Goal: Task Accomplishment & Management: Manage account settings

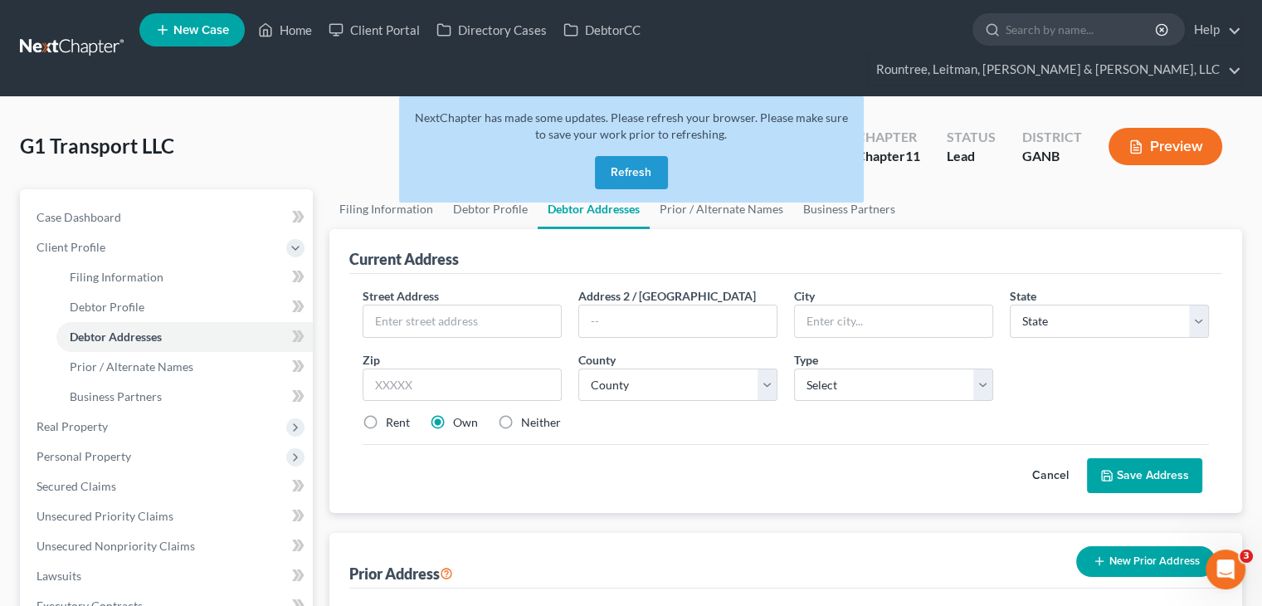
click at [645, 156] on button "Refresh" at bounding box center [631, 172] width 73 height 33
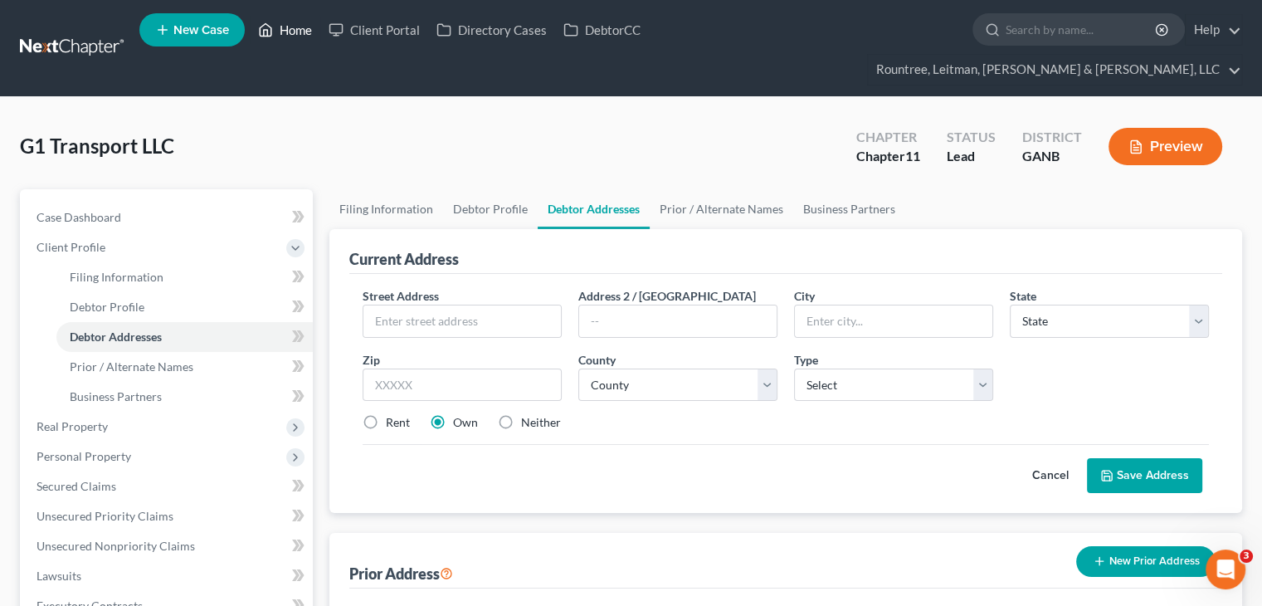
click at [309, 34] on link "Home" at bounding box center [285, 30] width 71 height 30
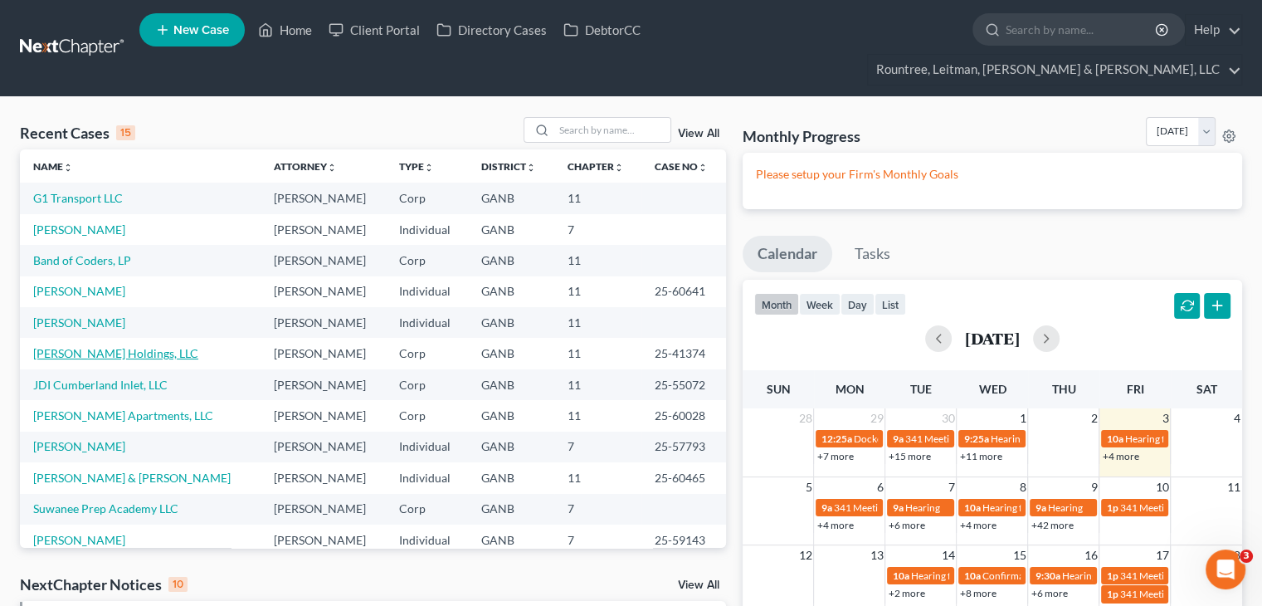
click at [71, 346] on link "[PERSON_NAME] Holdings, LLC" at bounding box center [115, 353] width 165 height 14
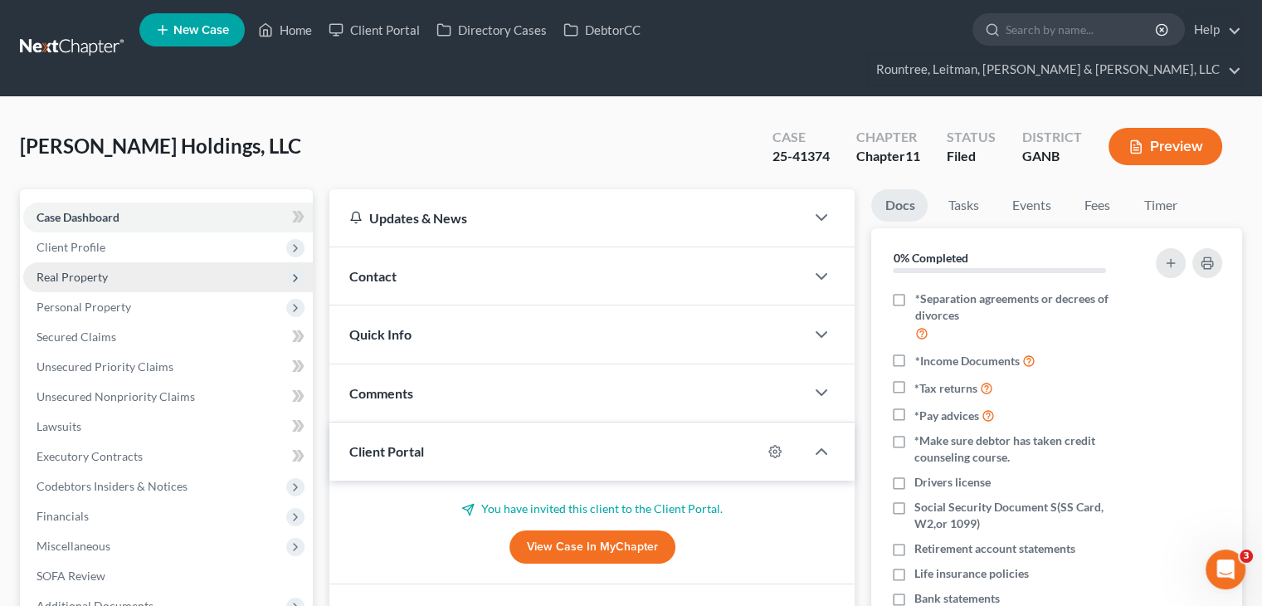
click at [61, 270] on span "Real Property" at bounding box center [71, 277] width 71 height 14
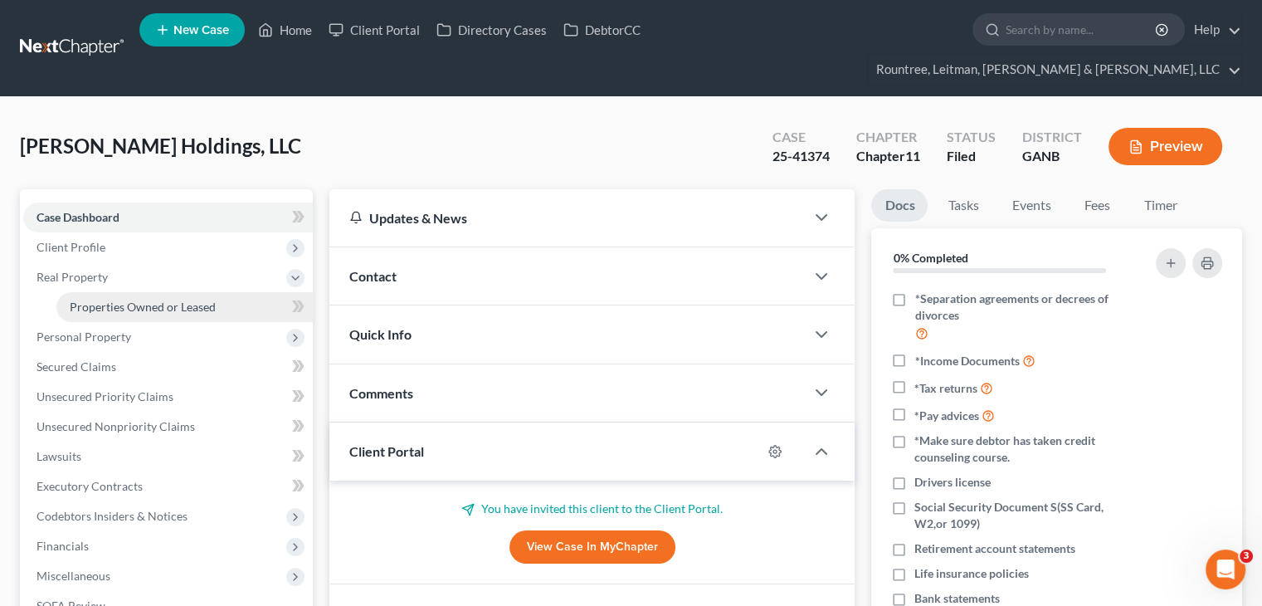
click at [139, 299] on span "Properties Owned or Leased" at bounding box center [143, 306] width 146 height 14
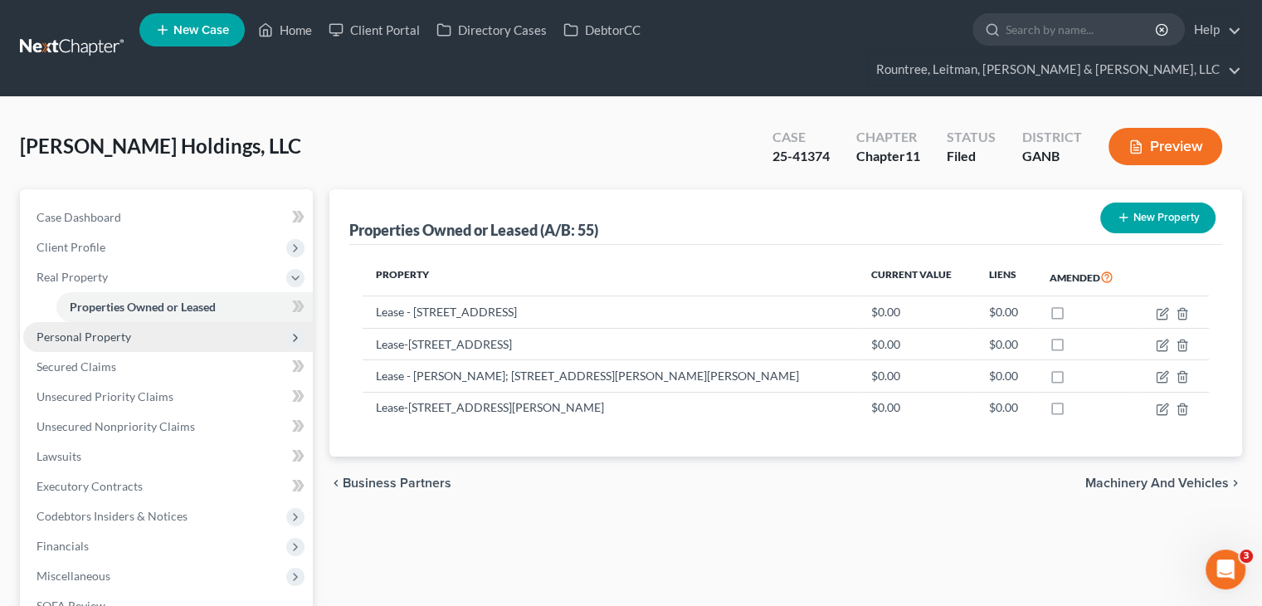
click at [105, 329] on span "Personal Property" at bounding box center [83, 336] width 95 height 14
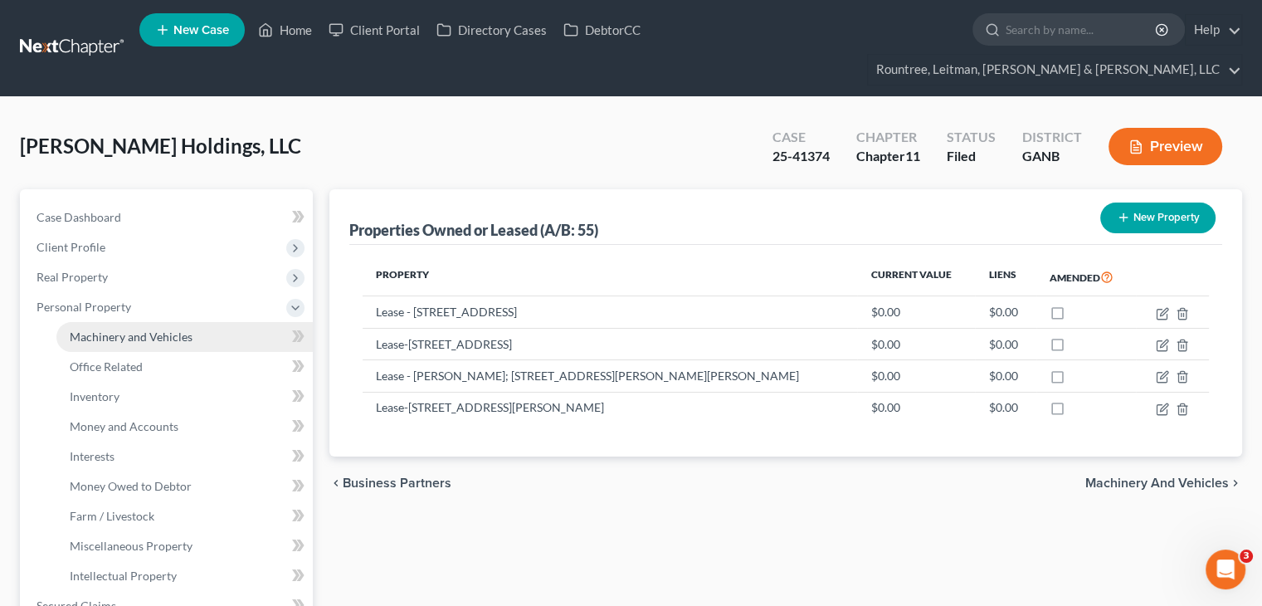
click at [134, 329] on span "Machinery and Vehicles" at bounding box center [131, 336] width 123 height 14
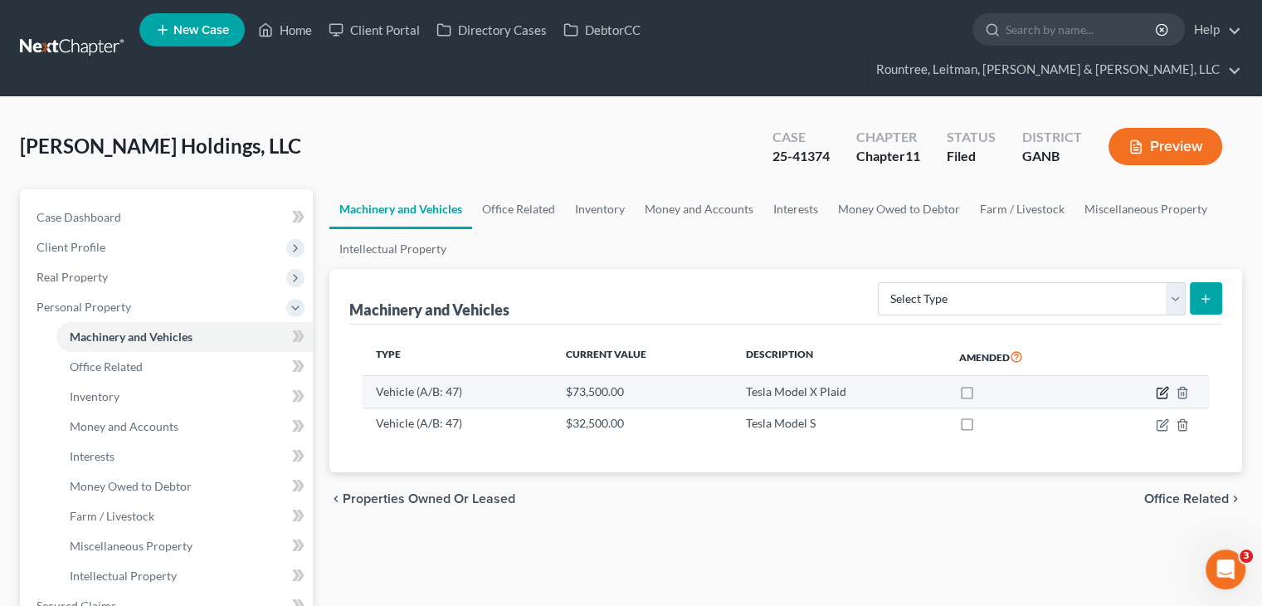
click at [1158, 386] on icon "button" at bounding box center [1162, 392] width 13 height 13
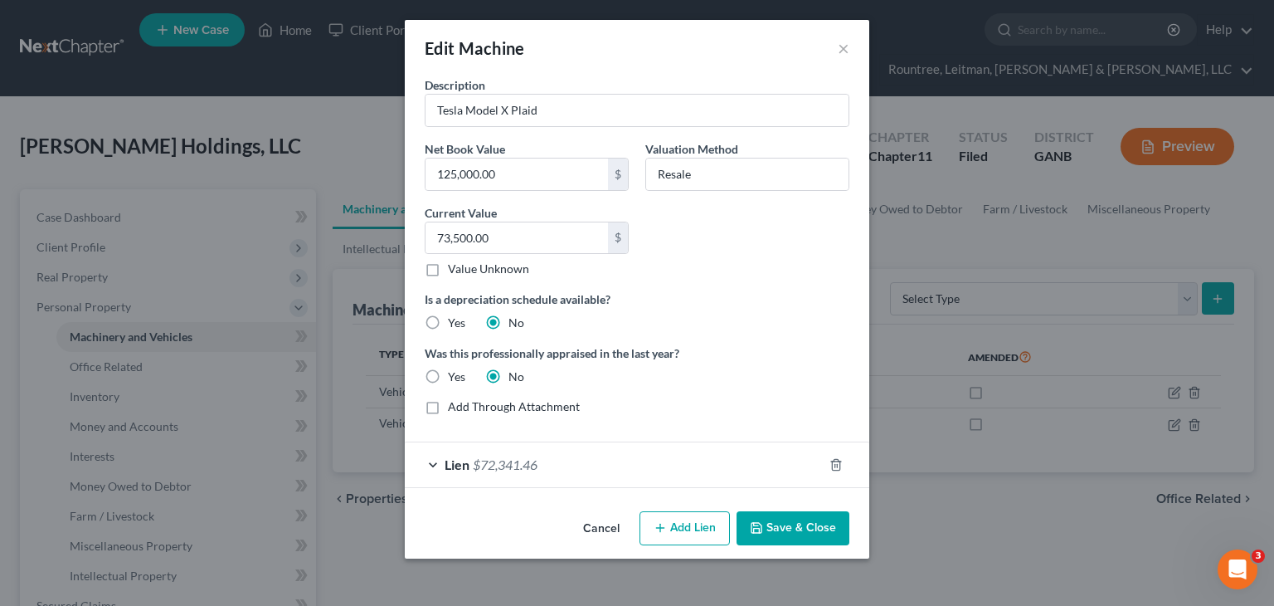
click at [445, 462] on span "Lien" at bounding box center [457, 464] width 25 height 16
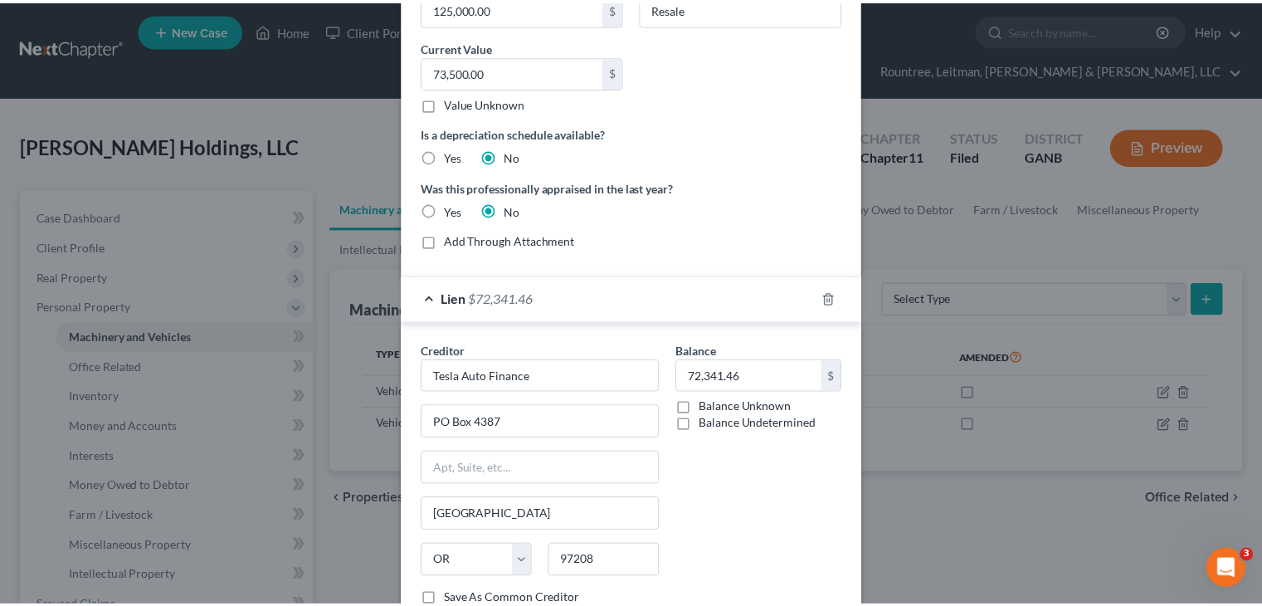
scroll to position [282, 0]
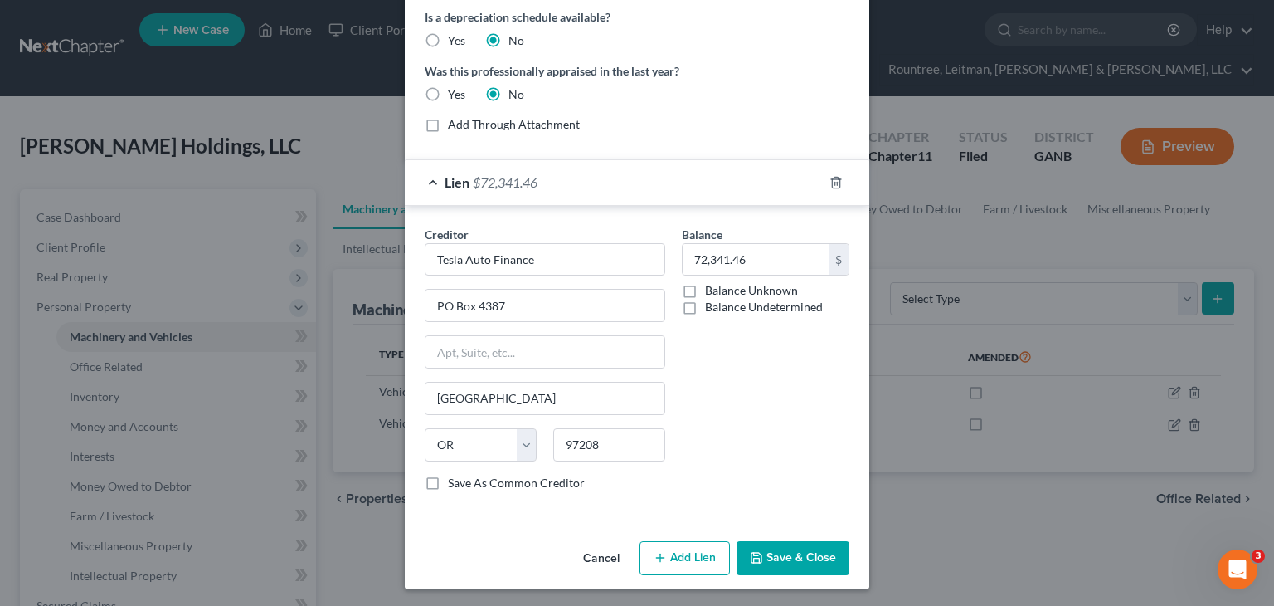
click at [781, 561] on button "Save & Close" at bounding box center [793, 558] width 113 height 35
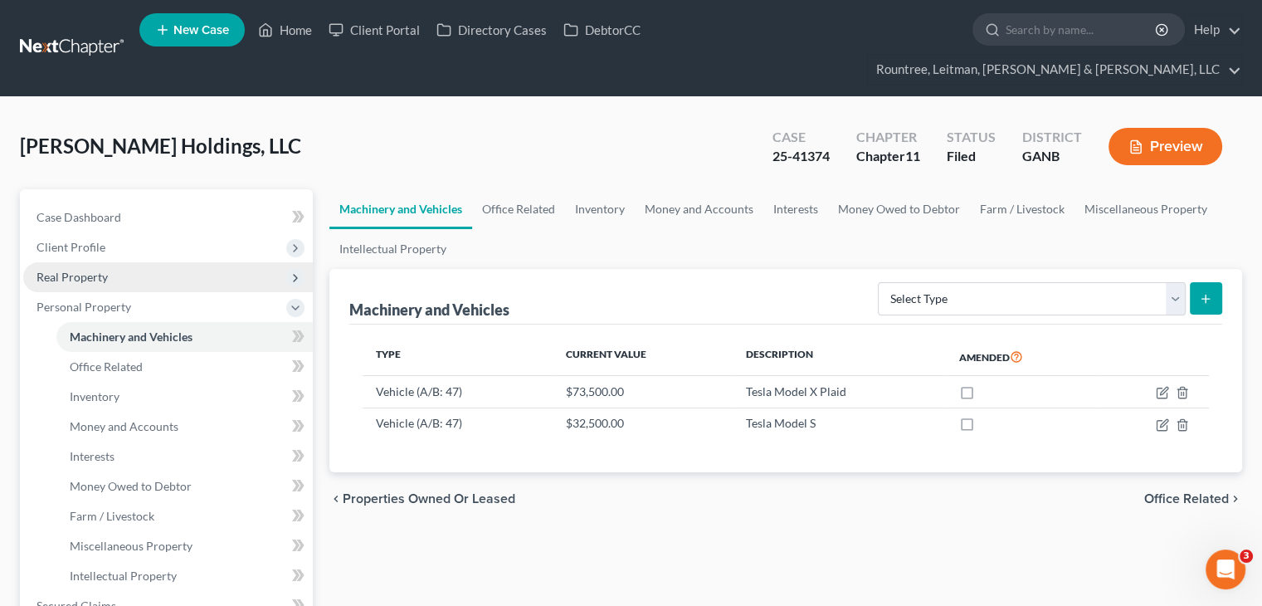
click at [100, 270] on span "Real Property" at bounding box center [71, 277] width 71 height 14
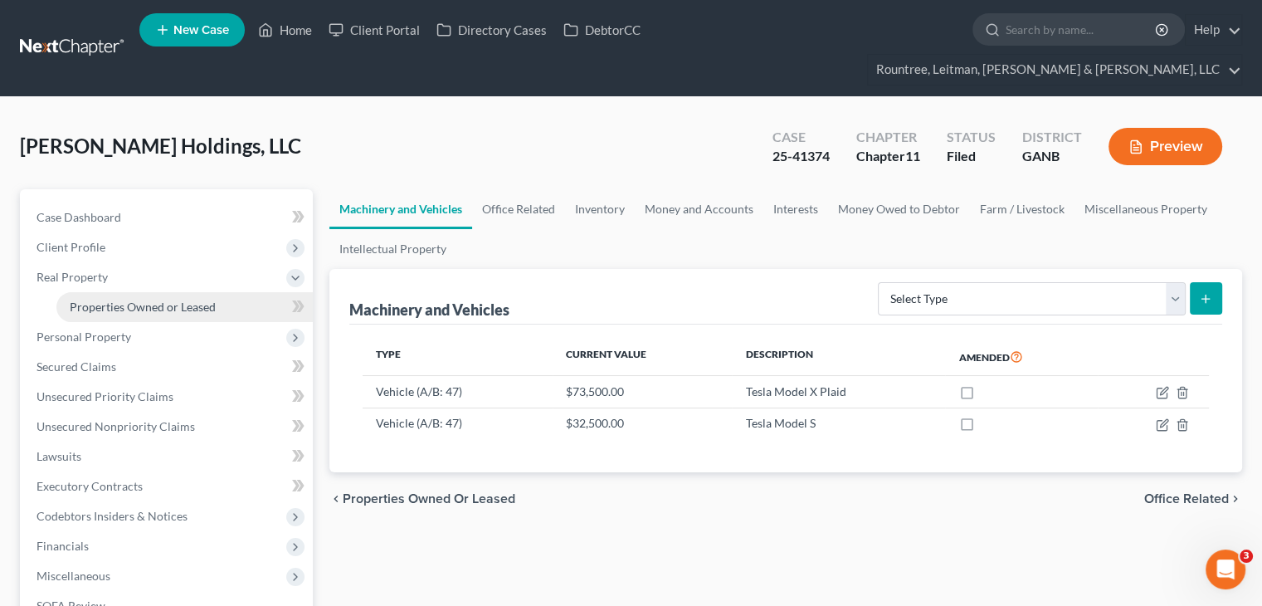
click at [117, 299] on span "Properties Owned or Leased" at bounding box center [143, 306] width 146 height 14
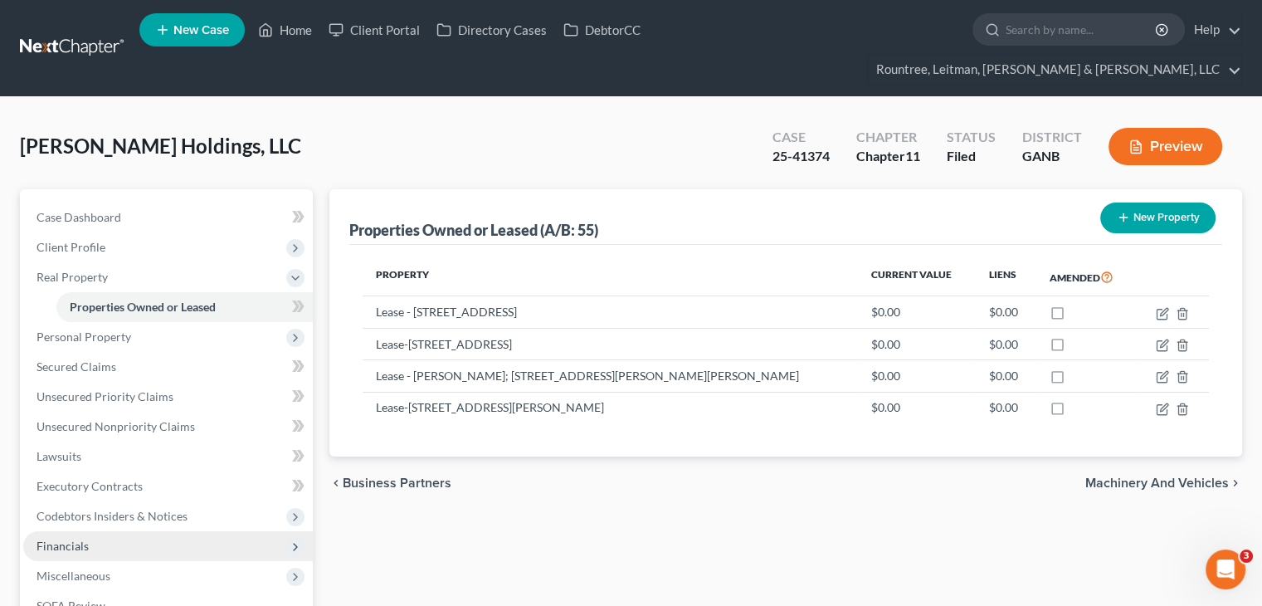
scroll to position [166, 0]
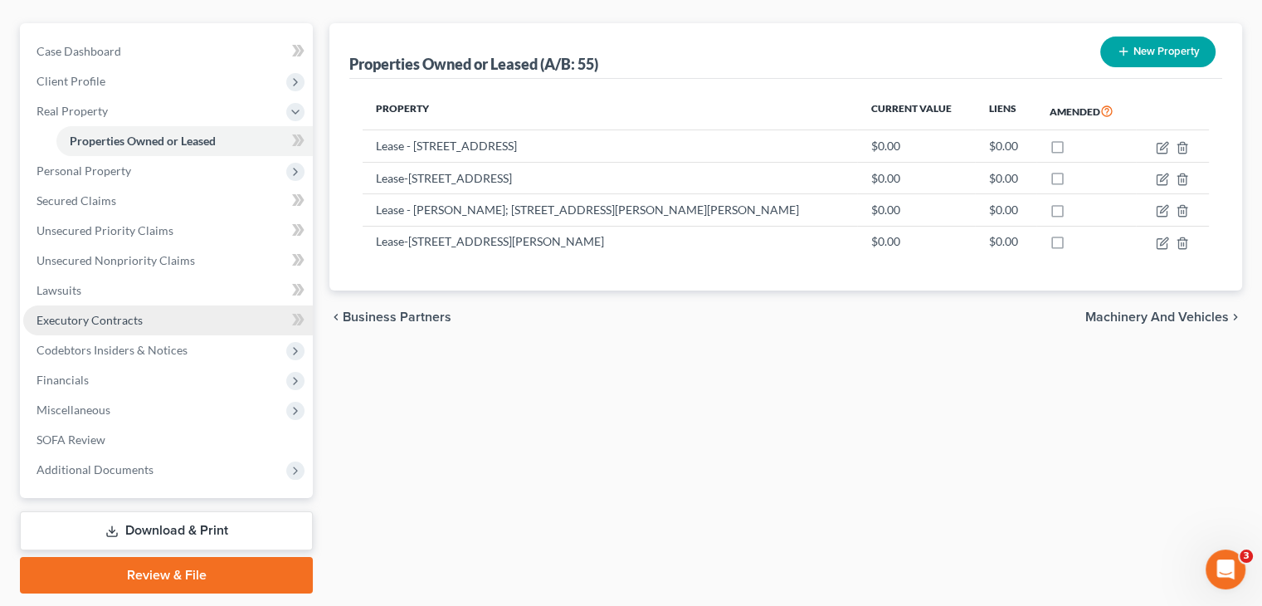
click at [110, 305] on link "Executory Contracts" at bounding box center [168, 320] width 290 height 30
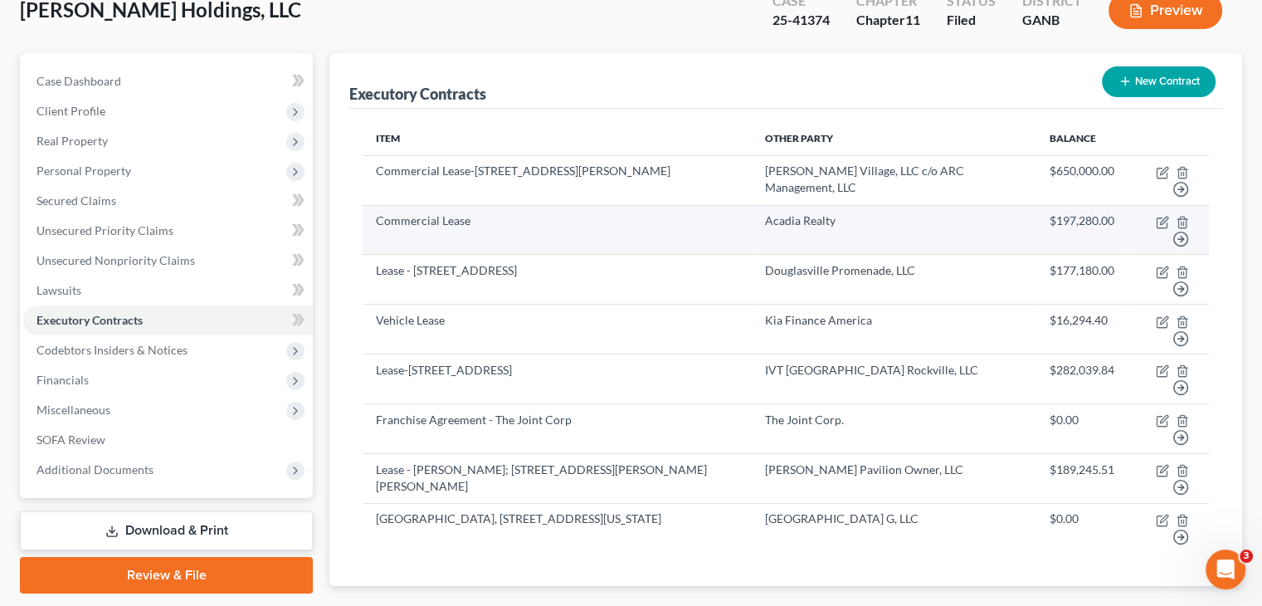
scroll to position [166, 0]
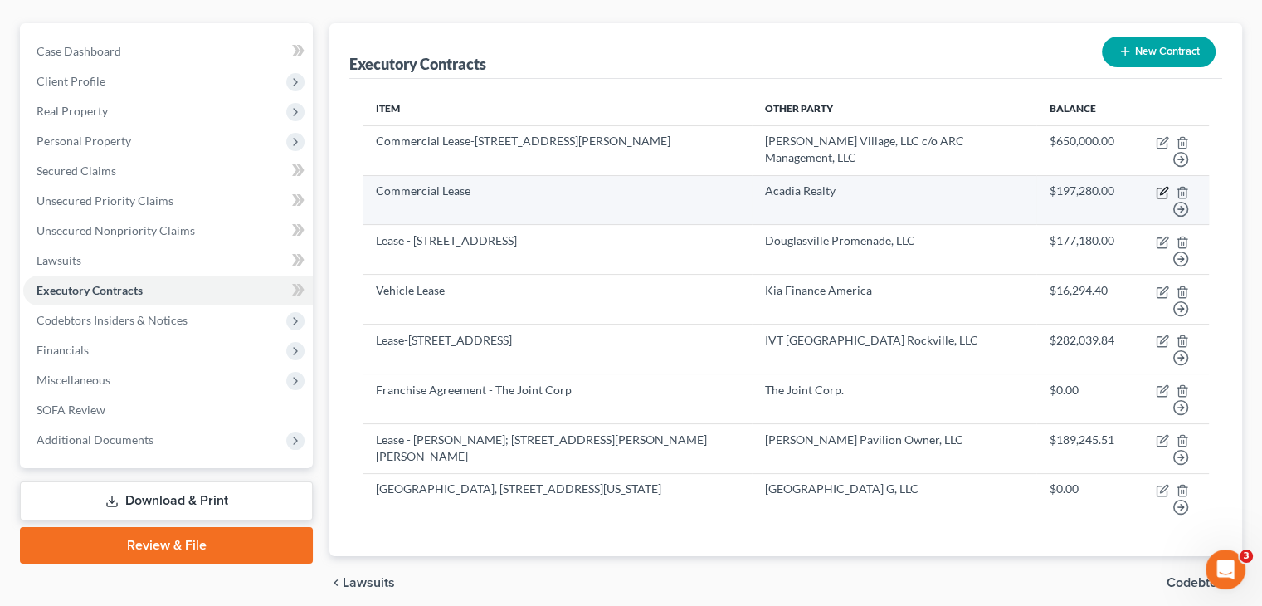
click at [1161, 187] on icon "button" at bounding box center [1163, 190] width 7 height 7
select select "2"
select select "35"
select select "0"
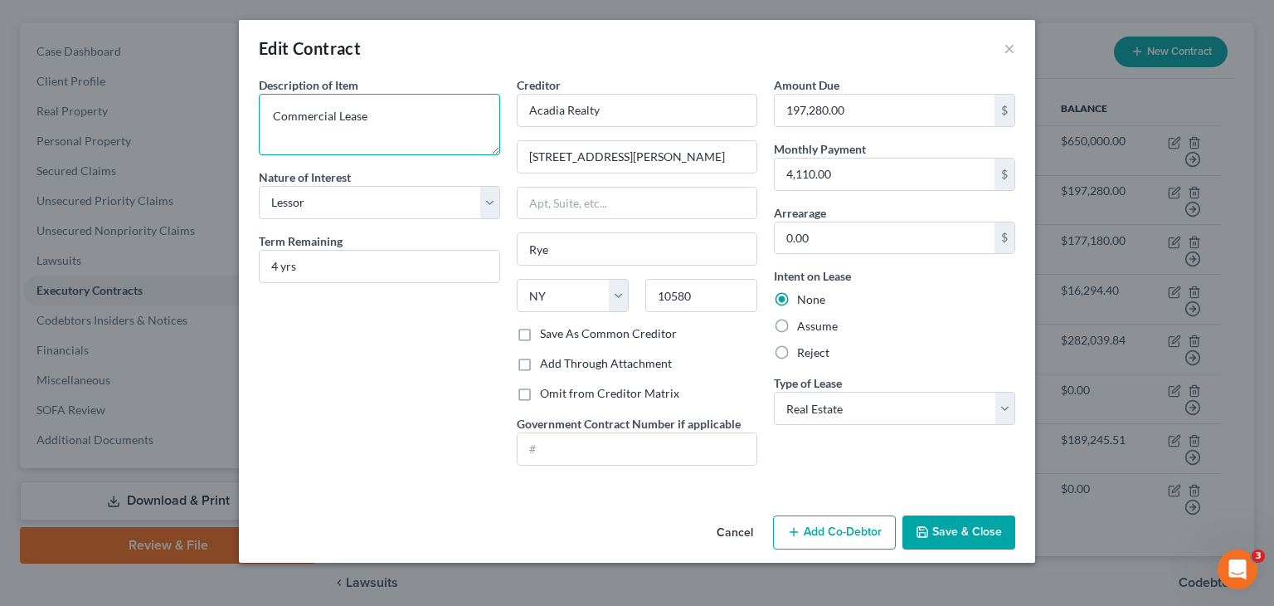
click at [378, 117] on textarea "Commercial Lease" at bounding box center [379, 124] width 241 height 61
type textarea "Commercial Lease -"
click at [956, 525] on button "Save & Close" at bounding box center [959, 532] width 113 height 35
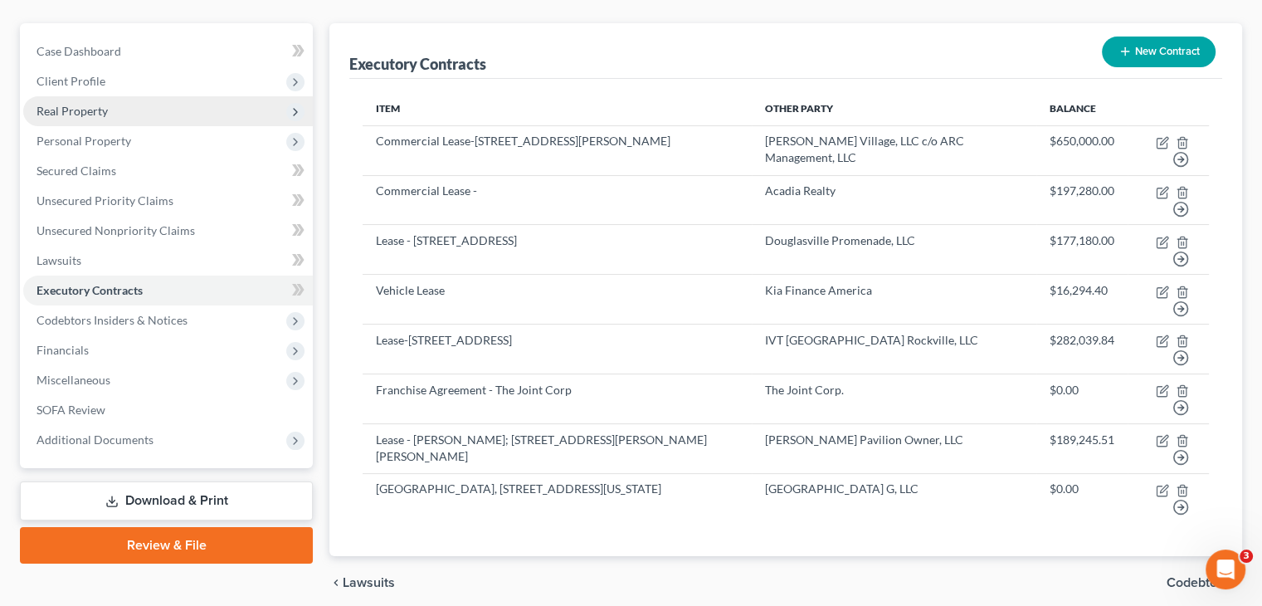
click at [80, 104] on span "Real Property" at bounding box center [71, 111] width 71 height 14
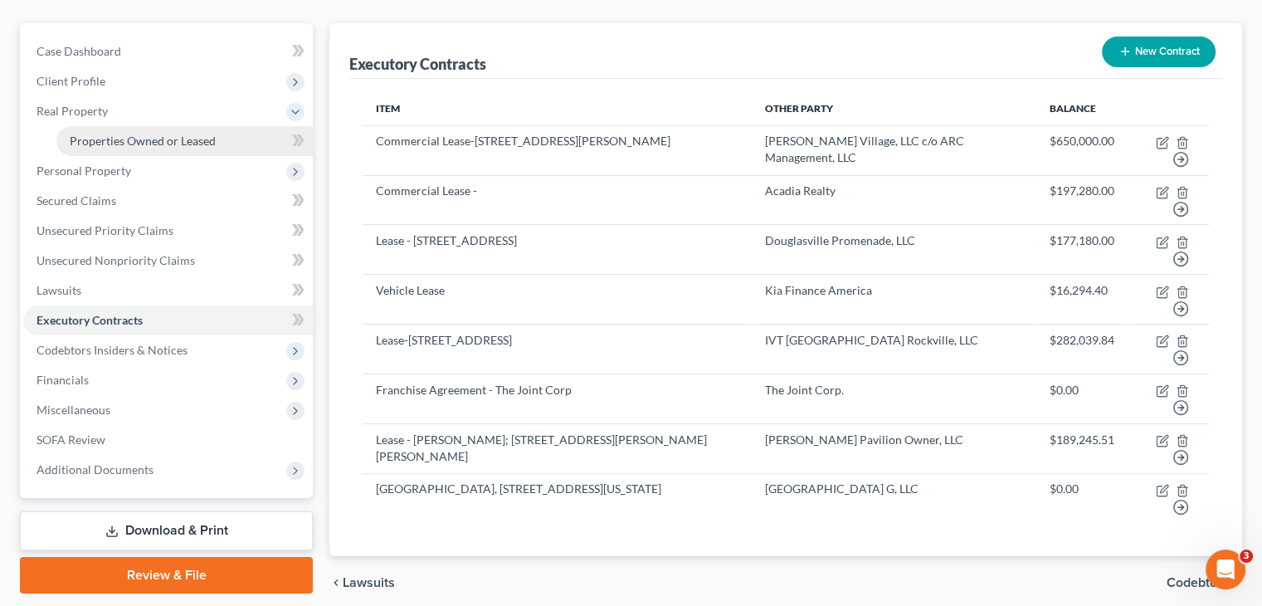
click at [123, 134] on span "Properties Owned or Leased" at bounding box center [143, 141] width 146 height 14
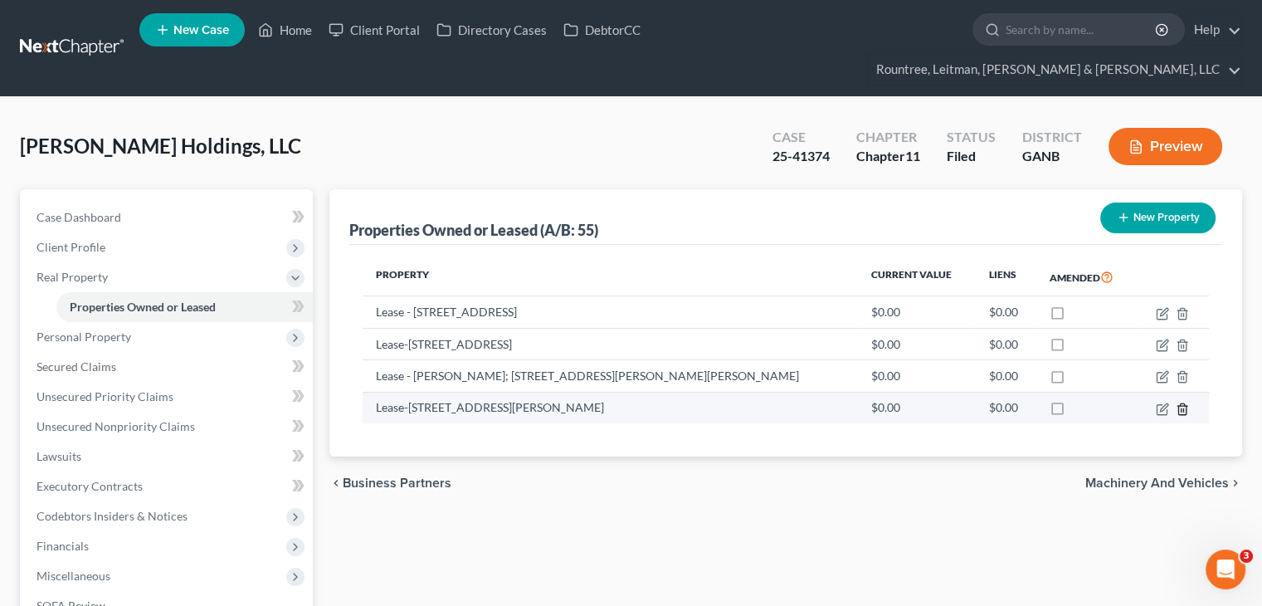
click at [1182, 406] on polyline "button" at bounding box center [1182, 406] width 10 height 0
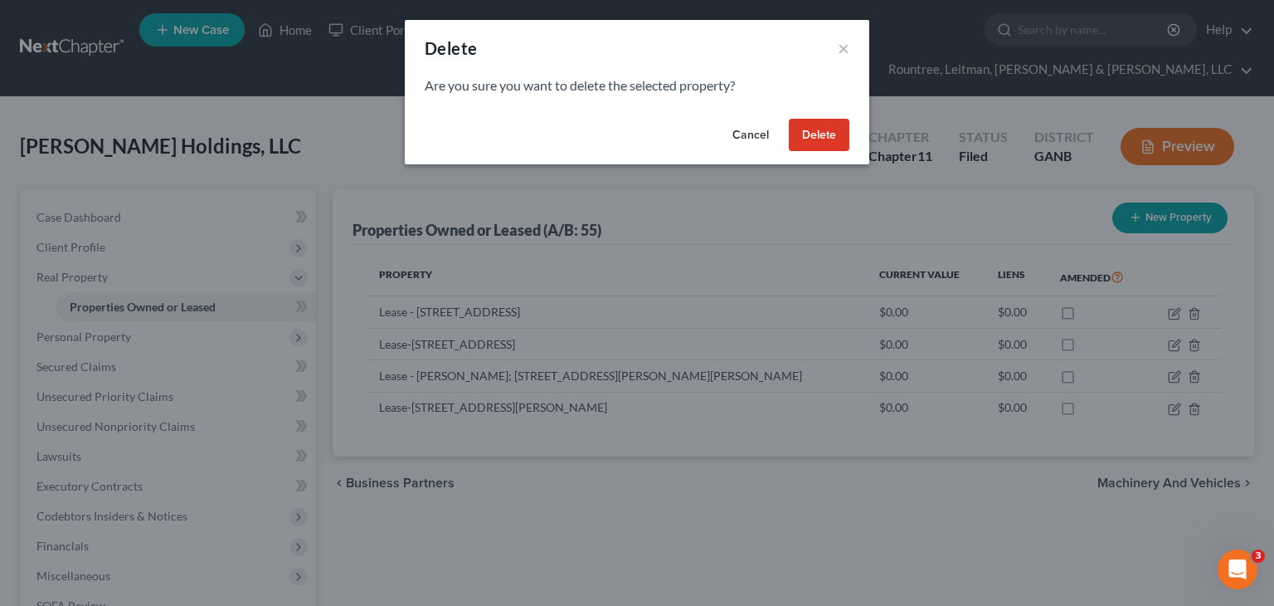
click at [836, 131] on button "Delete" at bounding box center [819, 135] width 61 height 33
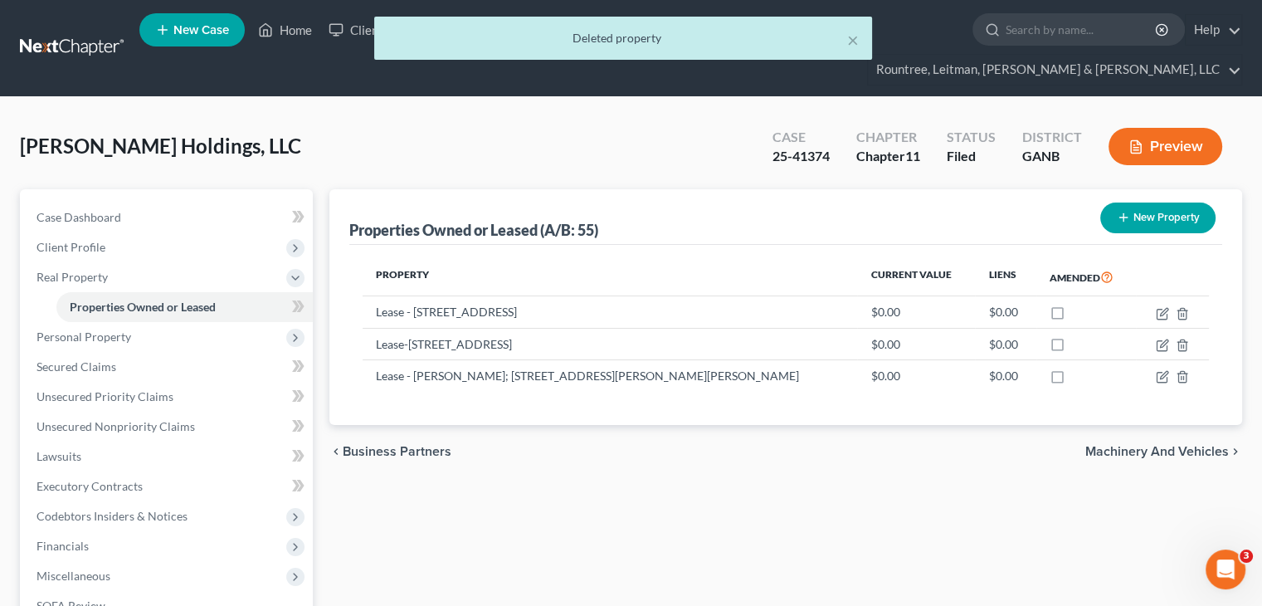
click at [1136, 202] on button "New Property" at bounding box center [1157, 217] width 115 height 31
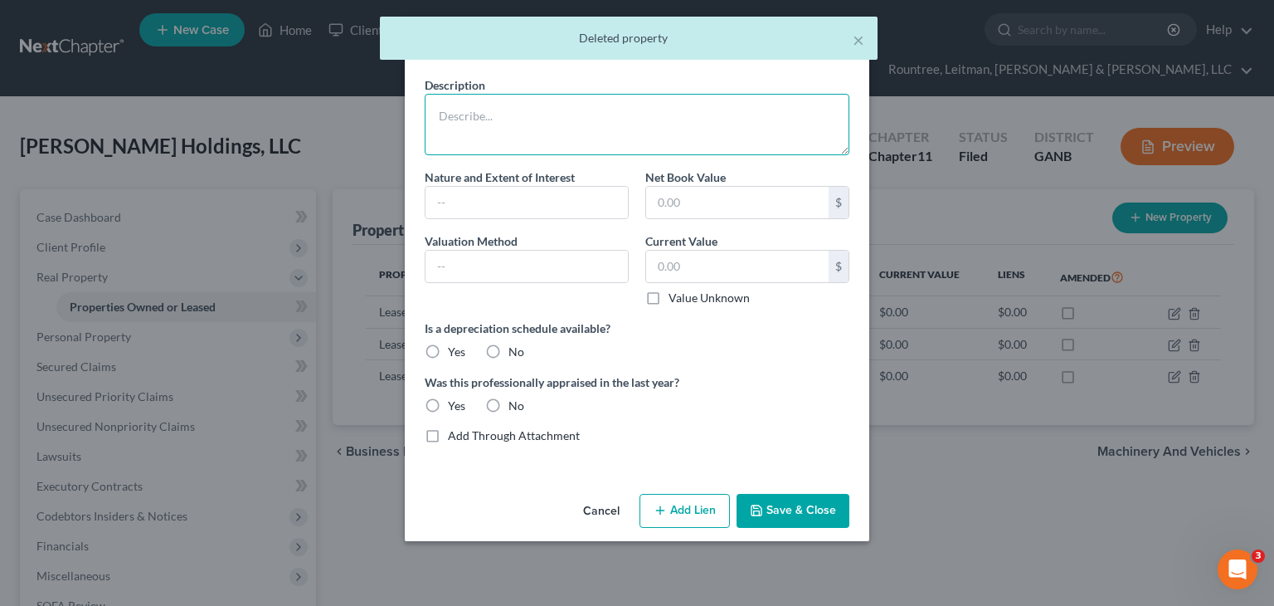
click at [470, 130] on textarea at bounding box center [637, 124] width 425 height 61
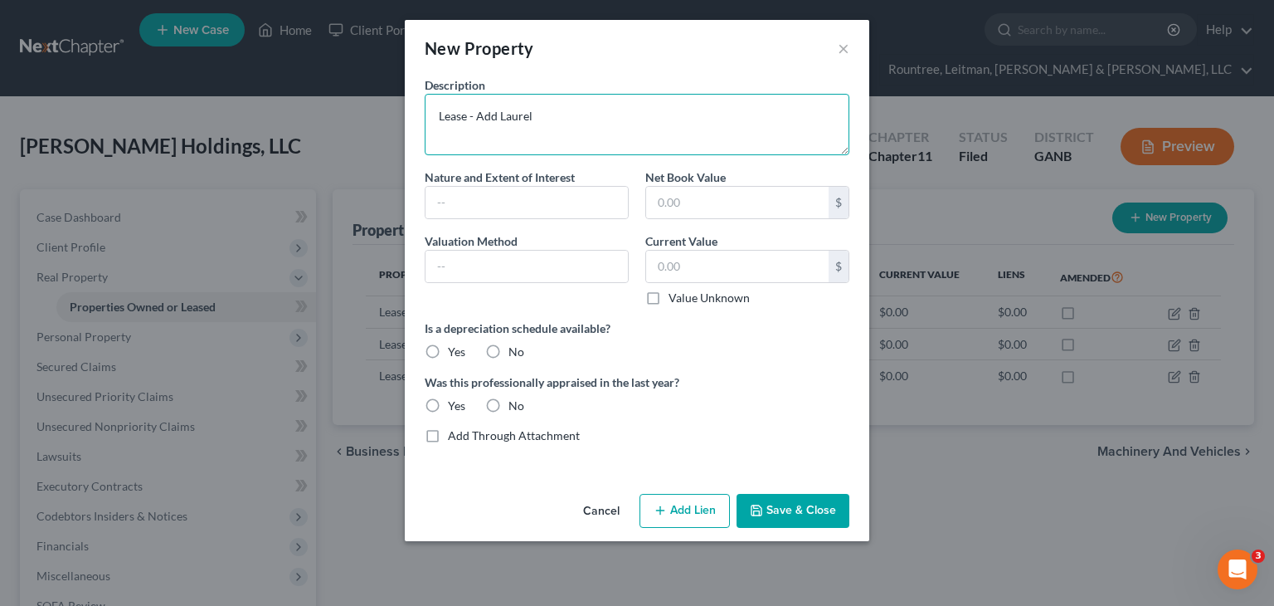
type textarea "Lease - Add Laurel"
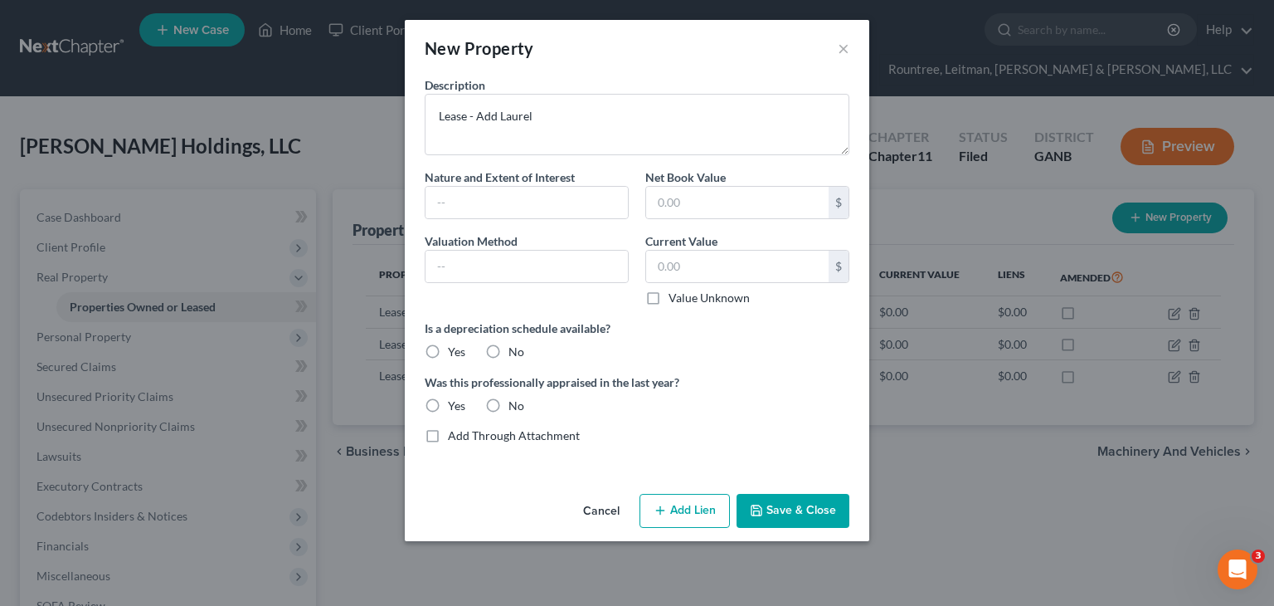
click at [805, 508] on button "Save & Close" at bounding box center [793, 511] width 113 height 35
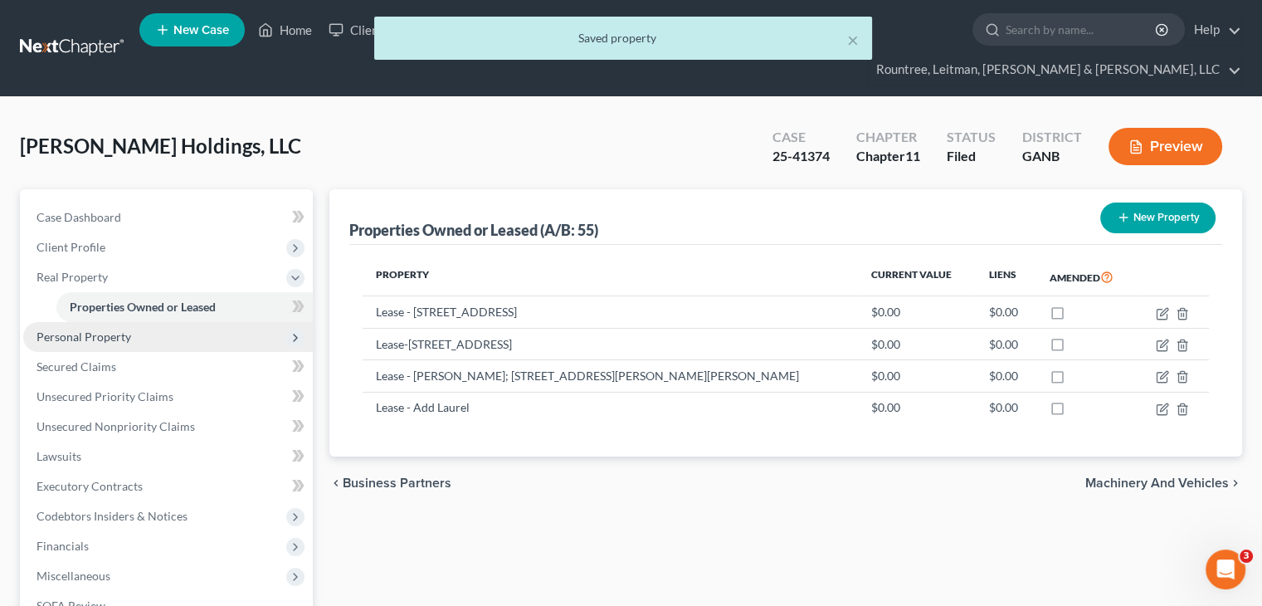
click at [80, 329] on span "Personal Property" at bounding box center [83, 336] width 95 height 14
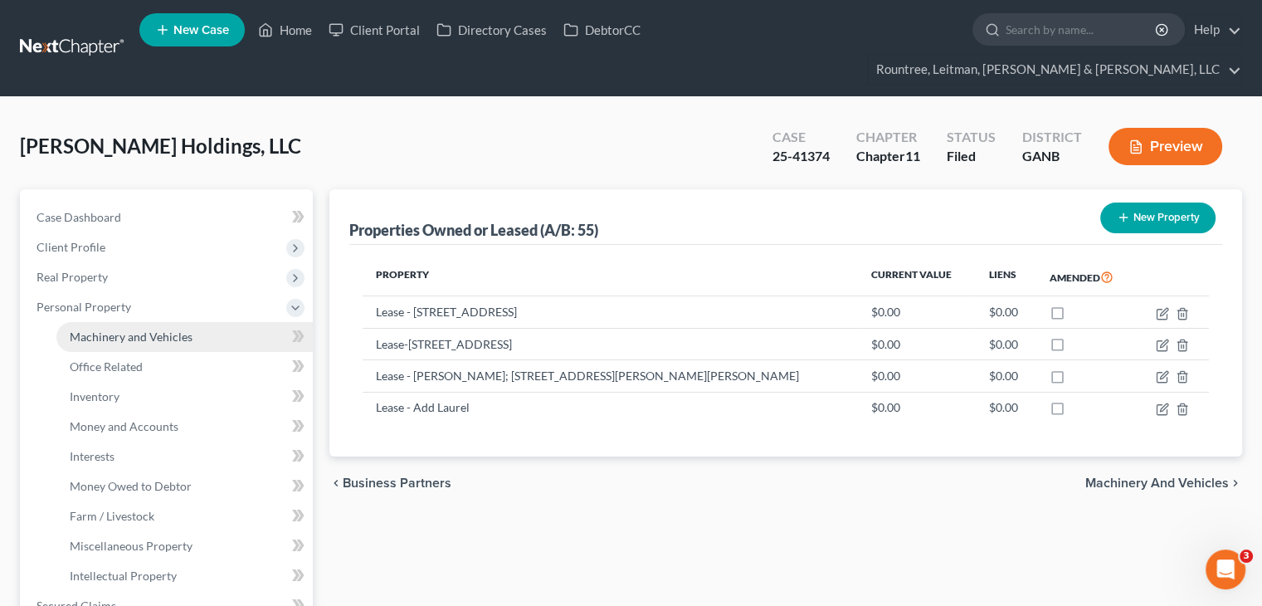
click at [117, 329] on span "Machinery and Vehicles" at bounding box center [131, 336] width 123 height 14
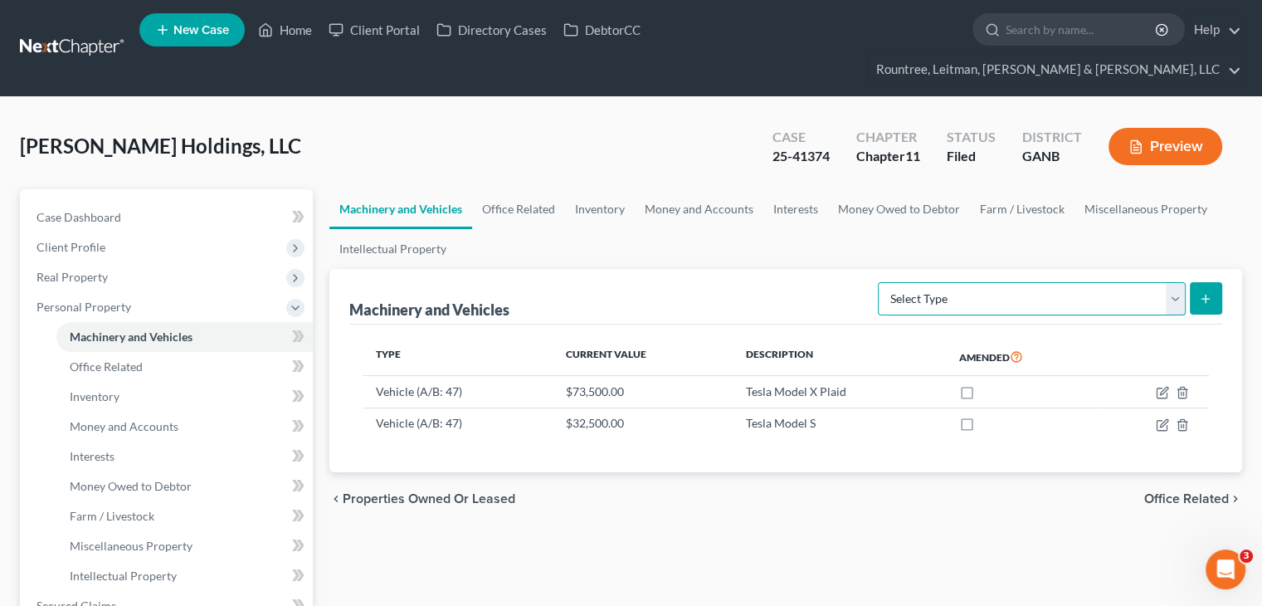
click at [1170, 282] on select "Select Type Aircraft (A/B: 49) Other Machinery, Fixtures and Equipment (A/B: 50…" at bounding box center [1032, 298] width 308 height 33
click at [684, 210] on ul "Machinery and Vehicles Office Related Inventory Money and Accounts Interests Mo…" at bounding box center [785, 229] width 912 height 80
click at [1171, 282] on select "Select Type Aircraft (A/B: 49) Other Machinery, Fixtures and Equipment (A/B: 50…" at bounding box center [1032, 298] width 308 height 33
click at [85, 359] on span "Office Related" at bounding box center [106, 366] width 73 height 14
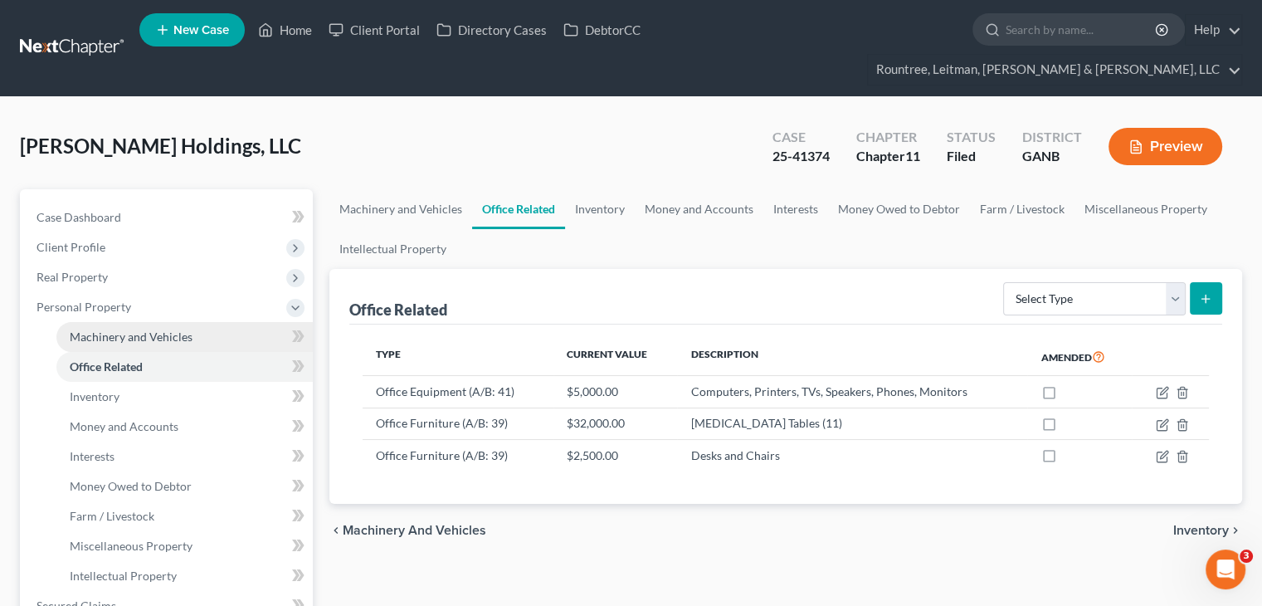
click at [123, 329] on span "Machinery and Vehicles" at bounding box center [131, 336] width 123 height 14
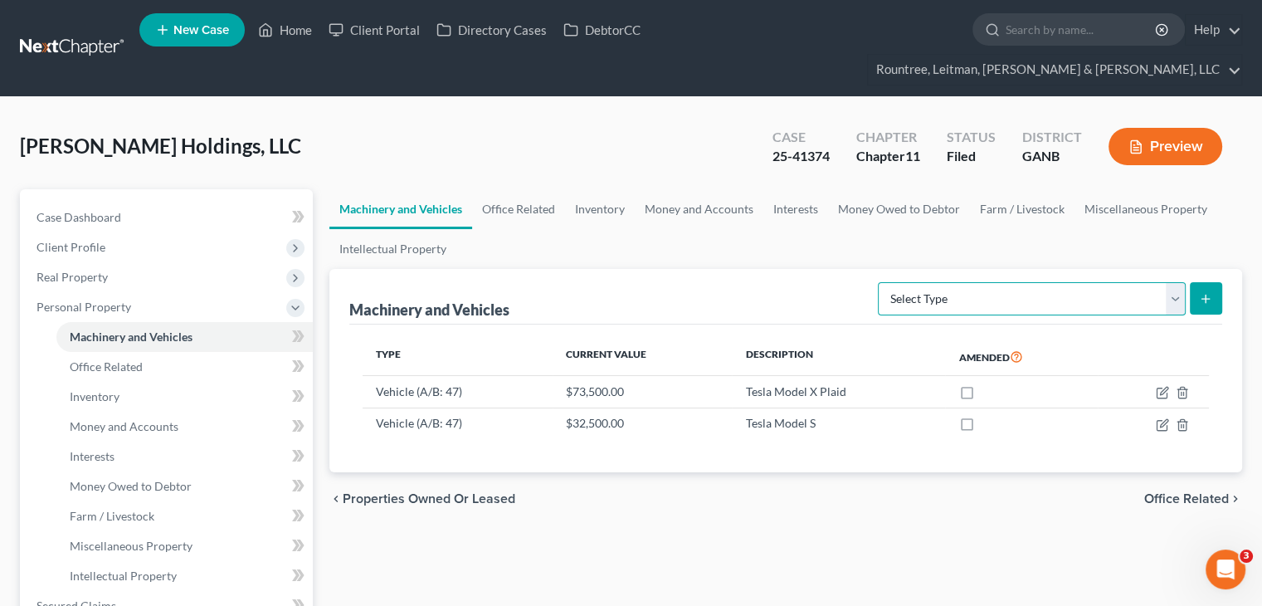
click at [1172, 282] on select "Select Type Aircraft (A/B: 49) Other Machinery, Fixtures and Equipment (A/B: 50…" at bounding box center [1032, 298] width 308 height 33
select select "other"
click at [881, 282] on select "Select Type Aircraft (A/B: 49) Other Machinery, Fixtures and Equipment (A/B: 50…" at bounding box center [1032, 298] width 308 height 33
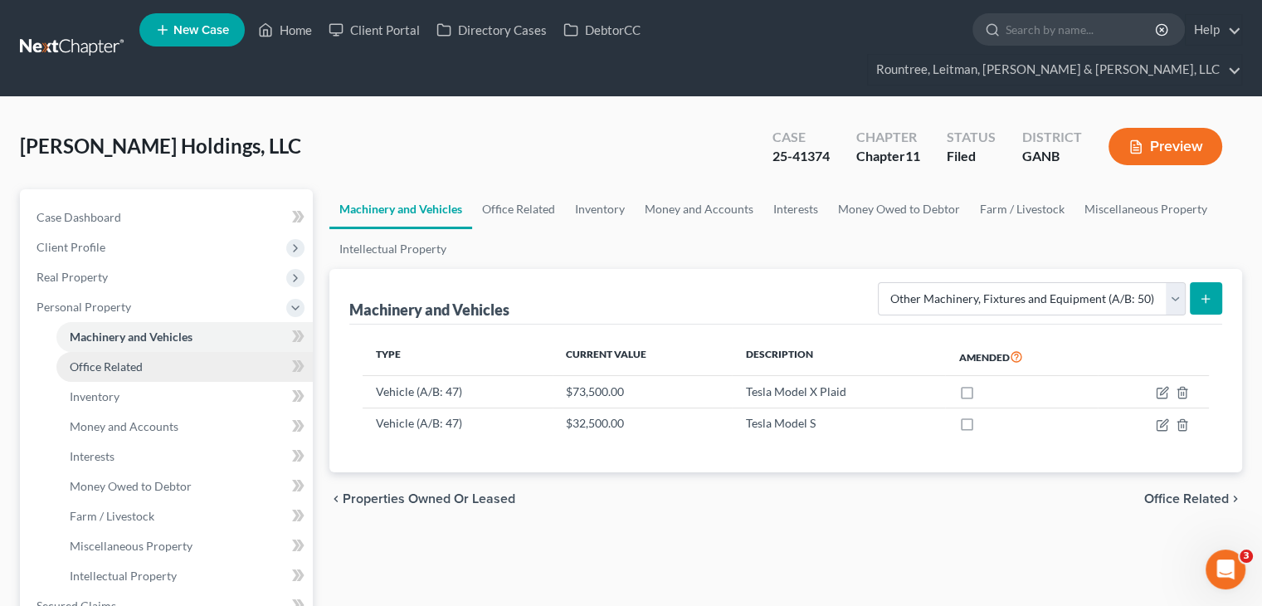
click at [139, 359] on span "Office Related" at bounding box center [106, 366] width 73 height 14
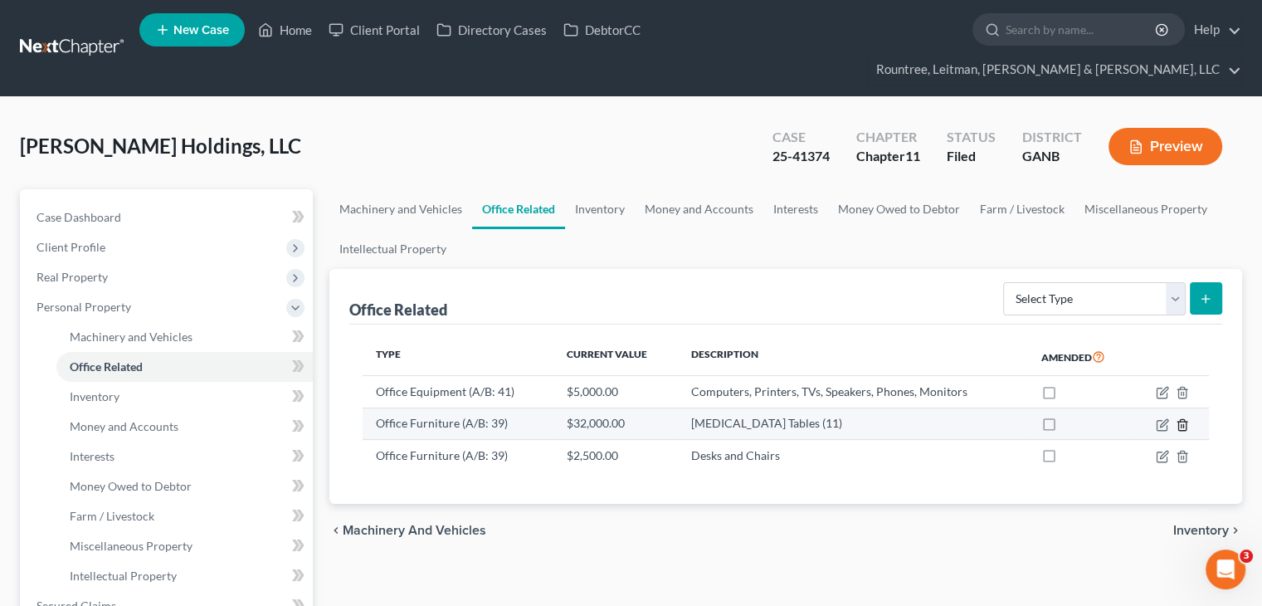
click at [1180, 421] on polyline "button" at bounding box center [1182, 421] width 10 height 0
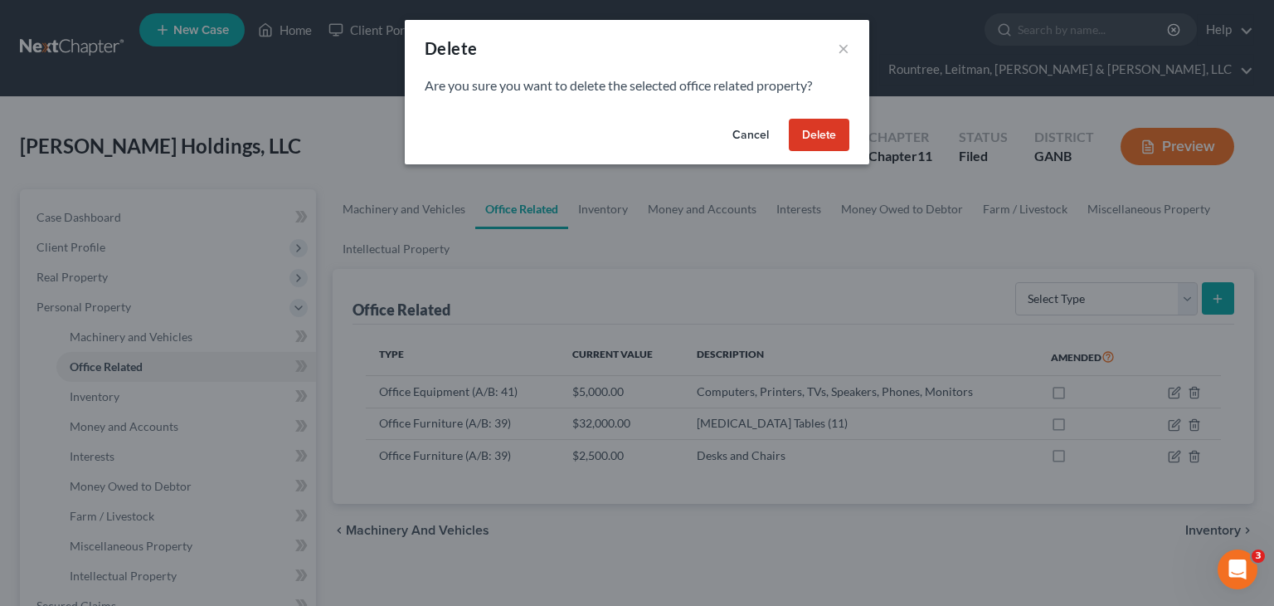
click at [814, 134] on button "Delete" at bounding box center [819, 135] width 61 height 33
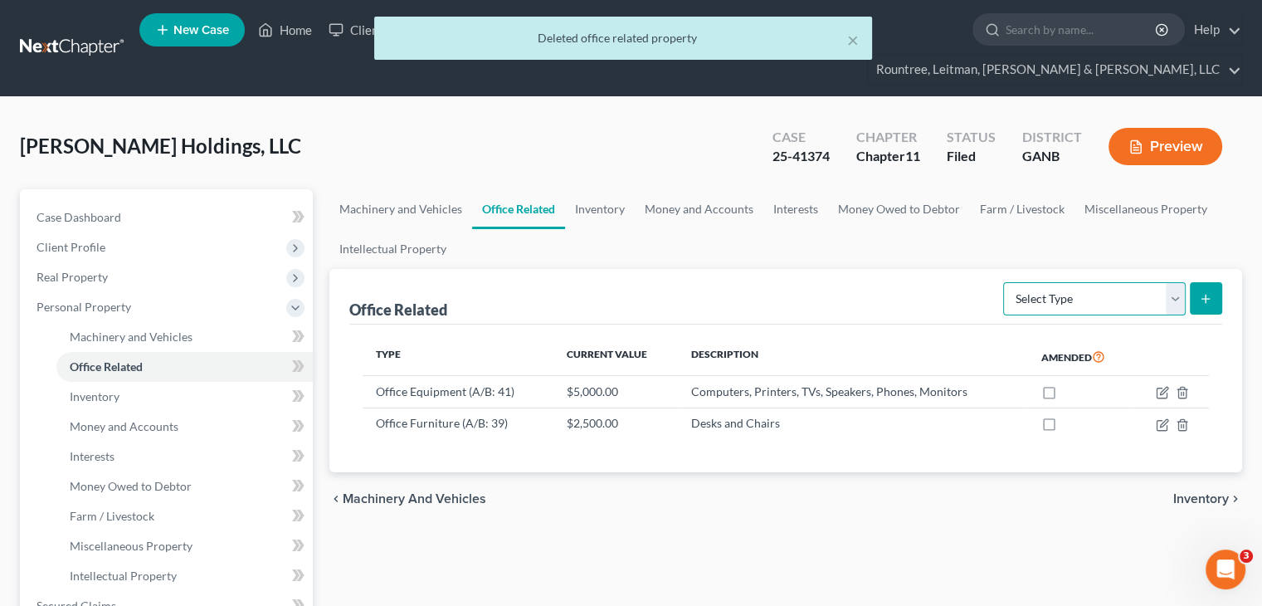
click at [1175, 282] on select "Select Type Collectibles (A/B: 42) Office Equipment (A/B: 41) Office Fixtures (…" at bounding box center [1094, 298] width 182 height 33
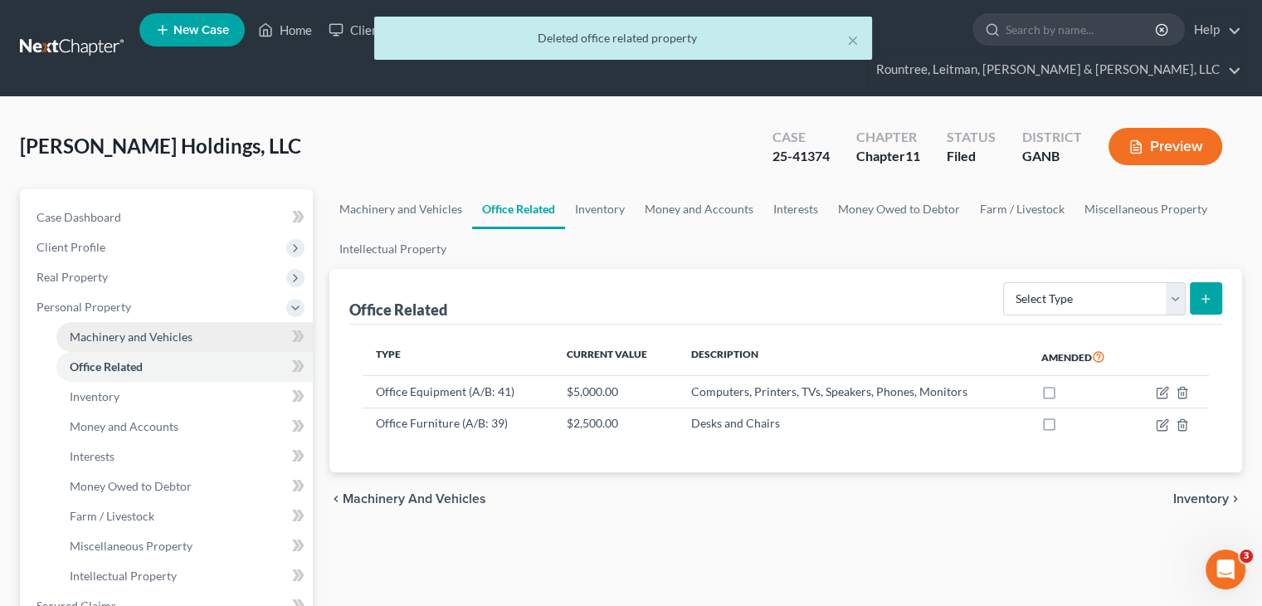
click at [204, 322] on link "Machinery and Vehicles" at bounding box center [184, 337] width 256 height 30
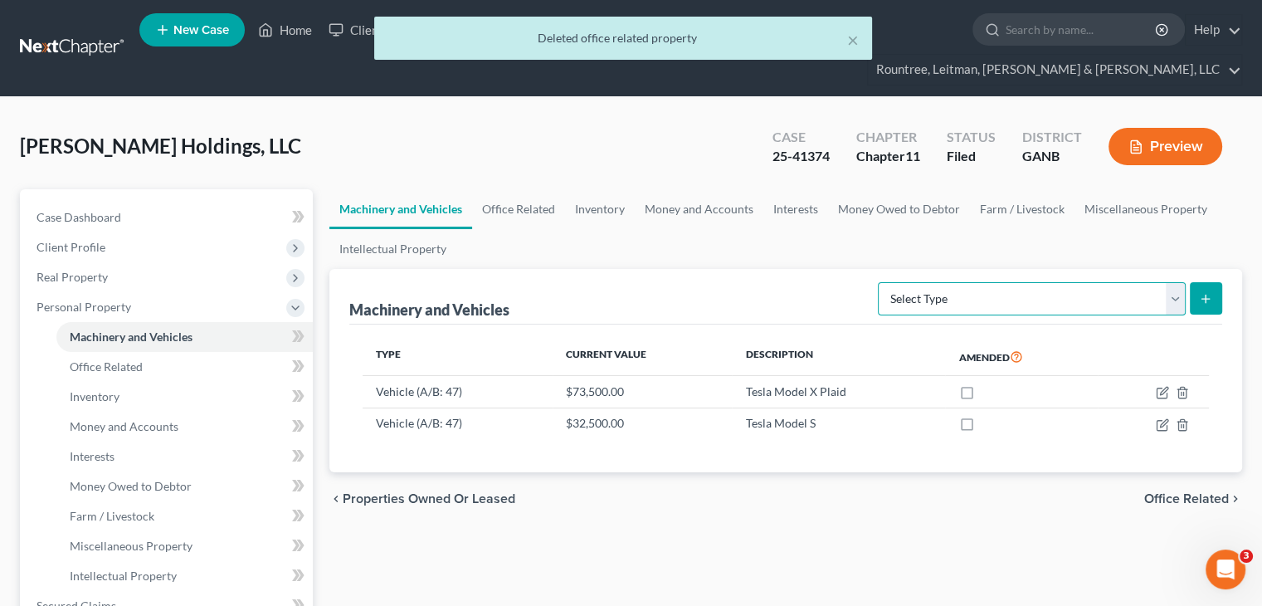
click at [1172, 282] on select "Select Type Aircraft (A/B: 49) Other Machinery, Fixtures and Equipment (A/B: 50…" at bounding box center [1032, 298] width 308 height 33
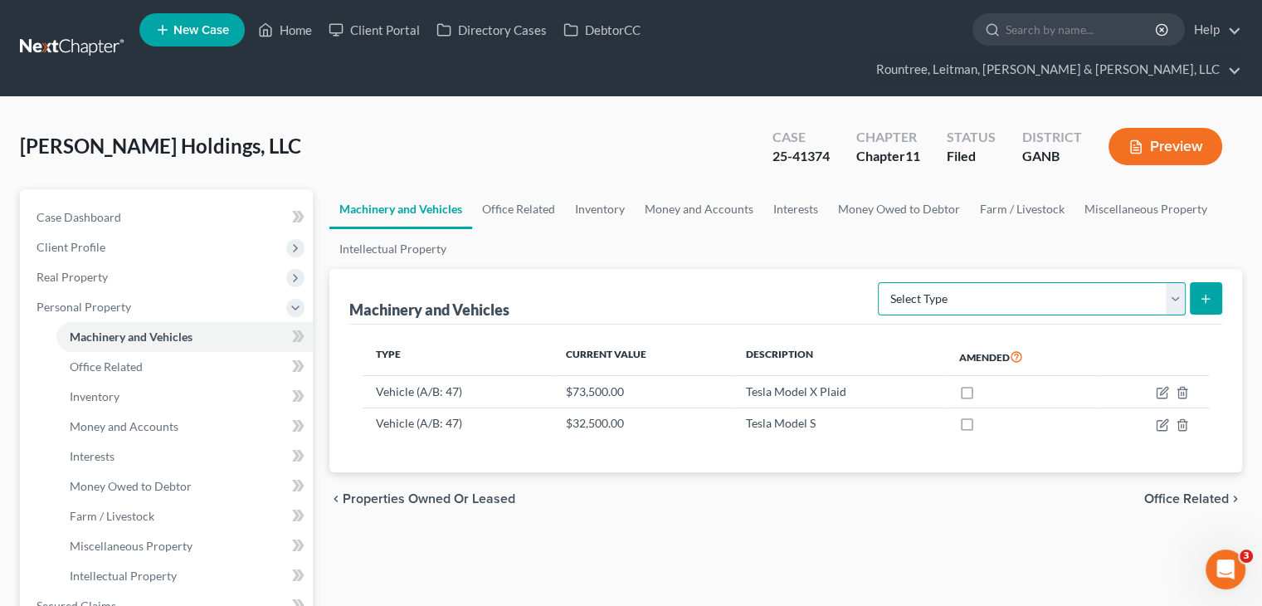
select select "other"
click at [881, 282] on select "Select Type Aircraft (A/B: 49) Other Machinery, Fixtures and Equipment (A/B: 50…" at bounding box center [1032, 298] width 308 height 33
click at [1207, 282] on button "submit" at bounding box center [1206, 298] width 32 height 32
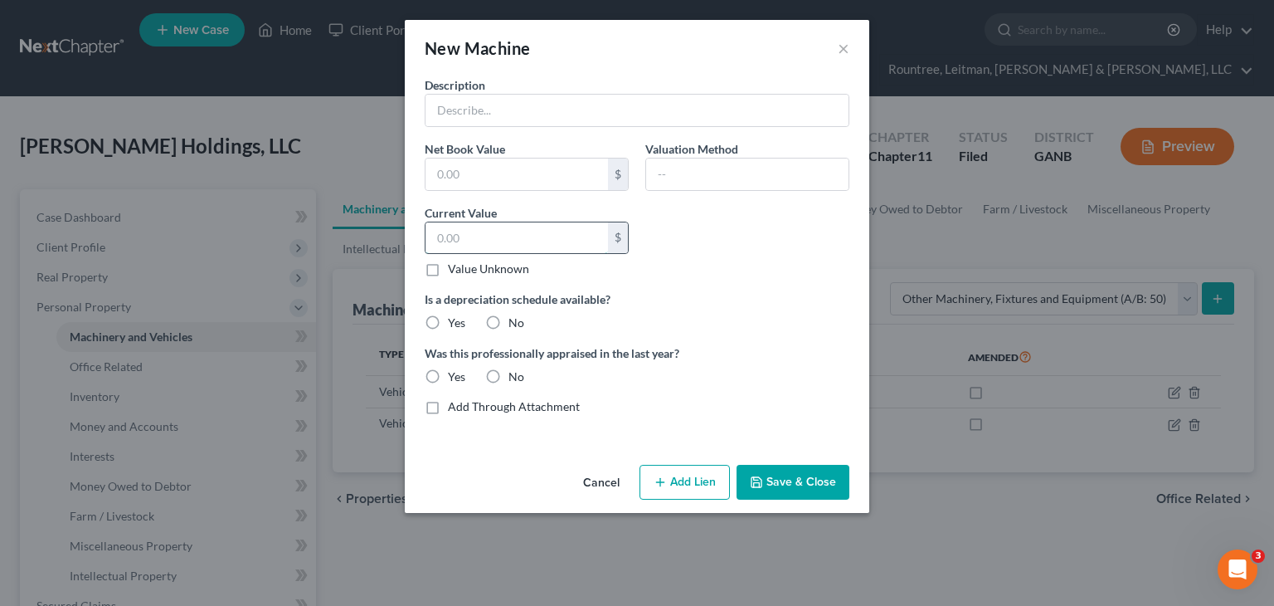
click at [489, 225] on input "text" at bounding box center [517, 238] width 182 height 32
type input "32,000"
click at [474, 117] on input "text" at bounding box center [637, 111] width 423 height 32
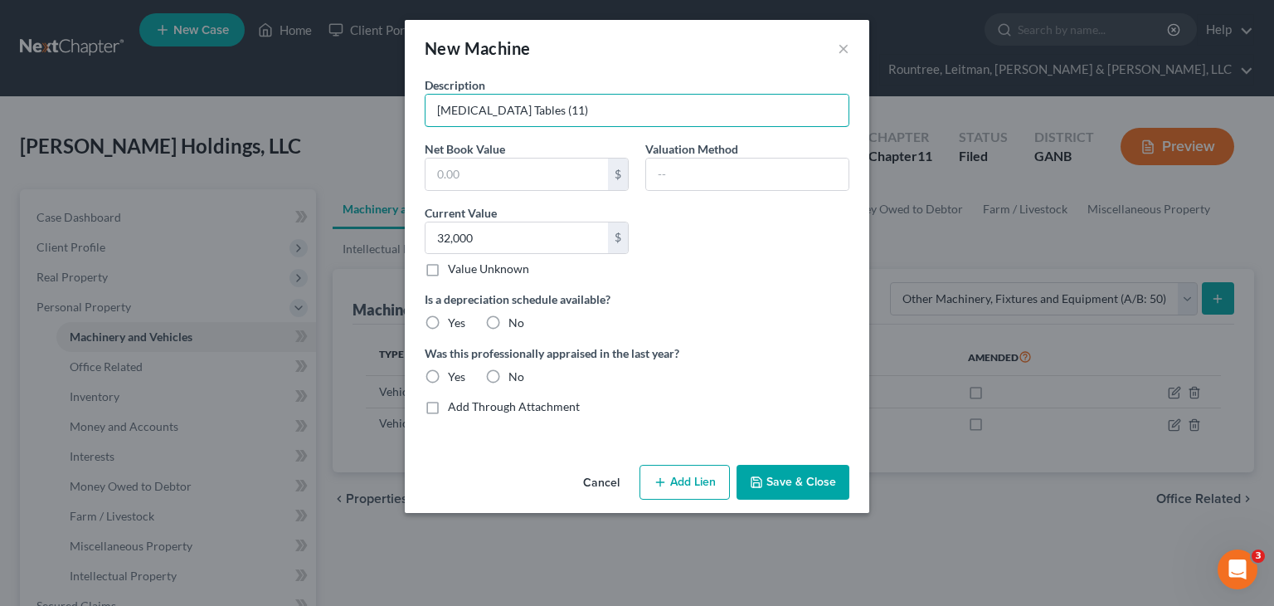
type input "Chiropractic Tables (11)"
drag, startPoint x: 497, startPoint y: 320, endPoint x: 496, endPoint y: 331, distance: 10.8
click at [509, 319] on label "No" at bounding box center [517, 322] width 16 height 17
click at [515, 319] on input "No" at bounding box center [520, 319] width 11 height 11
radio input "true"
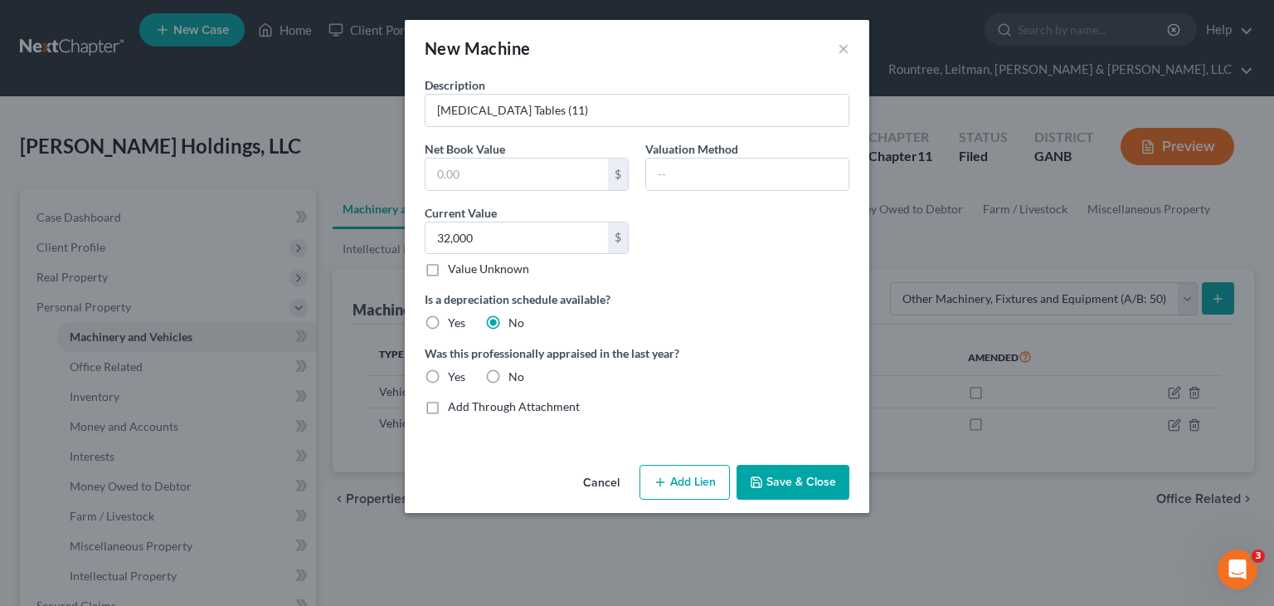
click at [448, 324] on label "Yes" at bounding box center [456, 322] width 17 height 17
click at [455, 324] on input "Yes" at bounding box center [460, 319] width 11 height 11
radio input "true"
click at [509, 320] on label "No" at bounding box center [517, 322] width 16 height 17
click at [515, 320] on input "No" at bounding box center [520, 319] width 11 height 11
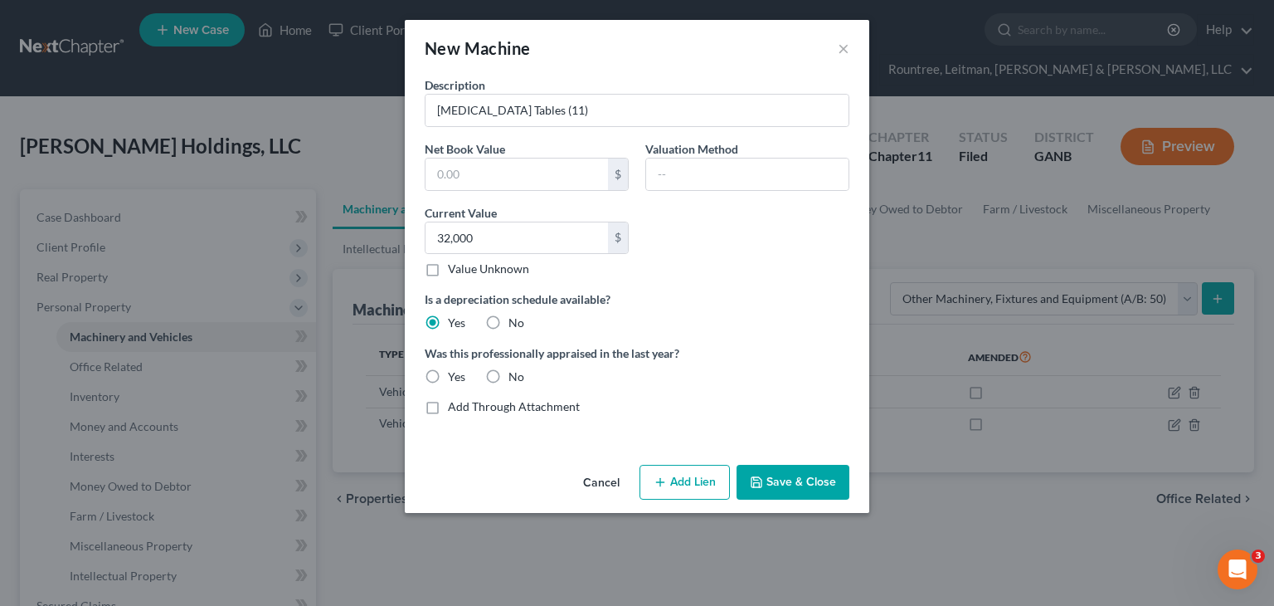
radio input "true"
radio input "false"
click at [509, 376] on label "No" at bounding box center [517, 376] width 16 height 17
click at [515, 376] on input "No" at bounding box center [520, 373] width 11 height 11
radio input "true"
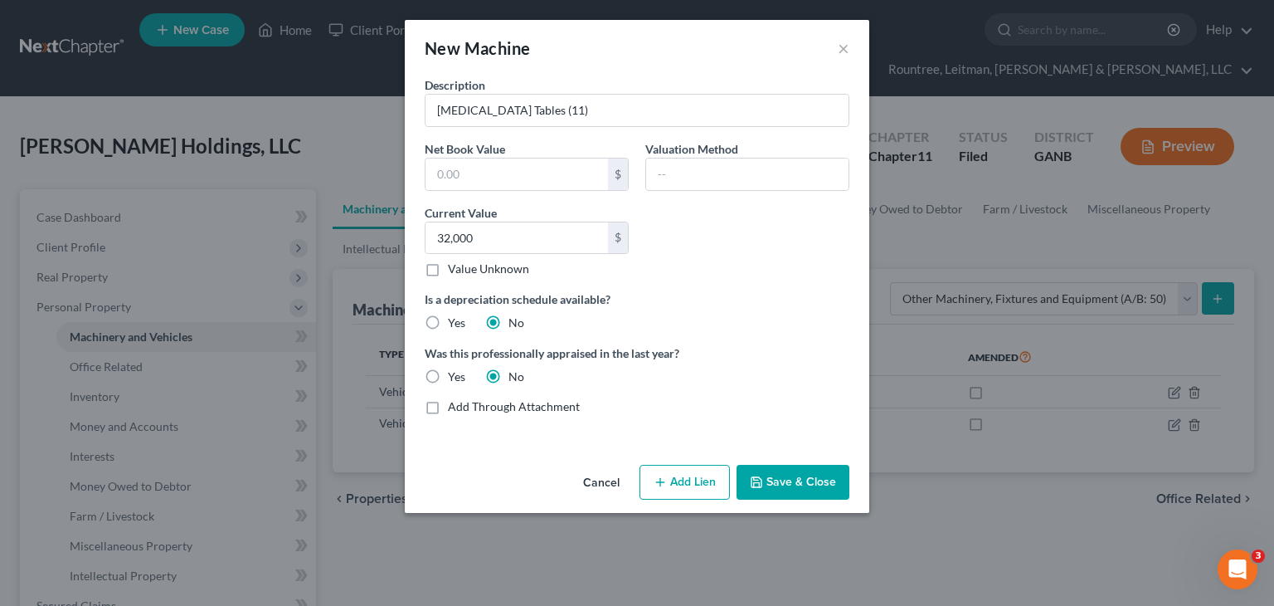
click at [770, 472] on button "Save & Close" at bounding box center [793, 482] width 113 height 35
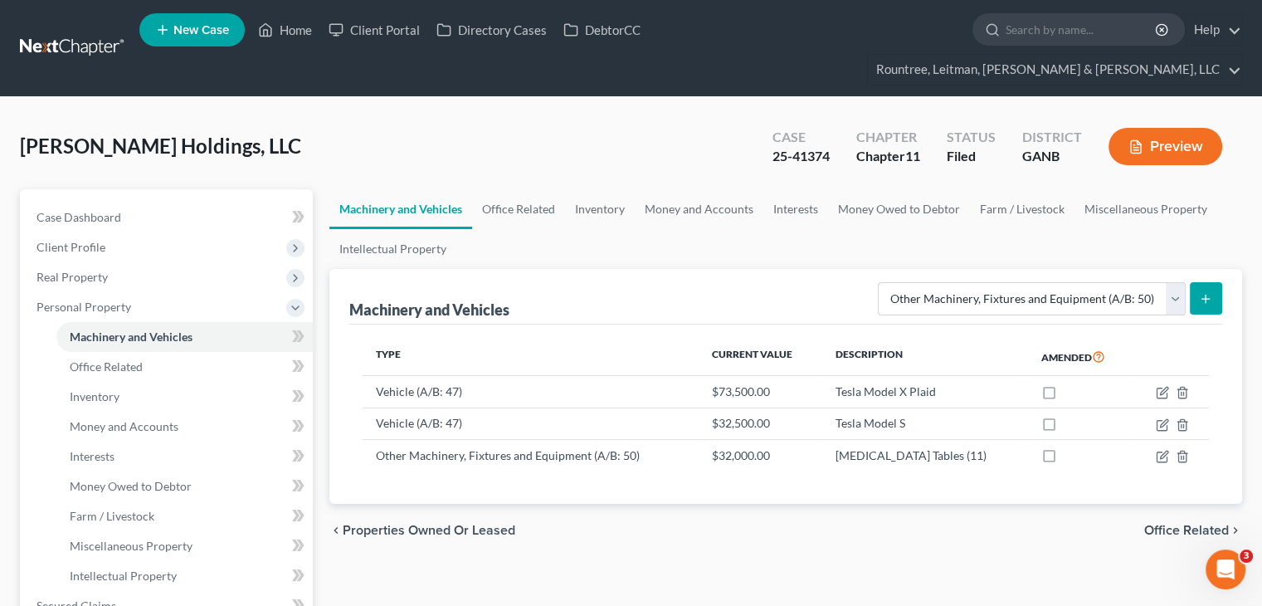
click at [1210, 292] on icon "submit" at bounding box center [1205, 298] width 13 height 13
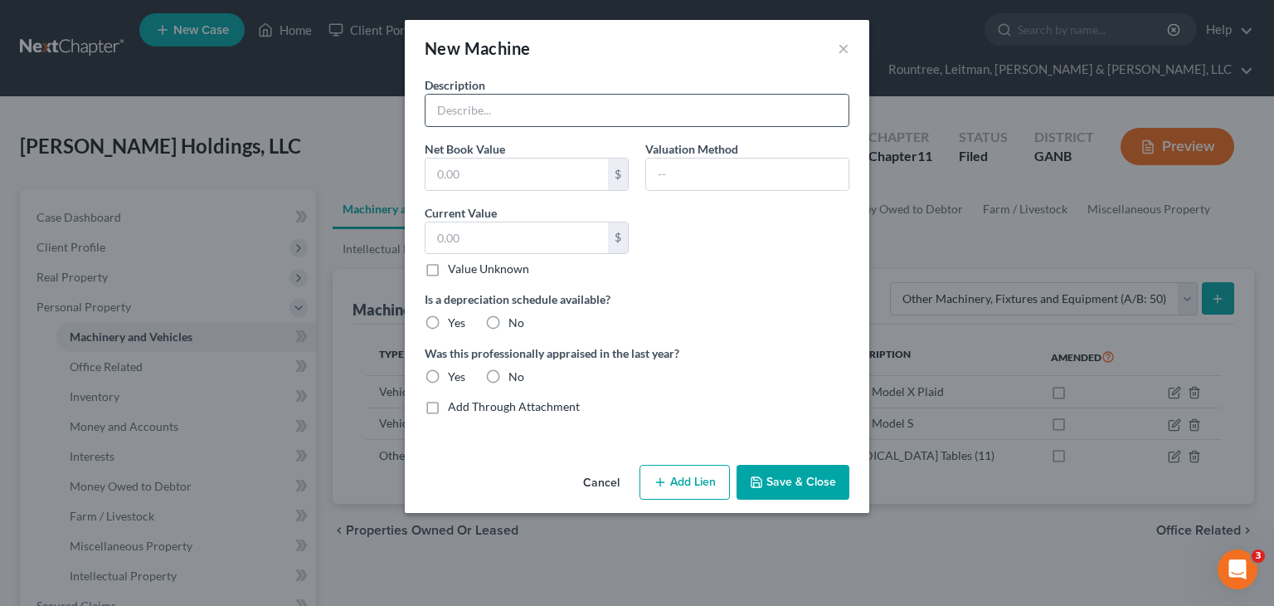
click at [471, 100] on input "text" at bounding box center [637, 111] width 423 height 32
type input "Chiropractic Tables - Maryland locations"
click at [720, 290] on label "Is a depreciation schedule available?" at bounding box center [637, 298] width 425 height 17
click at [509, 317] on label "No" at bounding box center [517, 322] width 16 height 17
click at [515, 317] on input "No" at bounding box center [520, 319] width 11 height 11
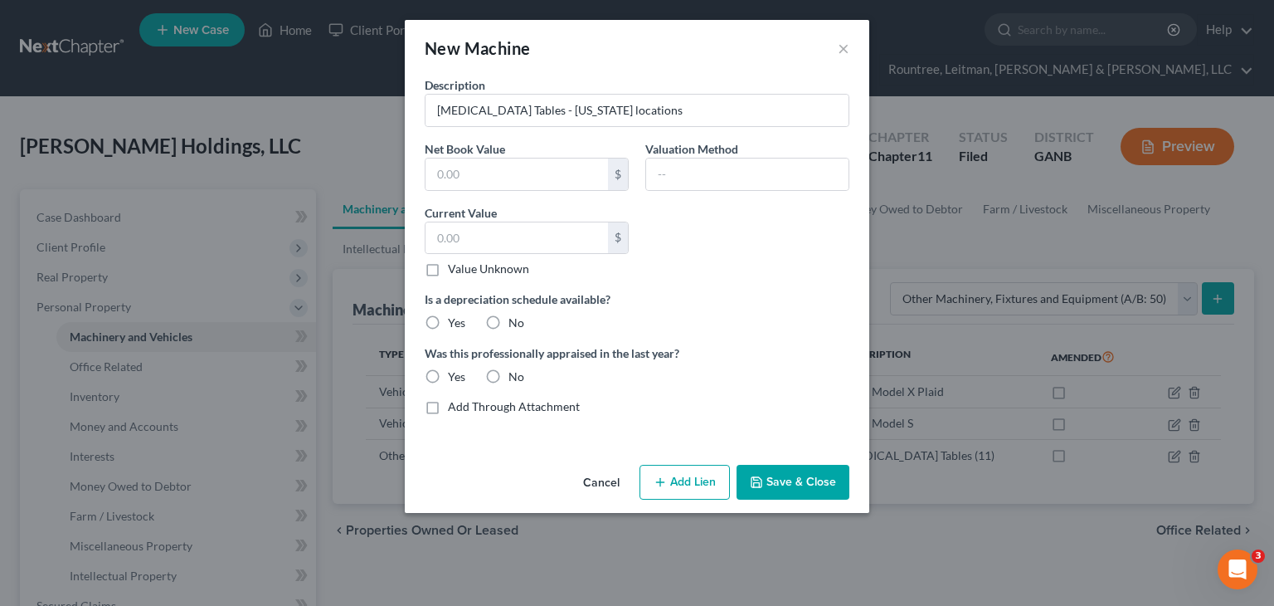
radio input "true"
click at [509, 374] on label "No" at bounding box center [517, 376] width 16 height 17
click at [515, 374] on input "No" at bounding box center [520, 373] width 11 height 11
radio input "true"
click at [550, 237] on input "text" at bounding box center [517, 238] width 182 height 32
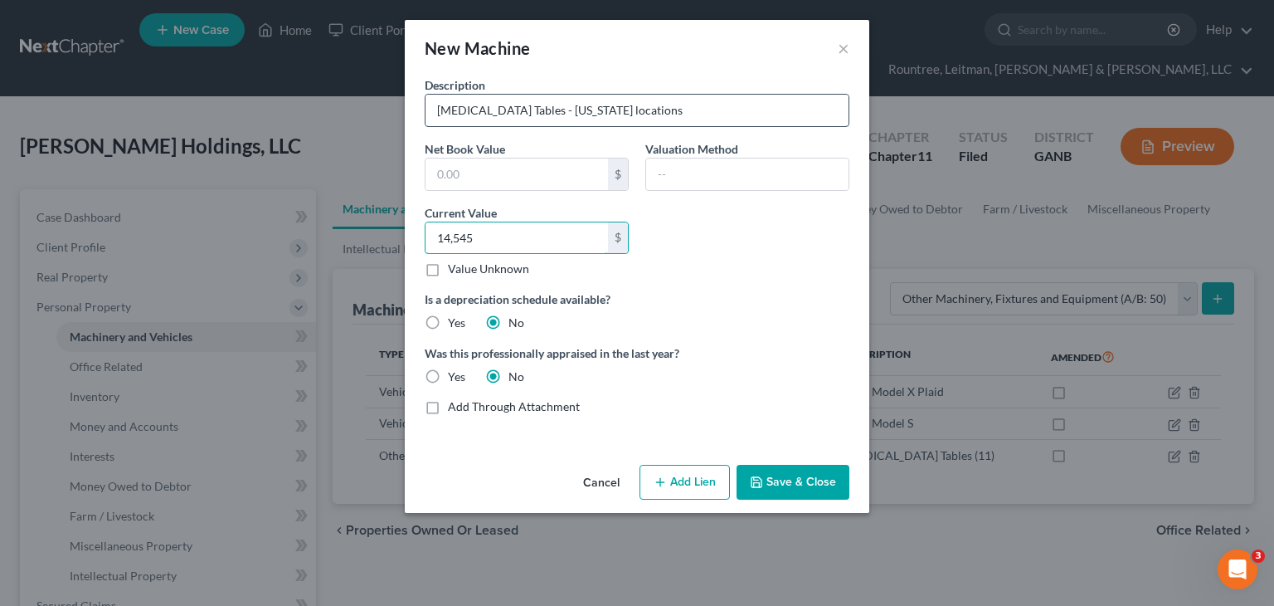
type input "14,545"
click at [533, 111] on input "Chiropractic Tables - Maryland locations" at bounding box center [637, 111] width 423 height 32
type input "Chiropractic Tables (6) - Maryland locations"
click at [714, 108] on input "Chiropractic Tables (6) - Maryland locations" at bounding box center [637, 111] width 423 height 32
click at [611, 482] on button "Cancel" at bounding box center [601, 482] width 63 height 33
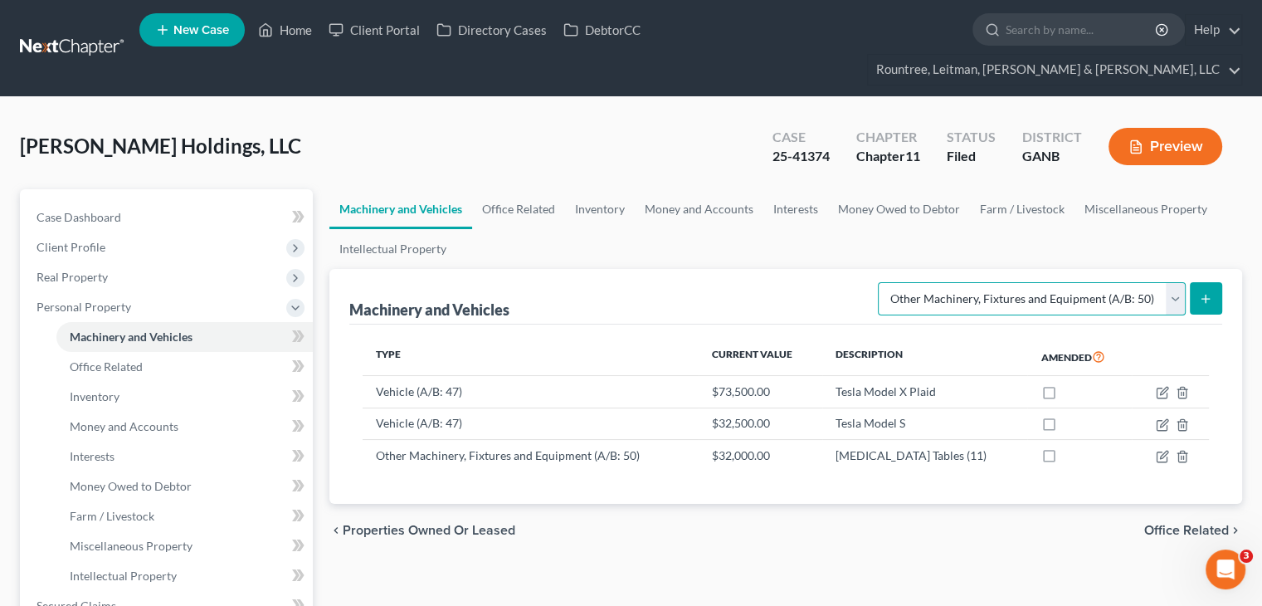
click at [1182, 282] on select "Select Type Aircraft (A/B: 49) Other Machinery, Fixtures and Equipment (A/B: 50…" at bounding box center [1032, 298] width 308 height 33
click at [945, 212] on ul "Machinery and Vehicles Office Related Inventory Money and Accounts Interests Mo…" at bounding box center [785, 229] width 912 height 80
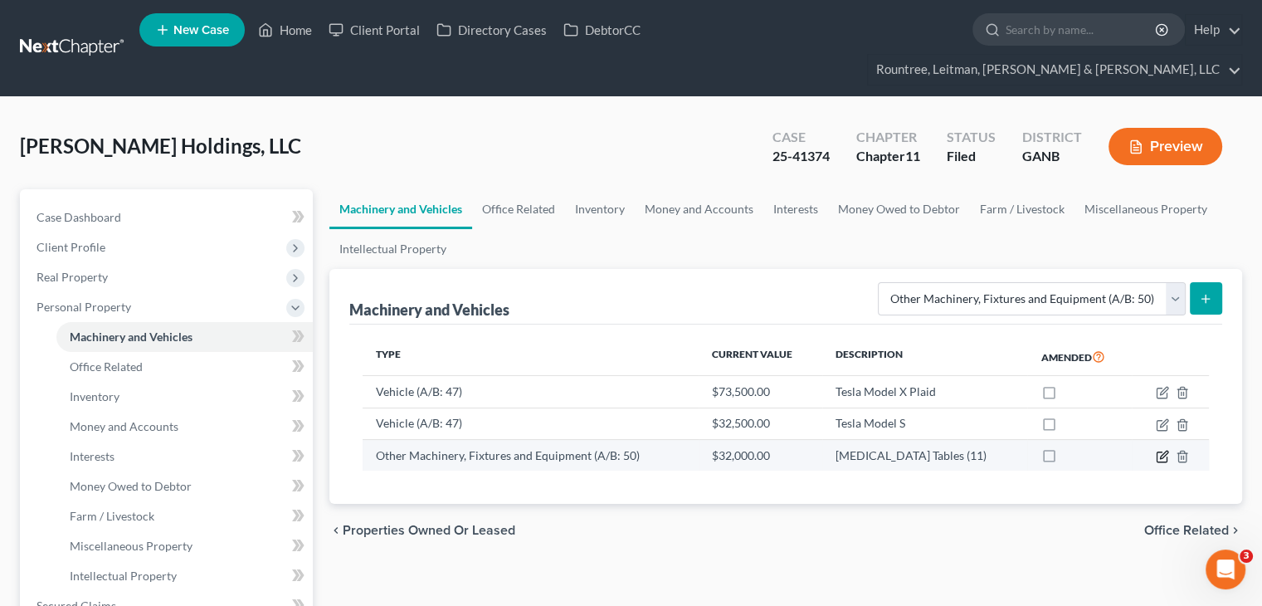
click at [1161, 450] on icon "button" at bounding box center [1163, 453] width 7 height 7
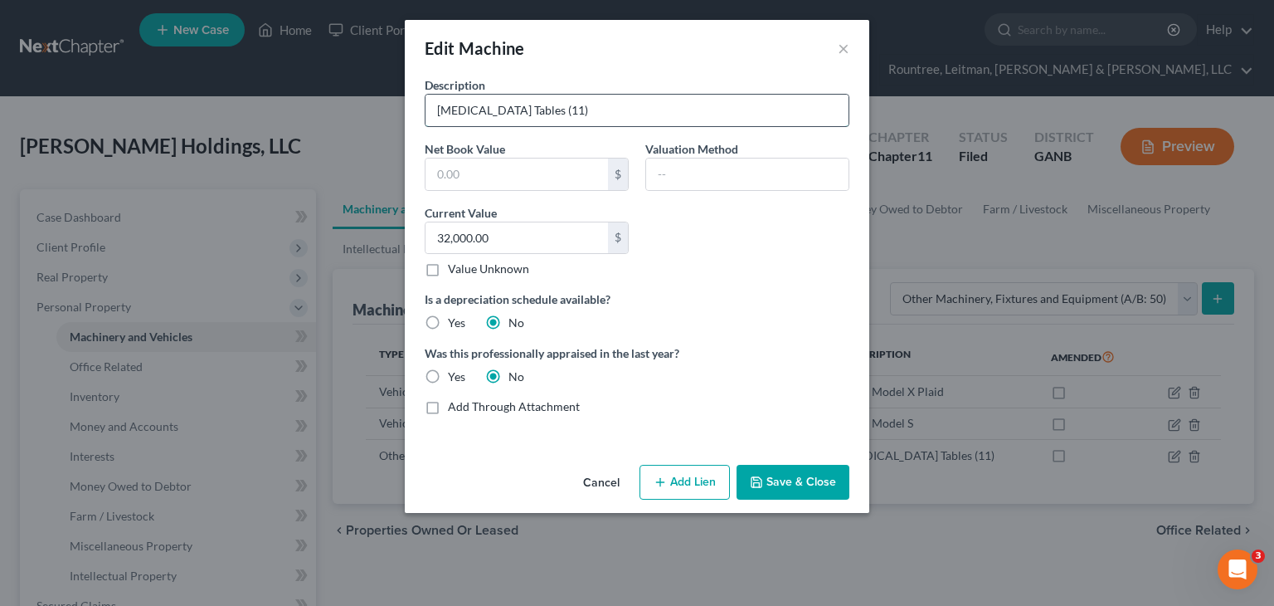
click at [552, 110] on input "Chiropractic Tables (11)" at bounding box center [637, 111] width 423 height 32
type input "Chiropractic Tables (12)"
click at [693, 264] on div "Description Chiropractic Tables (12) Net Book Value $ Valuation Method Current …" at bounding box center [636, 252] width 441 height 352
click at [520, 236] on input "32,000.00" at bounding box center [517, 238] width 182 height 32
click at [534, 247] on input "32,000.00" at bounding box center [517, 238] width 182 height 32
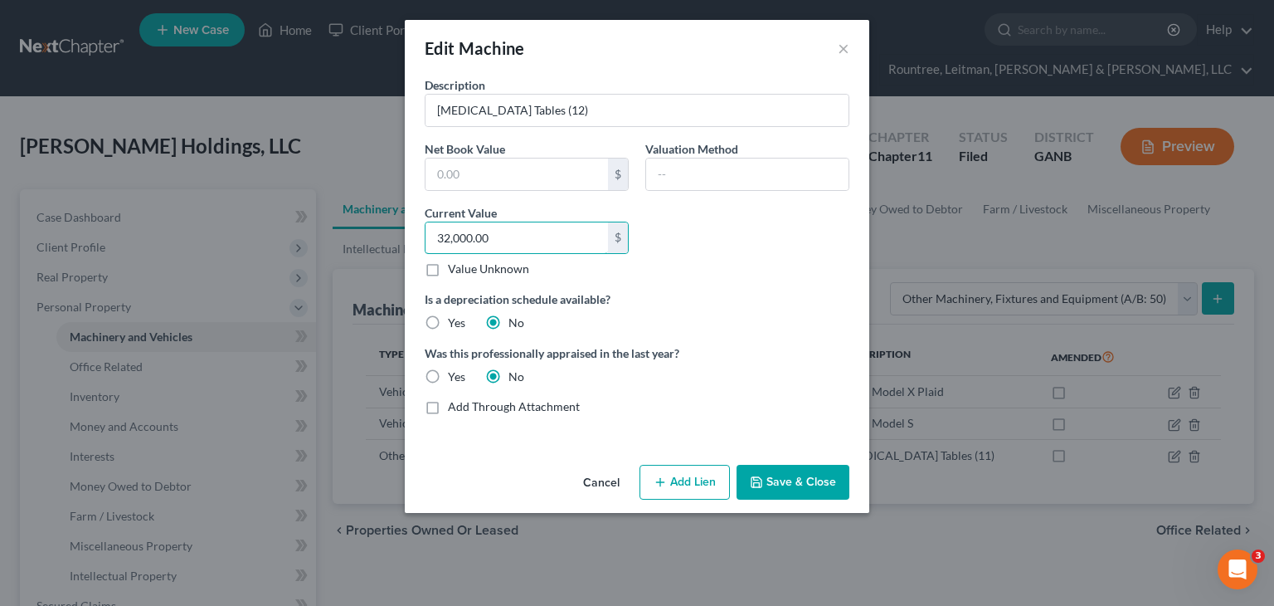
drag, startPoint x: 528, startPoint y: 244, endPoint x: 15, endPoint y: 207, distance: 514.0
click at [27, 217] on div "Edit Machine × Description Chiropractic Tables (12) Net Book Value $ Valuation …" at bounding box center [637, 303] width 1274 height 606
type input "34,800"
click at [797, 477] on button "Save & Close" at bounding box center [793, 482] width 113 height 35
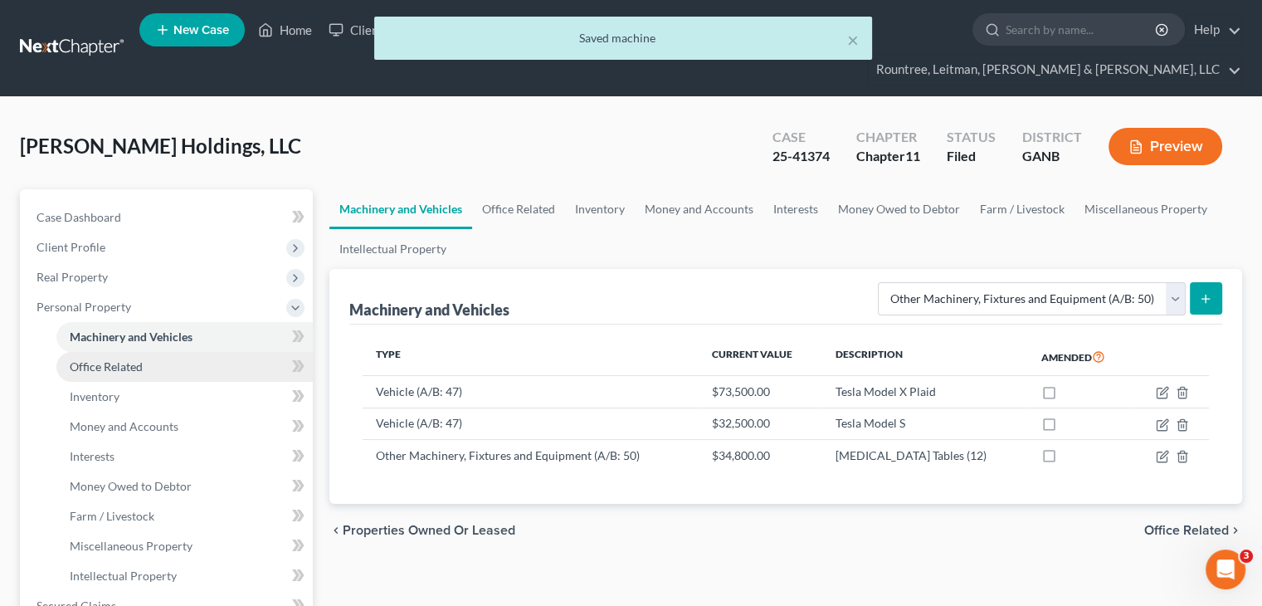
click at [126, 352] on link "Office Related" at bounding box center [184, 367] width 256 height 30
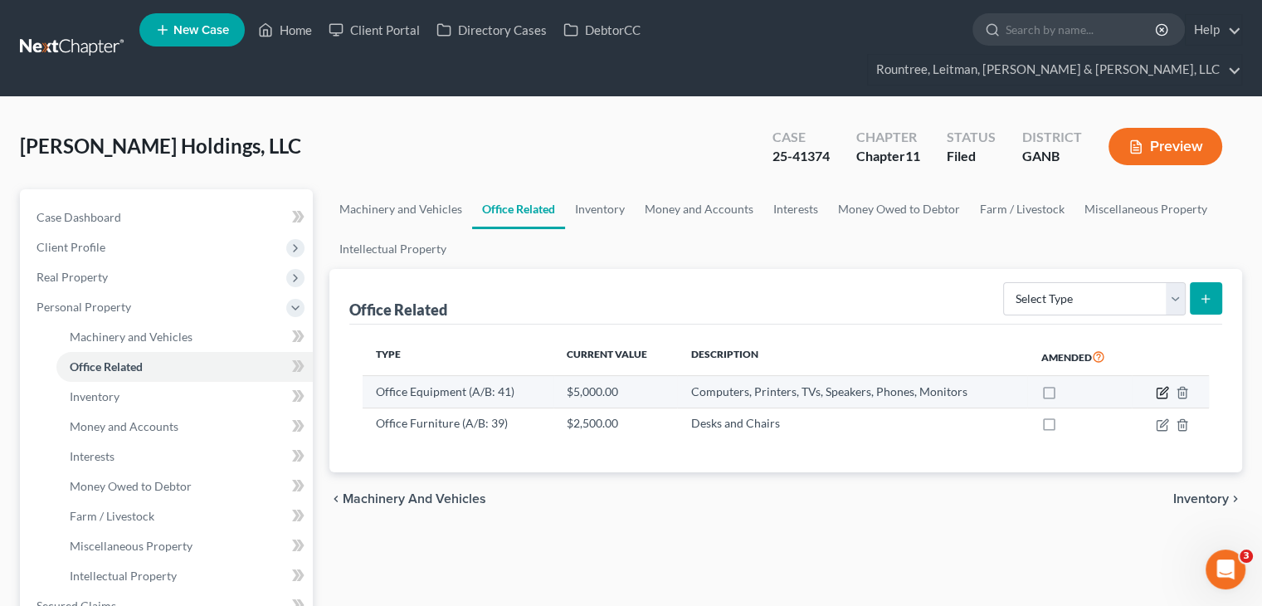
click at [1157, 386] on icon "button" at bounding box center [1162, 392] width 13 height 13
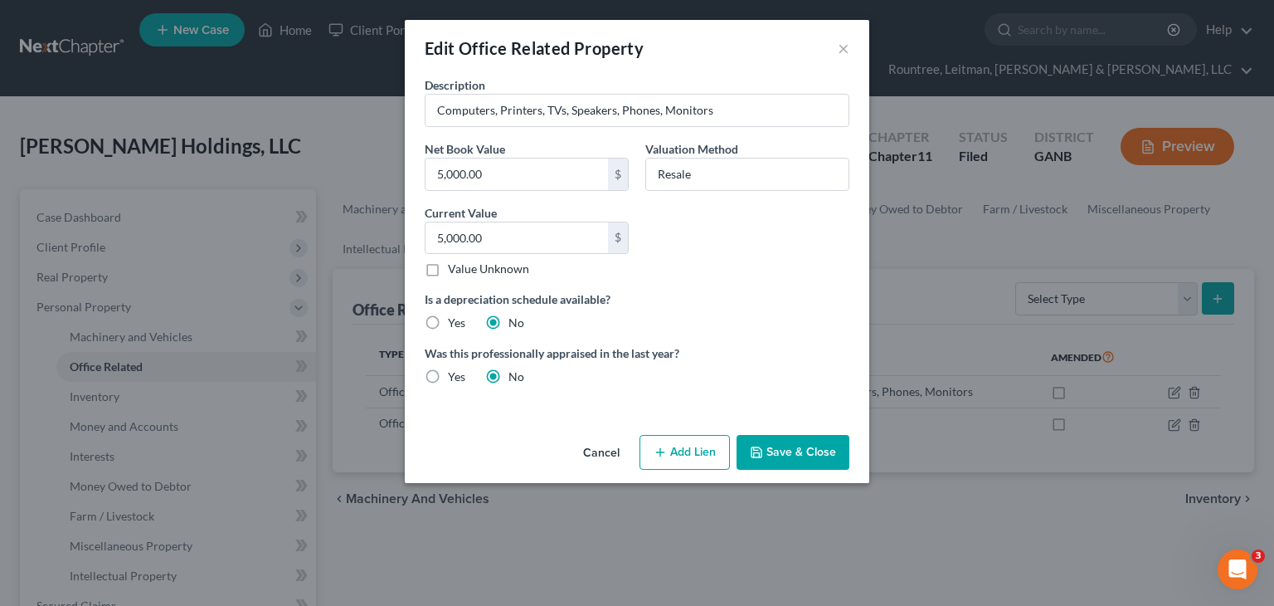
click at [797, 454] on button "Save & Close" at bounding box center [793, 452] width 113 height 35
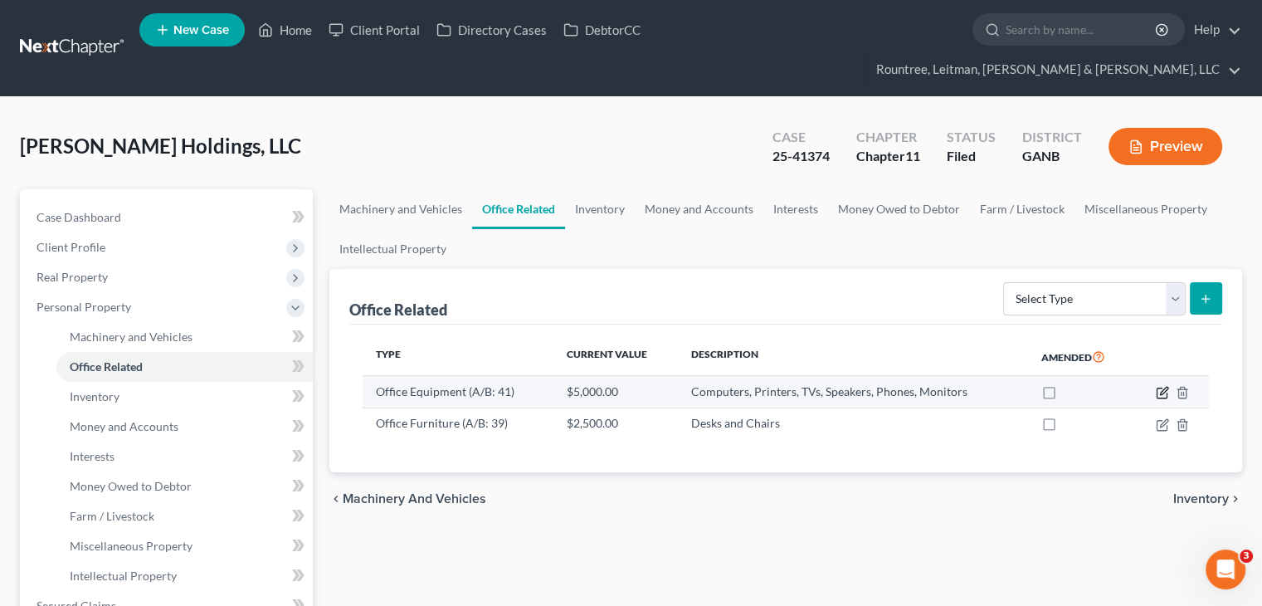
click at [1162, 387] on icon "button" at bounding box center [1163, 390] width 7 height 7
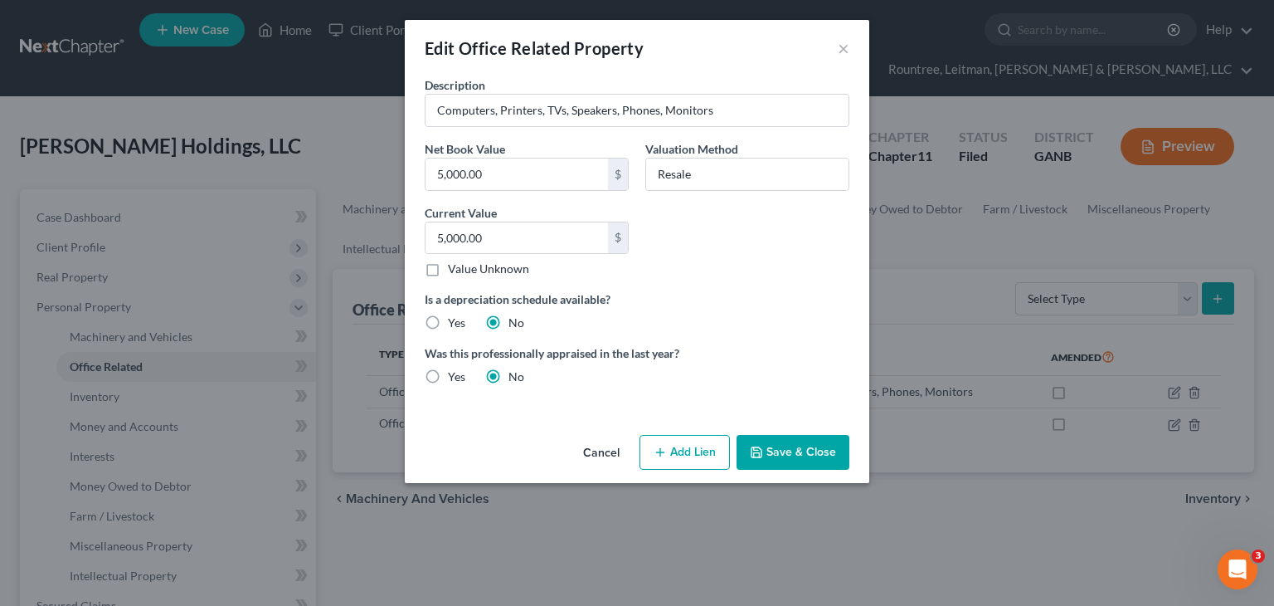
click at [773, 452] on button "Save & Close" at bounding box center [793, 452] width 113 height 35
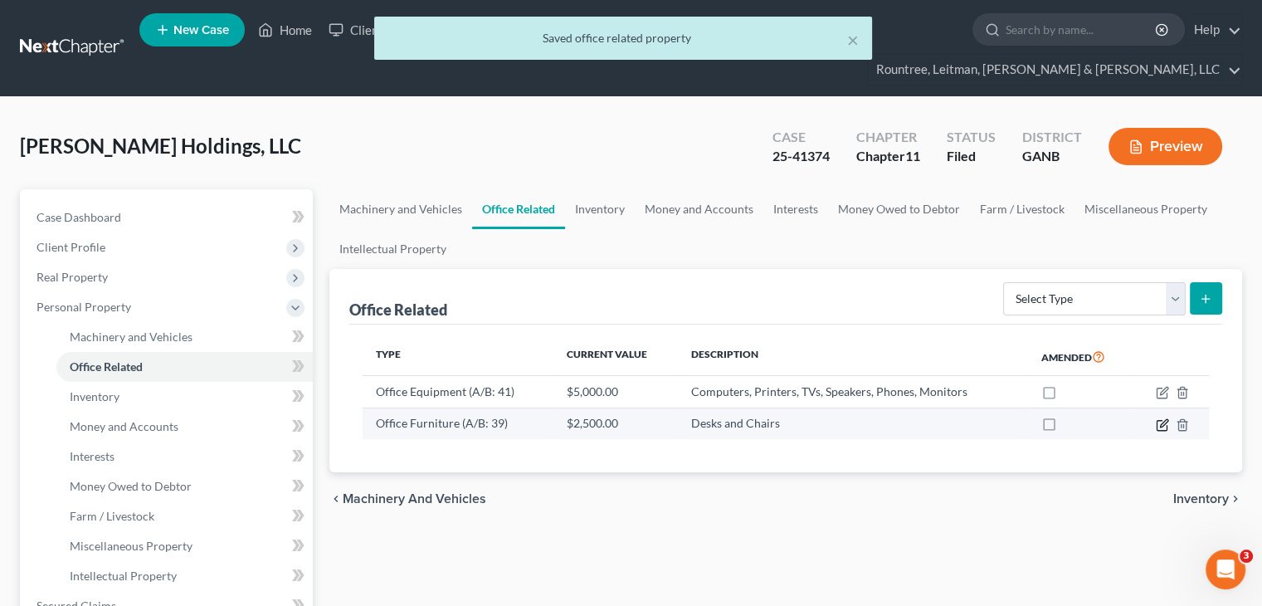
click at [1163, 418] on icon "button" at bounding box center [1162, 424] width 13 height 13
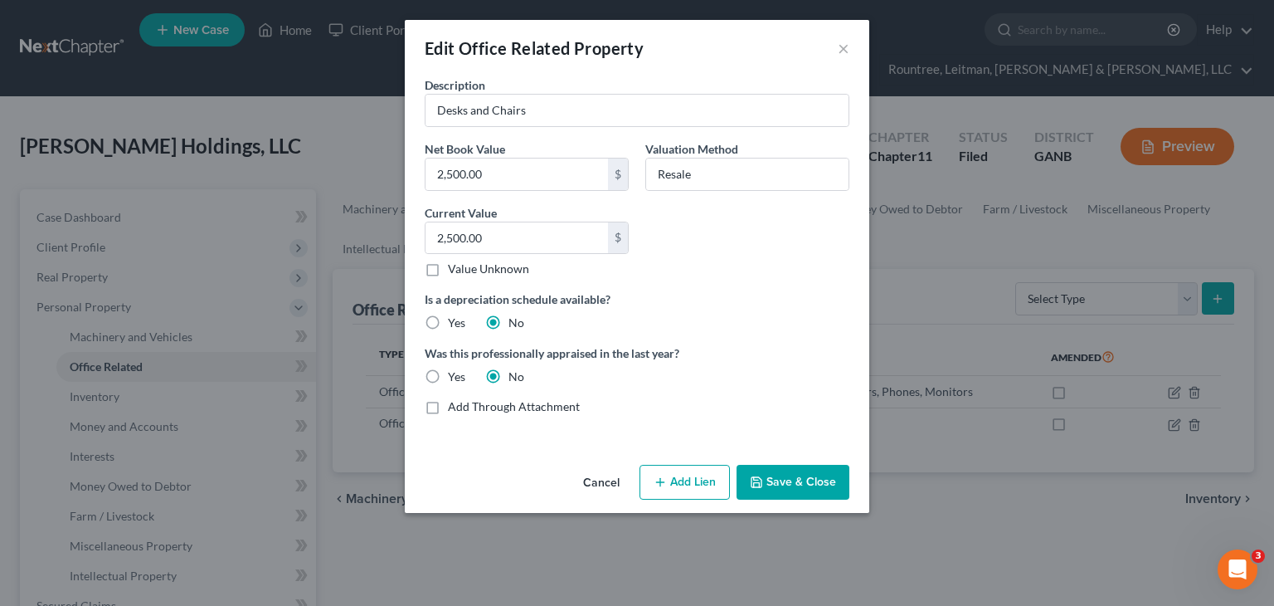
click at [796, 479] on button "Save & Close" at bounding box center [793, 482] width 113 height 35
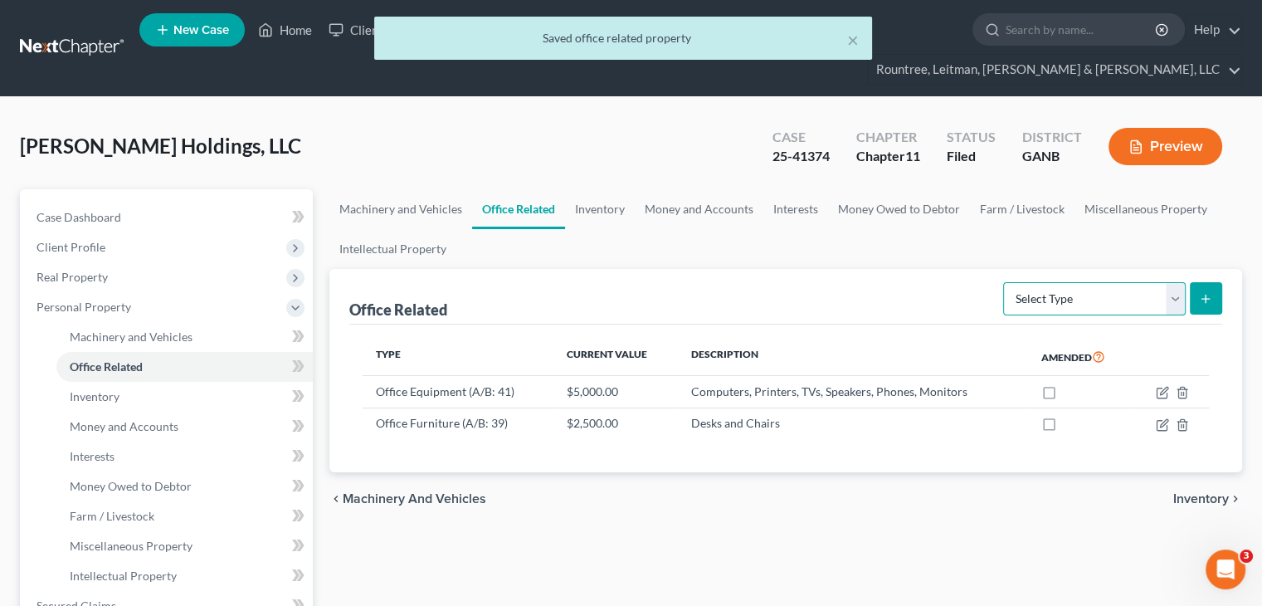
click at [1173, 282] on select "Select Type Collectibles (A/B: 42) Office Equipment (A/B: 41) Office Fixtures (…" at bounding box center [1094, 298] width 182 height 33
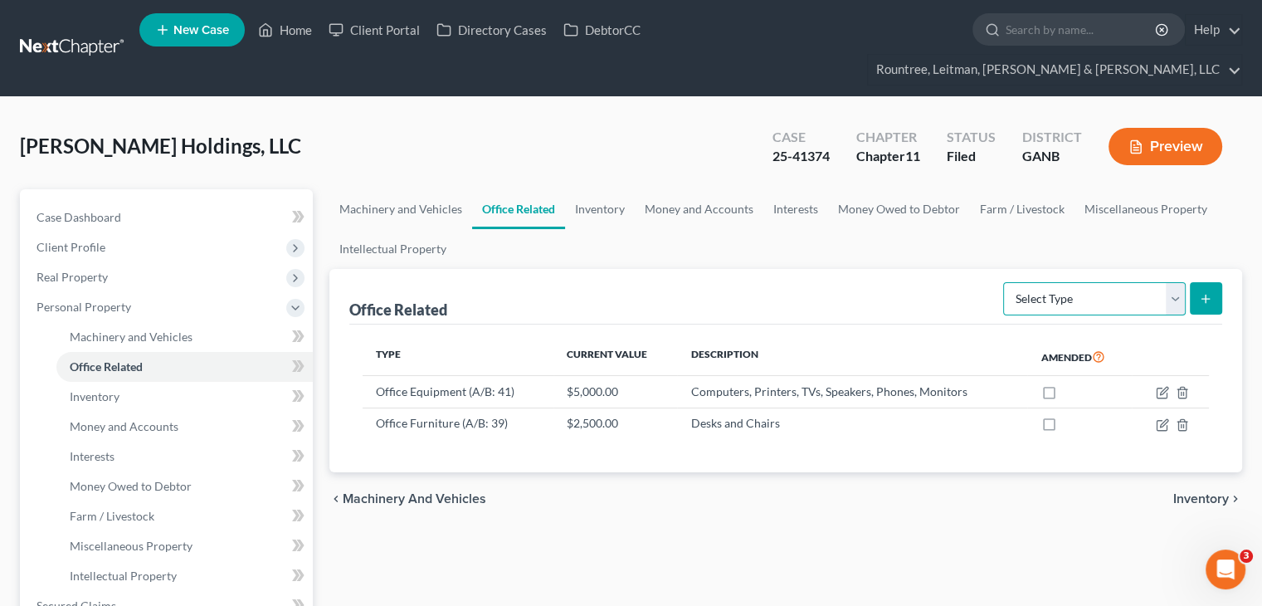
select select "furniture"
click at [1005, 282] on select "Select Type Collectibles (A/B: 42) Office Equipment (A/B: 41) Office Fixtures (…" at bounding box center [1094, 298] width 182 height 33
click at [1209, 292] on icon "submit" at bounding box center [1205, 298] width 13 height 13
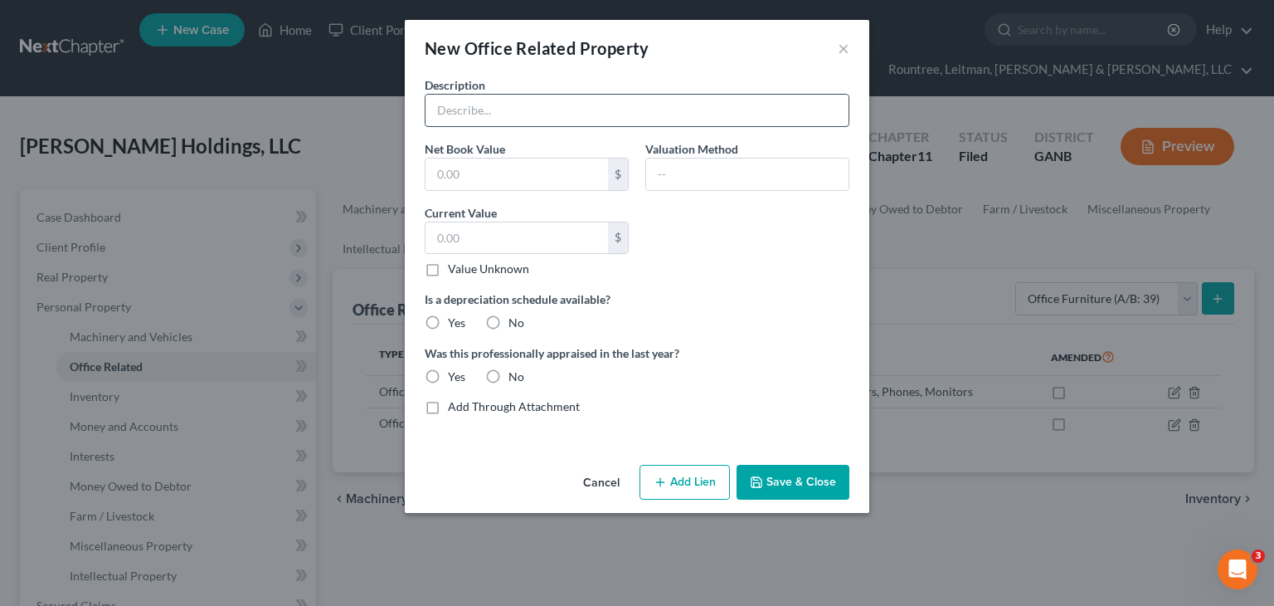
click at [625, 107] on input "text" at bounding box center [637, 111] width 423 height 32
type input "Cabinets"
click at [498, 177] on input "text" at bounding box center [517, 174] width 182 height 32
type input "4,000"
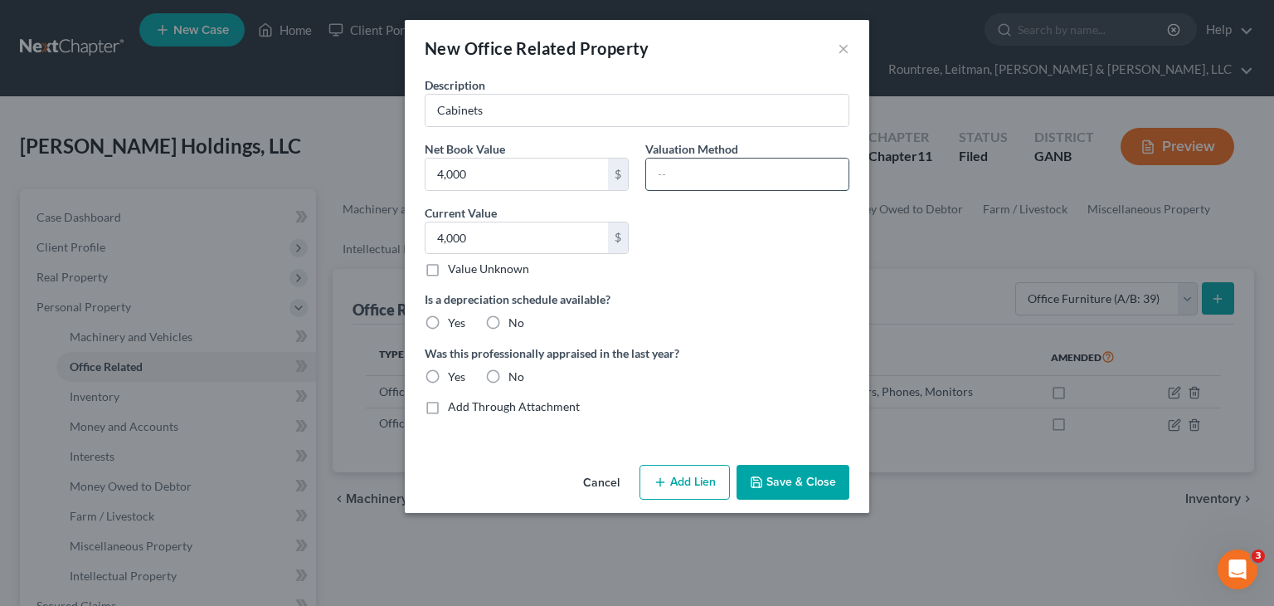
click at [703, 171] on input "text" at bounding box center [747, 174] width 202 height 32
type input "Resale"
click at [509, 319] on label "No" at bounding box center [517, 322] width 16 height 17
click at [515, 319] on input "No" at bounding box center [520, 319] width 11 height 11
radio input "true"
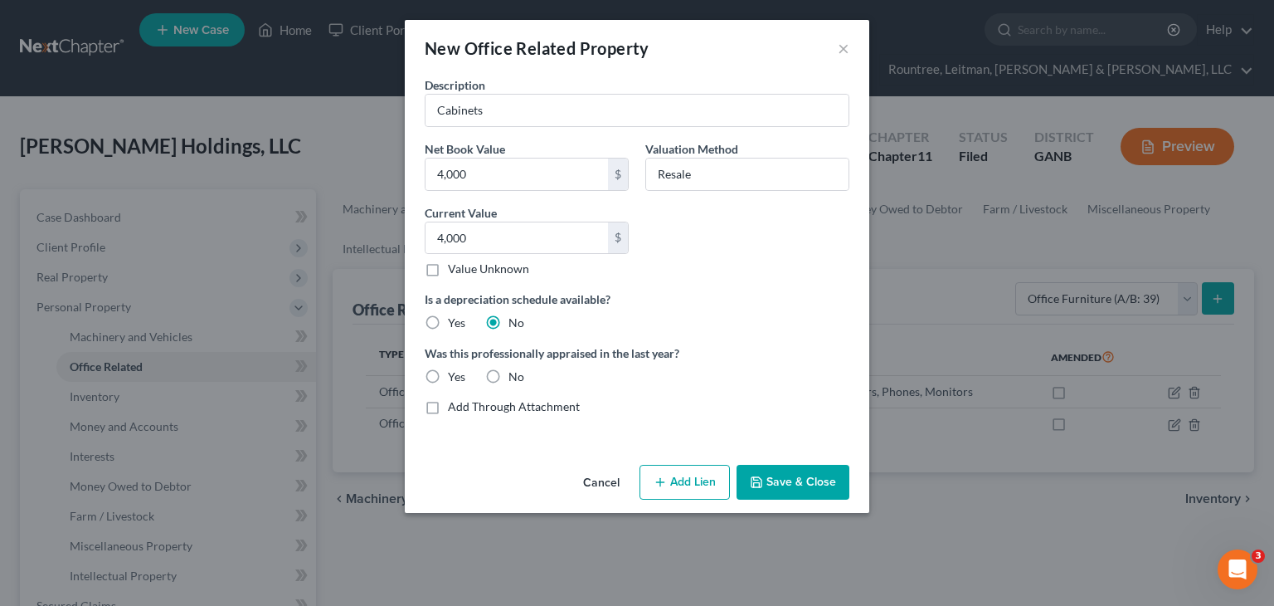
click at [509, 373] on label "No" at bounding box center [517, 376] width 16 height 17
click at [515, 373] on input "No" at bounding box center [520, 373] width 11 height 11
radio input "true"
click at [791, 474] on button "Save & Close" at bounding box center [793, 482] width 113 height 35
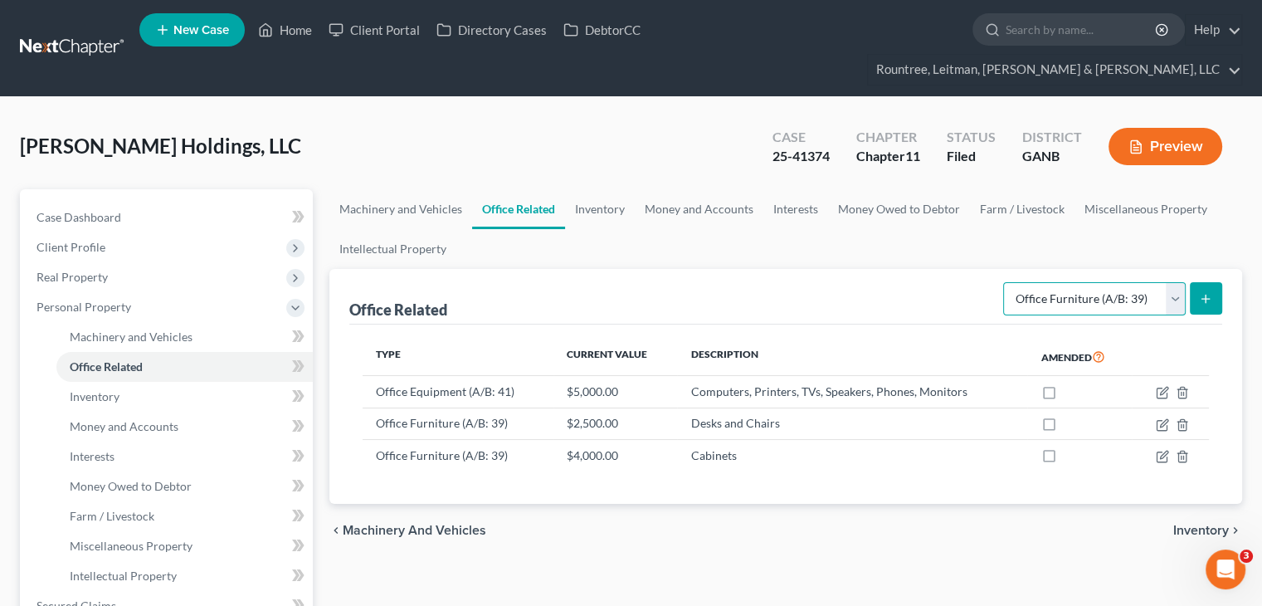
click at [1177, 282] on select "Select Type Collectibles (A/B: 42) Office Equipment (A/B: 41) Office Fixtures (…" at bounding box center [1094, 298] width 182 height 33
select select "fixtures"
click at [1005, 282] on select "Select Type Collectibles (A/B: 42) Office Equipment (A/B: 41) Office Fixtures (…" at bounding box center [1094, 298] width 182 height 33
click at [1201, 292] on icon "submit" at bounding box center [1205, 298] width 13 height 13
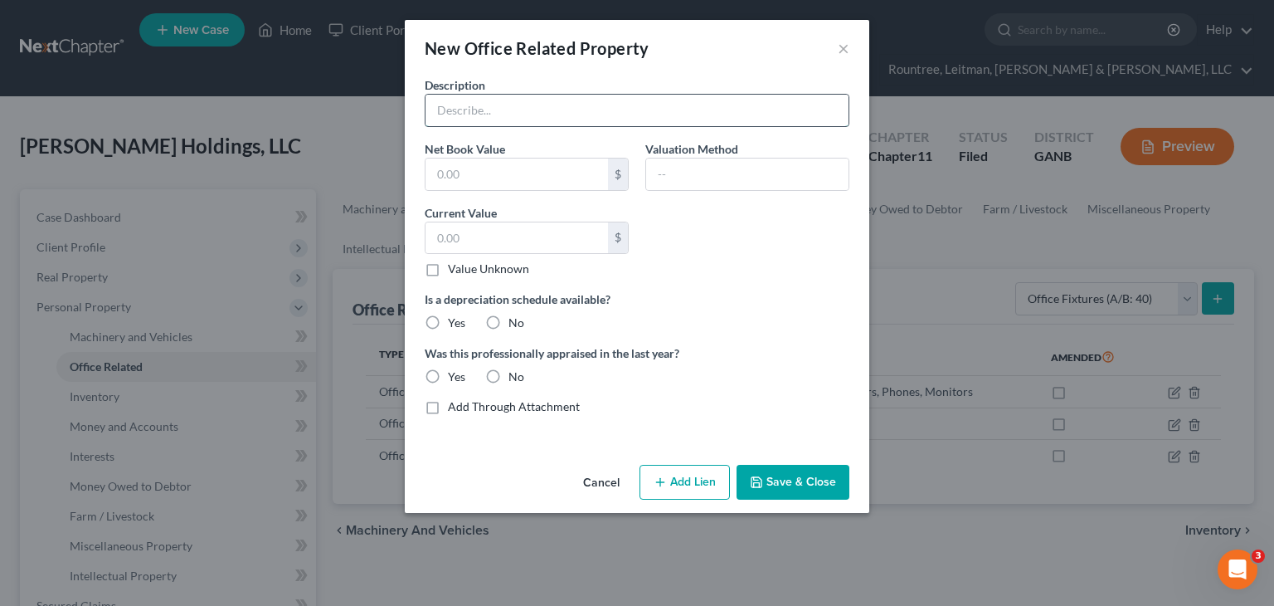
click at [584, 107] on input "text" at bounding box center [637, 111] width 423 height 32
type input "Cabinets"
type input "4000"
type input "Resale"
type input "4000"
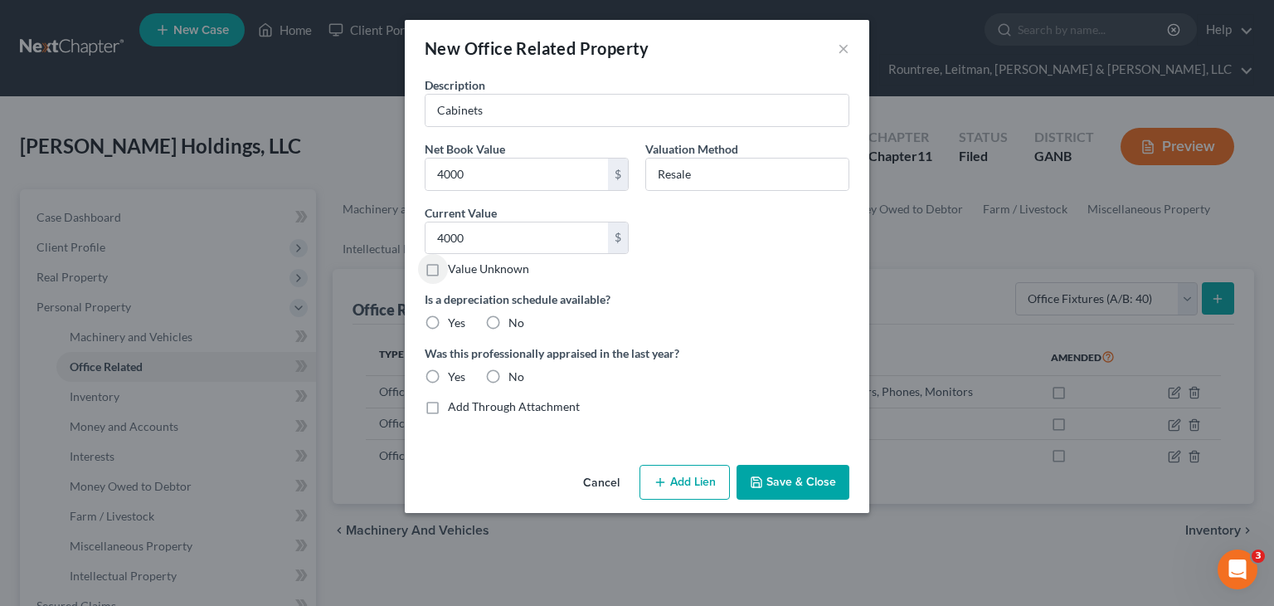
click at [509, 316] on label "No" at bounding box center [517, 322] width 16 height 17
click at [515, 316] on input "No" at bounding box center [520, 319] width 11 height 11
radio input "true"
click at [509, 377] on label "No" at bounding box center [517, 376] width 16 height 17
click at [515, 377] on input "No" at bounding box center [520, 373] width 11 height 11
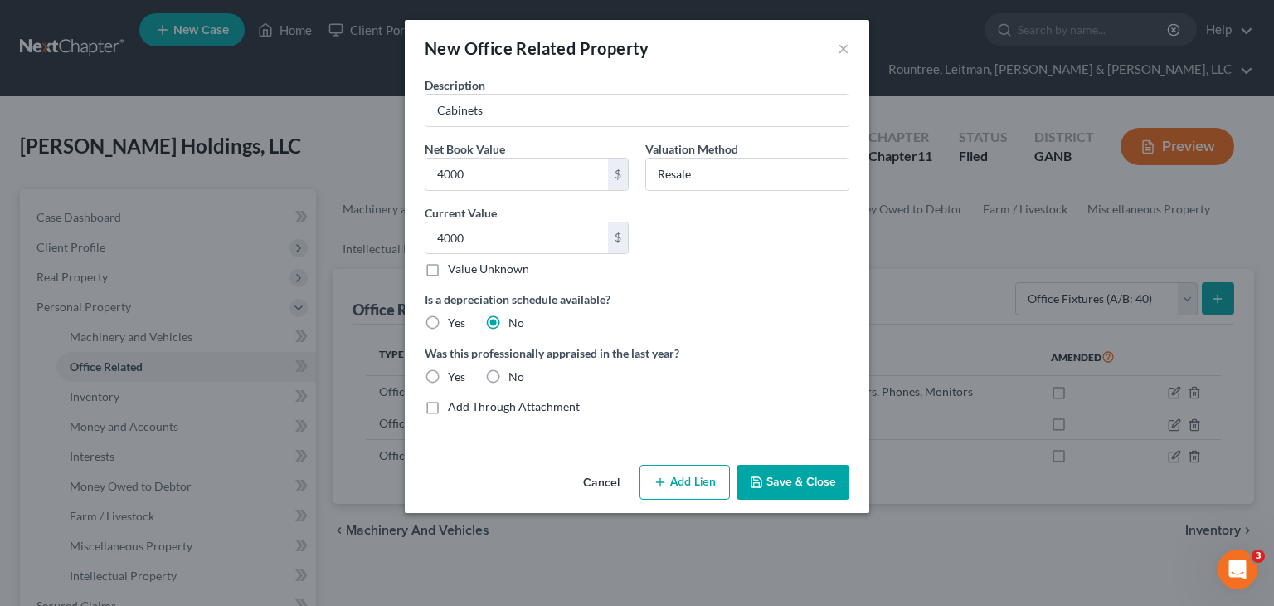
radio input "true"
click at [781, 486] on button "Save & Close" at bounding box center [793, 482] width 113 height 35
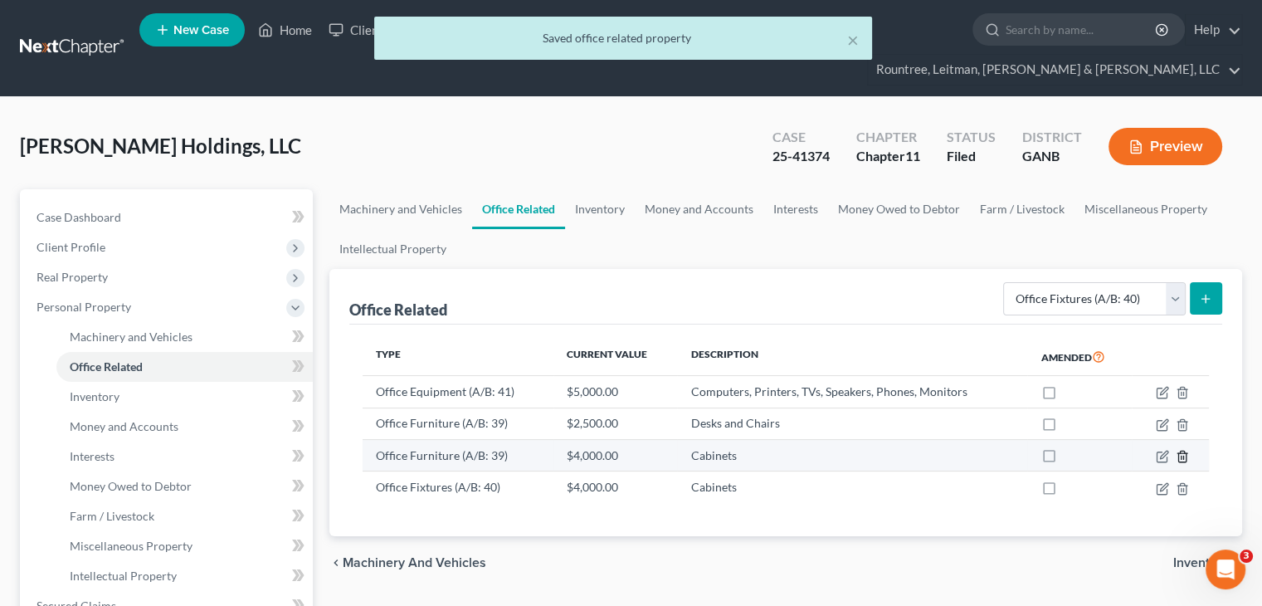
click at [1180, 450] on icon "button" at bounding box center [1181, 456] width 13 height 13
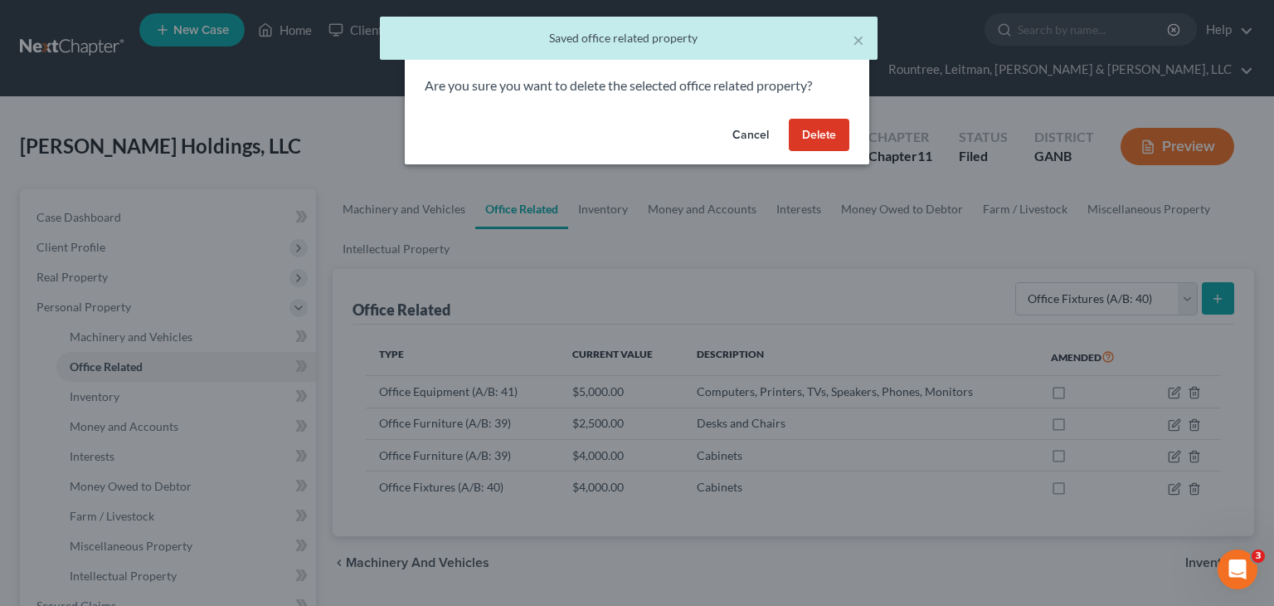
click at [836, 139] on button "Delete" at bounding box center [819, 135] width 61 height 33
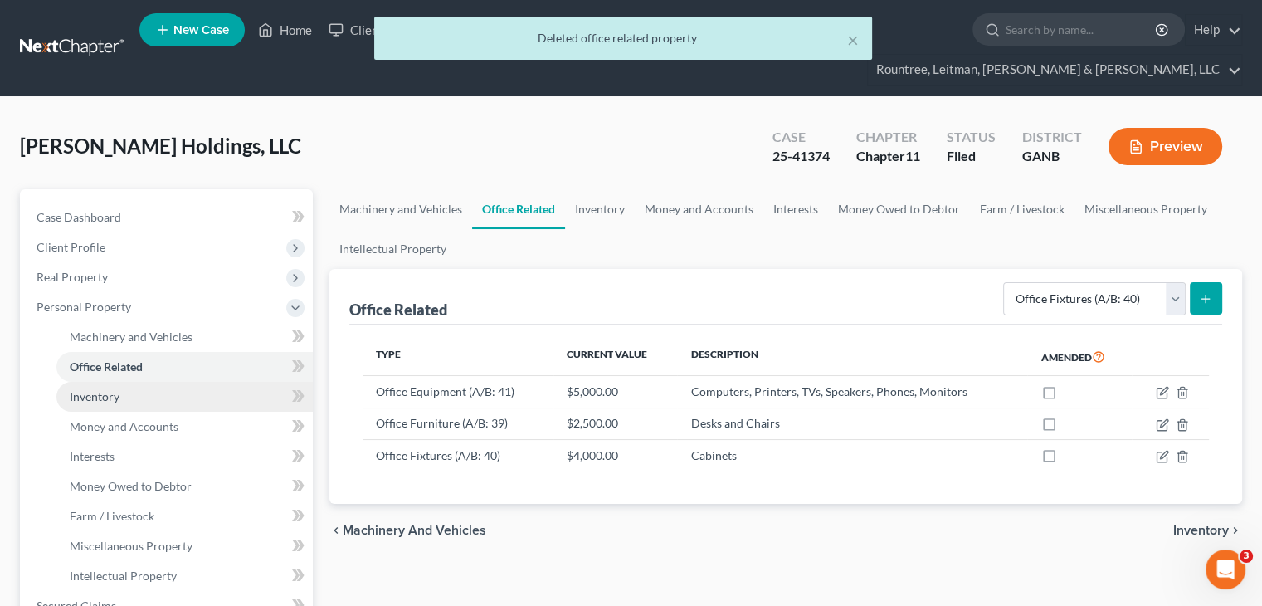
click at [121, 382] on link "Inventory" at bounding box center [184, 397] width 256 height 30
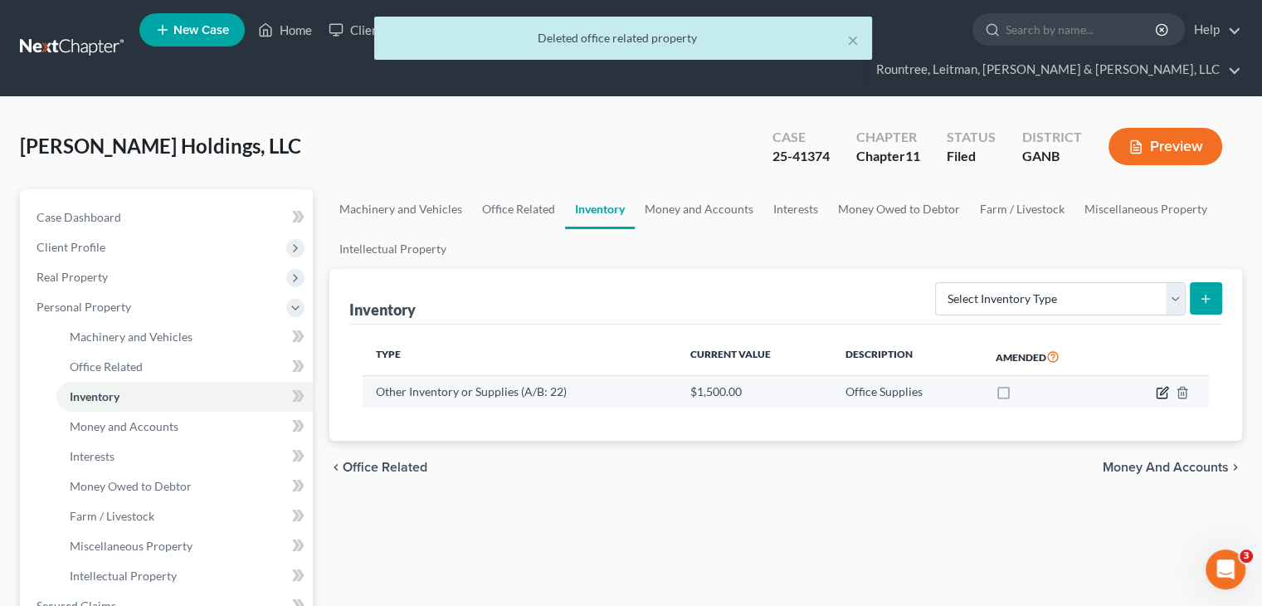
click at [1156, 388] on icon "button" at bounding box center [1161, 393] width 10 height 10
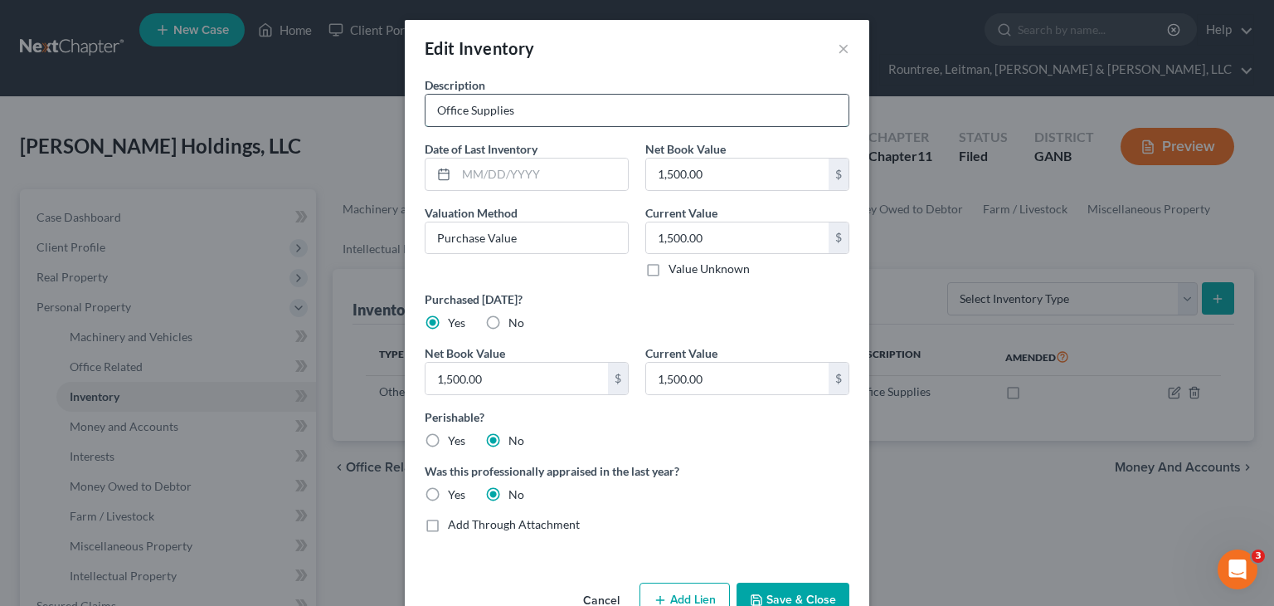
click at [465, 109] on input "Office Supplies" at bounding box center [637, 111] width 423 height 32
type input "Office and Cleaning Supplies"
type input "500.00"
drag, startPoint x: 534, startPoint y: 233, endPoint x: -256, endPoint y: 197, distance: 791.4
click at [0, 197] on html "Home New Case Client Portal Directory Cases DebtorCC Rountree, Leitman, Klein &…" at bounding box center [637, 530] width 1274 height 1061
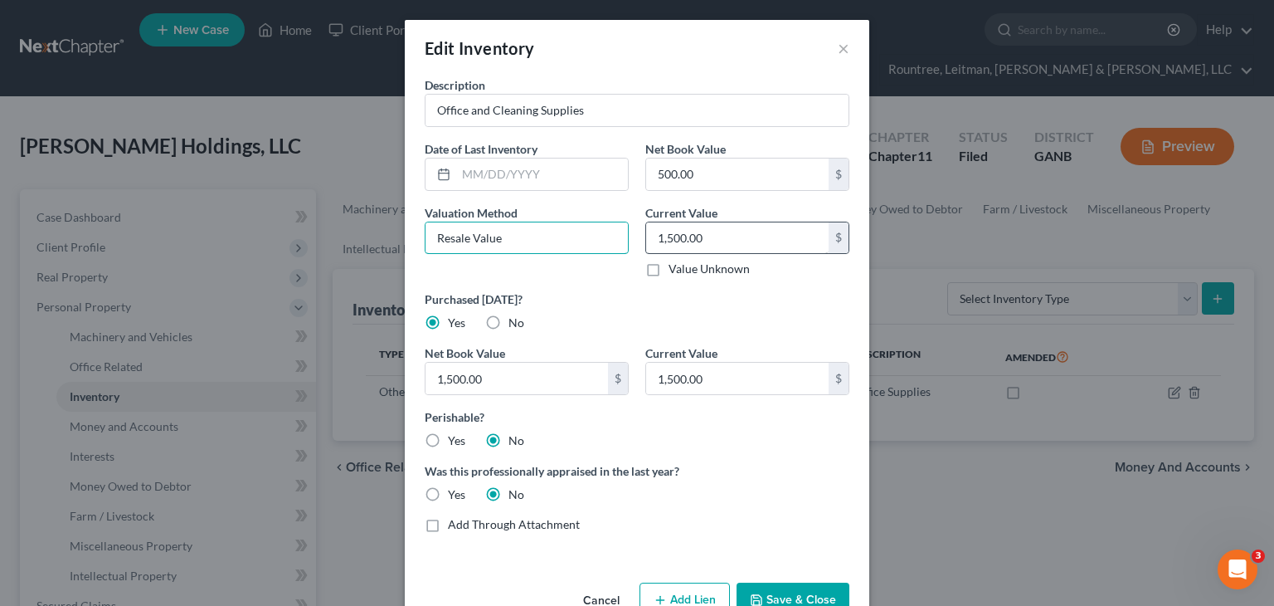
type input "Resale Value"
click at [458, 234] on input "Re500sale Value" at bounding box center [527, 238] width 202 height 32
click at [466, 238] on input "Re500sale Value" at bounding box center [527, 238] width 202 height 32
type input "Resale Value"
click at [615, 315] on div "Purchased within 20 days? Yes No" at bounding box center [636, 310] width 441 height 41
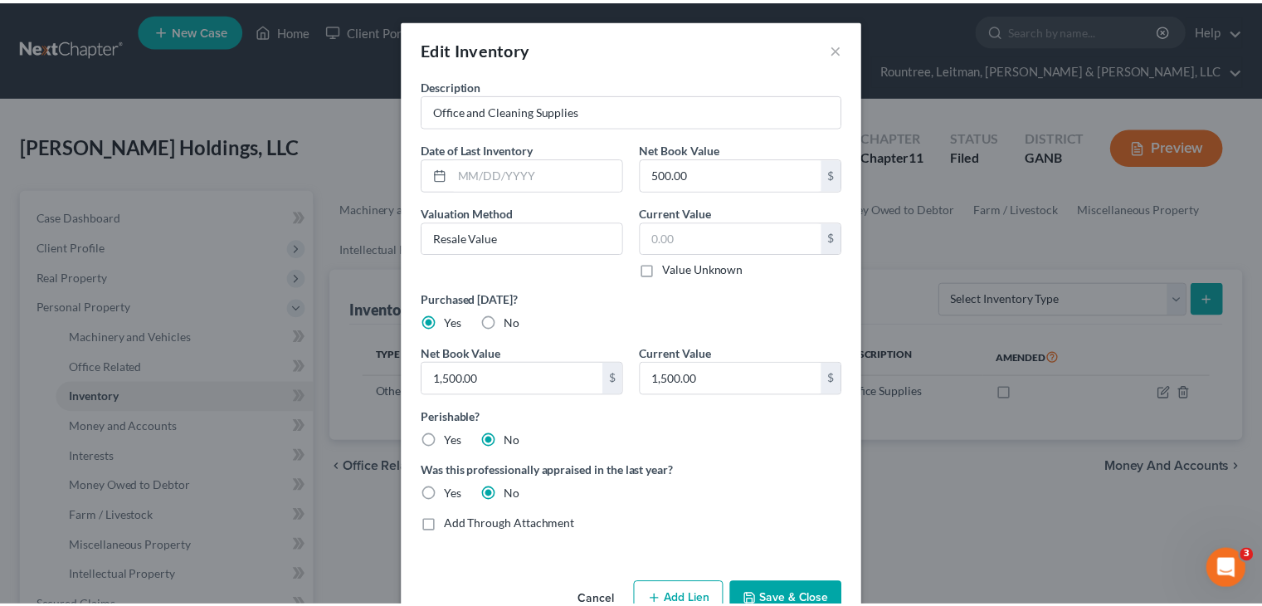
scroll to position [43, 0]
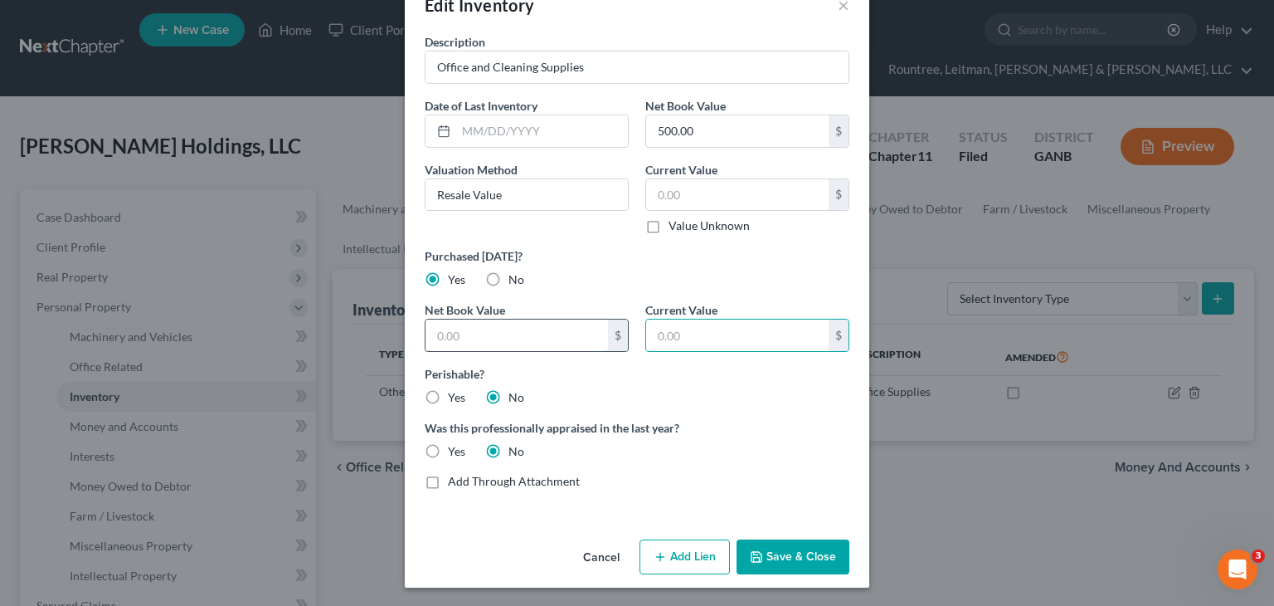
click at [502, 329] on input "text" at bounding box center [517, 335] width 182 height 32
type input "250.00"
click at [732, 329] on input "text" at bounding box center [737, 335] width 182 height 32
type input "250.00"
click at [766, 547] on button "Save & Close" at bounding box center [793, 556] width 113 height 35
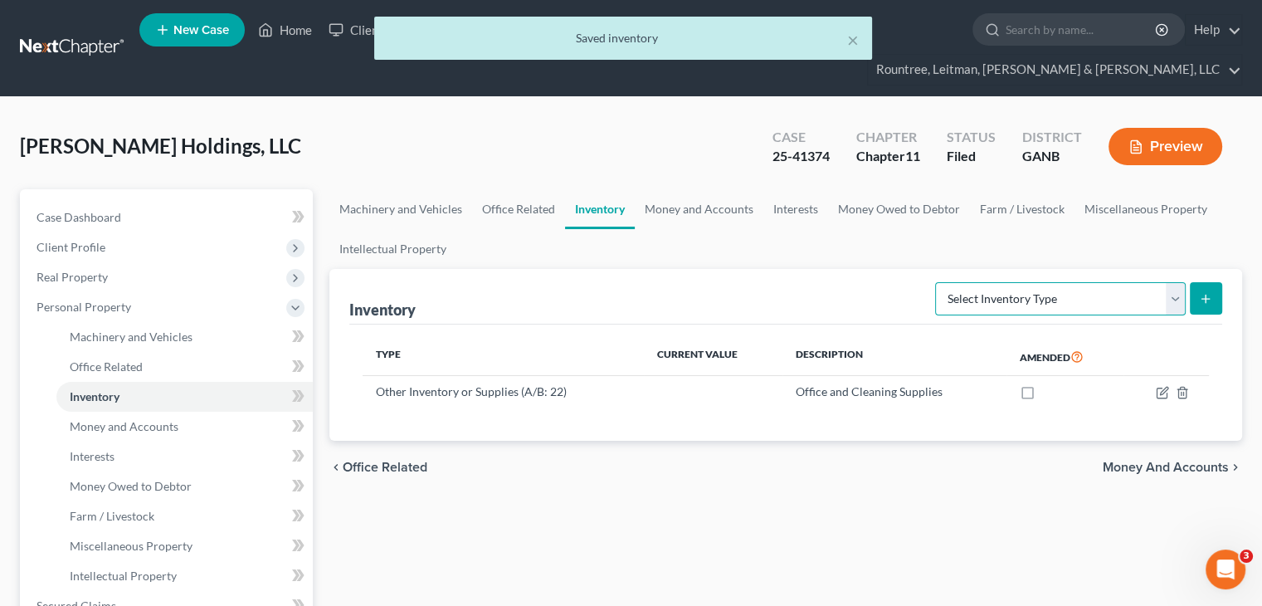
click at [1176, 282] on select "Select Inventory Type Finished Goods (A/B: 21) Other Inventory or Supplies (A/B…" at bounding box center [1060, 298] width 251 height 33
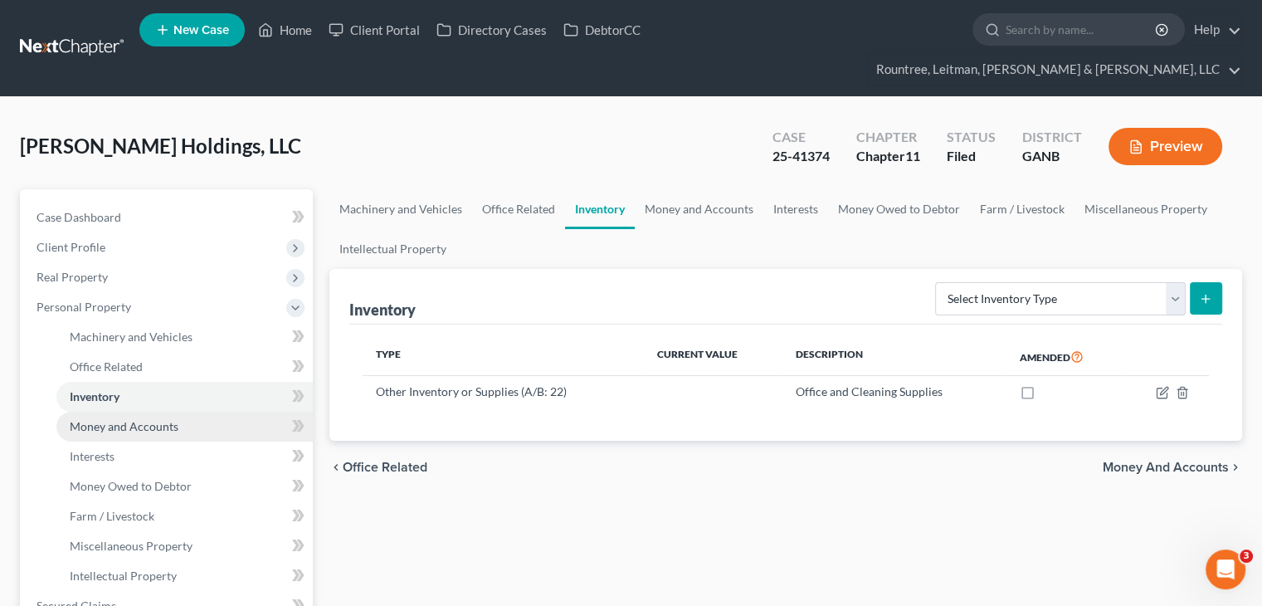
click at [119, 419] on span "Money and Accounts" at bounding box center [124, 426] width 109 height 14
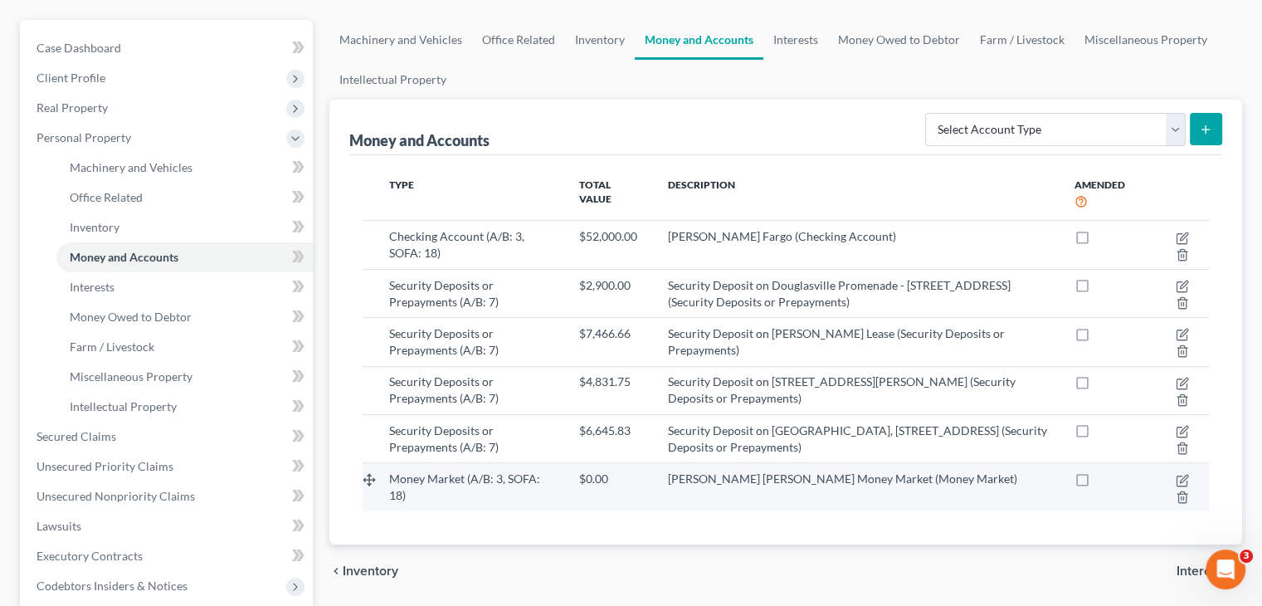
scroll to position [166, 0]
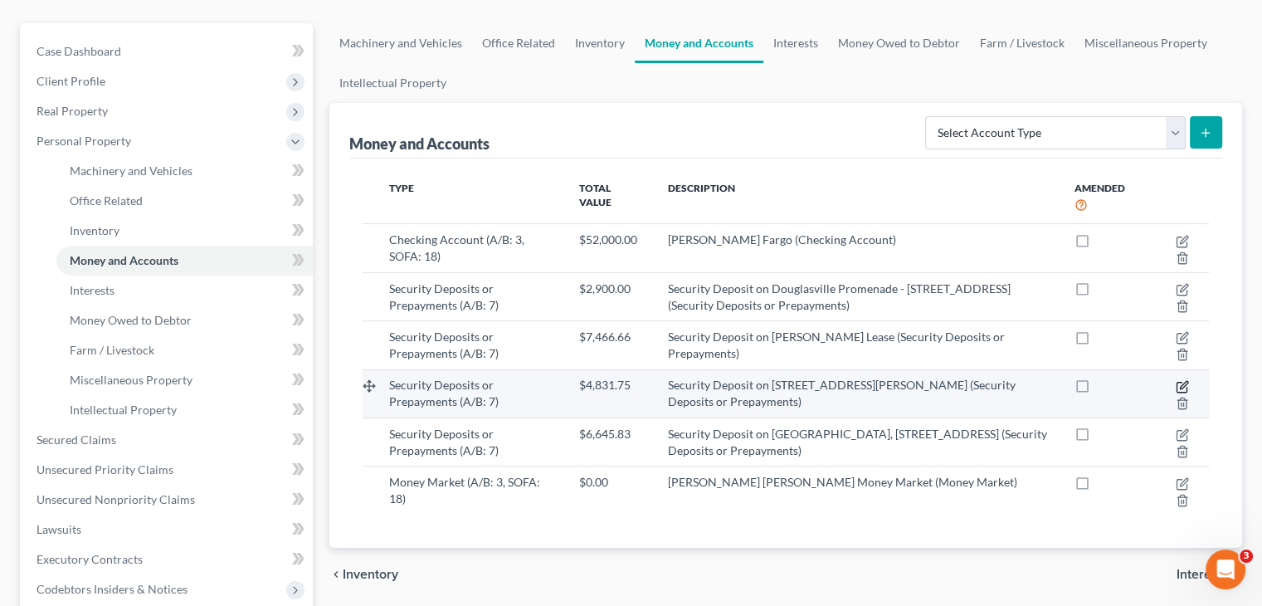
click at [1177, 380] on icon "button" at bounding box center [1181, 386] width 13 height 13
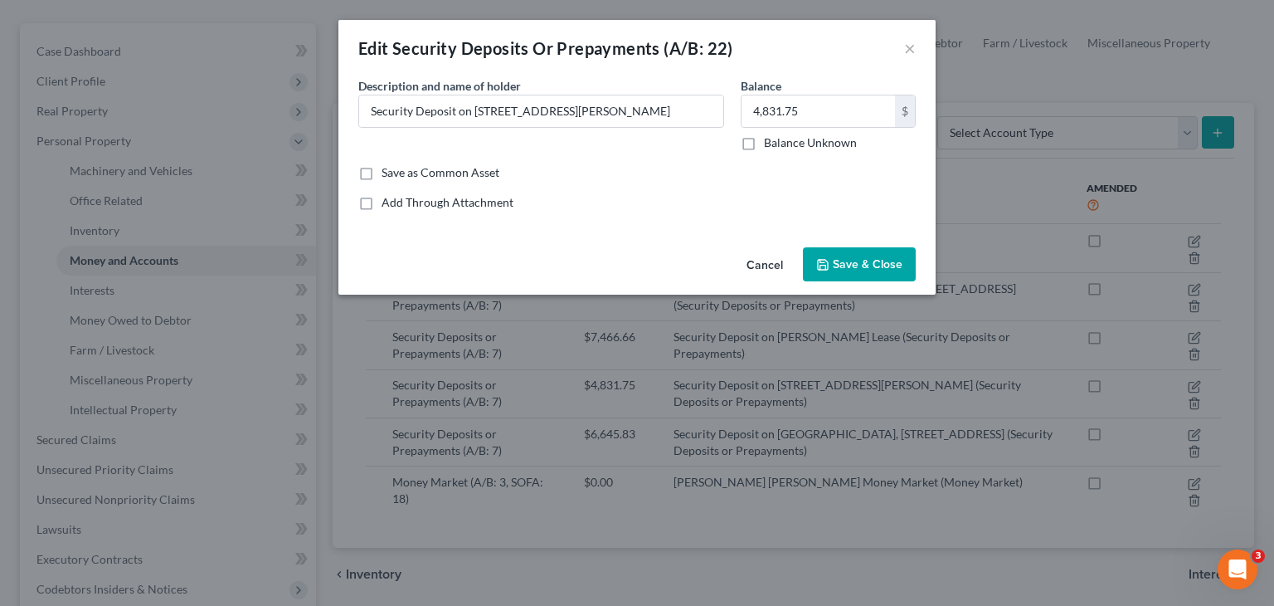
click at [867, 263] on span "Save & Close" at bounding box center [868, 264] width 70 height 14
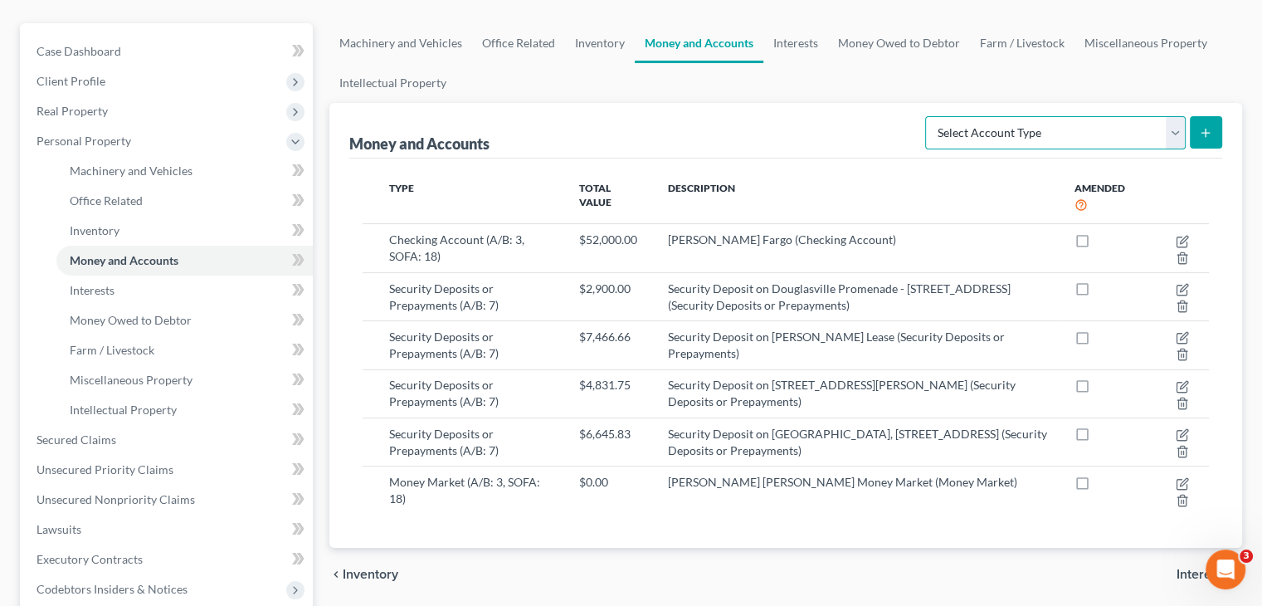
click at [1176, 116] on select "Select Account Type Brokerage (A/B: 3, SOFA: 18) Cash on Hand (A/B: 2) Certific…" at bounding box center [1055, 132] width 260 height 33
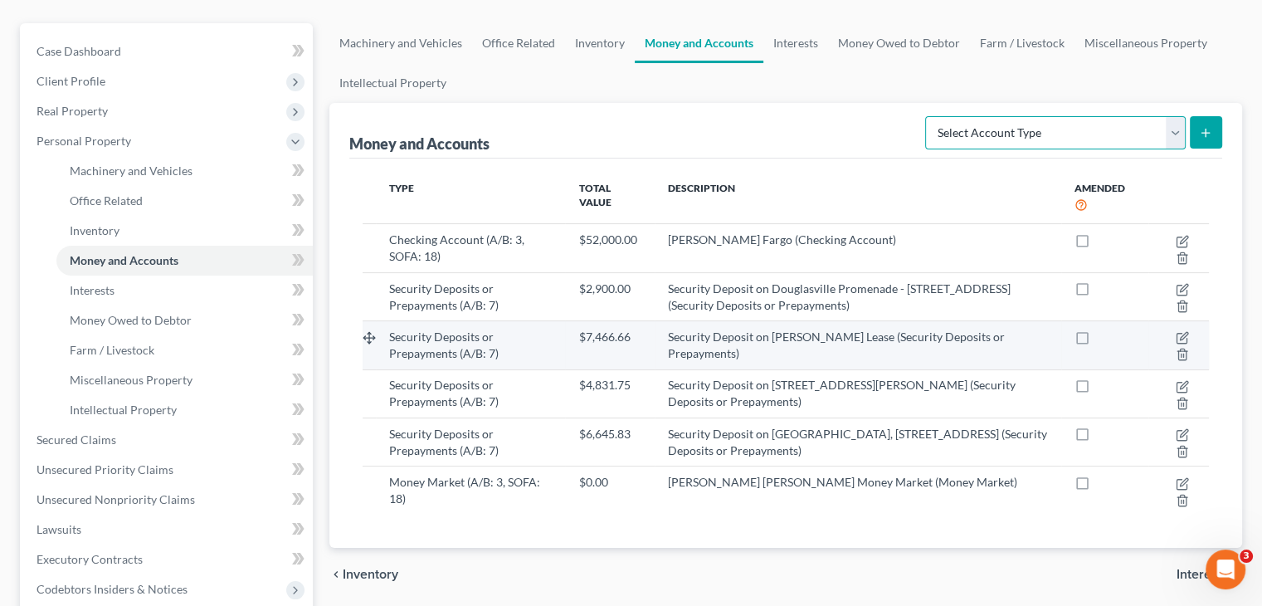
select select "security_deposits"
click at [927, 116] on select "Select Account Type Brokerage (A/B: 3, SOFA: 18) Cash on Hand (A/B: 2) Certific…" at bounding box center [1055, 132] width 260 height 33
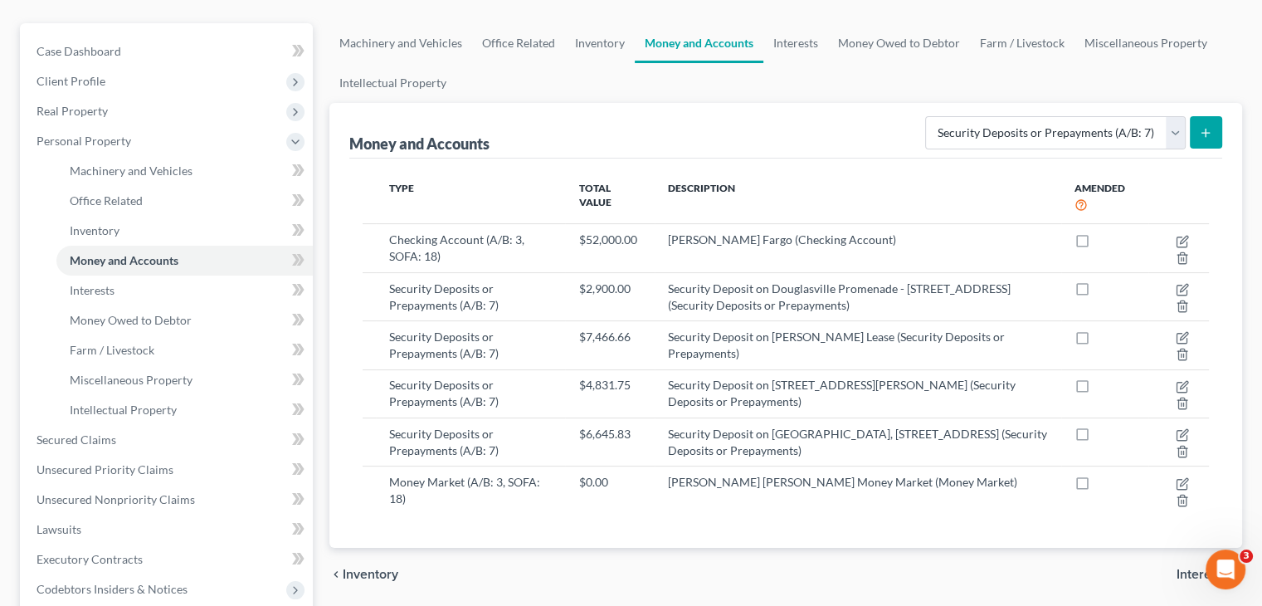
click at [1196, 116] on button "submit" at bounding box center [1206, 132] width 32 height 32
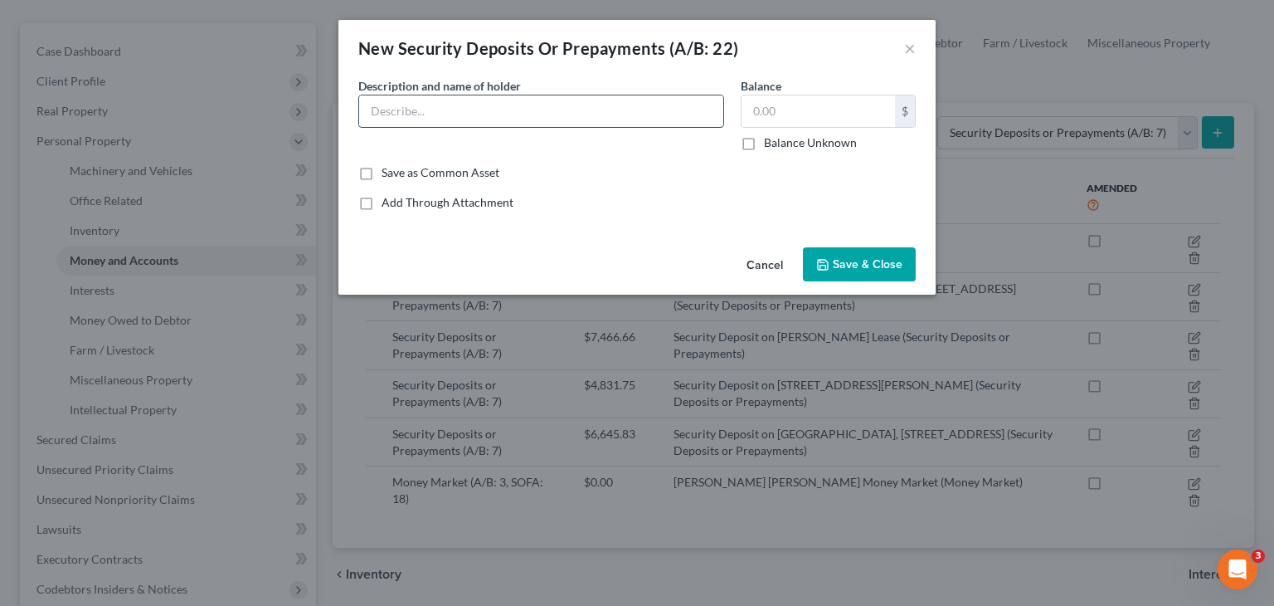
click at [504, 110] on input "text" at bounding box center [541, 111] width 364 height 32
type input "Security deposit Laurel"
click at [873, 265] on span "Save & Close" at bounding box center [868, 264] width 70 height 14
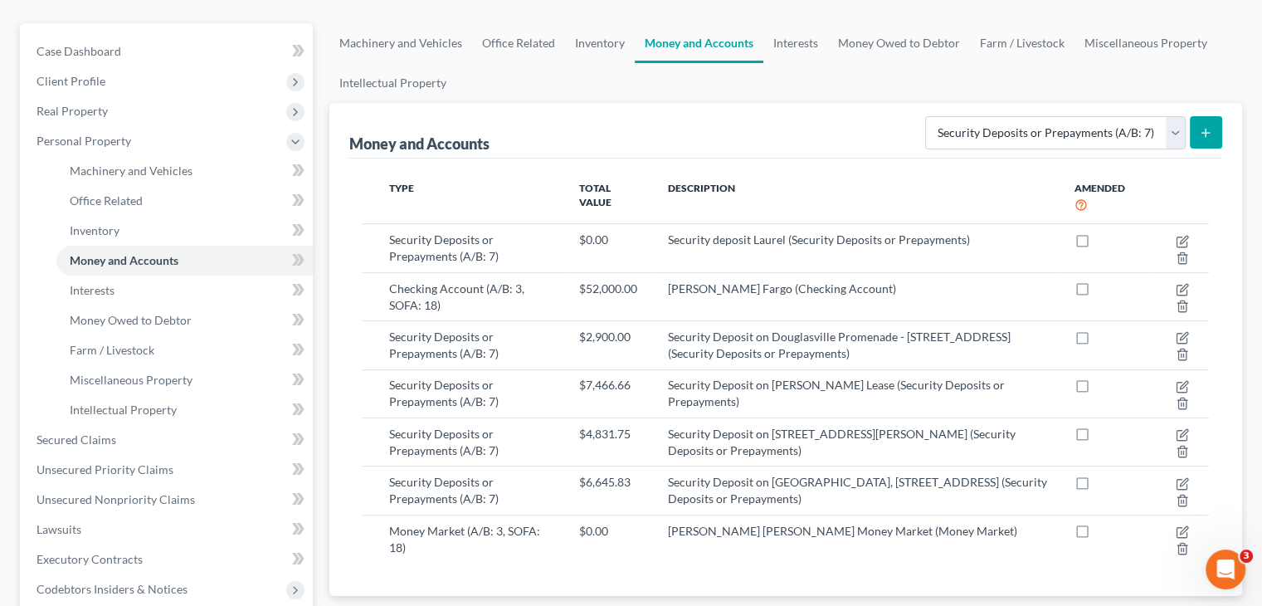
click at [1204, 126] on icon "submit" at bounding box center [1205, 132] width 13 height 13
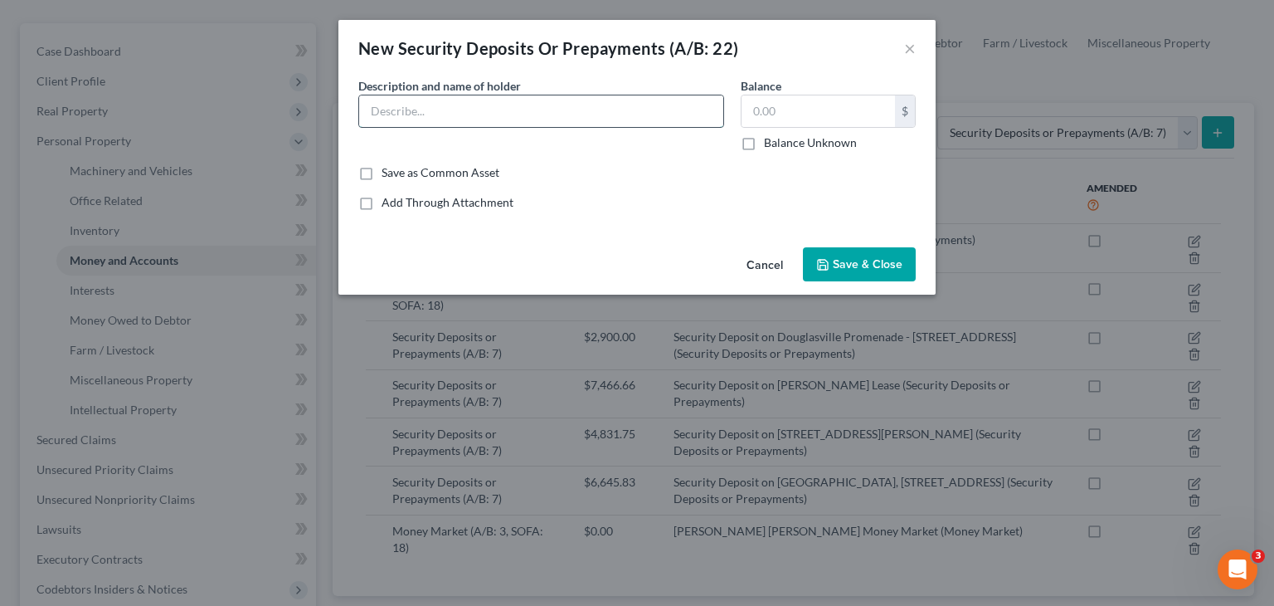
click at [458, 114] on input "text" at bounding box center [541, 111] width 364 height 32
type input "Security Deposit Woodmore"
click at [839, 240] on div "New Security Deposits Or Prepayments (A/B: 22) × Common Asset Select Descriptio…" at bounding box center [636, 157] width 597 height 275
click at [846, 258] on span "Save & Close" at bounding box center [868, 264] width 70 height 14
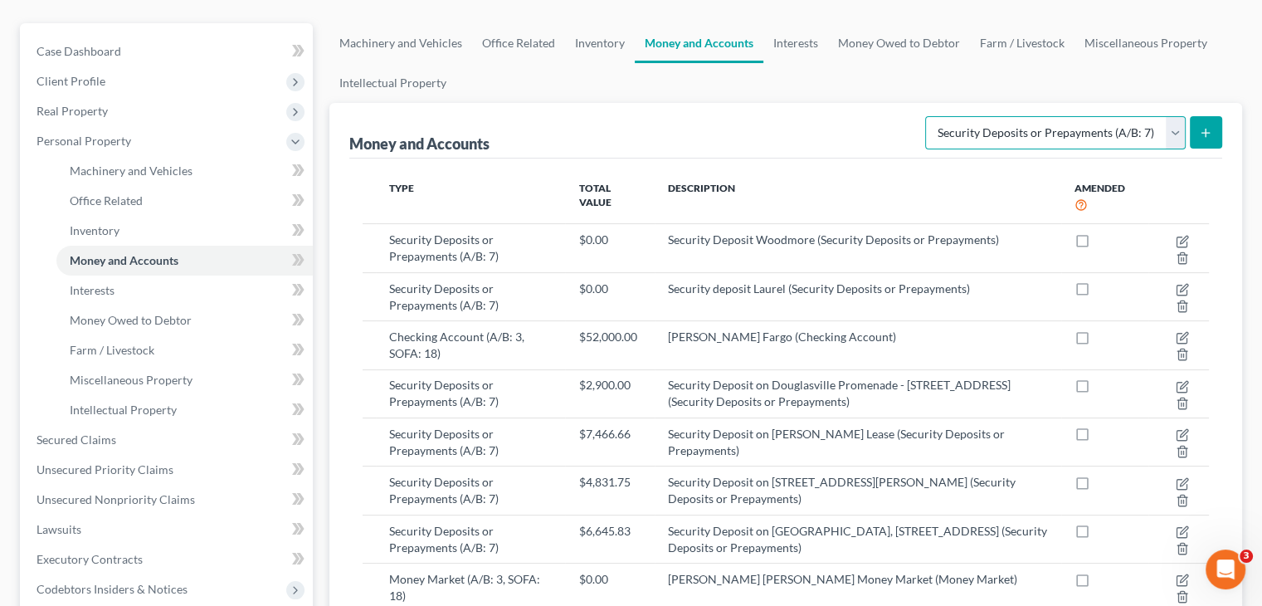
click at [1178, 116] on select "Select Account Type Brokerage (A/B: 3, SOFA: 18) Cash on Hand (A/B: 2) Certific…" at bounding box center [1055, 132] width 260 height 33
select select "cash_on_hand"
click at [927, 116] on select "Select Account Type Brokerage (A/B: 3, SOFA: 18) Cash on Hand (A/B: 2) Certific…" at bounding box center [1055, 132] width 260 height 33
click at [1203, 126] on icon "submit" at bounding box center [1205, 132] width 13 height 13
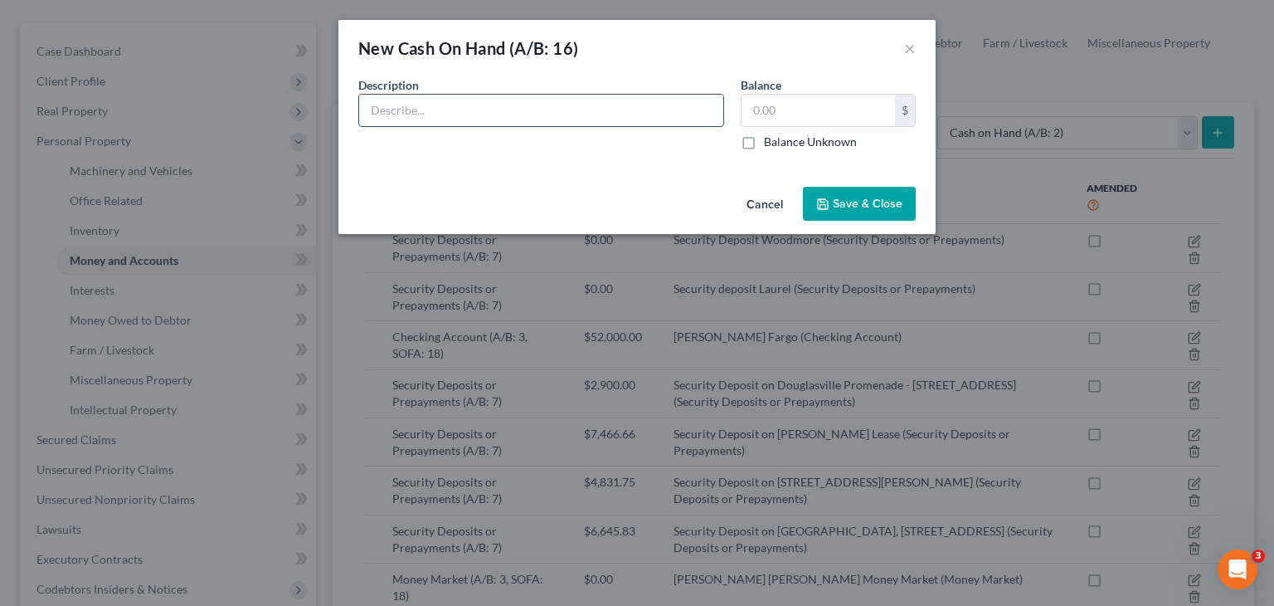
click at [606, 100] on input "text" at bounding box center [541, 111] width 364 height 32
type input "C"
type input "Petty Cash ($50 per location)"
click at [820, 120] on input "text" at bounding box center [818, 111] width 153 height 32
type input "200.00"
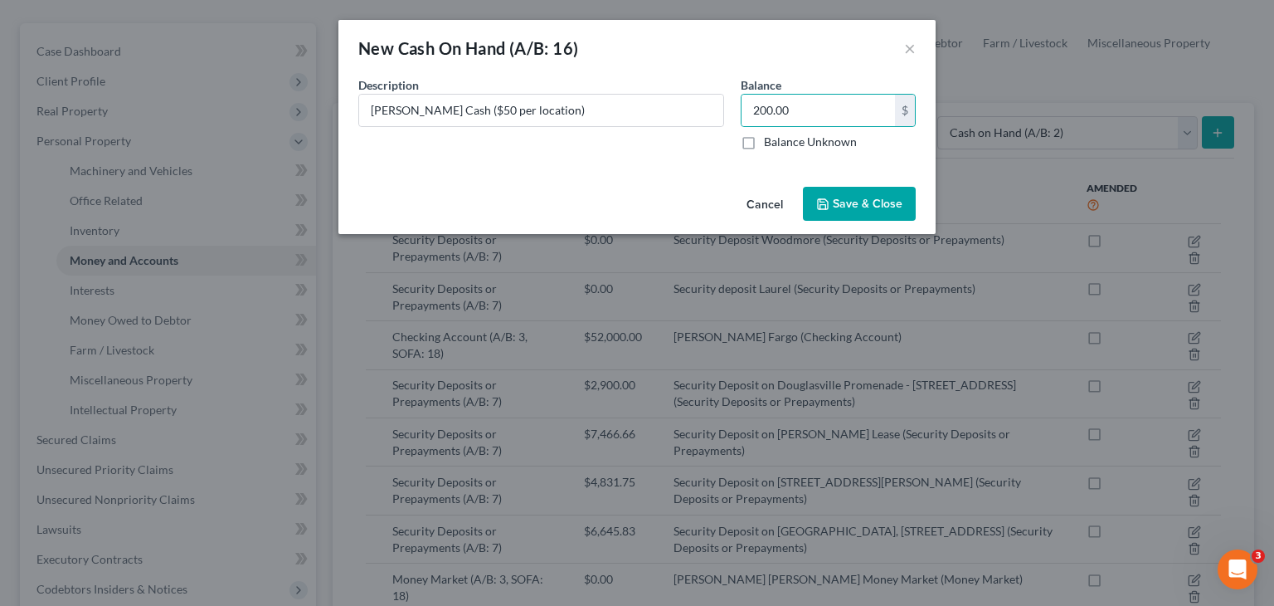
click at [864, 197] on span "Save & Close" at bounding box center [868, 204] width 70 height 14
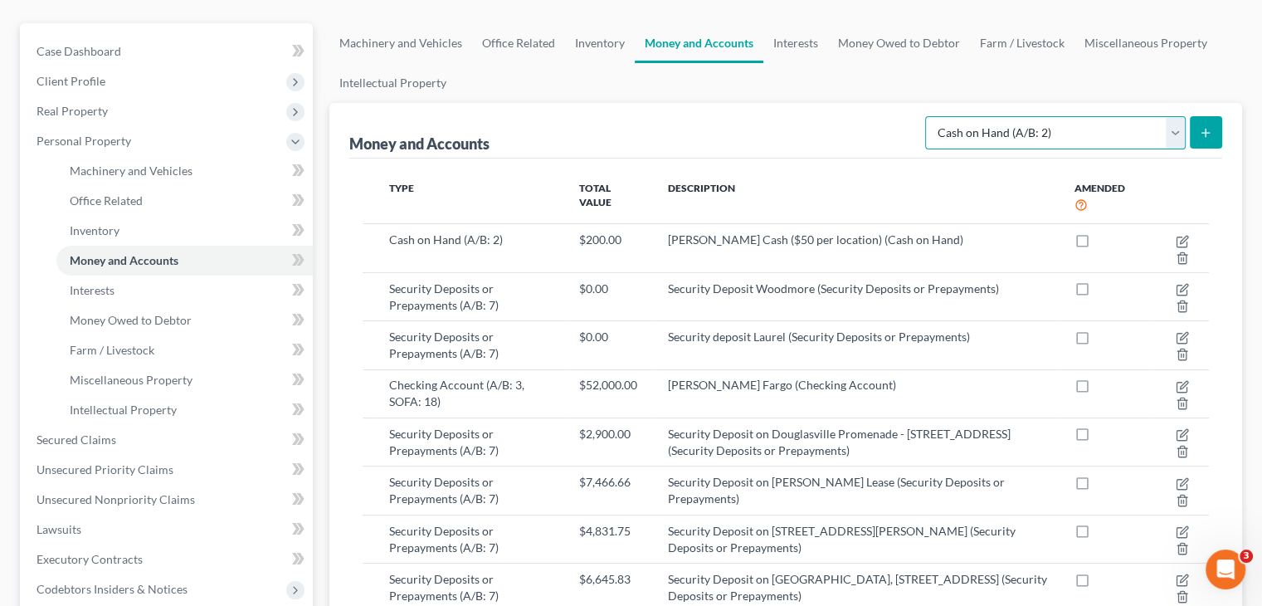
click at [1177, 116] on select "Select Account Type Brokerage (A/B: 3, SOFA: 18) Cash on Hand (A/B: 2) Certific…" at bounding box center [1055, 132] width 260 height 33
select select "prepayments"
click at [927, 116] on select "Select Account Type Brokerage (A/B: 3, SOFA: 18) Cash on Hand (A/B: 2) Certific…" at bounding box center [1055, 132] width 260 height 33
click at [1178, 116] on select "Select Account Type Brokerage (A/B: 3, SOFA: 18) Cash on Hand (A/B: 2) Certific…" at bounding box center [1055, 132] width 260 height 33
click at [803, 106] on div "Money and Accounts Select Account Type Brokerage (A/B: 3, SOFA: 18) Cash on Han…" at bounding box center [785, 131] width 873 height 56
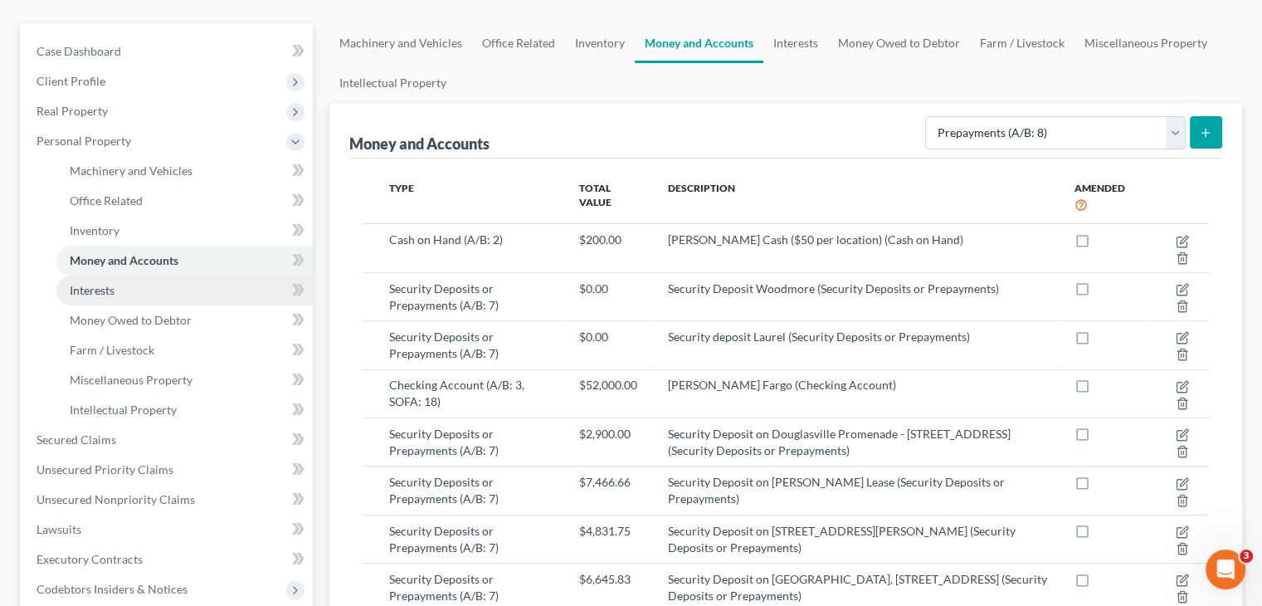
click at [133, 275] on link "Interests" at bounding box center [184, 290] width 256 height 30
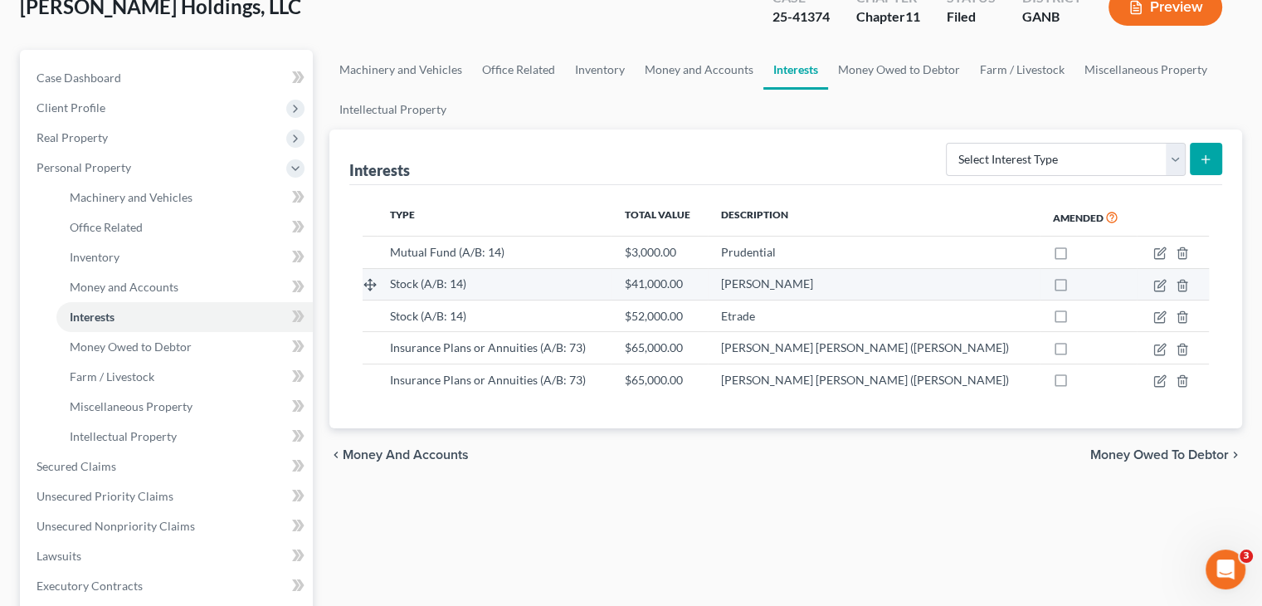
scroll to position [166, 0]
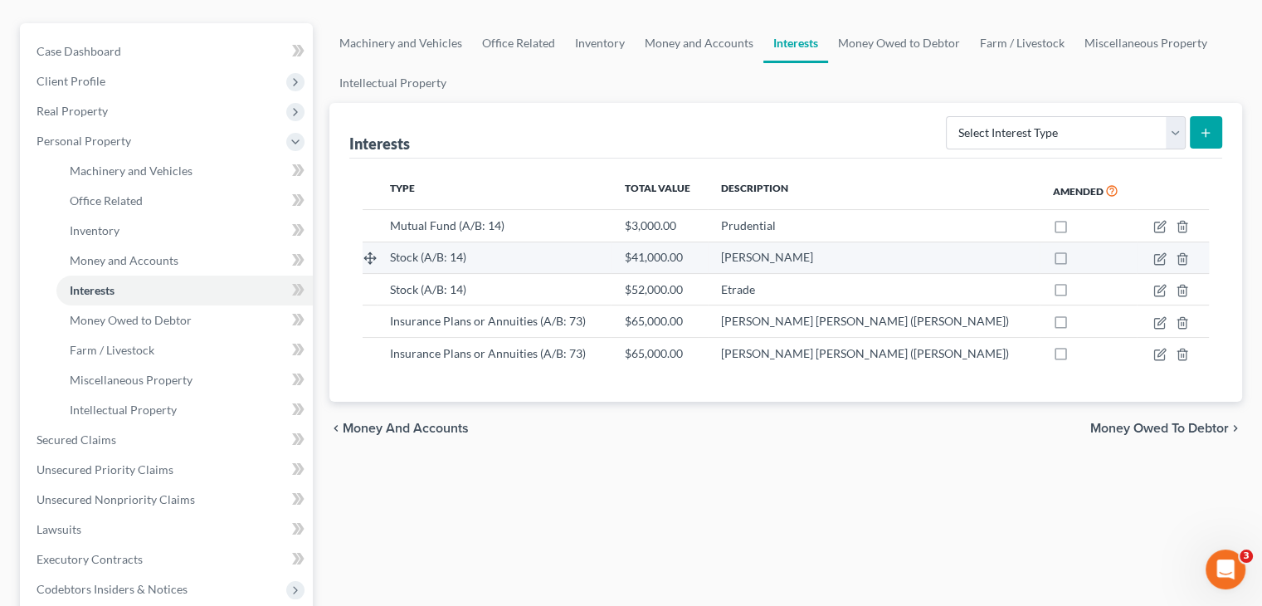
click at [813, 250] on span "Charles Schwabb" at bounding box center [767, 257] width 92 height 14
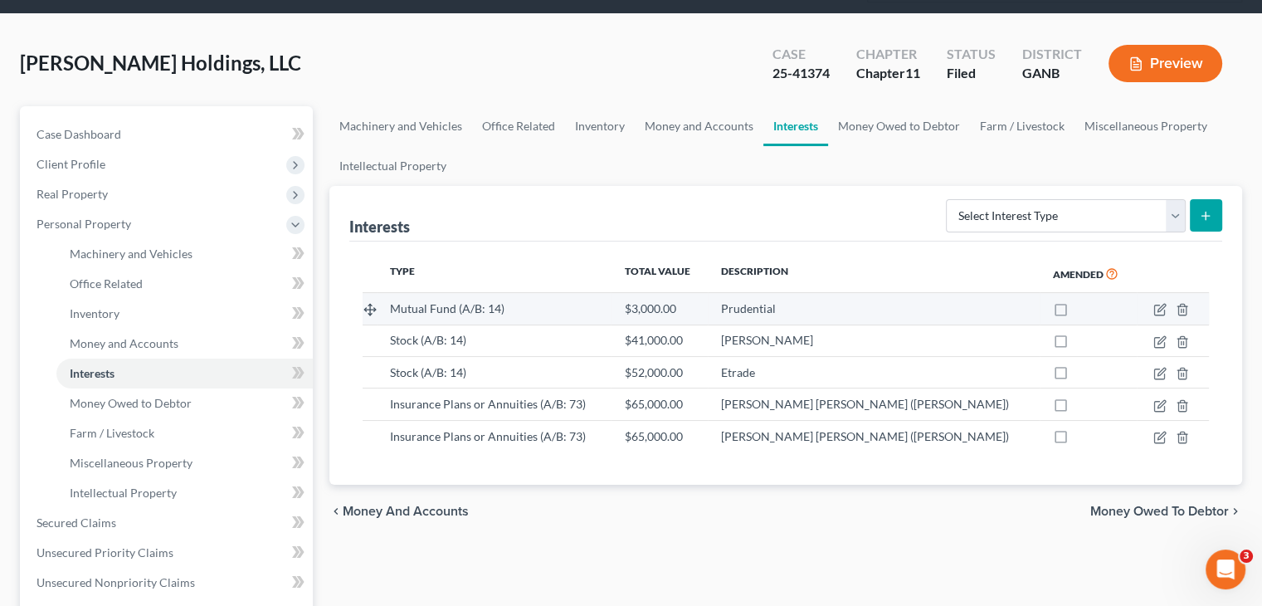
click at [776, 301] on span "Prudential" at bounding box center [748, 308] width 55 height 14
click at [429, 301] on span "Mutual Fund (A/B: 14)" at bounding box center [447, 308] width 114 height 14
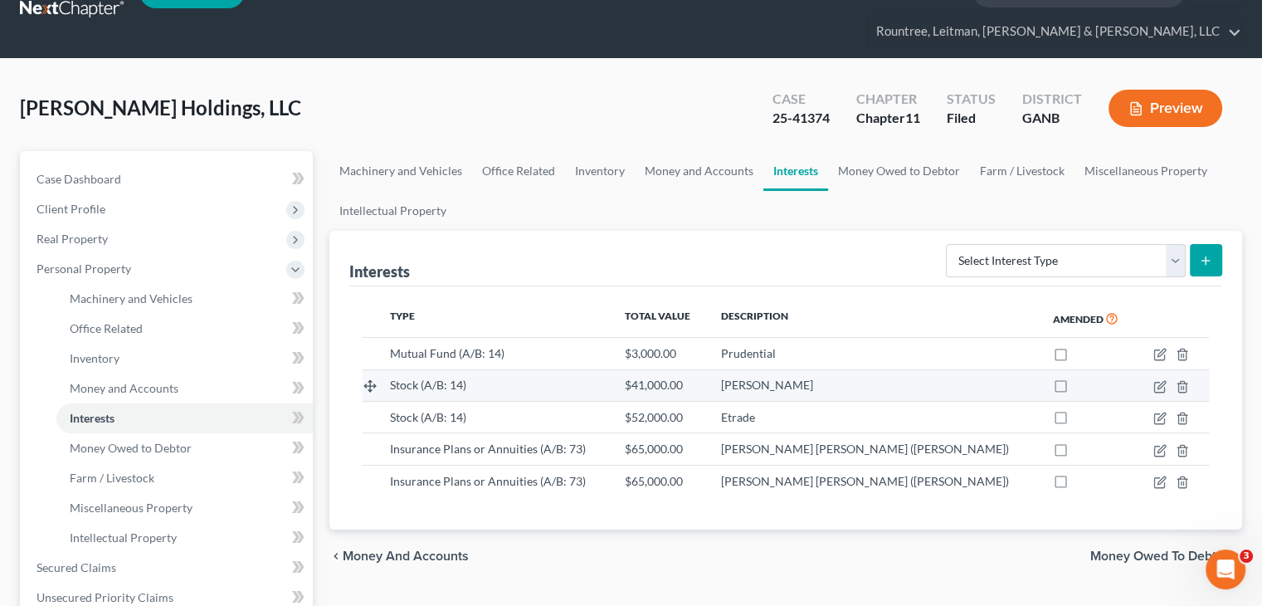
scroll to position [0, 0]
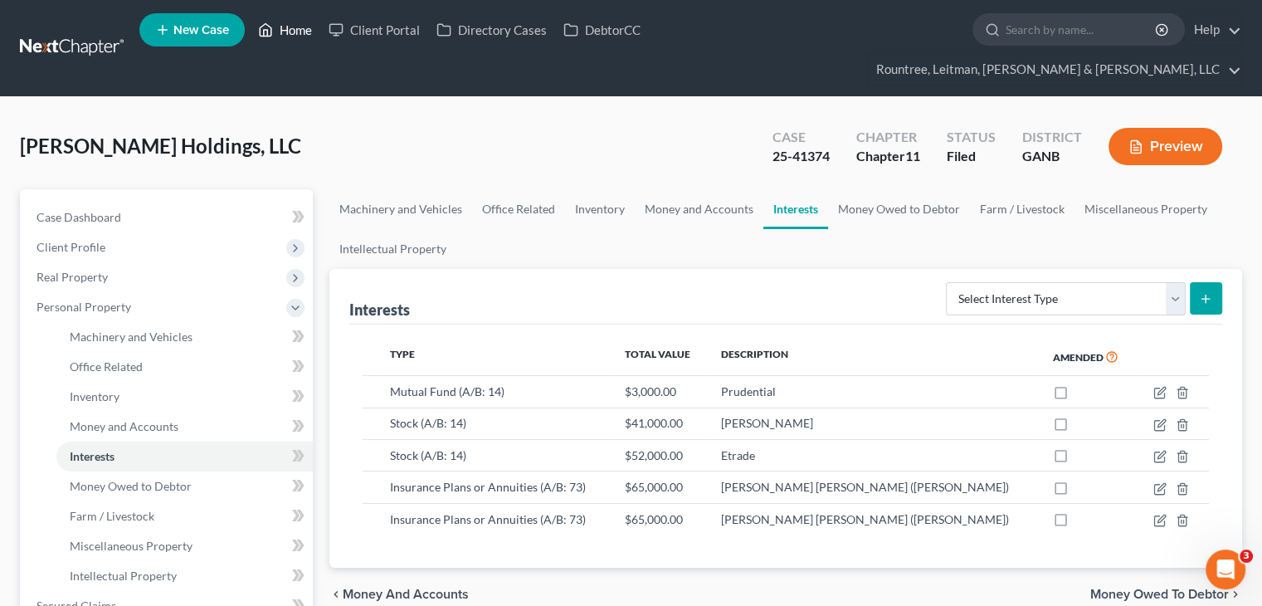
click at [283, 28] on link "Home" at bounding box center [285, 30] width 71 height 30
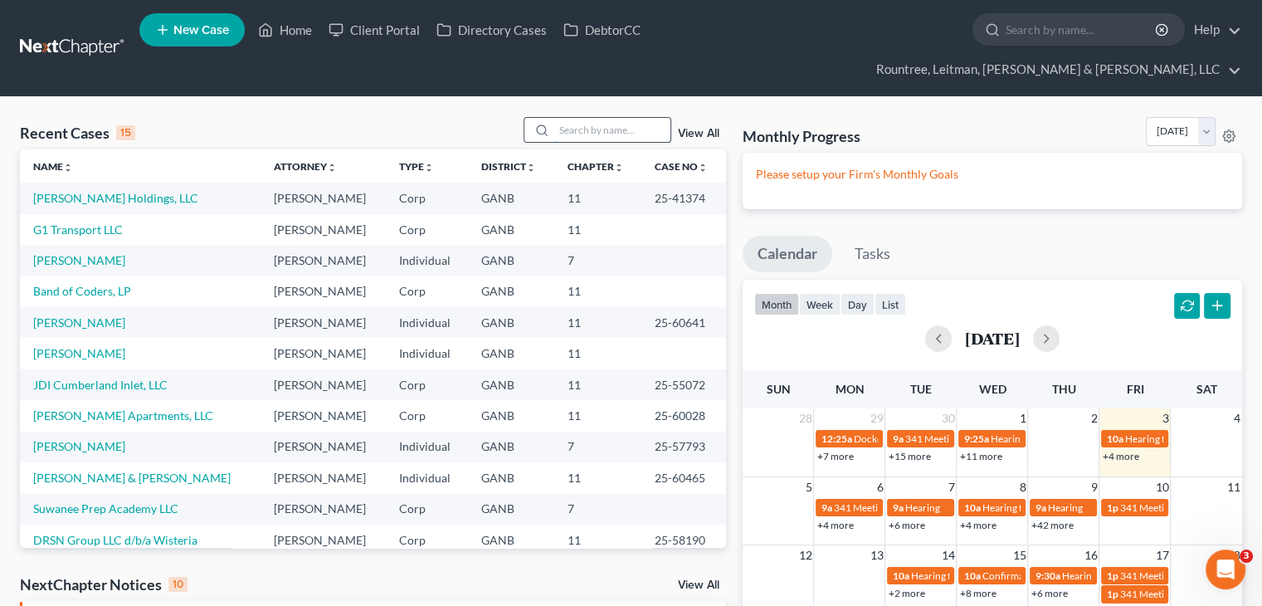
click at [554, 118] on input "search" at bounding box center [612, 130] width 116 height 24
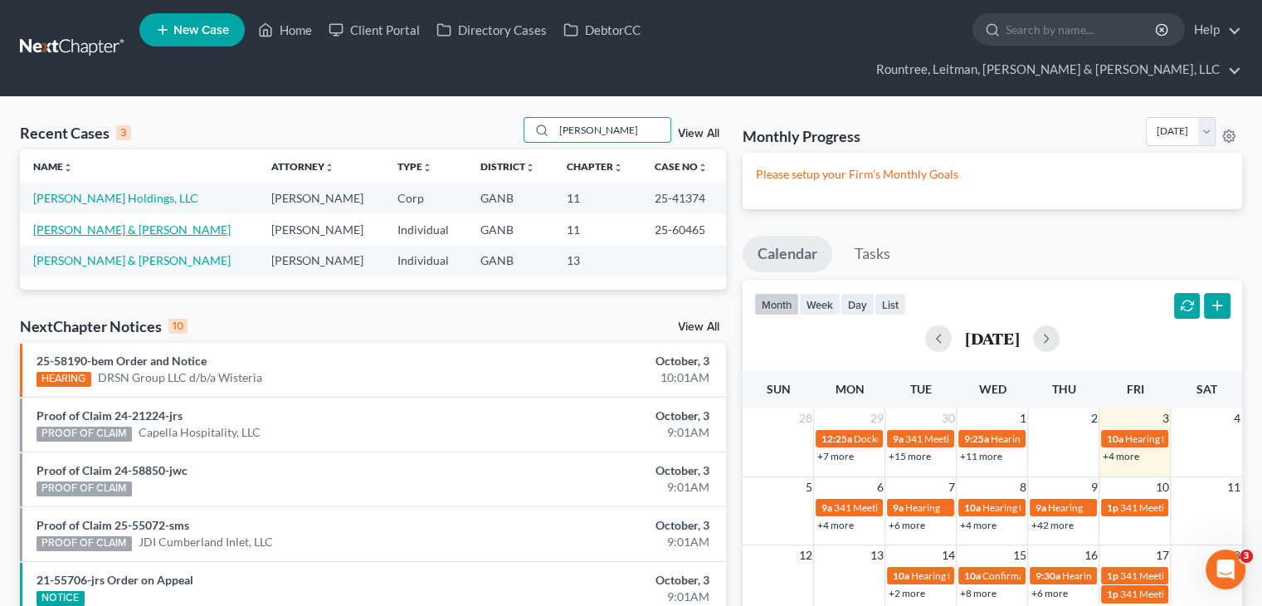
type input "caldwell"
click at [76, 222] on link "[PERSON_NAME] & [PERSON_NAME]" at bounding box center [131, 229] width 197 height 14
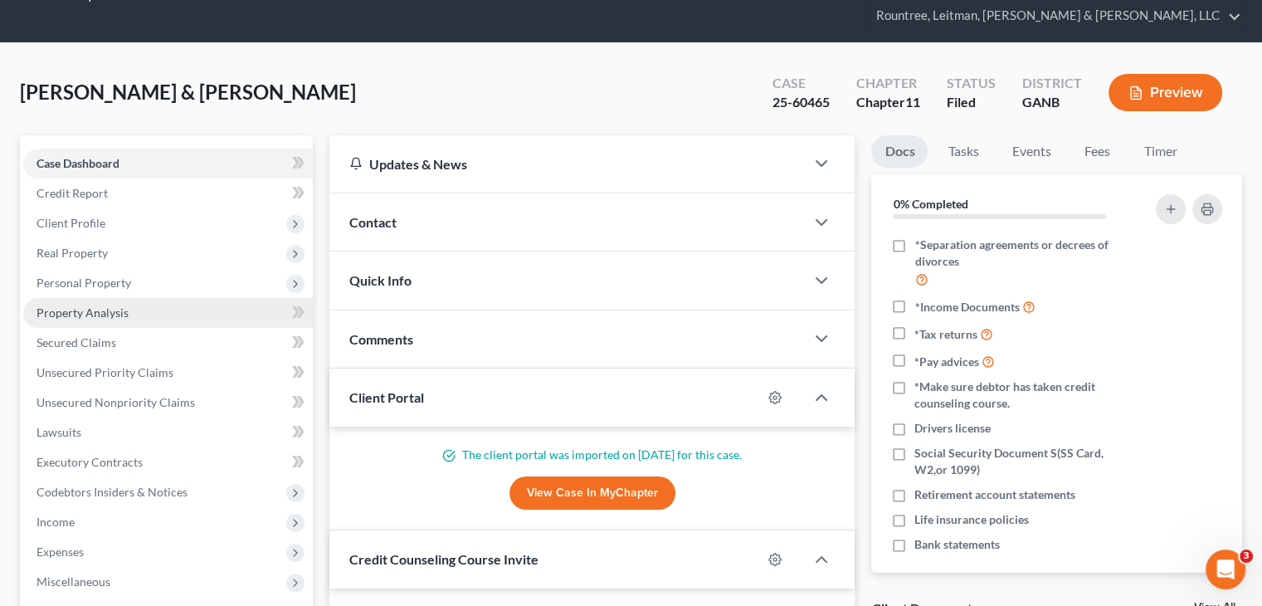
scroll to position [83, 0]
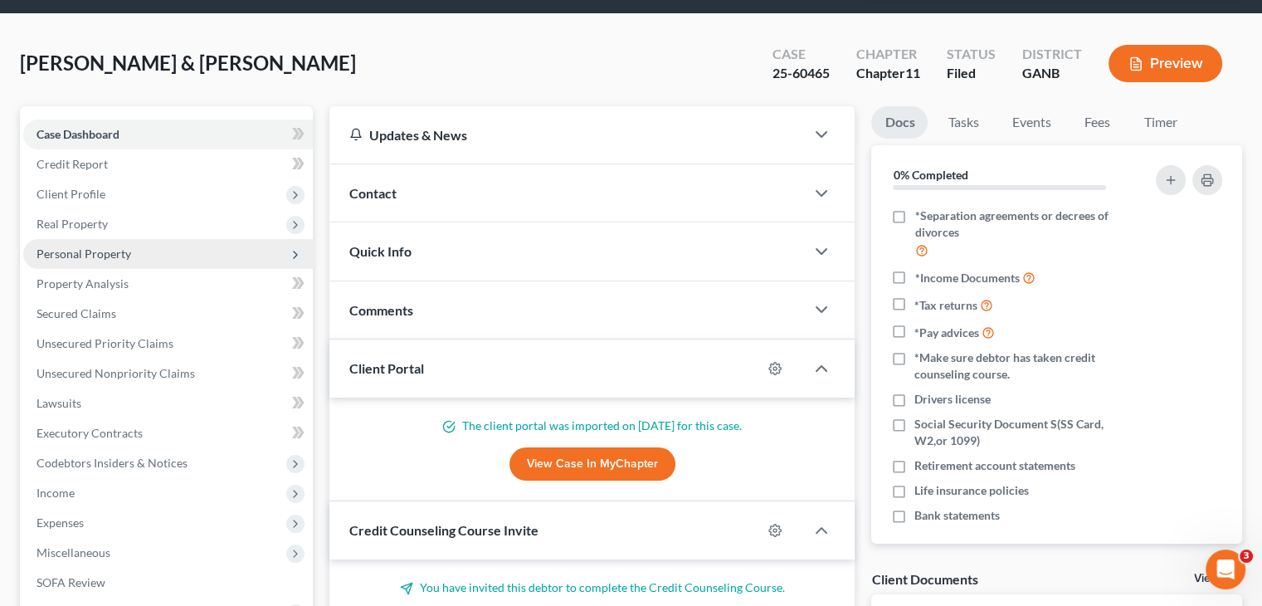
click at [86, 246] on span "Personal Property" at bounding box center [83, 253] width 95 height 14
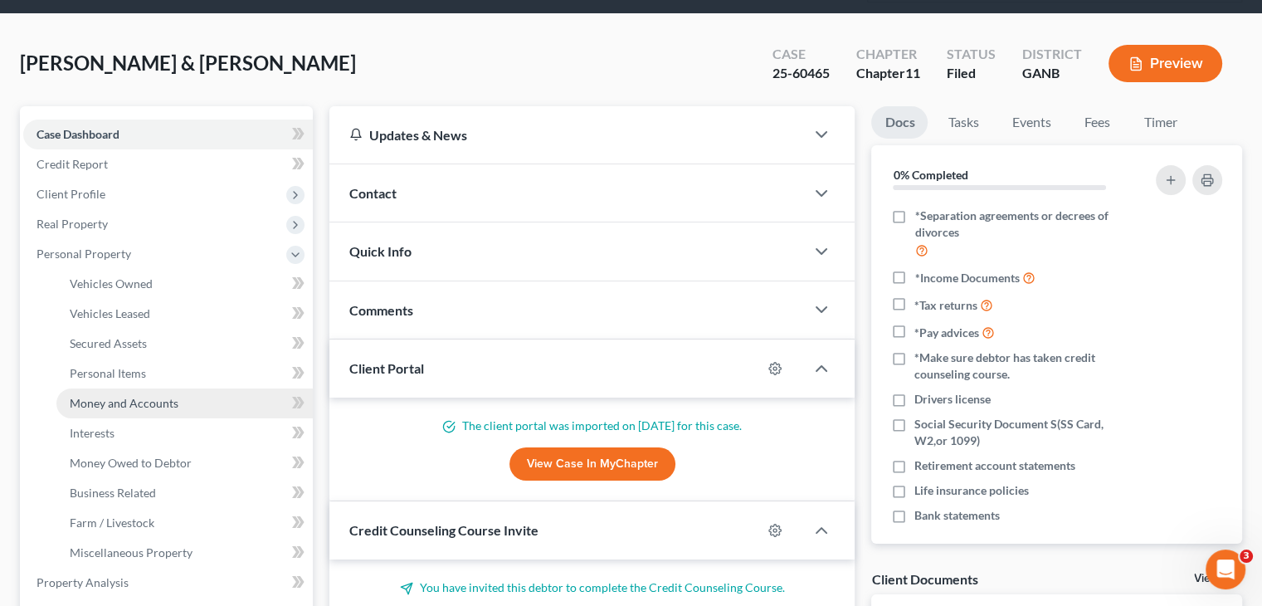
click at [116, 396] on span "Money and Accounts" at bounding box center [124, 403] width 109 height 14
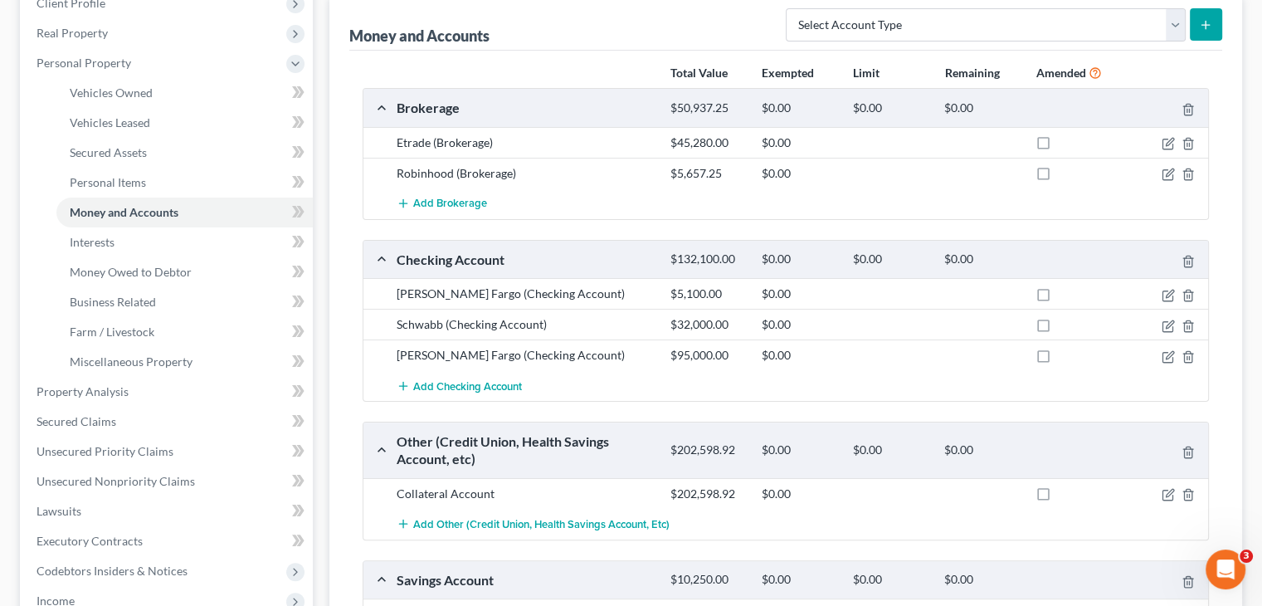
scroll to position [249, 0]
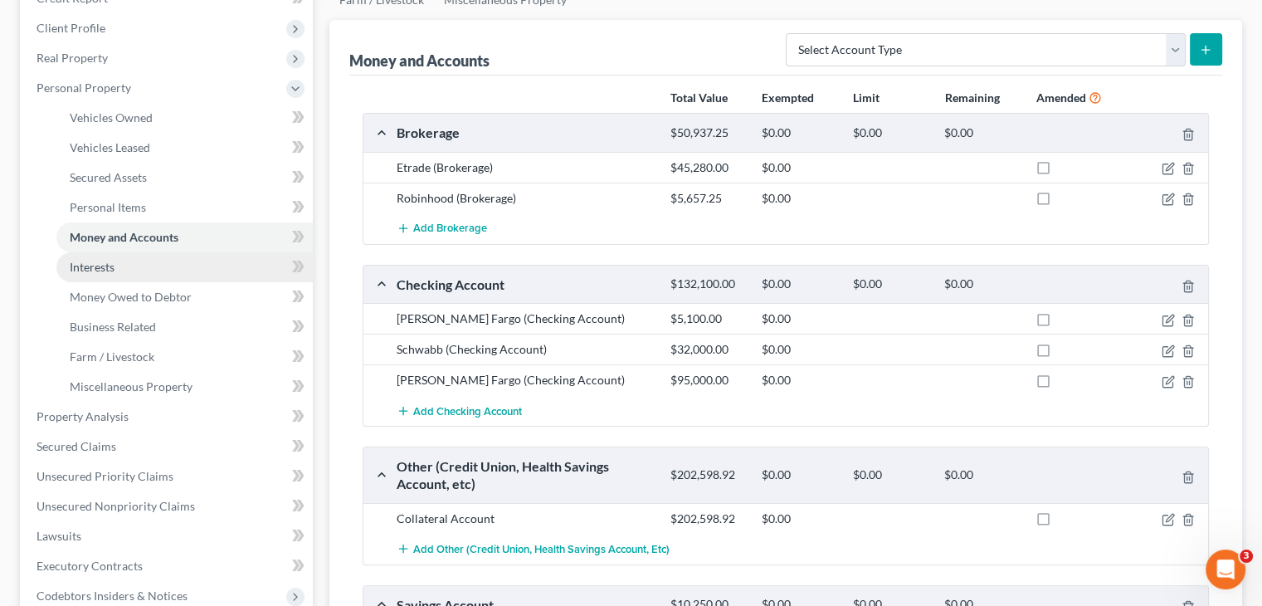
click at [90, 260] on span "Interests" at bounding box center [92, 267] width 45 height 14
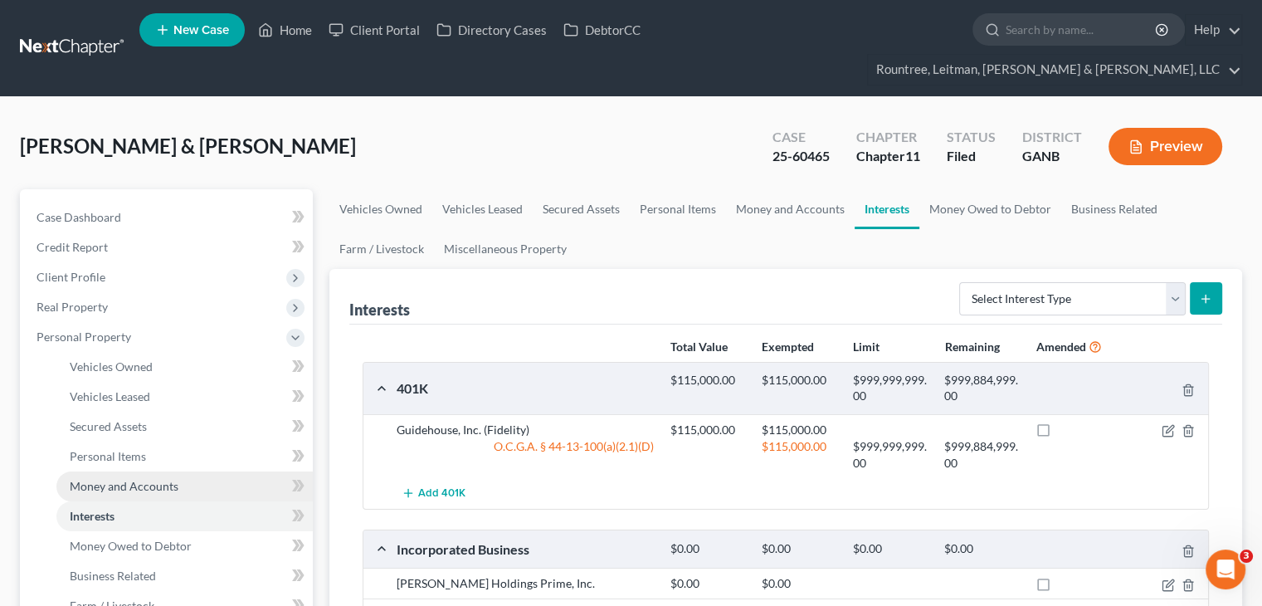
click at [106, 479] on span "Money and Accounts" at bounding box center [124, 486] width 109 height 14
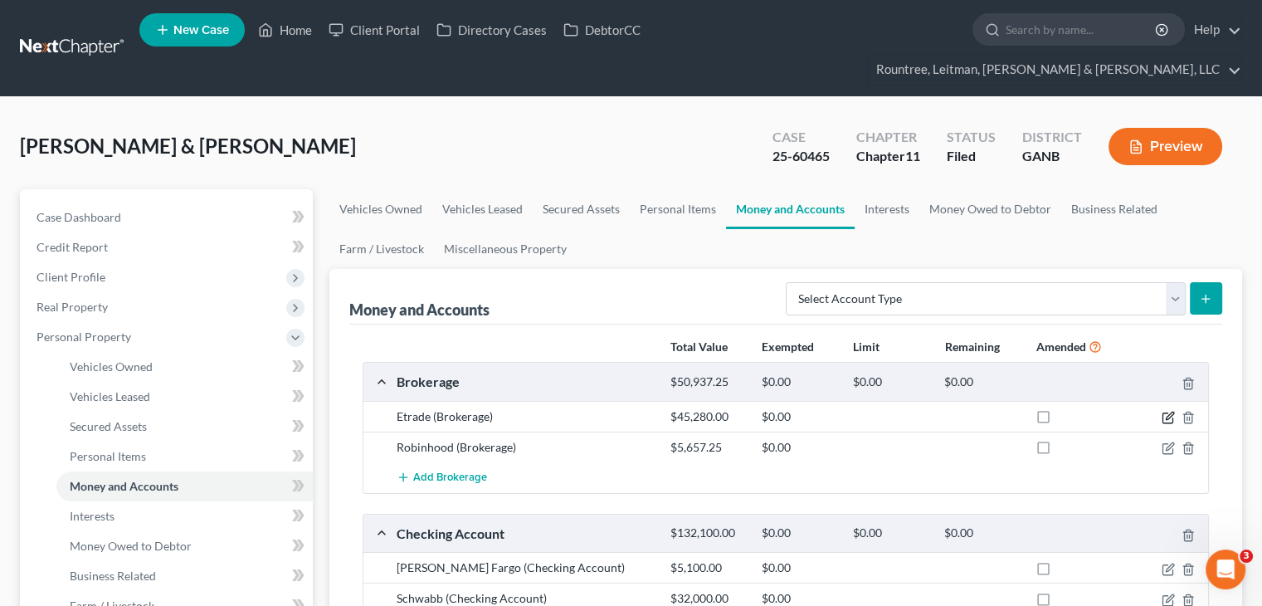
click at [1165, 411] on icon "button" at bounding box center [1167, 417] width 13 height 13
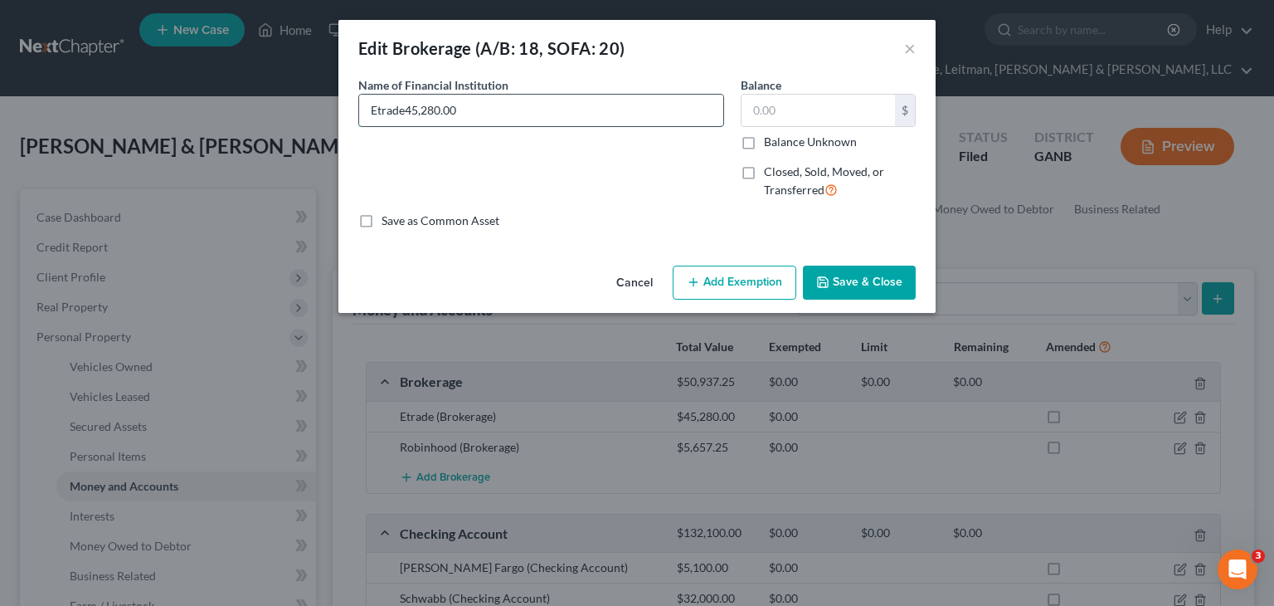
type input "Etrade"
click at [781, 100] on input "text" at bounding box center [818, 111] width 153 height 32
paste input "45,280.00"
type input "45,280.00"
click at [856, 285] on button "Save & Close" at bounding box center [859, 282] width 113 height 35
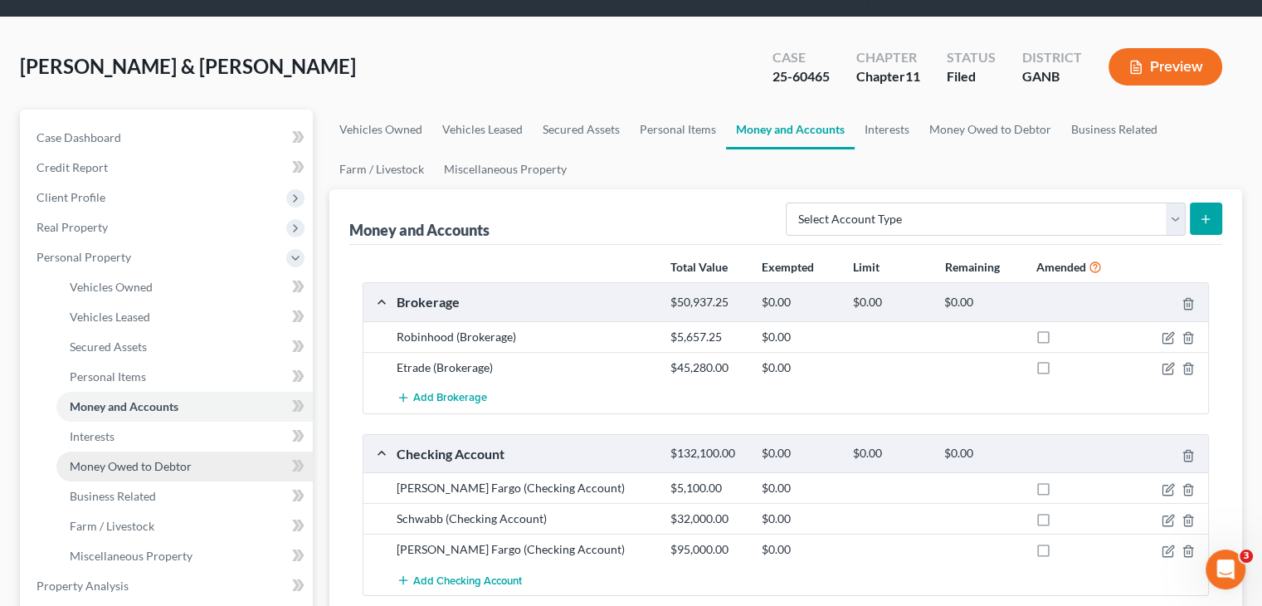
scroll to position [166, 0]
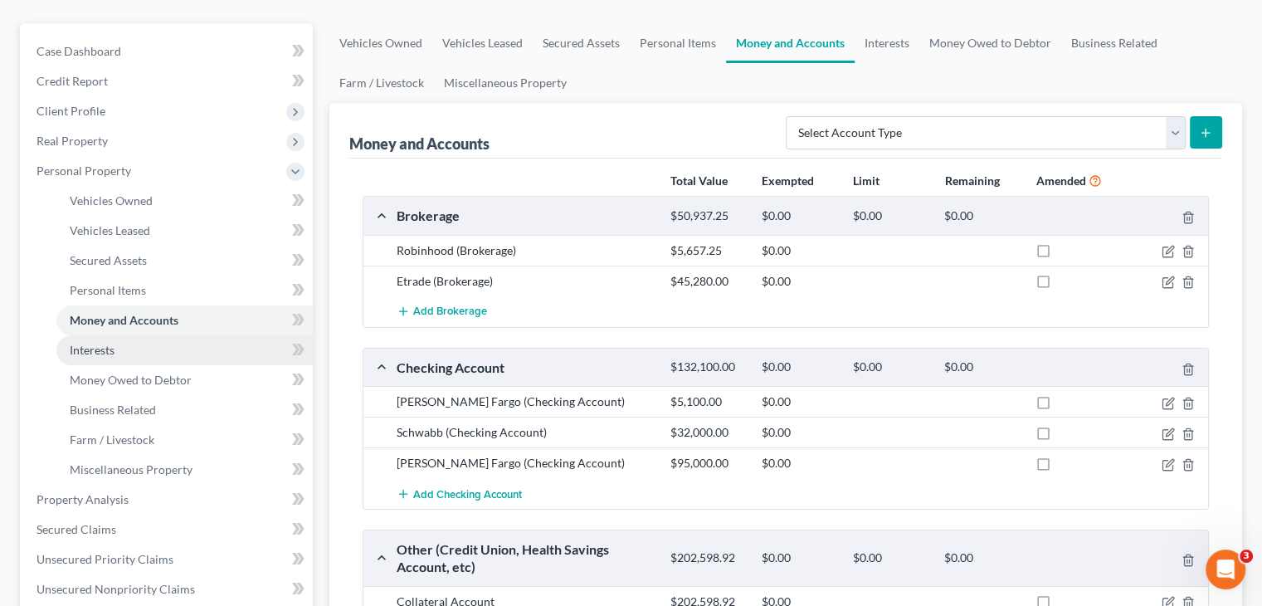
click at [113, 343] on span "Interests" at bounding box center [92, 350] width 45 height 14
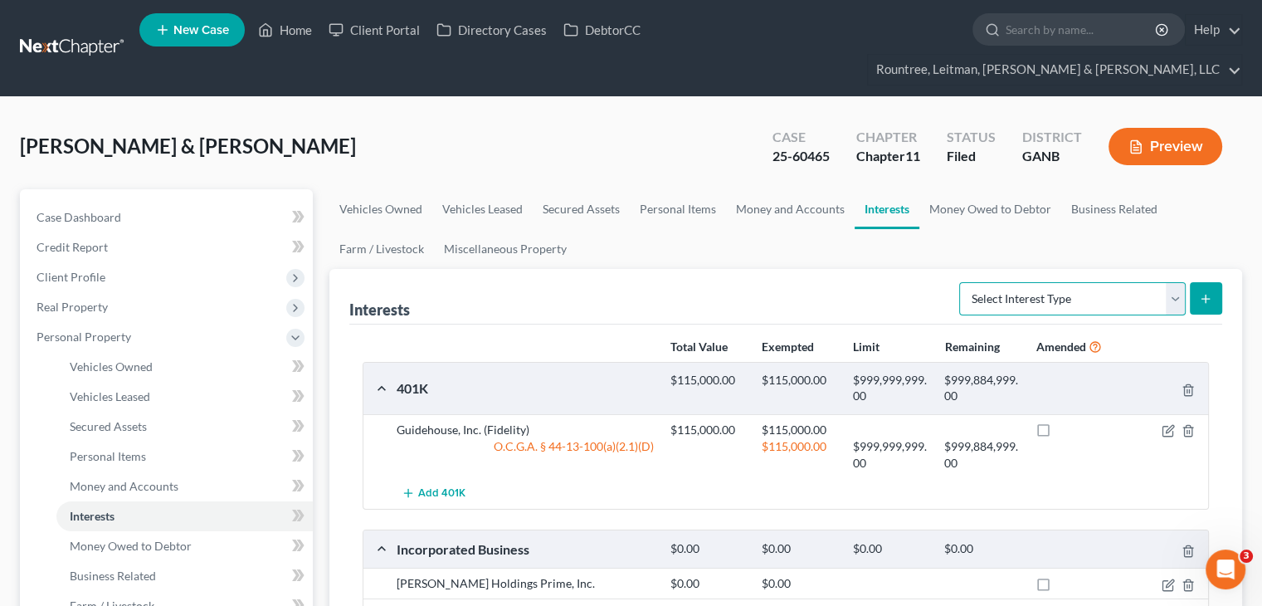
click at [1175, 282] on select "Select Interest Type 401K (A/B: 21) Annuity (A/B: 23) Bond (A/B: 18) Education …" at bounding box center [1072, 298] width 226 height 33
select select "stock"
click at [961, 282] on select "Select Interest Type 401K (A/B: 21) Annuity (A/B: 23) Bond (A/B: 18) Education …" at bounding box center [1072, 298] width 226 height 33
click at [1211, 292] on icon "submit" at bounding box center [1205, 298] width 13 height 13
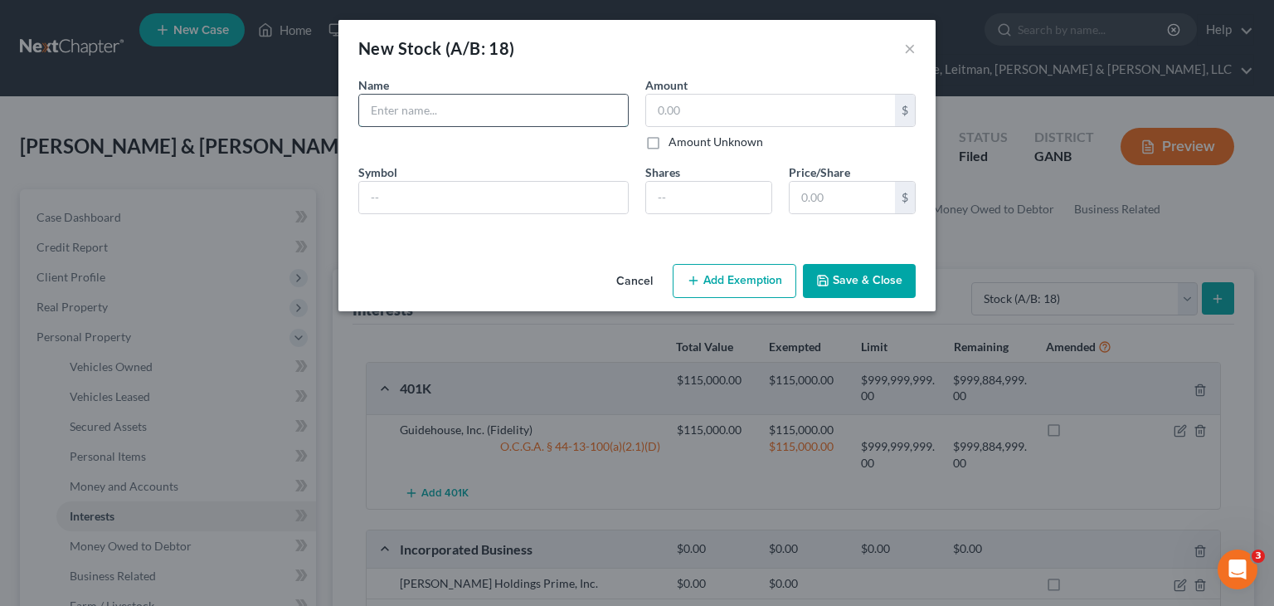
click at [517, 108] on input "text" at bounding box center [493, 111] width 269 height 32
type input "Etrade Stock Plan Account"
click at [710, 107] on input "text" at bounding box center [770, 111] width 249 height 32
type input "23,122.25"
drag, startPoint x: 531, startPoint y: 106, endPoint x: -9, endPoint y: 103, distance: 540.0
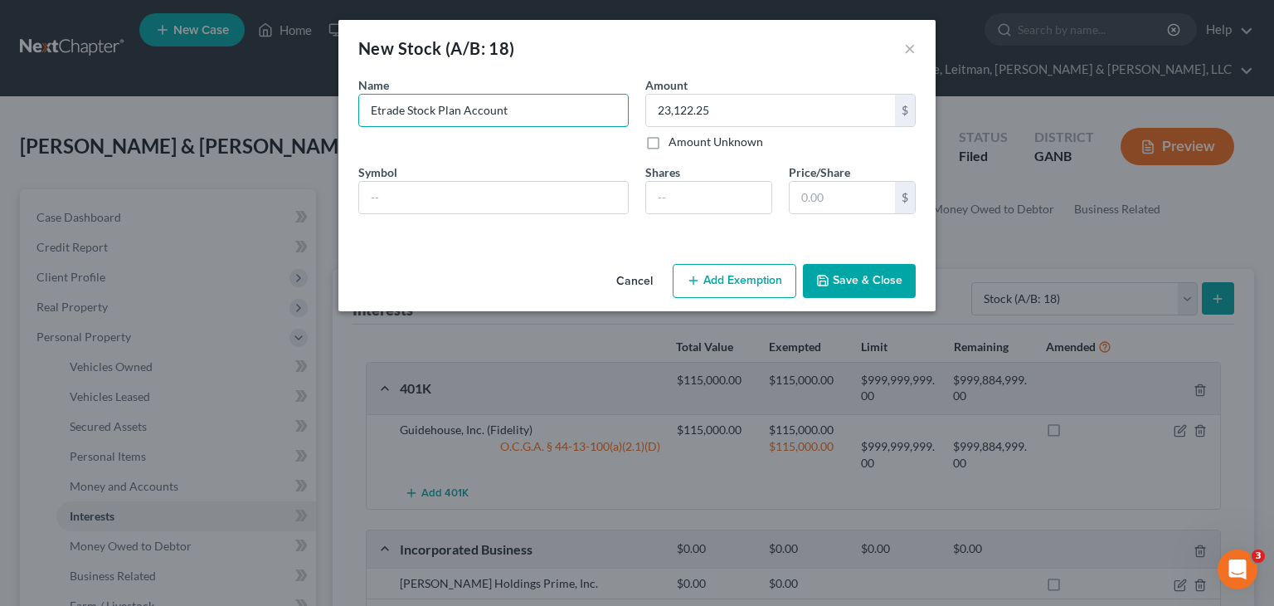
click at [0, 103] on html "Home New Case Client Portal Directory Cases DebtorCC Rountree, Leitman, Klein &…" at bounding box center [637, 590] width 1274 height 1180
type input "E"
type input "Elevants Health"
click at [588, 210] on input "text" at bounding box center [493, 198] width 269 height 32
type input "ELV"
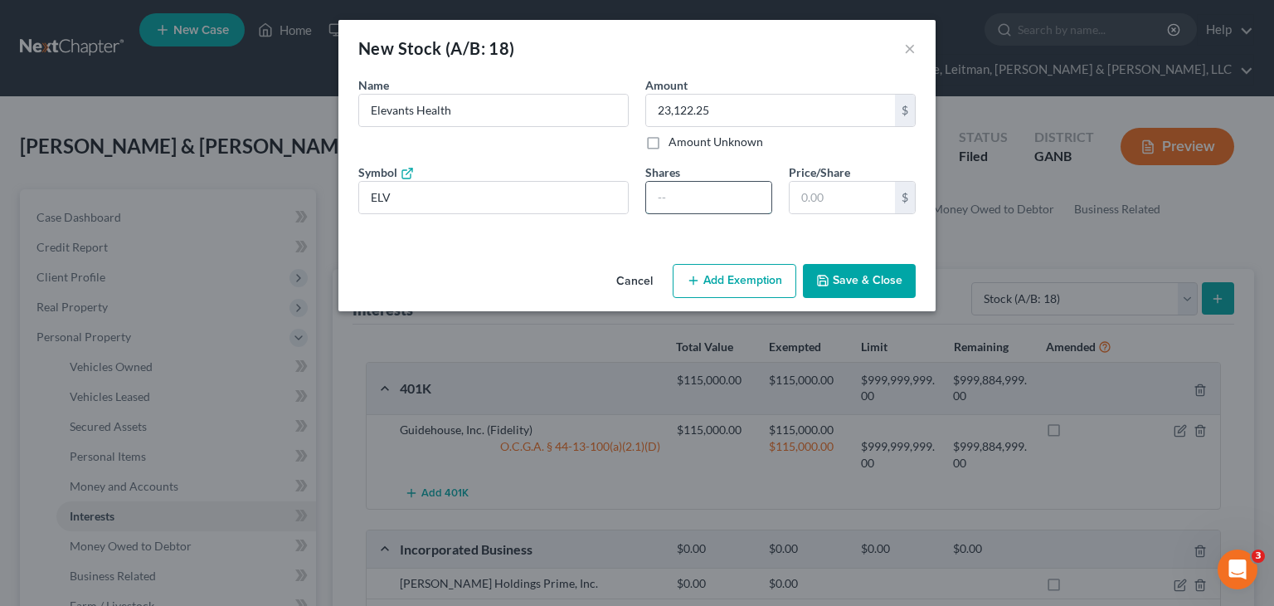
click at [737, 202] on input "number" at bounding box center [708, 198] width 125 height 32
type input "73.383"
click at [805, 197] on input "text" at bounding box center [842, 198] width 105 height 32
type input "220.14"
type input "3"
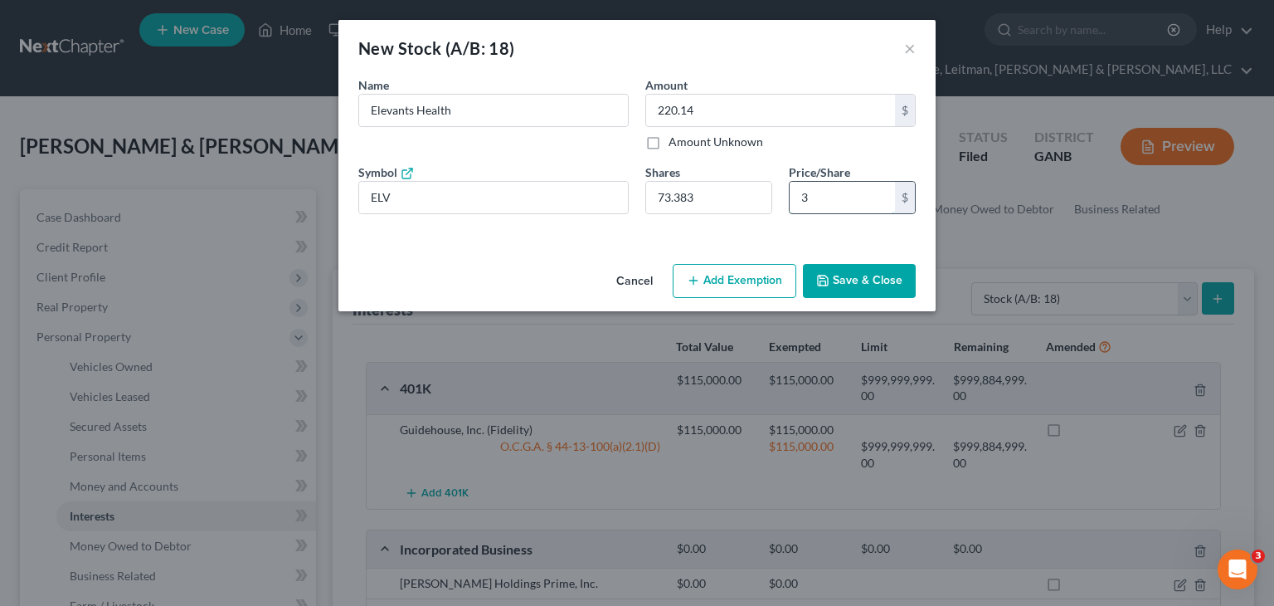
type input "2,274.87"
type input "31"
type input "23,115.64"
type input "315.0"
type input "23,121.51"
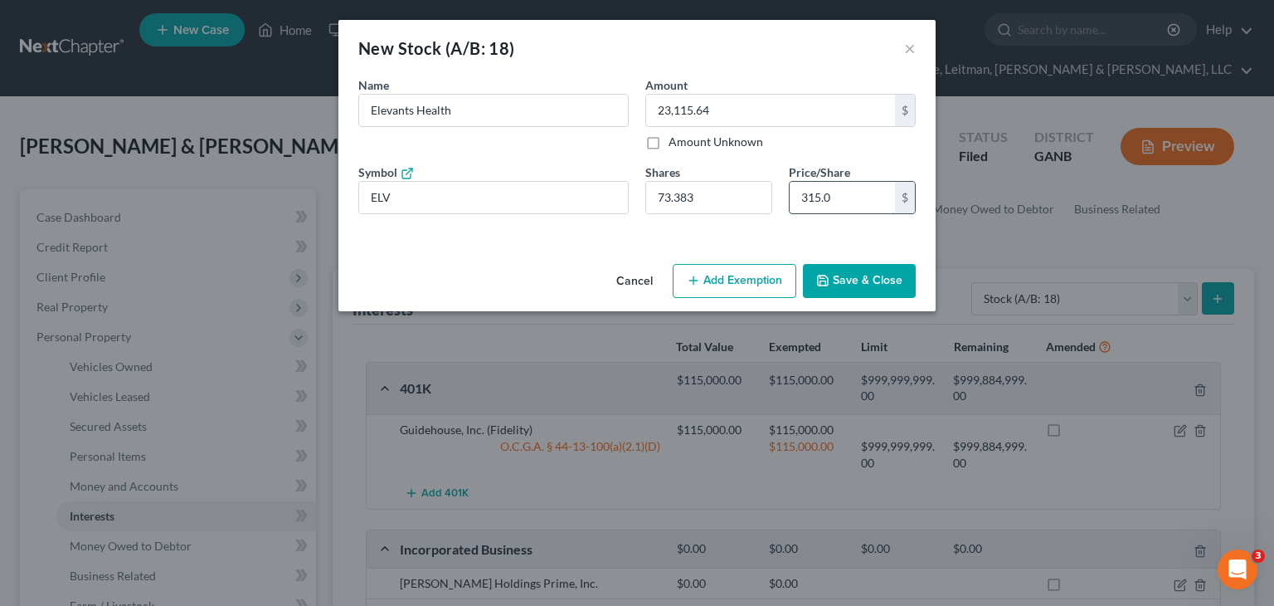
type input "315.08"
type input "23,115.64"
type input "315.0"
type input "23,122.24"
type input "315.09"
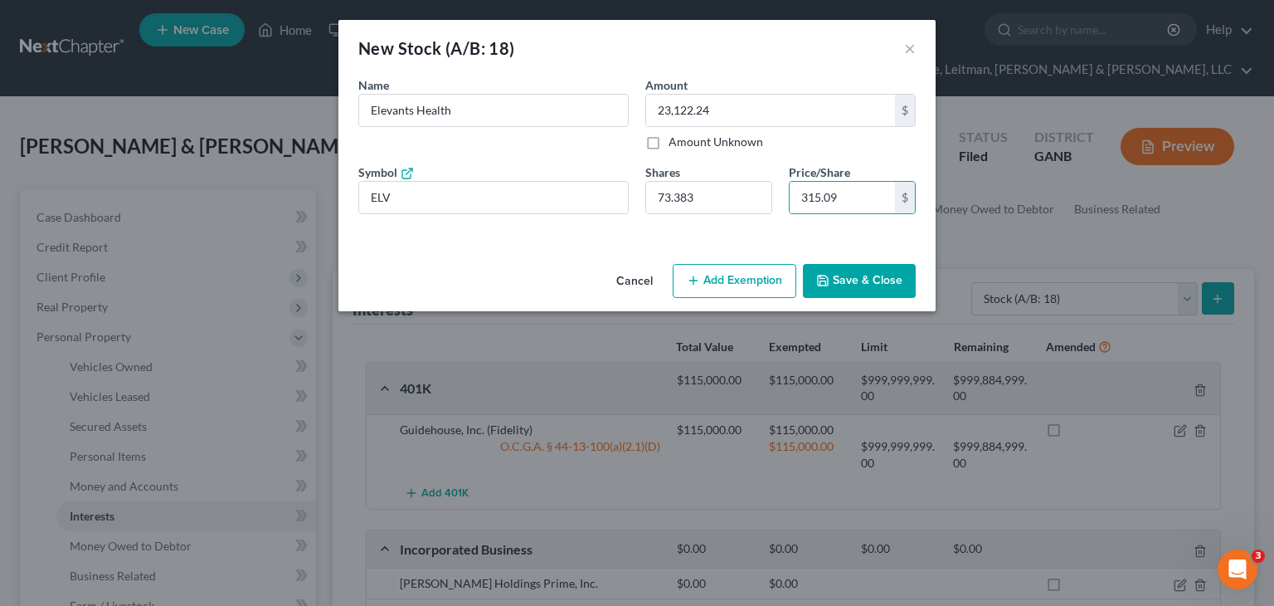
click at [857, 281] on button "Save & Close" at bounding box center [859, 281] width 113 height 35
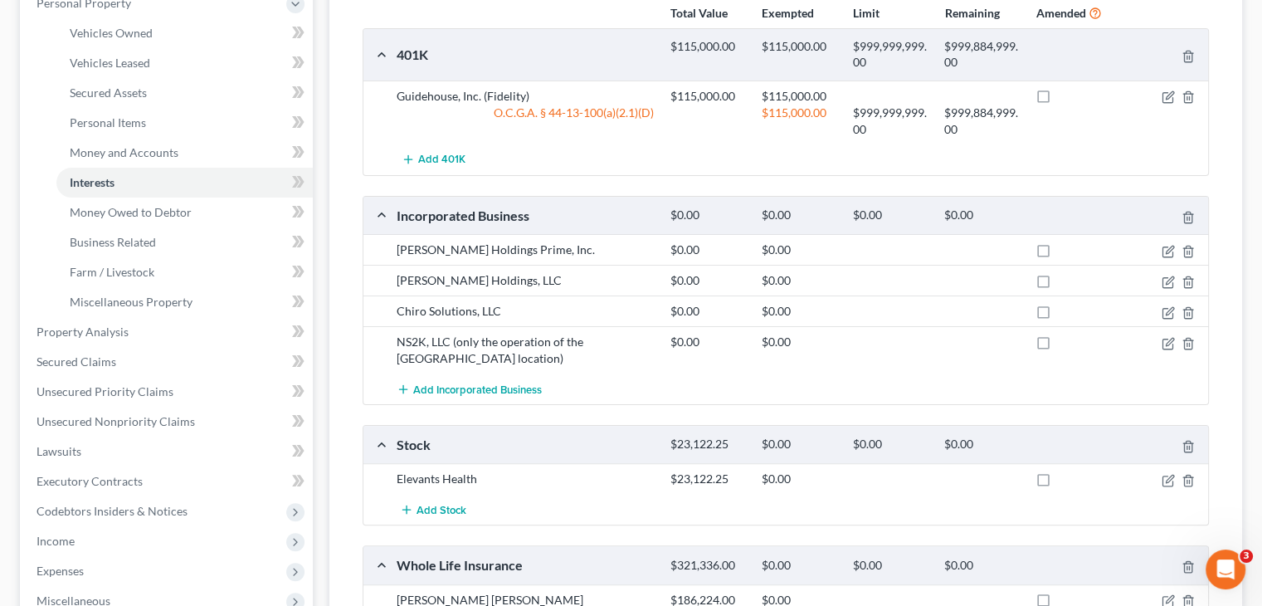
scroll to position [309, 0]
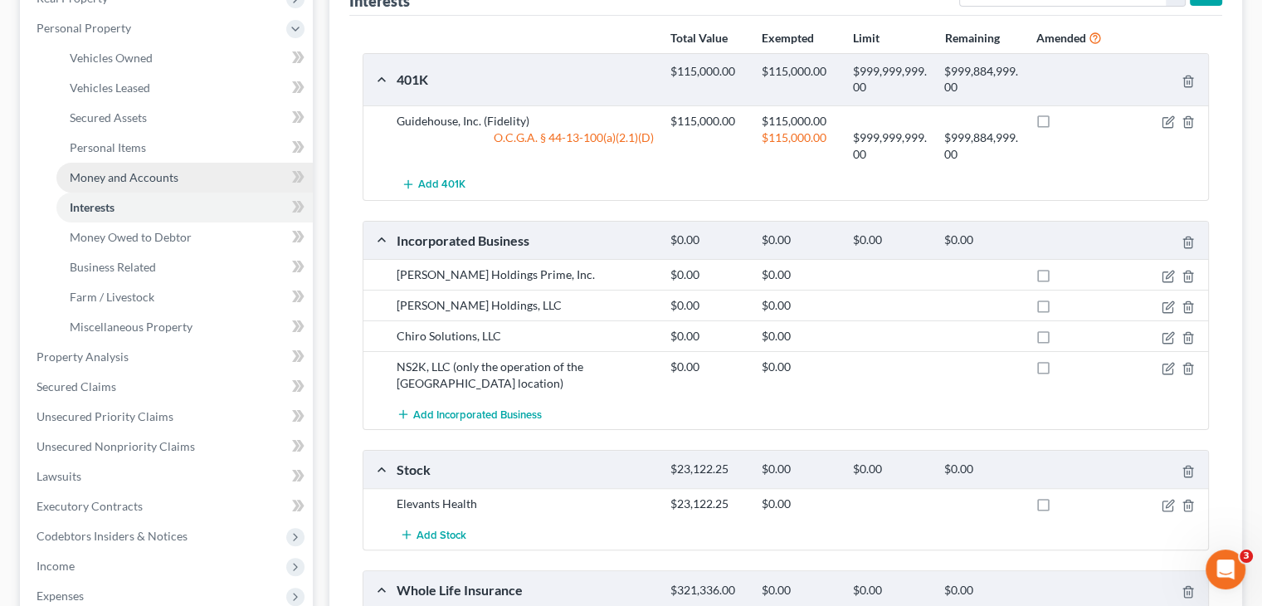
click at [123, 170] on span "Money and Accounts" at bounding box center [124, 177] width 109 height 14
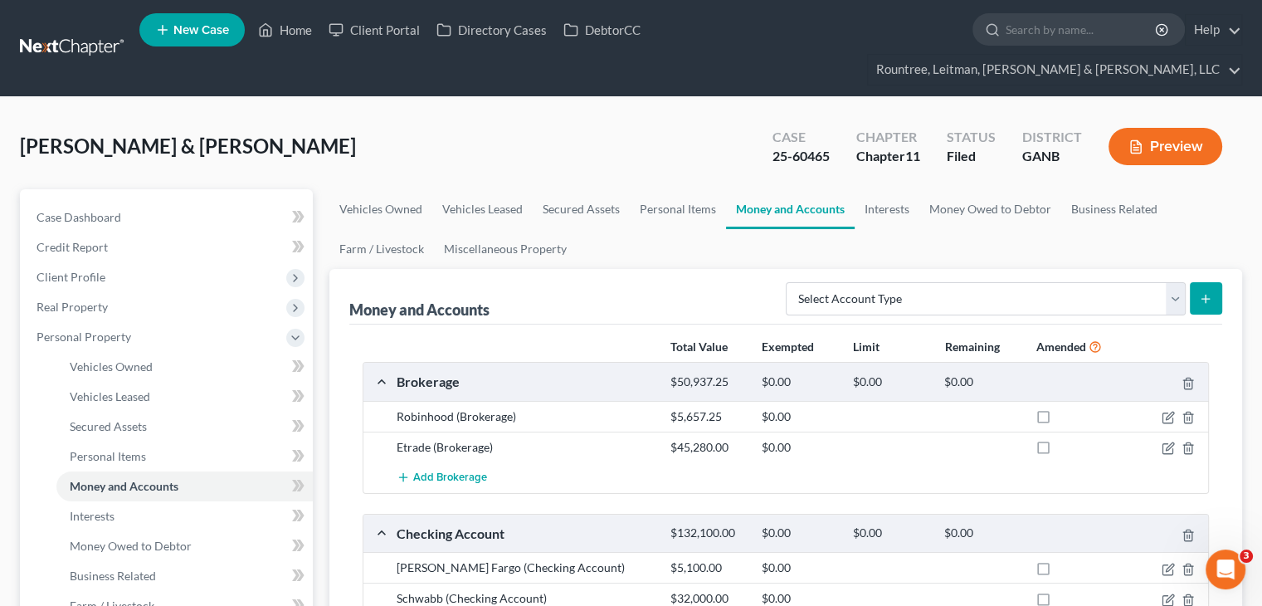
scroll to position [166, 0]
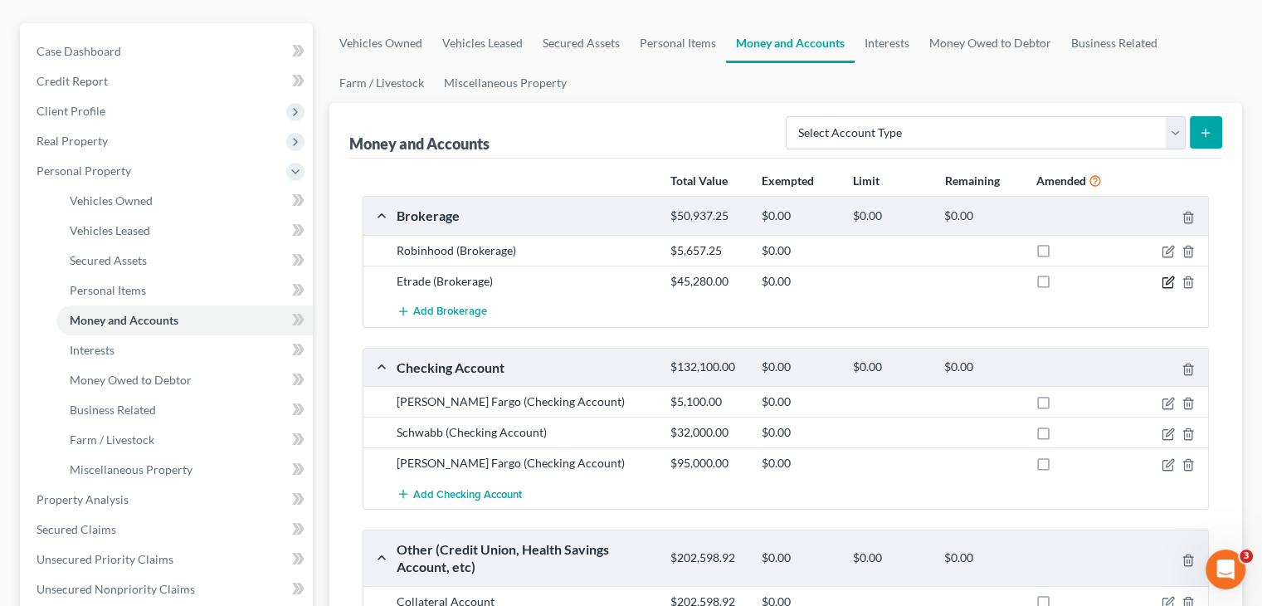
click at [1166, 276] on icon "button" at bounding box center [1168, 279] width 7 height 7
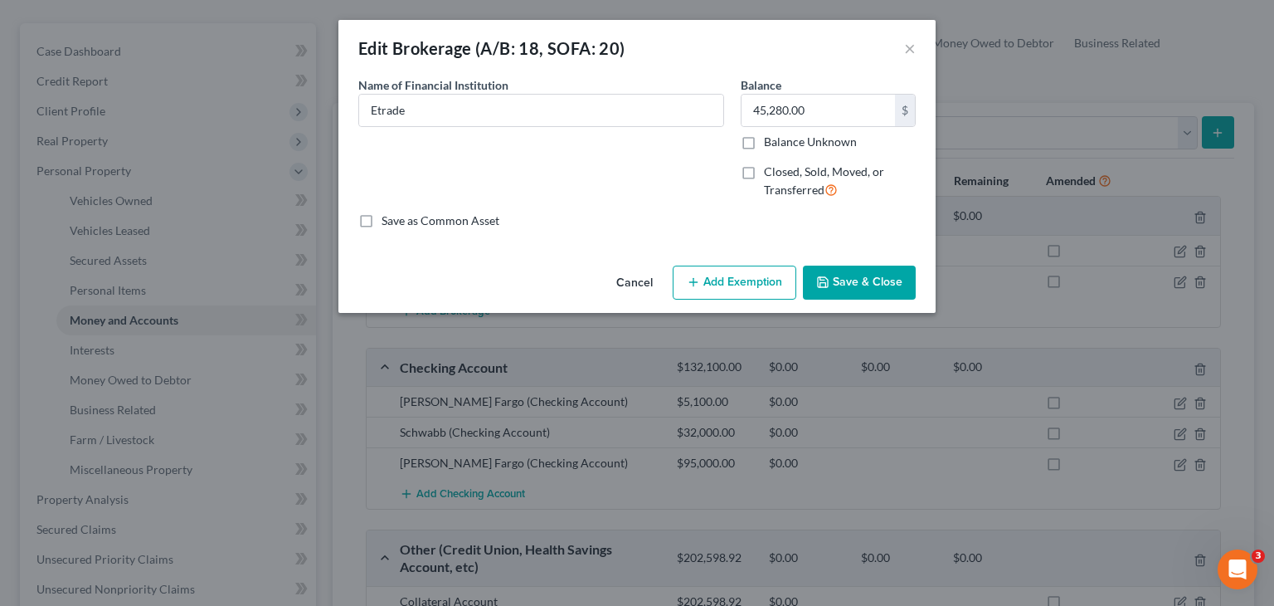
click at [840, 277] on button "Save & Close" at bounding box center [859, 282] width 113 height 35
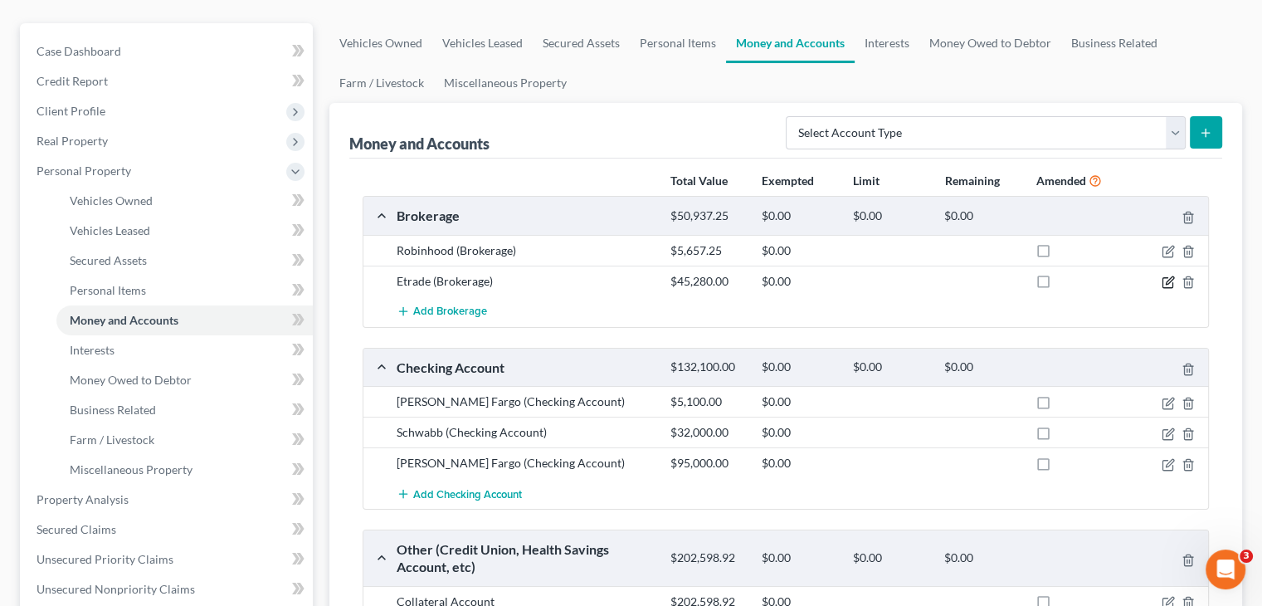
click at [1167, 275] on icon "button" at bounding box center [1167, 281] width 13 height 13
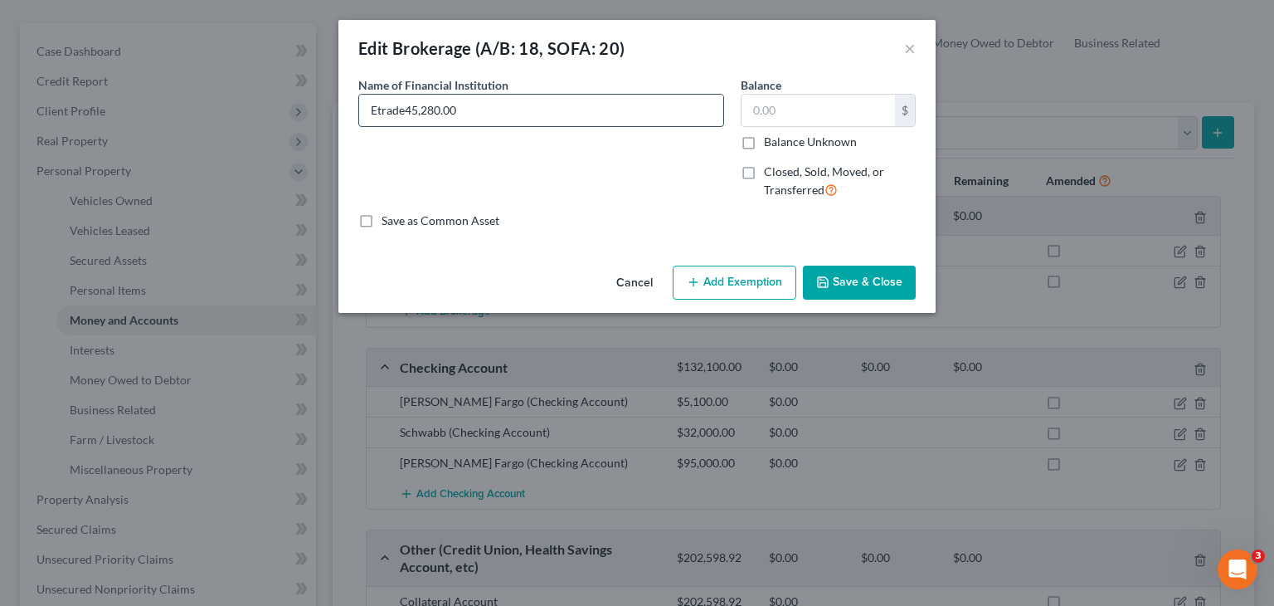
type input "Etrade"
click at [815, 117] on input "text" at bounding box center [818, 111] width 153 height 32
type input "22,250.00"
click at [873, 280] on button "Save & Close" at bounding box center [859, 282] width 113 height 35
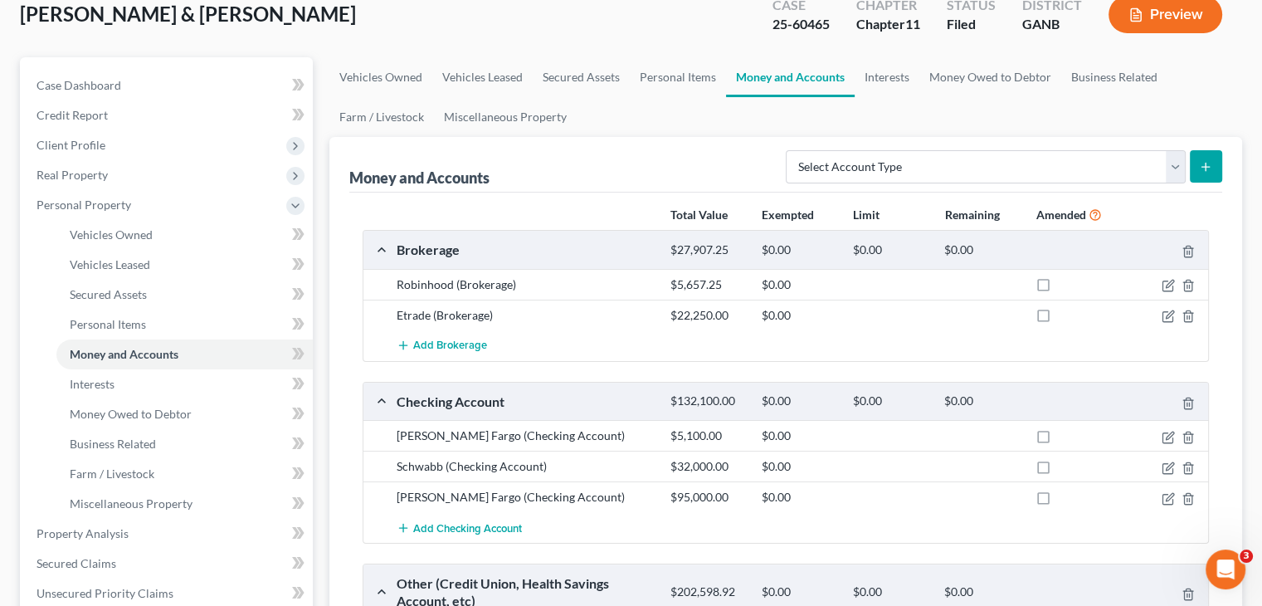
scroll to position [129, 0]
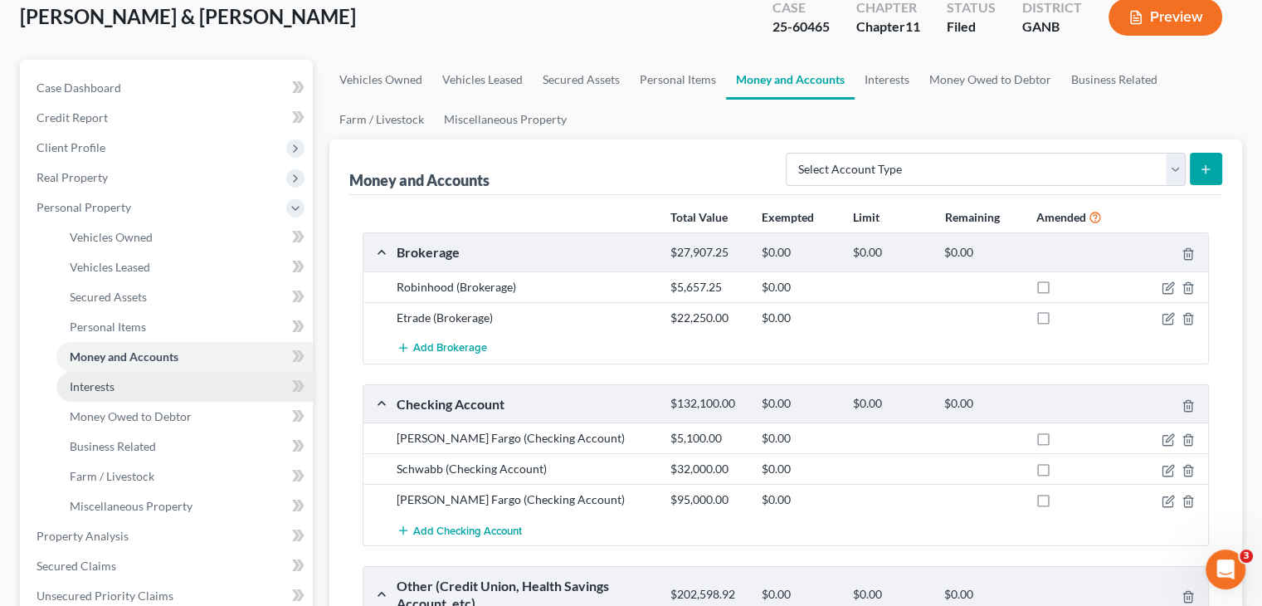
click at [91, 379] on span "Interests" at bounding box center [92, 386] width 45 height 14
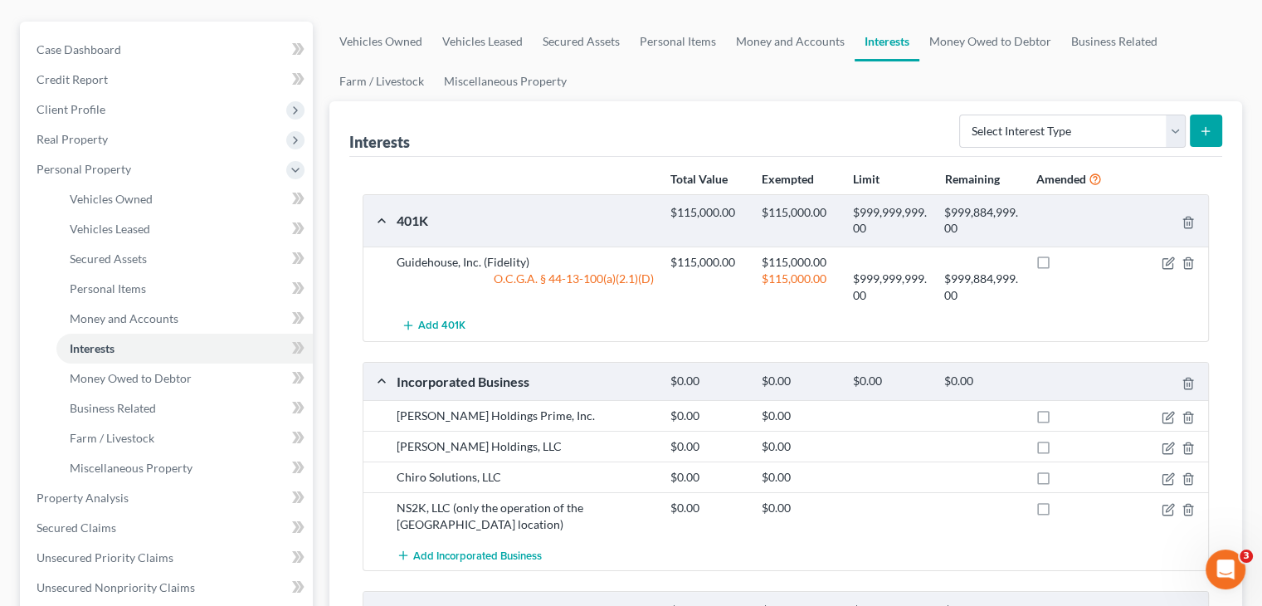
scroll to position [166, 0]
click at [117, 313] on span "Money and Accounts" at bounding box center [124, 320] width 109 height 14
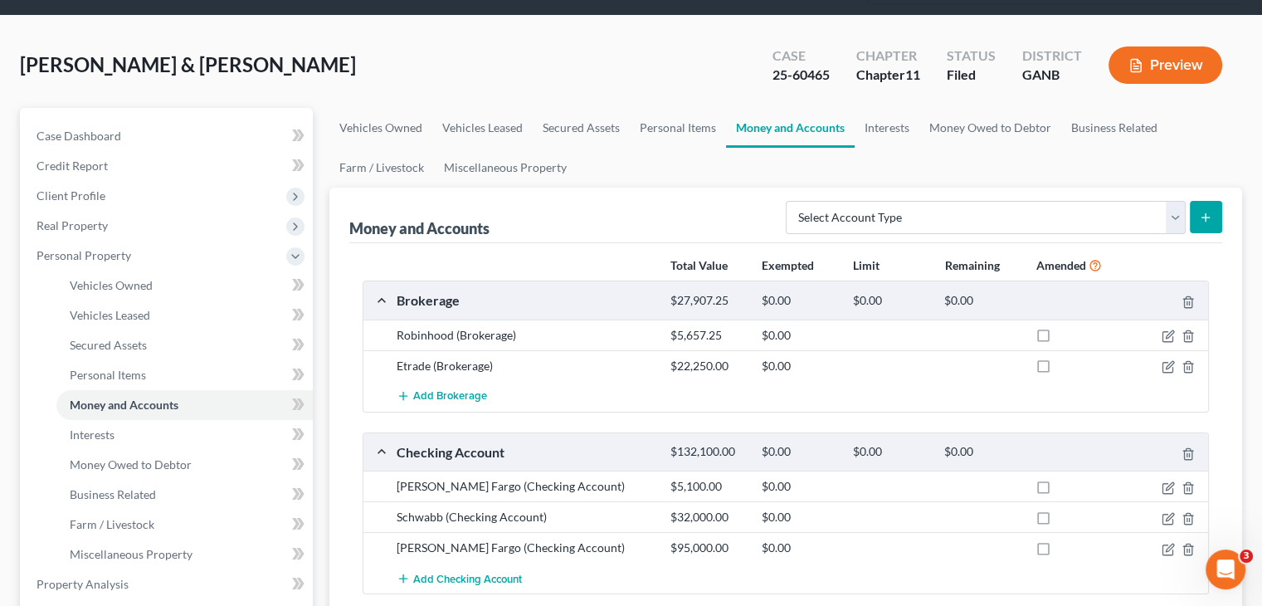
scroll to position [166, 0]
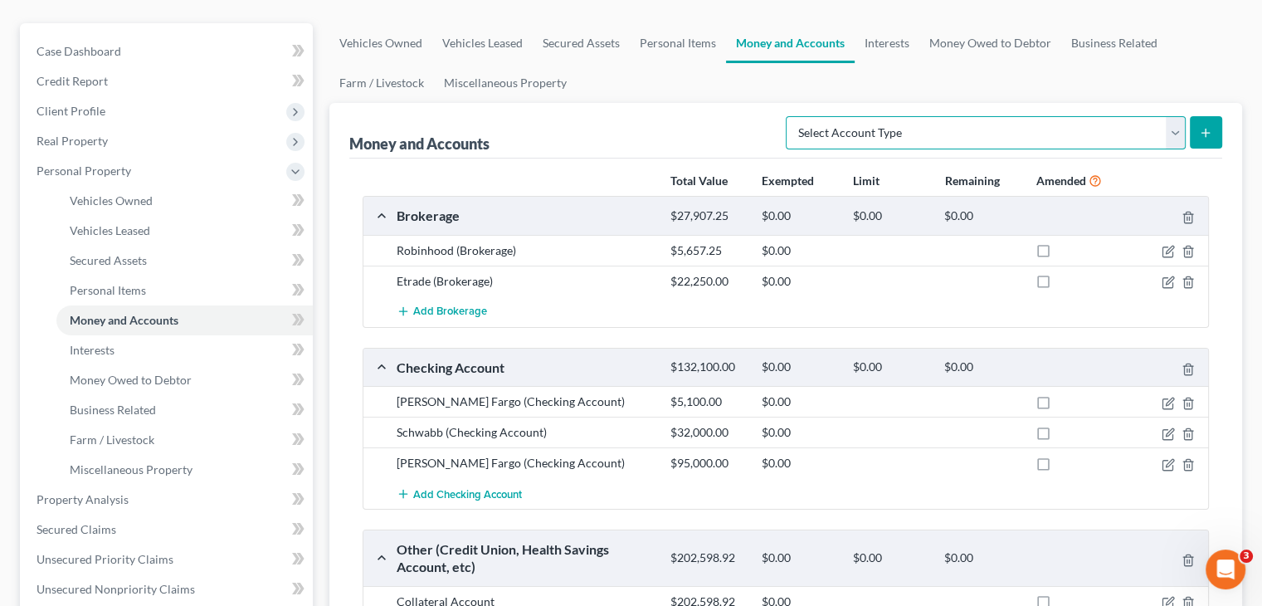
click at [1172, 116] on select "Select Account Type Brokerage (A/B: 18, SOFA: 20) Cash on Hand (A/B: 16) Certif…" at bounding box center [986, 132] width 400 height 33
select select "brokerage"
click at [791, 116] on select "Select Account Type Brokerage (A/B: 18, SOFA: 20) Cash on Hand (A/B: 16) Certif…" at bounding box center [986, 132] width 400 height 33
click at [1207, 116] on button "submit" at bounding box center [1206, 132] width 32 height 32
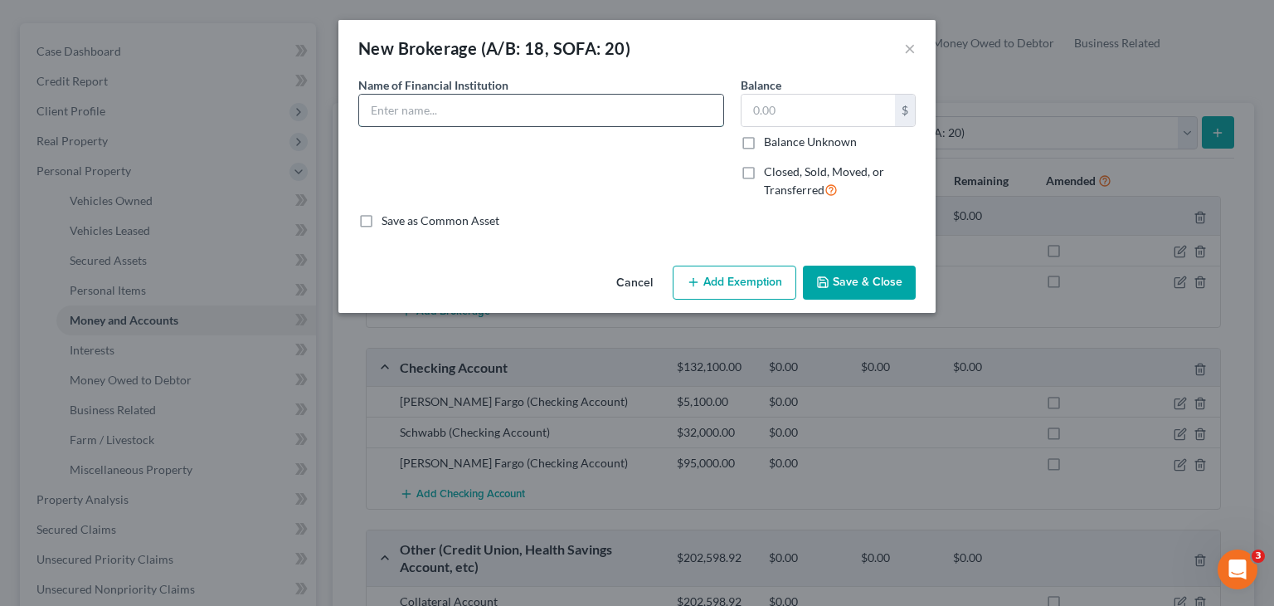
click at [571, 117] on input "text" at bounding box center [541, 111] width 364 height 32
type input "Etrade (Custodial Account)"
click at [806, 111] on input "text" at bounding box center [818, 111] width 153 height 32
type input "1,350.00"
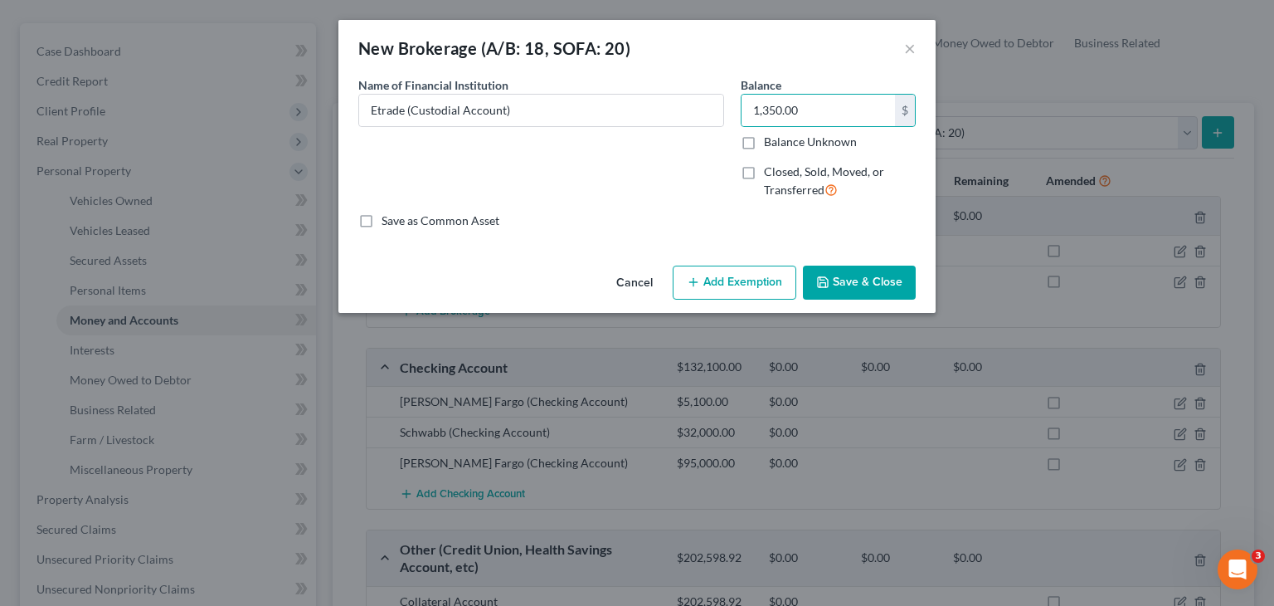
click at [859, 285] on button "Save & Close" at bounding box center [859, 282] width 113 height 35
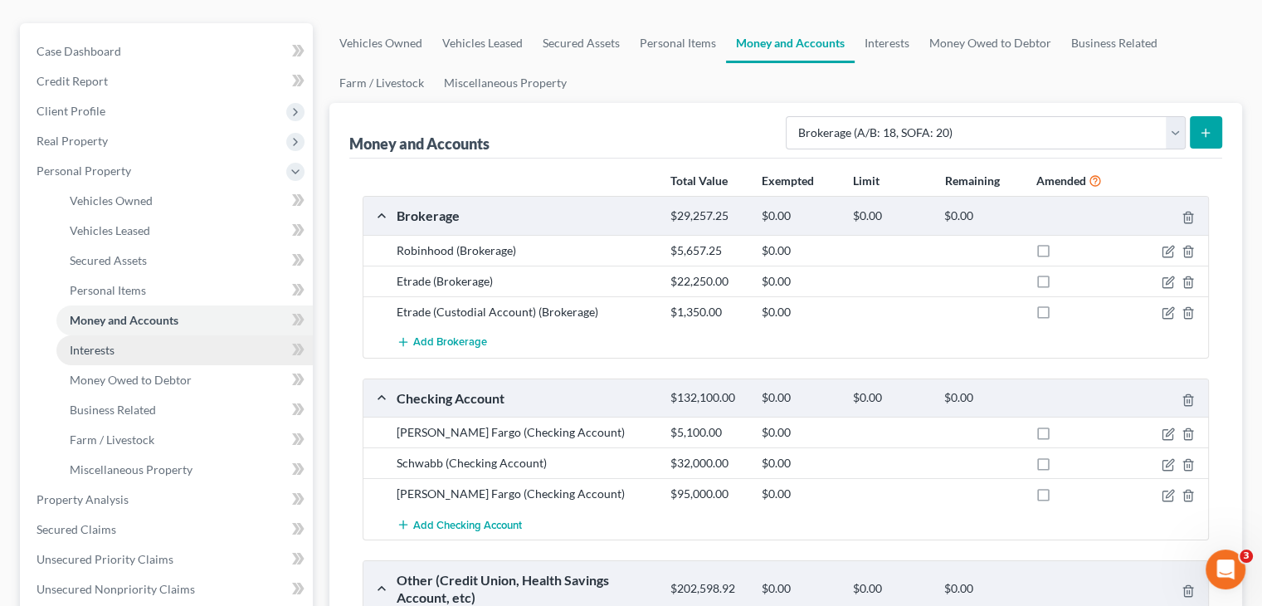
click at [80, 343] on span "Interests" at bounding box center [92, 350] width 45 height 14
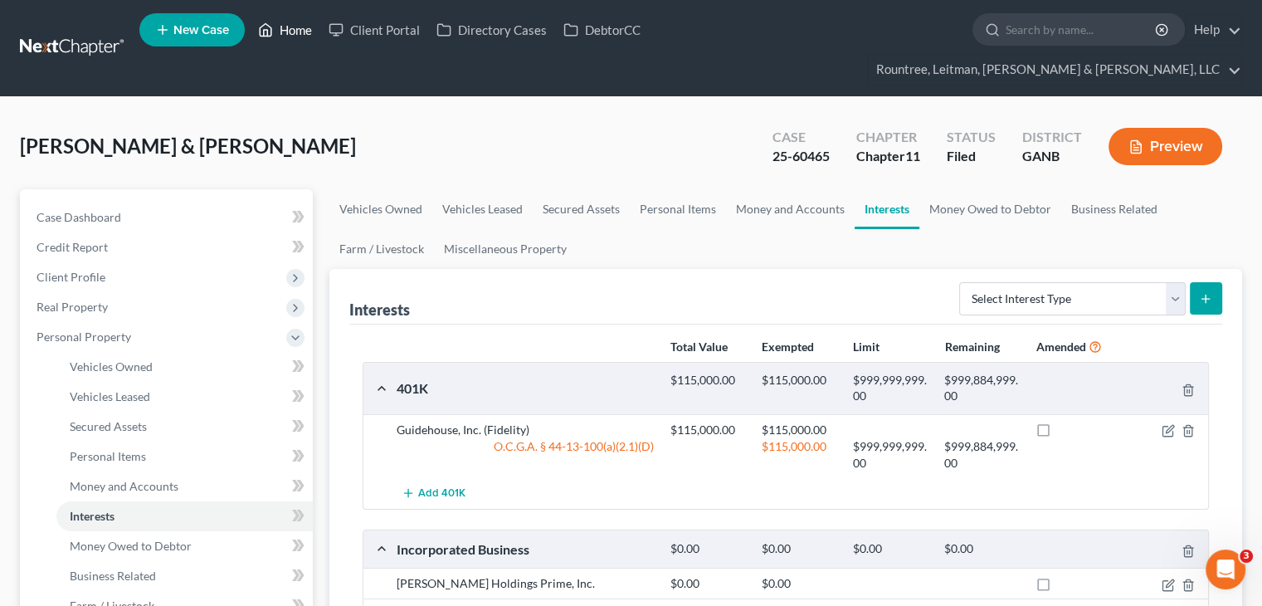
click at [292, 31] on link "Home" at bounding box center [285, 30] width 71 height 30
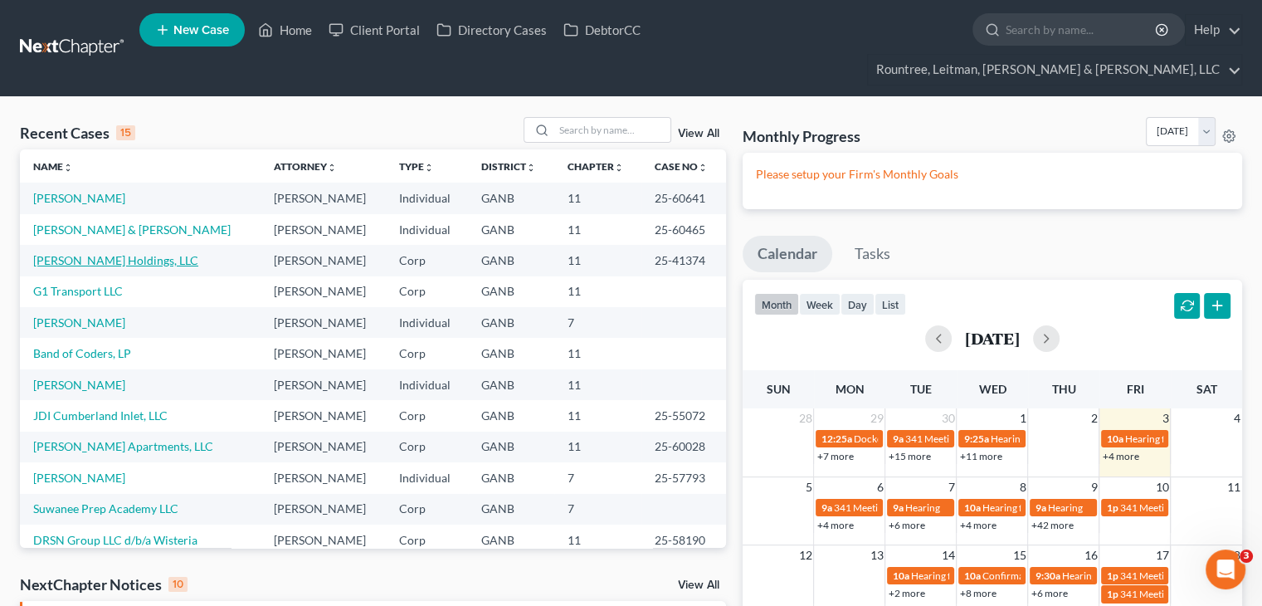
click at [63, 253] on link "Caldwell Holdings, LLC" at bounding box center [115, 260] width 165 height 14
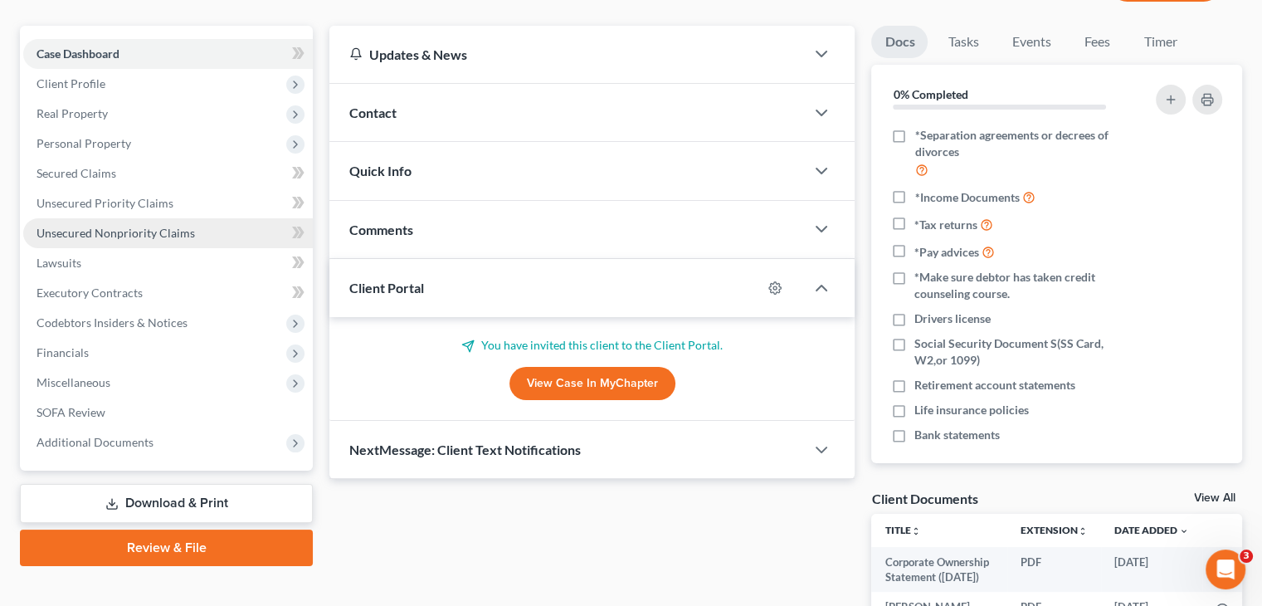
scroll to position [166, 0]
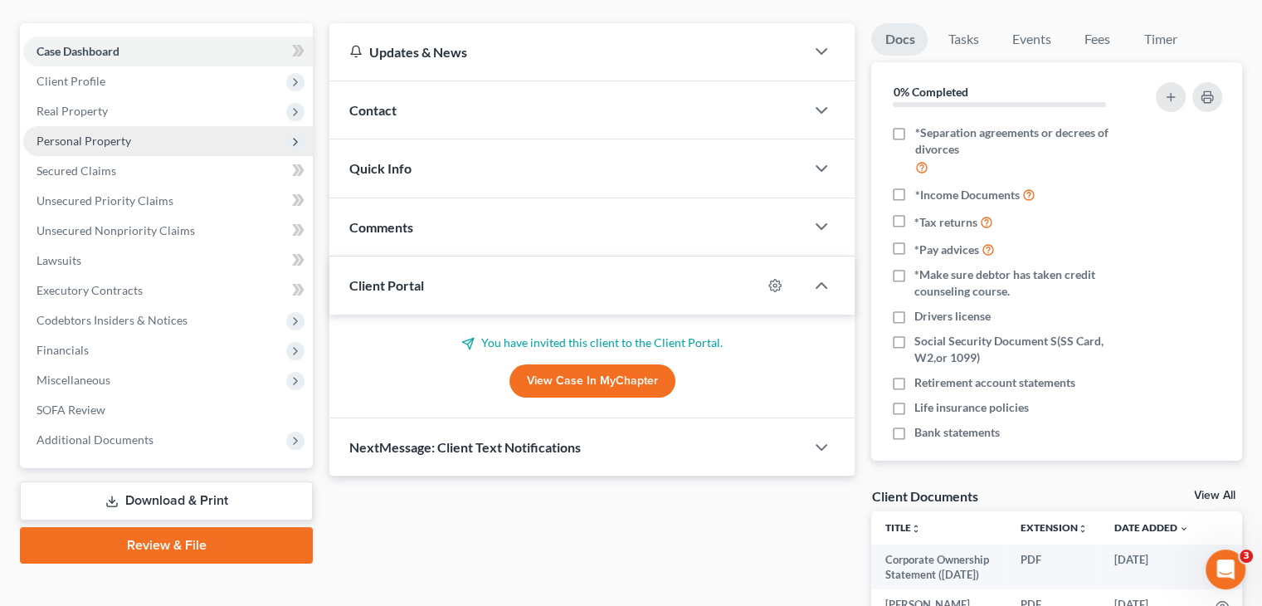
click at [95, 134] on span "Personal Property" at bounding box center [83, 141] width 95 height 14
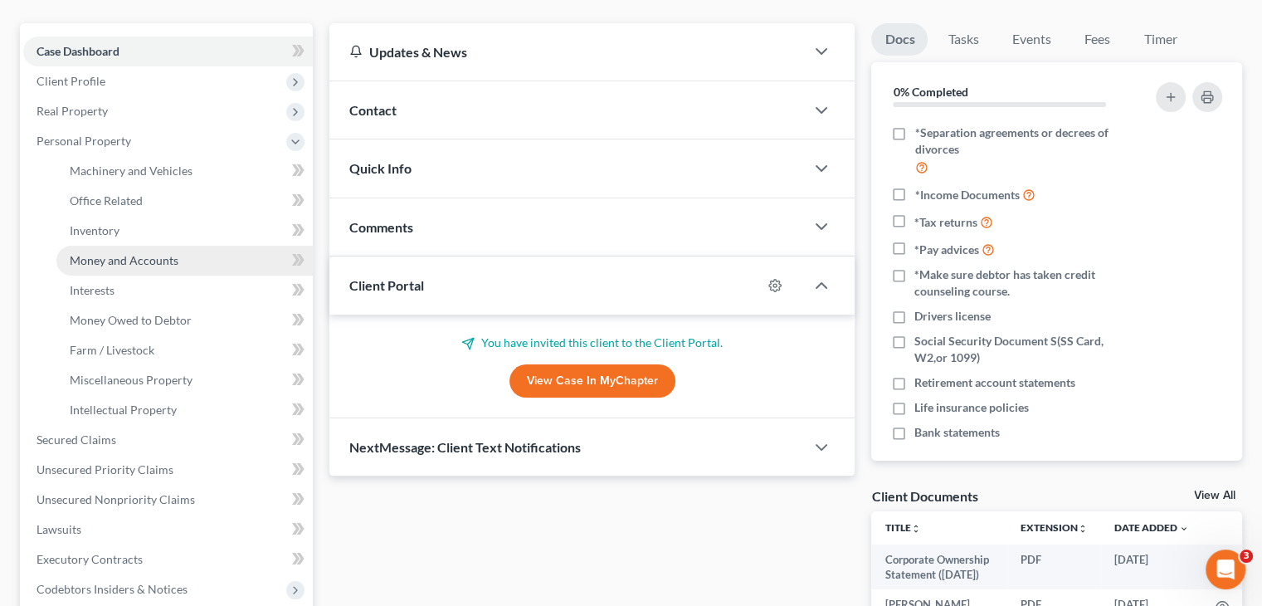
click at [127, 253] on span "Money and Accounts" at bounding box center [124, 260] width 109 height 14
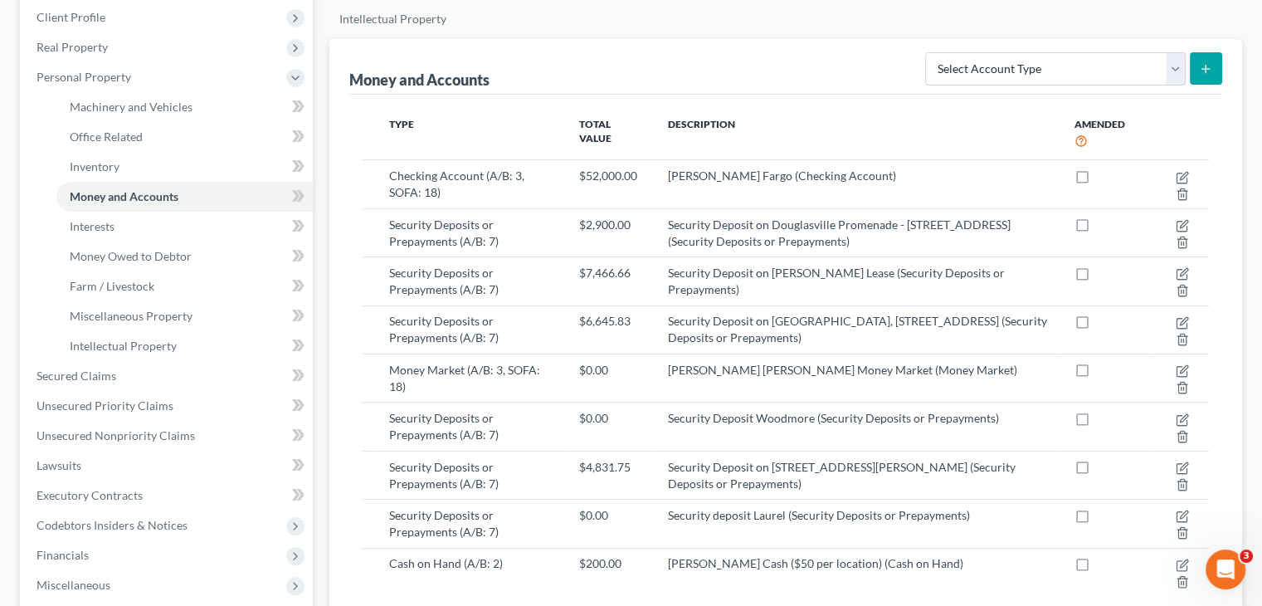
scroll to position [83, 0]
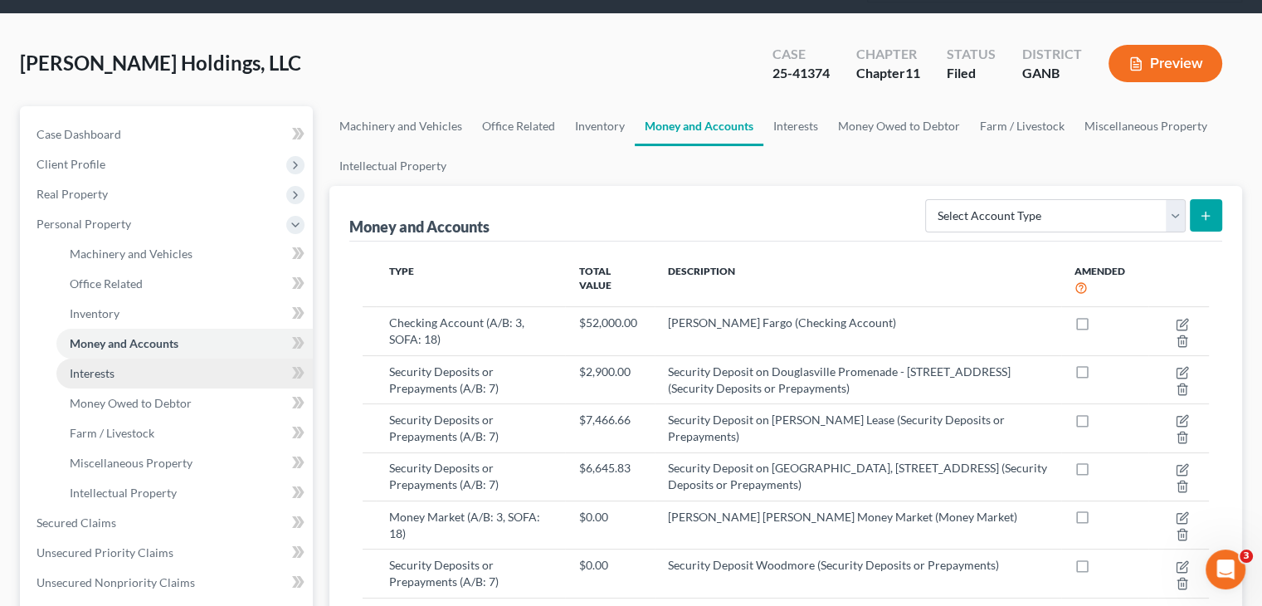
click at [96, 366] on span "Interests" at bounding box center [92, 373] width 45 height 14
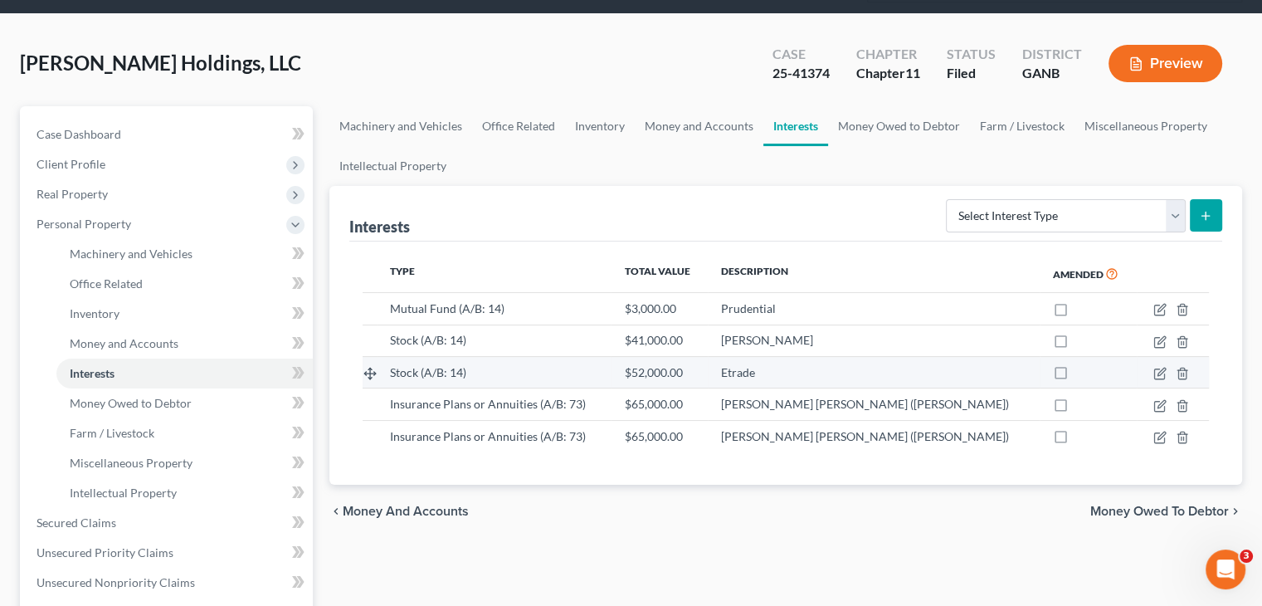
scroll to position [166, 0]
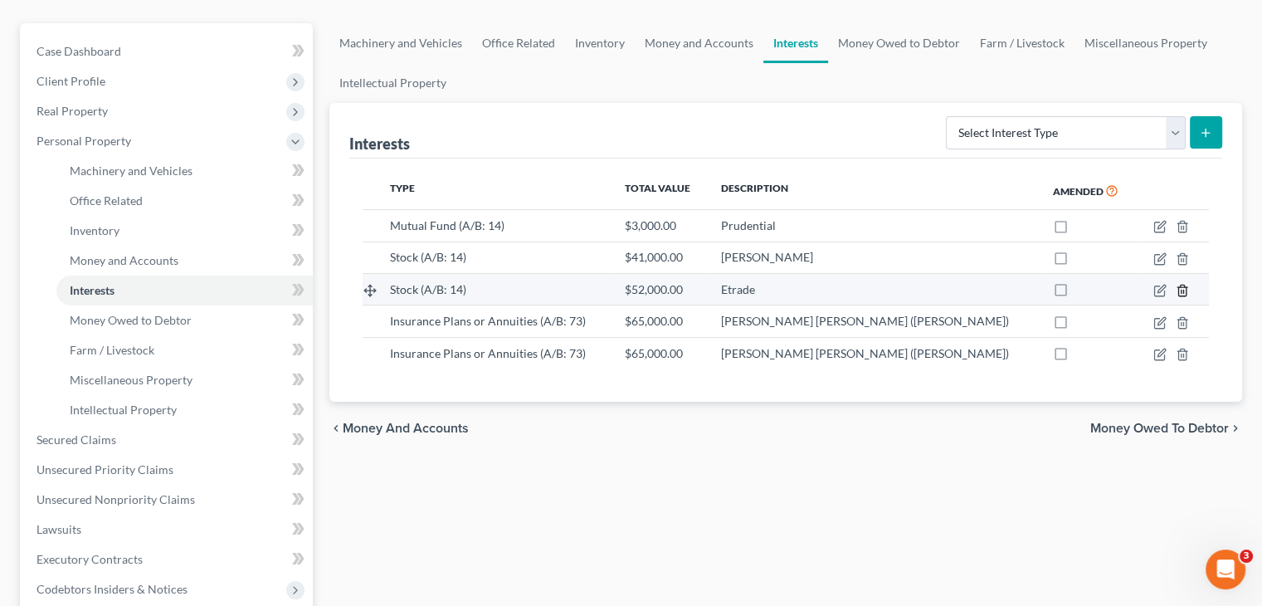
click at [1183, 290] on line "button" at bounding box center [1183, 291] width 0 height 3
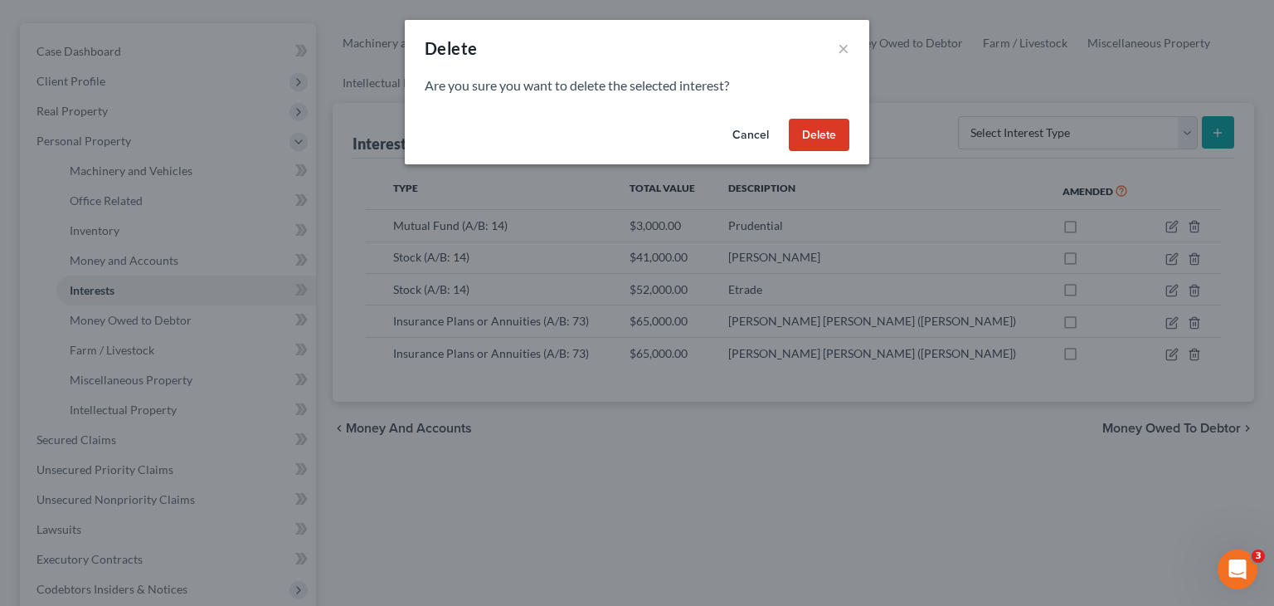
click at [848, 136] on button "Delete" at bounding box center [819, 135] width 61 height 33
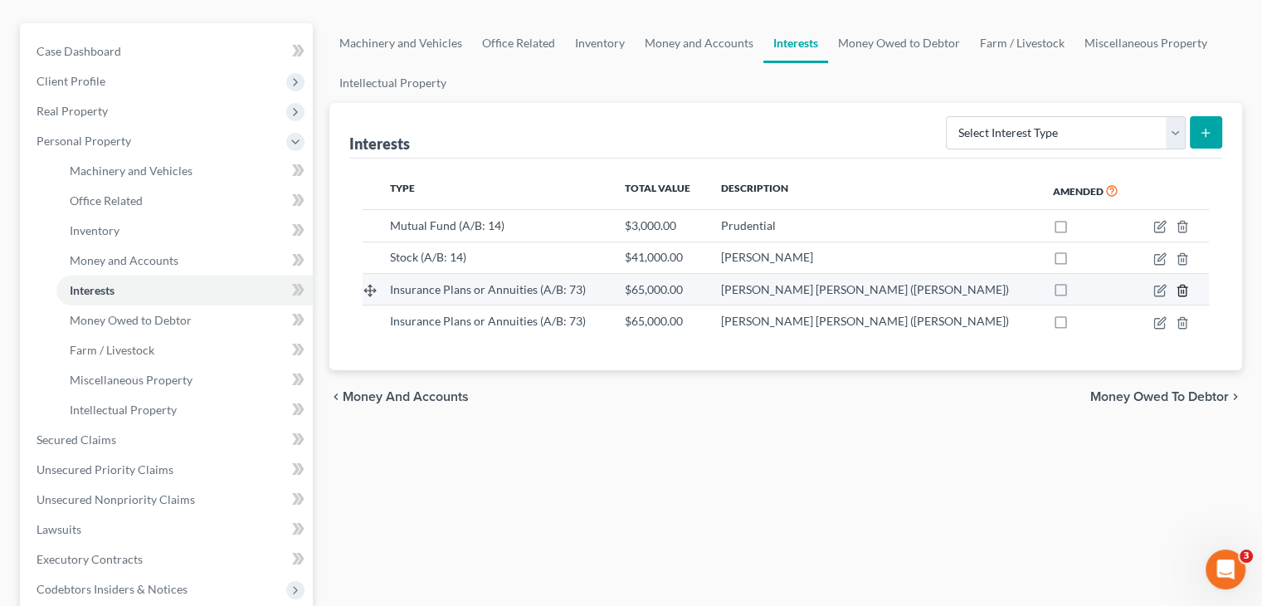
click at [1183, 290] on line "button" at bounding box center [1183, 291] width 0 height 3
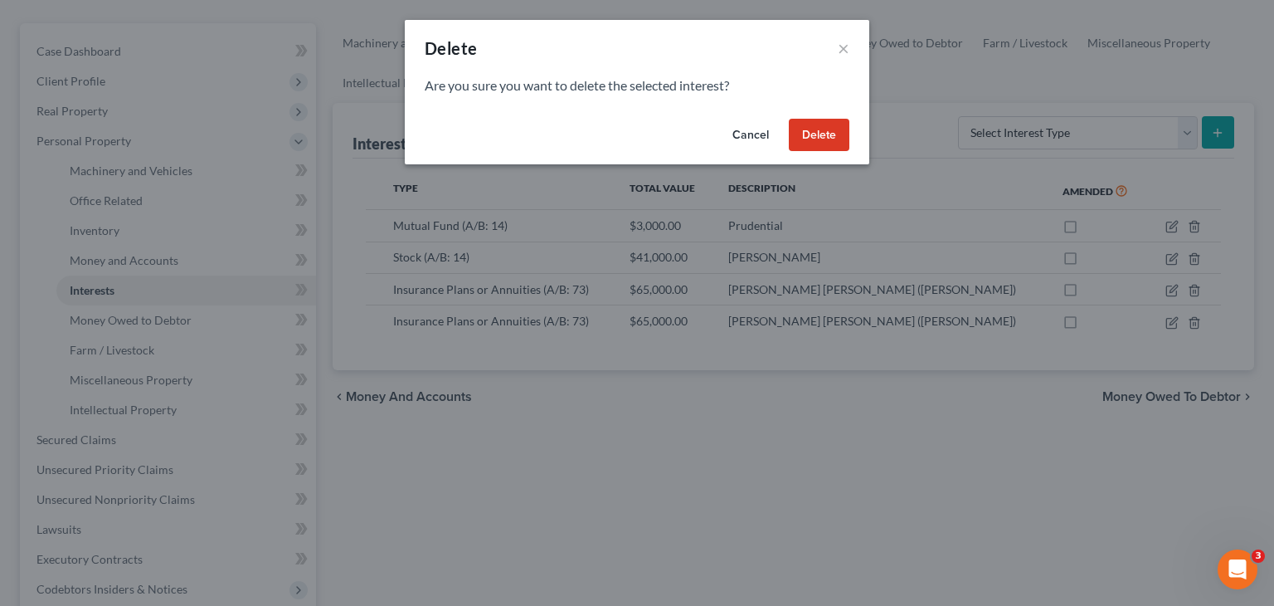
click at [817, 134] on button "Delete" at bounding box center [819, 135] width 61 height 33
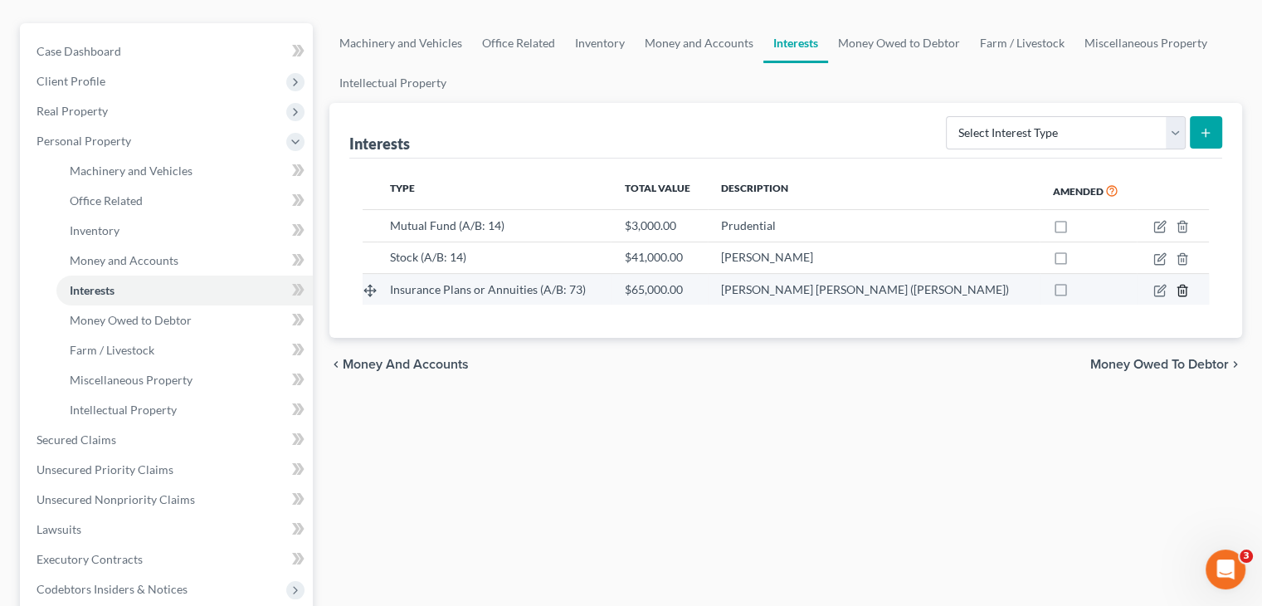
click at [1176, 284] on icon "button" at bounding box center [1181, 290] width 13 height 13
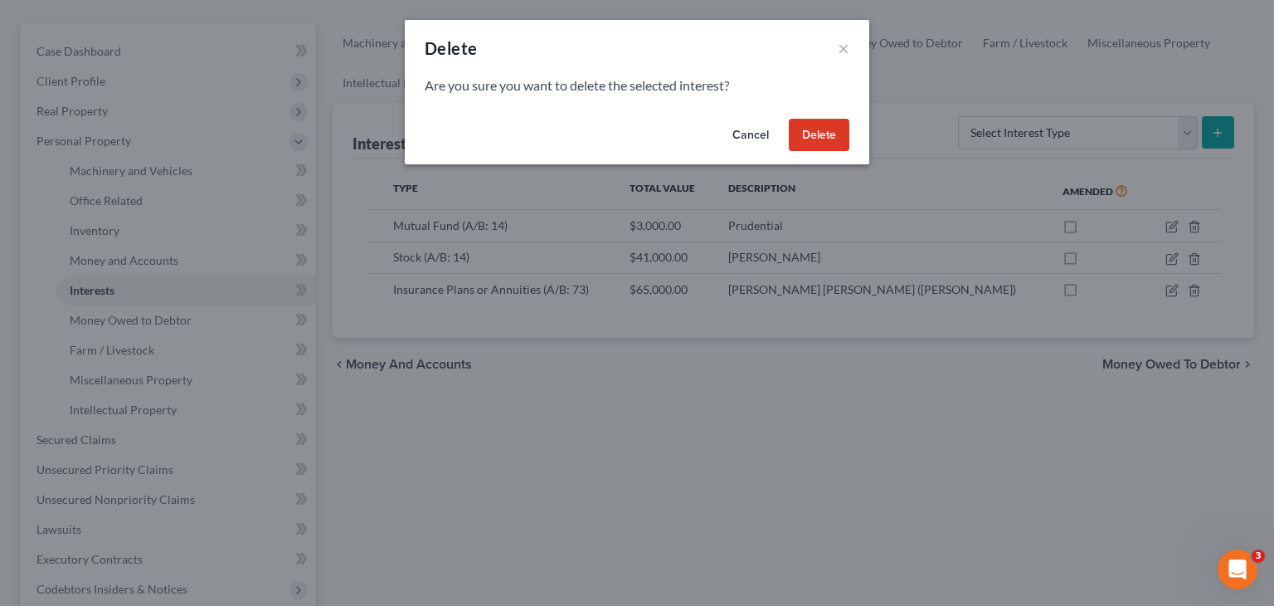
click at [814, 132] on button "Delete" at bounding box center [819, 135] width 61 height 33
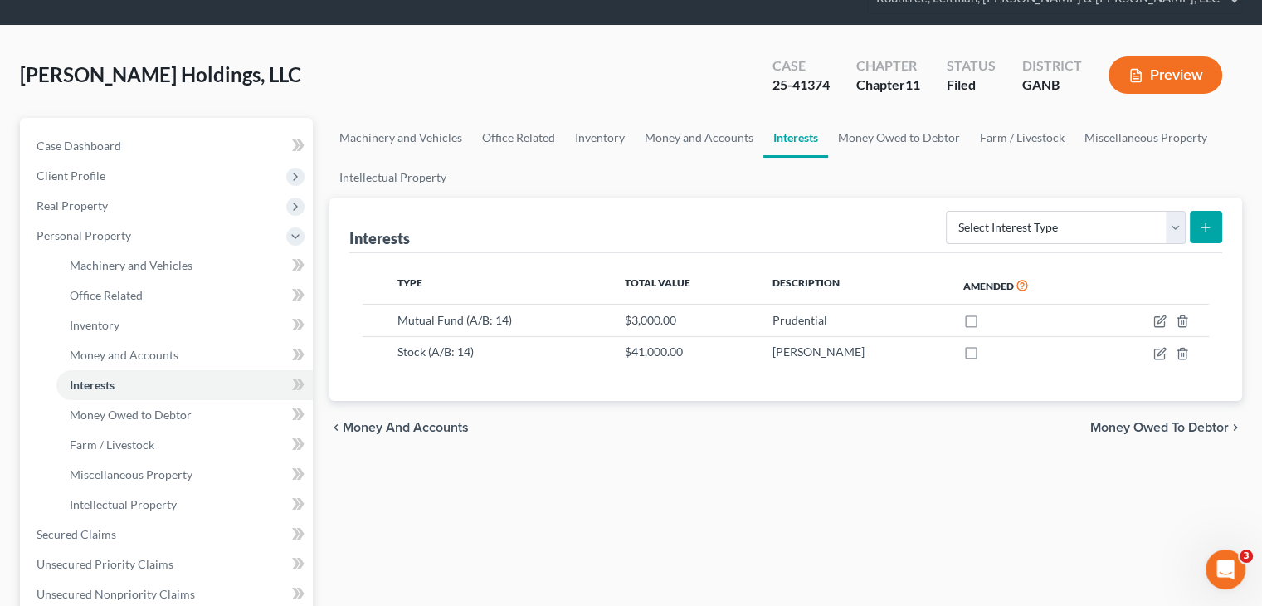
scroll to position [0, 0]
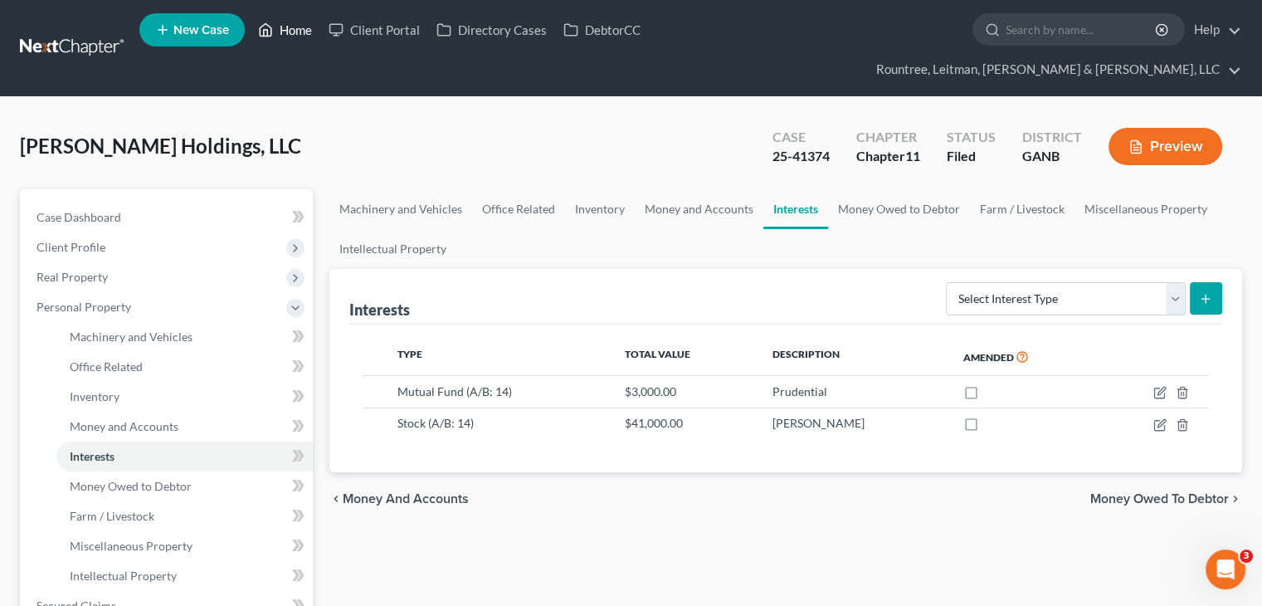
drag, startPoint x: 285, startPoint y: 17, endPoint x: 292, endPoint y: 27, distance: 13.1
click at [285, 17] on ul "New Case Home Client Portal Directory Cases DebtorCC - No Result - See all resu…" at bounding box center [690, 48] width 1102 height 80
click at [294, 30] on link "Home" at bounding box center [285, 30] width 71 height 30
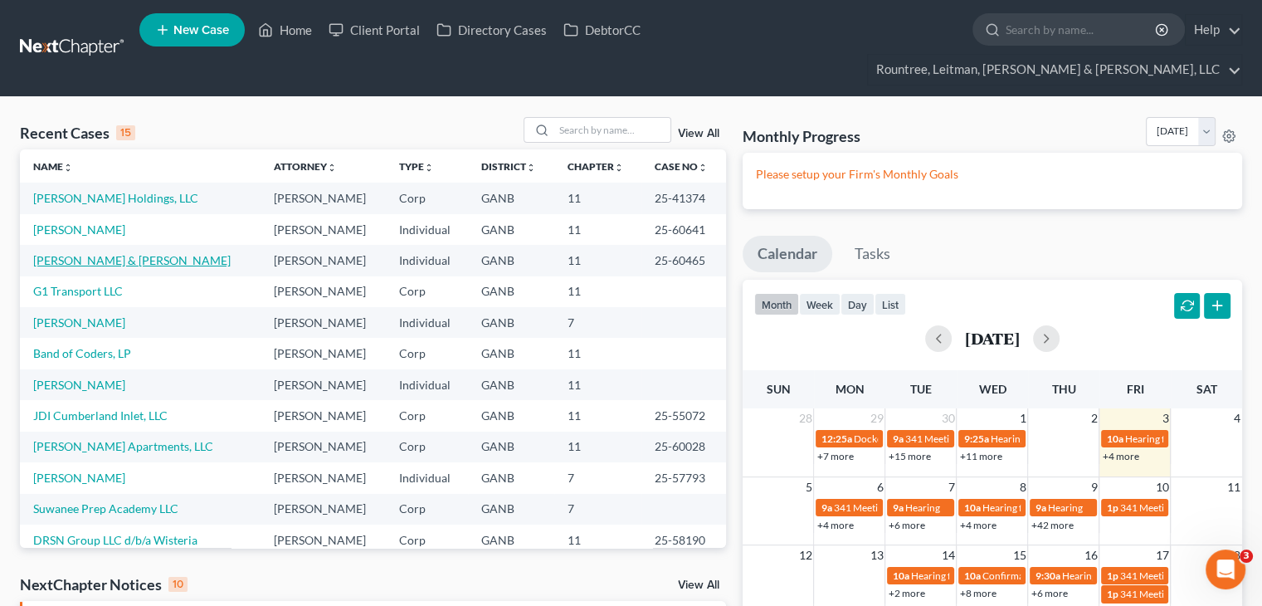
click at [73, 253] on link "[PERSON_NAME] & [PERSON_NAME]" at bounding box center [131, 260] width 197 height 14
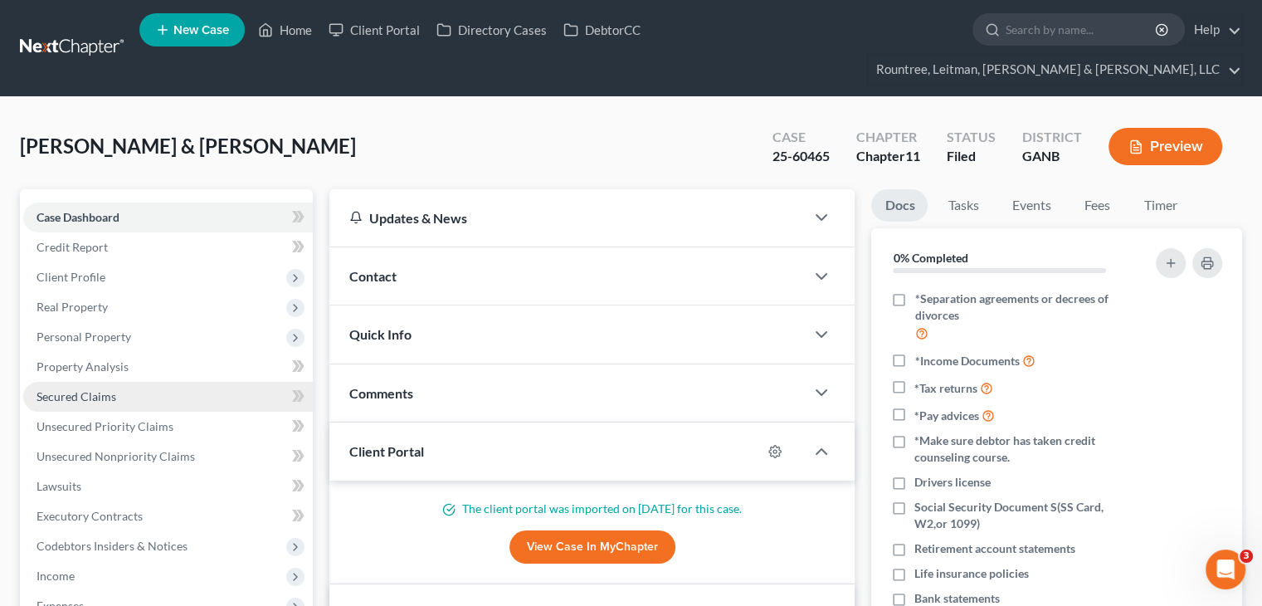
scroll to position [166, 0]
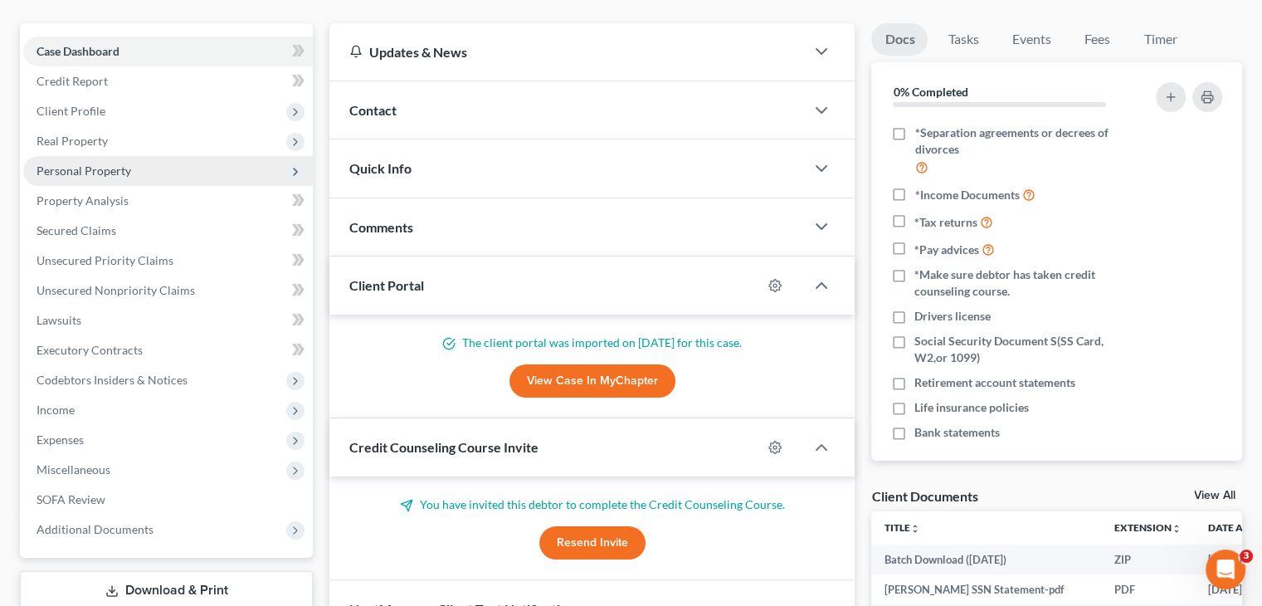
click at [101, 163] on span "Personal Property" at bounding box center [83, 170] width 95 height 14
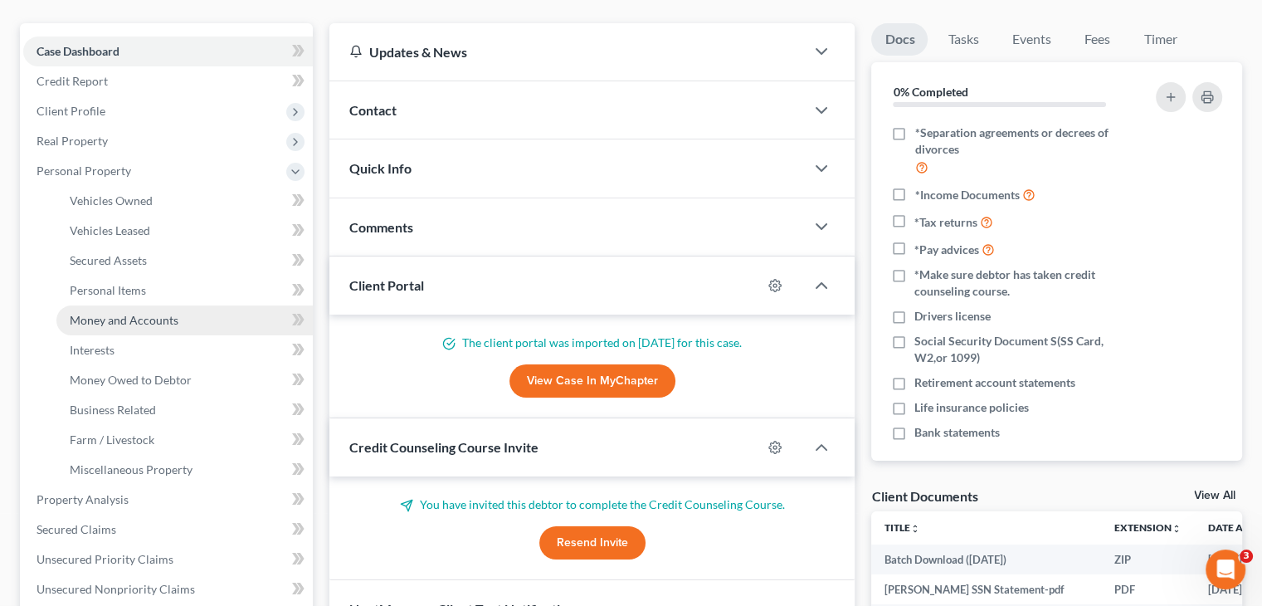
click at [96, 313] on span "Money and Accounts" at bounding box center [124, 320] width 109 height 14
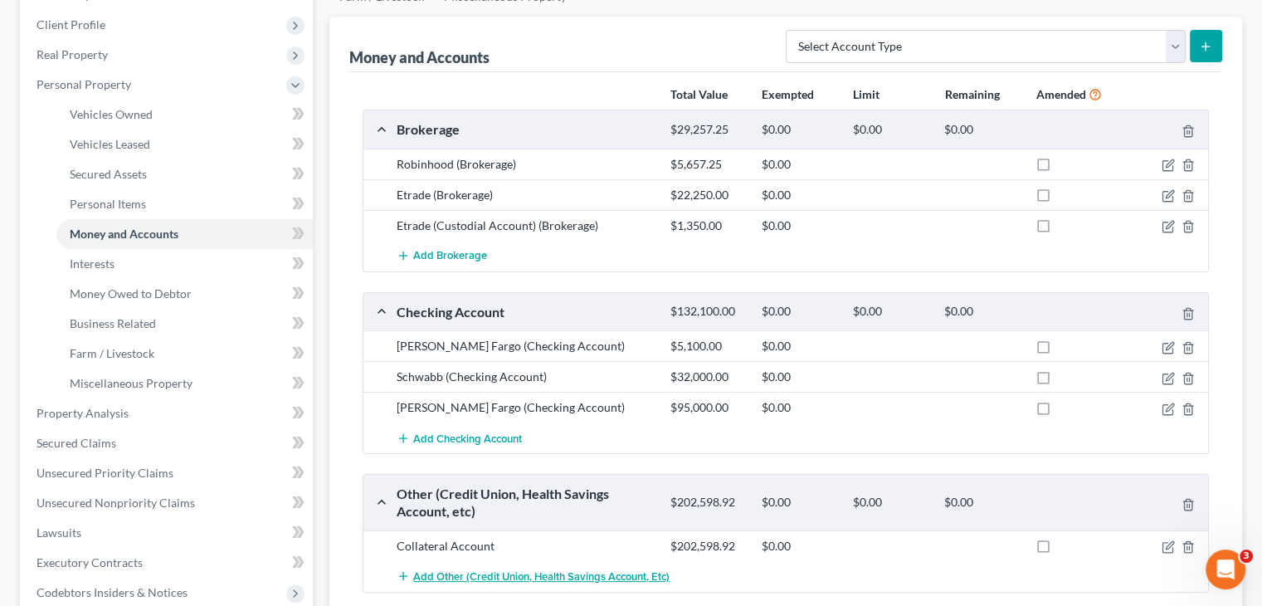
scroll to position [249, 0]
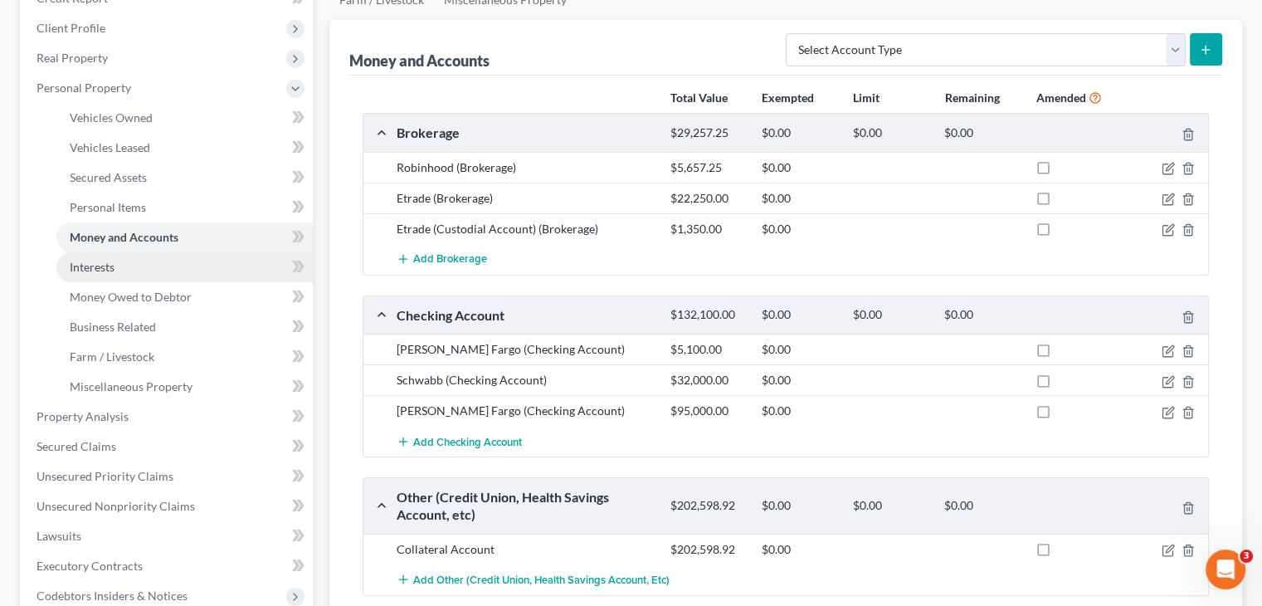
click at [90, 260] on span "Interests" at bounding box center [92, 267] width 45 height 14
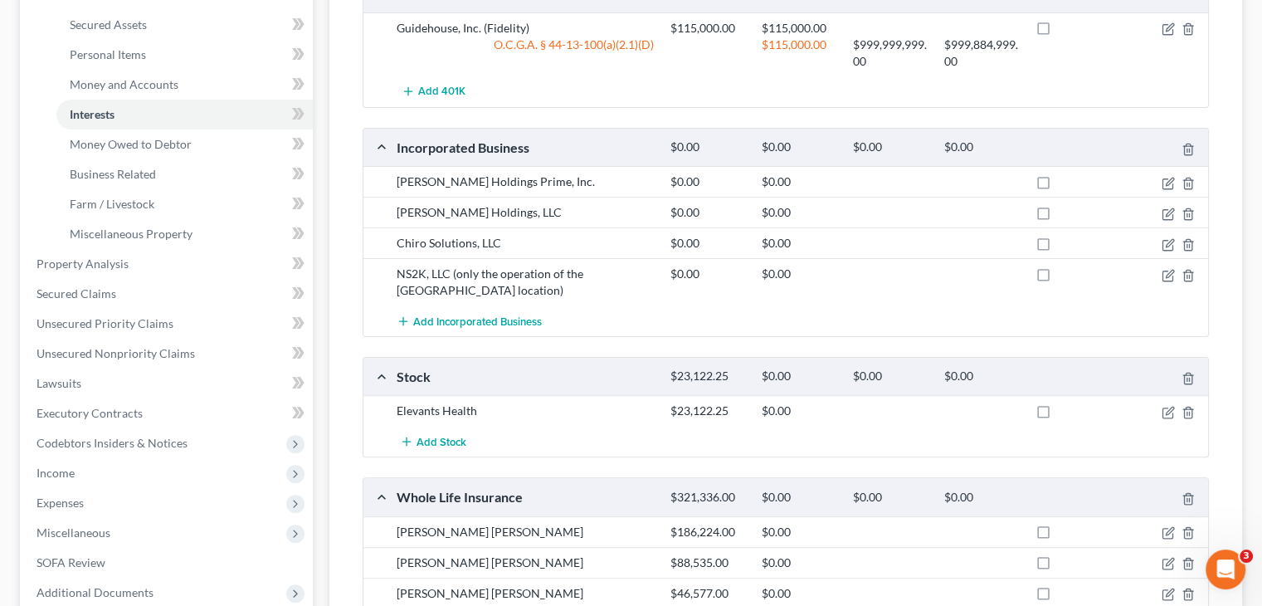
scroll to position [249, 0]
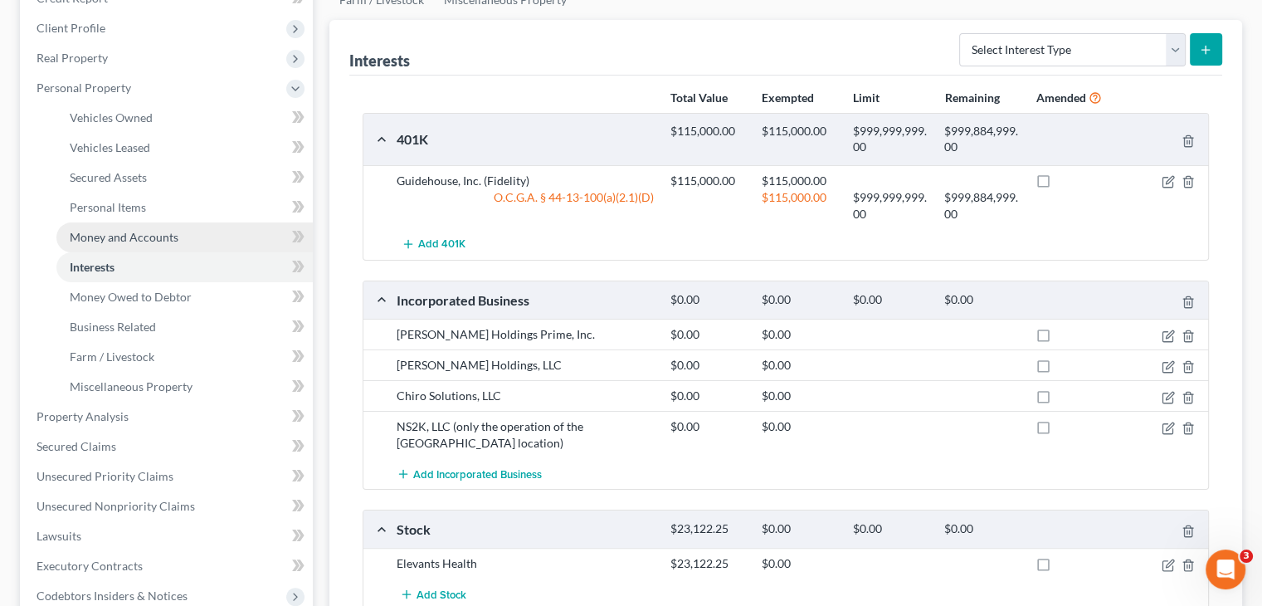
click at [143, 230] on span "Money and Accounts" at bounding box center [124, 237] width 109 height 14
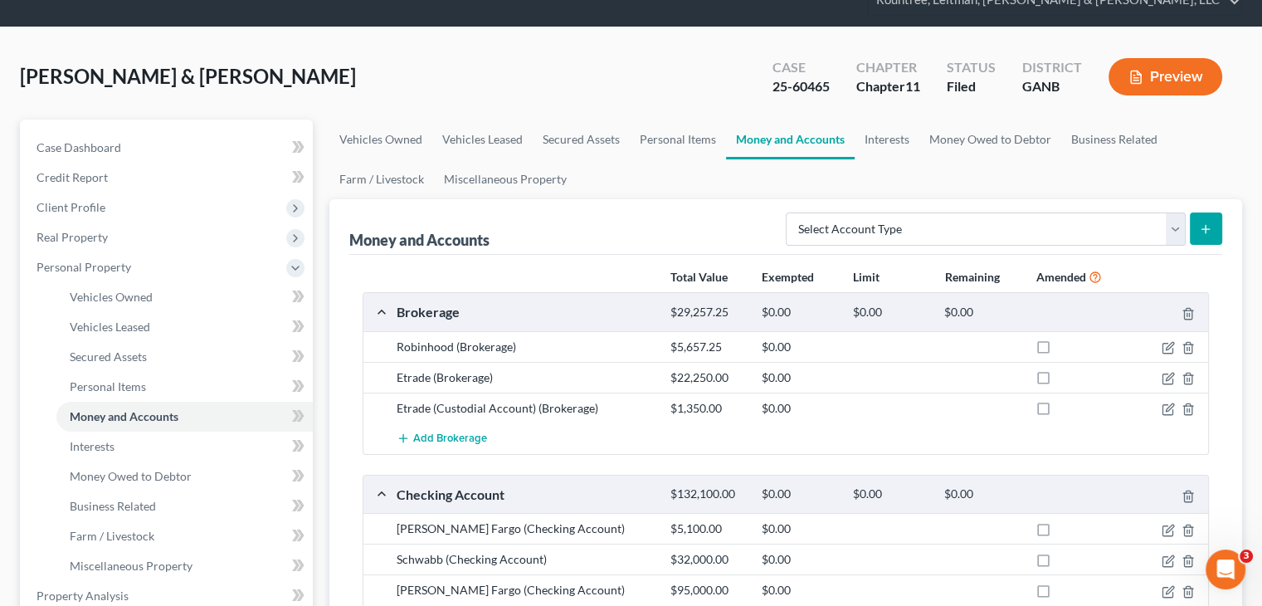
scroll to position [166, 0]
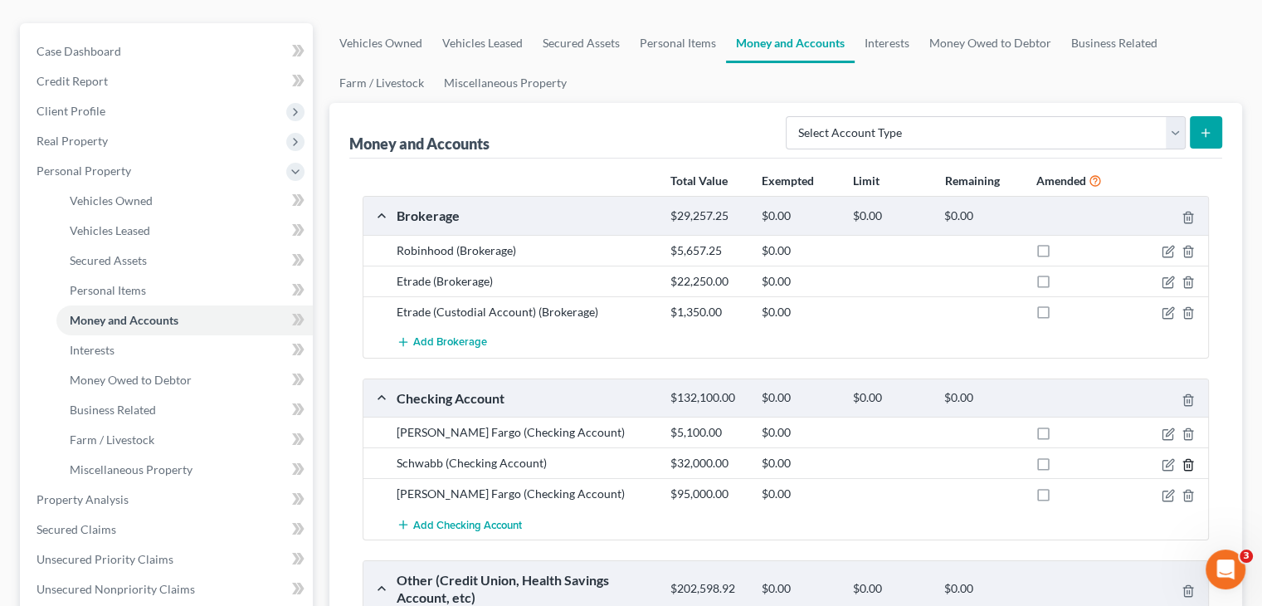
click at [1188, 458] on icon "button" at bounding box center [1187, 464] width 13 height 13
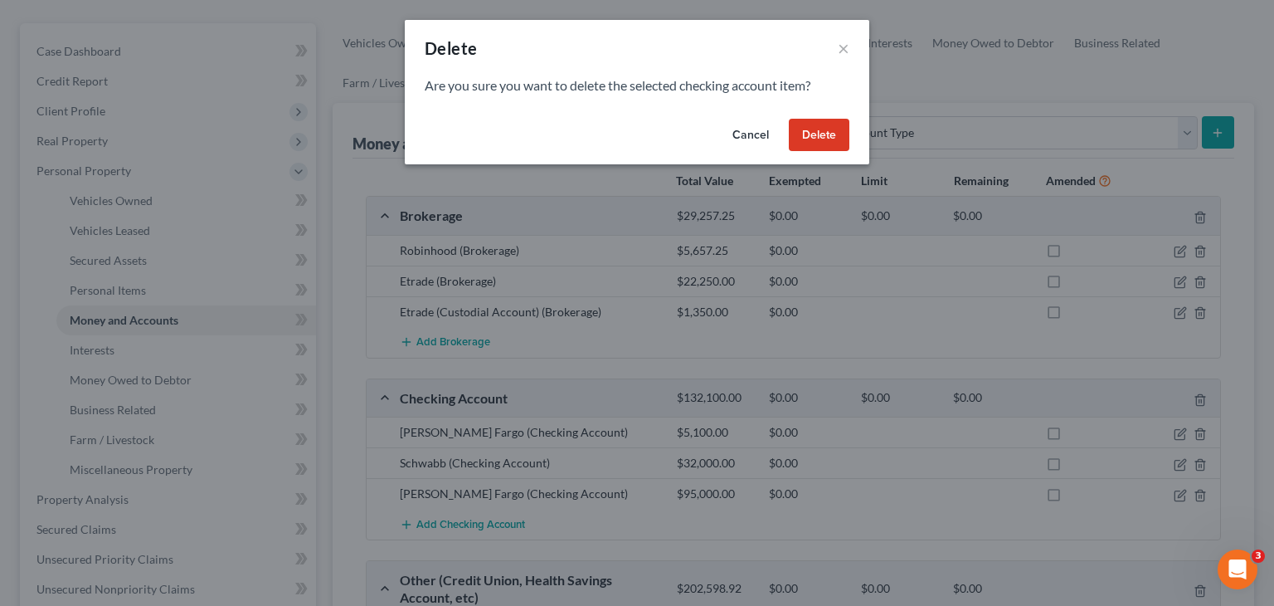
click at [823, 143] on button "Delete" at bounding box center [819, 135] width 61 height 33
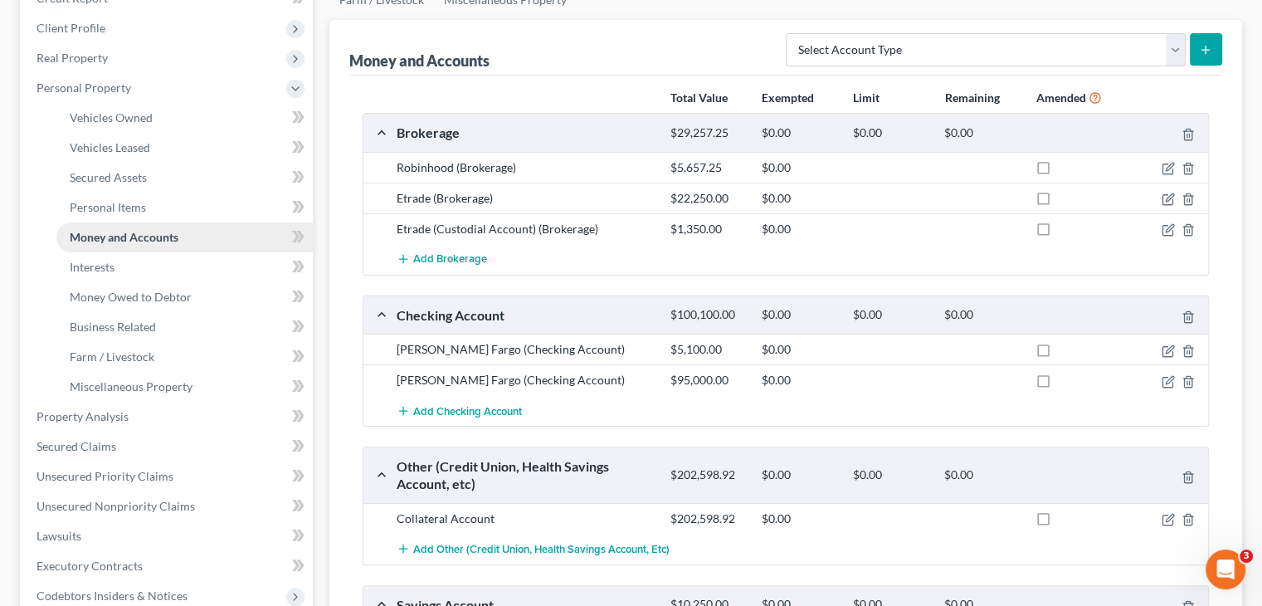
scroll to position [0, 0]
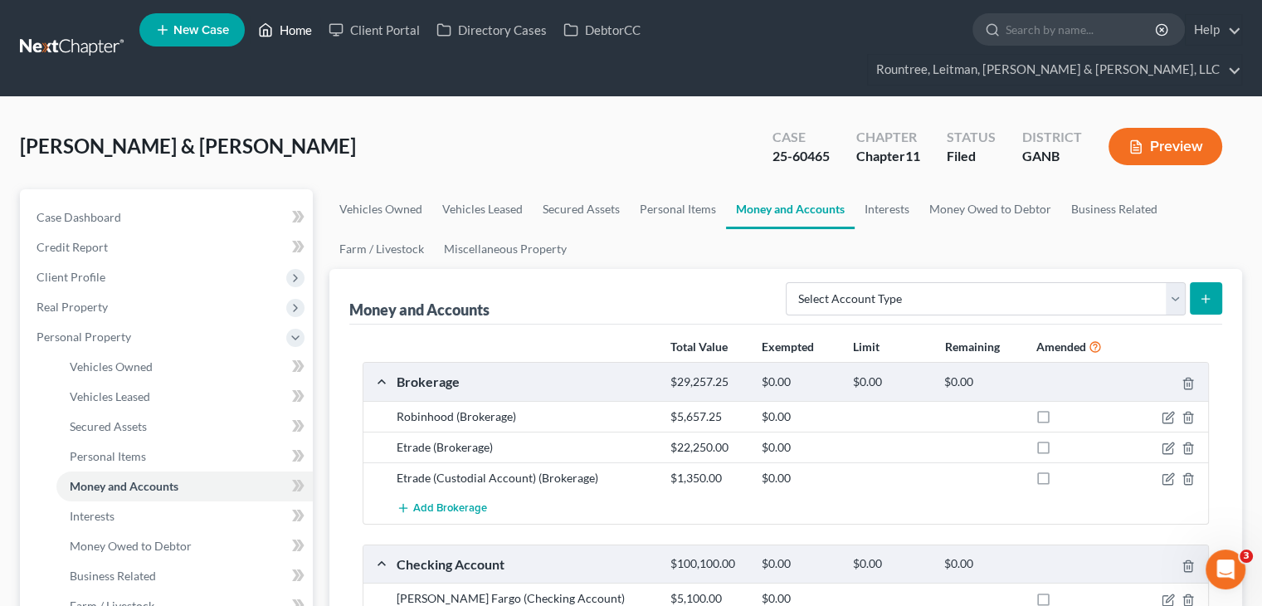
click at [289, 36] on link "Home" at bounding box center [285, 30] width 71 height 30
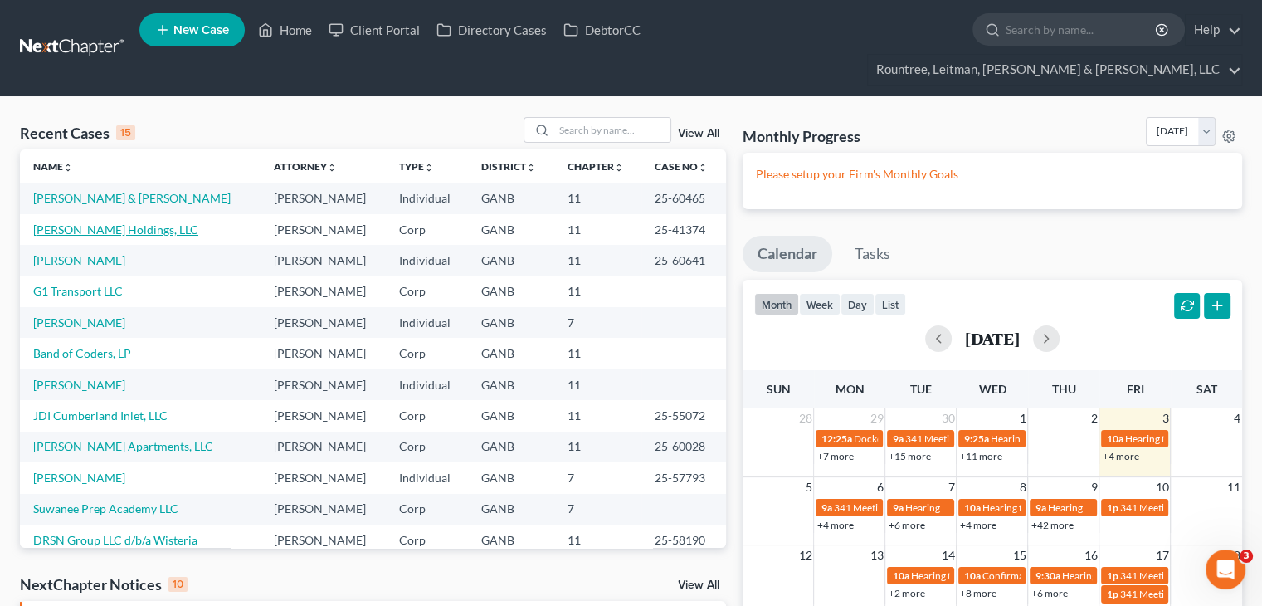
click at [80, 222] on link "Caldwell Holdings, LLC" at bounding box center [115, 229] width 165 height 14
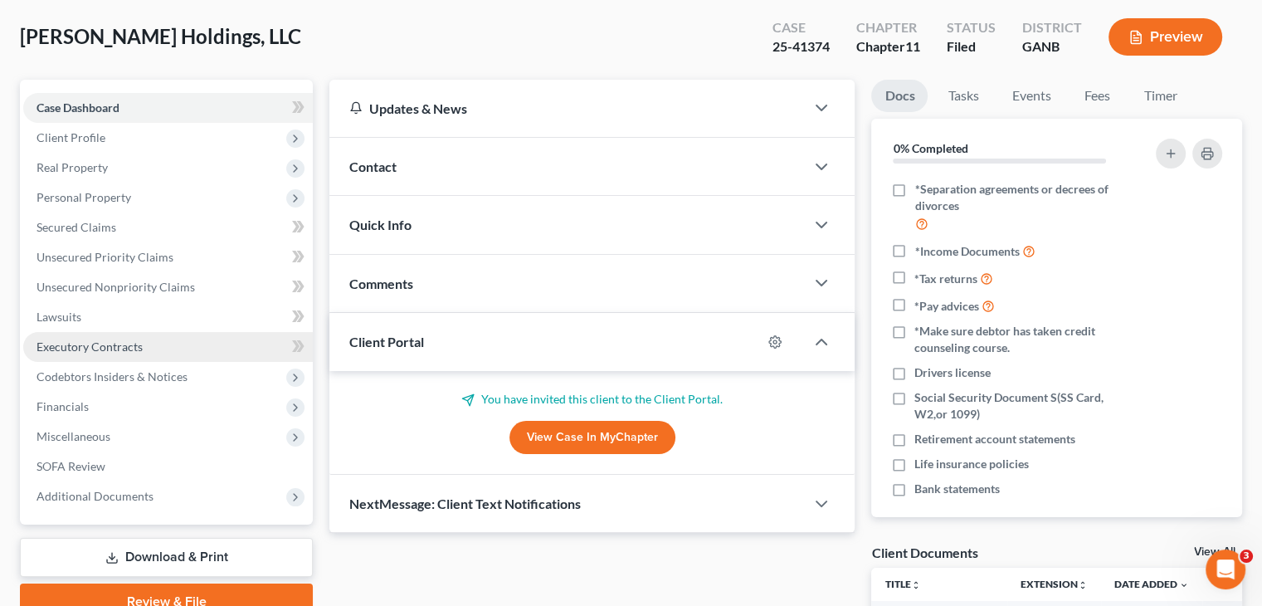
scroll to position [83, 0]
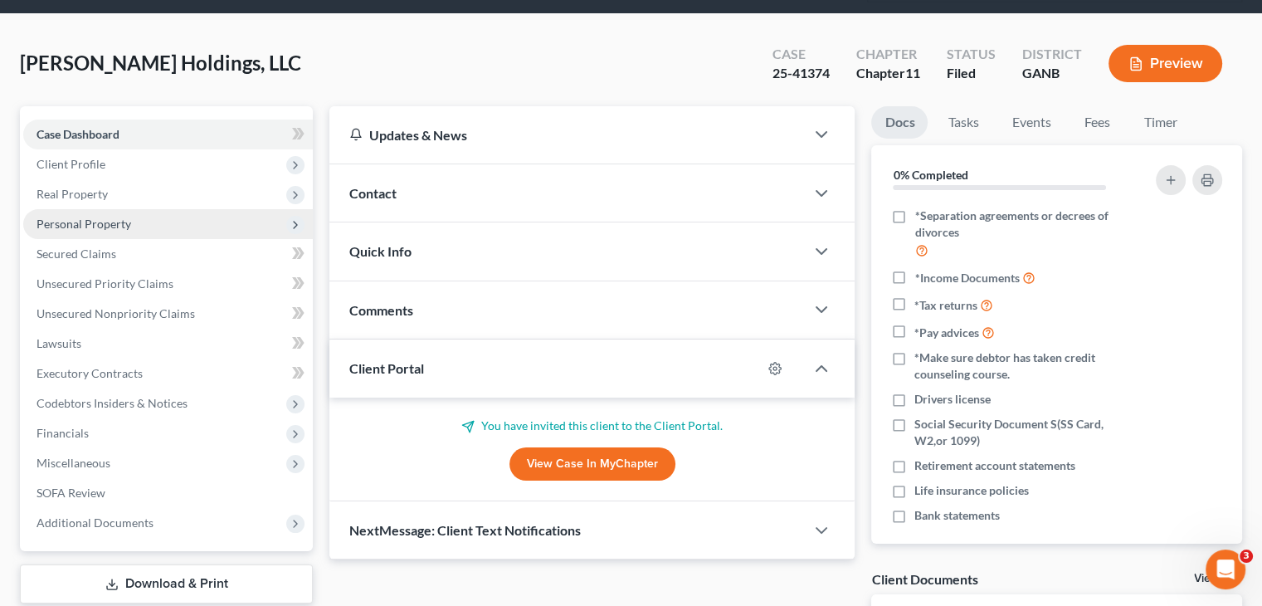
click at [75, 217] on span "Personal Property" at bounding box center [83, 224] width 95 height 14
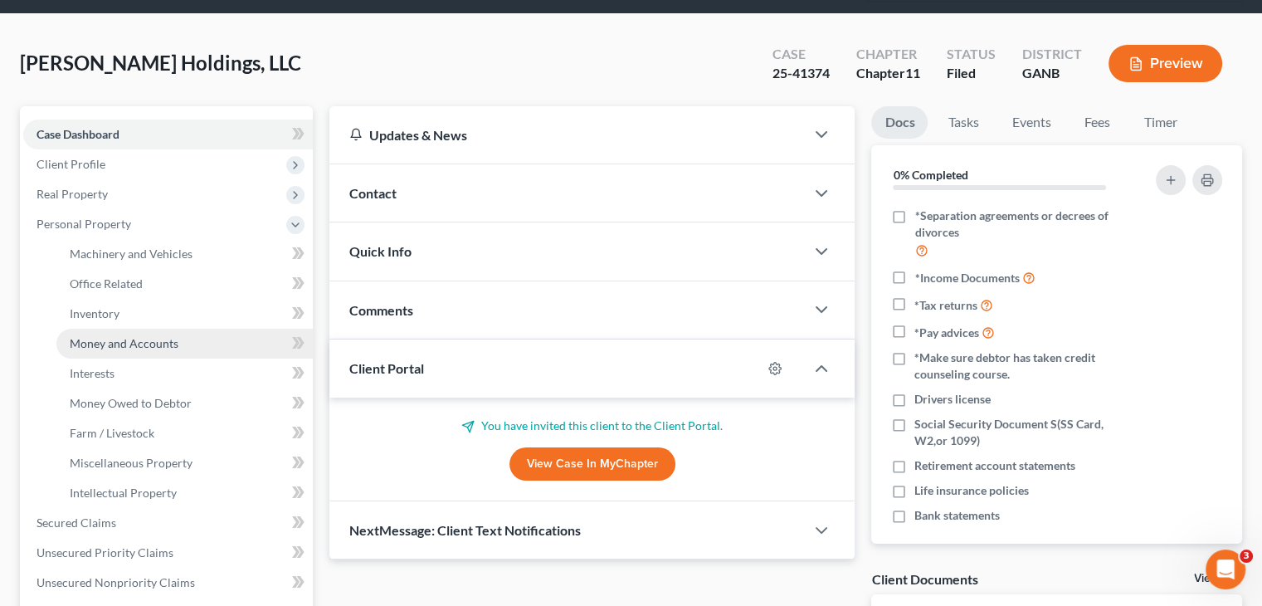
click at [116, 336] on span "Money and Accounts" at bounding box center [124, 343] width 109 height 14
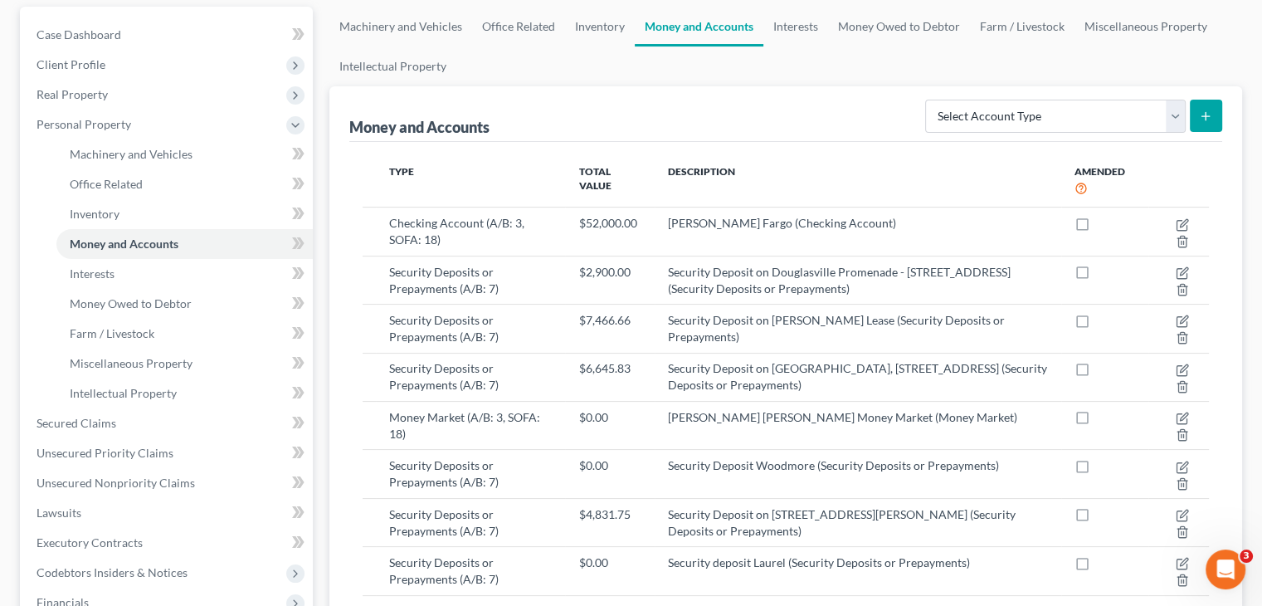
scroll to position [249, 0]
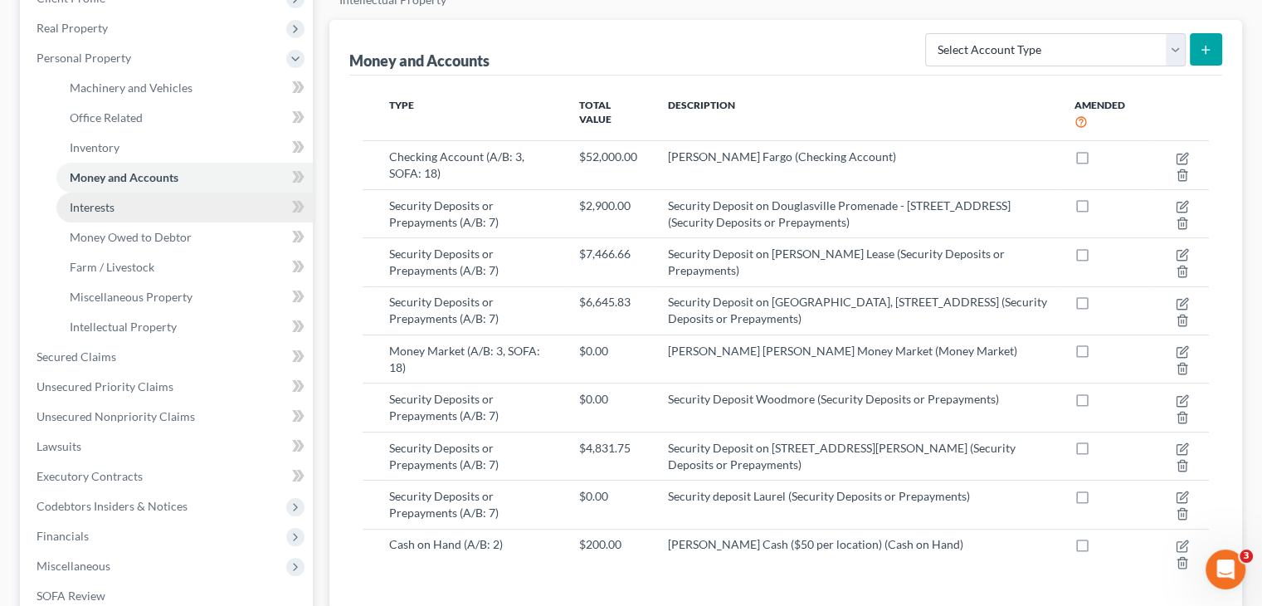
click at [97, 200] on span "Interests" at bounding box center [92, 207] width 45 height 14
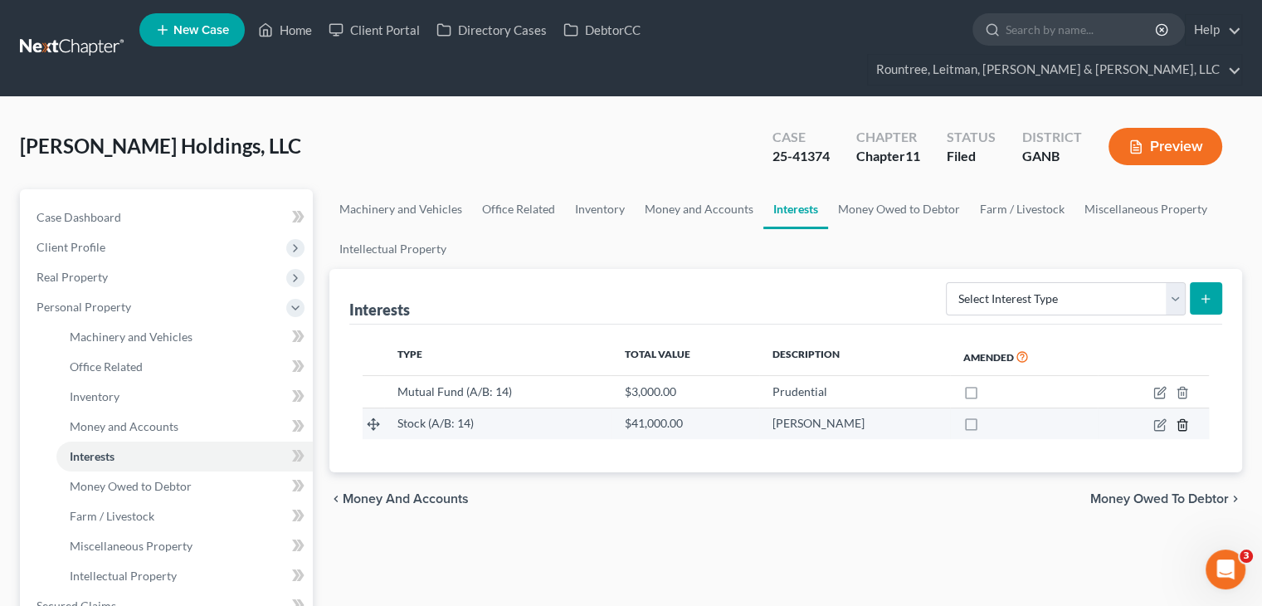
click at [1182, 418] on icon "button" at bounding box center [1181, 424] width 13 height 13
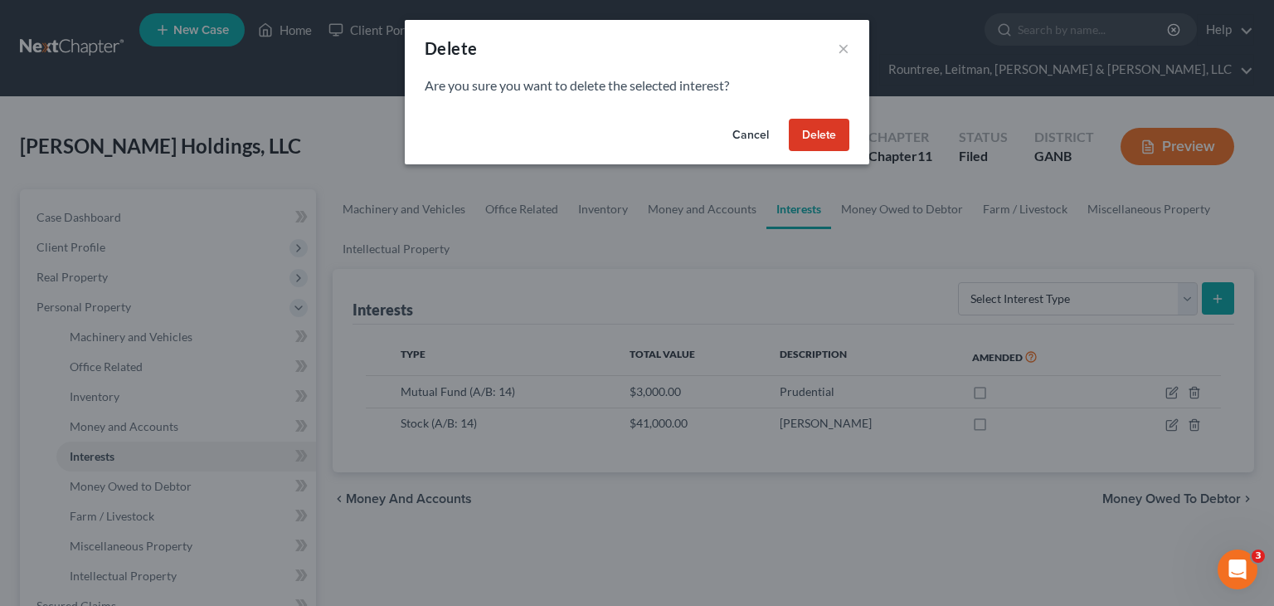
click at [816, 136] on button "Delete" at bounding box center [819, 135] width 61 height 33
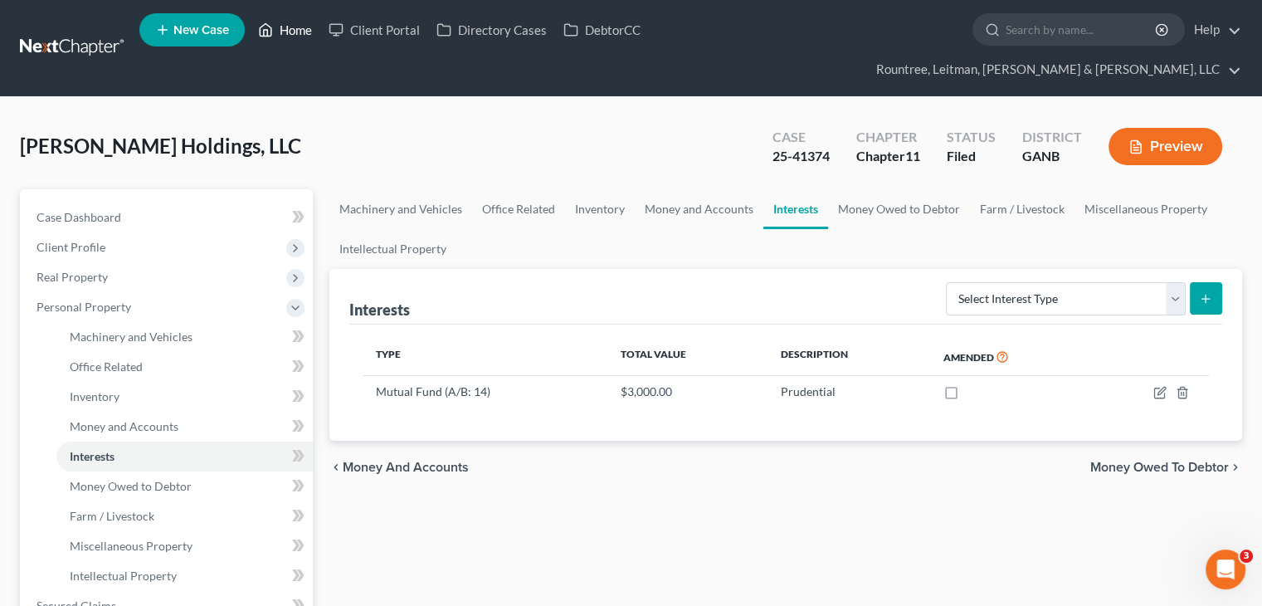
click at [291, 31] on link "Home" at bounding box center [285, 30] width 71 height 30
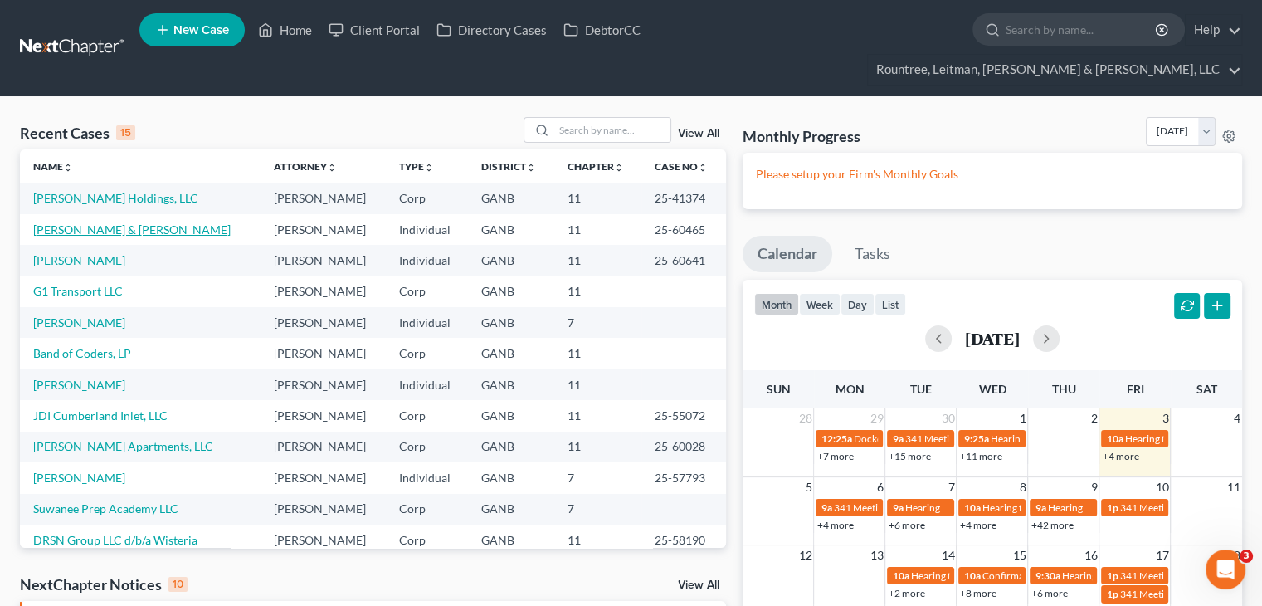
click at [93, 222] on link "[PERSON_NAME] & [PERSON_NAME]" at bounding box center [131, 229] width 197 height 14
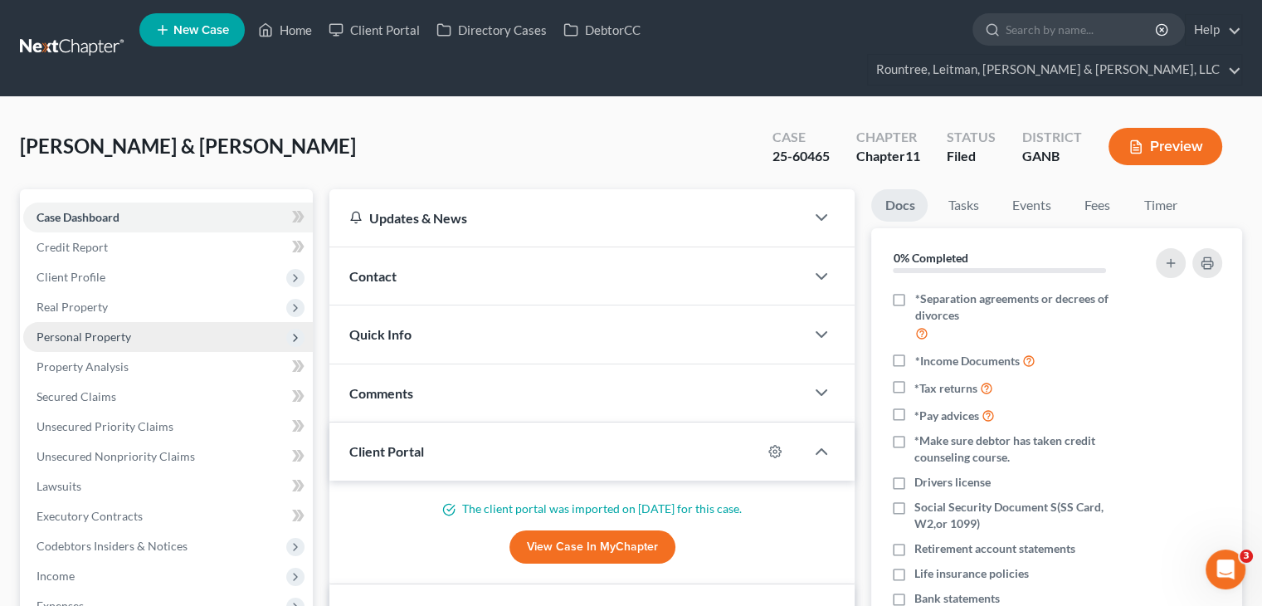
click at [85, 329] on span "Personal Property" at bounding box center [83, 336] width 95 height 14
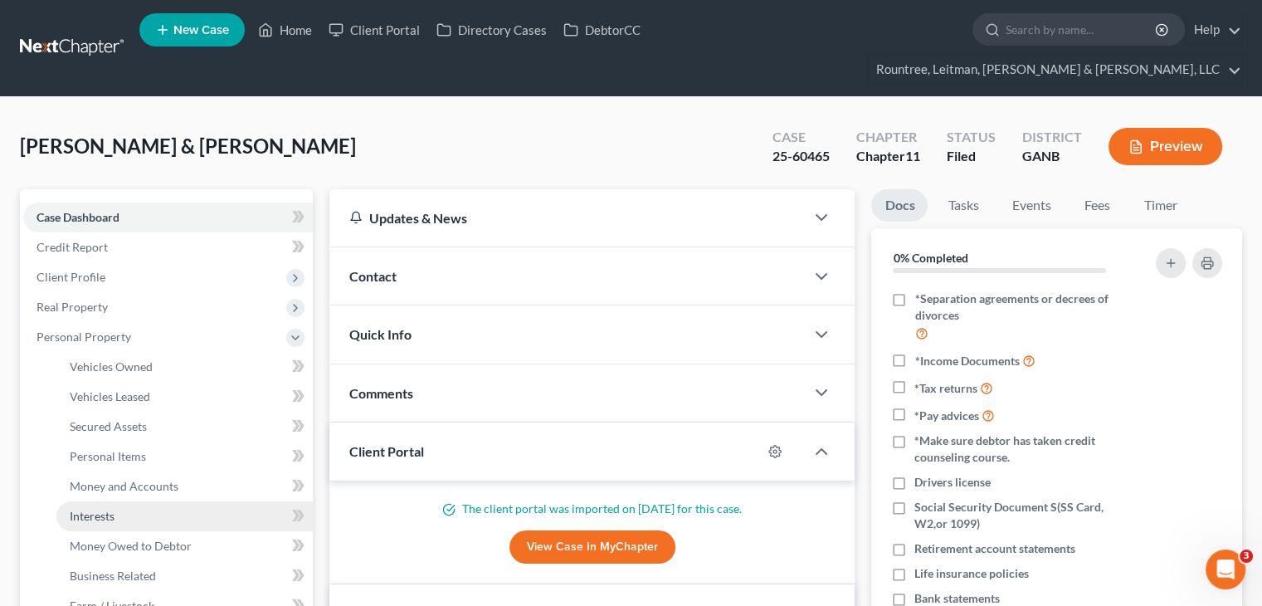
click at [95, 509] on span "Interests" at bounding box center [92, 516] width 45 height 14
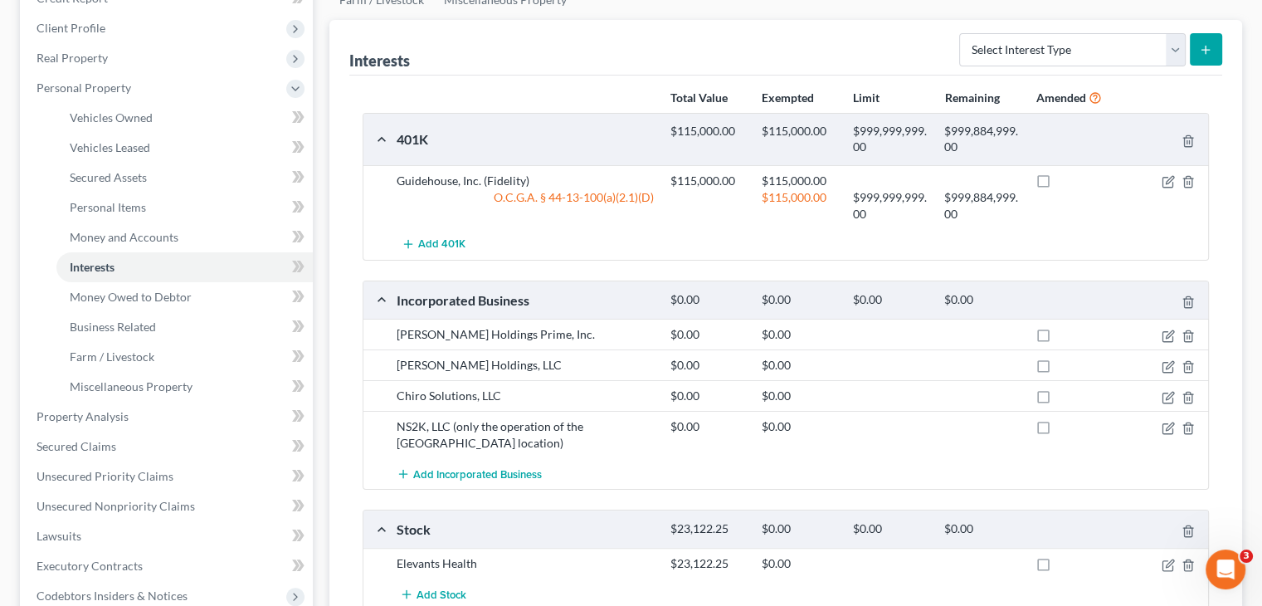
scroll to position [249, 0]
click at [1179, 33] on select "Select Interest Type 401K (A/B: 21) Annuity (A/B: 23) Bond (A/B: 18) Education …" at bounding box center [1072, 49] width 226 height 33
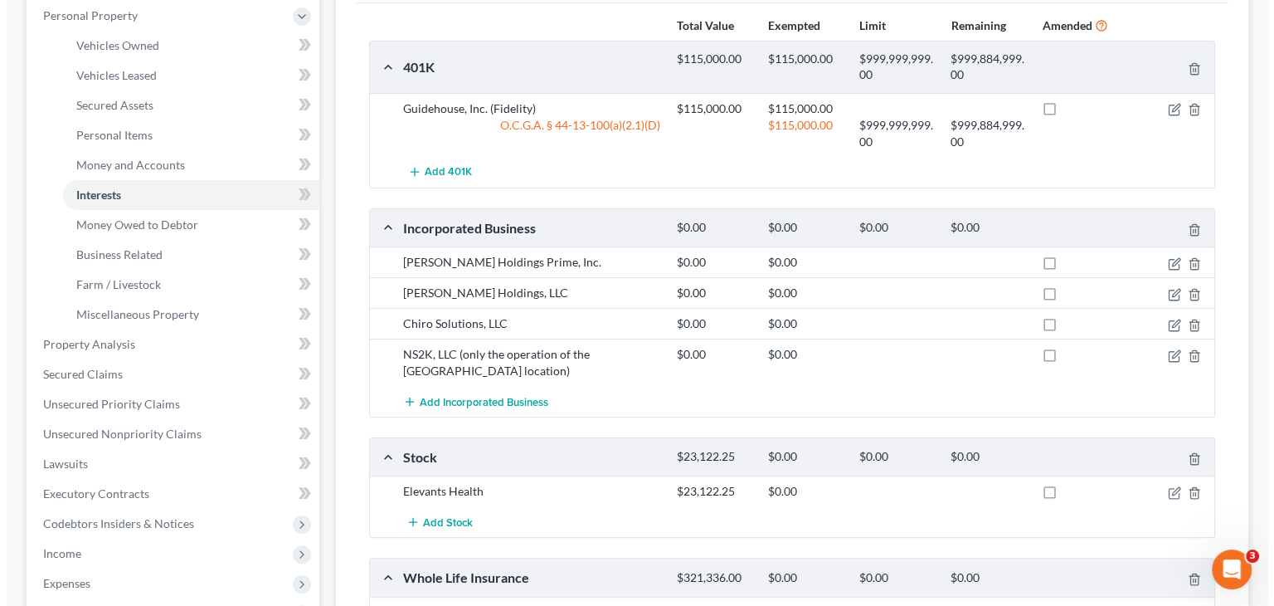
scroll to position [143, 0]
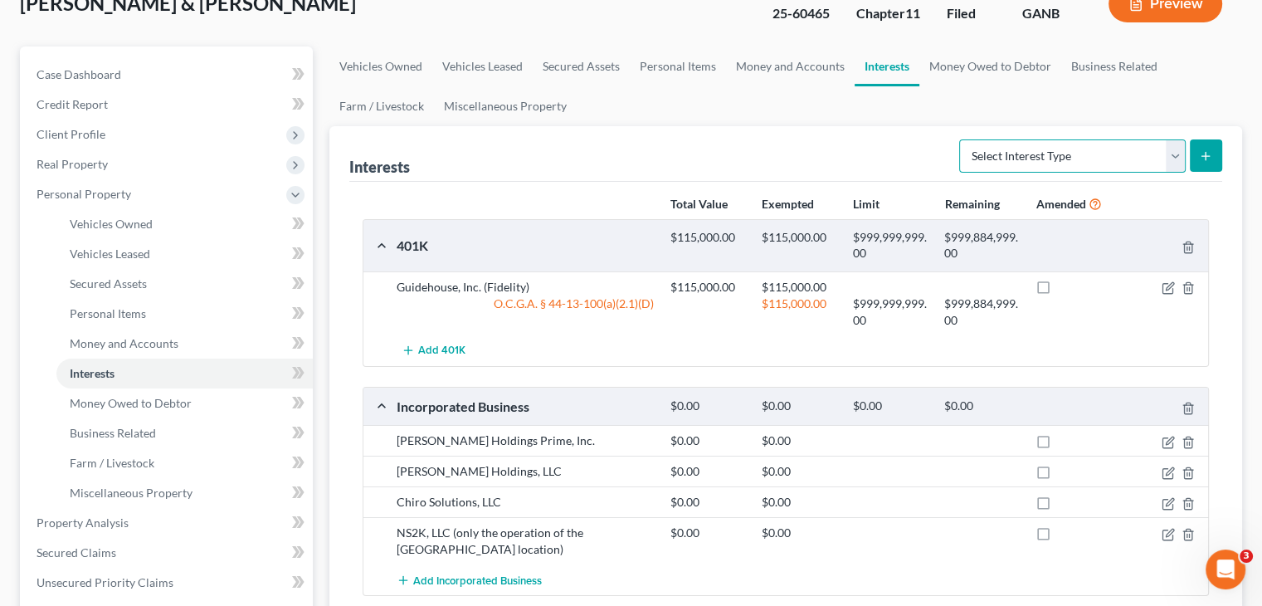
click at [1175, 139] on select "Select Interest Type 401K (A/B: 21) Annuity (A/B: 23) Bond (A/B: 18) Education …" at bounding box center [1072, 155] width 226 height 33
select select "ira"
click at [961, 139] on select "Select Interest Type 401K (A/B: 21) Annuity (A/B: 23) Bond (A/B: 18) Education …" at bounding box center [1072, 155] width 226 height 33
click at [1198, 139] on button "submit" at bounding box center [1206, 155] width 32 height 32
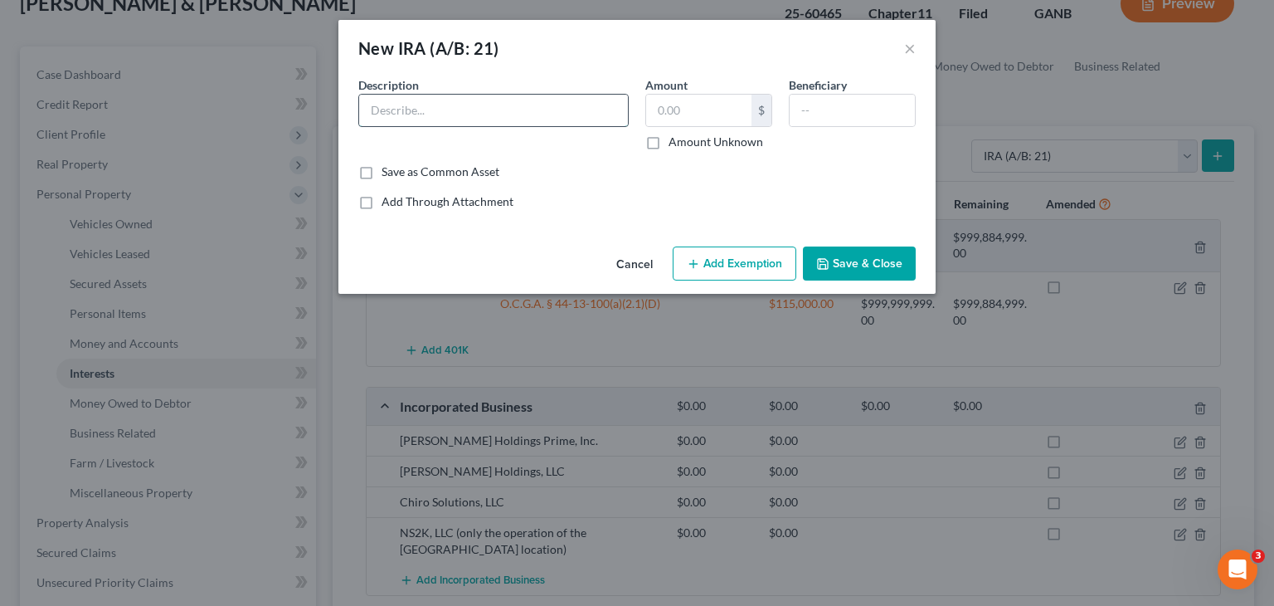
click at [494, 115] on input "text" at bounding box center [493, 111] width 269 height 32
type input "Charles Schwab (Shaun Caldwell)"
click at [658, 109] on input "text" at bounding box center [698, 111] width 105 height 32
type input "17,071.83"
click at [838, 105] on input "text" at bounding box center [852, 111] width 125 height 32
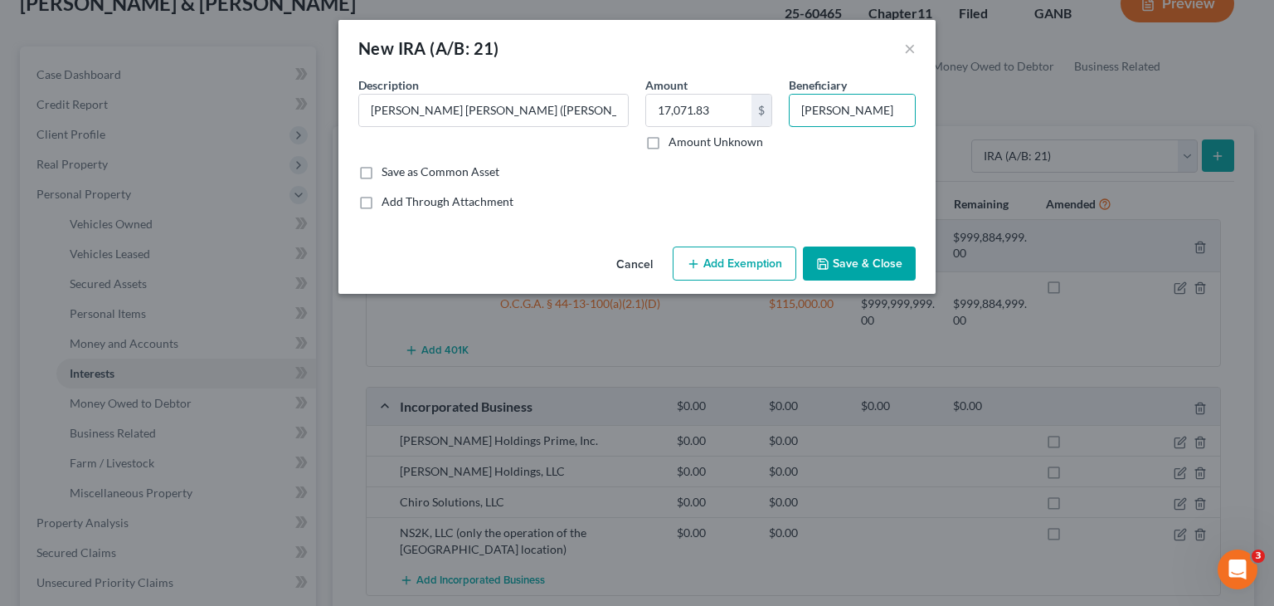
type input "Kaila Caldwell"
click at [757, 269] on button "Add Exemption" at bounding box center [735, 263] width 124 height 35
select select "2"
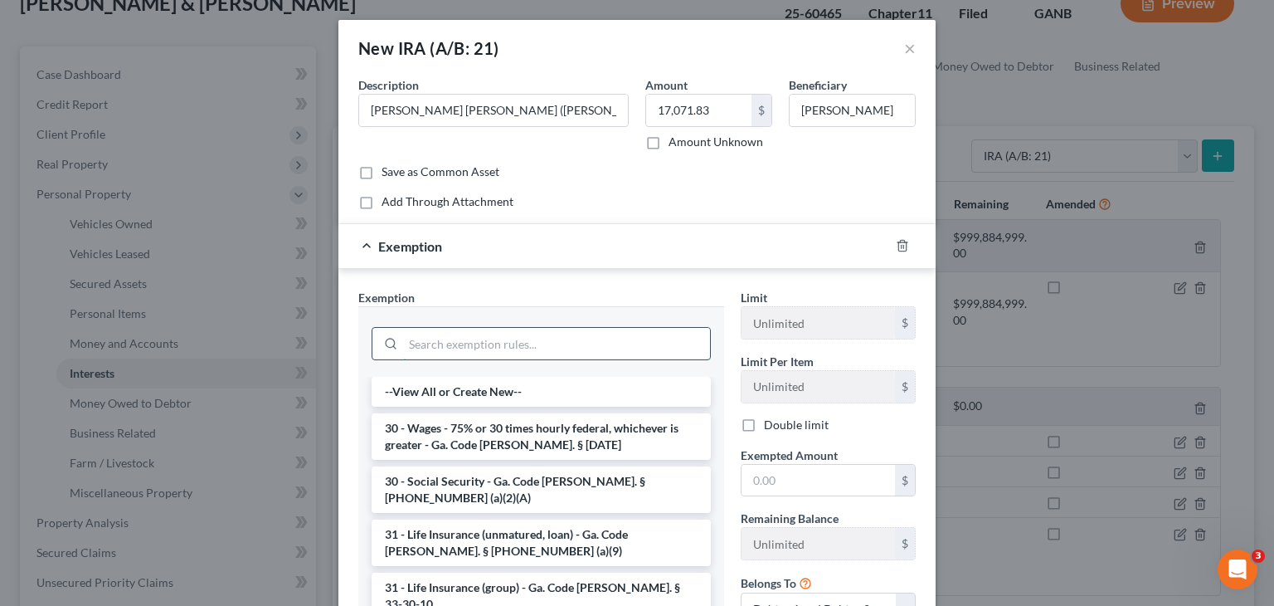
click at [466, 345] on input "search" at bounding box center [556, 344] width 307 height 32
type input "i"
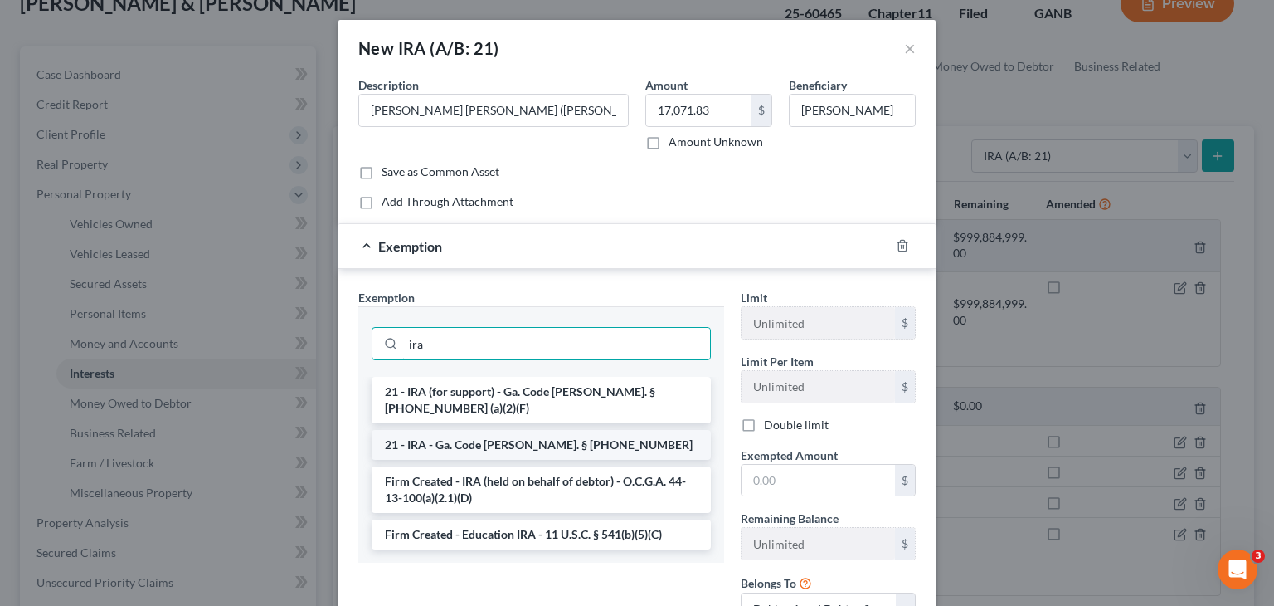
type input "ira"
click at [482, 430] on li "21 - IRA - Ga. Code Ann. § 44-13-100" at bounding box center [541, 445] width 339 height 30
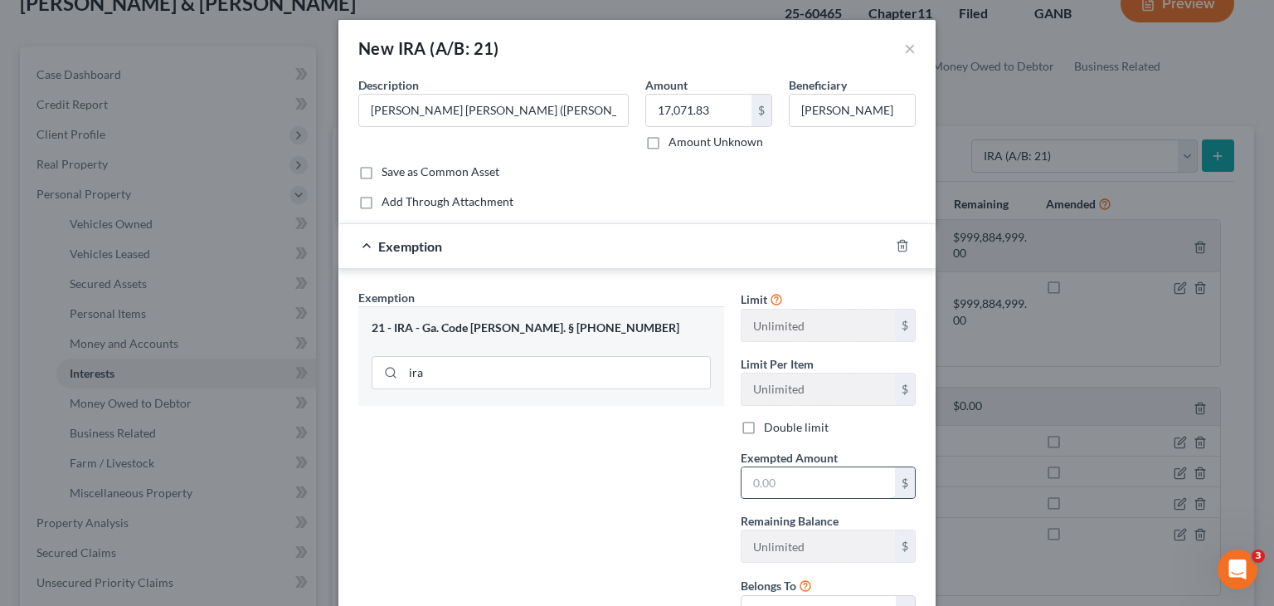
click at [775, 483] on input "text" at bounding box center [818, 483] width 153 height 32
type input "17,071.83"
click at [564, 509] on div "Exemption Set must be selected for CA. Exemption * 21 - IRA - Ga. Code Ann. § 4…" at bounding box center [541, 465] width 382 height 353
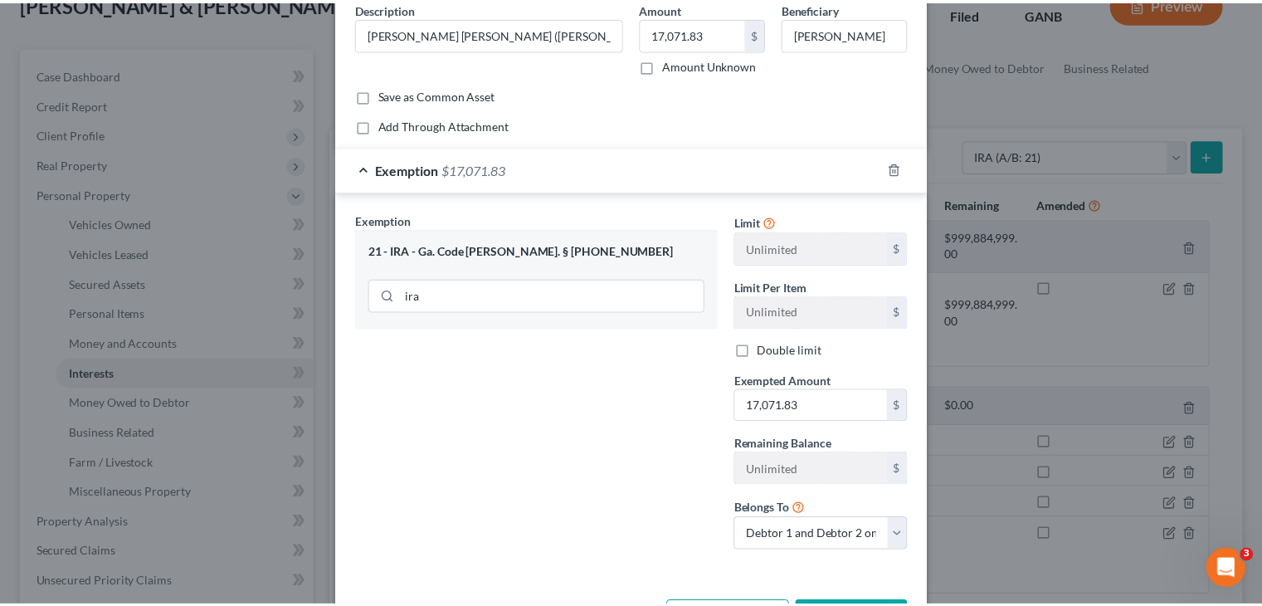
scroll to position [139, 0]
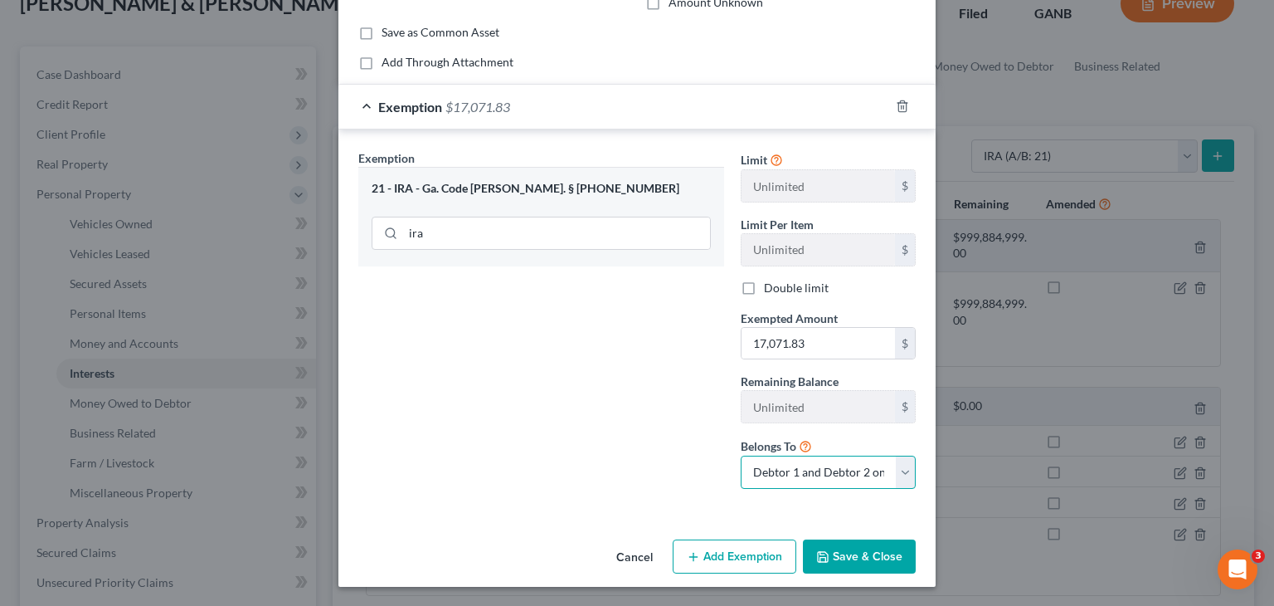
click at [898, 470] on select "Debtor 1 only Debtor 2 only Debtor 1 and Debtor 2 only" at bounding box center [828, 471] width 175 height 33
select select "0"
click at [741, 455] on select "Debtor 1 only Debtor 2 only Debtor 1 and Debtor 2 only" at bounding box center [828, 471] width 175 height 33
click at [859, 555] on button "Save & Close" at bounding box center [859, 556] width 113 height 35
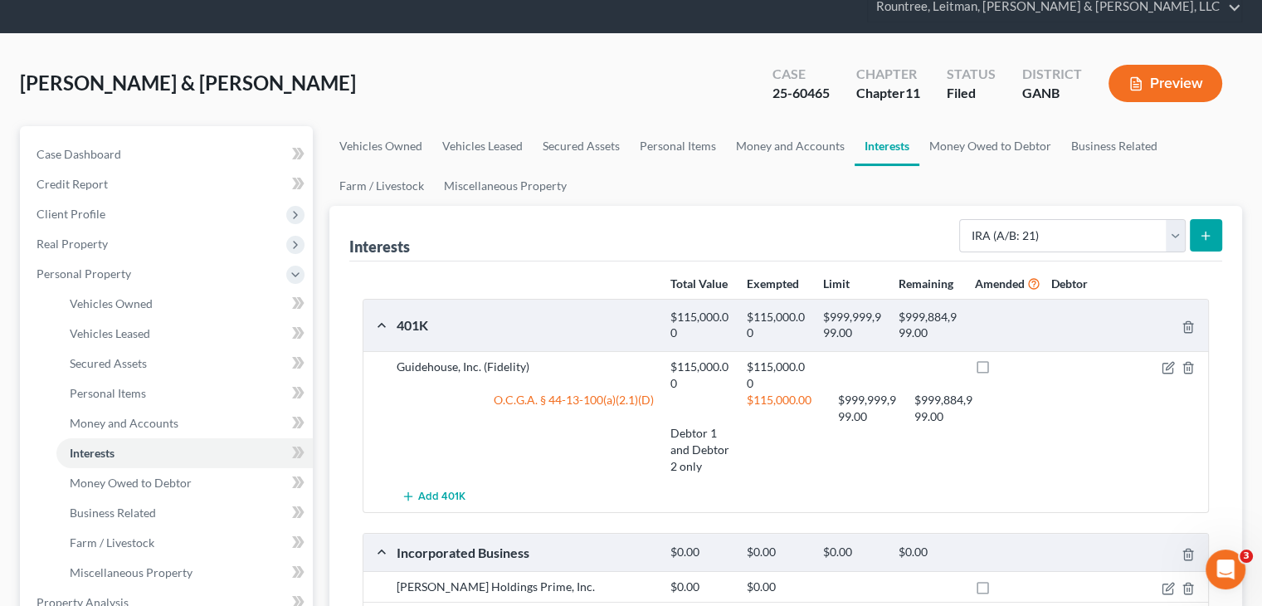
scroll to position [60, 0]
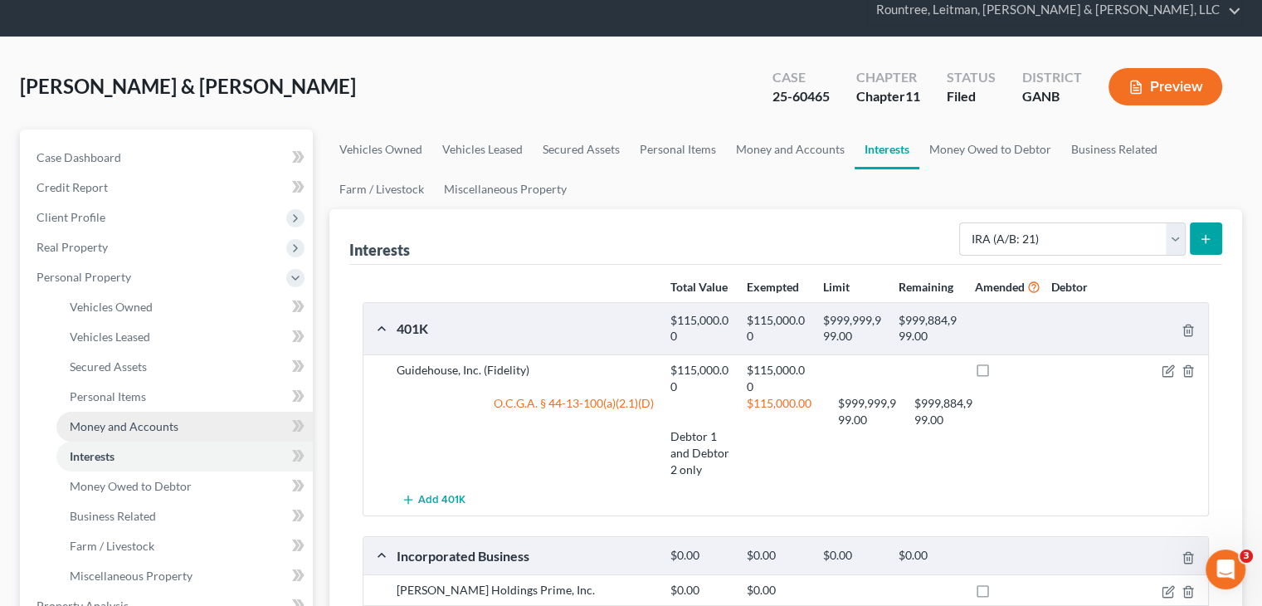
click at [107, 419] on span "Money and Accounts" at bounding box center [124, 426] width 109 height 14
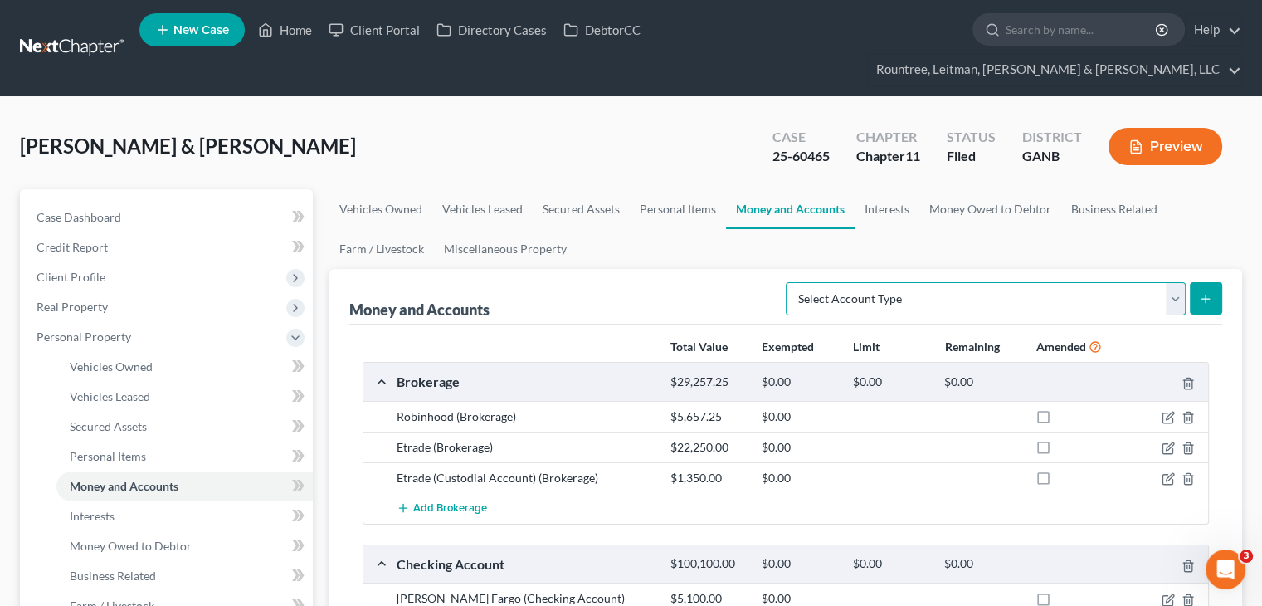
click at [1174, 282] on select "Select Account Type Brokerage (A/B: 18, SOFA: 20) Cash on Hand (A/B: 16) Certif…" at bounding box center [986, 298] width 400 height 33
select select "brokerage"
click at [791, 282] on select "Select Account Type Brokerage (A/B: 18, SOFA: 20) Cash on Hand (A/B: 16) Certif…" at bounding box center [986, 298] width 400 height 33
click at [1214, 282] on button "submit" at bounding box center [1206, 298] width 32 height 32
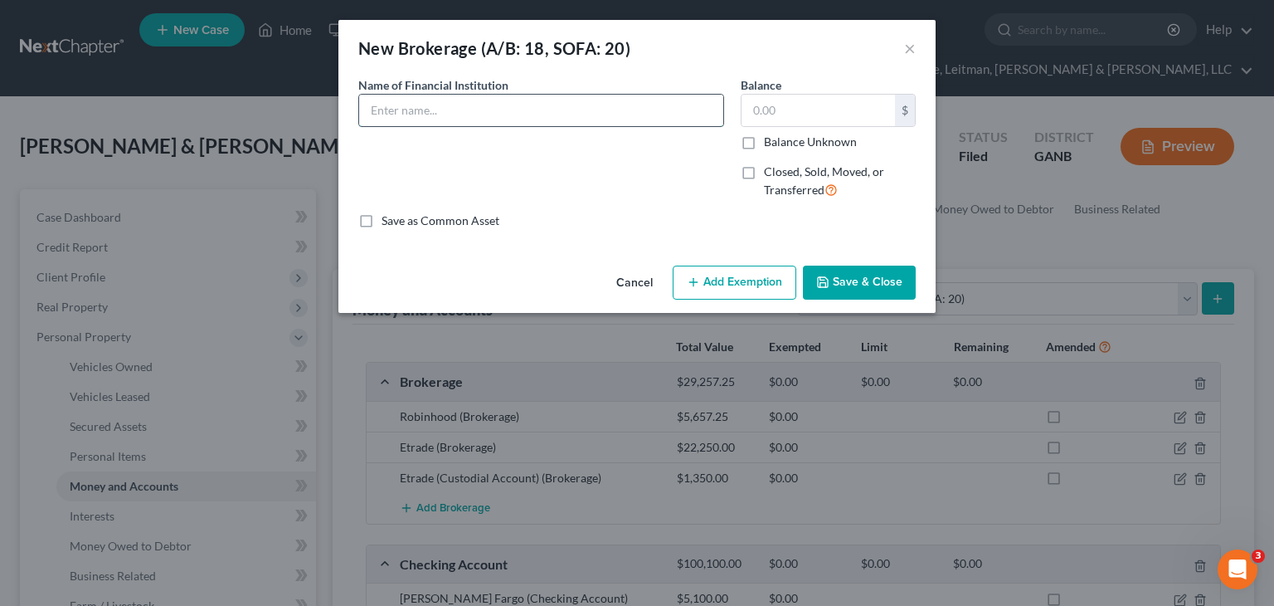
click at [504, 114] on input "text" at bounding box center [541, 111] width 364 height 32
type input "Charles Schwab (Custodial)"
type input "6,948.42"
drag, startPoint x: 568, startPoint y: 104, endPoint x: 246, endPoint y: 121, distance: 322.3
click at [231, 122] on div "New Brokerage (A/B: 18, SOFA: 20) × An exemption set must first be selected fro…" at bounding box center [637, 303] width 1274 height 606
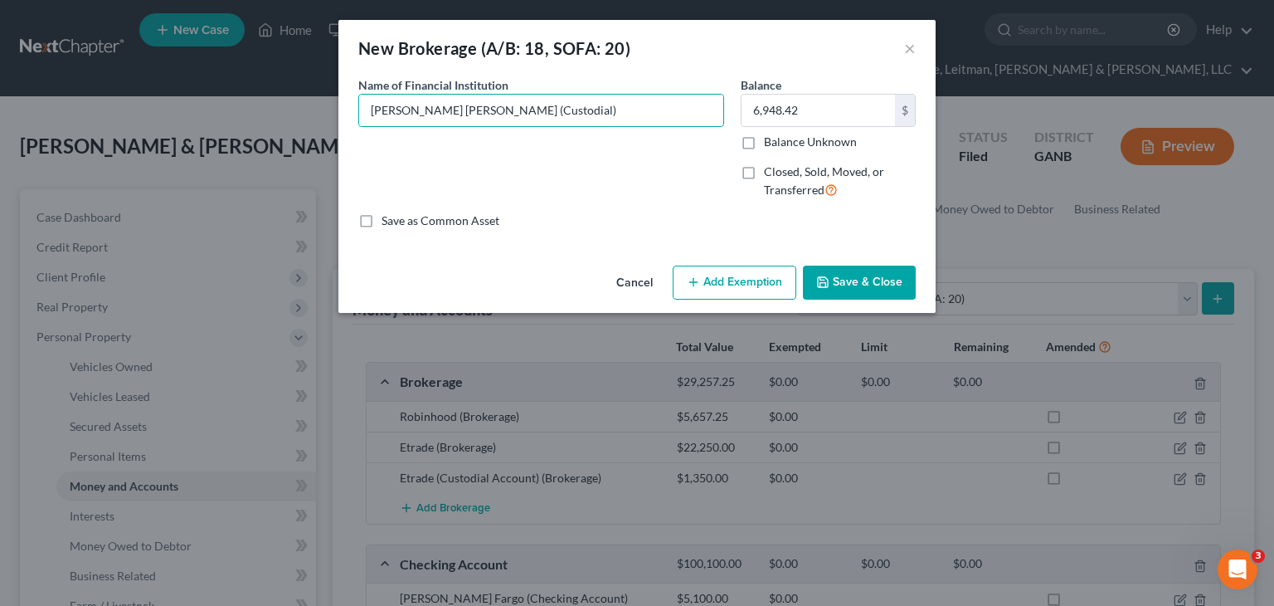
click at [857, 289] on button "Save & Close" at bounding box center [859, 282] width 113 height 35
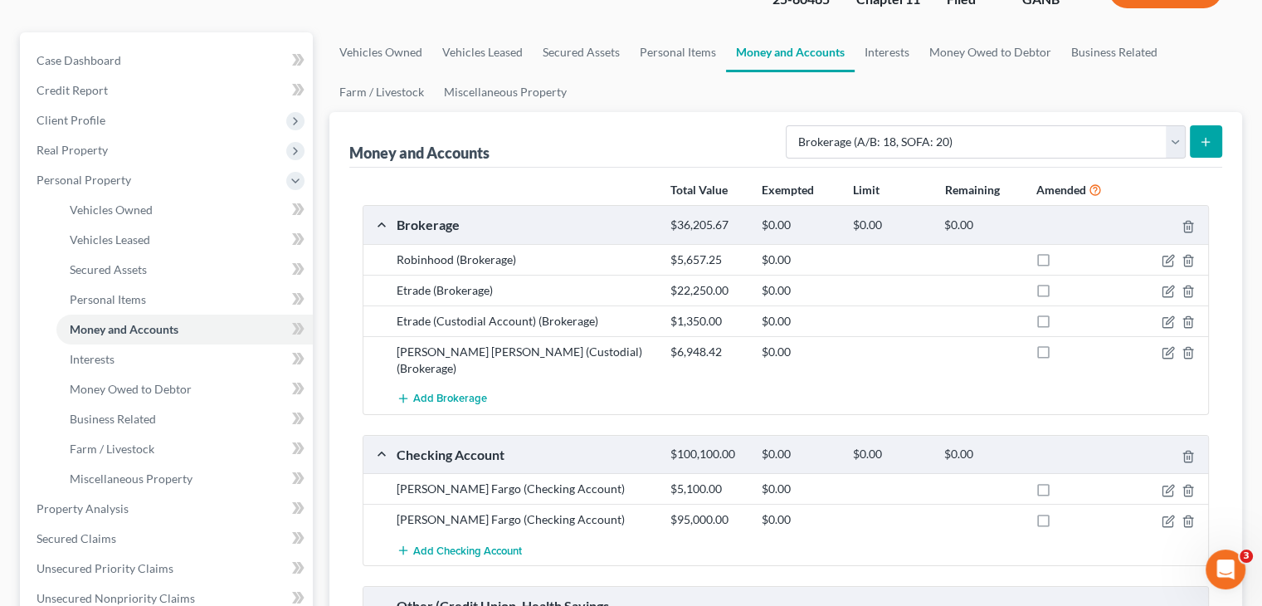
scroll to position [166, 0]
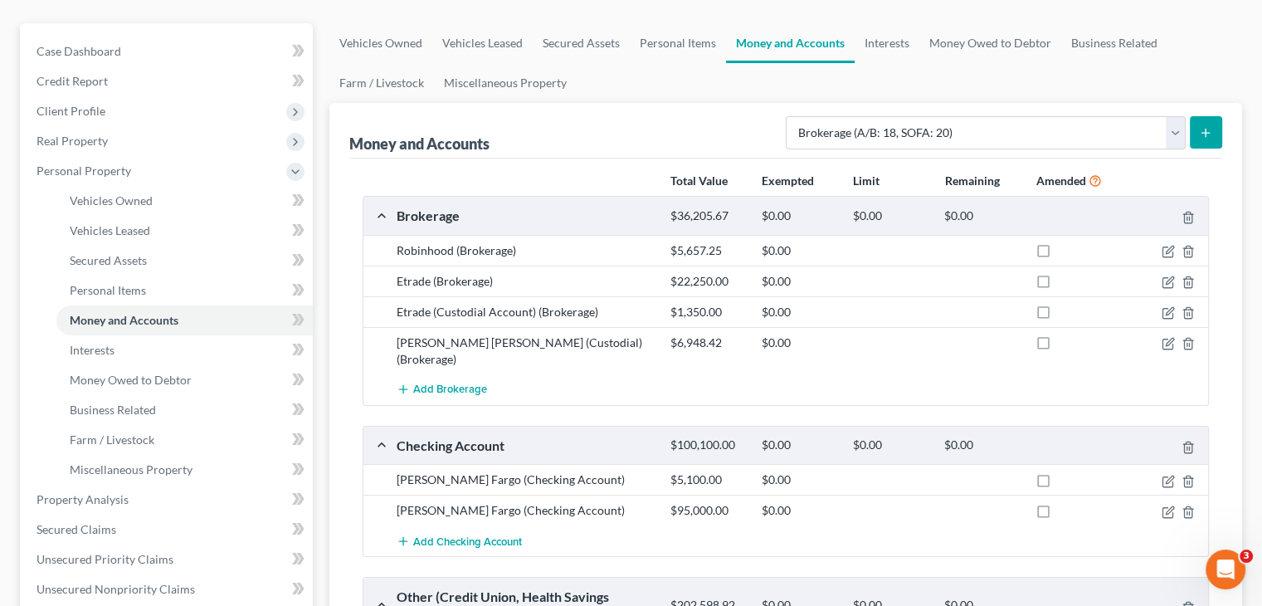
click at [1208, 126] on icon "submit" at bounding box center [1205, 132] width 13 height 13
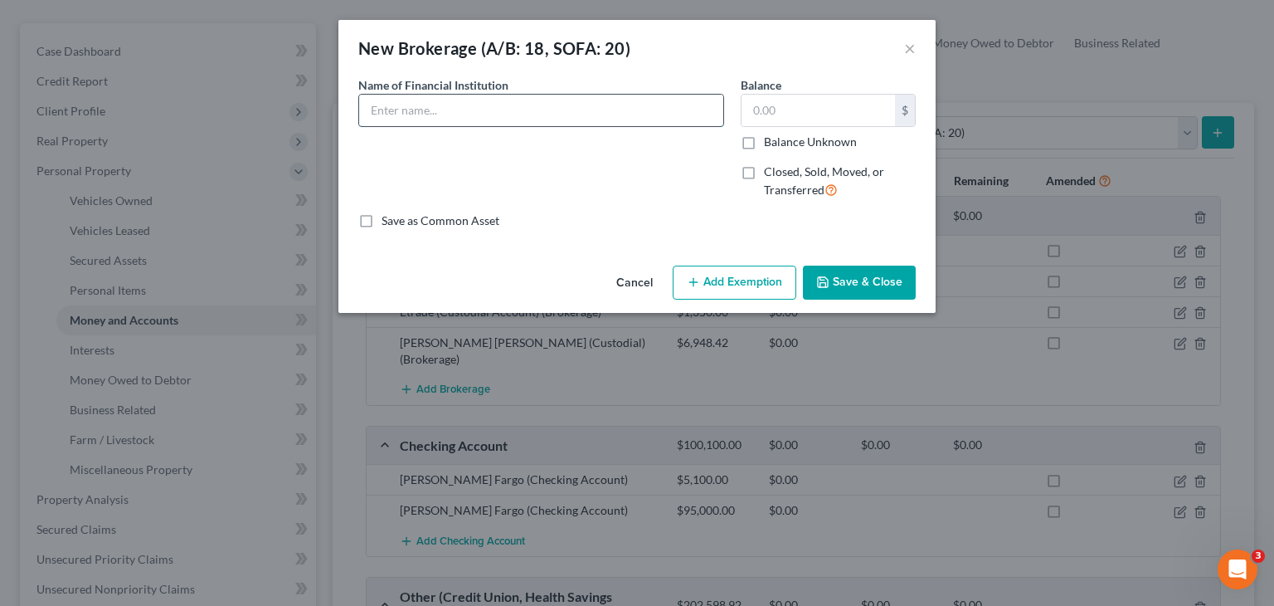
drag, startPoint x: 561, startPoint y: 114, endPoint x: 561, endPoint y: 102, distance: 11.6
click at [561, 114] on input "text" at bounding box center [541, 111] width 364 height 32
paste input "Charles Schwab (Custodial)"
type input "Charles Schwab (Custodial)"
click at [794, 113] on input "text" at bounding box center [818, 111] width 153 height 32
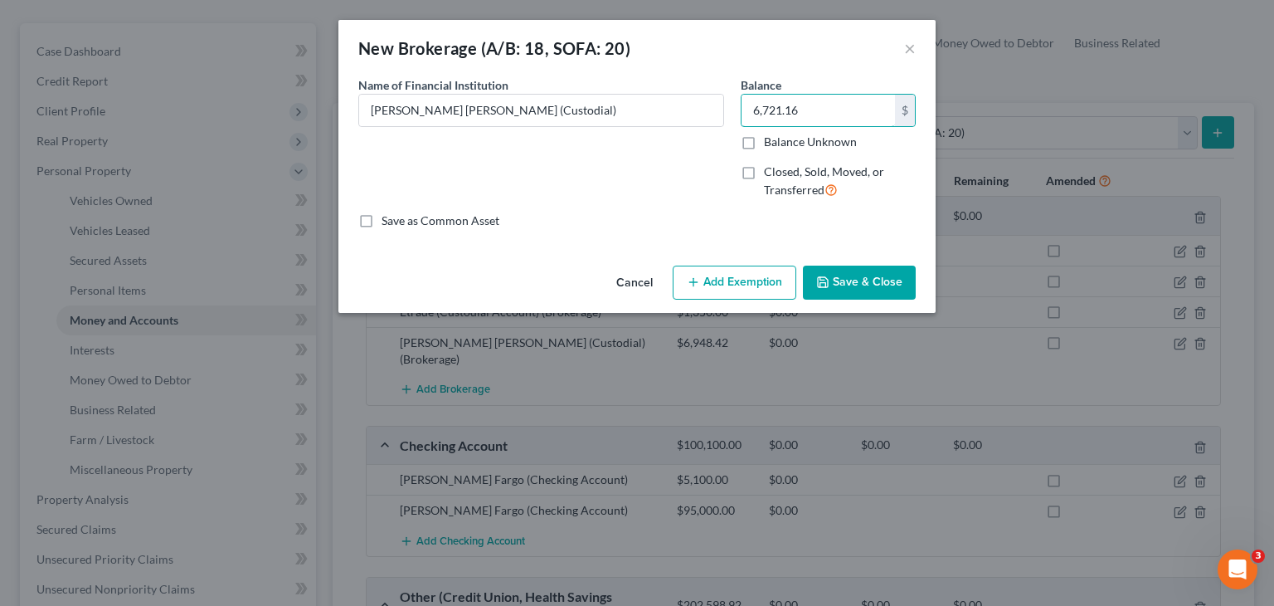
type input "6,721.16"
click at [832, 285] on button "Save & Close" at bounding box center [859, 282] width 113 height 35
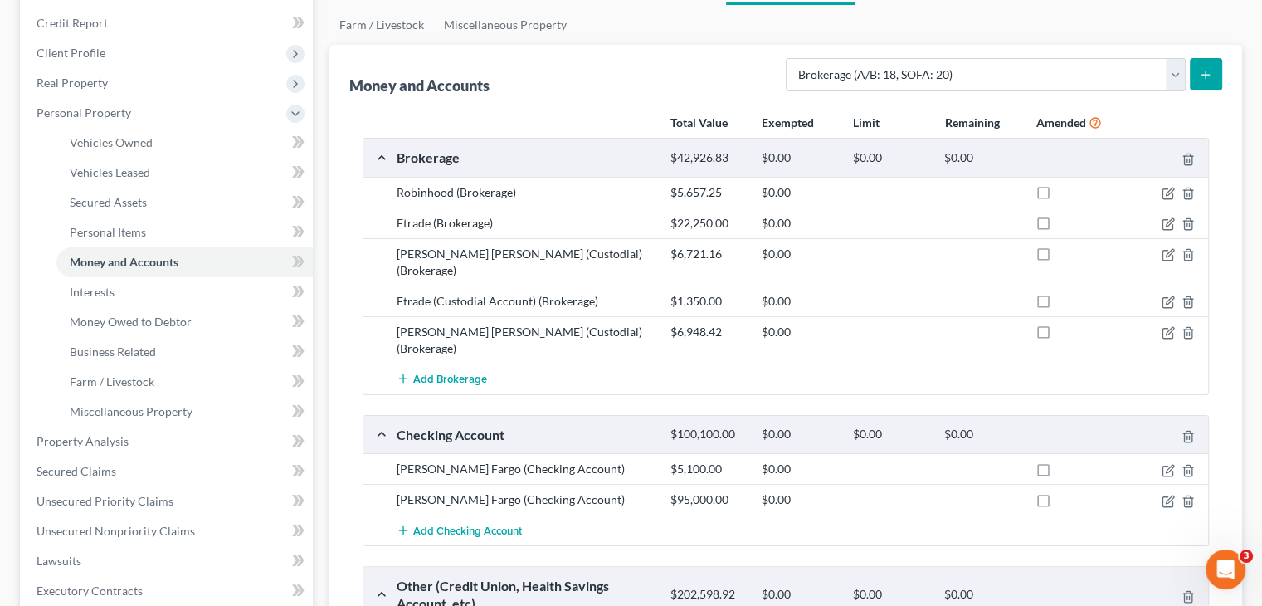
scroll to position [249, 0]
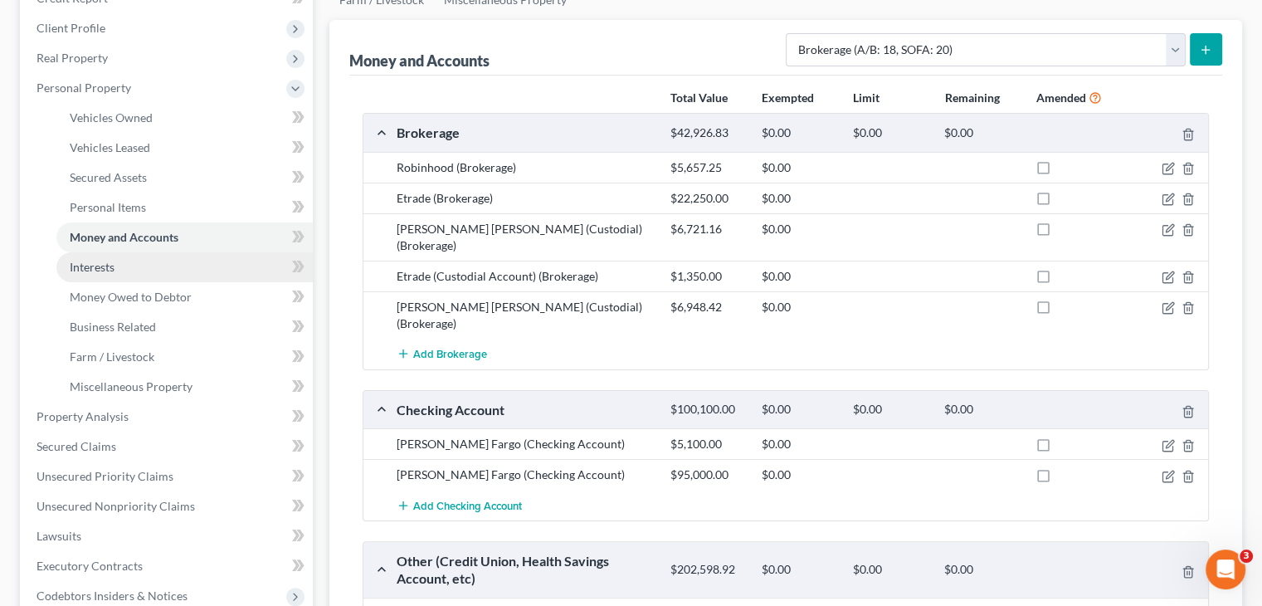
click at [114, 260] on span "Interests" at bounding box center [92, 267] width 45 height 14
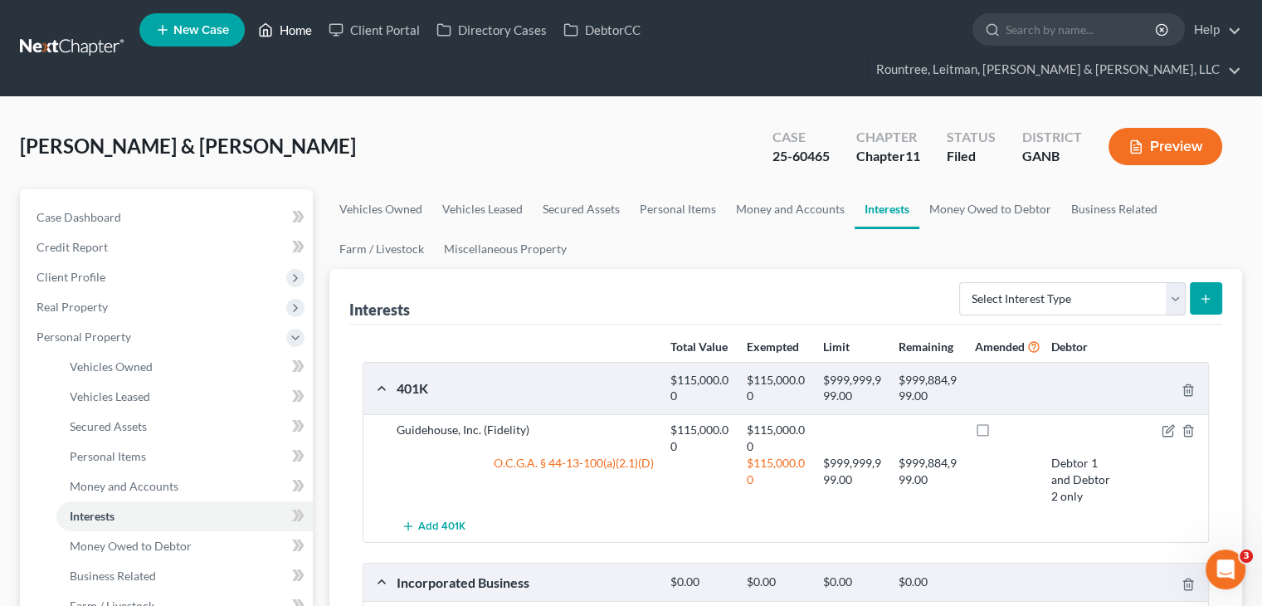
click at [300, 33] on link "Home" at bounding box center [285, 30] width 71 height 30
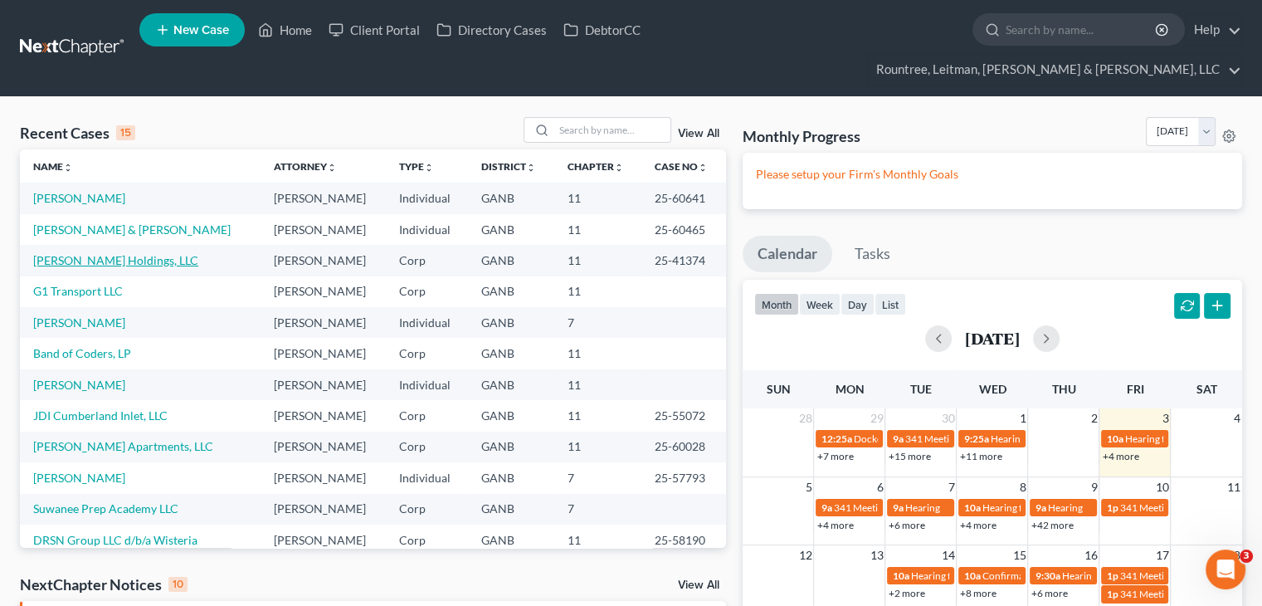
click at [85, 253] on link "Caldwell Holdings, LLC" at bounding box center [115, 260] width 165 height 14
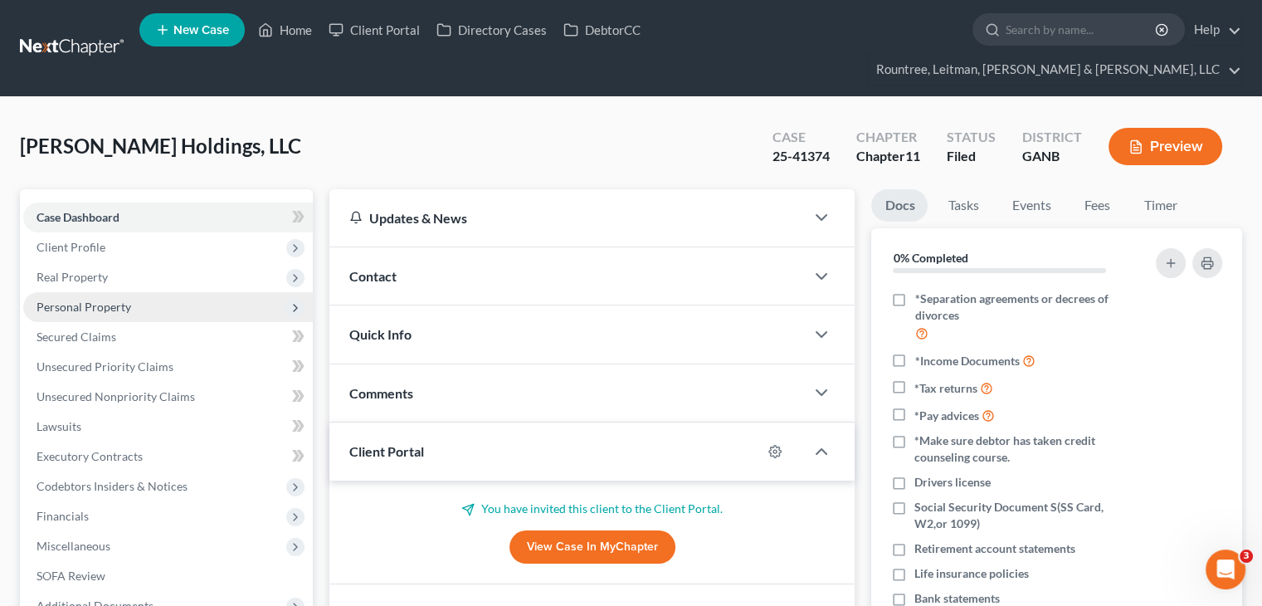
click at [85, 299] on span "Personal Property" at bounding box center [83, 306] width 95 height 14
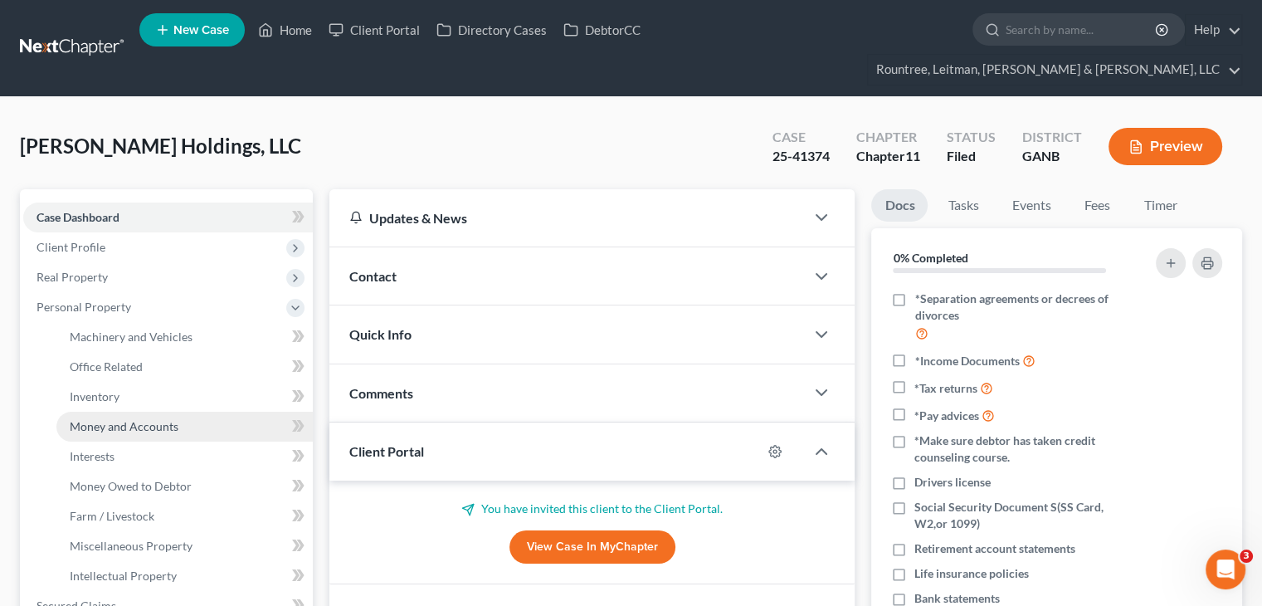
click at [118, 419] on span "Money and Accounts" at bounding box center [124, 426] width 109 height 14
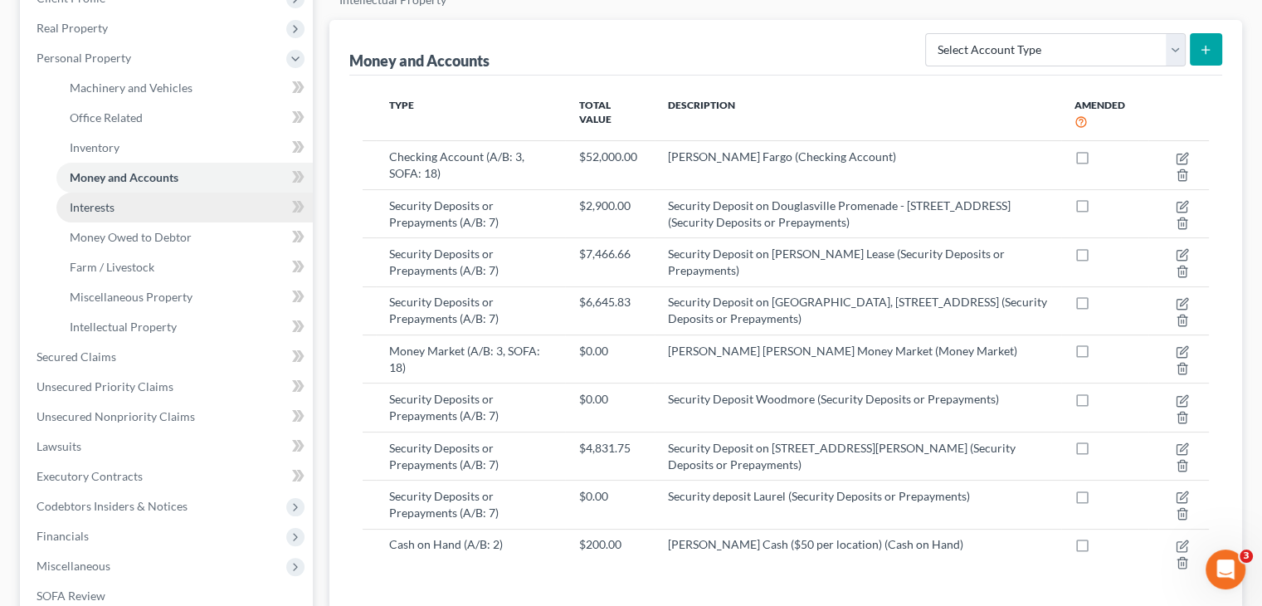
click at [106, 200] on span "Interests" at bounding box center [92, 207] width 45 height 14
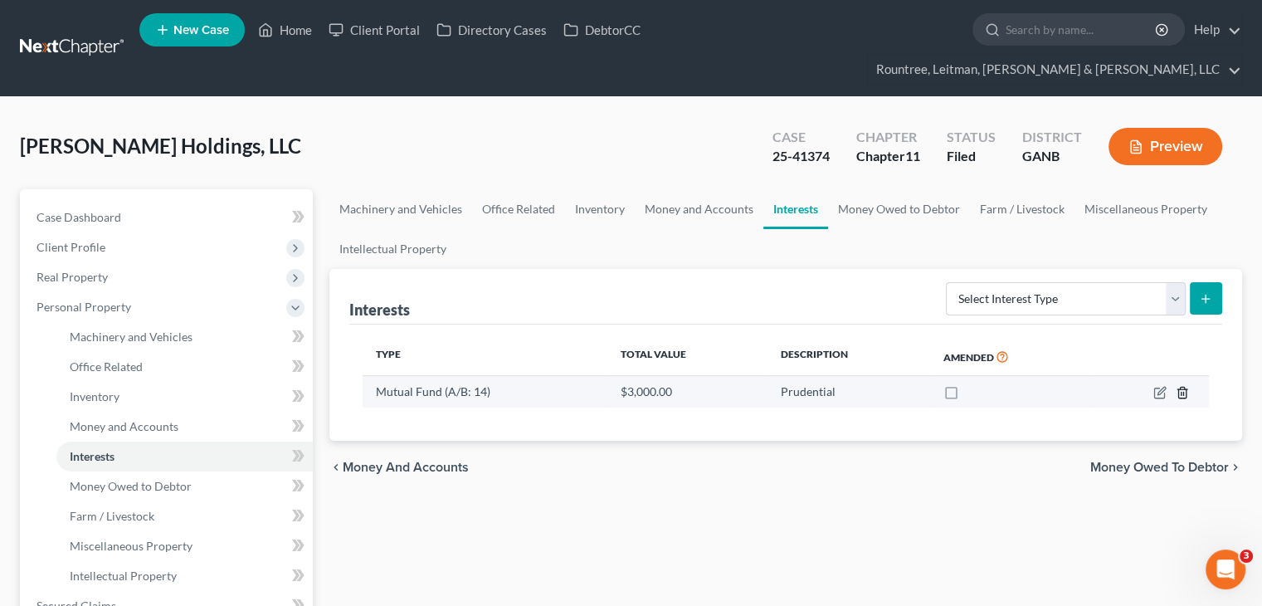
click at [1181, 392] on line "button" at bounding box center [1181, 393] width 0 height 3
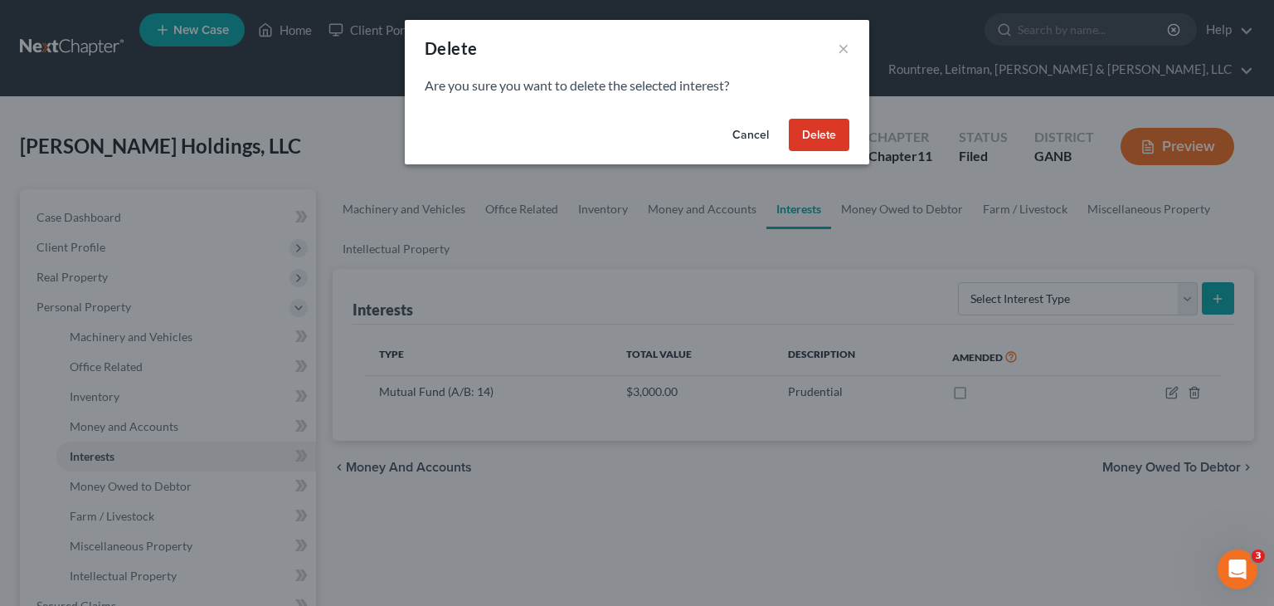
click at [815, 130] on button "Delete" at bounding box center [819, 135] width 61 height 33
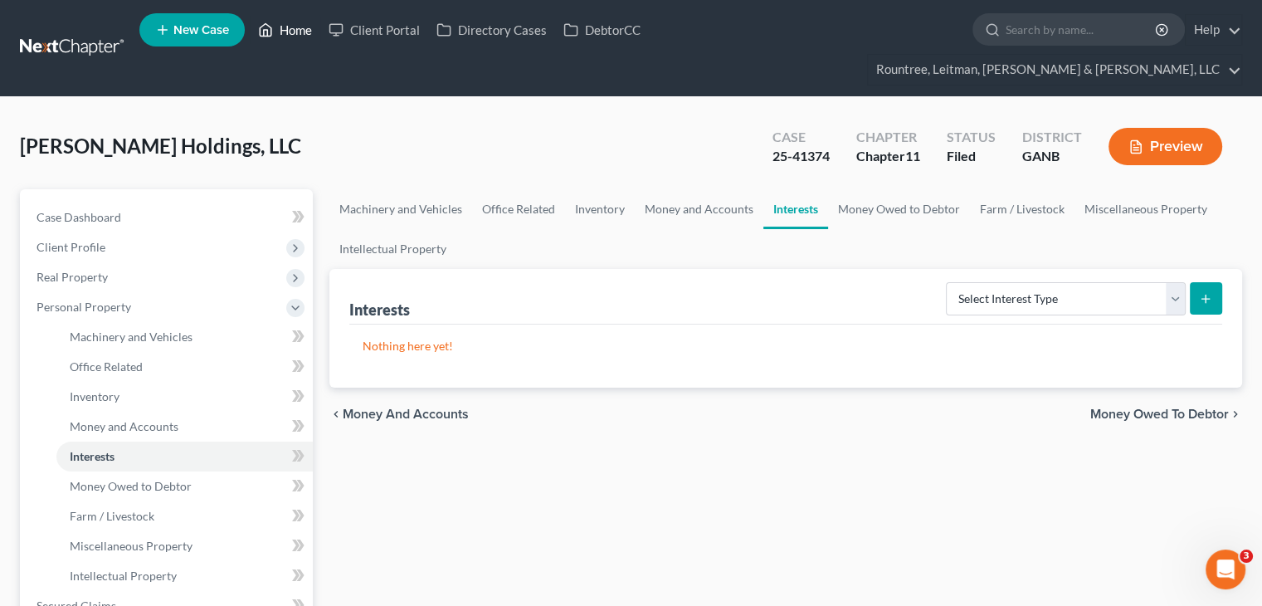
click at [299, 32] on link "Home" at bounding box center [285, 30] width 71 height 30
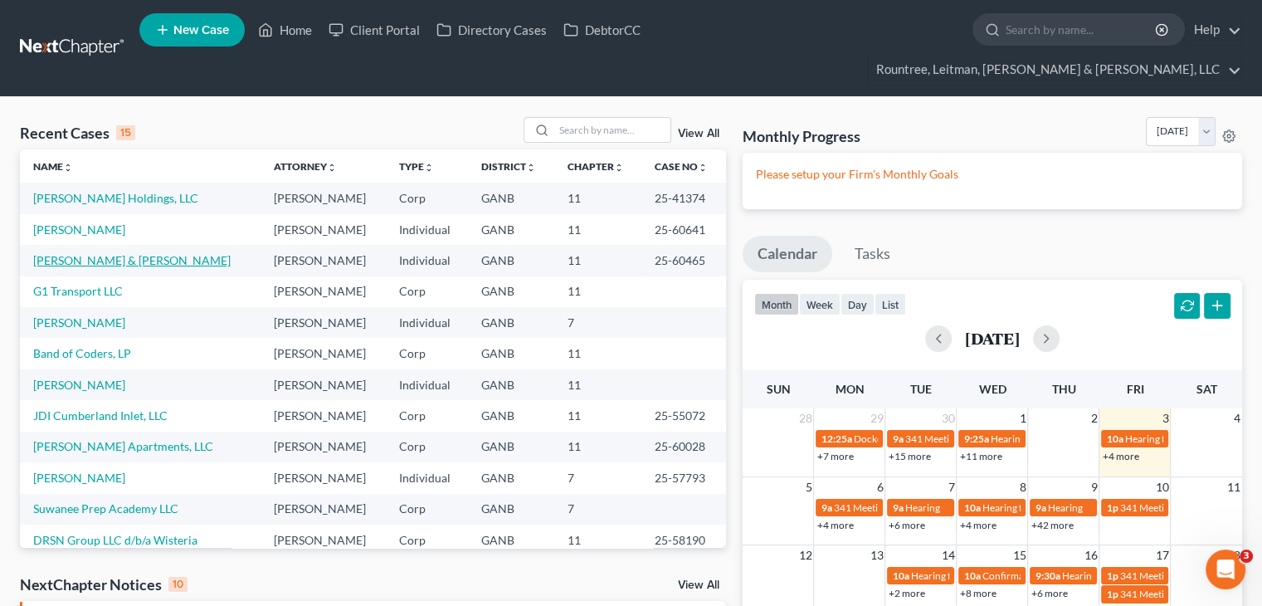
click at [78, 253] on link "[PERSON_NAME] & [PERSON_NAME]" at bounding box center [131, 260] width 197 height 14
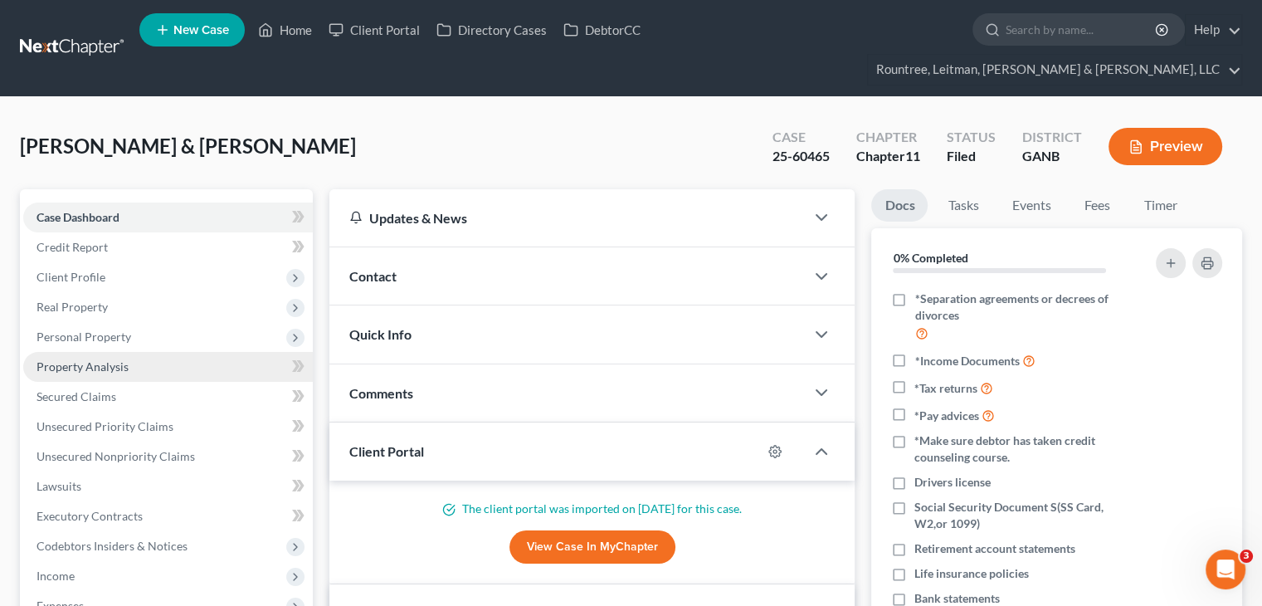
drag, startPoint x: 73, startPoint y: 304, endPoint x: 84, endPoint y: 339, distance: 36.5
click at [73, 329] on span "Personal Property" at bounding box center [83, 336] width 95 height 14
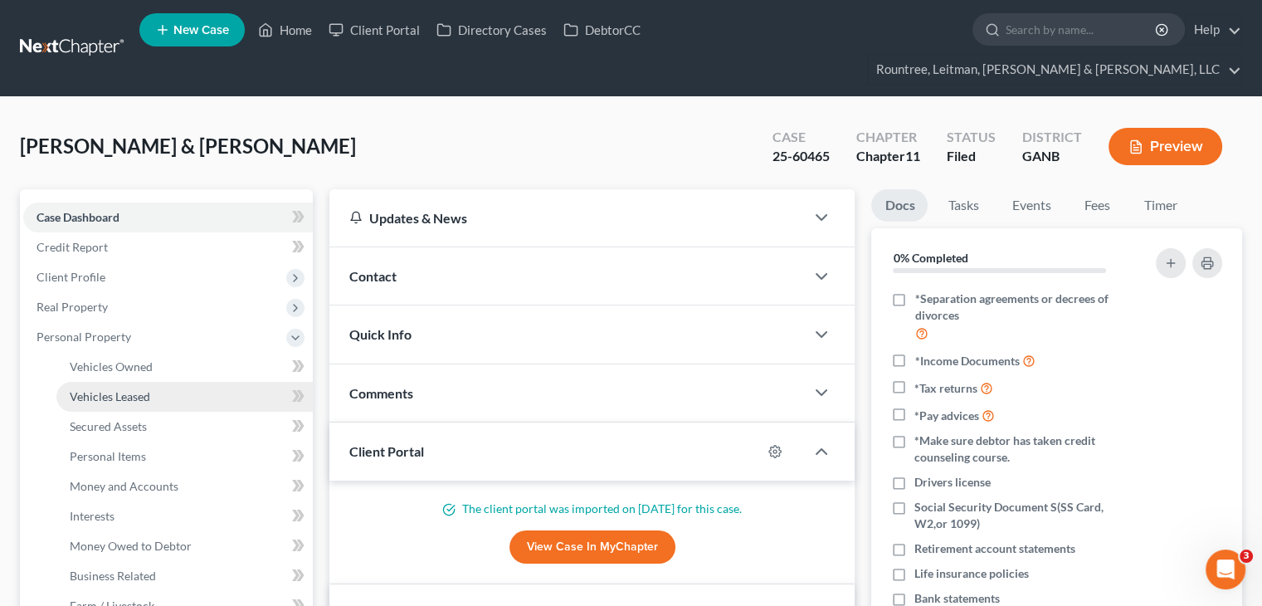
scroll to position [83, 0]
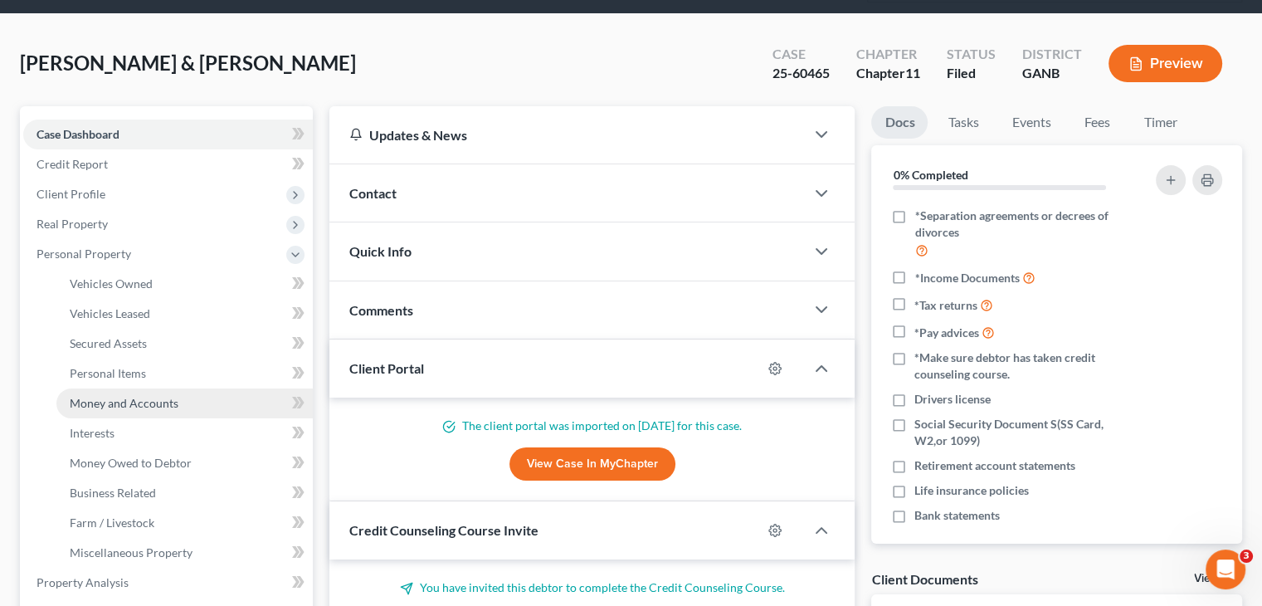
click at [116, 396] on span "Money and Accounts" at bounding box center [124, 403] width 109 height 14
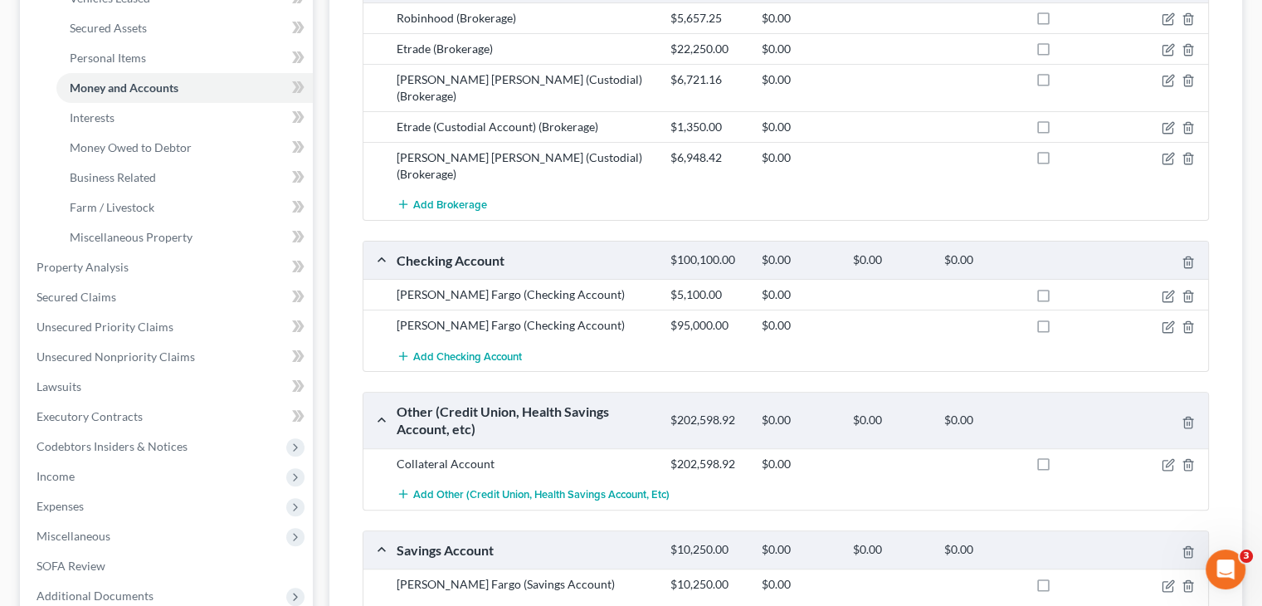
scroll to position [295, 0]
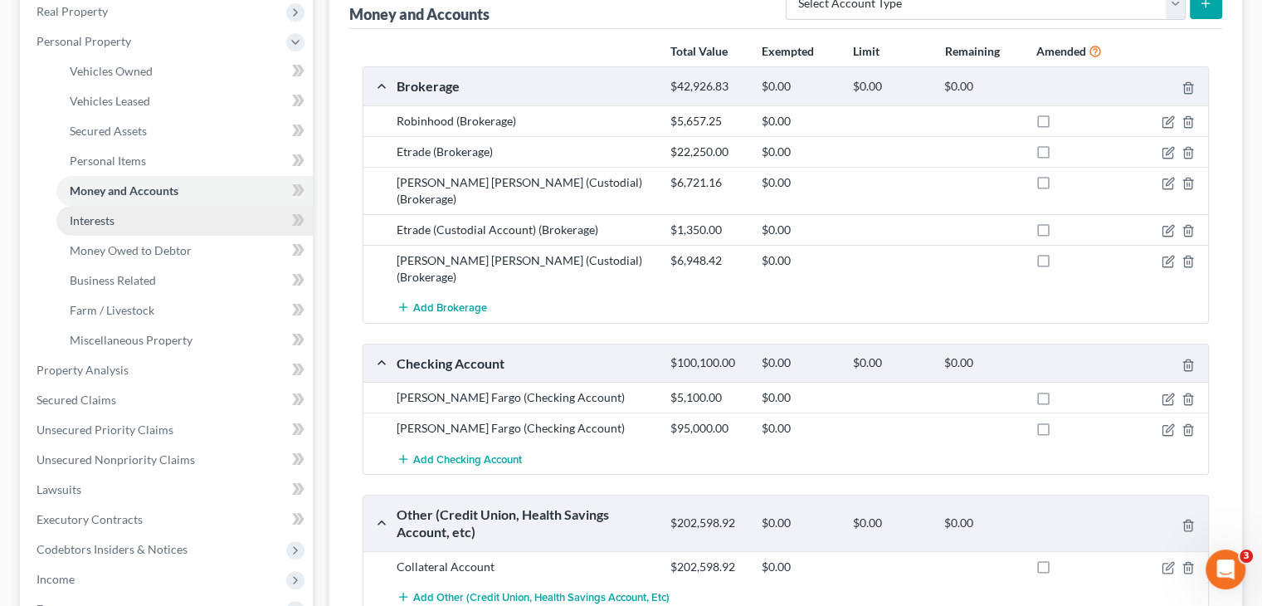
click at [93, 213] on span "Interests" at bounding box center [92, 220] width 45 height 14
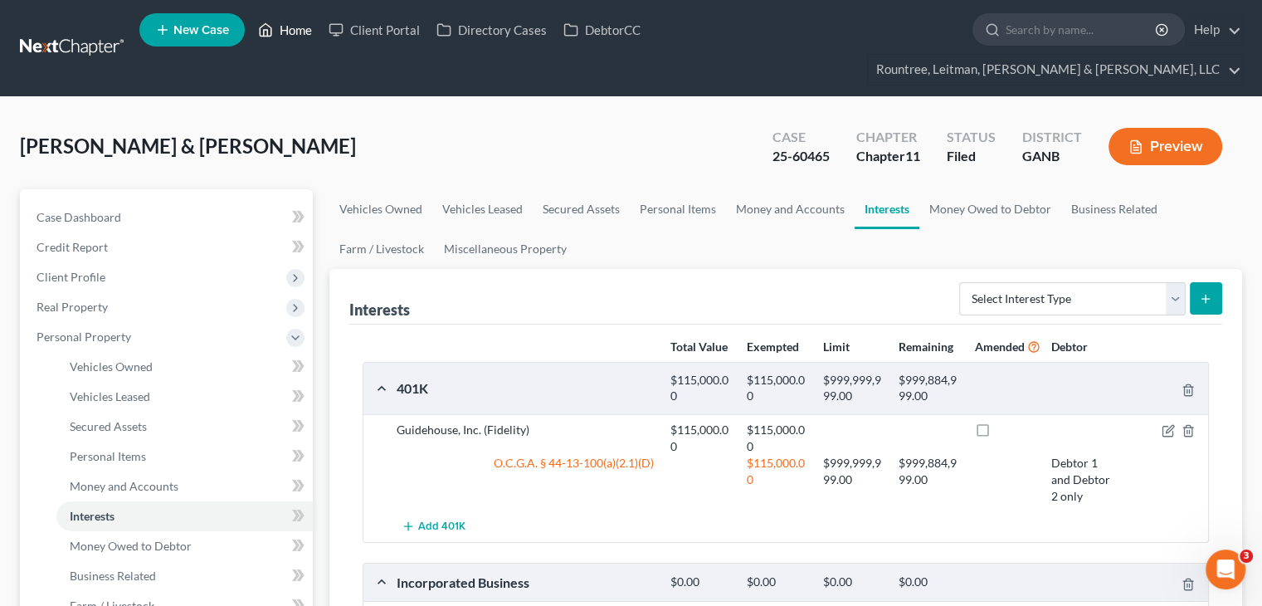
click at [292, 27] on link "Home" at bounding box center [285, 30] width 71 height 30
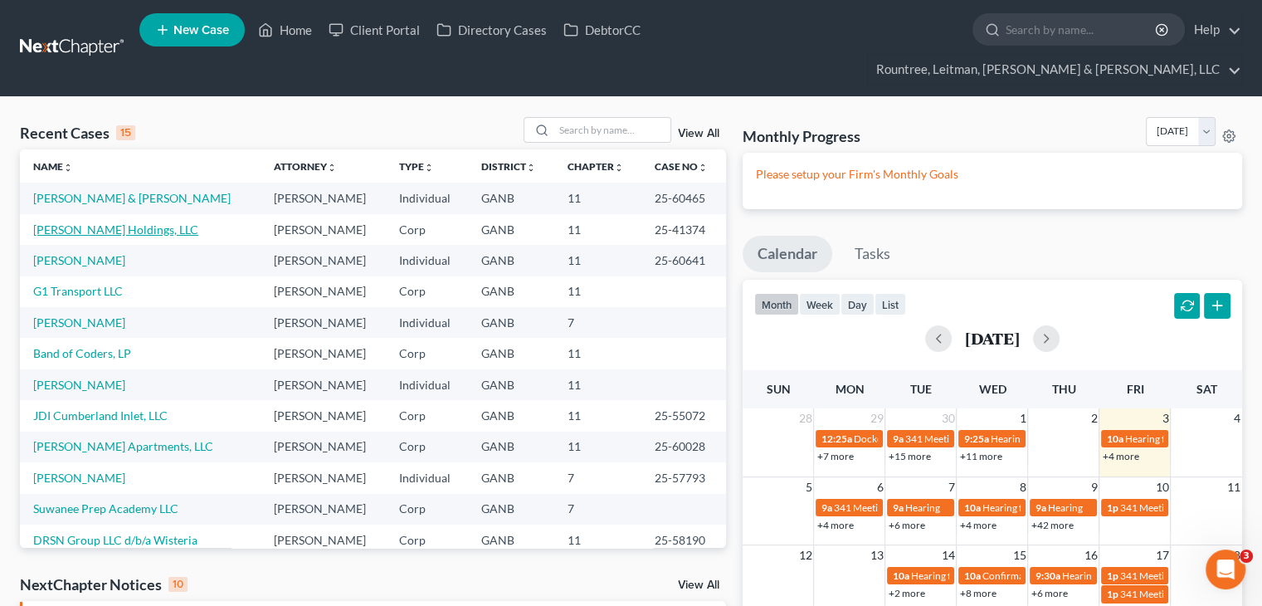
click at [87, 222] on link "Caldwell Holdings, LLC" at bounding box center [115, 229] width 165 height 14
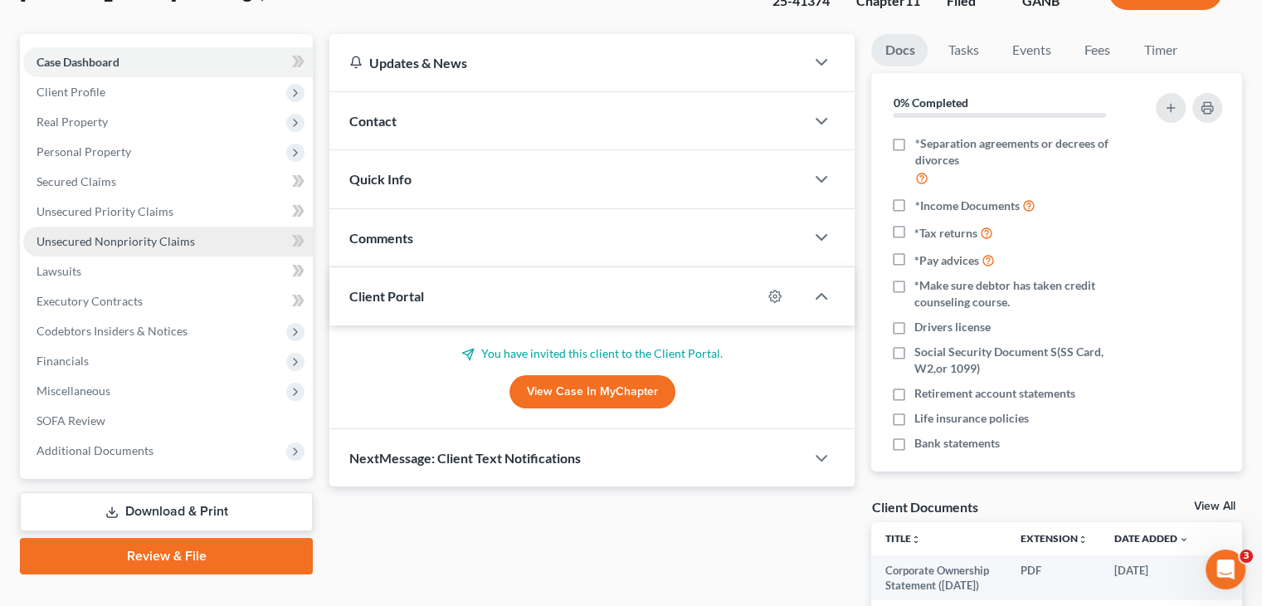
scroll to position [166, 0]
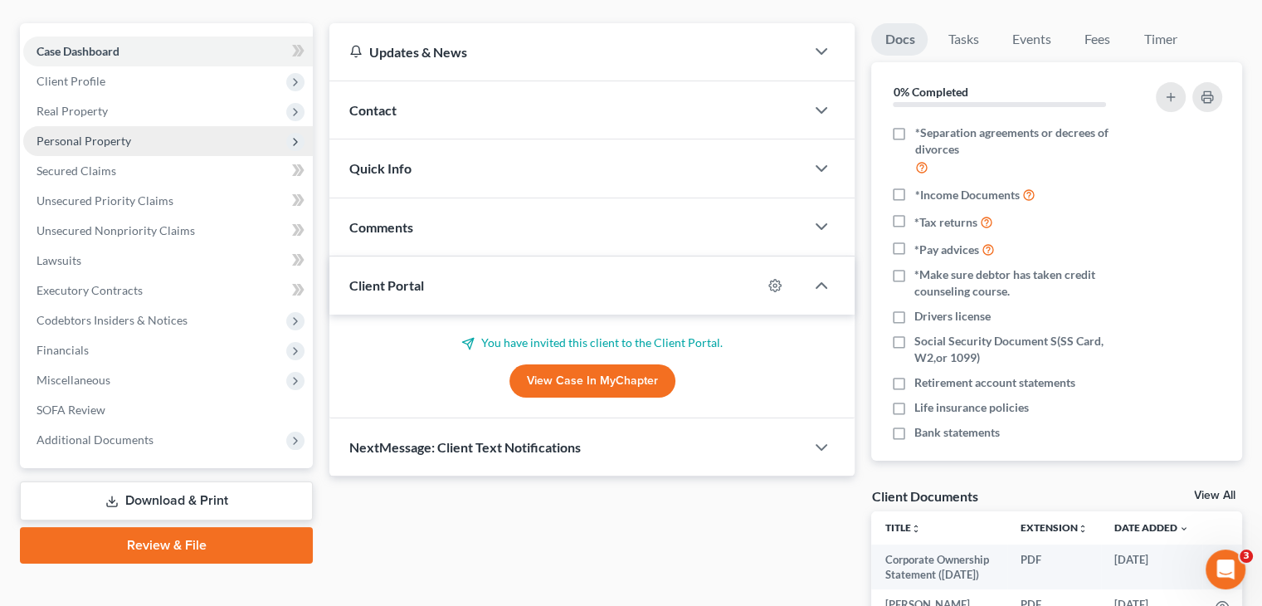
click at [58, 134] on span "Personal Property" at bounding box center [83, 141] width 95 height 14
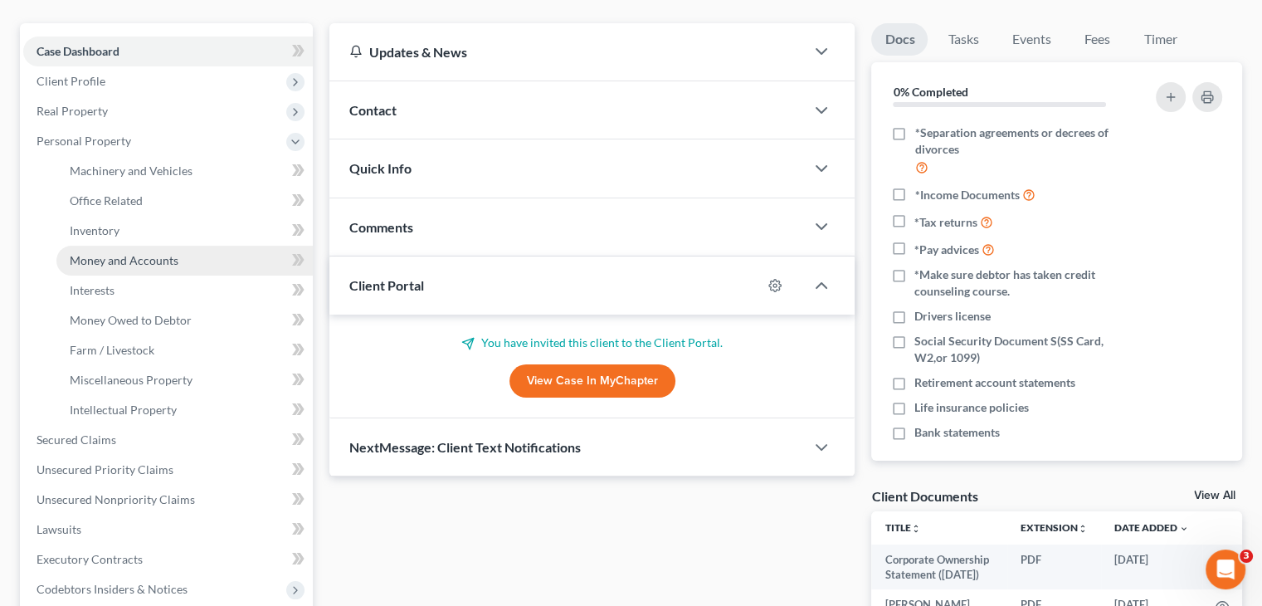
click at [124, 253] on span "Money and Accounts" at bounding box center [124, 260] width 109 height 14
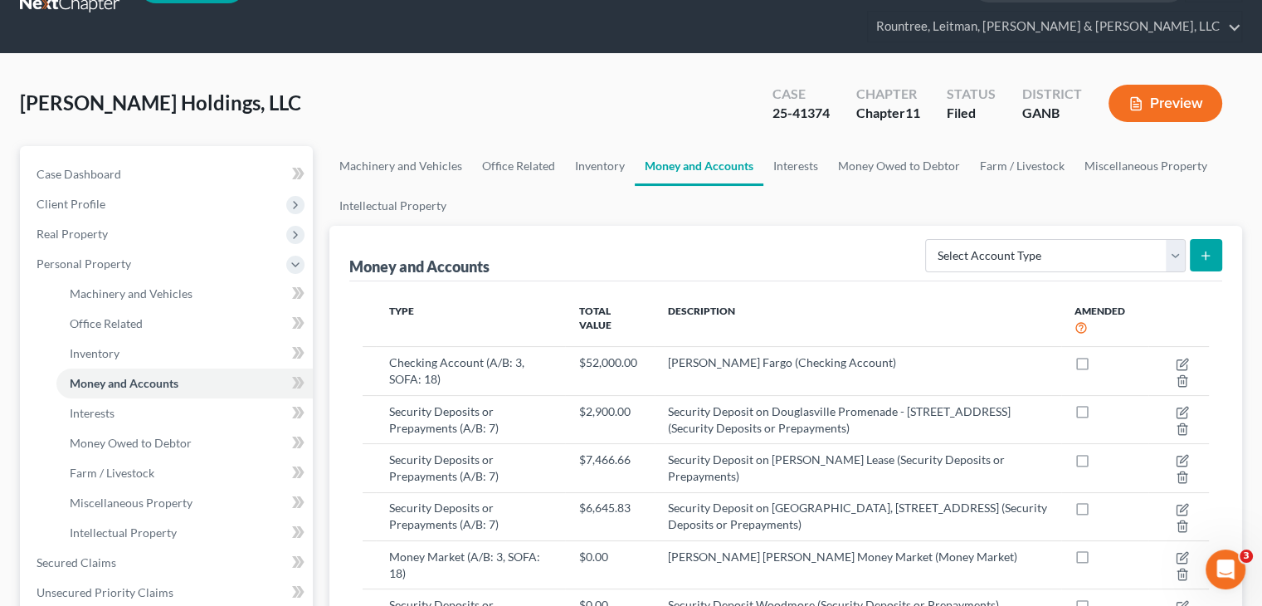
scroll to position [83, 0]
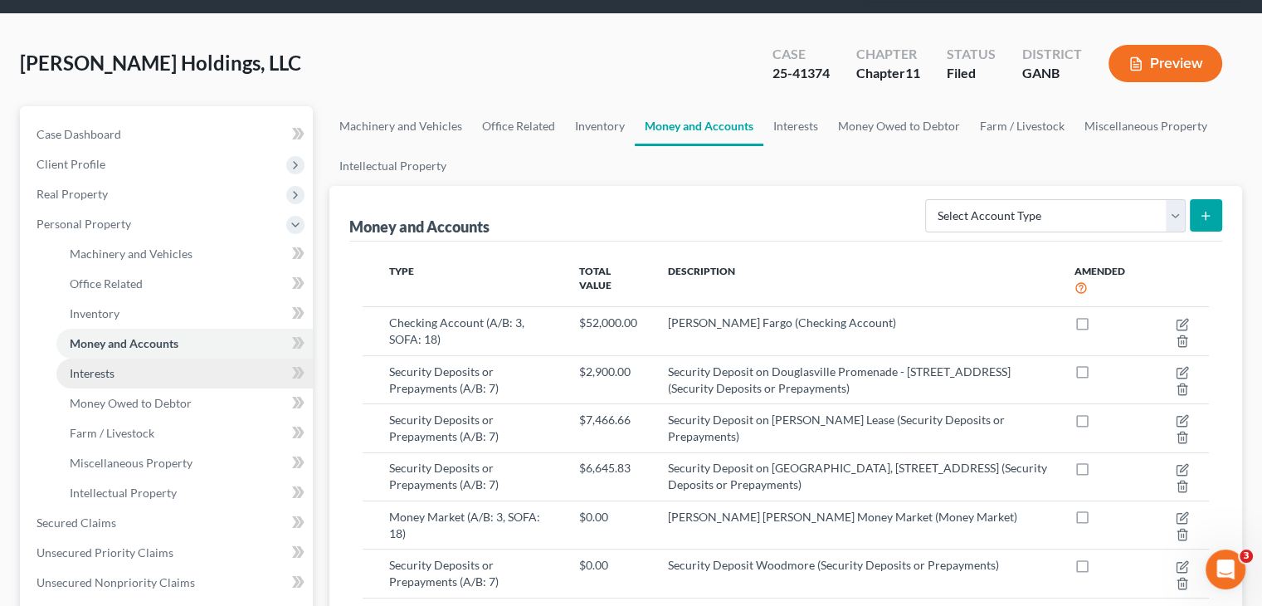
click at [113, 366] on span "Interests" at bounding box center [92, 373] width 45 height 14
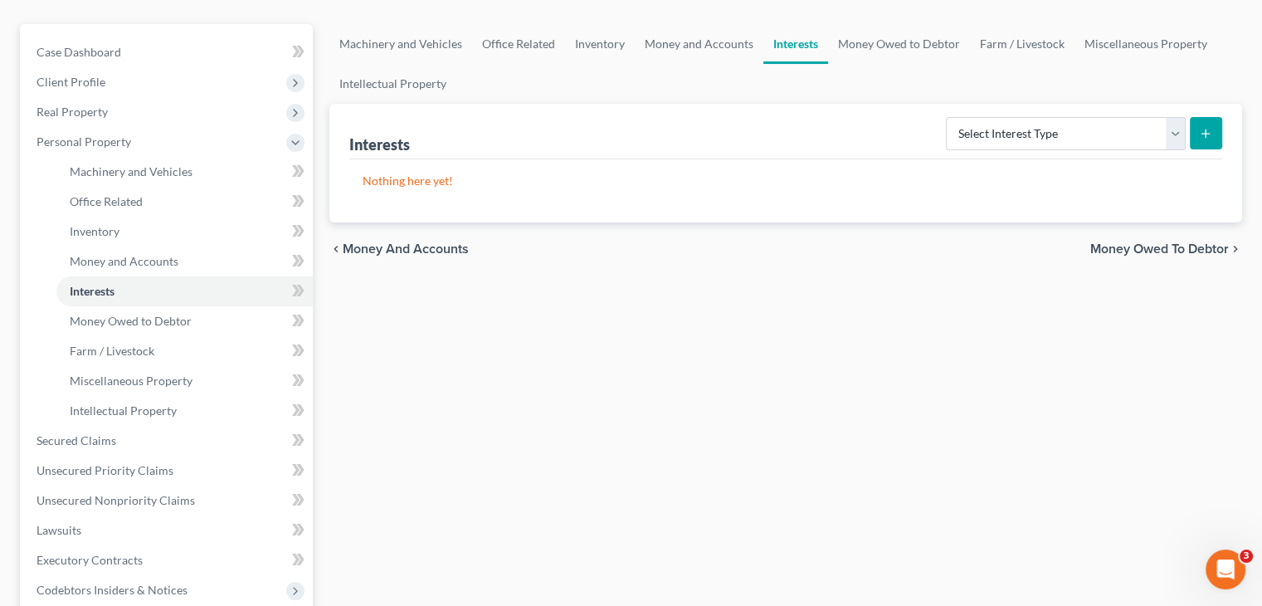
scroll to position [166, 0]
click at [1169, 116] on select "Select Interest Type Bond (A/B: 16) Incorporated Business (A/B: 15) Insurance P…" at bounding box center [1066, 132] width 240 height 33
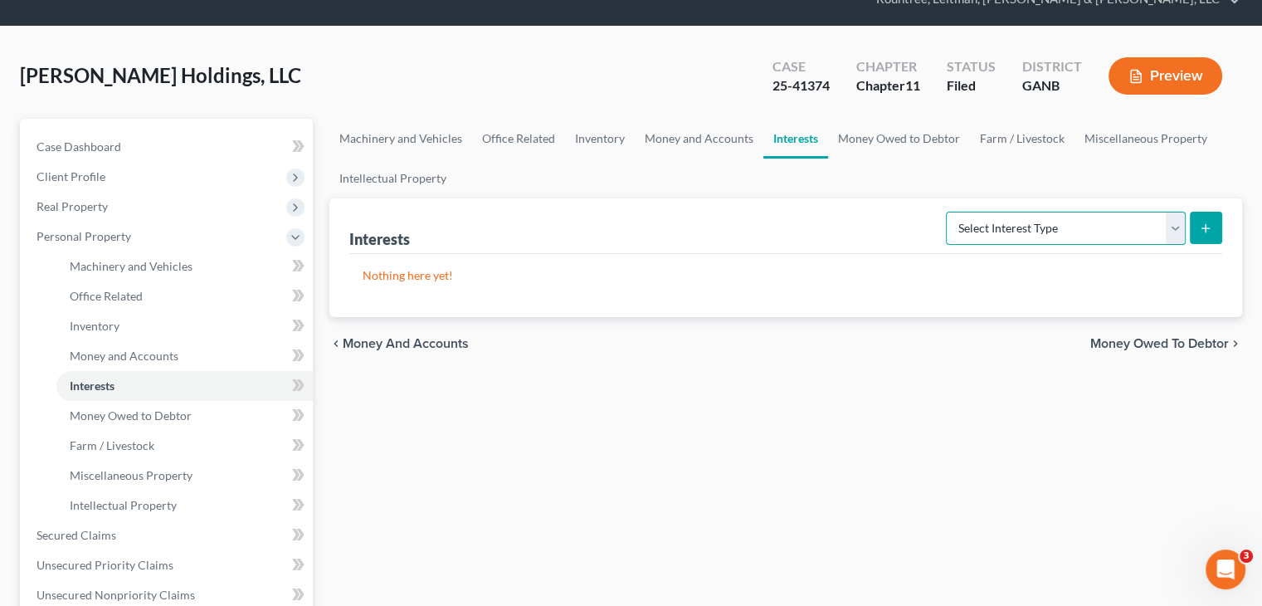
scroll to position [0, 0]
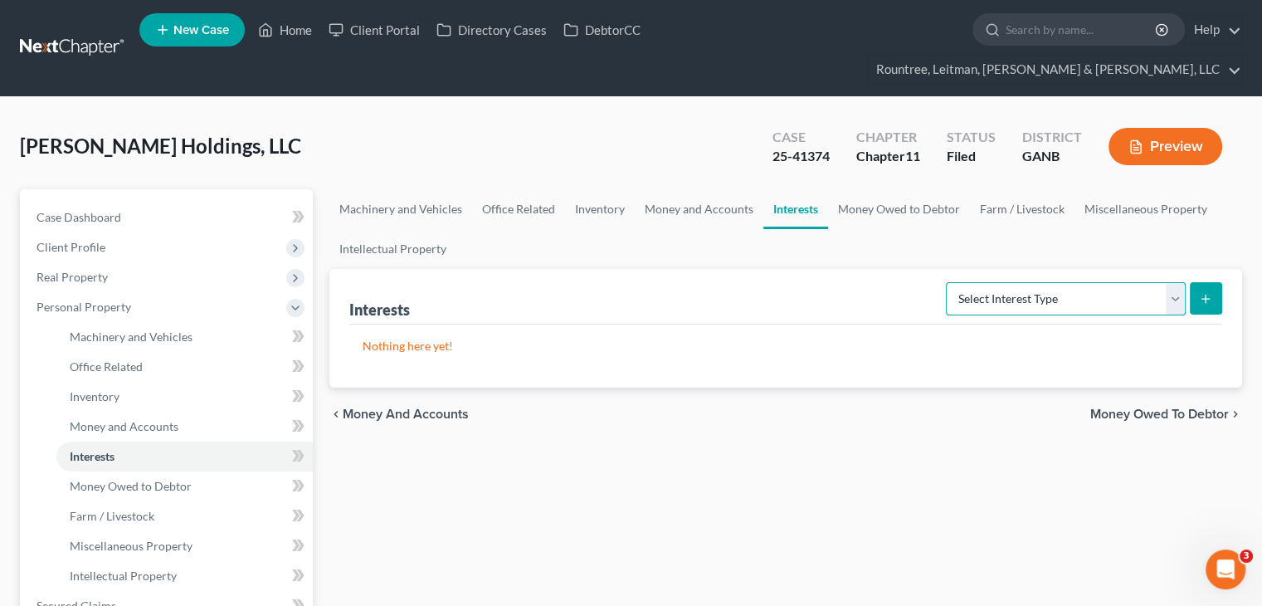
click at [1178, 282] on select "Select Interest Type Bond (A/B: 16) Incorporated Business (A/B: 15) Insurance P…" at bounding box center [1066, 298] width 240 height 33
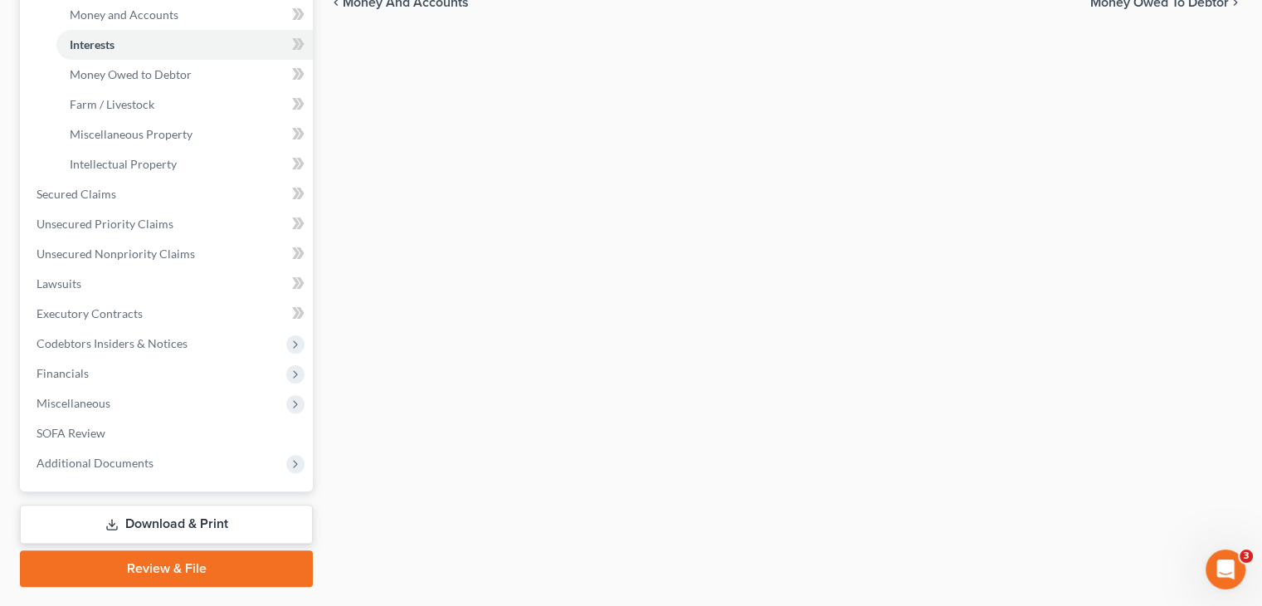
scroll to position [415, 0]
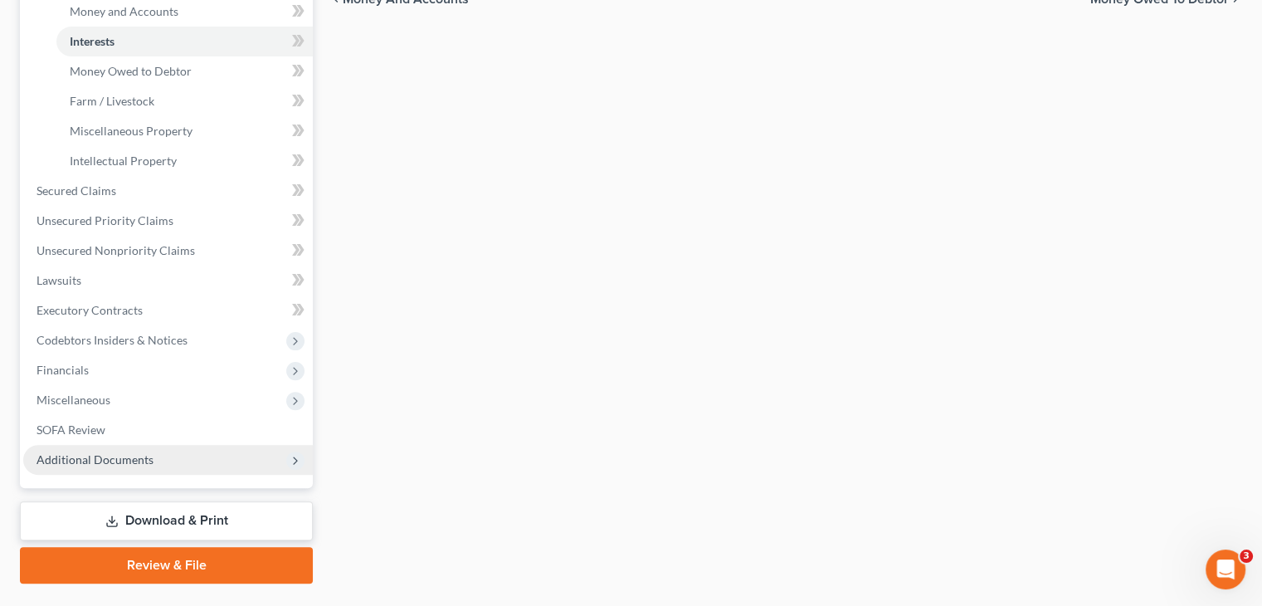
click at [139, 452] on span "Additional Documents" at bounding box center [94, 459] width 117 height 14
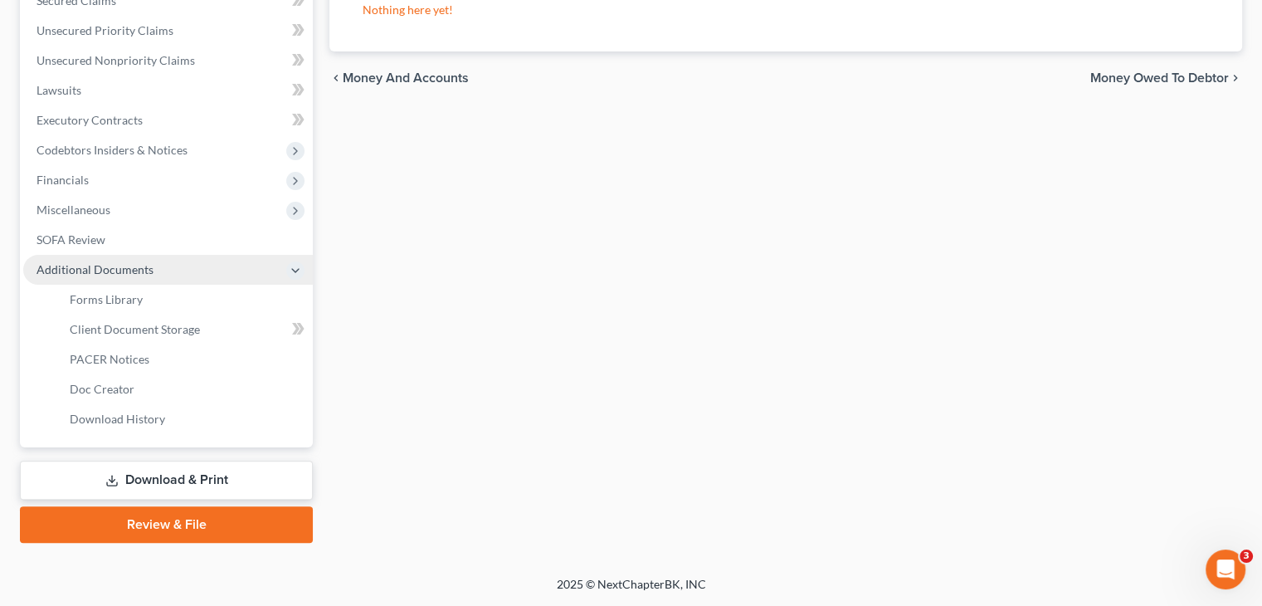
scroll to position [305, 0]
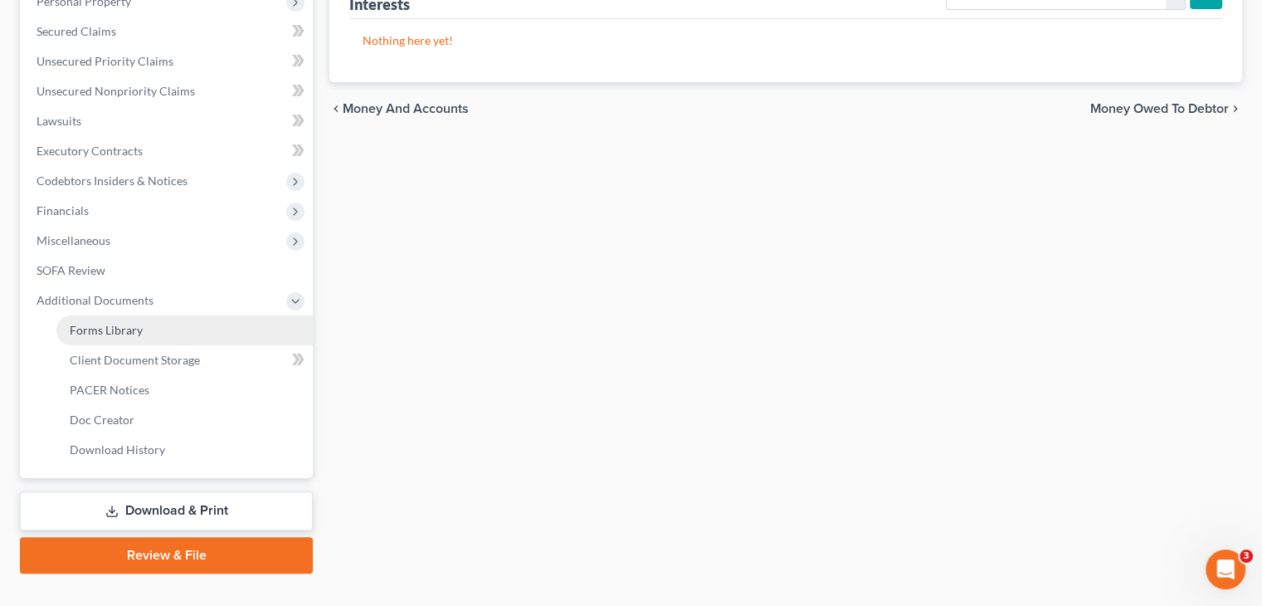
click at [122, 323] on span "Forms Library" at bounding box center [106, 330] width 73 height 14
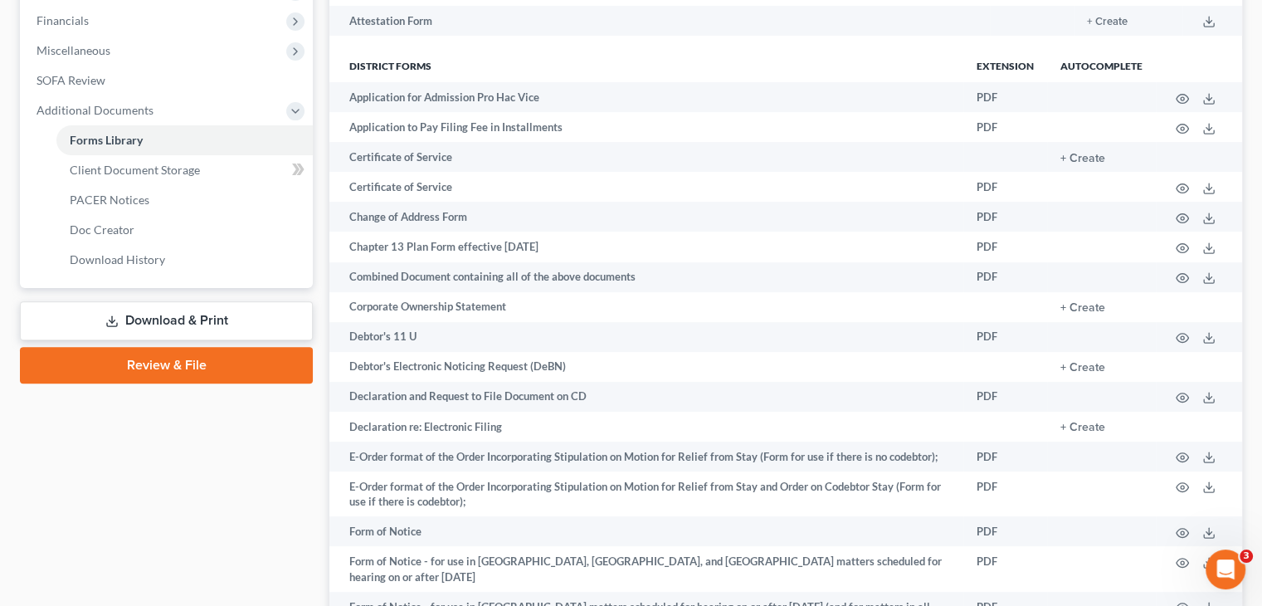
scroll to position [498, 0]
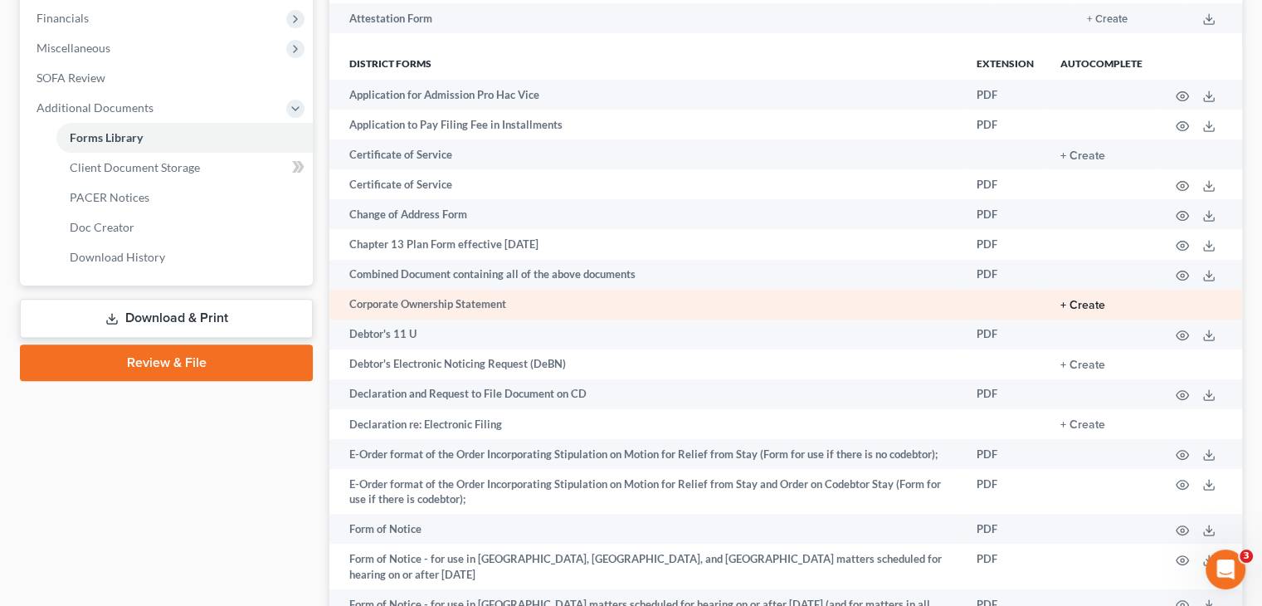
click at [1082, 299] on button "+ Create" at bounding box center [1082, 305] width 45 height 12
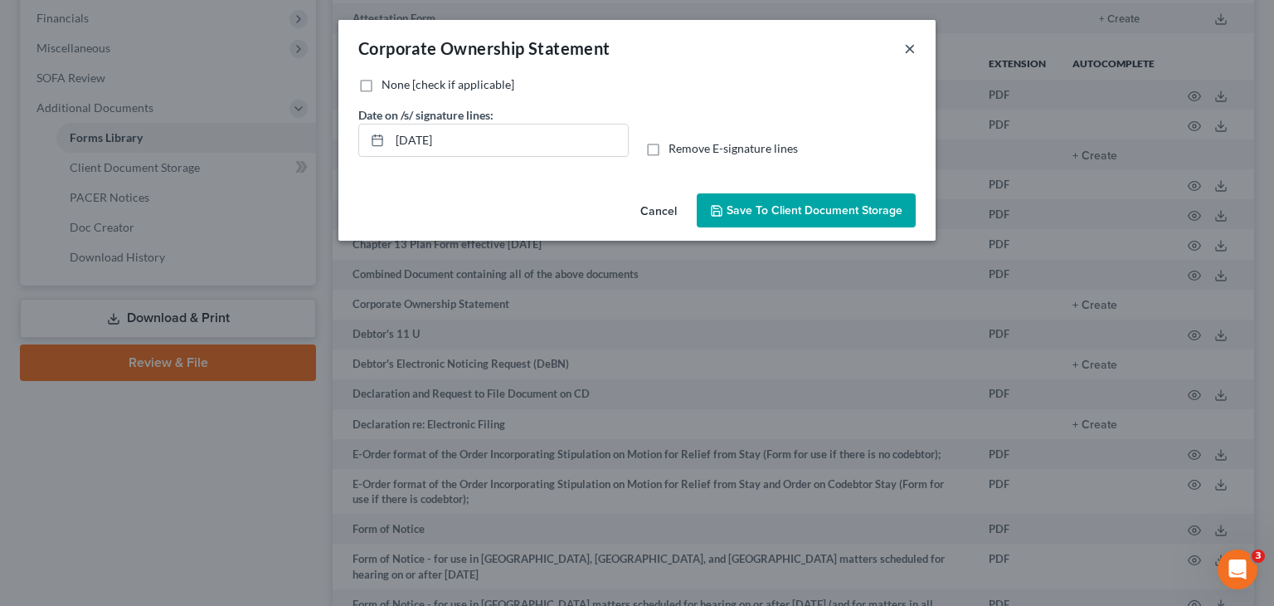
click at [910, 54] on button "×" at bounding box center [910, 48] width 12 height 20
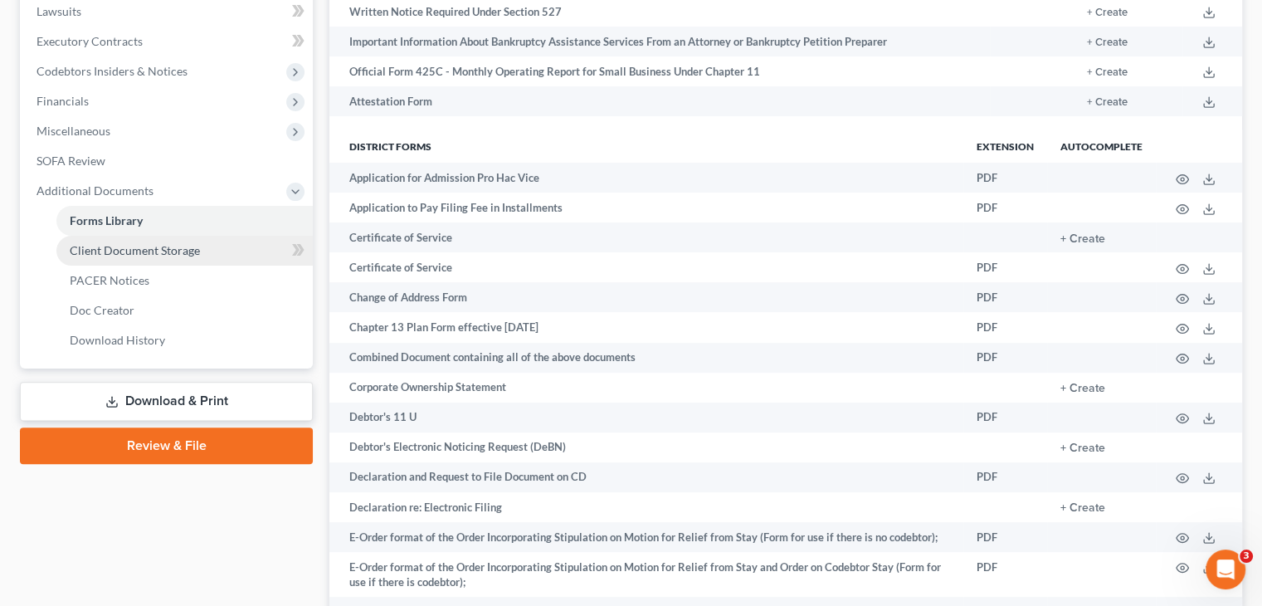
click at [171, 243] on span "Client Document Storage" at bounding box center [135, 250] width 130 height 14
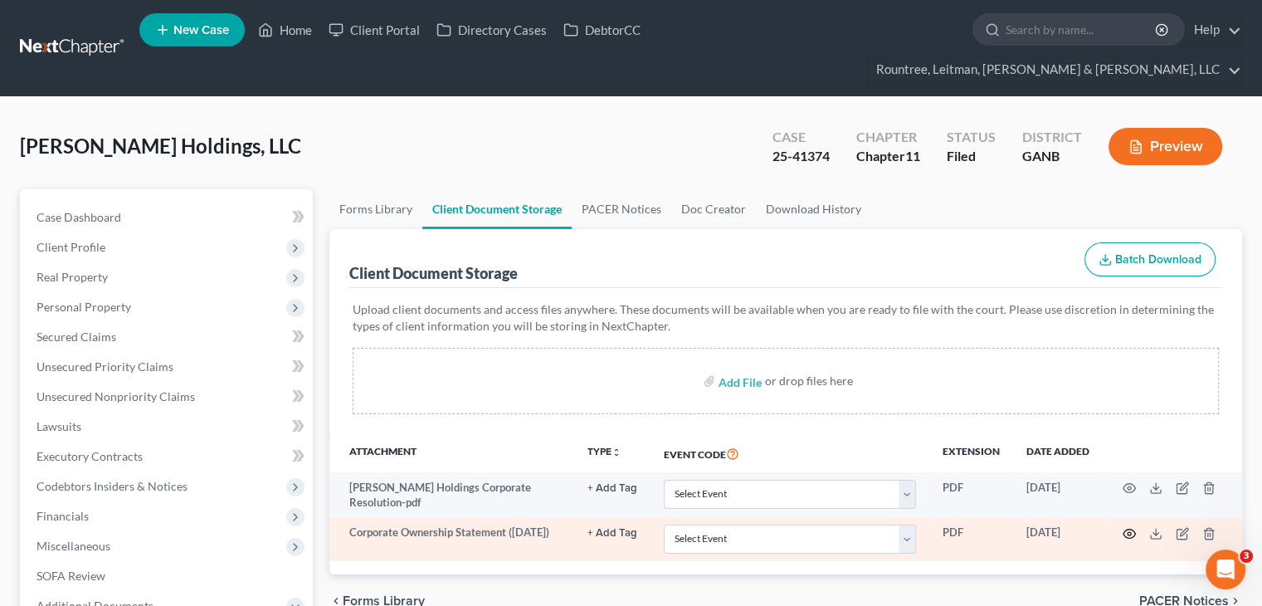
click at [1129, 527] on icon "button" at bounding box center [1128, 533] width 13 height 13
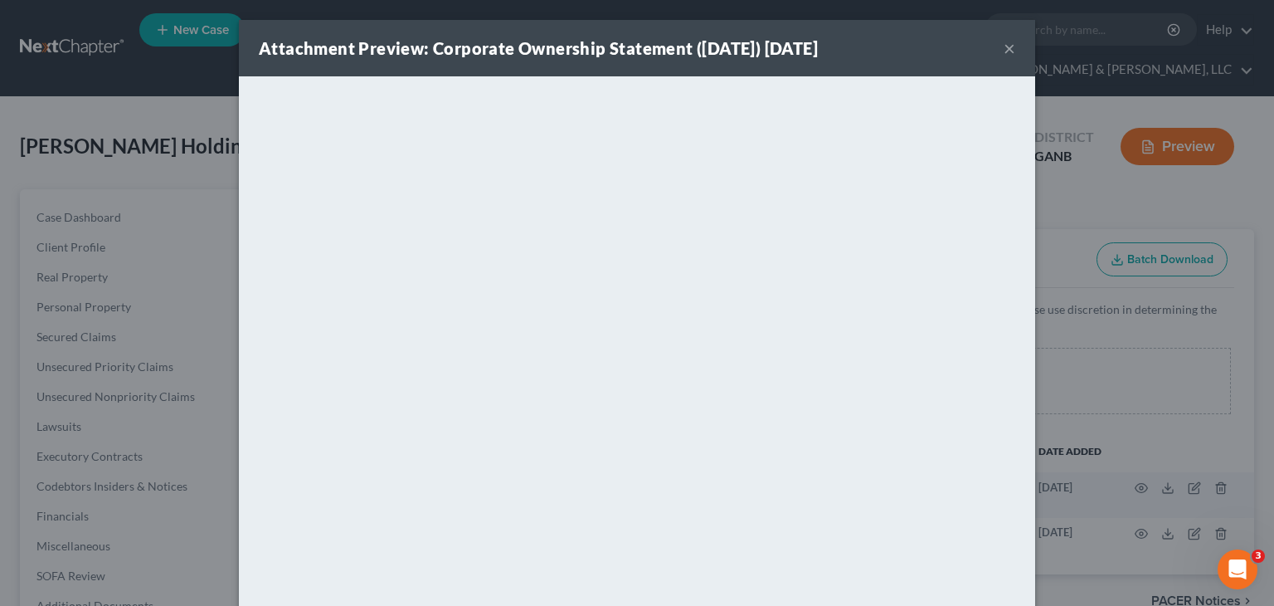
click at [1004, 46] on button "×" at bounding box center [1010, 48] width 12 height 20
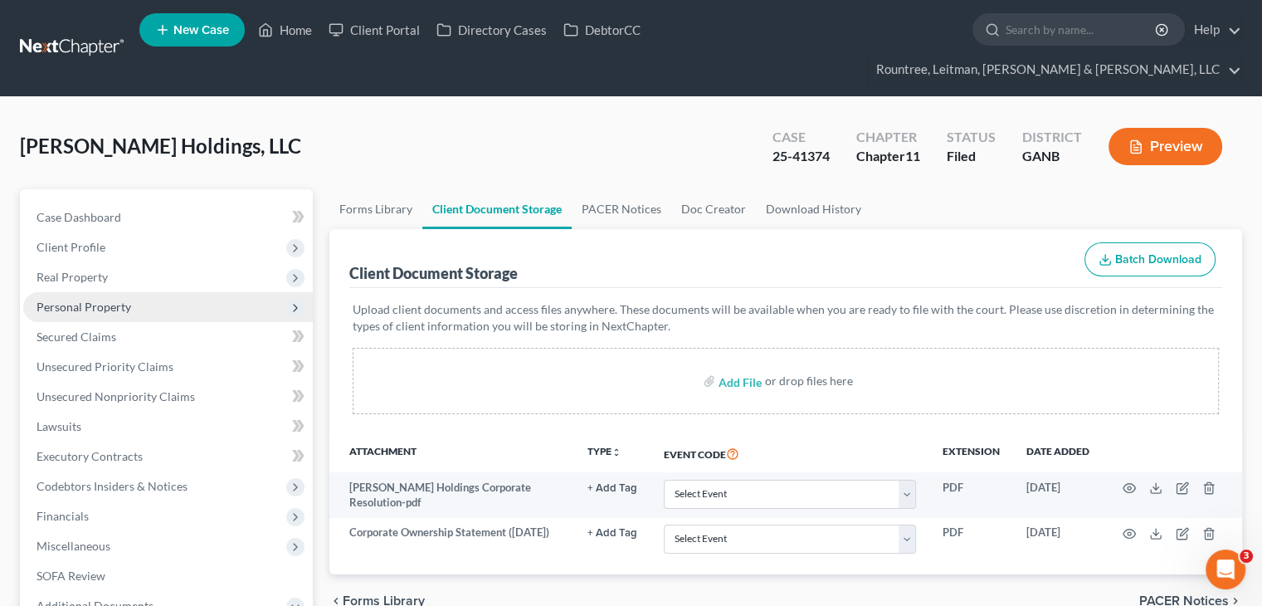
click at [73, 292] on span "Personal Property" at bounding box center [168, 307] width 290 height 30
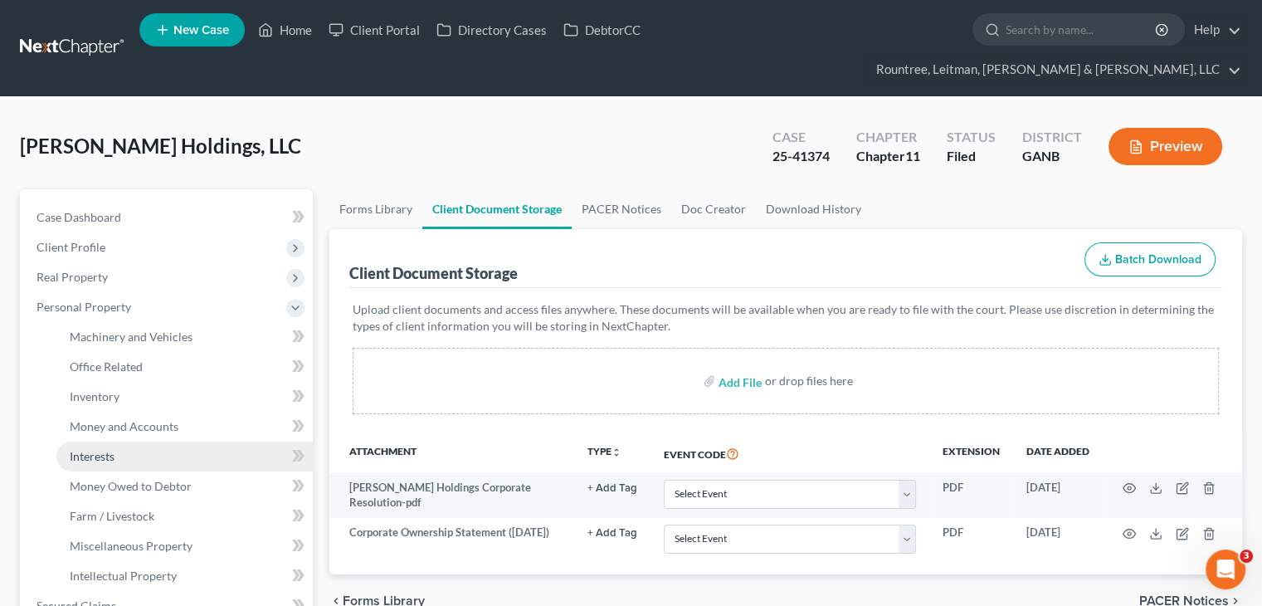
click at [102, 449] on span "Interests" at bounding box center [92, 456] width 45 height 14
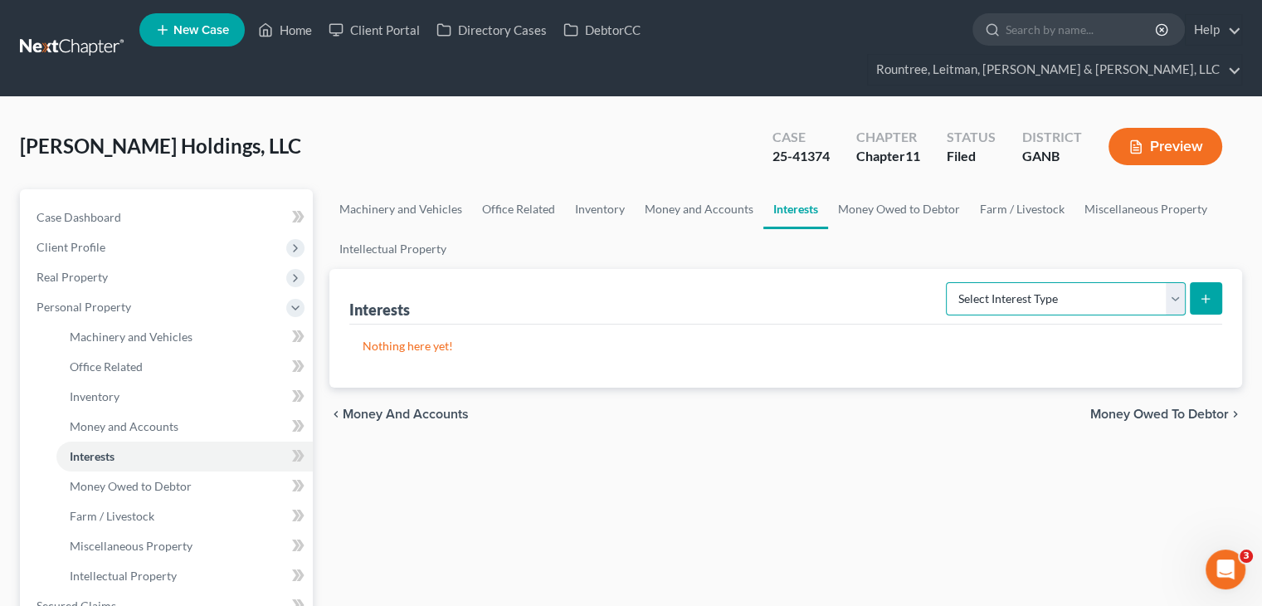
click at [1181, 282] on select "Select Interest Type Bond (A/B: 16) Incorporated Business (A/B: 15) Insurance P…" at bounding box center [1066, 298] width 240 height 33
select select "incorporated_business"
click at [949, 282] on select "Select Interest Type Bond (A/B: 16) Incorporated Business (A/B: 15) Insurance P…" at bounding box center [1066, 298] width 240 height 33
click at [1195, 282] on button "submit" at bounding box center [1206, 298] width 32 height 32
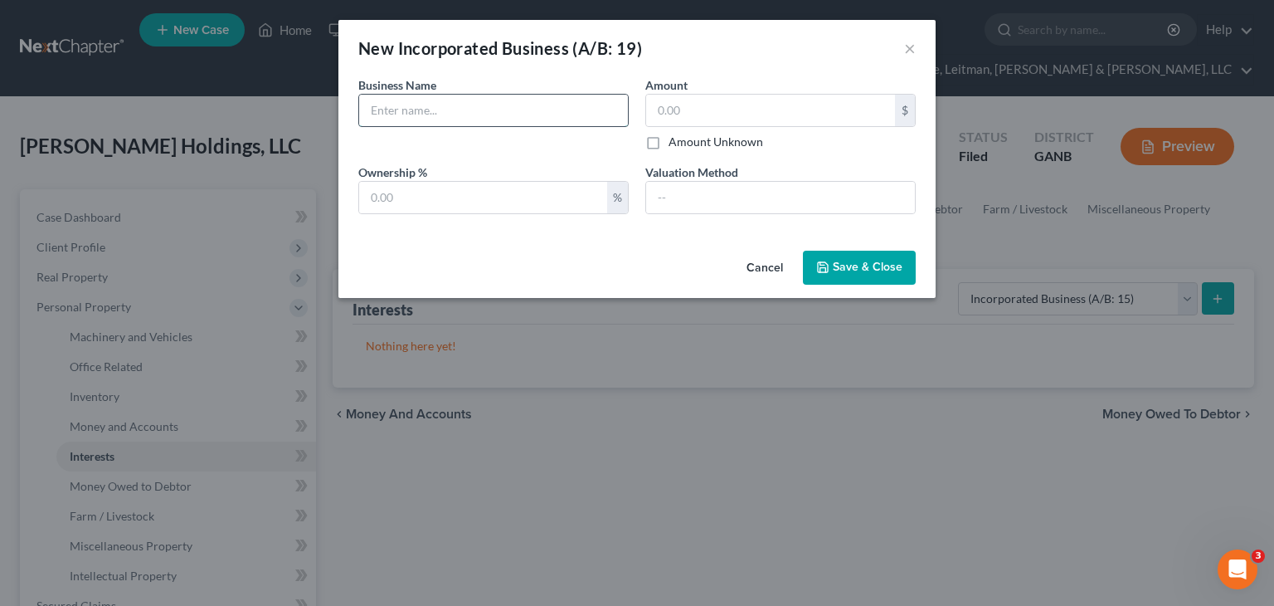
click at [445, 107] on input "text" at bounding box center [493, 111] width 269 height 32
click at [466, 103] on input "text" at bounding box center [493, 111] width 269 height 32
type input "Twenty30 Health, Inc."
click at [713, 117] on input "text" at bounding box center [770, 111] width 249 height 32
type input "15,000.00"
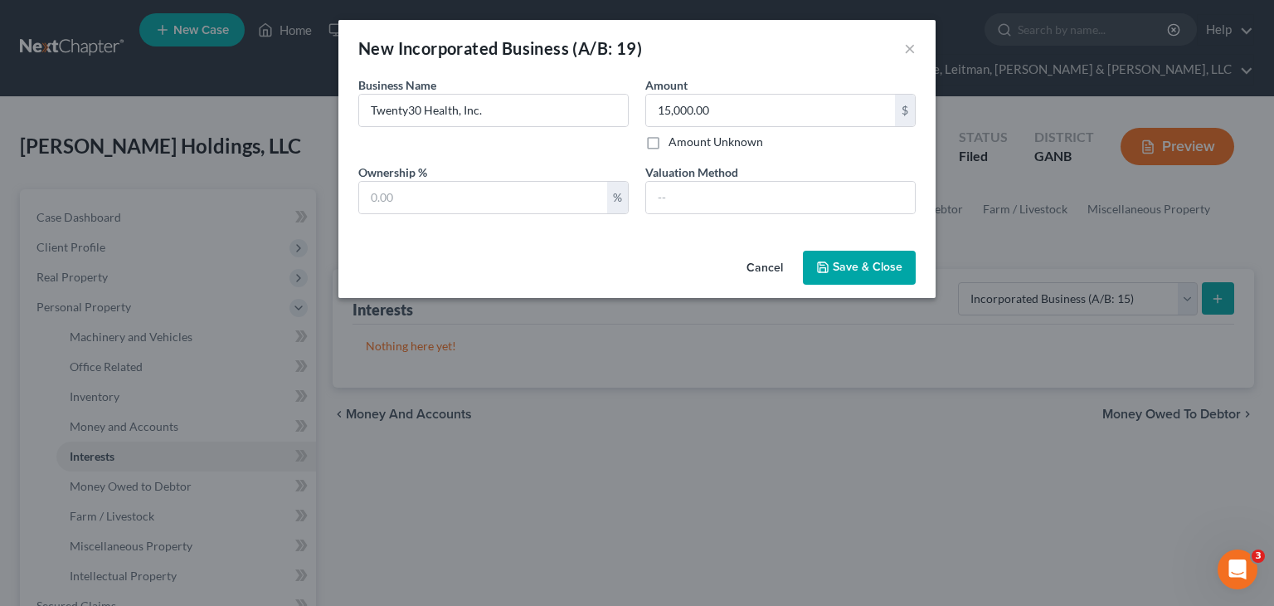
click at [854, 262] on span "Save & Close" at bounding box center [868, 267] width 70 height 14
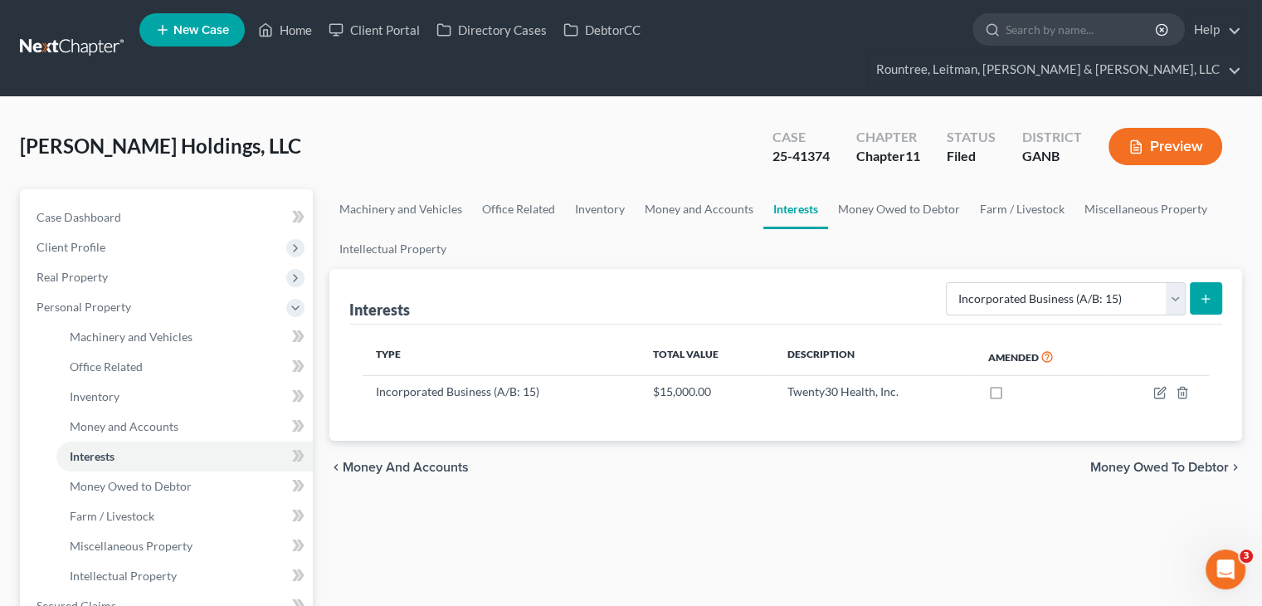
click at [1212, 282] on button "submit" at bounding box center [1206, 298] width 32 height 32
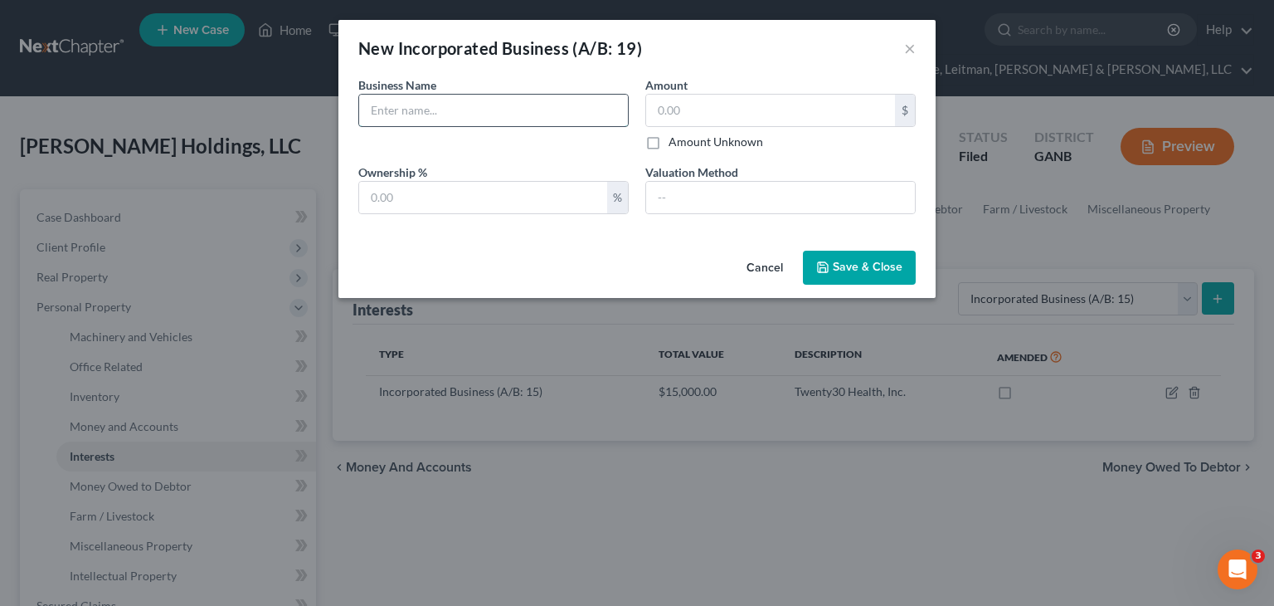
click at [431, 114] on input "text" at bounding box center [493, 111] width 269 height 32
click at [908, 47] on button "×" at bounding box center [910, 48] width 12 height 20
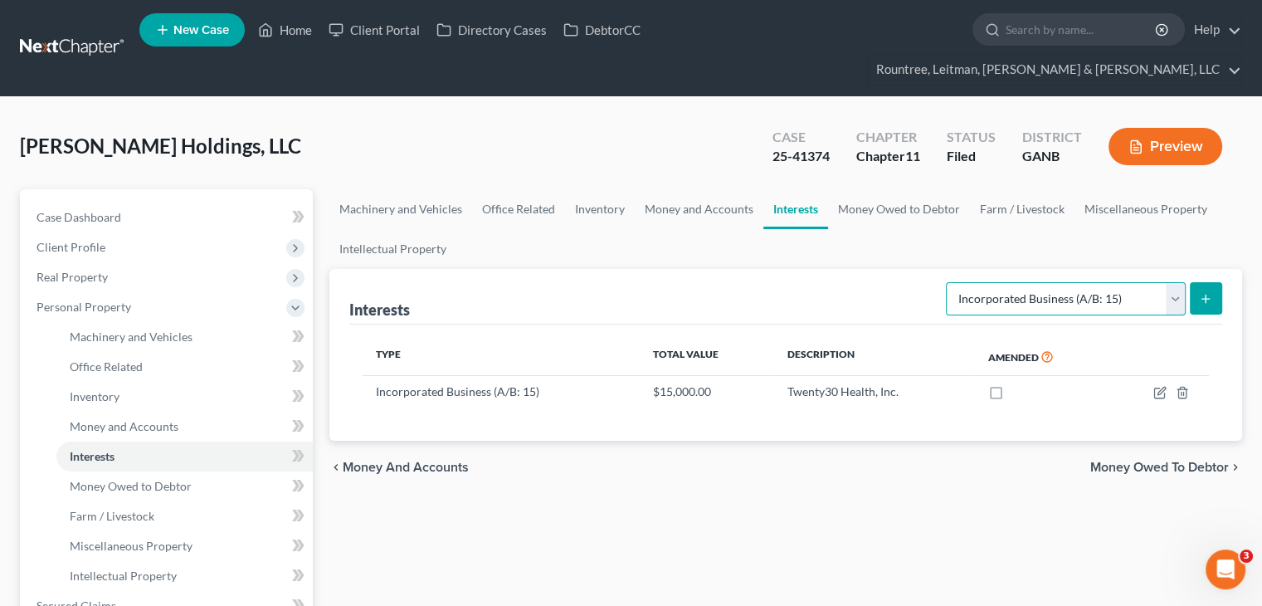
click at [1173, 282] on select "Select Interest Type Bond (A/B: 16) Incorporated Business (A/B: 15) Insurance P…" at bounding box center [1066, 298] width 240 height 33
select select "partnership"
click at [949, 282] on select "Select Interest Type Bond (A/B: 16) Incorporated Business (A/B: 15) Insurance P…" at bounding box center [1066, 298] width 240 height 33
click at [1200, 292] on icon "submit" at bounding box center [1205, 298] width 13 height 13
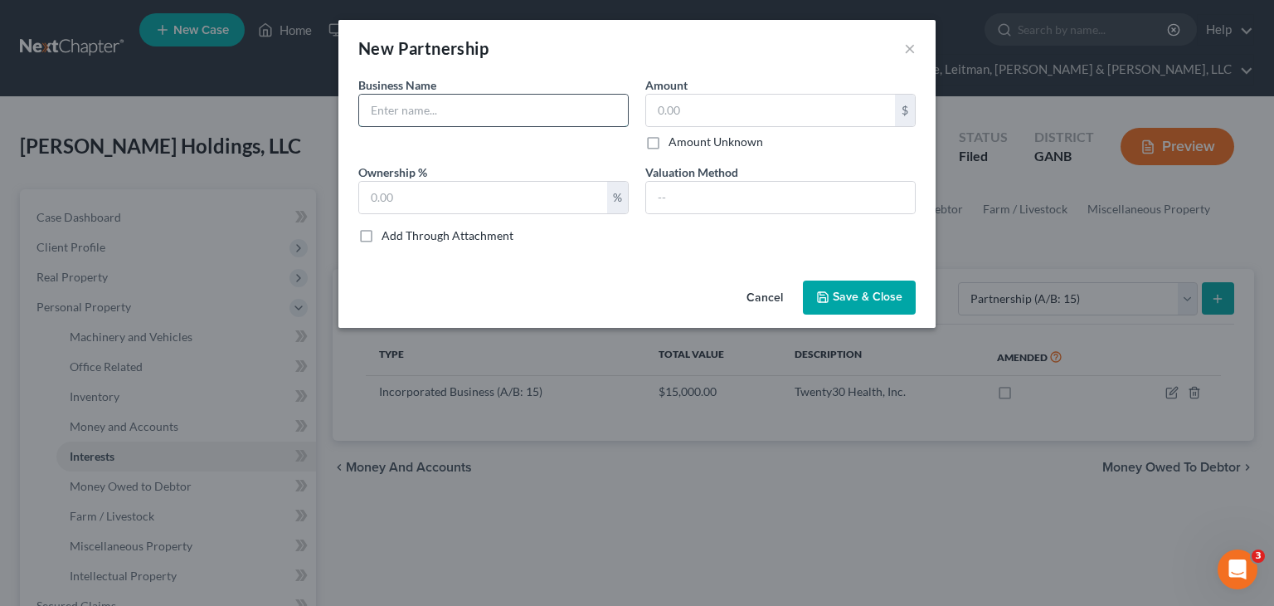
click at [490, 109] on input "text" at bounding box center [493, 111] width 269 height 32
type input "O"
type input "Outbound Capital, LP"
click at [740, 113] on input "text" at bounding box center [770, 111] width 249 height 32
type input "25,000.00"
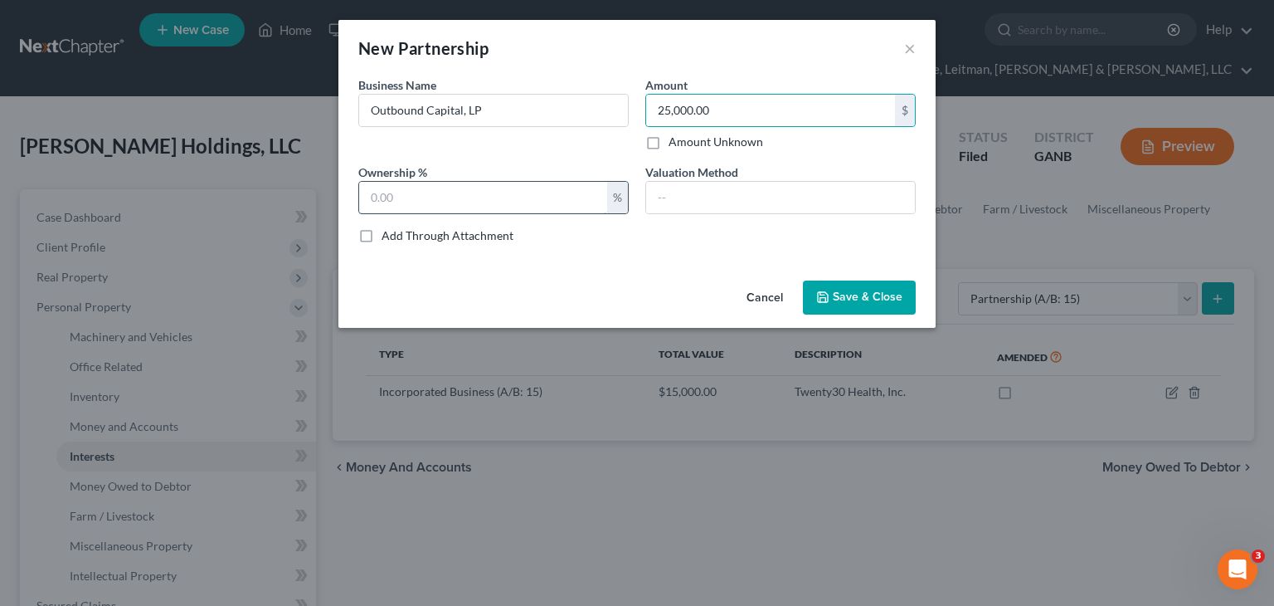
click at [524, 203] on input "text" at bounding box center [483, 198] width 248 height 32
click at [857, 295] on span "Save & Close" at bounding box center [868, 297] width 70 height 14
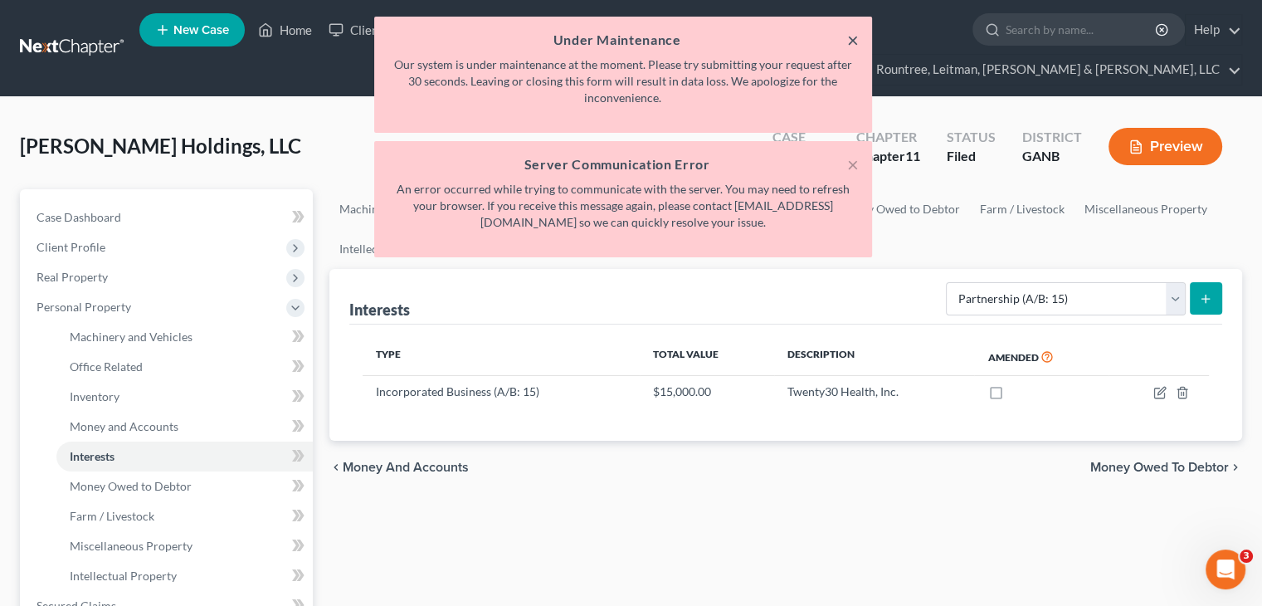
click at [855, 39] on button "×" at bounding box center [853, 40] width 12 height 20
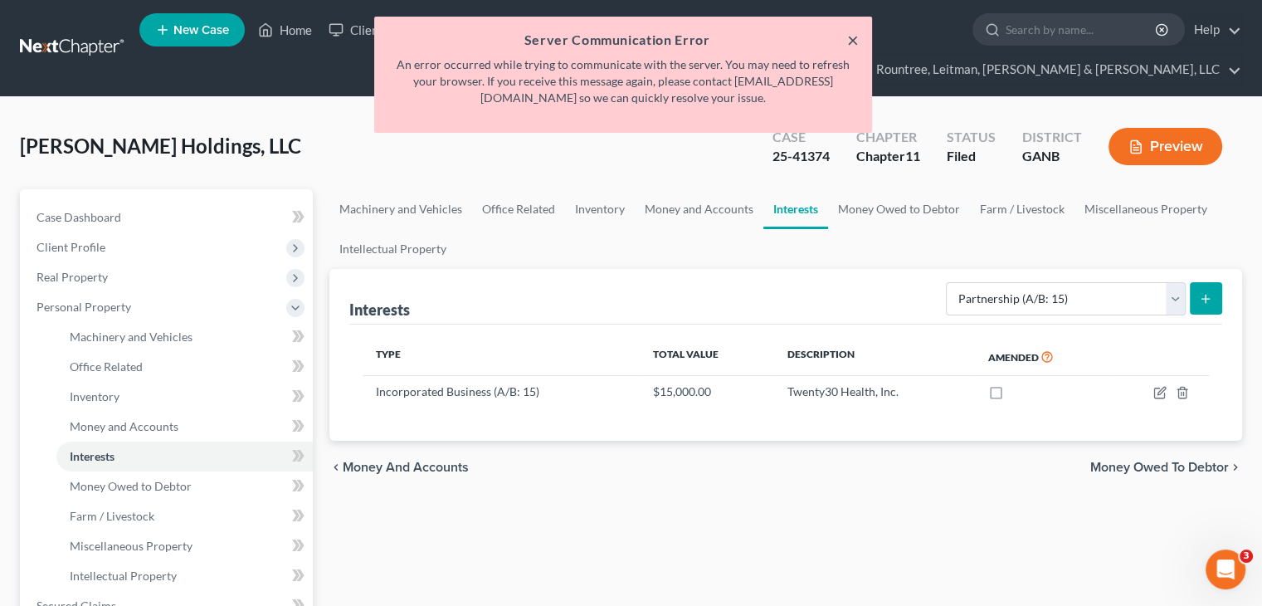
click at [855, 39] on button "×" at bounding box center [853, 40] width 12 height 20
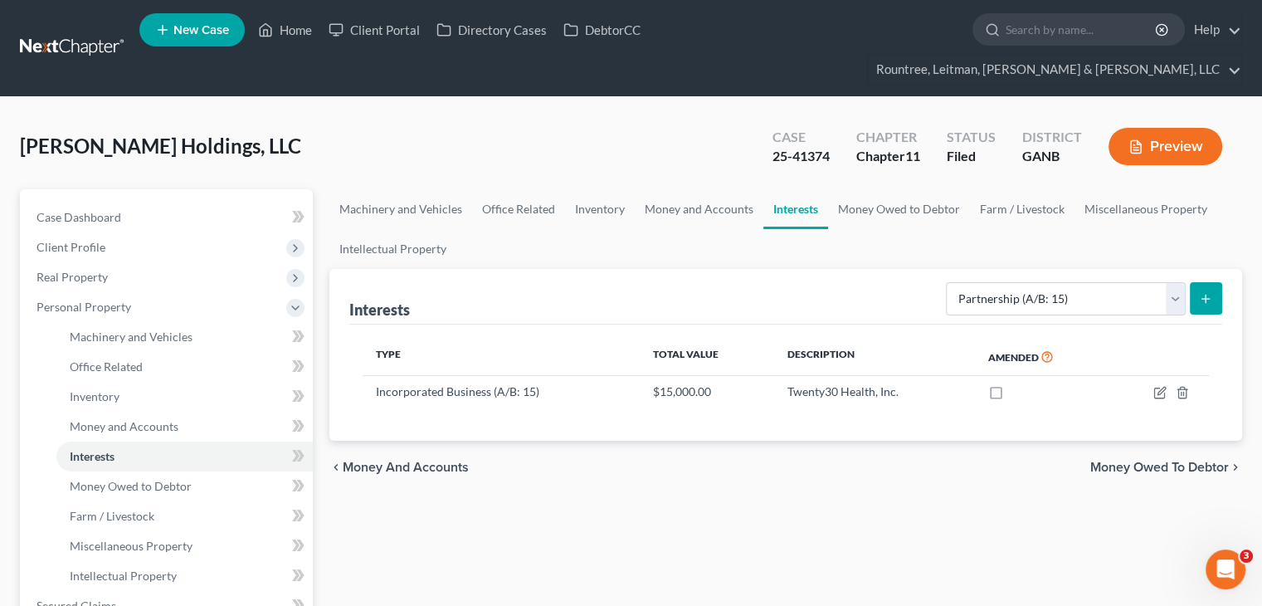
click at [524, 120] on div "Caldwell Holdings, LLC Upgraded Case 25-41374 Chapter Chapter 11 Status Filed D…" at bounding box center [631, 153] width 1222 height 72
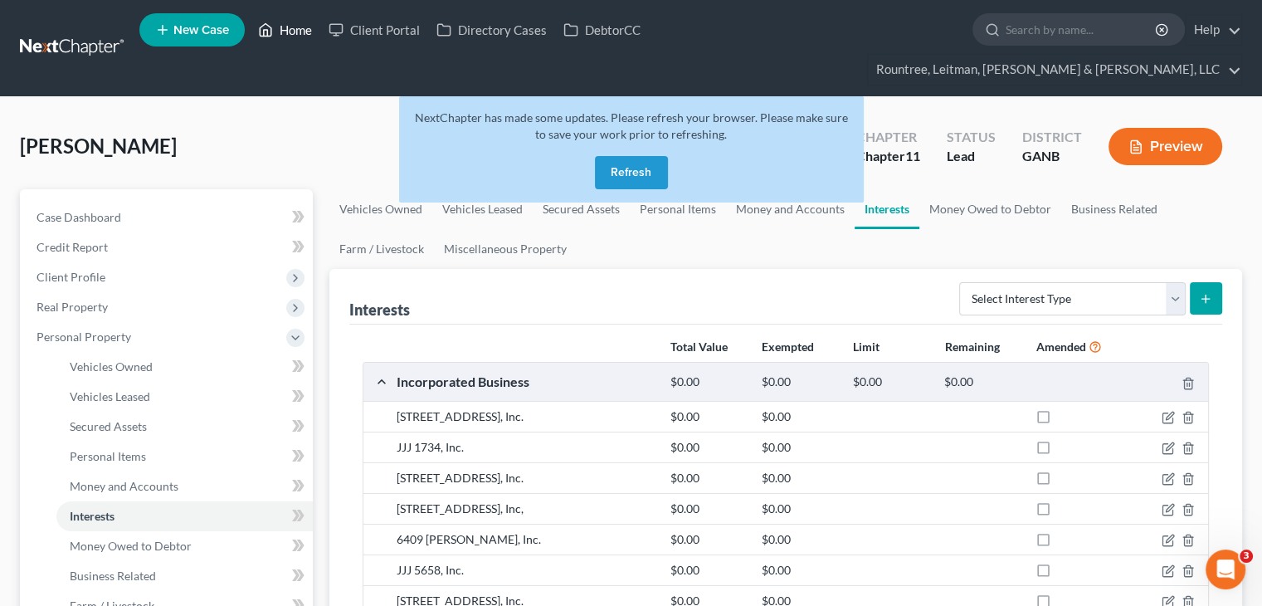
click at [281, 27] on link "Home" at bounding box center [285, 30] width 71 height 30
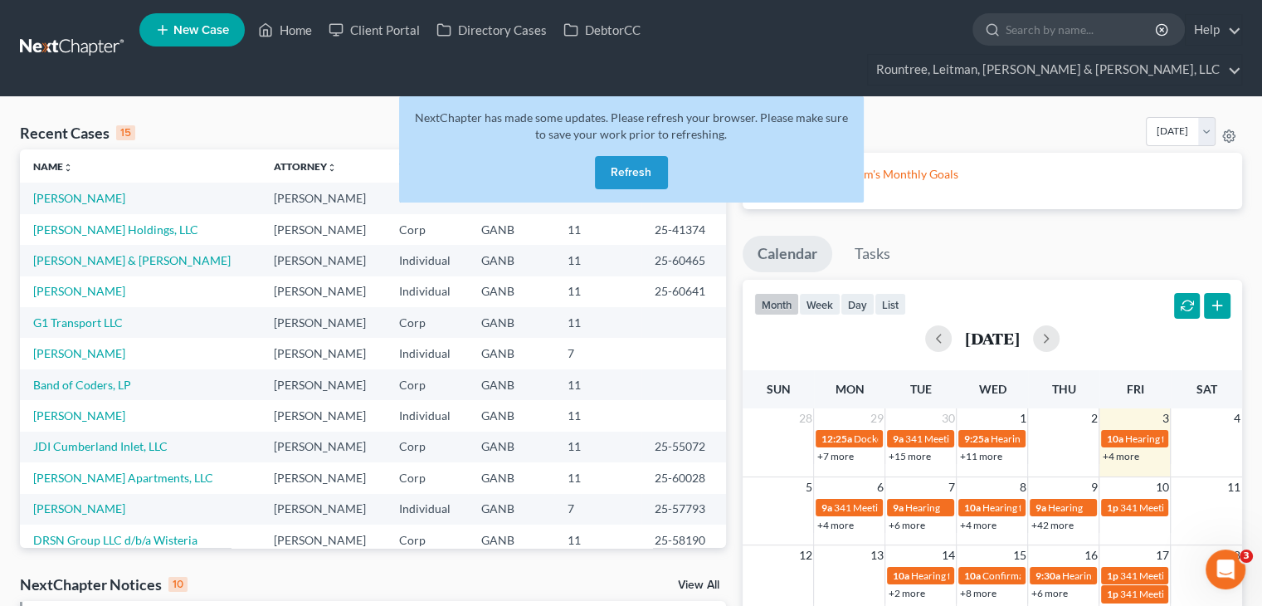
click at [624, 156] on button "Refresh" at bounding box center [631, 172] width 73 height 33
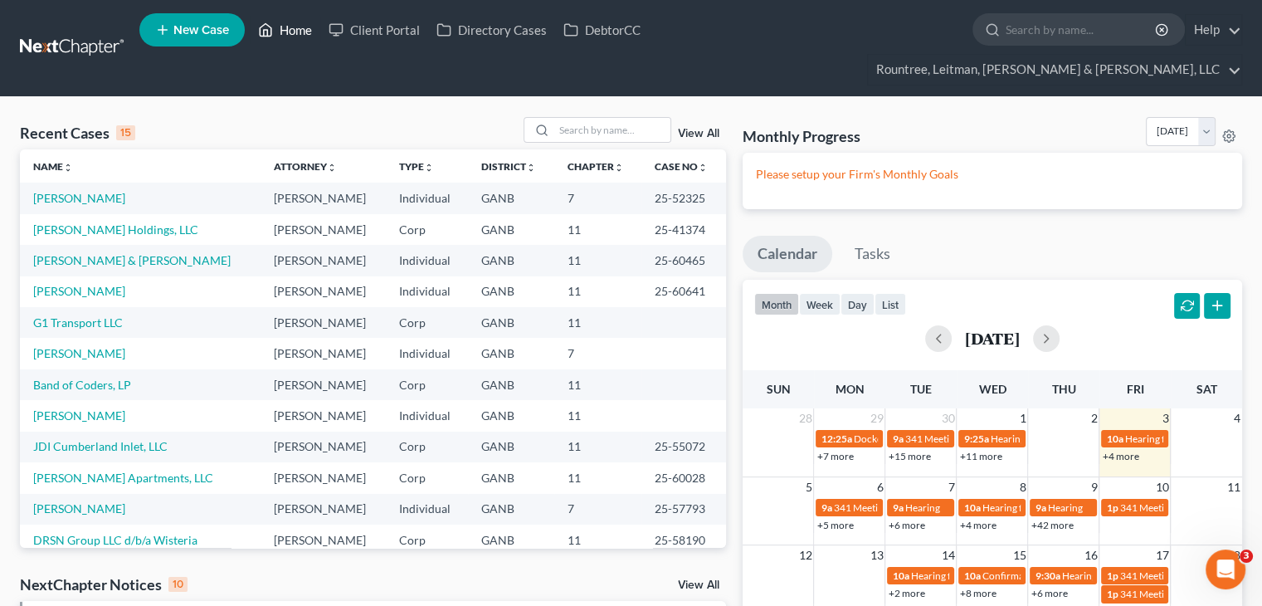
click at [283, 30] on link "Home" at bounding box center [285, 30] width 71 height 30
click at [100, 222] on link "[PERSON_NAME] Holdings, LLC" at bounding box center [115, 229] width 165 height 14
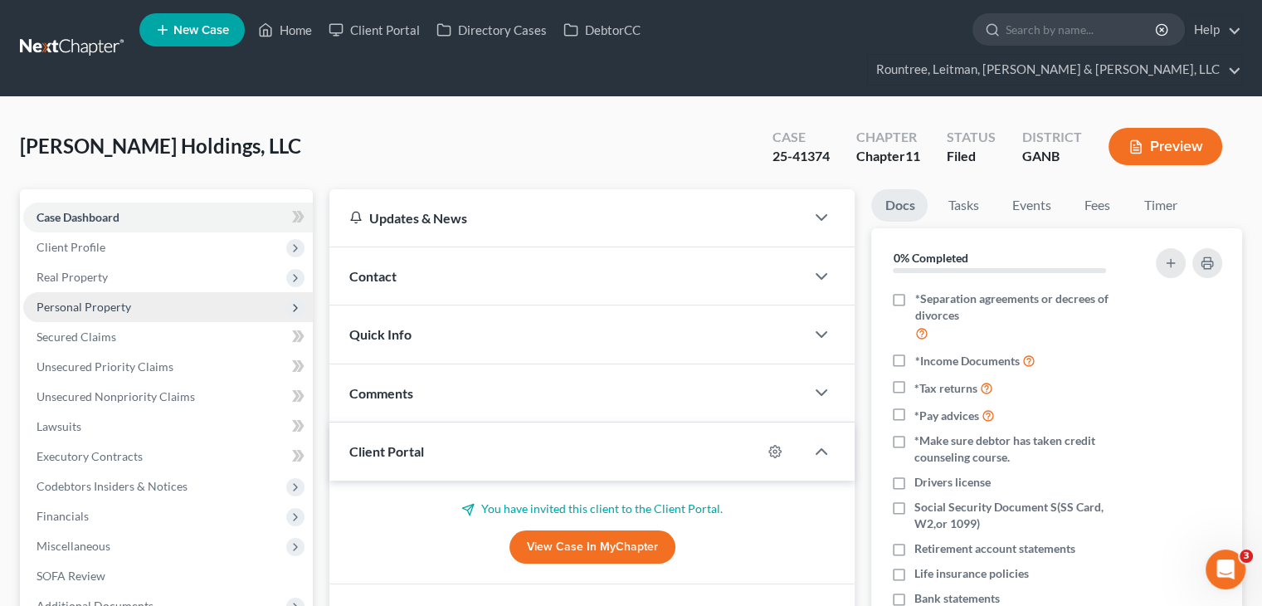
click at [95, 299] on span "Personal Property" at bounding box center [83, 306] width 95 height 14
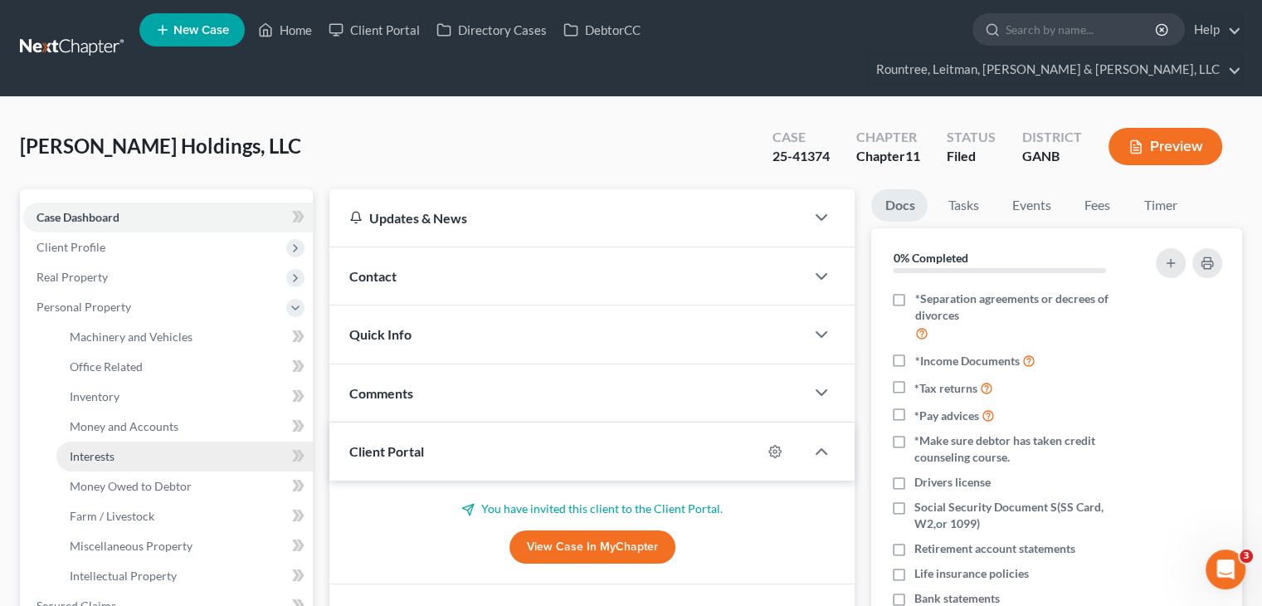
click at [103, 449] on span "Interests" at bounding box center [92, 456] width 45 height 14
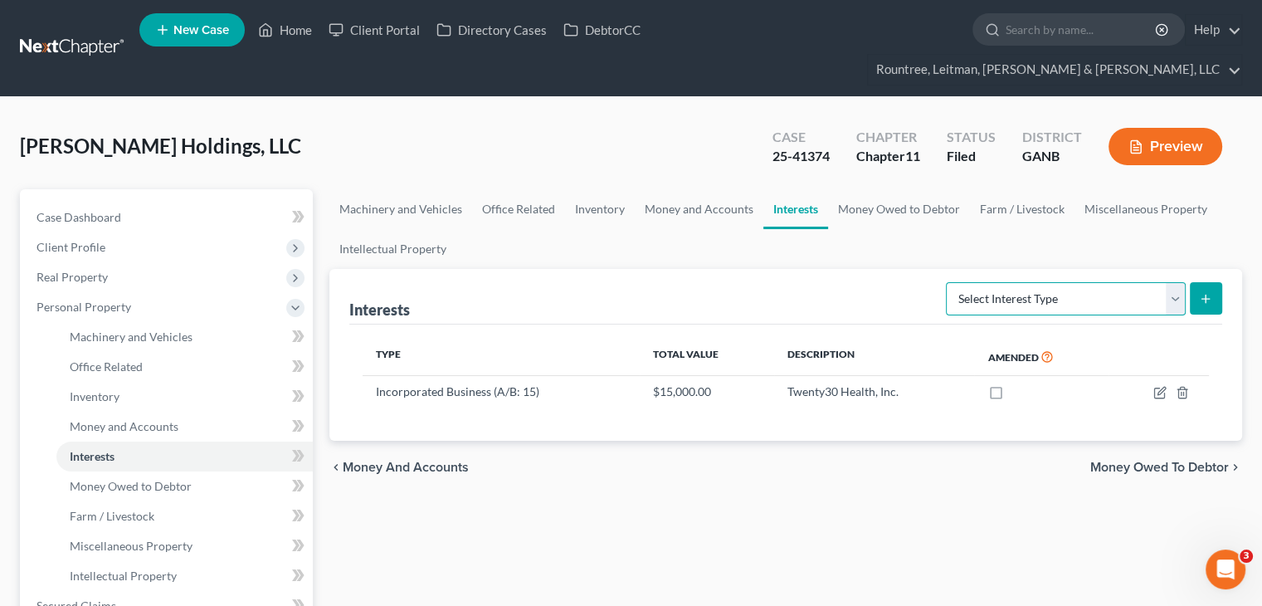
click at [1178, 282] on select "Select Interest Type Bond (A/B: 16) Incorporated Business (A/B: 15) Insurance P…" at bounding box center [1066, 298] width 240 height 33
select select "partnership"
click at [949, 282] on select "Select Interest Type Bond (A/B: 16) Incorporated Business (A/B: 15) Insurance P…" at bounding box center [1066, 298] width 240 height 33
click at [1201, 292] on icon "submit" at bounding box center [1205, 298] width 13 height 13
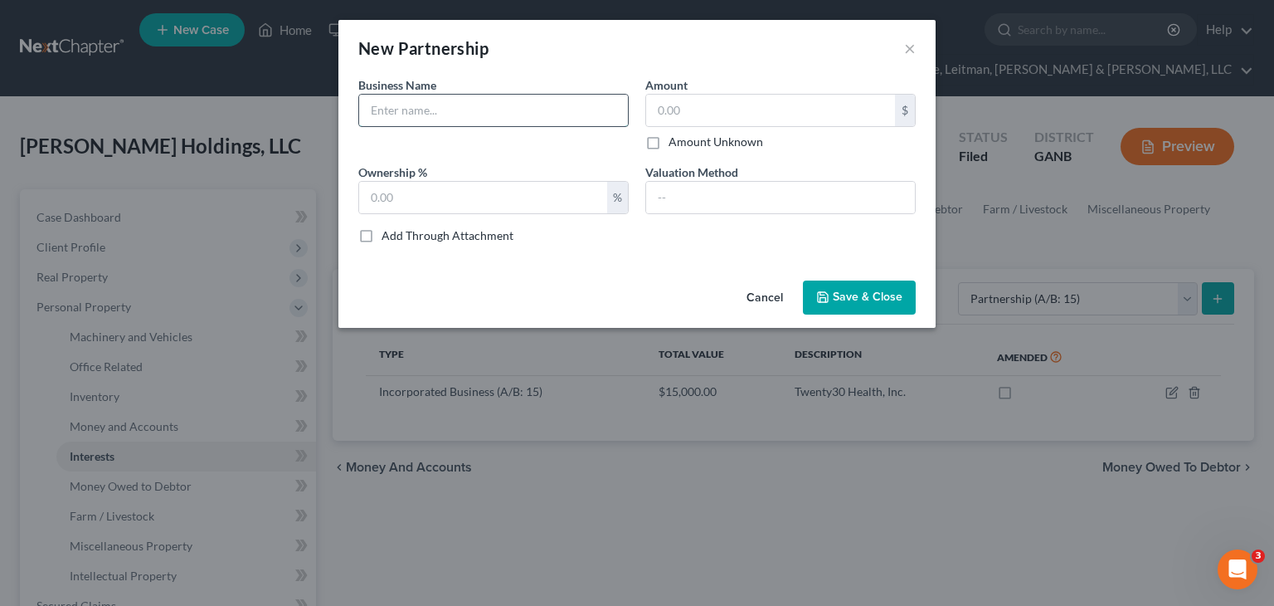
click at [411, 110] on input "text" at bounding box center [493, 111] width 269 height 32
click at [460, 110] on input "Outbound Capital, LP" at bounding box center [493, 111] width 269 height 32
type input "Outbound Capital I , LP"
click at [725, 112] on input "text" at bounding box center [770, 111] width 249 height 32
click at [428, 187] on input "text" at bounding box center [483, 198] width 248 height 32
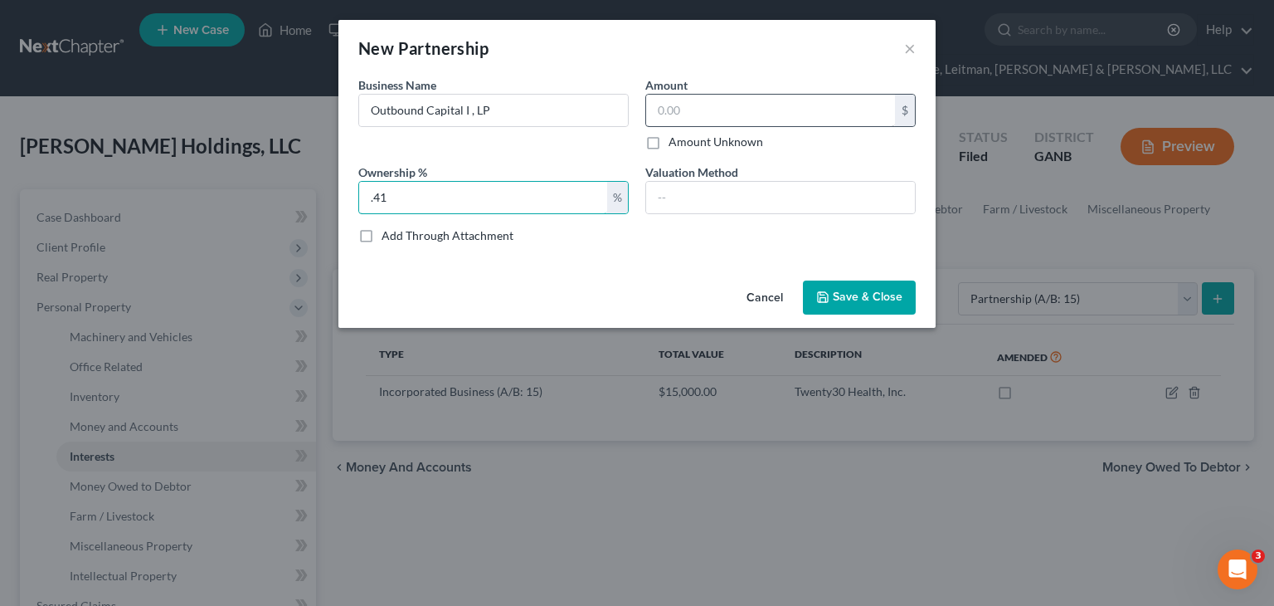
type input ".41"
click at [701, 115] on input "text" at bounding box center [770, 111] width 249 height 32
type input "25,000.00"
click at [847, 291] on span "Save & Close" at bounding box center [868, 297] width 70 height 14
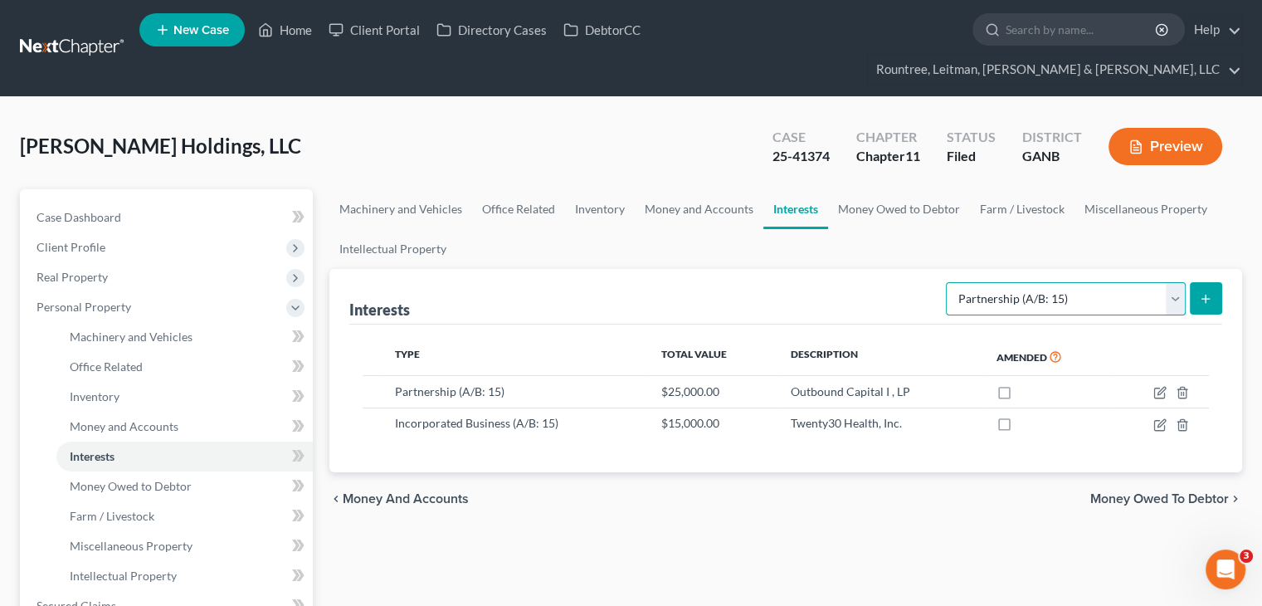
click at [1168, 282] on select "Select Interest Type Bond (A/B: 16) Incorporated Business (A/B: 15) Insurance P…" at bounding box center [1066, 298] width 240 height 33
click at [584, 217] on ul "Machinery and Vehicles Office Related Inventory Money and Accounts Interests Mo…" at bounding box center [785, 229] width 912 height 80
click at [113, 479] on span "Money Owed to Debtor" at bounding box center [131, 486] width 122 height 14
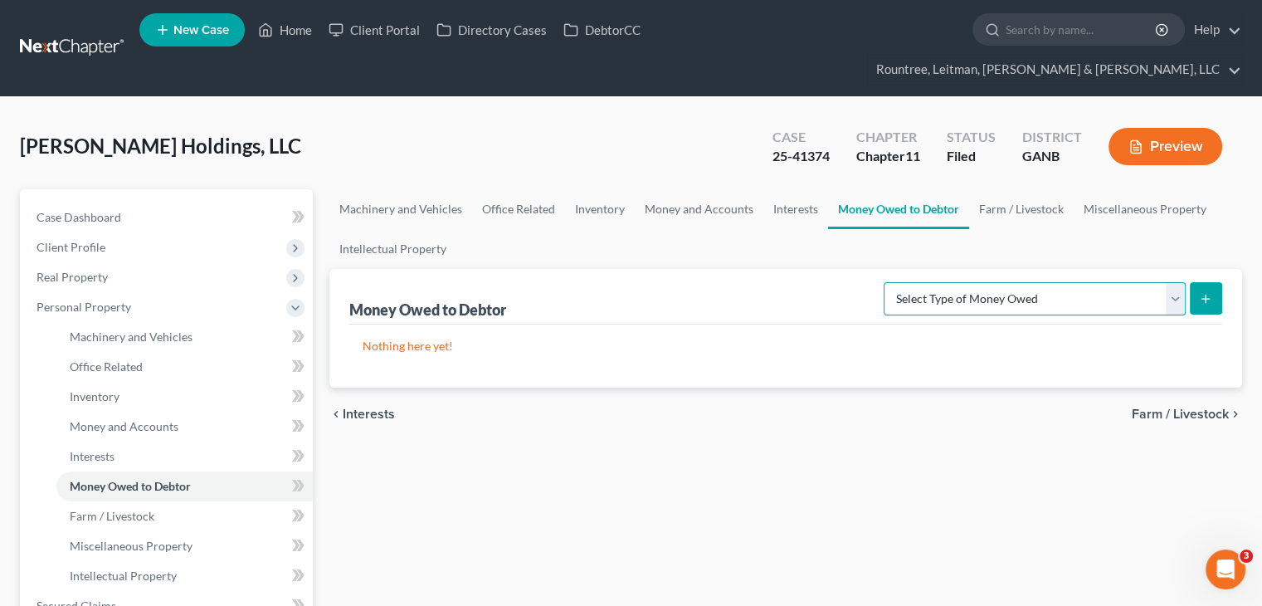
click at [1180, 282] on select "Select Type of Money Owed Accounts Receivable (A/B: 11) Causes of Action Agains…" at bounding box center [1034, 298] width 302 height 33
select select "expected_tax_refund"
click at [888, 282] on select "Select Type of Money Owed Accounts Receivable (A/B: 11) Causes of Action Agains…" at bounding box center [1034, 298] width 302 height 33
click at [1202, 292] on icon "submit" at bounding box center [1205, 298] width 13 height 13
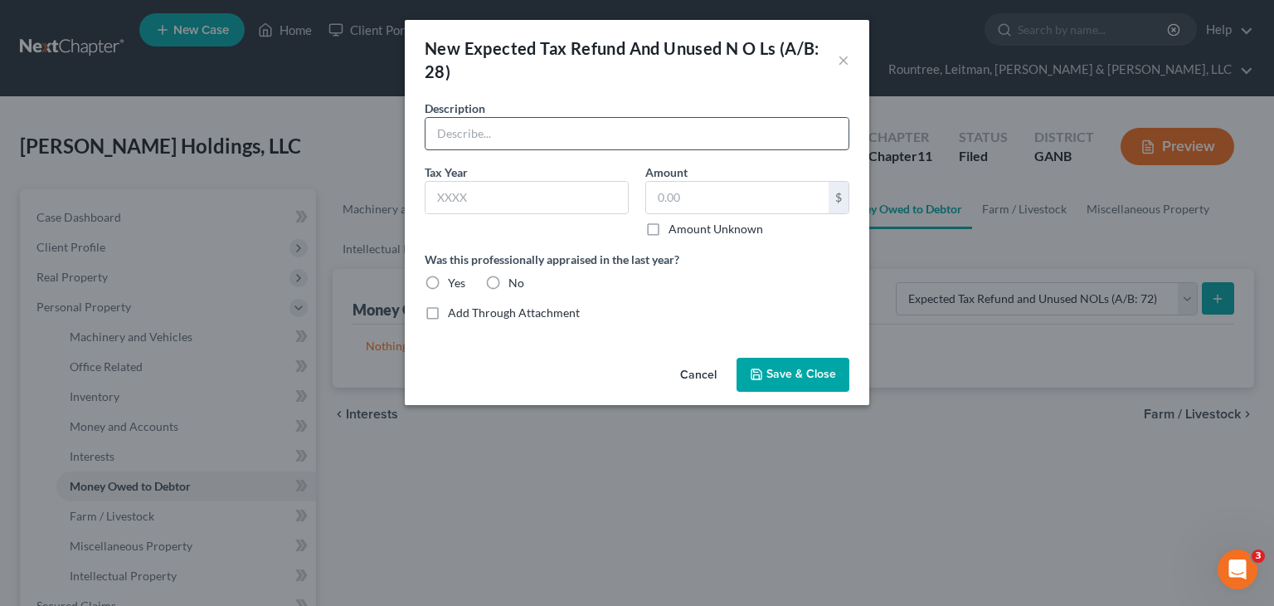
click at [514, 134] on input "text" at bounding box center [637, 134] width 423 height 32
type input "Federal and State"
click at [518, 177] on div "Tax Year *" at bounding box center [526, 200] width 221 height 74
click at [510, 192] on input "text" at bounding box center [527, 198] width 202 height 32
type input "2024"
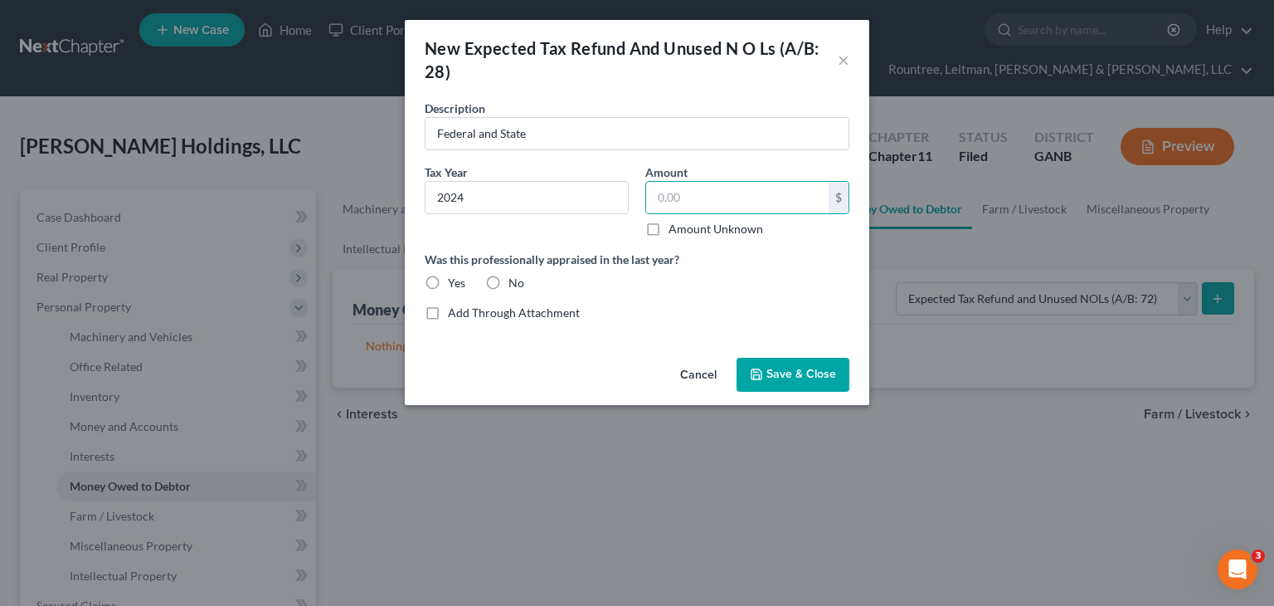
click at [669, 230] on label "Amount Unknown" at bounding box center [716, 229] width 95 height 17
click at [675, 230] on input "Amount Unknown" at bounding box center [680, 226] width 11 height 11
checkbox input "true"
type input "0.00"
click at [620, 124] on input "Federal and State" at bounding box center [637, 134] width 423 height 32
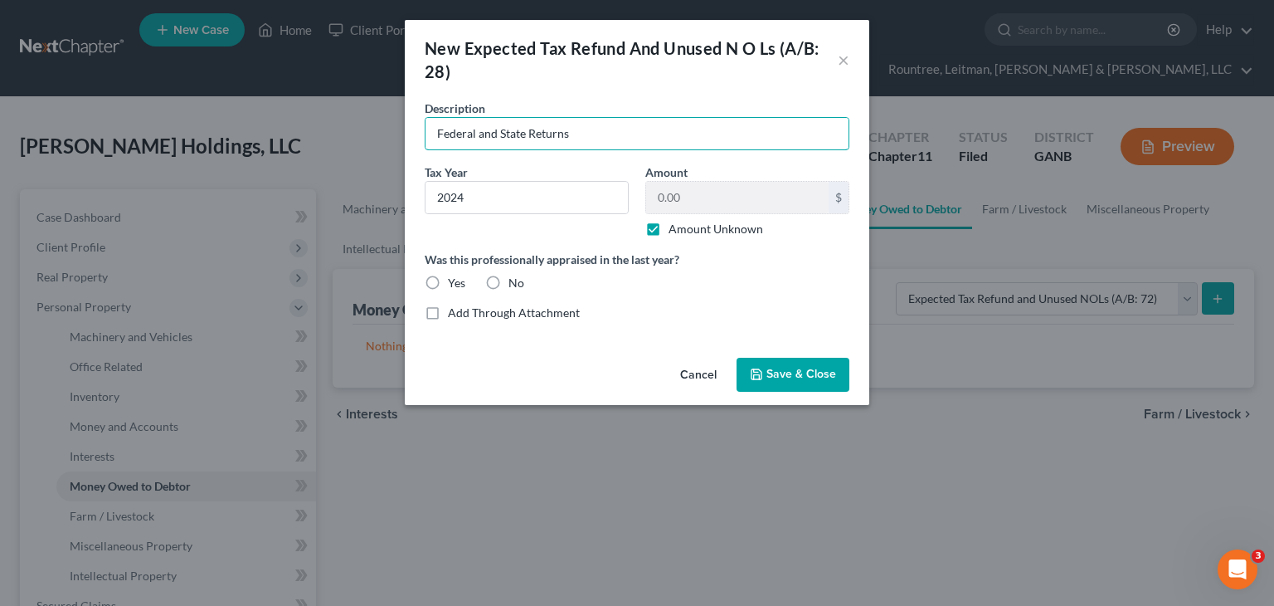
type input "Federal and State Returns"
click at [779, 372] on span "Save & Close" at bounding box center [801, 374] width 70 height 14
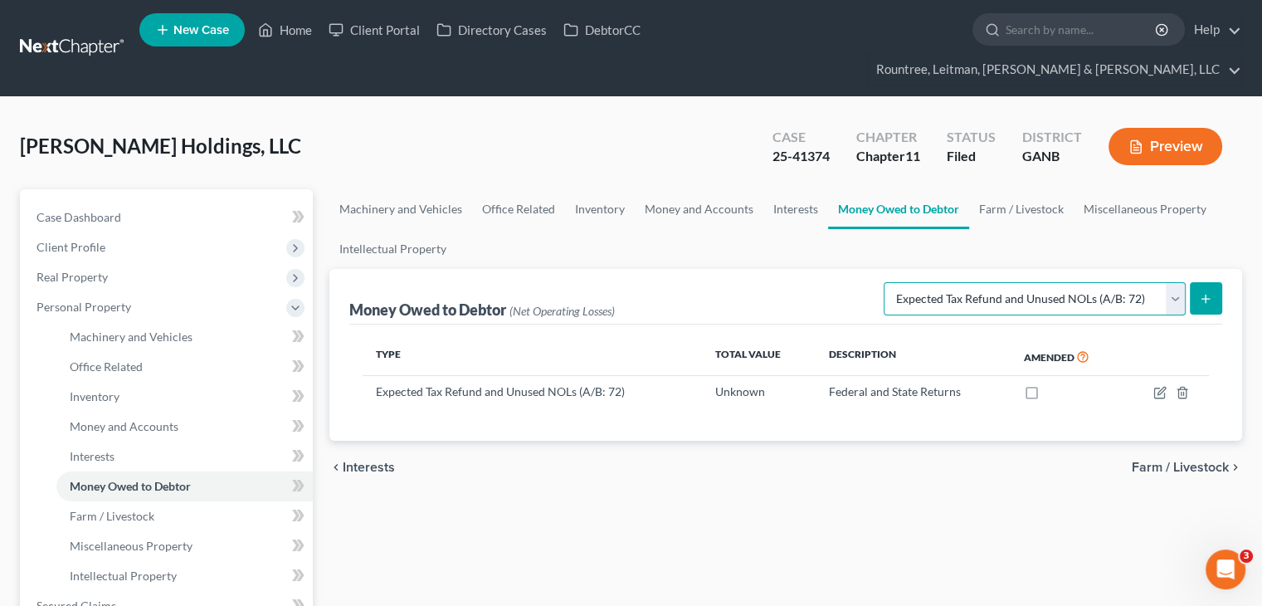
click at [1175, 282] on select "Select Type of Money Owed Accounts Receivable (A/B: 11) Causes of Action Agains…" at bounding box center [1034, 298] width 302 height 33
select select "notes_receivable"
click at [888, 282] on select "Select Type of Money Owed Accounts Receivable (A/B: 11) Causes of Action Agains…" at bounding box center [1034, 298] width 302 height 33
click at [1174, 282] on select "Select Type of Money Owed Accounts Receivable (A/B: 11) Causes of Action Agains…" at bounding box center [1034, 298] width 302 height 33
click at [604, 461] on div "chevron_left Interests Farm / Livestock chevron_right" at bounding box center [785, 466] width 912 height 53
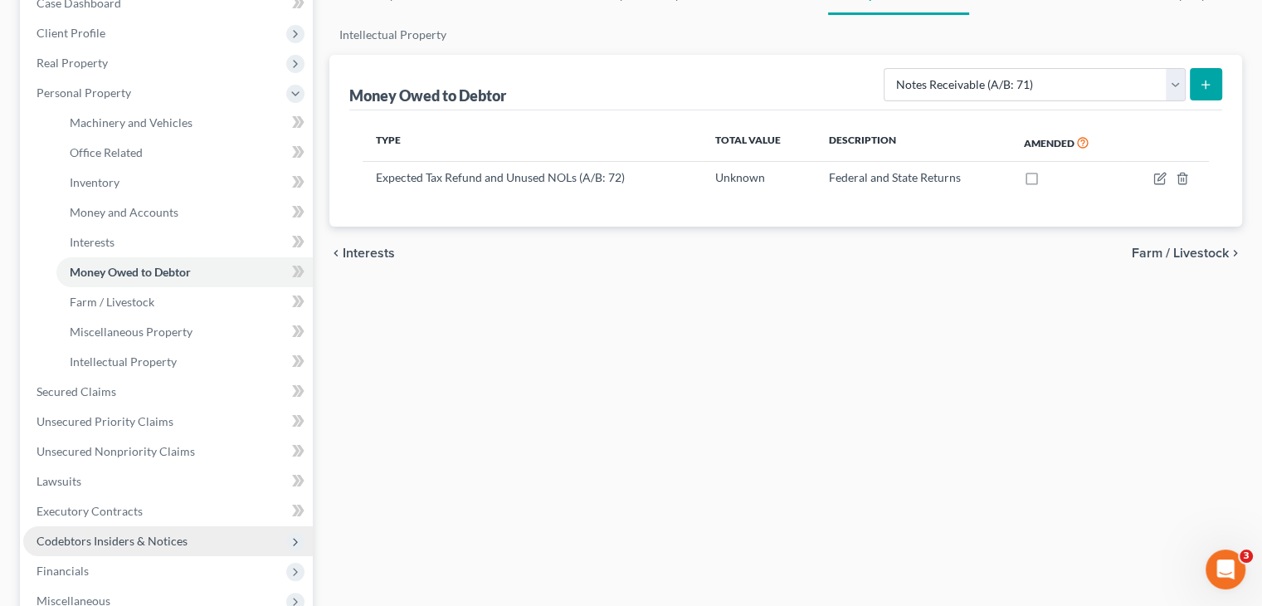
scroll to position [249, 0]
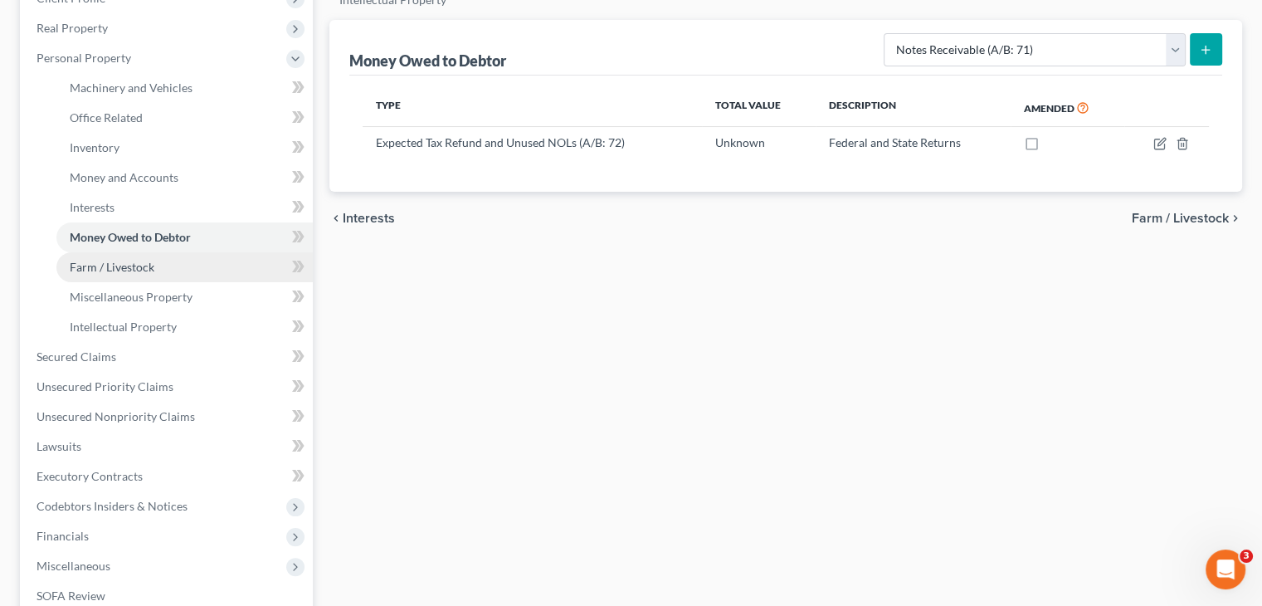
click at [140, 260] on span "Farm / Livestock" at bounding box center [112, 267] width 85 height 14
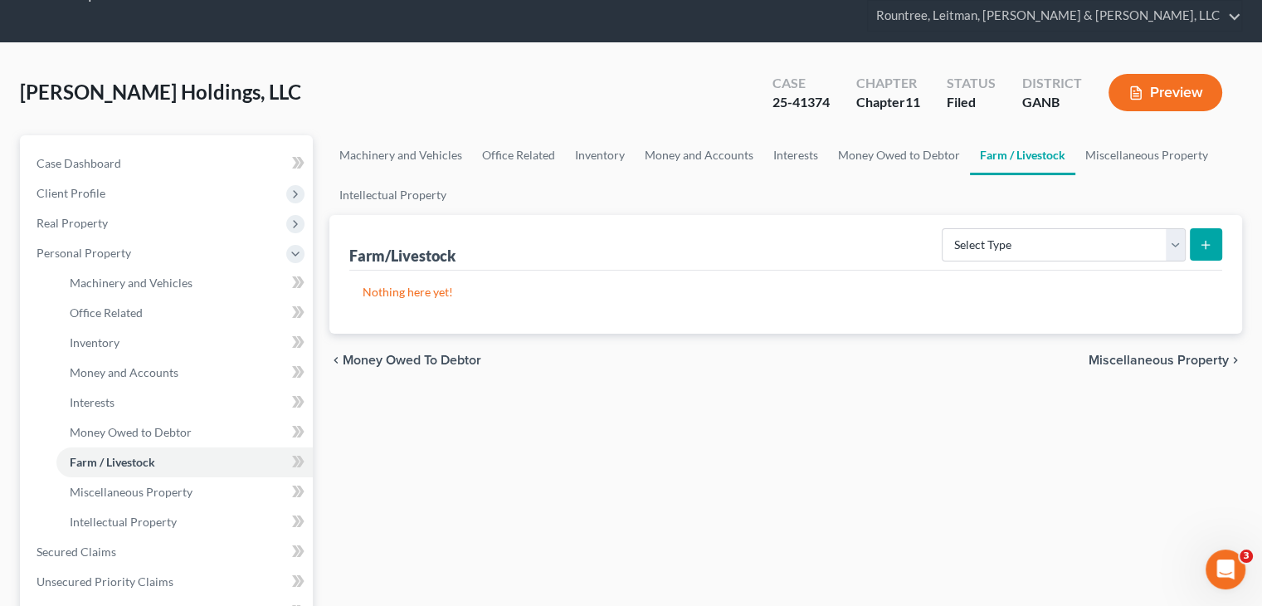
scroll to position [83, 0]
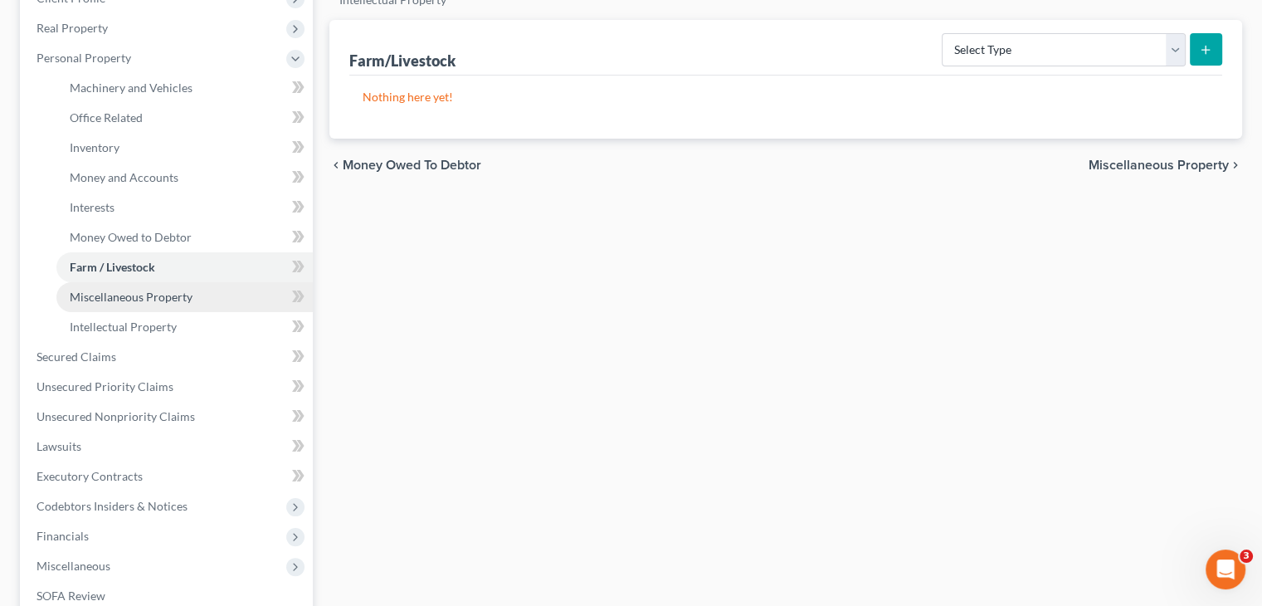
click at [132, 282] on link "Miscellaneous Property" at bounding box center [184, 297] width 256 height 30
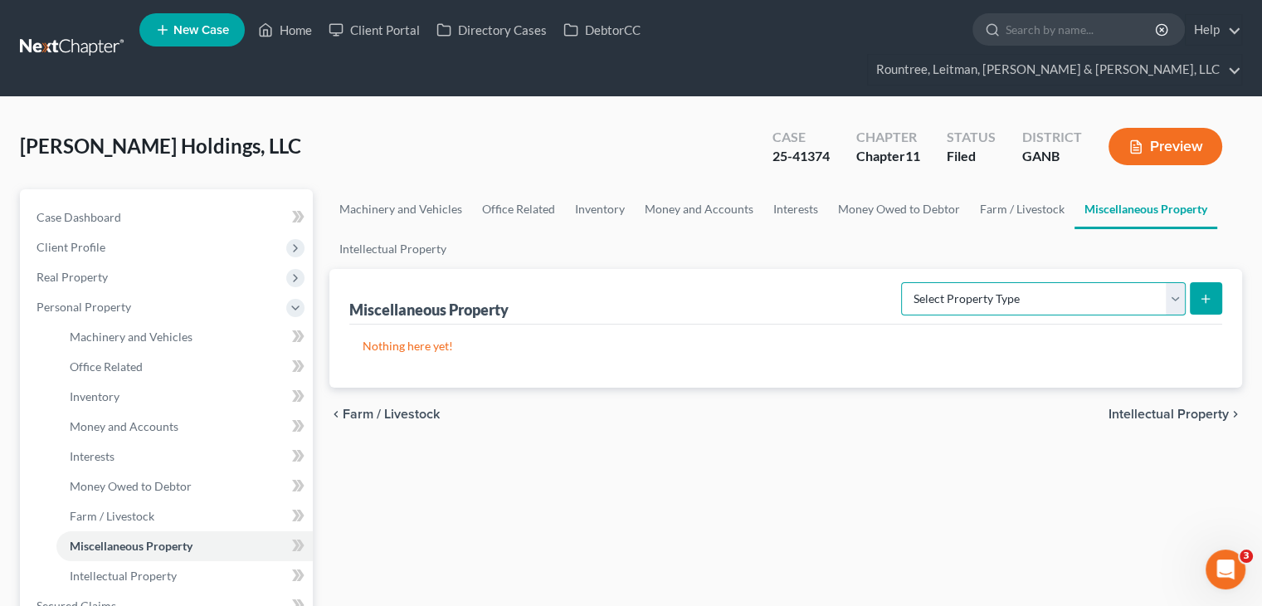
click at [1175, 282] on select "Select Property Type Assigned for Creditor Benefit Within 120 Days (SOFA: 8) As…" at bounding box center [1043, 298] width 285 height 33
select select "transferred"
click at [901, 282] on select "Select Property Type Assigned for Creditor Benefit Within 120 Days (SOFA: 8) As…" at bounding box center [1043, 298] width 285 height 33
click at [1205, 294] on line "submit" at bounding box center [1205, 297] width 0 height 7
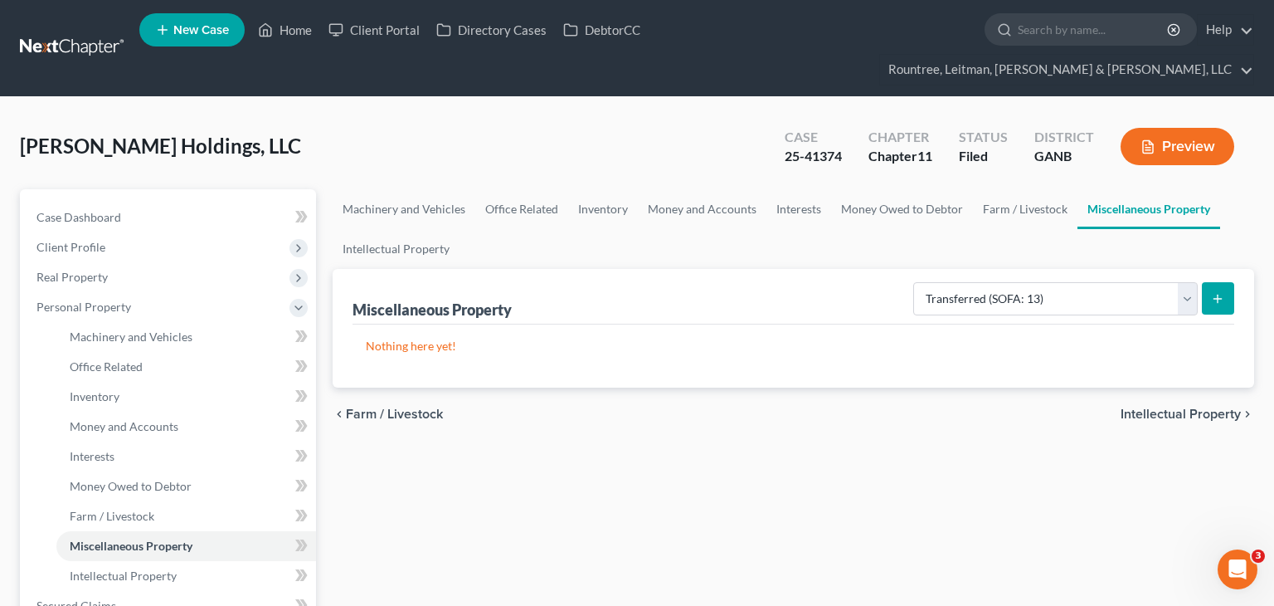
select select "Ordinary (within 2 years)"
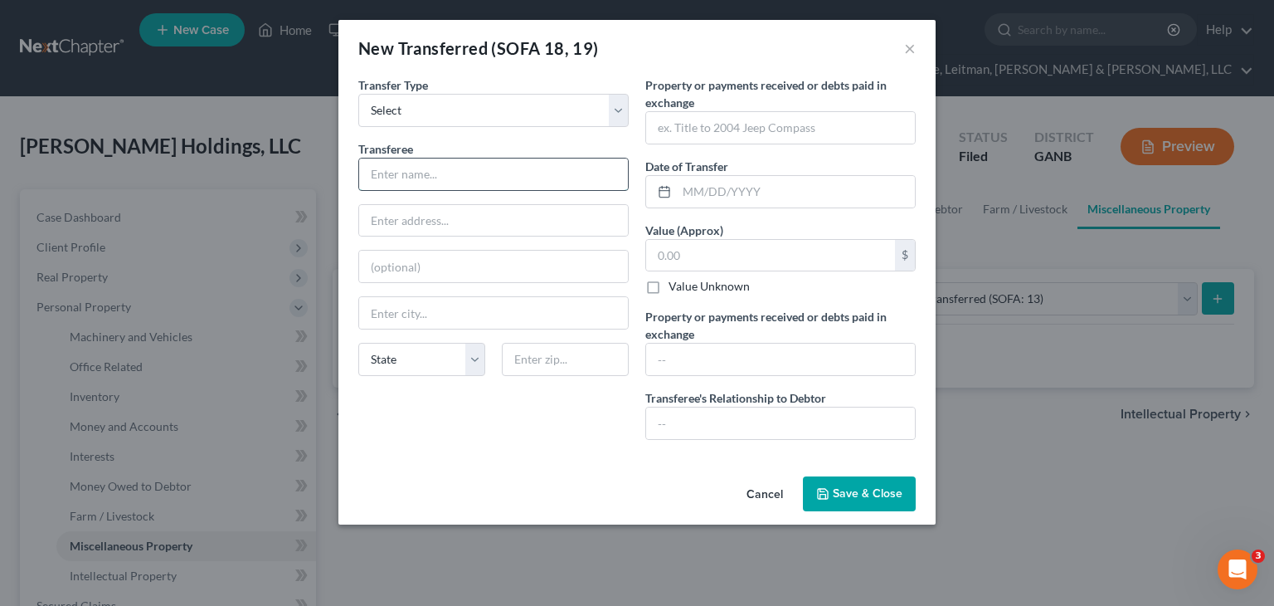
click at [484, 177] on input "text" at bounding box center [493, 174] width 269 height 32
type input "Ned Hall"
click at [481, 207] on input "text" at bounding box center [493, 221] width 269 height 32
click at [685, 190] on input "text" at bounding box center [796, 192] width 238 height 32
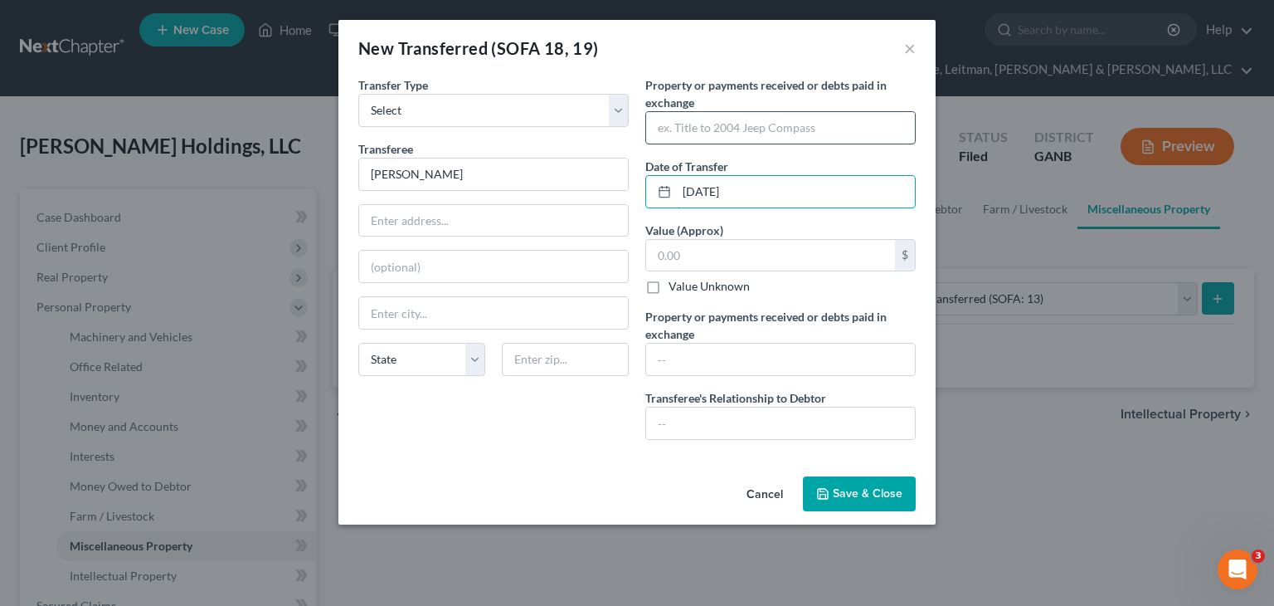
type input "06/09/2024"
click at [720, 134] on input "text" at bounding box center [780, 128] width 269 height 32
click at [677, 349] on input "text" at bounding box center [780, 359] width 269 height 32
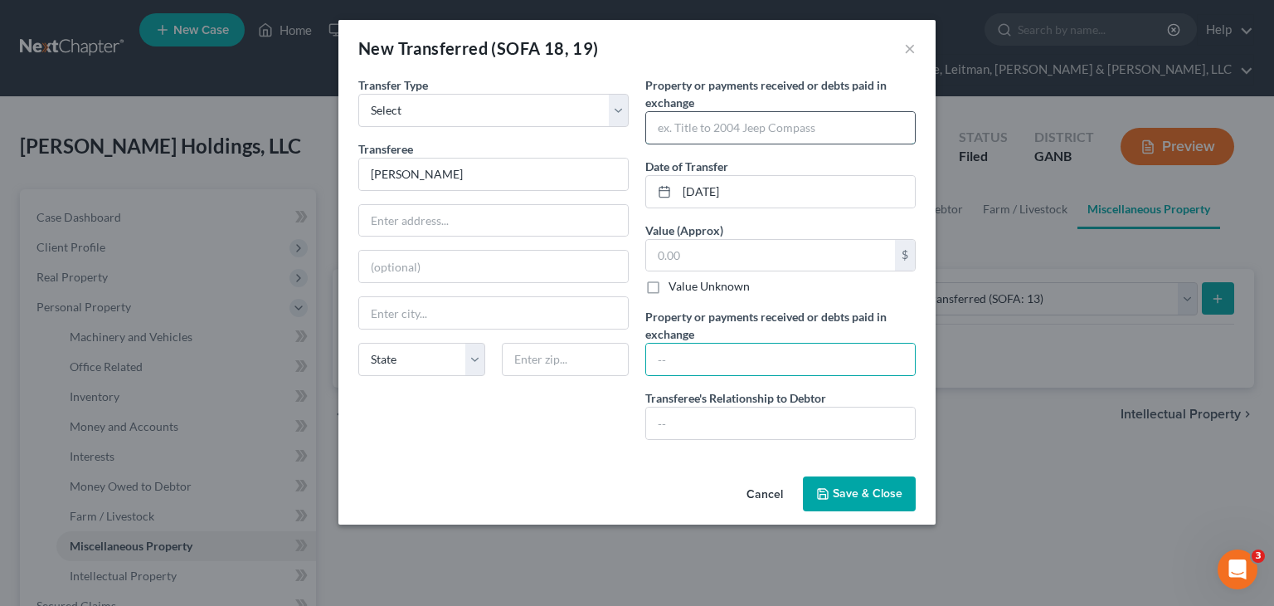
click at [737, 137] on input "text" at bounding box center [780, 128] width 269 height 32
type input "C"
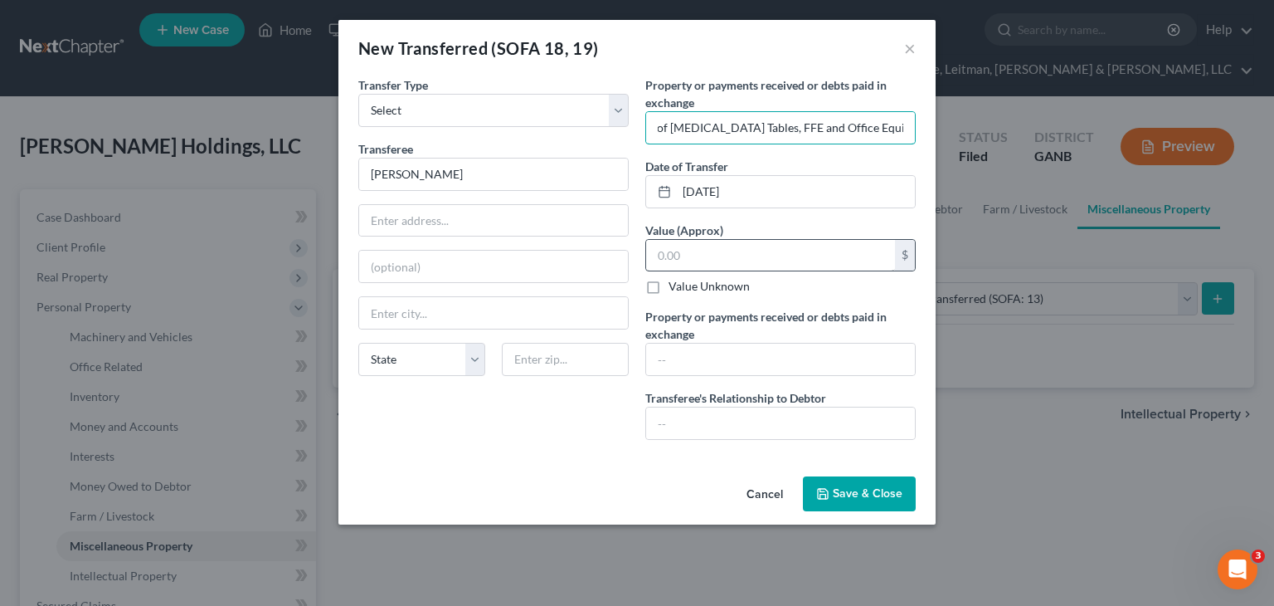
type input "Sale of Chiropractic Tables, FFE and Office Equipment"
click at [714, 250] on input "text" at bounding box center [770, 256] width 249 height 32
type input "8,500"
click at [758, 426] on input "text" at bounding box center [780, 423] width 269 height 32
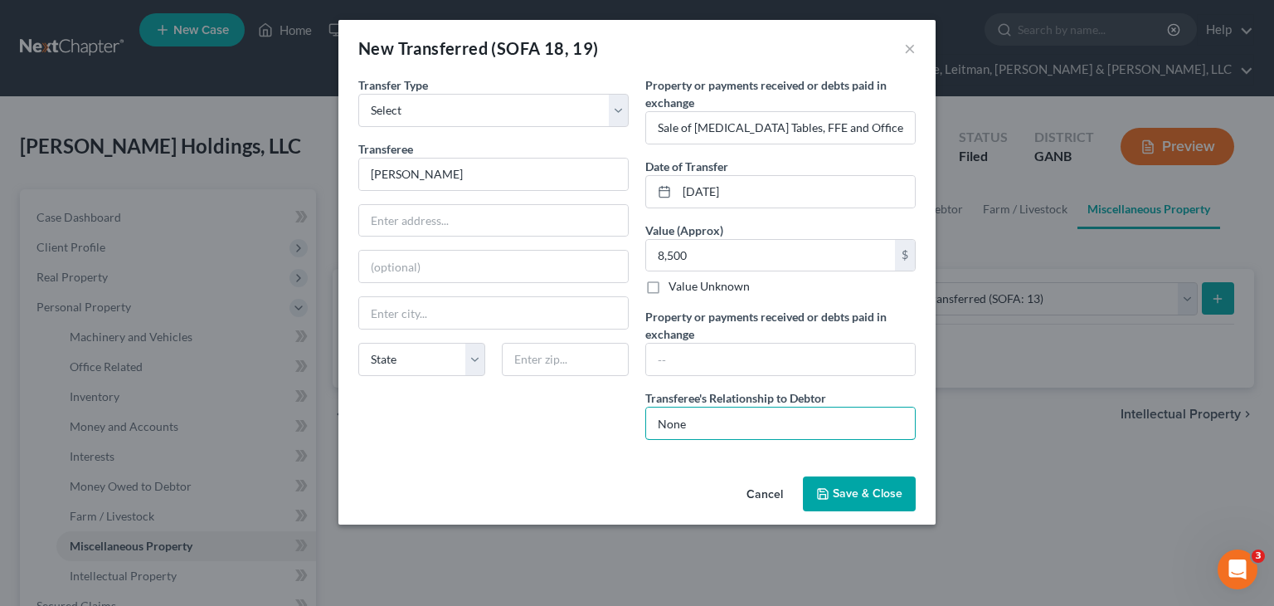
type input "None"
click at [859, 489] on span "Save & Close" at bounding box center [868, 493] width 70 height 14
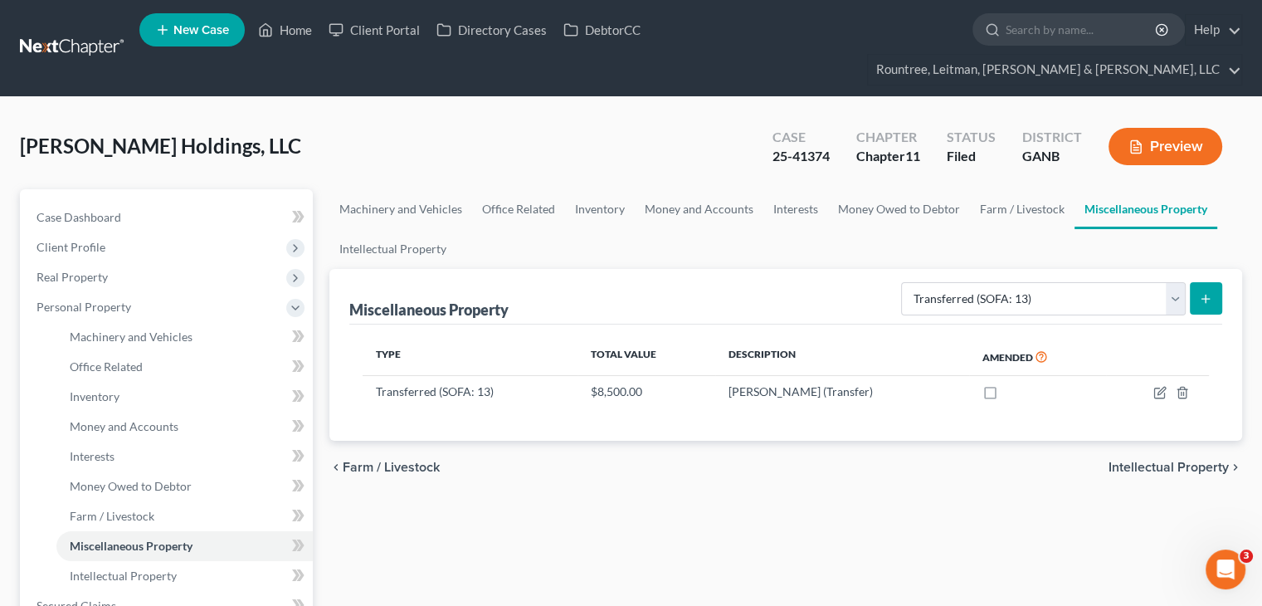
click at [1209, 292] on icon "submit" at bounding box center [1205, 298] width 13 height 13
select select "Ordinary (within 2 years)"
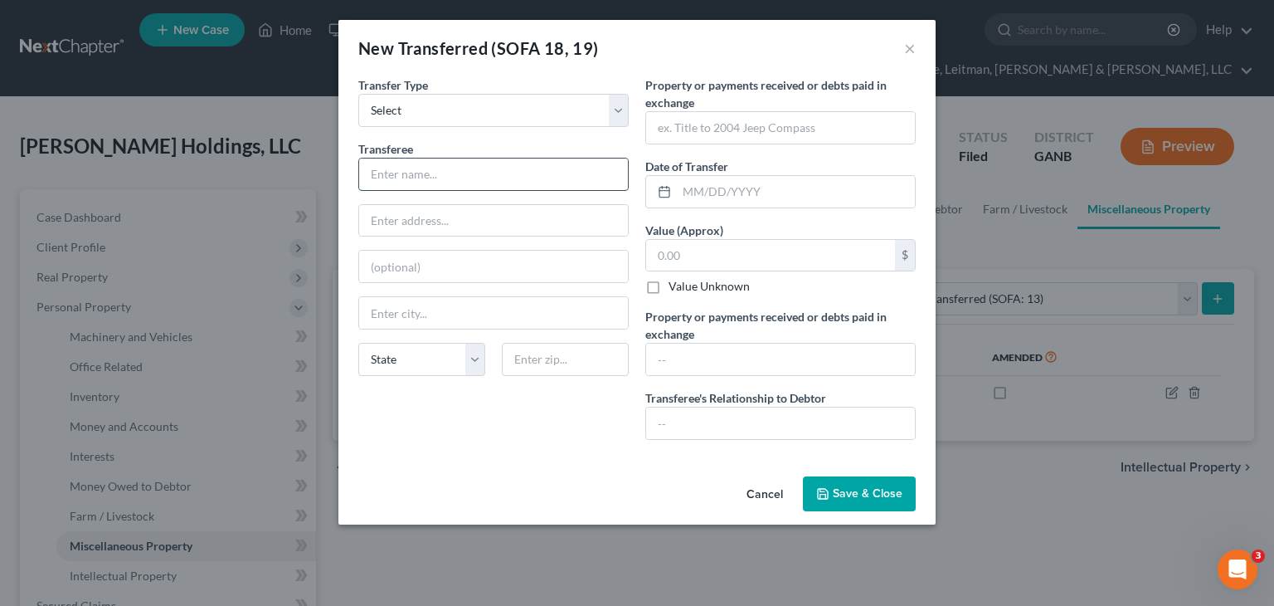
click at [399, 177] on input "text" at bounding box center [493, 174] width 269 height 32
drag, startPoint x: 681, startPoint y: 198, endPoint x: 690, endPoint y: 196, distance: 9.5
click at [681, 198] on input "text" at bounding box center [796, 192] width 238 height 32
type input "02/15/2025"
click at [716, 252] on input "text" at bounding box center [770, 256] width 249 height 32
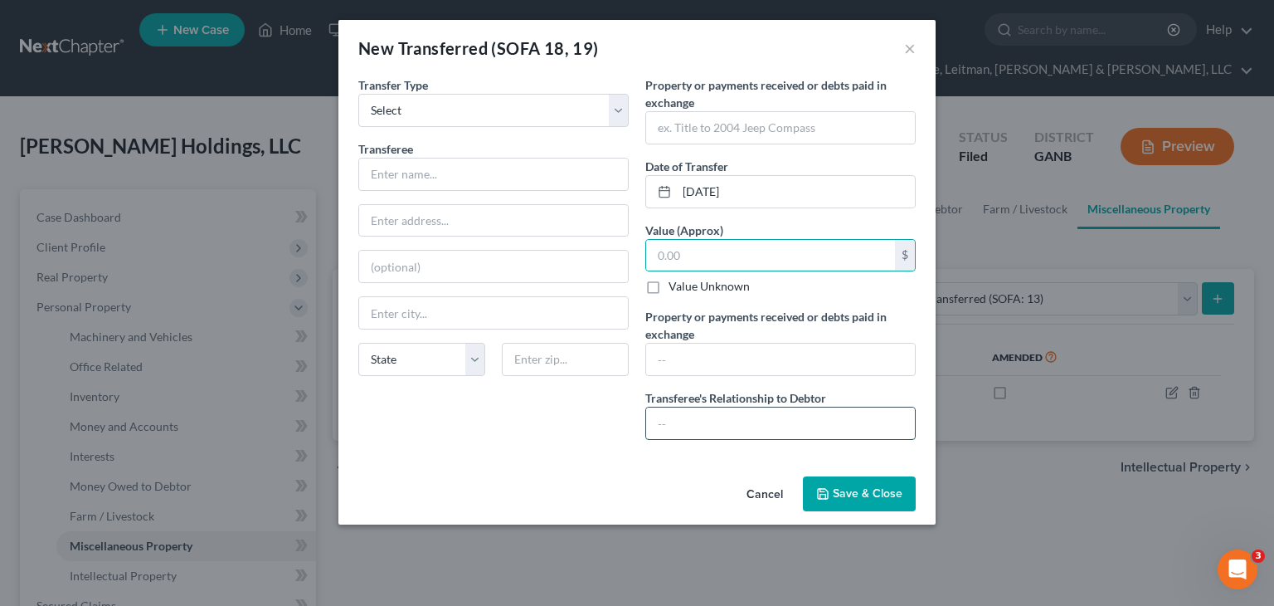
click at [746, 416] on input "text" at bounding box center [780, 423] width 269 height 32
type input "None"
click at [707, 260] on input "text" at bounding box center [770, 256] width 249 height 32
type input "4,500"
click at [701, 119] on input "text" at bounding box center [780, 128] width 269 height 32
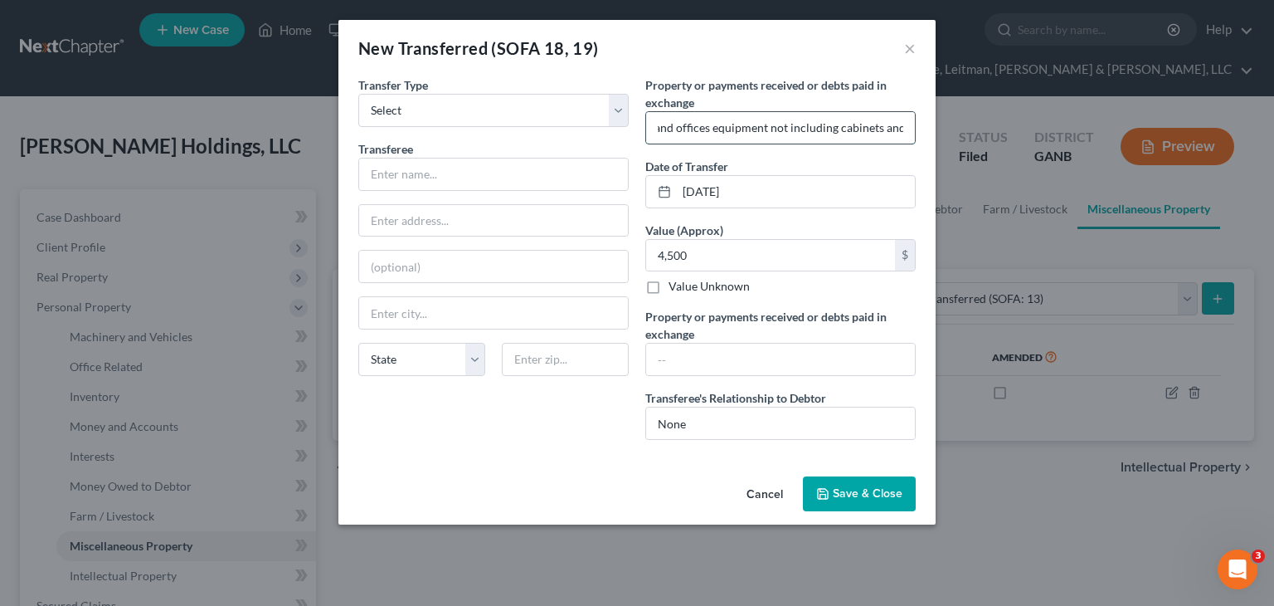
scroll to position [0, 139]
type input "Chiropractic tables and offices equipment not including cabinets and fixtures"
click at [430, 169] on input "text" at bounding box center [493, 174] width 269 height 32
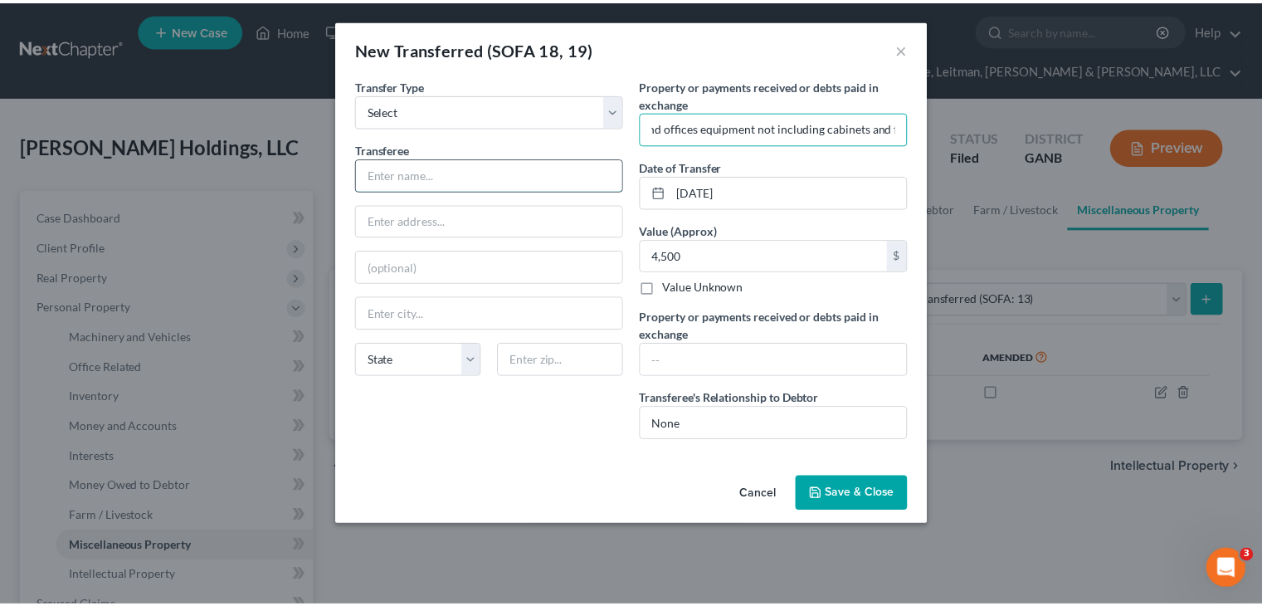
scroll to position [0, 0]
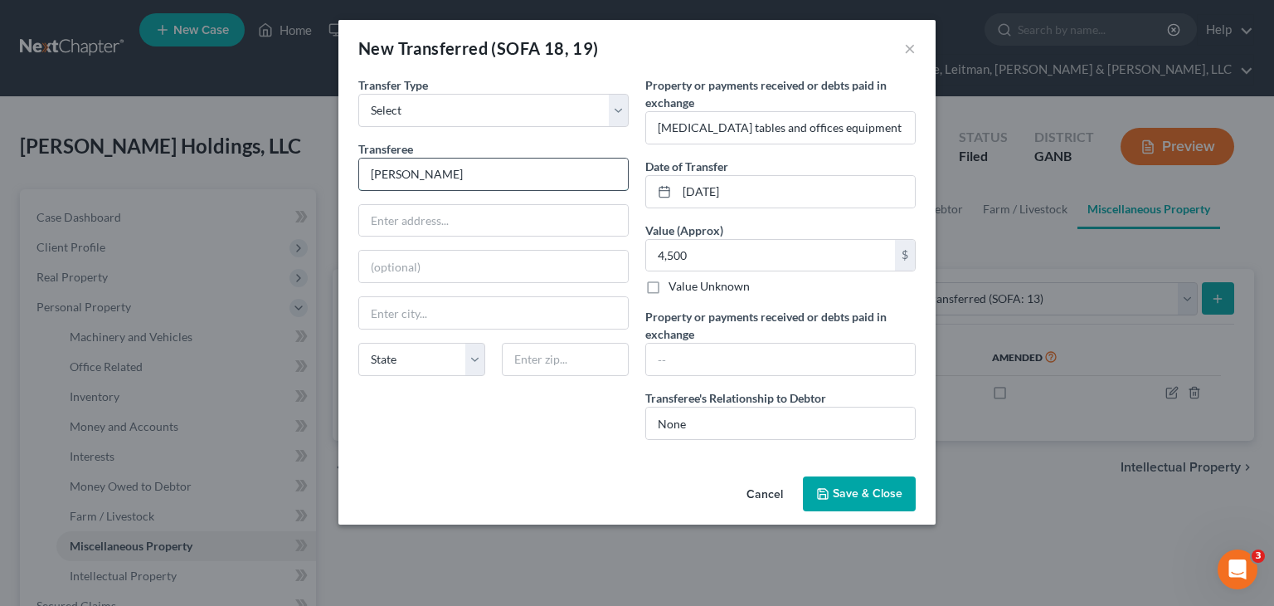
type input "Ahmed Migdady"
type input "3 Greenwood Place"
type input "Ste. 303"
click at [471, 308] on input "text" at bounding box center [493, 313] width 269 height 32
type input "PIkesville"
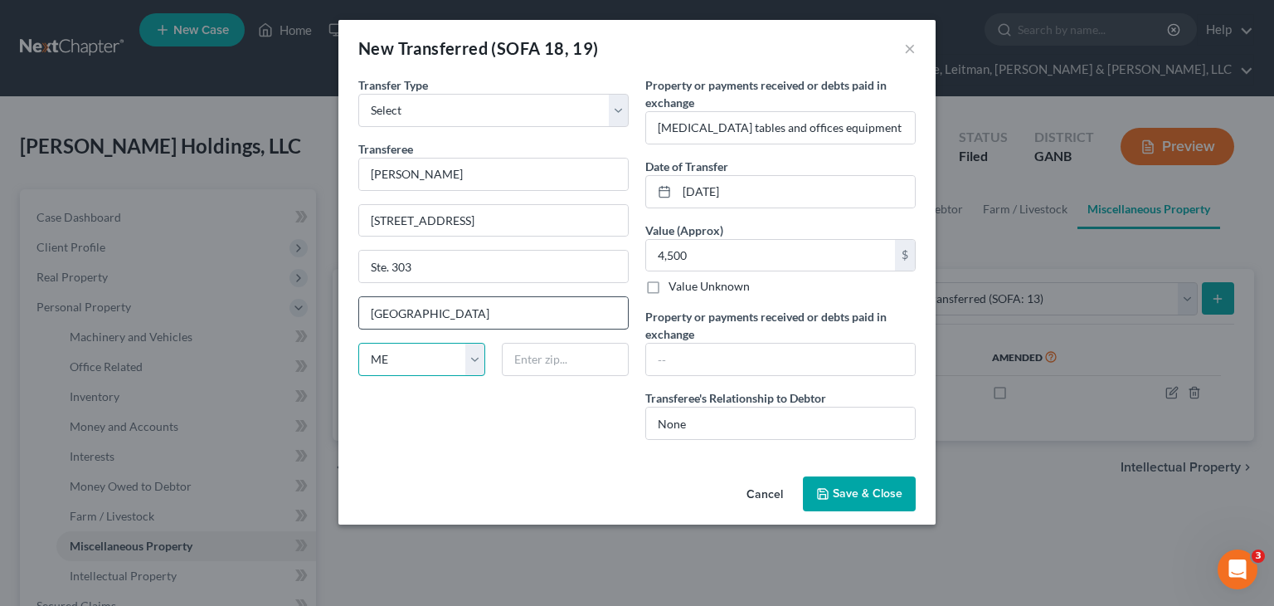
select select "21"
click at [533, 358] on input "text" at bounding box center [565, 359] width 127 height 33
type input "21208"
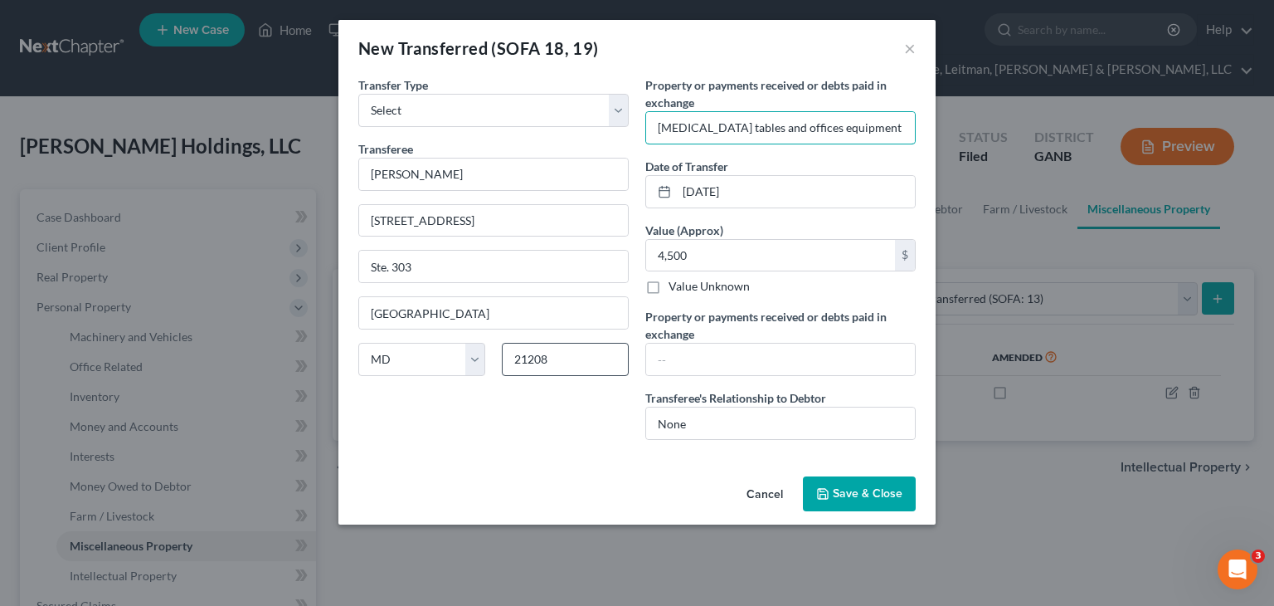
type input "Pikesville"
click at [853, 491] on span "Save & Close" at bounding box center [868, 493] width 70 height 14
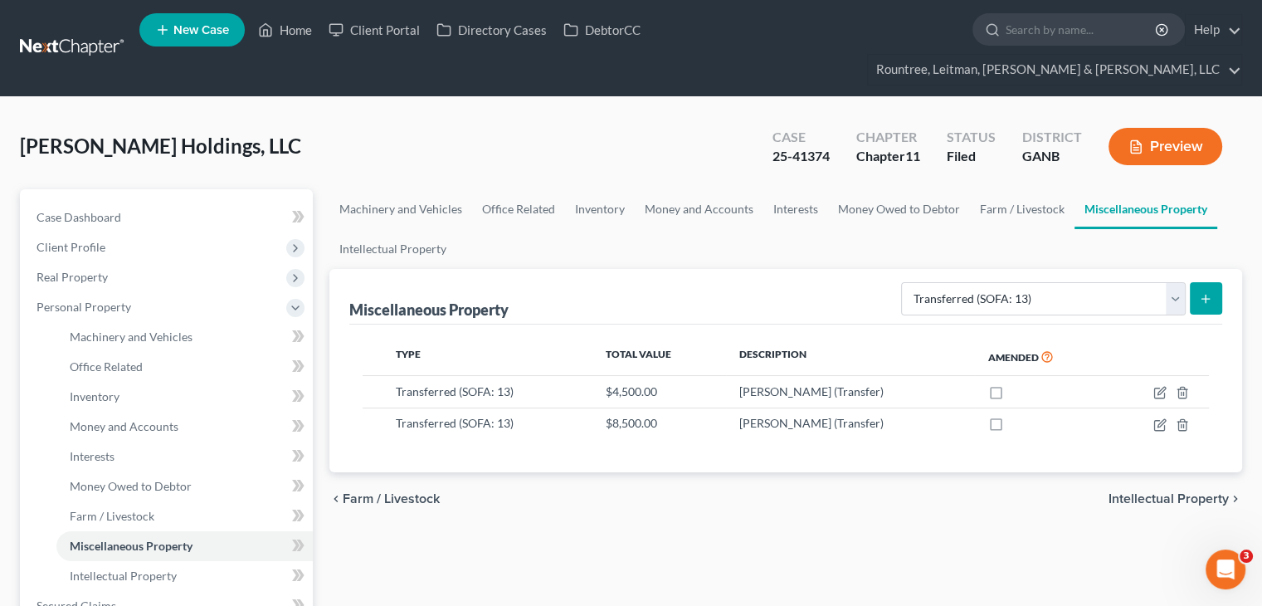
drag, startPoint x: 758, startPoint y: 522, endPoint x: 647, endPoint y: 498, distance: 113.7
click at [758, 521] on div "Machinery and Vehicles Office Related Inventory Money and Accounts Interests Mo…" at bounding box center [785, 593] width 929 height 809
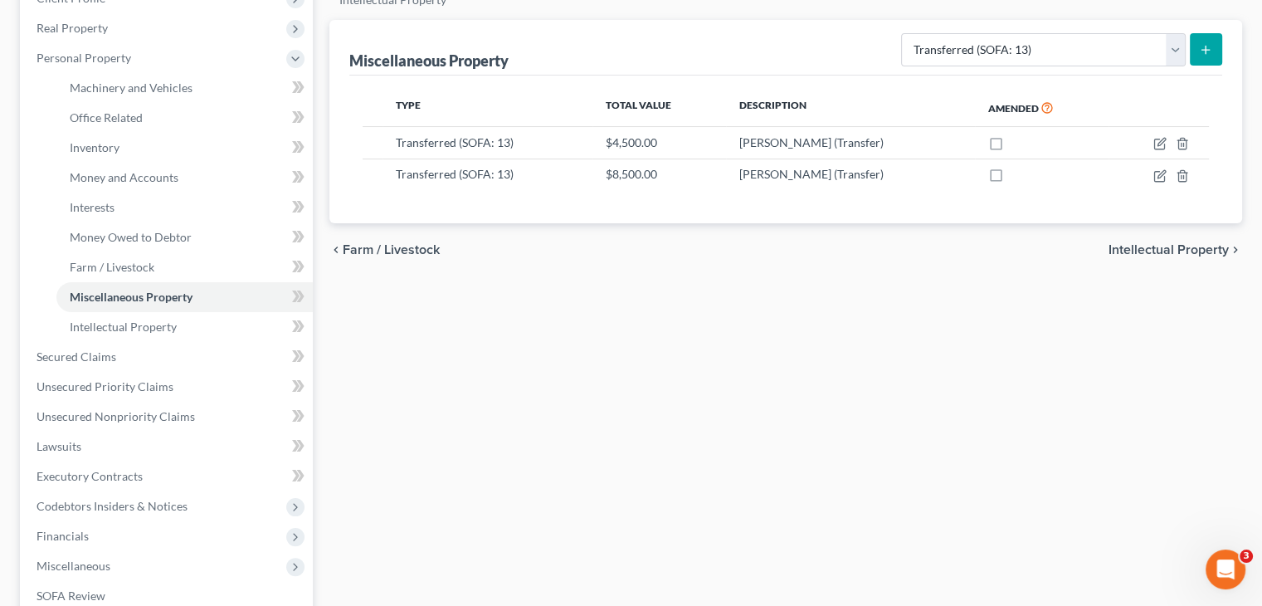
scroll to position [166, 0]
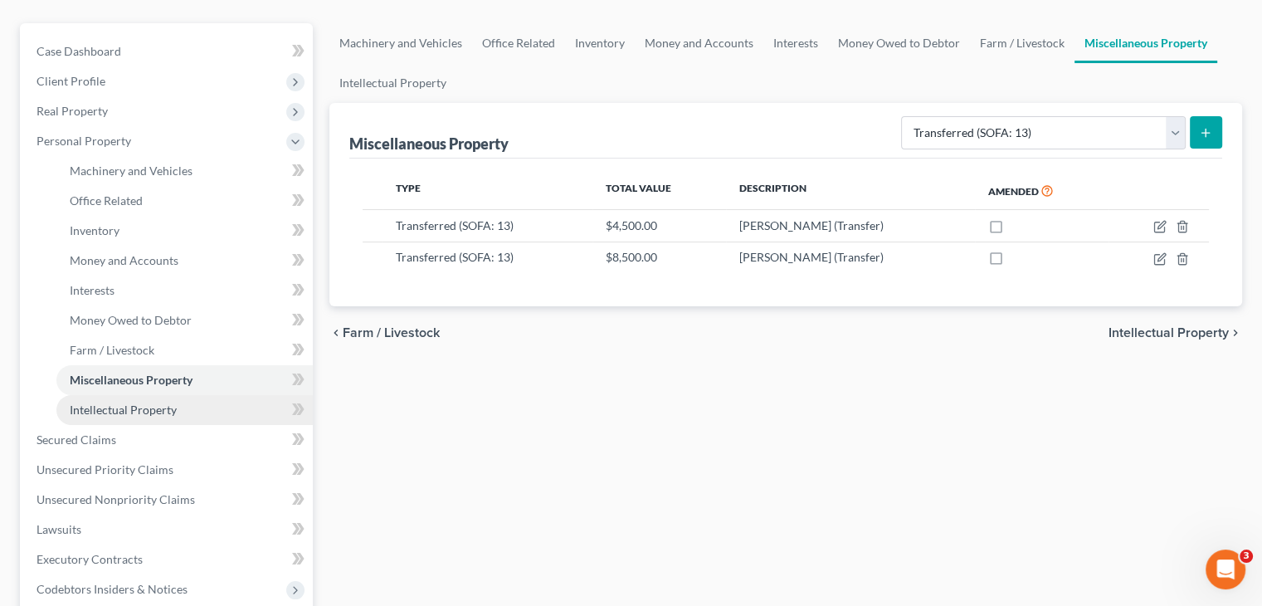
click at [96, 402] on span "Intellectual Property" at bounding box center [123, 409] width 107 height 14
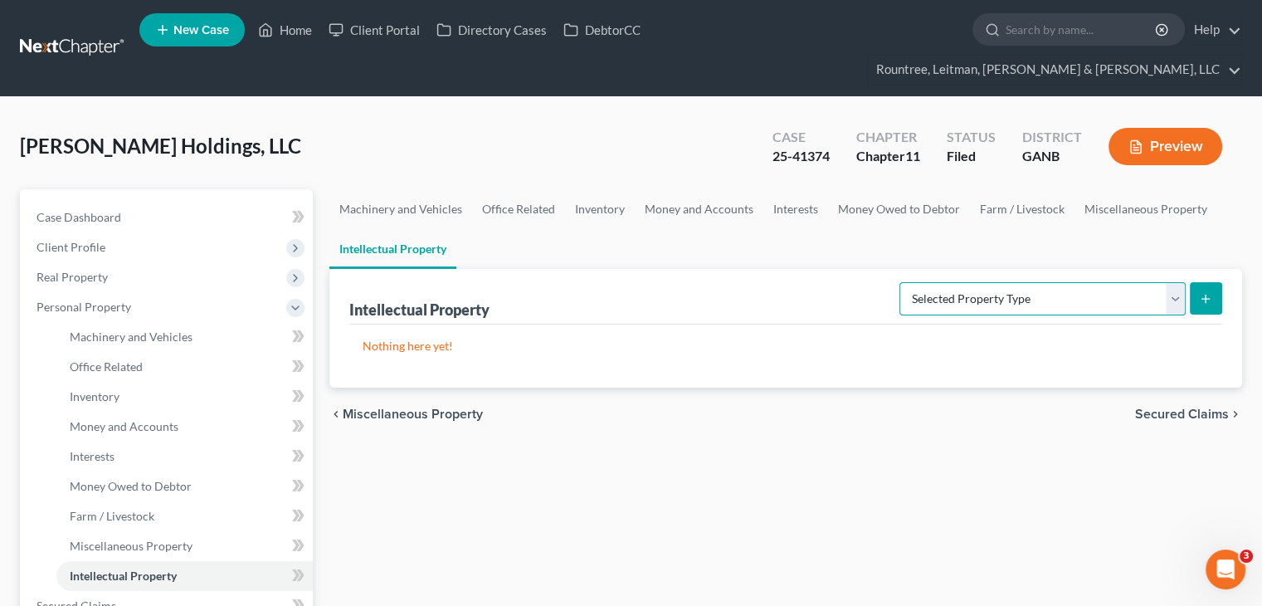
click at [1175, 282] on select "Selected Property Type Customer Lists (A/B: 63) Goodwill (A/B: 65) Internet Dom…" at bounding box center [1042, 298] width 286 height 33
select select "customer_lists"
click at [902, 282] on select "Selected Property Type Customer Lists (A/B: 63) Goodwill (A/B: 65) Internet Dom…" at bounding box center [1042, 298] width 286 height 33
click at [1207, 292] on icon "submit" at bounding box center [1205, 298] width 13 height 13
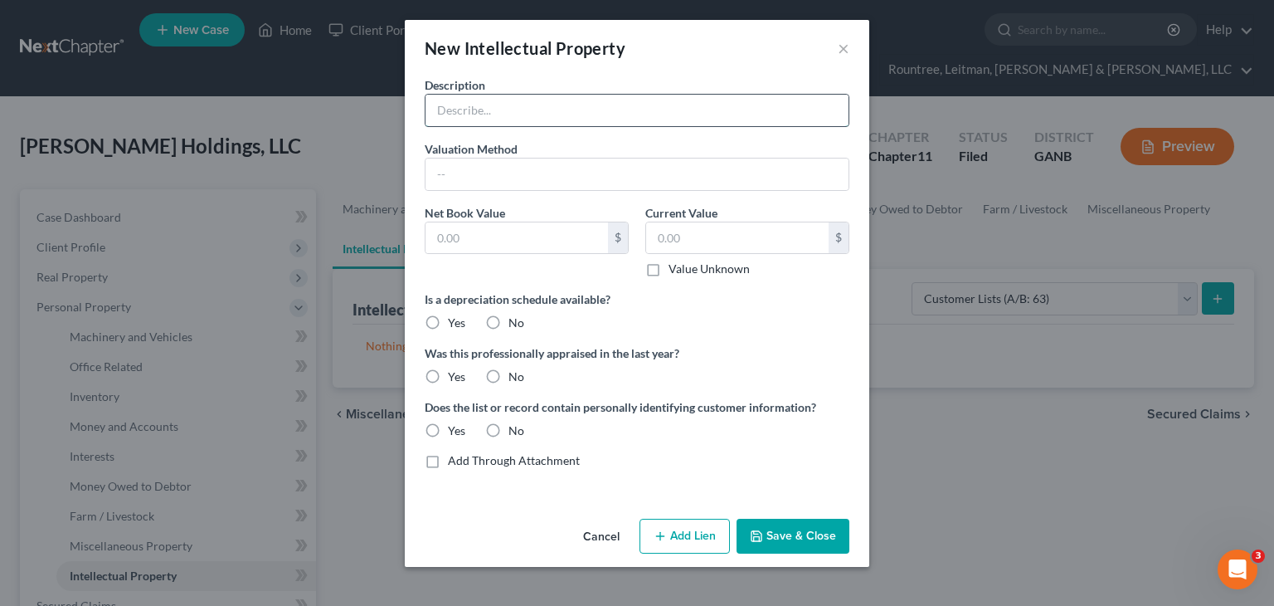
click at [515, 109] on input "text" at bounding box center [637, 111] width 423 height 32
type input "Customer list"
drag, startPoint x: 580, startPoint y: 114, endPoint x: 333, endPoint y: 102, distance: 246.6
click at [333, 102] on div "New Intellectual Property × Description Customer list Valuation Method Net Book…" at bounding box center [637, 303] width 1274 height 606
click at [607, 533] on button "Cancel" at bounding box center [601, 536] width 63 height 33
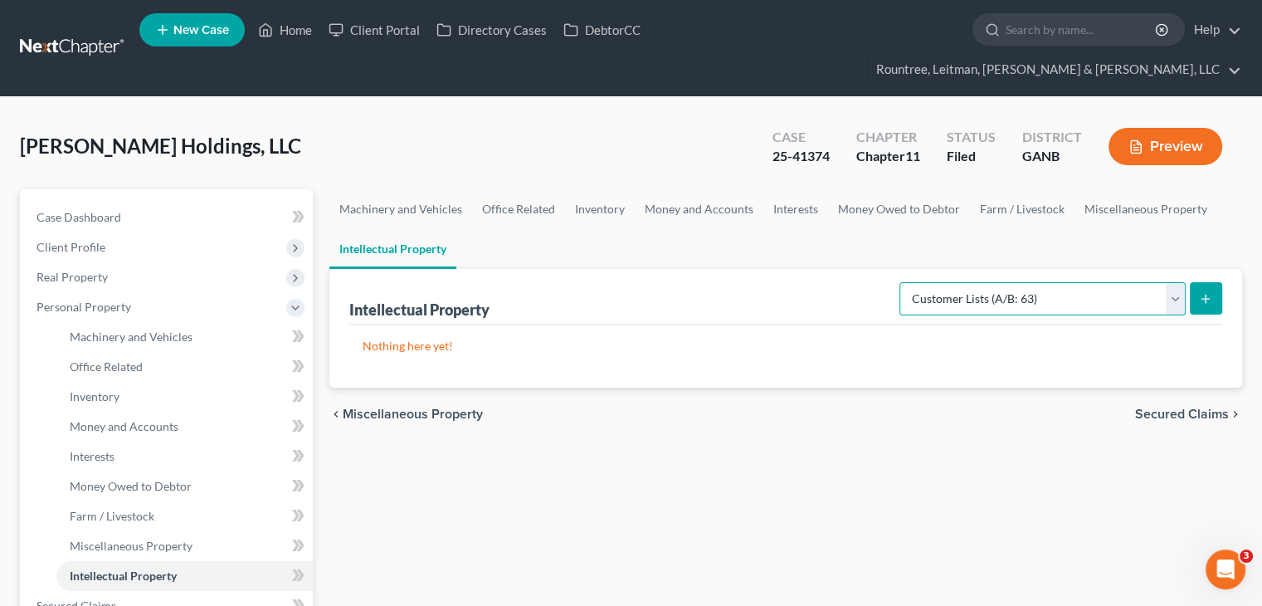
click at [1157, 282] on select "Selected Property Type Customer Lists (A/B: 63) Goodwill (A/B: 65) Internet Dom…" at bounding box center [1042, 298] width 286 height 33
click at [902, 282] on select "Selected Property Type Customer Lists (A/B: 63) Goodwill (A/B: 65) Internet Dom…" at bounding box center [1042, 298] width 286 height 33
click at [1171, 282] on select "Selected Property Type Customer Lists (A/B: 63) Goodwill (A/B: 65) Internet Dom…" at bounding box center [1042, 298] width 286 height 33
click at [902, 282] on select "Selected Property Type Customer Lists (A/B: 63) Goodwill (A/B: 65) Internet Dom…" at bounding box center [1042, 298] width 286 height 33
click at [1178, 282] on select "Selected Property Type Customer Lists (A/B: 63) Goodwill (A/B: 65) Internet Dom…" at bounding box center [1042, 298] width 286 height 33
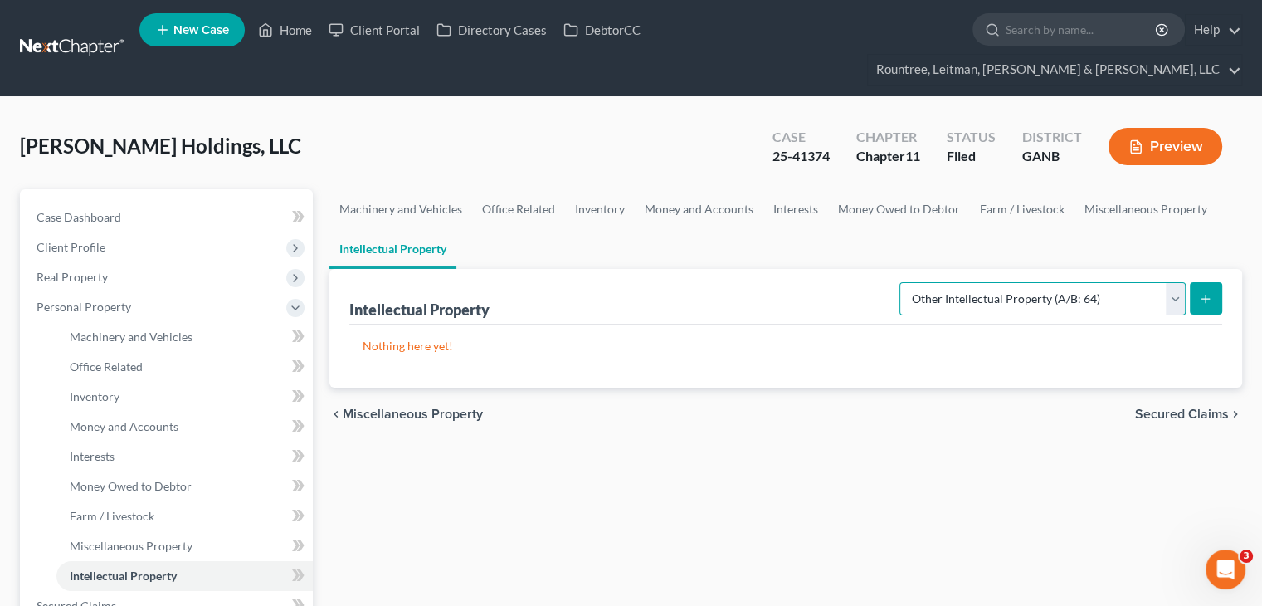
select select "licenses_franchises_royalties"
click at [902, 282] on select "Selected Property Type Customer Lists (A/B: 63) Goodwill (A/B: 65) Internet Dom…" at bounding box center [1042, 298] width 286 height 33
click at [1132, 451] on div "Machinery and Vehicles Office Related Inventory Money and Accounts Interests Mo…" at bounding box center [785, 593] width 929 height 809
click at [1201, 292] on icon "submit" at bounding box center [1205, 298] width 13 height 13
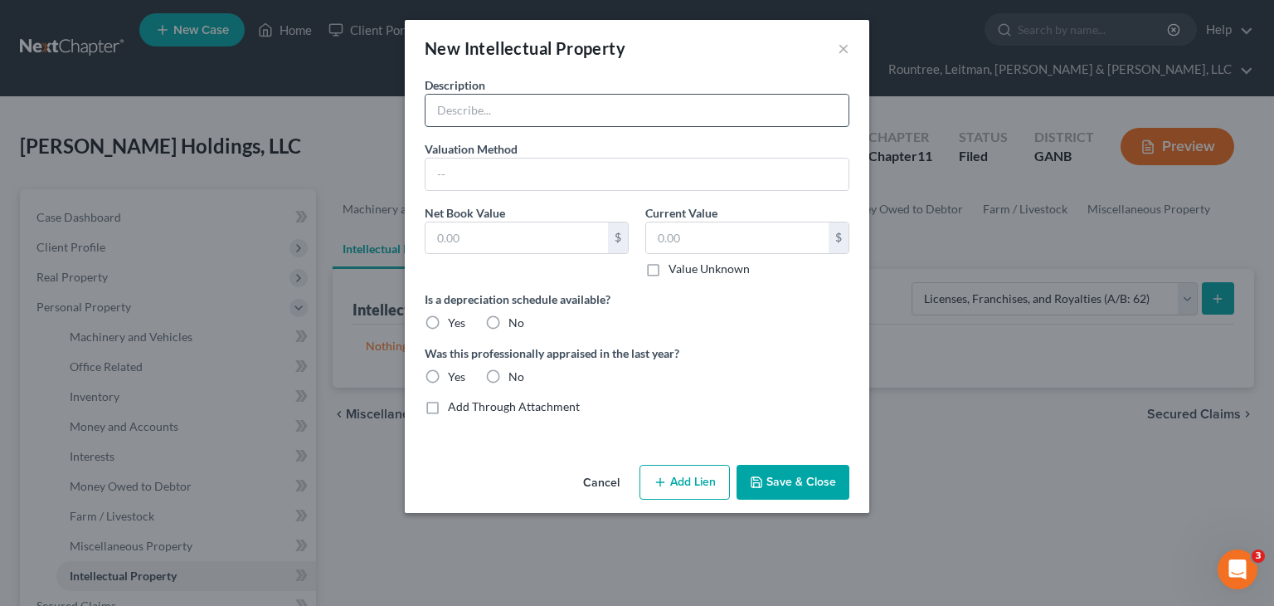
click at [520, 104] on input "text" at bounding box center [637, 111] width 423 height 32
click at [1083, 421] on div "New Intellectual Property × Description City of Valuation Method Net Book Value…" at bounding box center [637, 303] width 1274 height 606
click at [524, 106] on input "City of" at bounding box center [637, 111] width 423 height 32
type input "City of Douglasville Business License"
click at [474, 246] on input "text" at bounding box center [517, 238] width 182 height 32
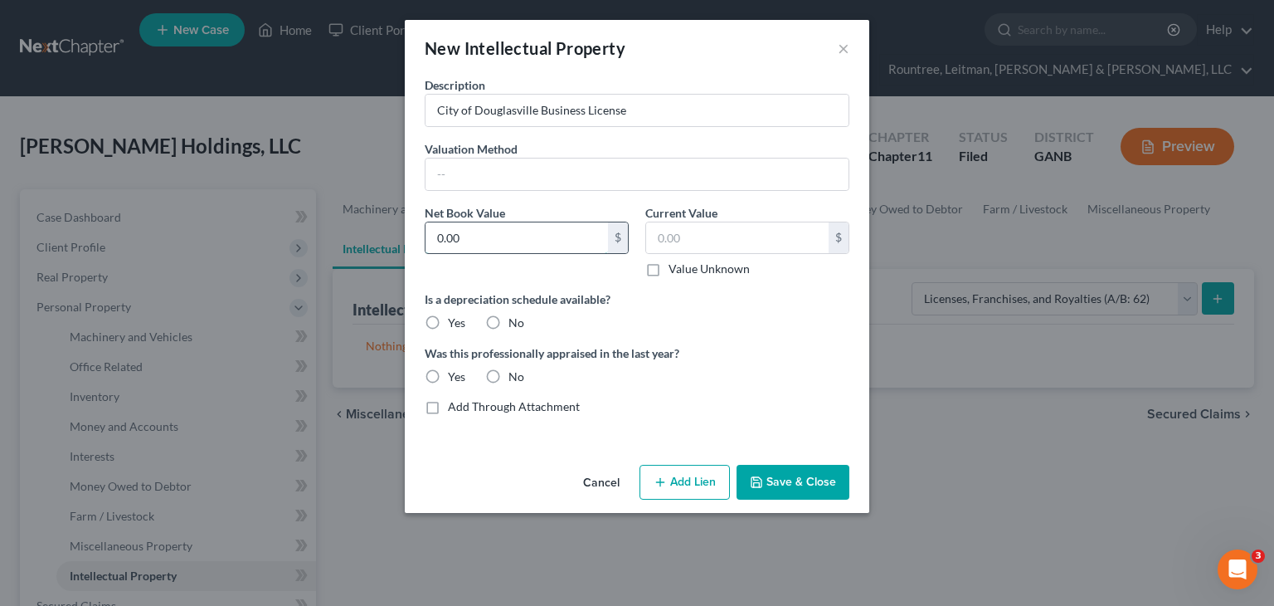
type input "0.00"
click at [509, 319] on label "No" at bounding box center [517, 322] width 16 height 17
click at [515, 319] on input "No" at bounding box center [520, 319] width 11 height 11
radio input "true"
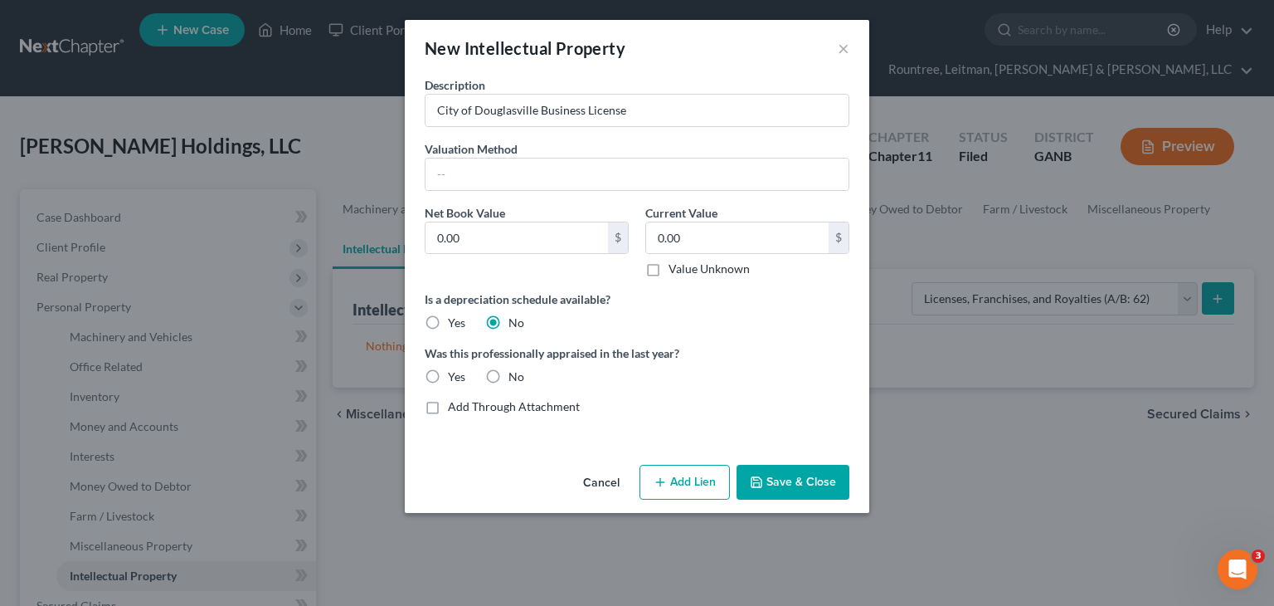
click at [509, 373] on label "No" at bounding box center [517, 376] width 16 height 17
click at [515, 373] on input "No" at bounding box center [520, 373] width 11 height 11
radio input "true"
click at [800, 487] on button "Save & Close" at bounding box center [793, 482] width 113 height 35
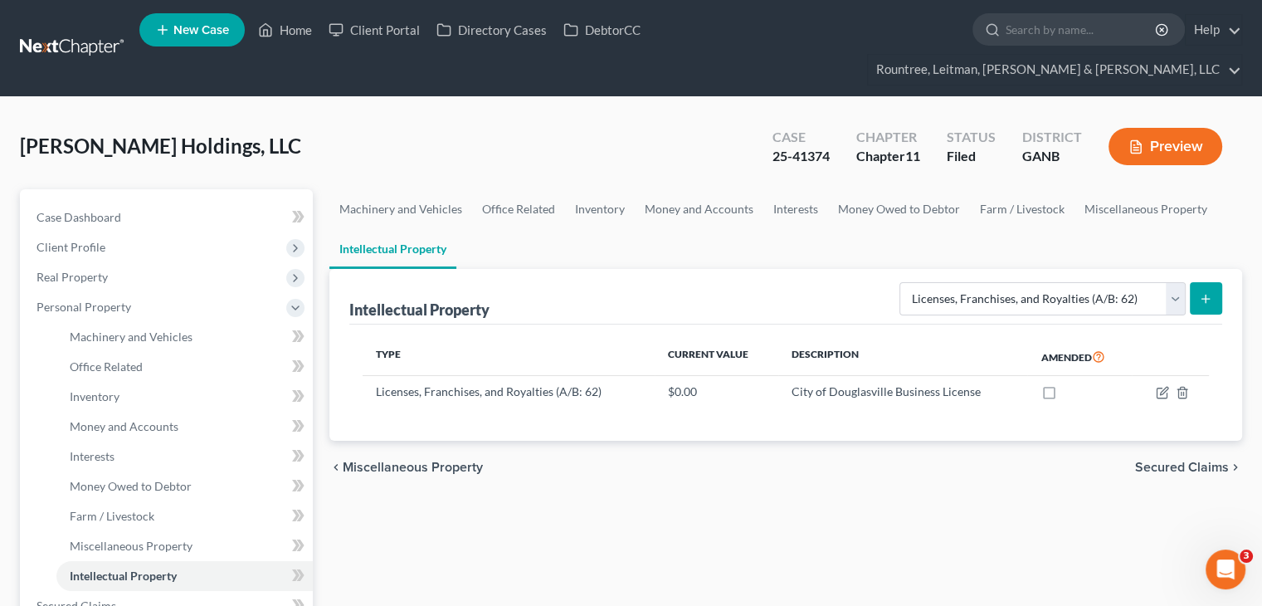
click at [1205, 292] on icon "submit" at bounding box center [1205, 298] width 13 height 13
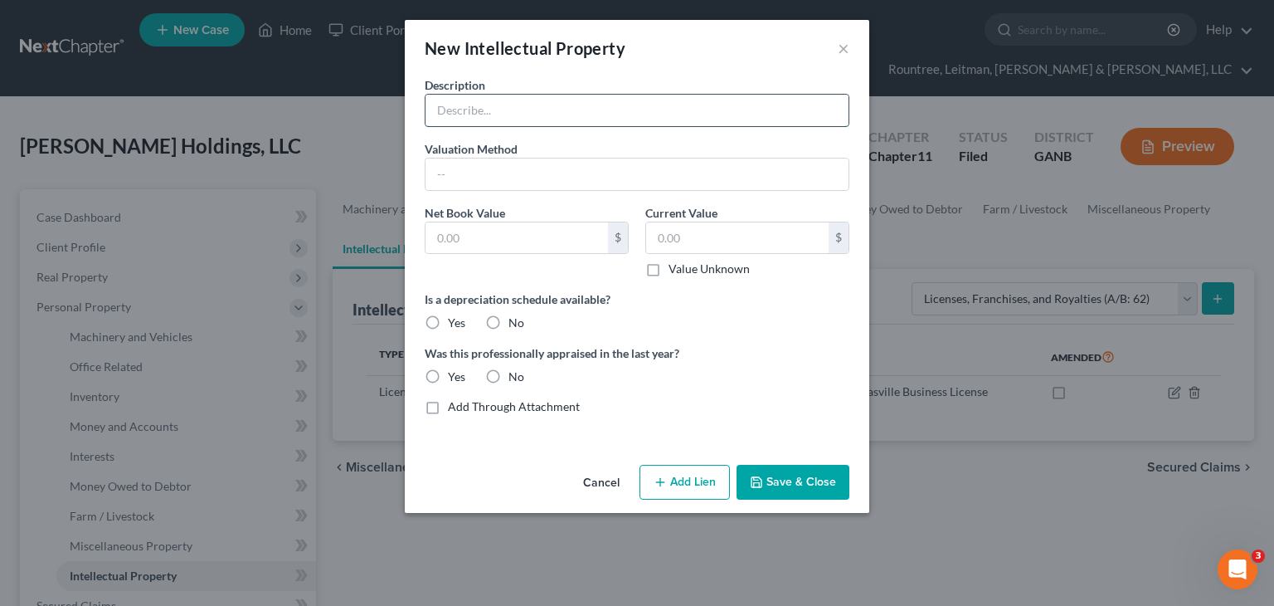
click at [555, 110] on input "text" at bounding box center [637, 111] width 423 height 32
type input "Paulding County Occupancy/Building Permit"
click at [536, 236] on input "text" at bounding box center [517, 238] width 182 height 32
click at [537, 236] on input "0." at bounding box center [517, 238] width 182 height 32
type input "0.00"
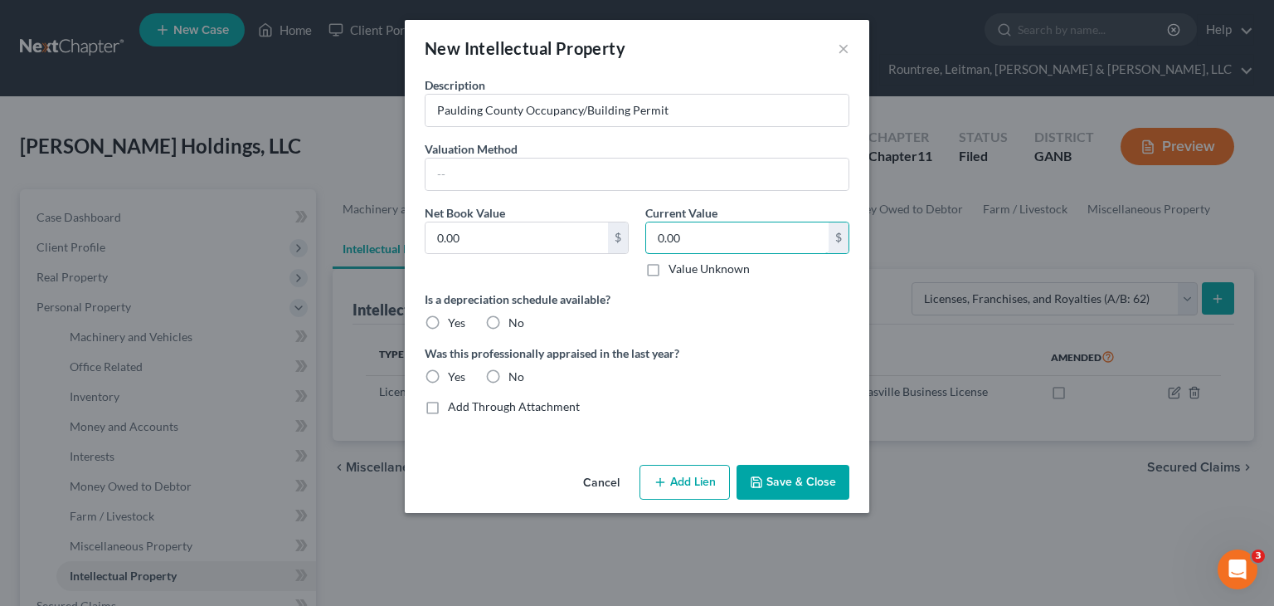
type input "0.00"
click at [509, 314] on label "No" at bounding box center [517, 322] width 16 height 17
click at [515, 314] on input "No" at bounding box center [520, 319] width 11 height 11
radio input "true"
click at [509, 368] on label "No" at bounding box center [517, 376] width 16 height 17
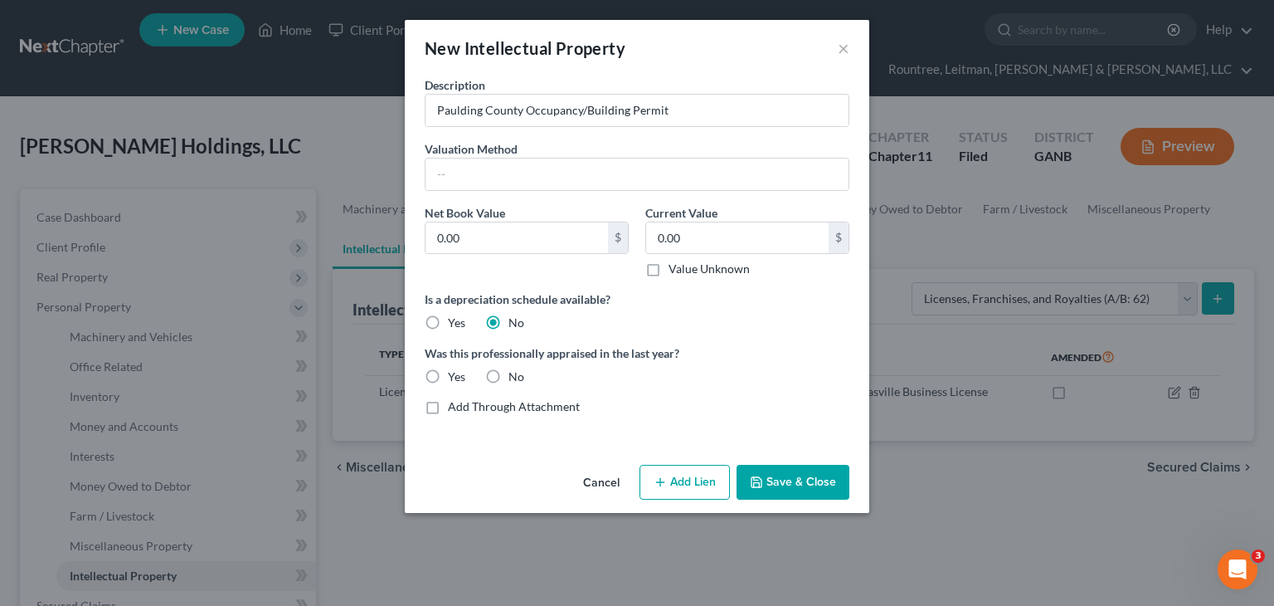
click at [515, 368] on input "No" at bounding box center [520, 373] width 11 height 11
radio input "true"
click at [801, 481] on button "Save & Close" at bounding box center [793, 482] width 113 height 35
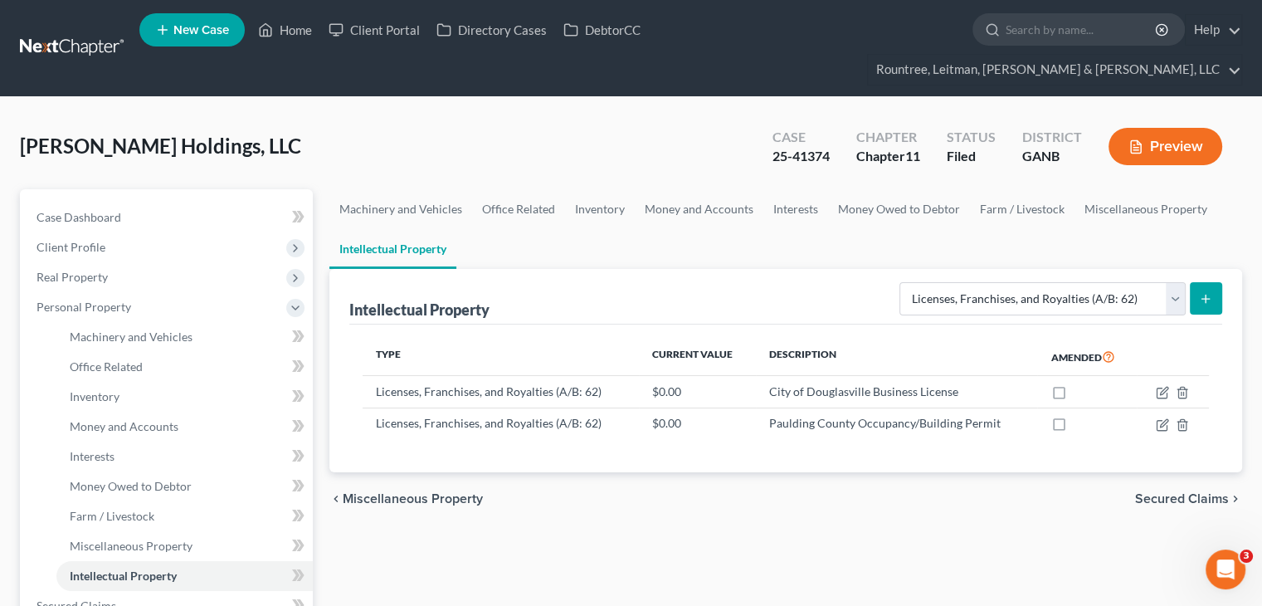
click at [1204, 292] on icon "submit" at bounding box center [1205, 298] width 13 height 13
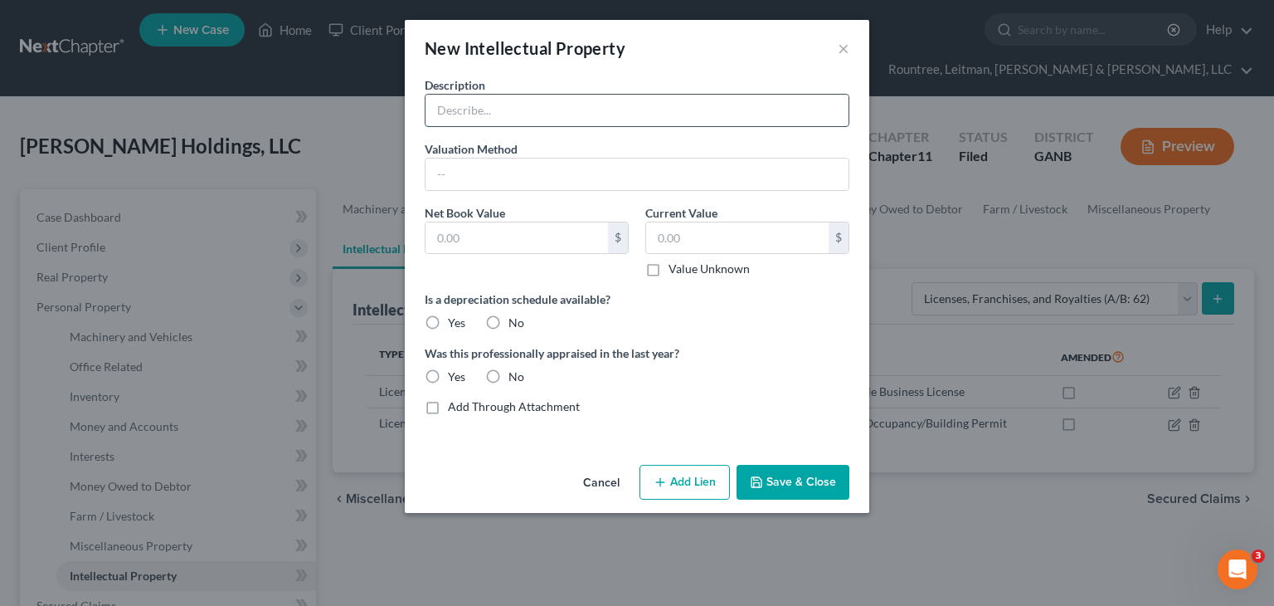
click at [521, 114] on input "text" at bounding box center [637, 111] width 423 height 32
type input "City of Hiram Occupational Tax Certificate"
click at [481, 236] on input "text" at bounding box center [517, 238] width 182 height 32
type input "0.00"
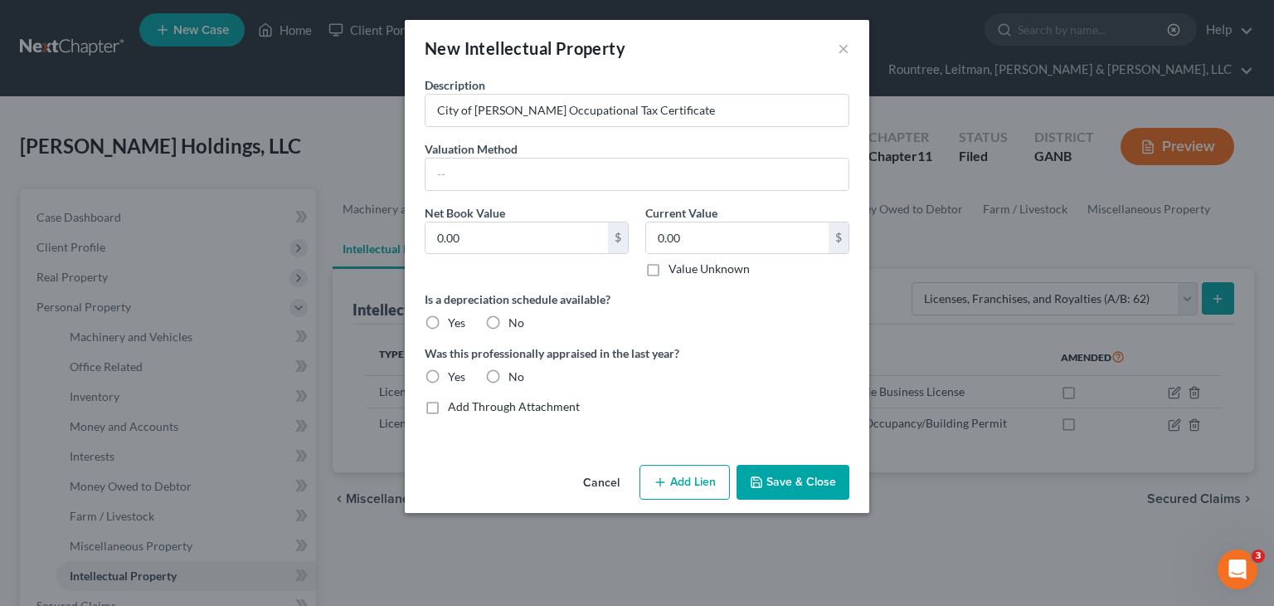
click at [509, 323] on label "No" at bounding box center [517, 322] width 16 height 17
click at [515, 323] on input "No" at bounding box center [520, 319] width 11 height 11
radio input "true"
click at [509, 373] on label "No" at bounding box center [517, 376] width 16 height 17
click at [515, 373] on input "No" at bounding box center [520, 373] width 11 height 11
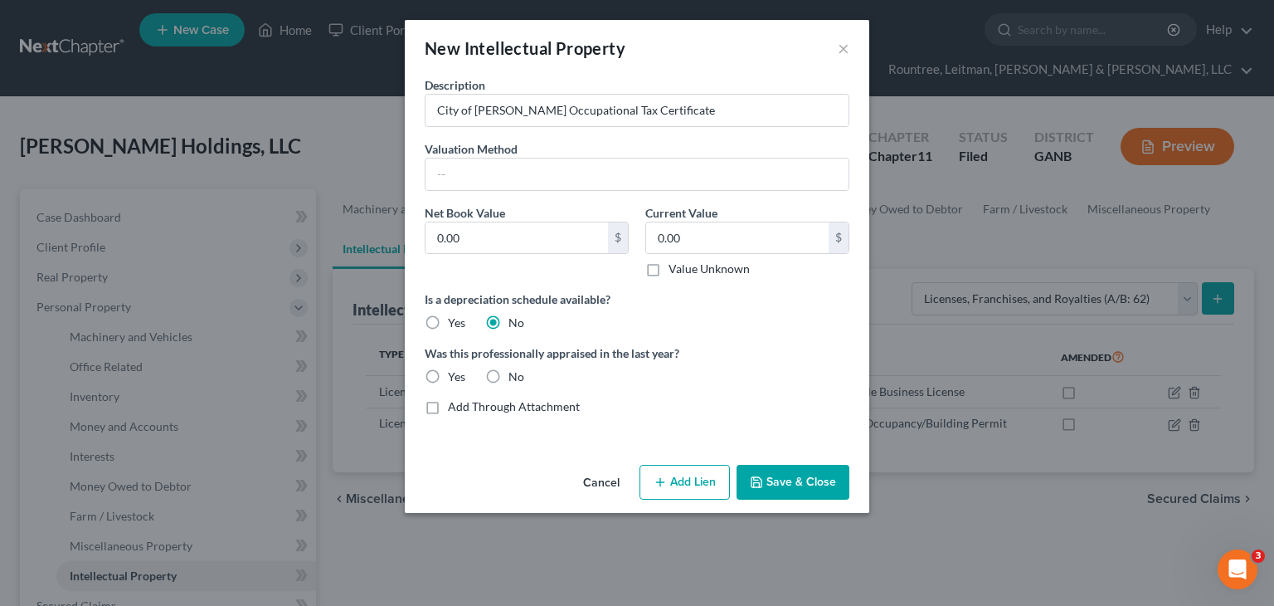
radio input "true"
click at [794, 473] on button "Save & Close" at bounding box center [793, 482] width 113 height 35
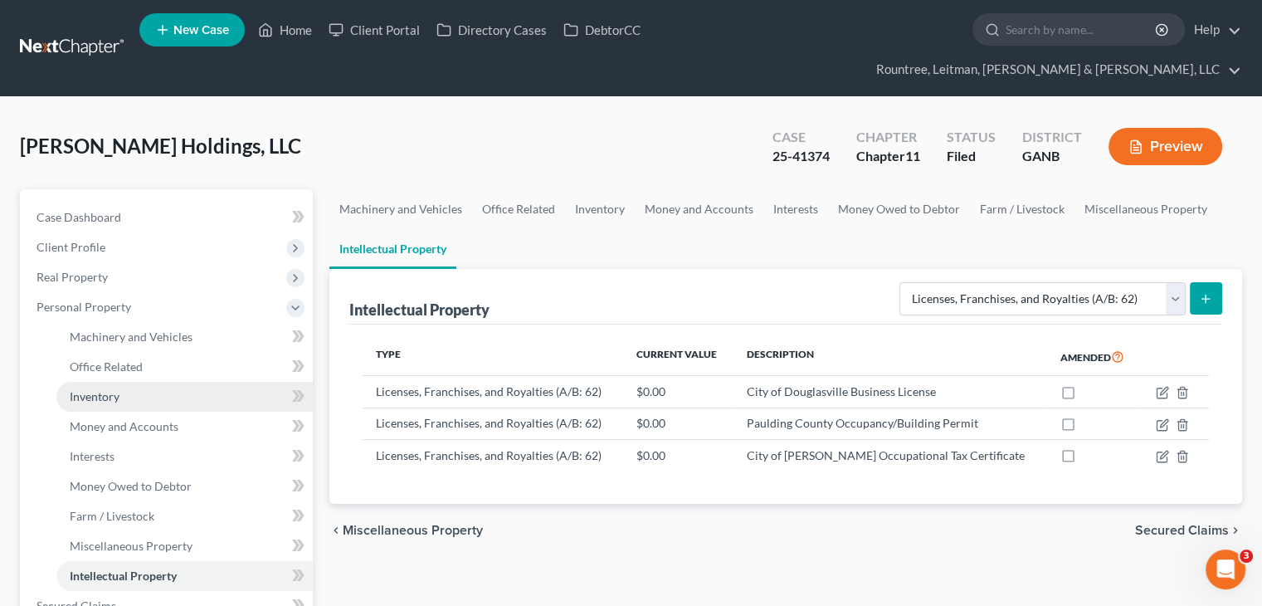
scroll to position [83, 0]
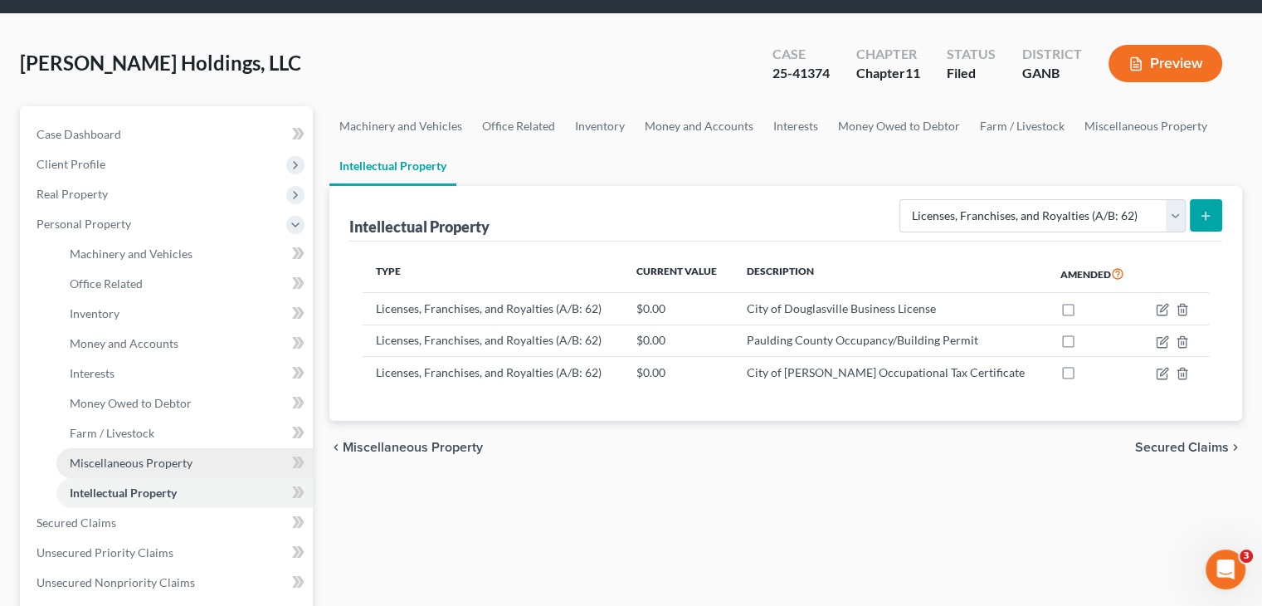
click at [118, 455] on span "Miscellaneous Property" at bounding box center [131, 462] width 123 height 14
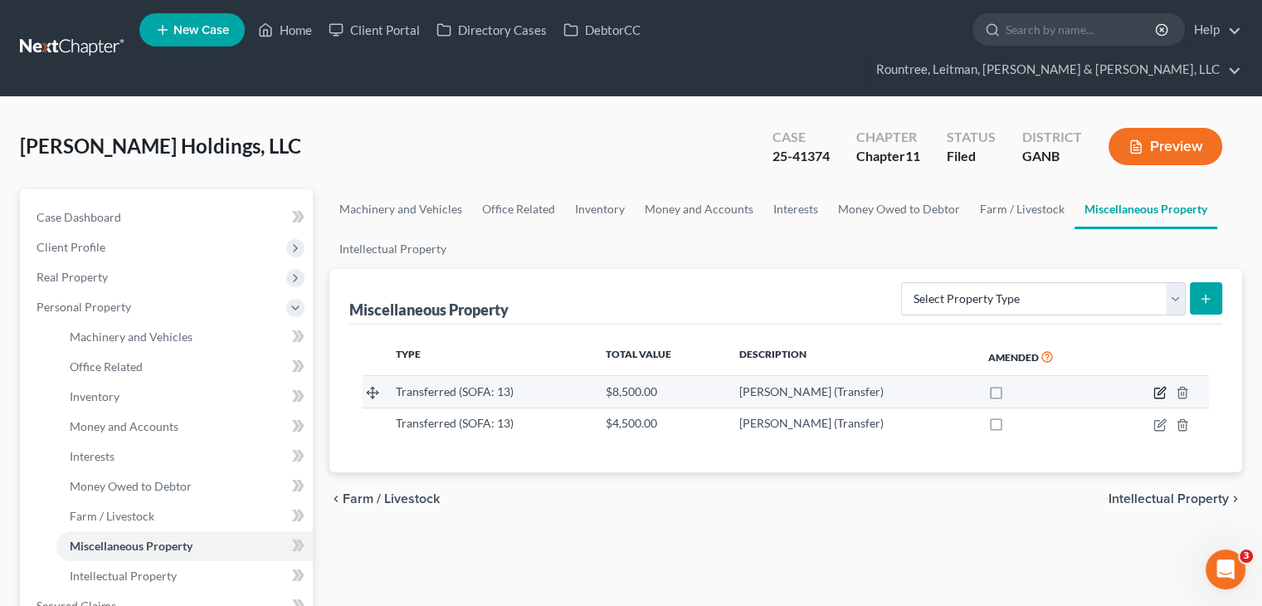
click at [1157, 386] on icon "button" at bounding box center [1159, 392] width 13 height 13
select select "Ordinary (within 2 years)"
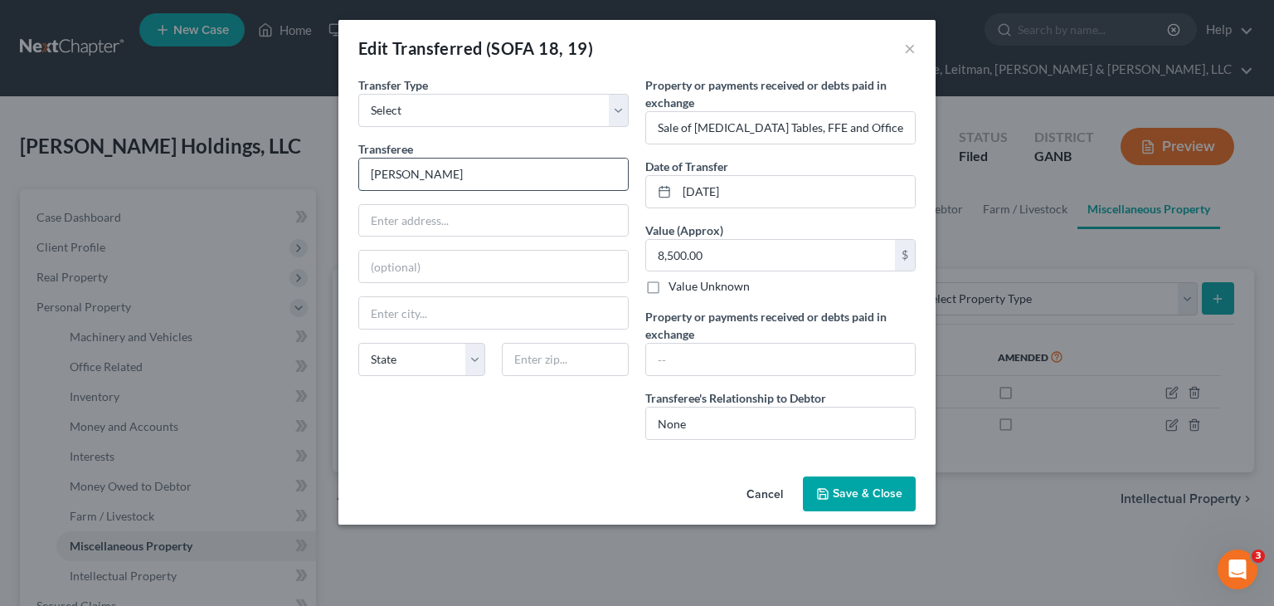
click at [369, 171] on input "Ned Hall" at bounding box center [493, 174] width 269 height 32
type input "Richard Ned Hall"
click at [392, 217] on input "text" at bounding box center [493, 221] width 269 height 32
type input "548 E. Luray Avenue"
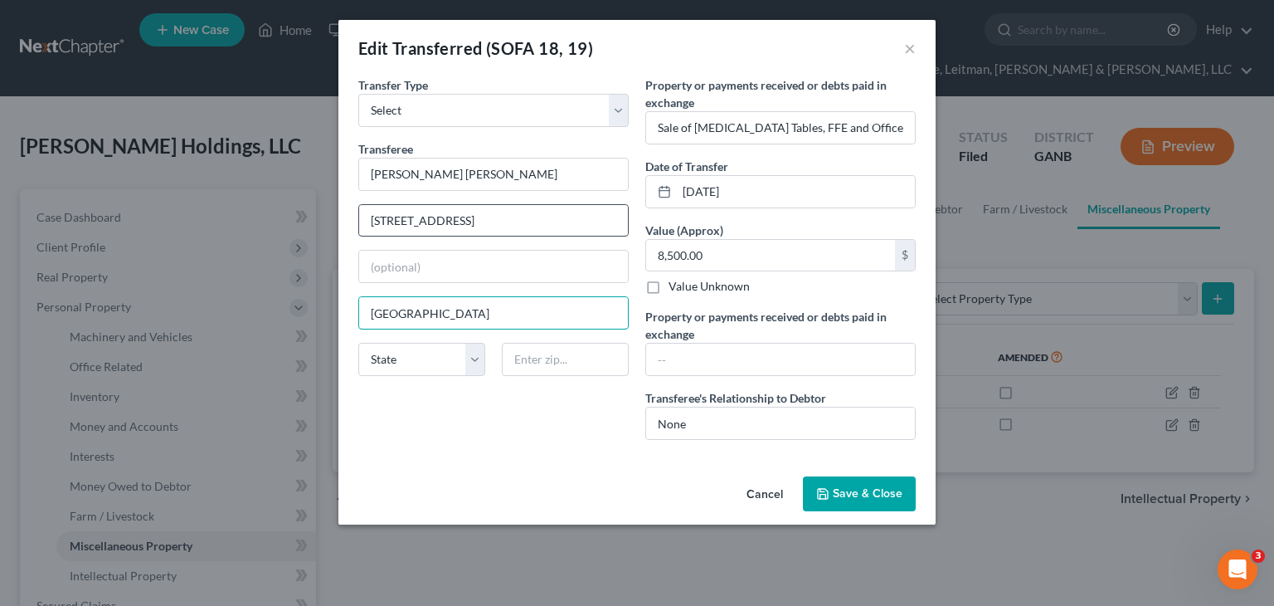
type input "Alexandria"
select select "47"
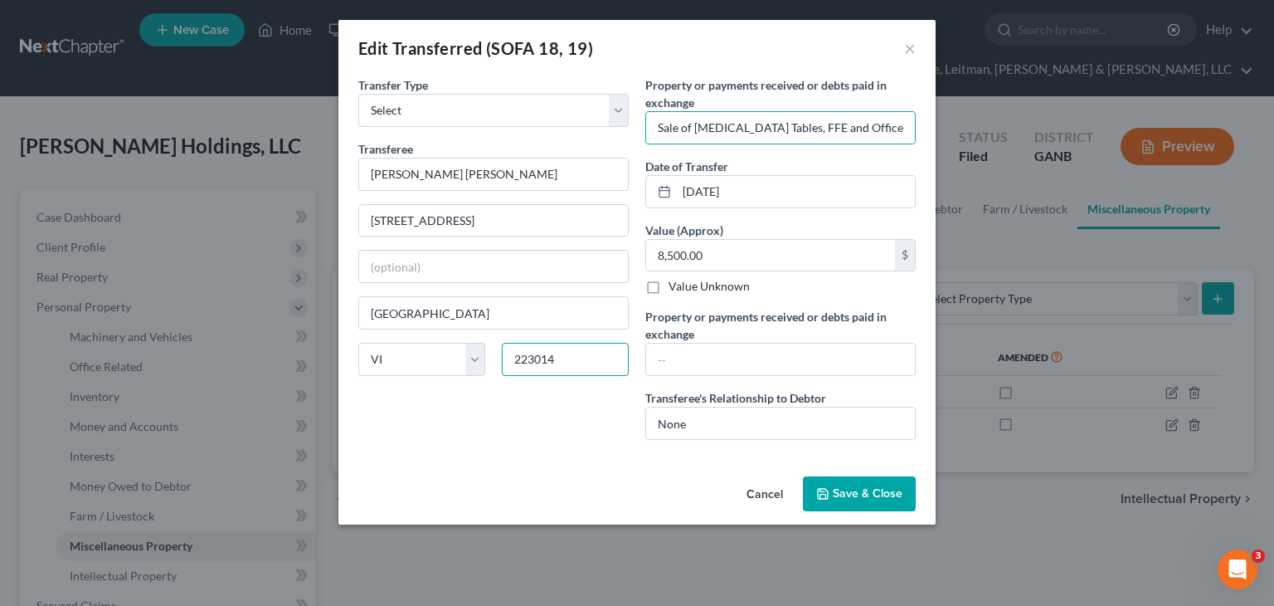
click at [561, 353] on input "223014" at bounding box center [565, 359] width 127 height 33
type input "22301"
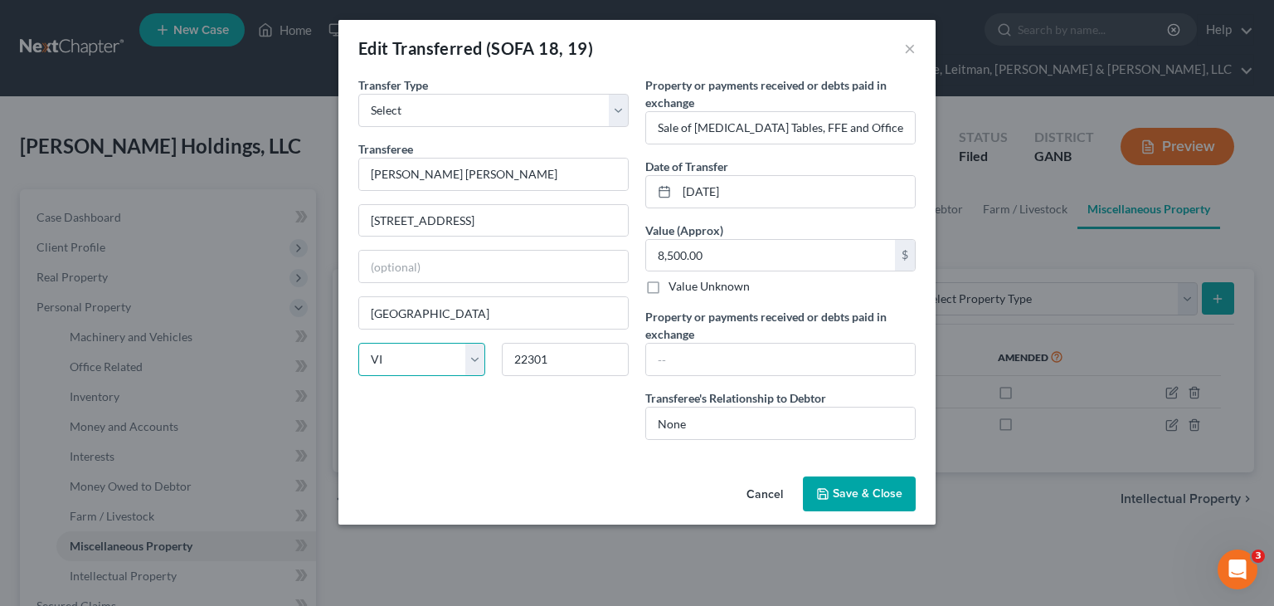
click at [428, 350] on select "State AL AK AR AZ CA CO CT DE DC FL GA GU HI ID IL IN IA KS KY LA ME MD MA MI M…" at bounding box center [421, 359] width 127 height 33
click at [422, 361] on select "State AL AK AR AZ CA CO CT DE DC FL GA GU HI ID IL IN IA KS KY LA ME MD MA MI M…" at bounding box center [421, 359] width 127 height 33
select select "48"
click at [358, 343] on select "State AL AK AR AZ CA CO CT DE DC FL GA GU HI ID IL IN IA KS KY LA ME MD MA MI M…" at bounding box center [421, 359] width 127 height 33
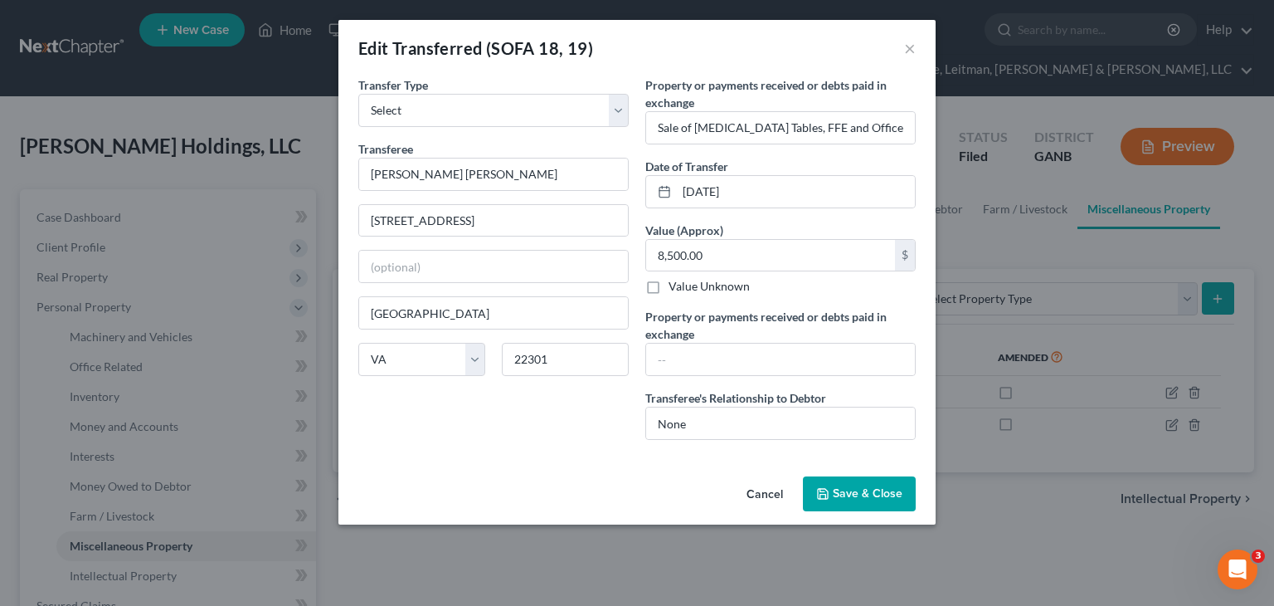
click at [861, 489] on span "Save & Close" at bounding box center [868, 493] width 70 height 14
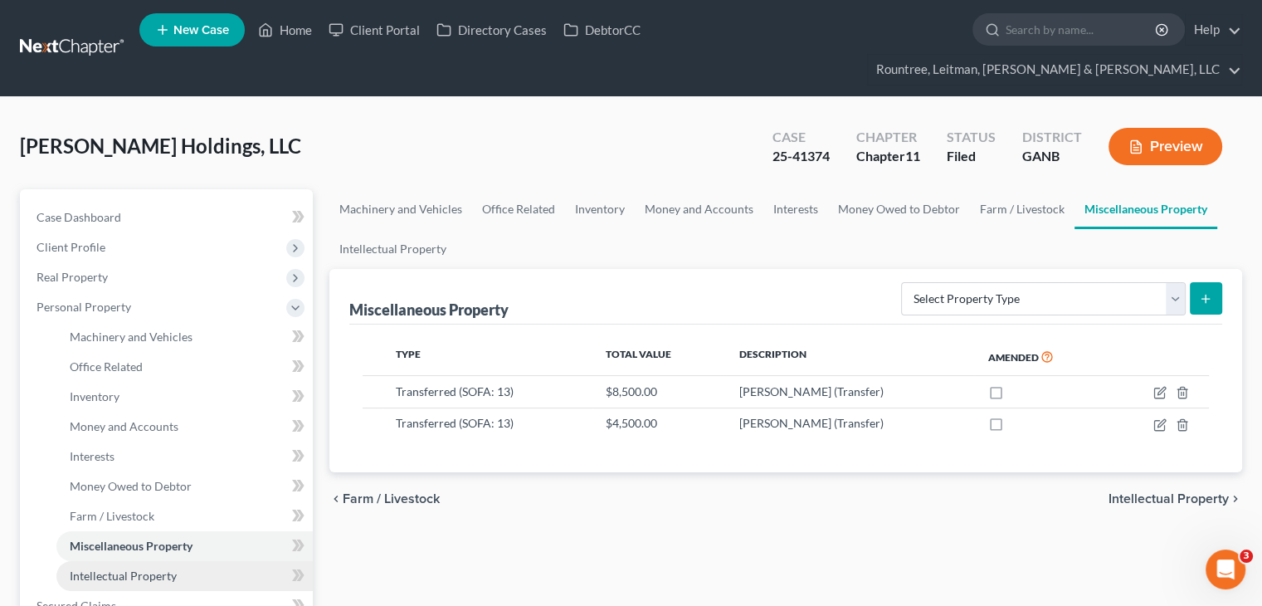
click at [153, 568] on span "Intellectual Property" at bounding box center [123, 575] width 107 height 14
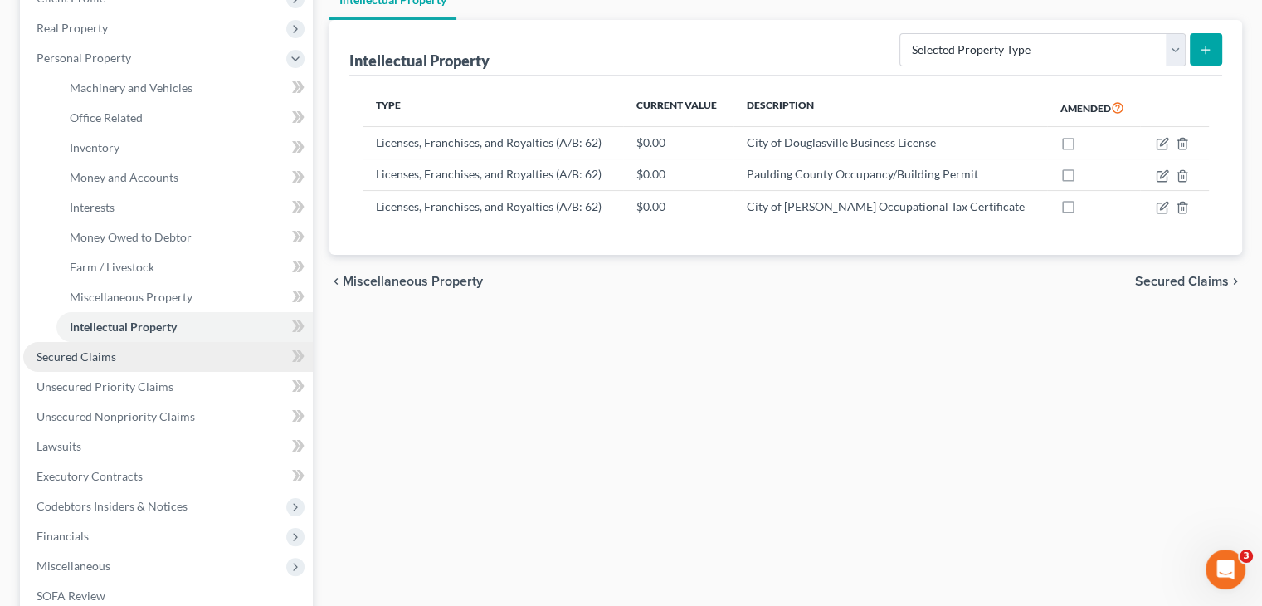
click at [104, 349] on span "Secured Claims" at bounding box center [76, 356] width 80 height 14
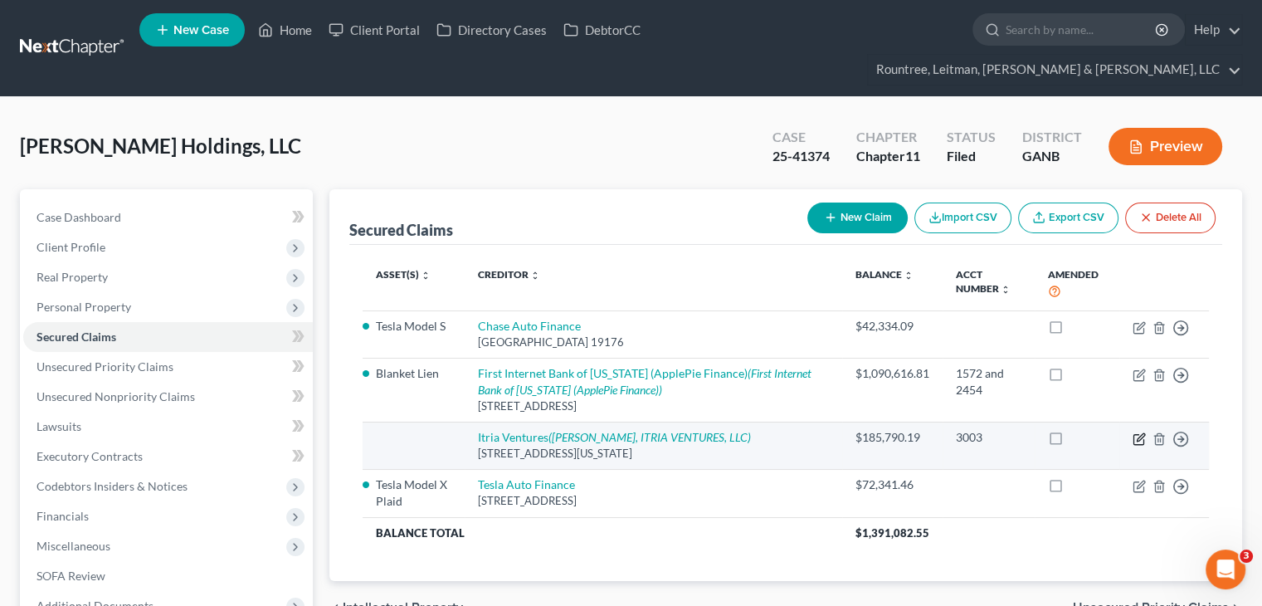
click at [1142, 434] on icon "button" at bounding box center [1138, 439] width 10 height 10
select select "35"
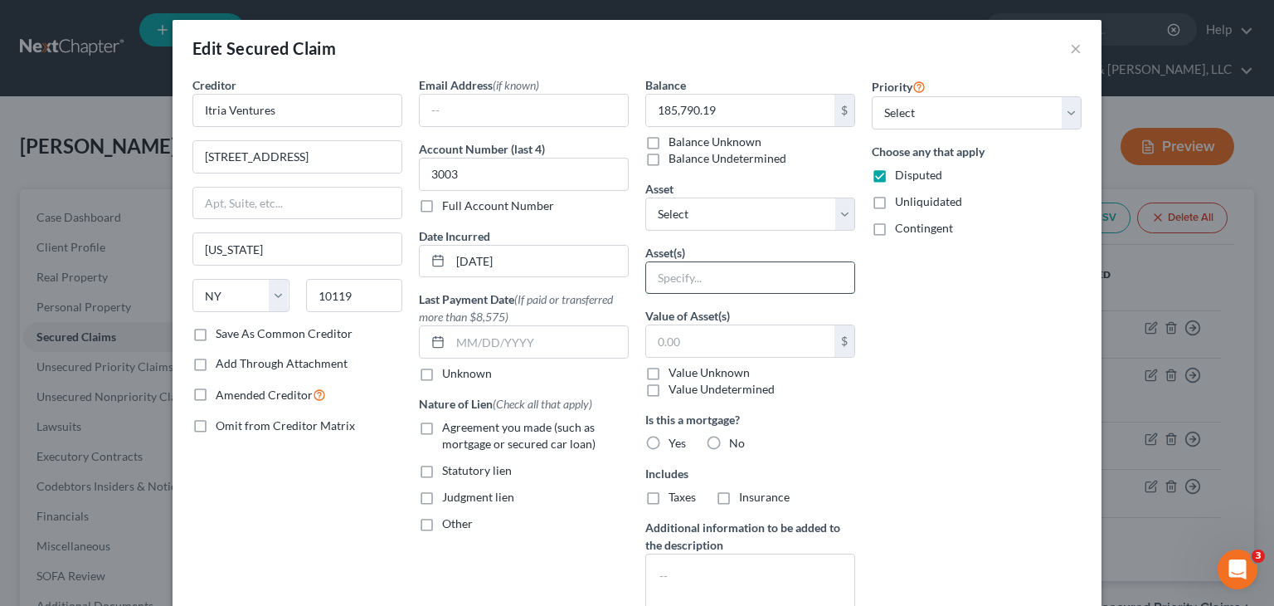
click at [747, 274] on input "text" at bounding box center [750, 278] width 208 height 32
type input "Blanket Lien"
click at [729, 440] on label "No" at bounding box center [737, 443] width 16 height 17
click at [736, 440] on input "No" at bounding box center [741, 440] width 11 height 11
radio input "true"
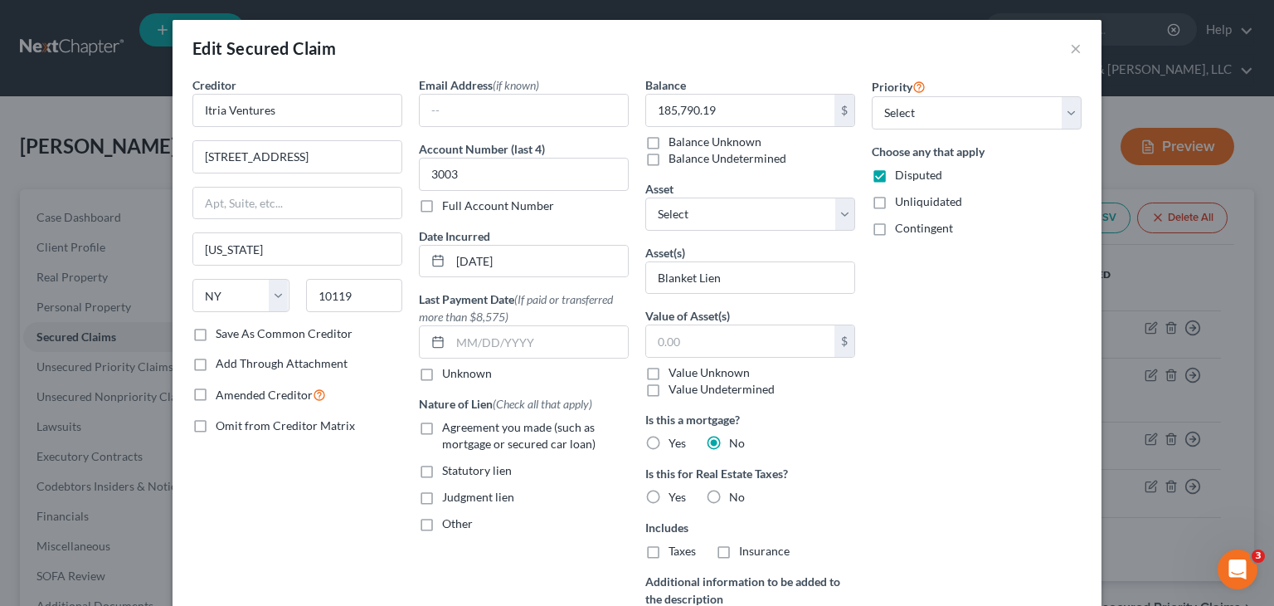
click at [729, 500] on label "No" at bounding box center [737, 497] width 16 height 17
click at [736, 499] on input "No" at bounding box center [741, 494] width 11 height 11
radio input "true"
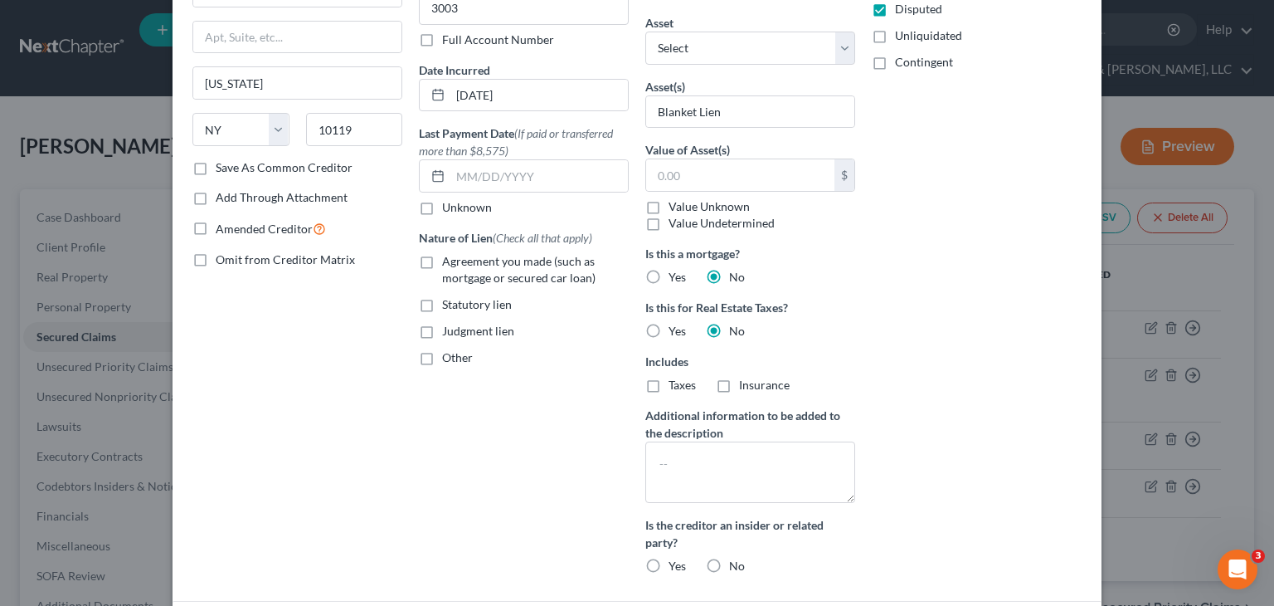
click at [442, 257] on label "Agreement you made (such as mortgage or secured car loan)" at bounding box center [535, 269] width 187 height 33
click at [449, 257] on input "Agreement you made (such as mortgage or secured car loan)" at bounding box center [454, 258] width 11 height 11
checkbox input "true"
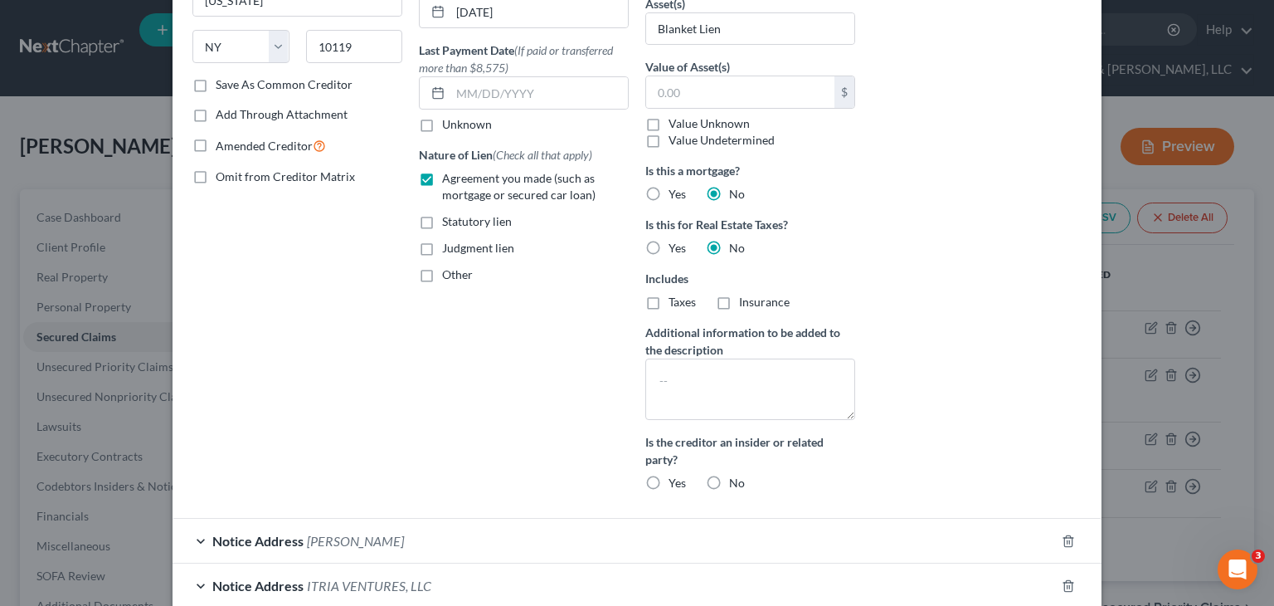
click at [729, 480] on label "No" at bounding box center [737, 482] width 16 height 17
click at [736, 480] on input "No" at bounding box center [741, 479] width 11 height 11
radio input "true"
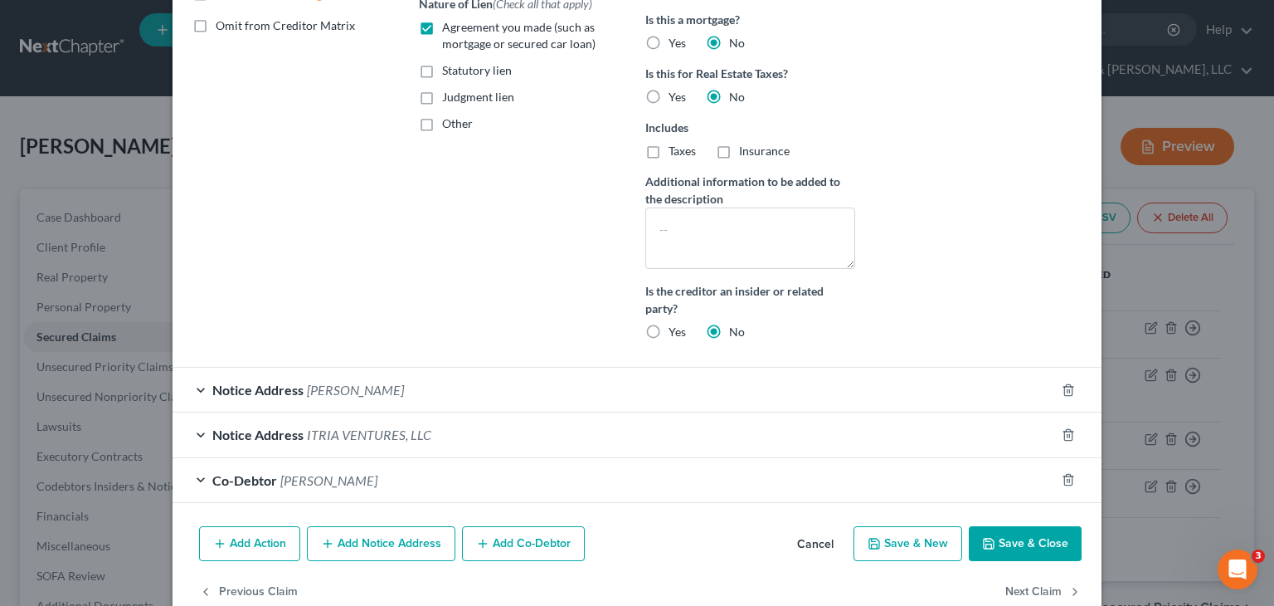
scroll to position [434, 0]
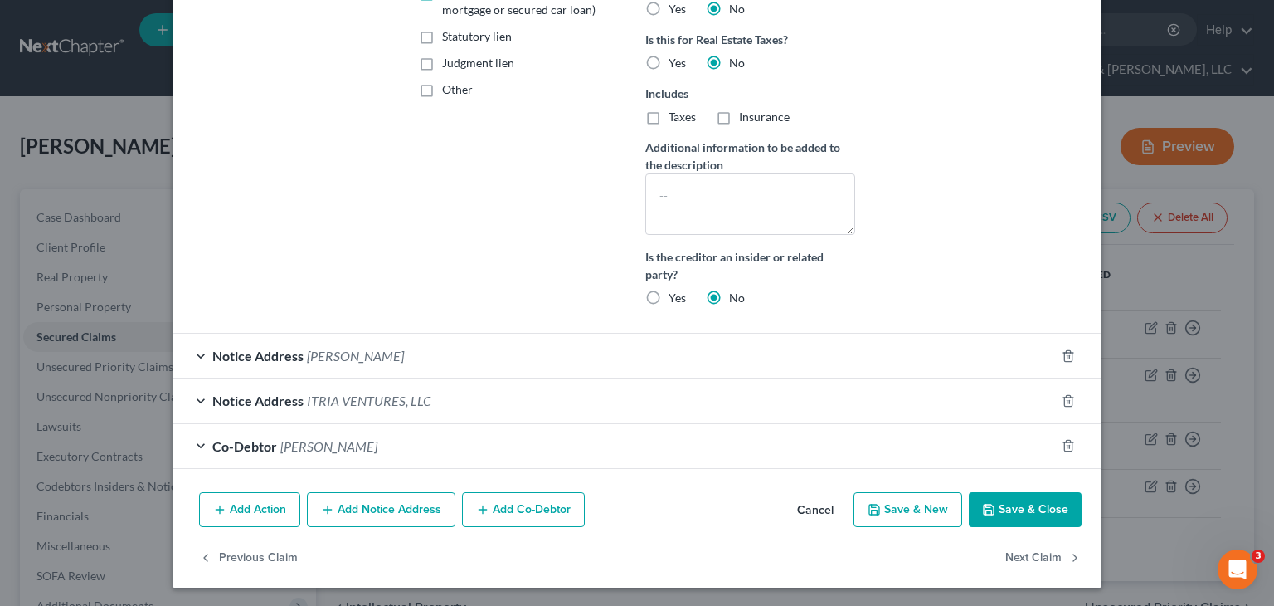
click at [1019, 501] on button "Save & Close" at bounding box center [1025, 509] width 113 height 35
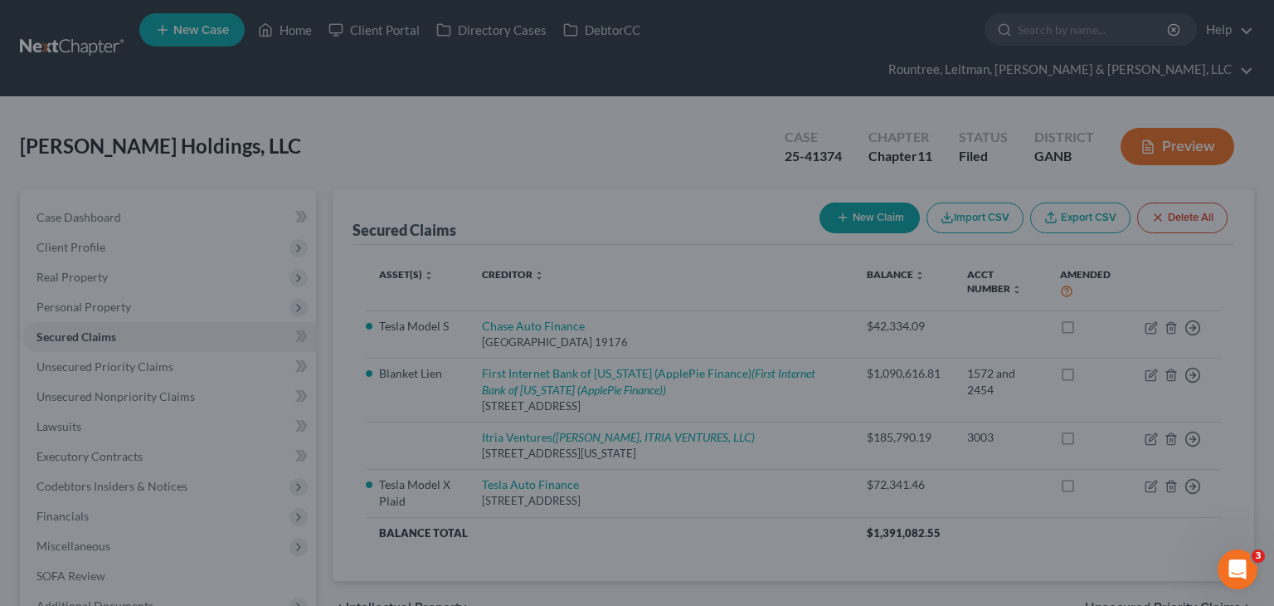
scroll to position [267, 0]
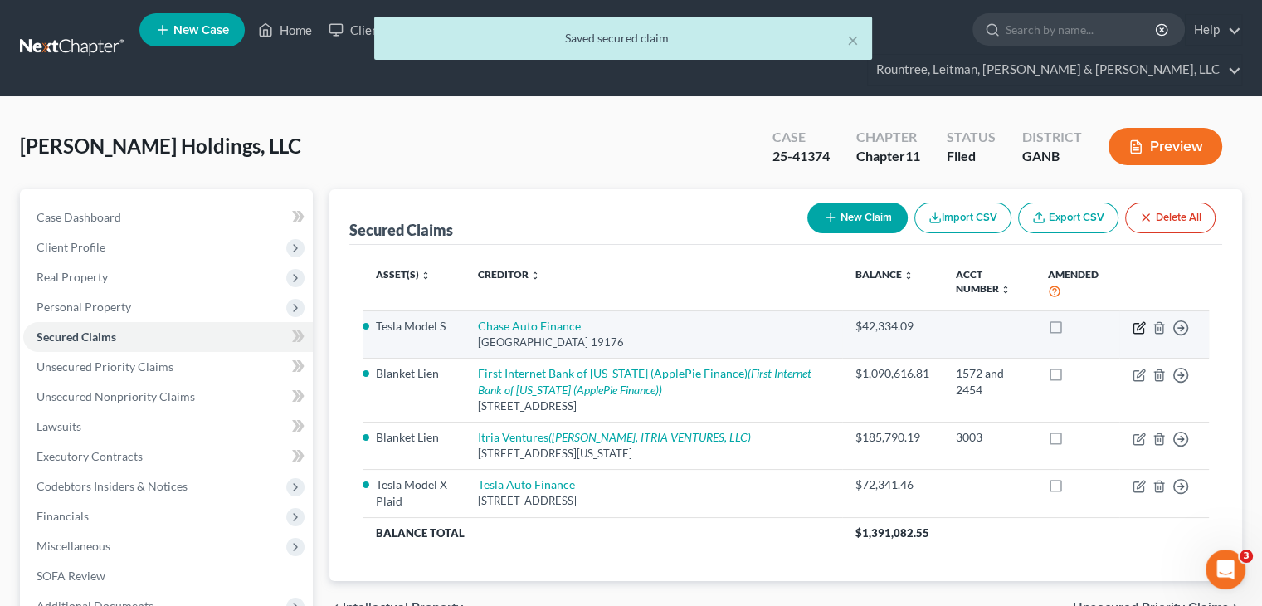
click at [1137, 321] on icon "button" at bounding box center [1138, 327] width 13 height 13
select select "39"
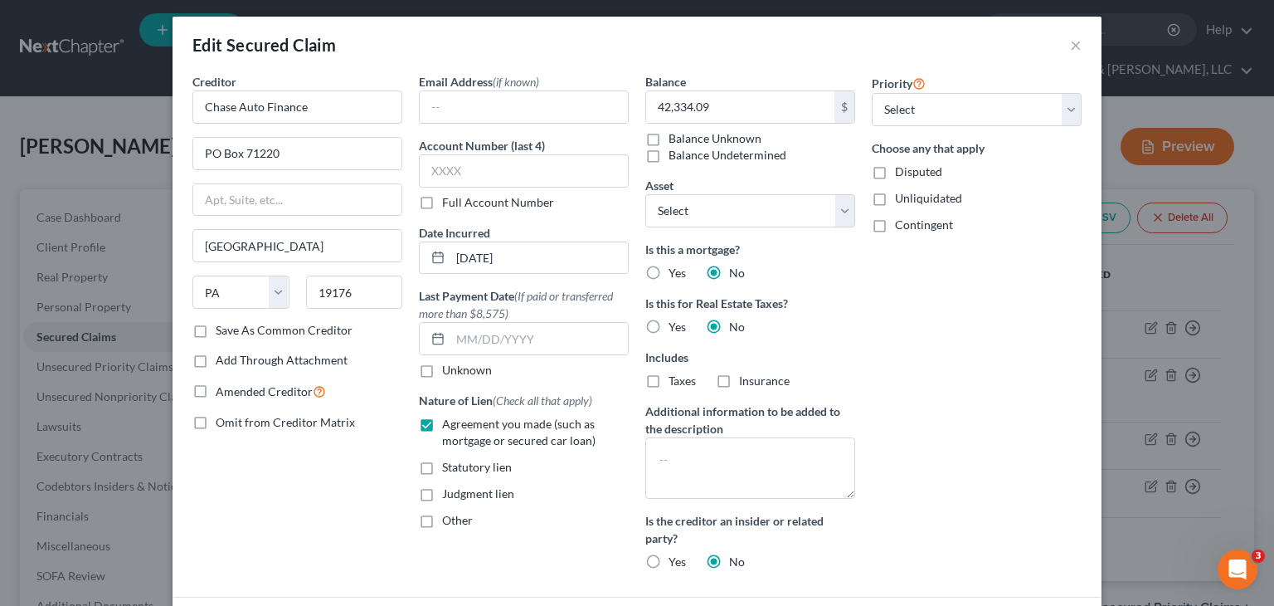
scroll to position [0, 0]
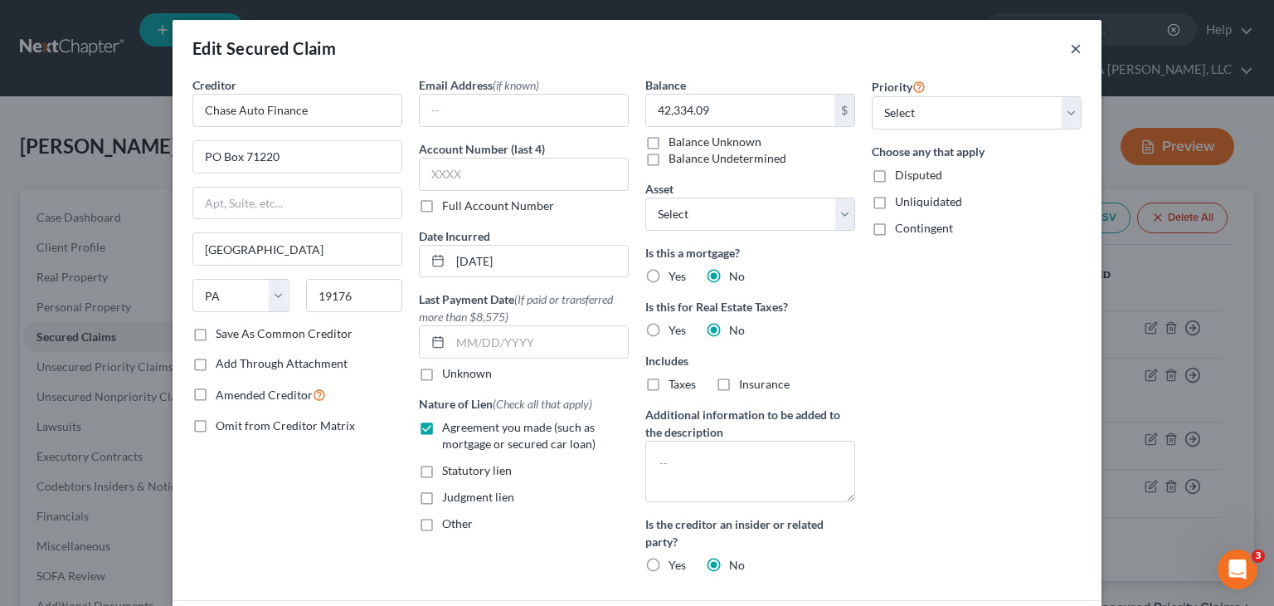
click at [1074, 46] on button "×" at bounding box center [1076, 48] width 12 height 20
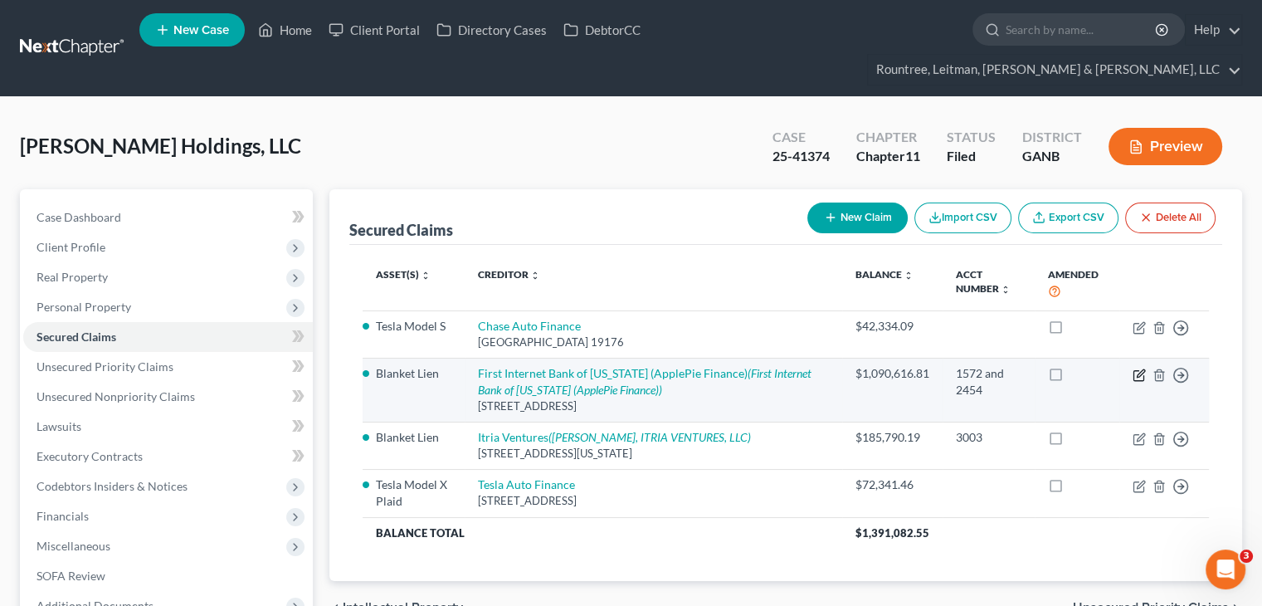
click at [1141, 368] on icon "button" at bounding box center [1138, 374] width 13 height 13
select select "15"
select select "0"
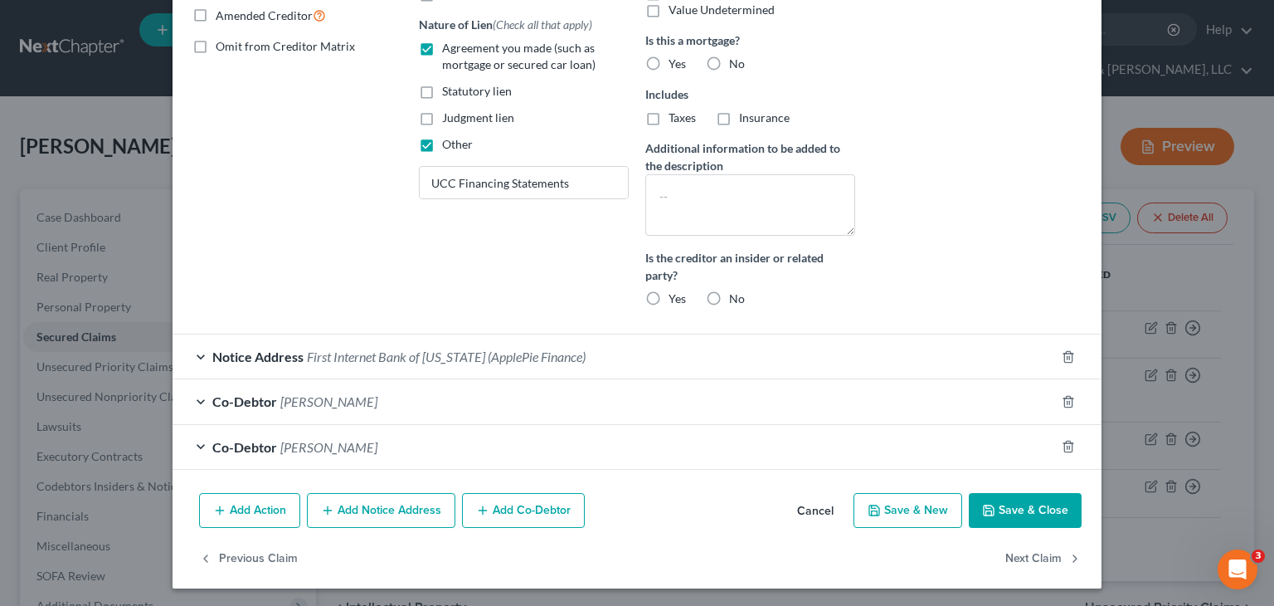
click at [1015, 506] on button "Save & Close" at bounding box center [1025, 510] width 113 height 35
select select
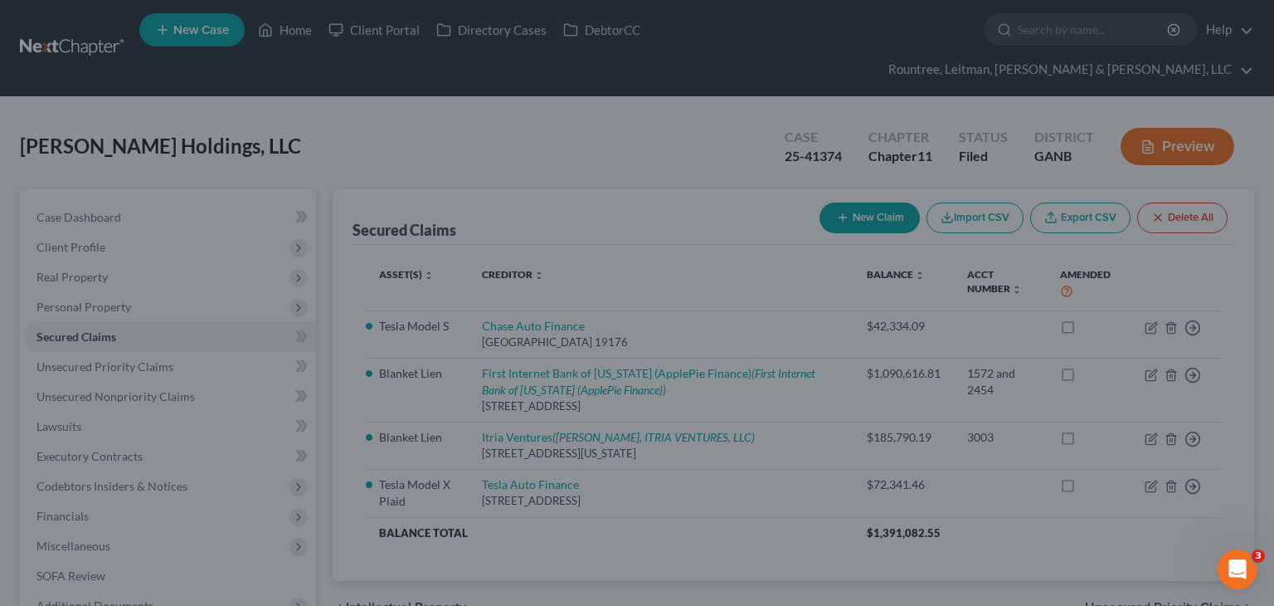
scroll to position [272, 0]
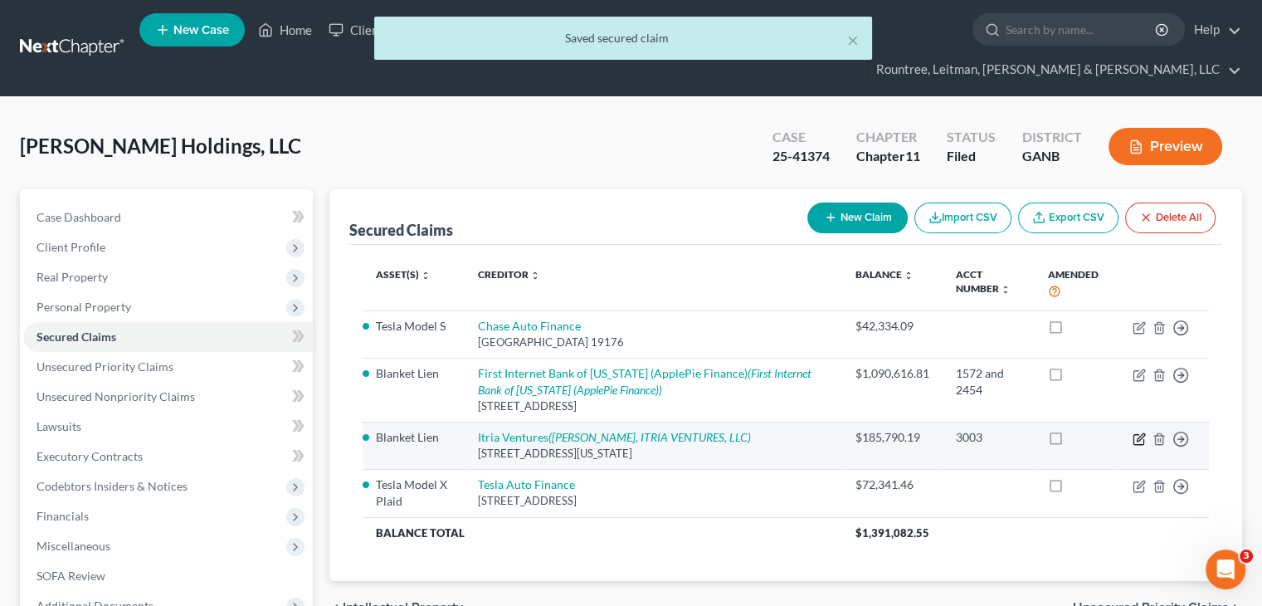
click at [1134, 432] on icon "button" at bounding box center [1138, 438] width 13 height 13
select select "35"
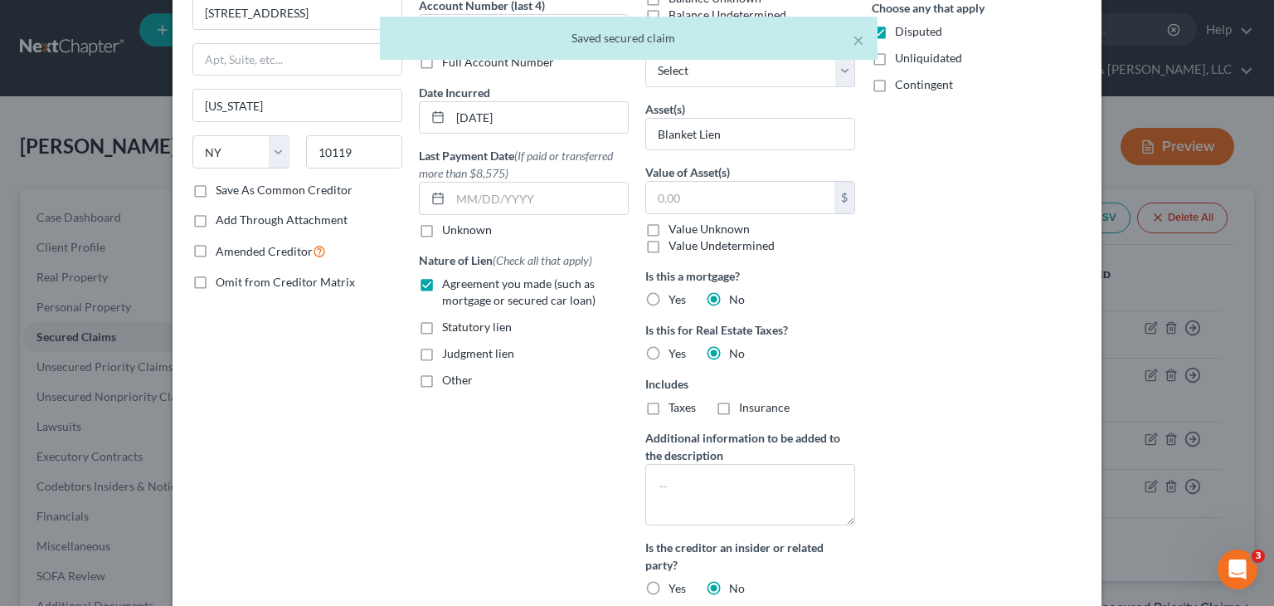
scroll to position [0, 0]
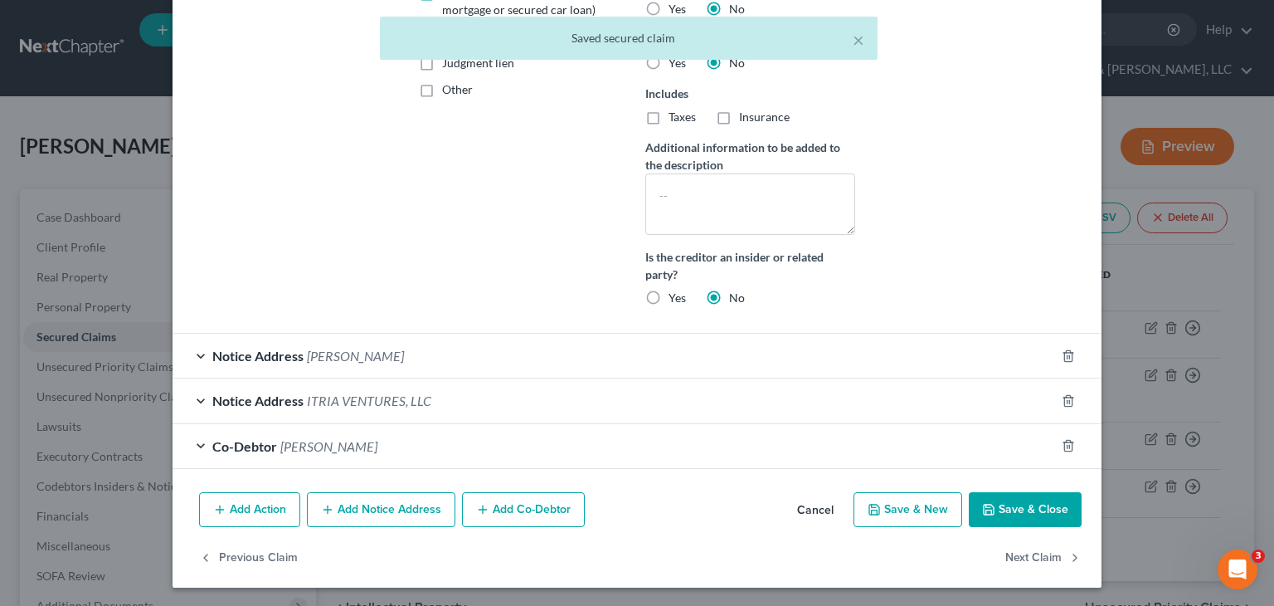
click at [1007, 506] on button "Save & Close" at bounding box center [1025, 509] width 113 height 35
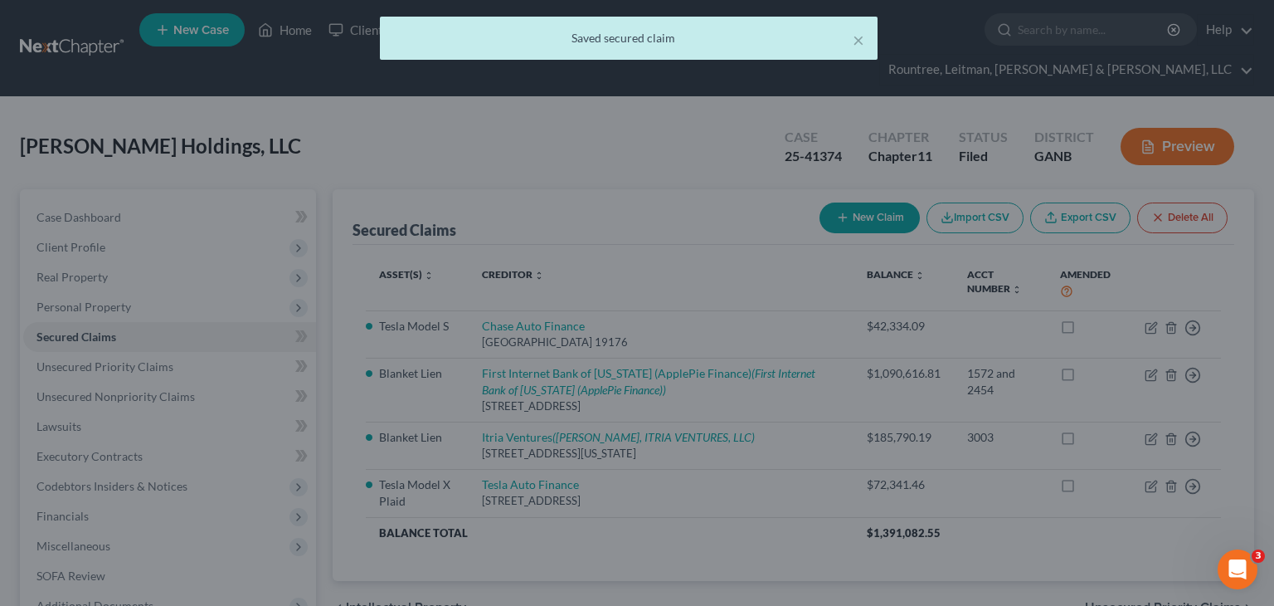
scroll to position [267, 0]
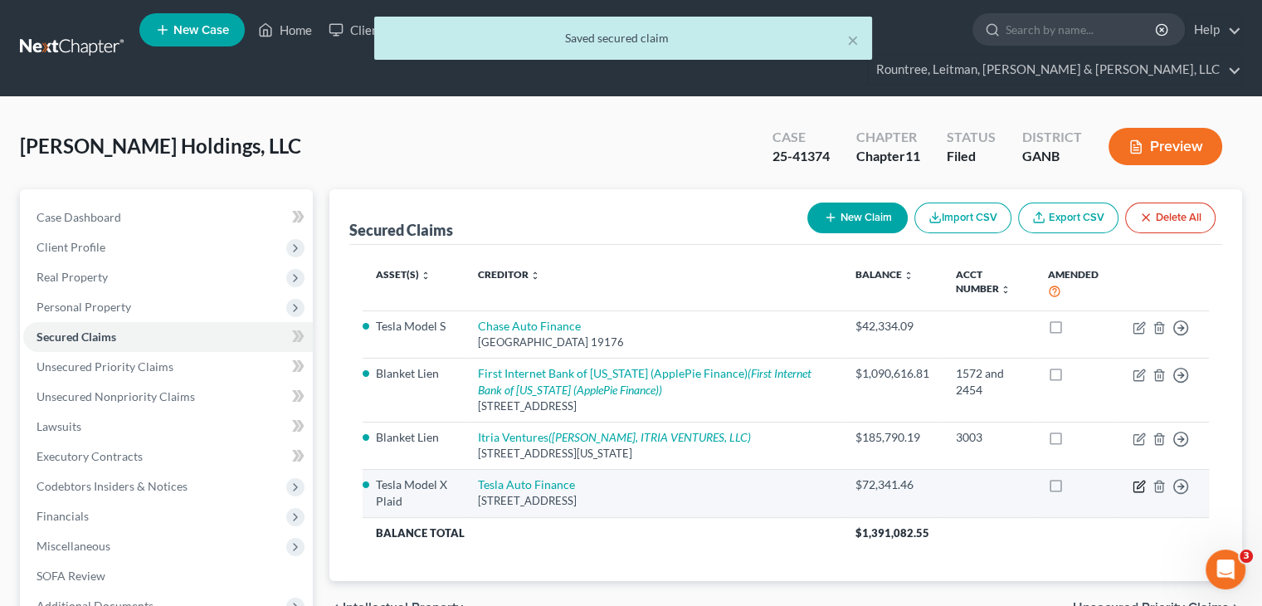
click at [1136, 479] on icon "button" at bounding box center [1138, 485] width 13 height 13
select select "38"
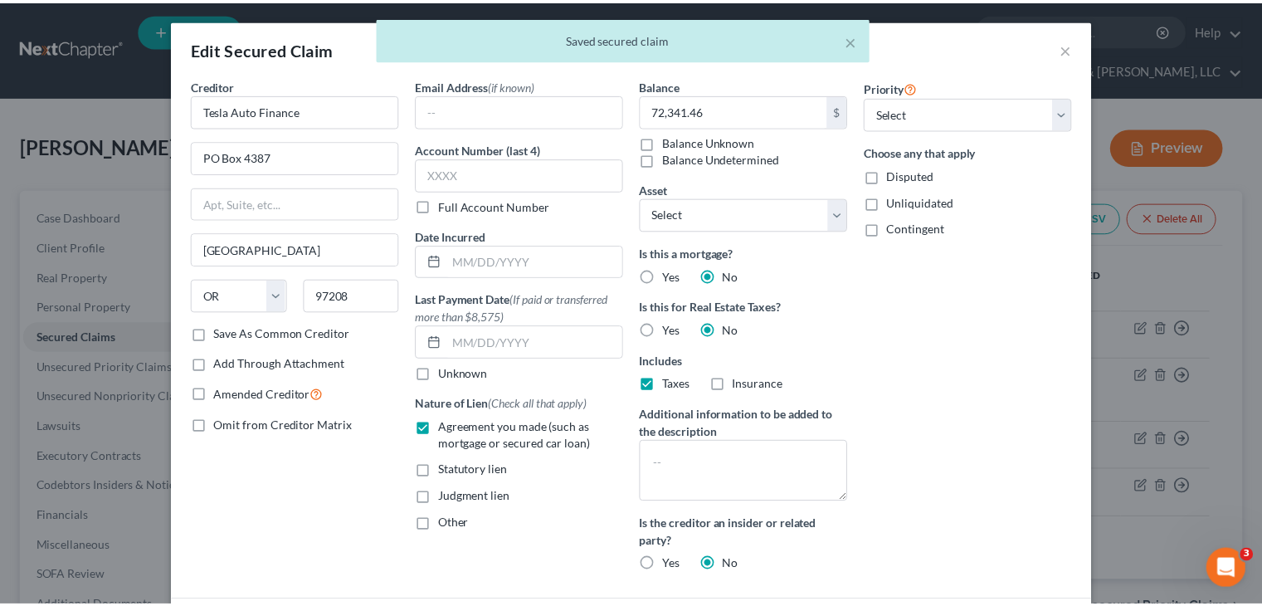
scroll to position [177, 0]
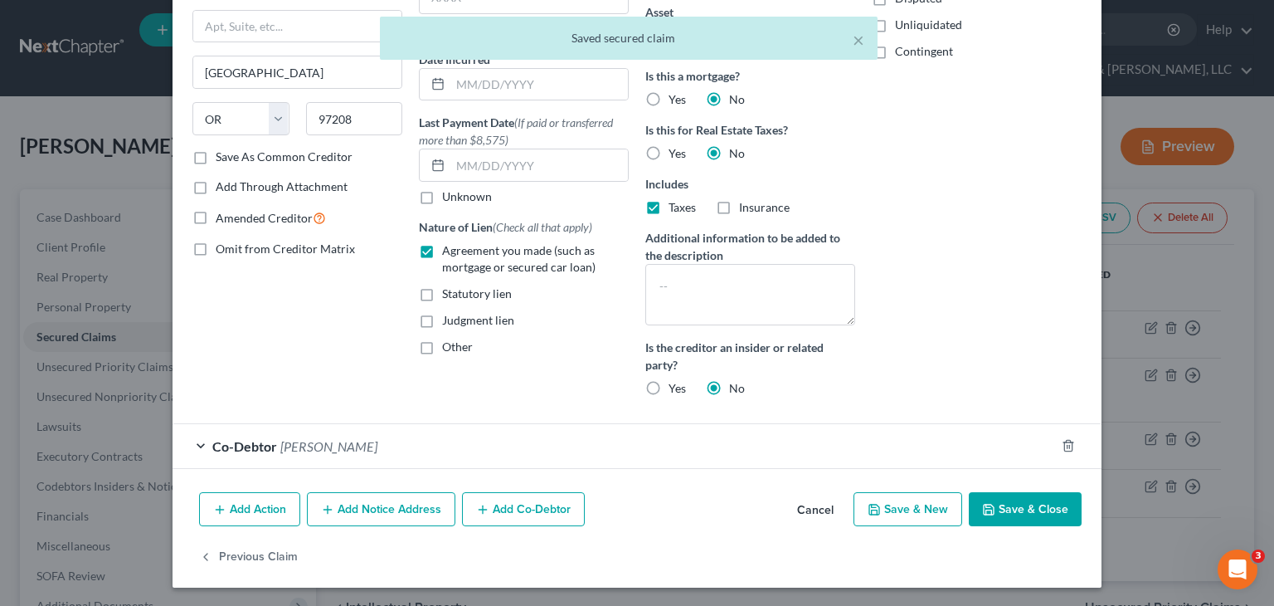
click at [1005, 508] on button "Save & Close" at bounding box center [1025, 509] width 113 height 35
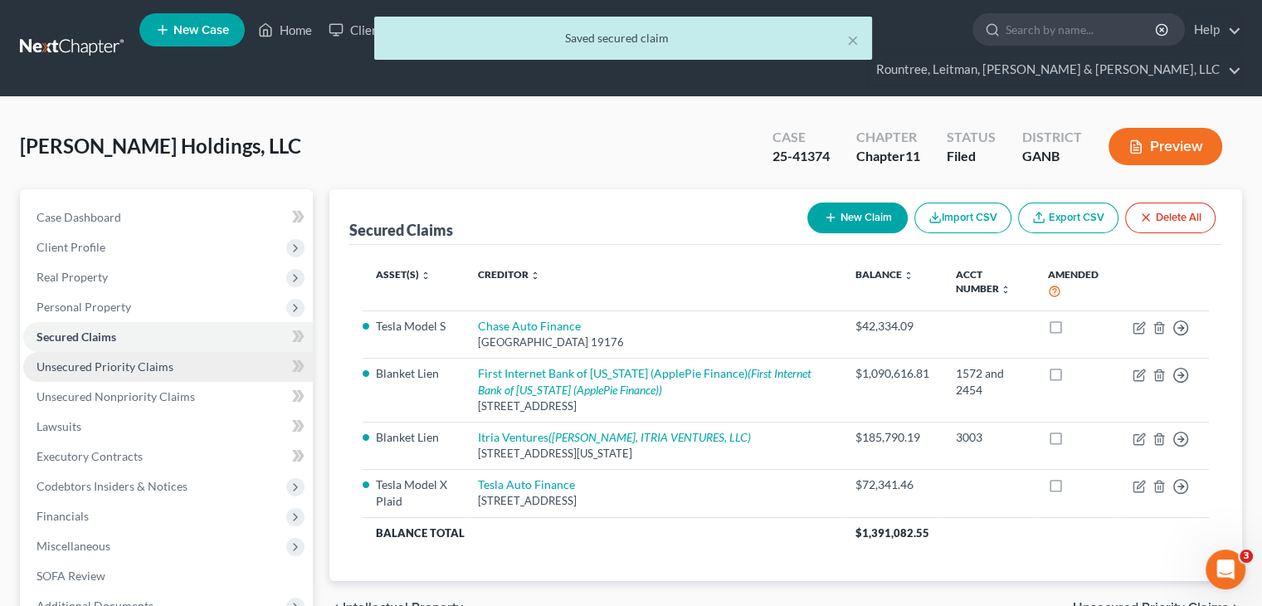
drag, startPoint x: 109, startPoint y: 333, endPoint x: 152, endPoint y: 343, distance: 43.3
click at [109, 359] on span "Unsecured Priority Claims" at bounding box center [104, 366] width 137 height 14
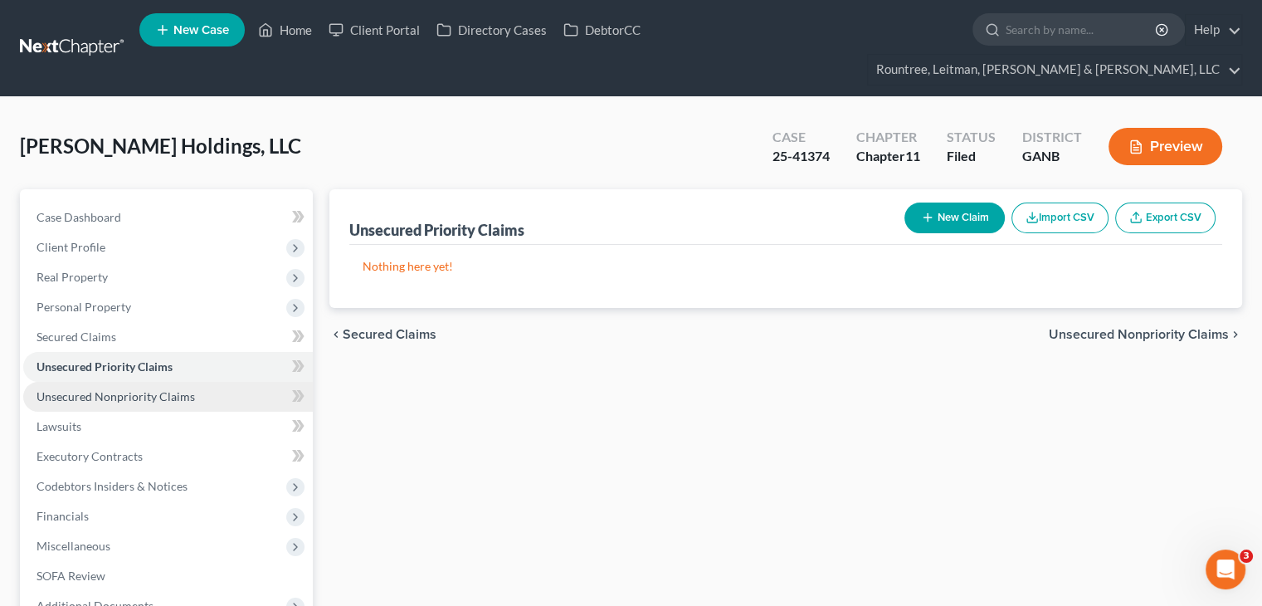
click at [86, 389] on span "Unsecured Nonpriority Claims" at bounding box center [115, 396] width 158 height 14
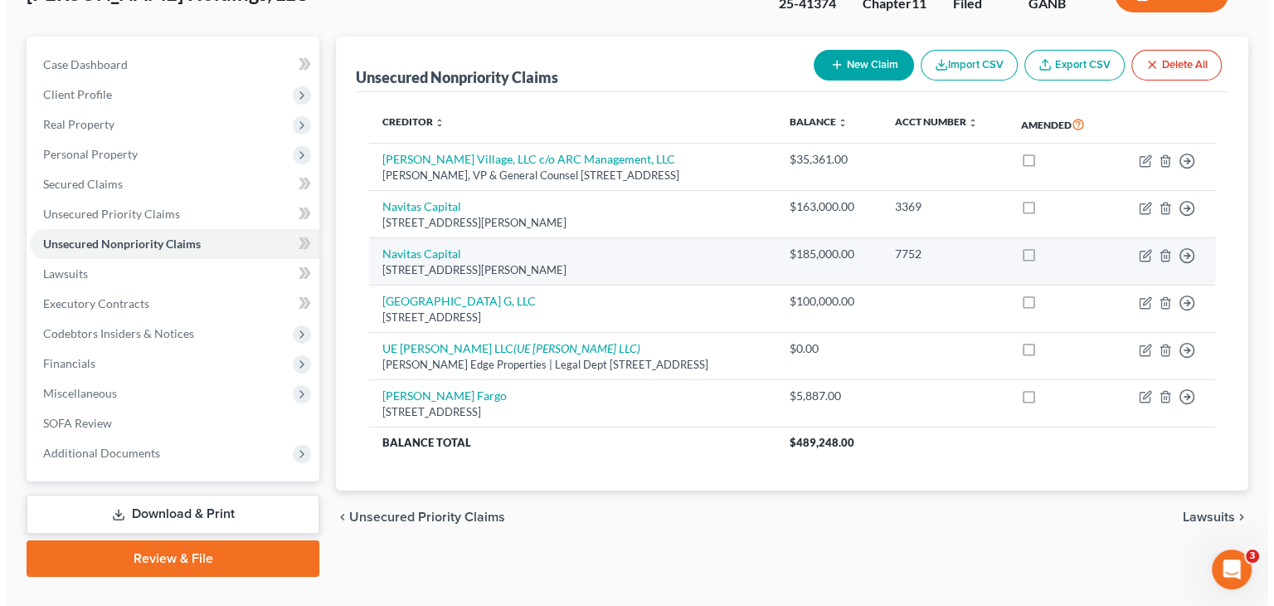
scroll to position [156, 0]
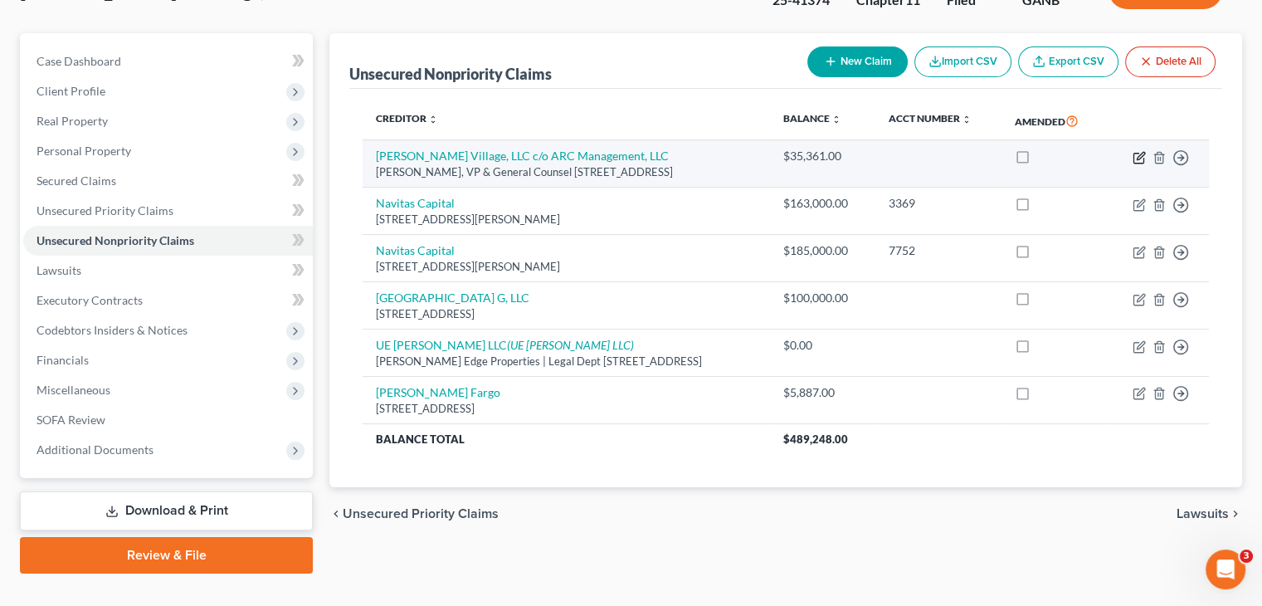
click at [1138, 151] on icon "button" at bounding box center [1138, 157] width 13 height 13
select select "48"
select select "11"
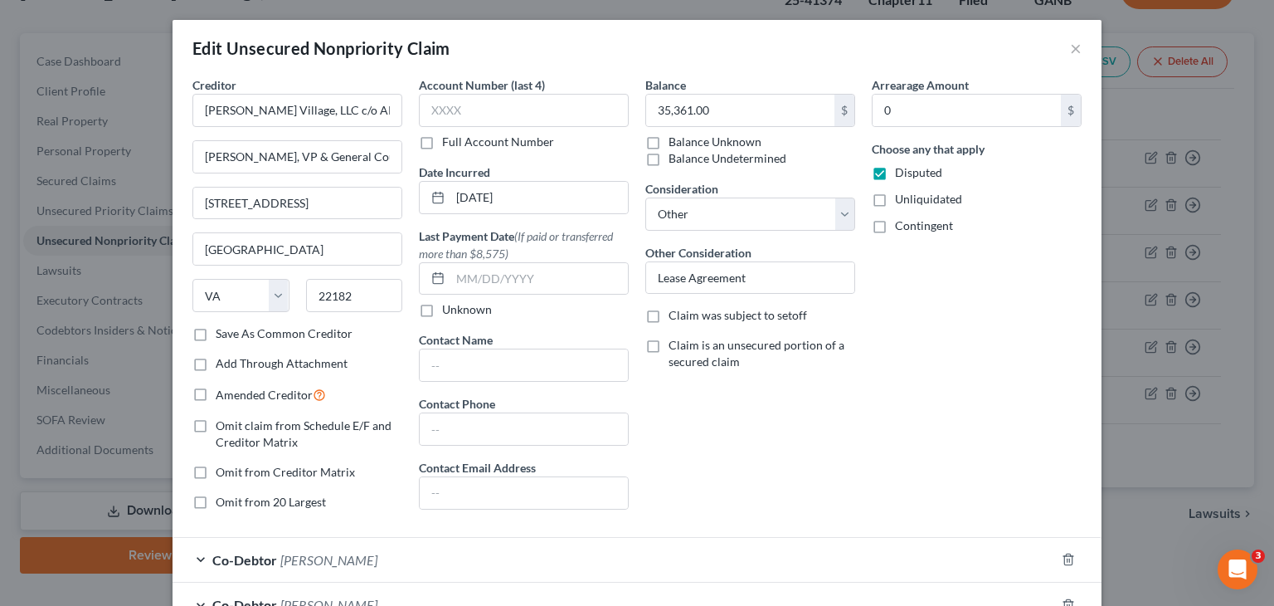
scroll to position [158, 0]
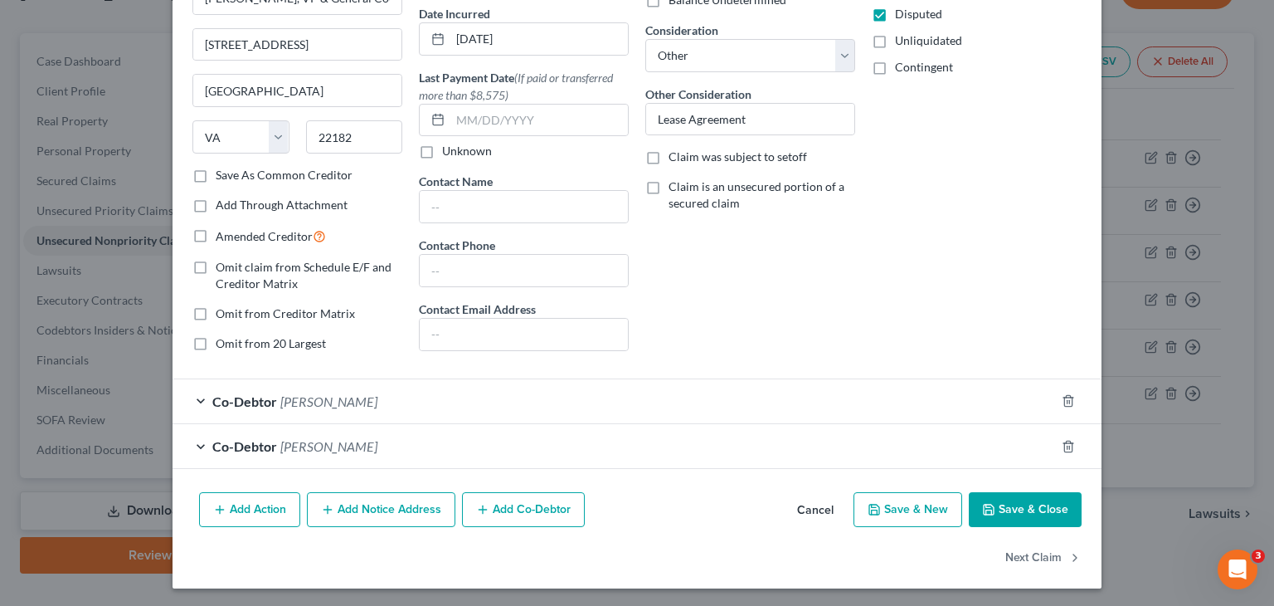
click at [1010, 504] on button "Save & Close" at bounding box center [1025, 509] width 113 height 35
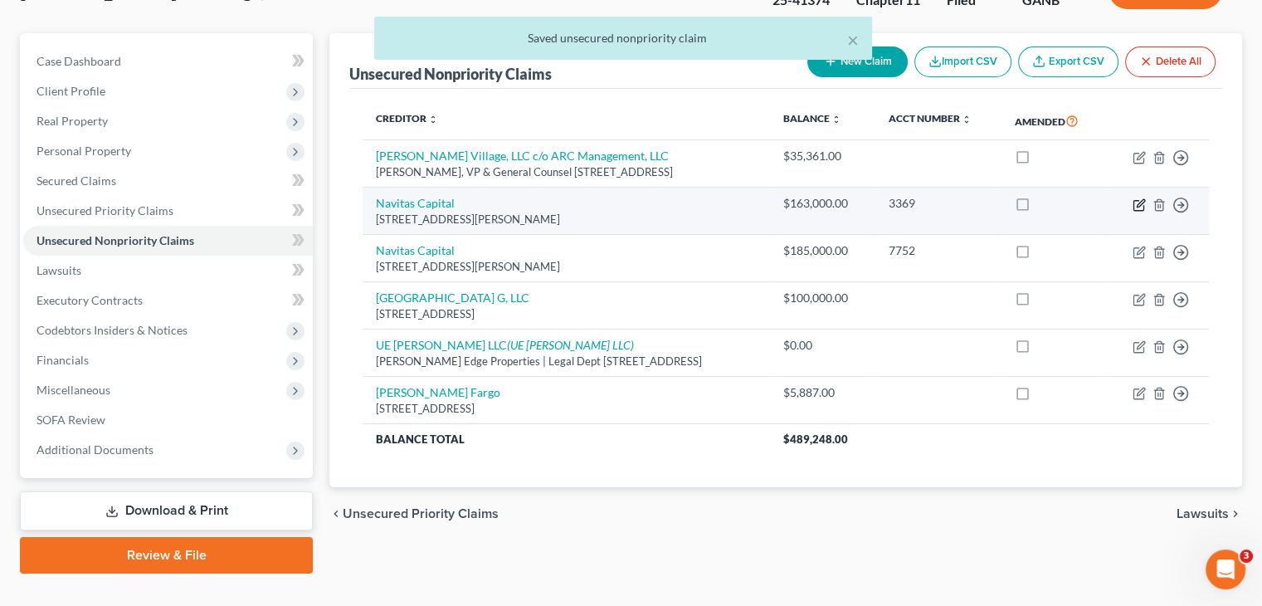
click at [1134, 198] on icon "button" at bounding box center [1138, 204] width 13 height 13
select select "9"
select select "8"
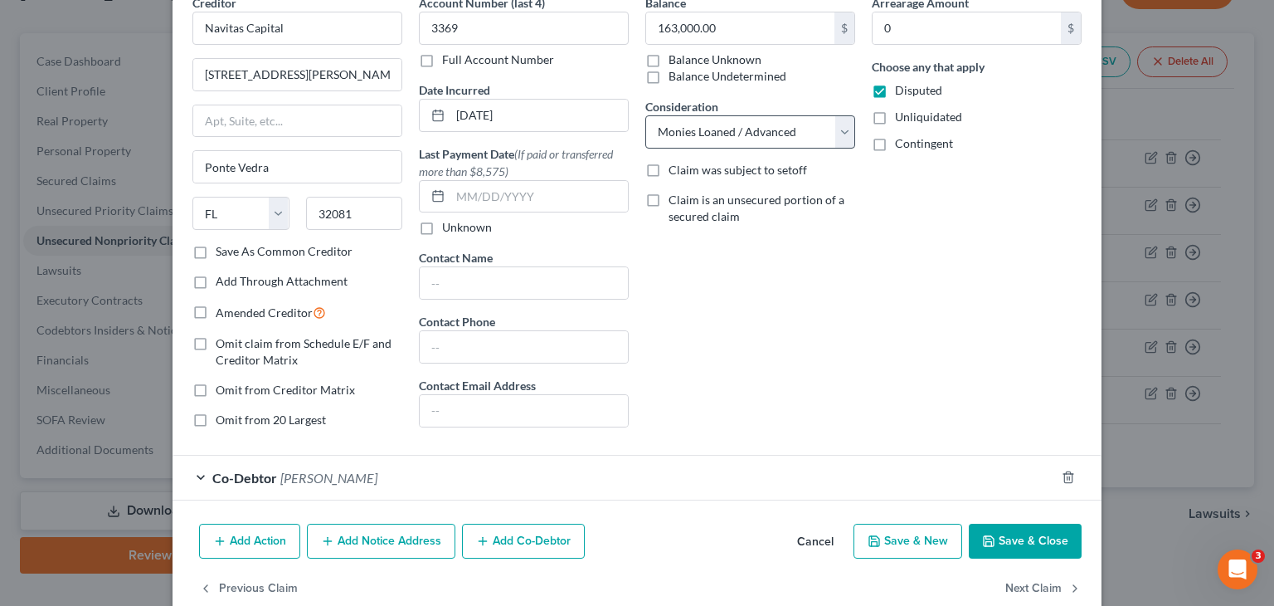
scroll to position [83, 0]
click at [1027, 538] on button "Save & Close" at bounding box center [1025, 540] width 113 height 35
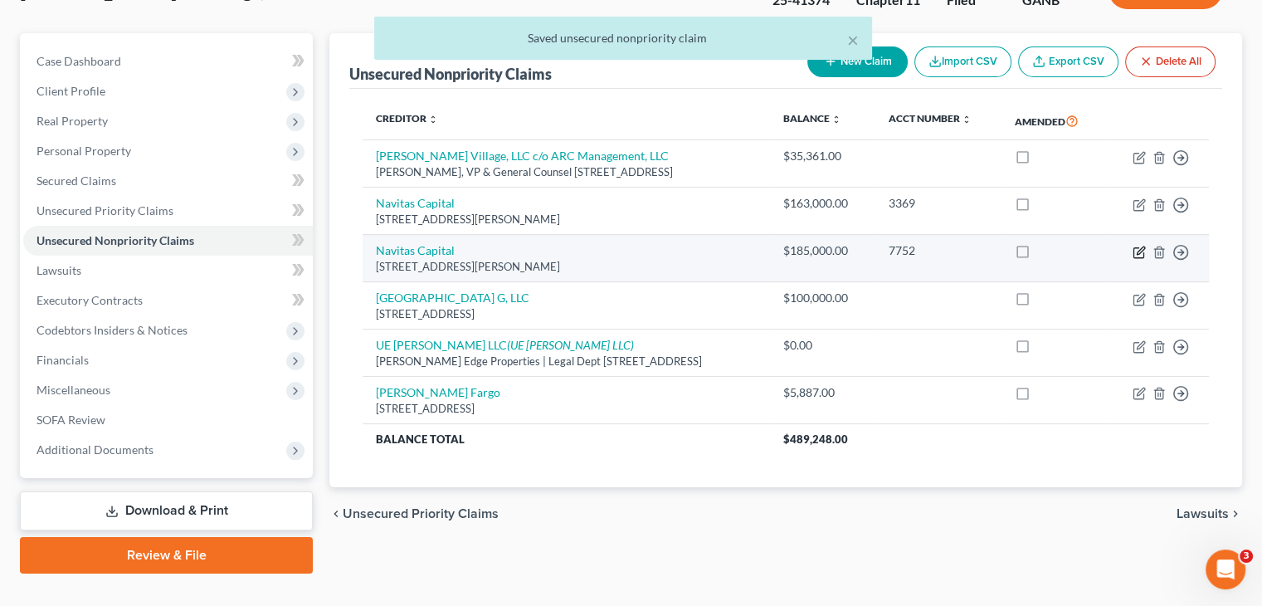
click at [1135, 246] on icon "button" at bounding box center [1138, 252] width 13 height 13
select select "9"
select select "8"
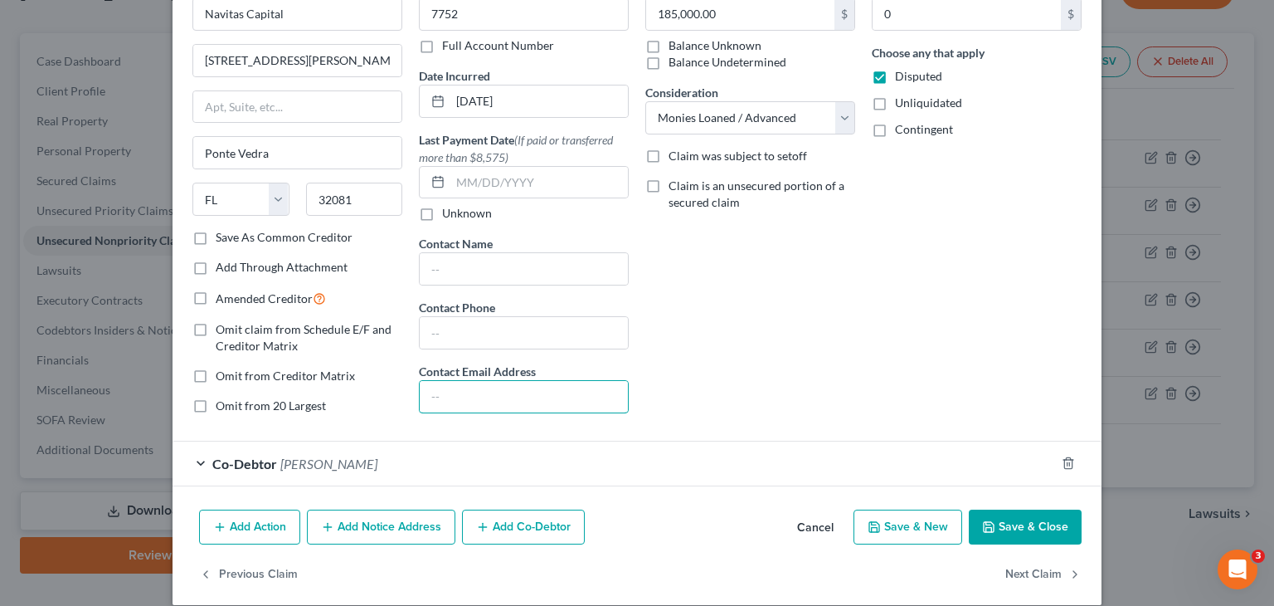
scroll to position [114, 0]
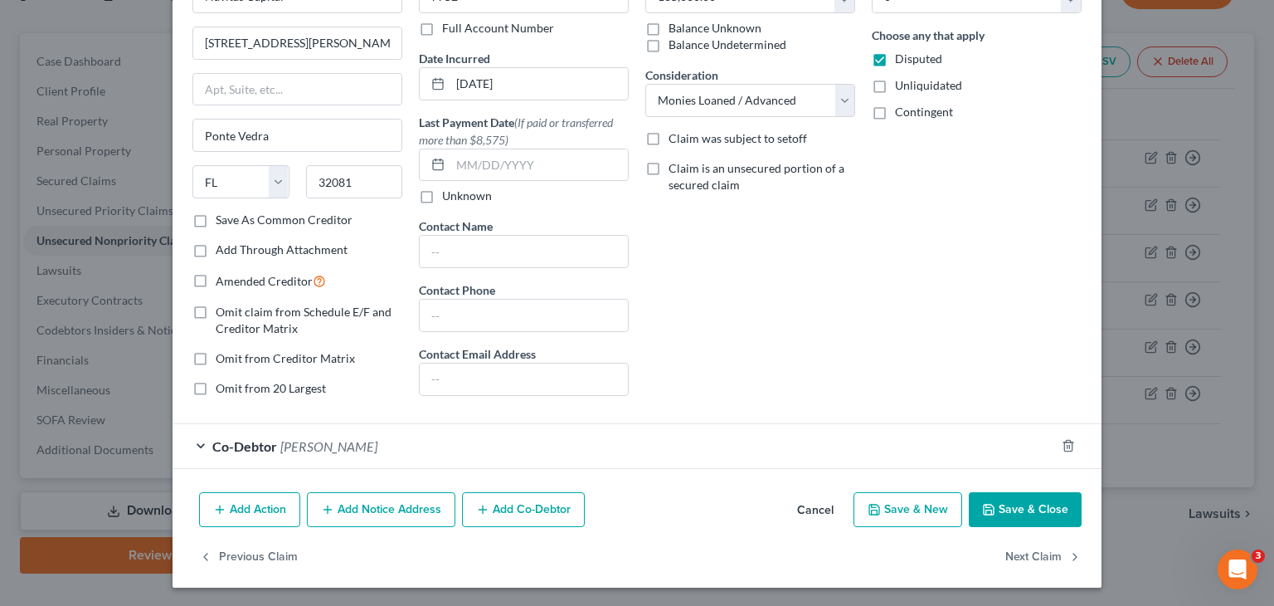
click at [1032, 518] on button "Save & Close" at bounding box center [1025, 509] width 113 height 35
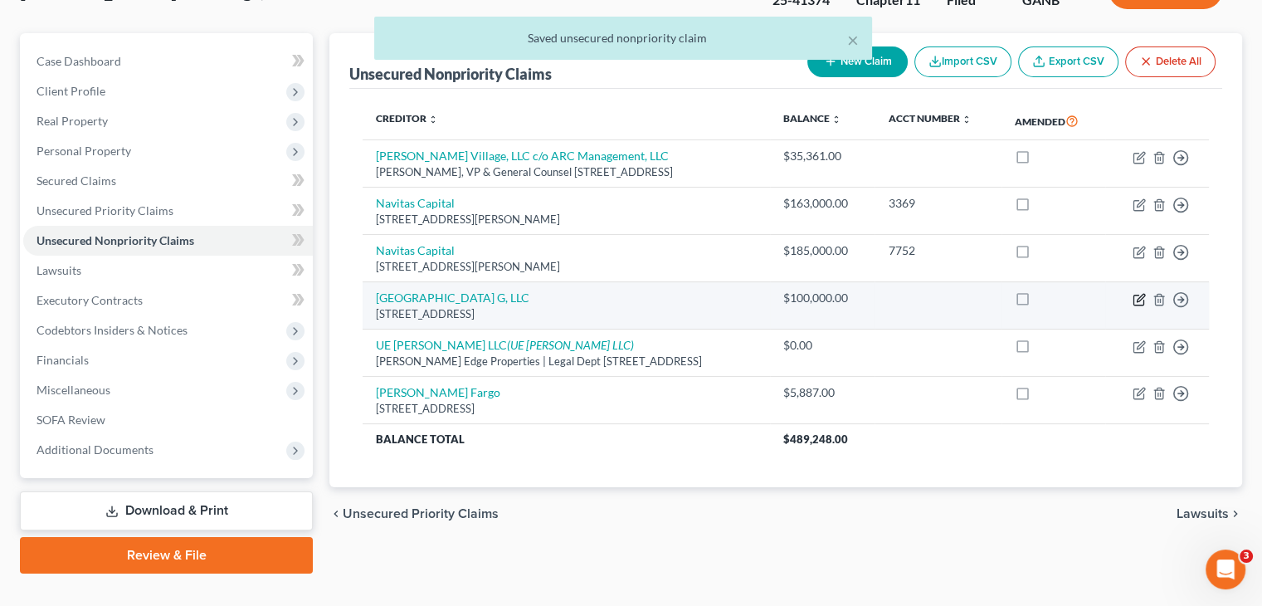
click at [1136, 293] on icon "button" at bounding box center [1138, 299] width 13 height 13
select select "21"
select select "11"
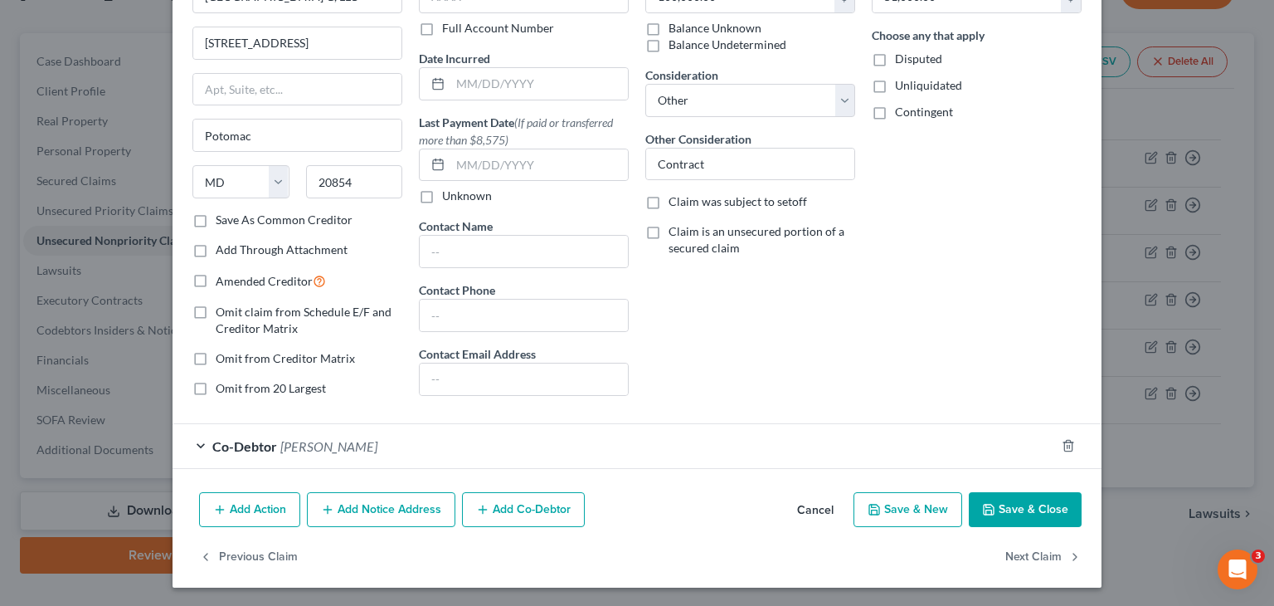
scroll to position [0, 0]
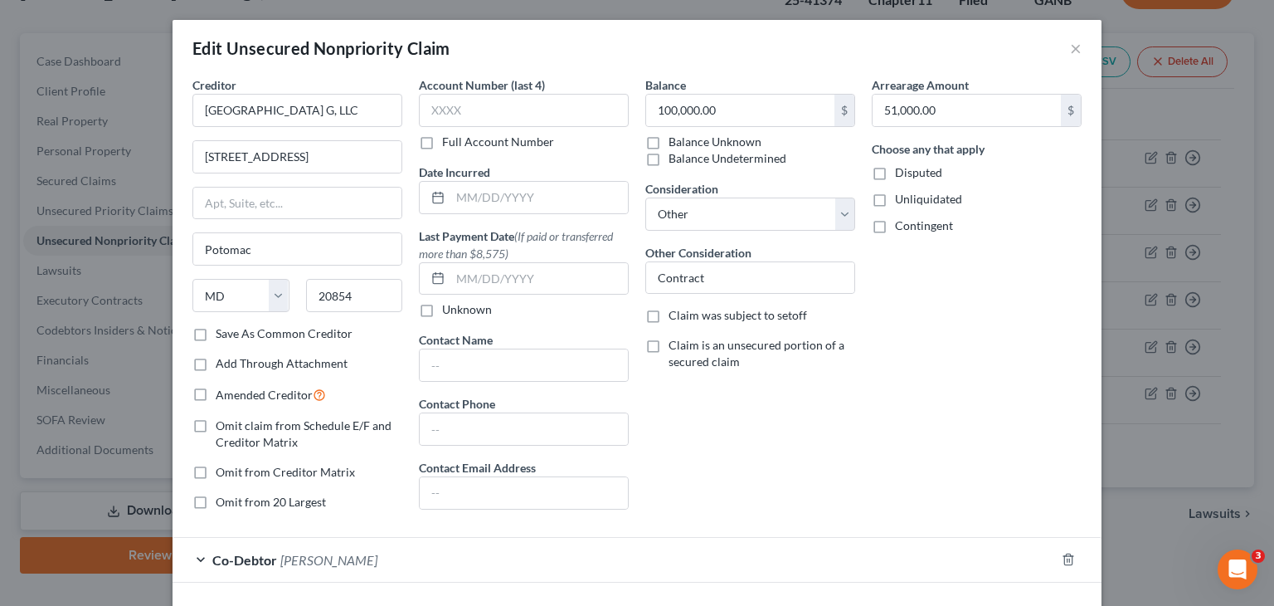
click at [895, 170] on label "Disputed" at bounding box center [918, 172] width 47 height 17
click at [902, 170] on input "Disputed" at bounding box center [907, 169] width 11 height 11
checkbox input "true"
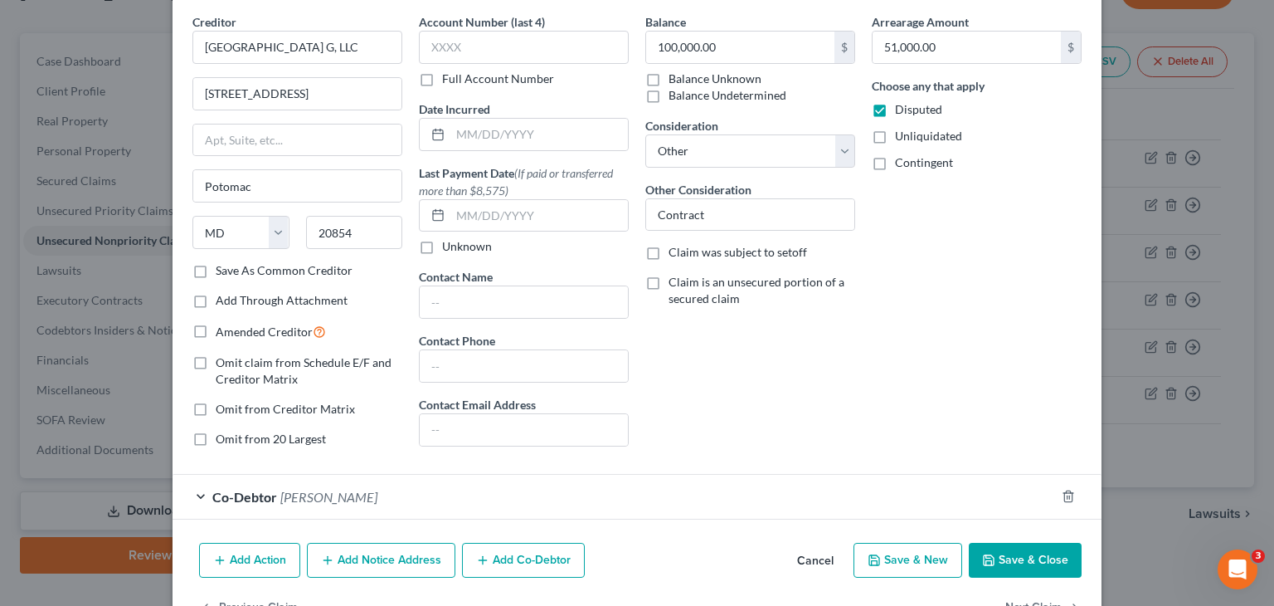
scroll to position [114, 0]
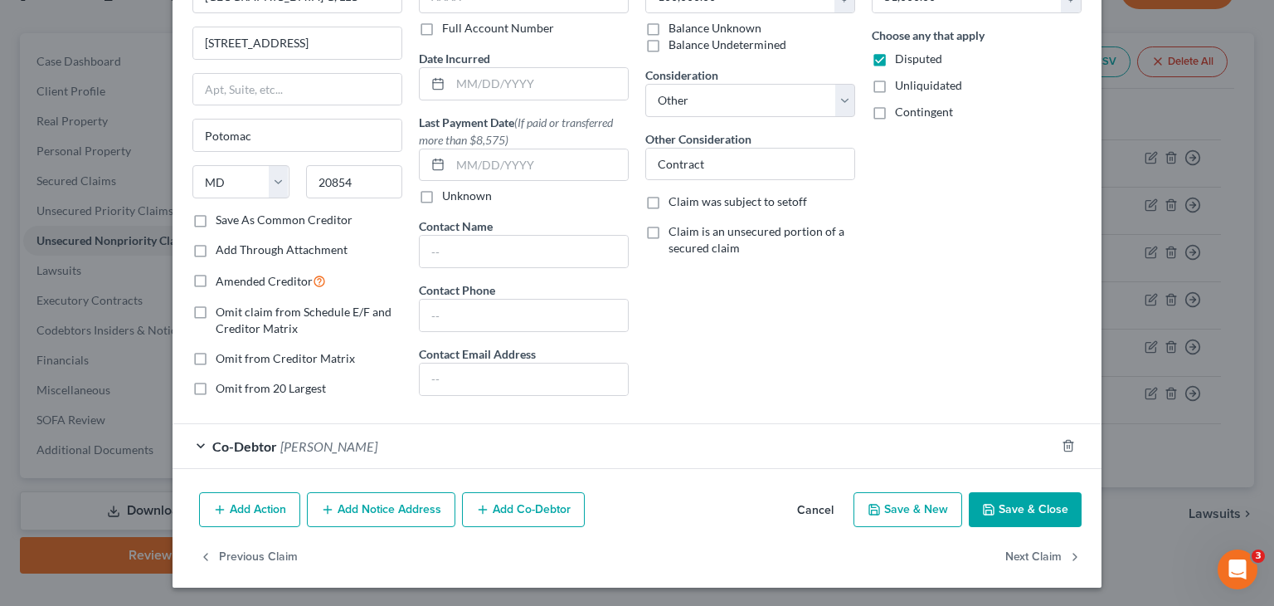
click at [1001, 512] on button "Save & Close" at bounding box center [1025, 509] width 113 height 35
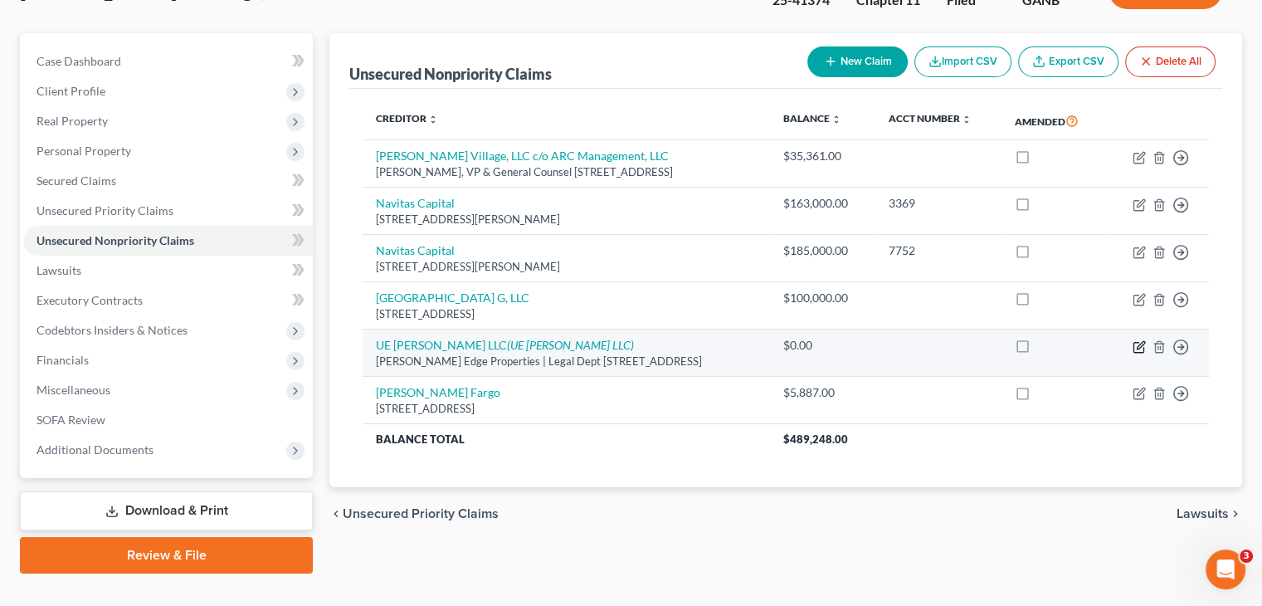
click at [1140, 341] on icon "button" at bounding box center [1139, 344] width 7 height 7
select select "33"
select select "11"
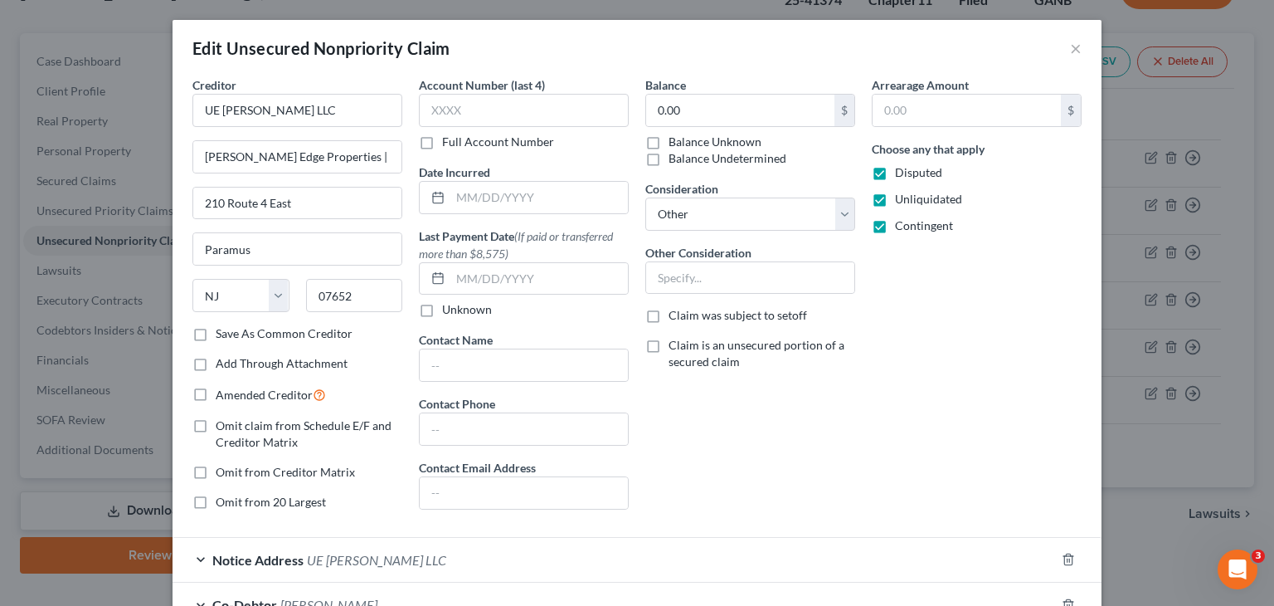
scroll to position [166, 0]
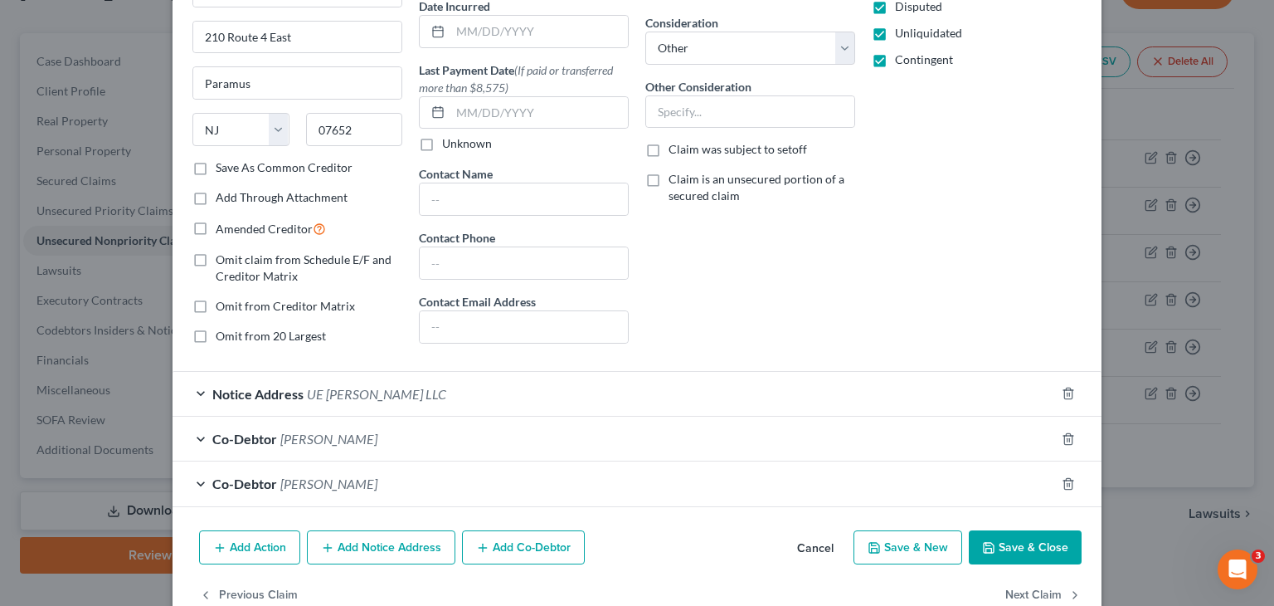
click at [1038, 540] on button "Save & Close" at bounding box center [1025, 547] width 113 height 35
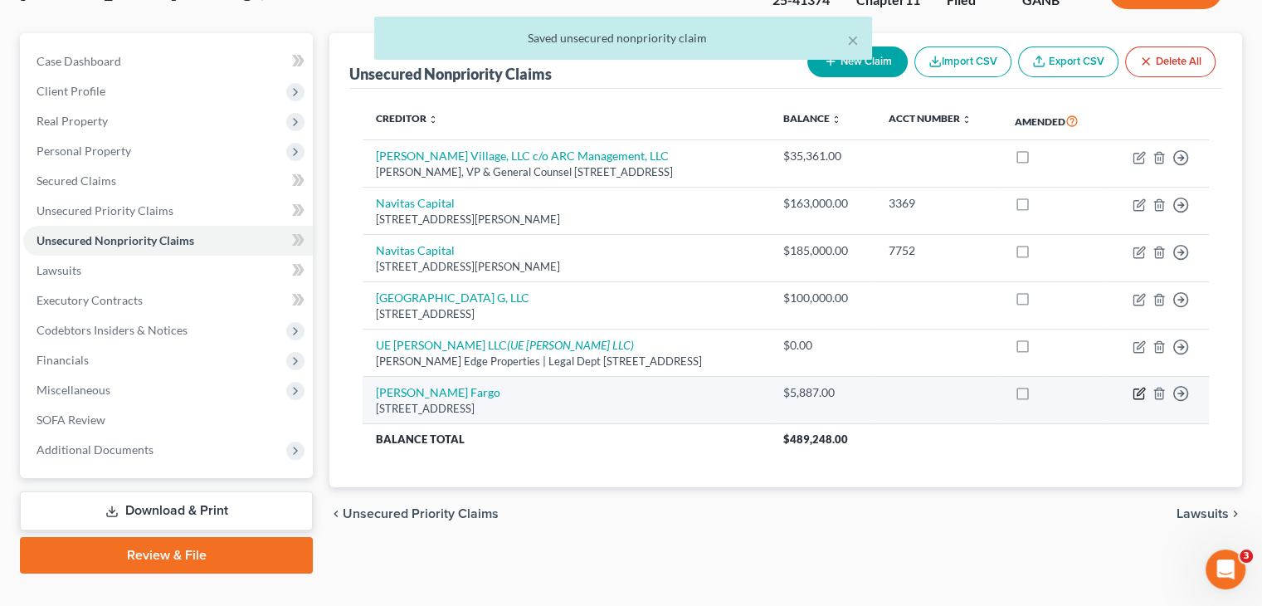
click at [1139, 388] on icon "button" at bounding box center [1139, 391] width 7 height 7
select select "16"
select select "2"
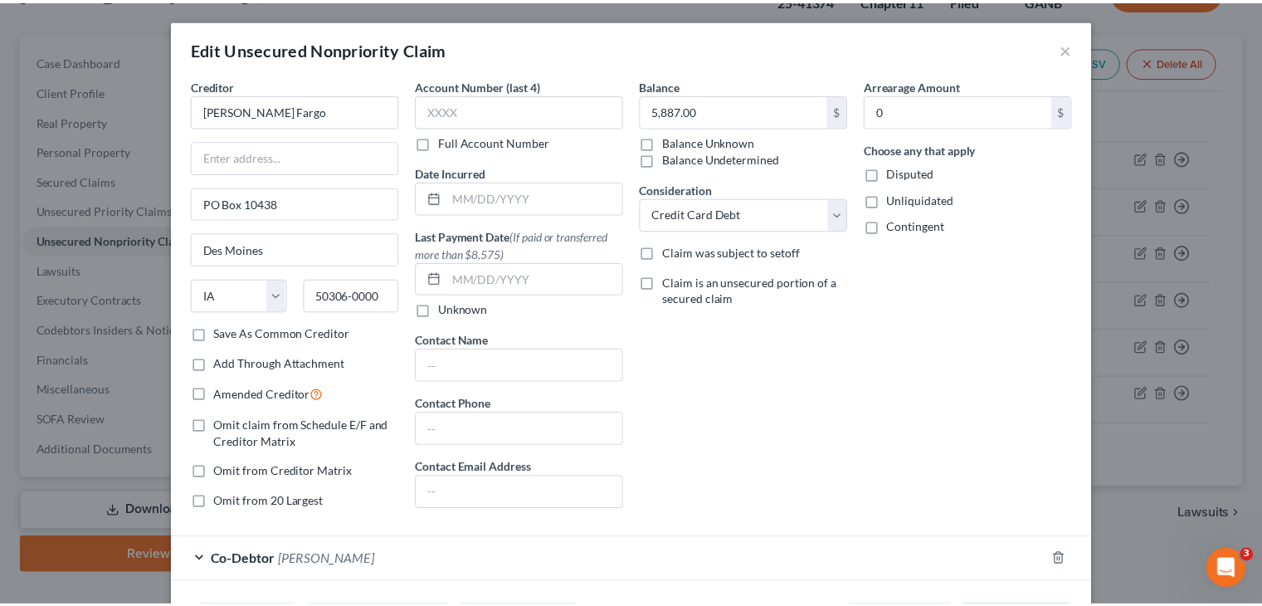
scroll to position [83, 0]
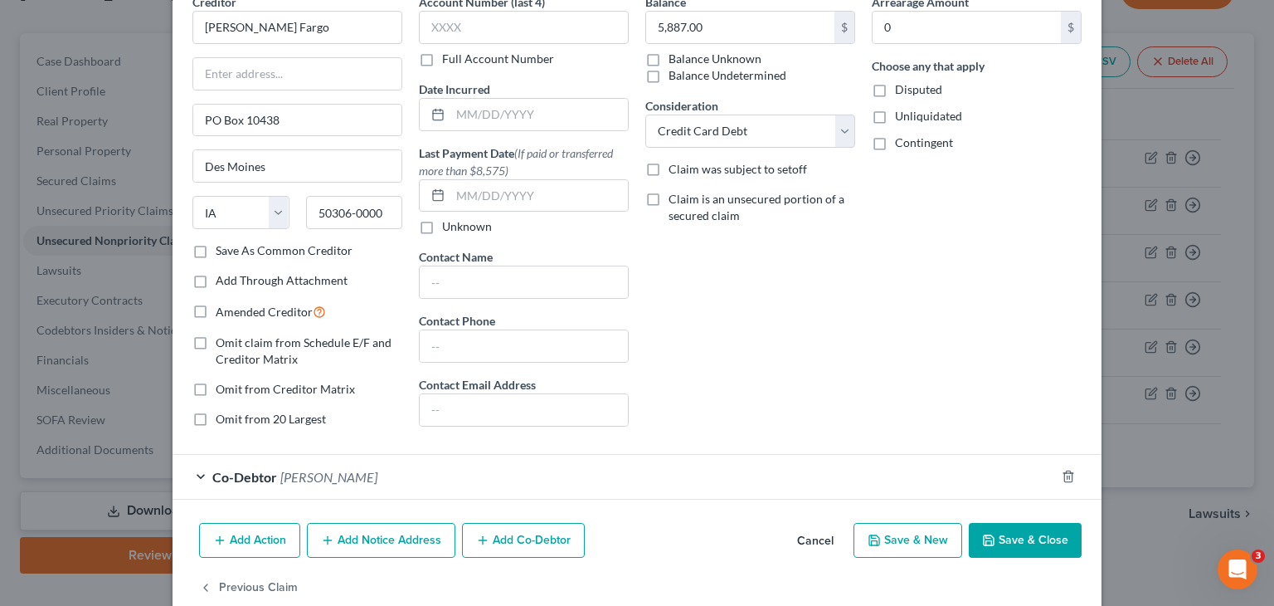
click at [1015, 541] on button "Save & Close" at bounding box center [1025, 540] width 113 height 35
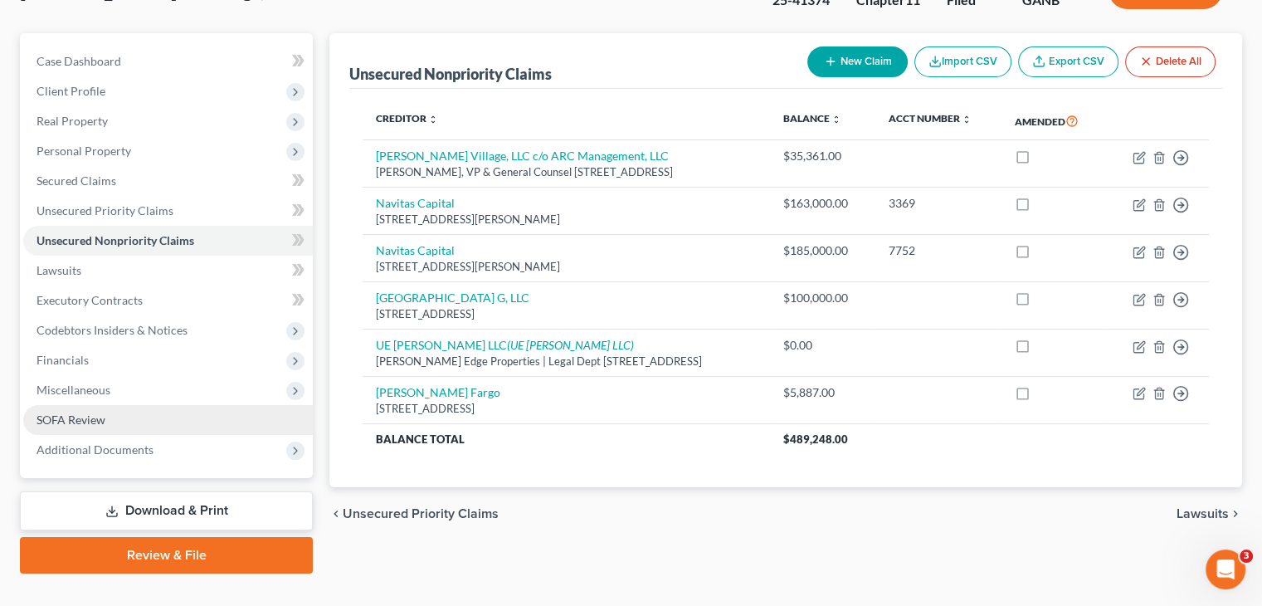
click at [111, 405] on link "SOFA Review" at bounding box center [168, 420] width 290 height 30
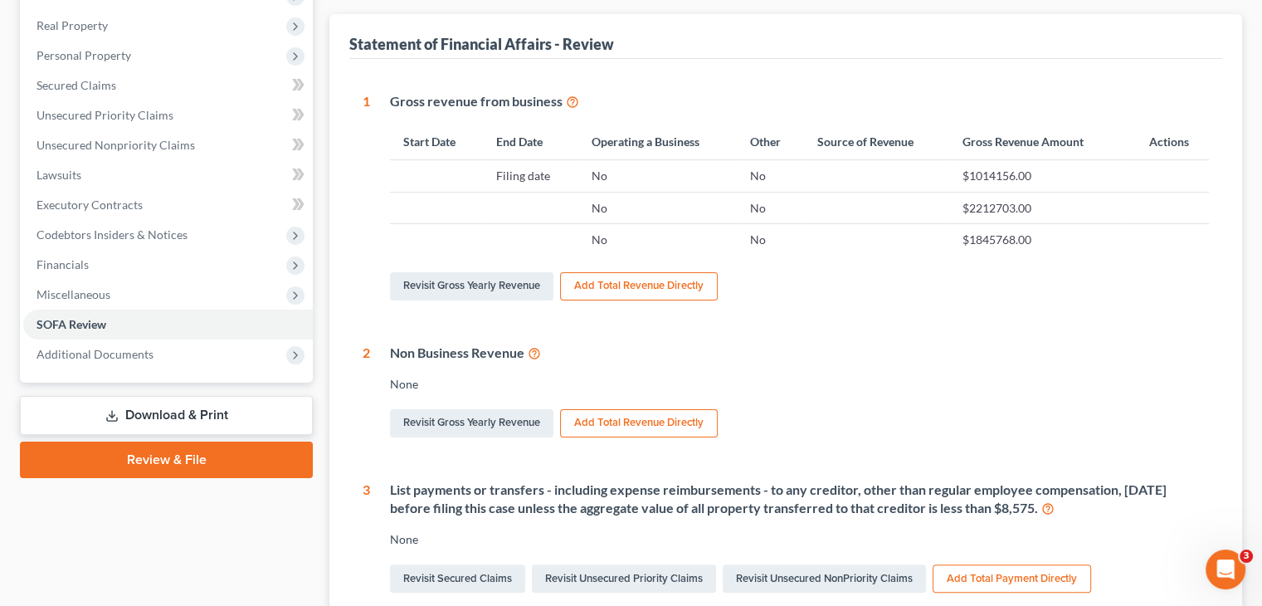
scroll to position [166, 0]
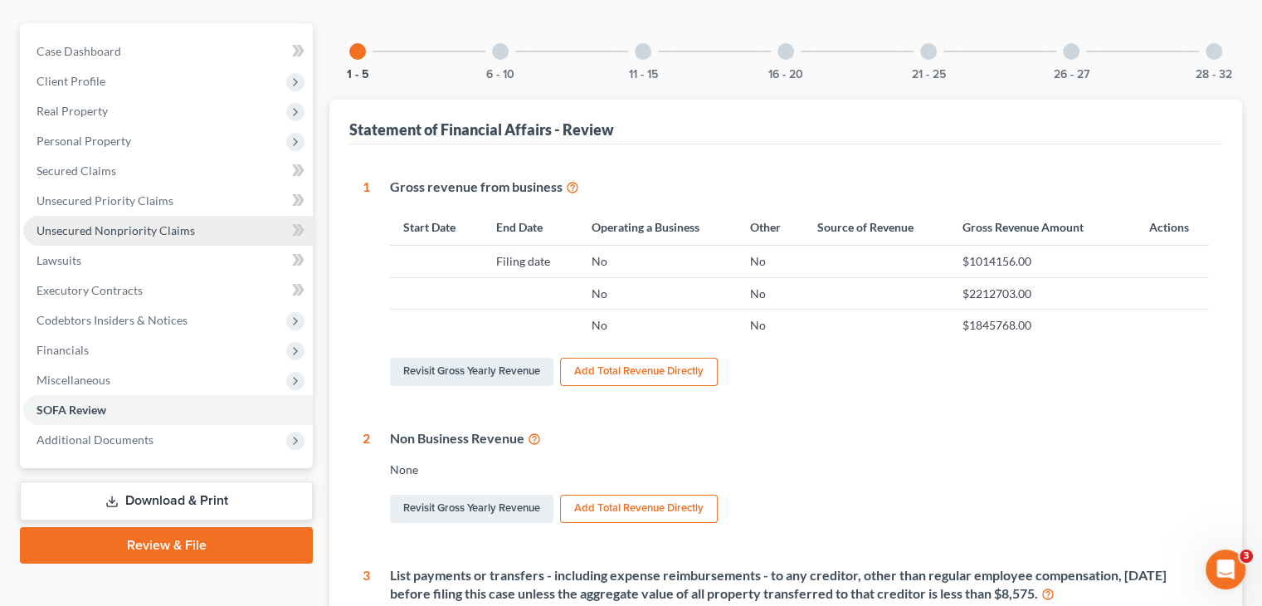
click at [89, 223] on span "Unsecured Nonpriority Claims" at bounding box center [115, 230] width 158 height 14
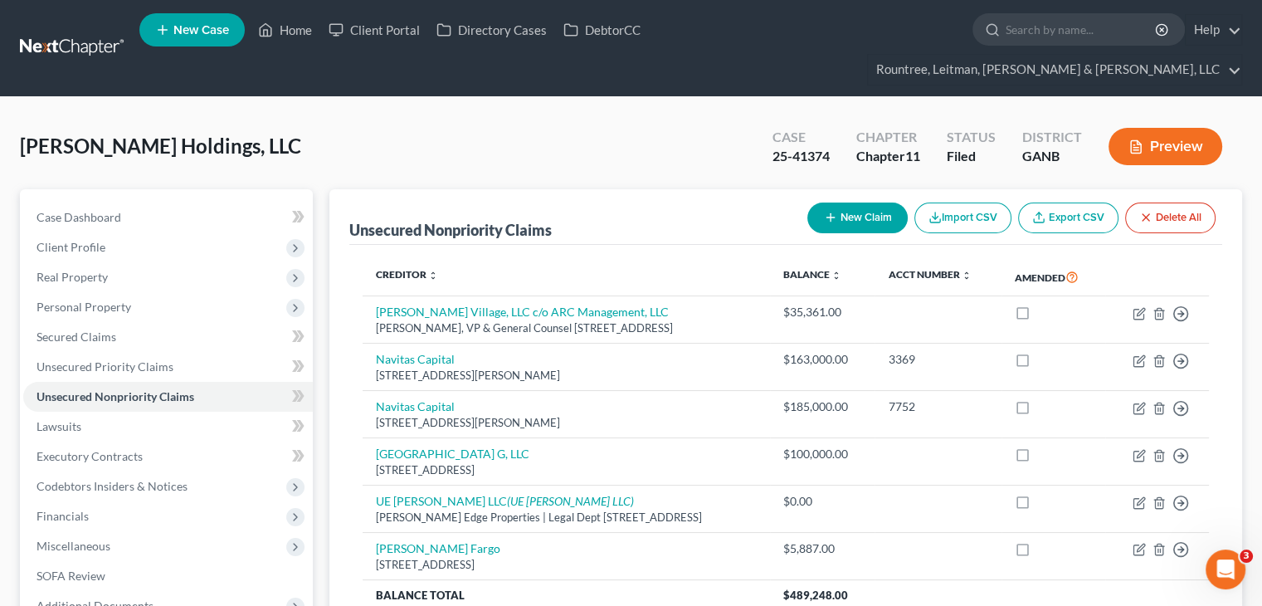
click at [845, 202] on button "New Claim" at bounding box center [857, 217] width 100 height 31
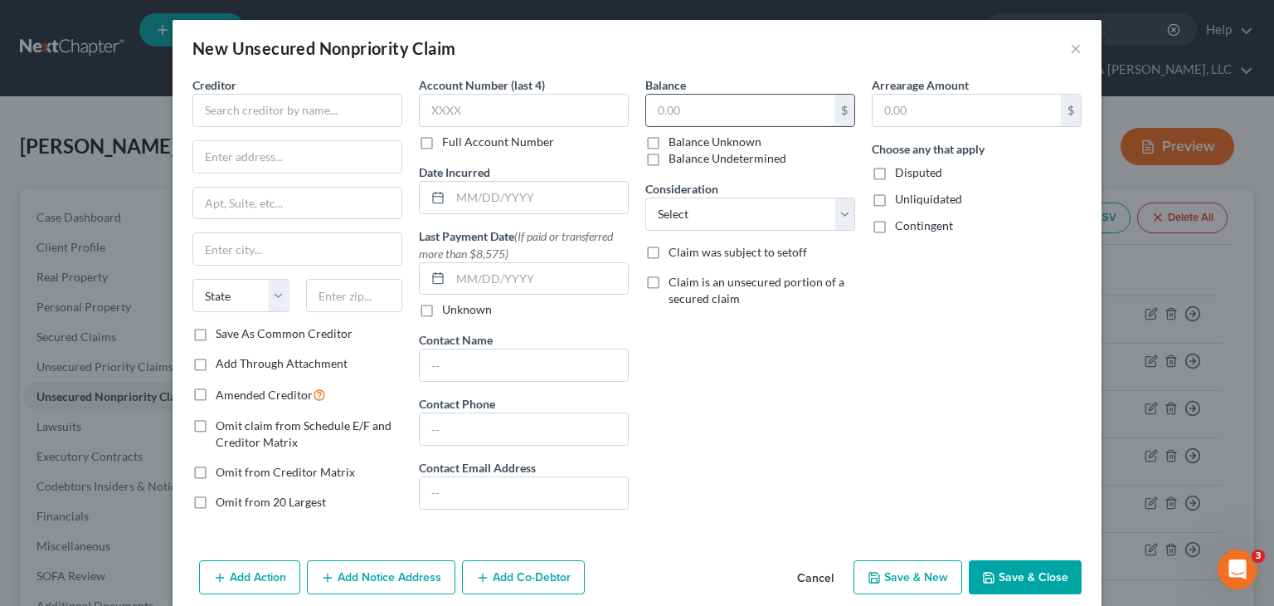
click at [738, 114] on input "text" at bounding box center [740, 111] width 188 height 32
type input "12,500"
click at [270, 105] on input "text" at bounding box center [297, 110] width 210 height 33
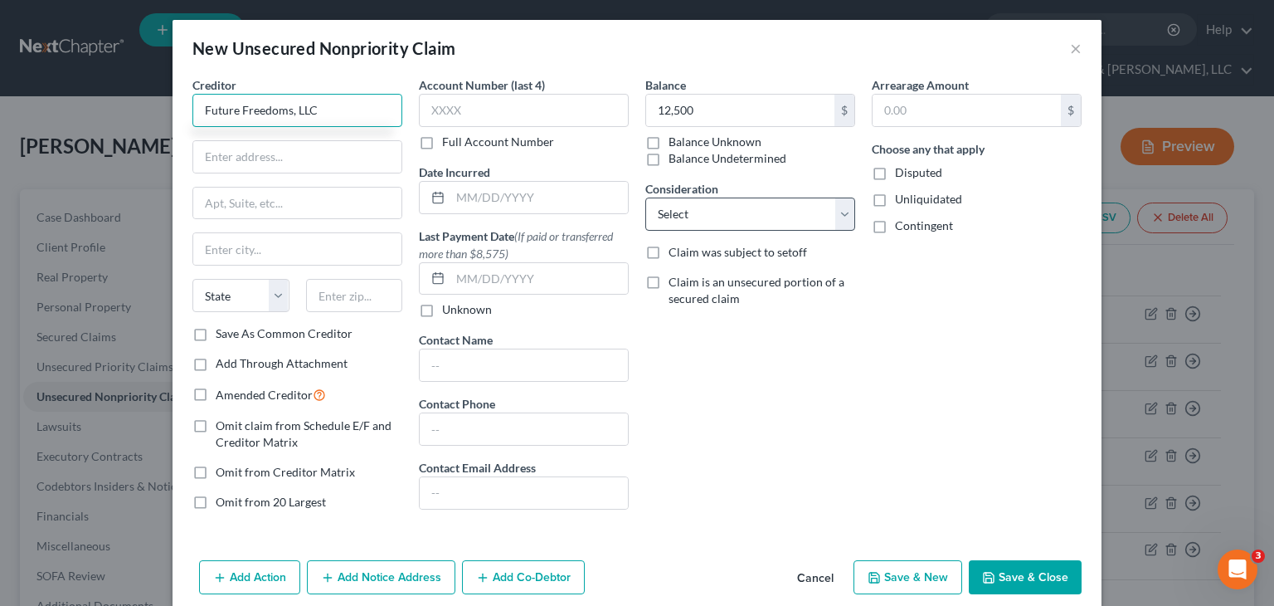
type input "Future Freedoms, LLC"
click at [837, 220] on select "Select Cable / Satellite Services Collection Agency Credit Card Debt Debt Couns…" at bounding box center [750, 213] width 210 height 33
select select "8"
click at [645, 197] on select "Select Cable / Satellite Services Collection Agency Credit Card Debt Debt Couns…" at bounding box center [750, 213] width 210 height 33
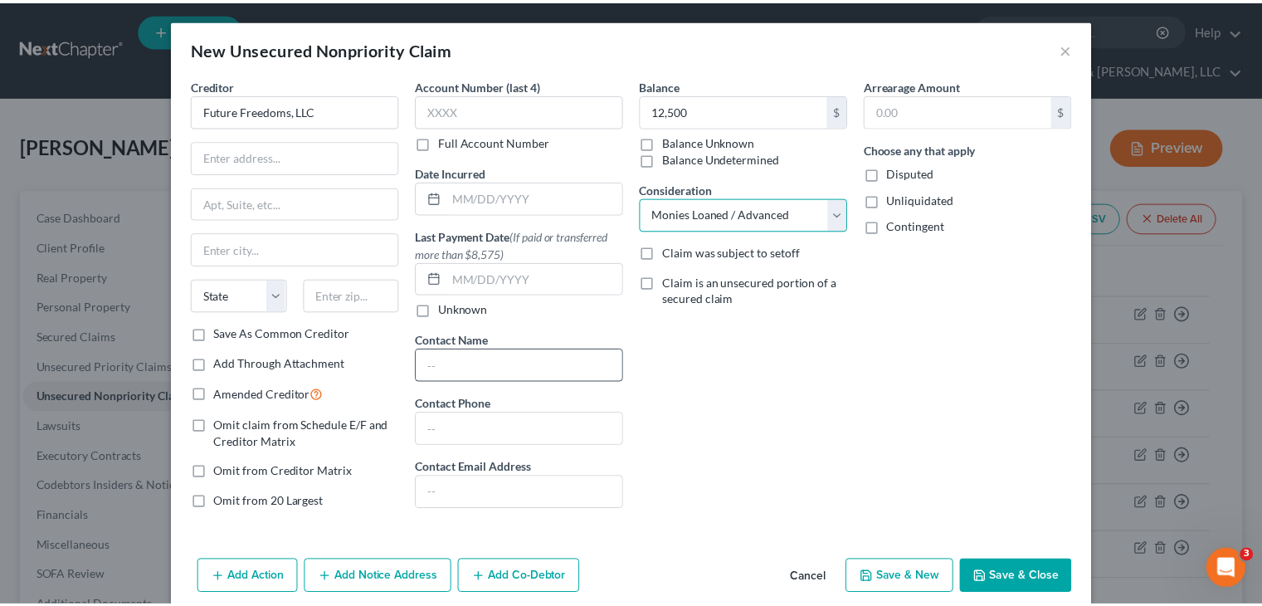
scroll to position [20, 0]
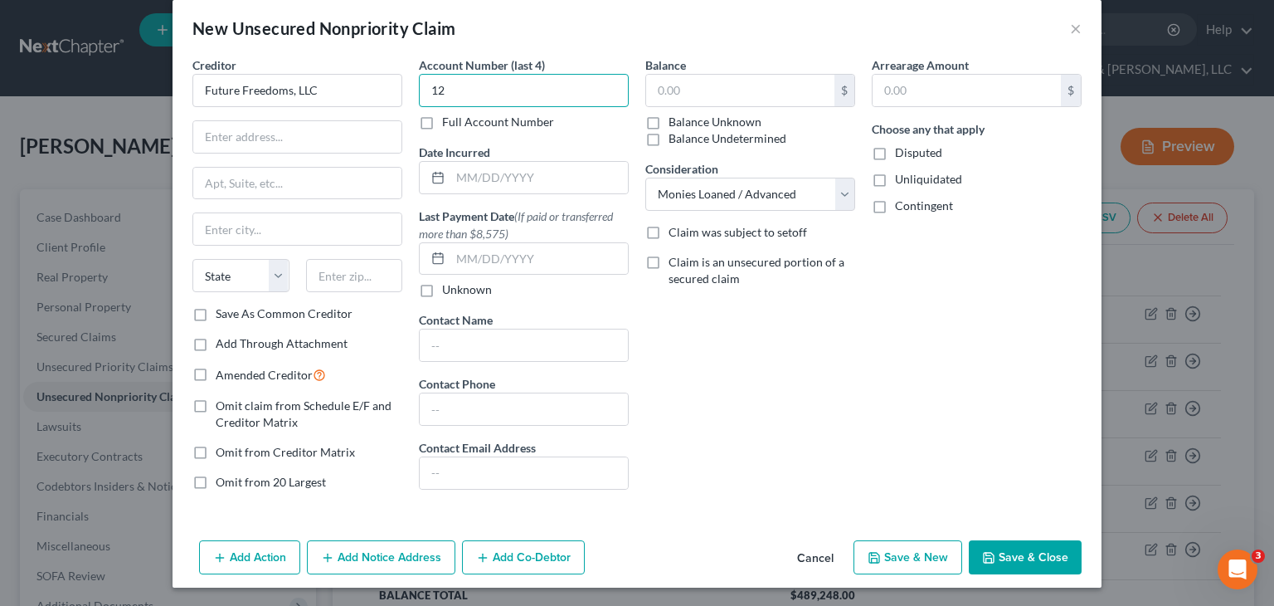
type input "1"
click at [737, 93] on input "text" at bounding box center [740, 91] width 188 height 32
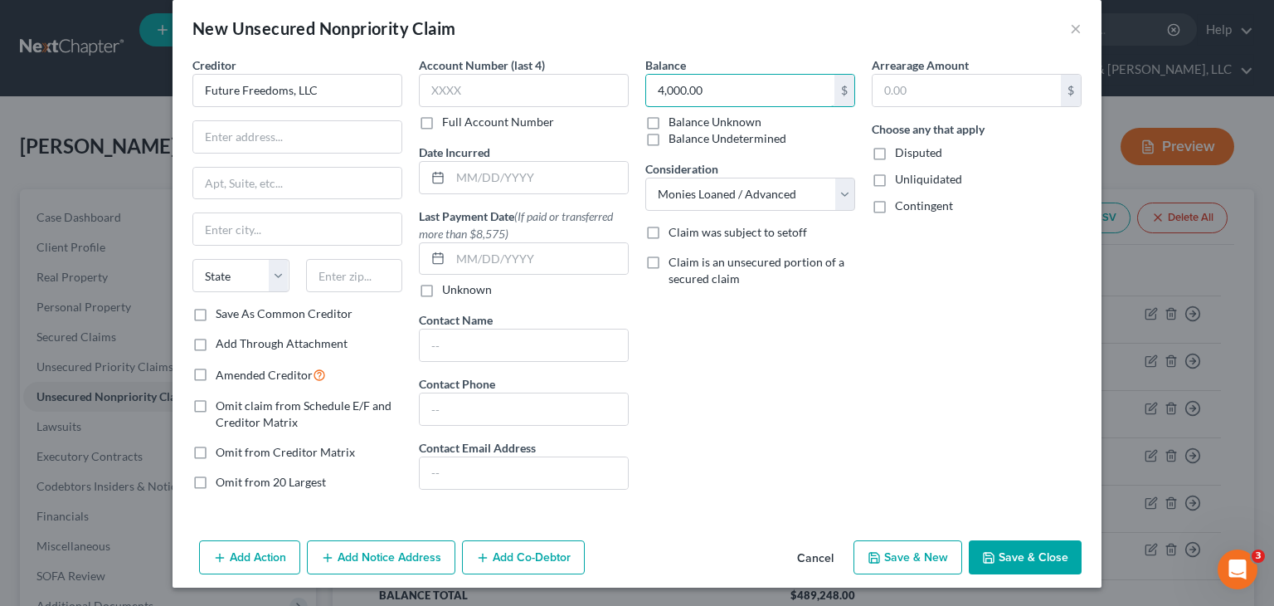
type input "4,000.00"
click at [757, 383] on div "Balance 4,000.00 $ Balance Unknown Balance Undetermined 4,000.00 $ Balance Unkn…" at bounding box center [750, 279] width 226 height 447
click at [229, 134] on input "text" at bounding box center [297, 137] width 208 height 32
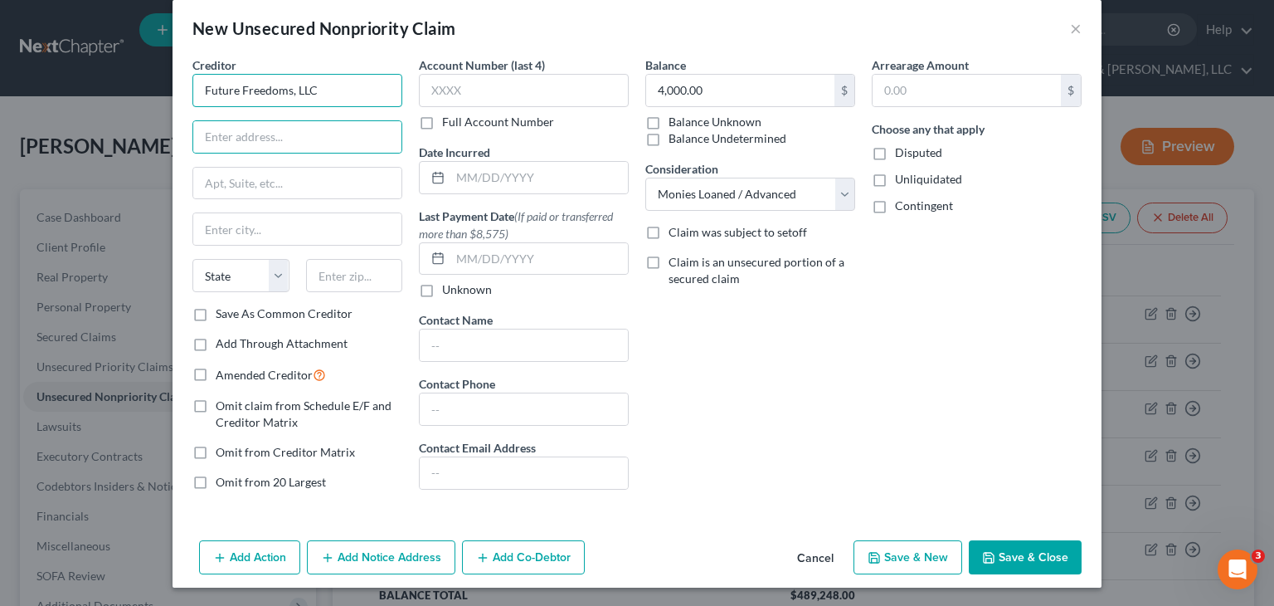
click at [282, 87] on input "Future Freedoms, LLC" at bounding box center [297, 90] width 210 height 33
click at [1031, 552] on button "Save & Close" at bounding box center [1025, 557] width 113 height 35
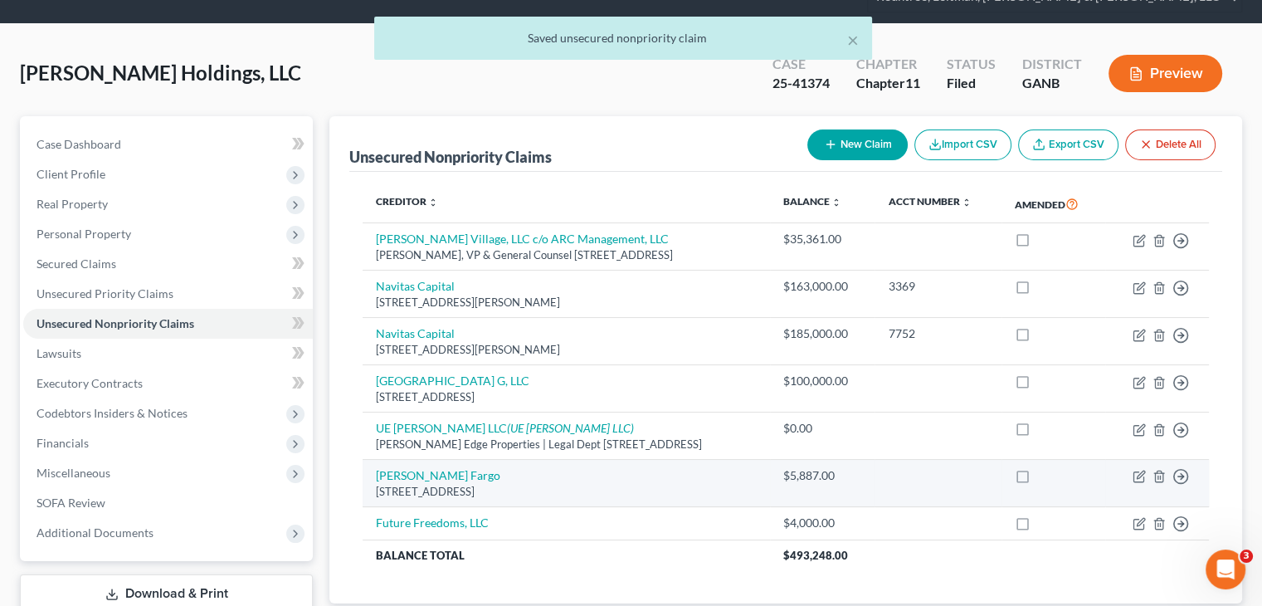
scroll to position [156, 0]
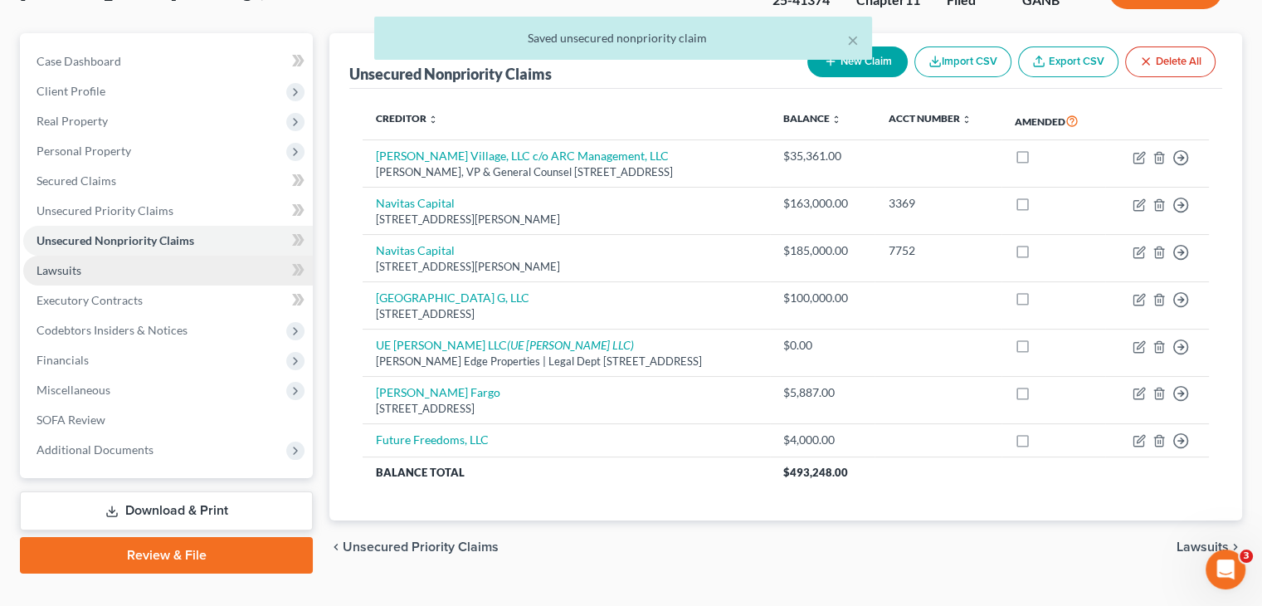
click at [58, 263] on span "Lawsuits" at bounding box center [58, 270] width 45 height 14
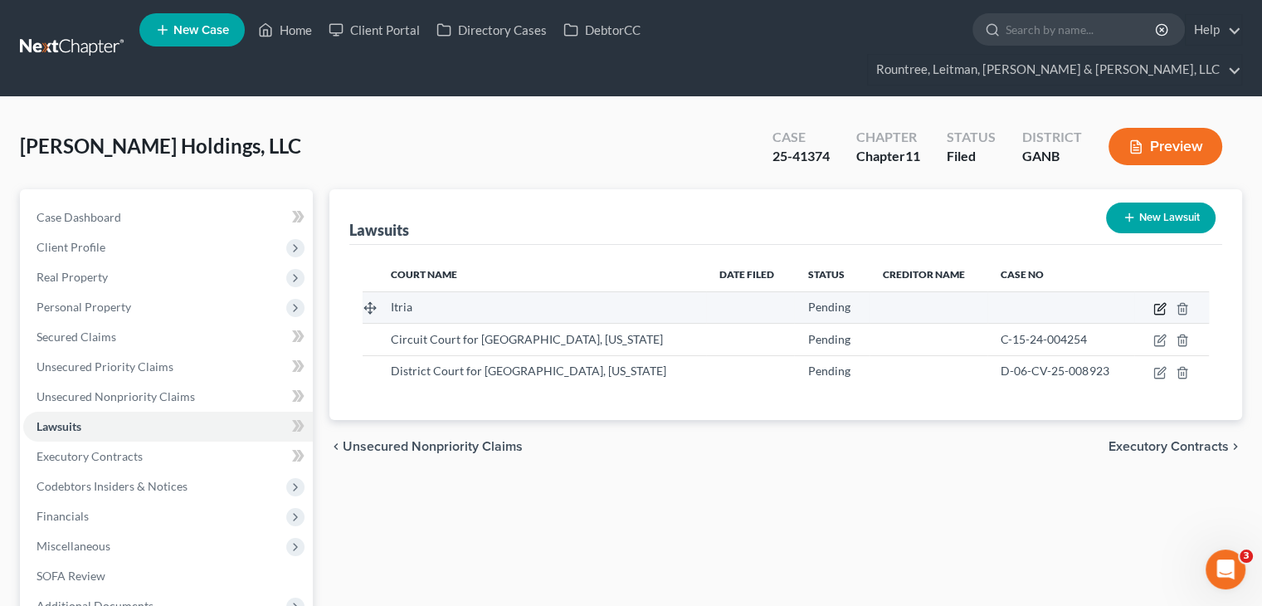
click at [1157, 302] on icon "button" at bounding box center [1159, 308] width 13 height 13
select select "0"
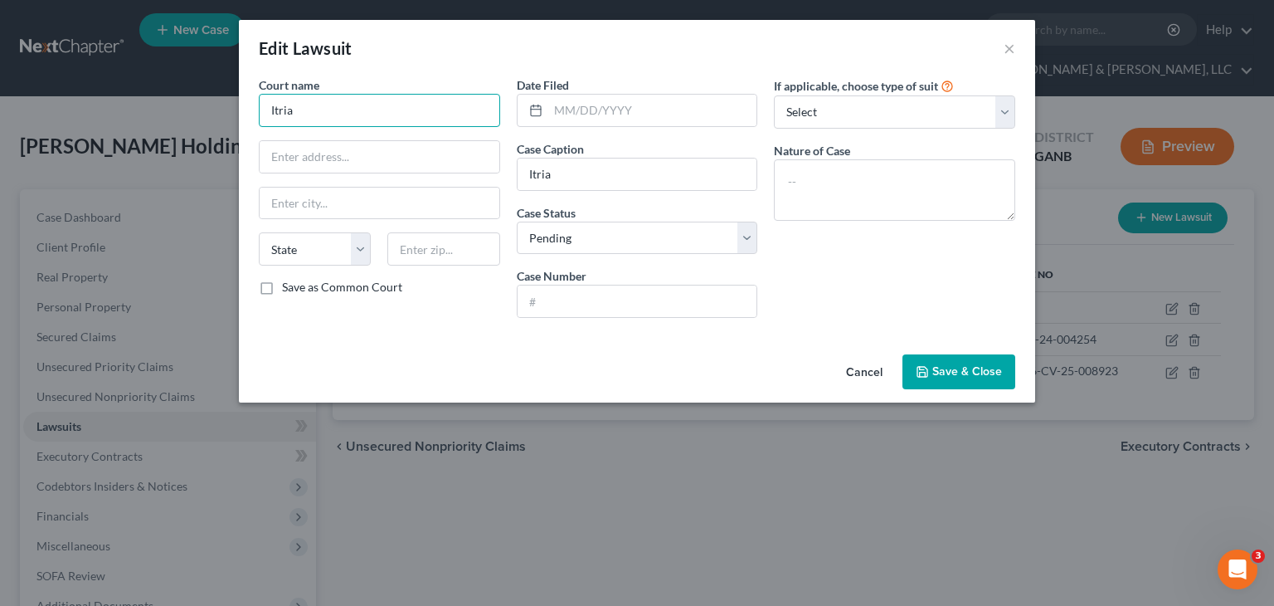
drag, startPoint x: 338, startPoint y: 114, endPoint x: 27, endPoint y: 104, distance: 311.2
click at [27, 105] on div "Edit Lawsuit × Court name * Itria State AL AK AR AZ CA CO CT DE DC FL GA GU HI …" at bounding box center [637, 303] width 1274 height 606
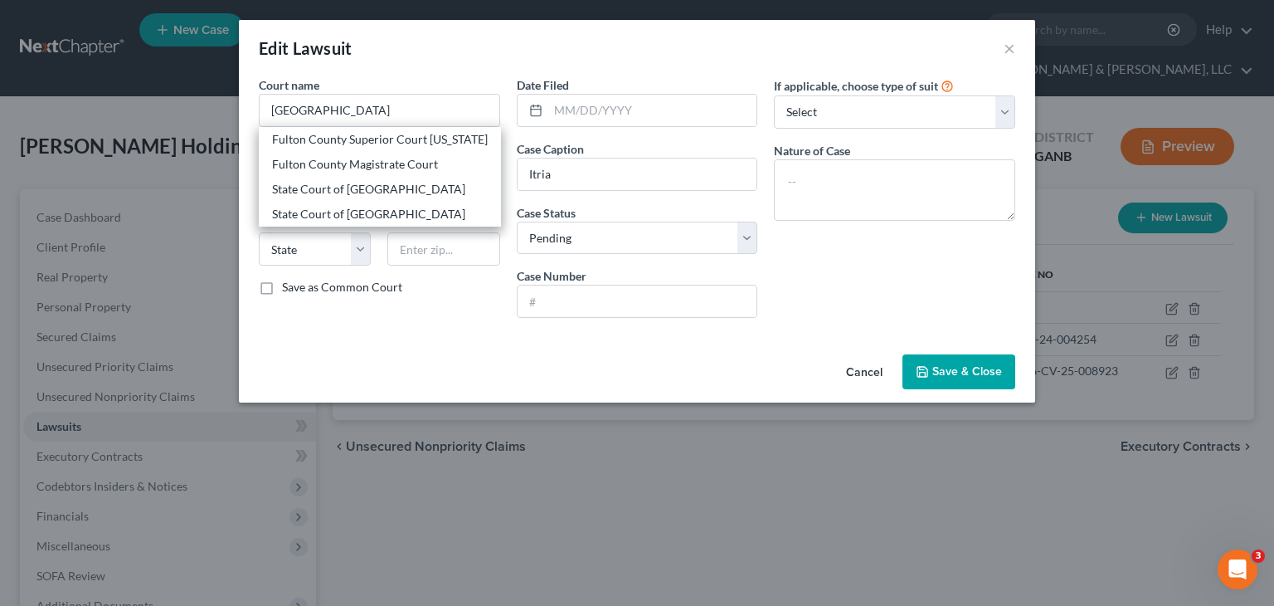
drag, startPoint x: 344, startPoint y: 143, endPoint x: 387, endPoint y: 129, distance: 45.1
click at [344, 142] on div "Fulton County Superior Court Georgia" at bounding box center [380, 139] width 216 height 17
type input "Fulton County Superior Court Georgia"
type input "160 Pryor Street"
type input "Atlanta"
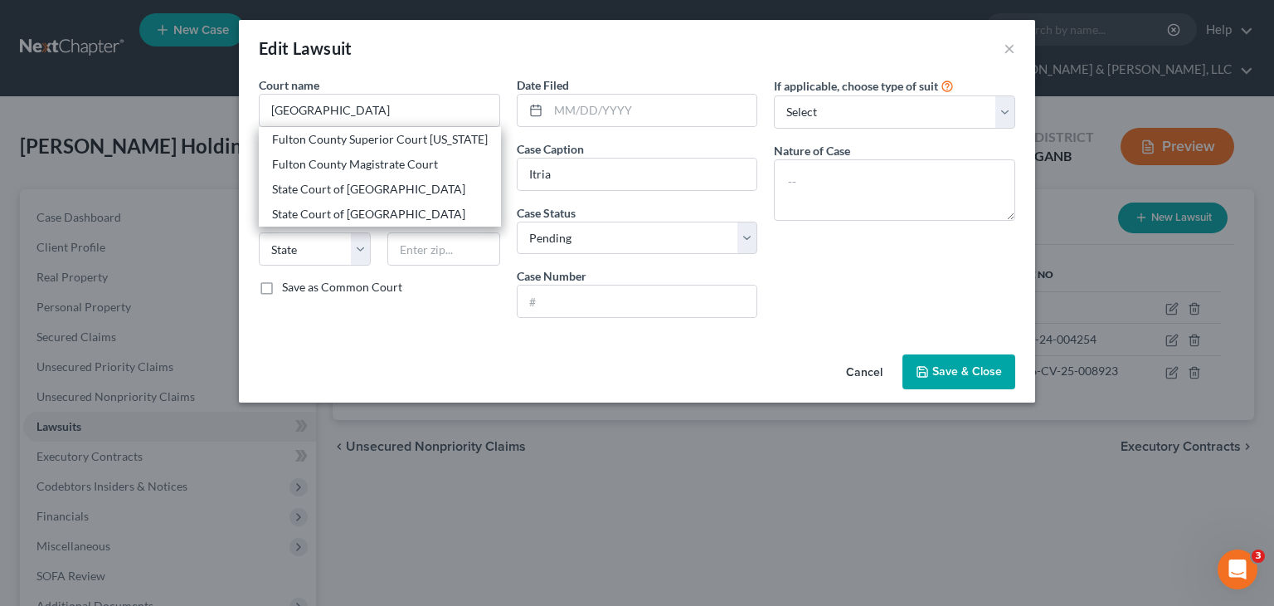
select select "10"
type input "30303"
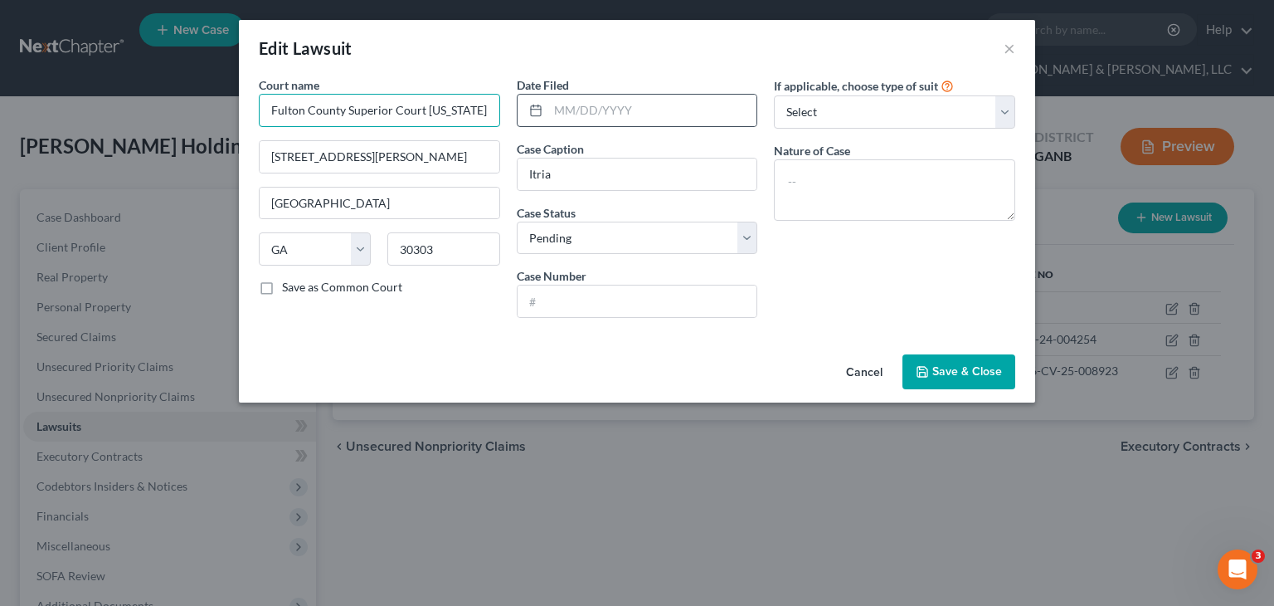
drag, startPoint x: 421, startPoint y: 110, endPoint x: 541, endPoint y: 112, distance: 120.3
click at [541, 112] on div "Court name * Fulton County Superior Court Georgia 160 Pryor Street Atlanta Stat…" at bounding box center [637, 203] width 773 height 255
type input "Fulton County Superior Court"
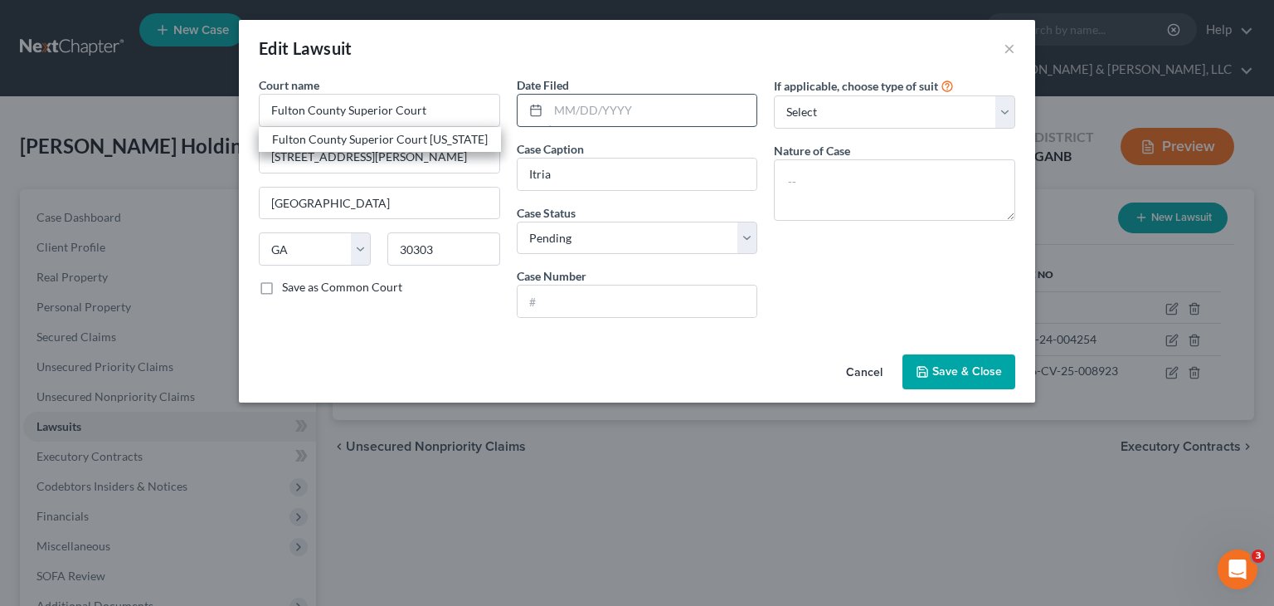
click at [607, 112] on input "text" at bounding box center [652, 111] width 209 height 32
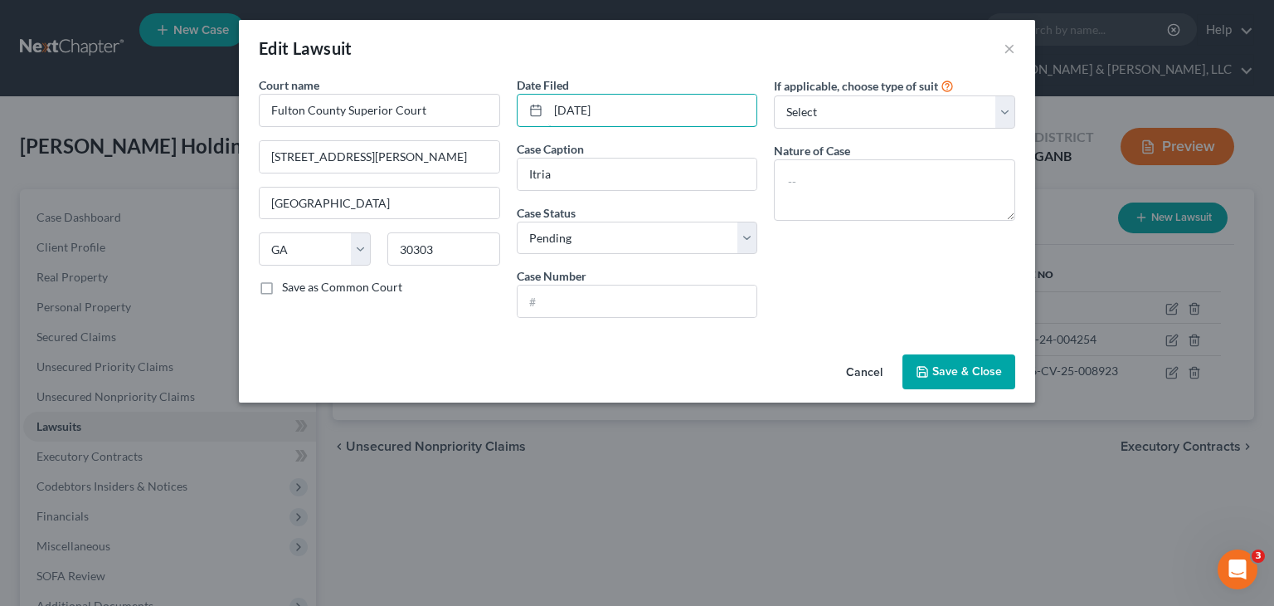
type input "06/04/2025"
type input "V"
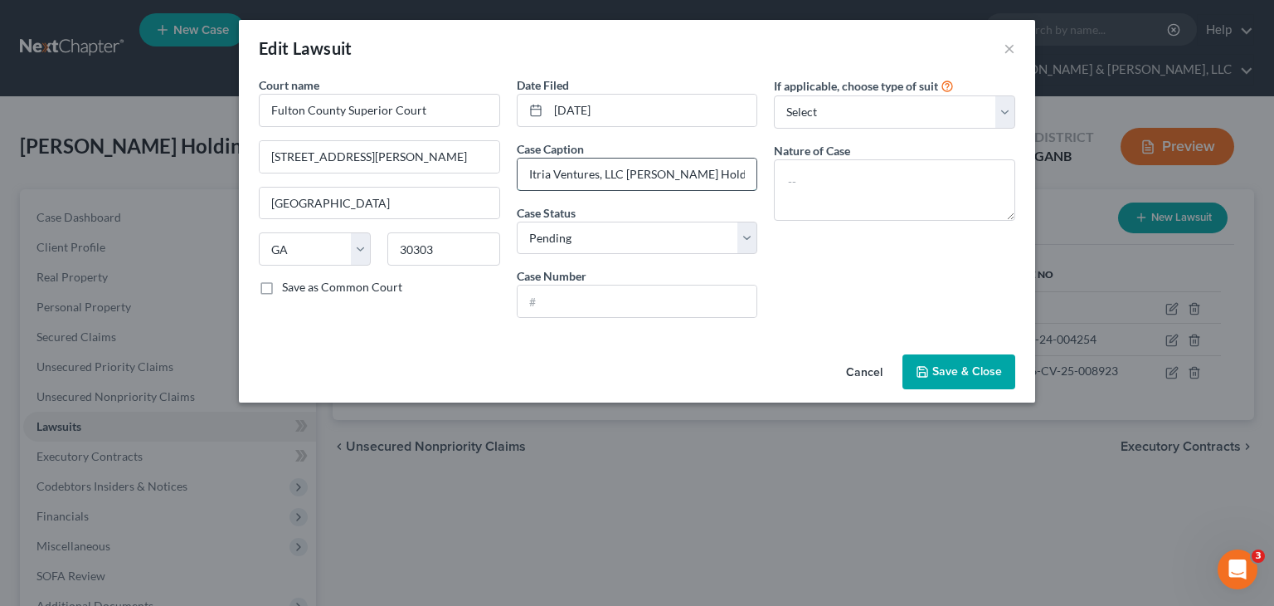
click at [670, 172] on input "Itria Ventures, LLC v. Caldwell Holdings, LLC" at bounding box center [638, 174] width 240 height 32
type input "Itria Ventures, LLC v. Caldwell Holdings, LLC, Shaun L. Caldwell, and Kaila N. …"
click at [587, 304] on input "text" at bounding box center [638, 301] width 240 height 32
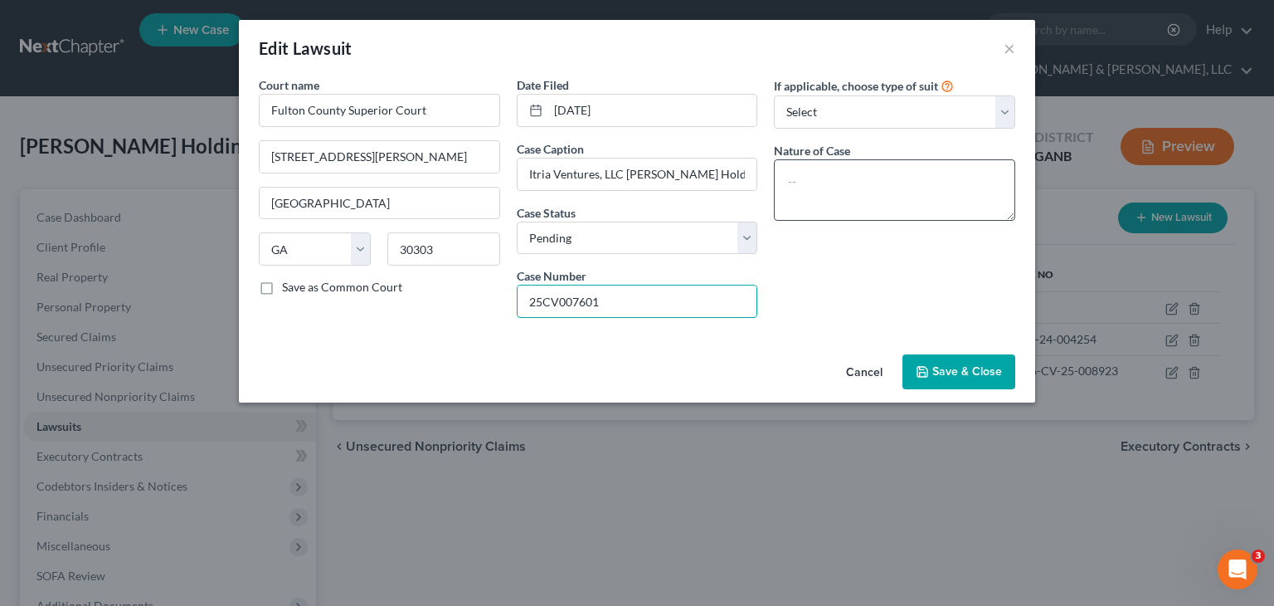
type input "25CV007601"
click at [832, 179] on textarea at bounding box center [894, 189] width 241 height 61
type textarea "Contract"
click at [938, 372] on span "Save & Close" at bounding box center [967, 371] width 70 height 14
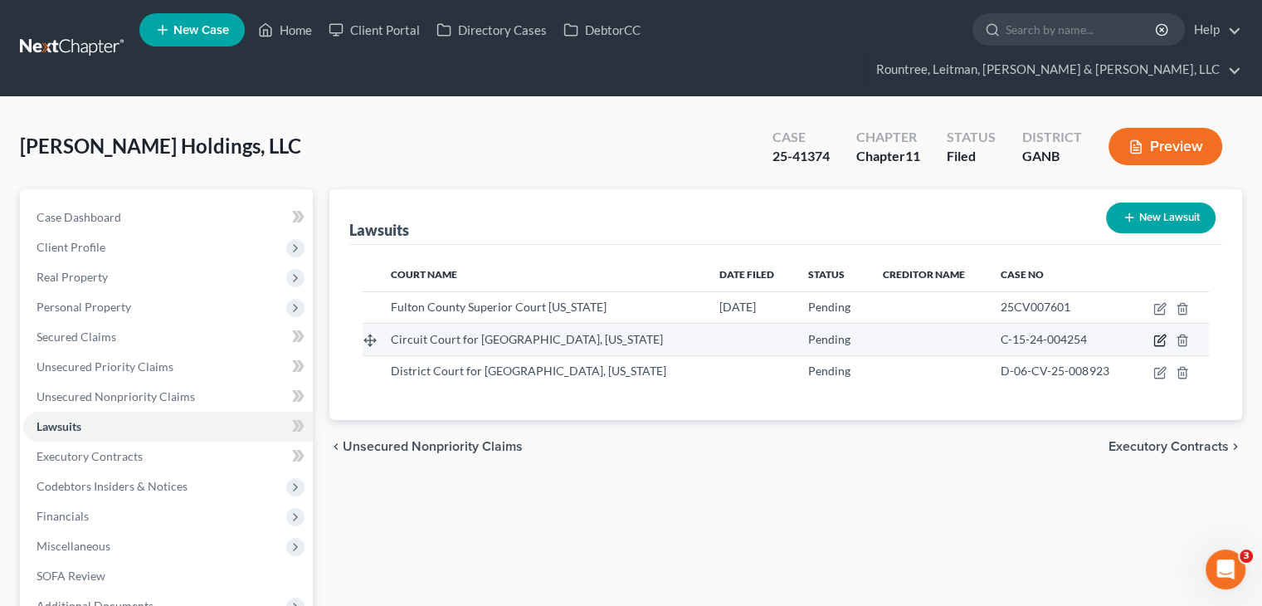
click at [1161, 333] on icon "button" at bounding box center [1159, 339] width 13 height 13
select select "0"
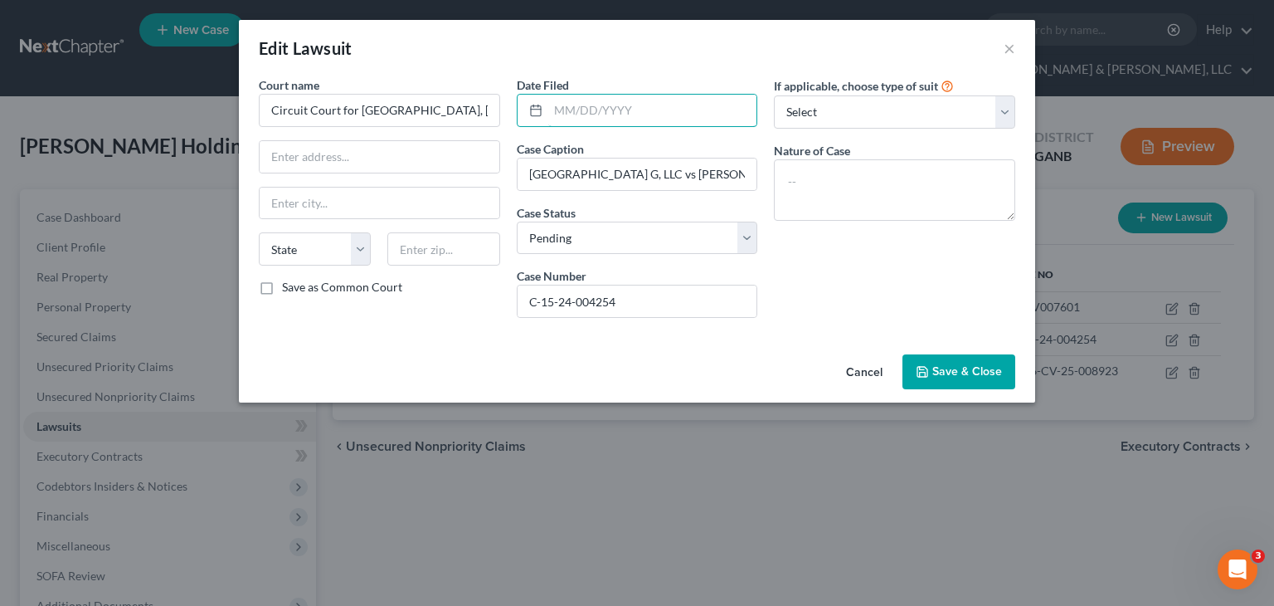
drag, startPoint x: 567, startPoint y: 114, endPoint x: 85, endPoint y: 169, distance: 486.0
click at [567, 114] on input "text" at bounding box center [652, 111] width 209 height 32
type input "08/08/2024"
click at [588, 174] on input "Park Potomac Building G, LLC vs Caldwell Holdings, LLC and Shaun Caldwell" at bounding box center [638, 174] width 240 height 32
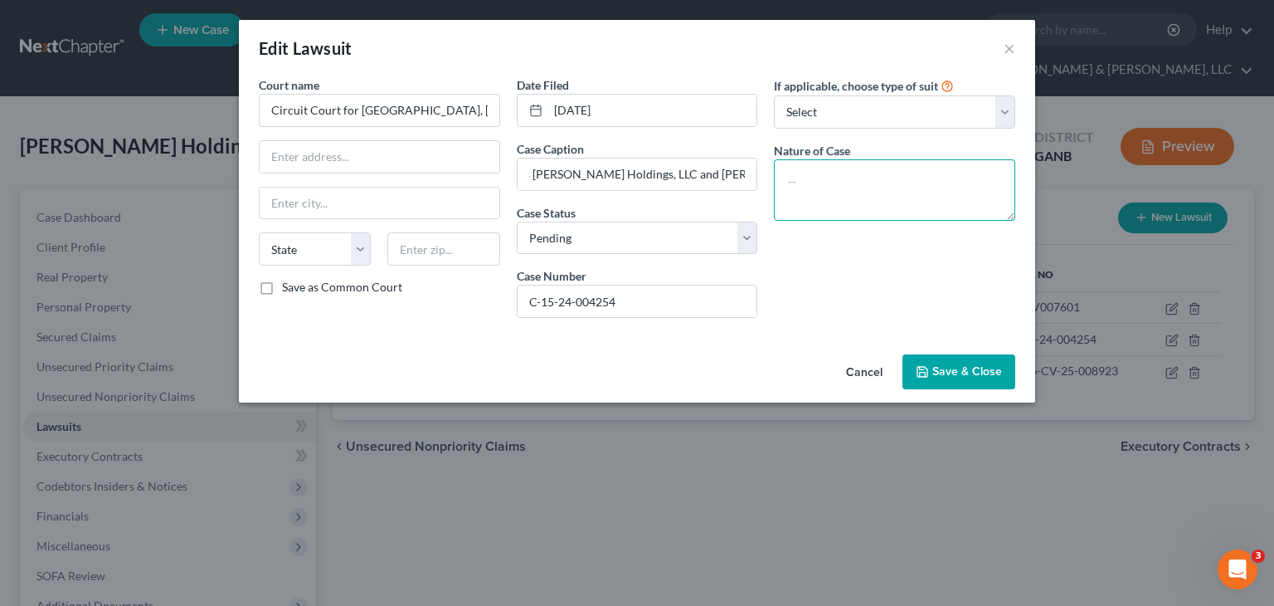
click at [907, 181] on textarea at bounding box center [894, 189] width 241 height 61
type textarea "Contract"
click at [298, 148] on input "text" at bounding box center [380, 157] width 240 height 32
type input "50 Maryland Avenue"
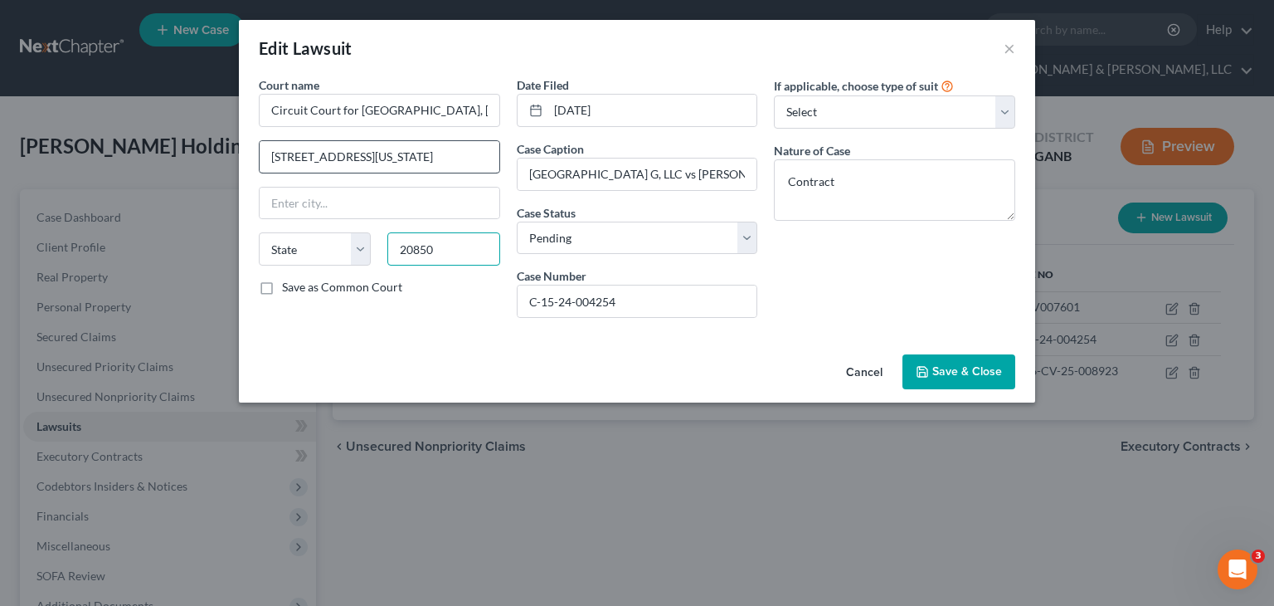
type input "20850"
type input "Rockville"
select select "21"
click at [934, 364] on span "Save & Close" at bounding box center [967, 371] width 70 height 14
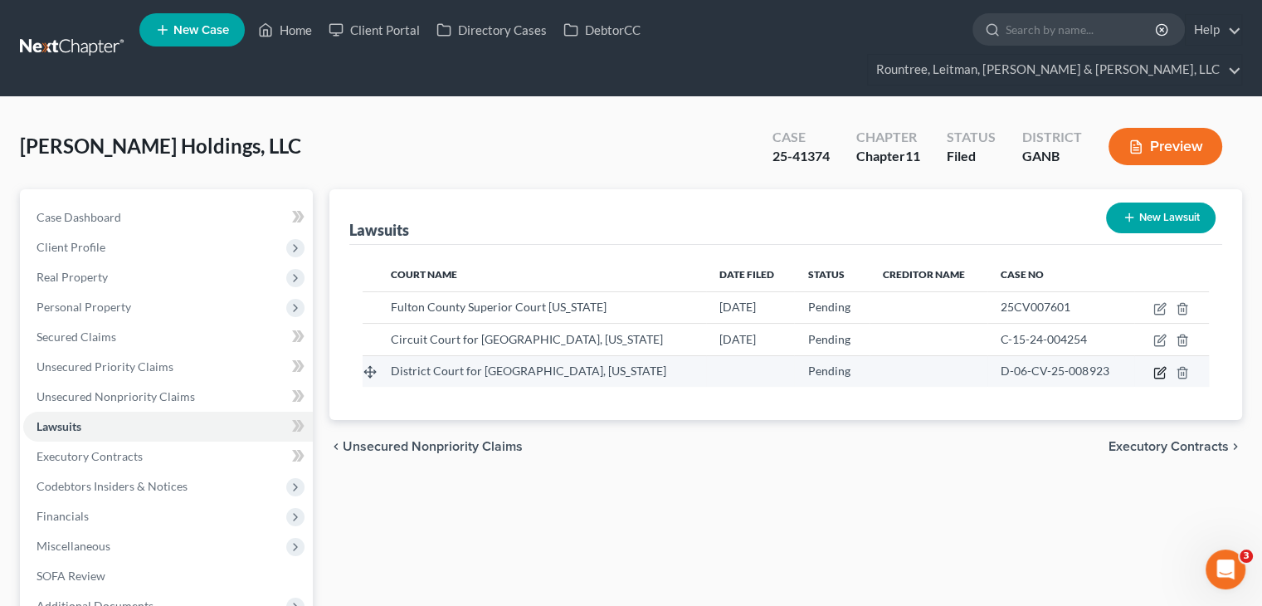
click at [1161, 367] on icon "button" at bounding box center [1160, 370] width 7 height 7
select select "0"
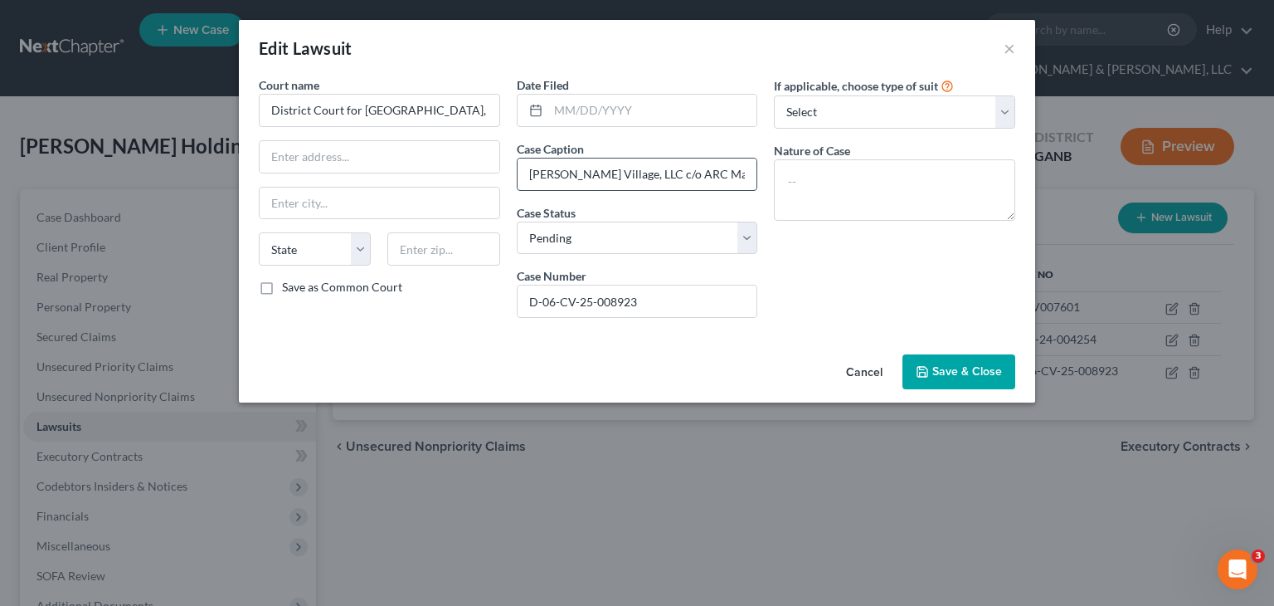
click at [591, 170] on input "Montgomery Village, LLC c/o ARC Management, LLC v. Caldwell Holdings, LLC, et a…" at bounding box center [638, 174] width 240 height 32
click at [957, 178] on textarea at bounding box center [894, 189] width 241 height 61
type textarea "Contract"
click at [388, 163] on input "text" at bounding box center [380, 157] width 240 height 32
type input "191 E. Jefferson Street"
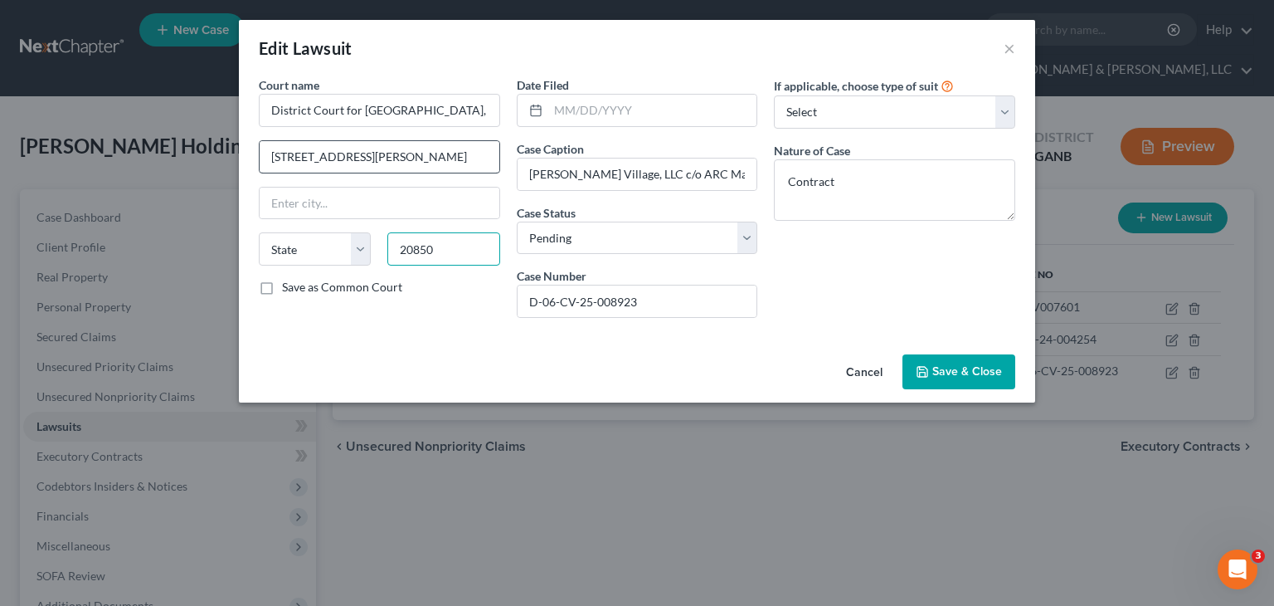
type input "20850"
type input "Rockville"
select select "21"
click at [614, 110] on input "text" at bounding box center [652, 111] width 209 height 32
type input "01/01/2025"
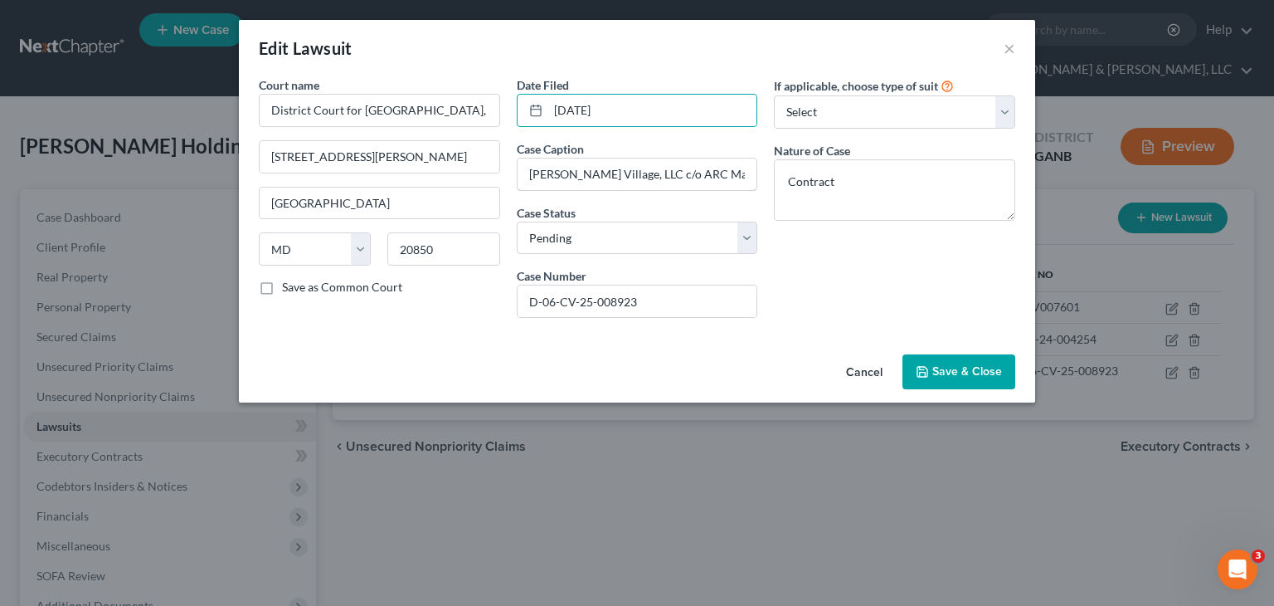
type input "q"
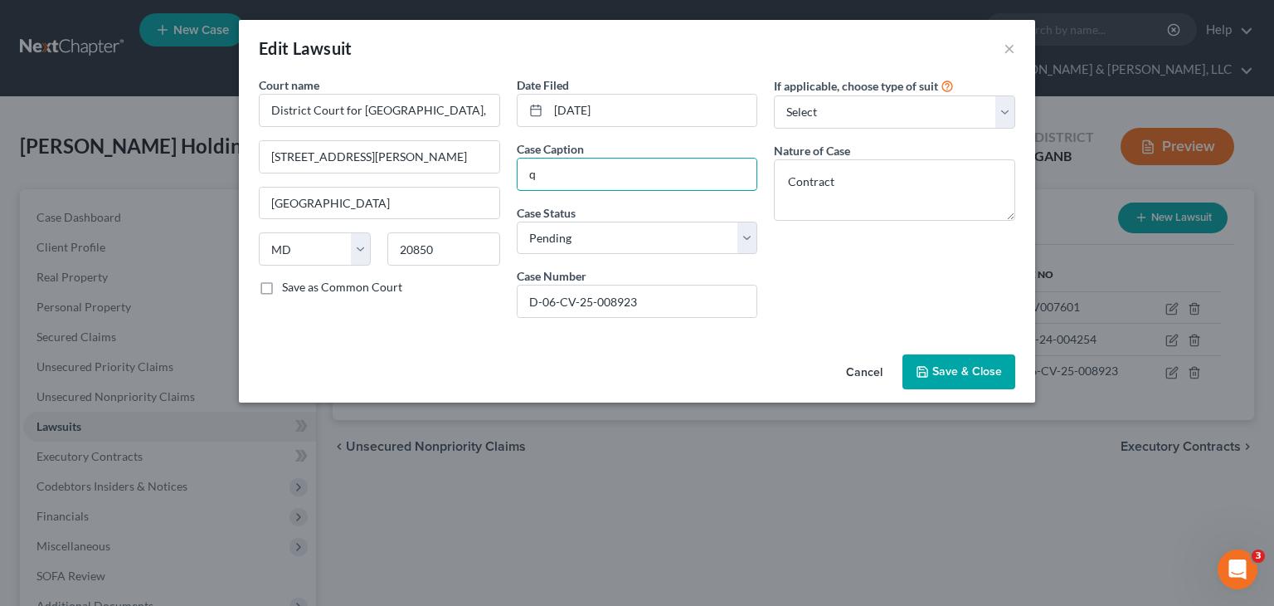
type input "Montgomery Village, LLC c/o ARC Management, LLC v. Caldwell Holdings, LLC, et a…"
click at [857, 263] on div "If applicable, choose type of suit Select Repossession Foreclosure Returns Othe…" at bounding box center [895, 203] width 258 height 255
click at [748, 233] on select "Select Pending On Appeal Concluded" at bounding box center [637, 237] width 241 height 33
select select "2"
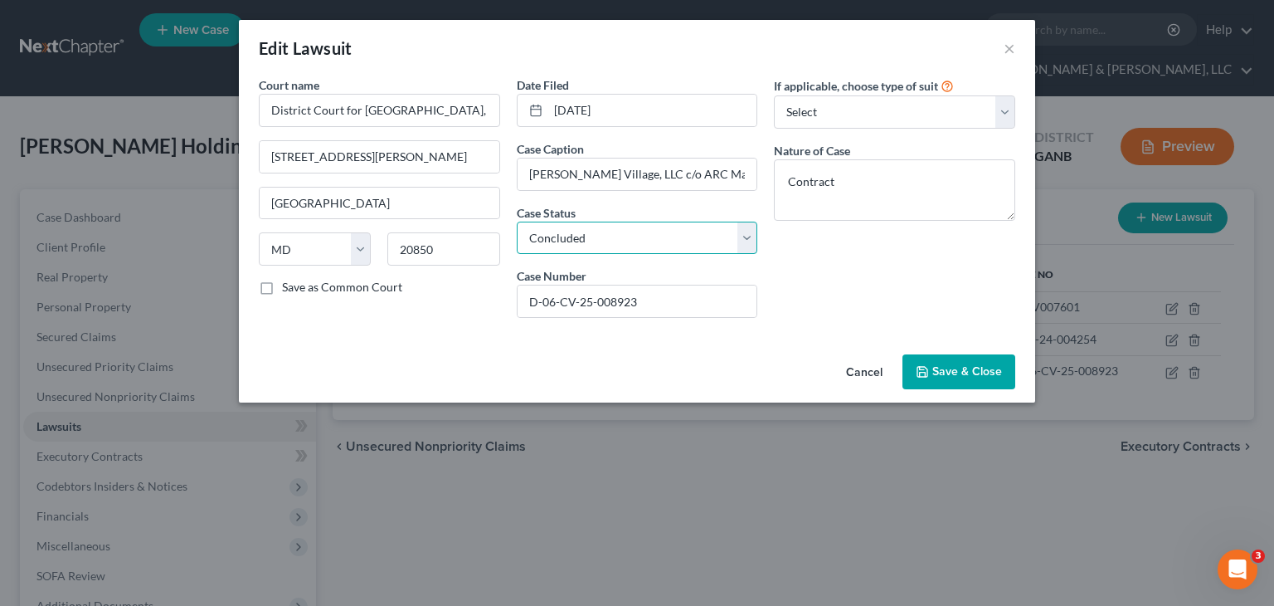
click at [517, 221] on select "Select Pending On Appeal Concluded" at bounding box center [637, 237] width 241 height 33
click at [955, 375] on span "Save & Close" at bounding box center [967, 371] width 70 height 14
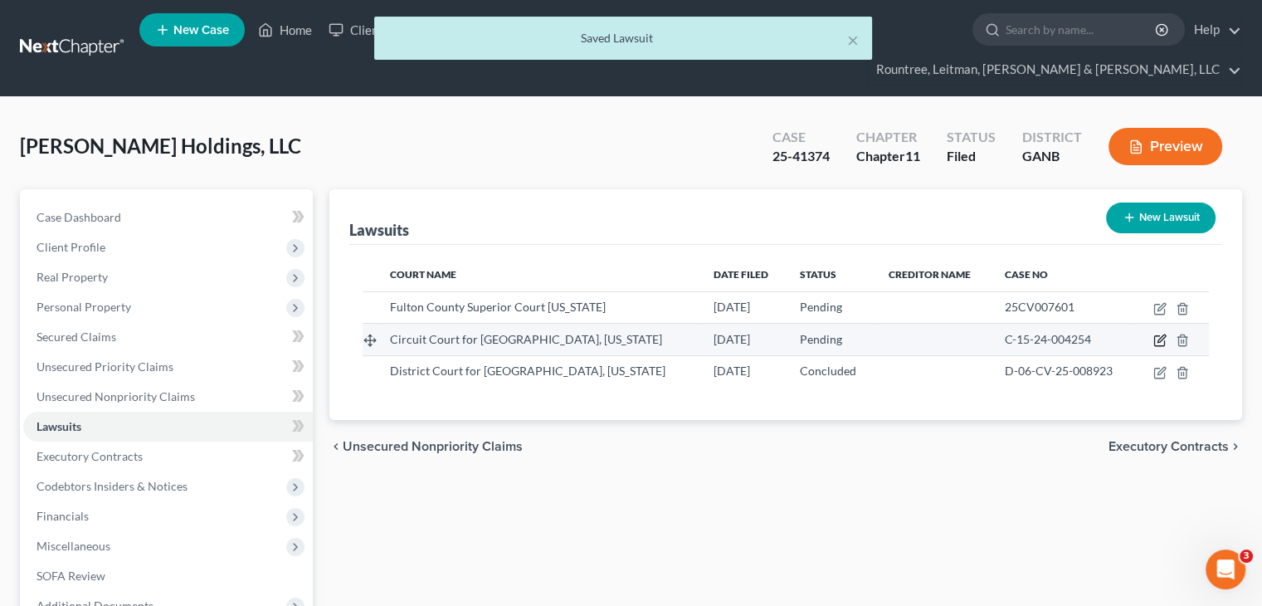
click at [1162, 333] on icon "button" at bounding box center [1159, 339] width 13 height 13
select select "21"
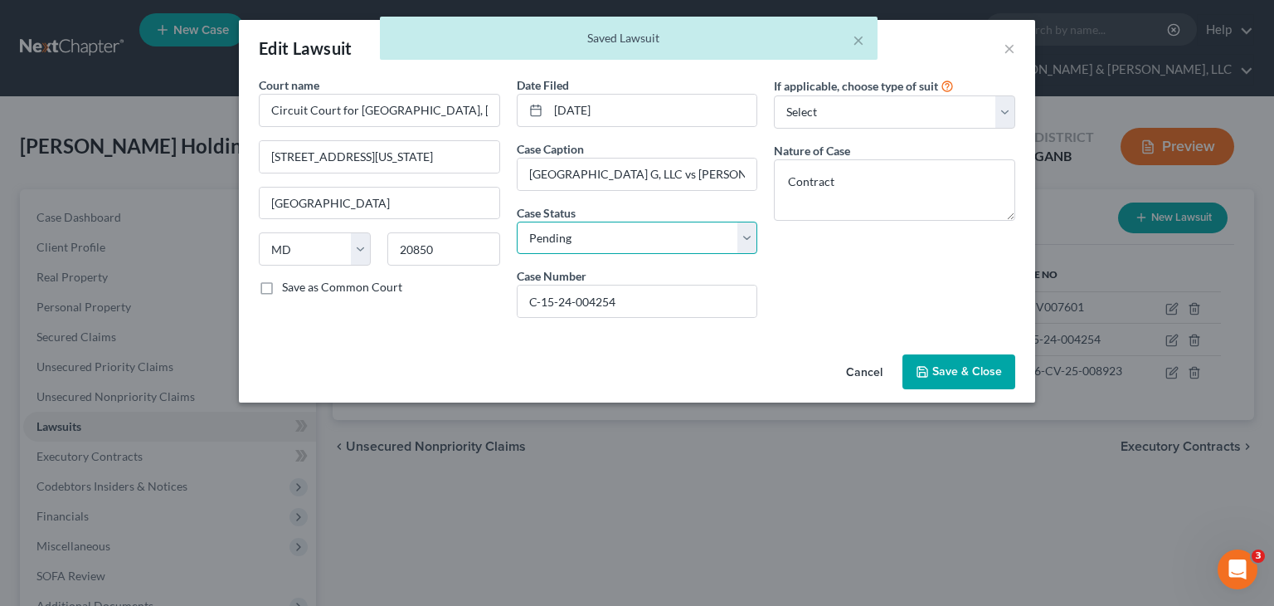
click at [747, 232] on select "Select Pending On Appeal Concluded" at bounding box center [637, 237] width 241 height 33
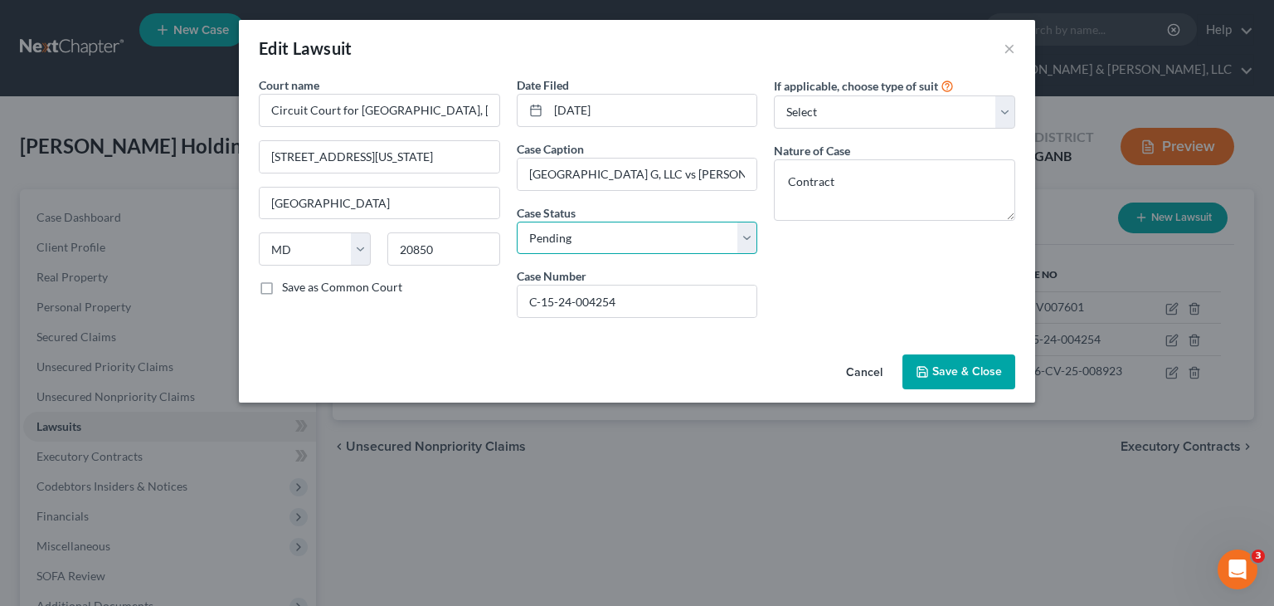
select select "2"
click at [517, 221] on select "Select Pending On Appeal Concluded" at bounding box center [637, 237] width 241 height 33
click at [985, 366] on span "Save & Close" at bounding box center [967, 371] width 70 height 14
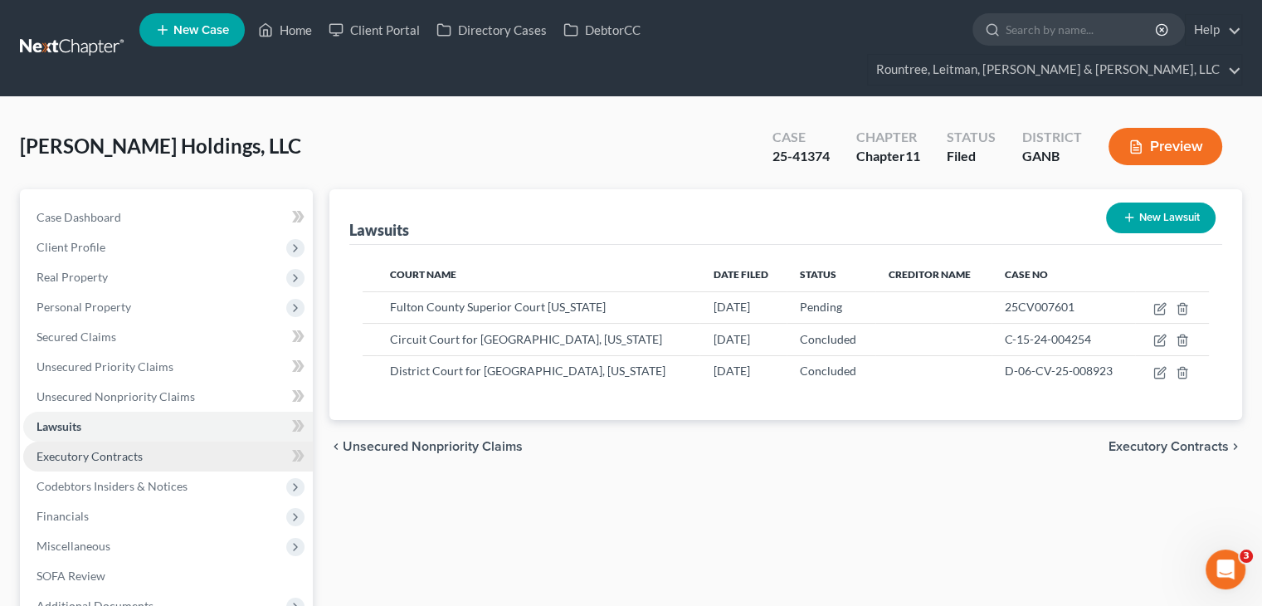
click at [111, 449] on span "Executory Contracts" at bounding box center [89, 456] width 106 height 14
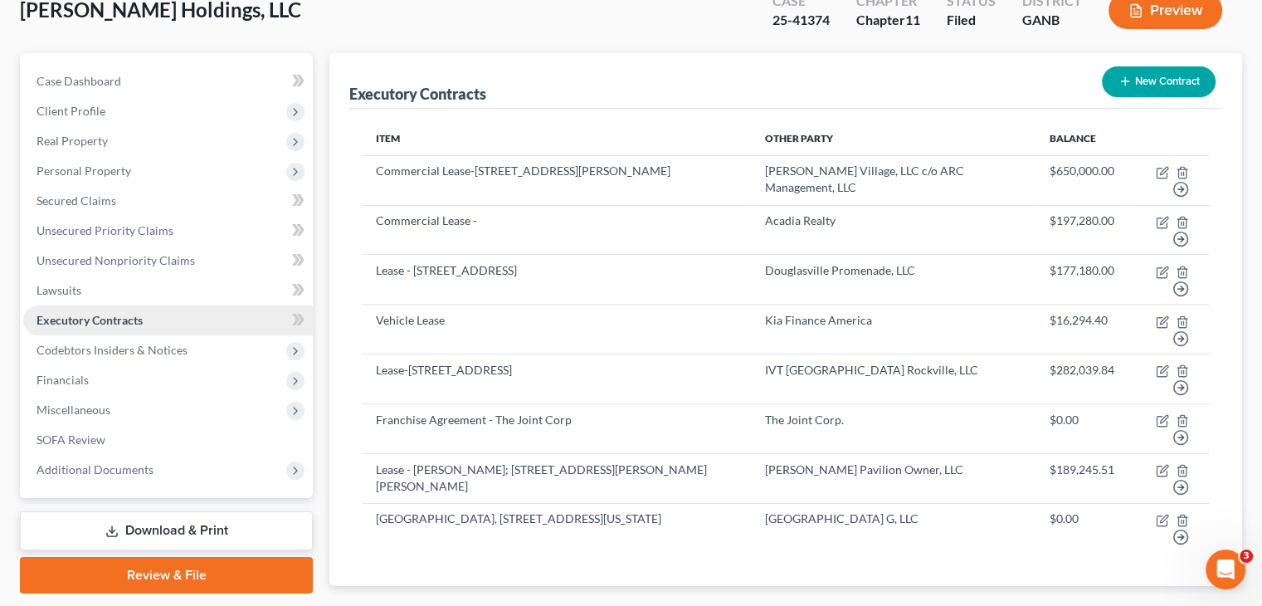
scroll to position [119, 0]
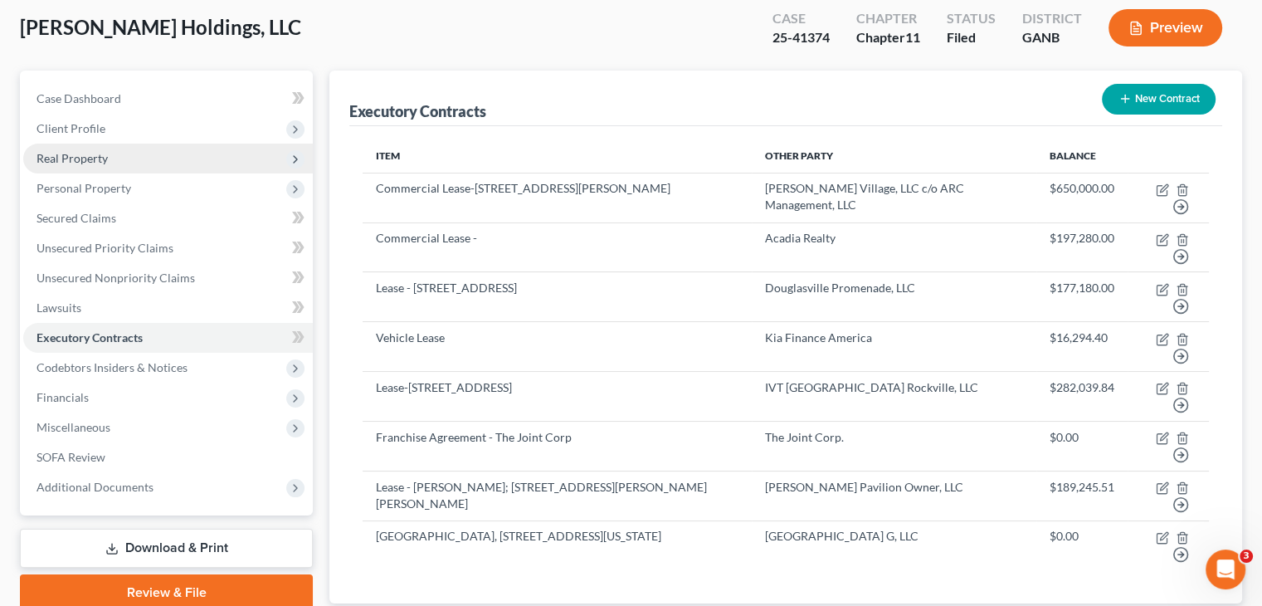
click at [70, 151] on span "Real Property" at bounding box center [71, 158] width 71 height 14
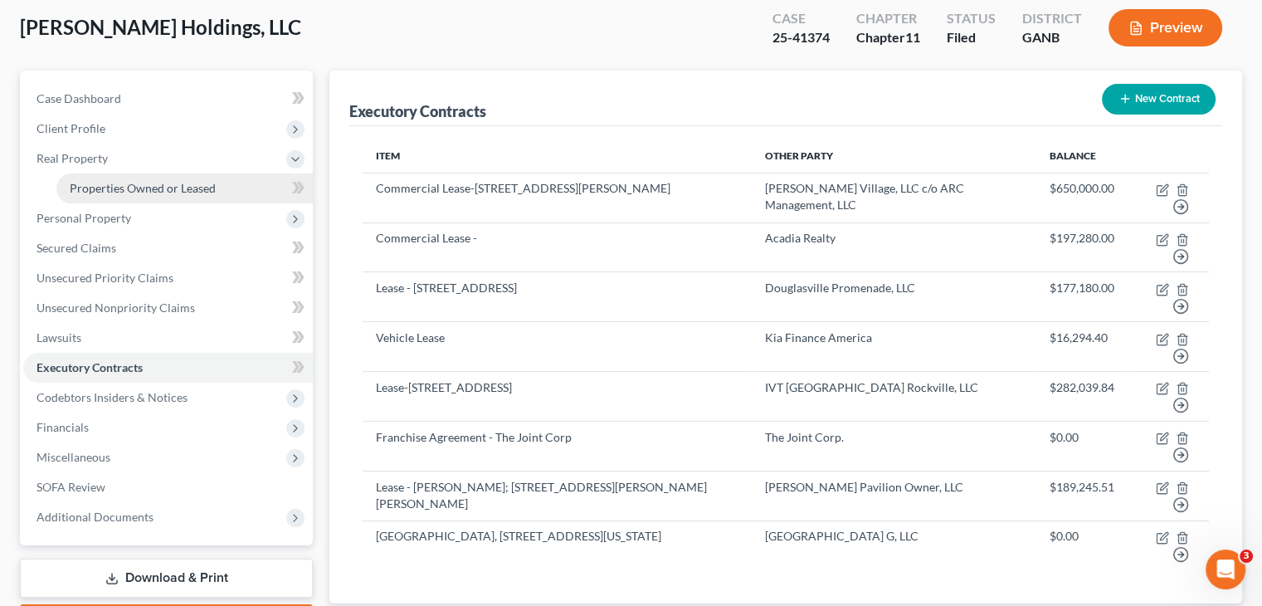
click at [99, 181] on span "Properties Owned or Leased" at bounding box center [143, 188] width 146 height 14
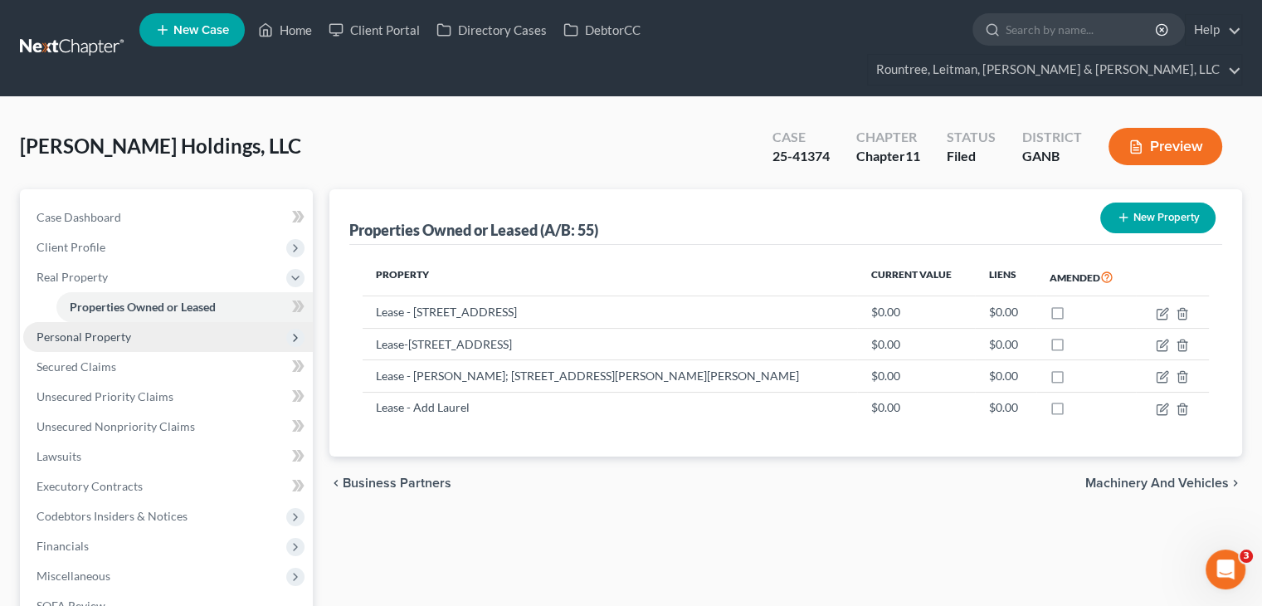
click at [63, 329] on span "Personal Property" at bounding box center [83, 336] width 95 height 14
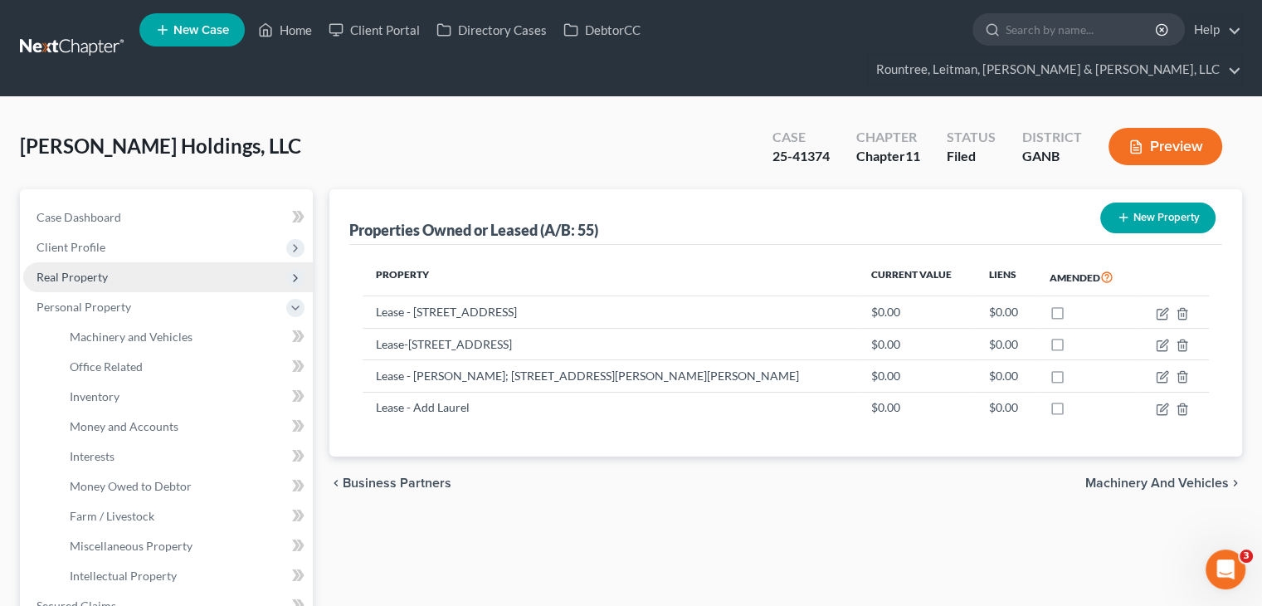
click at [92, 270] on span "Real Property" at bounding box center [71, 277] width 71 height 14
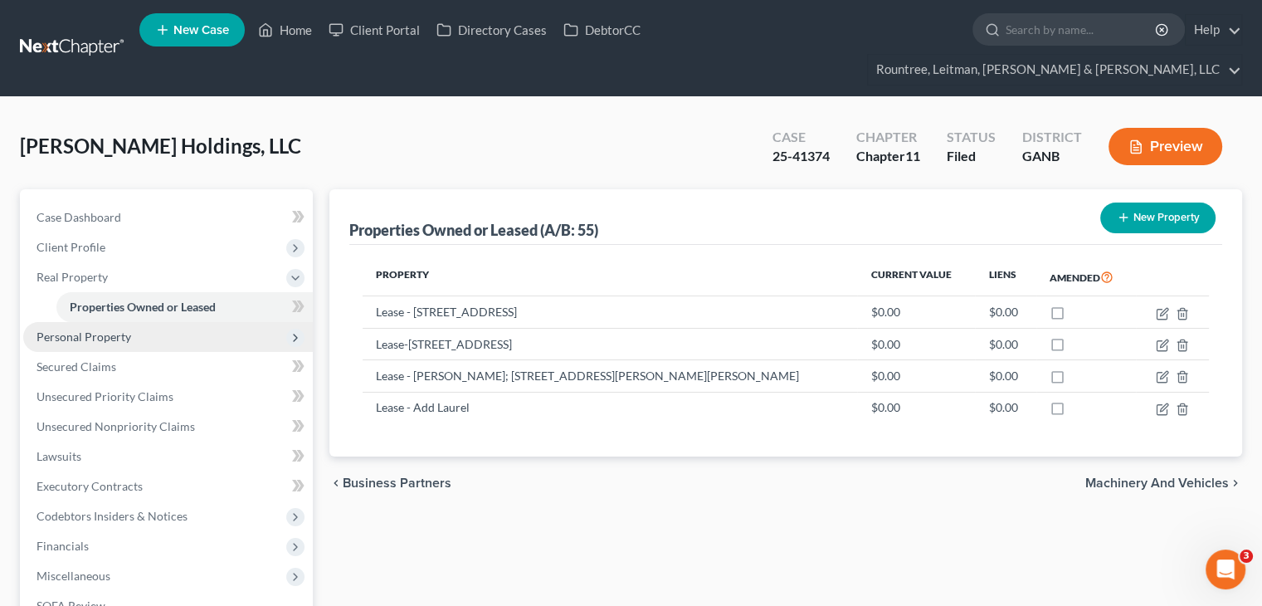
click at [85, 329] on span "Personal Property" at bounding box center [83, 336] width 95 height 14
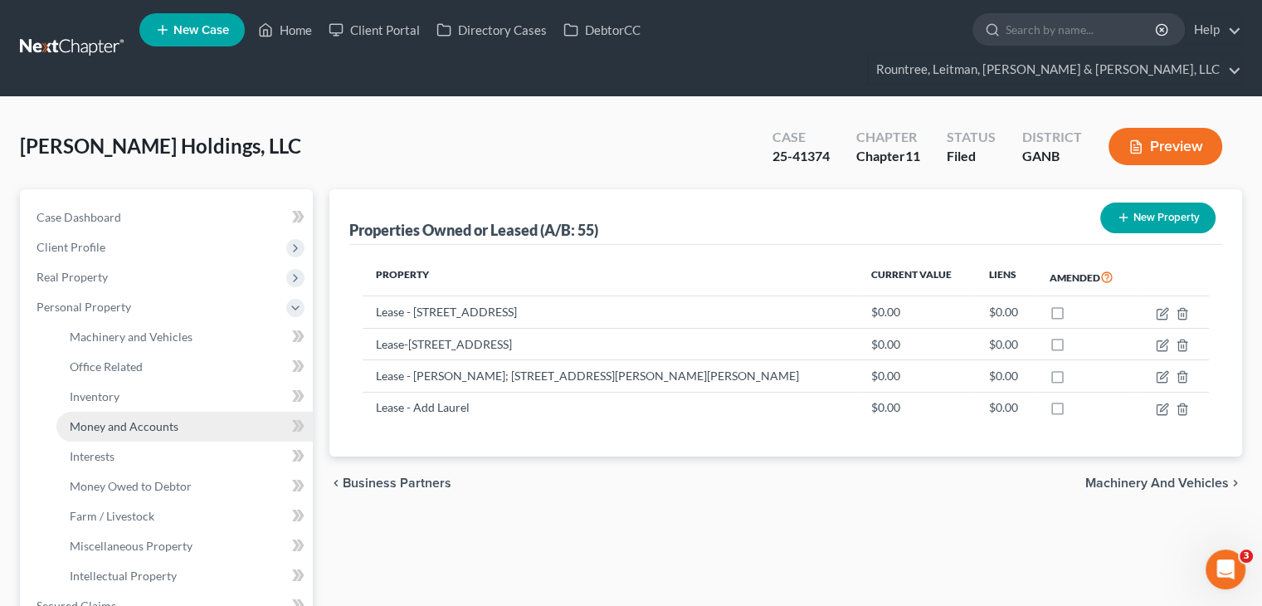
click at [139, 419] on span "Money and Accounts" at bounding box center [124, 426] width 109 height 14
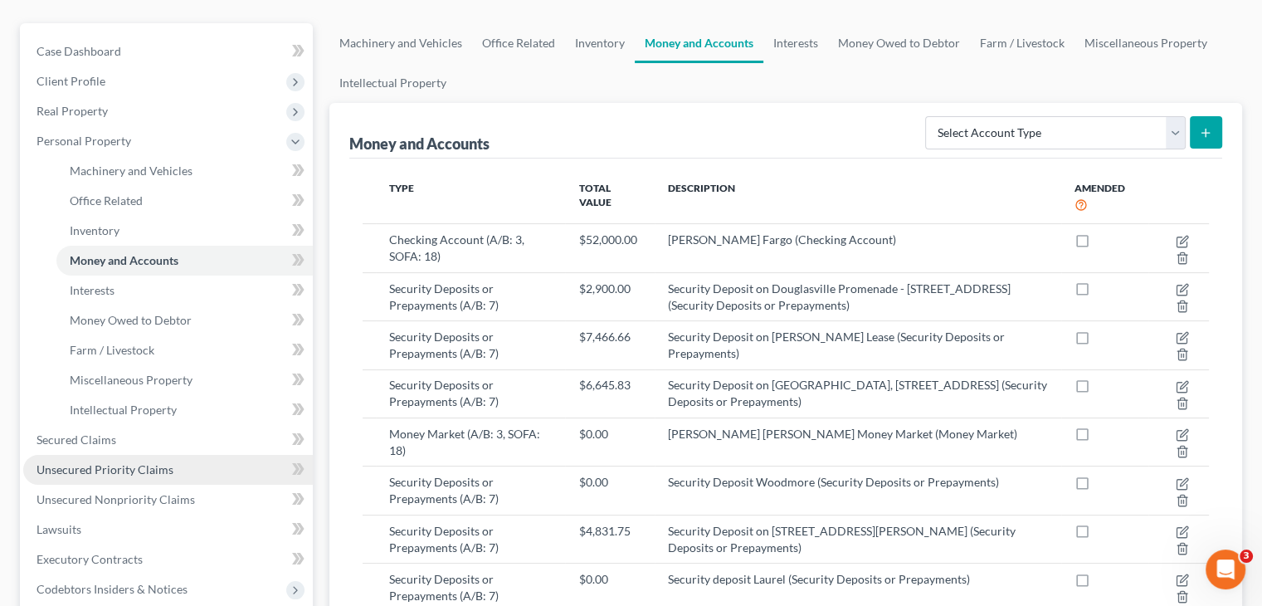
scroll to position [249, 0]
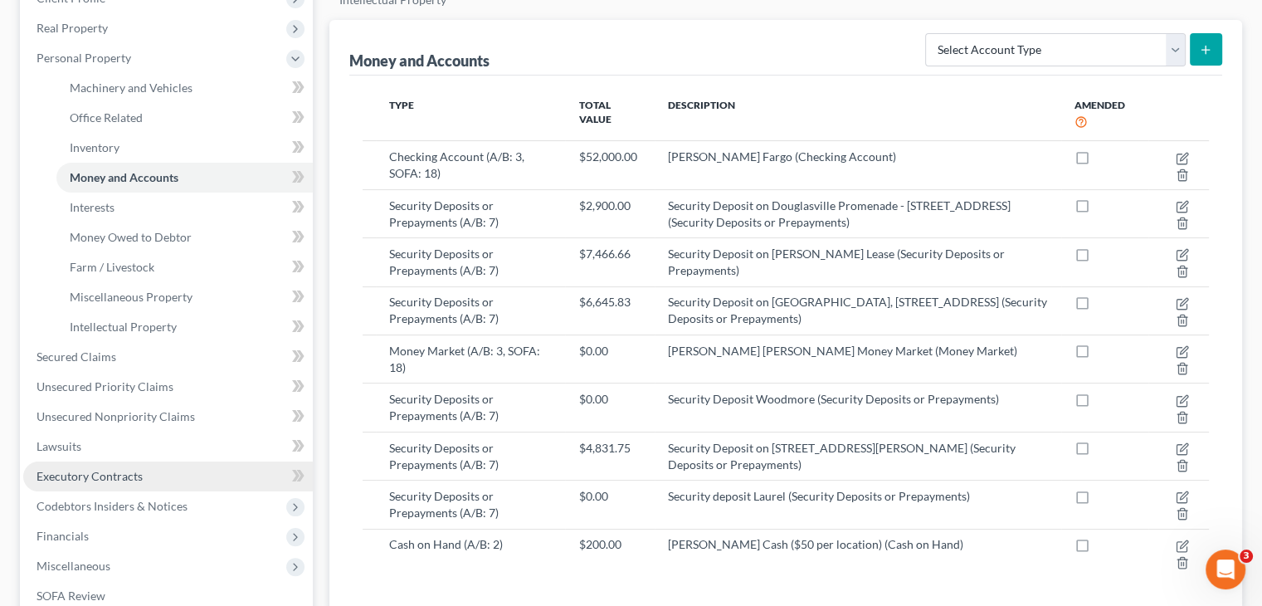
click at [108, 469] on span "Executory Contracts" at bounding box center [89, 476] width 106 height 14
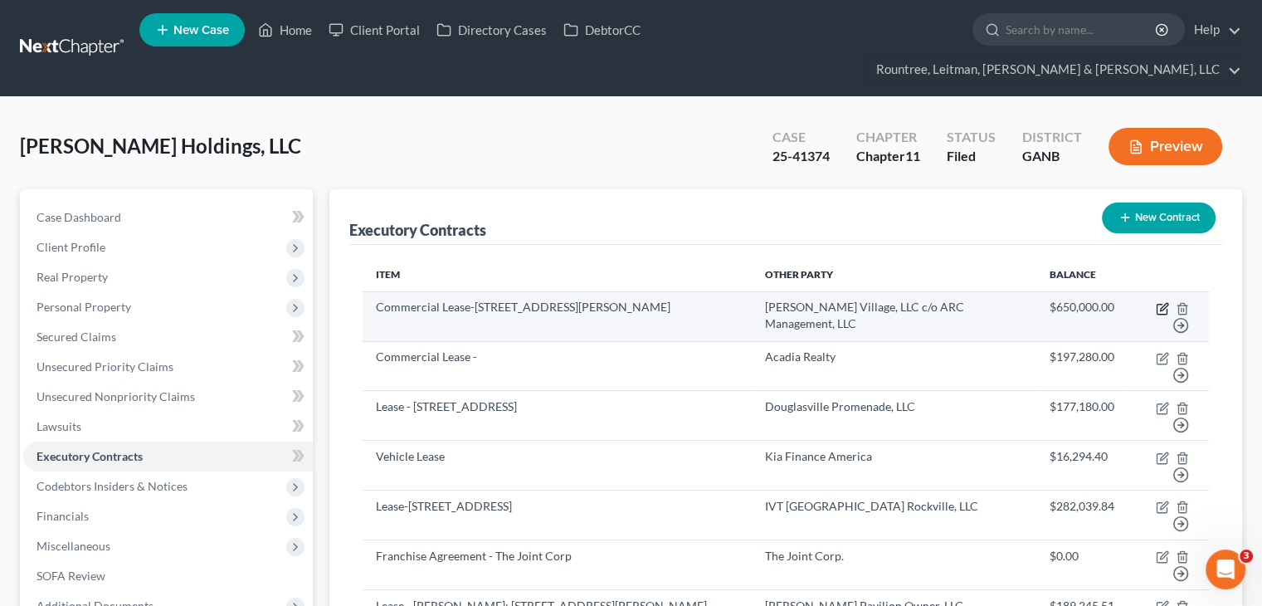
click at [1161, 302] on icon "button" at bounding box center [1162, 308] width 13 height 13
select select "2"
select select "48"
select select "0"
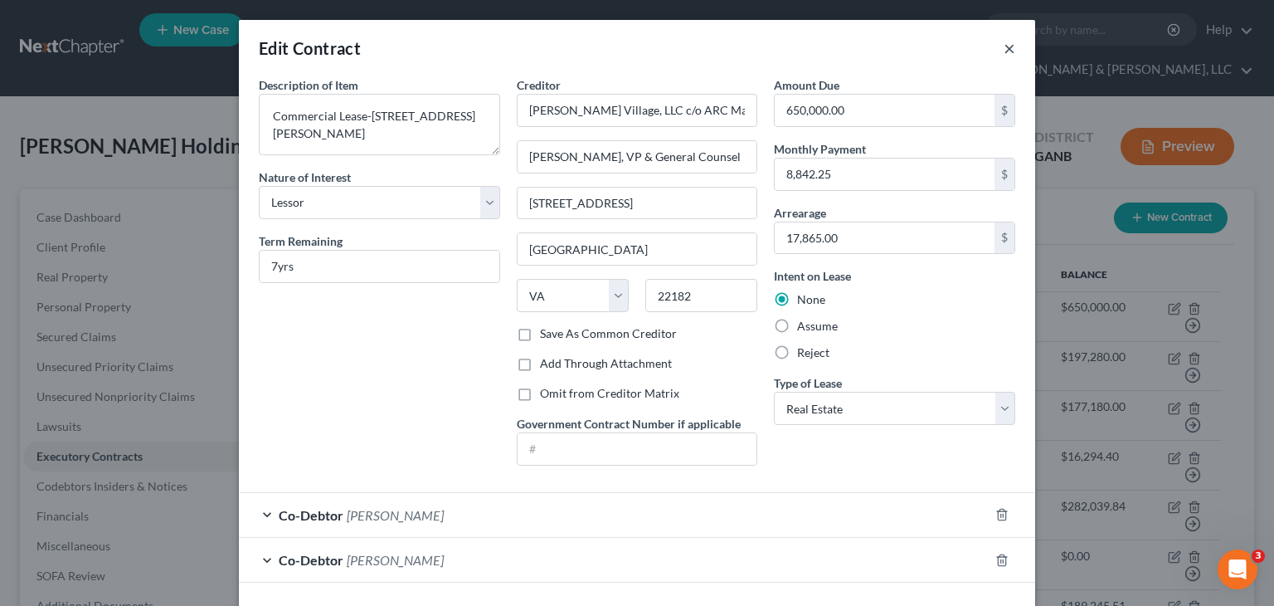
click at [1004, 51] on button "×" at bounding box center [1010, 48] width 12 height 20
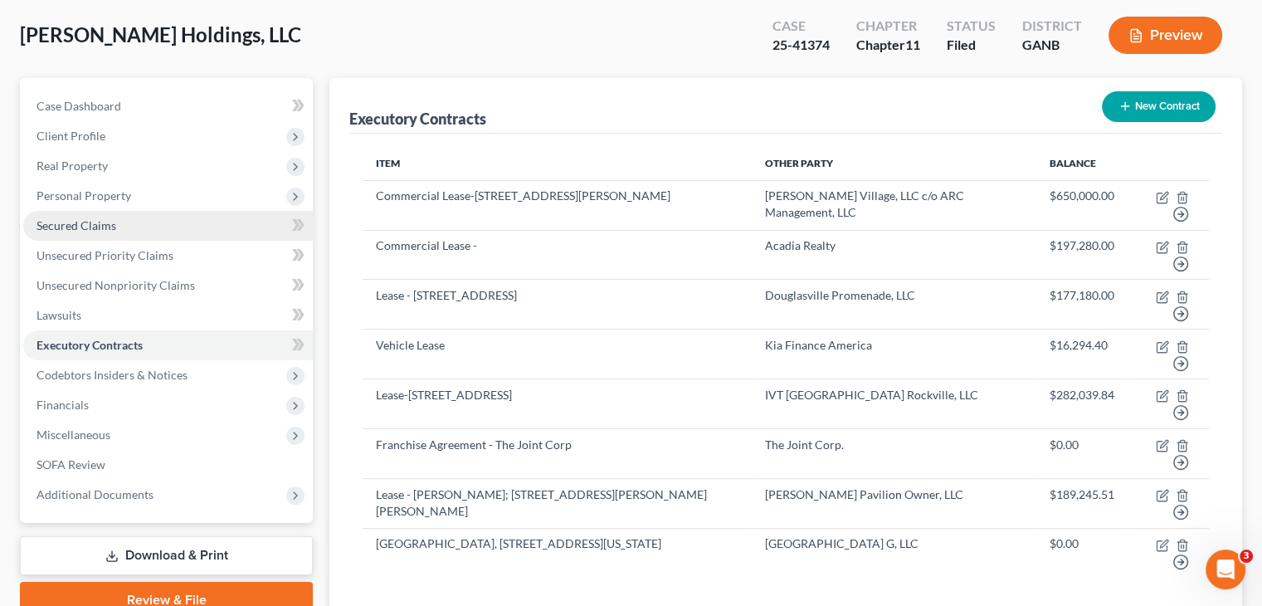
scroll to position [83, 0]
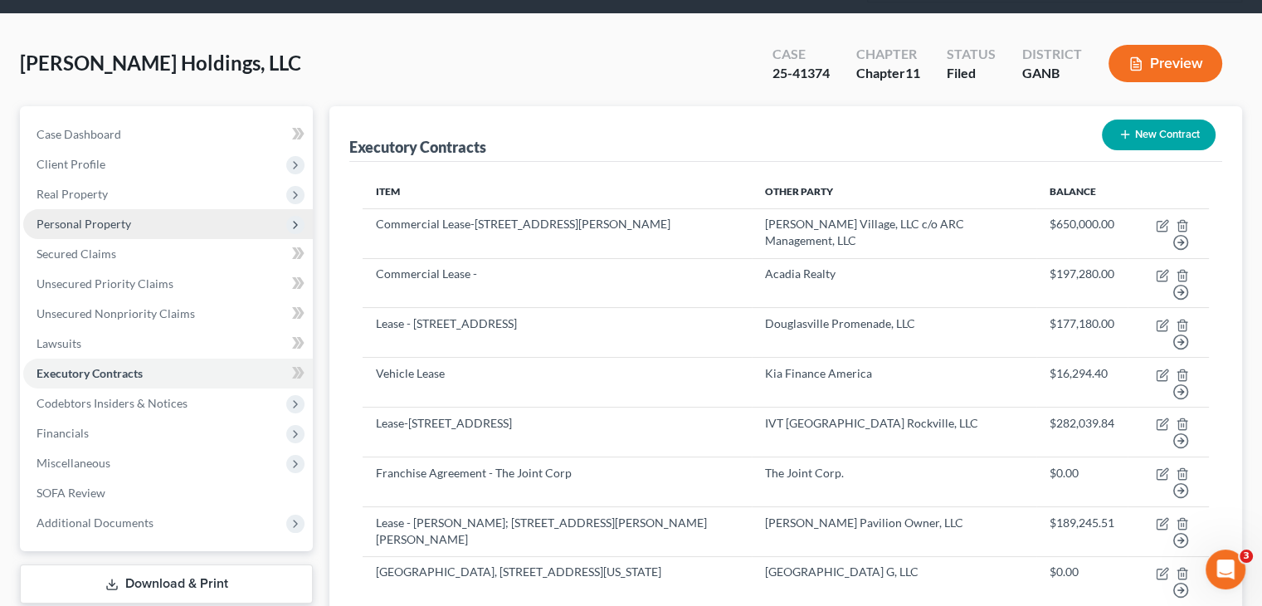
click at [88, 217] on span "Personal Property" at bounding box center [83, 224] width 95 height 14
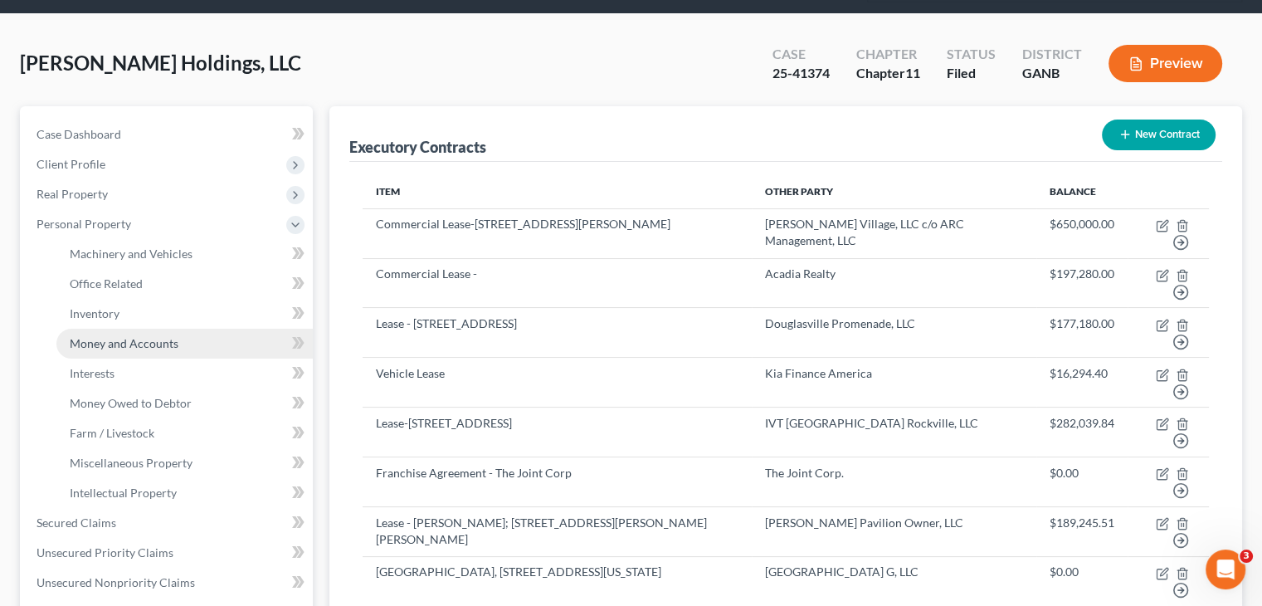
click at [124, 336] on span "Money and Accounts" at bounding box center [124, 343] width 109 height 14
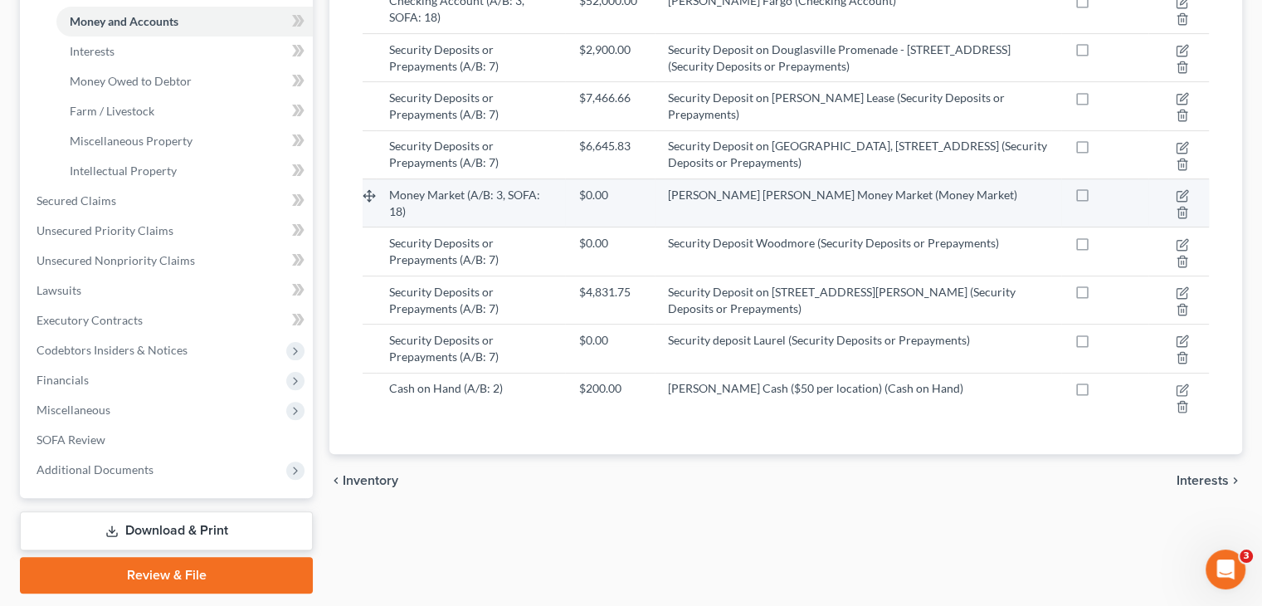
scroll to position [415, 0]
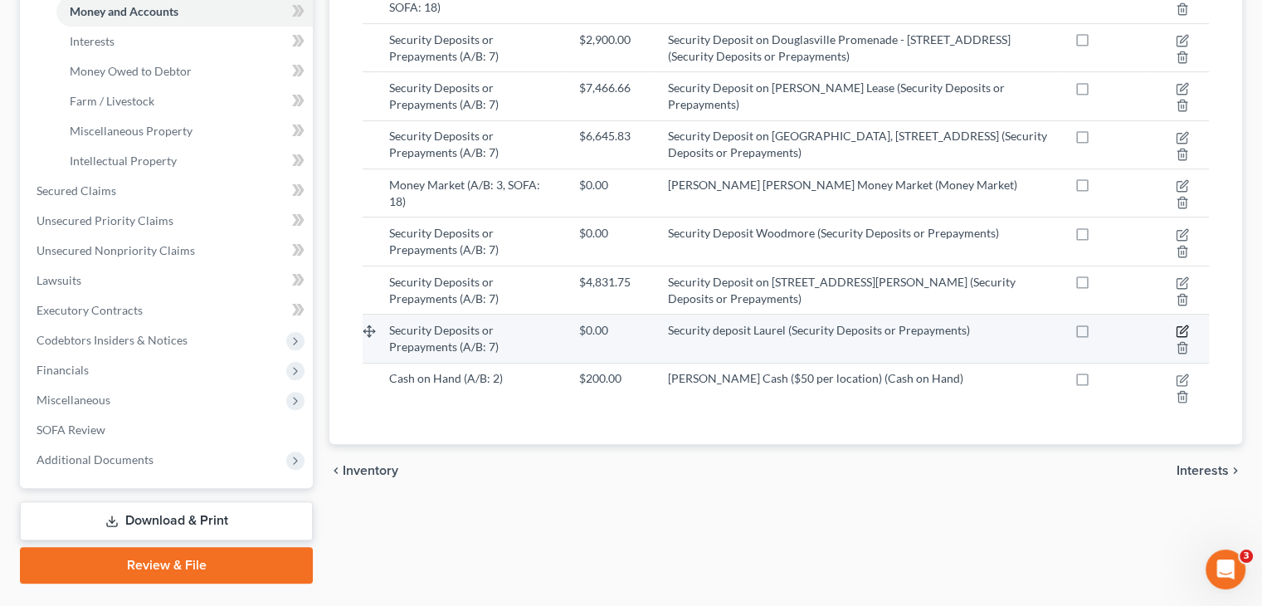
click at [1182, 324] on icon "button" at bounding box center [1181, 330] width 13 height 13
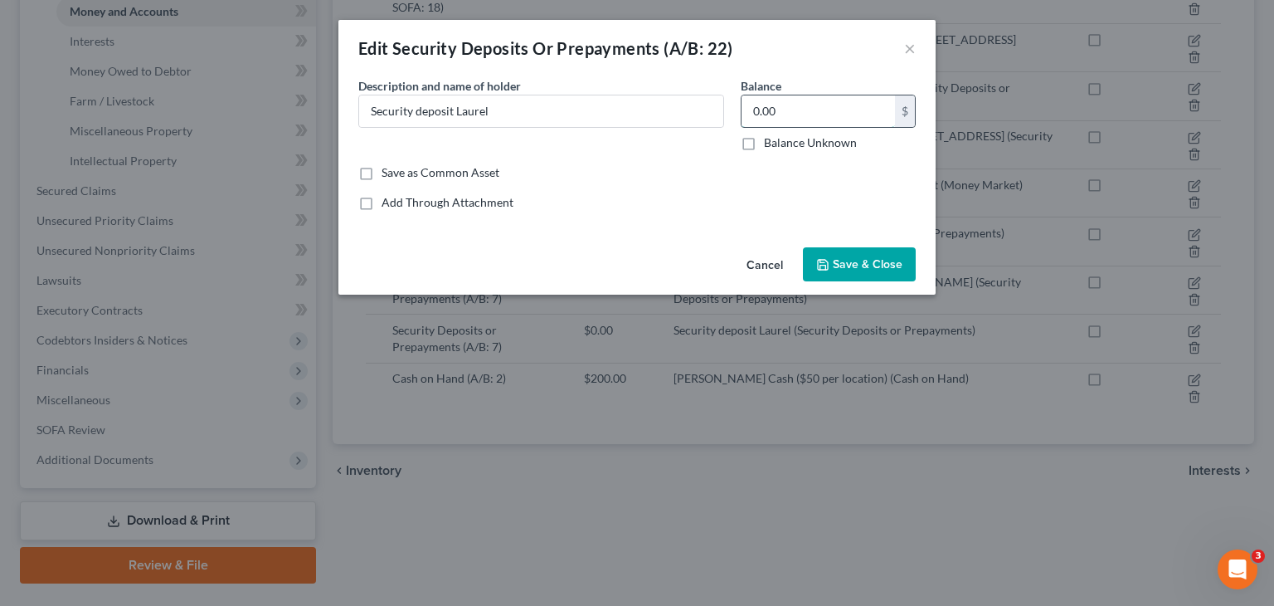
click at [783, 124] on input "0.00" at bounding box center [818, 111] width 153 height 32
type input "3,407.08"
drag, startPoint x: 452, startPoint y: 110, endPoint x: 513, endPoint y: 111, distance: 61.4
click at [513, 111] on input "Security deposit Laurel" at bounding box center [541, 111] width 364 height 32
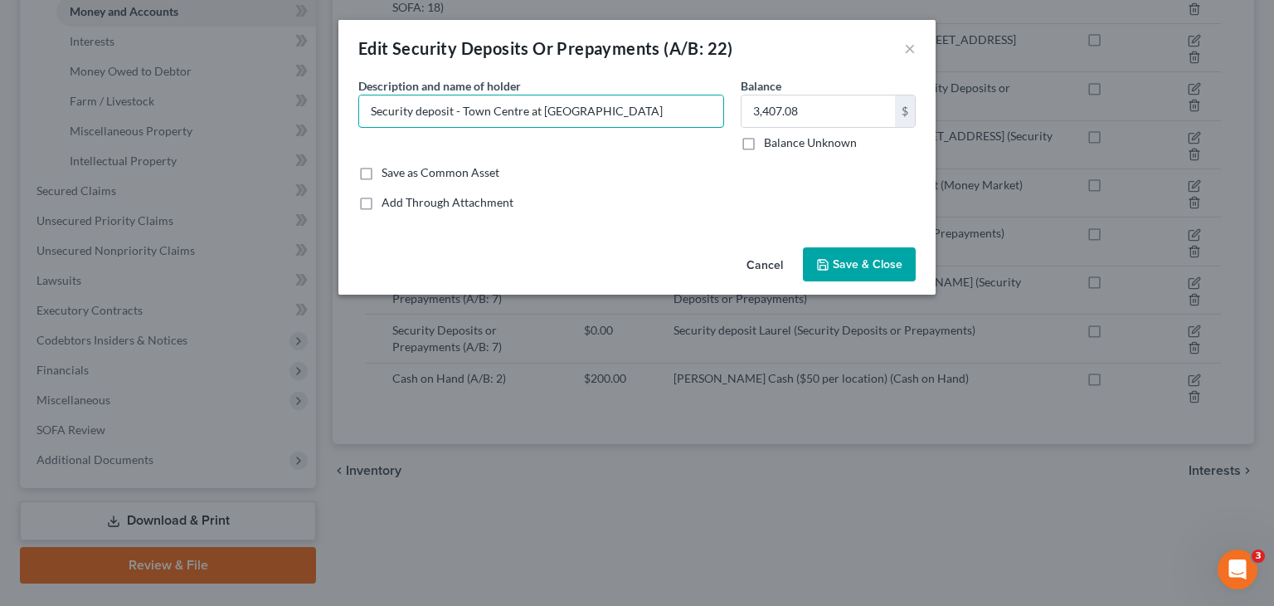
type input "Security deposit - Town Centre at Laurel"
click at [866, 261] on span "Save & Close" at bounding box center [868, 264] width 70 height 14
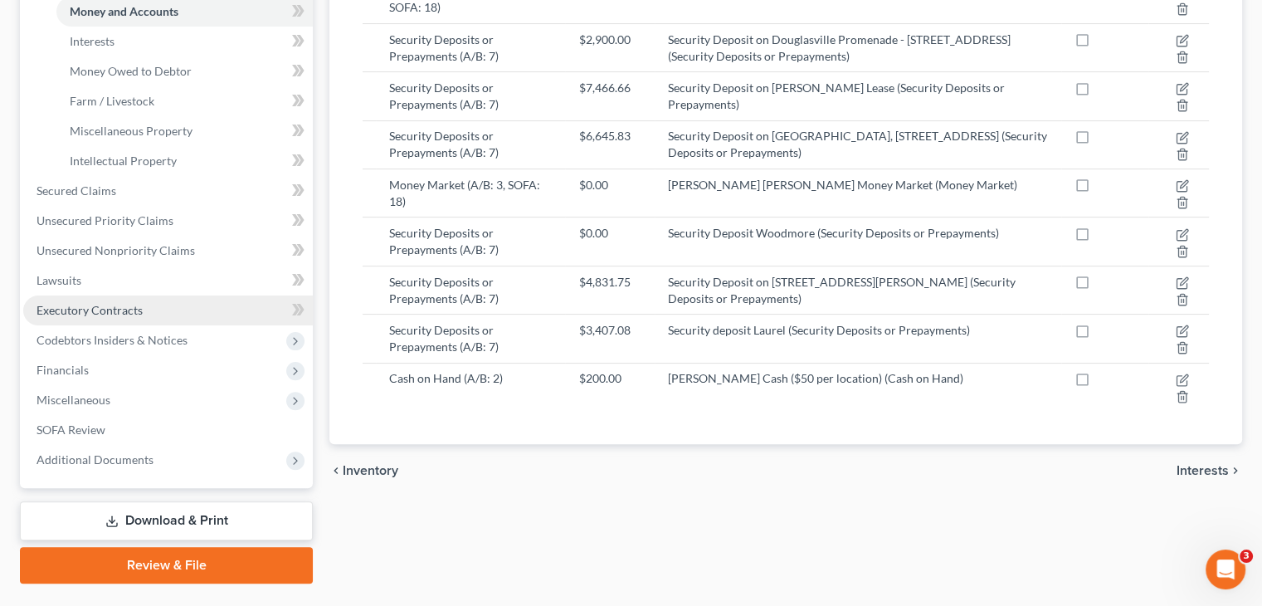
click at [126, 303] on span "Executory Contracts" at bounding box center [89, 310] width 106 height 14
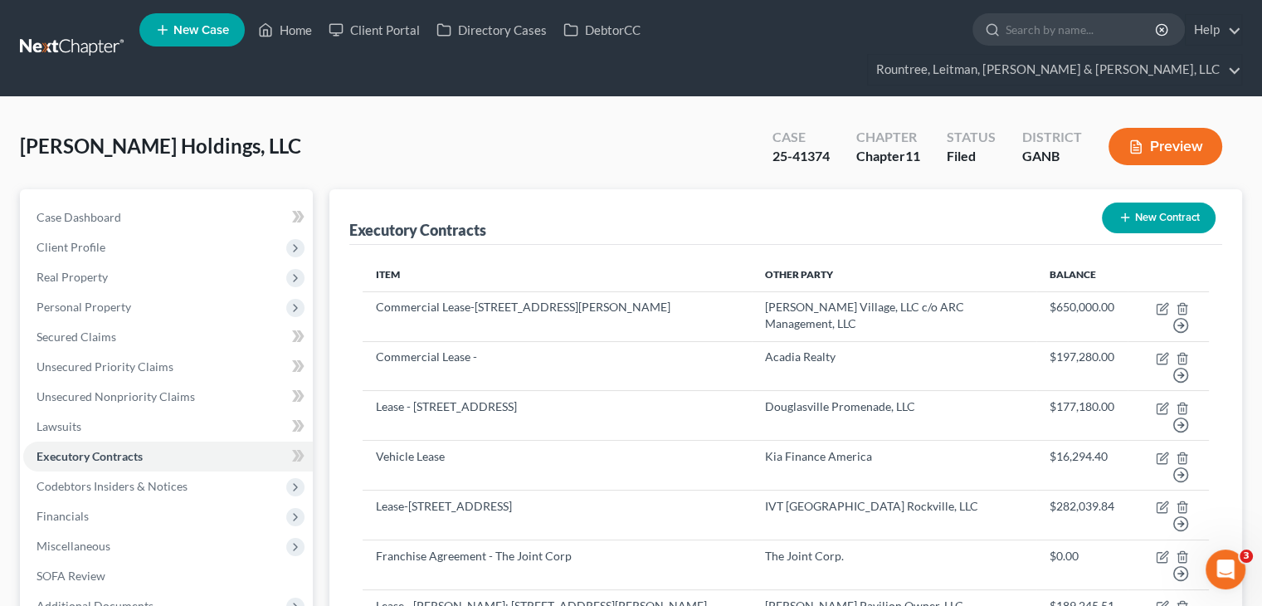
click at [1170, 202] on button "New Contract" at bounding box center [1159, 217] width 114 height 31
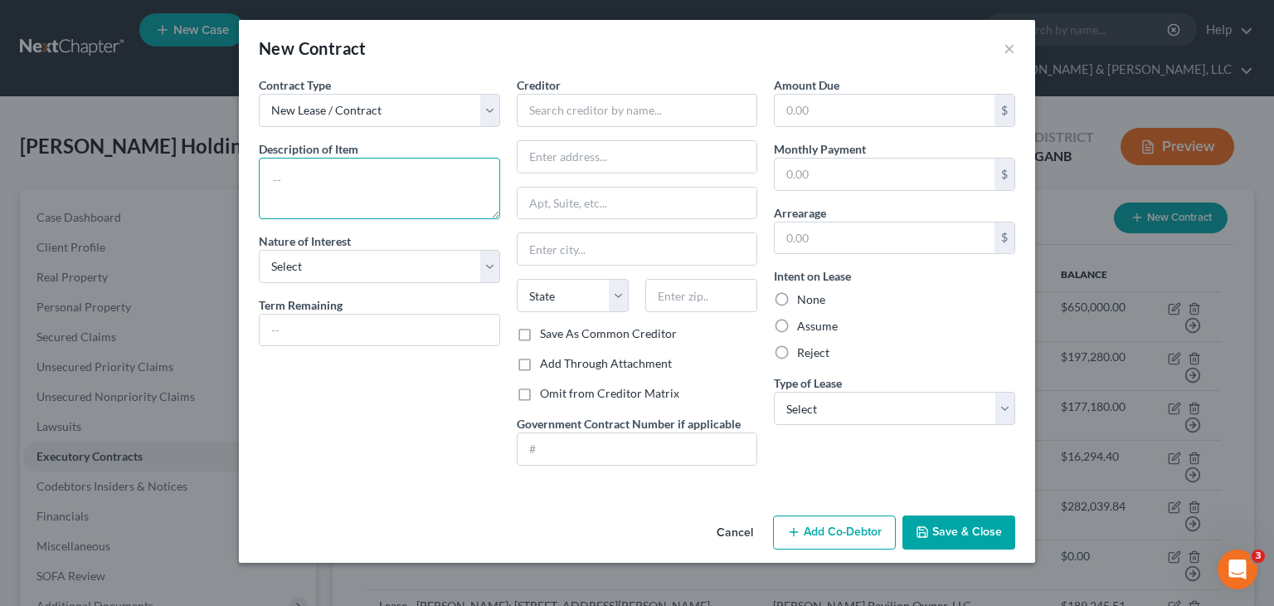
click at [367, 188] on textarea at bounding box center [379, 188] width 241 height 61
type textarea "Lease - Town Centre at Laurel"
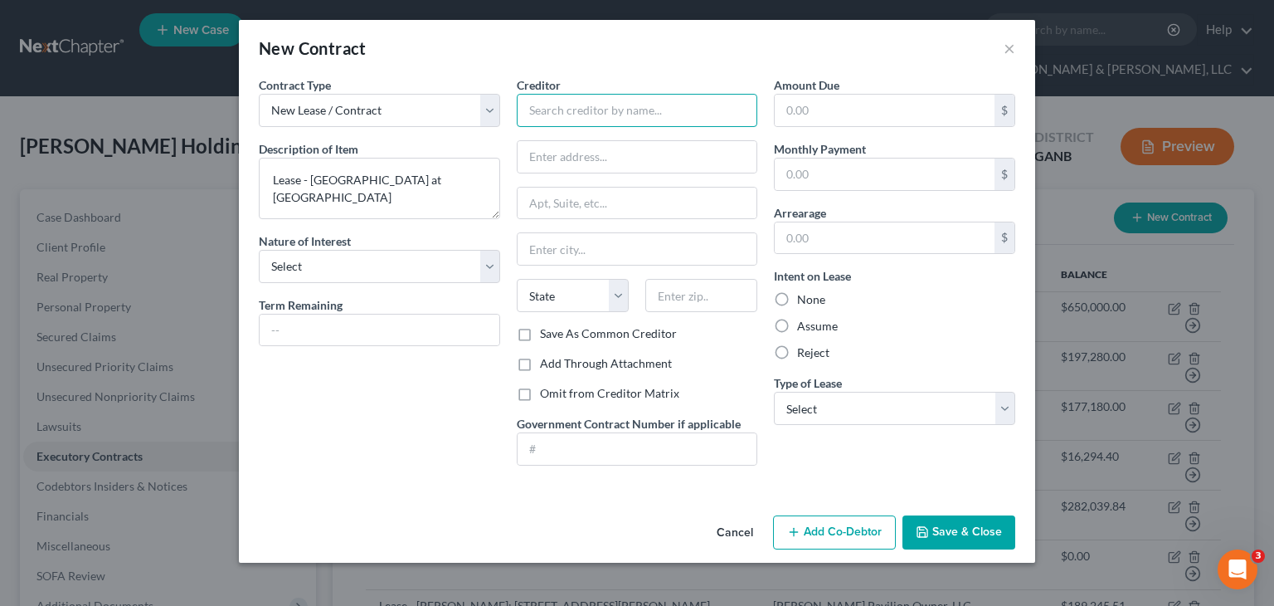
click at [609, 114] on input "text" at bounding box center [637, 110] width 241 height 33
type input "The Wilder Companies, Inc."
click at [642, 158] on input "text" at bounding box center [638, 157] width 240 height 32
type input "800 Boylston Street"
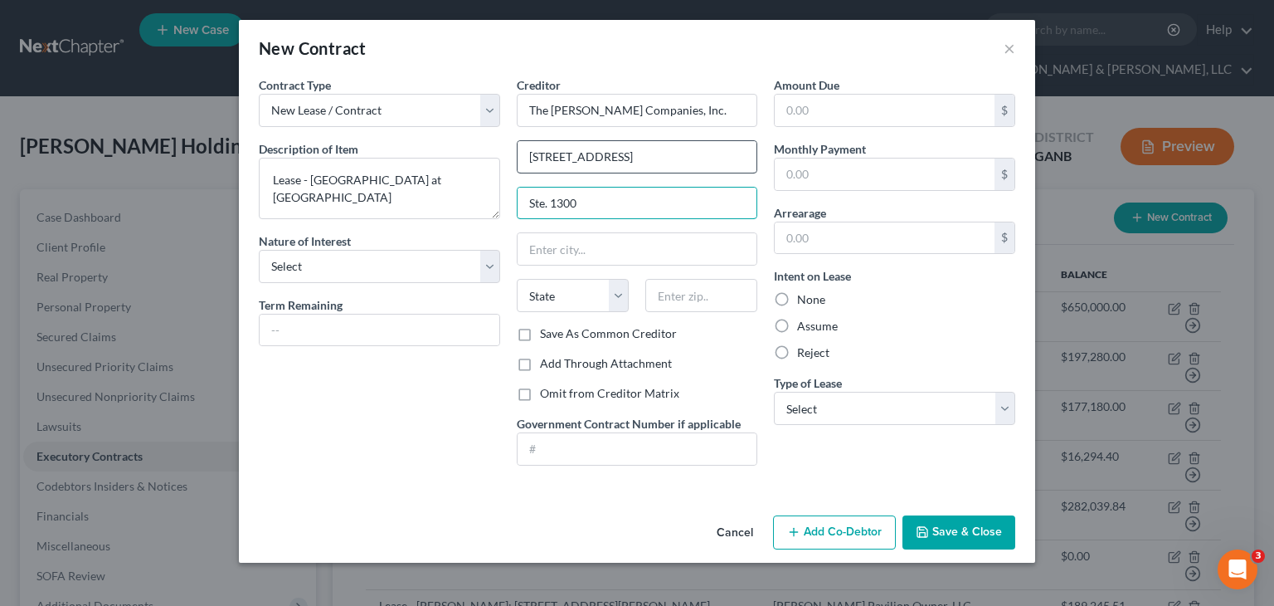
type input "Ste. 1300"
type input "02199"
type input "Boston"
select select "22"
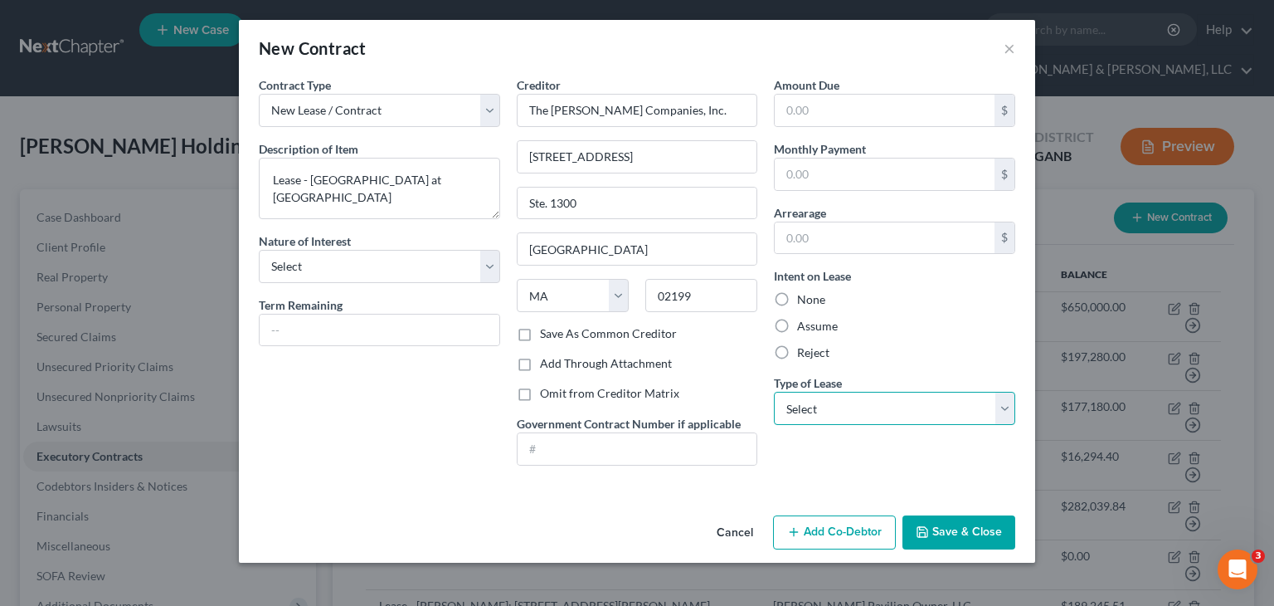
click at [975, 408] on select "Select Real Estate Car Other" at bounding box center [894, 408] width 241 height 33
select select "0"
click at [774, 392] on select "Select Real Estate Car Other" at bounding box center [894, 408] width 241 height 33
click at [327, 333] on input "text" at bounding box center [380, 330] width 240 height 32
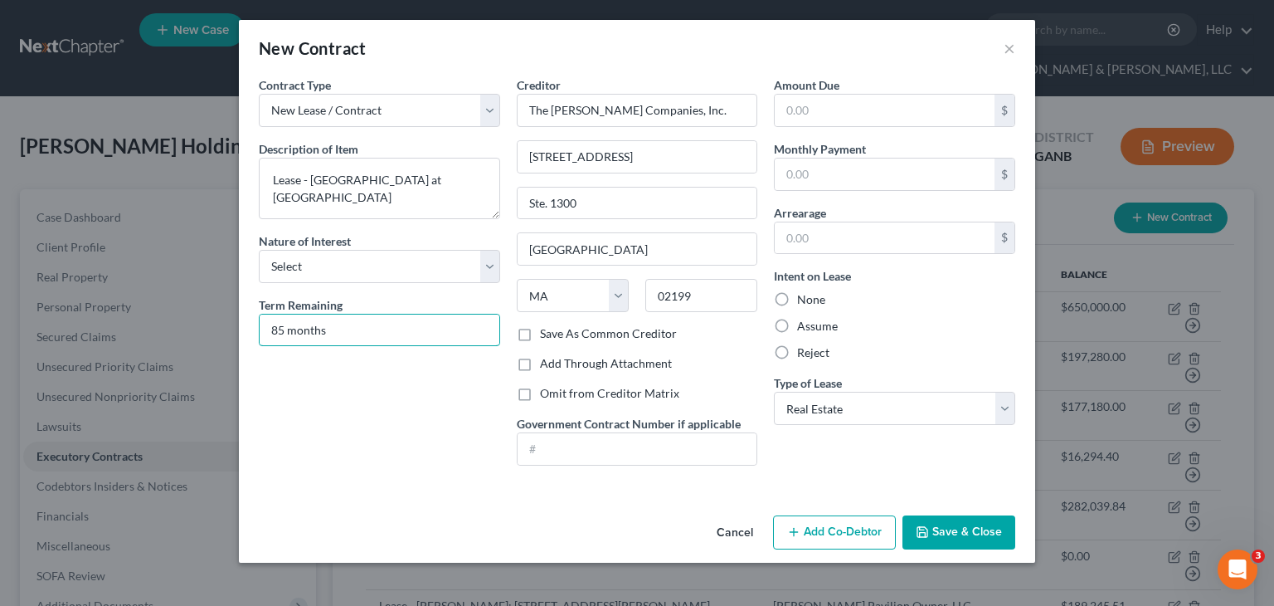
type input "85 months"
click at [496, 268] on select "Select Purchaser Agent Lessor Lessee" at bounding box center [379, 266] width 241 height 33
select select "3"
click at [259, 250] on select "Select Purchaser Agent Lessor Lessee" at bounding box center [379, 266] width 241 height 33
click at [963, 532] on button "Save & Close" at bounding box center [959, 532] width 113 height 35
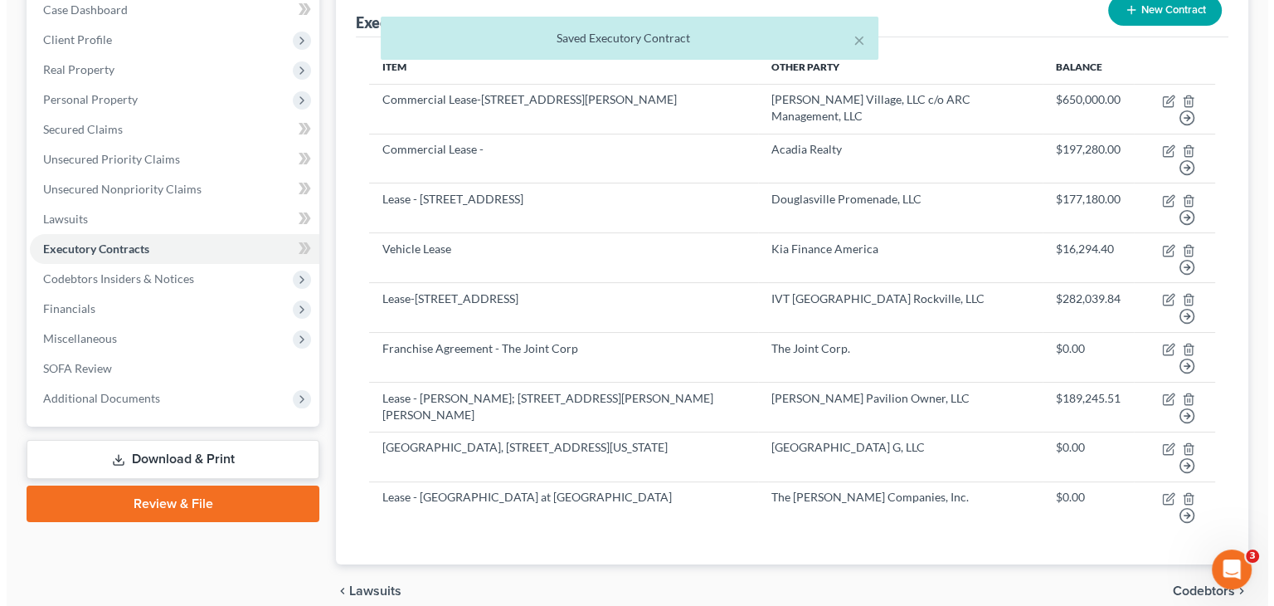
scroll to position [168, 0]
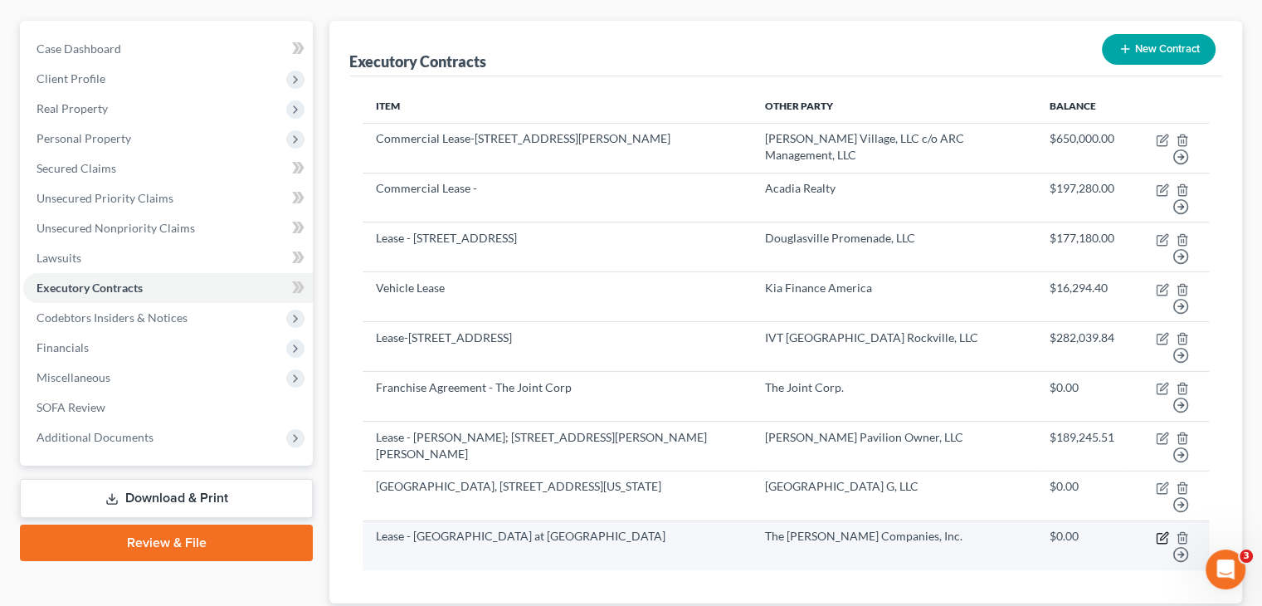
click at [1165, 531] on icon "button" at bounding box center [1162, 537] width 13 height 13
select select "3"
select select "22"
select select "0"
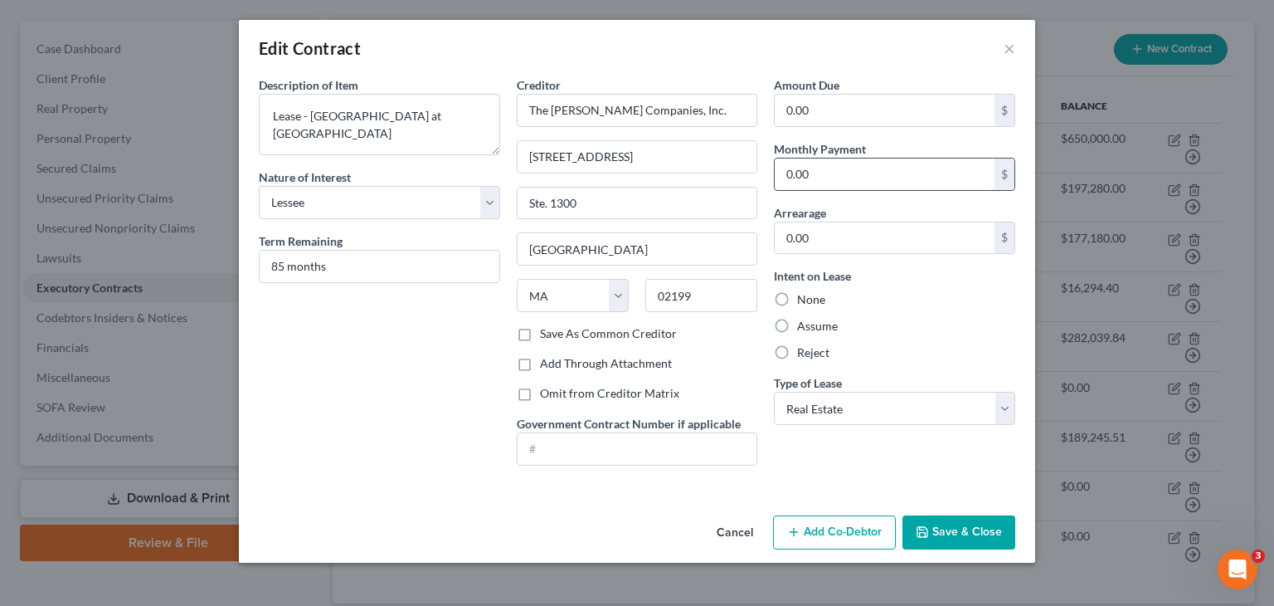
click at [854, 171] on input "0.00" at bounding box center [885, 174] width 220 height 32
type input "3,747.79"
click at [963, 521] on button "Save & Close" at bounding box center [959, 532] width 113 height 35
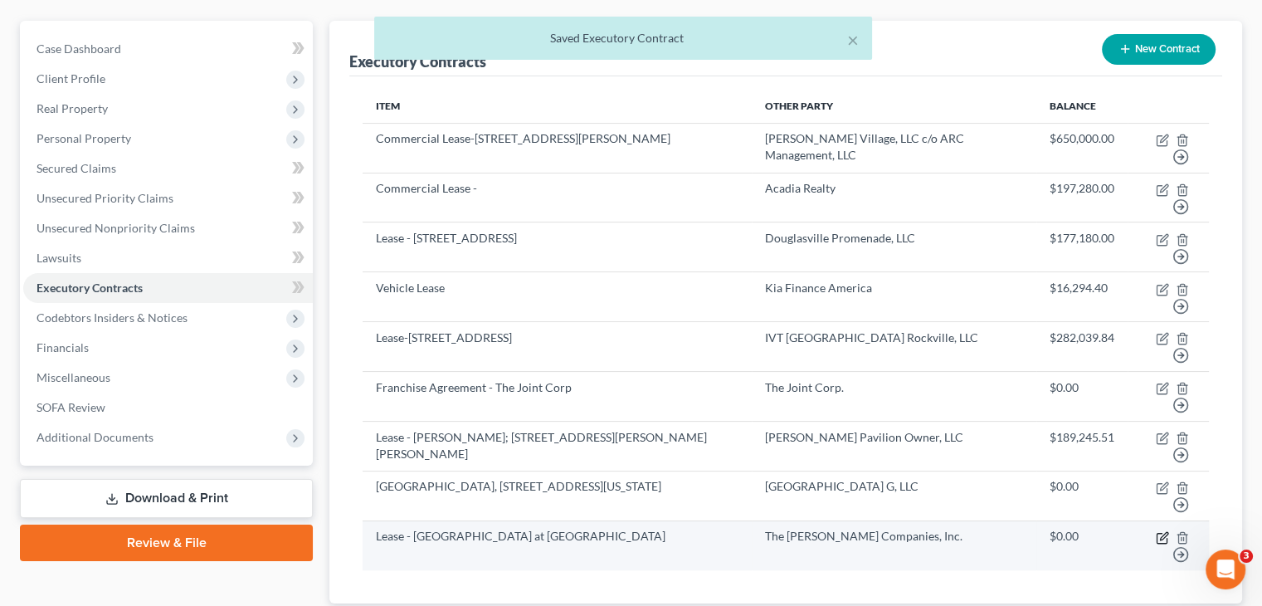
click at [1161, 532] on icon "button" at bounding box center [1163, 535] width 7 height 7
select select "3"
select select "22"
select select "0"
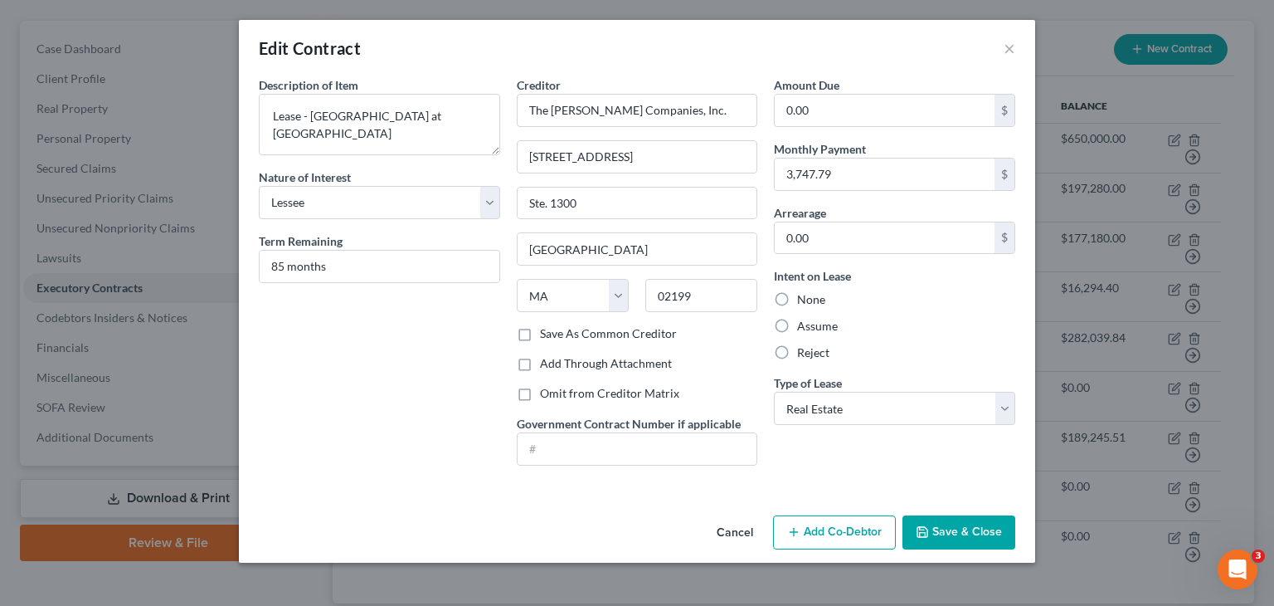
click at [862, 528] on button "Add Co-Debtor" at bounding box center [834, 532] width 123 height 35
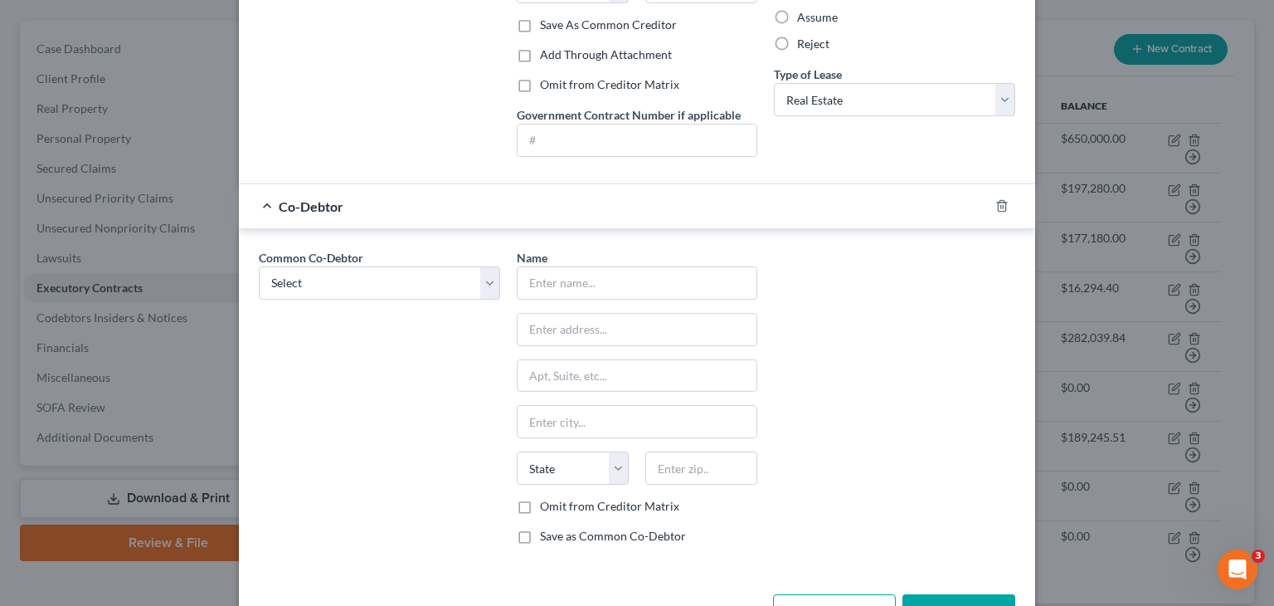
scroll to position [361, 0]
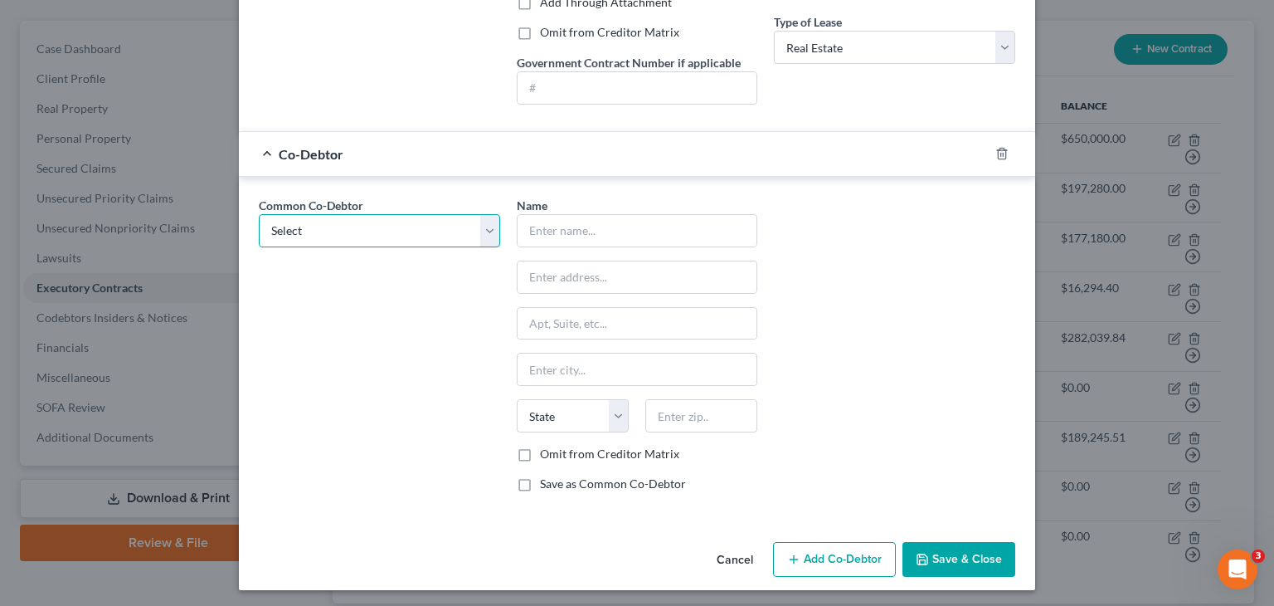
click at [475, 220] on select "Select Shaun L. Caldwell Kaila Caldwell" at bounding box center [379, 230] width 241 height 33
select select "0"
click at [259, 214] on select "Select Shaun L. Caldwell Kaila Caldwell" at bounding box center [379, 230] width 241 height 33
type input "Shaun L. Caldwell"
type input "2564 Wolf Den Lane"
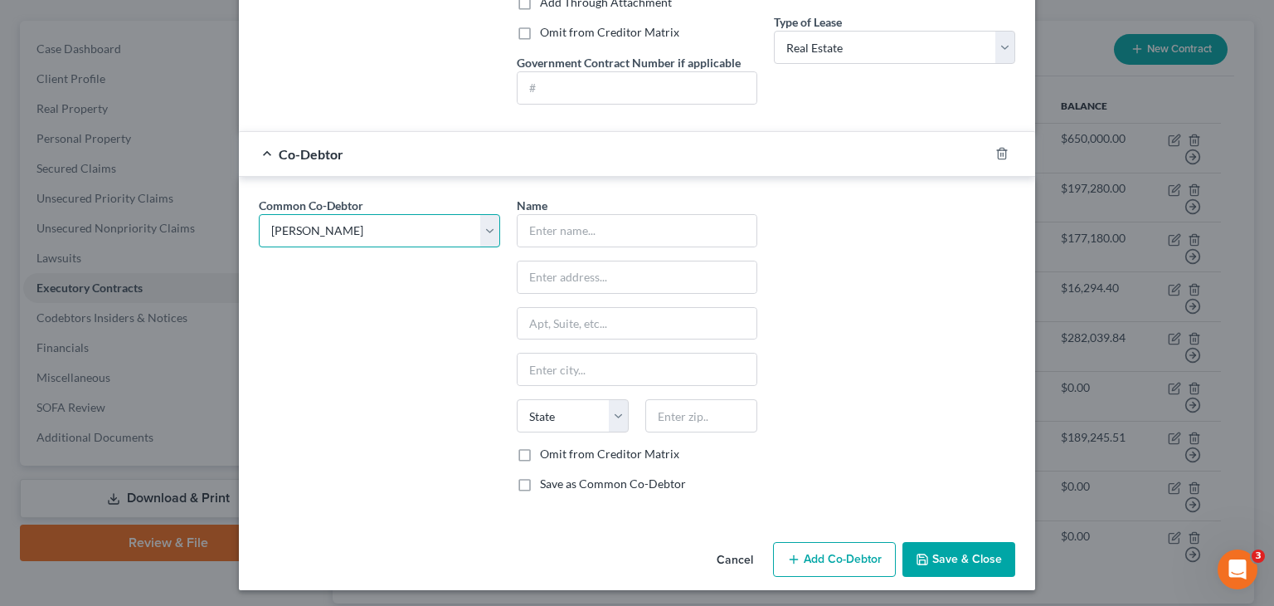
type input "Atlanta"
select select "10"
type input "30349"
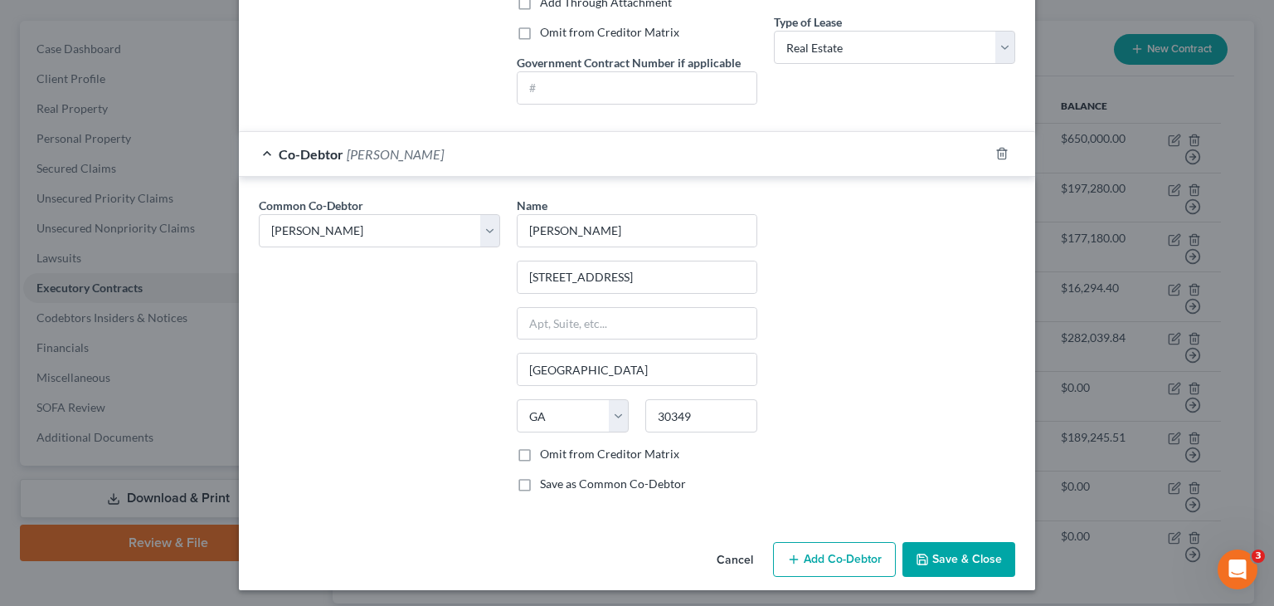
click at [833, 550] on button "Add Co-Debtor" at bounding box center [834, 559] width 123 height 35
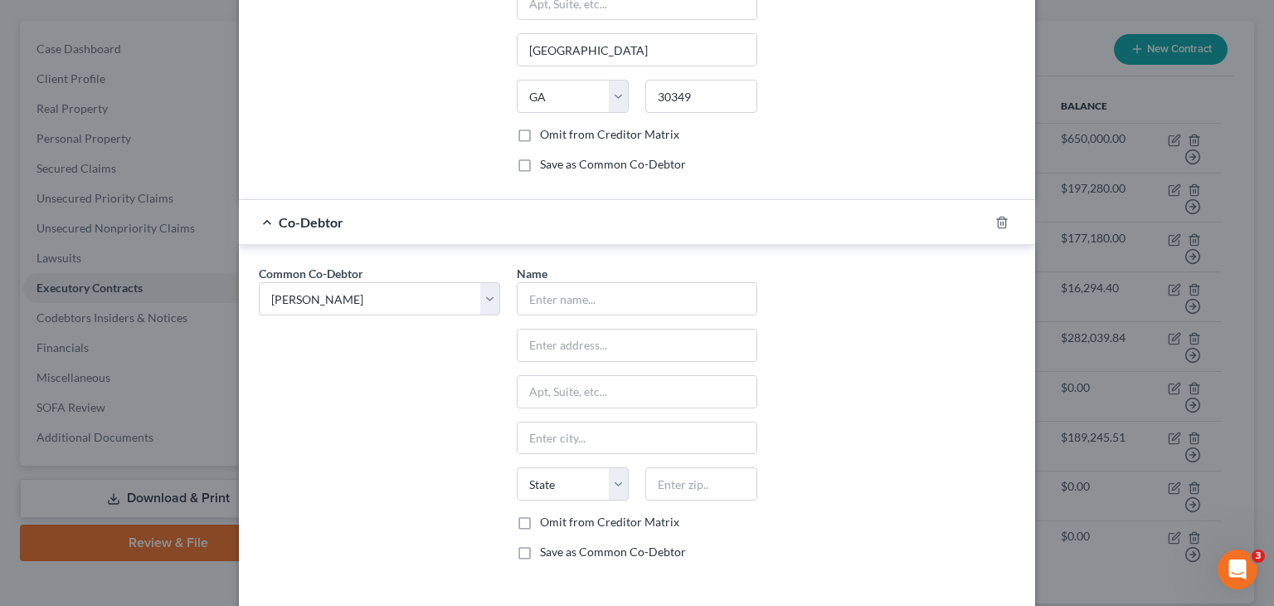
scroll to position [693, 0]
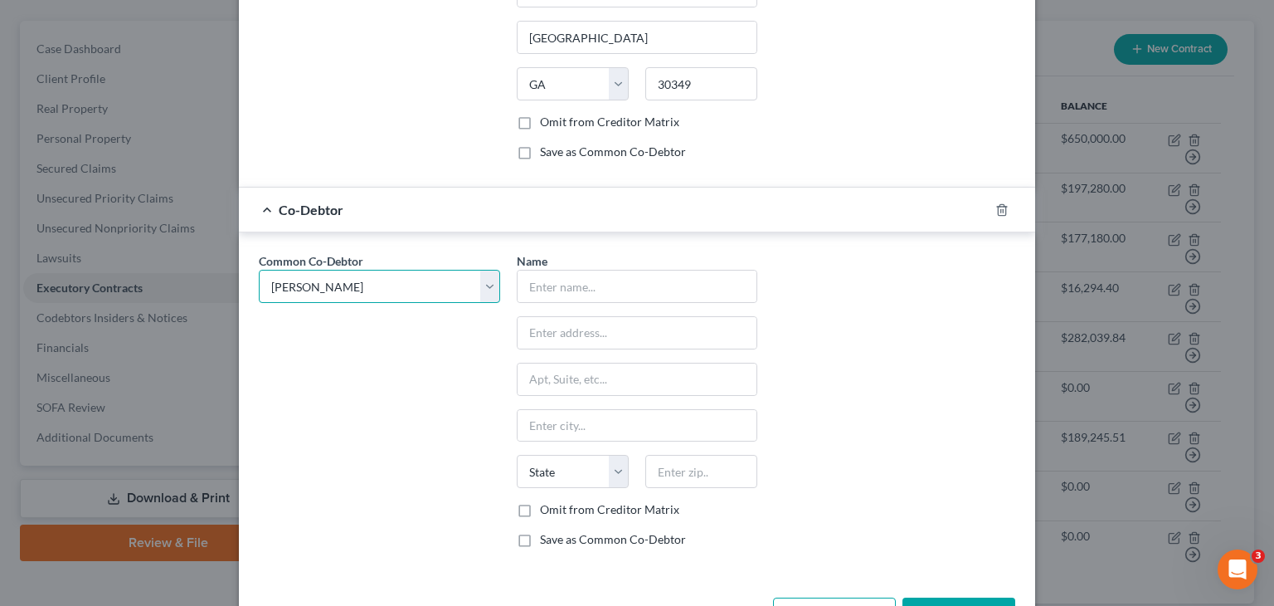
click at [487, 284] on select "Select Shaun L. Caldwell Kaila Caldwell" at bounding box center [379, 286] width 241 height 33
select select "1"
click at [259, 270] on select "Select Shaun L. Caldwell Kaila Caldwell" at bounding box center [379, 286] width 241 height 33
select select "1"
type input "Kaila Caldwell"
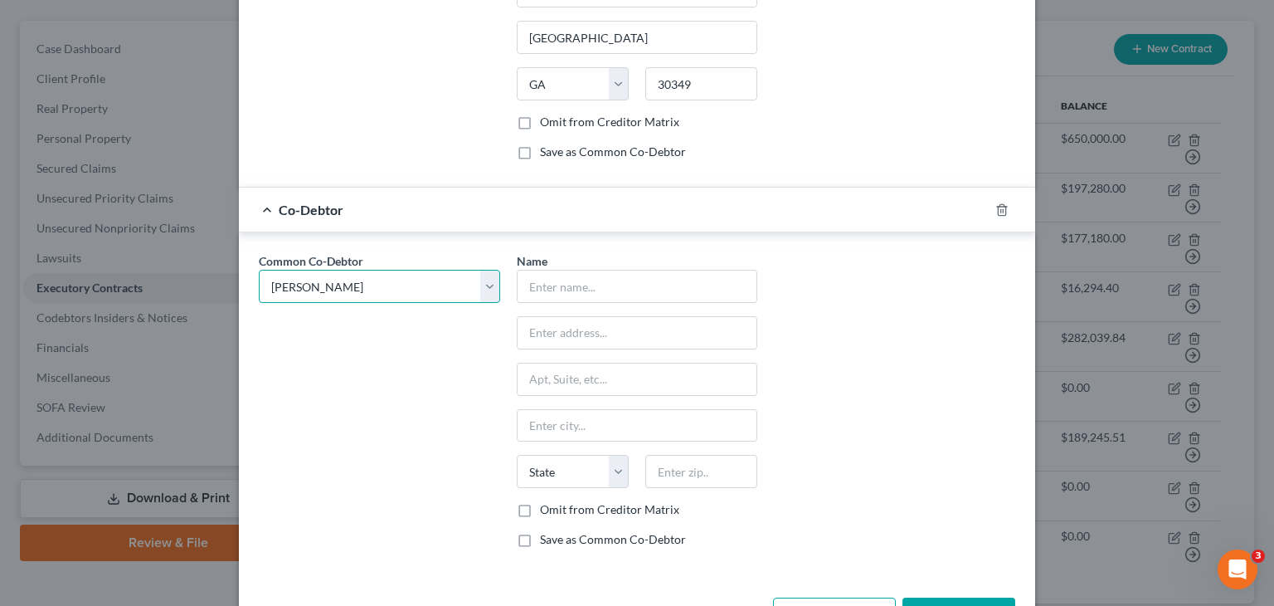
type input "2564 Wolf Den Lane"
type input "Atlanta"
select select "10"
type input "30349"
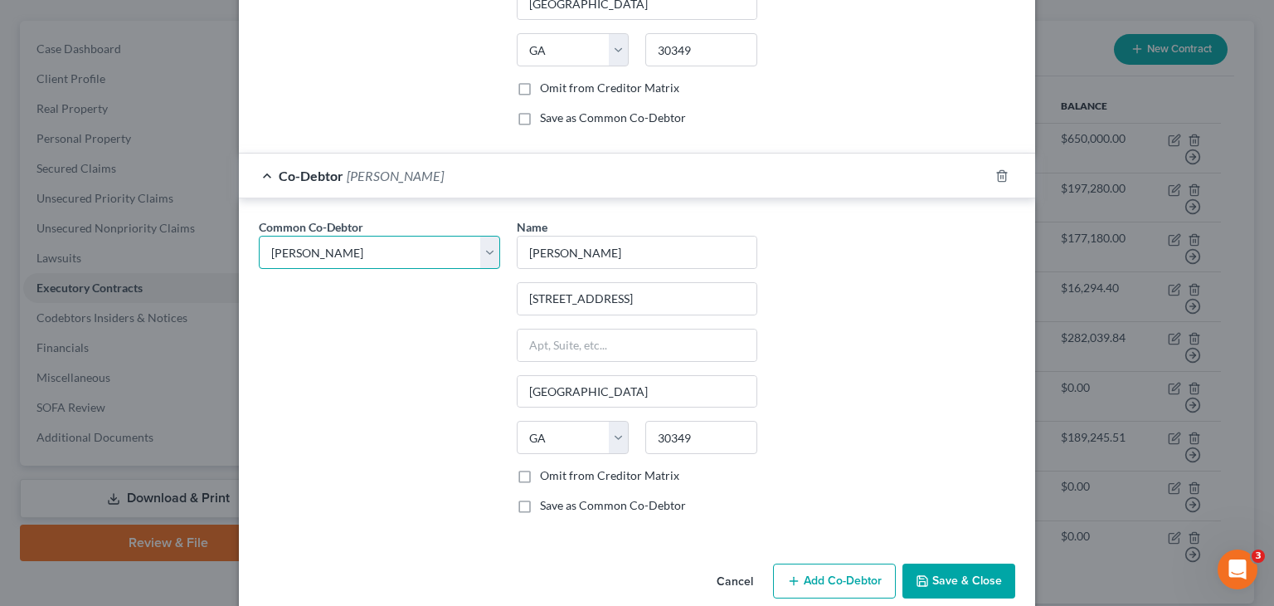
scroll to position [747, 0]
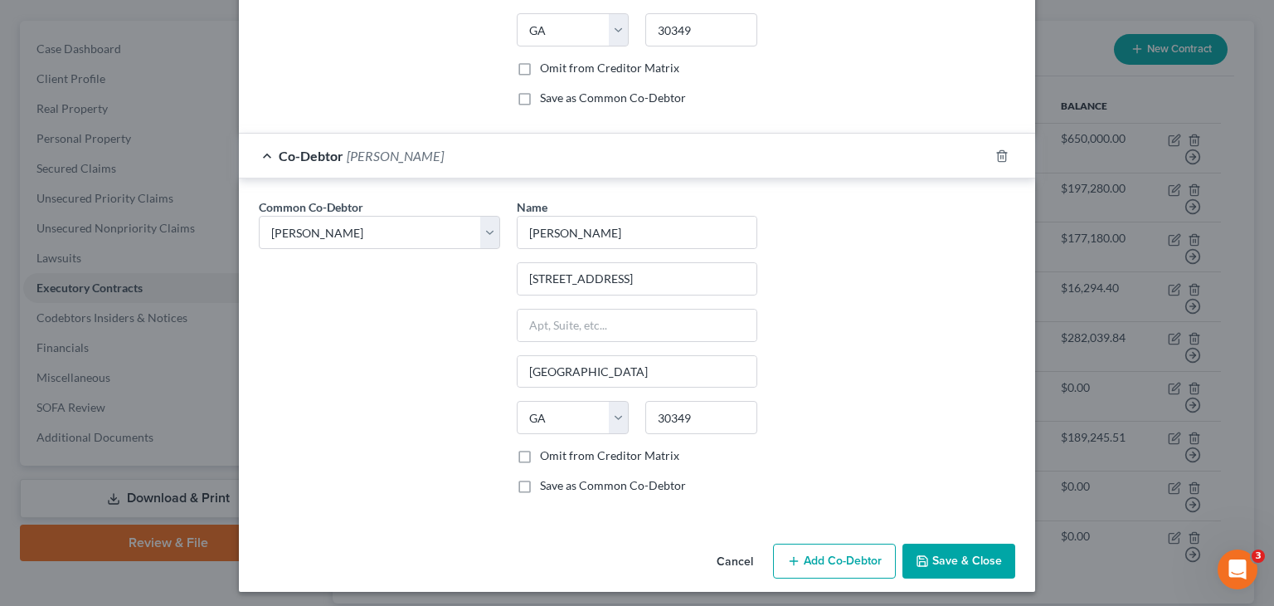
click at [979, 547] on button "Save & Close" at bounding box center [959, 560] width 113 height 35
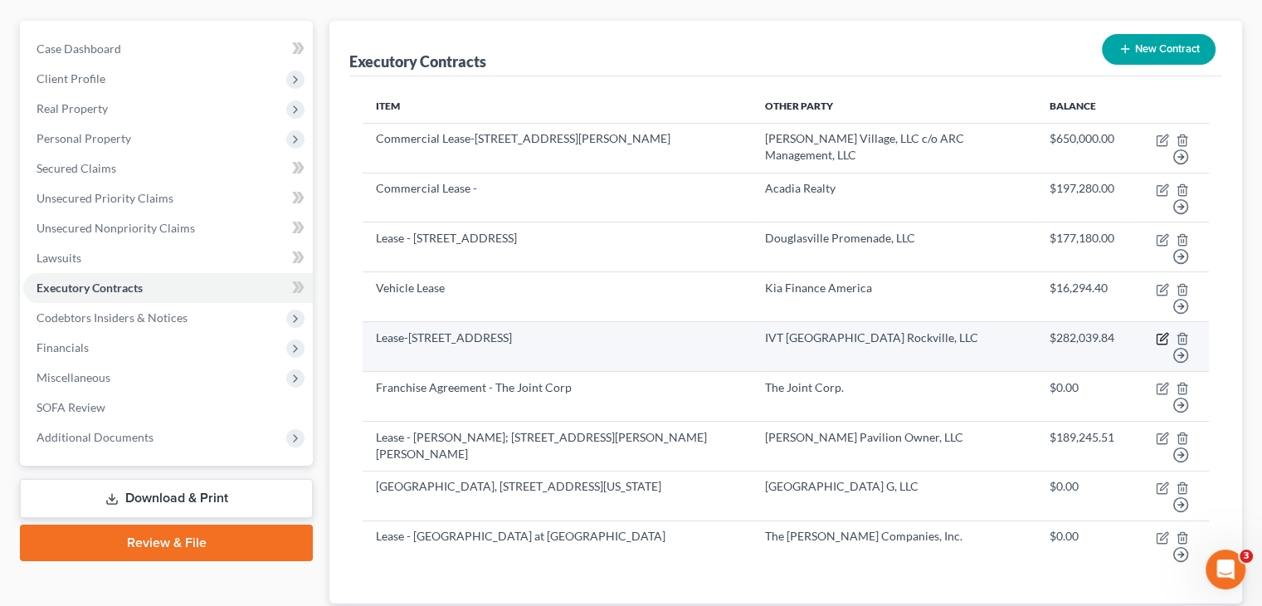
click at [1161, 332] on icon "button" at bounding box center [1162, 338] width 13 height 13
select select "3"
select select "0"
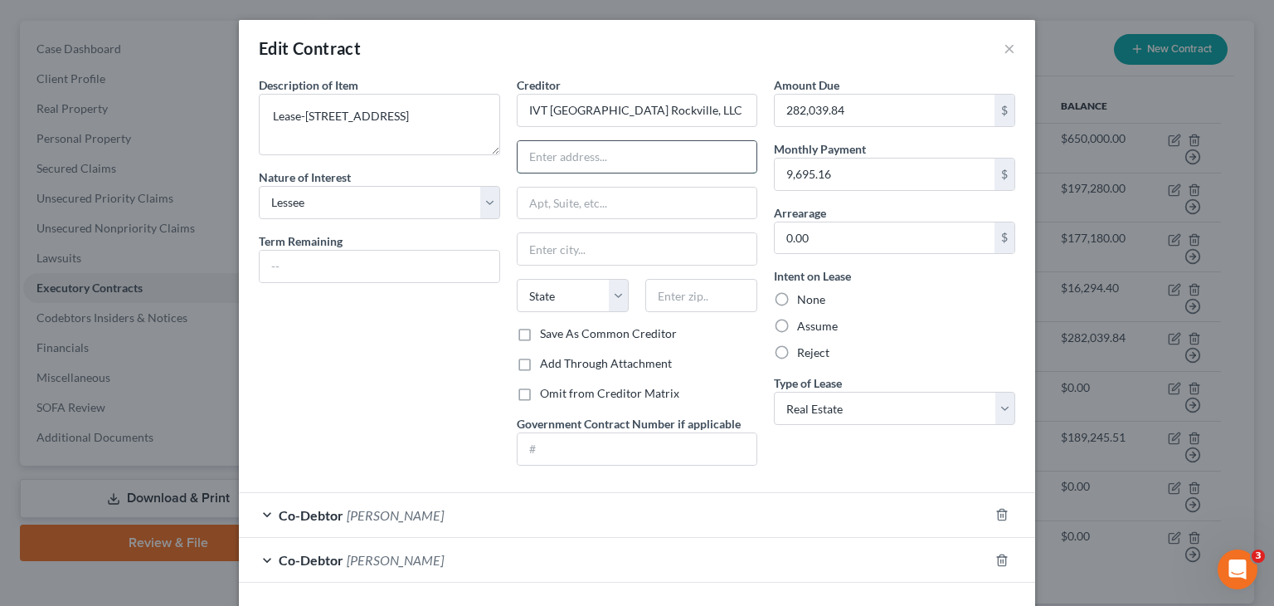
click at [572, 158] on input "text" at bounding box center [638, 157] width 240 height 32
type input "3025 Highland Parkway Ste 350"
type input "60515"
click at [540, 333] on label "Save As Common Creditor" at bounding box center [608, 333] width 137 height 17
click at [547, 333] on input "Save As Common Creditor" at bounding box center [552, 330] width 11 height 11
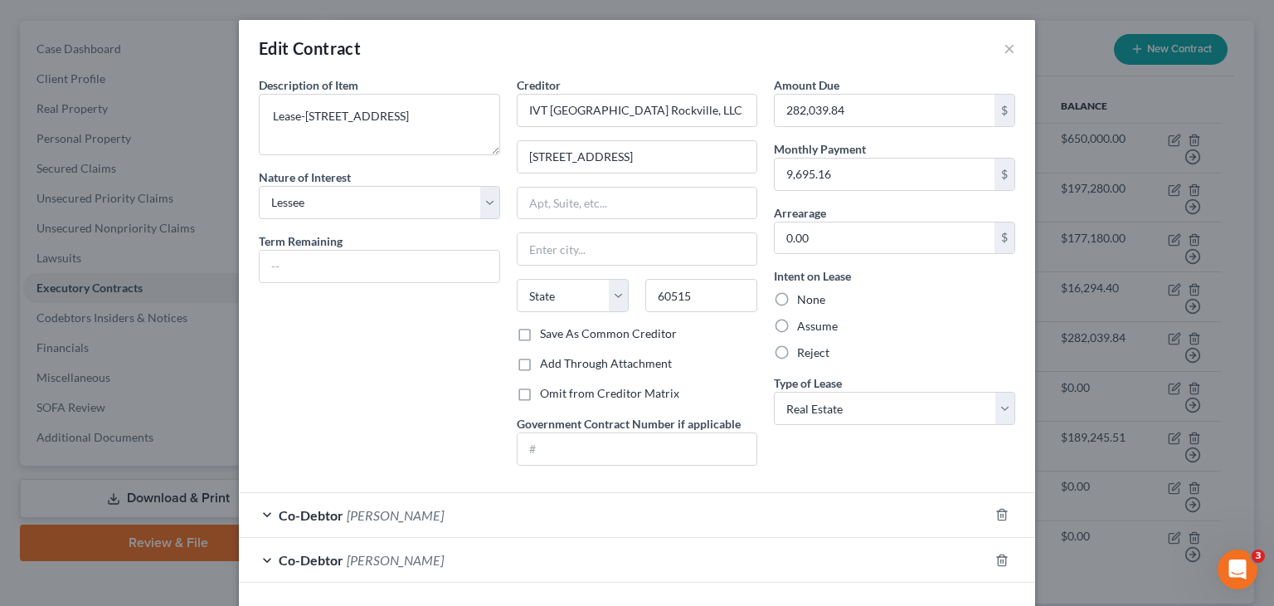
checkbox input "true"
type input "Downers Grove"
select select "14"
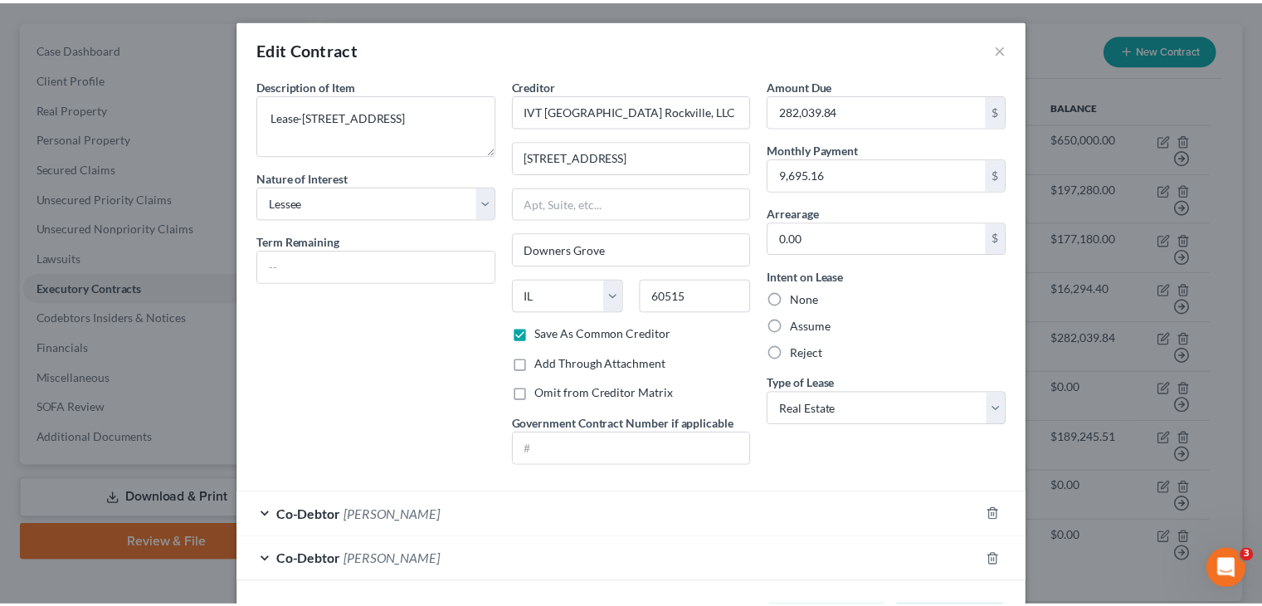
scroll to position [66, 0]
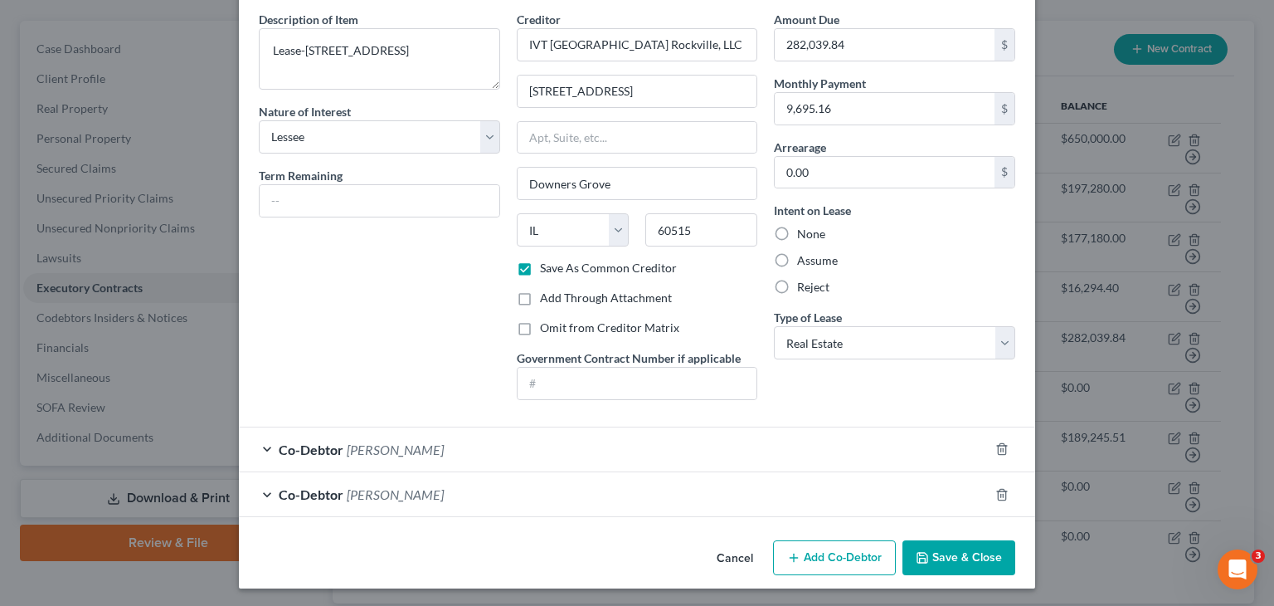
click at [939, 555] on button "Save & Close" at bounding box center [959, 557] width 113 height 35
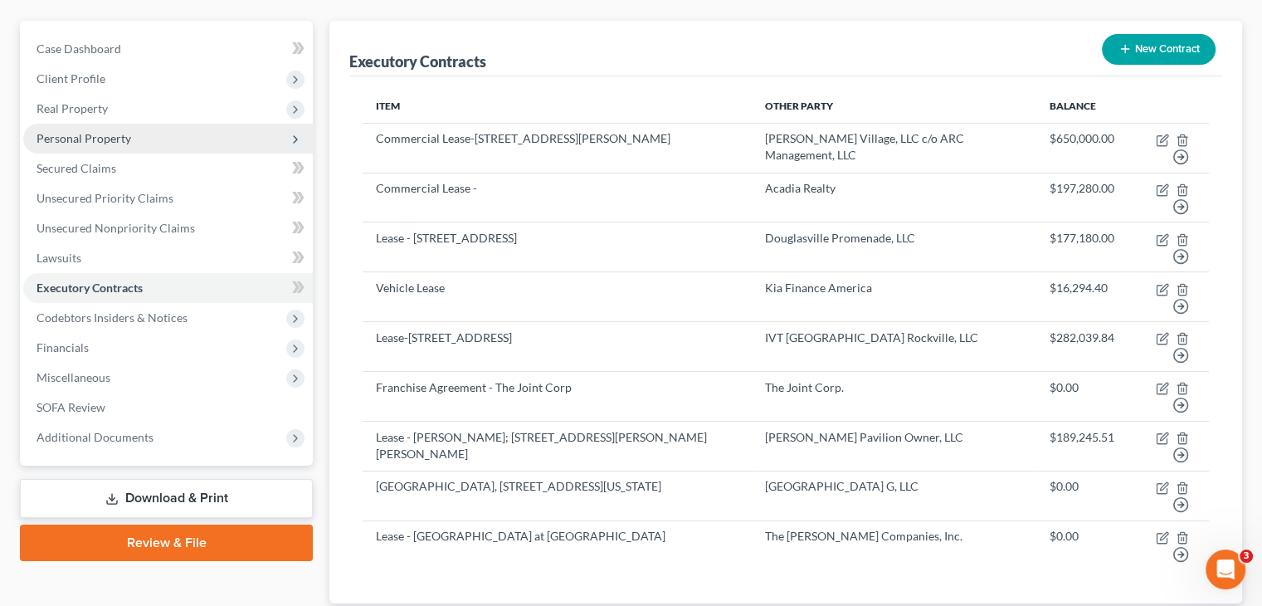
click at [75, 131] on span "Personal Property" at bounding box center [83, 138] width 95 height 14
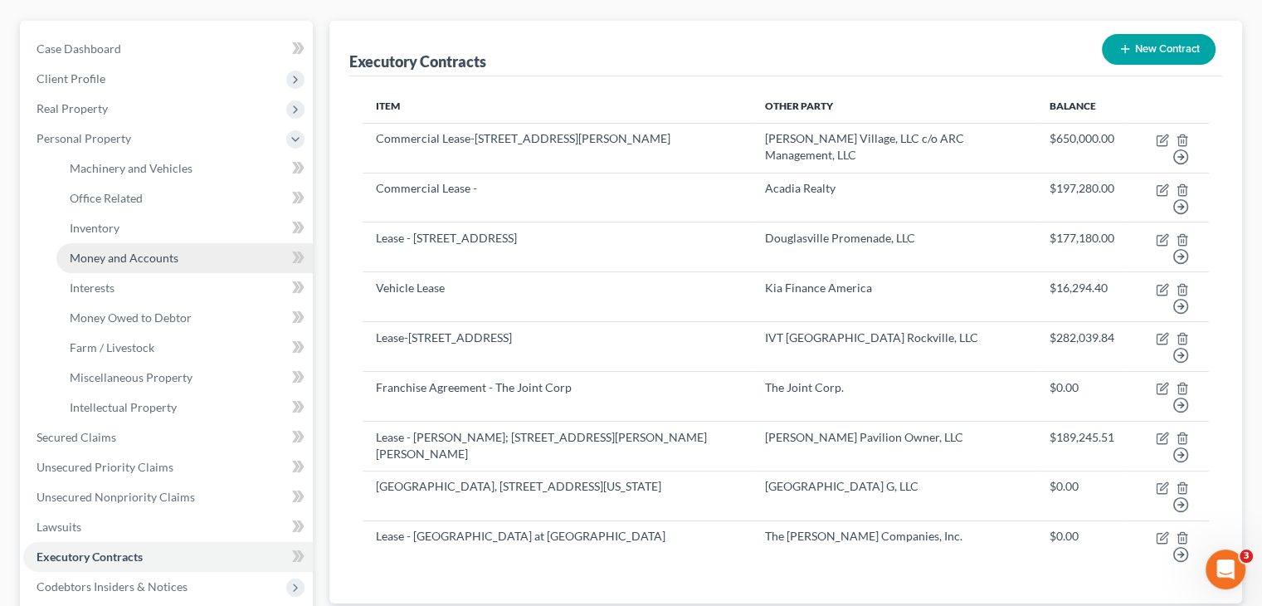
click at [110, 251] on span "Money and Accounts" at bounding box center [124, 258] width 109 height 14
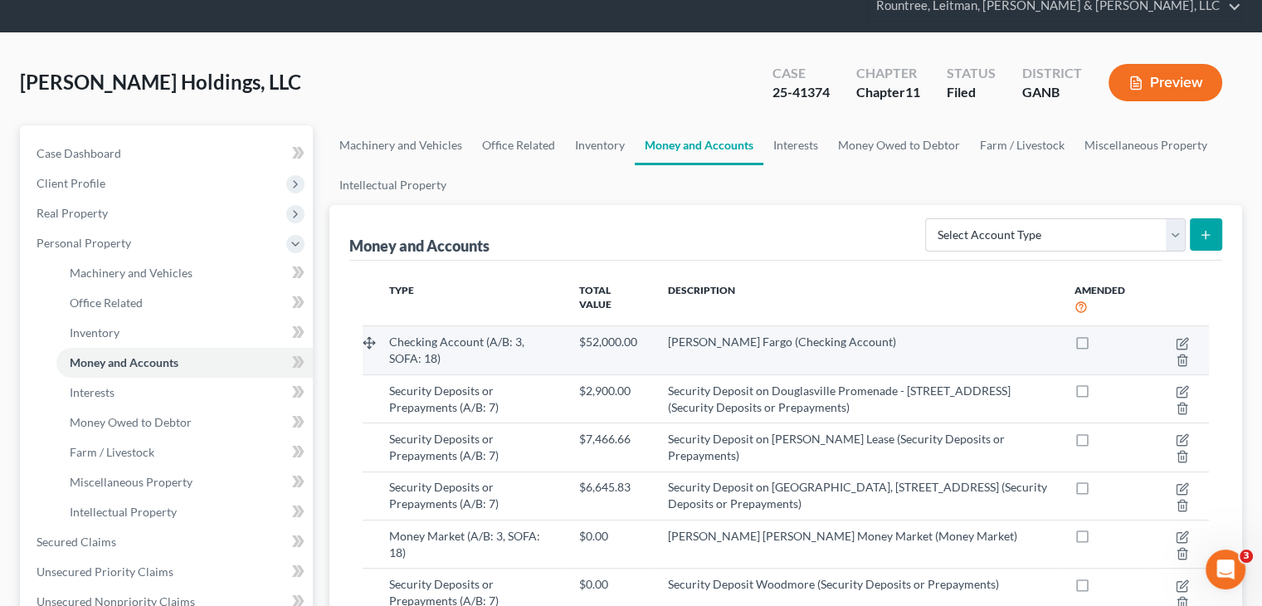
scroll to position [166, 0]
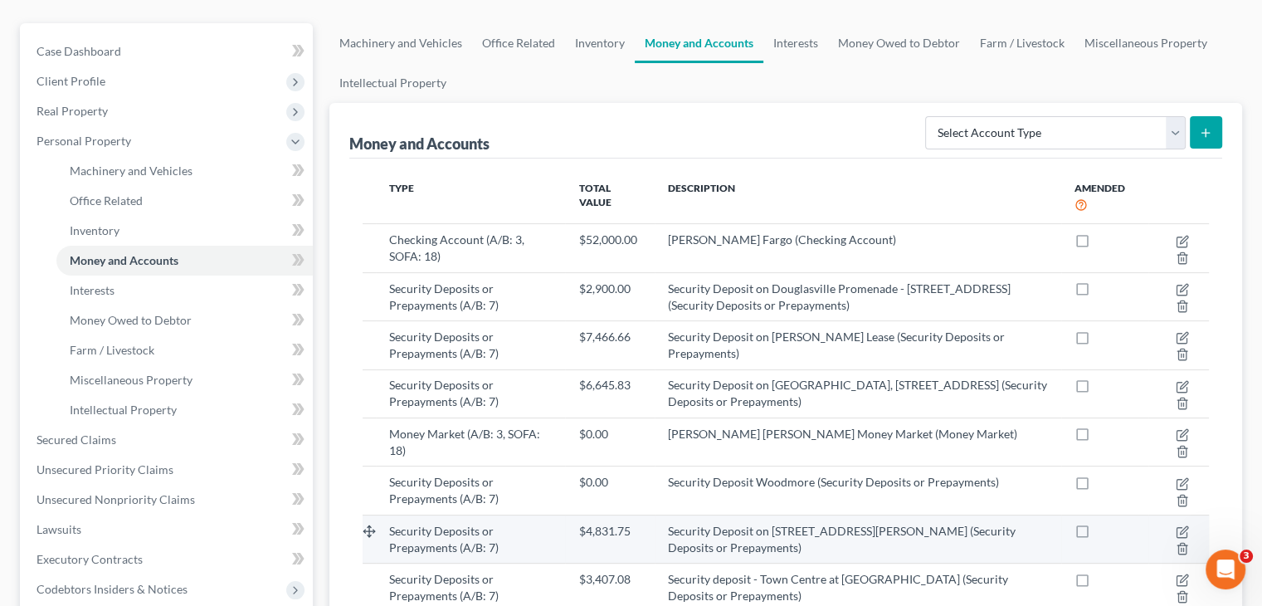
click at [766, 523] on span "Security Deposit on 19218 Montgomery Village Avenue, Gaithersburg, MD (Security…" at bounding box center [842, 538] width 348 height 31
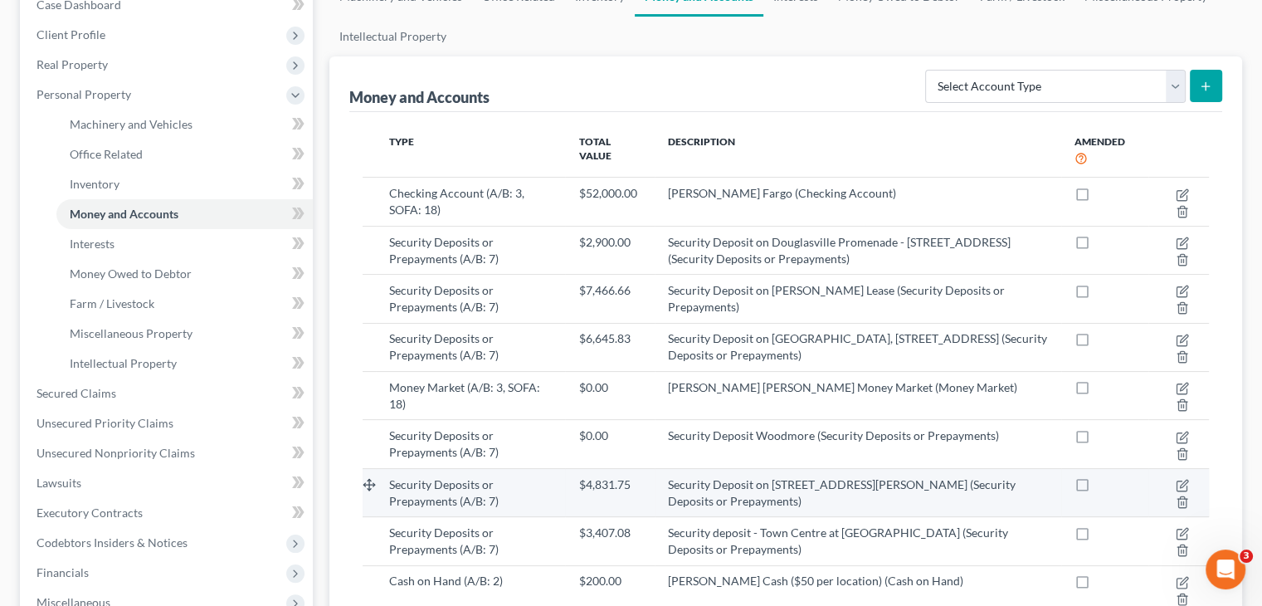
scroll to position [249, 0]
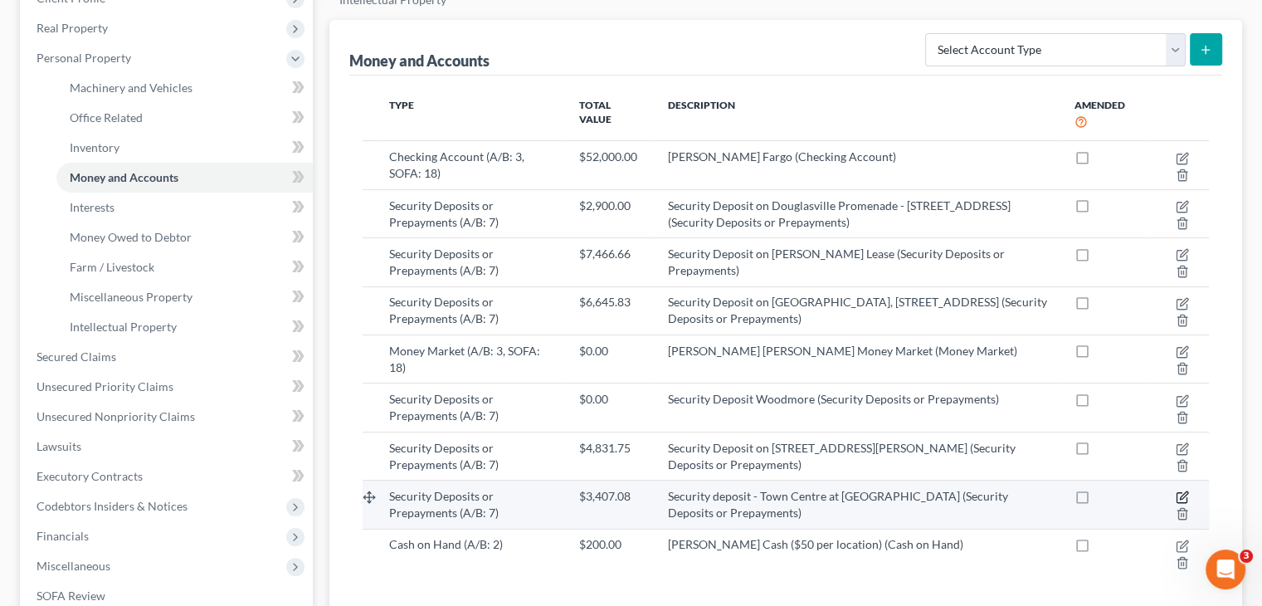
click at [1180, 492] on icon "button" at bounding box center [1183, 495] width 7 height 7
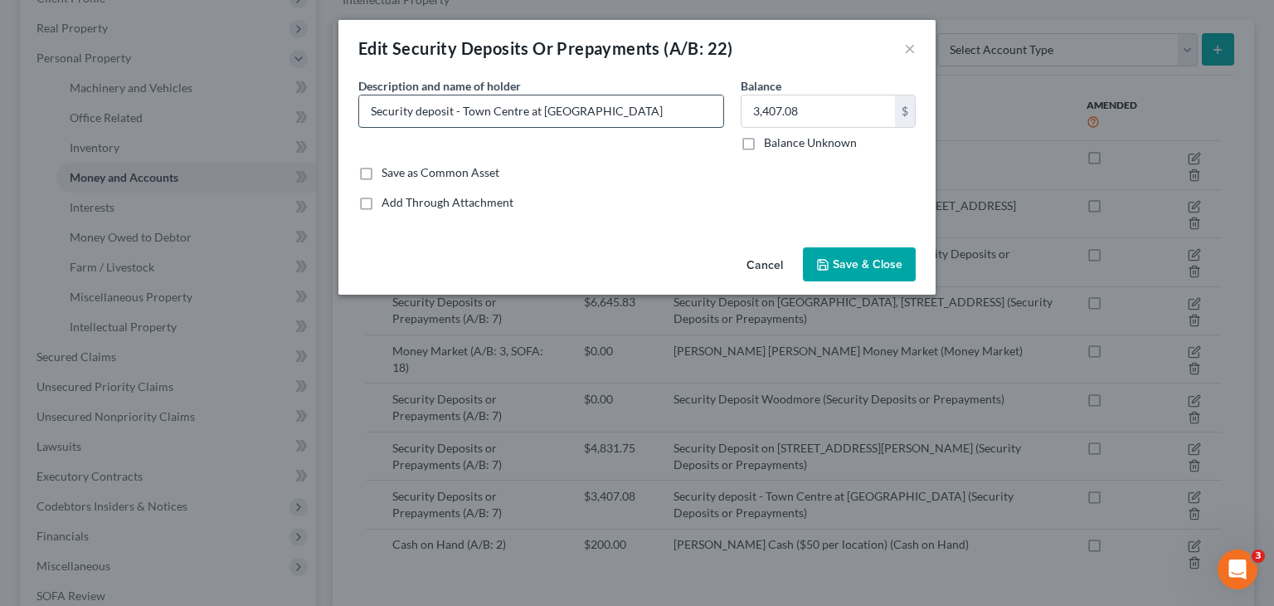
click at [418, 109] on input "Security deposit - Town Centre at Laurel" at bounding box center [541, 111] width 364 height 32
type input "Security Deposit - Town Centre at Laurel"
click at [878, 264] on span "Save & Close" at bounding box center [868, 264] width 70 height 14
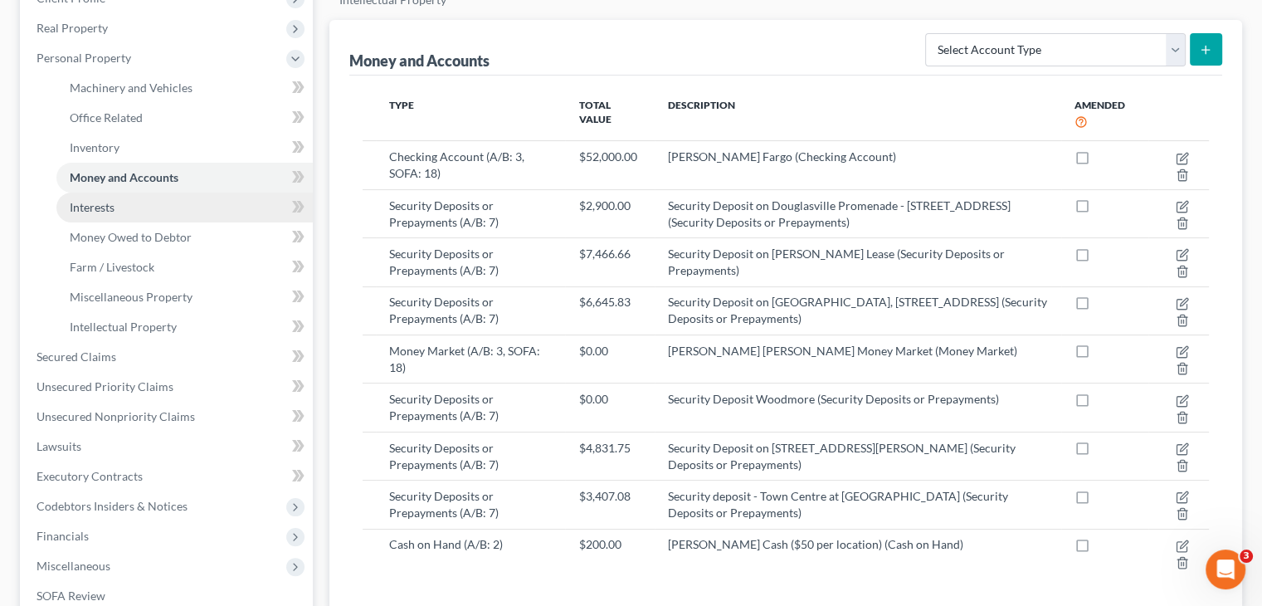
click at [111, 200] on span "Interests" at bounding box center [92, 207] width 45 height 14
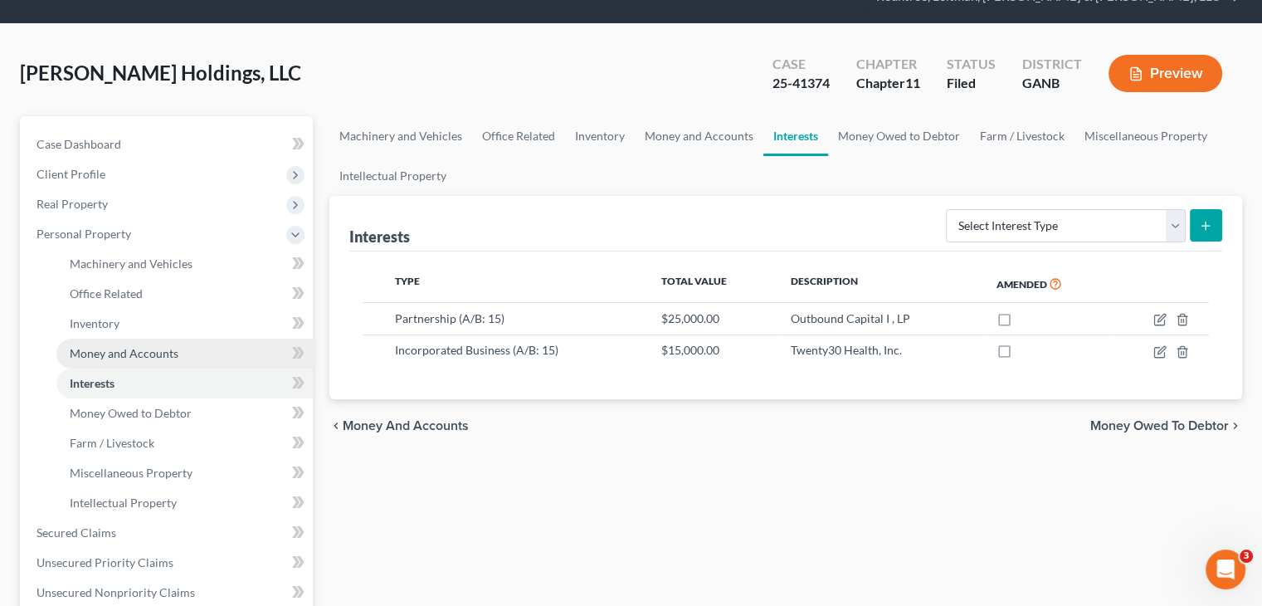
scroll to position [12, 0]
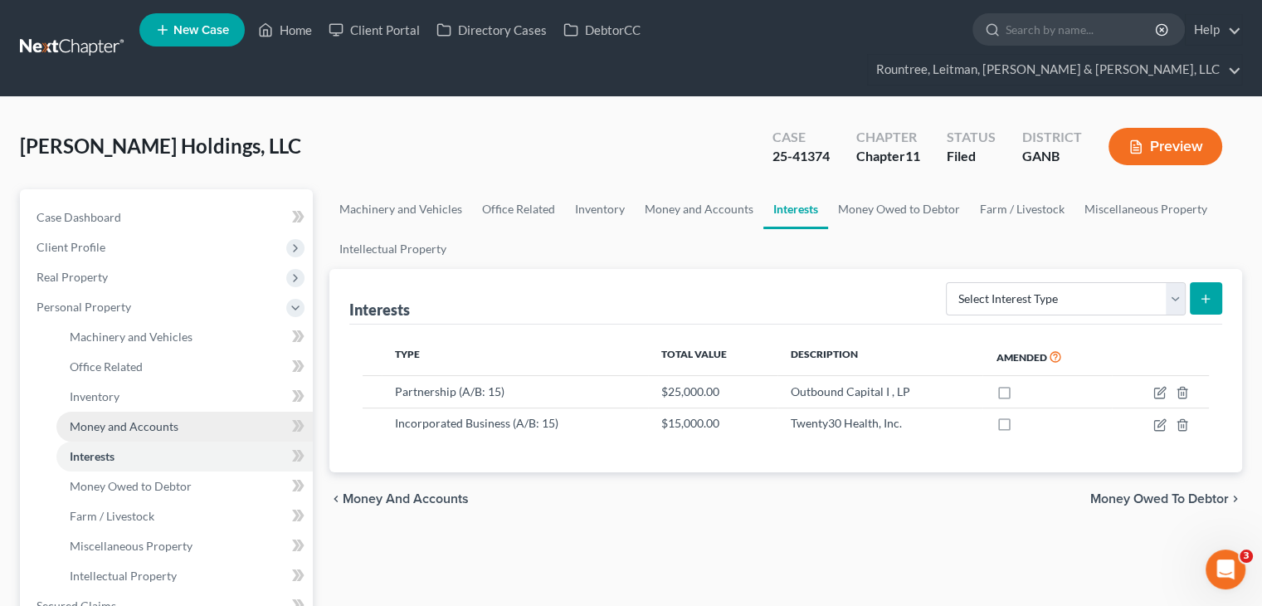
click at [123, 147] on div "Caldwell Holdings, LLC Upgraded Case 25-41374 Chapter Chapter 11 Status Filed D…" at bounding box center [631, 153] width 1222 height 72
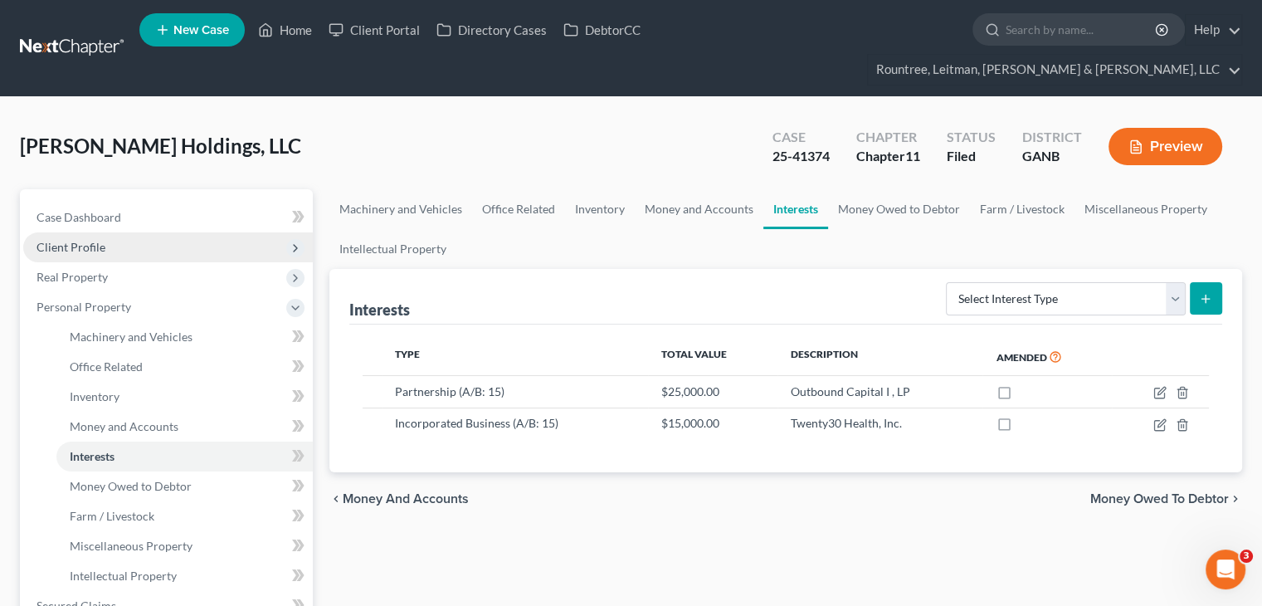
scroll to position [0, 0]
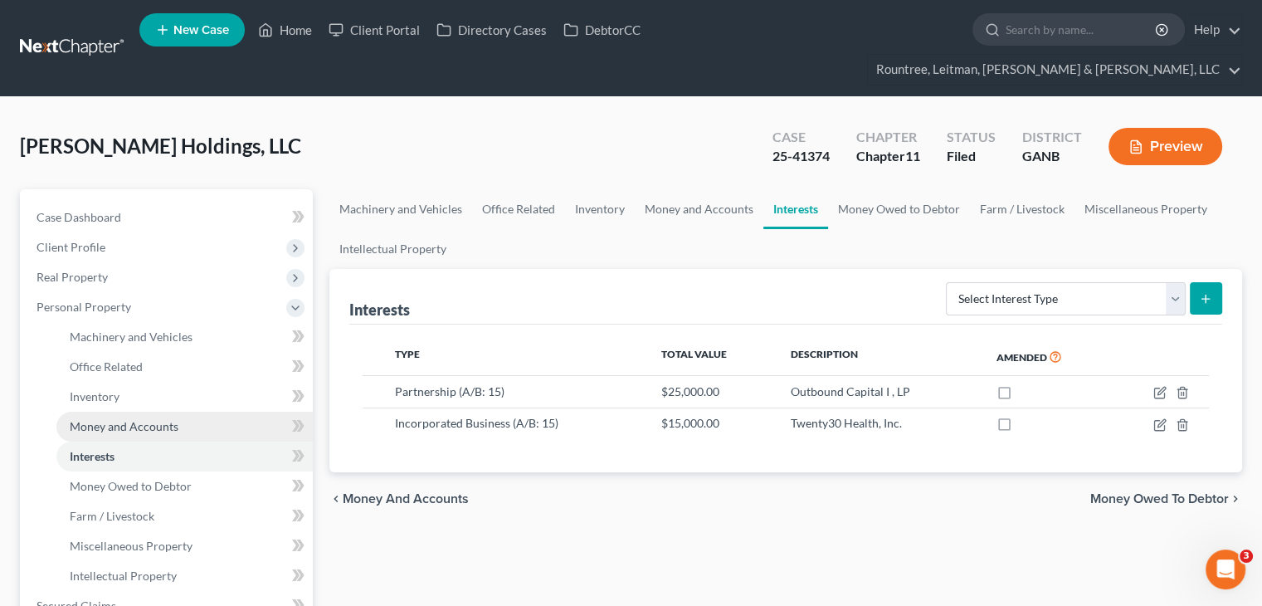
click at [138, 419] on span "Money and Accounts" at bounding box center [124, 426] width 109 height 14
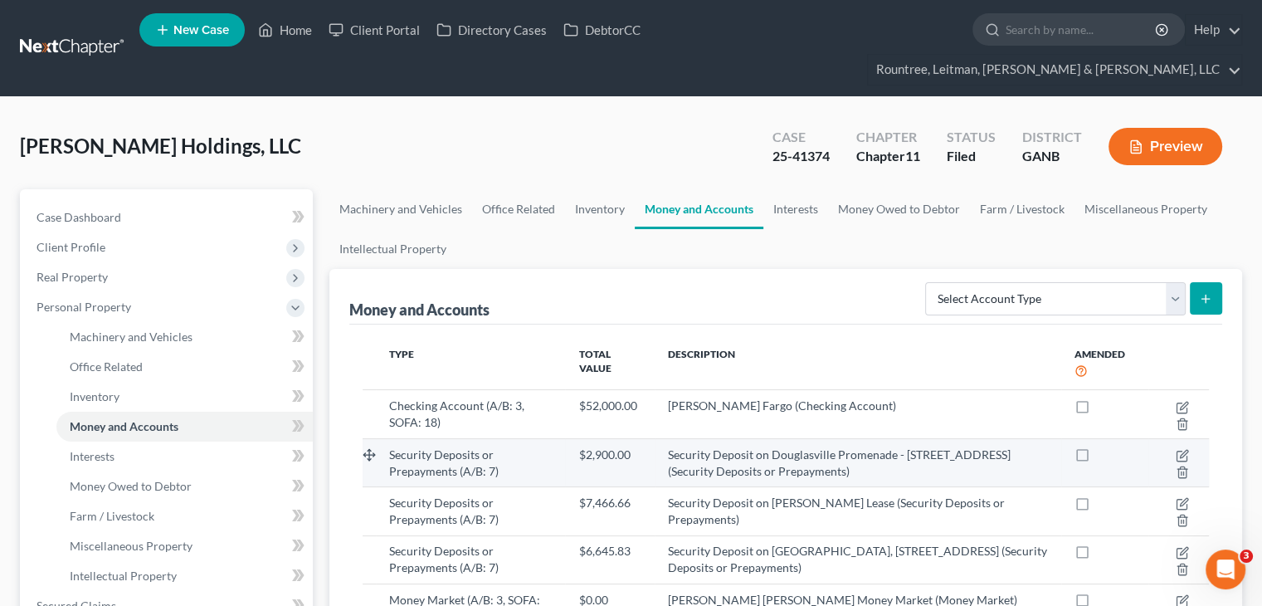
click at [524, 447] on div "Security Deposits or Prepayments (A/B: 7)" at bounding box center [470, 462] width 163 height 33
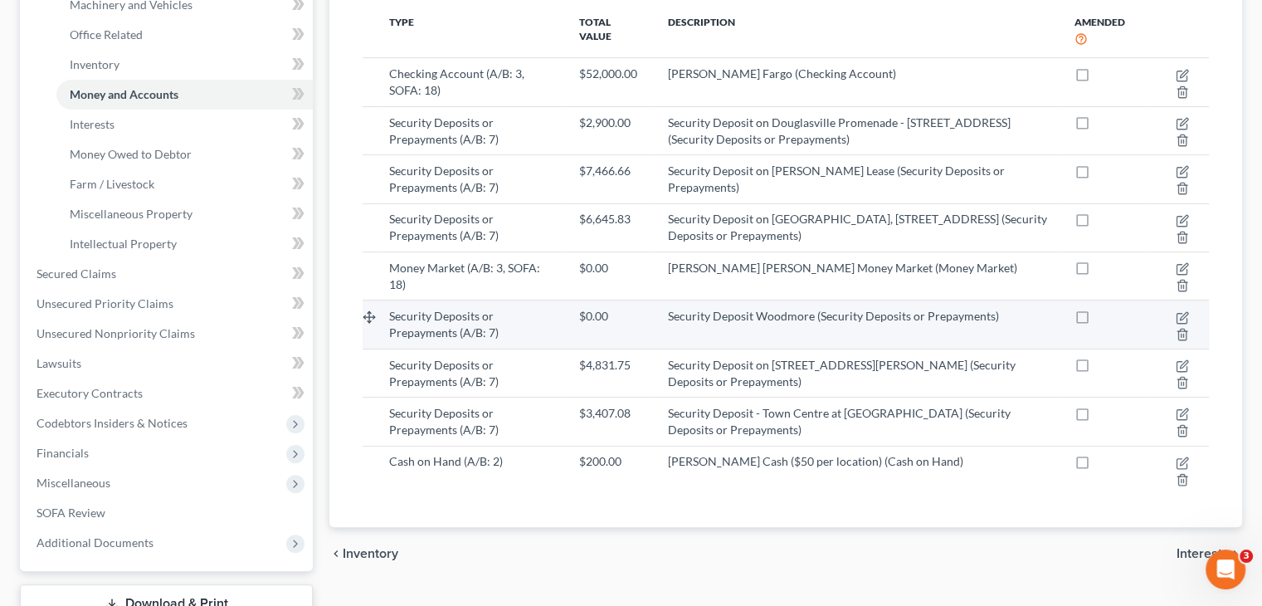
scroll to position [249, 0]
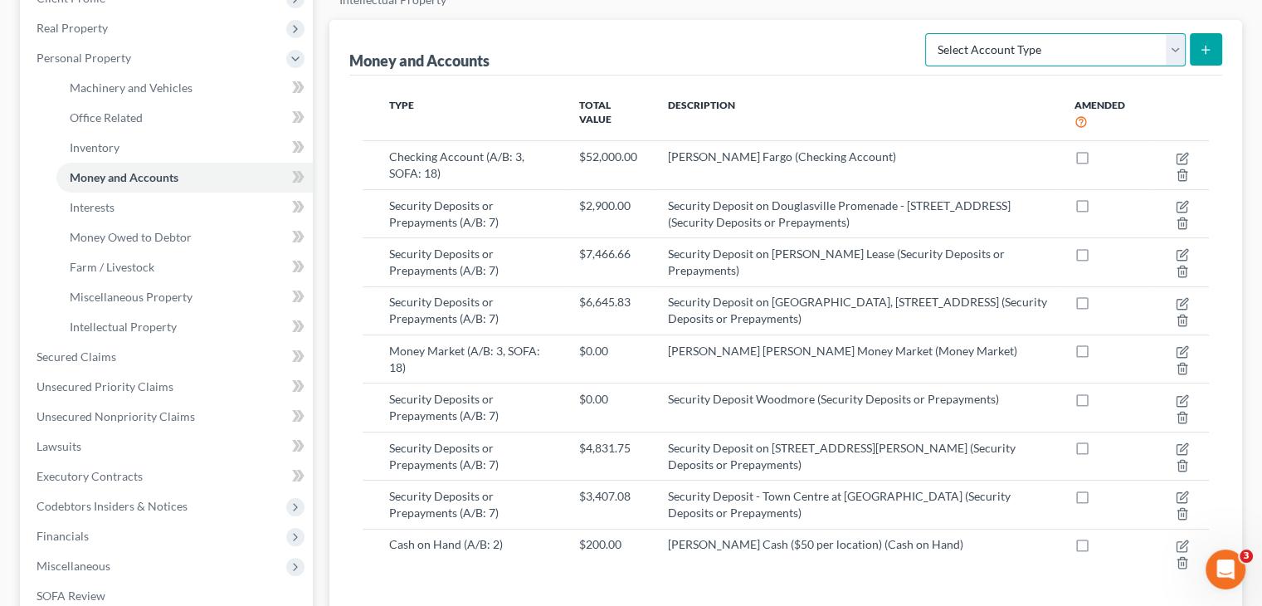
click at [1174, 33] on select "Select Account Type Brokerage (A/B: 3, SOFA: 18) Cash on Hand (A/B: 2) Certific…" at bounding box center [1055, 49] width 260 height 33
select select "security_deposits"
click at [927, 33] on select "Select Account Type Brokerage (A/B: 3, SOFA: 18) Cash on Hand (A/B: 2) Certific…" at bounding box center [1055, 49] width 260 height 33
click at [1206, 43] on icon "submit" at bounding box center [1205, 49] width 13 height 13
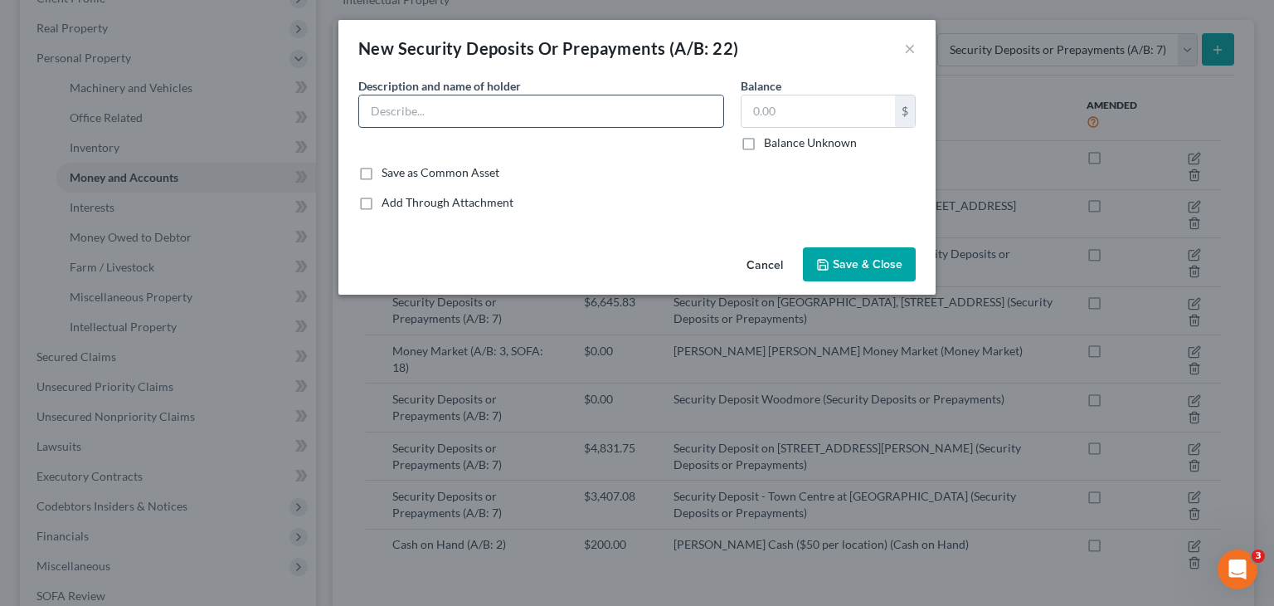
click at [421, 112] on input "text" at bounding box center [541, 111] width 364 height 32
type input "Security Deposit - 10036 Darnestown Road, Rockville, MD"
type input "9,004.16"
click at [849, 263] on span "Save & Close" at bounding box center [868, 264] width 70 height 14
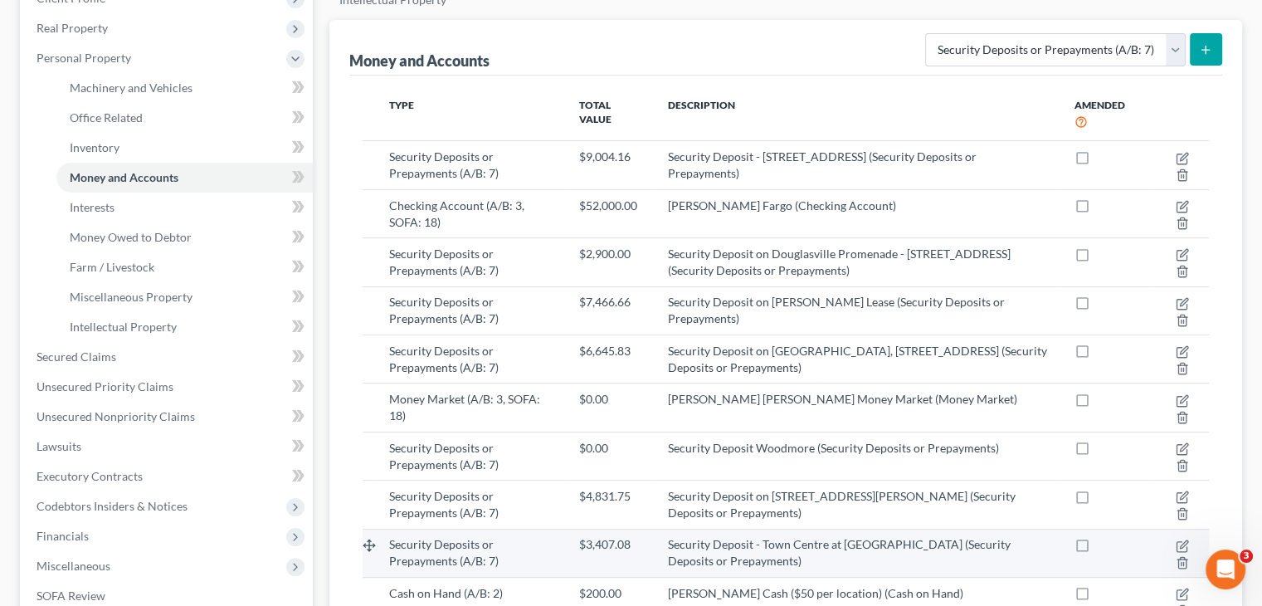
scroll to position [332, 0]
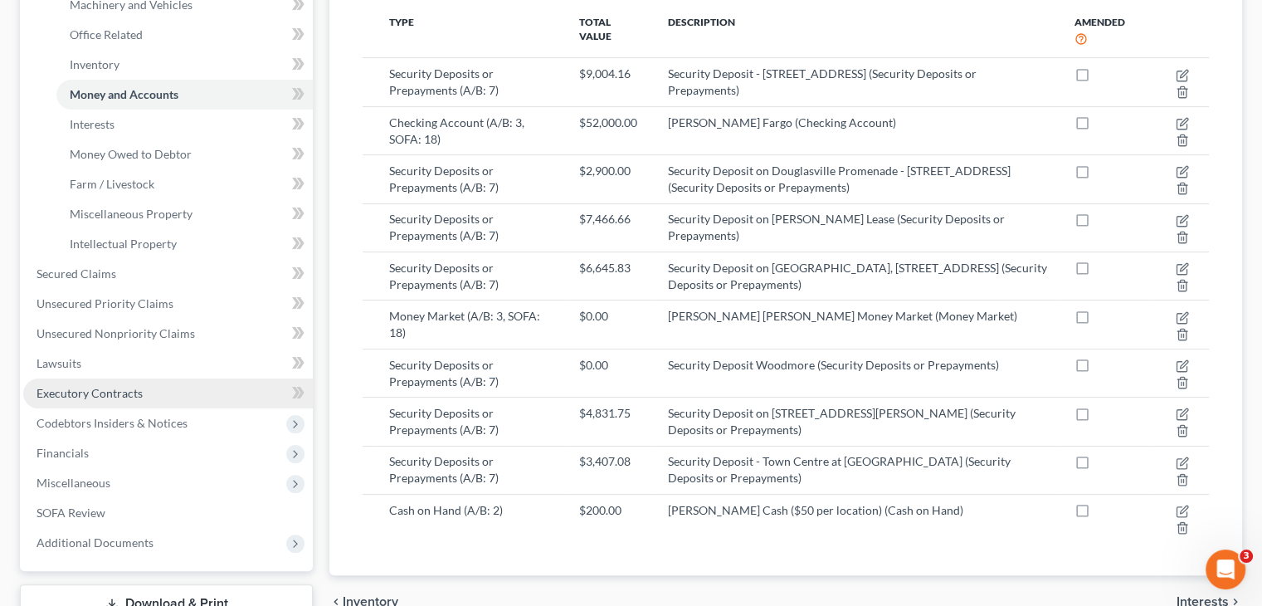
click at [103, 386] on span "Executory Contracts" at bounding box center [89, 393] width 106 height 14
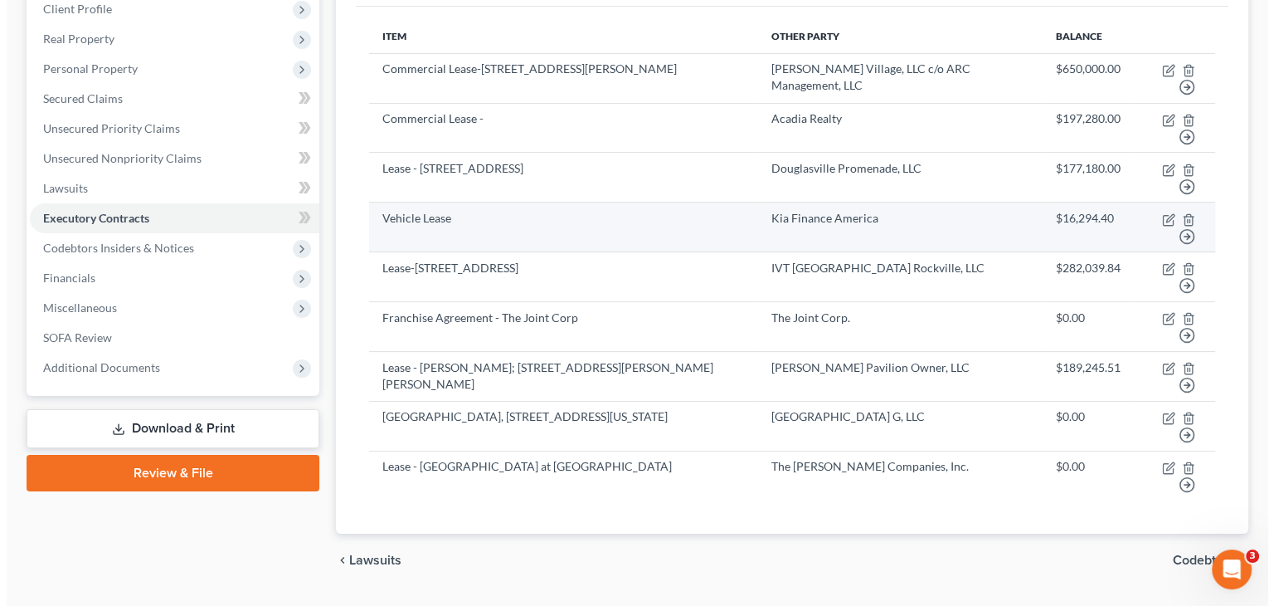
scroll to position [249, 0]
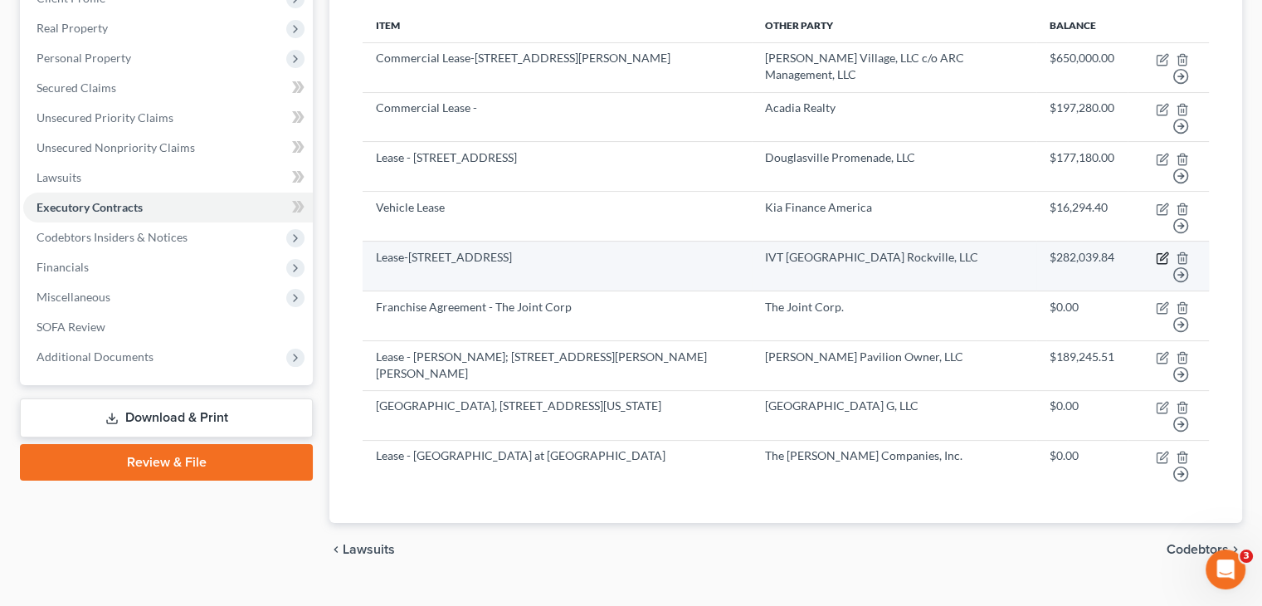
click at [1161, 251] on icon "button" at bounding box center [1162, 257] width 13 height 13
select select "3"
select select "14"
select select "0"
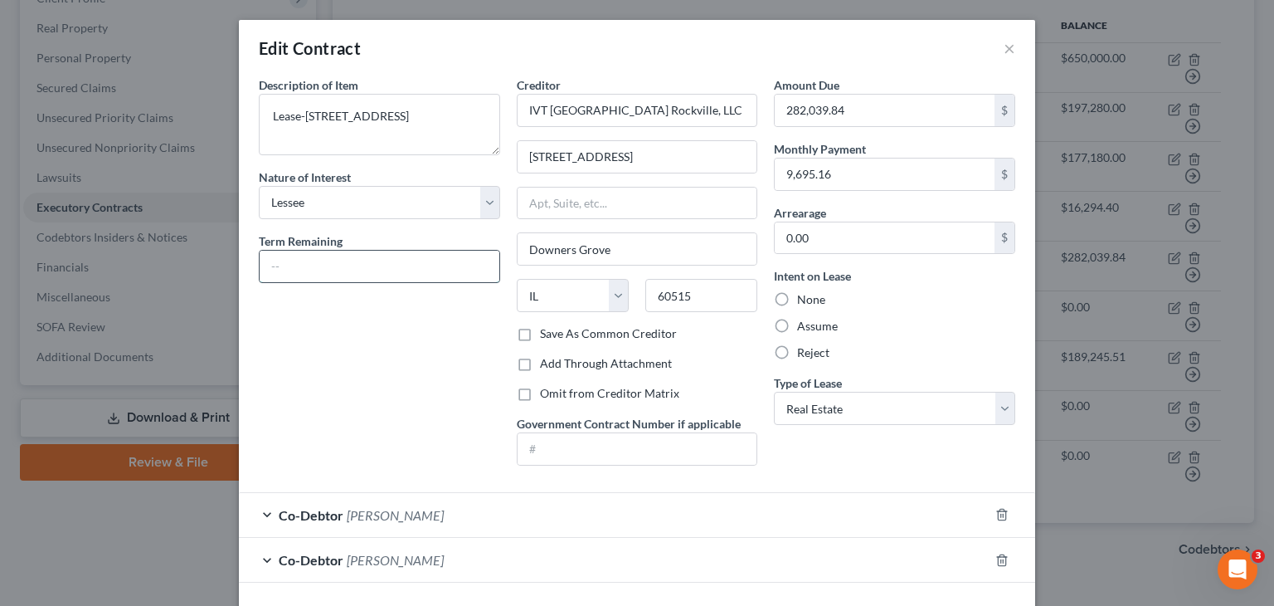
click at [396, 273] on input "text" at bounding box center [380, 267] width 240 height 32
type input "2"
type input "28 months"
click at [365, 359] on div "Description of non-residential real property * Description of Item * Lease-1003…" at bounding box center [380, 277] width 258 height 402
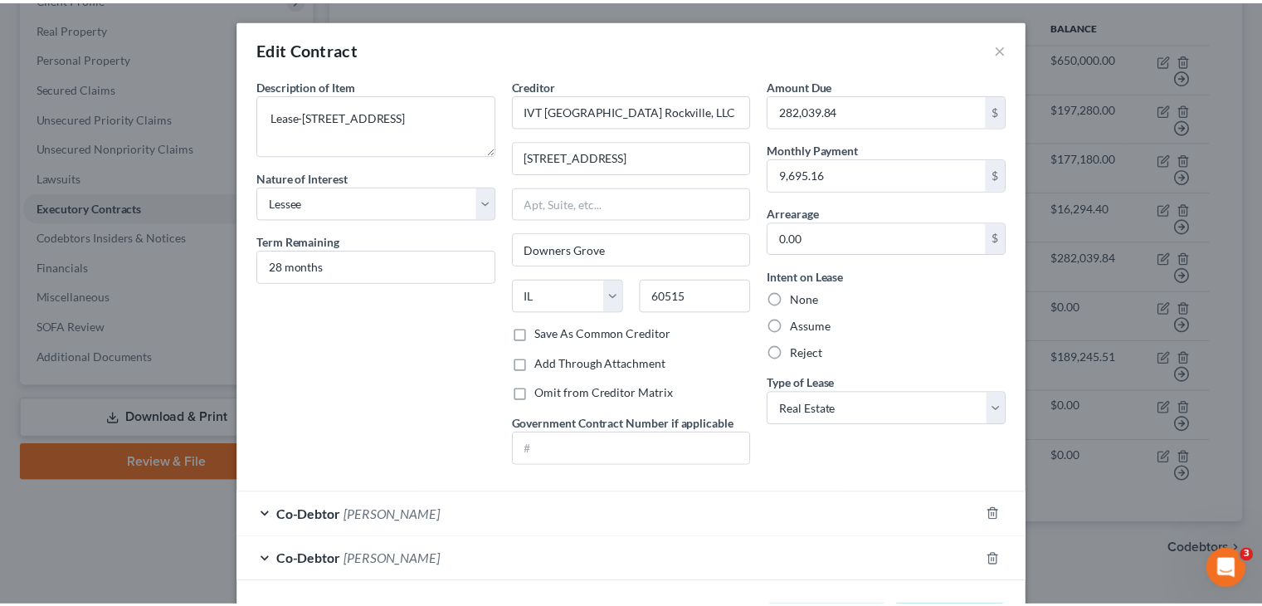
scroll to position [66, 0]
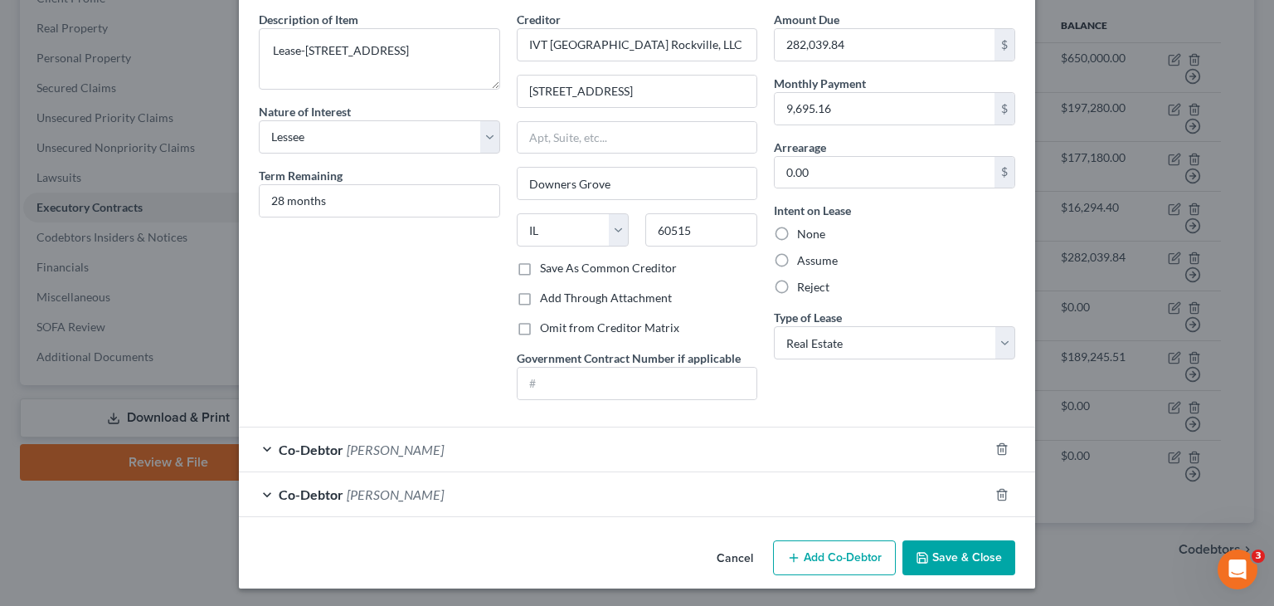
click at [942, 562] on button "Save & Close" at bounding box center [959, 557] width 113 height 35
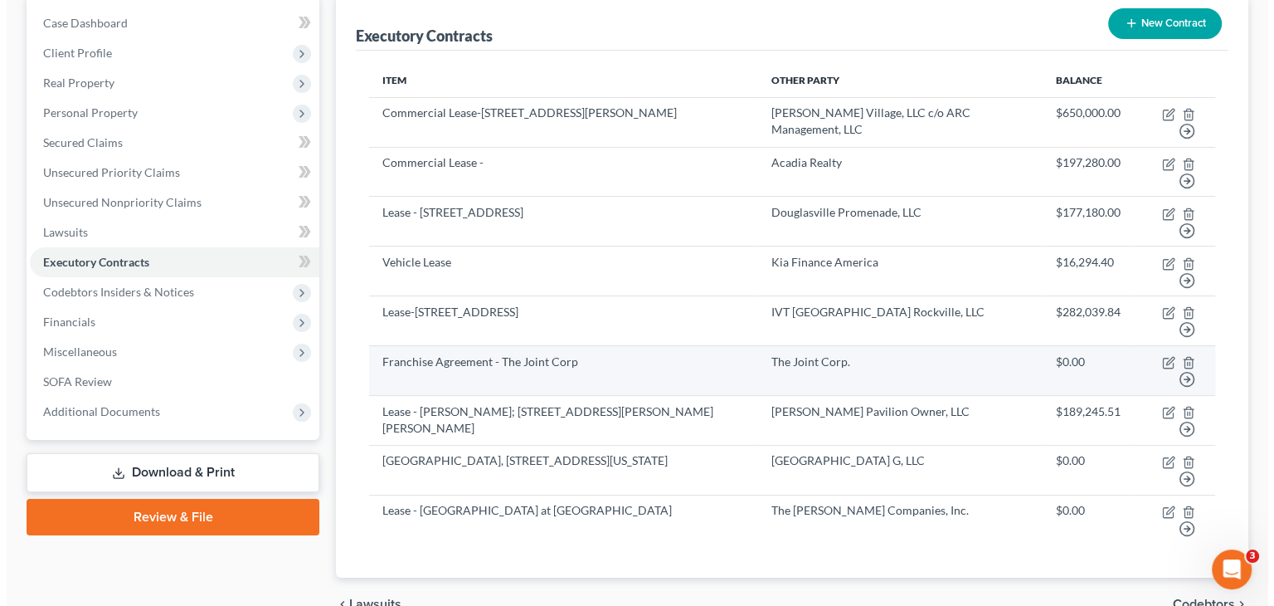
scroll to position [166, 0]
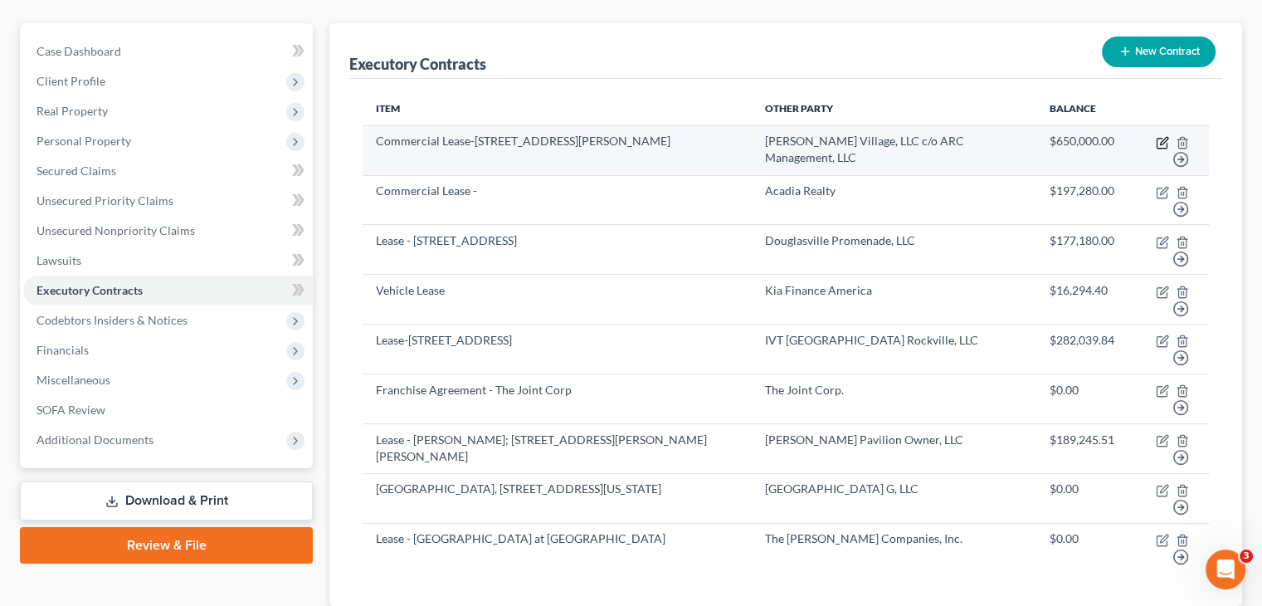
click at [1162, 137] on icon "button" at bounding box center [1163, 140] width 7 height 7
select select "2"
select select "48"
select select "0"
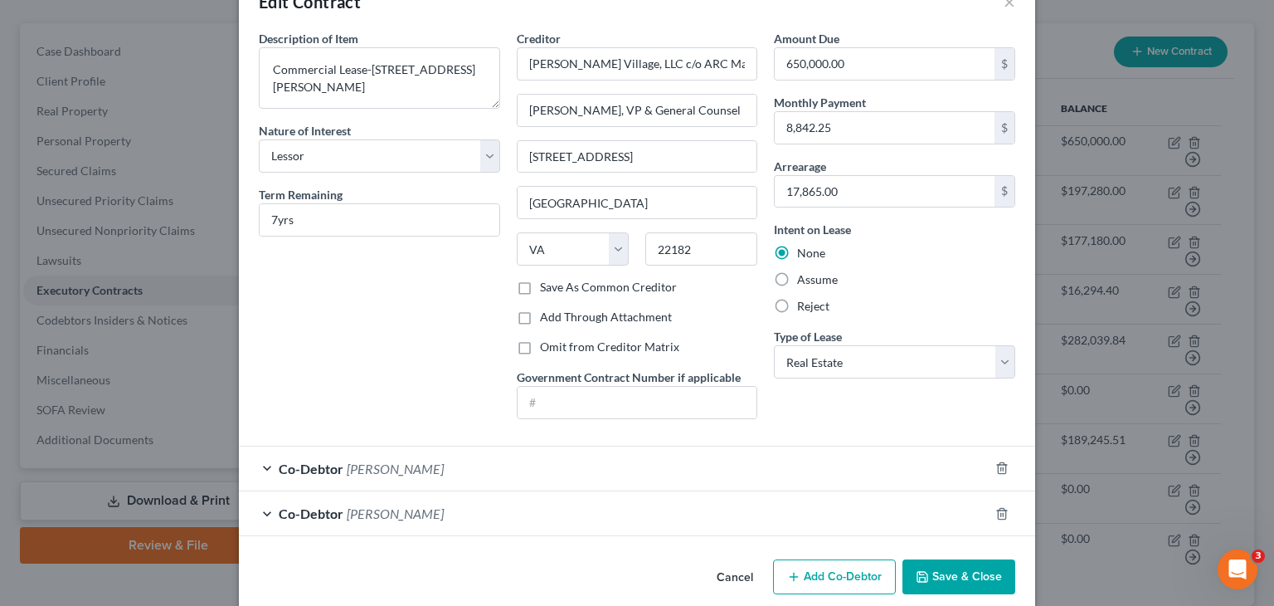
scroll to position [66, 0]
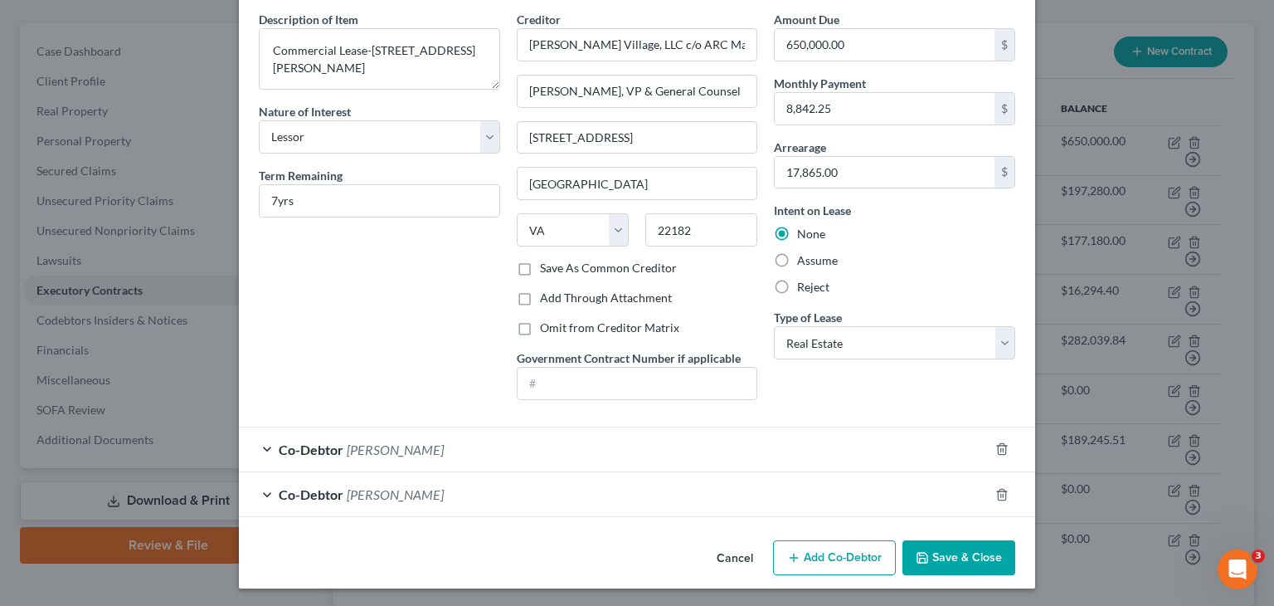
click at [966, 555] on button "Save & Close" at bounding box center [959, 557] width 113 height 35
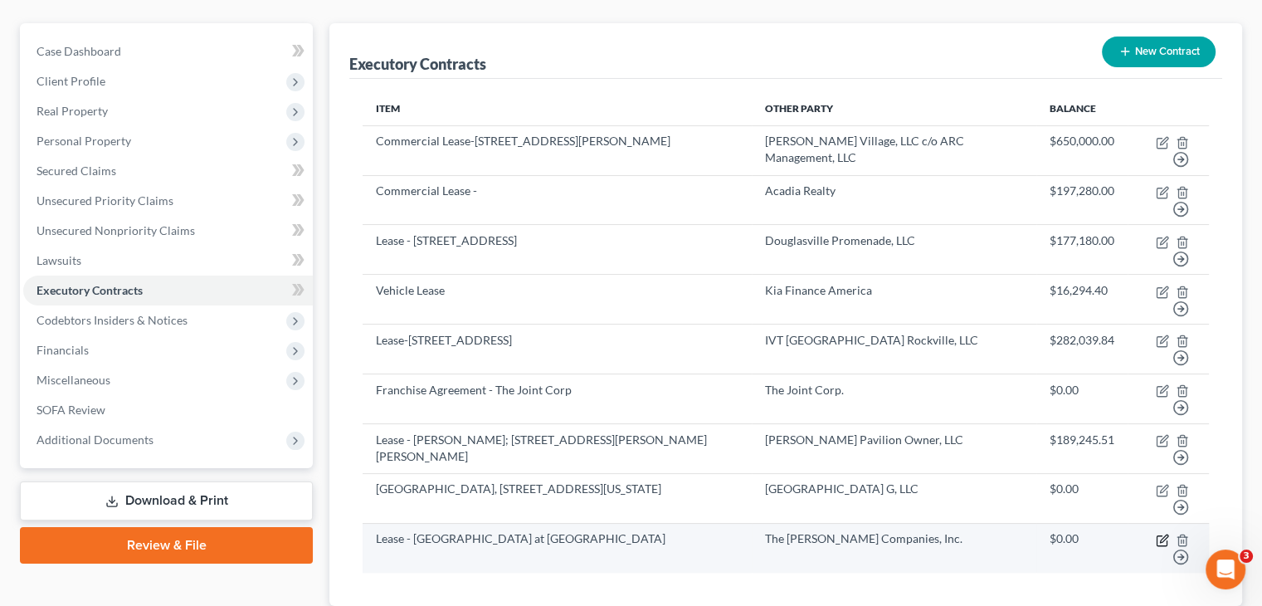
click at [1160, 534] on icon "button" at bounding box center [1163, 537] width 7 height 7
select select "3"
select select "22"
select select "0"
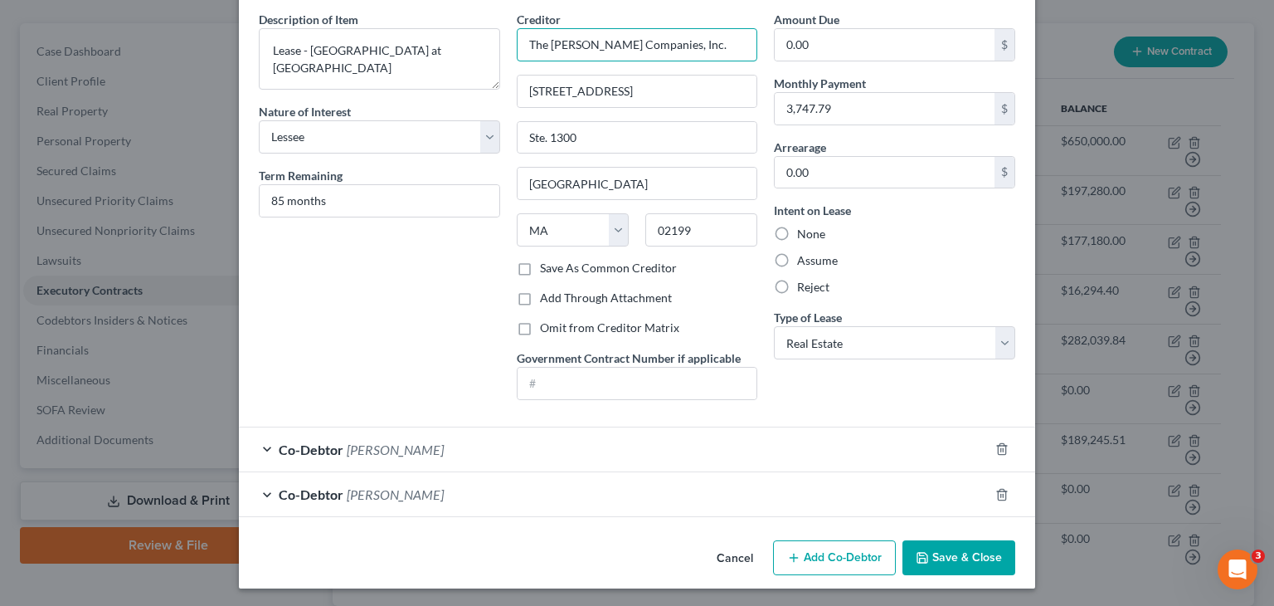
click at [698, 44] on input "The Wilder Companies, Inc." at bounding box center [637, 44] width 241 height 33
drag, startPoint x: 698, startPoint y: 44, endPoint x: -132, endPoint y: -36, distance: 834.2
click at [0, 0] on html "Home New Case Client Portal Directory Cases DebtorCC Rountree, Leitman, Klein &…" at bounding box center [637, 278] width 1274 height 888
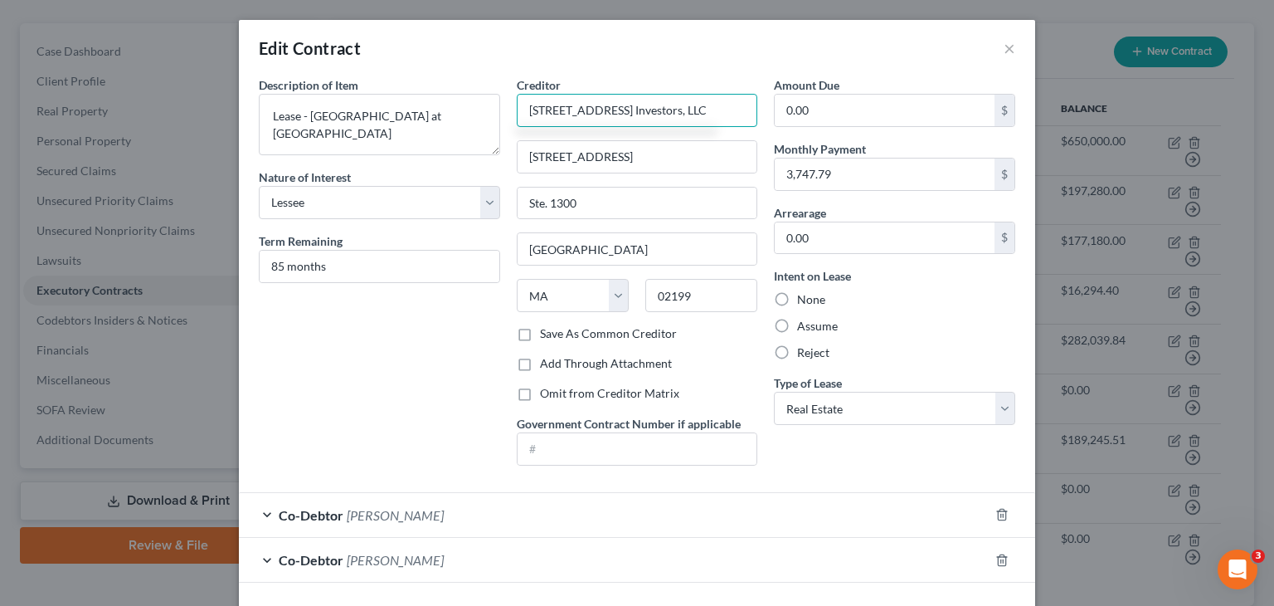
type input "14700 Baltimore Avenue Investors, LLC"
type input "c/o UBS Realty Investors, LLC"
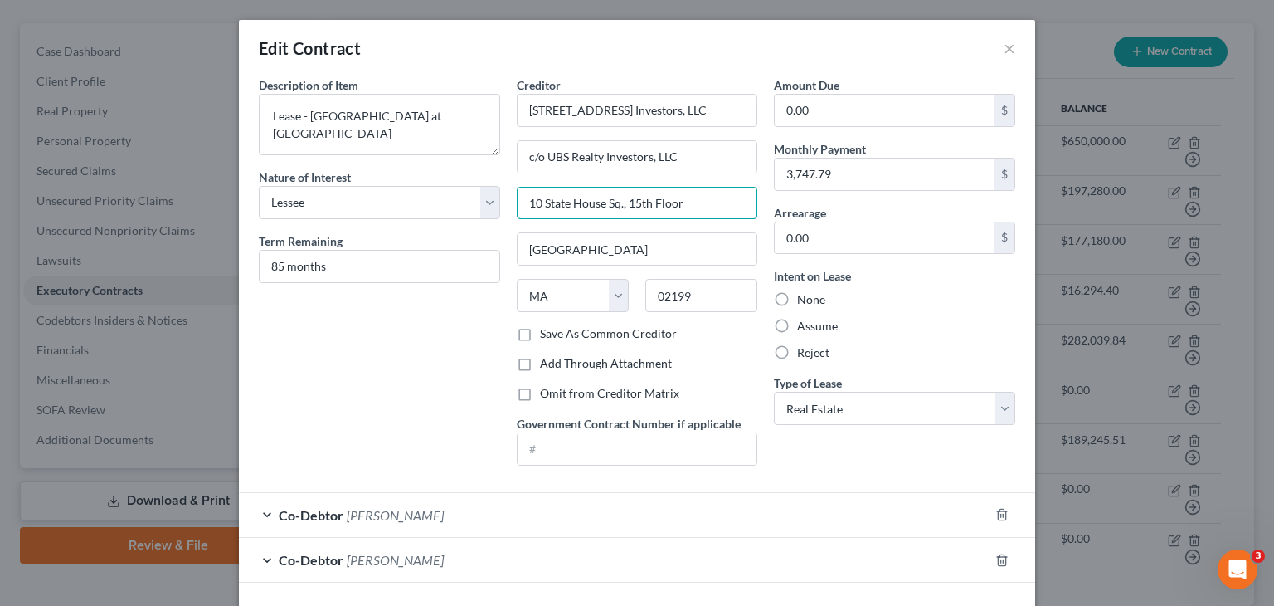
type input "10 State House Sq., 15th Floor"
type input "Hartford"
select select "6"
type input "06103"
click at [540, 329] on label "Save As Common Creditor" at bounding box center [608, 333] width 137 height 17
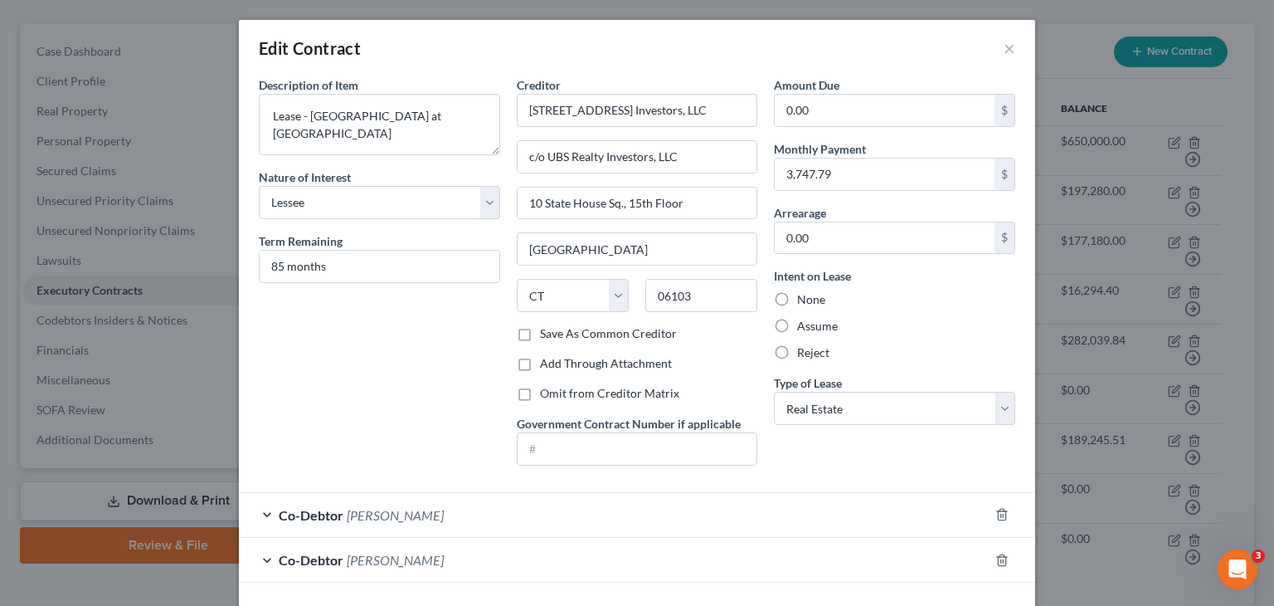
click at [547, 329] on input "Save As Common Creditor" at bounding box center [552, 330] width 11 height 11
checkbox input "true"
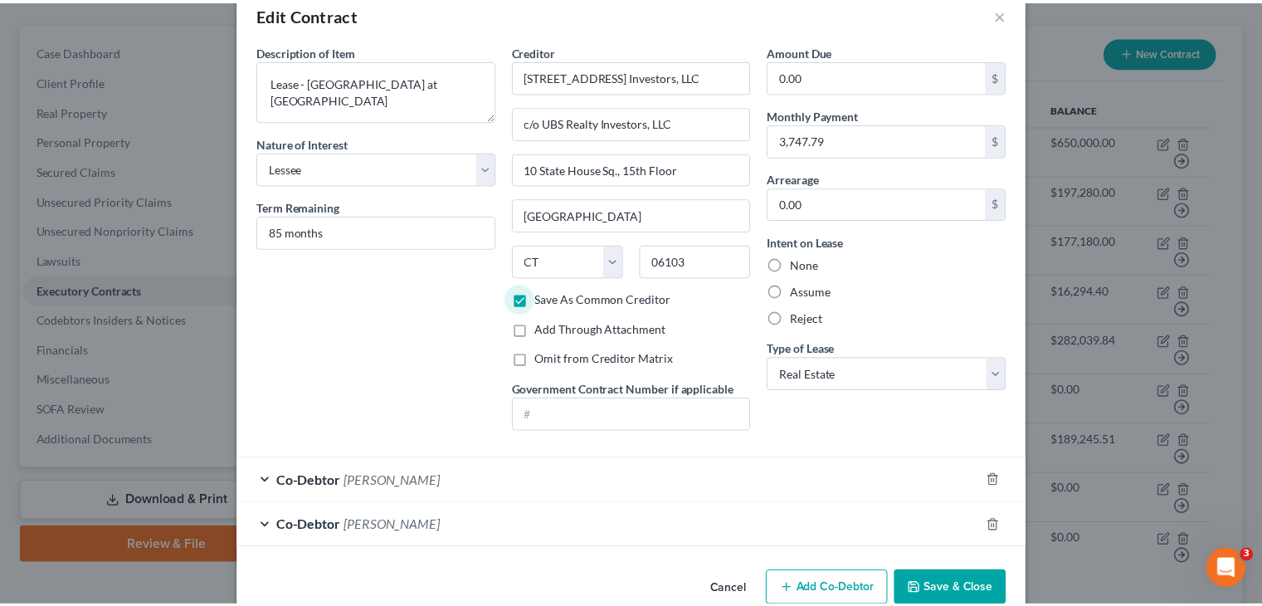
scroll to position [66, 0]
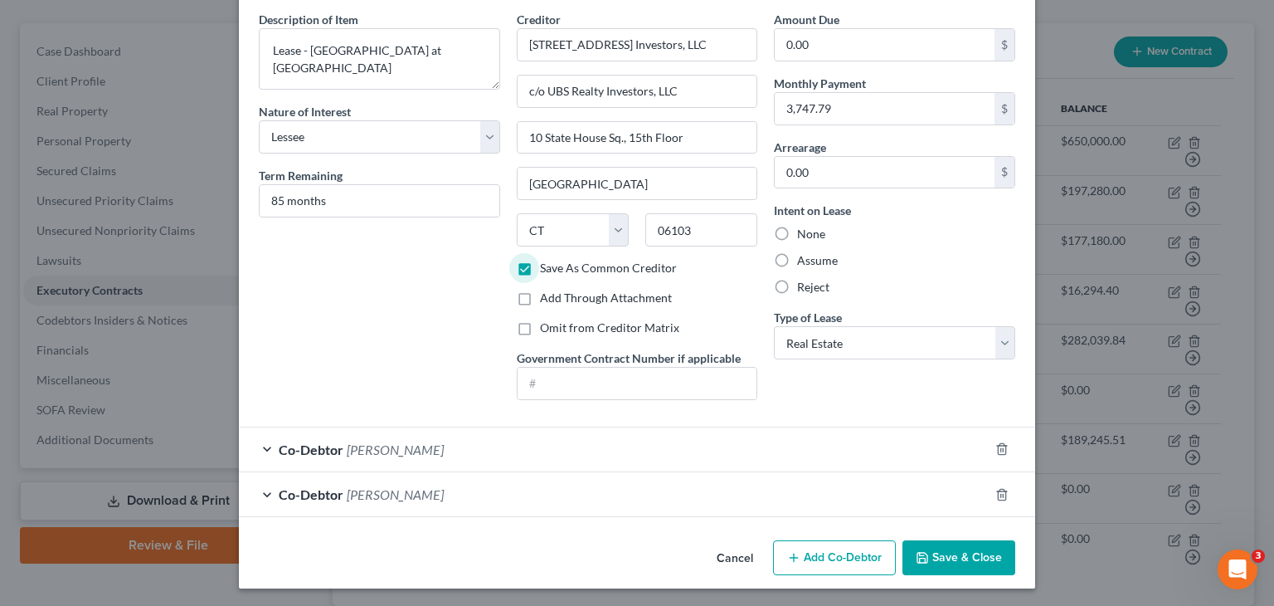
click at [938, 553] on button "Save & Close" at bounding box center [959, 557] width 113 height 35
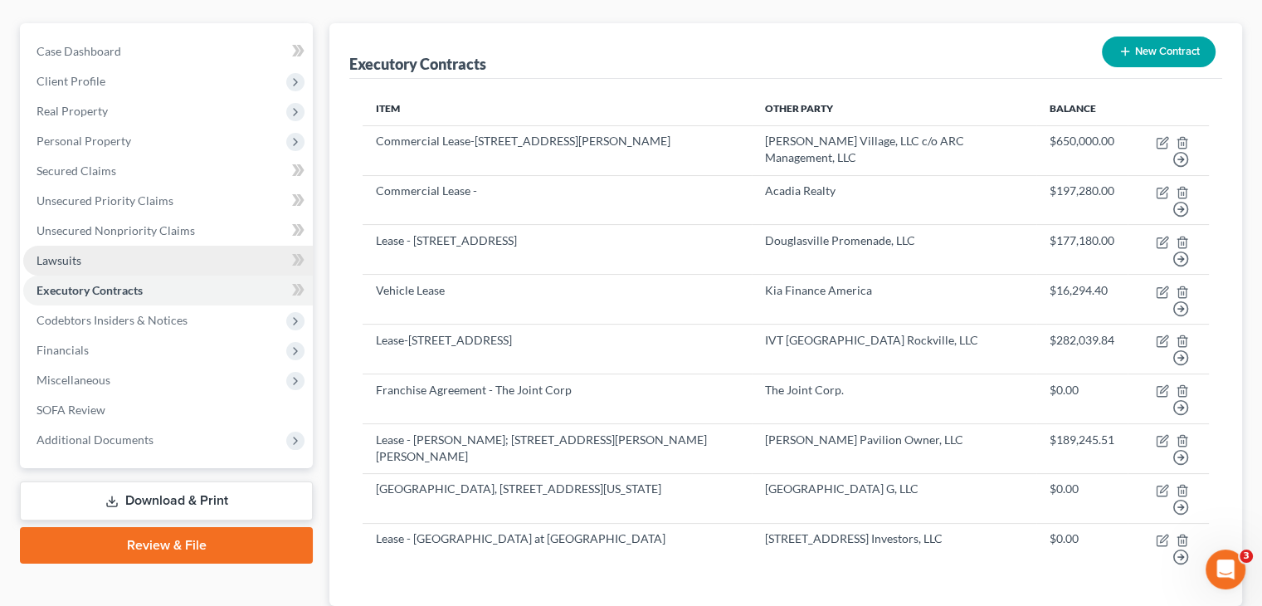
click at [60, 253] on span "Lawsuits" at bounding box center [58, 260] width 45 height 14
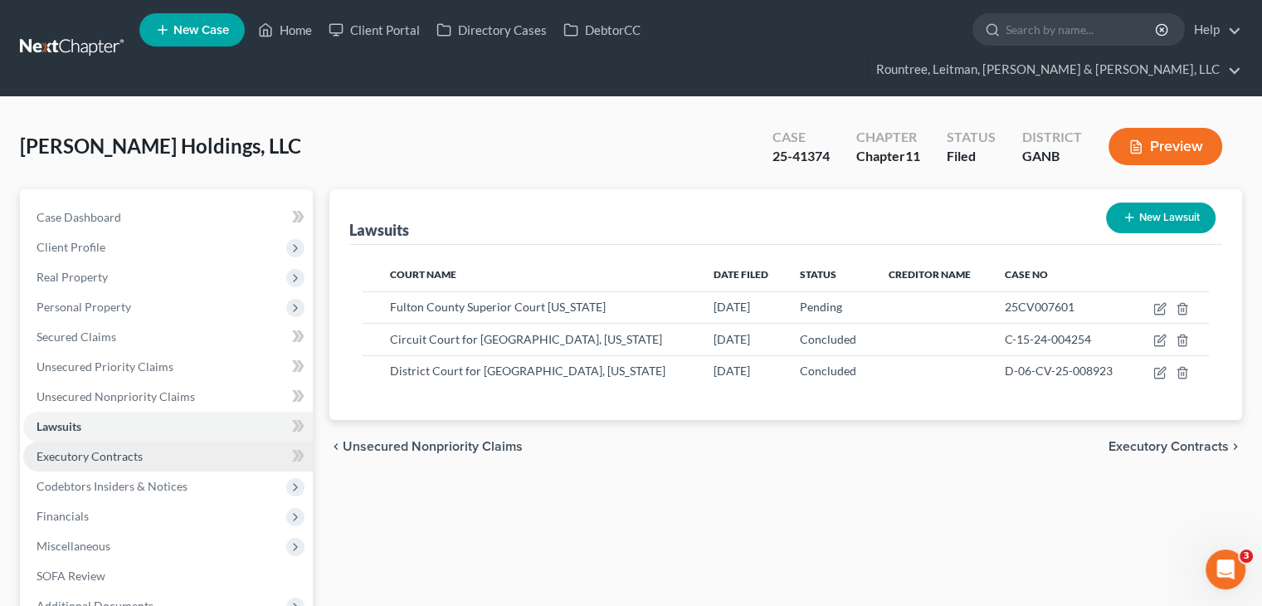
click at [63, 449] on span "Executory Contracts" at bounding box center [89, 456] width 106 height 14
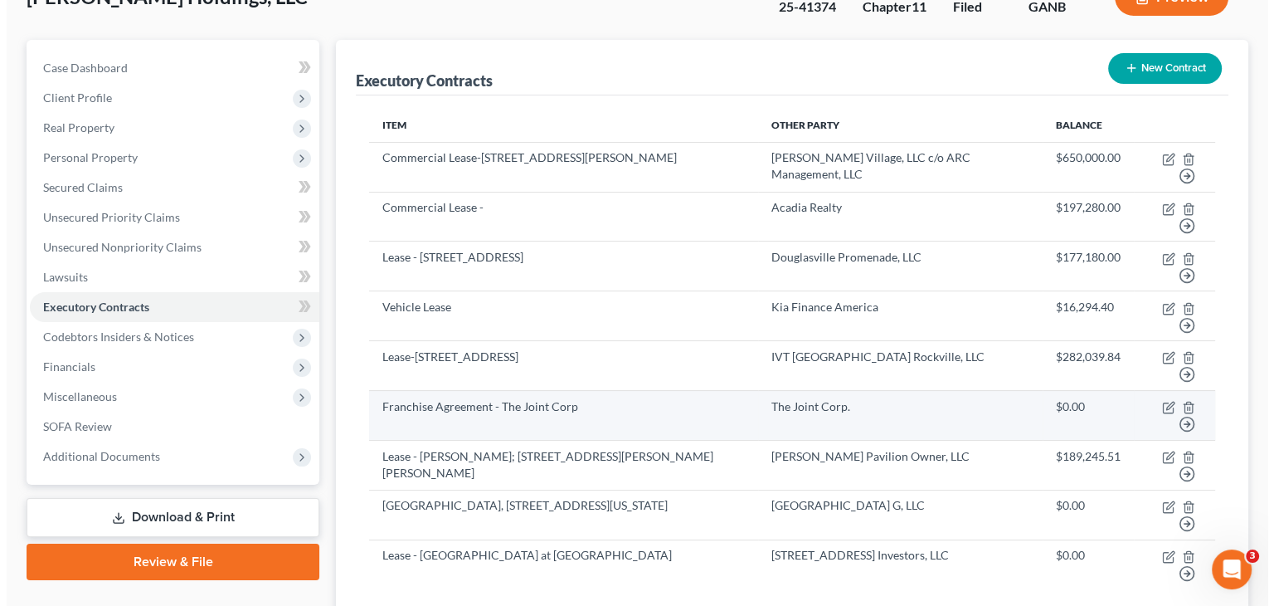
scroll to position [166, 0]
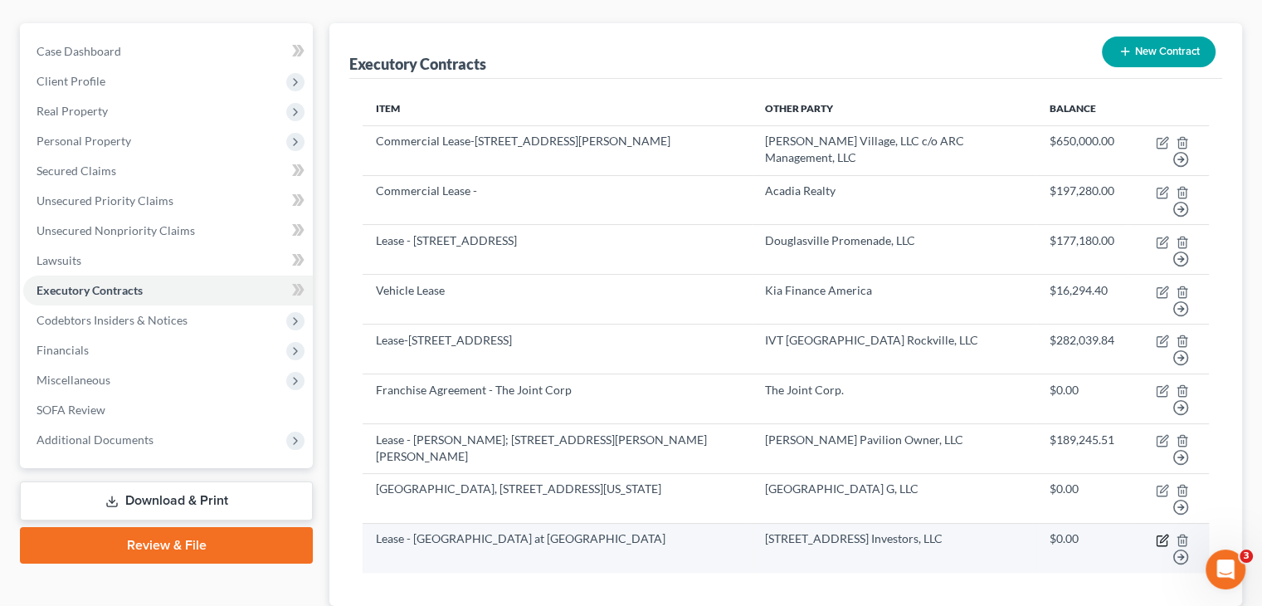
click at [1160, 534] on icon "button" at bounding box center [1163, 537] width 7 height 7
select select "3"
select select "6"
select select "0"
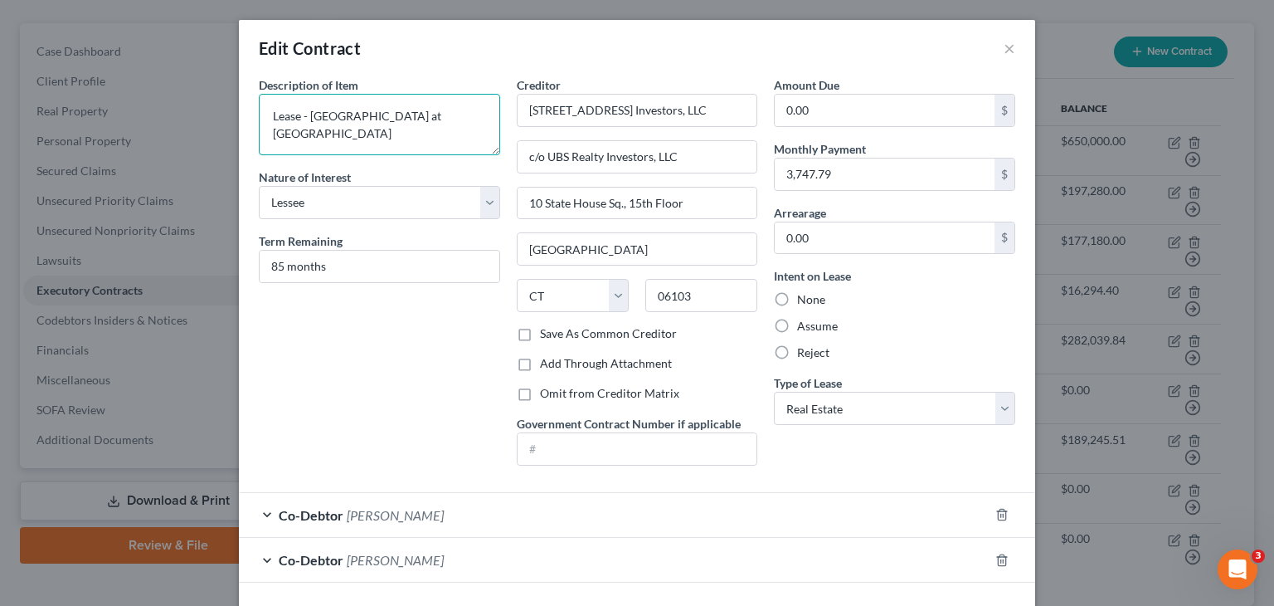
click at [460, 117] on textarea "Lease - Town Centre at Laurel" at bounding box center [379, 124] width 241 height 61
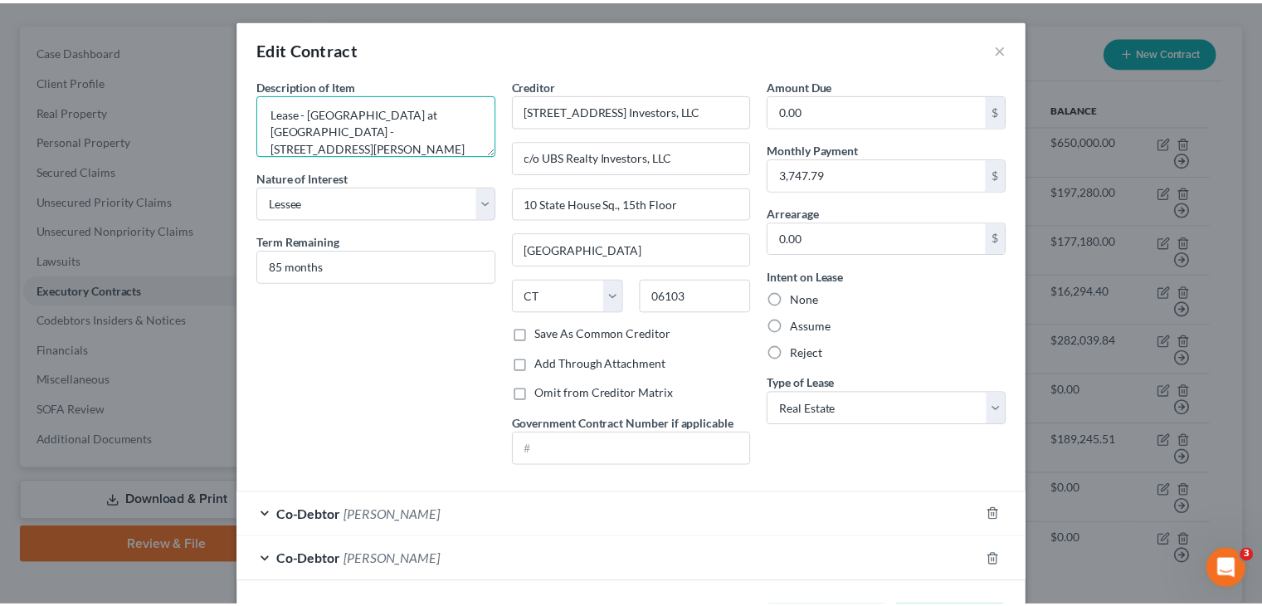
scroll to position [66, 0]
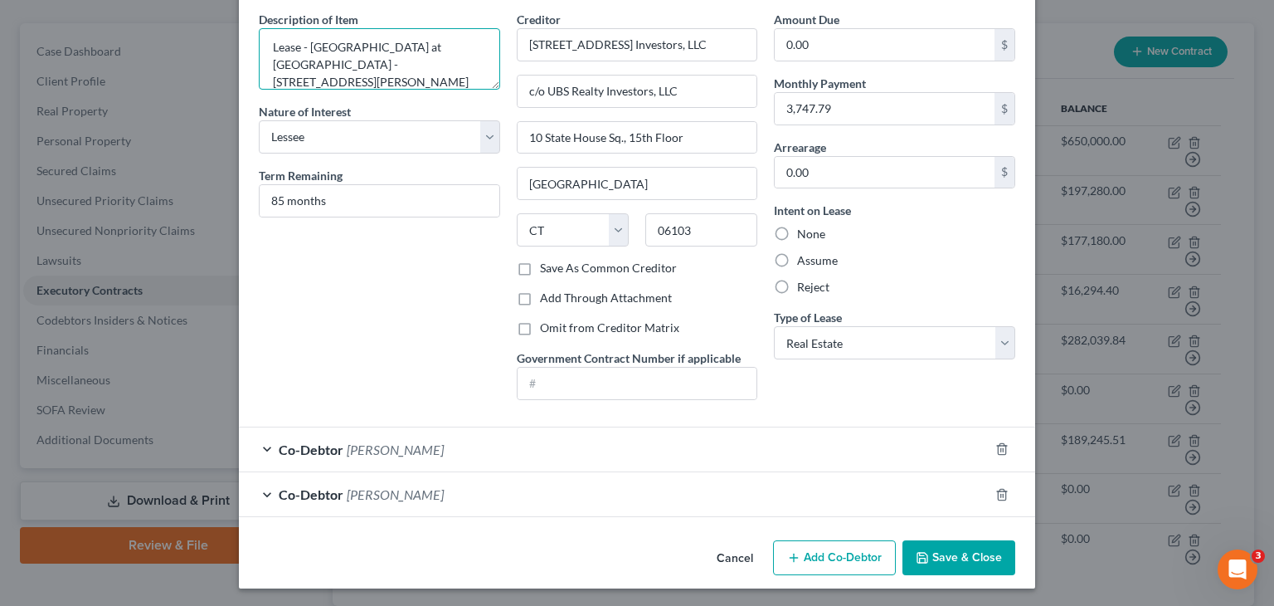
type textarea "Lease - Town Centre at Laurel - 15480 Annapolis Road, Ste. 202-260, Bowie, MD 2…"
click at [959, 550] on button "Save & Close" at bounding box center [959, 557] width 113 height 35
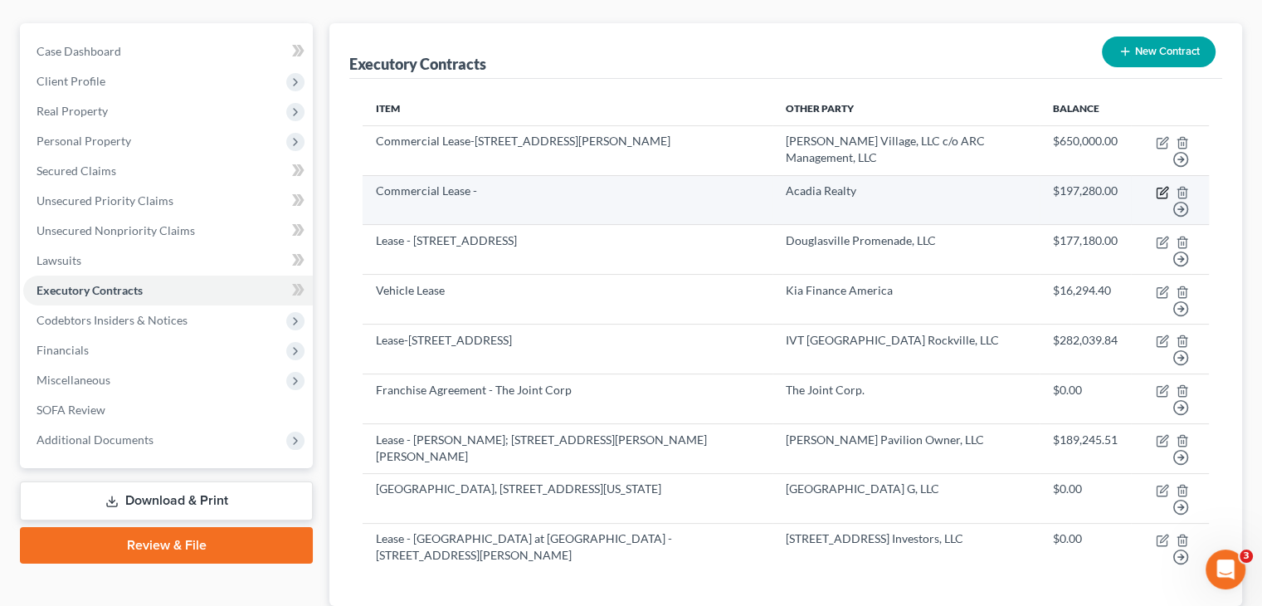
click at [1160, 186] on icon "button" at bounding box center [1162, 192] width 13 height 13
select select "2"
select select "35"
select select "0"
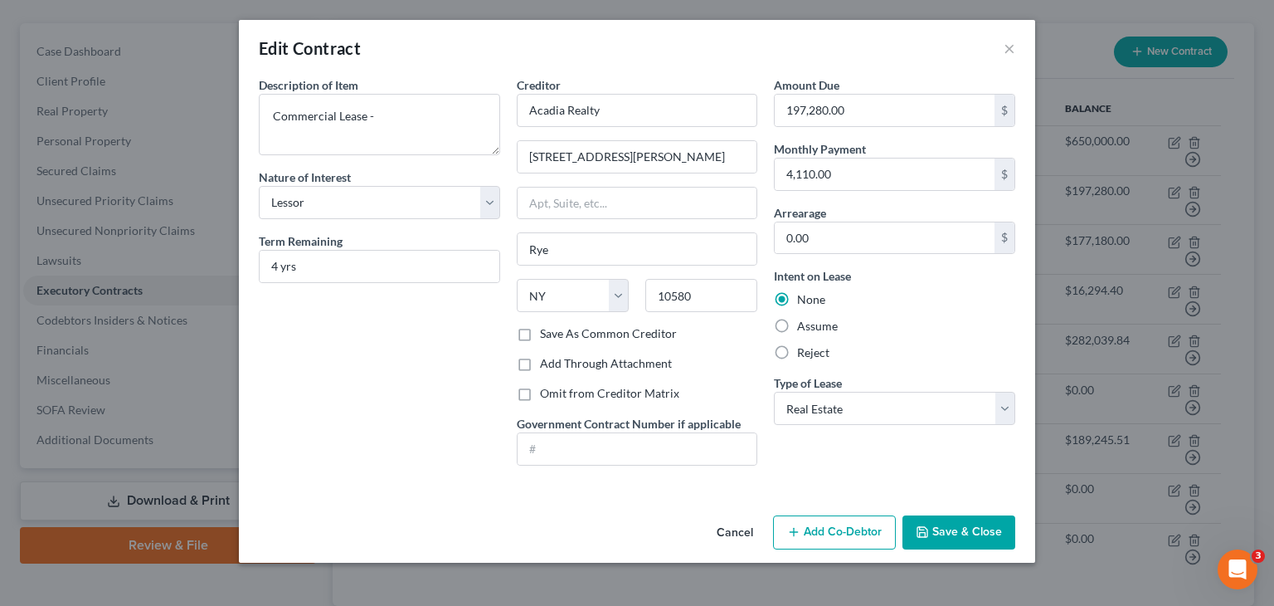
click at [743, 530] on button "Cancel" at bounding box center [734, 533] width 63 height 33
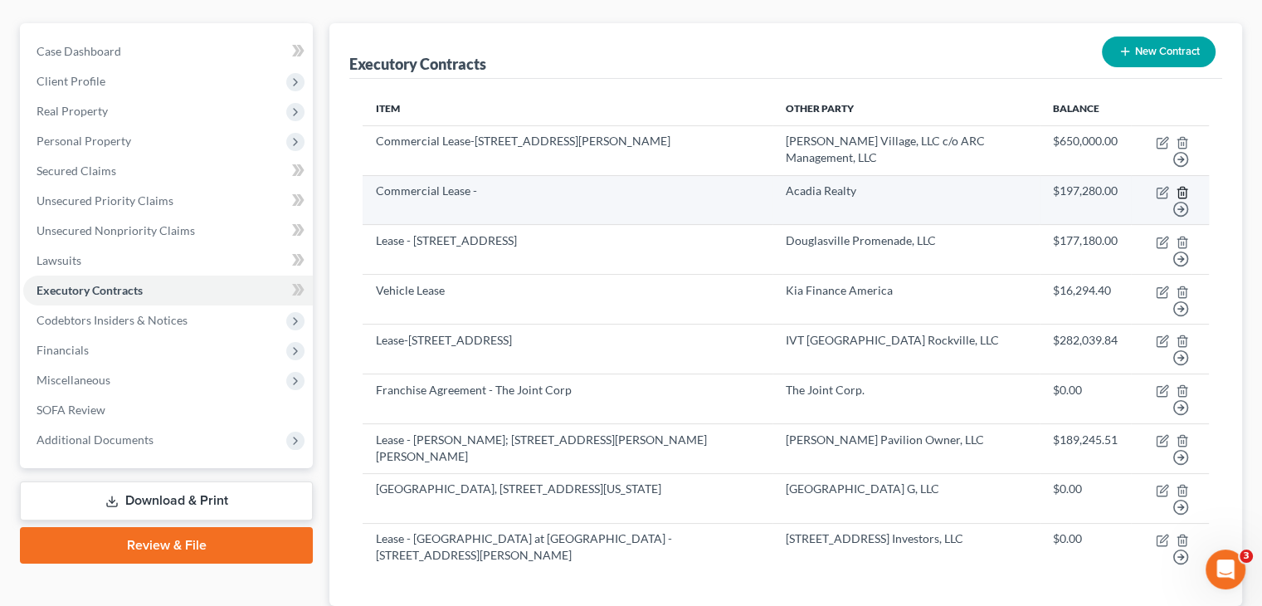
click at [1181, 192] on line "button" at bounding box center [1181, 193] width 0 height 3
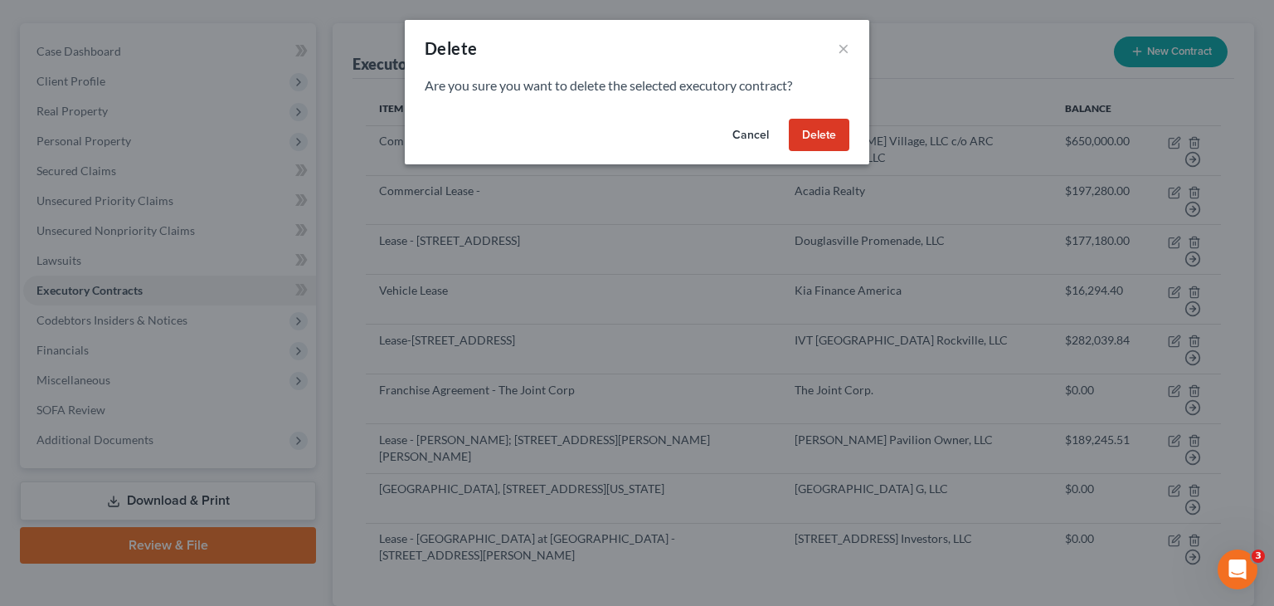
click at [826, 141] on button "Delete" at bounding box center [819, 135] width 61 height 33
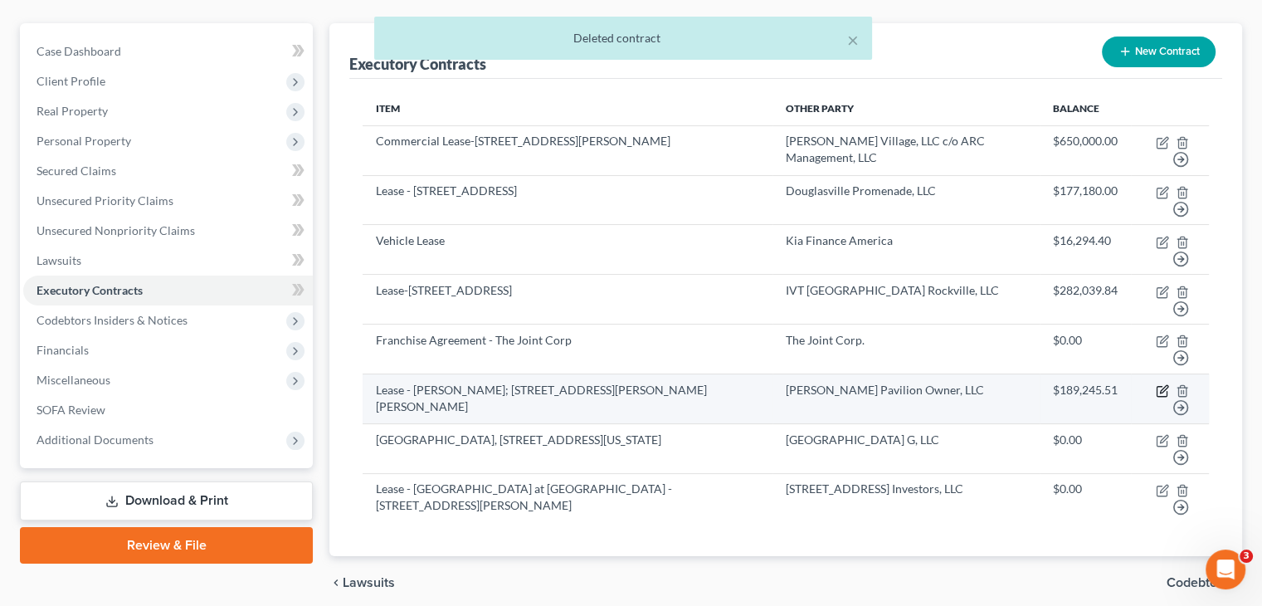
click at [1159, 384] on icon "button" at bounding box center [1162, 390] width 13 height 13
select select "3"
select select "35"
select select "0"
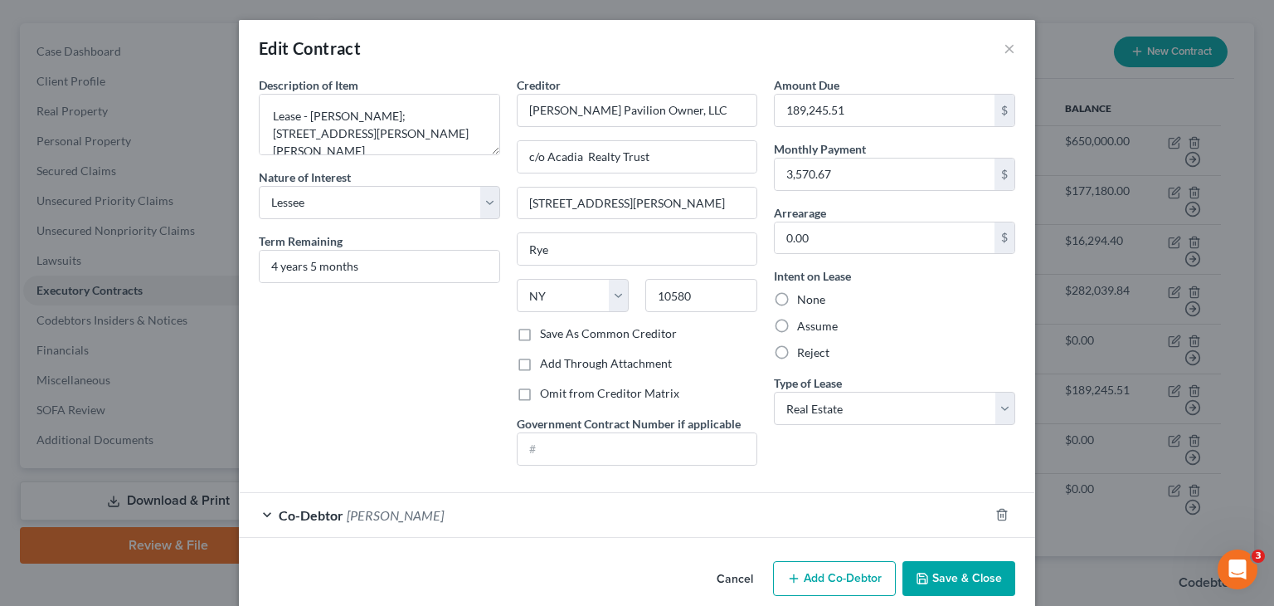
click at [956, 580] on button "Save & Close" at bounding box center [959, 578] width 113 height 35
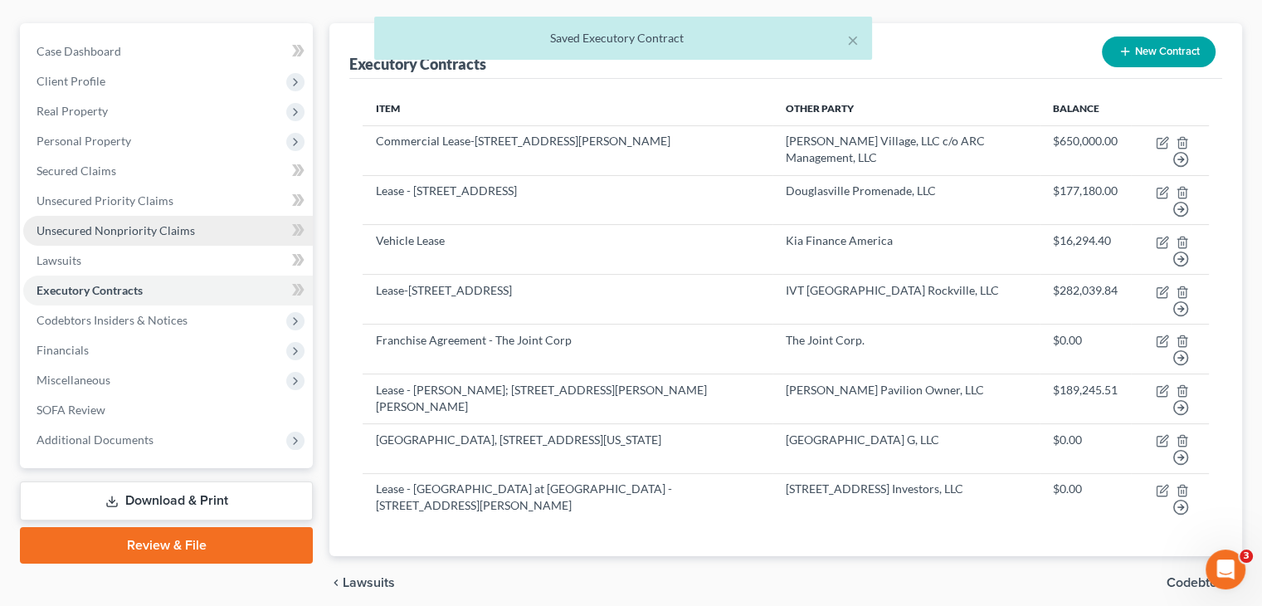
click at [83, 223] on span "Unsecured Nonpriority Claims" at bounding box center [115, 230] width 158 height 14
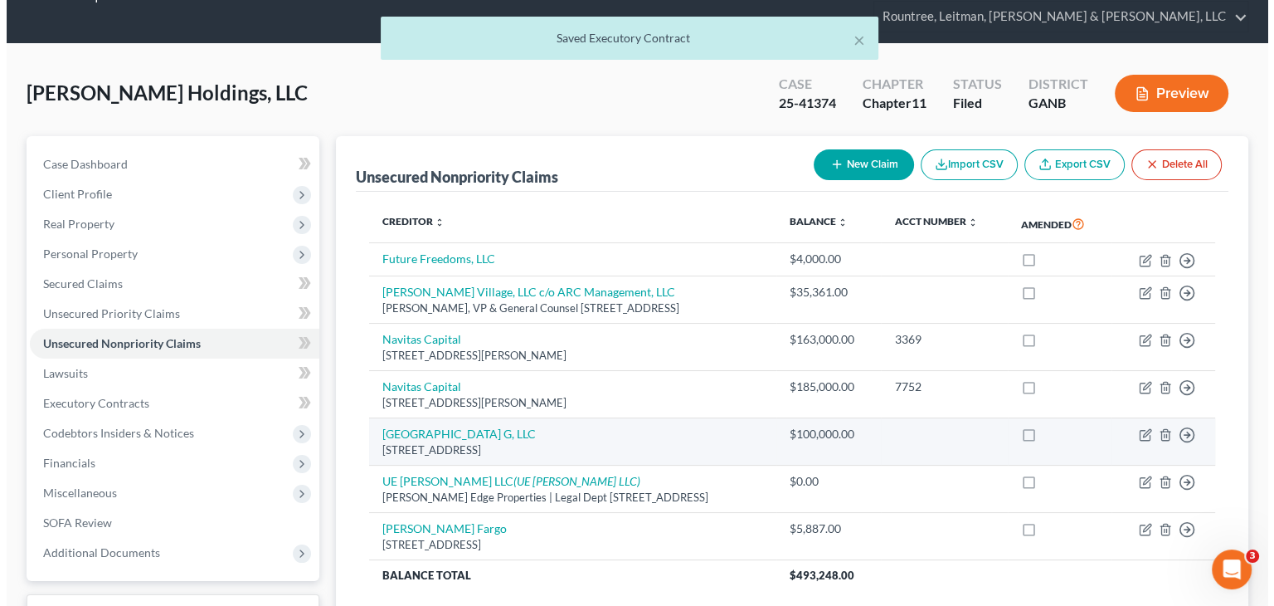
scroll to position [83, 0]
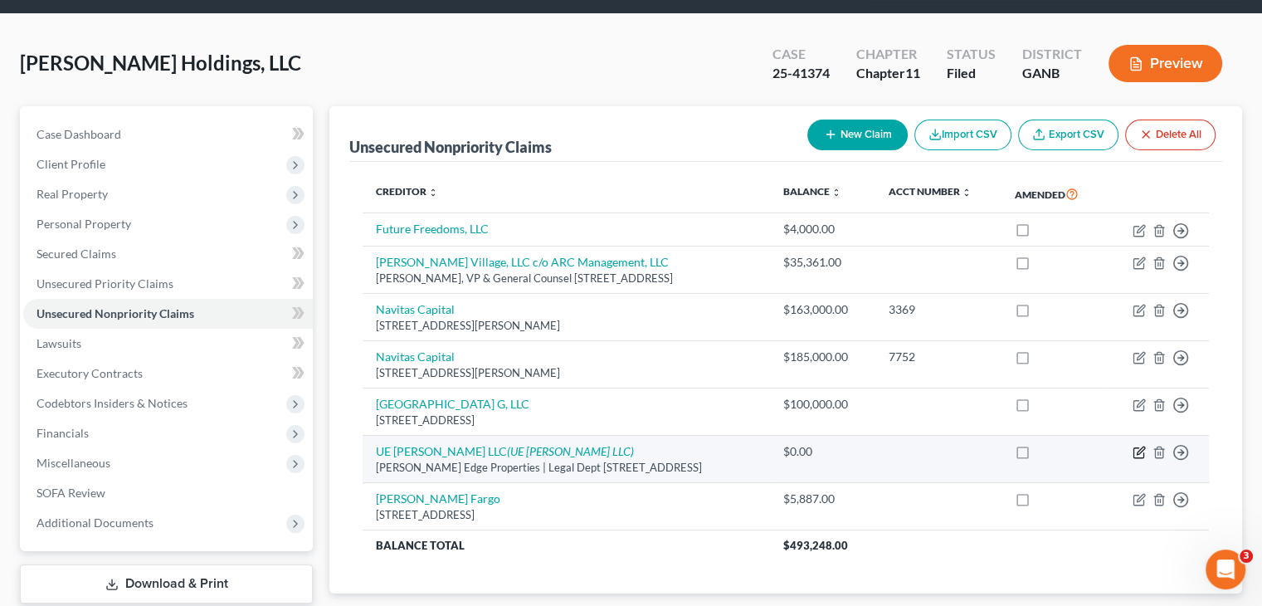
click at [1134, 445] on icon "button" at bounding box center [1138, 451] width 13 height 13
select select "33"
select select "11"
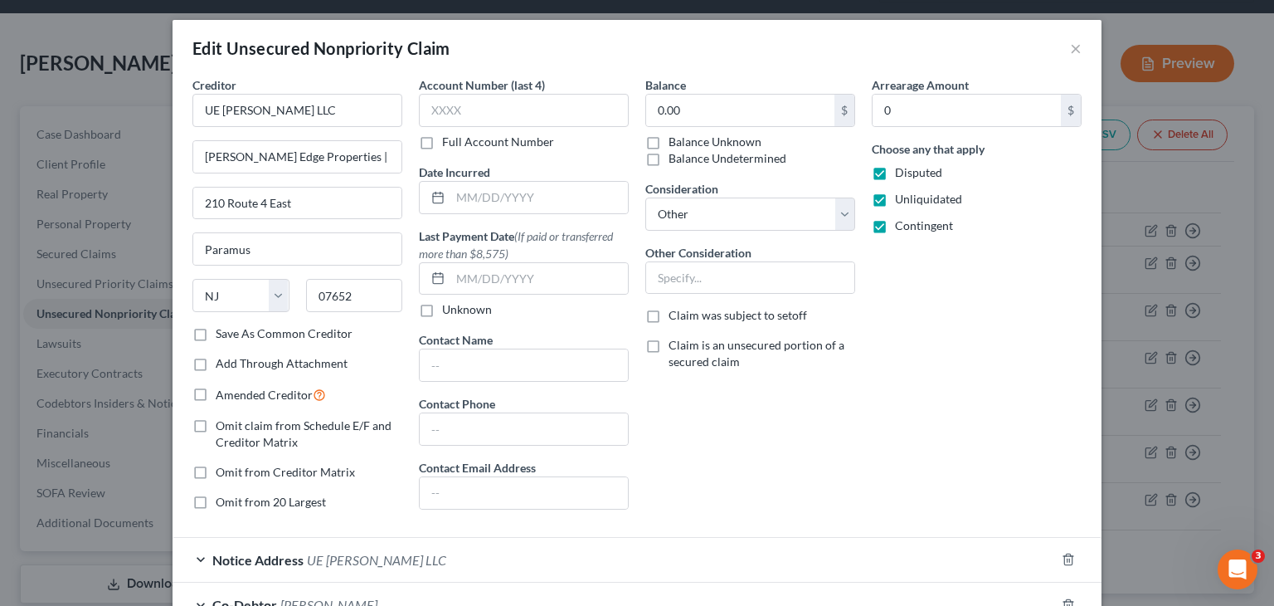
click at [216, 333] on label "Save As Common Creditor" at bounding box center [284, 333] width 137 height 17
click at [222, 333] on input "Save As Common Creditor" at bounding box center [227, 330] width 11 height 11
checkbox input "true"
click at [843, 209] on select "Select Cable / Satellite Services Collection Agency Credit Card Debt Debt Couns…" at bounding box center [750, 213] width 210 height 33
click at [645, 197] on select "Select Cable / Satellite Services Collection Agency Credit Card Debt Debt Couns…" at bounding box center [750, 213] width 210 height 33
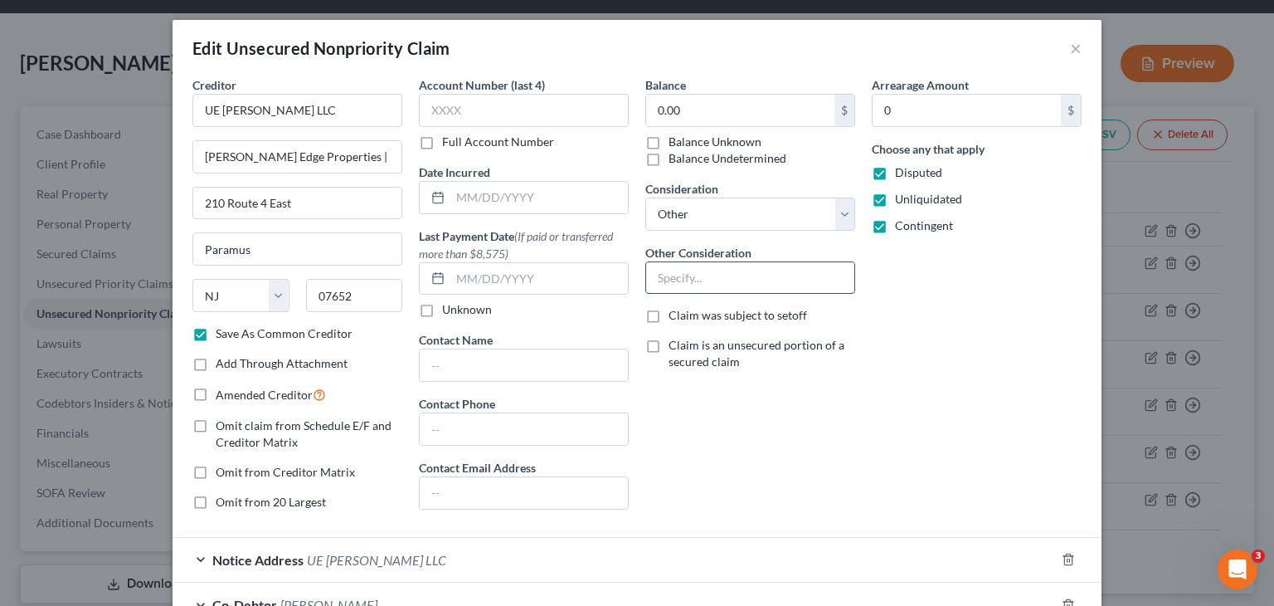
click at [735, 276] on input "text" at bounding box center [750, 278] width 208 height 32
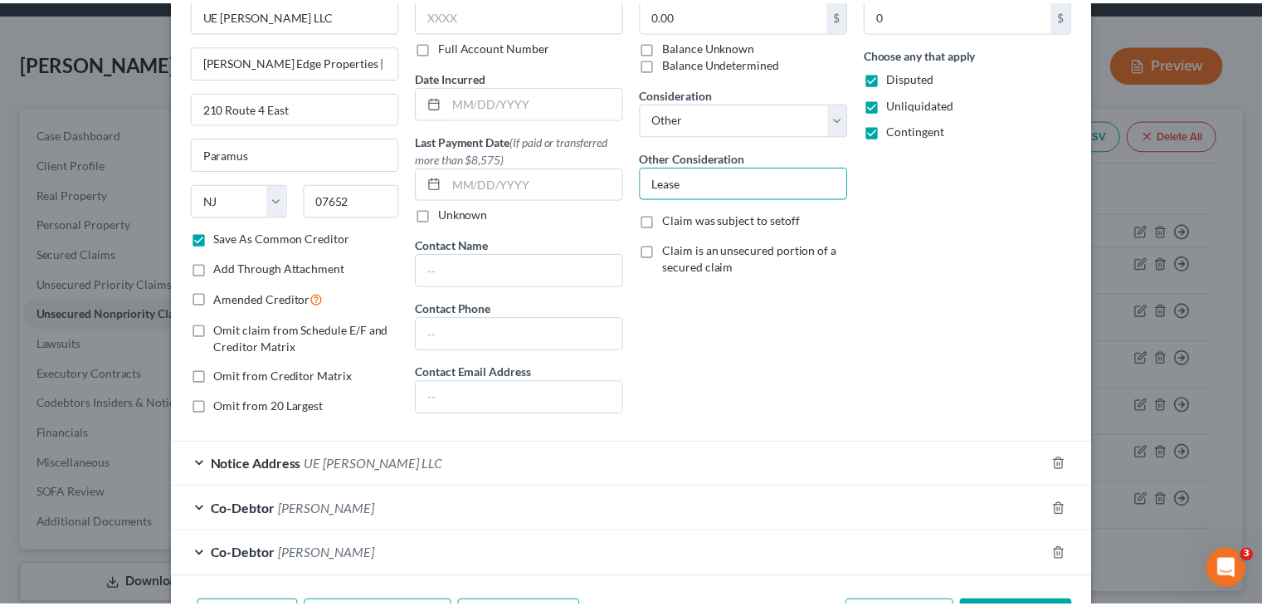
scroll to position [203, 0]
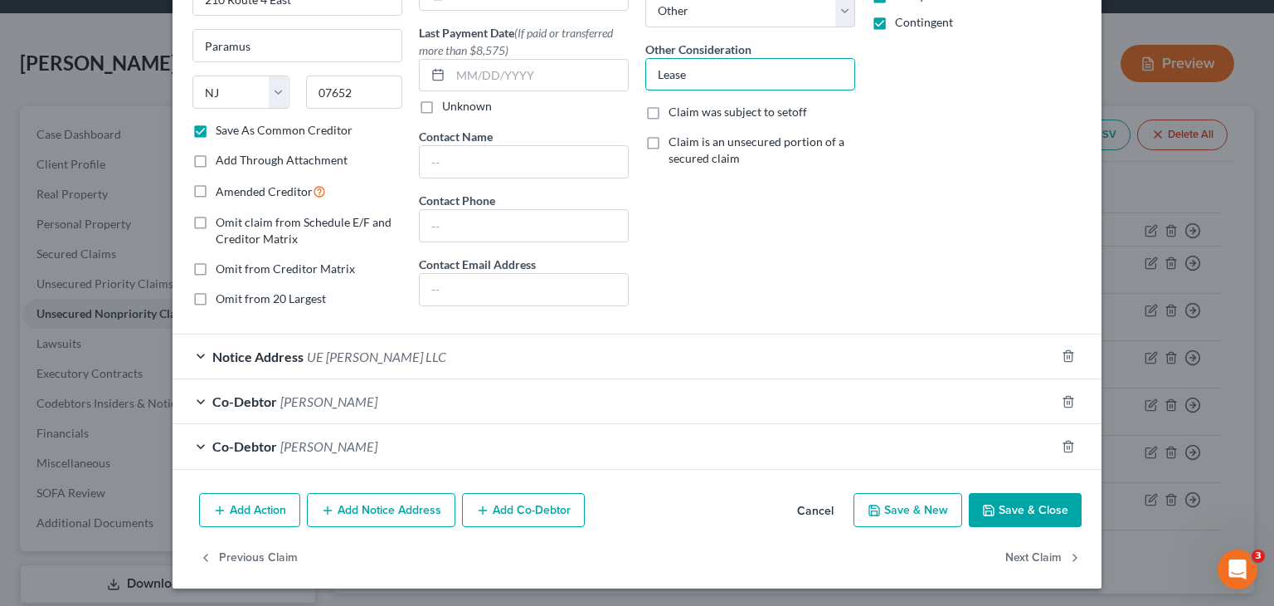
type input "Lease"
click at [1019, 502] on button "Save & Close" at bounding box center [1025, 510] width 113 height 35
checkbox input "false"
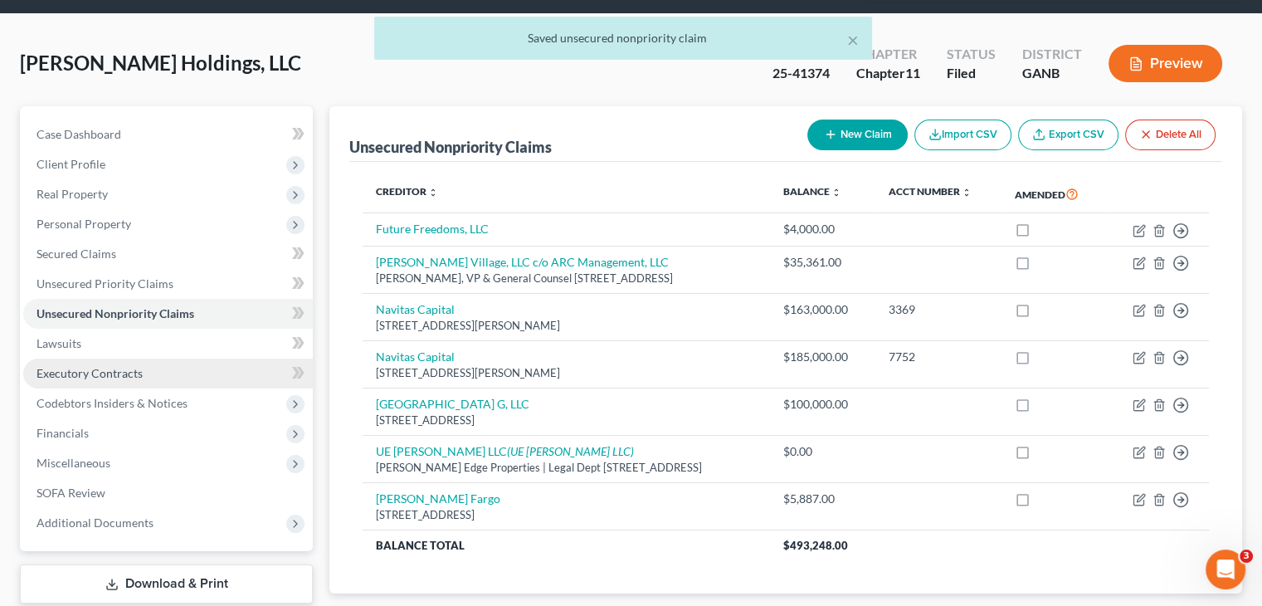
click at [101, 366] on span "Executory Contracts" at bounding box center [89, 373] width 106 height 14
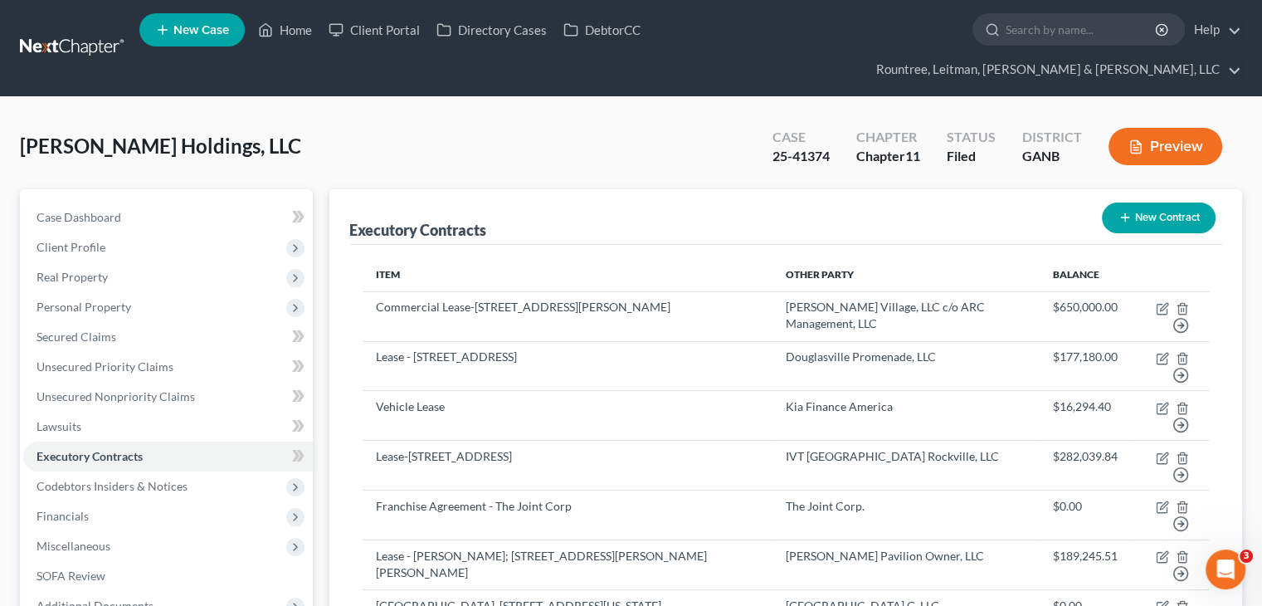
click at [1165, 202] on button "New Contract" at bounding box center [1159, 217] width 114 height 31
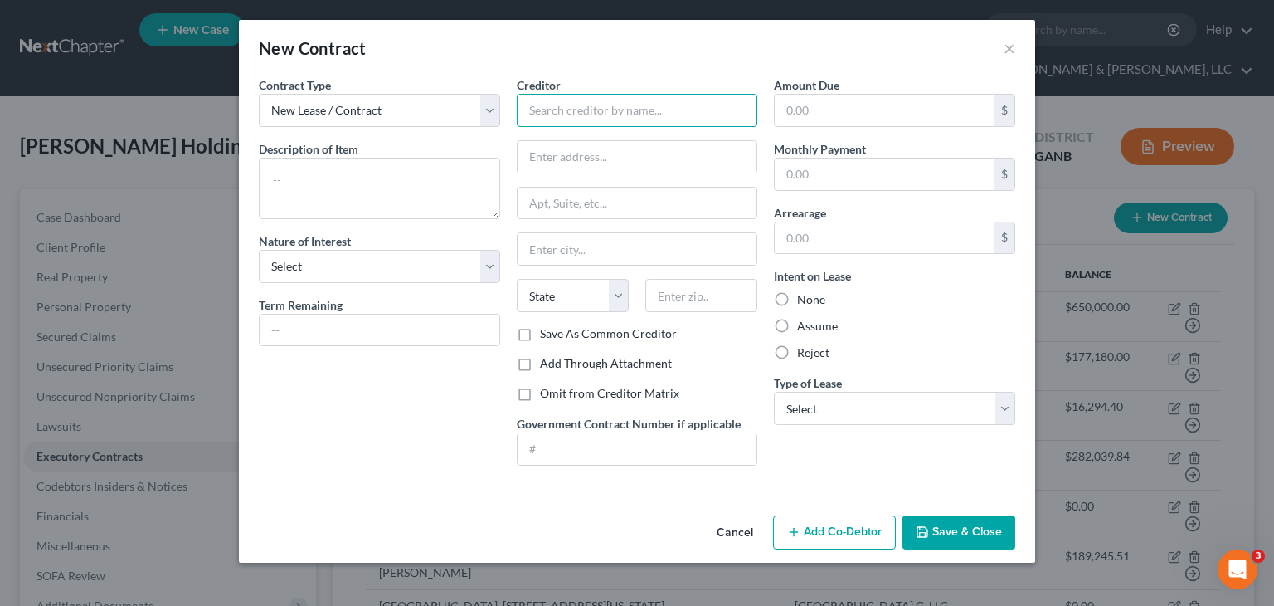
click at [581, 110] on input "text" at bounding box center [637, 110] width 241 height 33
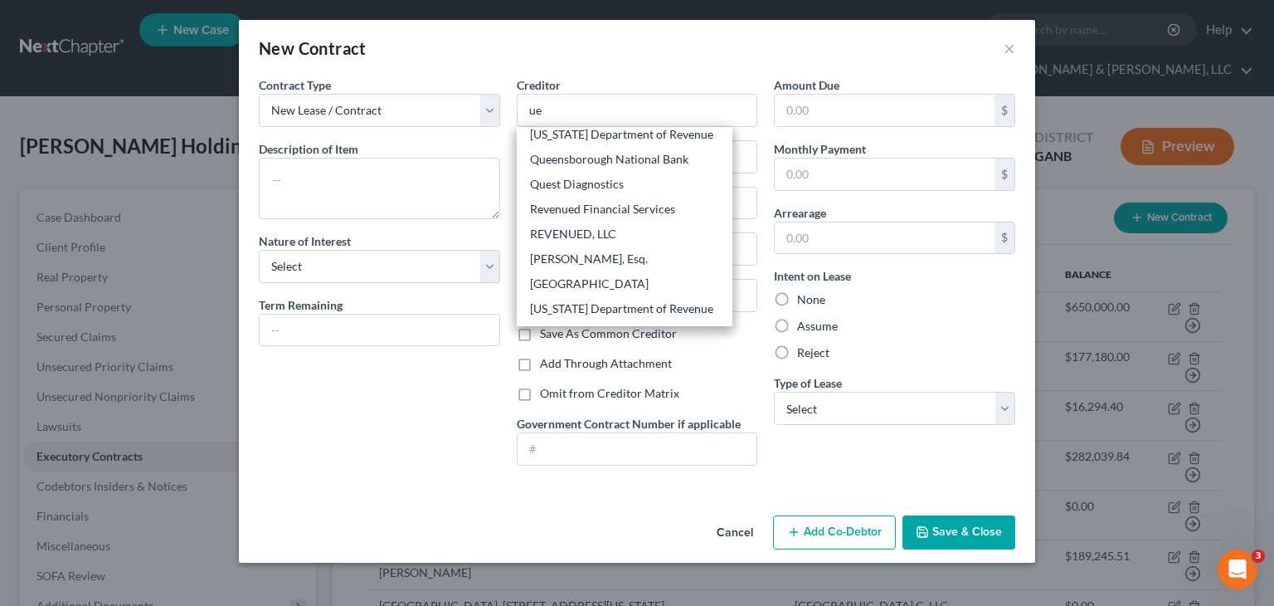
scroll to position [1045, 0]
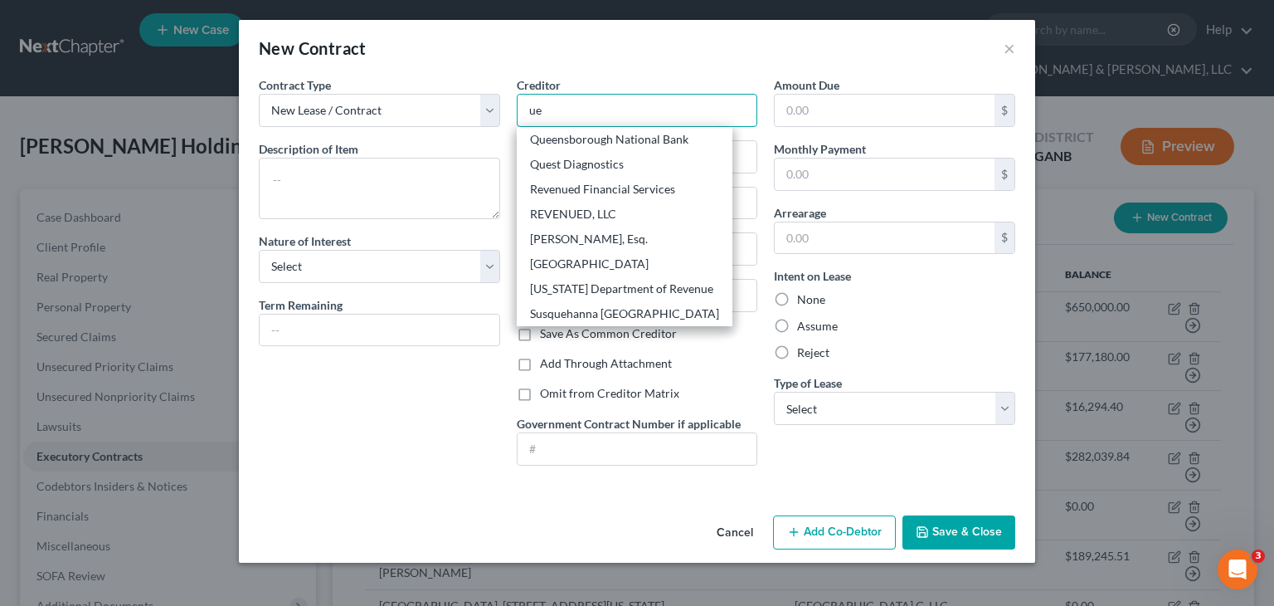
click at [619, 102] on input "ue" at bounding box center [637, 110] width 241 height 33
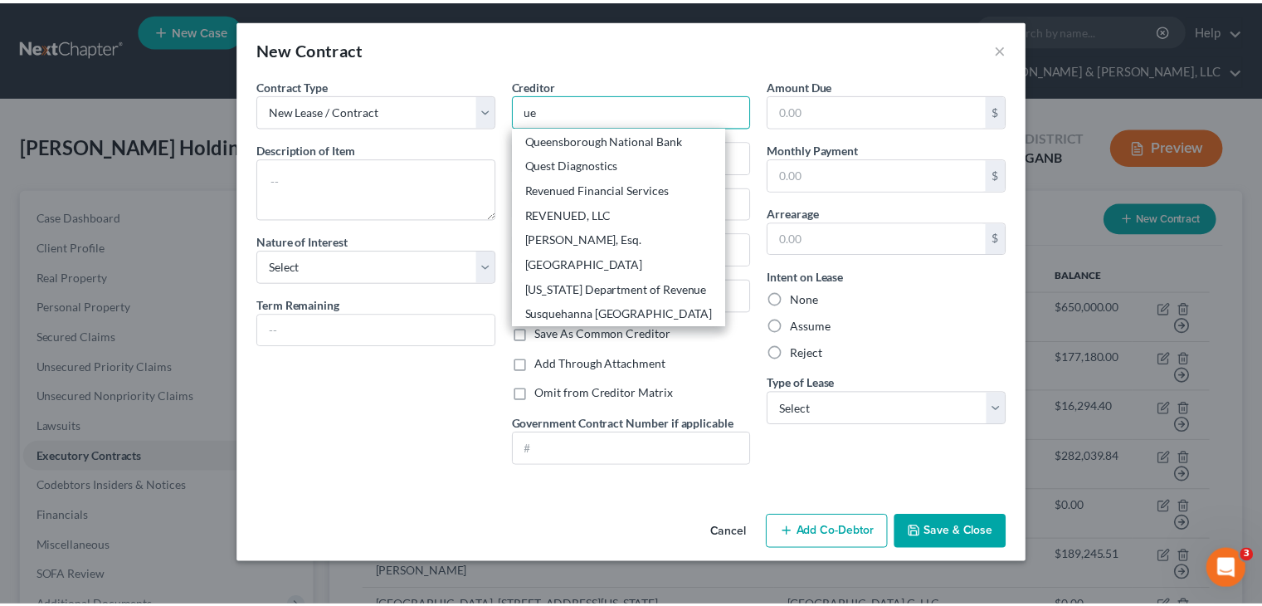
scroll to position [0, 0]
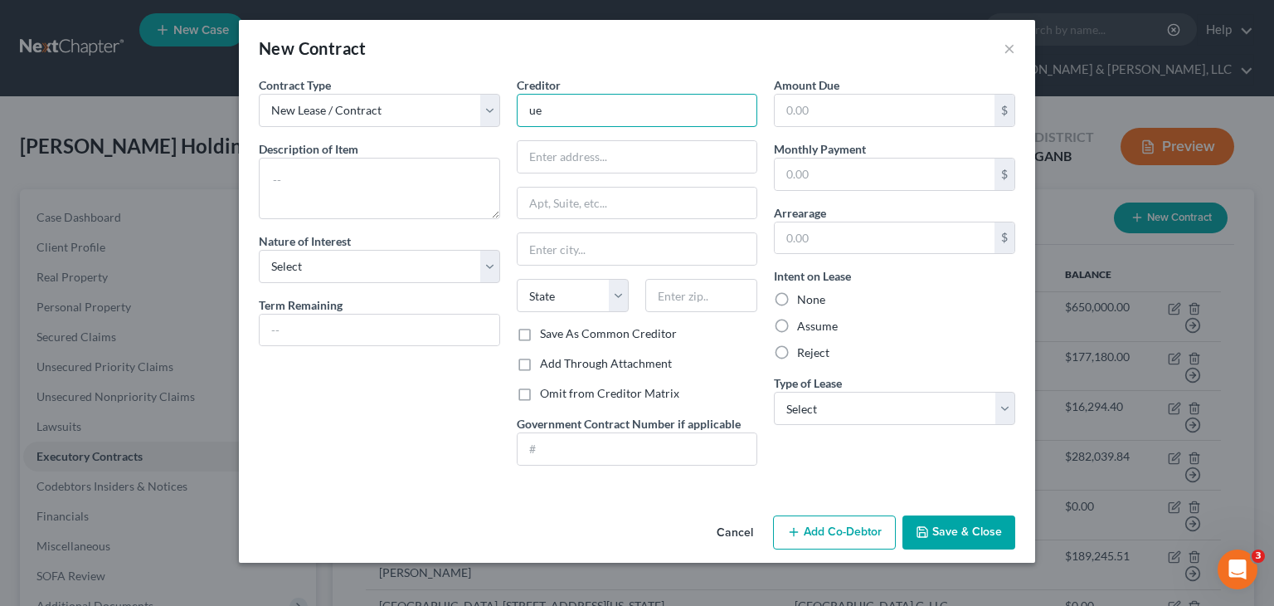
type input "u"
click at [732, 528] on button "Cancel" at bounding box center [734, 533] width 63 height 33
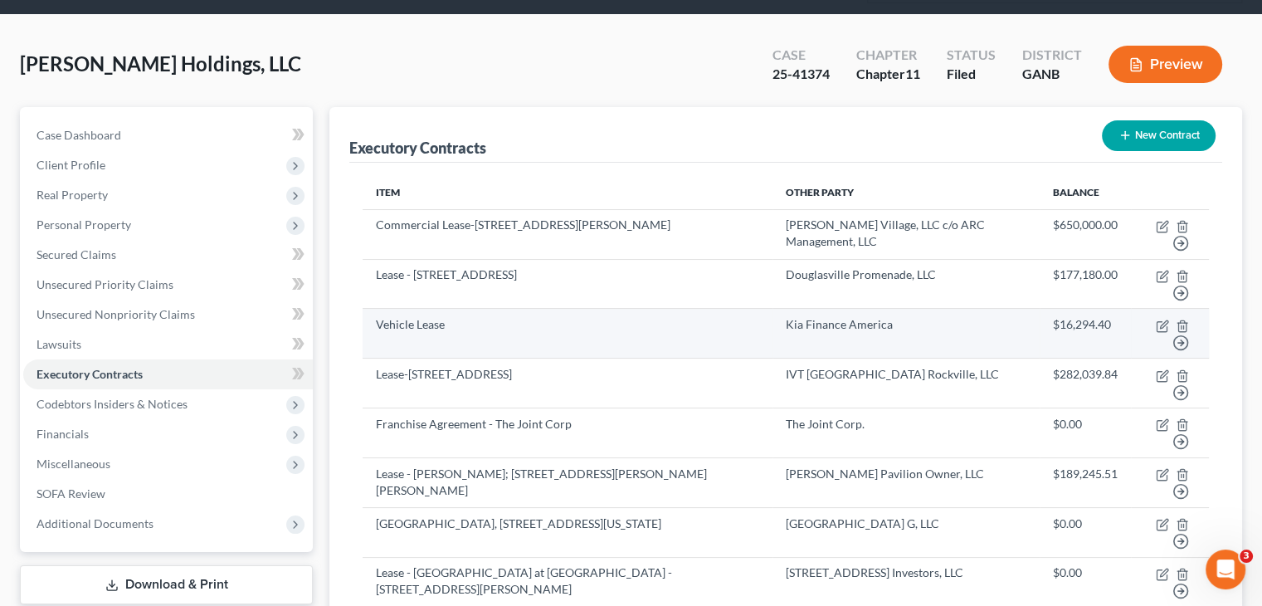
scroll to position [83, 0]
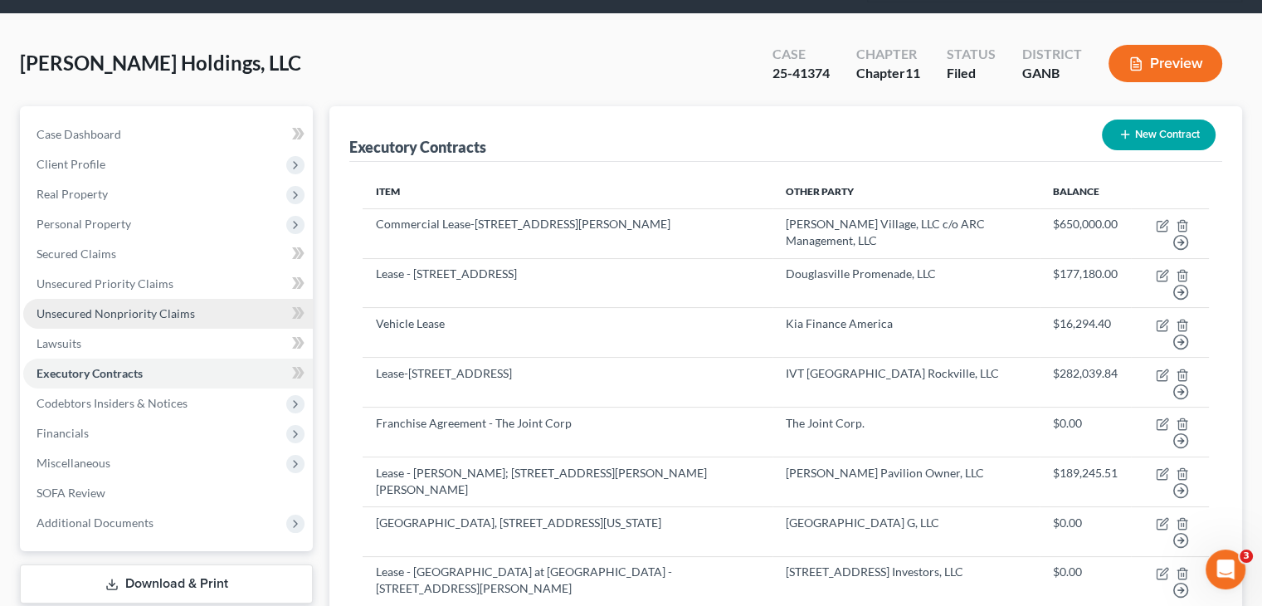
click at [90, 306] on span "Unsecured Nonpriority Claims" at bounding box center [115, 313] width 158 height 14
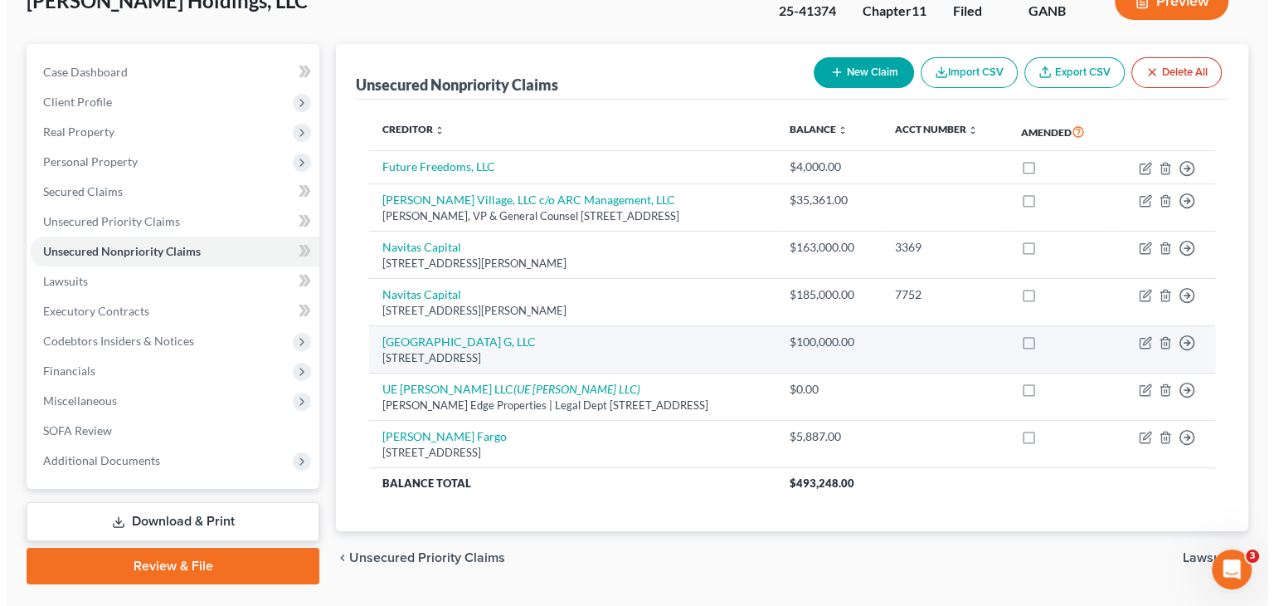
scroll to position [156, 0]
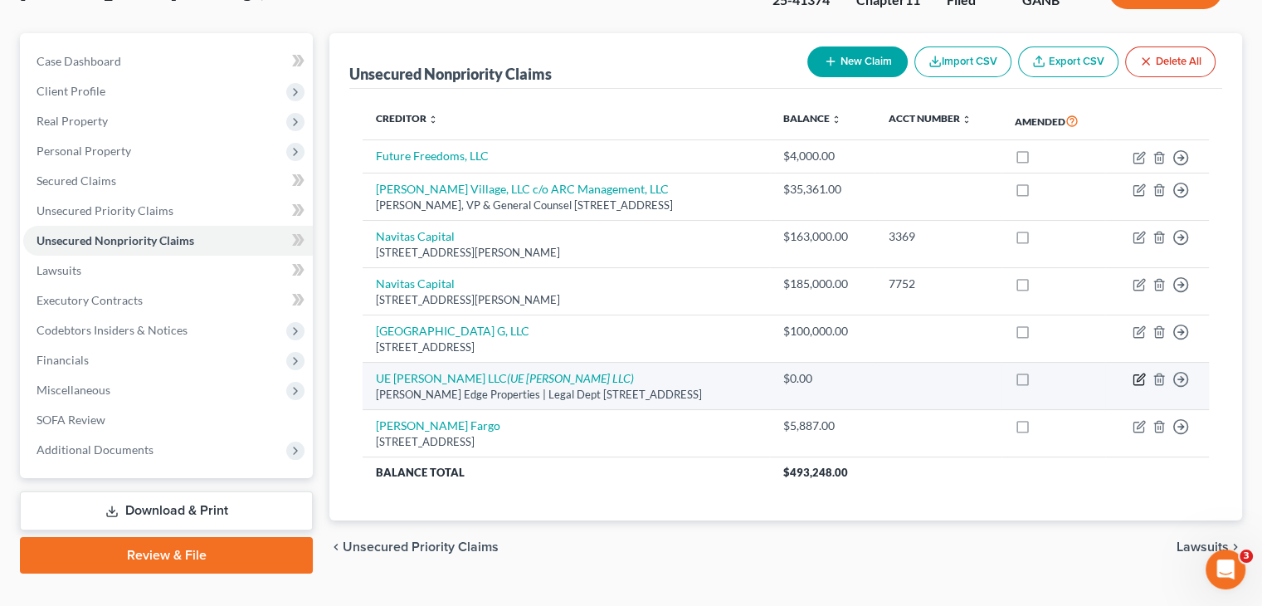
click at [1138, 374] on icon "button" at bounding box center [1139, 377] width 7 height 7
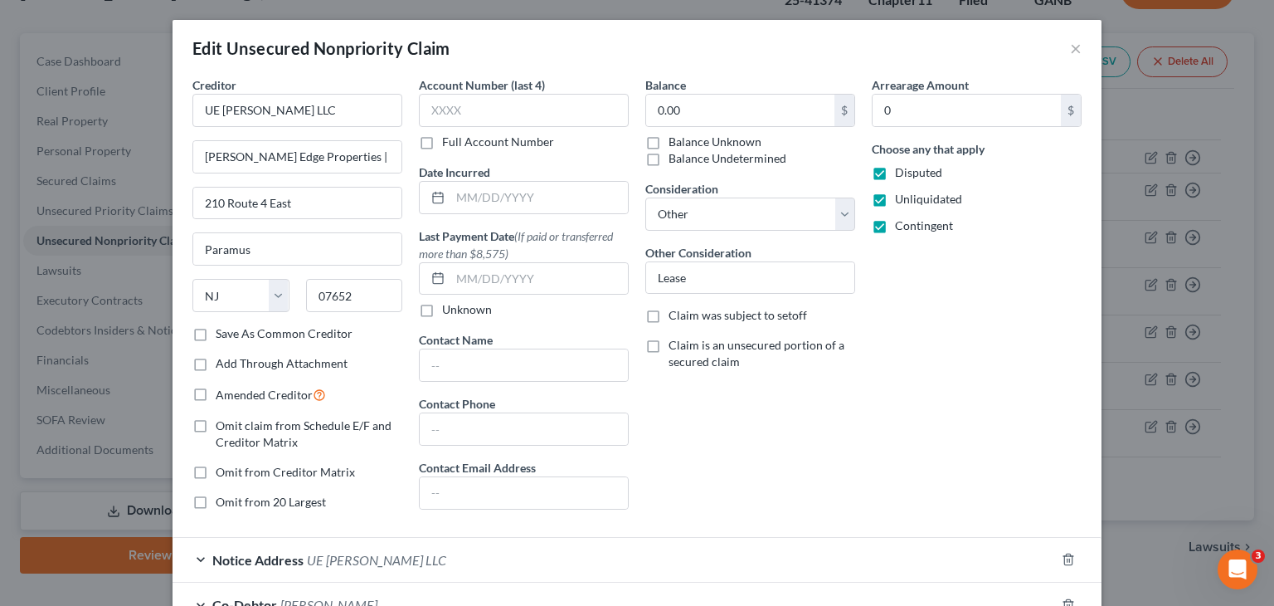
click at [216, 333] on label "Save As Common Creditor" at bounding box center [284, 333] width 137 height 17
click at [222, 333] on input "Save As Common Creditor" at bounding box center [227, 330] width 11 height 11
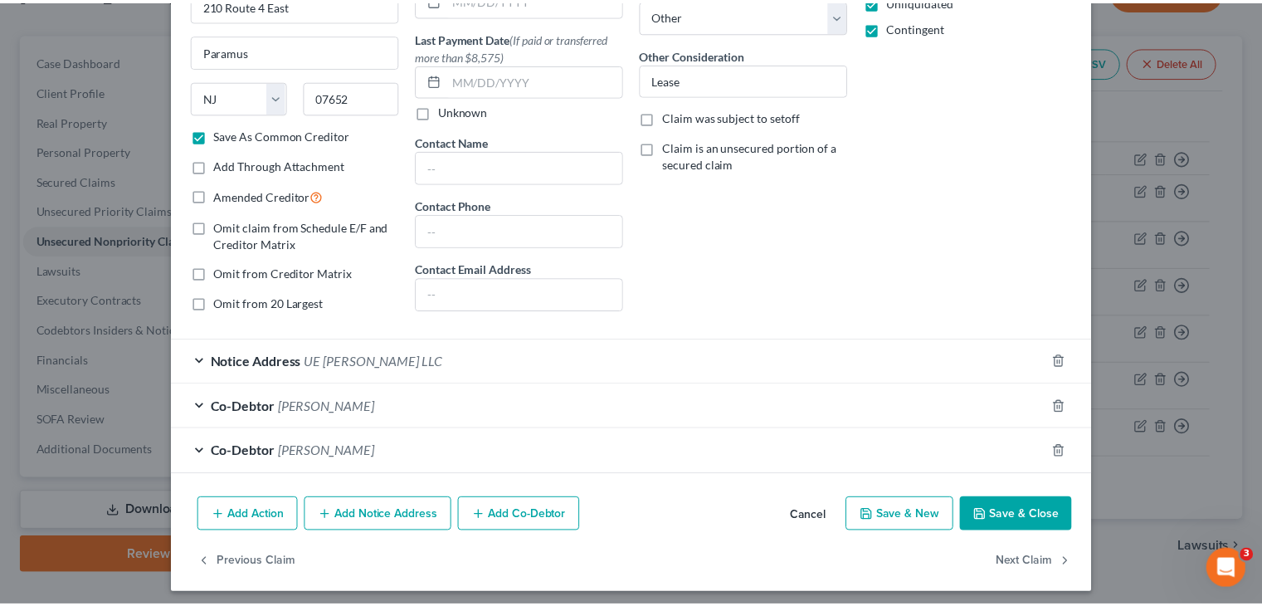
scroll to position [203, 0]
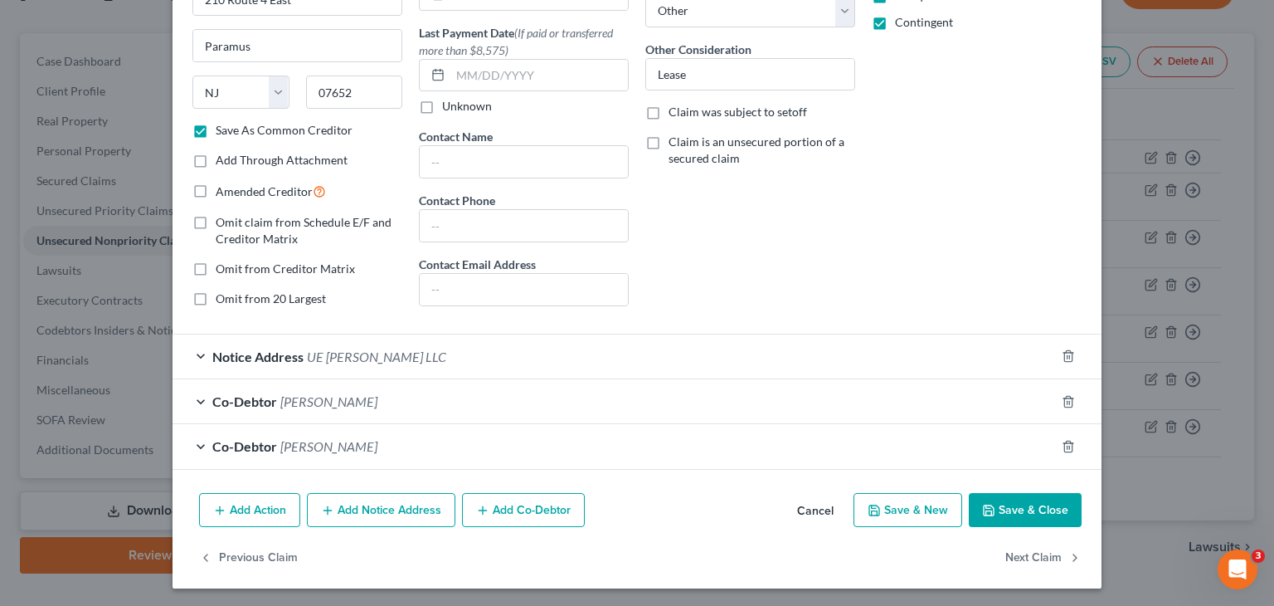
click at [1010, 505] on button "Save & Close" at bounding box center [1025, 510] width 113 height 35
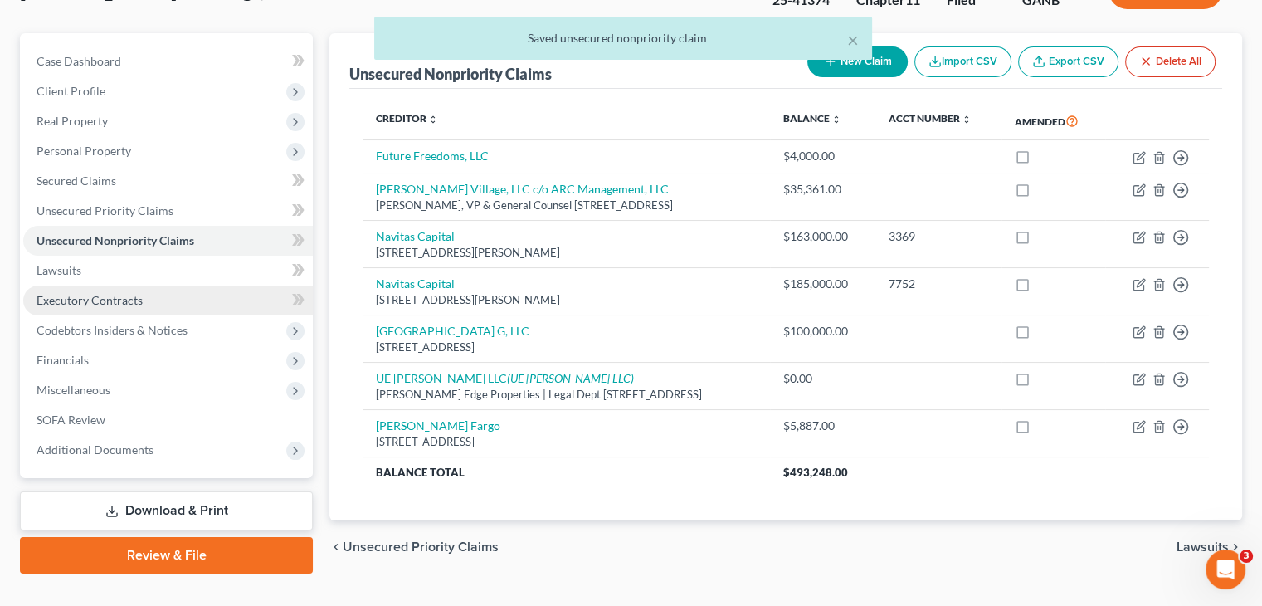
click at [80, 293] on span "Executory Contracts" at bounding box center [89, 300] width 106 height 14
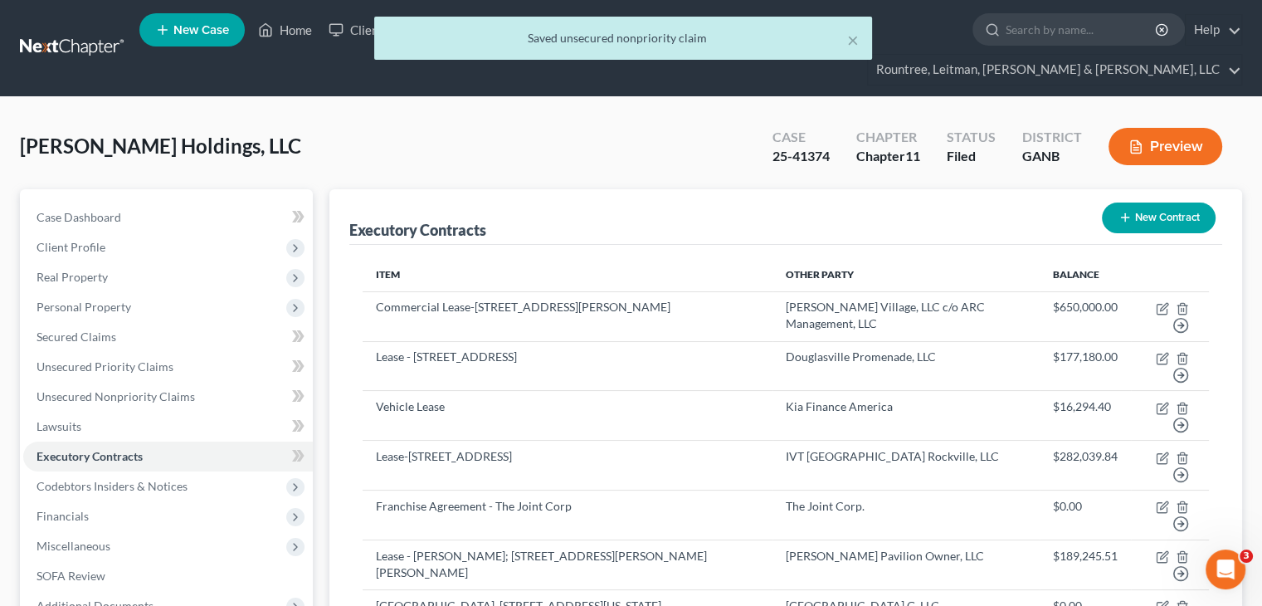
click at [1148, 202] on button "New Contract" at bounding box center [1159, 217] width 114 height 31
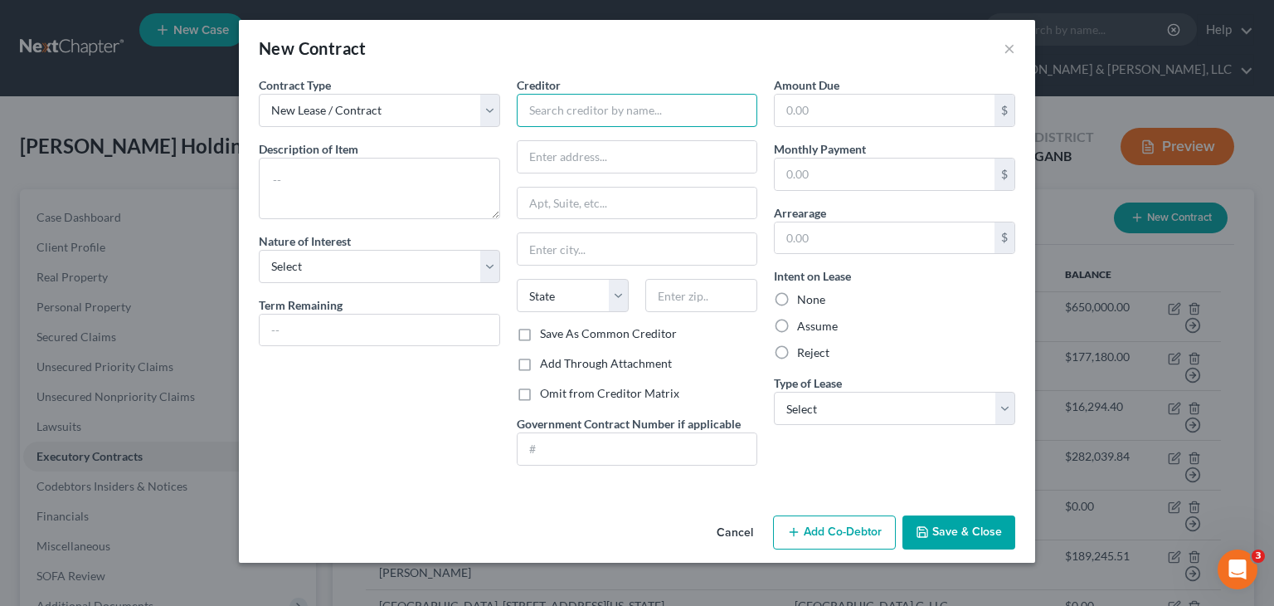
click at [631, 111] on input "text" at bounding box center [637, 110] width 241 height 33
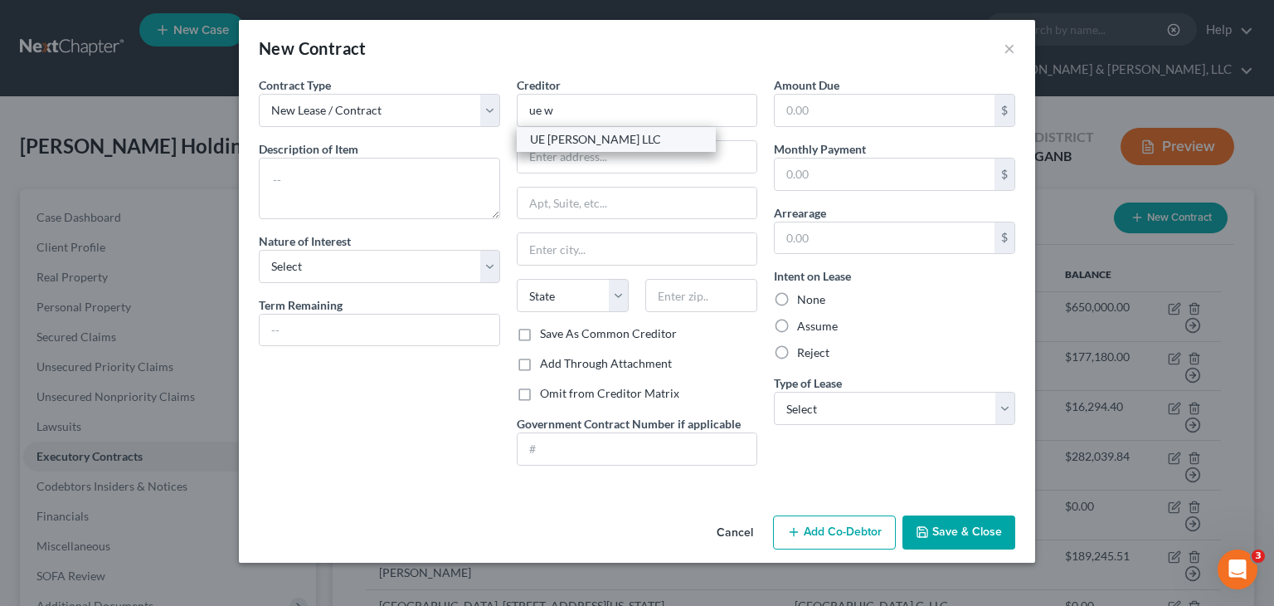
click at [561, 127] on div "UE [PERSON_NAME] LLC" at bounding box center [616, 139] width 199 height 25
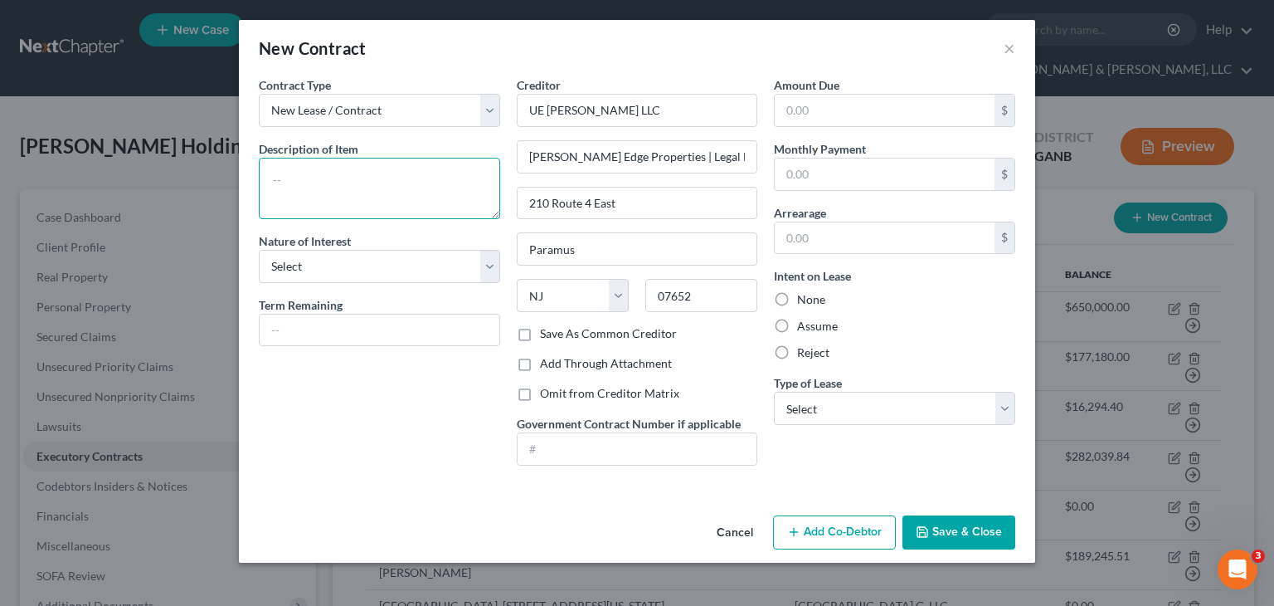
click at [363, 186] on textarea at bounding box center [379, 188] width 241 height 61
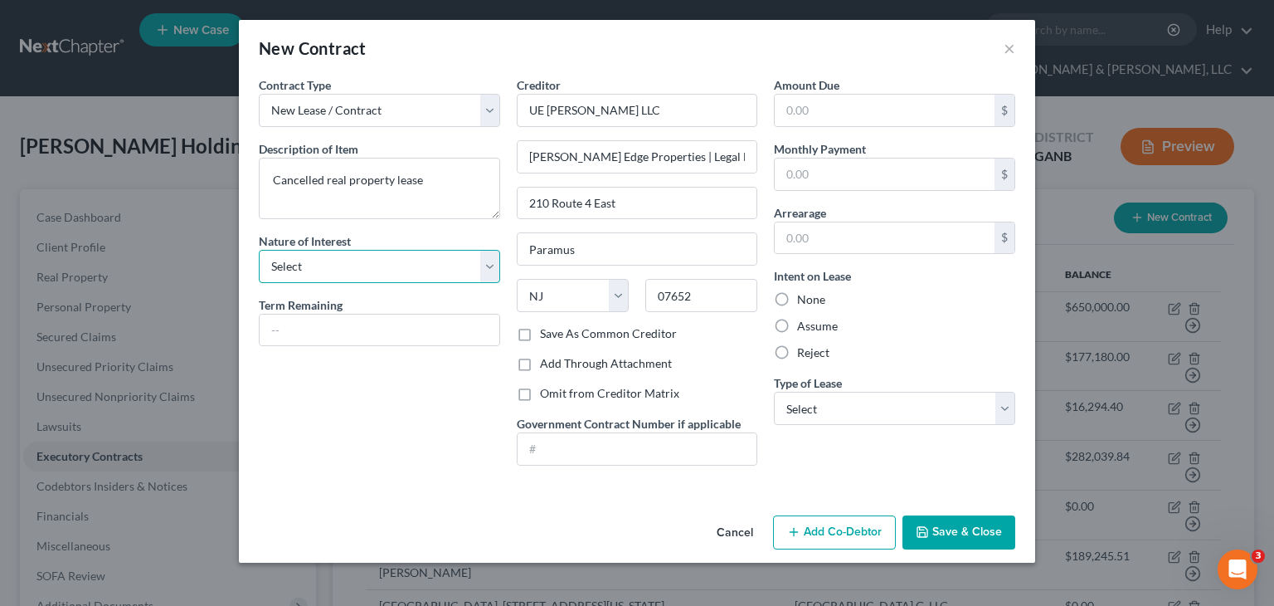
click at [489, 267] on select "Select Purchaser Agent Lessor Lessee" at bounding box center [379, 266] width 241 height 33
click at [259, 250] on select "Select Purchaser Agent Lessor Lessee" at bounding box center [379, 266] width 241 height 33
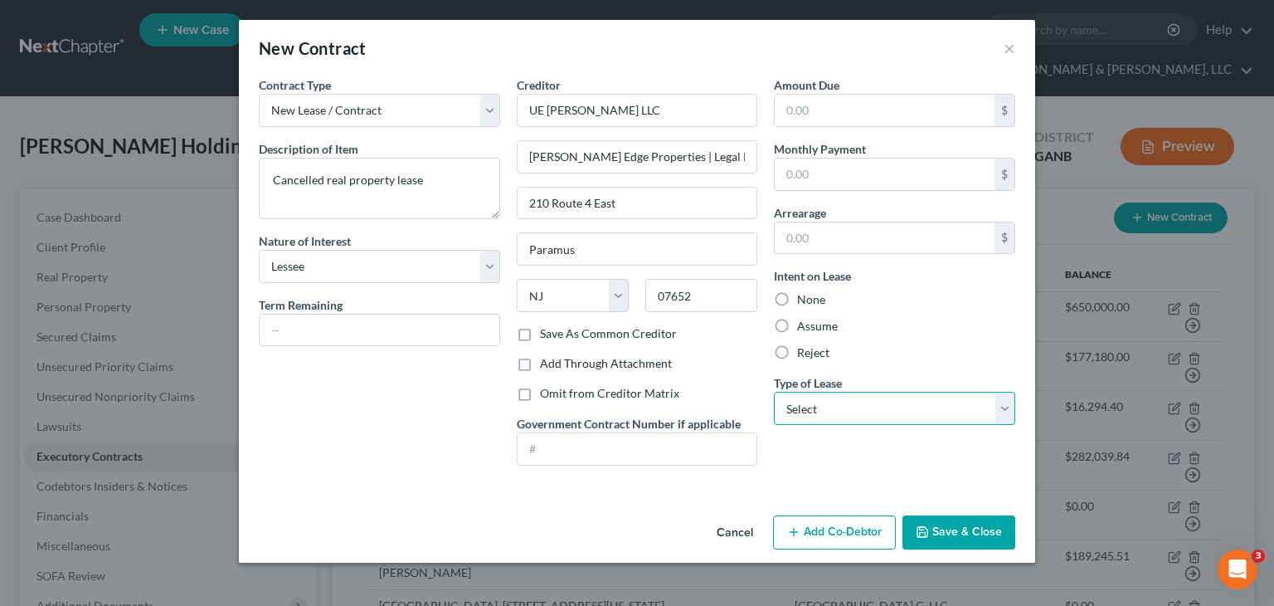
click at [854, 416] on select "Select Real Estate Car Other" at bounding box center [894, 408] width 241 height 33
click at [774, 392] on select "Select Real Estate Car Other" at bounding box center [894, 408] width 241 height 33
click at [956, 532] on button "Save & Close" at bounding box center [959, 532] width 113 height 35
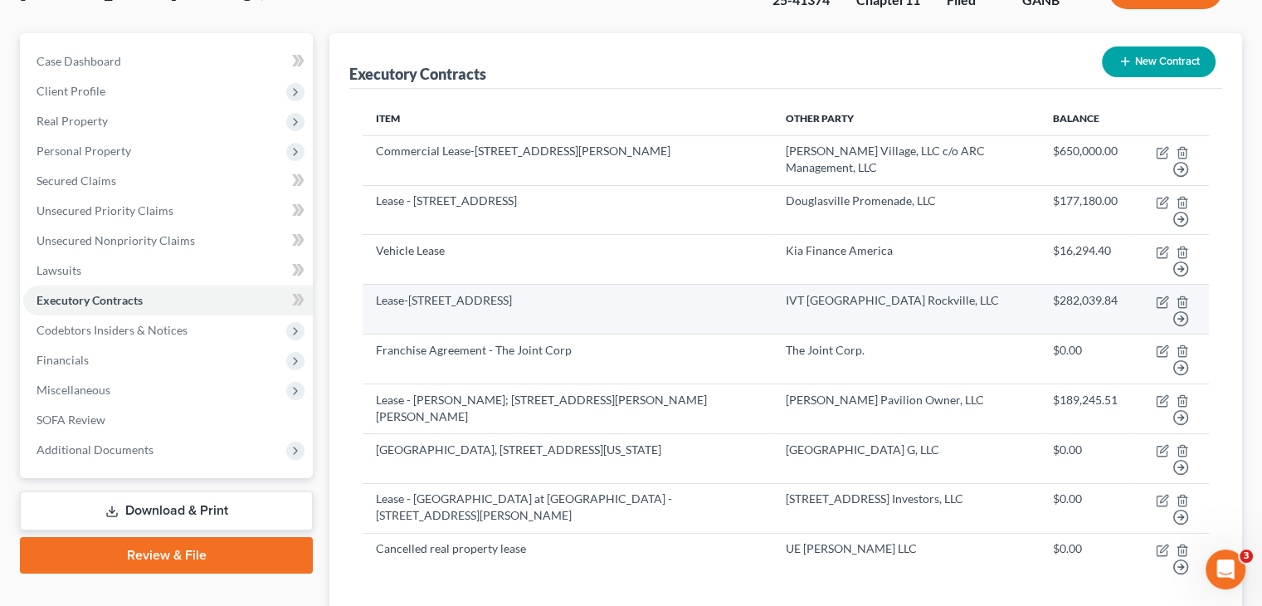
scroll to position [166, 0]
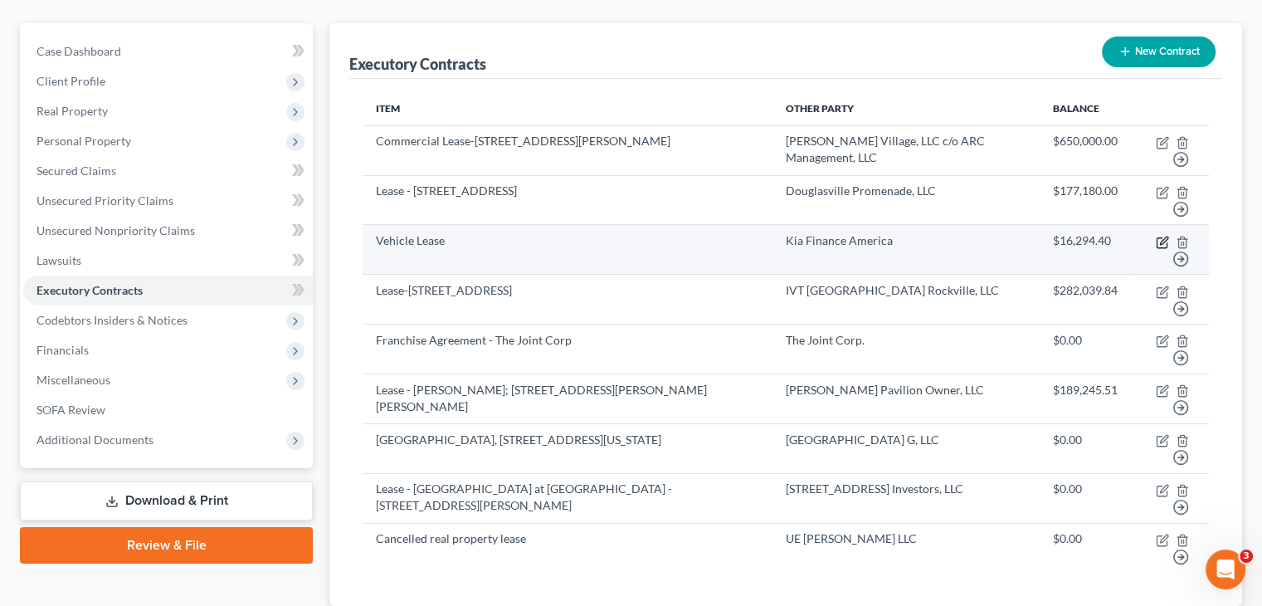
click at [1158, 236] on icon "button" at bounding box center [1162, 242] width 13 height 13
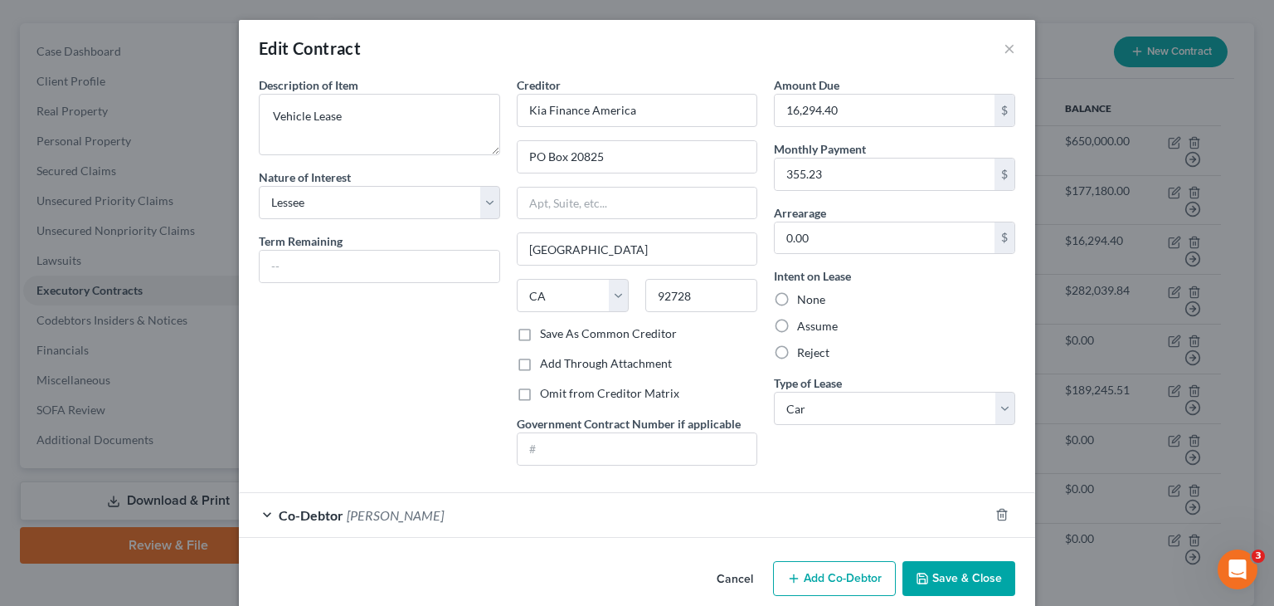
click at [961, 578] on button "Save & Close" at bounding box center [959, 578] width 113 height 35
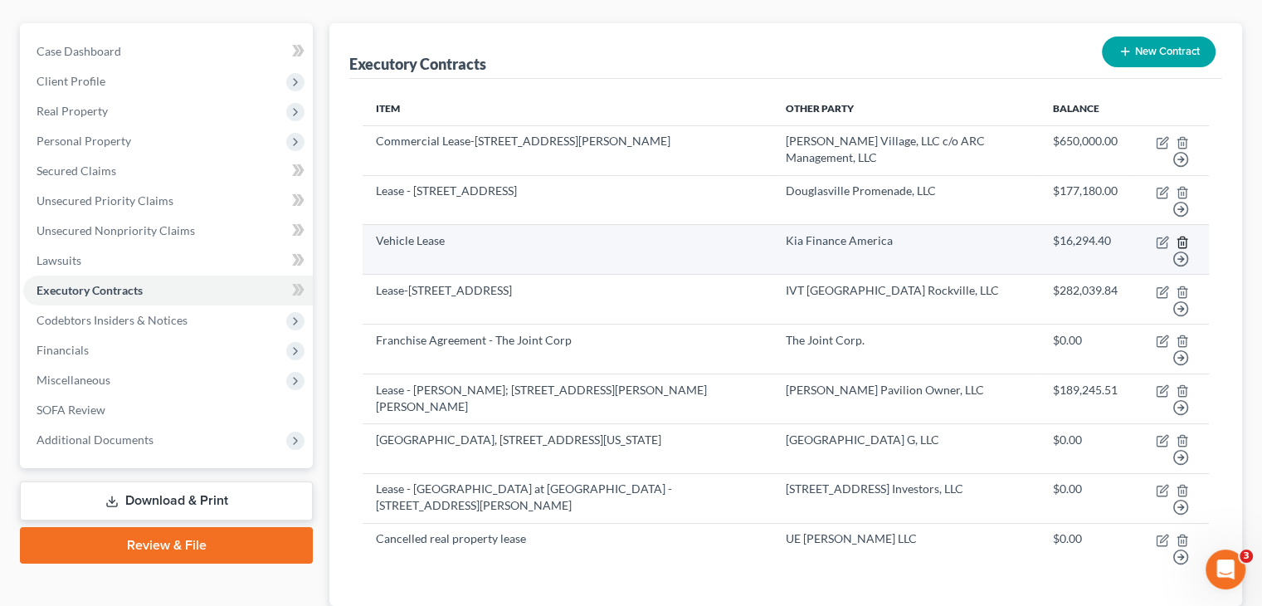
click at [1180, 236] on icon "button" at bounding box center [1181, 242] width 13 height 13
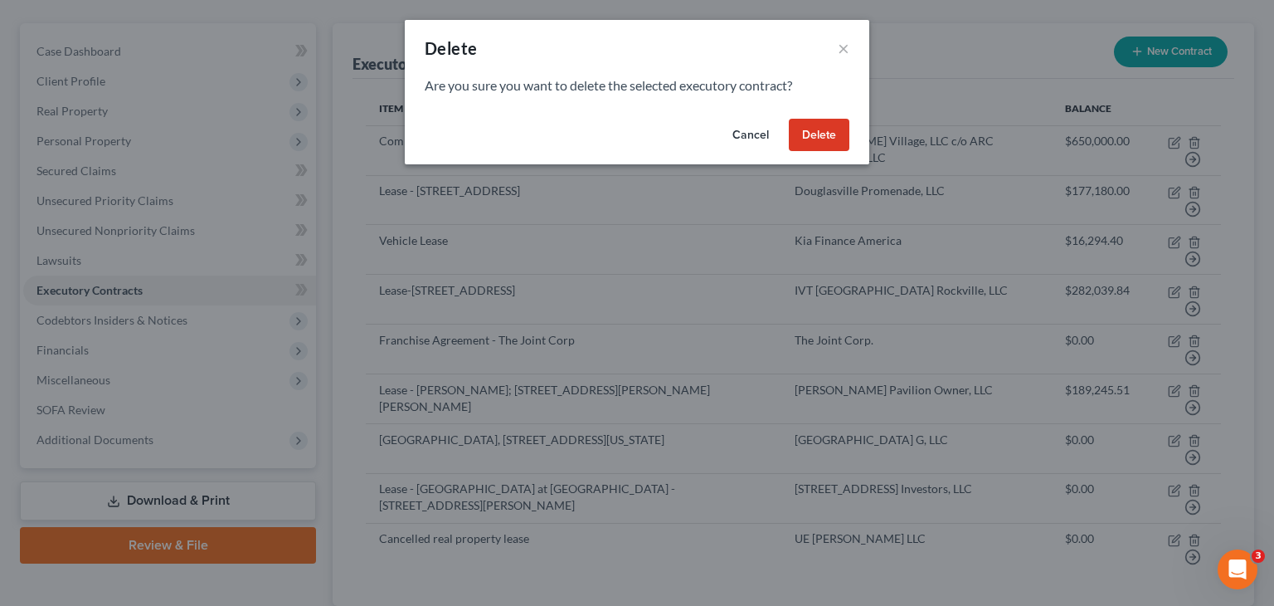
click at [815, 135] on button "Delete" at bounding box center [819, 135] width 61 height 33
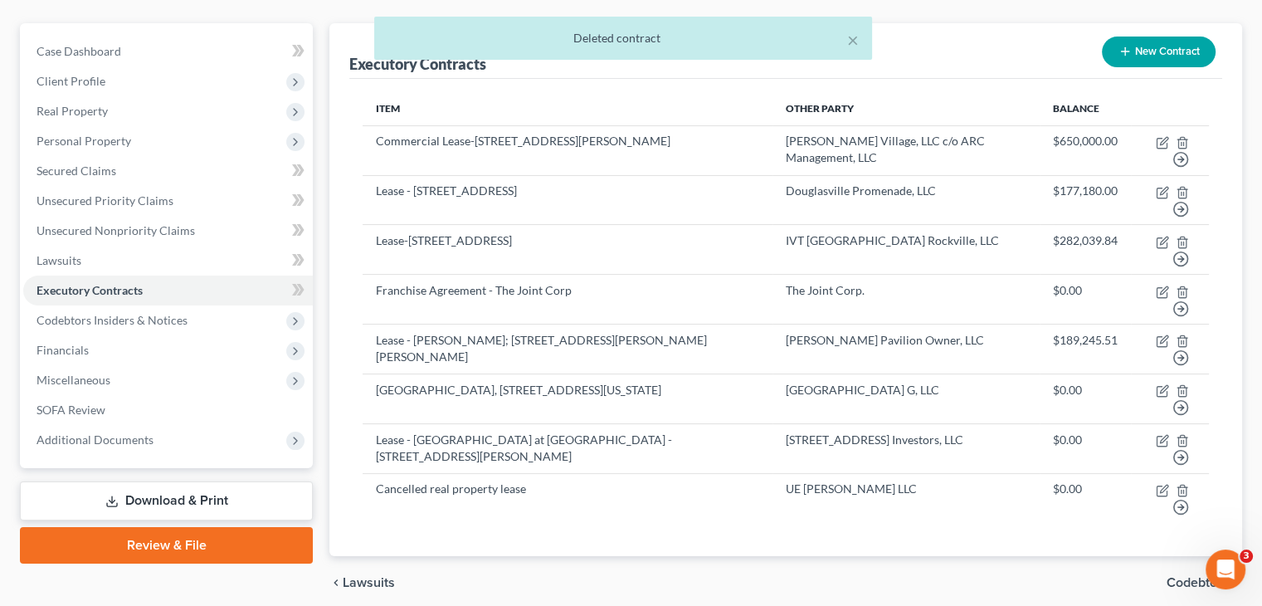
scroll to position [0, 0]
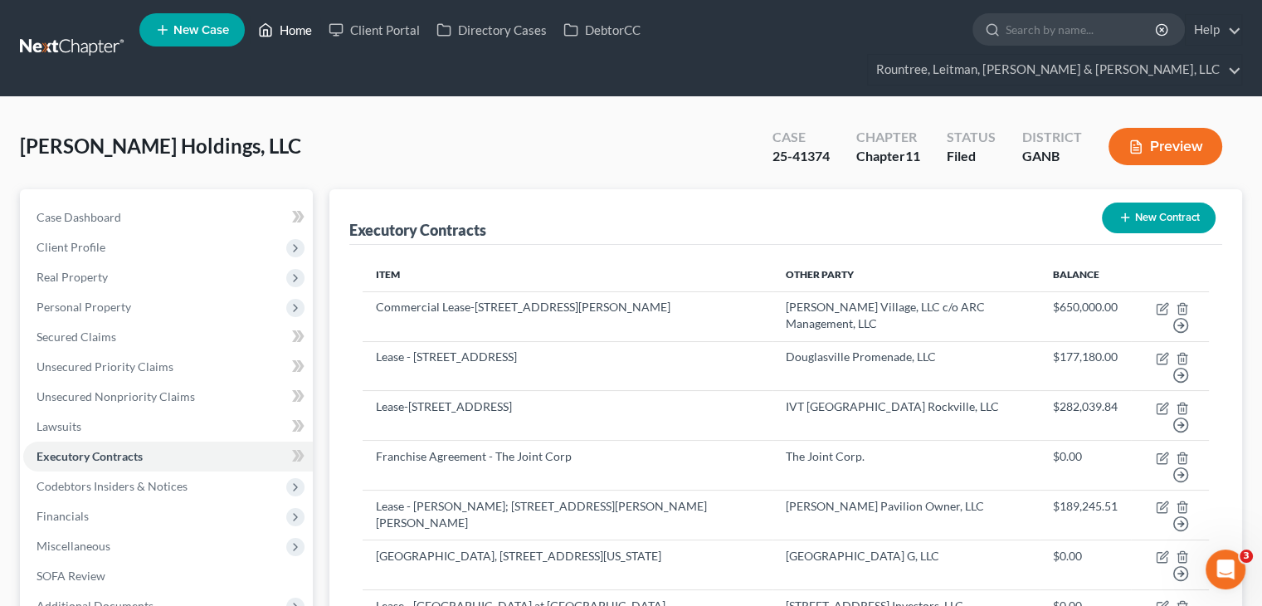
click at [291, 24] on link "Home" at bounding box center [285, 30] width 71 height 30
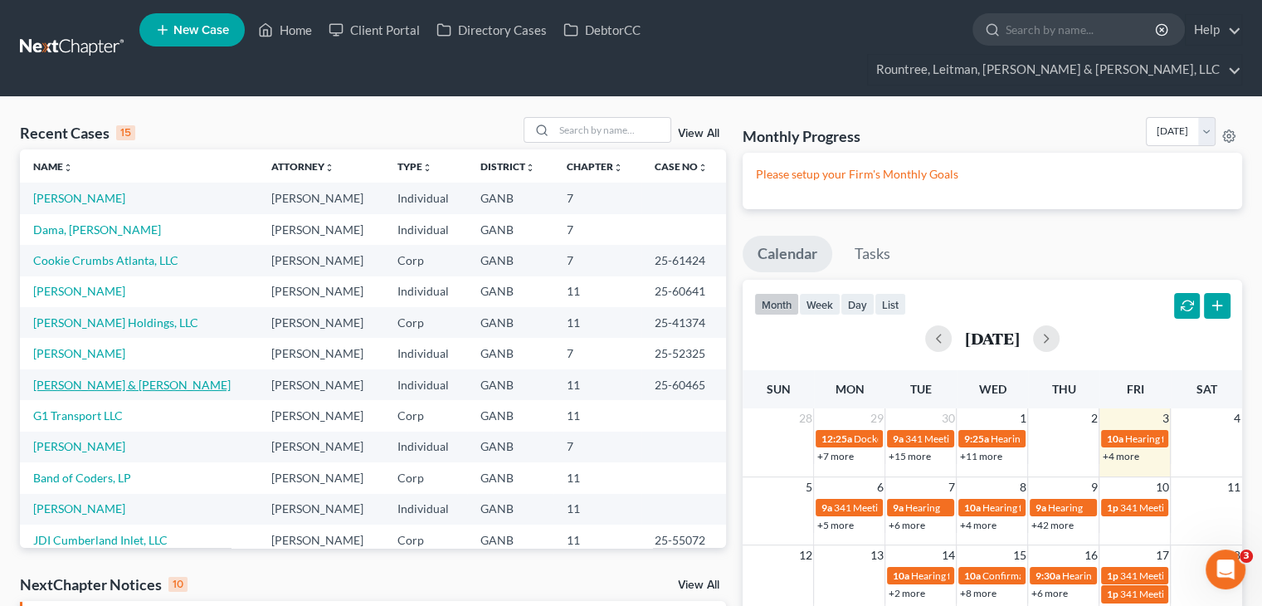
click at [109, 377] on link "[PERSON_NAME] & [PERSON_NAME]" at bounding box center [131, 384] width 197 height 14
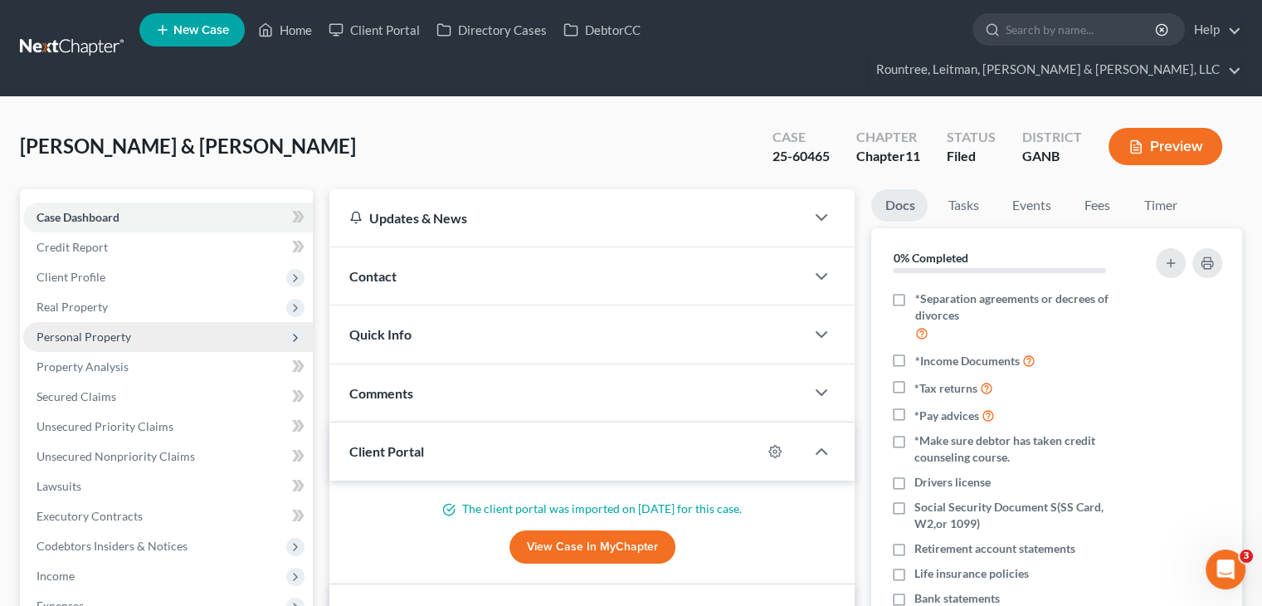
click at [84, 329] on span "Personal Property" at bounding box center [83, 336] width 95 height 14
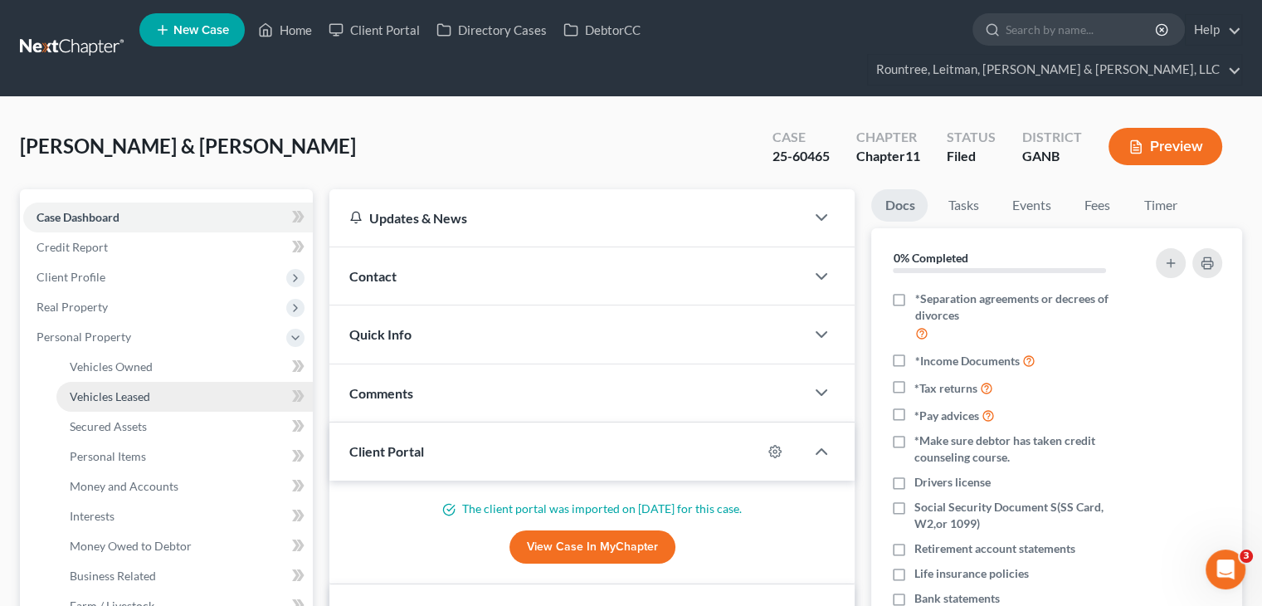
click at [106, 389] on span "Vehicles Leased" at bounding box center [110, 396] width 80 height 14
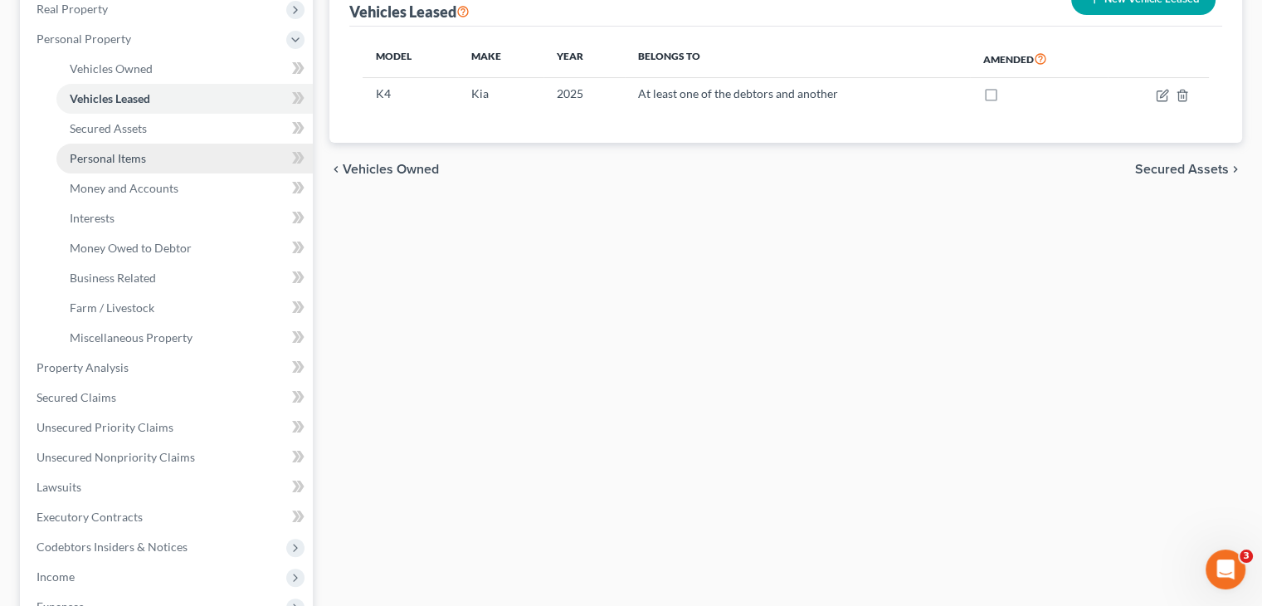
scroll to position [332, 0]
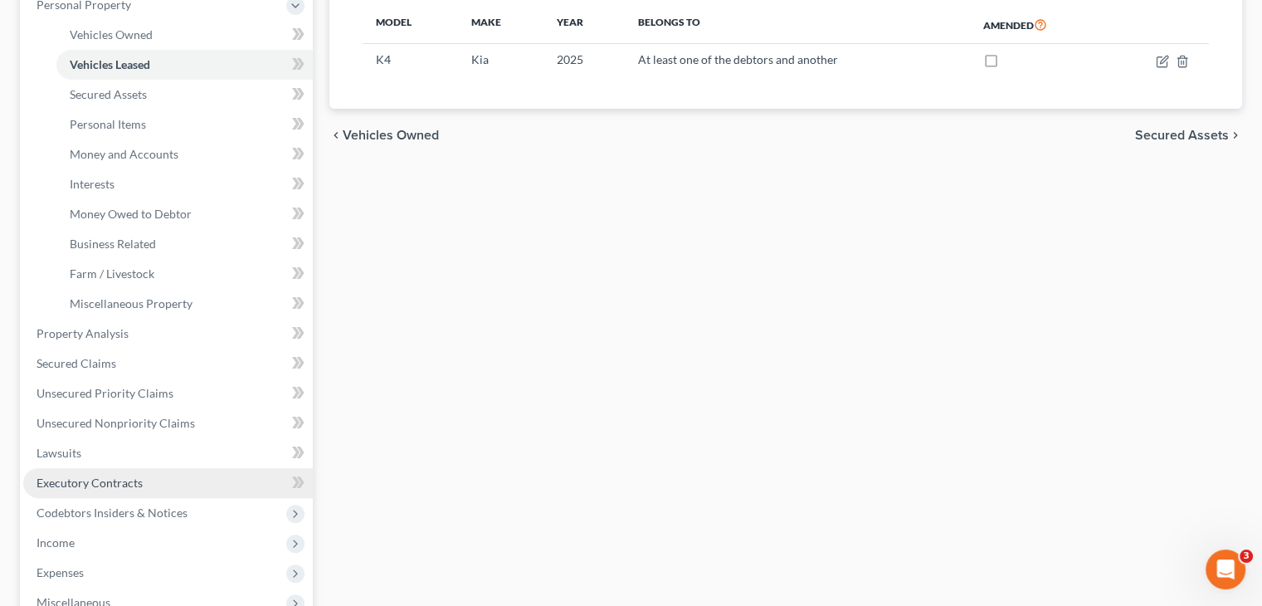
click at [87, 475] on span "Executory Contracts" at bounding box center [89, 482] width 106 height 14
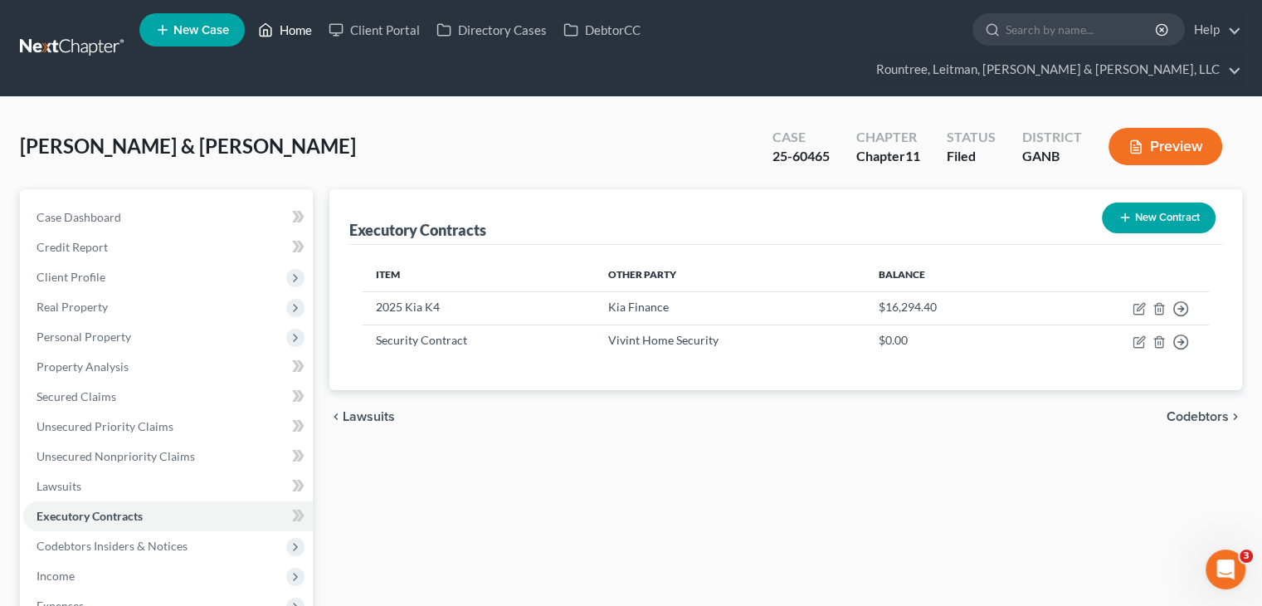
click at [300, 31] on link "Home" at bounding box center [285, 30] width 71 height 30
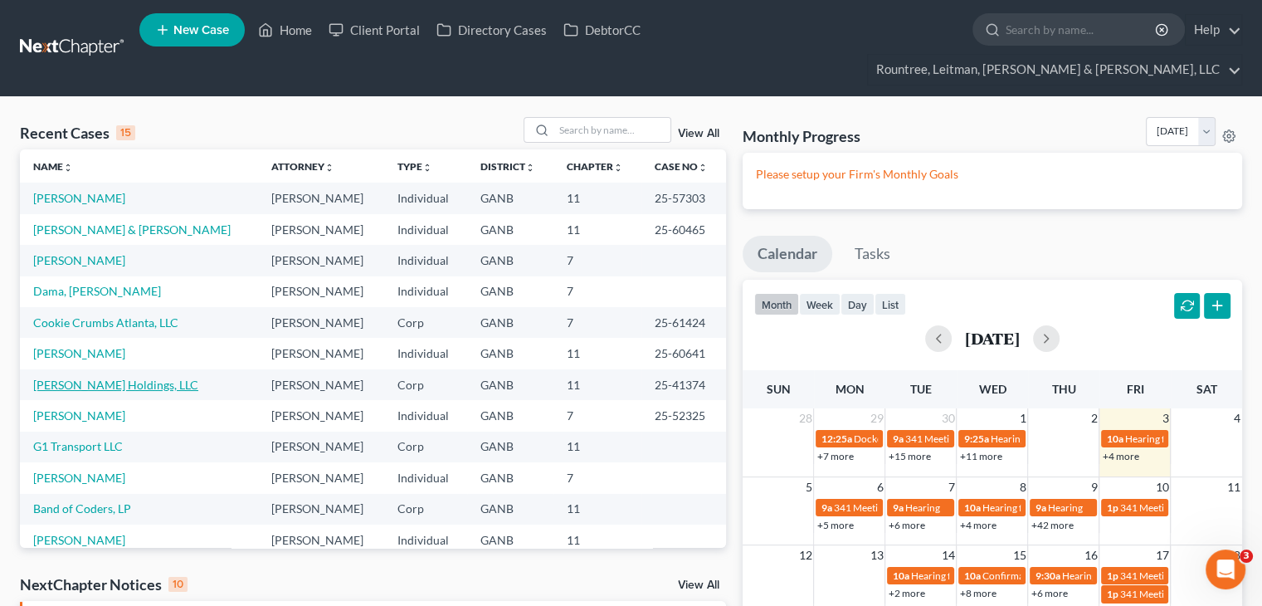
click at [51, 377] on link "Caldwell Holdings, LLC" at bounding box center [115, 384] width 165 height 14
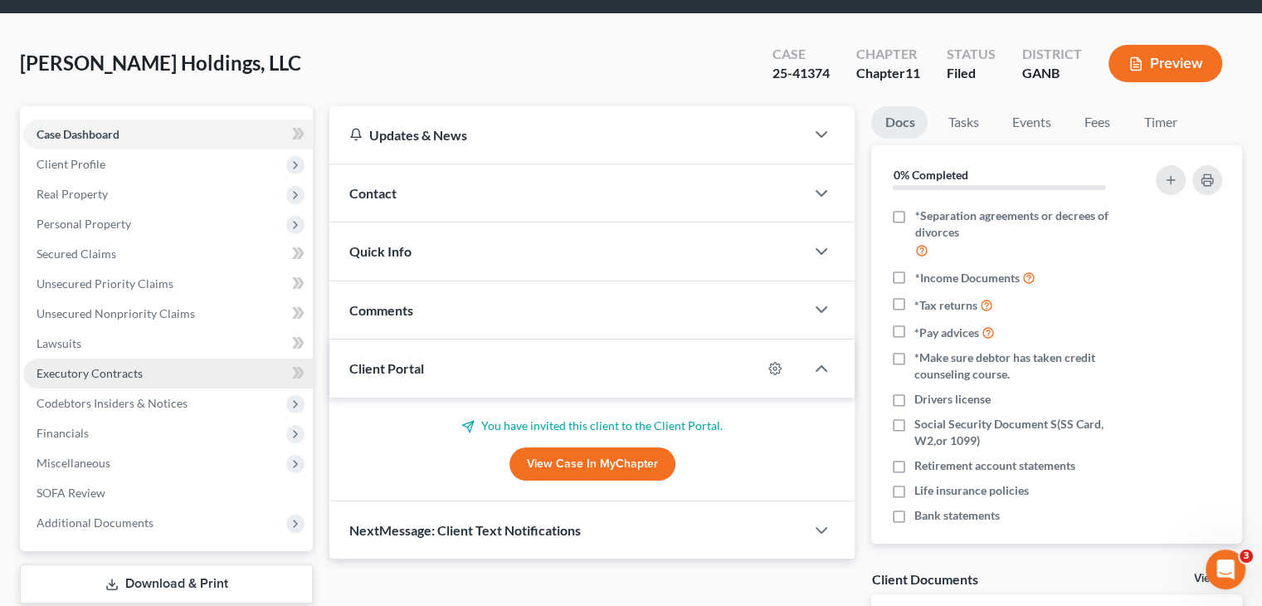
click at [119, 366] on span "Executory Contracts" at bounding box center [89, 373] width 106 height 14
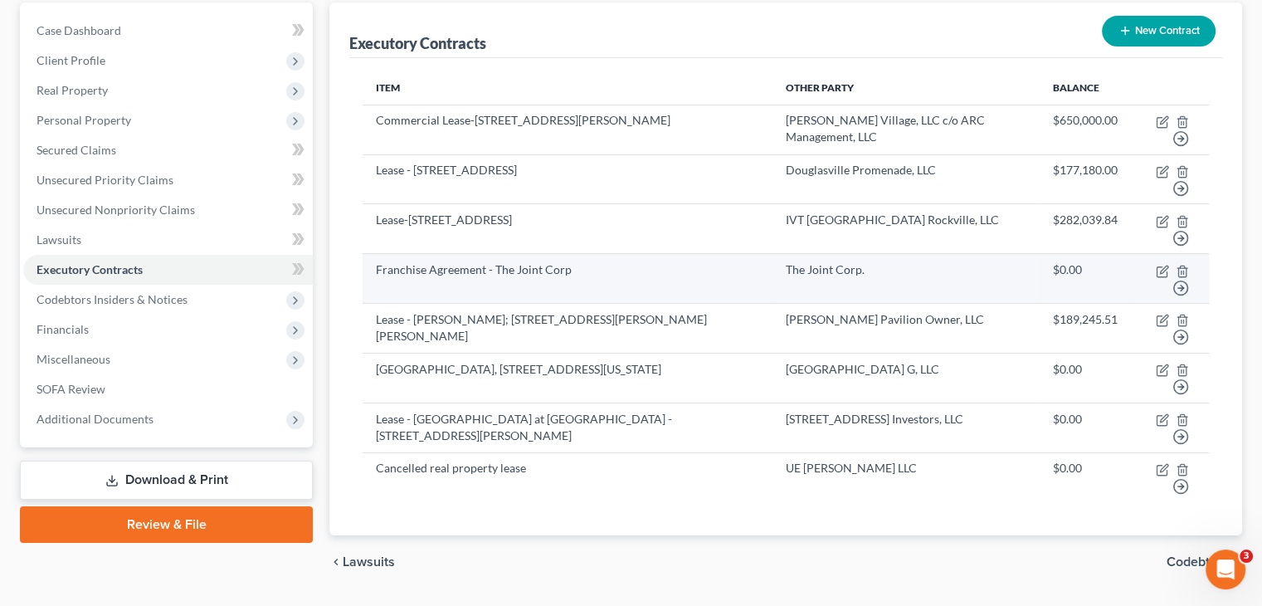
scroll to position [202, 0]
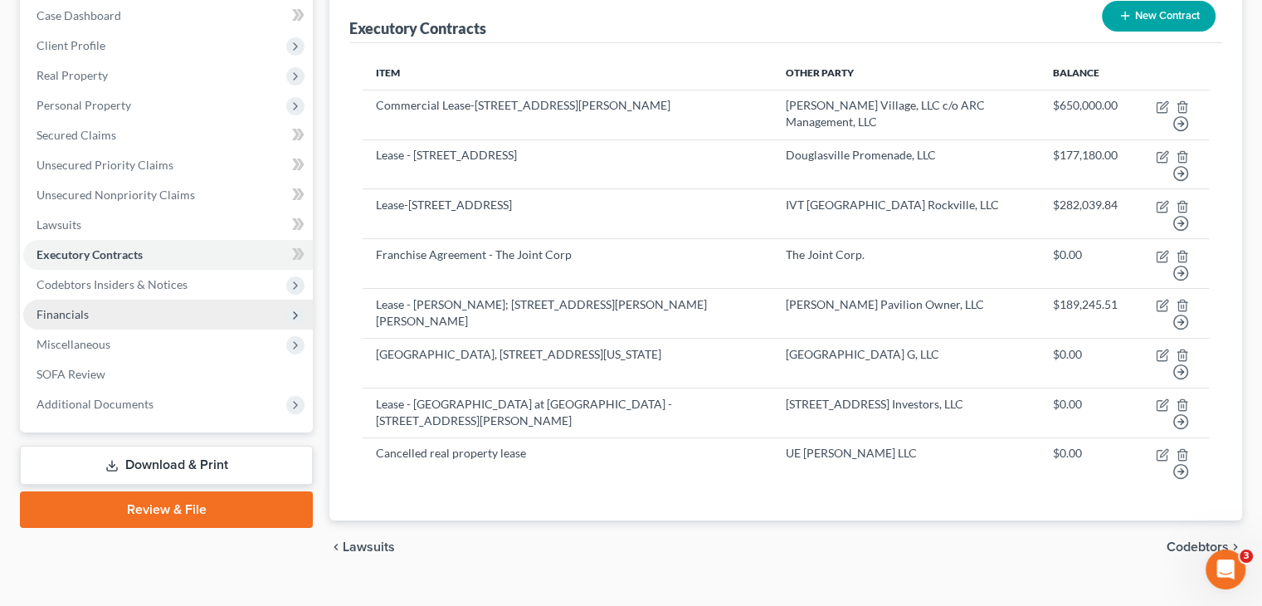
click at [78, 307] on span "Financials" at bounding box center [62, 314] width 52 height 14
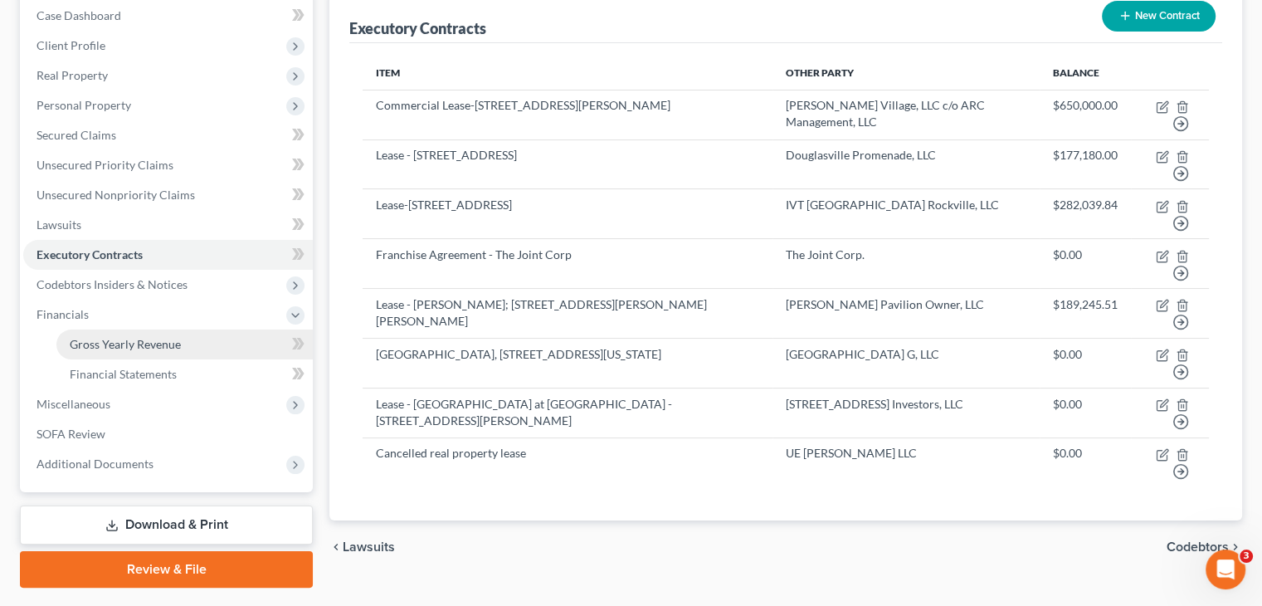
click at [99, 337] on span "Gross Yearly Revenue" at bounding box center [125, 344] width 111 height 14
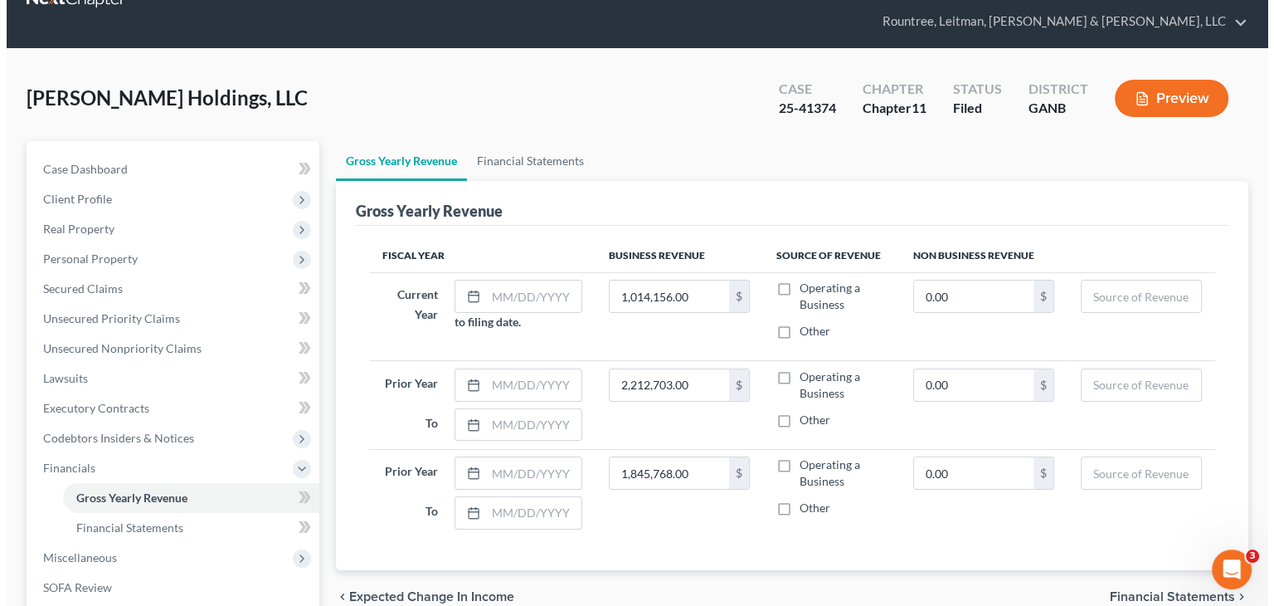
scroll to position [166, 0]
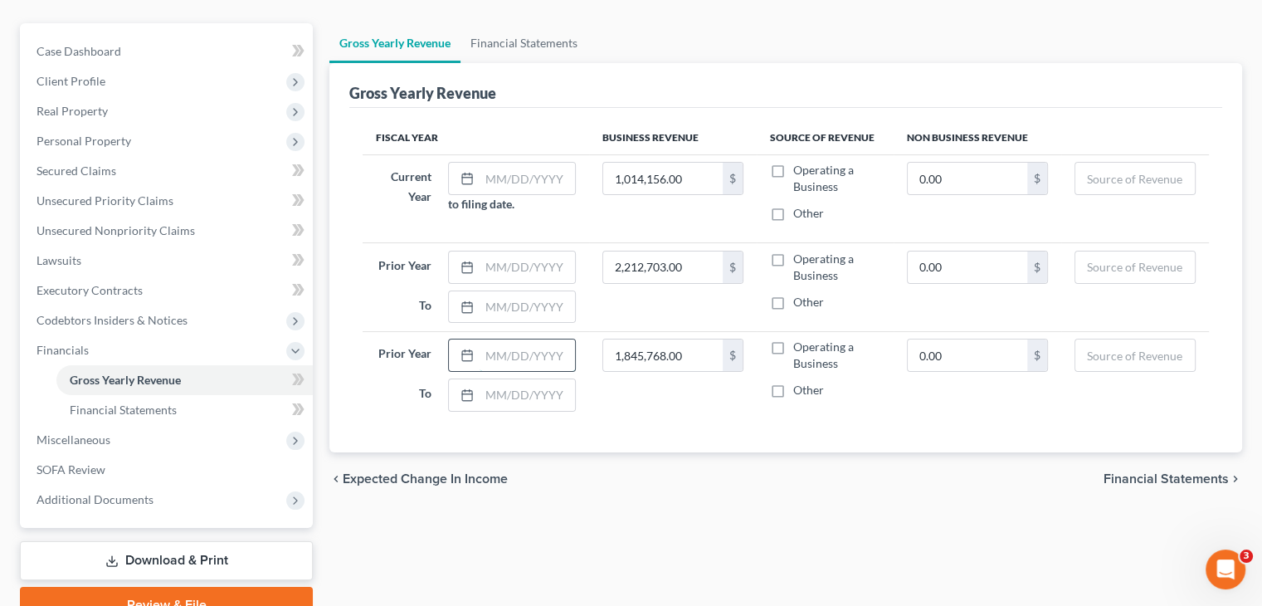
click at [495, 339] on input "text" at bounding box center [526, 355] width 95 height 32
click at [518, 163] on input "text" at bounding box center [526, 179] width 95 height 32
click at [793, 162] on label "Operating a Business" at bounding box center [836, 178] width 86 height 33
click at [800, 162] on input "Operating a Business" at bounding box center [805, 167] width 11 height 11
drag, startPoint x: 511, startPoint y: 233, endPoint x: 702, endPoint y: 239, distance: 190.9
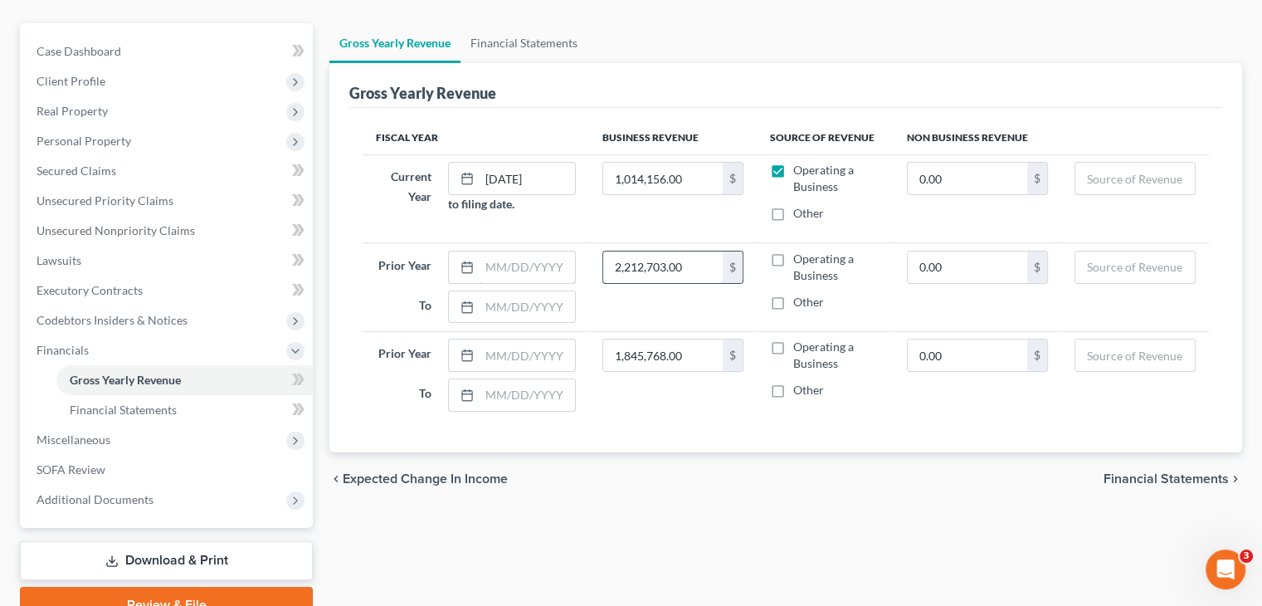
click at [512, 251] on input "text" at bounding box center [526, 267] width 95 height 32
click at [505, 291] on input "text" at bounding box center [526, 307] width 95 height 32
click at [496, 339] on input "text" at bounding box center [526, 355] width 95 height 32
click at [505, 379] on input "text" at bounding box center [526, 395] width 95 height 32
click at [793, 251] on label "Operating a Business" at bounding box center [836, 267] width 86 height 33
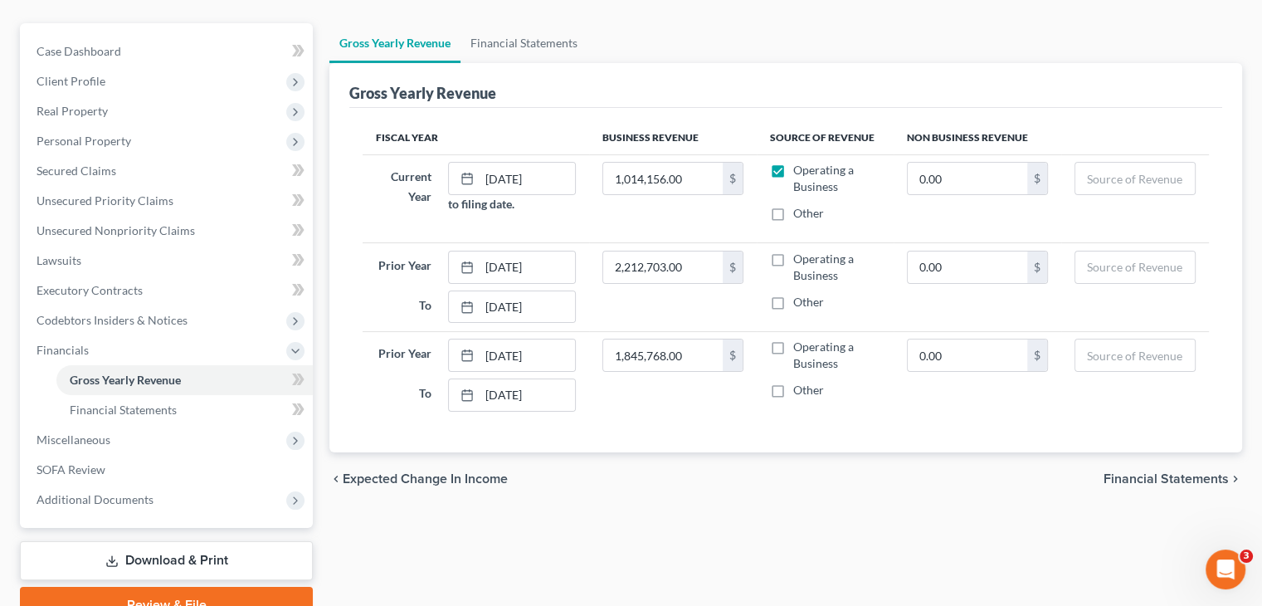
click at [800, 251] on input "Operating a Business" at bounding box center [805, 256] width 11 height 11
click at [793, 338] on label "Operating a Business" at bounding box center [836, 354] width 86 height 33
click at [800, 338] on input "Operating a Business" at bounding box center [805, 343] width 11 height 11
click at [1155, 472] on span "Financial Statements" at bounding box center [1165, 478] width 125 height 13
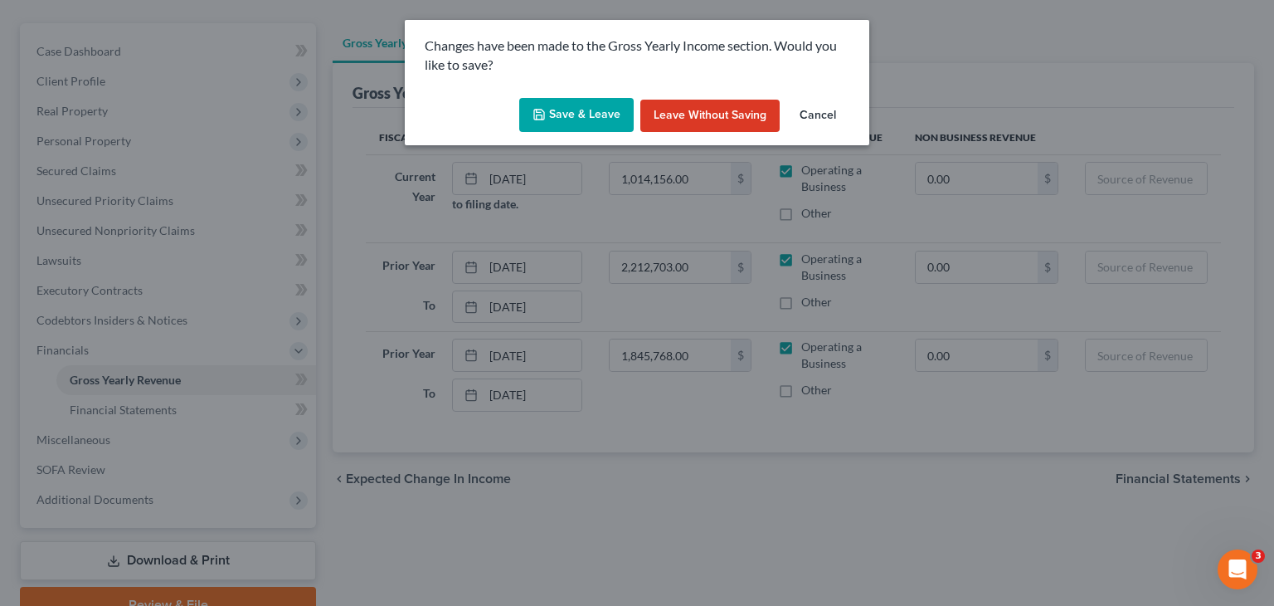
click at [568, 117] on button "Save & Leave" at bounding box center [576, 115] width 114 height 35
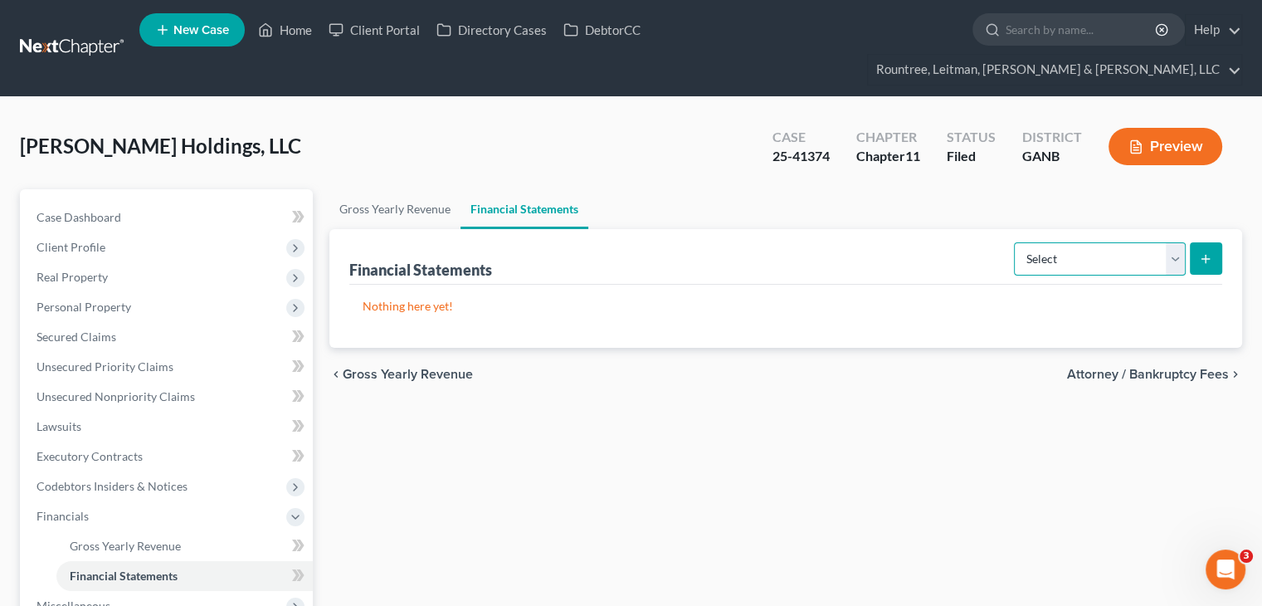
click at [1175, 242] on select "Select Auditor Bookkeeper Creditor Pension Contribution Records Keeper Tax Cons…" at bounding box center [1100, 258] width 172 height 33
drag, startPoint x: 1166, startPoint y: 229, endPoint x: 1159, endPoint y: 234, distance: 9.0
click at [1166, 242] on select "Select Auditor Bookkeeper Creditor Pension Contribution Records Keeper Tax Cons…" at bounding box center [1100, 258] width 172 height 33
click at [1015, 242] on select "Select Auditor Bookkeeper Creditor Pension Contribution Records Keeper Tax Cons…" at bounding box center [1100, 258] width 172 height 33
click at [1214, 242] on button "submit" at bounding box center [1206, 258] width 32 height 32
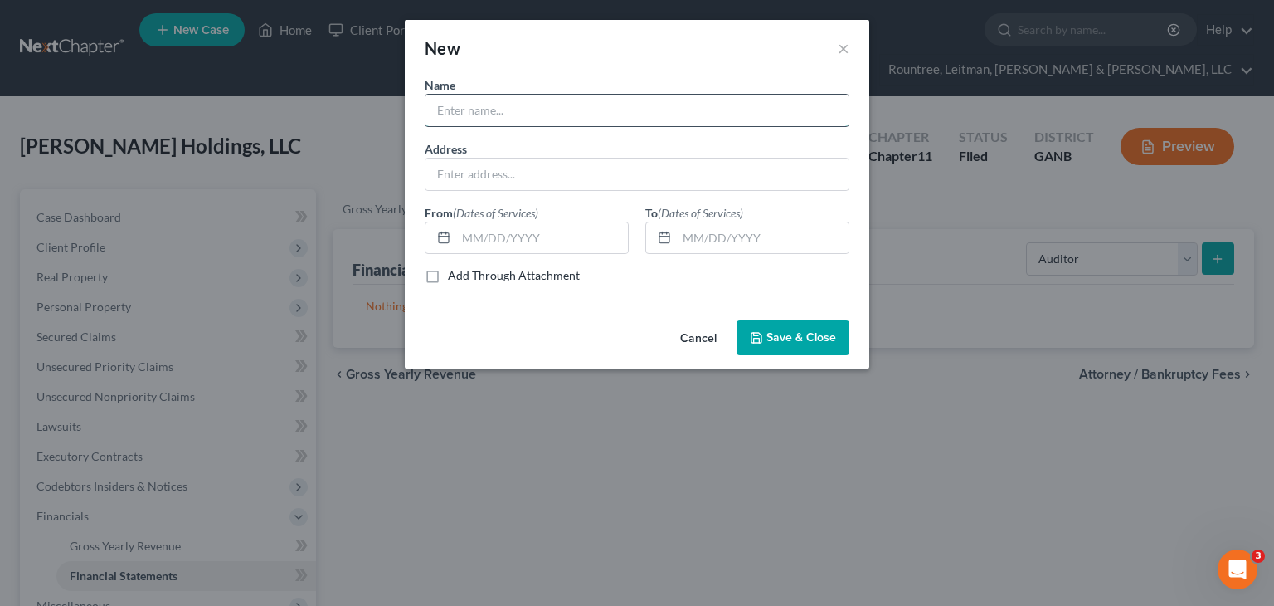
click at [466, 107] on input "text" at bounding box center [637, 111] width 423 height 32
click at [518, 172] on input "1220 Tech Road Ste. 340" at bounding box center [637, 174] width 423 height 32
click at [602, 173] on input "1220 Tech Road, Ste. 340" at bounding box center [637, 174] width 423 height 32
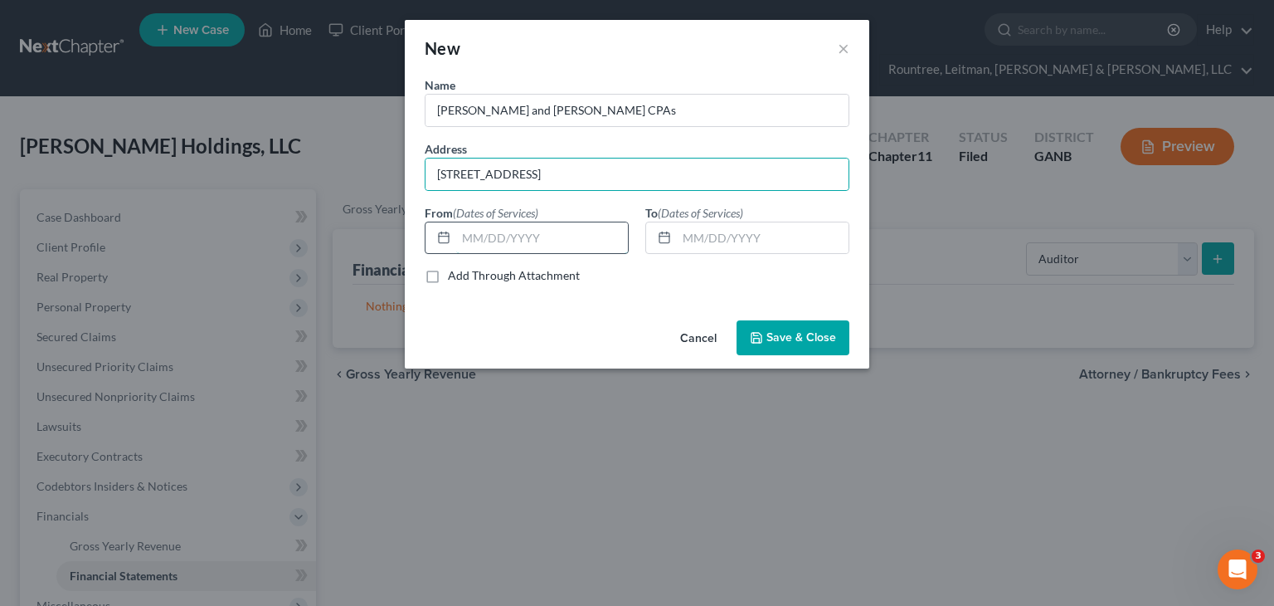
click at [574, 243] on input "text" at bounding box center [542, 238] width 172 height 32
click at [712, 233] on input "text" at bounding box center [763, 238] width 172 height 32
click at [462, 237] on input "text" at bounding box center [542, 238] width 172 height 32
click at [815, 353] on button "Save & Close" at bounding box center [793, 337] width 113 height 35
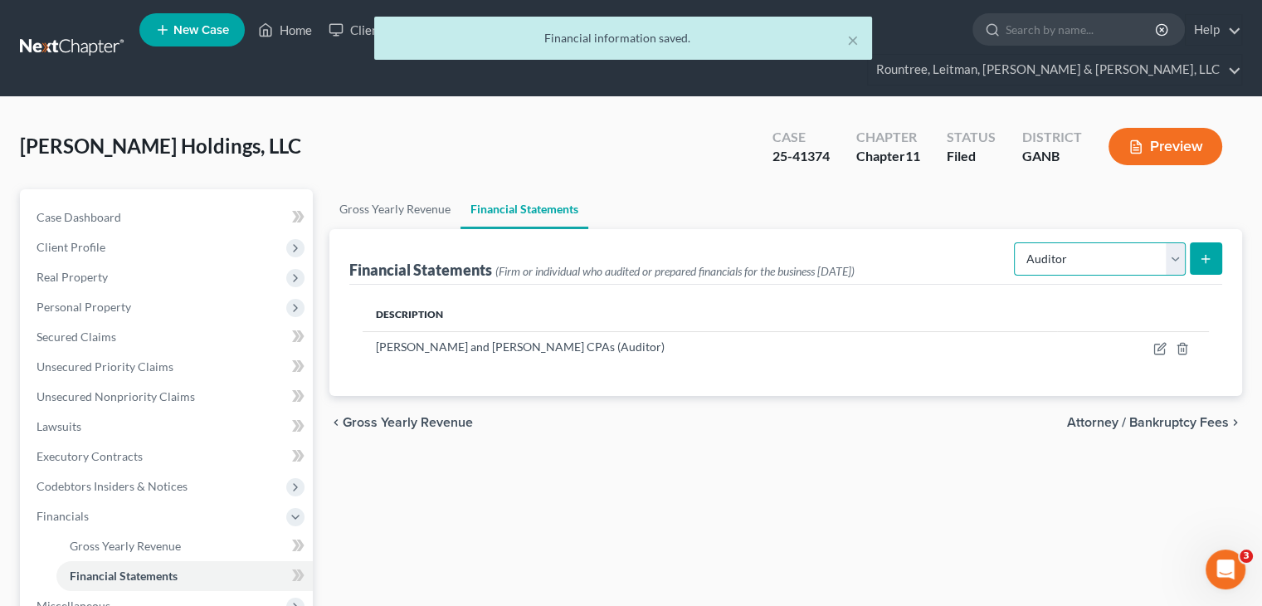
click at [1178, 242] on select "Select Auditor Bookkeeper Creditor Pension Contribution Records Keeper Tax Cons…" at bounding box center [1100, 258] width 172 height 33
click at [1015, 242] on select "Select Auditor Bookkeeper Creditor Pension Contribution Records Keeper Tax Cons…" at bounding box center [1100, 258] width 172 height 33
click at [1196, 242] on button "submit" at bounding box center [1206, 258] width 32 height 32
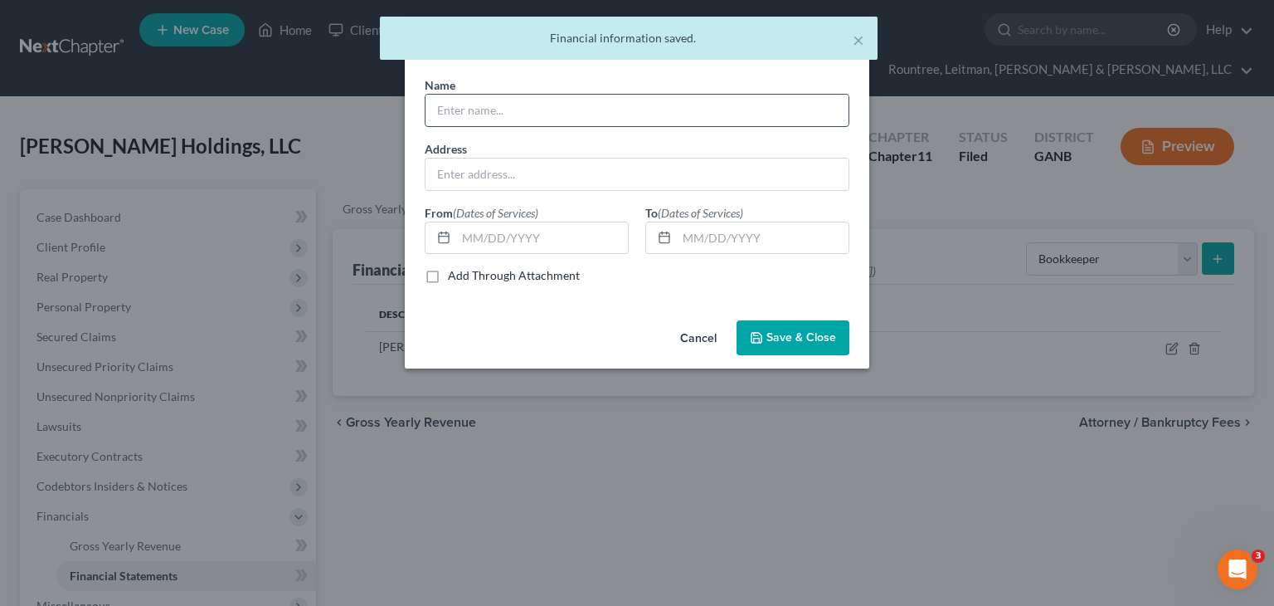
click at [514, 111] on input "text" at bounding box center [637, 111] width 423 height 32
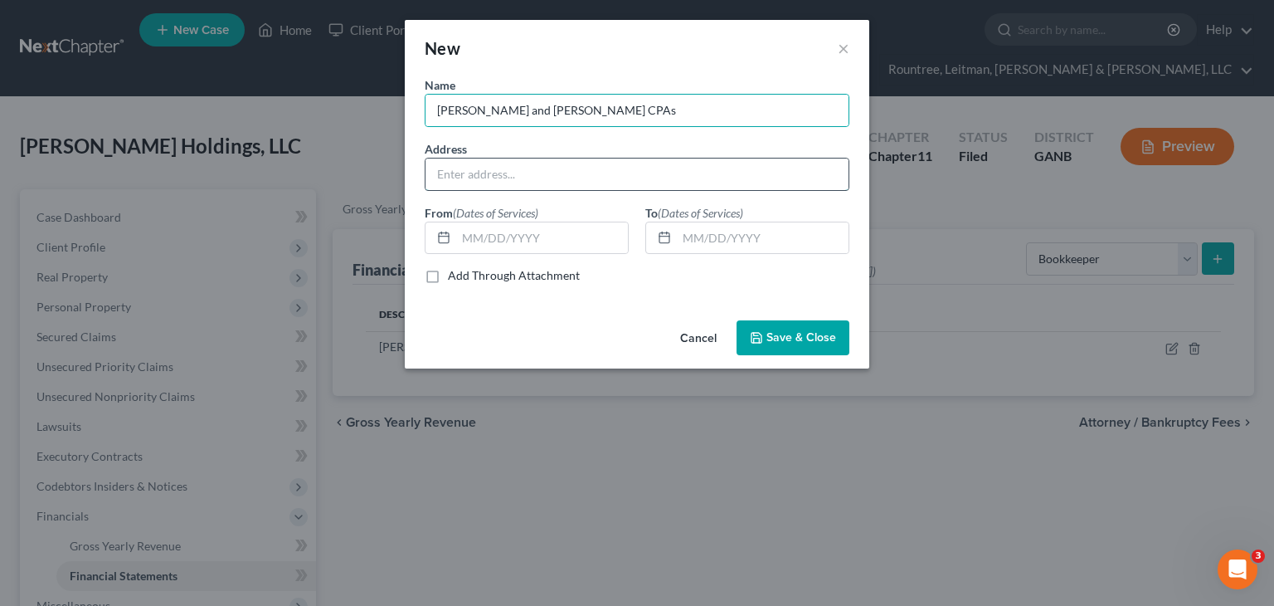
click at [538, 182] on input "text" at bounding box center [637, 174] width 423 height 32
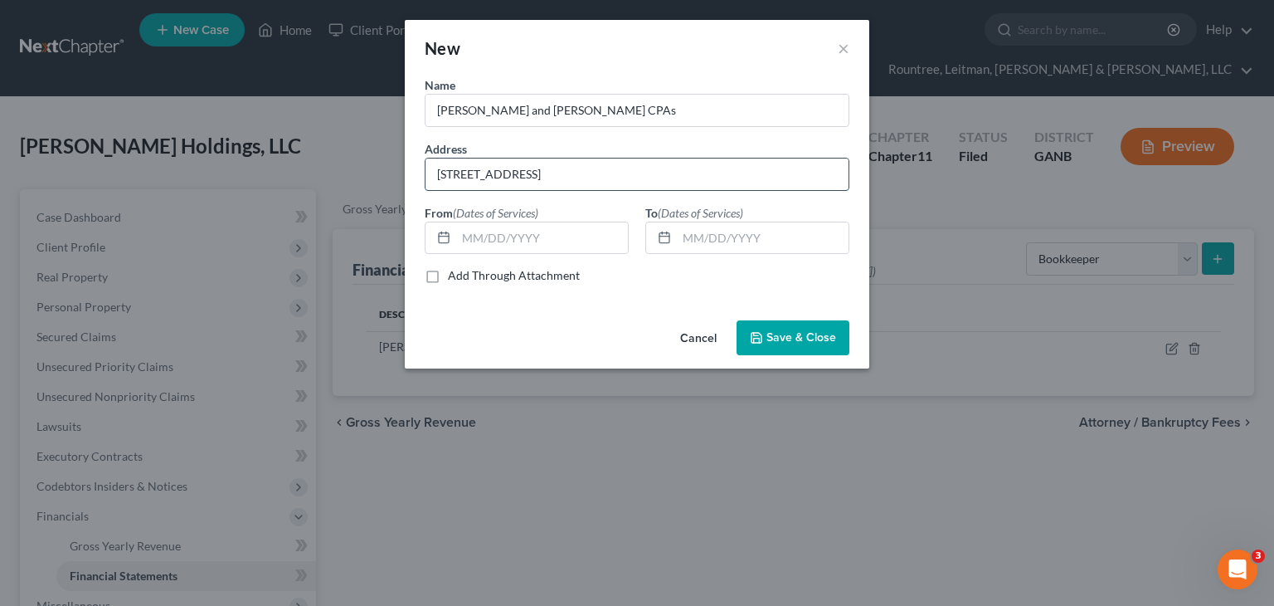
click at [461, 169] on input "1220 Tech Road, Ste. 340, Silver Spring, MD 20904" at bounding box center [637, 174] width 423 height 32
click at [630, 227] on div "From (Dates of Services)" at bounding box center [526, 229] width 221 height 51
click at [556, 237] on input "text" at bounding box center [542, 238] width 172 height 32
click at [787, 336] on span "Save & Close" at bounding box center [801, 337] width 70 height 14
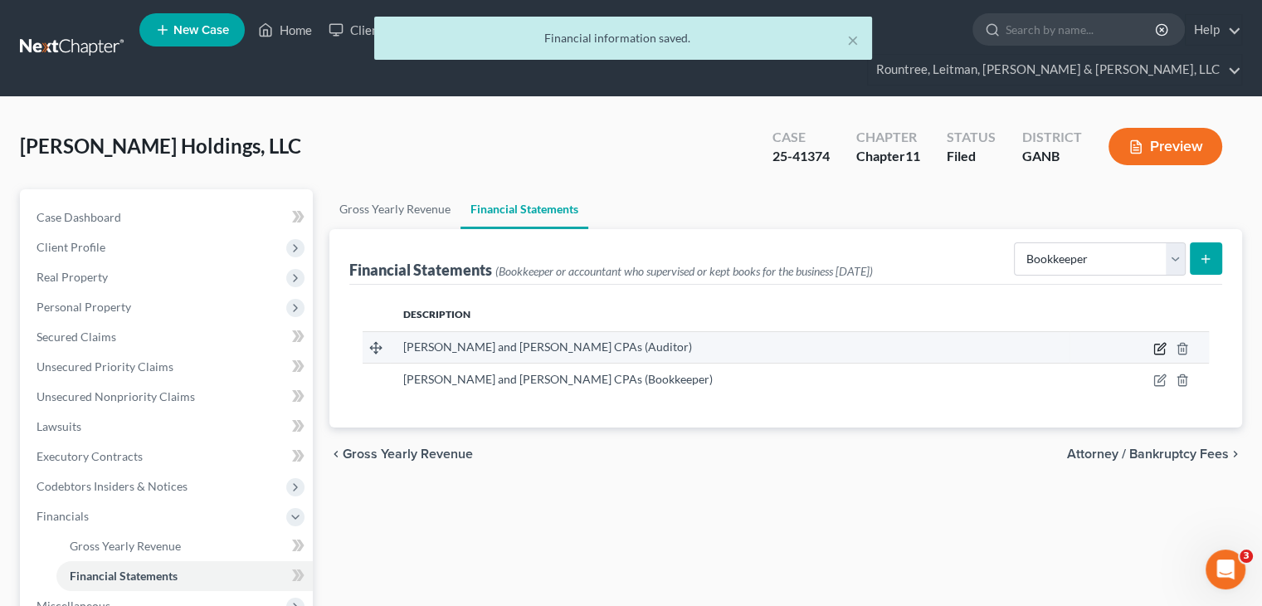
click at [1158, 342] on icon "button" at bounding box center [1159, 348] width 13 height 13
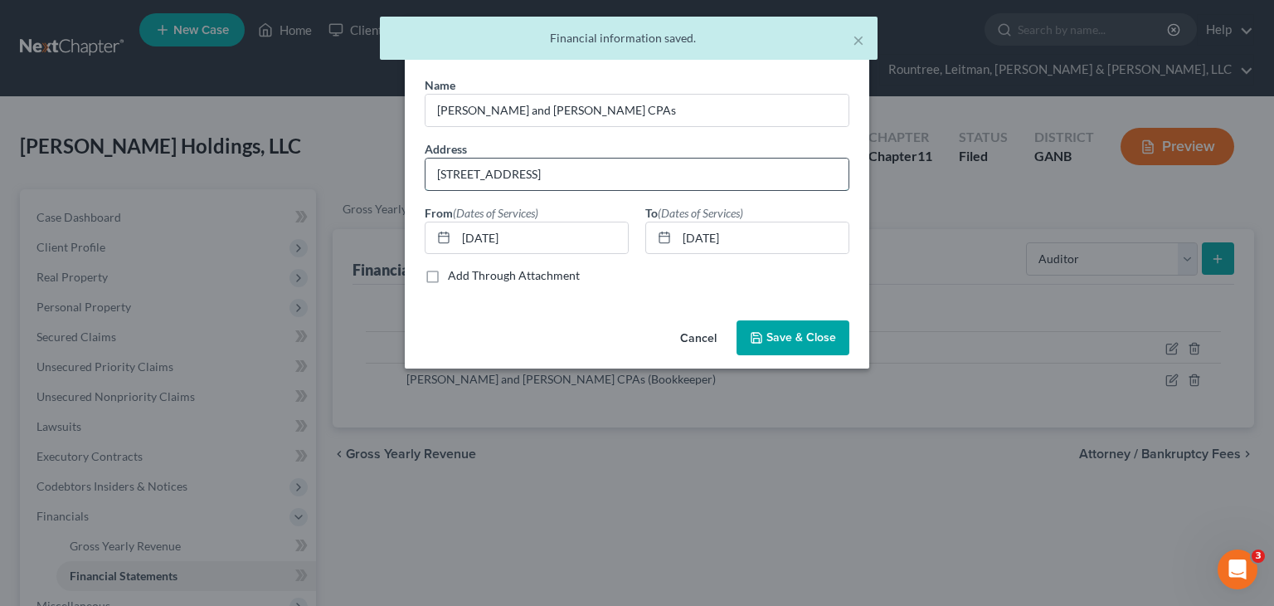
click at [461, 168] on input "1220 Tech Road, Ste. 340, Silver Spring, MD 20904" at bounding box center [637, 174] width 423 height 32
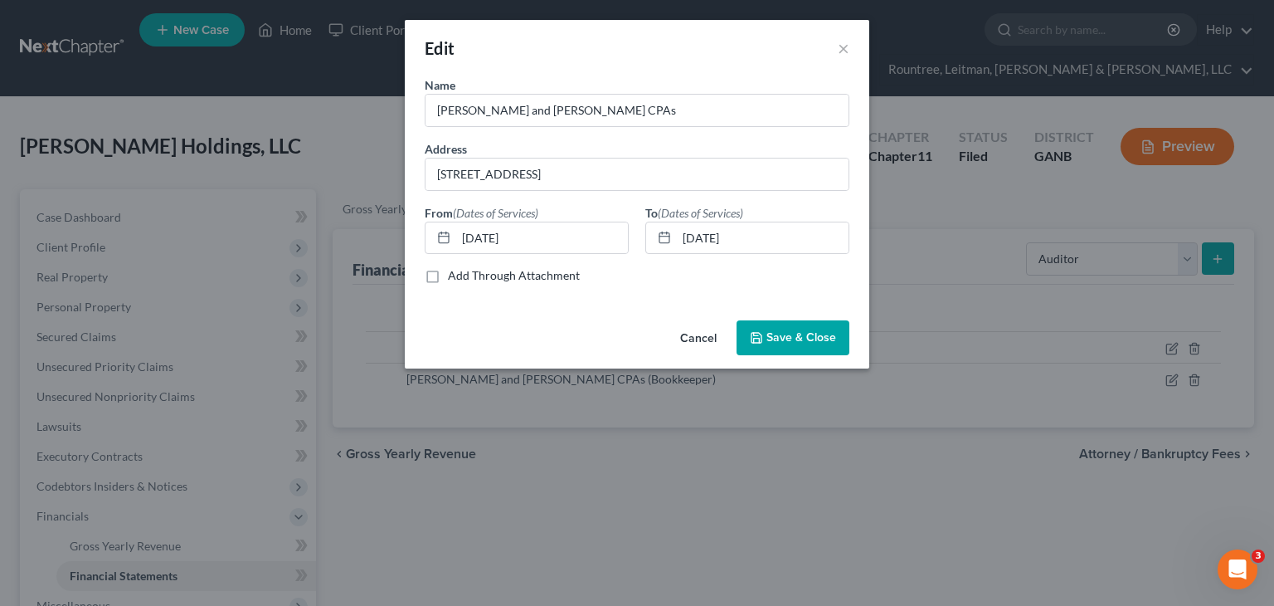
click at [787, 338] on span "Save & Close" at bounding box center [801, 337] width 70 height 14
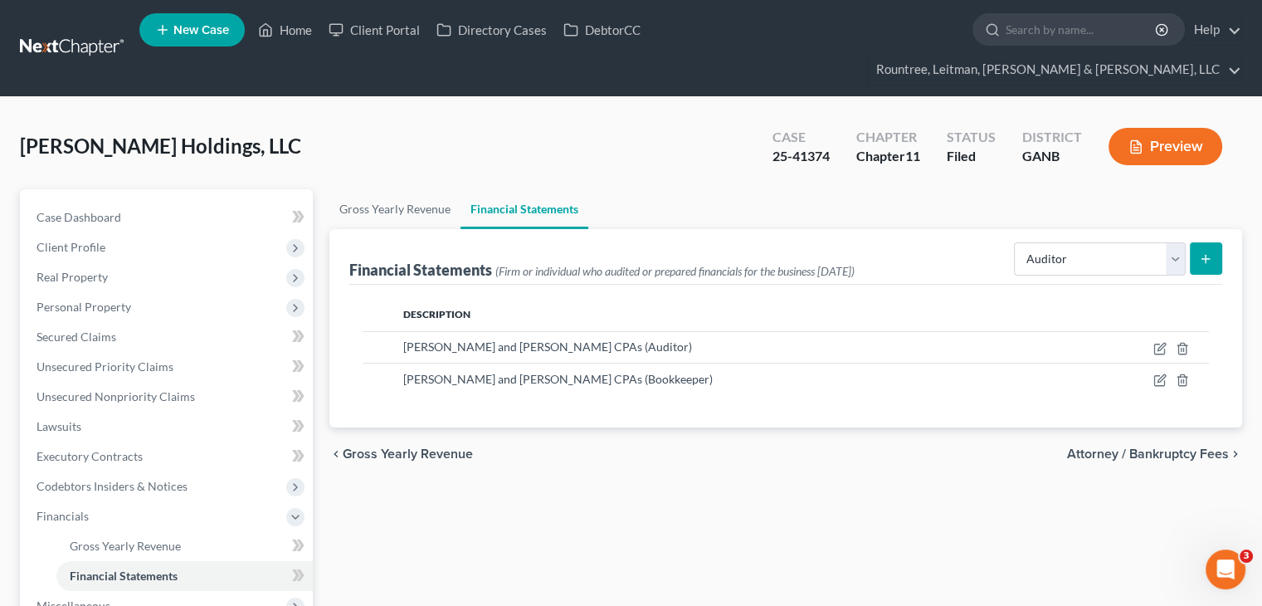
click at [1154, 447] on span "Attorney / Bankruptcy Fees" at bounding box center [1148, 453] width 162 height 13
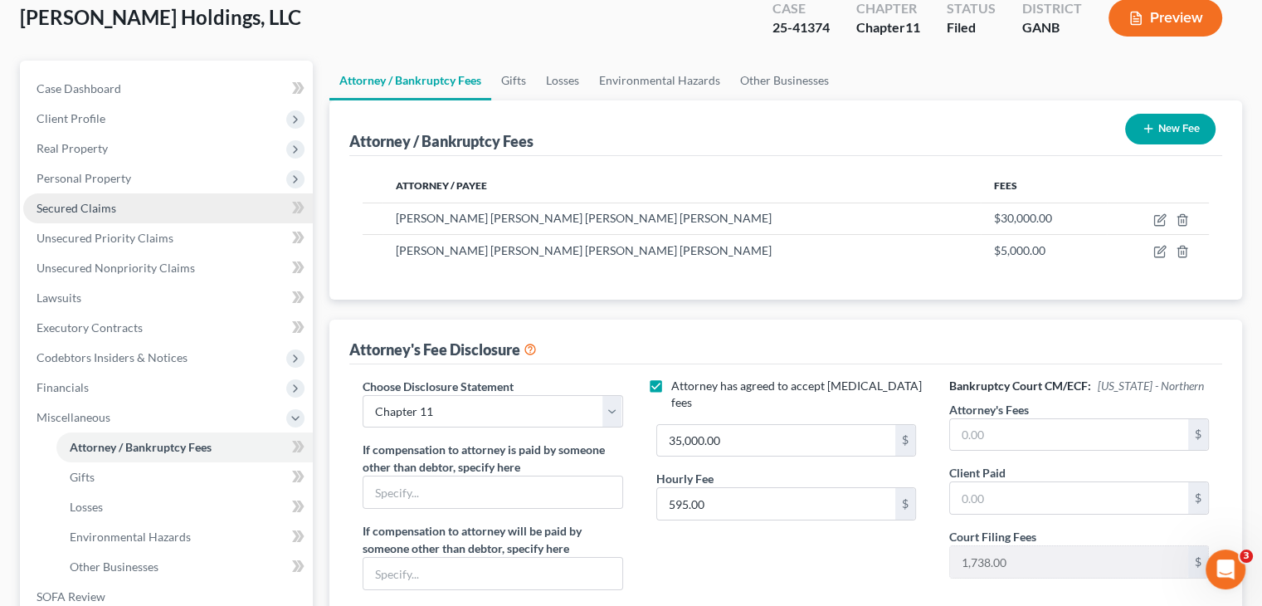
scroll to position [166, 0]
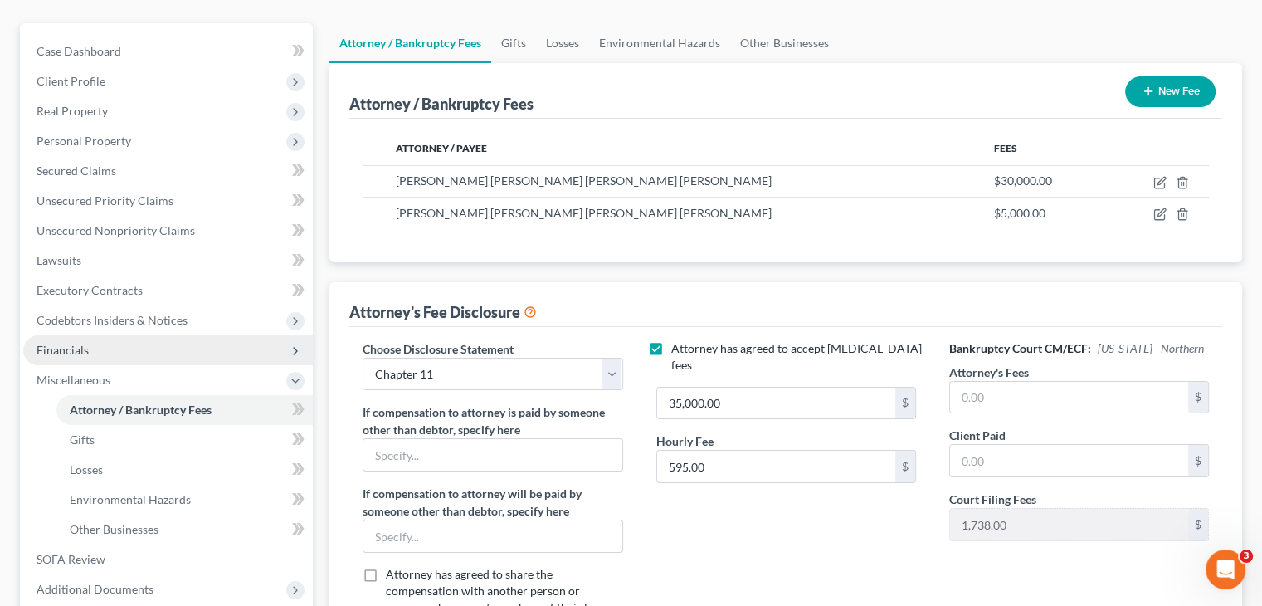
click at [85, 335] on span "Financials" at bounding box center [168, 350] width 290 height 30
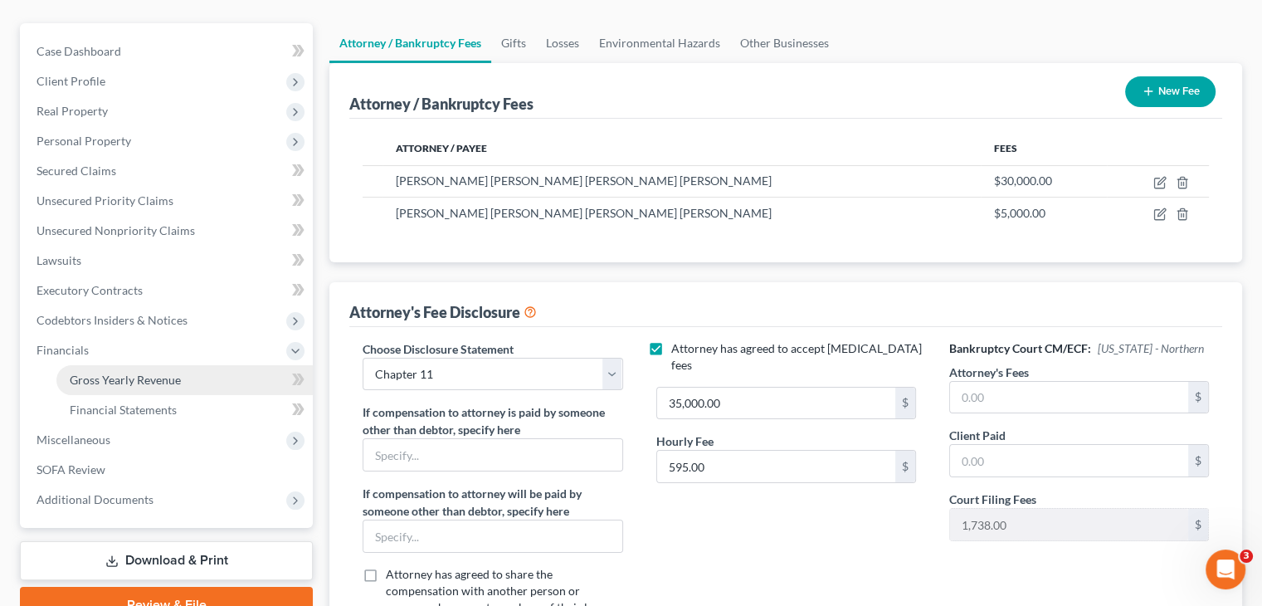
click at [134, 372] on span "Gross Yearly Revenue" at bounding box center [125, 379] width 111 height 14
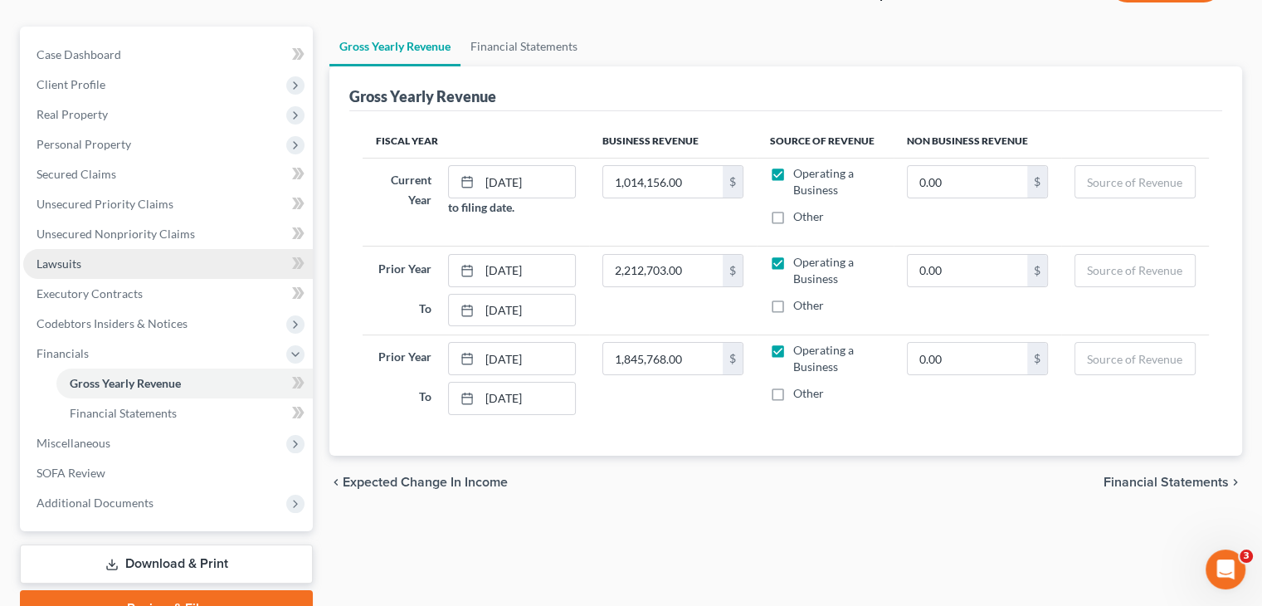
scroll to position [166, 0]
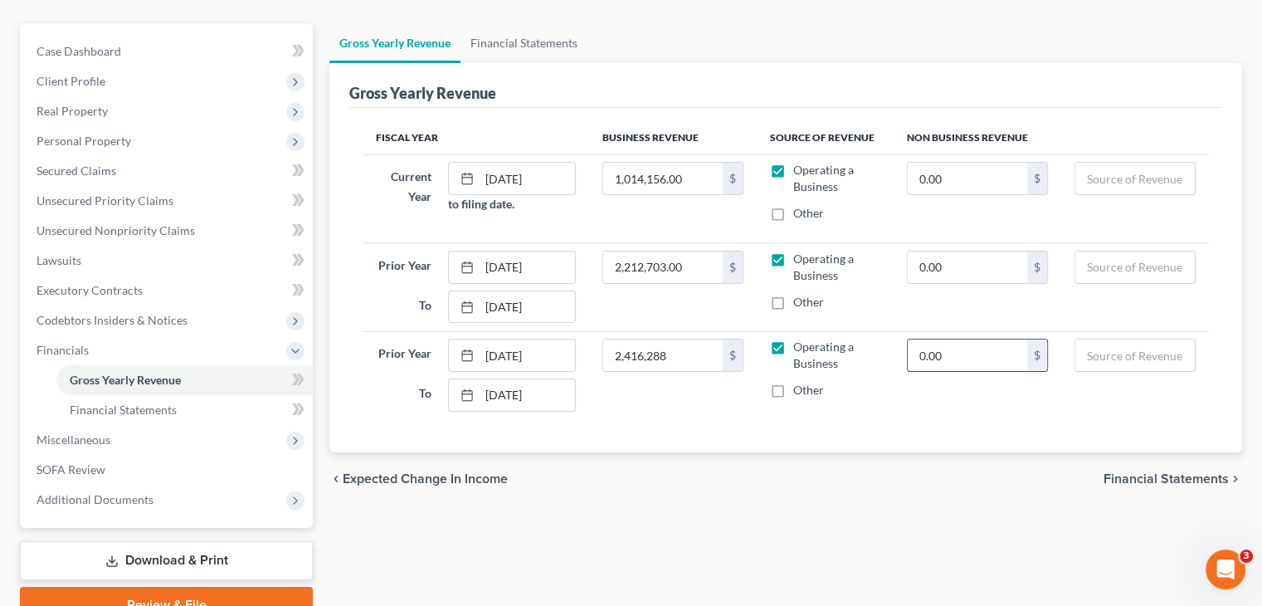
click at [995, 339] on input "0.00" at bounding box center [967, 355] width 119 height 32
click at [1125, 339] on input "text" at bounding box center [1134, 355] width 119 height 32
click at [1165, 472] on span "Financial Statements" at bounding box center [1165, 478] width 125 height 13
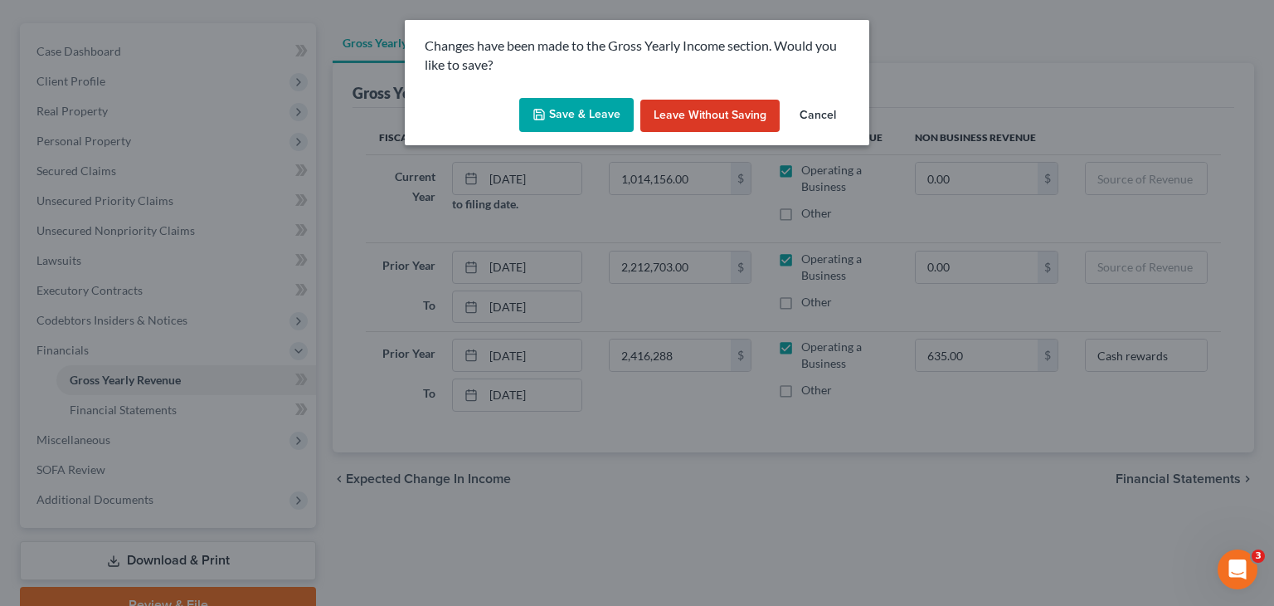
click at [578, 114] on button "Save & Leave" at bounding box center [576, 115] width 114 height 35
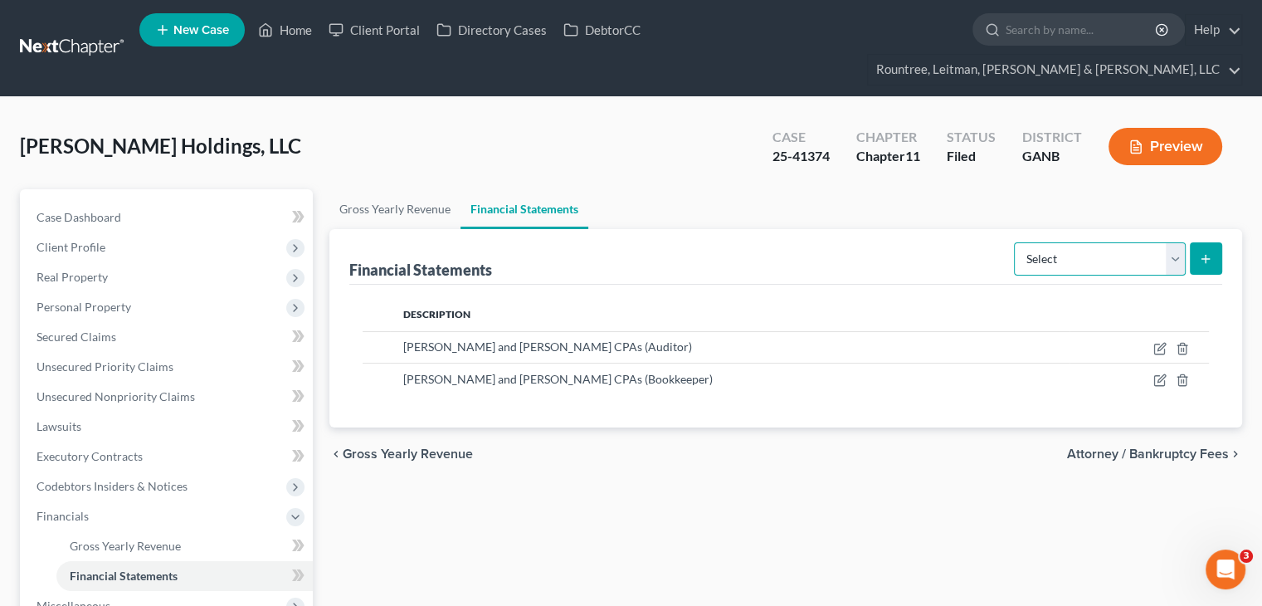
click at [1176, 242] on select "Select Auditor Bookkeeper Creditor Pension Contribution Records Keeper Tax Cons…" at bounding box center [1100, 258] width 172 height 33
click at [1015, 242] on select "Select Auditor Bookkeeper Creditor Pension Contribution Records Keeper Tax Cons…" at bounding box center [1100, 258] width 172 height 33
click at [1211, 252] on icon "submit" at bounding box center [1205, 258] width 13 height 13
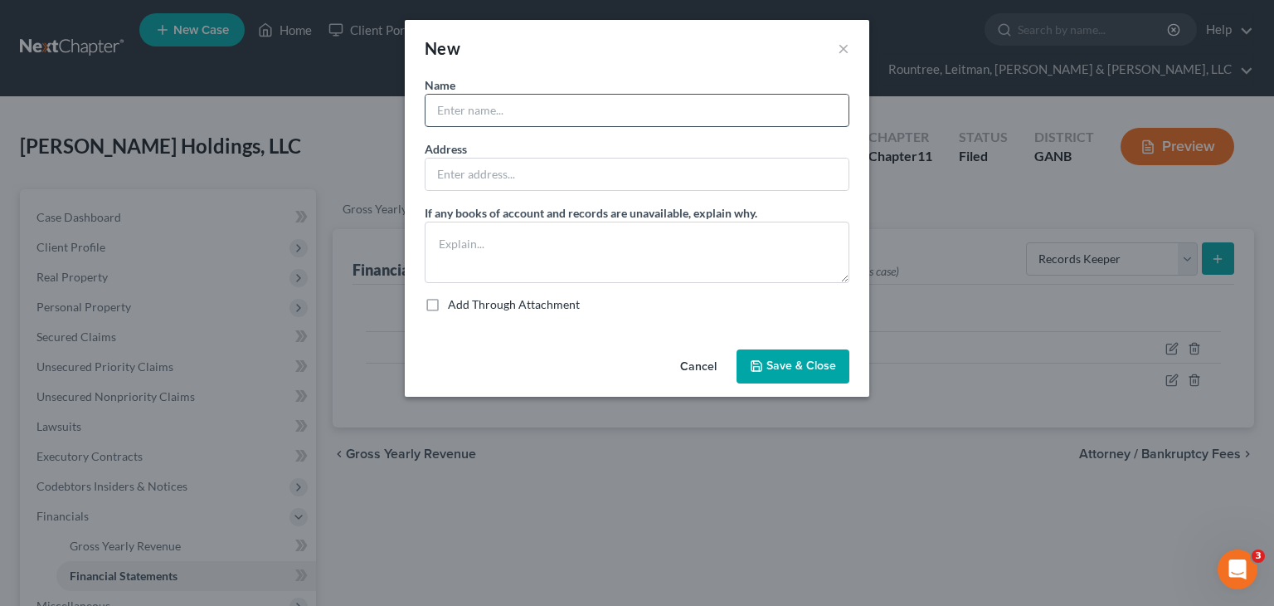
click at [659, 112] on input "text" at bounding box center [637, 111] width 423 height 32
click at [601, 177] on input "text" at bounding box center [637, 174] width 423 height 32
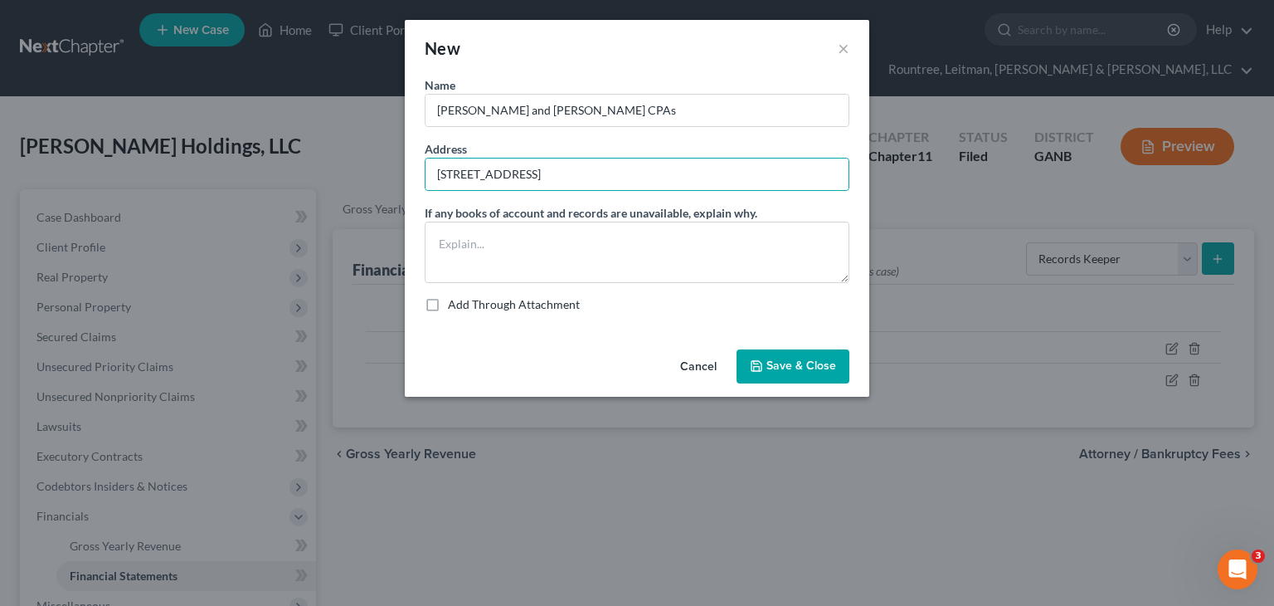
click at [801, 372] on span "Save & Close" at bounding box center [801, 366] width 70 height 14
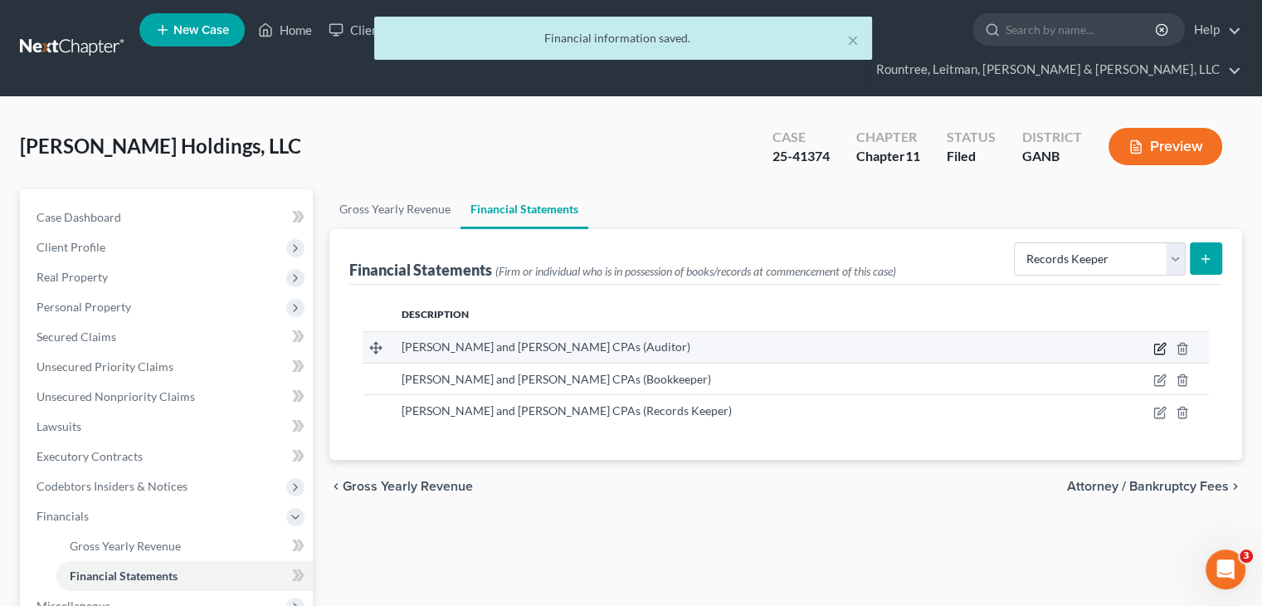
click at [1161, 343] on icon "button" at bounding box center [1160, 346] width 7 height 7
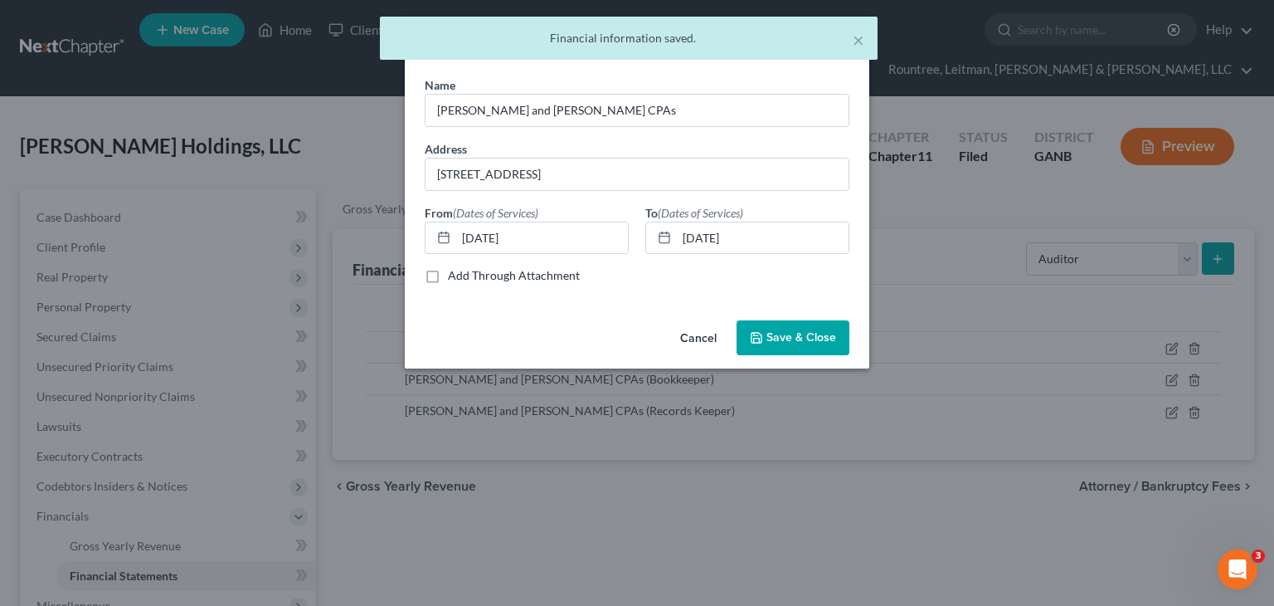
click at [791, 328] on button "Save & Close" at bounding box center [793, 337] width 113 height 35
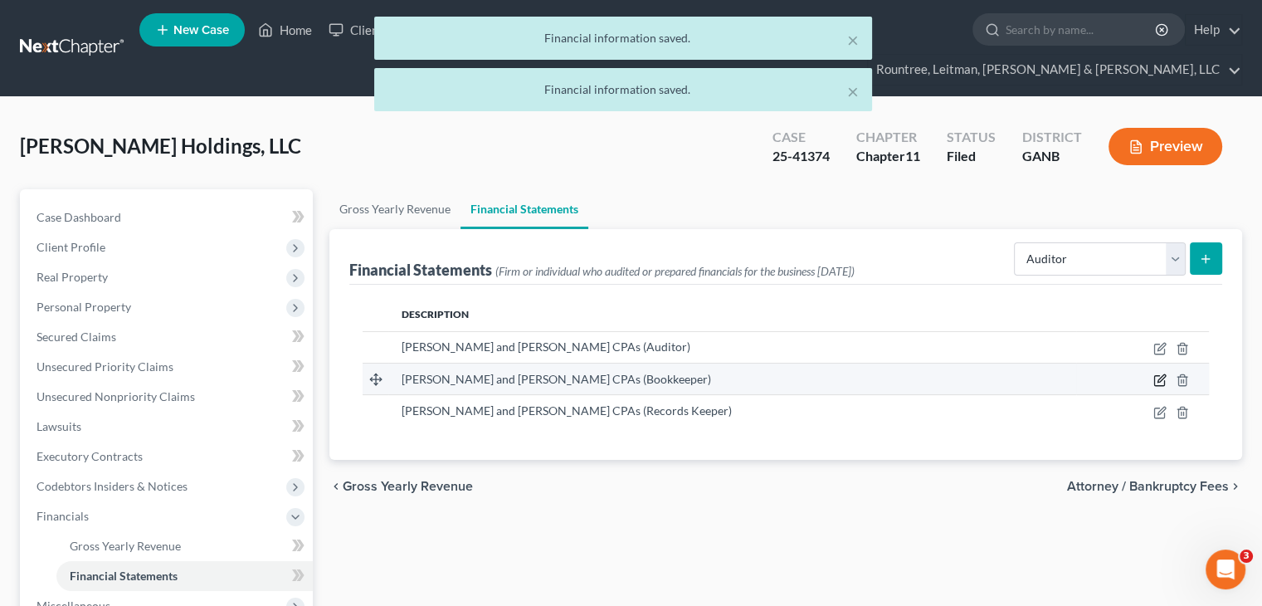
click at [1155, 376] on icon "button" at bounding box center [1159, 381] width 10 height 10
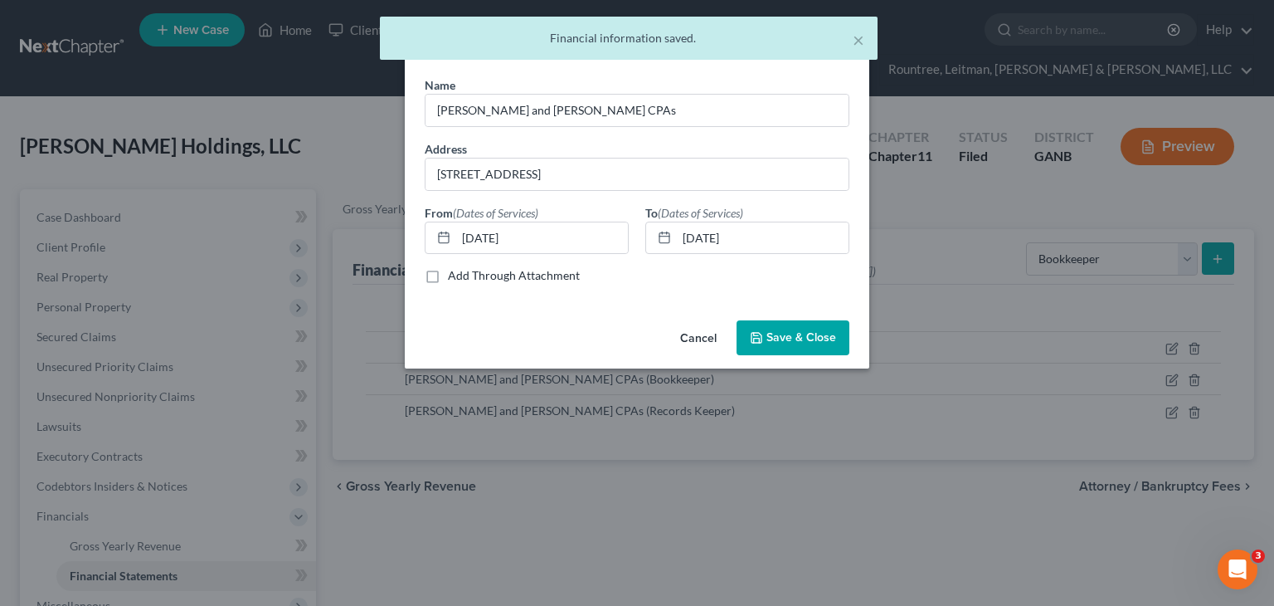
click at [802, 328] on button "Save & Close" at bounding box center [793, 337] width 113 height 35
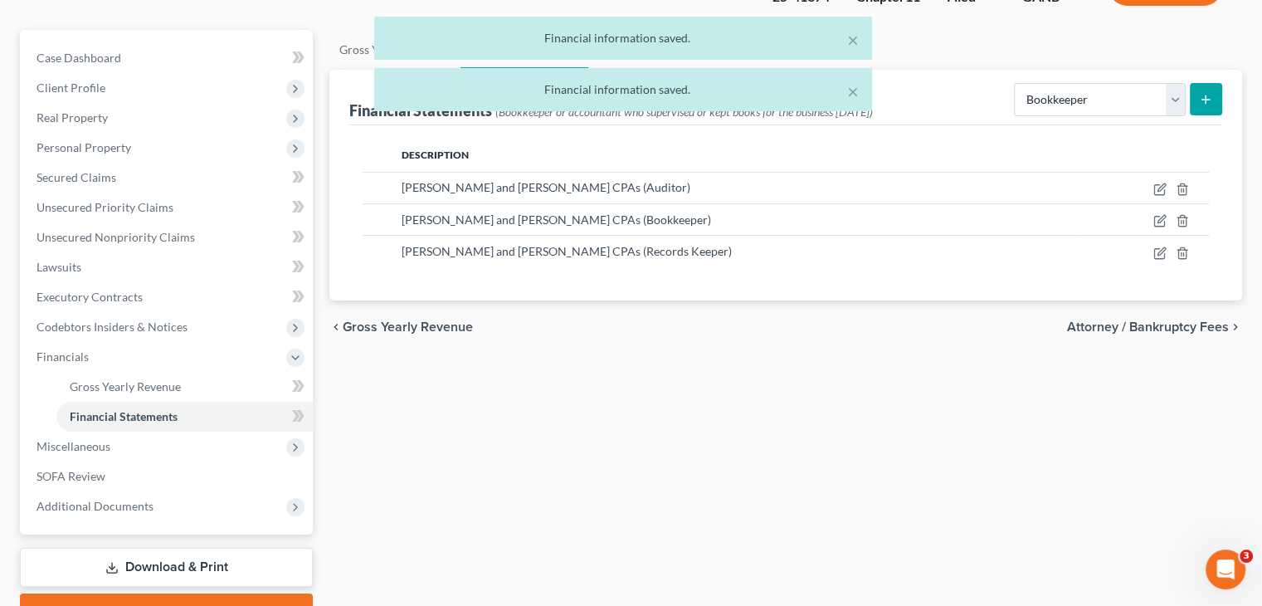
scroll to position [166, 0]
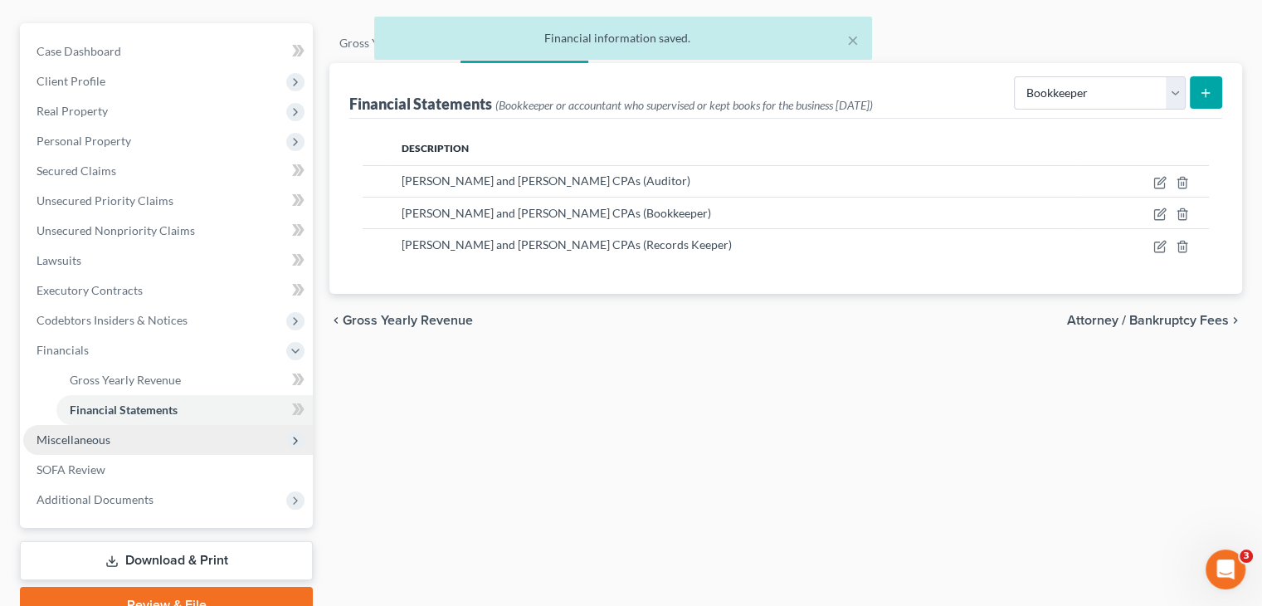
click at [90, 432] on span "Miscellaneous" at bounding box center [73, 439] width 74 height 14
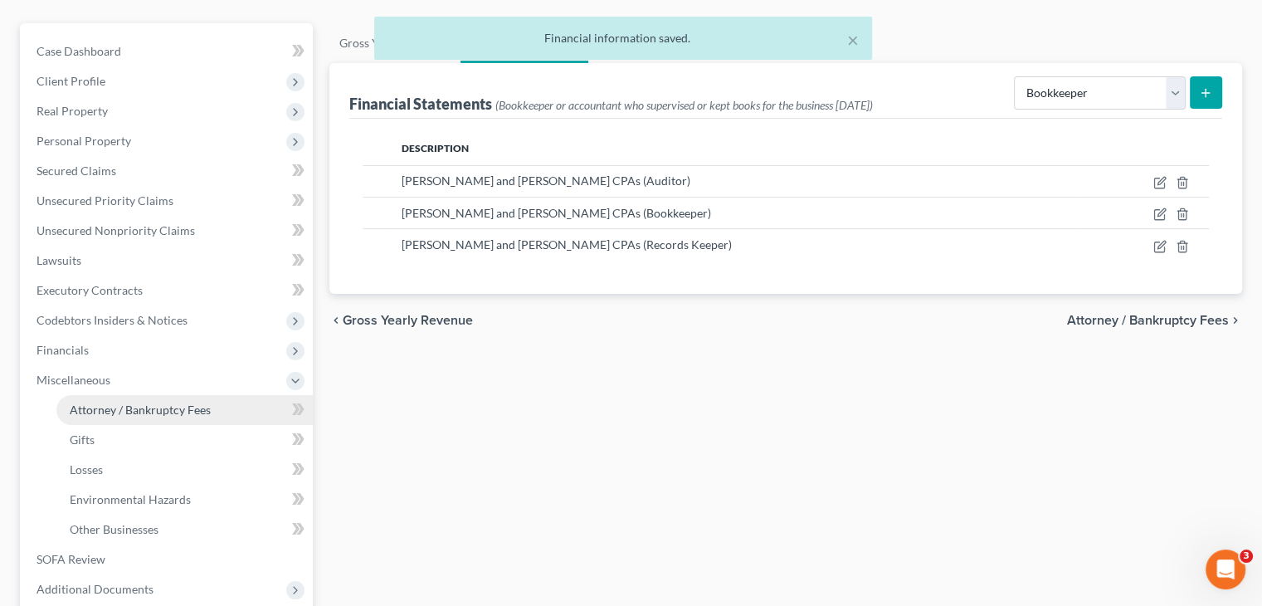
click at [118, 402] on span "Attorney / Bankruptcy Fees" at bounding box center [140, 409] width 141 height 14
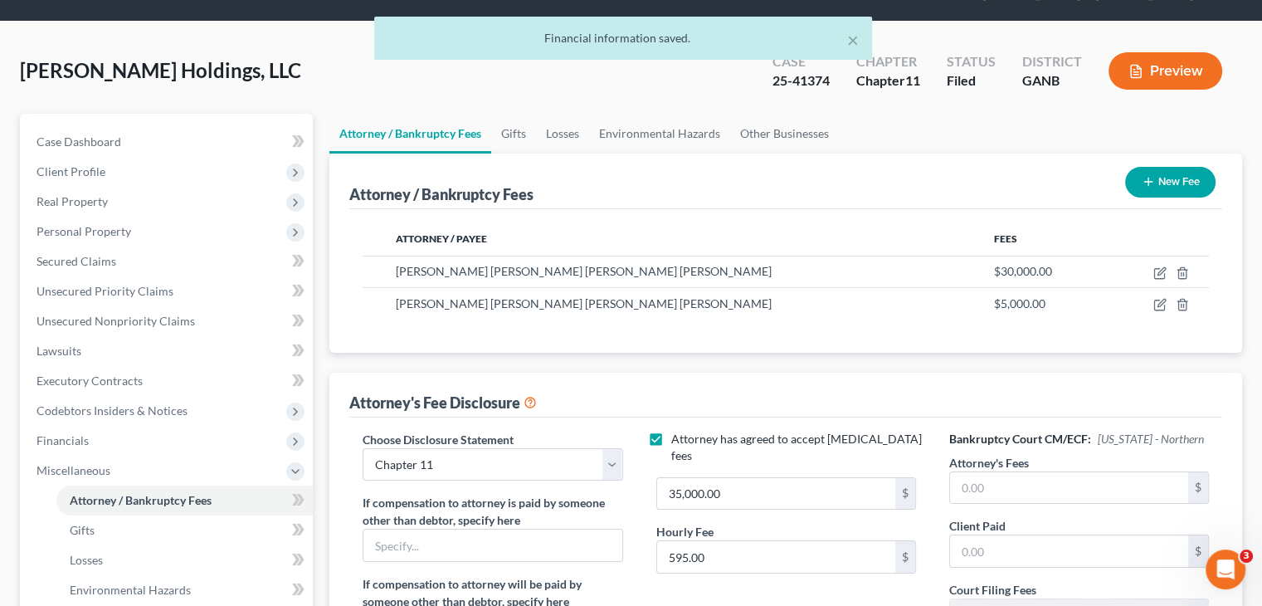
scroll to position [249, 0]
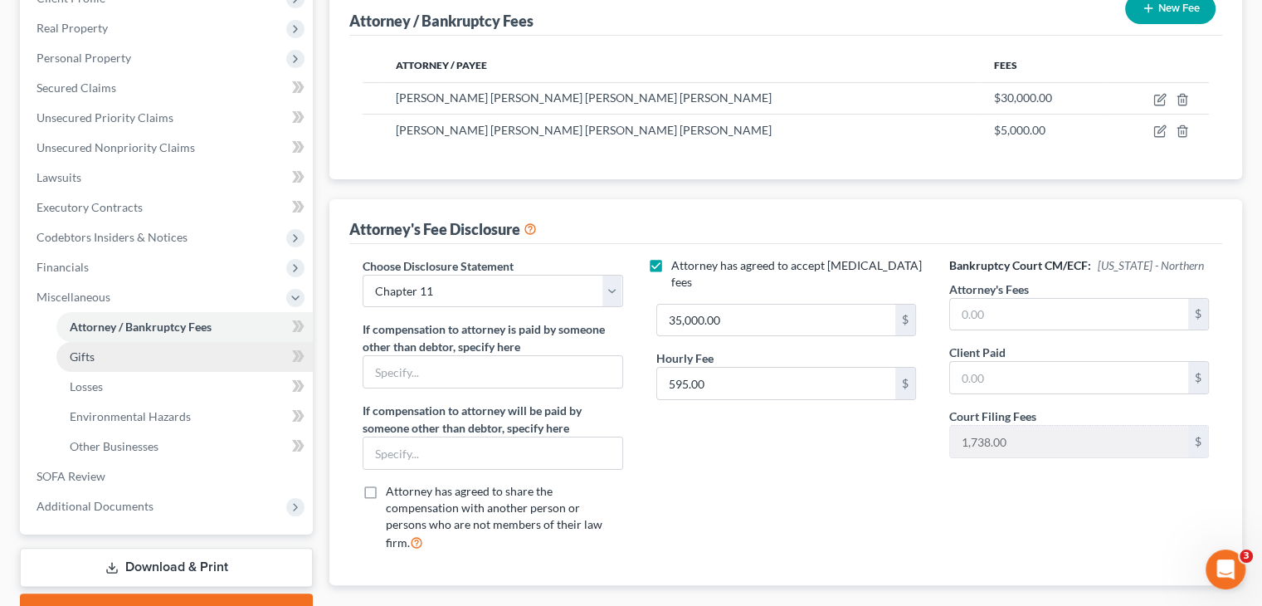
click at [105, 342] on link "Gifts" at bounding box center [184, 357] width 256 height 30
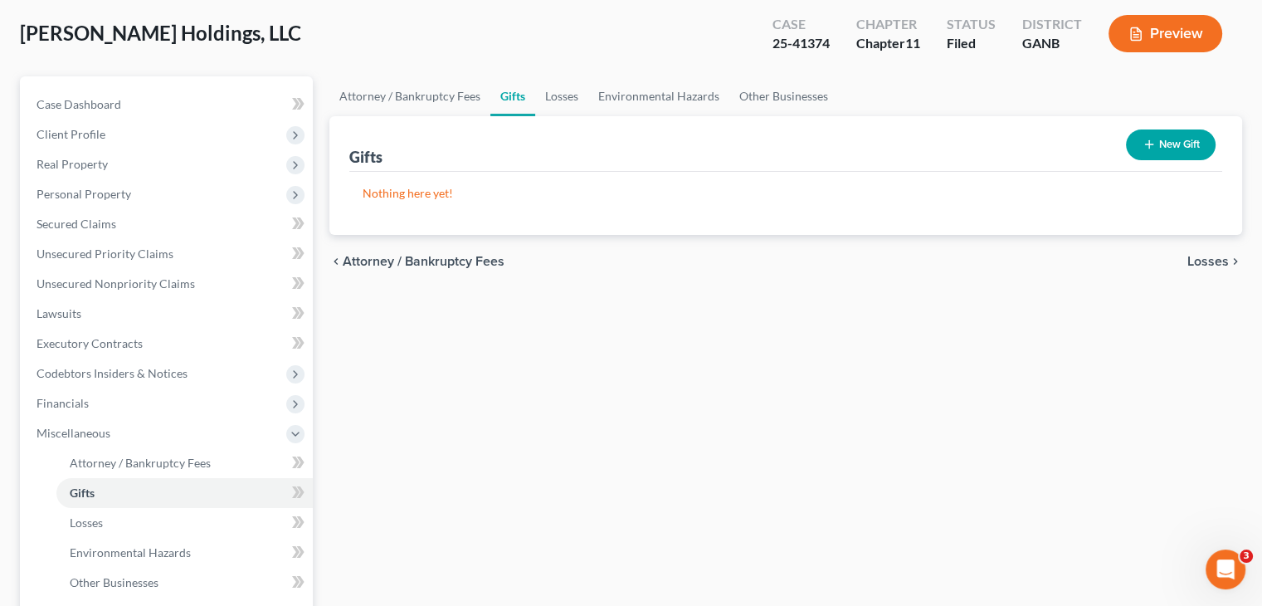
scroll to position [249, 0]
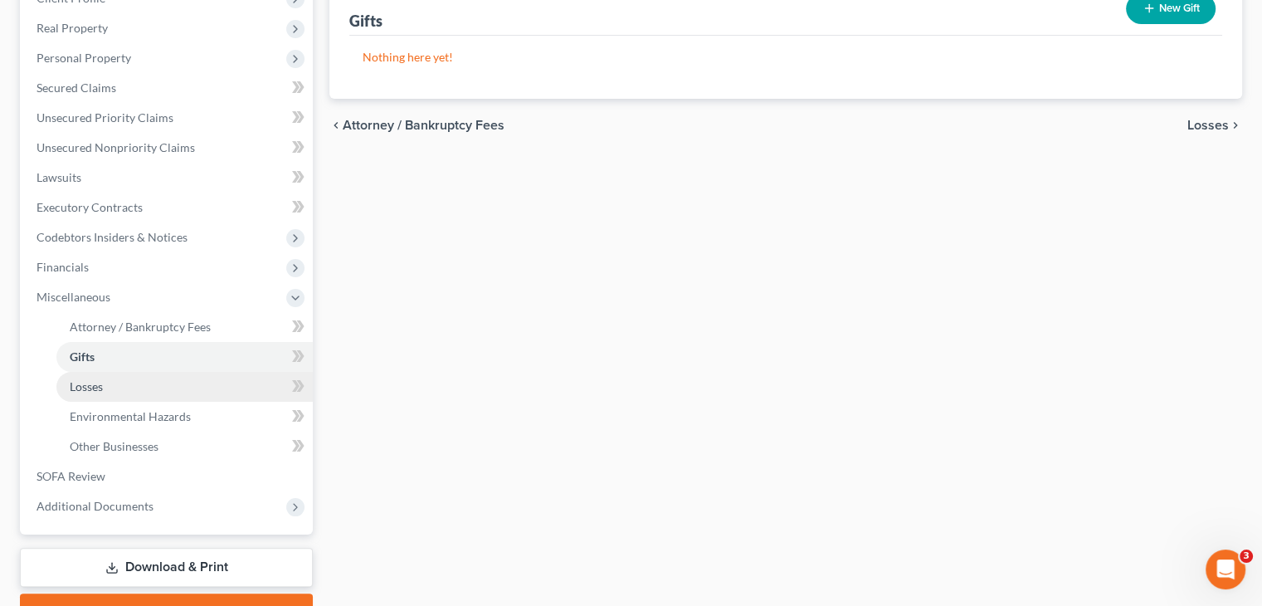
click at [96, 379] on span "Losses" at bounding box center [86, 386] width 33 height 14
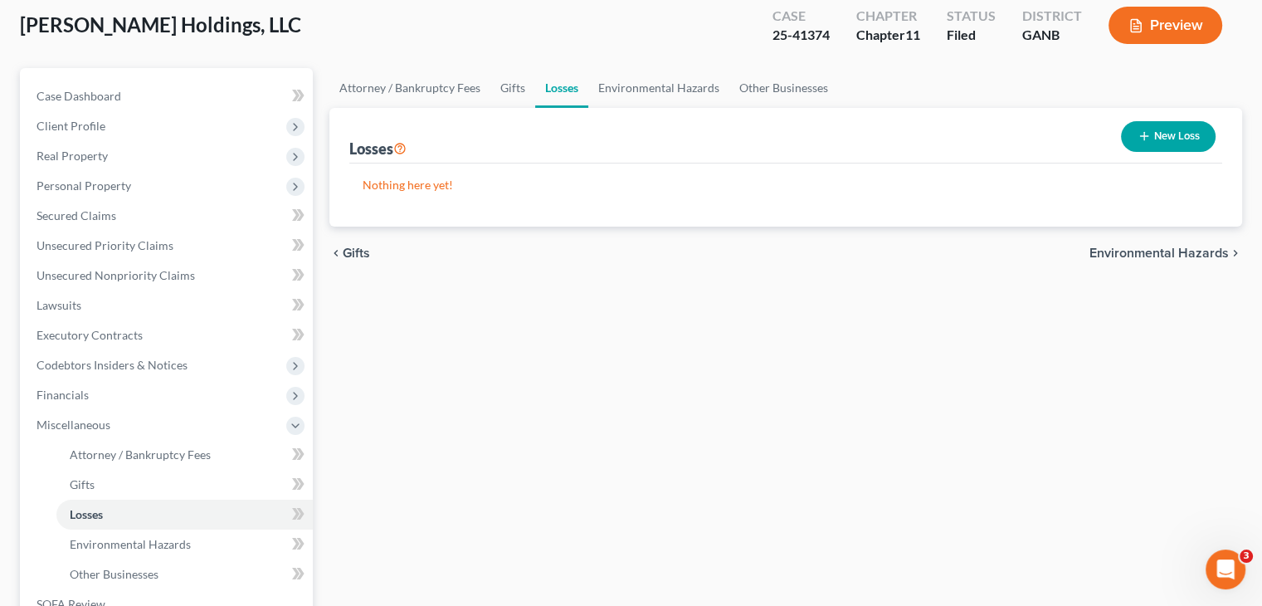
scroll to position [305, 0]
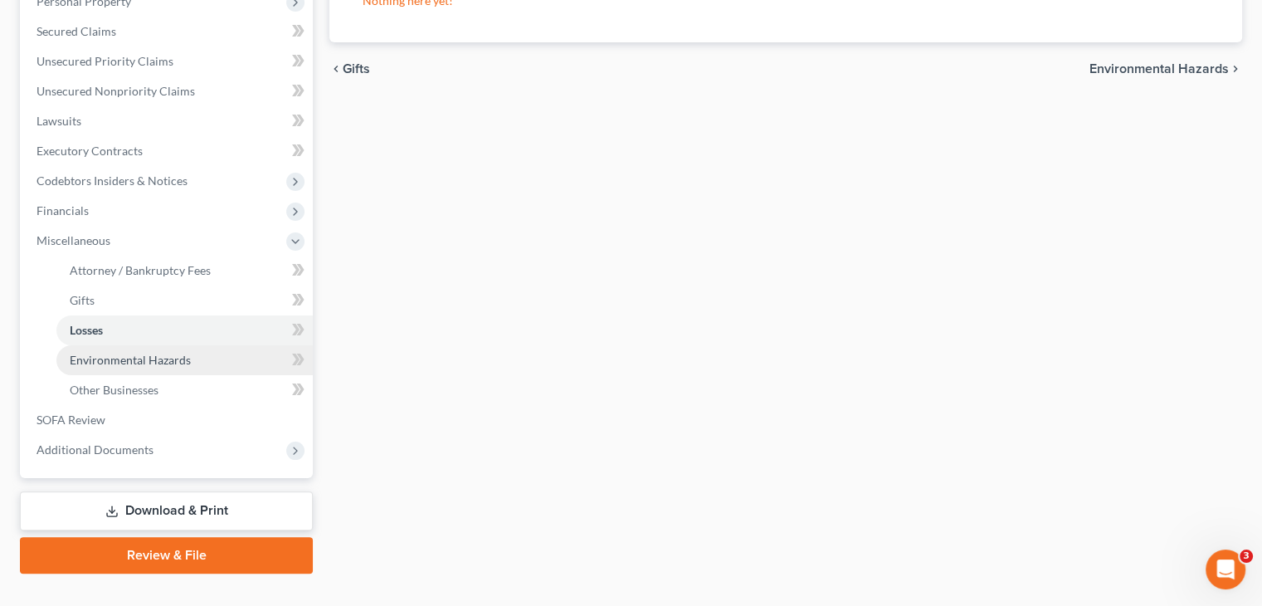
click at [136, 353] on span "Environmental Hazards" at bounding box center [130, 360] width 121 height 14
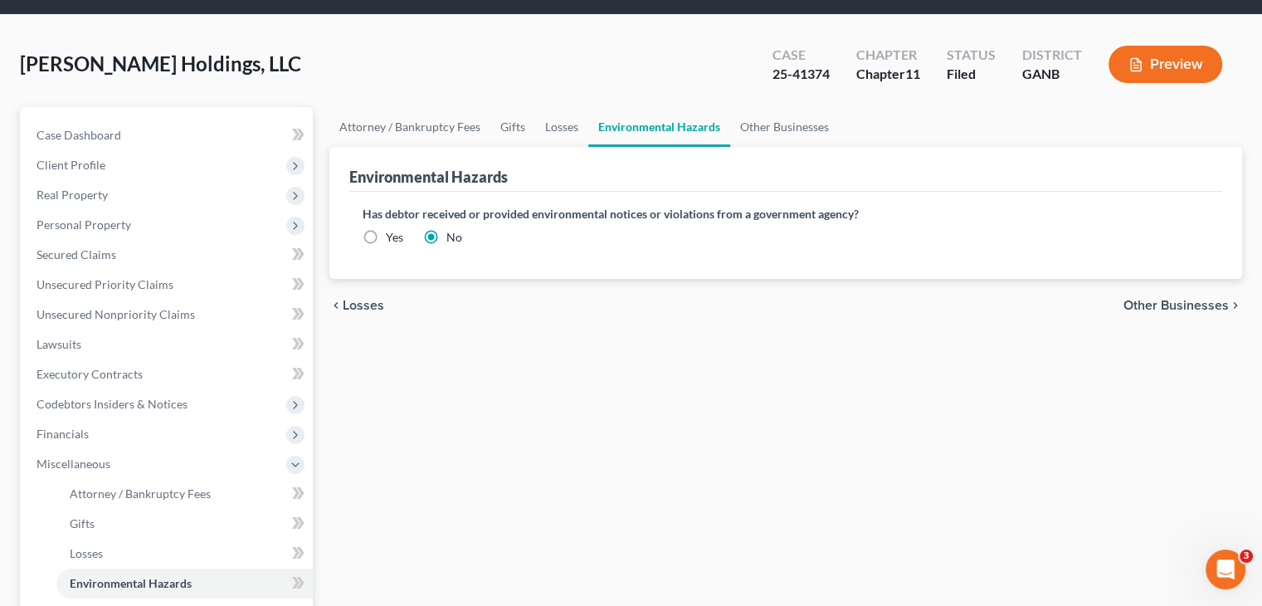
scroll to position [83, 0]
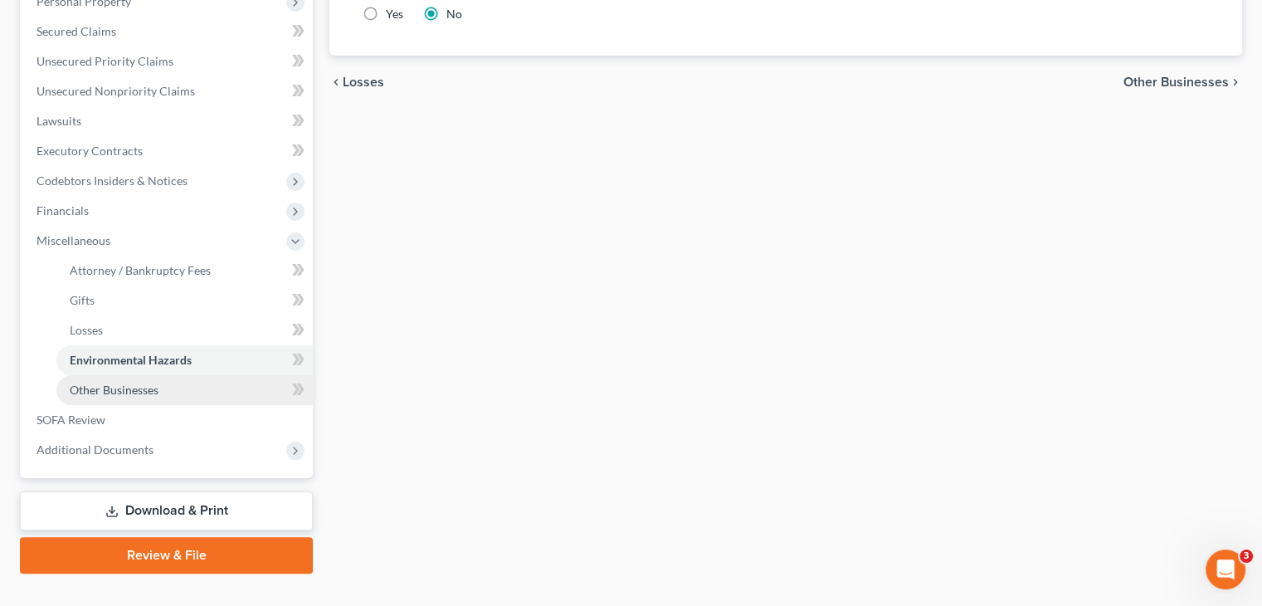
click at [119, 382] on span "Other Businesses" at bounding box center [114, 389] width 89 height 14
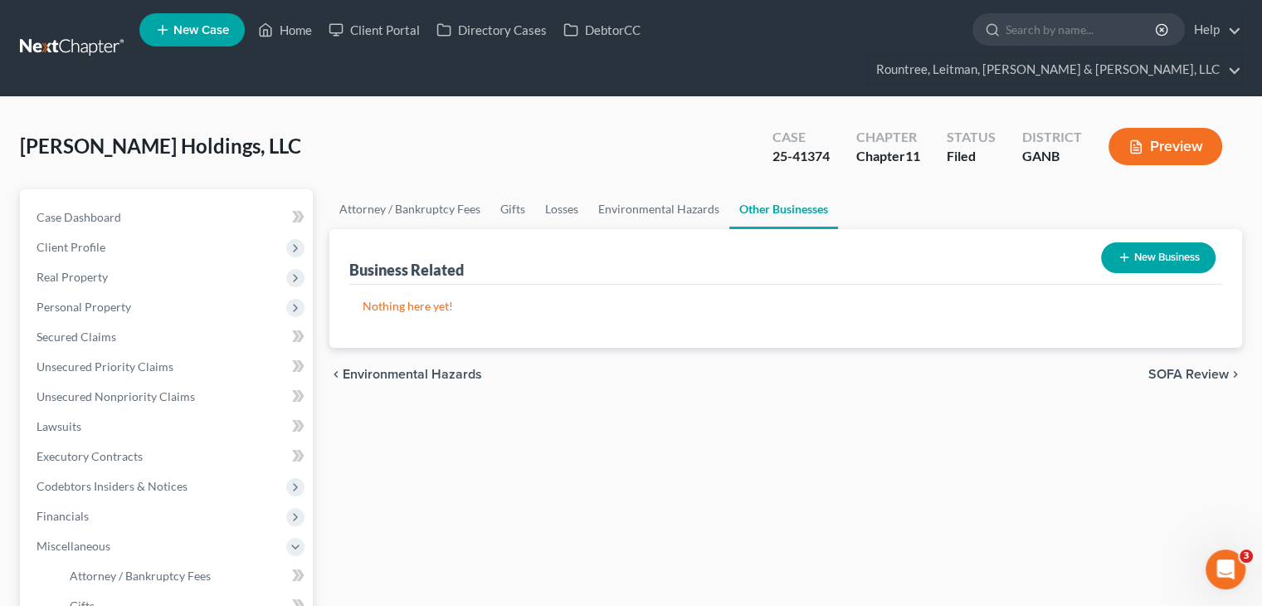
click at [1148, 242] on button "New Business" at bounding box center [1158, 257] width 114 height 31
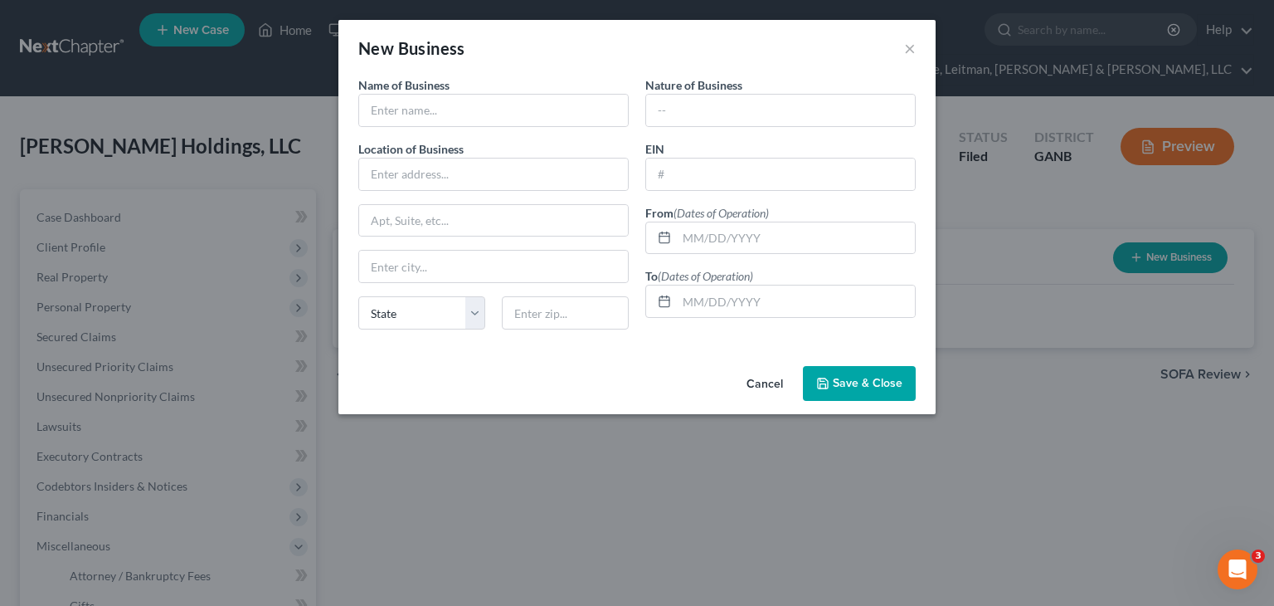
click at [768, 379] on button "Cancel" at bounding box center [764, 383] width 63 height 33
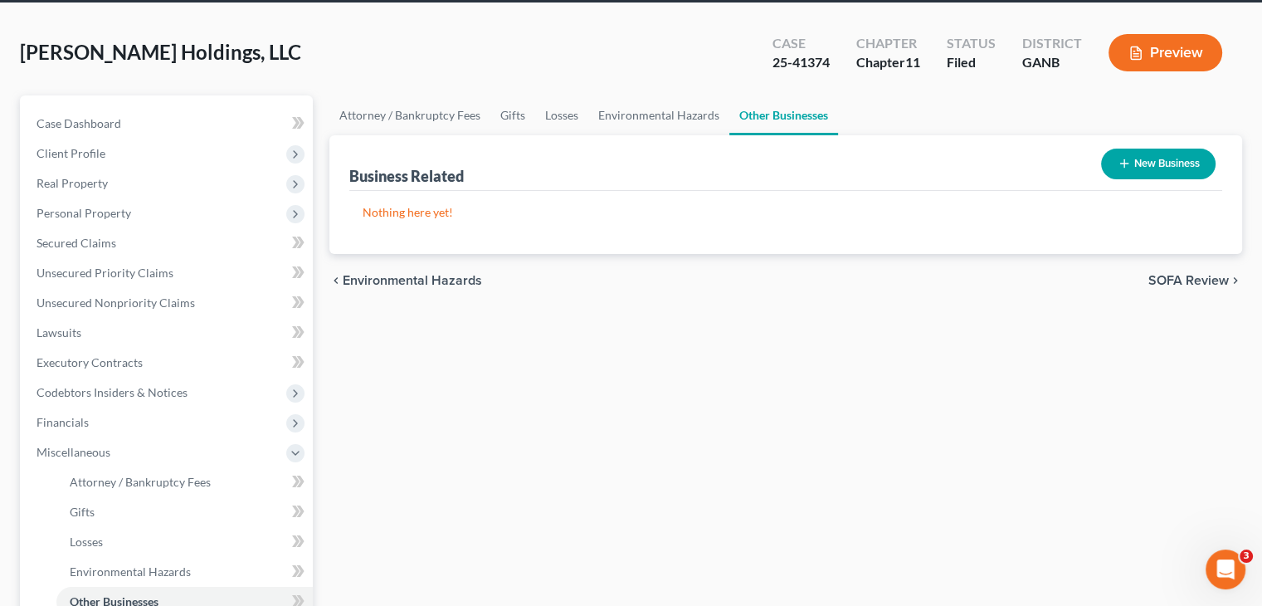
scroll to position [305, 0]
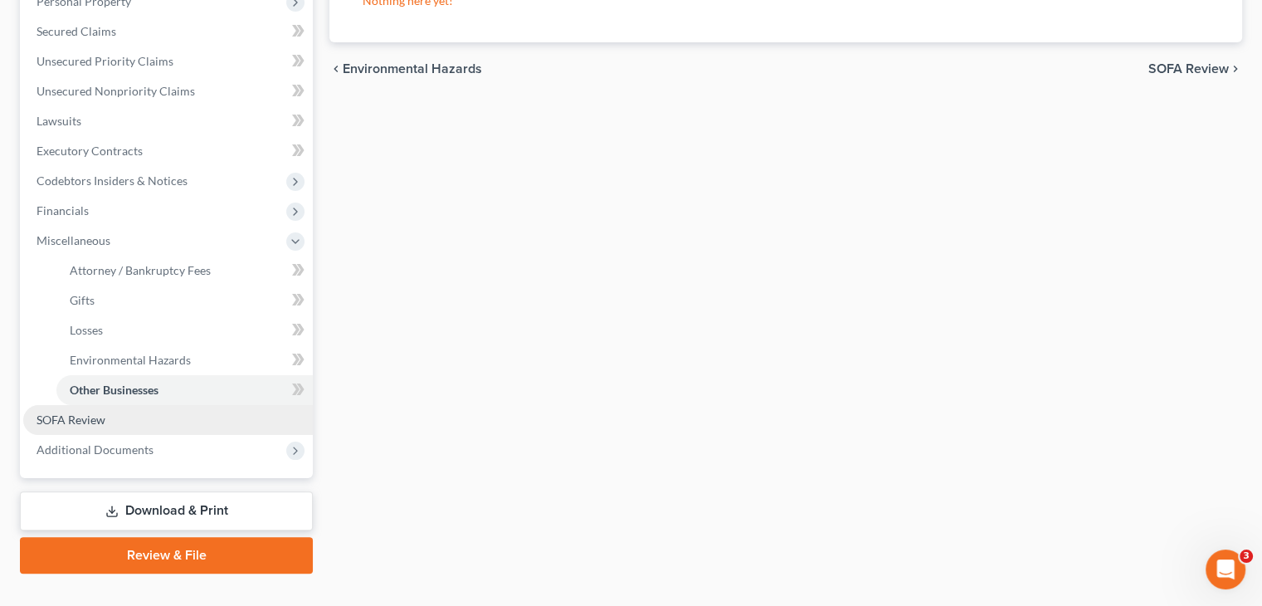
click at [95, 412] on span "SOFA Review" at bounding box center [70, 419] width 69 height 14
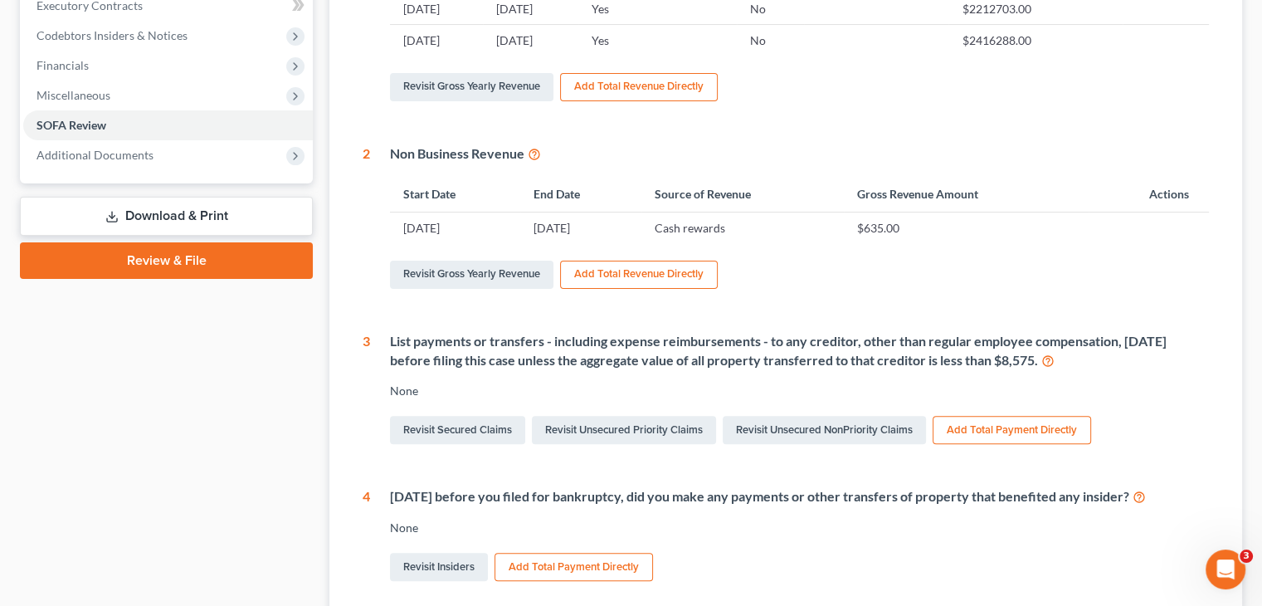
scroll to position [66, 0]
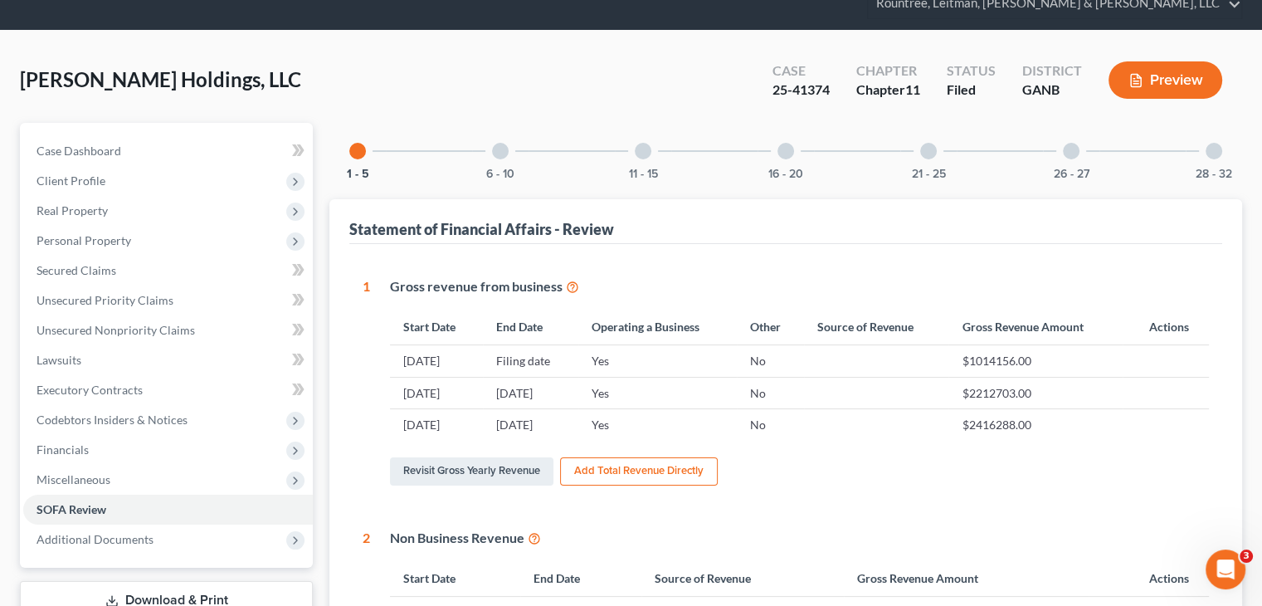
click at [493, 127] on div "6 - 10" at bounding box center [500, 151] width 56 height 56
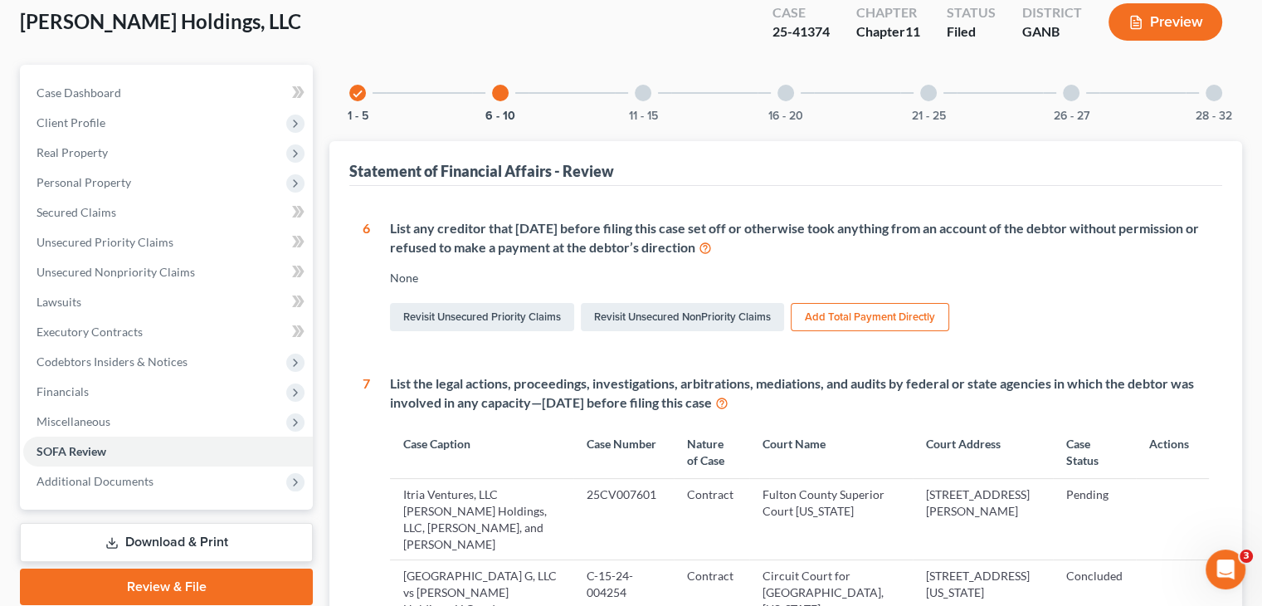
scroll to position [0, 0]
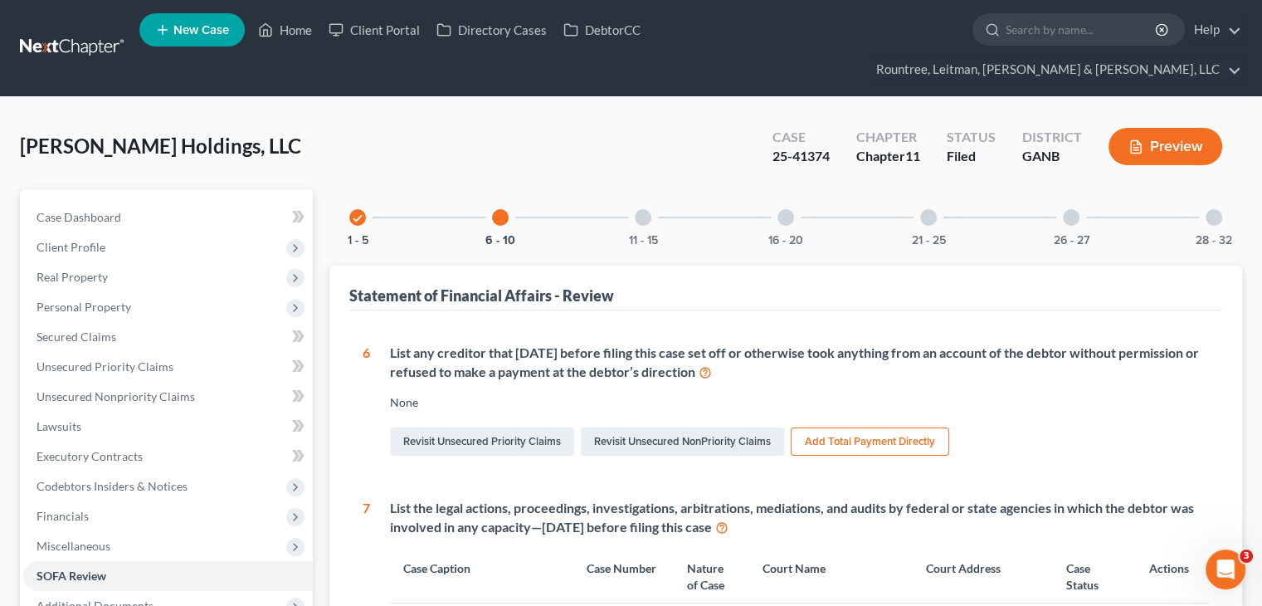
click at [646, 209] on div at bounding box center [643, 217] width 17 height 17
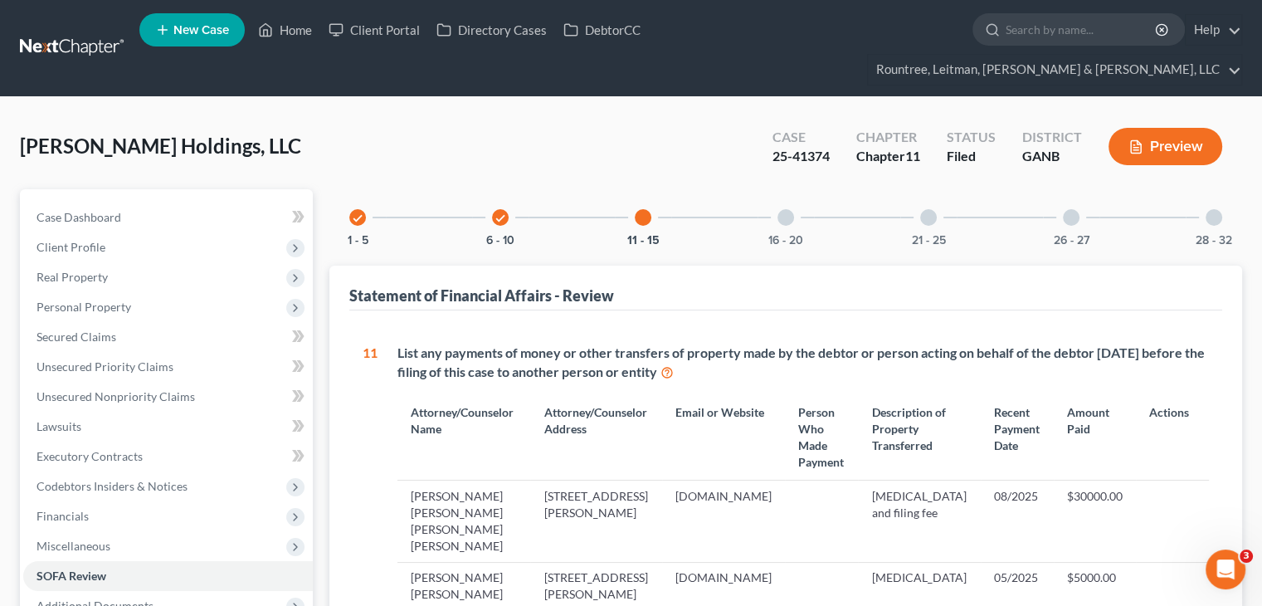
click at [769, 189] on div "16 - 20" at bounding box center [785, 217] width 56 height 56
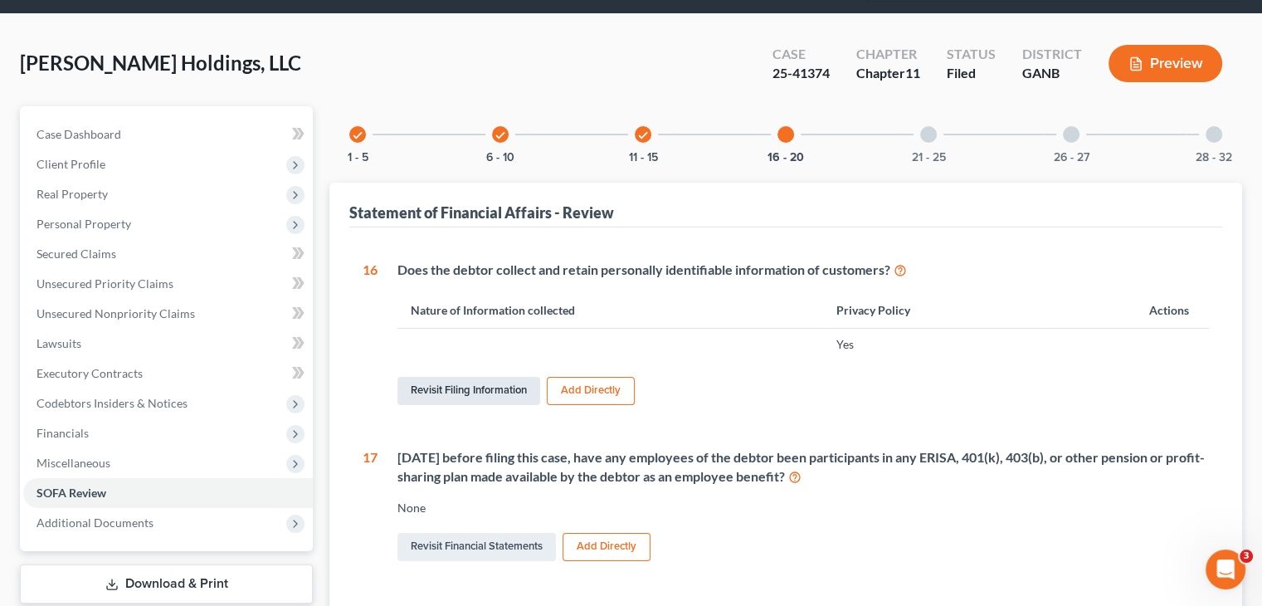
click at [465, 377] on link "Revisit Filing Information" at bounding box center [468, 391] width 143 height 28
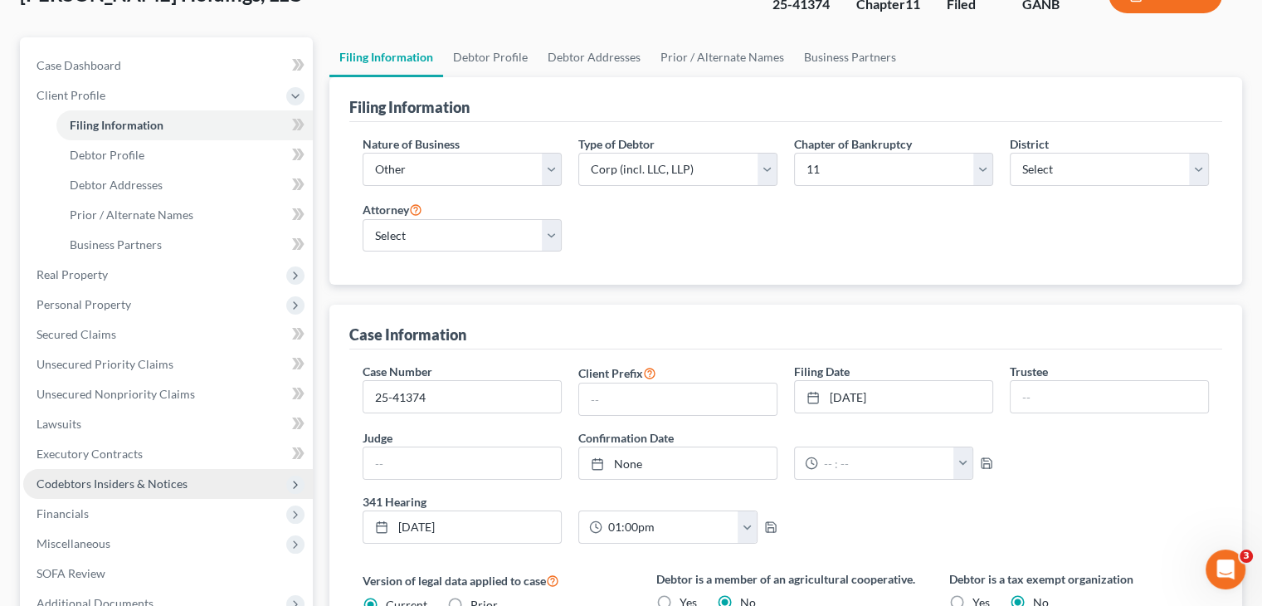
scroll to position [249, 0]
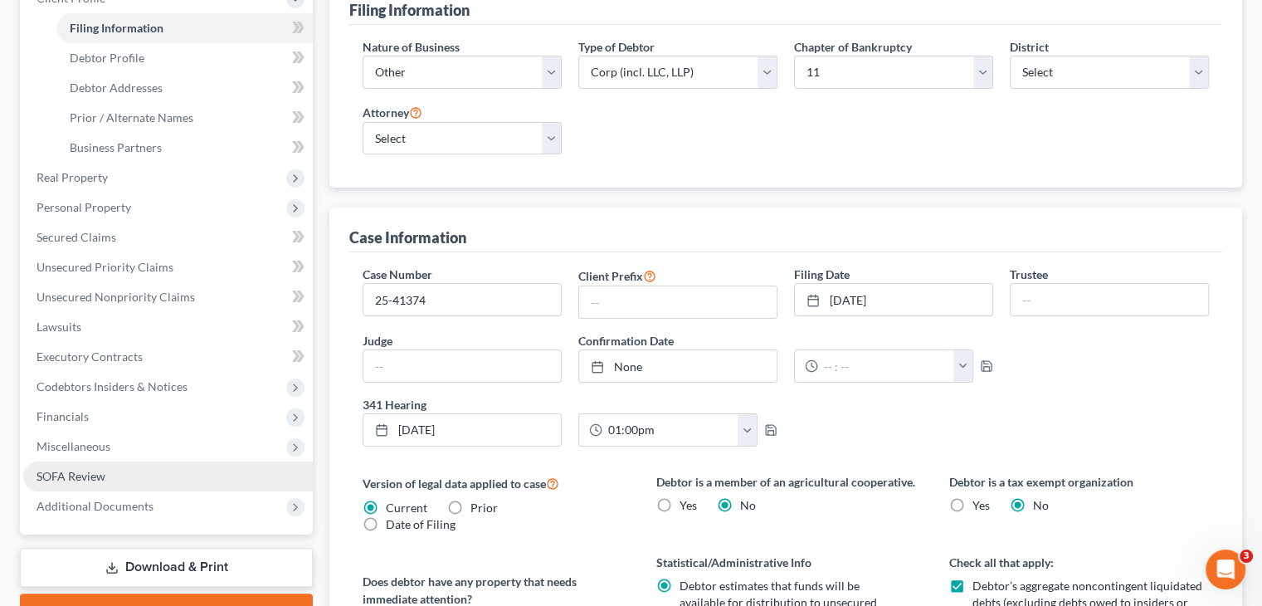
click at [106, 461] on link "SOFA Review" at bounding box center [168, 476] width 290 height 30
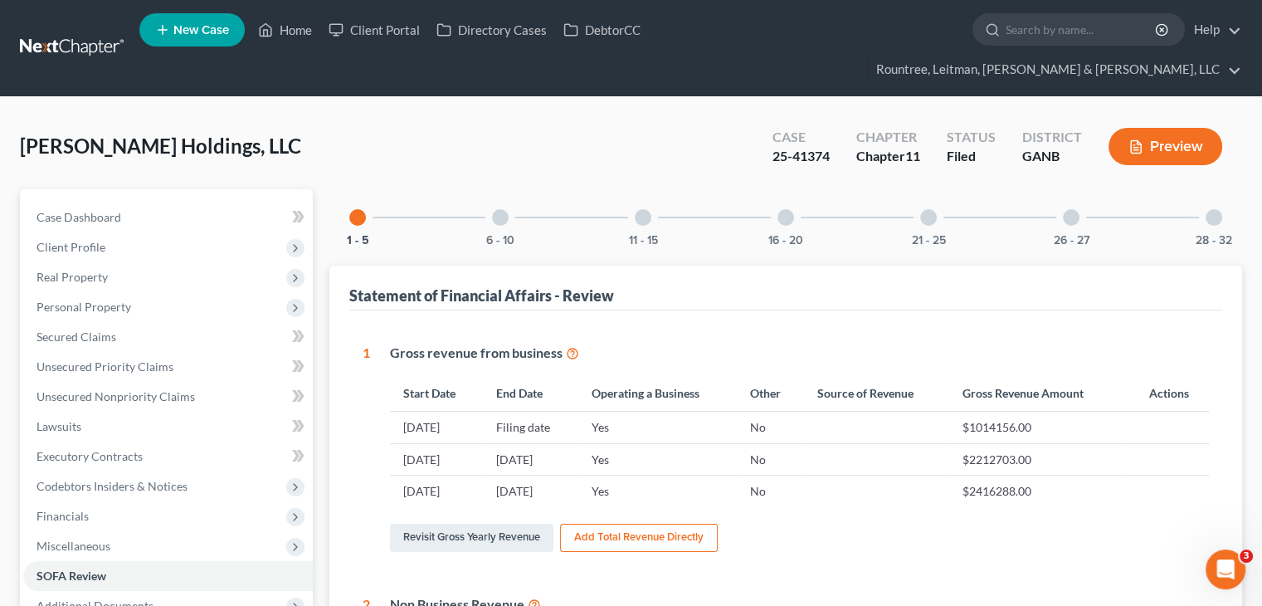
click at [501, 209] on div at bounding box center [500, 217] width 17 height 17
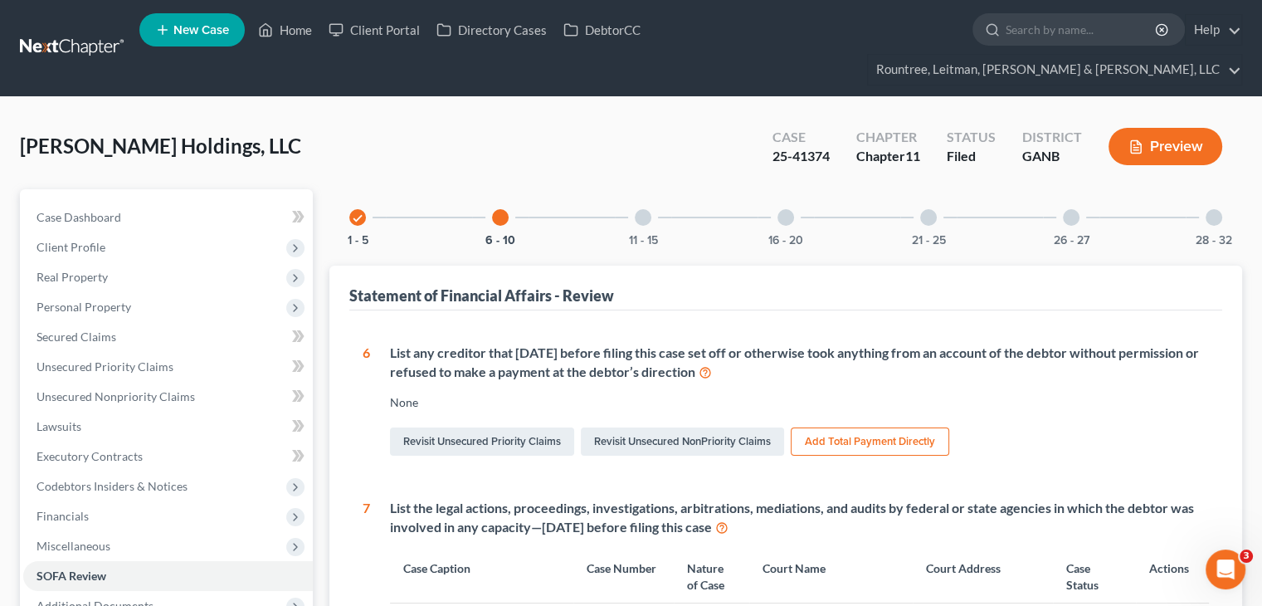
click at [636, 209] on div at bounding box center [643, 217] width 17 height 17
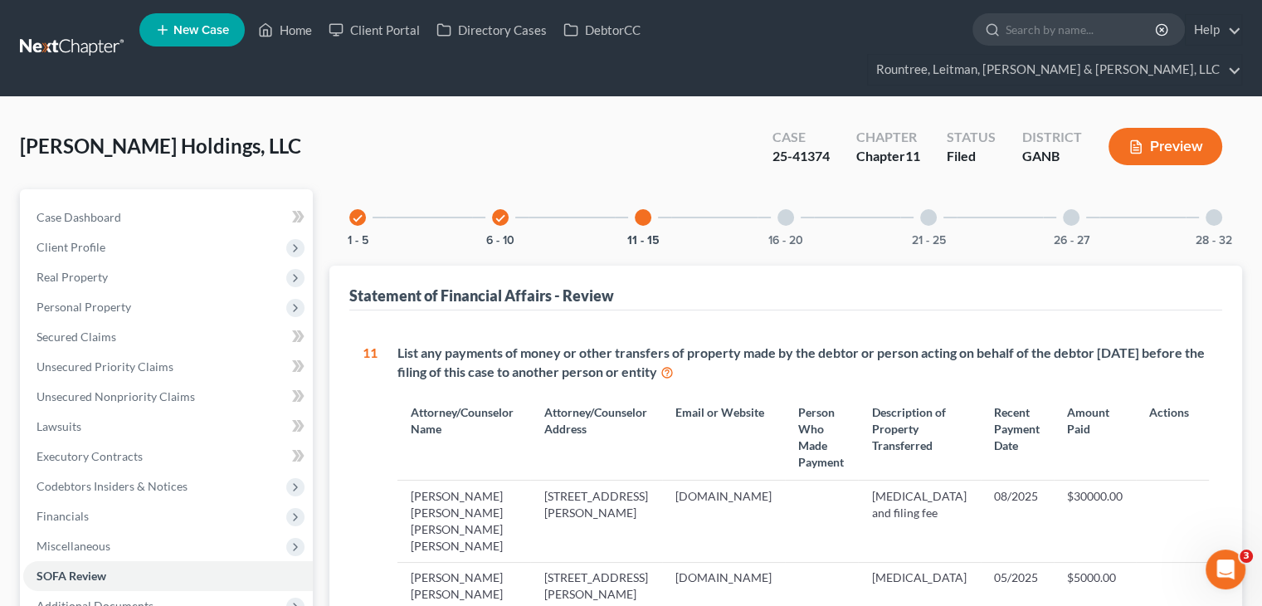
click at [780, 209] on div at bounding box center [785, 217] width 17 height 17
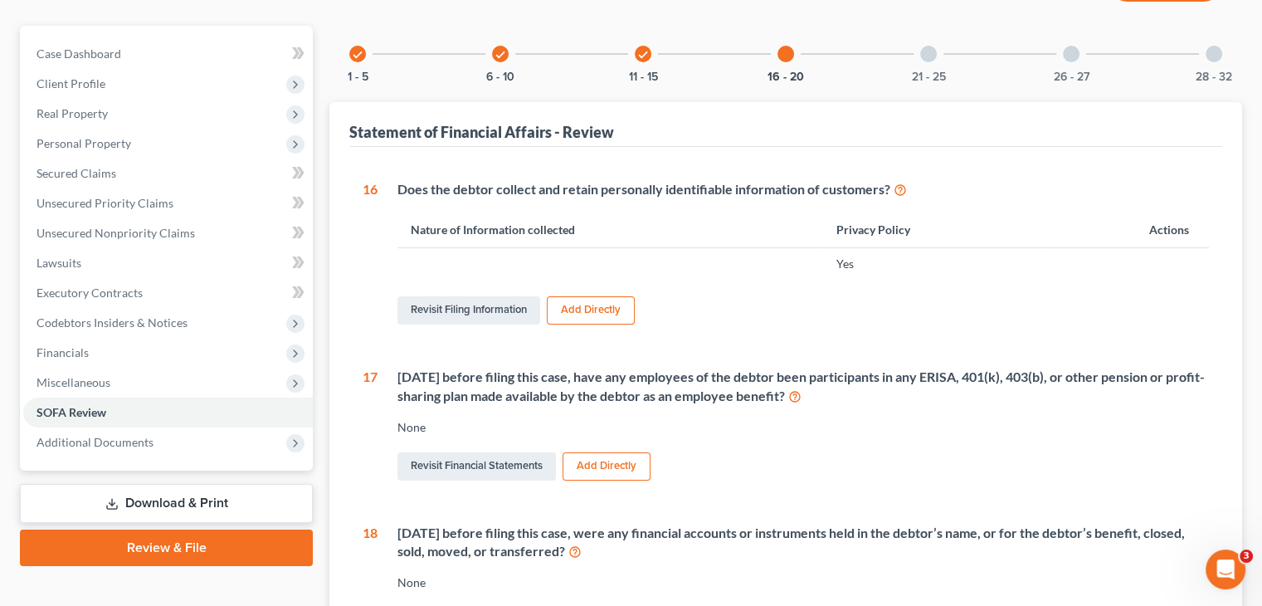
scroll to position [156, 0]
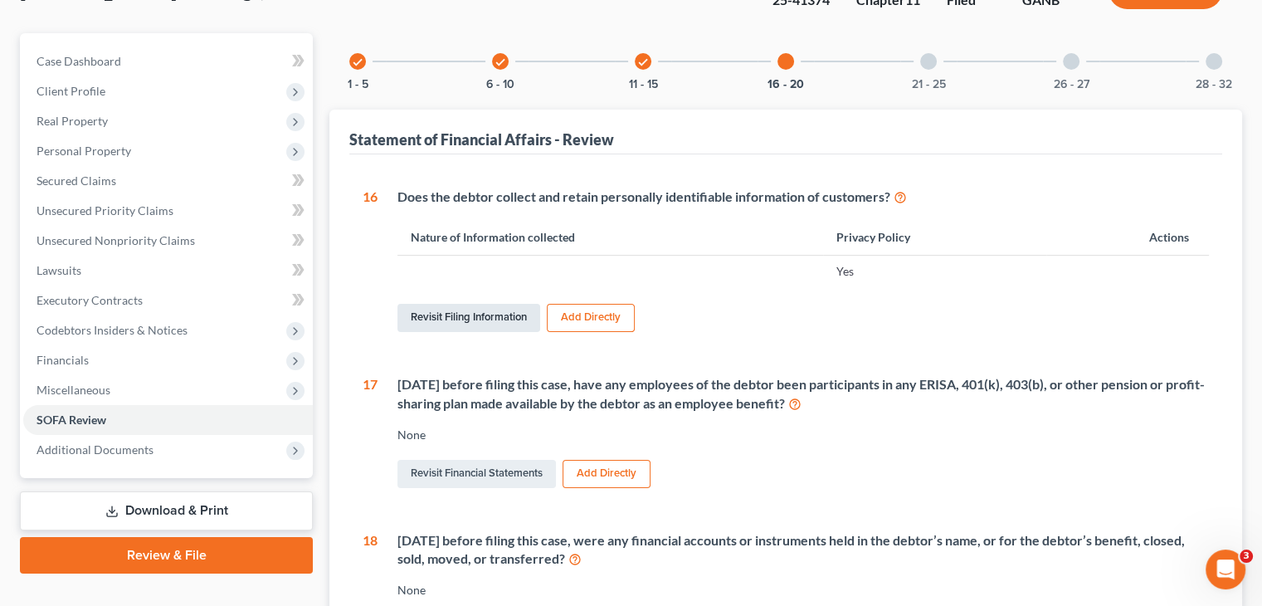
click at [442, 304] on link "Revisit Filing Information" at bounding box center [468, 318] width 143 height 28
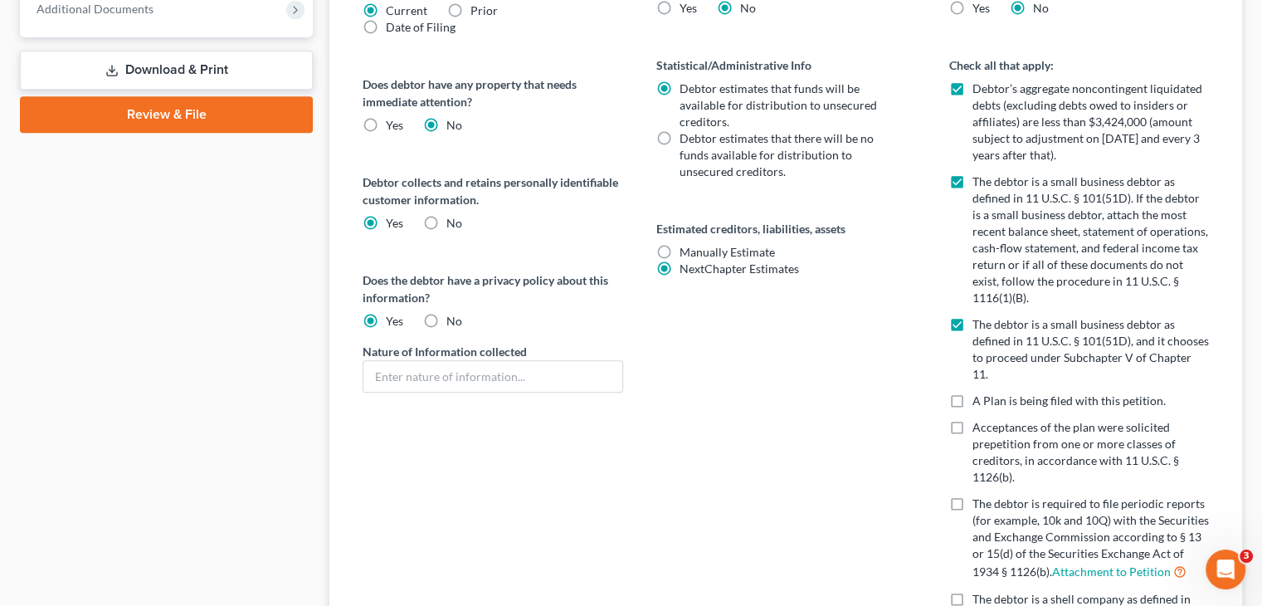
scroll to position [747, 0]
click at [419, 360] on input "text" at bounding box center [492, 376] width 258 height 32
click at [480, 360] on input "text" at bounding box center [492, 376] width 258 height 32
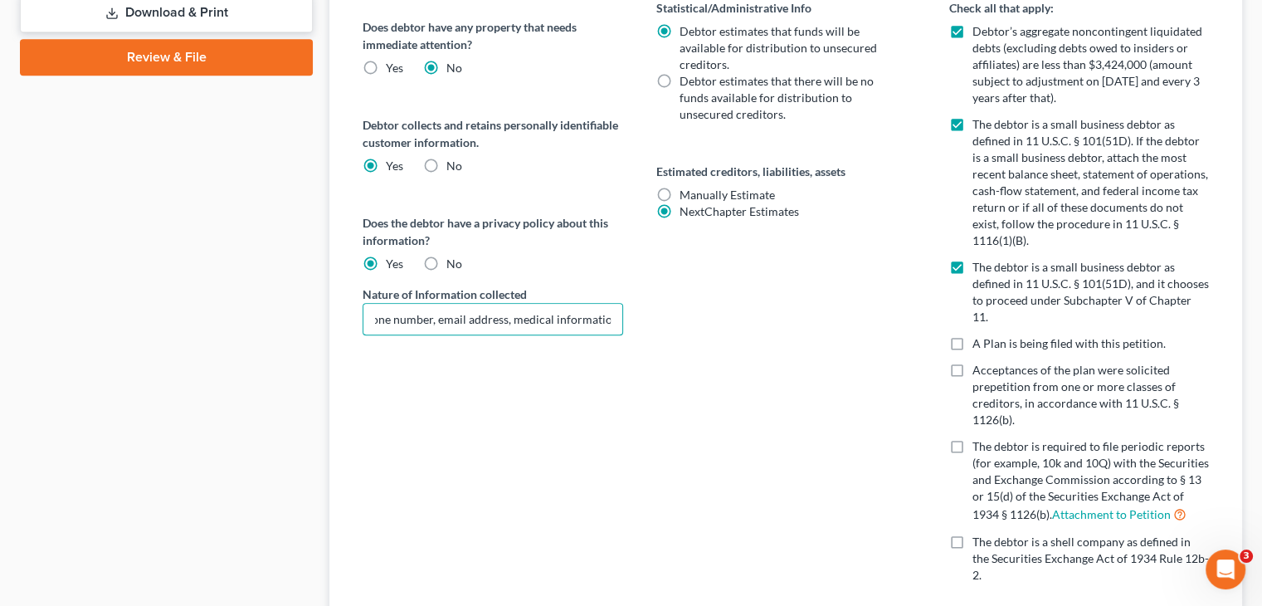
scroll to position [854, 0]
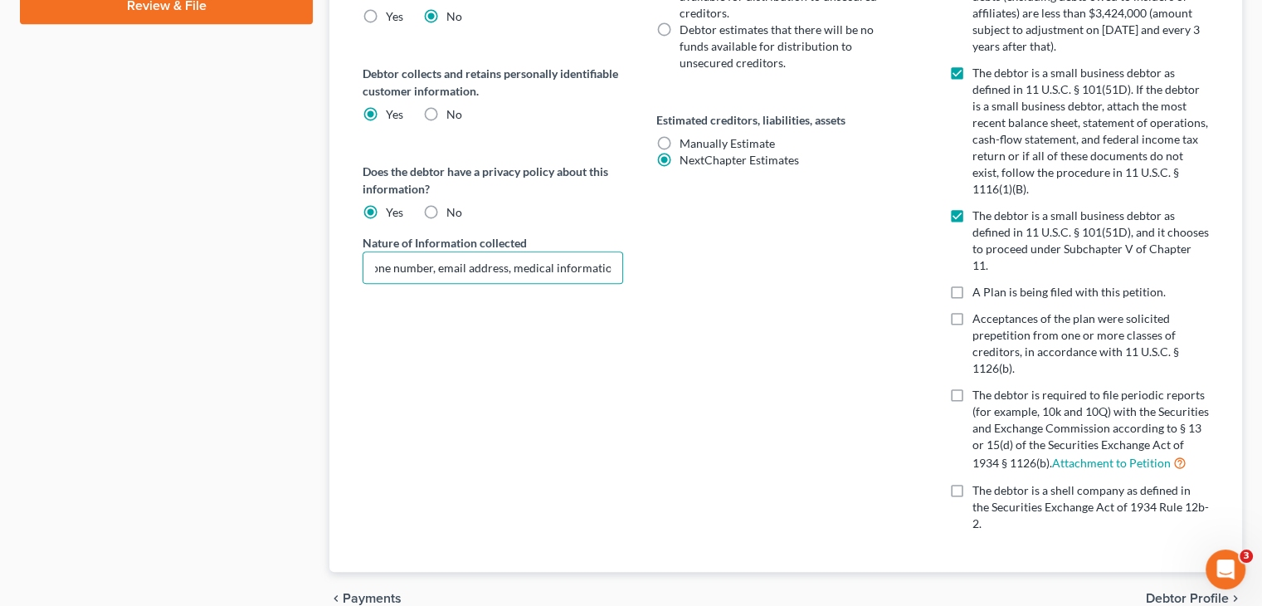
click at [1190, 591] on span "Debtor Profile" at bounding box center [1187, 597] width 83 height 13
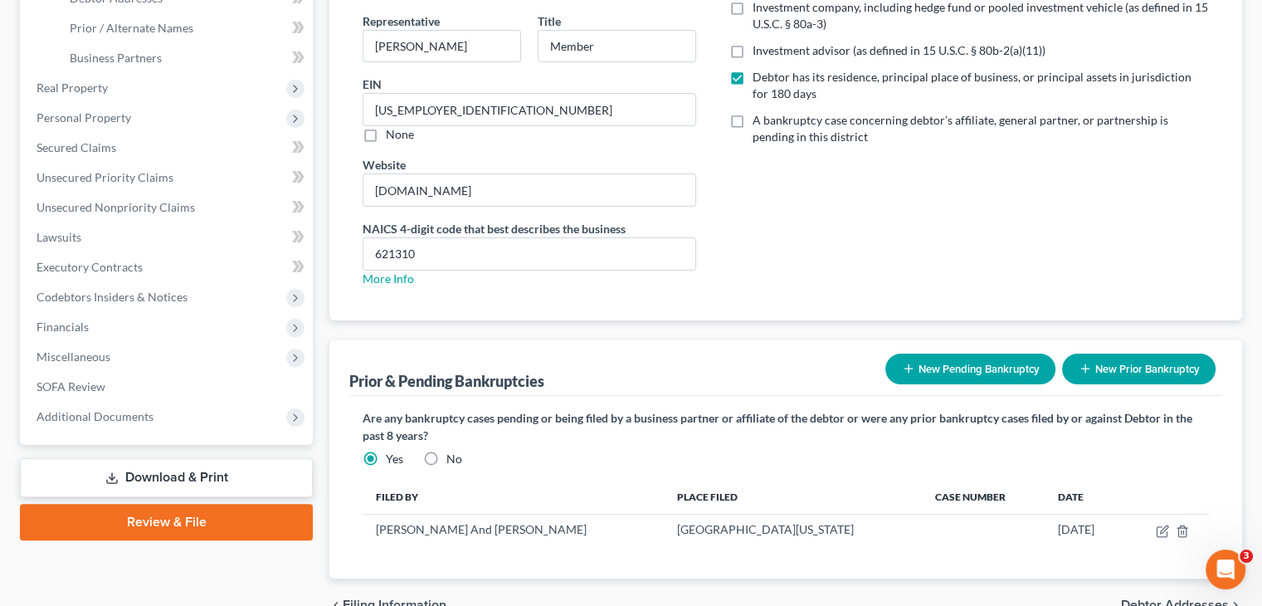
scroll to position [395, 0]
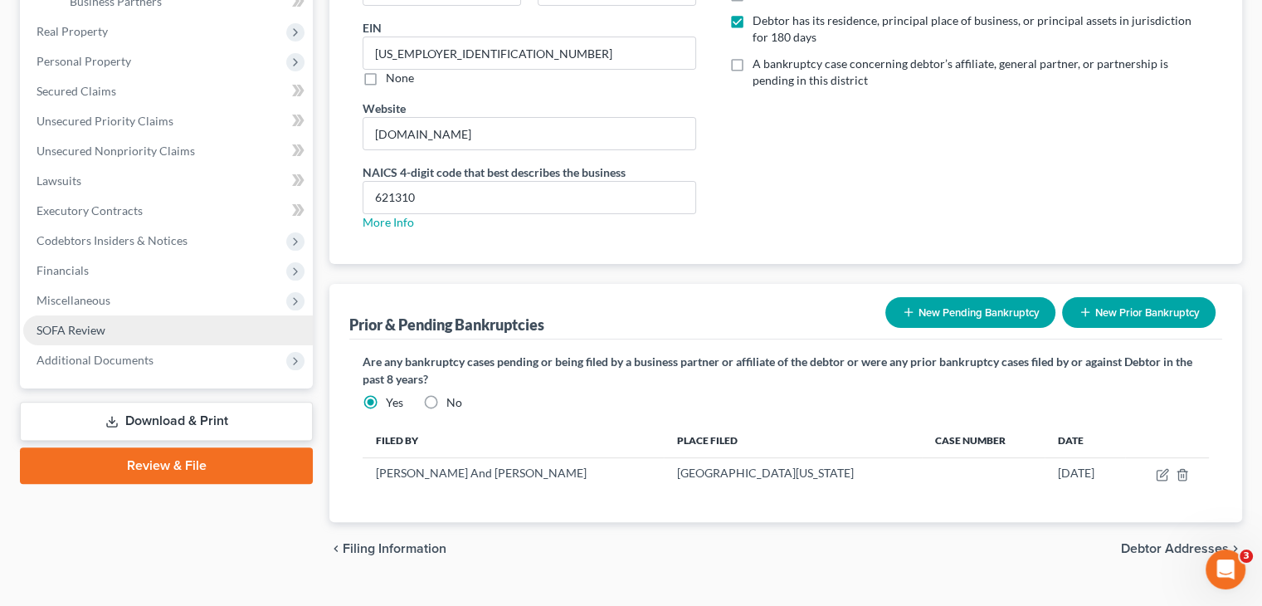
click at [103, 323] on span "SOFA Review" at bounding box center [70, 330] width 69 height 14
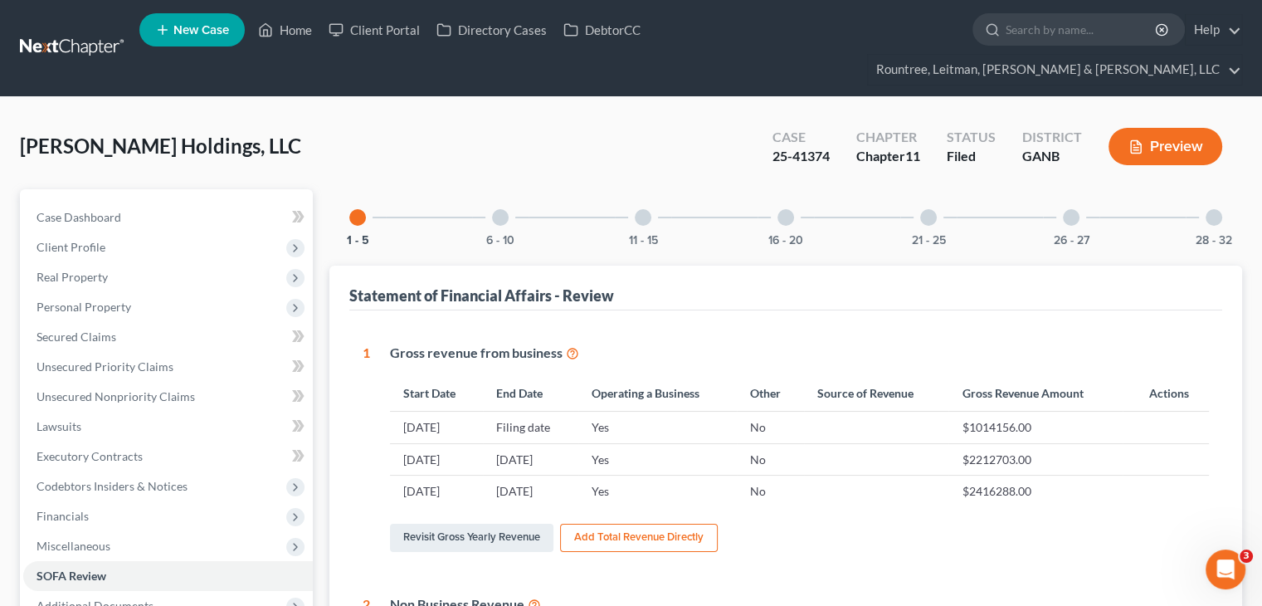
click at [783, 209] on div at bounding box center [785, 217] width 17 height 17
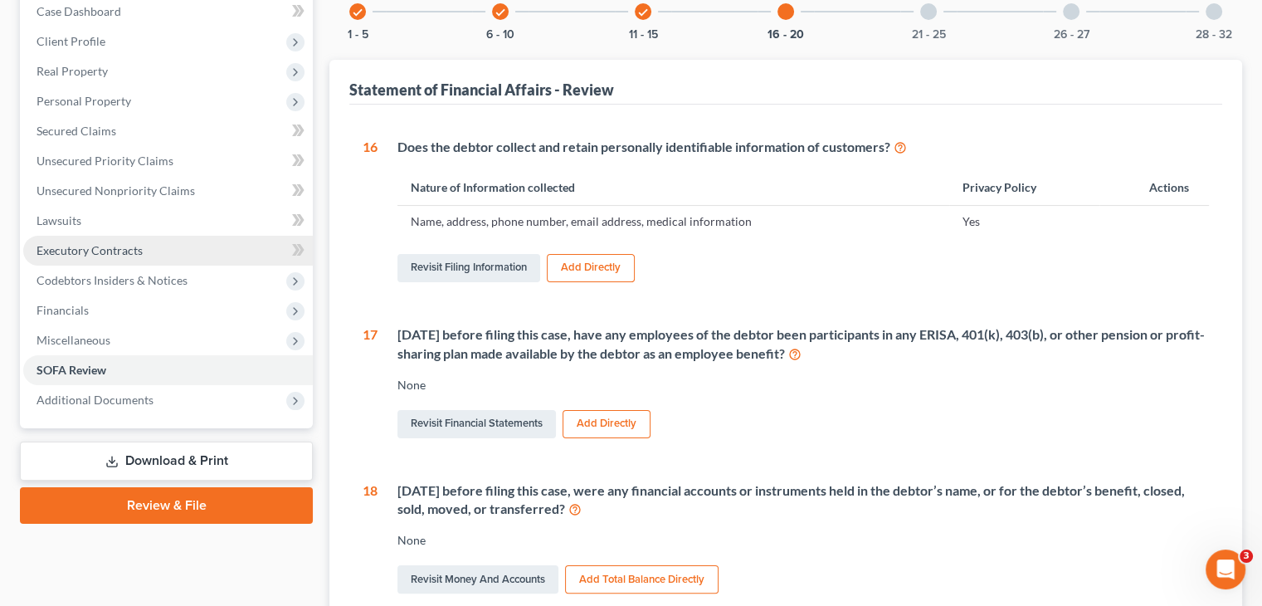
scroll to position [166, 0]
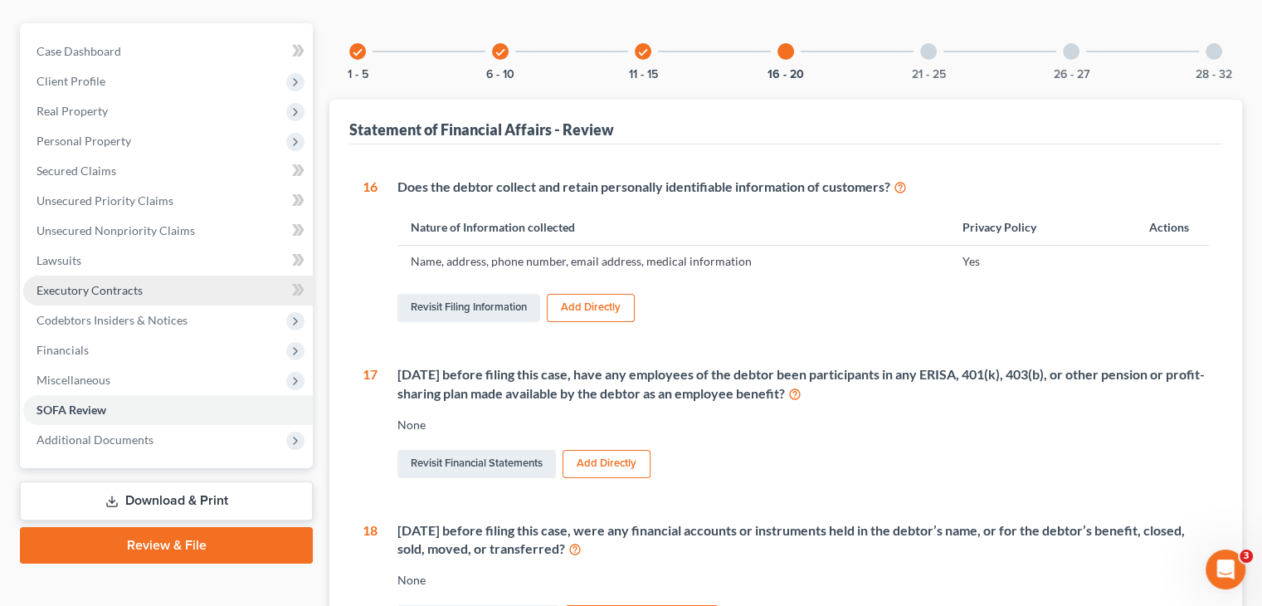
click at [81, 283] on span "Executory Contracts" at bounding box center [89, 290] width 106 height 14
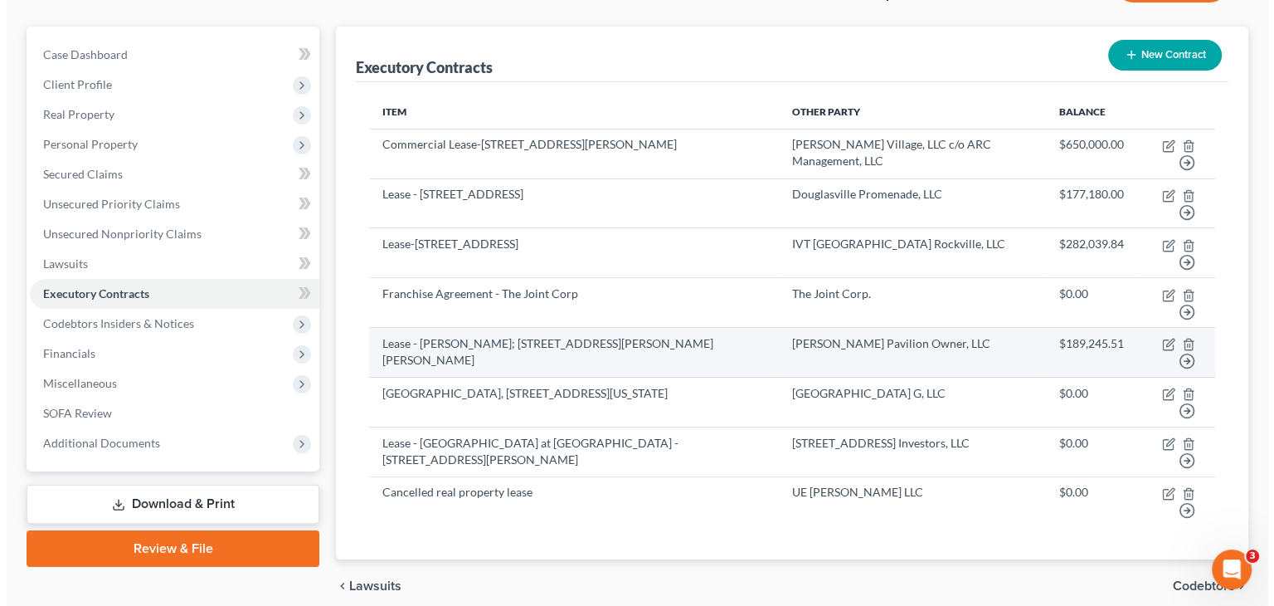
scroll to position [166, 0]
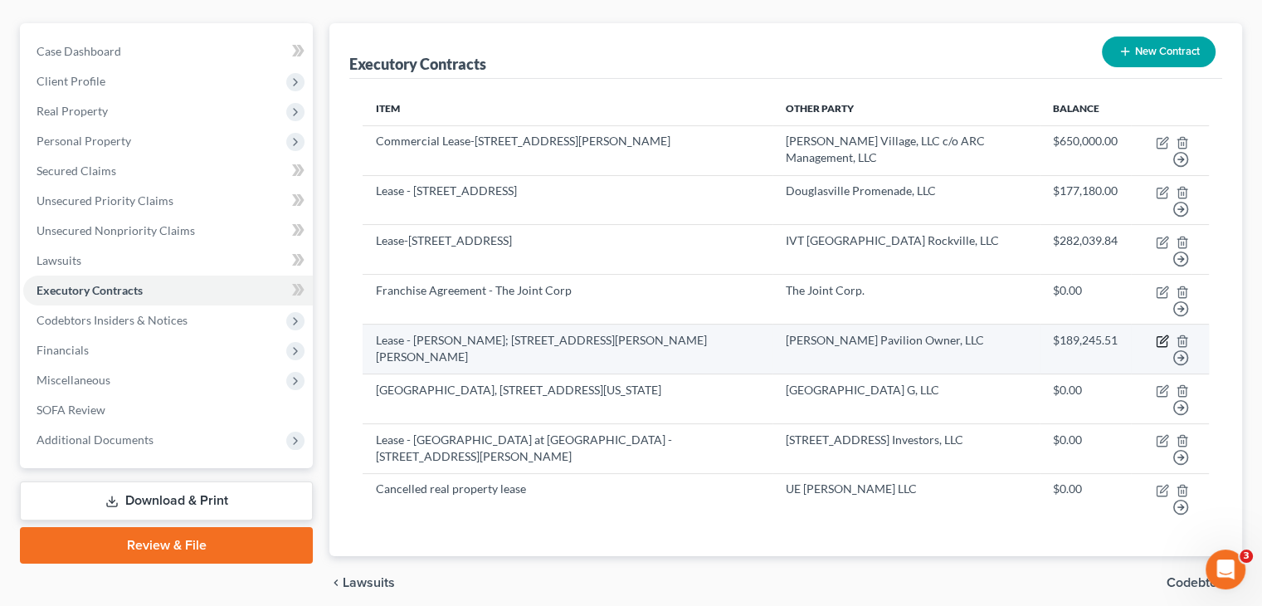
click at [1161, 334] on icon "button" at bounding box center [1162, 340] width 13 height 13
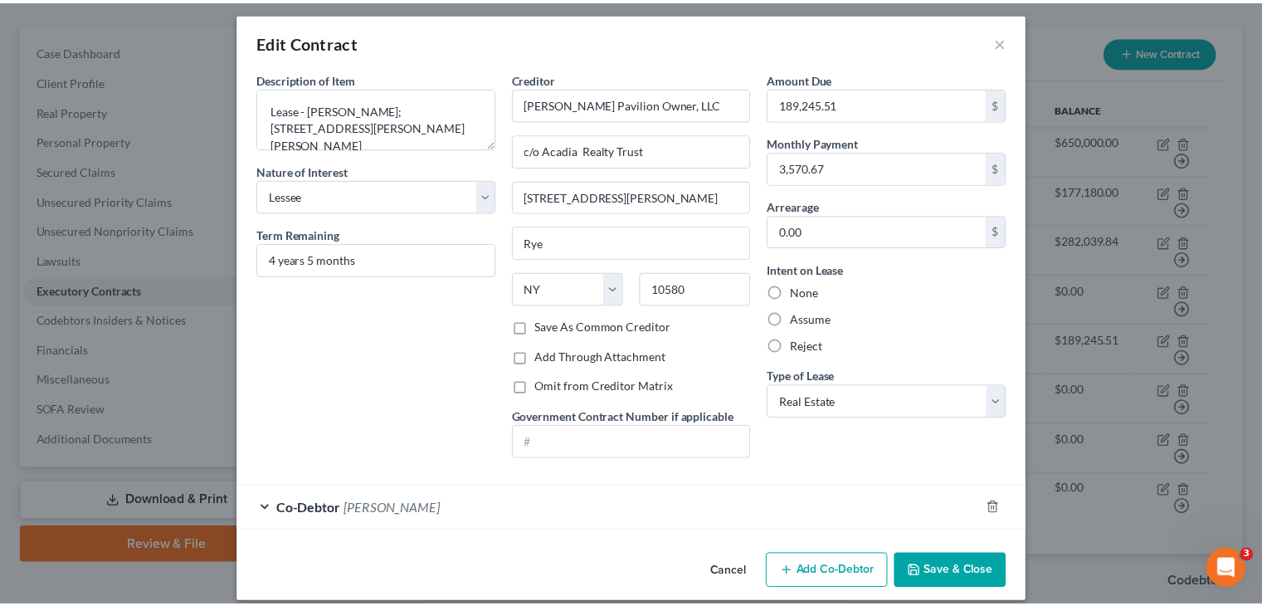
scroll to position [0, 0]
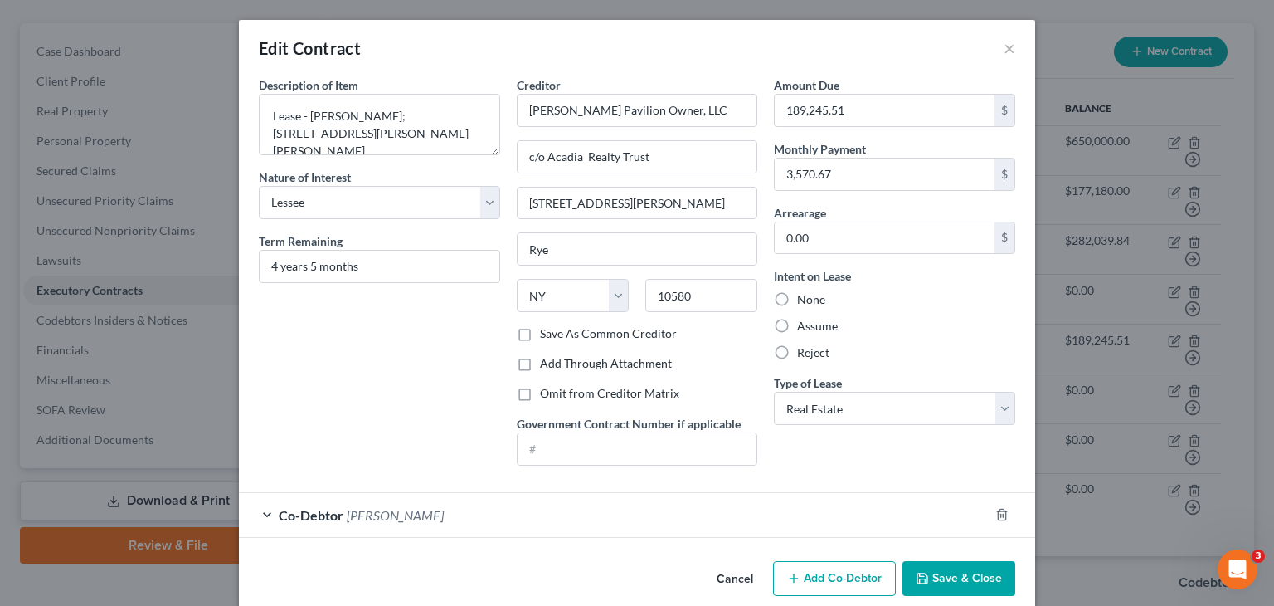
click at [939, 571] on button "Save & Close" at bounding box center [959, 578] width 113 height 35
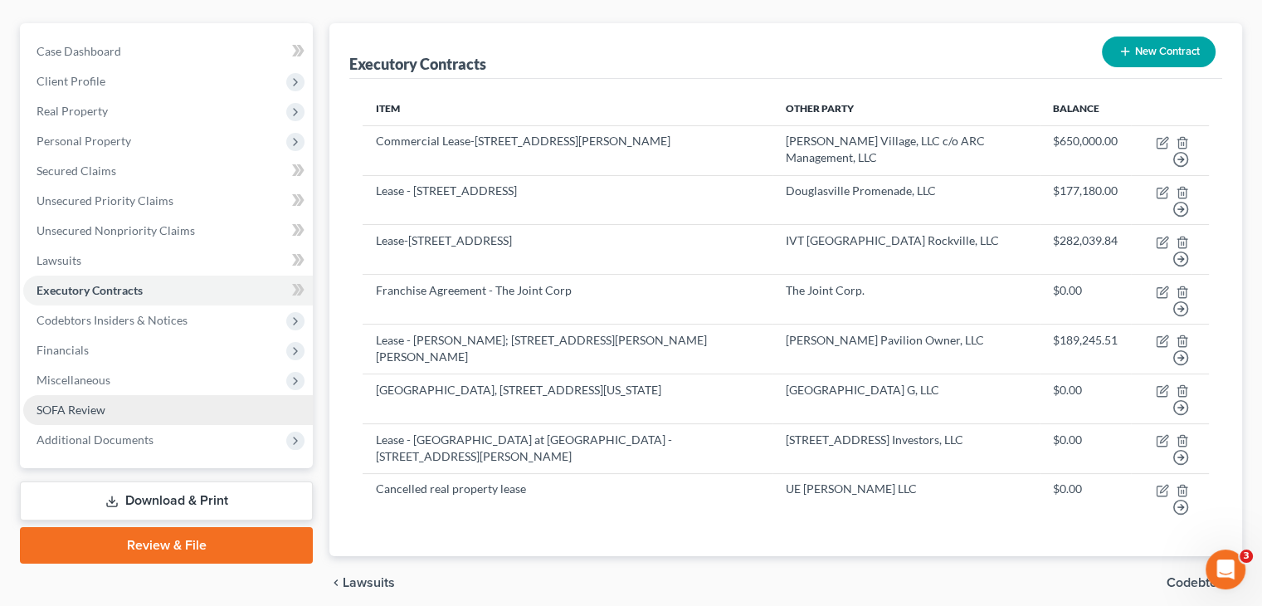
click at [78, 402] on span "SOFA Review" at bounding box center [70, 409] width 69 height 14
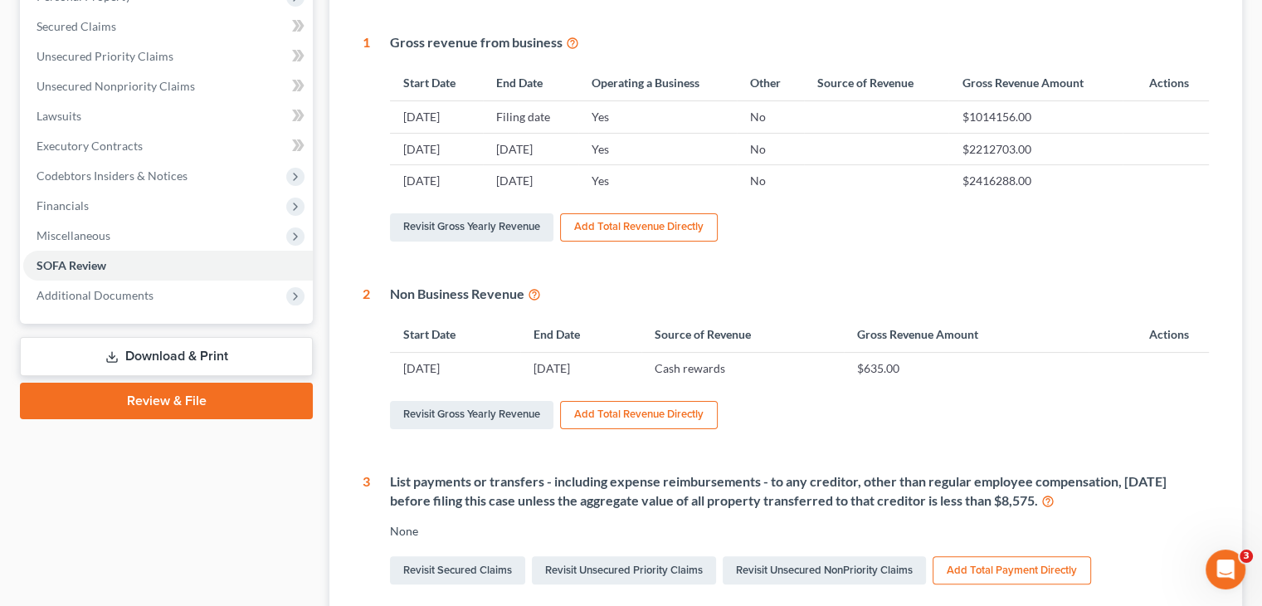
scroll to position [415, 0]
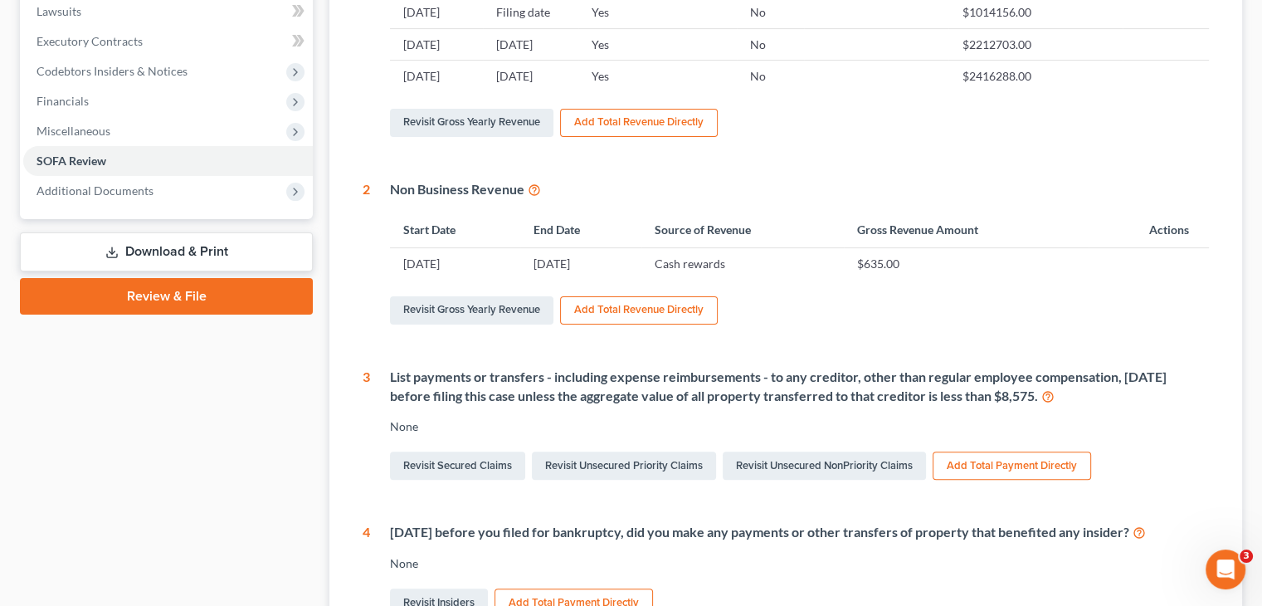
click at [1146, 523] on icon at bounding box center [1138, 531] width 13 height 16
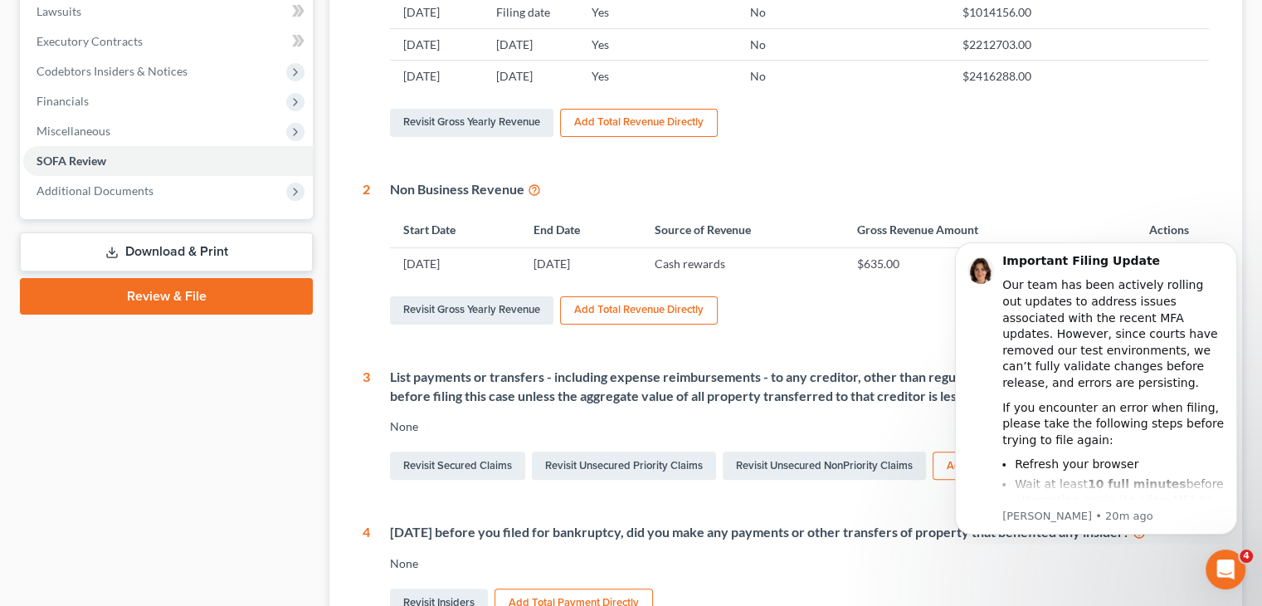
scroll to position [0, 0]
click at [473, 309] on div "1 Gross revenue from business Start Date End Date Operating a Business Other So…" at bounding box center [786, 352] width 846 height 847
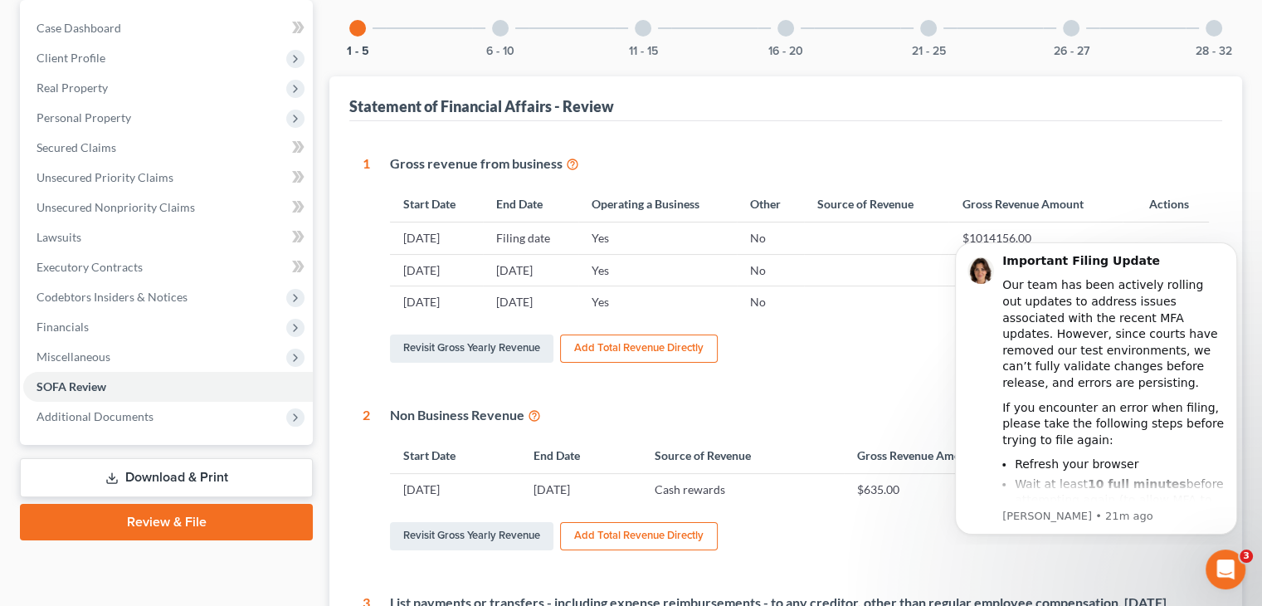
scroll to position [166, 0]
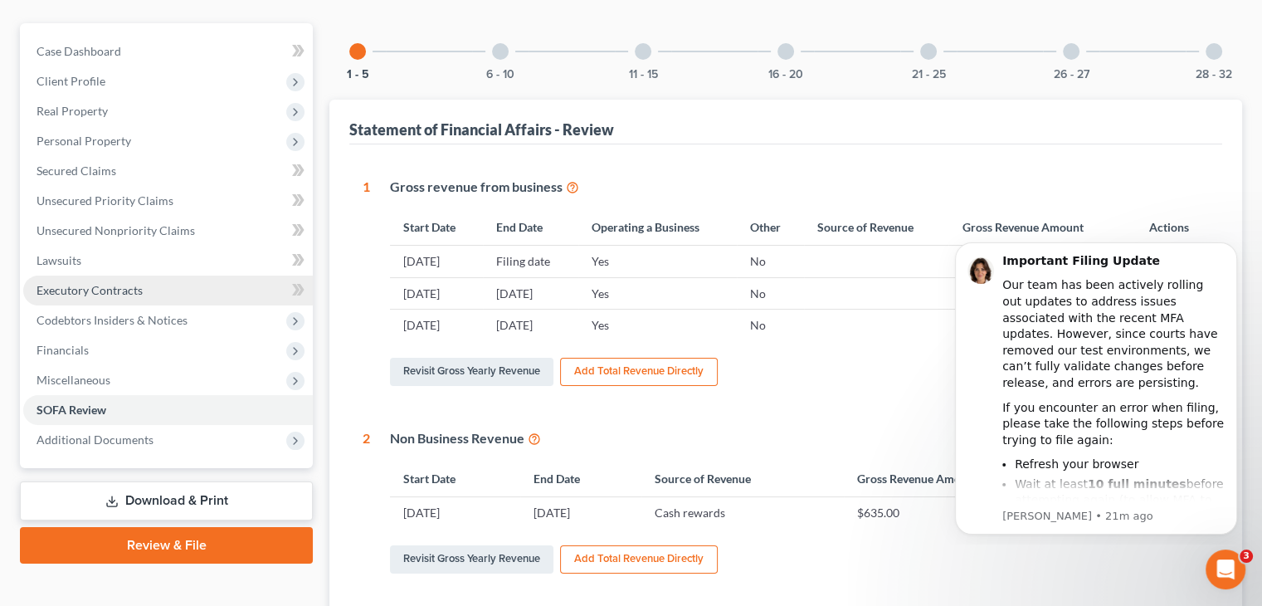
click at [94, 283] on span "Executory Contracts" at bounding box center [89, 290] width 106 height 14
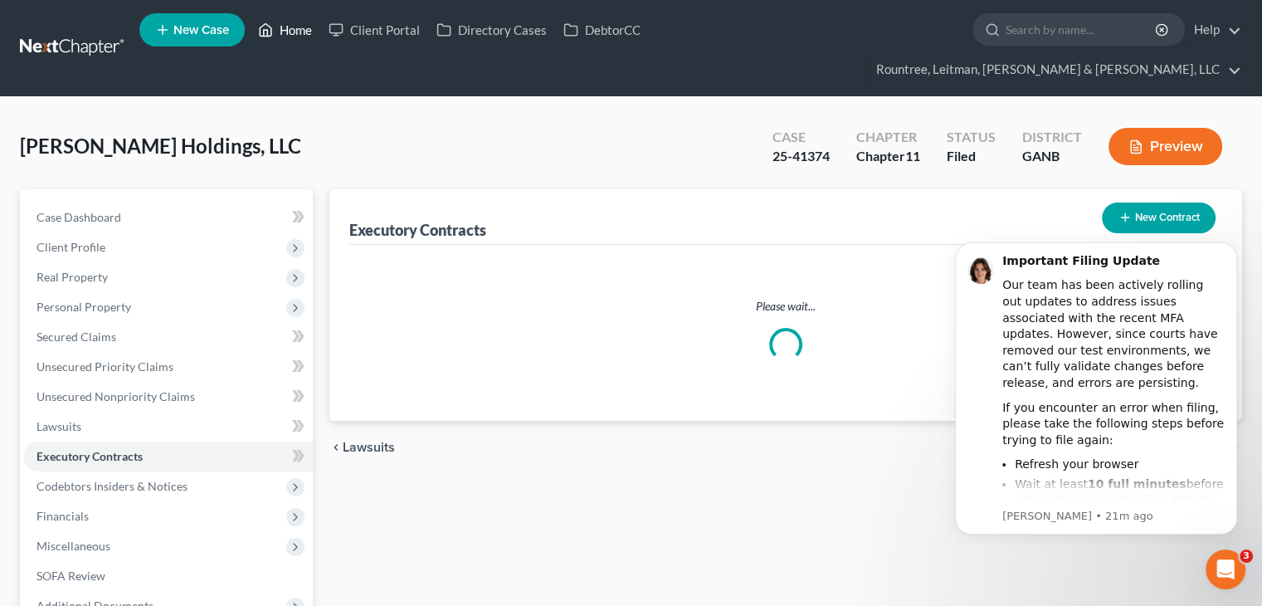
click at [303, 32] on link "Home" at bounding box center [285, 30] width 71 height 30
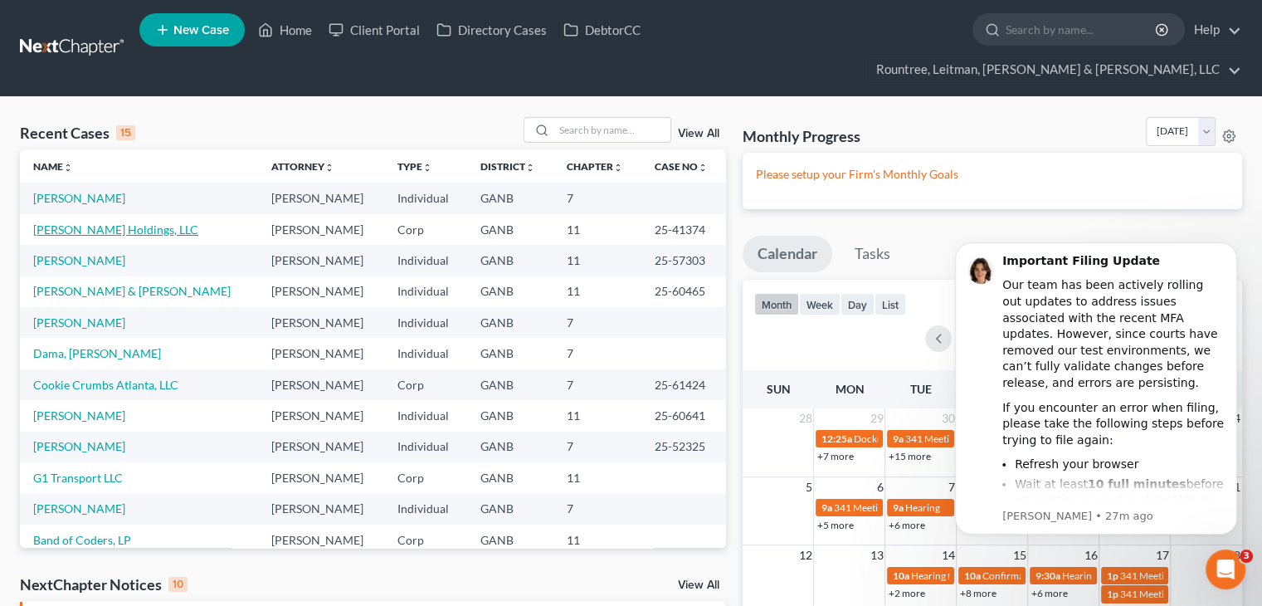
click at [66, 222] on link "Caldwell Holdings, LLC" at bounding box center [115, 229] width 165 height 14
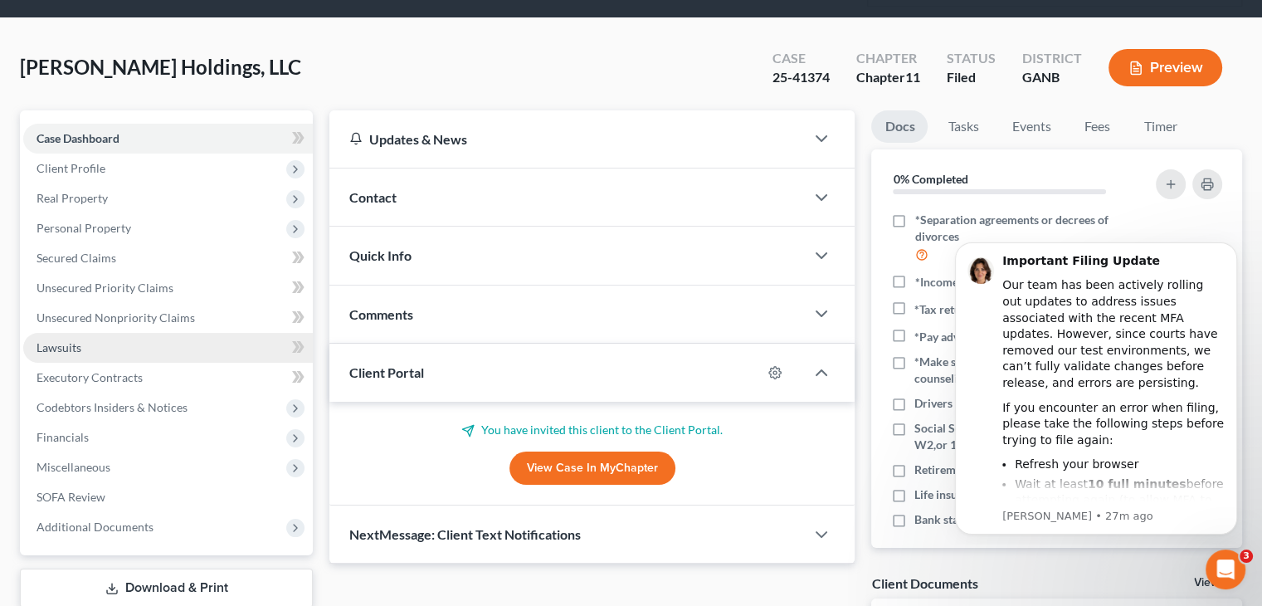
scroll to position [249, 0]
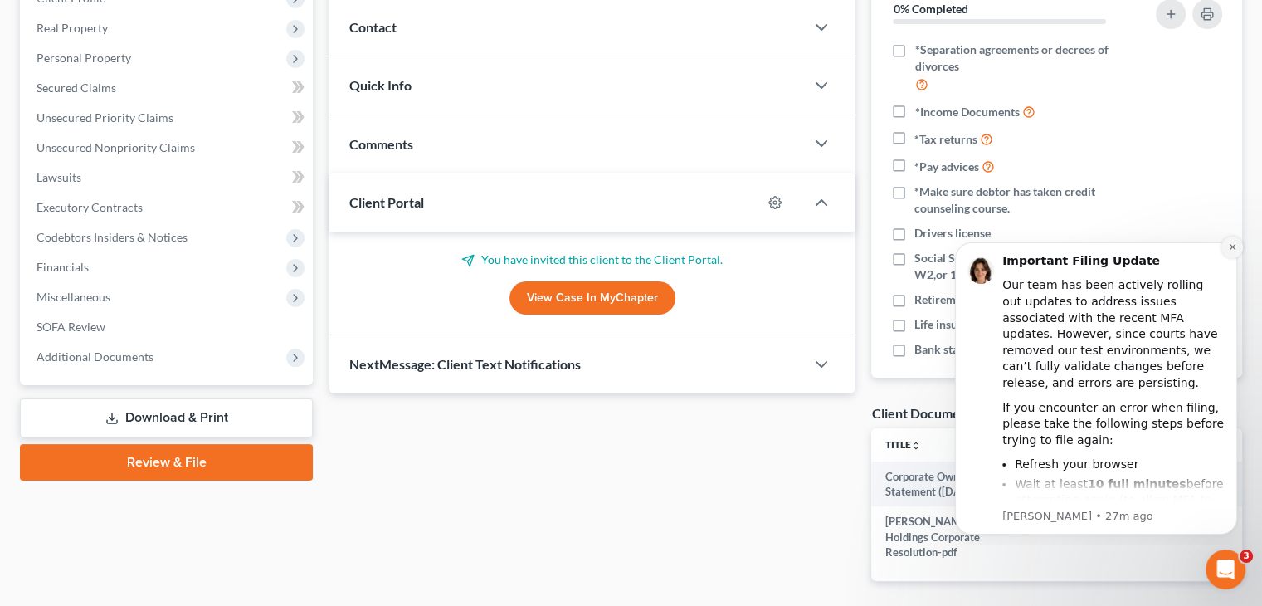
click at [1234, 243] on icon "Dismiss notification" at bounding box center [1232, 246] width 9 height 9
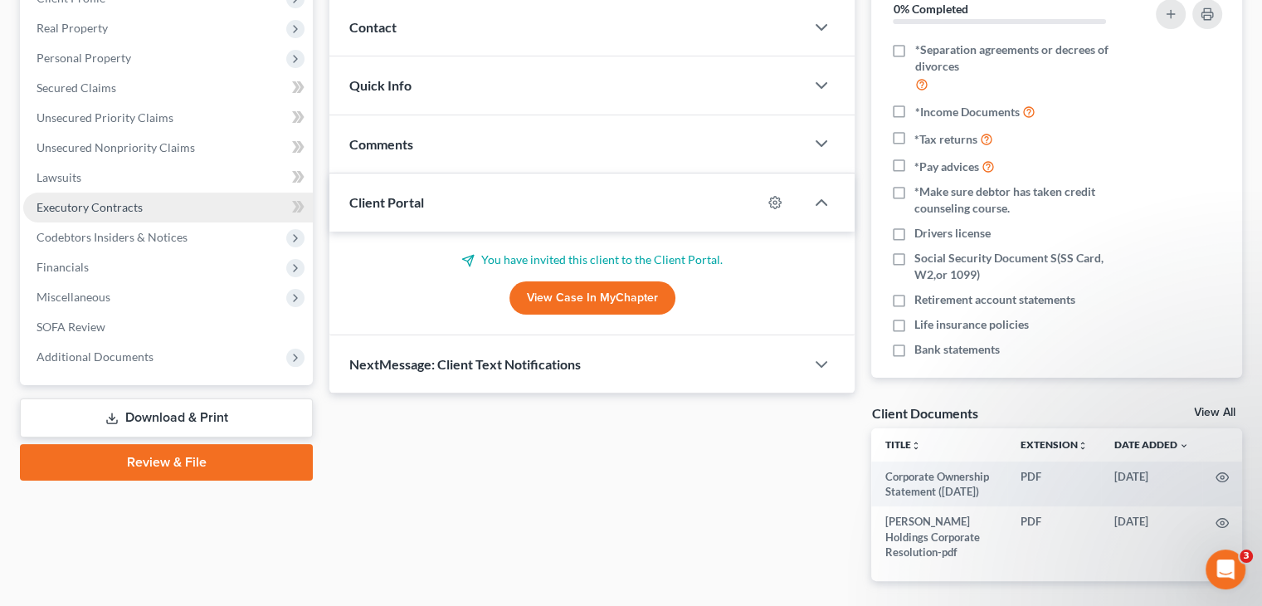
click at [89, 200] on span "Executory Contracts" at bounding box center [89, 207] width 106 height 14
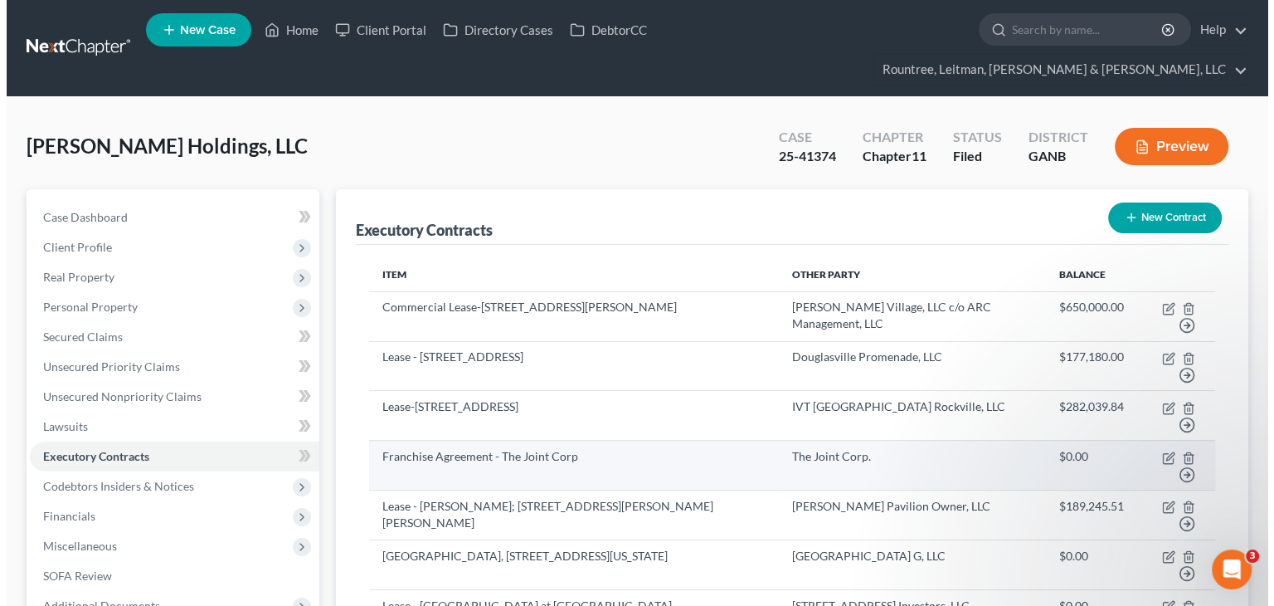
scroll to position [83, 0]
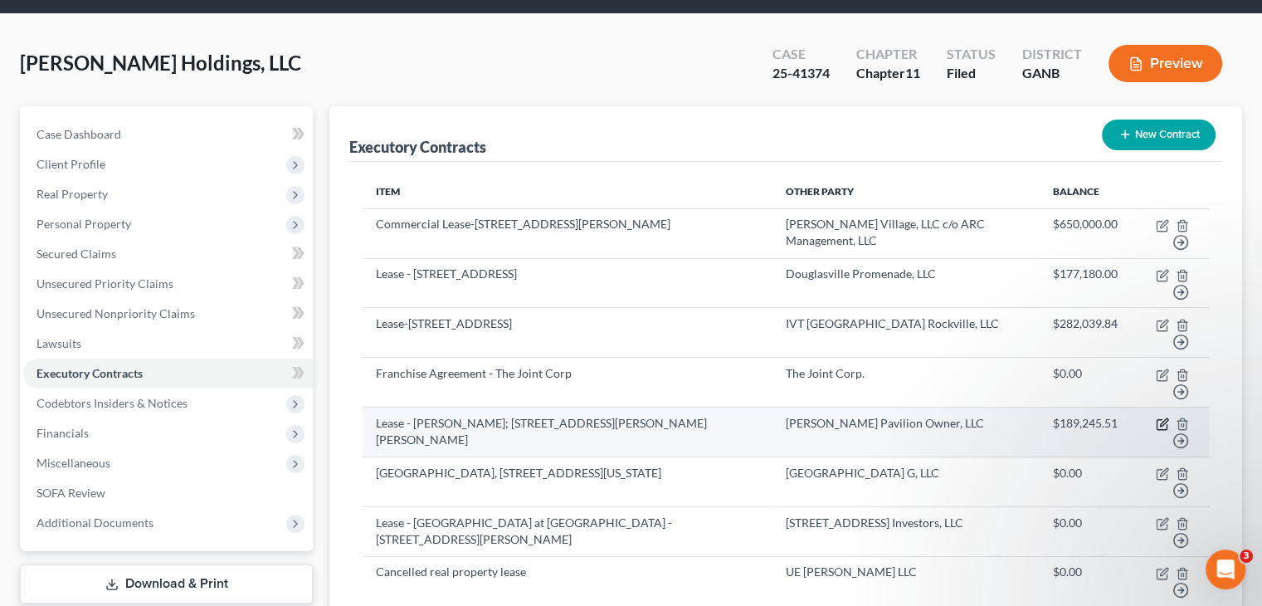
click at [1163, 419] on icon "button" at bounding box center [1163, 422] width 7 height 7
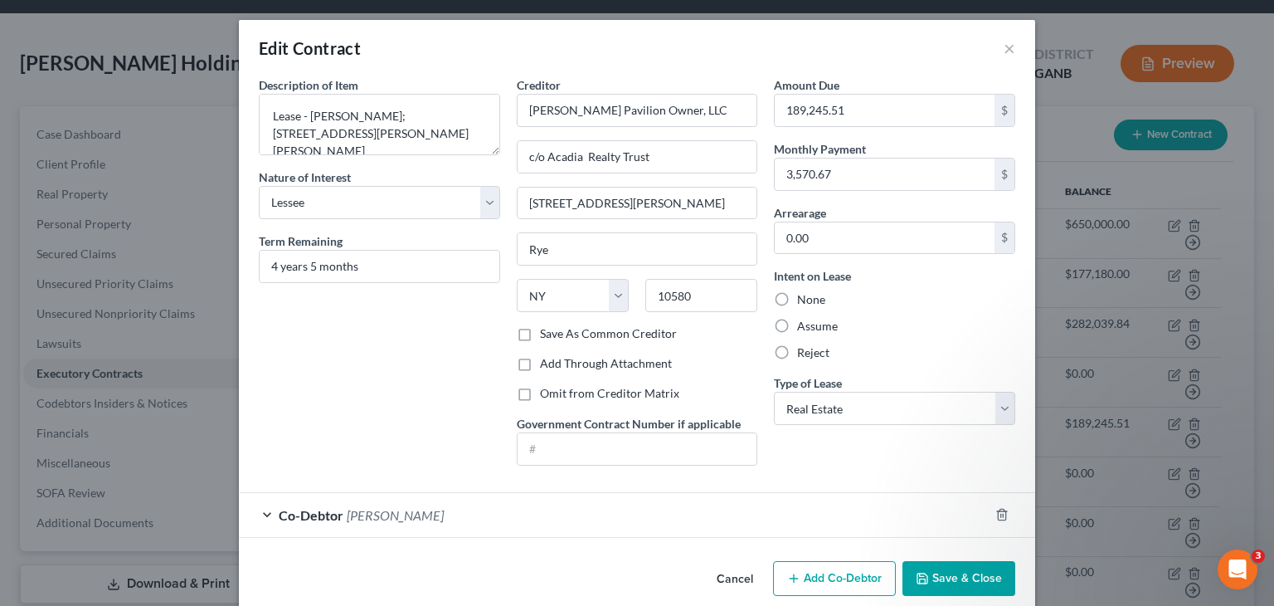
scroll to position [21, 0]
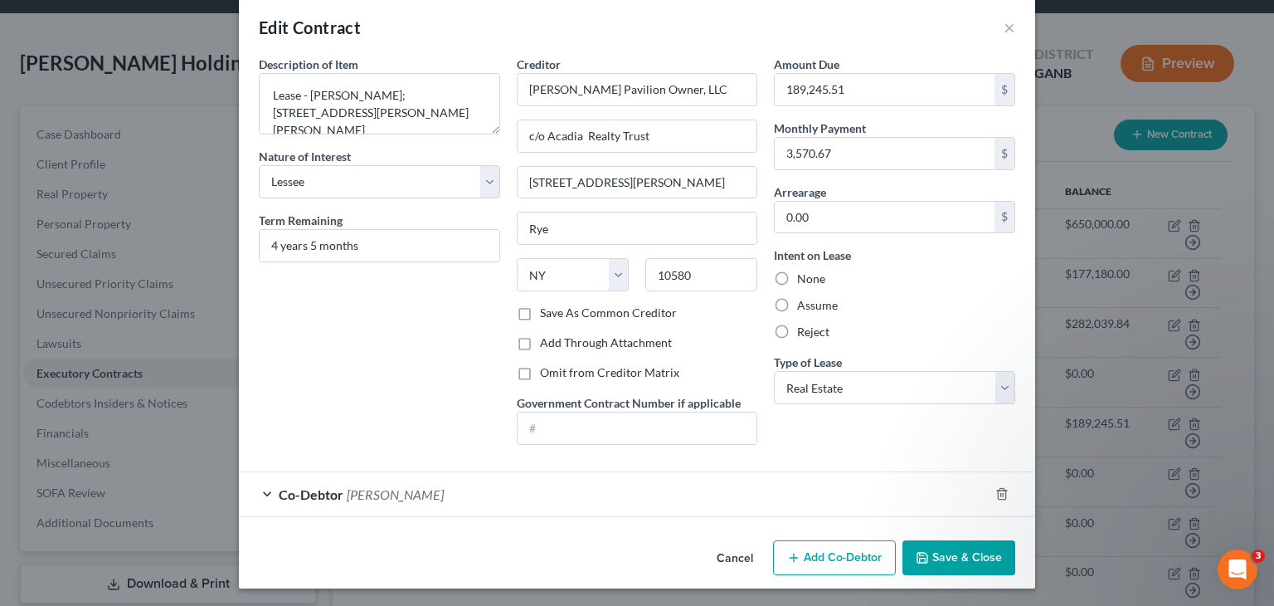
click at [958, 549] on button "Save & Close" at bounding box center [959, 557] width 113 height 35
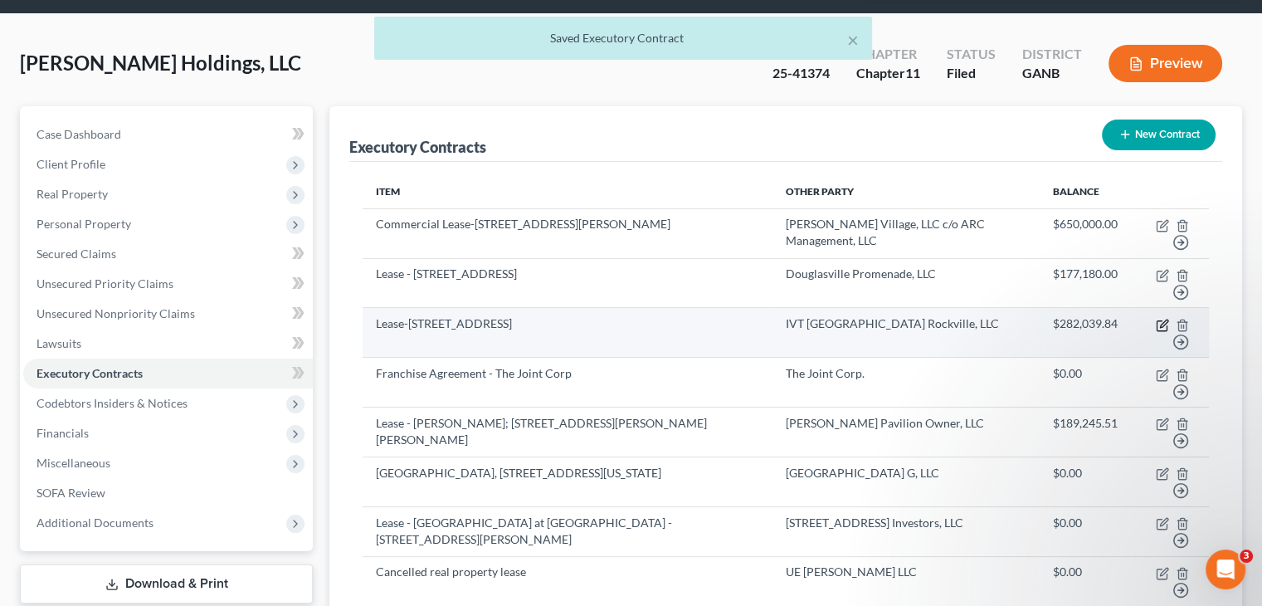
click at [1159, 319] on icon "button" at bounding box center [1162, 325] width 13 height 13
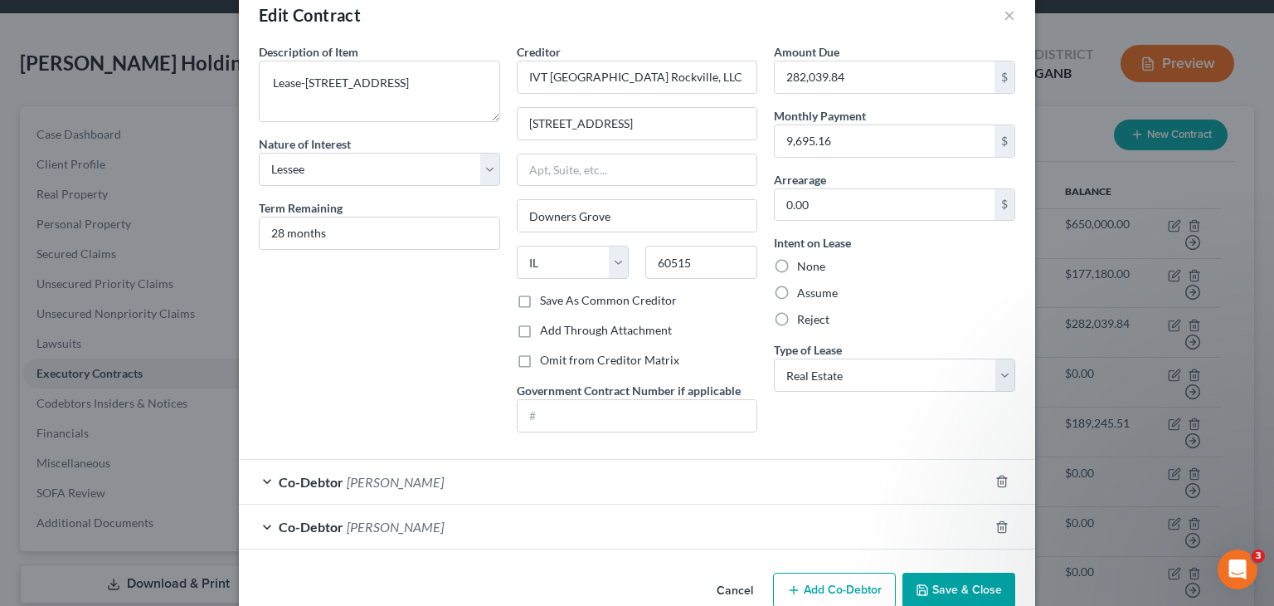
scroll to position [66, 0]
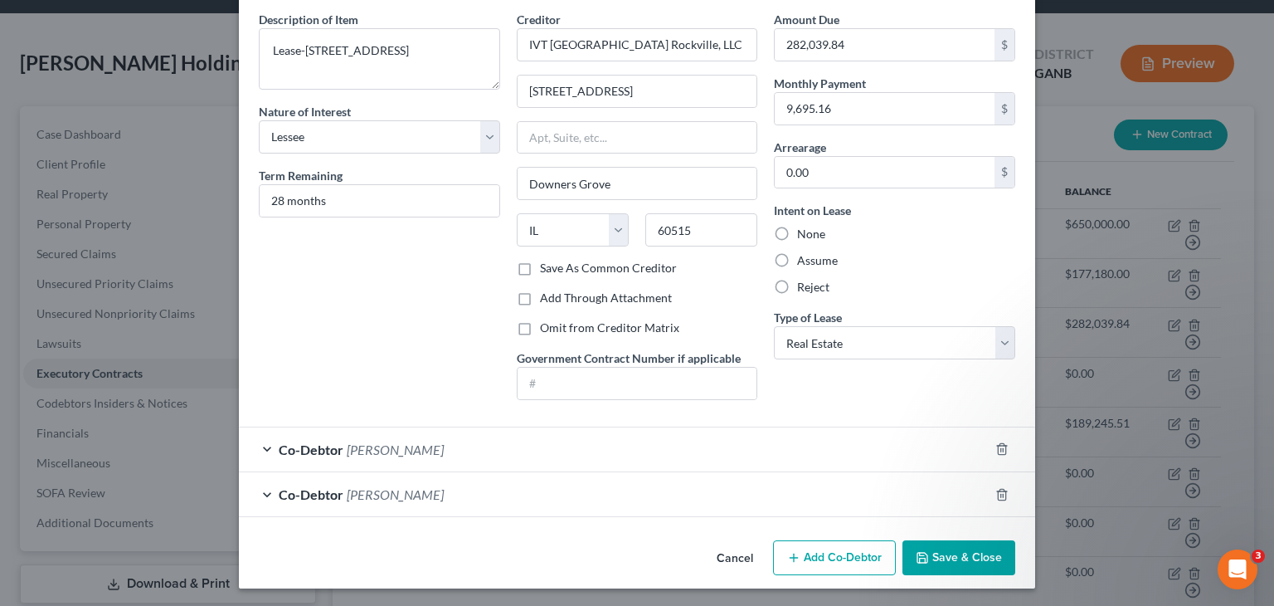
drag, startPoint x: 944, startPoint y: 553, endPoint x: 481, endPoint y: 488, distance: 467.5
click at [944, 553] on button "Save & Close" at bounding box center [959, 557] width 113 height 35
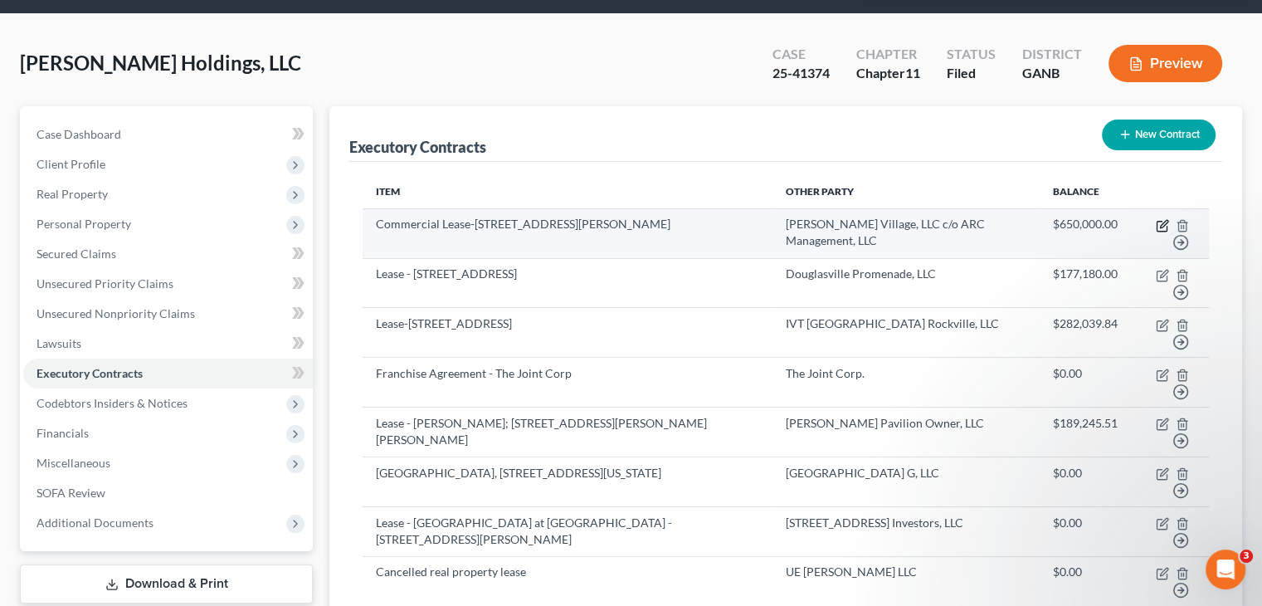
click at [1161, 220] on icon "button" at bounding box center [1163, 223] width 7 height 7
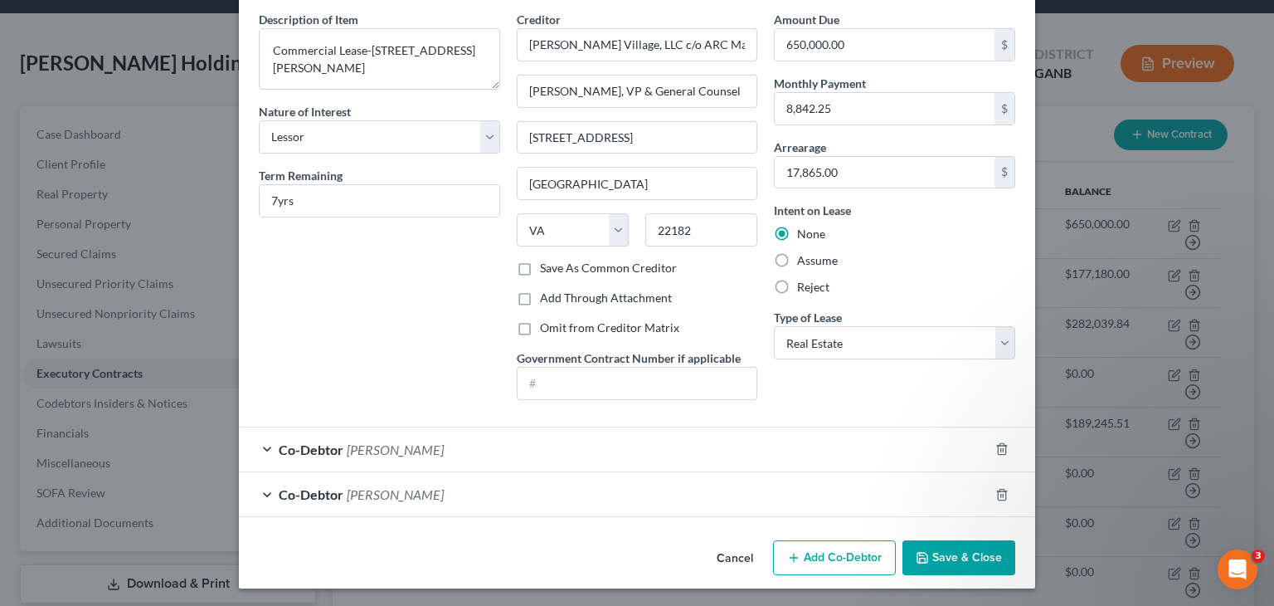
drag, startPoint x: 935, startPoint y: 554, endPoint x: 815, endPoint y: 542, distance: 120.1
click at [935, 554] on button "Save & Close" at bounding box center [959, 557] width 113 height 35
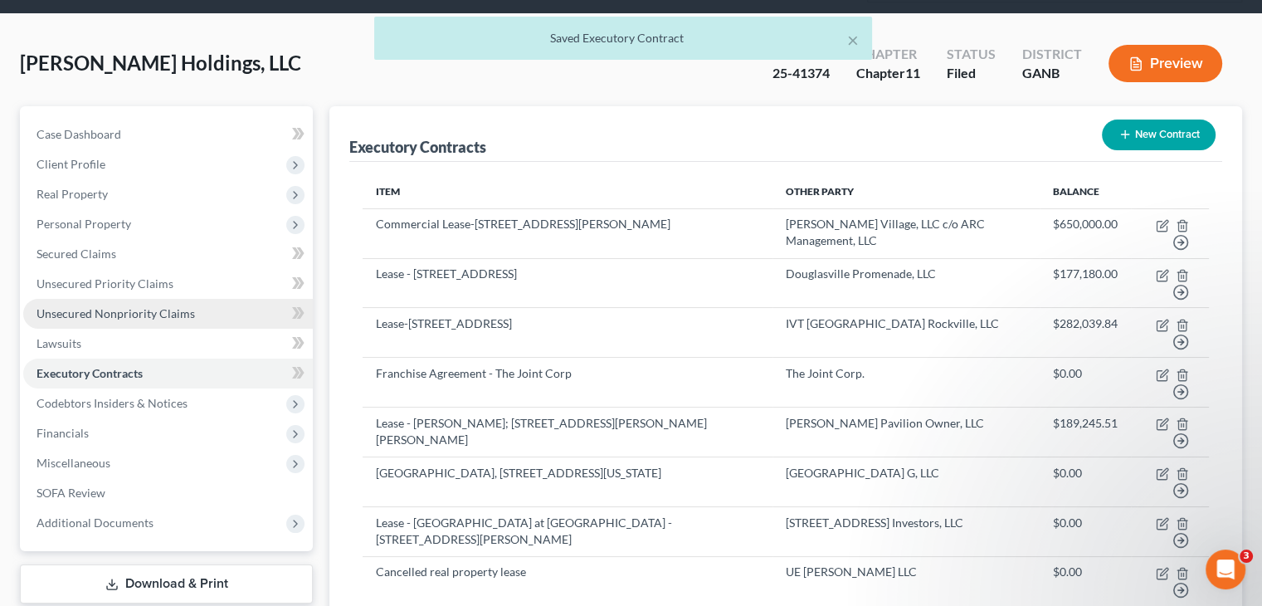
click at [112, 306] on span "Unsecured Nonpriority Claims" at bounding box center [115, 313] width 158 height 14
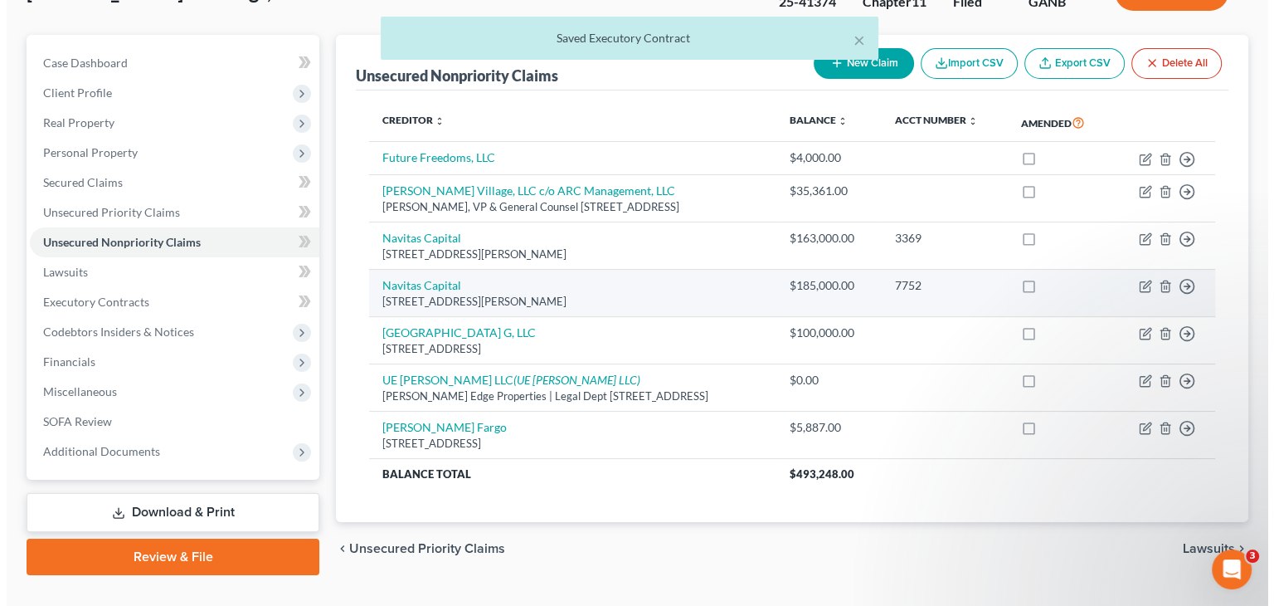
scroll to position [156, 0]
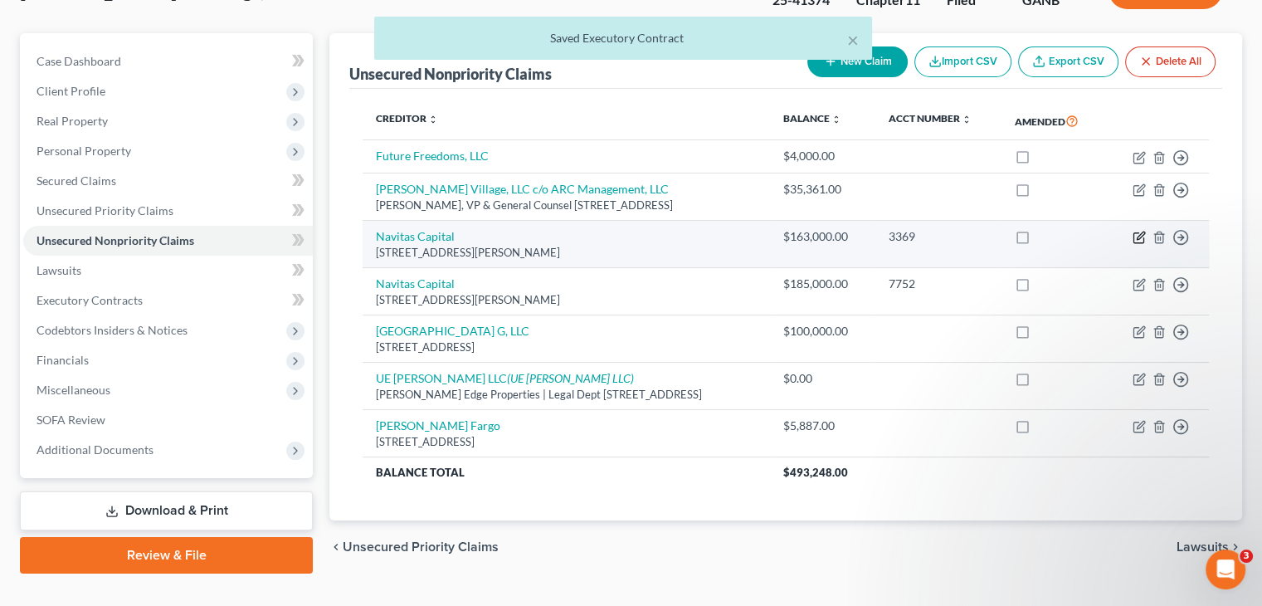
click at [1142, 231] on icon "button" at bounding box center [1138, 237] width 13 height 13
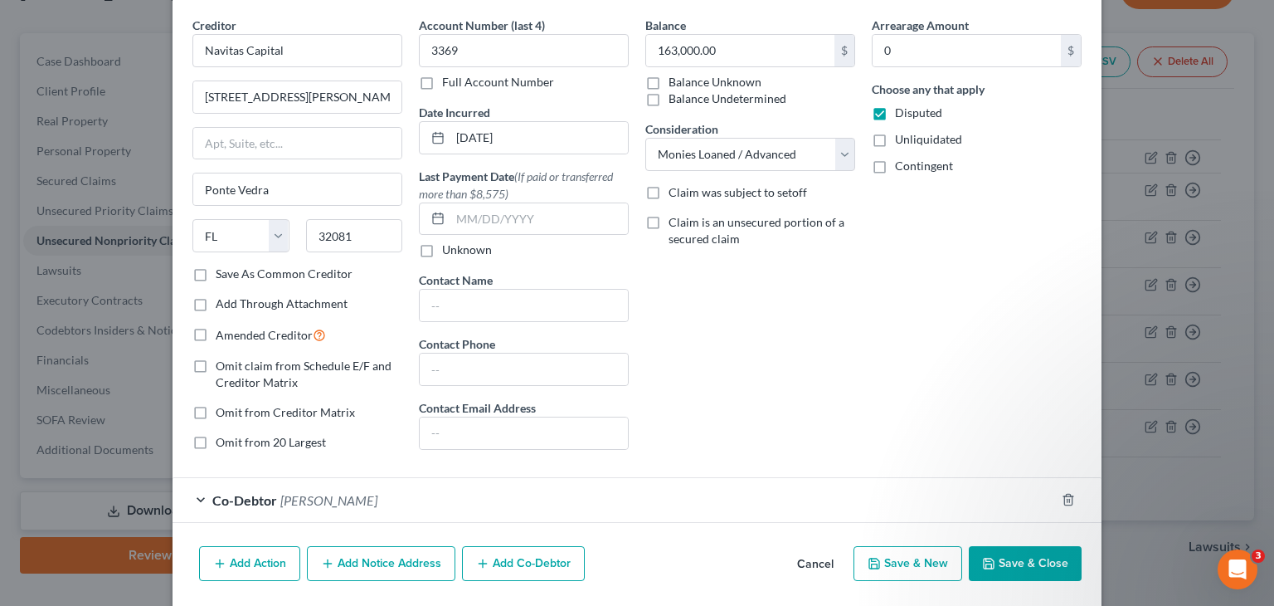
scroll to position [114, 0]
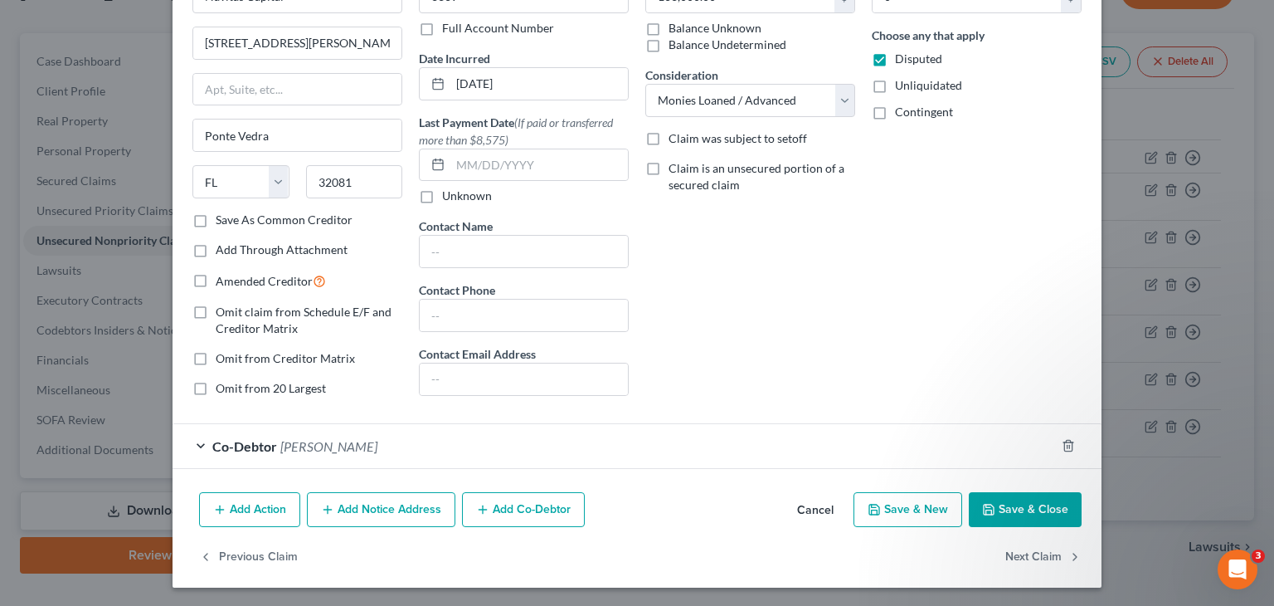
click at [1024, 505] on button "Save & Close" at bounding box center [1025, 509] width 113 height 35
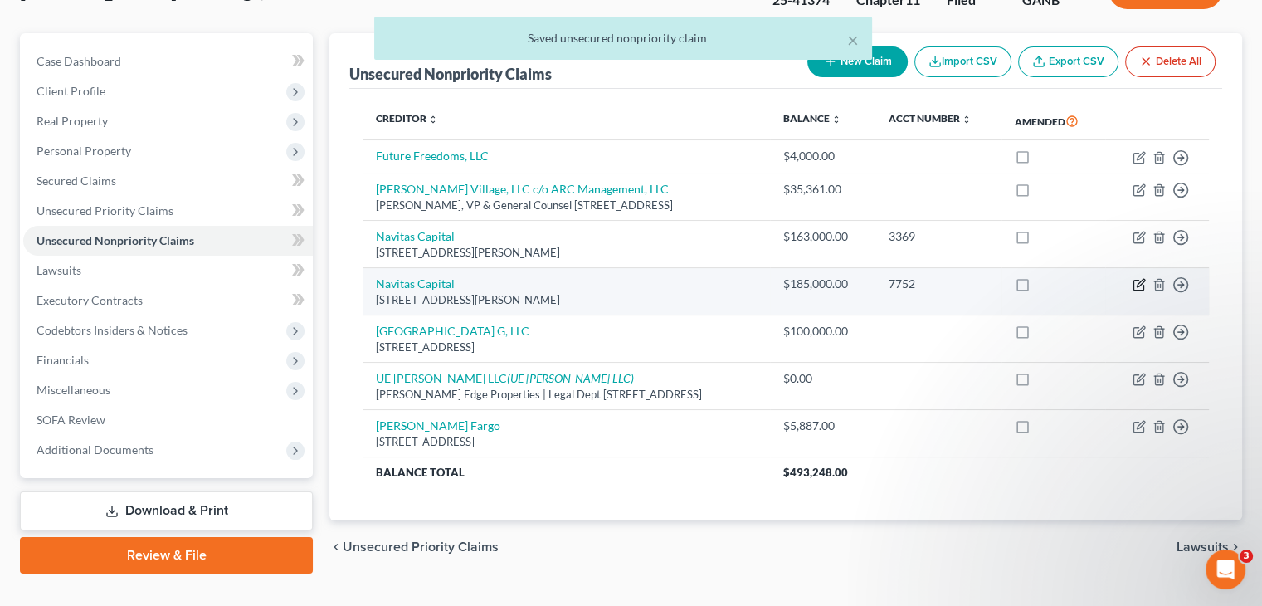
click at [1141, 280] on icon "button" at bounding box center [1139, 283] width 7 height 7
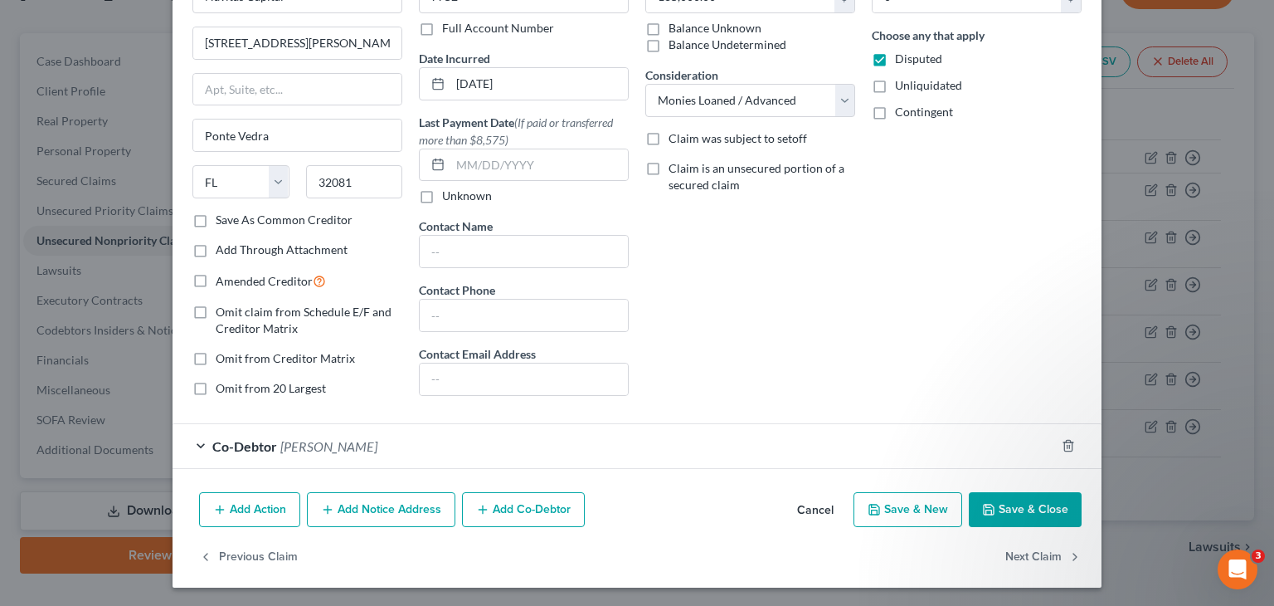
click at [1029, 509] on button "Save & Close" at bounding box center [1025, 509] width 113 height 35
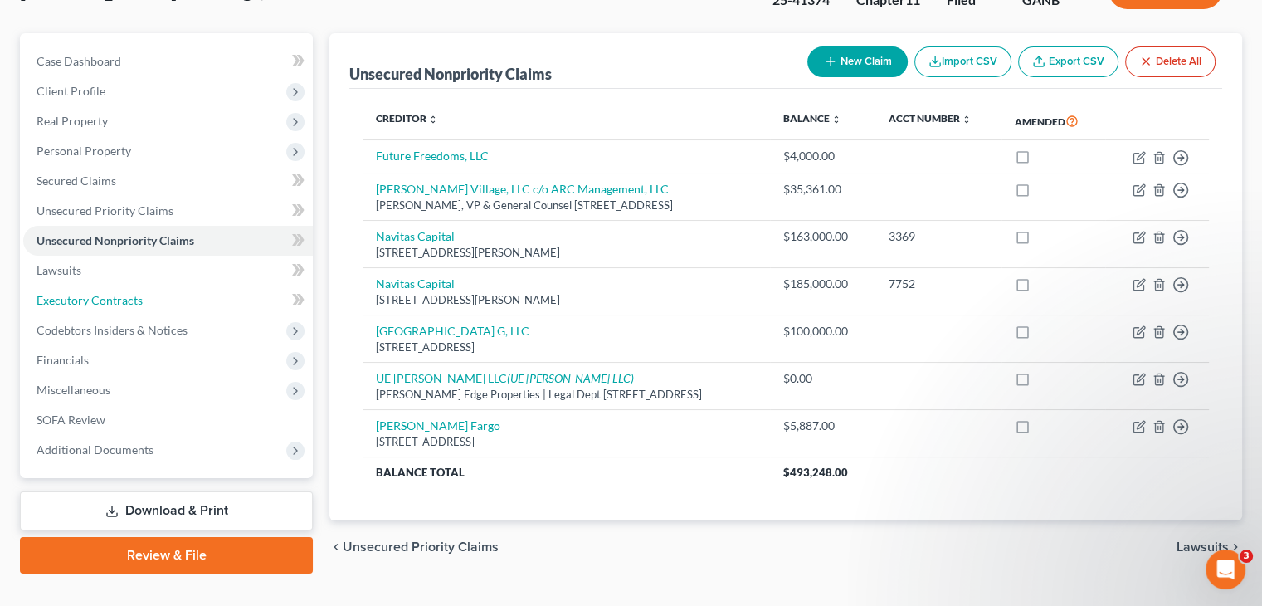
drag, startPoint x: 80, startPoint y: 272, endPoint x: 305, endPoint y: 267, distance: 224.9
click at [80, 293] on span "Executory Contracts" at bounding box center [89, 300] width 106 height 14
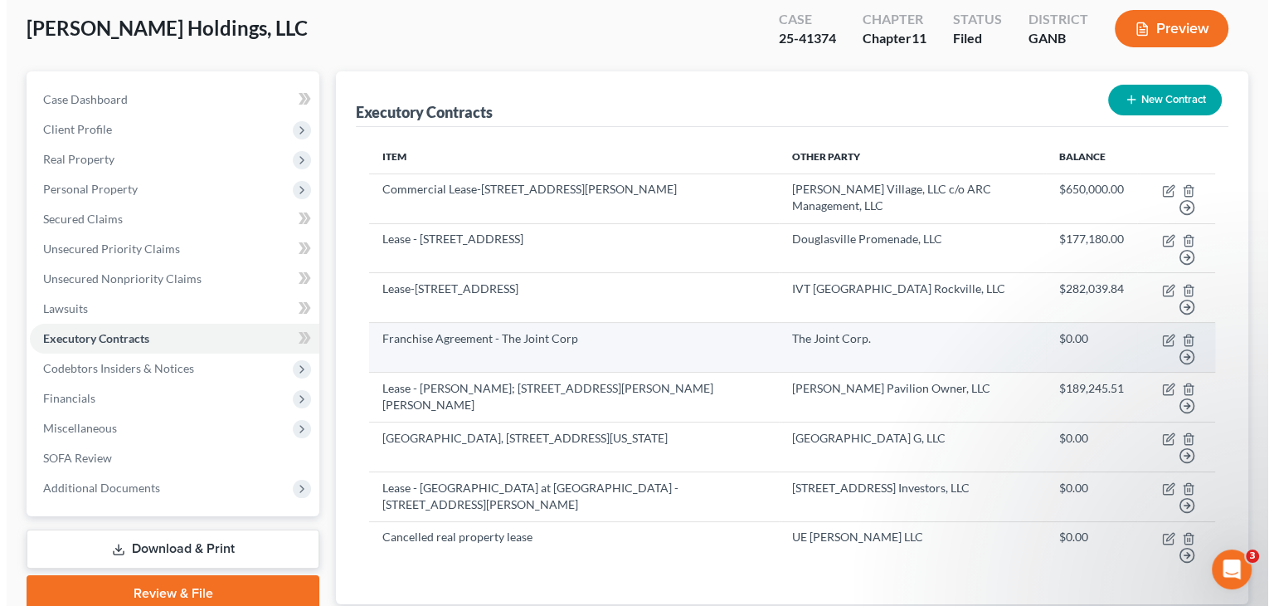
scroll to position [166, 0]
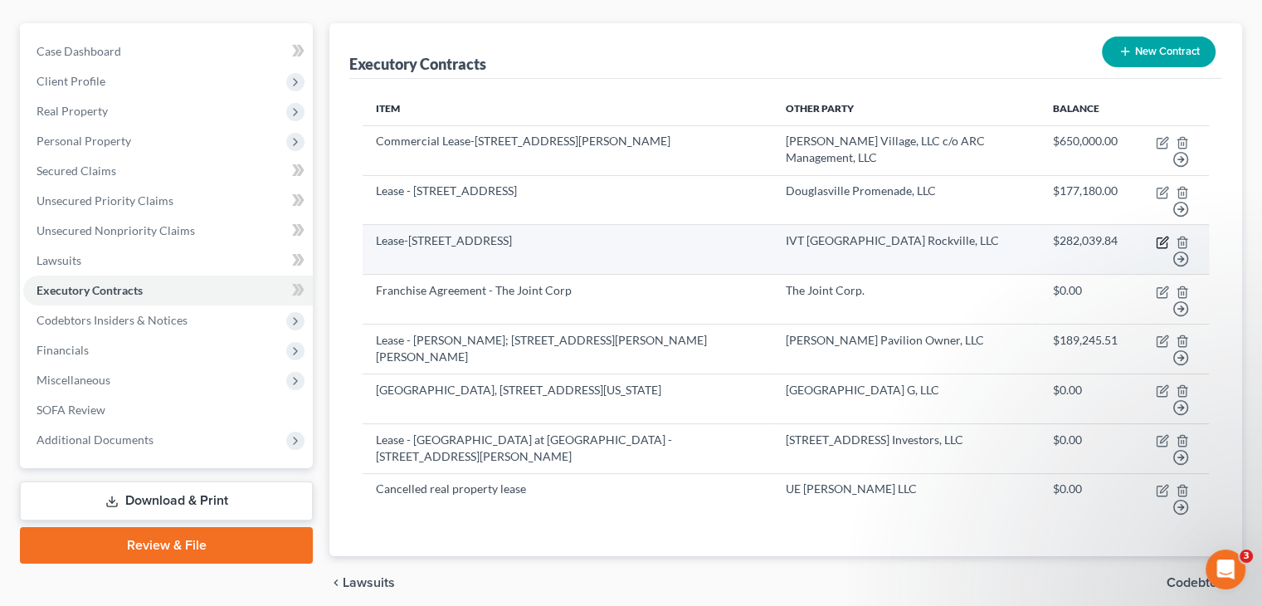
click at [1156, 236] on icon "button" at bounding box center [1162, 242] width 13 height 13
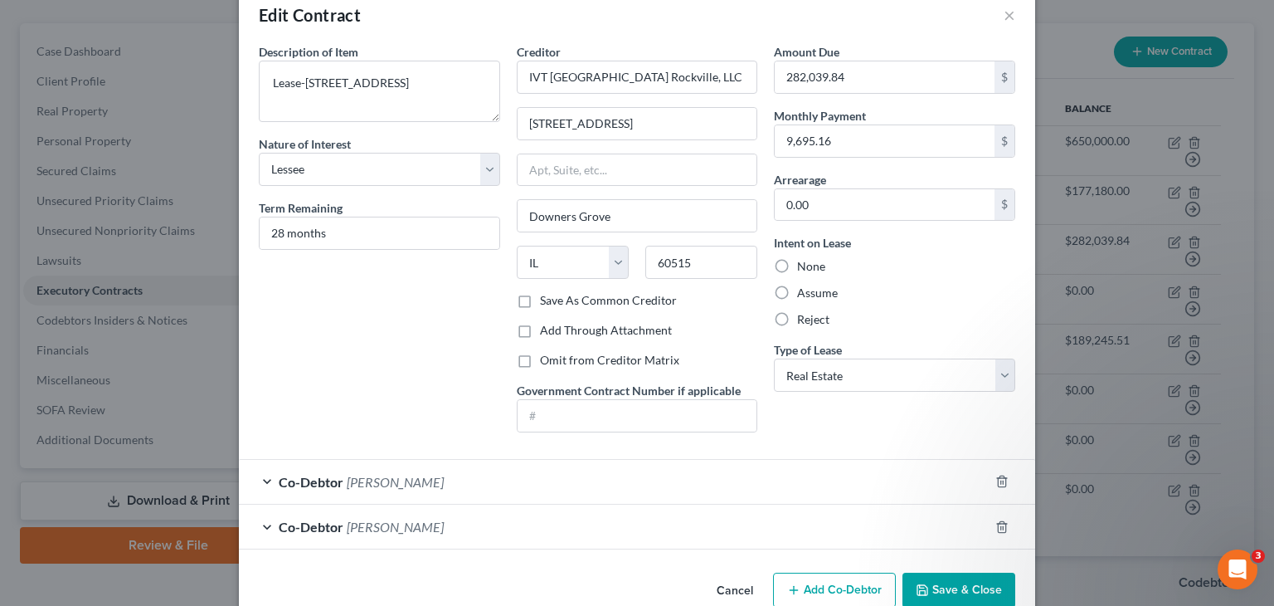
scroll to position [66, 0]
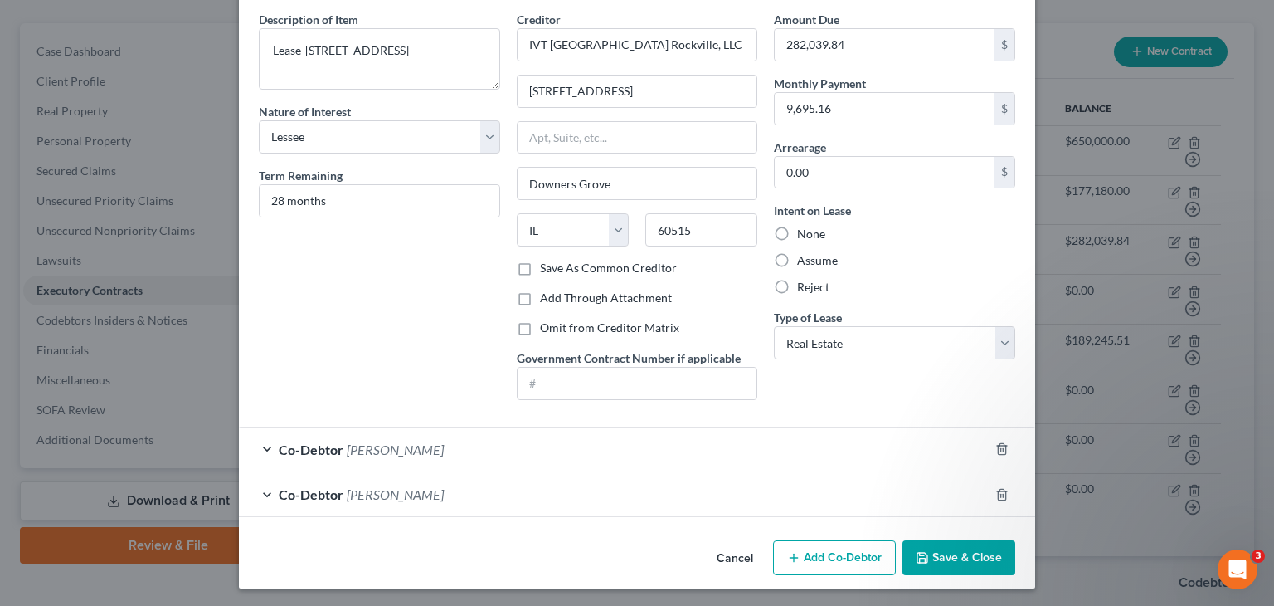
click at [973, 560] on button "Save & Close" at bounding box center [959, 557] width 113 height 35
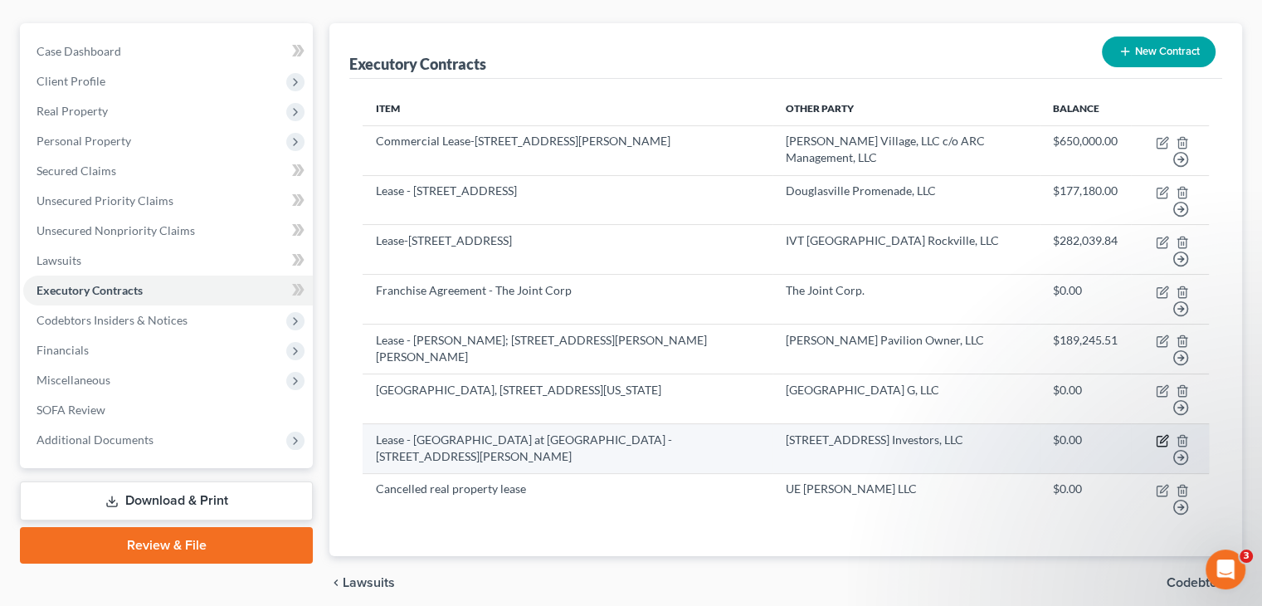
click at [1159, 434] on icon "button" at bounding box center [1162, 440] width 13 height 13
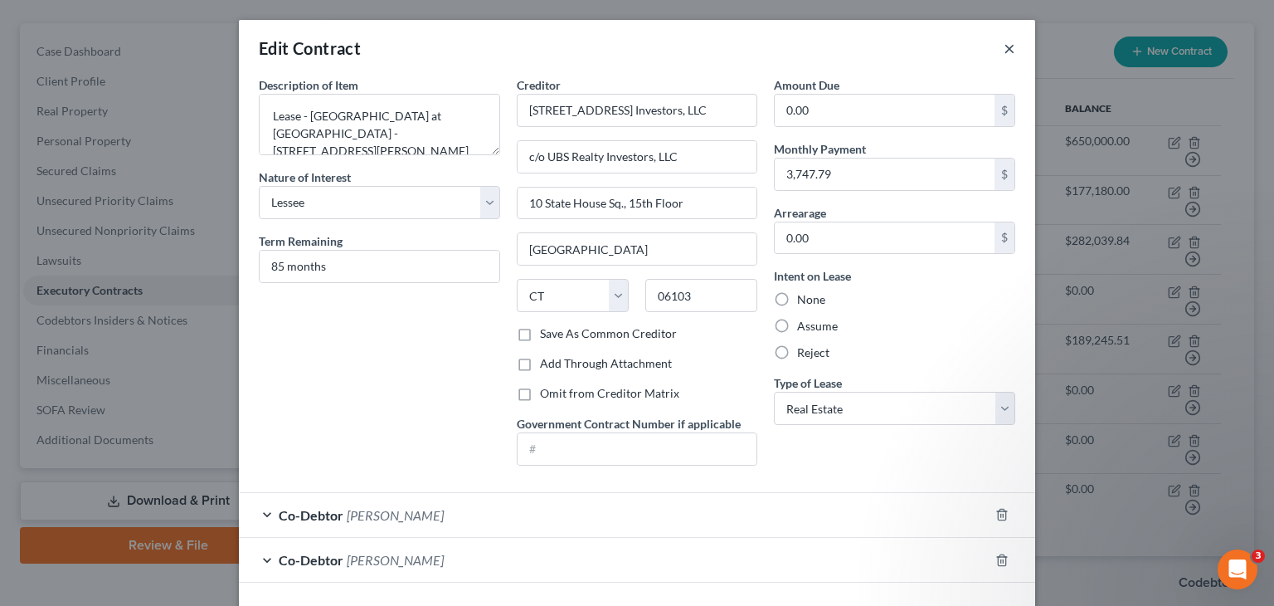
click at [1004, 43] on button "×" at bounding box center [1010, 48] width 12 height 20
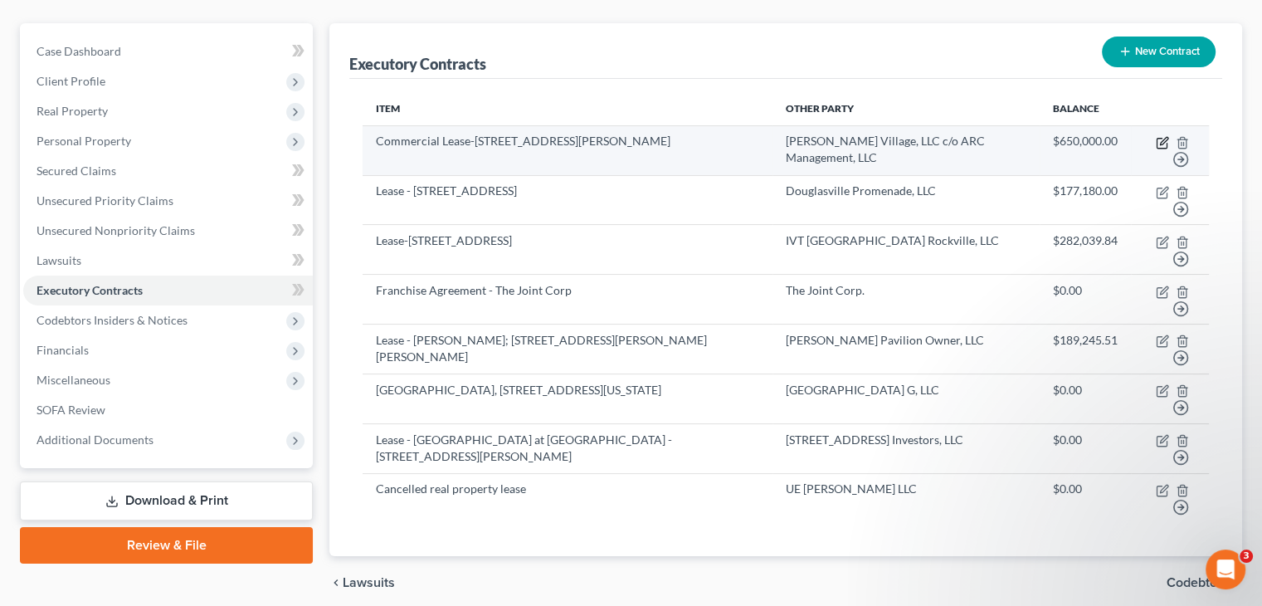
click at [1160, 139] on icon "button" at bounding box center [1161, 144] width 10 height 10
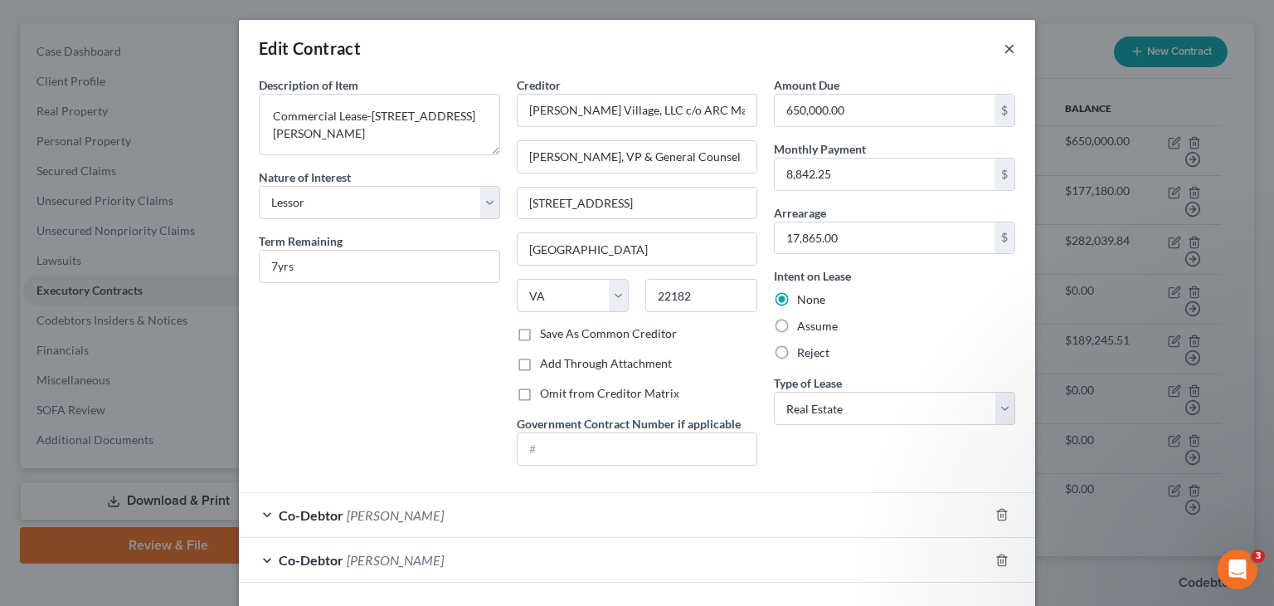
click at [1004, 42] on button "×" at bounding box center [1010, 48] width 12 height 20
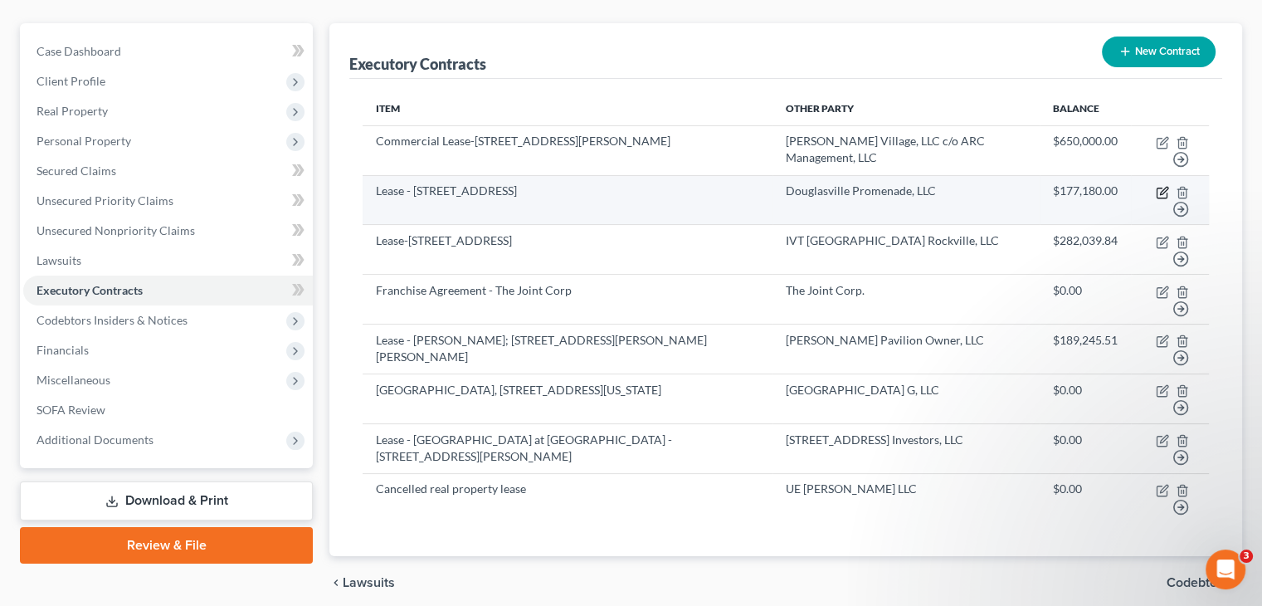
click at [1156, 187] on icon "button" at bounding box center [1161, 192] width 10 height 10
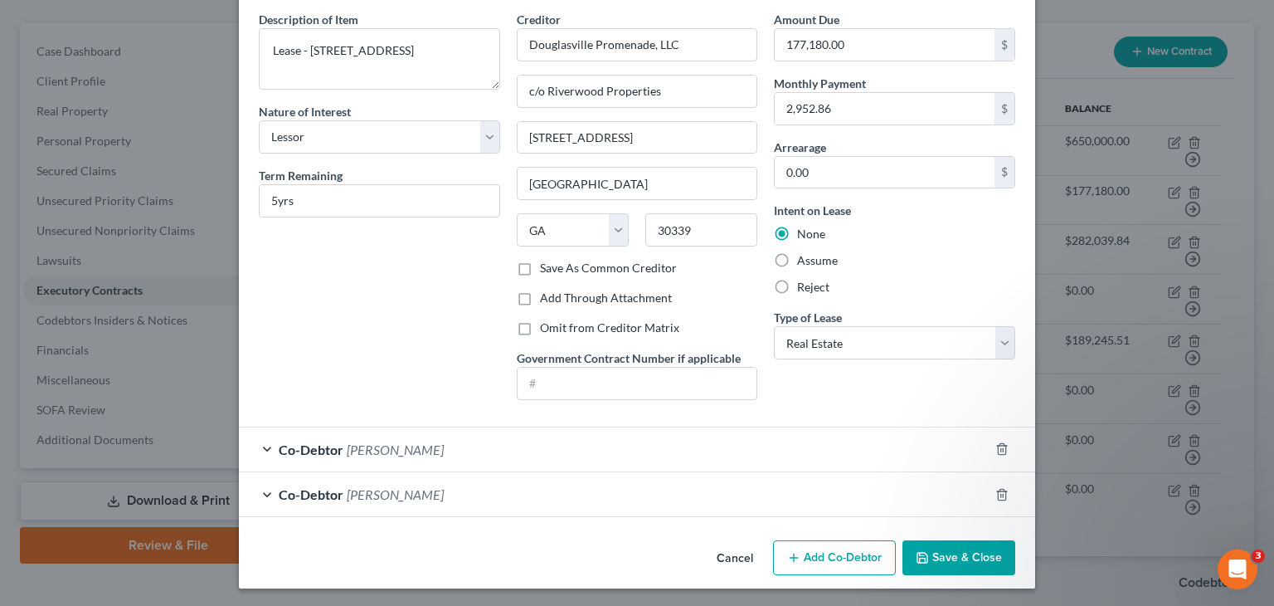
drag, startPoint x: 959, startPoint y: 559, endPoint x: 567, endPoint y: 472, distance: 401.1
click at [959, 559] on button "Save & Close" at bounding box center [959, 557] width 113 height 35
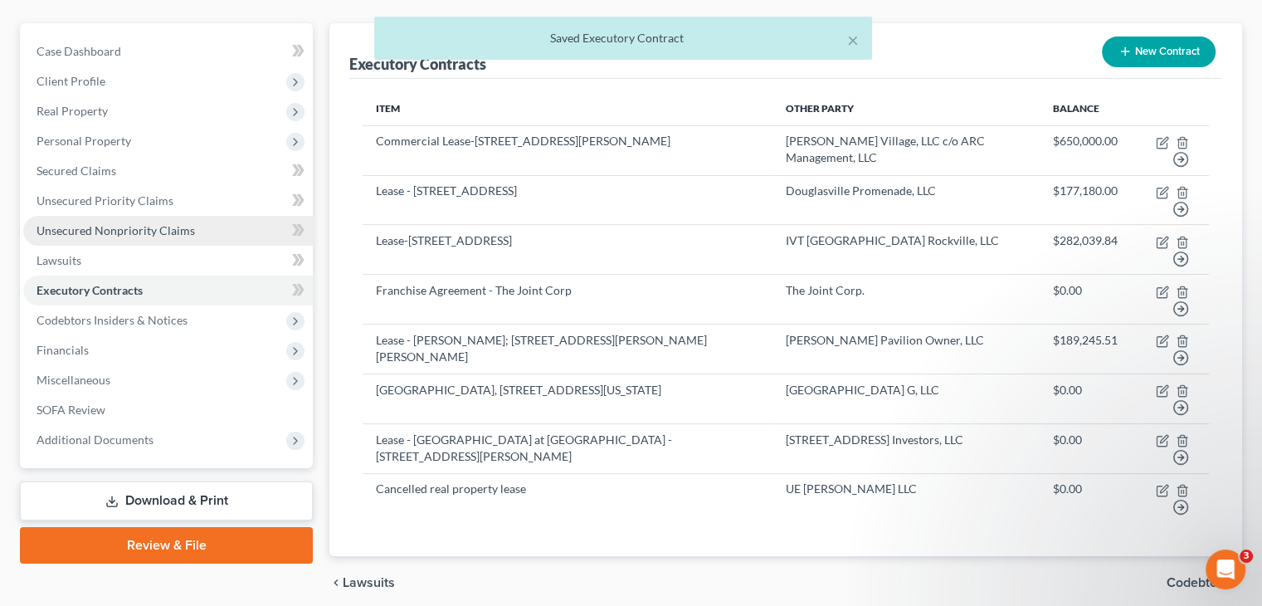
click at [120, 223] on span "Unsecured Nonpriority Claims" at bounding box center [115, 230] width 158 height 14
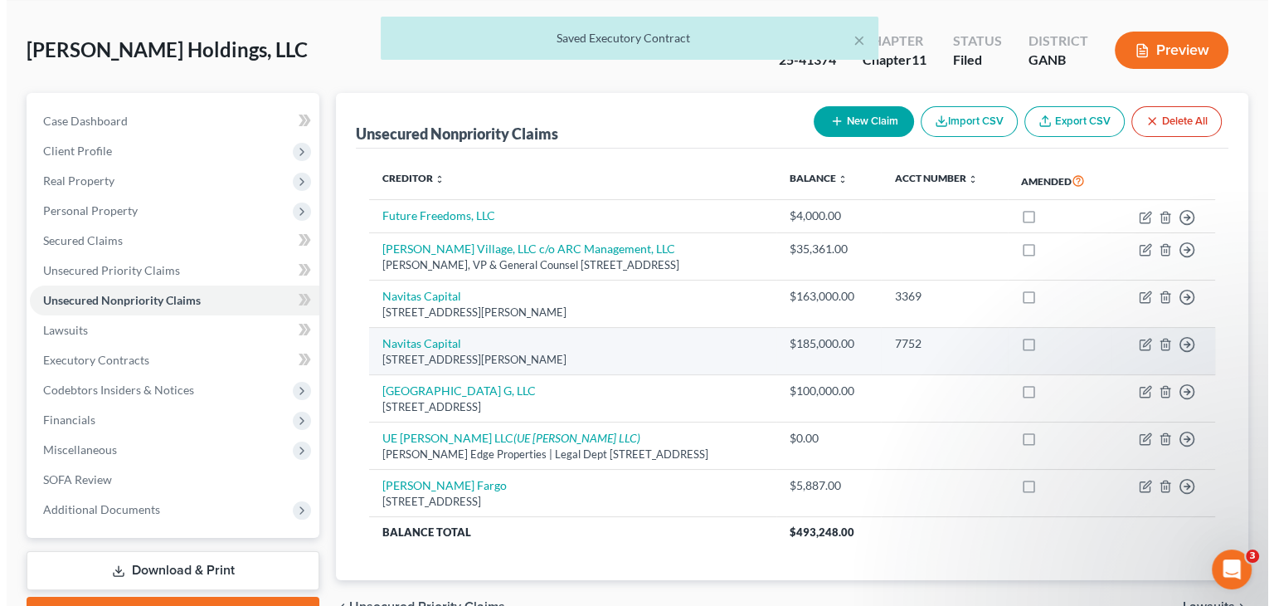
scroll to position [156, 0]
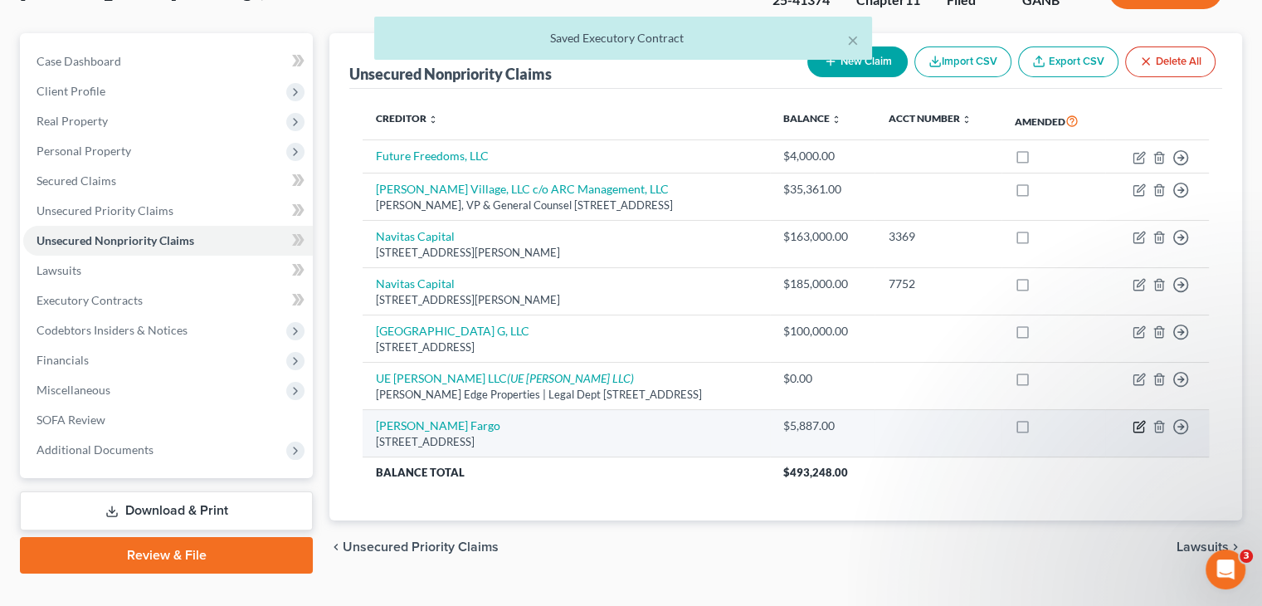
click at [1140, 420] on icon "button" at bounding box center [1138, 426] width 13 height 13
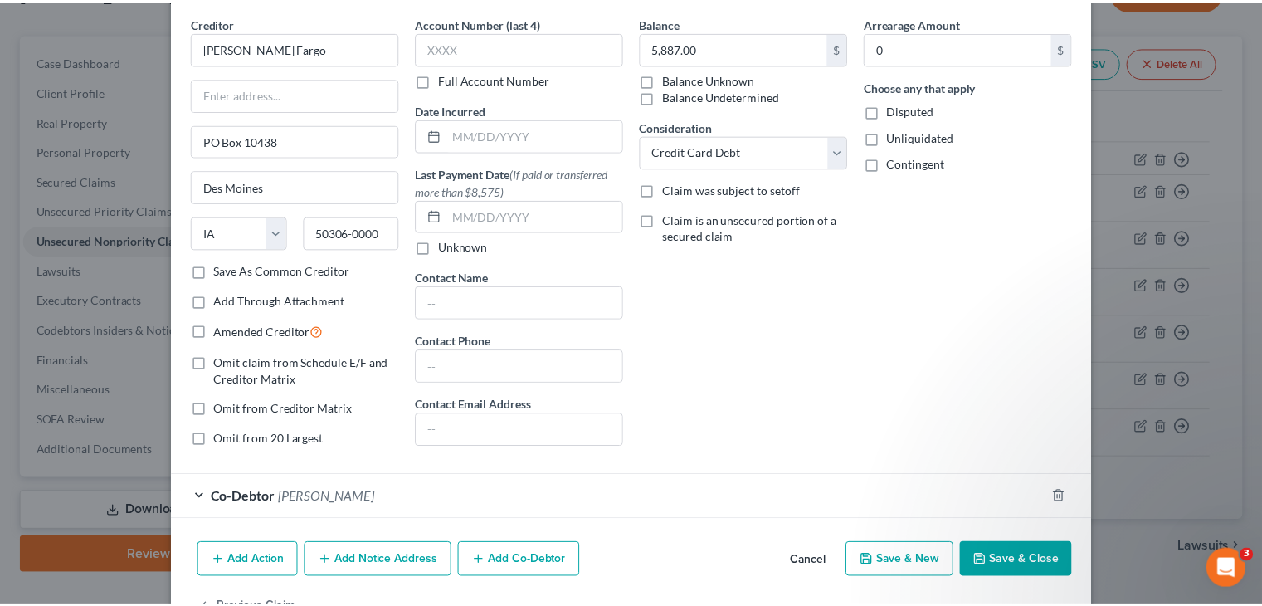
scroll to position [114, 0]
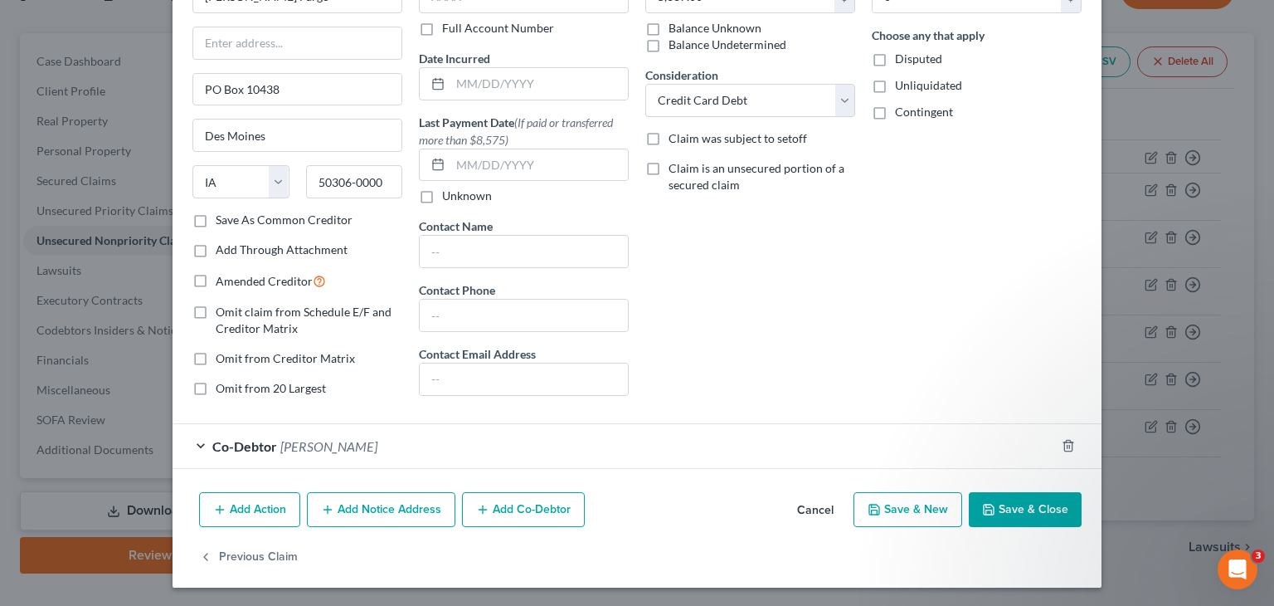
drag, startPoint x: 1022, startPoint y: 508, endPoint x: 755, endPoint y: 342, distance: 314.4
click at [1022, 508] on button "Save & Close" at bounding box center [1025, 509] width 113 height 35
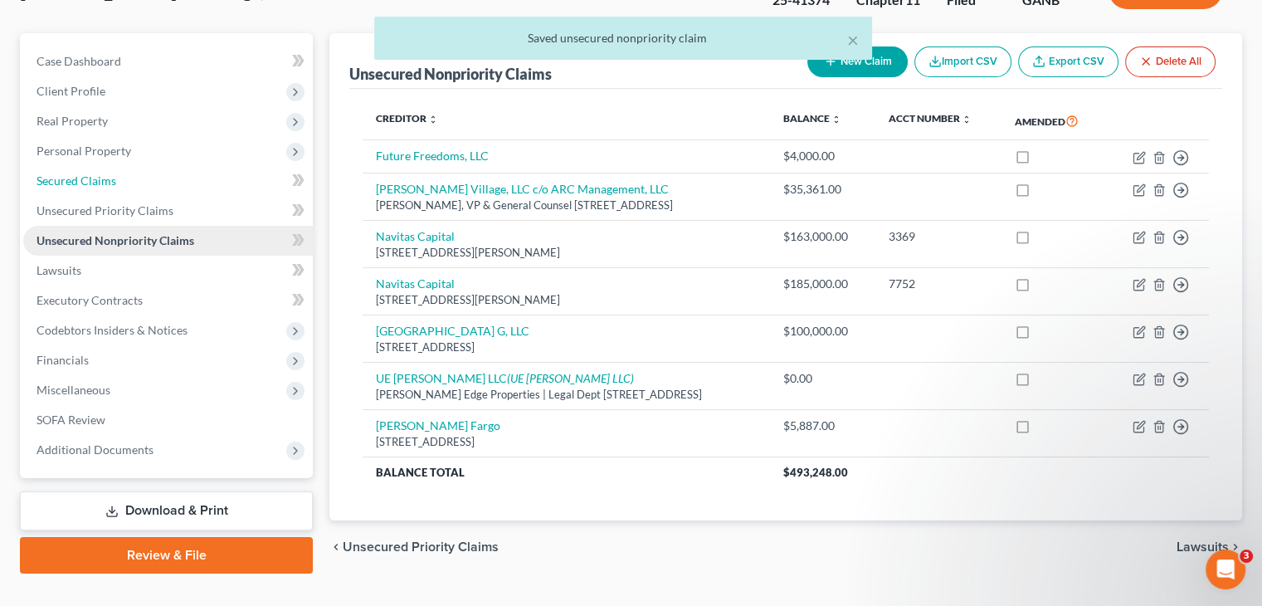
drag, startPoint x: 71, startPoint y: 146, endPoint x: 285, endPoint y: 197, distance: 220.7
click at [71, 173] on span "Secured Claims" at bounding box center [76, 180] width 80 height 14
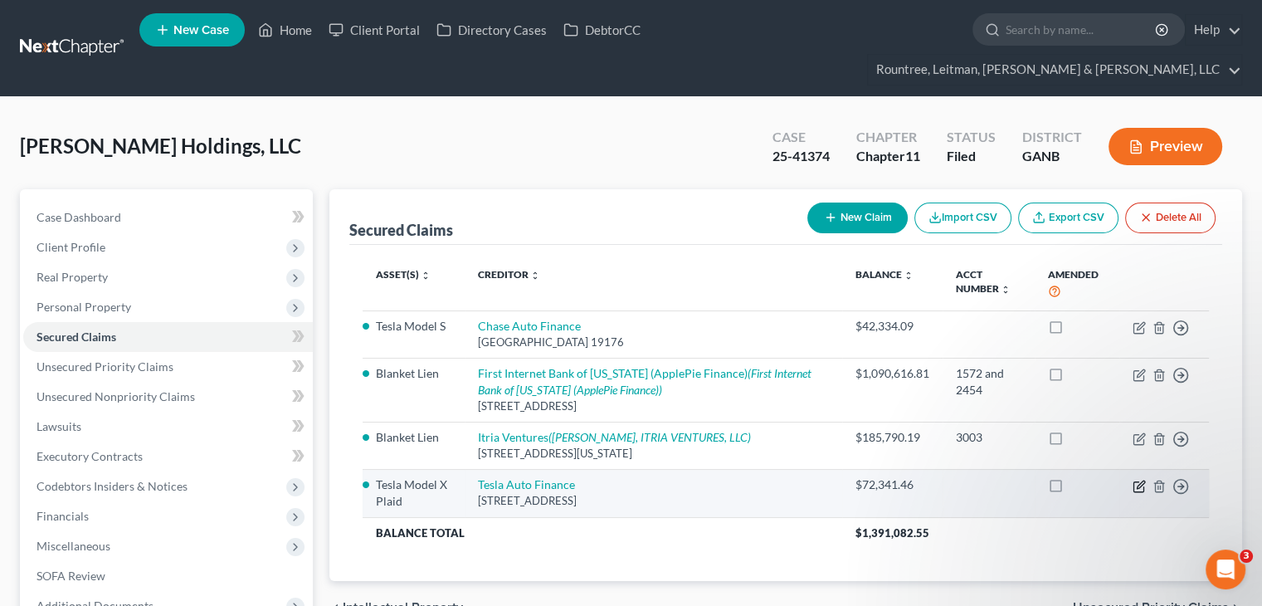
click at [1141, 479] on icon "button" at bounding box center [1138, 485] width 13 height 13
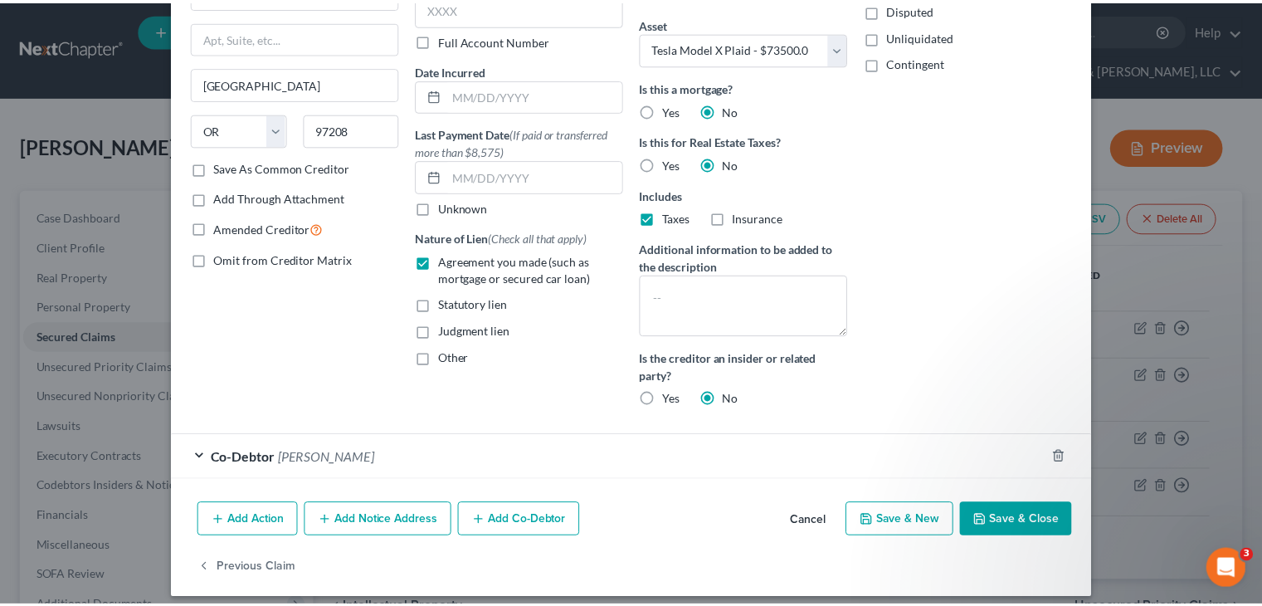
scroll to position [177, 0]
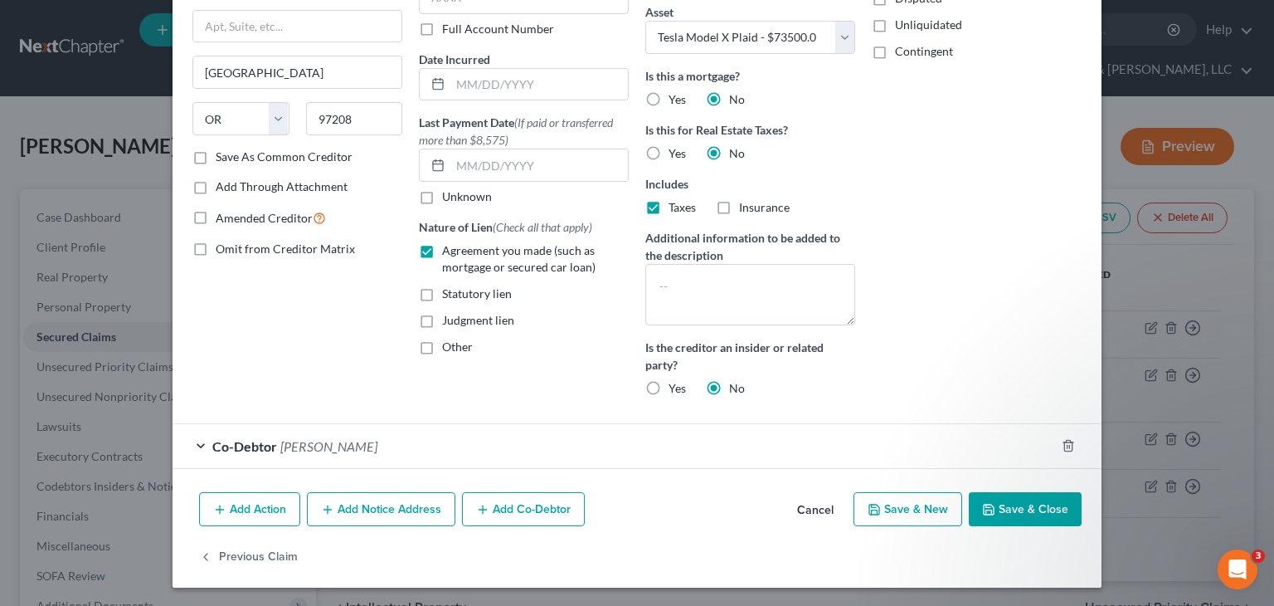
drag, startPoint x: 1024, startPoint y: 506, endPoint x: 463, endPoint y: 423, distance: 566.9
click at [1024, 506] on button "Save & Close" at bounding box center [1025, 509] width 113 height 35
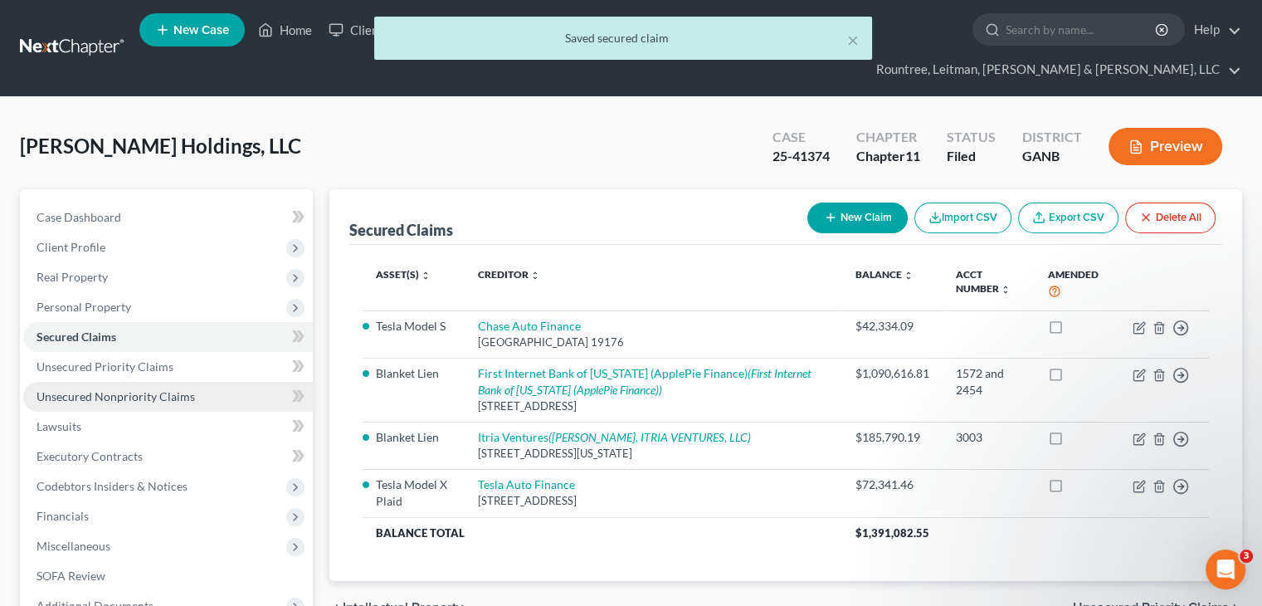
click at [88, 389] on span "Unsecured Nonpriority Claims" at bounding box center [115, 396] width 158 height 14
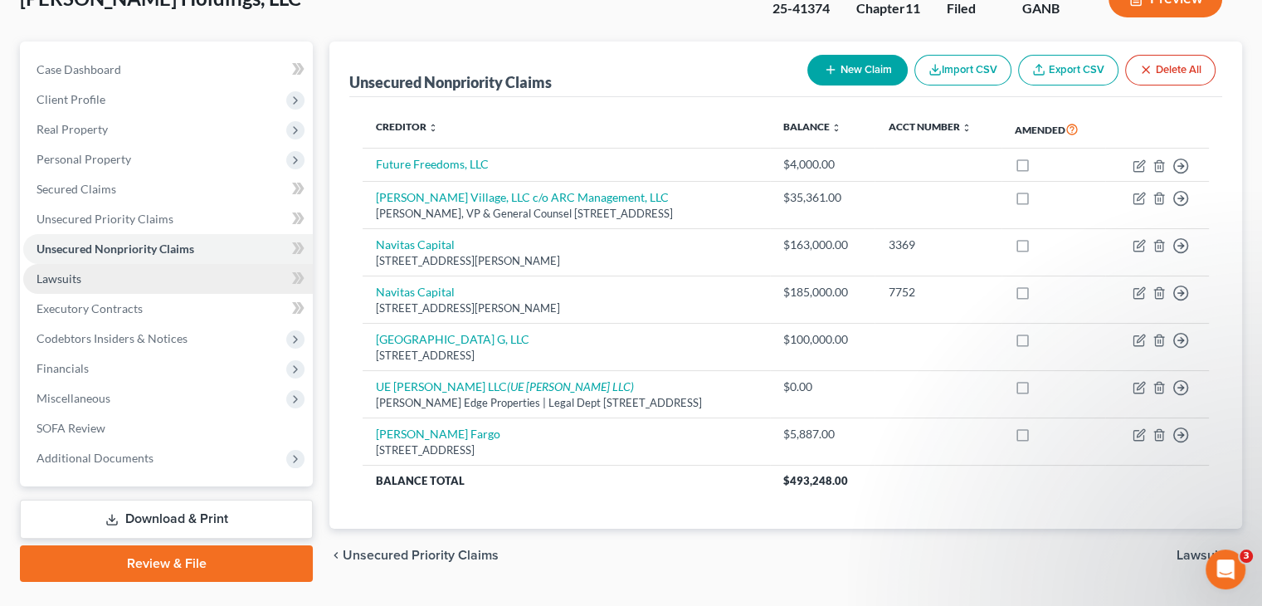
scroll to position [156, 0]
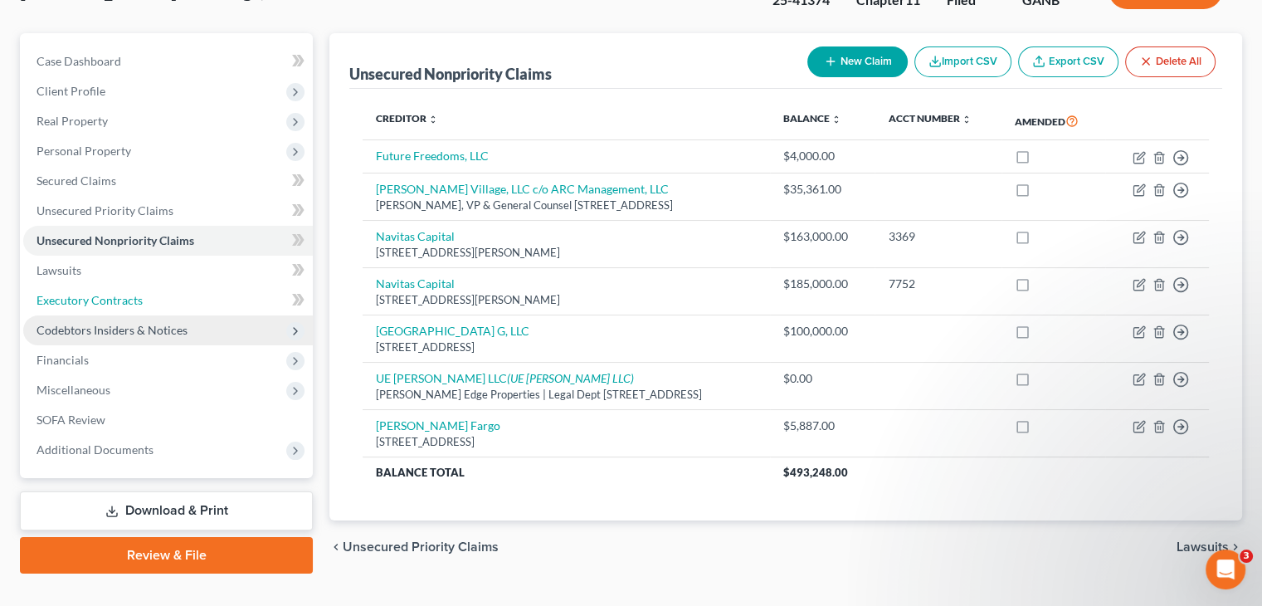
drag, startPoint x: 75, startPoint y: 273, endPoint x: 116, endPoint y: 285, distance: 42.3
click at [75, 293] on span "Executory Contracts" at bounding box center [89, 300] width 106 height 14
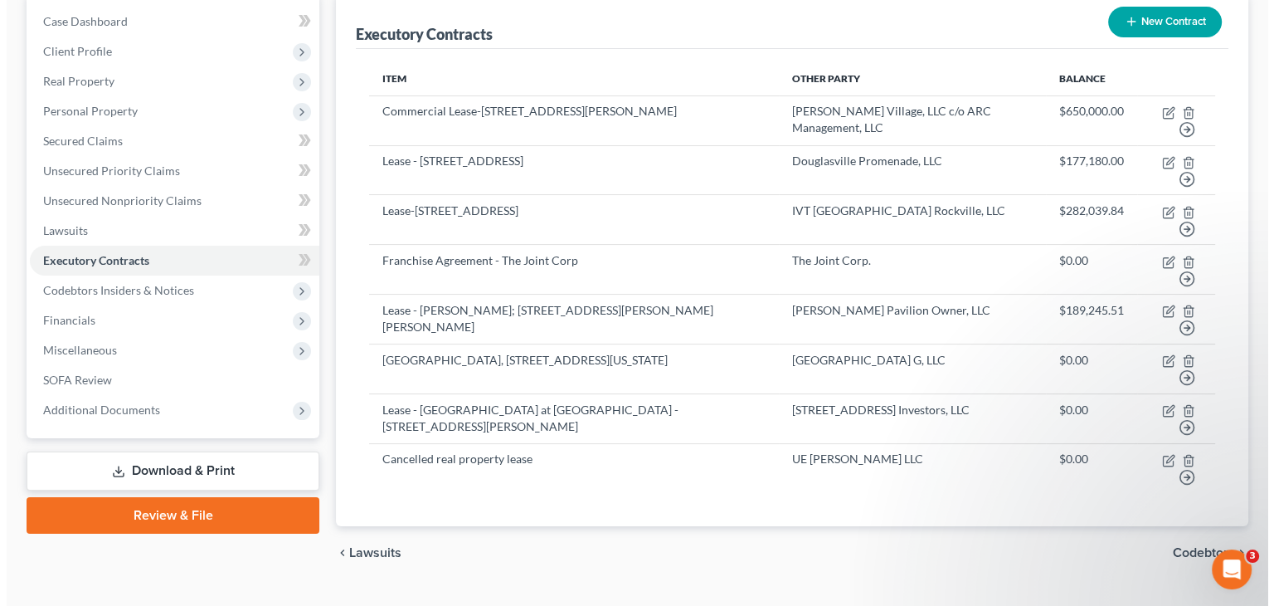
scroll to position [202, 0]
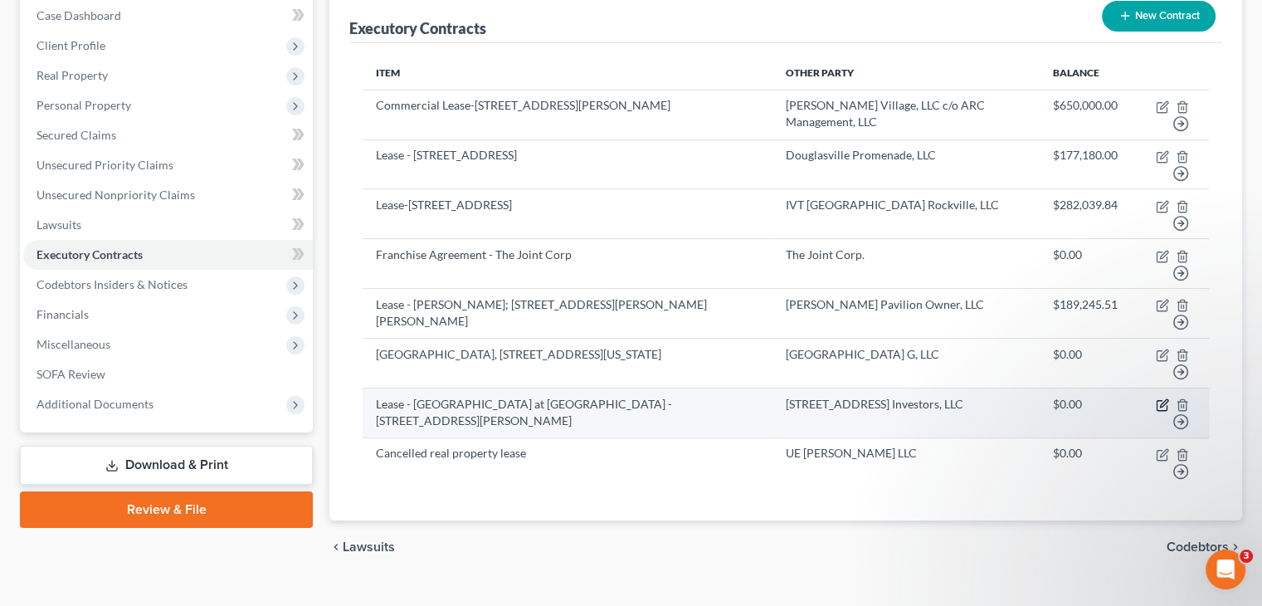
click at [1166, 398] on icon "button" at bounding box center [1162, 404] width 13 height 13
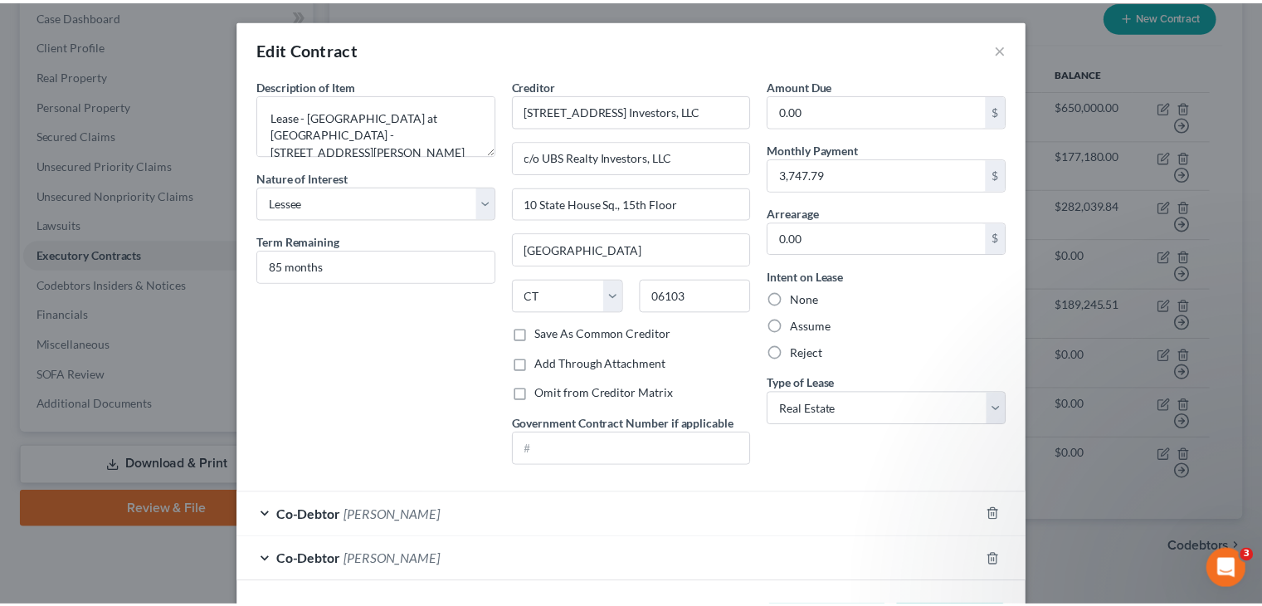
scroll to position [66, 0]
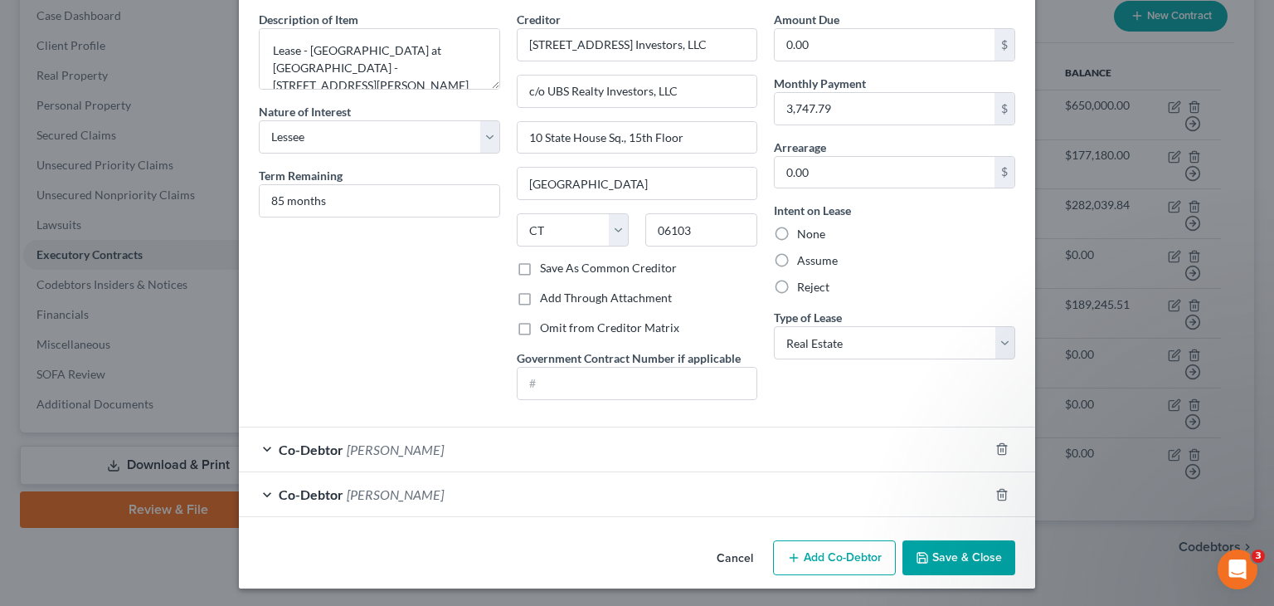
click at [946, 548] on button "Save & Close" at bounding box center [959, 557] width 113 height 35
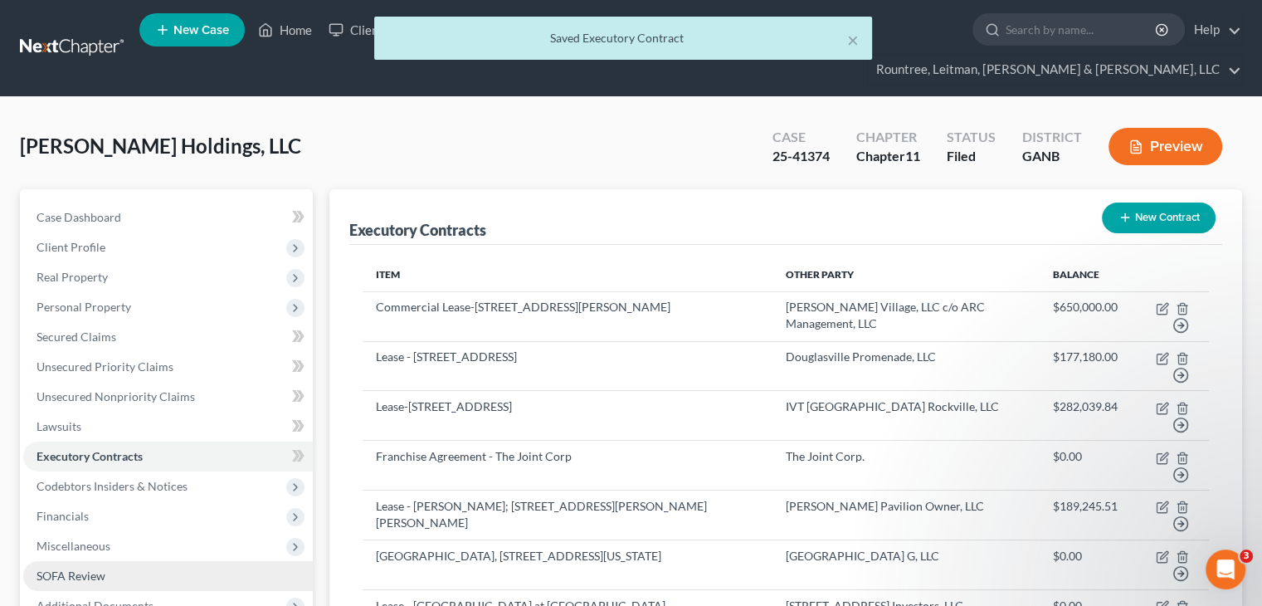
scroll to position [202, 0]
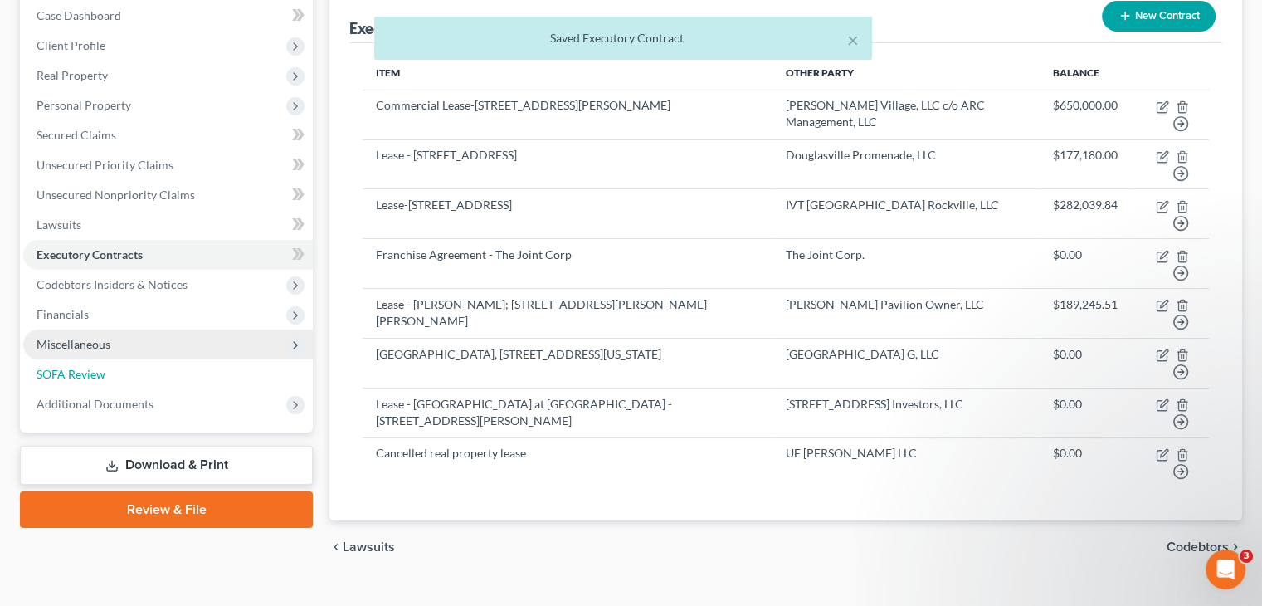
click at [66, 367] on span "SOFA Review" at bounding box center [70, 374] width 69 height 14
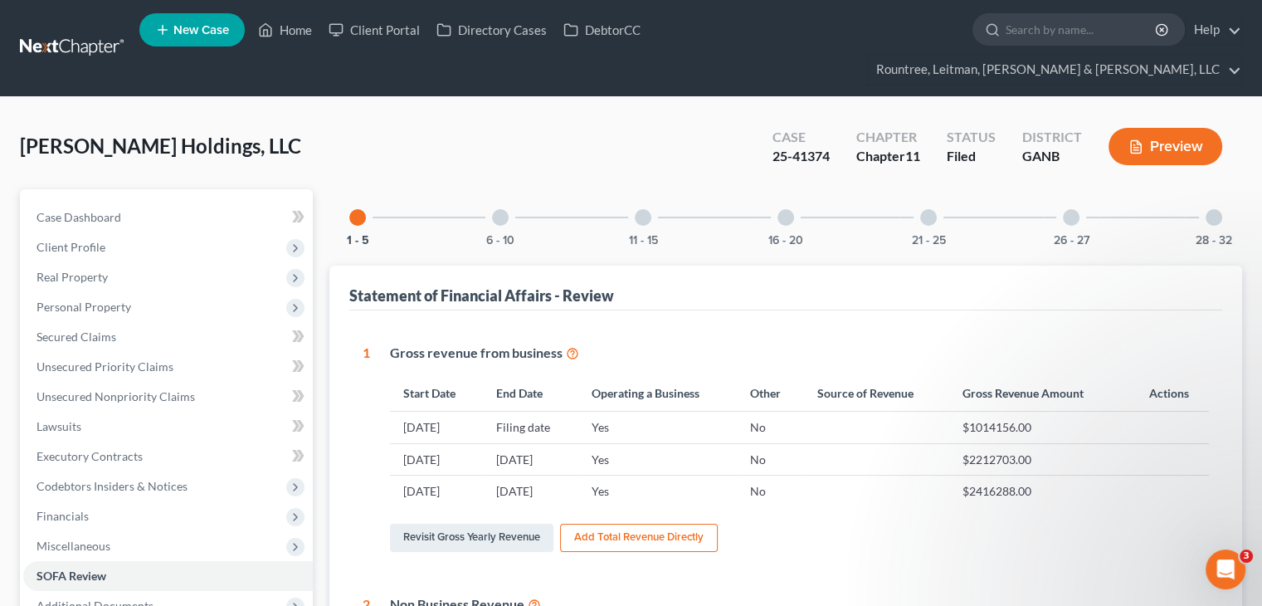
click at [503, 209] on div at bounding box center [500, 217] width 17 height 17
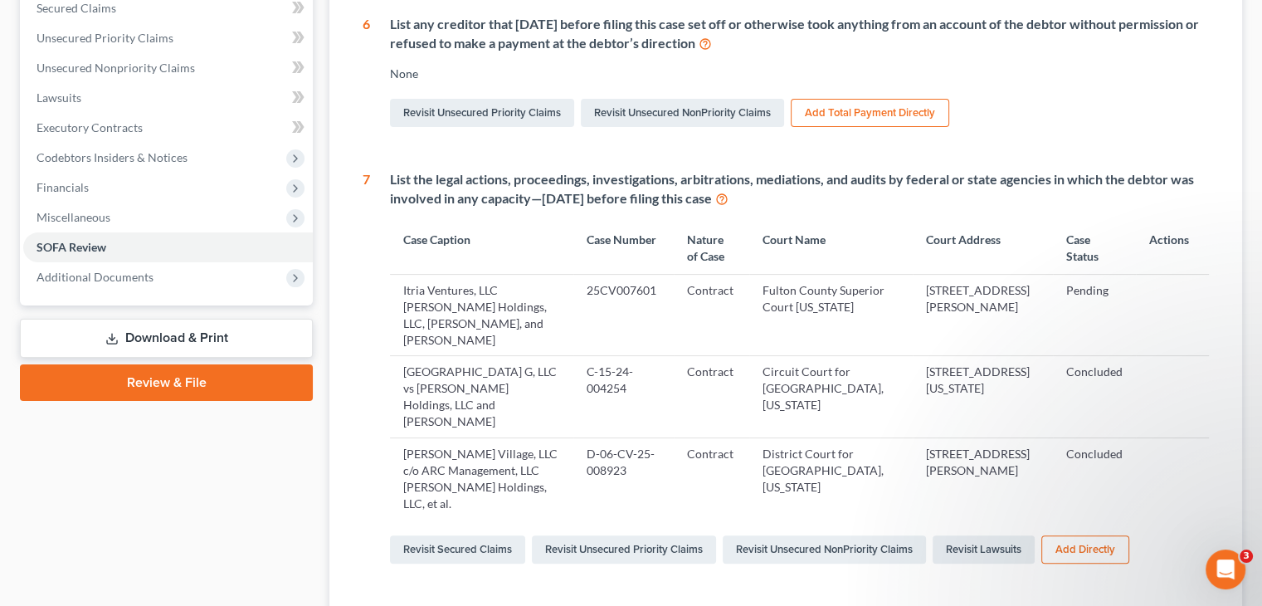
scroll to position [332, 0]
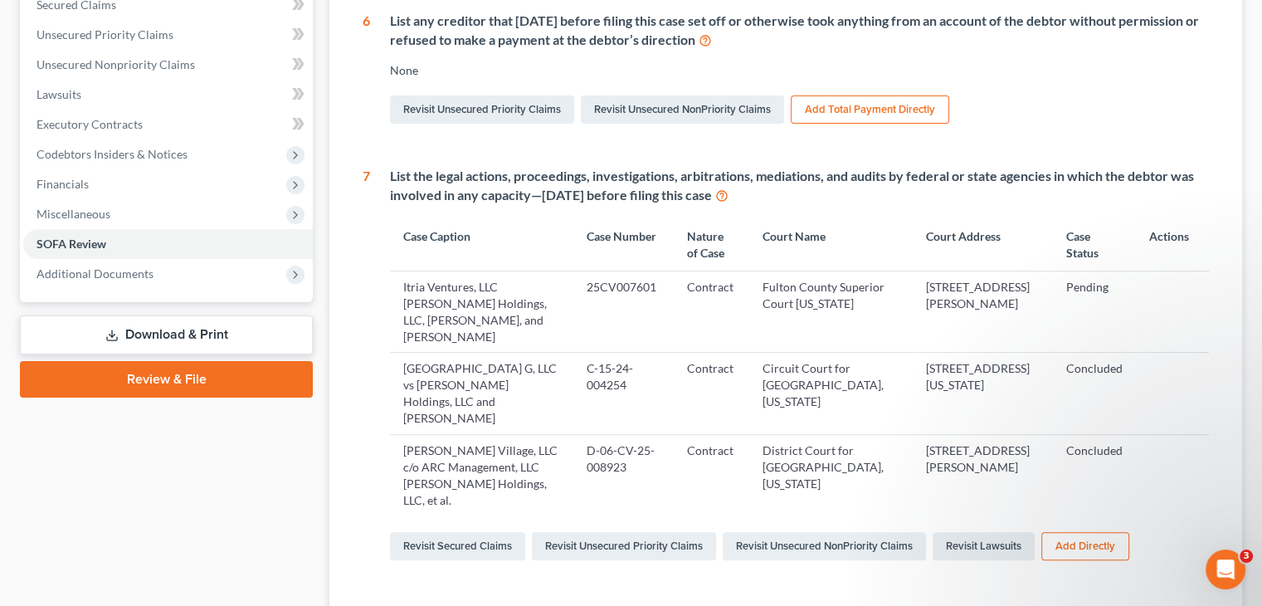
click at [455, 271] on td "Itria Ventures, LLC v. Caldwell Holdings, LLC, Shaun L. Caldwell, and Kaila N. …" at bounding box center [481, 311] width 183 height 81
click at [63, 87] on span "Lawsuits" at bounding box center [58, 94] width 45 height 14
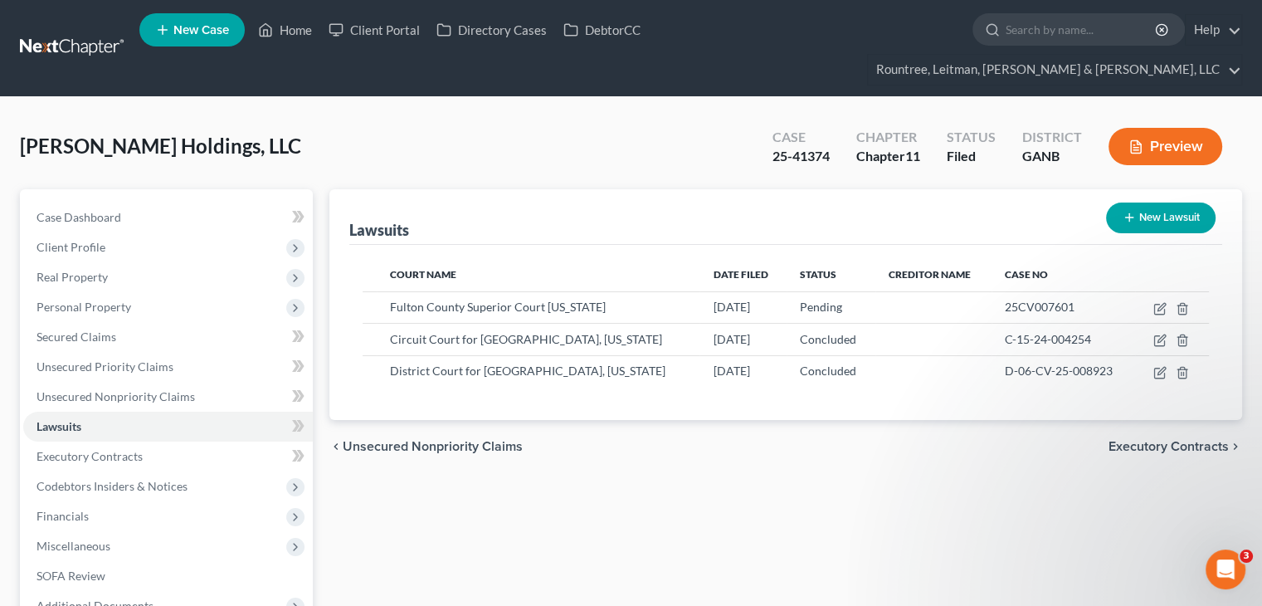
click at [1152, 202] on button "New Lawsuit" at bounding box center [1160, 217] width 109 height 31
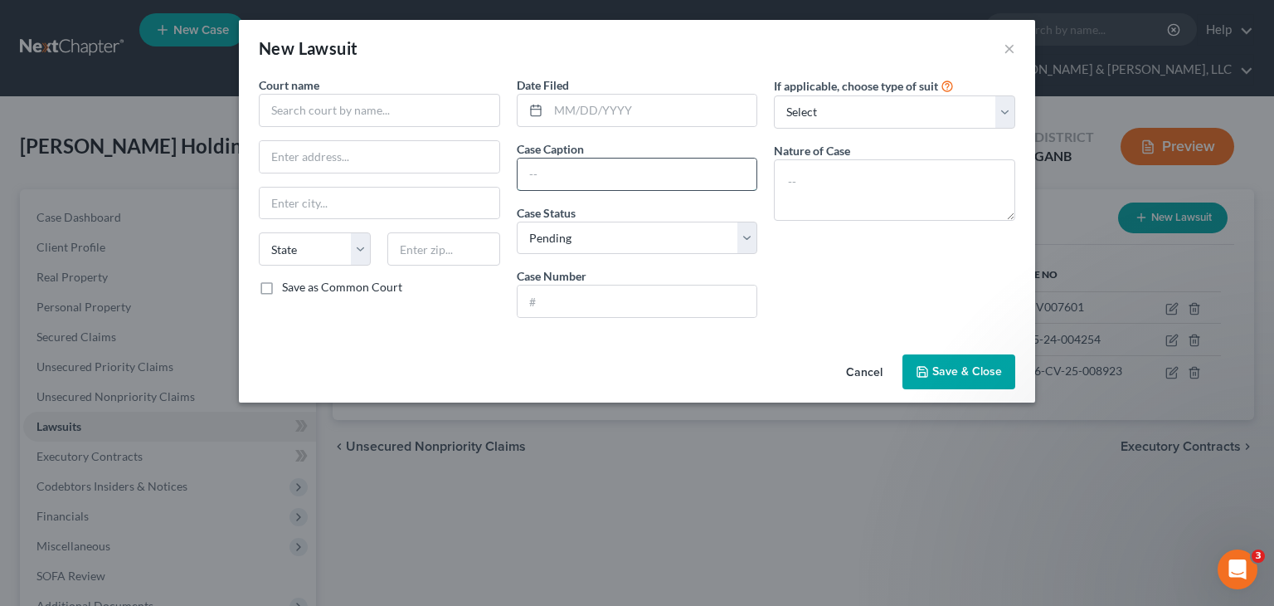
click at [636, 172] on input "text" at bounding box center [638, 174] width 240 height 32
click at [980, 368] on span "Save & Close" at bounding box center [967, 371] width 70 height 14
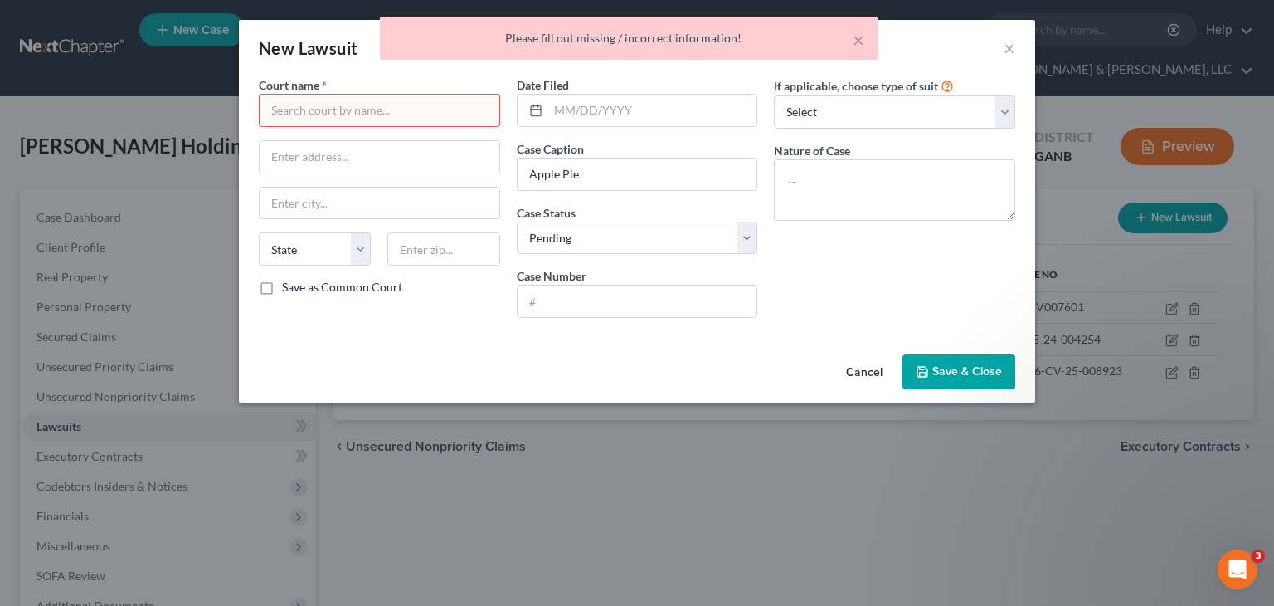
click at [353, 121] on input "text" at bounding box center [379, 110] width 241 height 33
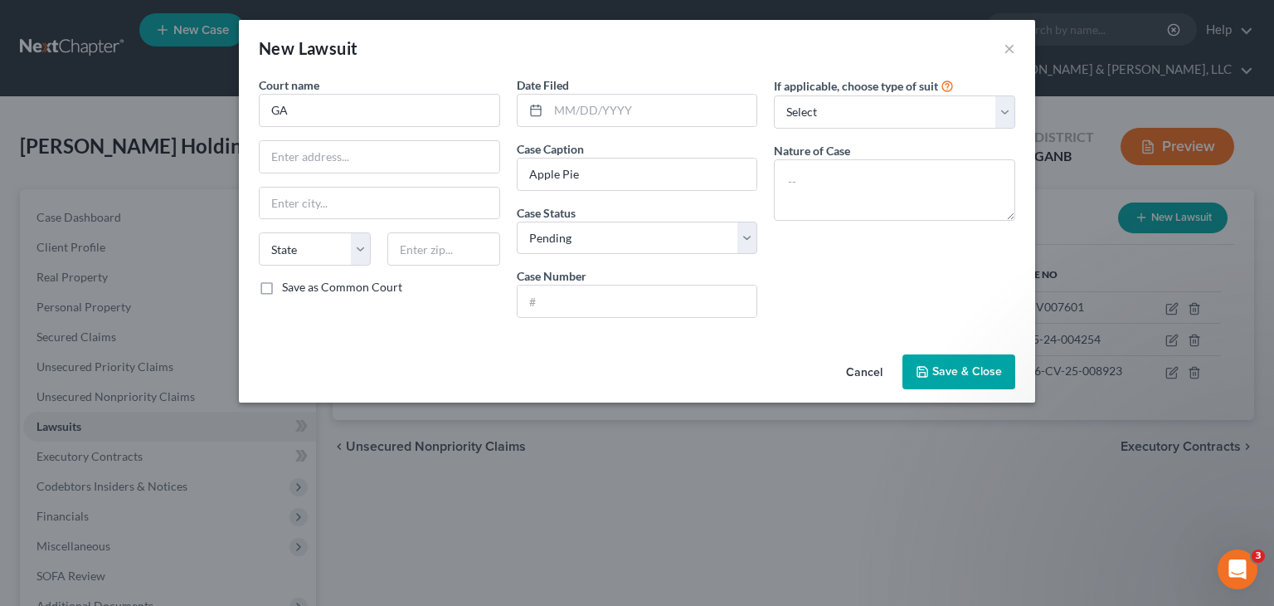
click at [957, 372] on span "Save & Close" at bounding box center [967, 371] width 70 height 14
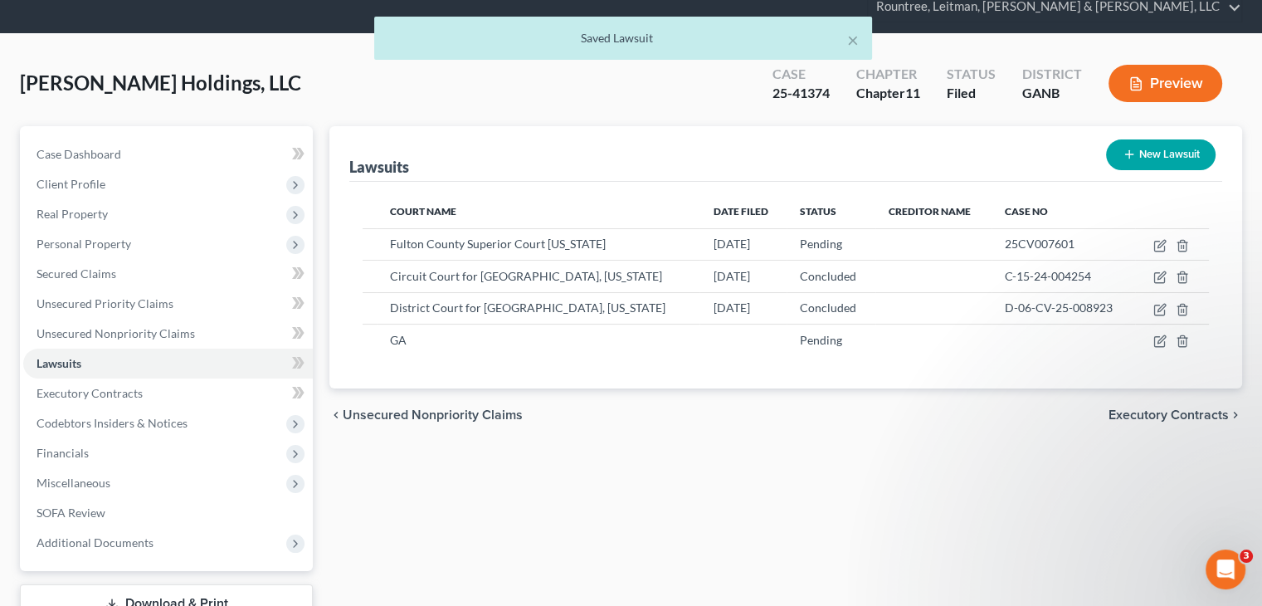
scroll to position [156, 0]
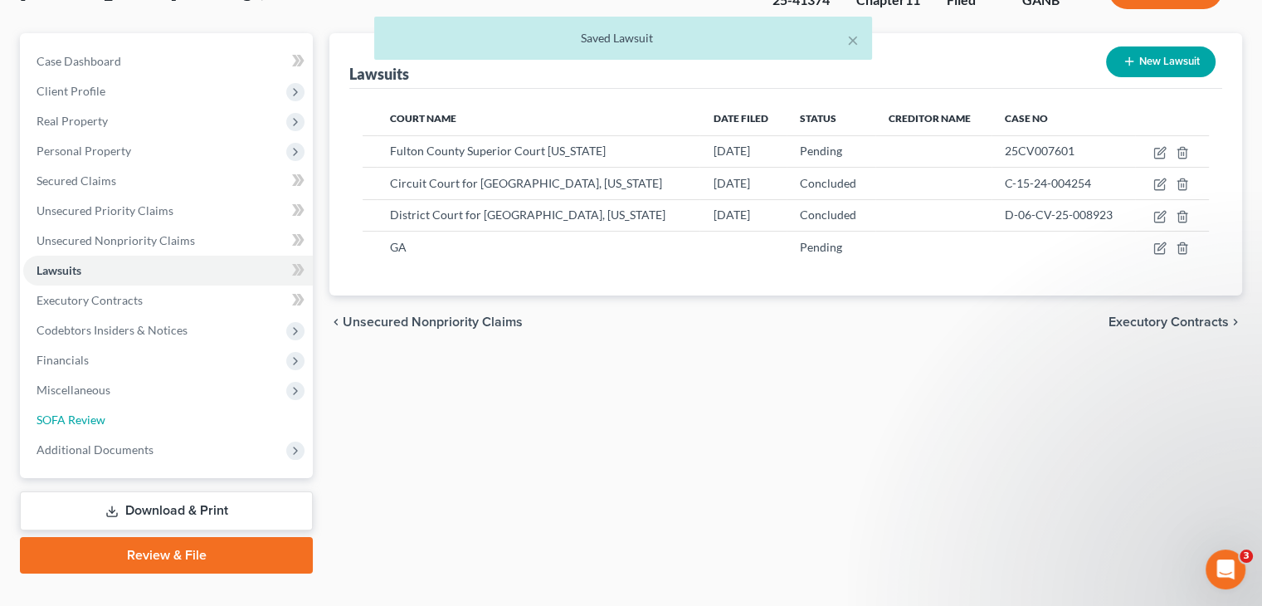
drag, startPoint x: 68, startPoint y: 382, endPoint x: 554, endPoint y: 324, distance: 489.7
click at [68, 412] on span "SOFA Review" at bounding box center [70, 419] width 69 height 14
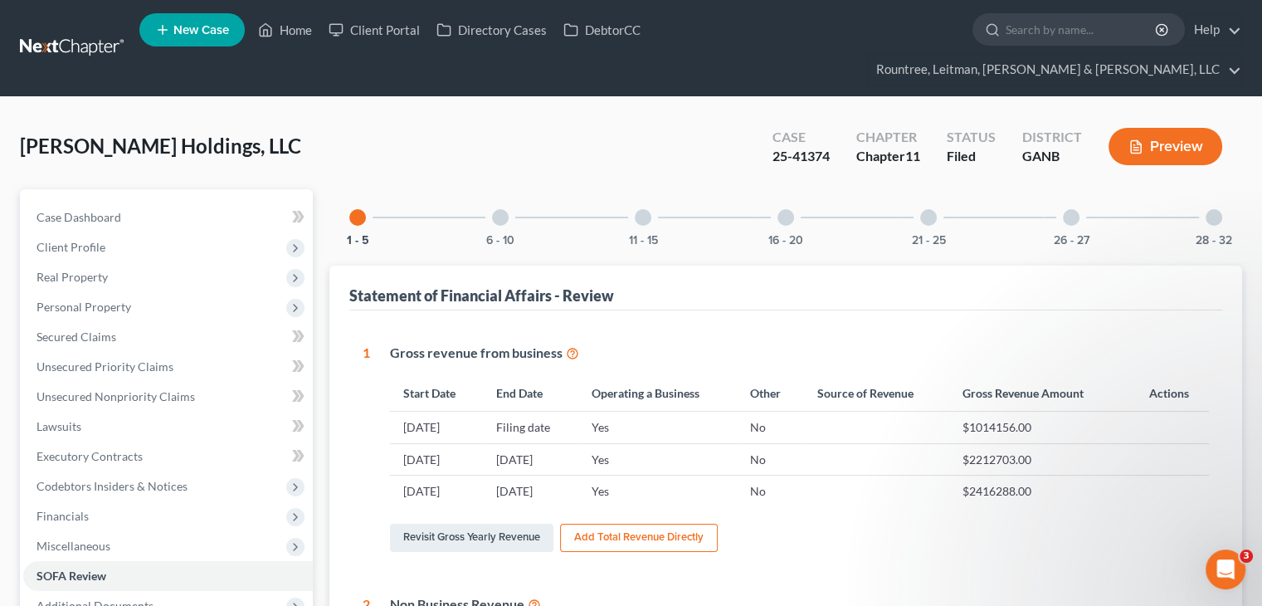
click at [503, 209] on div at bounding box center [500, 217] width 17 height 17
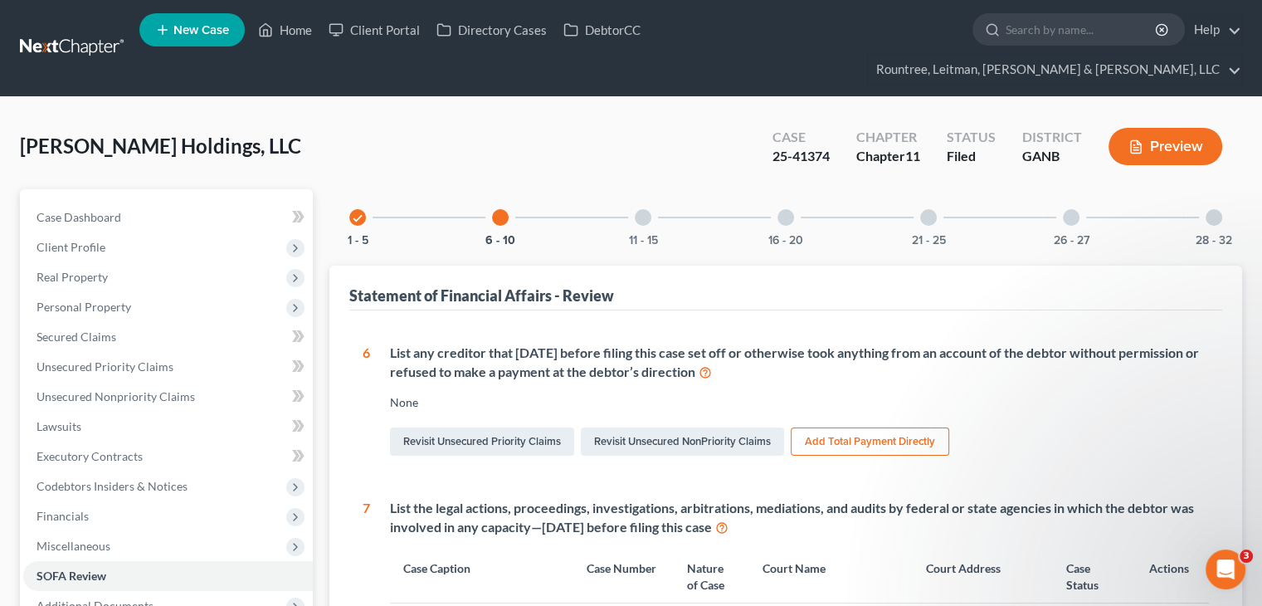
click at [647, 209] on div at bounding box center [643, 217] width 17 height 17
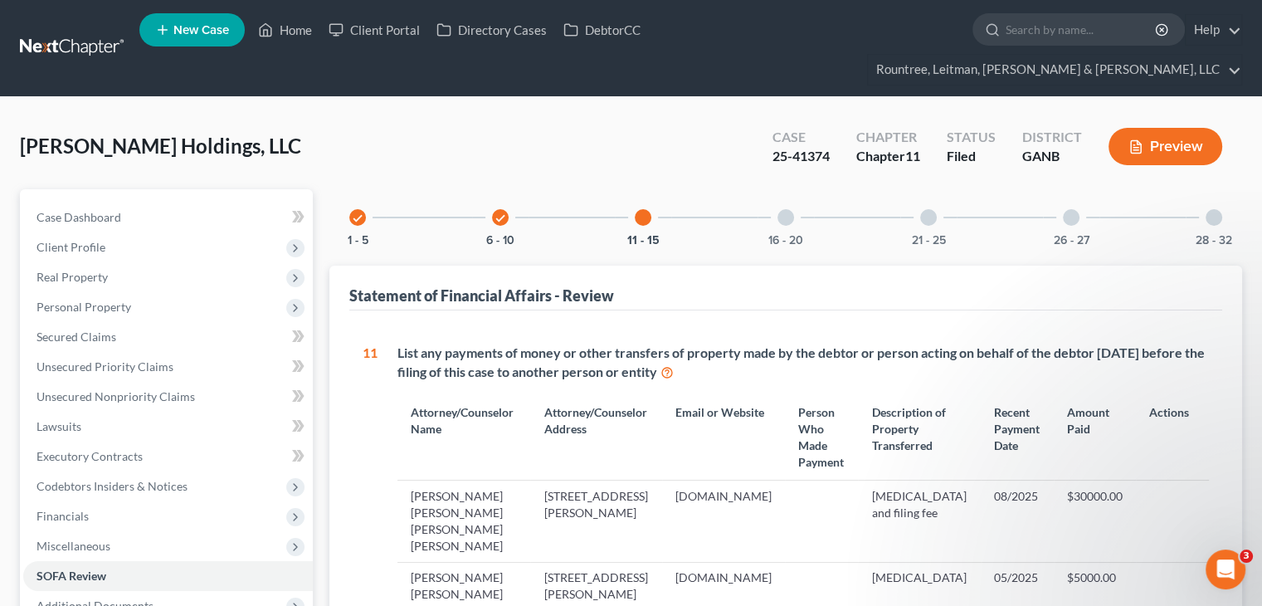
click at [787, 209] on div at bounding box center [785, 217] width 17 height 17
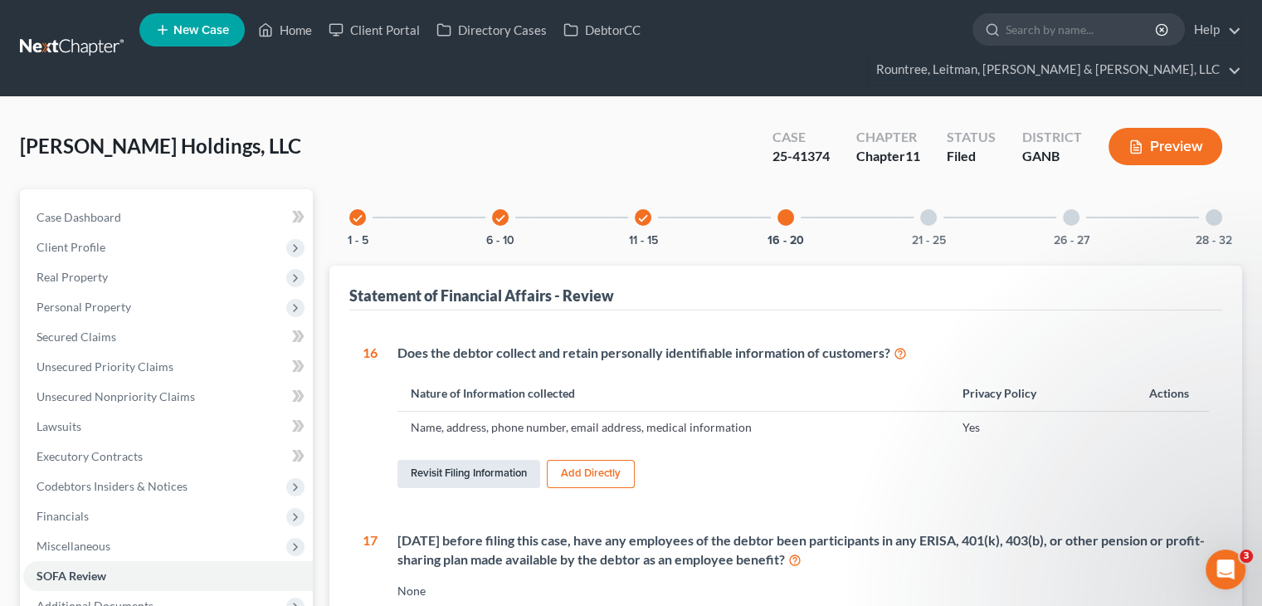
click at [447, 460] on link "Revisit Filing Information" at bounding box center [468, 474] width 143 height 28
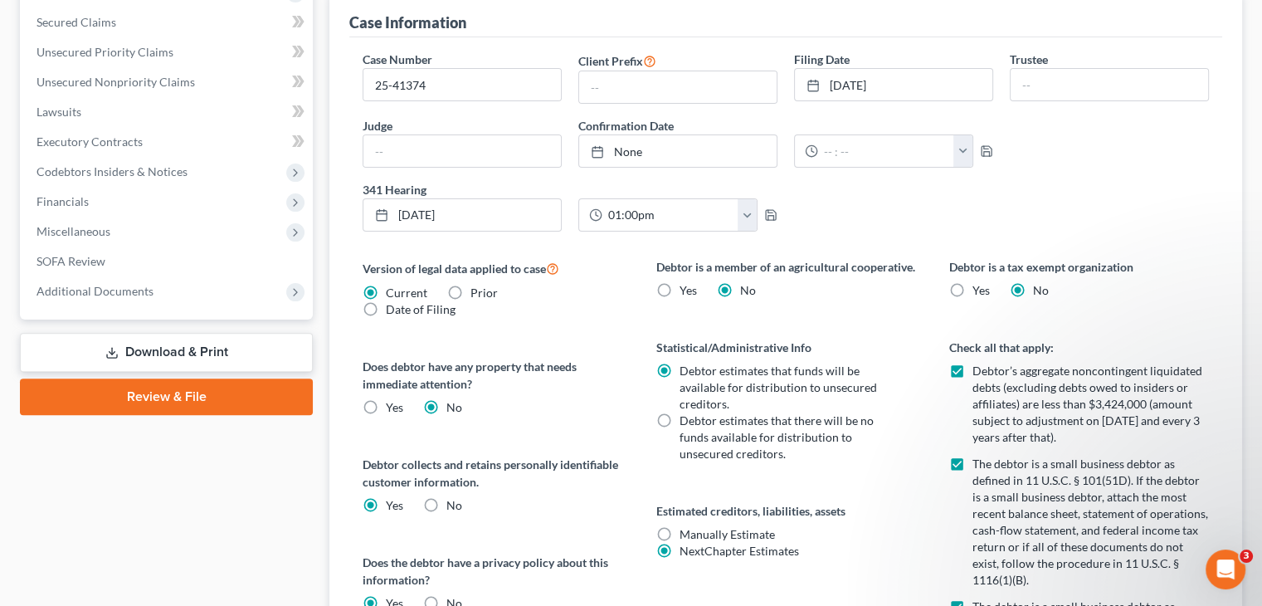
scroll to position [166, 0]
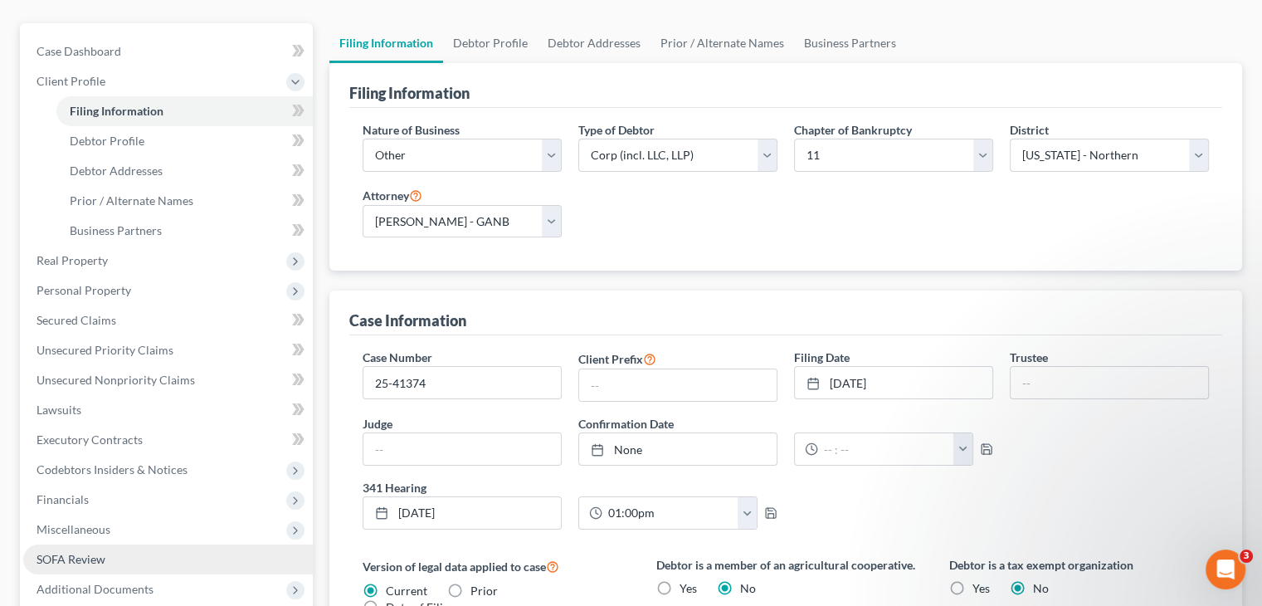
click at [81, 552] on span "SOFA Review" at bounding box center [70, 559] width 69 height 14
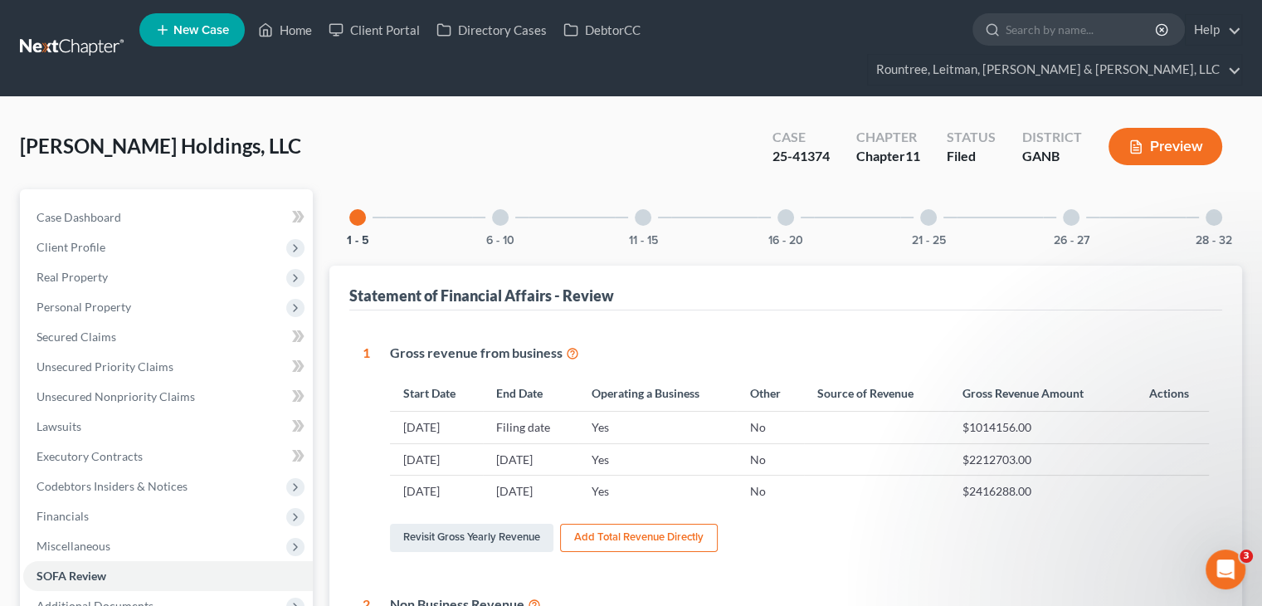
click at [791, 209] on div at bounding box center [785, 217] width 17 height 17
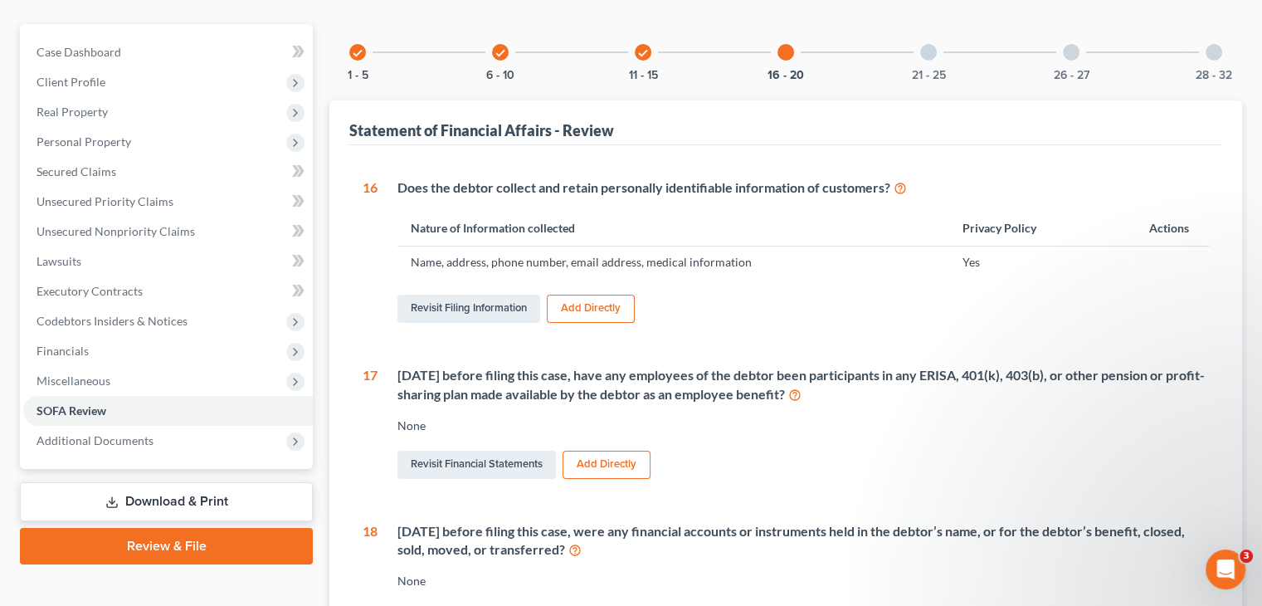
scroll to position [166, 0]
click at [470, 294] on link "Revisit Filing Information" at bounding box center [468, 308] width 143 height 28
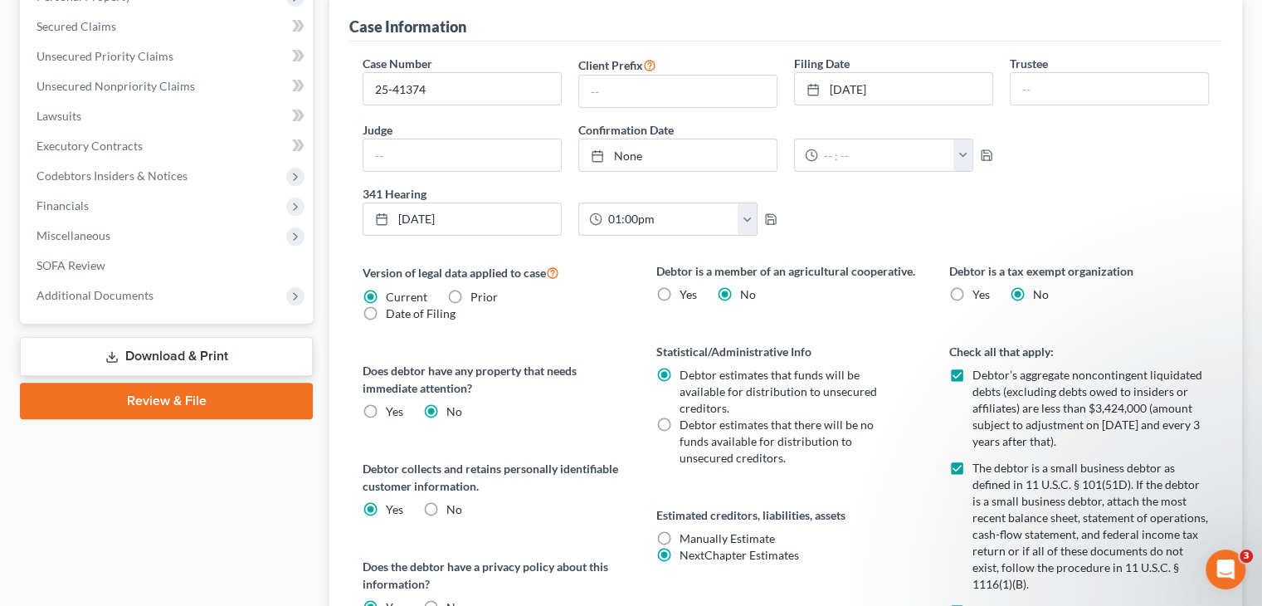
scroll to position [747, 0]
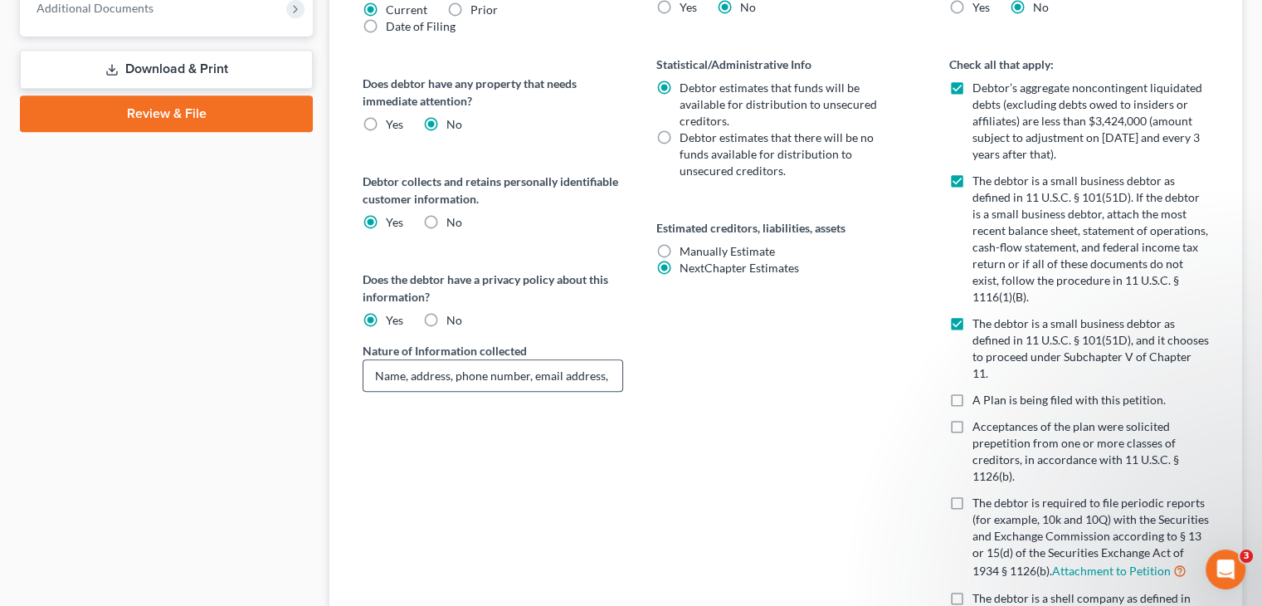
click at [456, 360] on input "Name, address, phone number, email address, medical information" at bounding box center [492, 376] width 258 height 32
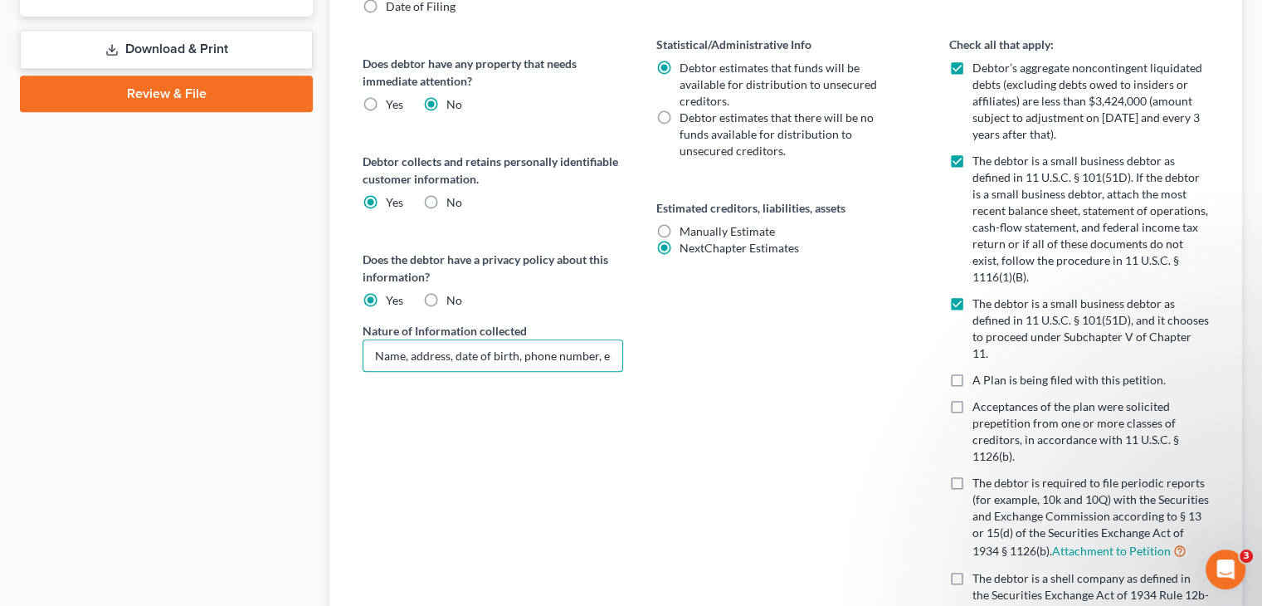
scroll to position [854, 0]
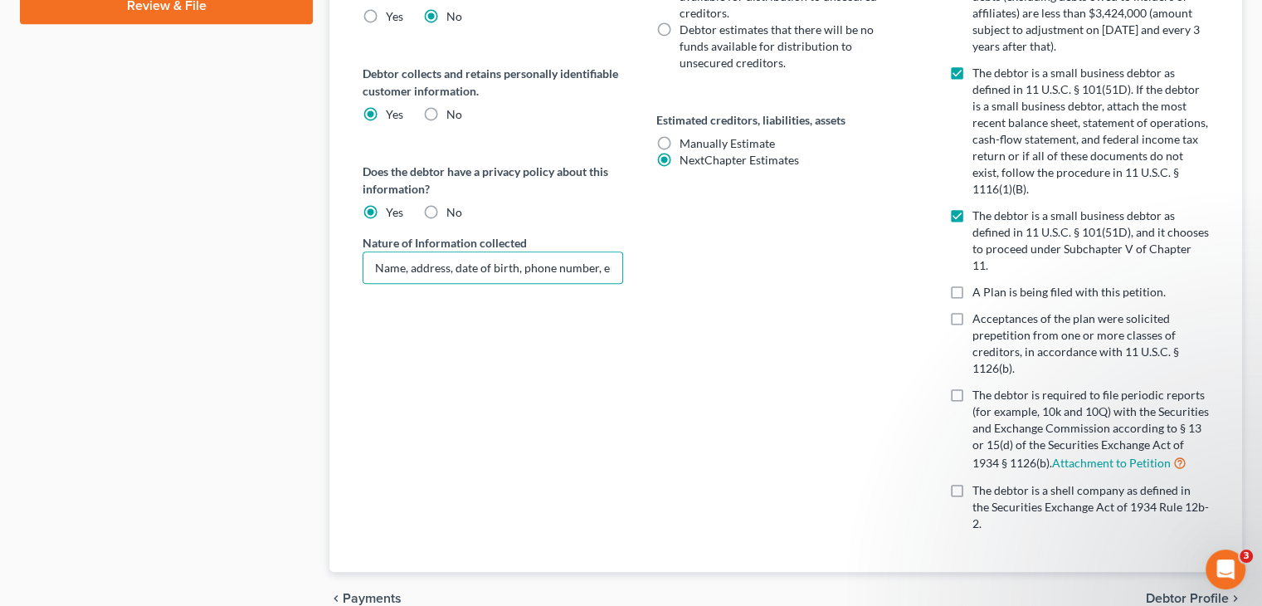
click at [1191, 591] on span "Debtor Profile" at bounding box center [1187, 597] width 83 height 13
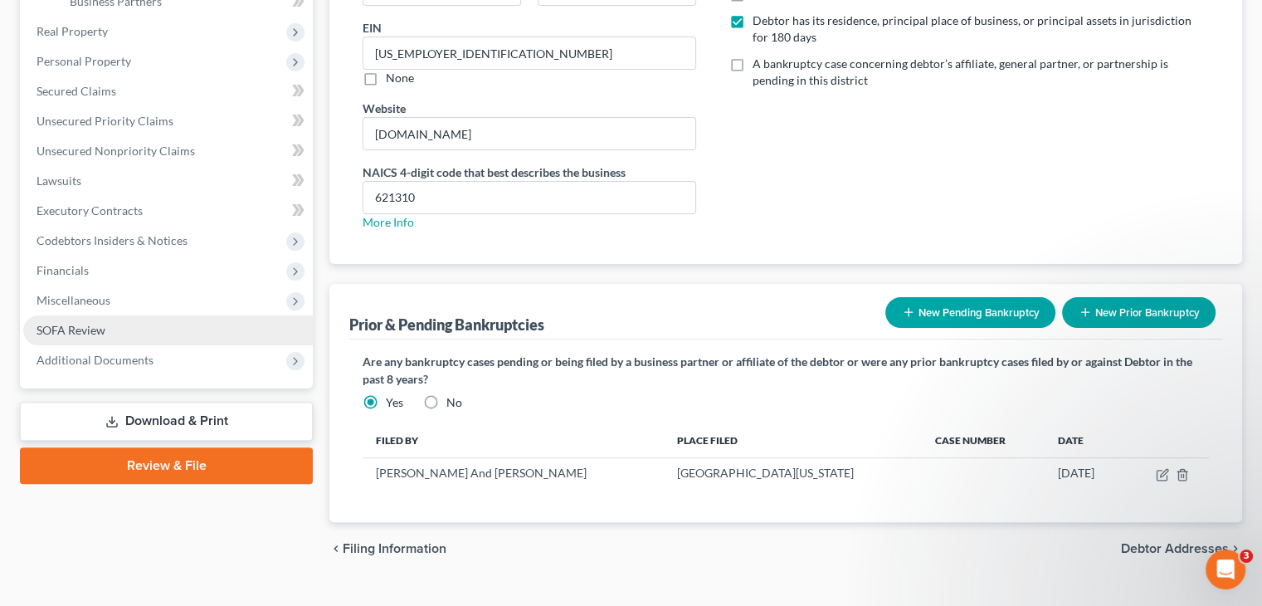
click at [103, 323] on span "SOFA Review" at bounding box center [70, 330] width 69 height 14
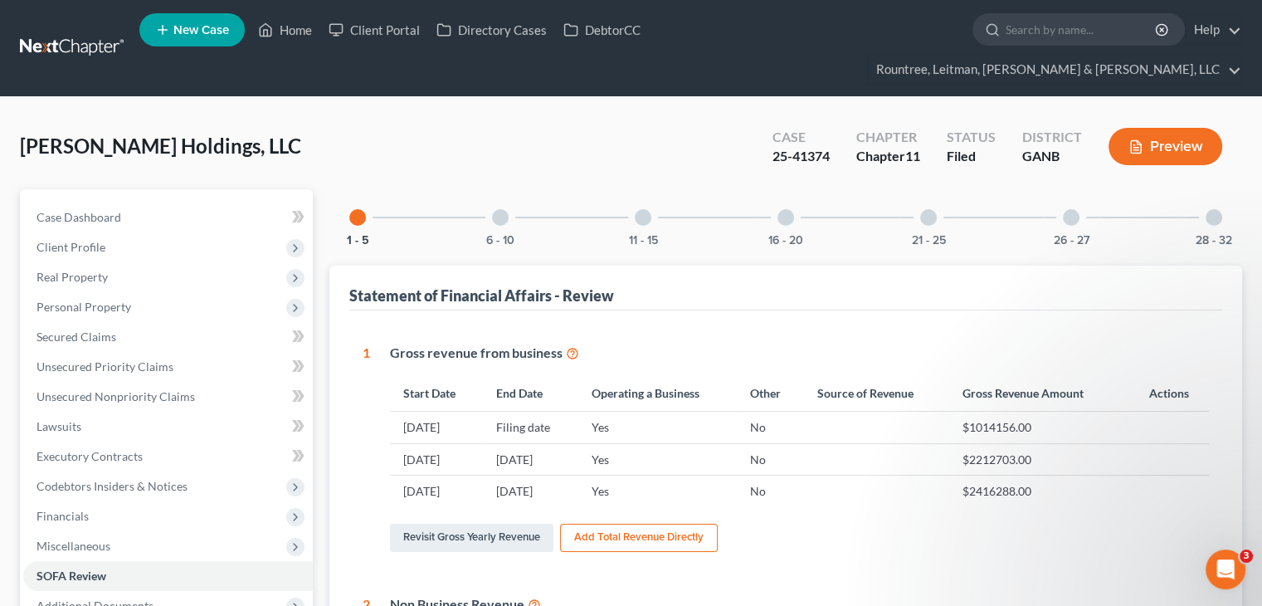
click at [786, 209] on div at bounding box center [785, 217] width 17 height 17
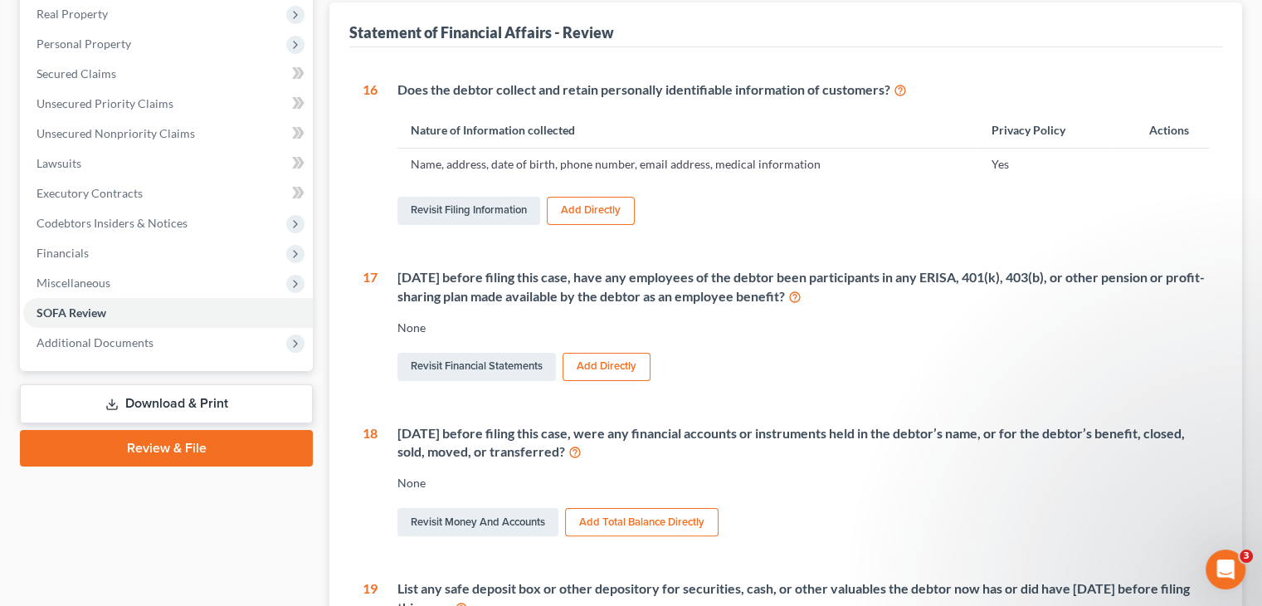
scroll to position [332, 0]
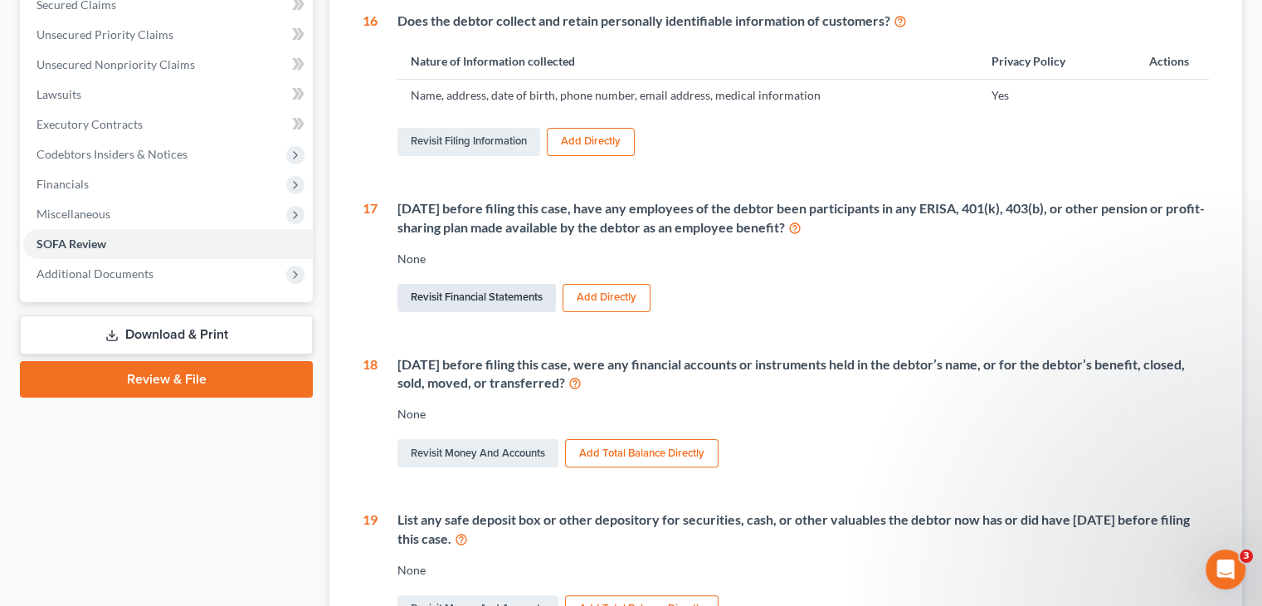
click at [467, 284] on link "Revisit Financial Statements" at bounding box center [476, 298] width 158 height 28
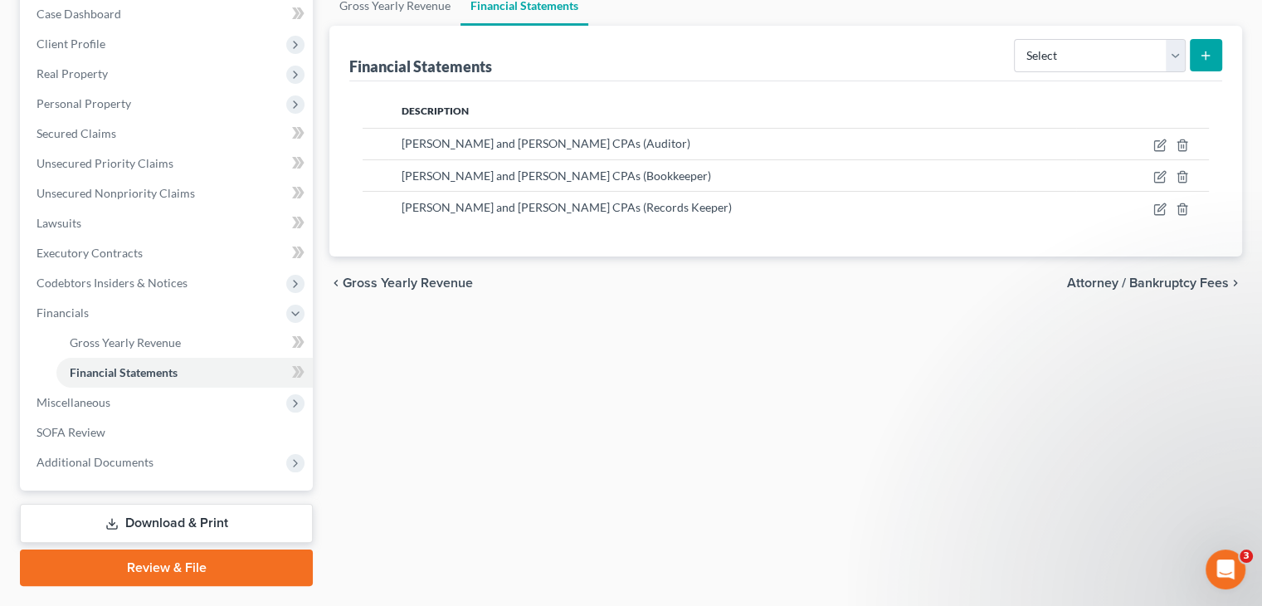
scroll to position [216, 0]
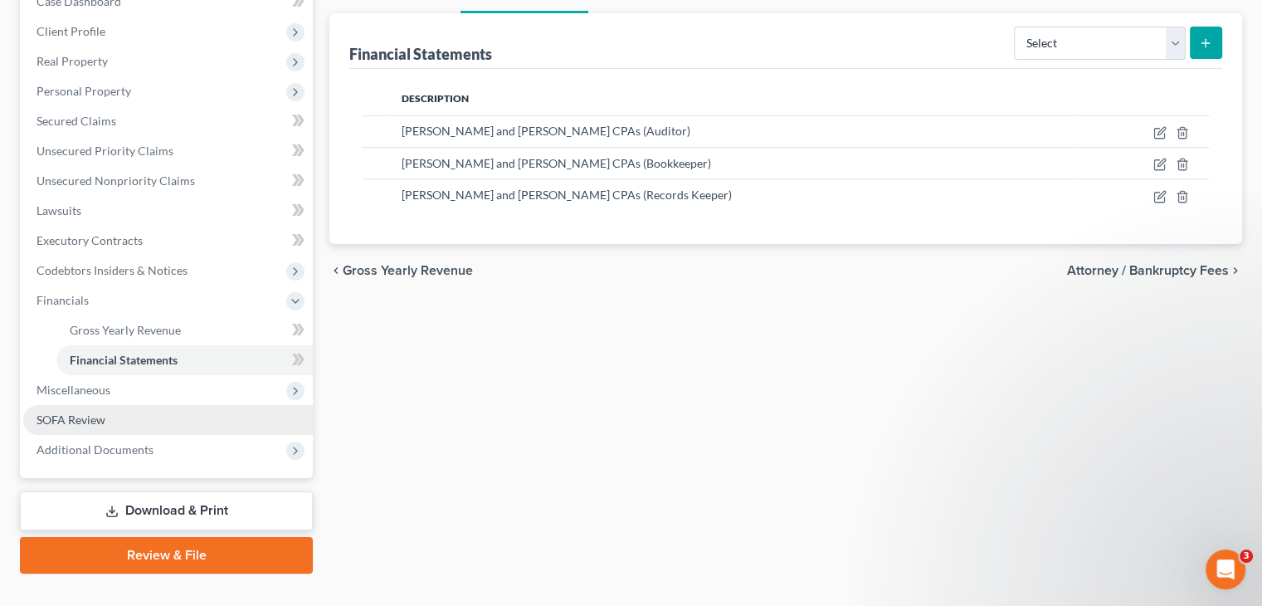
click at [89, 412] on span "SOFA Review" at bounding box center [70, 419] width 69 height 14
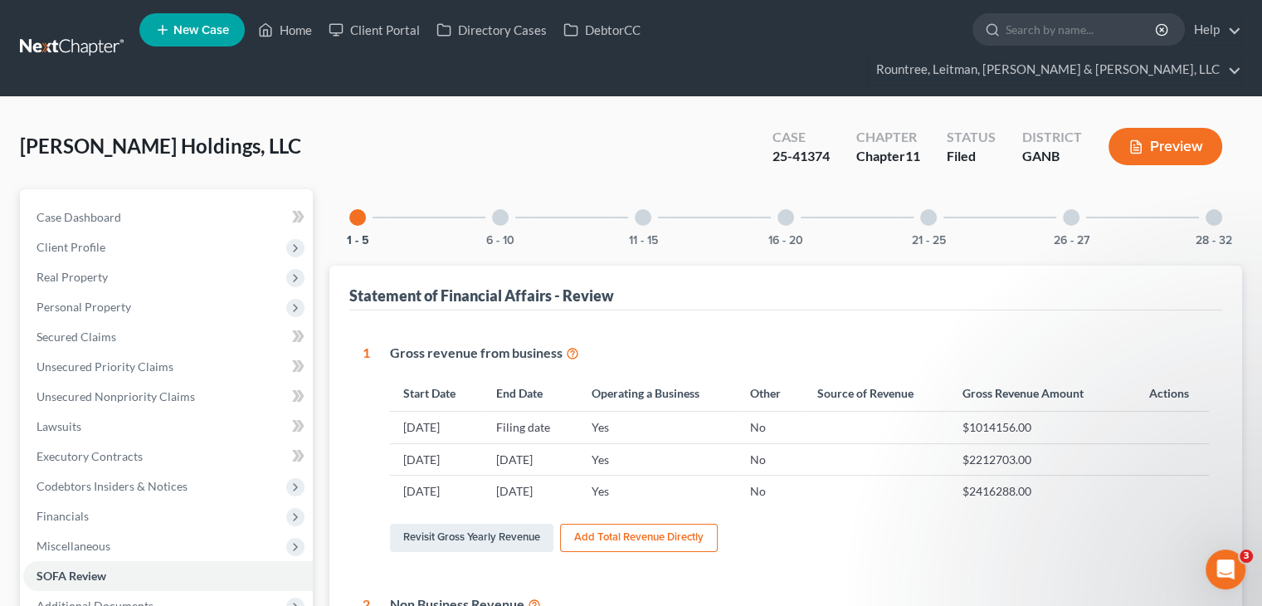
click at [786, 209] on div at bounding box center [785, 217] width 17 height 17
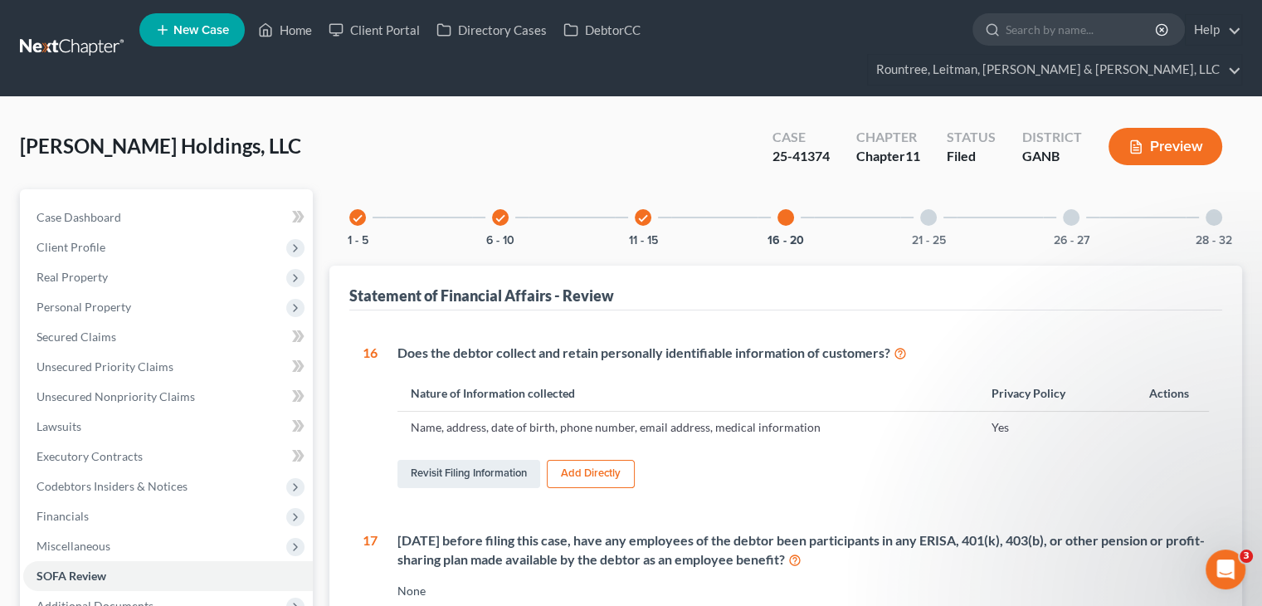
click at [933, 209] on div at bounding box center [928, 217] width 17 height 17
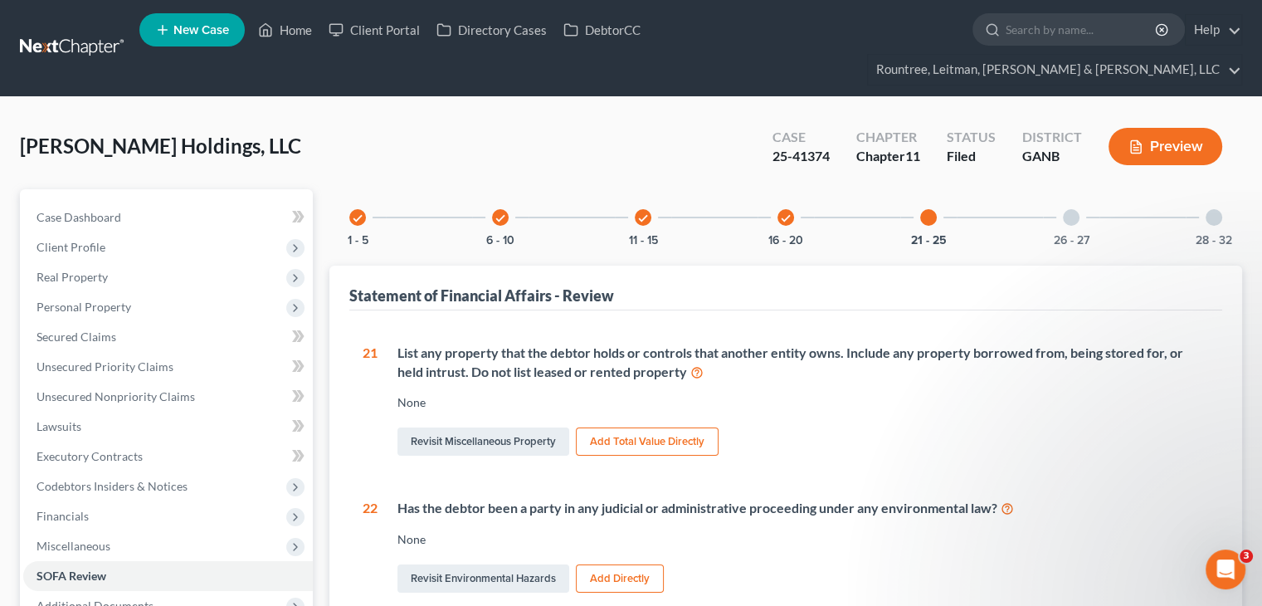
click at [1069, 209] on div at bounding box center [1071, 217] width 17 height 17
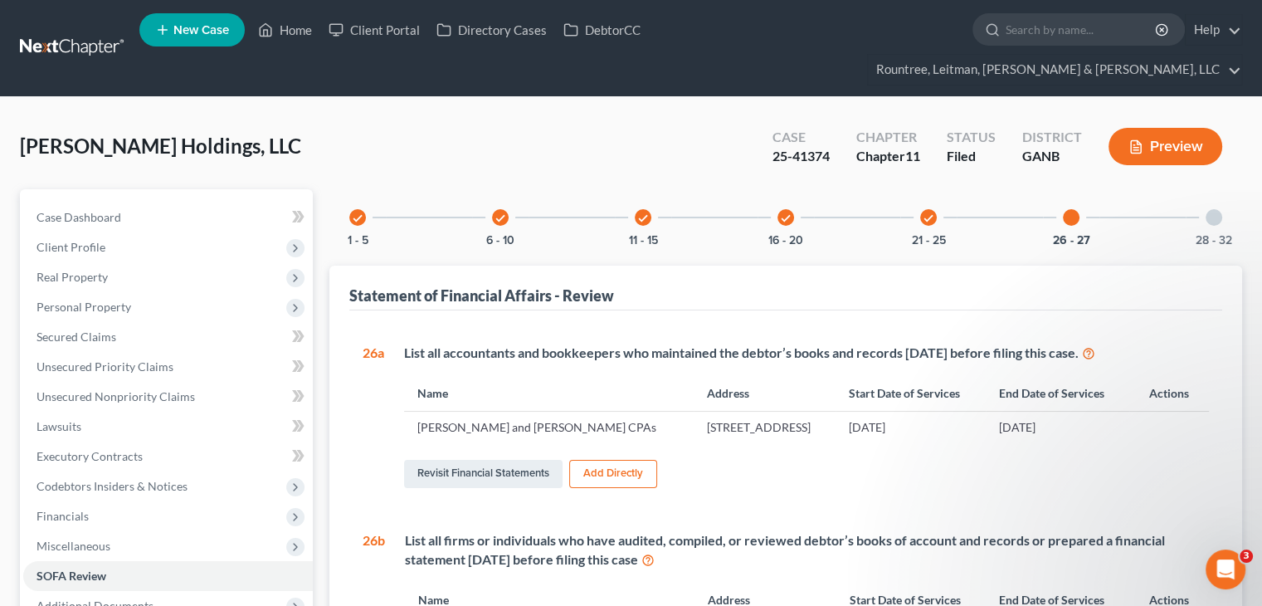
click at [1217, 209] on div at bounding box center [1213, 217] width 17 height 17
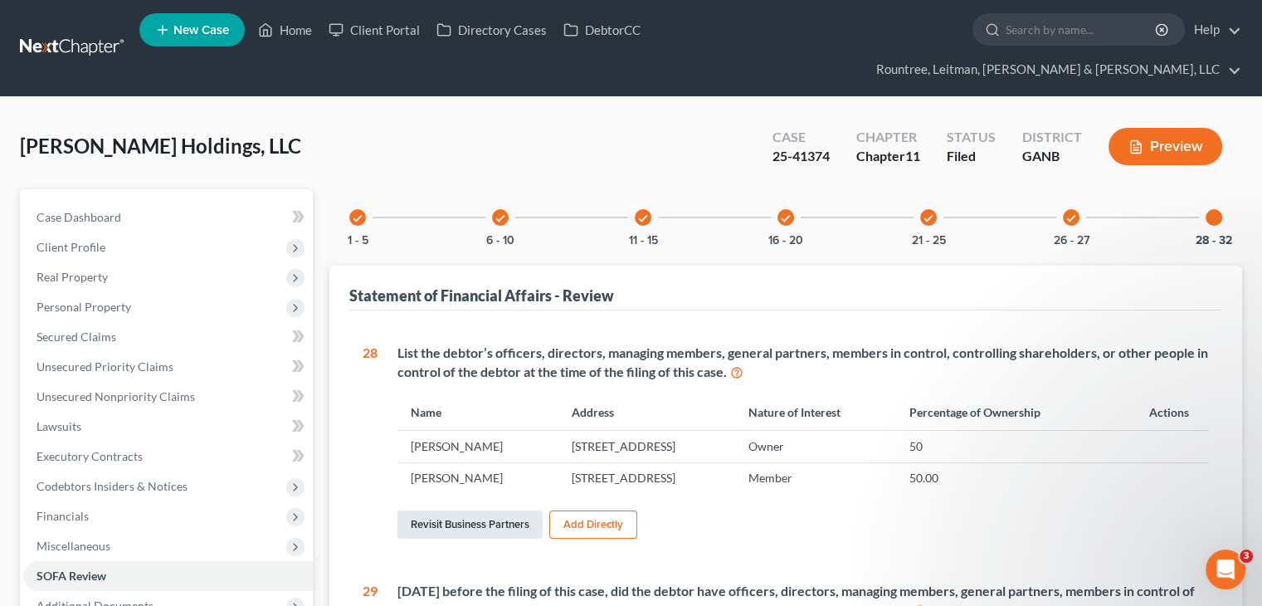
click at [474, 510] on link "Revisit Business Partners" at bounding box center [469, 524] width 145 height 28
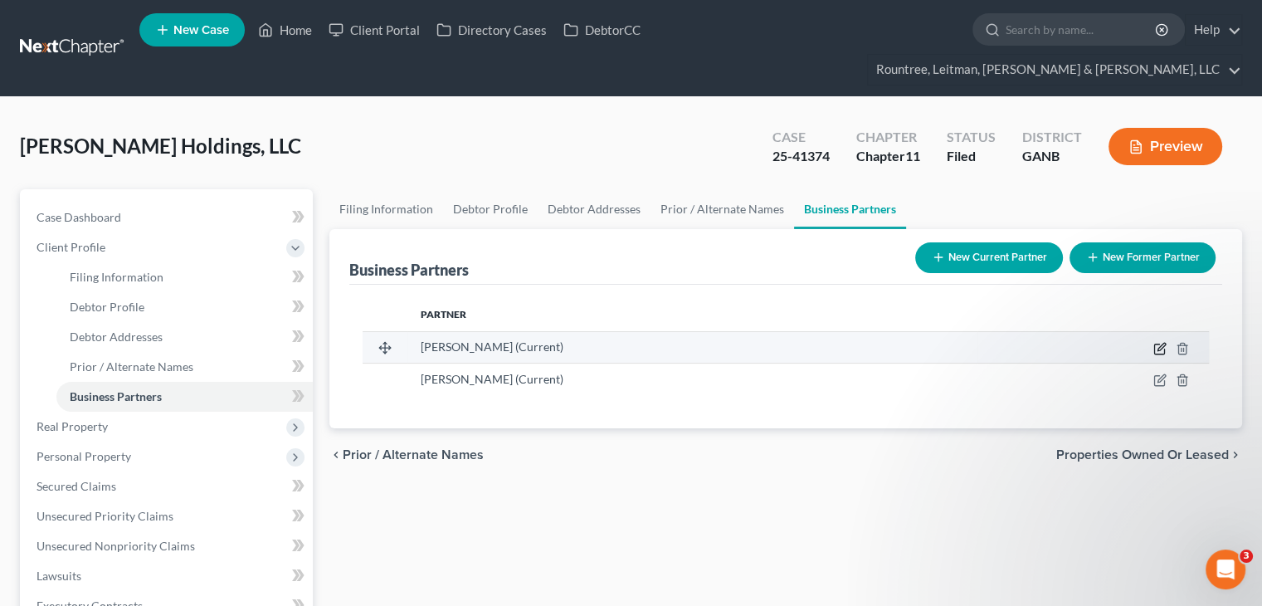
click at [1158, 342] on icon "button" at bounding box center [1159, 348] width 13 height 13
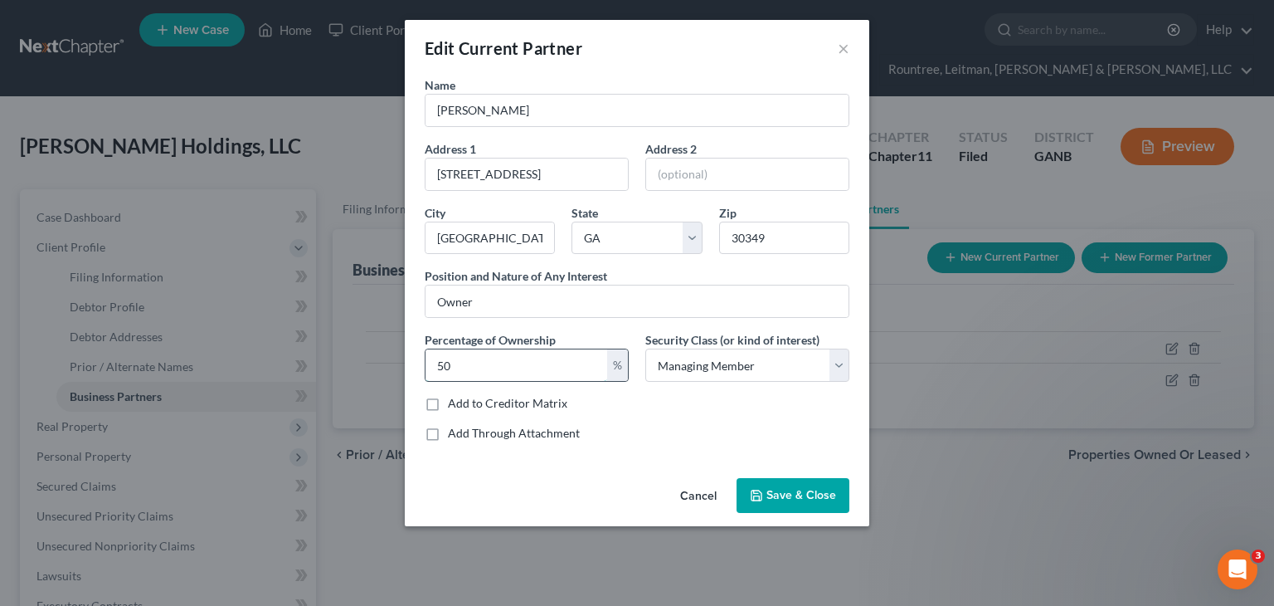
click at [514, 368] on input "50" at bounding box center [517, 365] width 182 height 32
click at [783, 500] on button "Save & Close" at bounding box center [793, 495] width 113 height 35
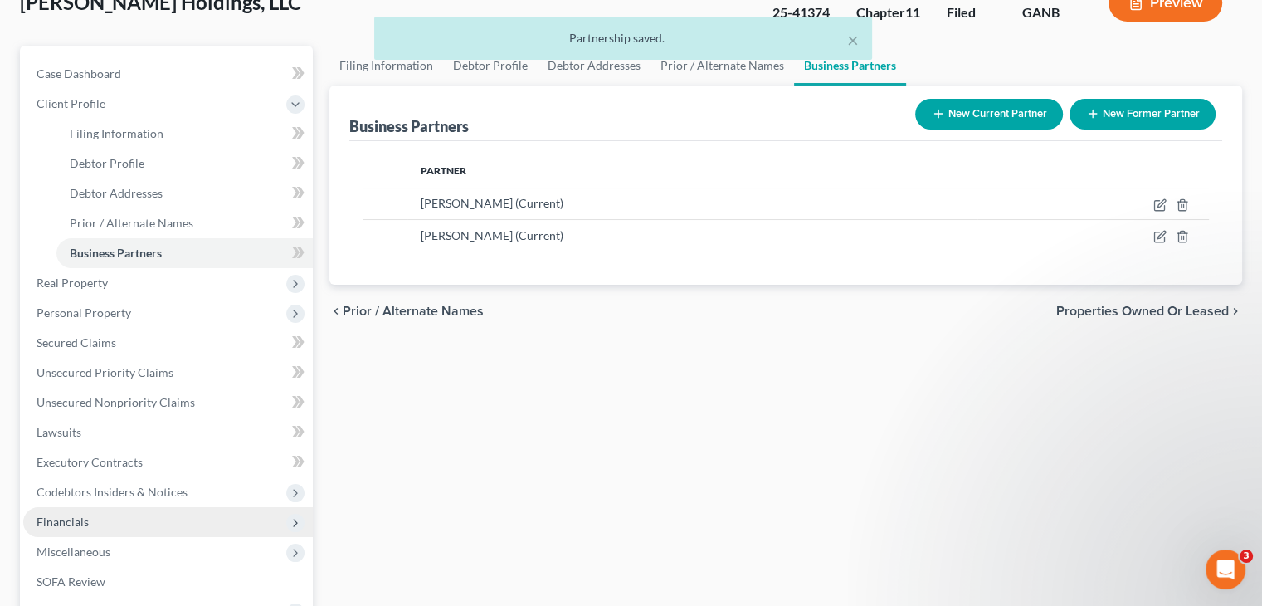
scroll to position [305, 0]
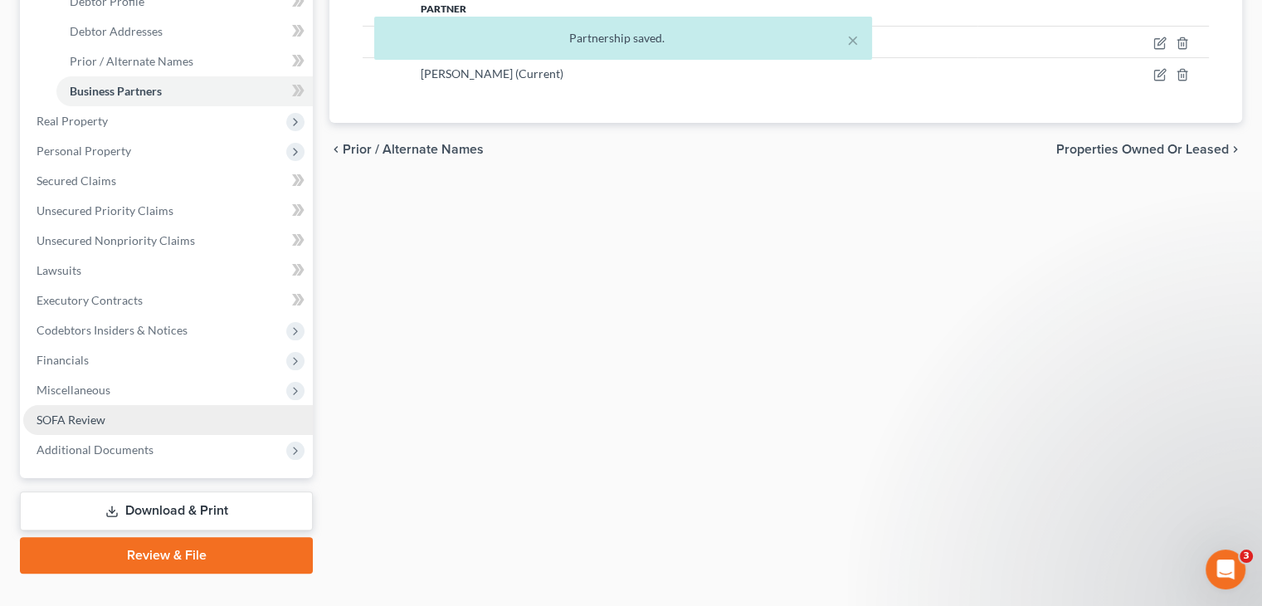
click at [66, 412] on span "SOFA Review" at bounding box center [70, 419] width 69 height 14
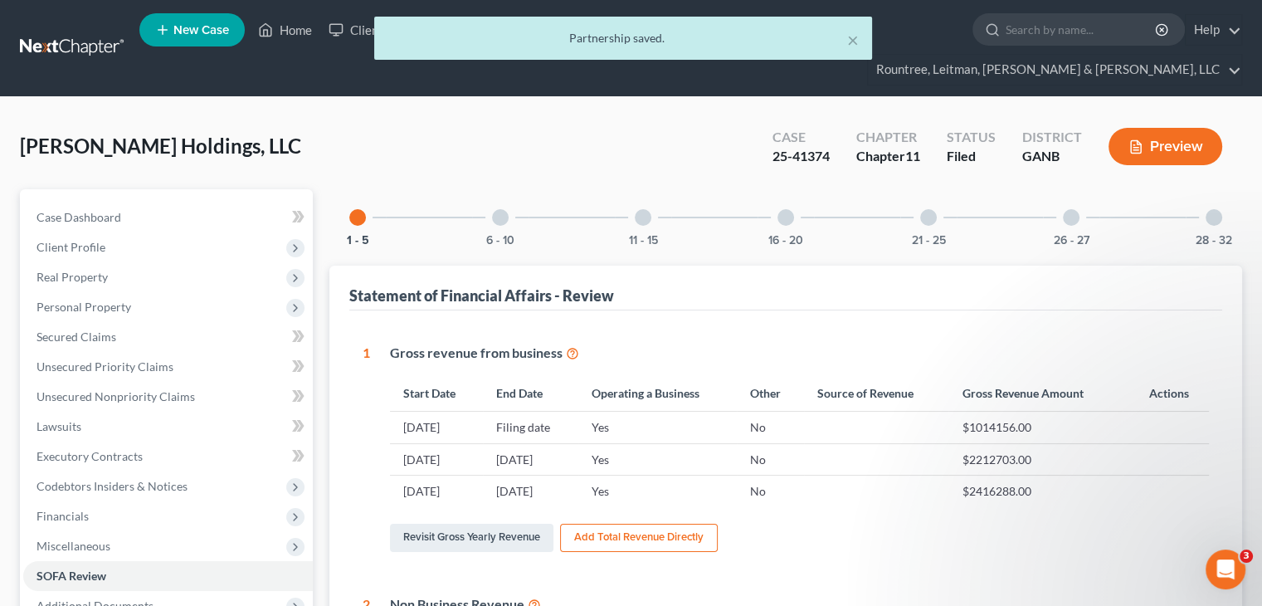
click at [1208, 209] on div at bounding box center [1213, 217] width 17 height 17
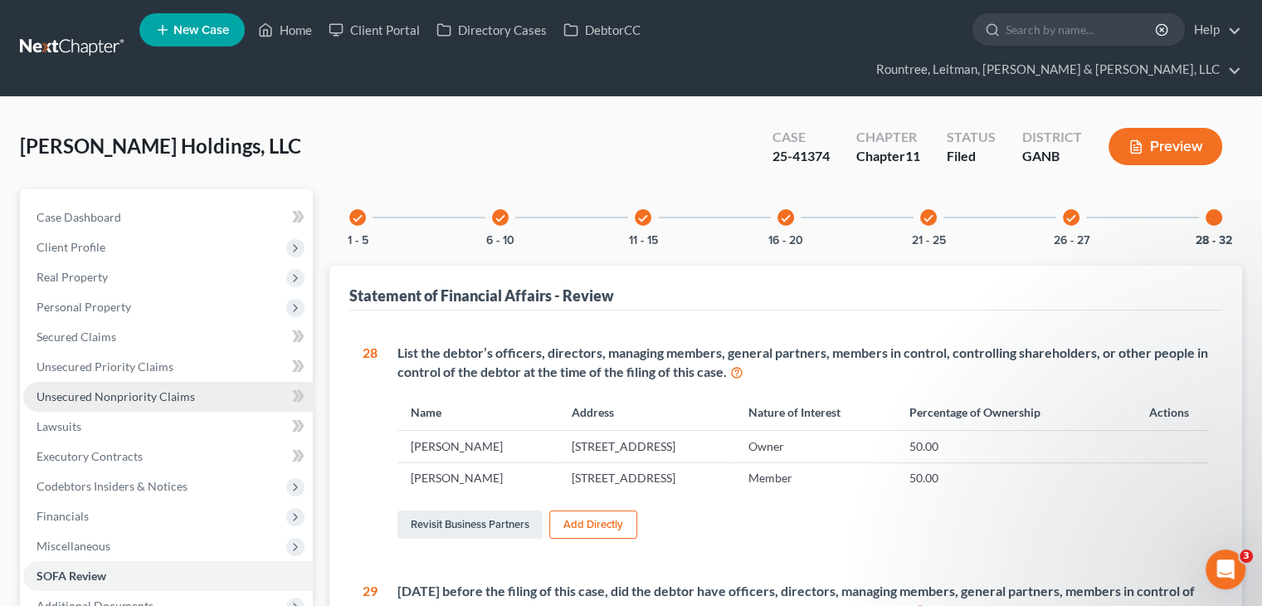
click at [124, 389] on span "Unsecured Nonpriority Claims" at bounding box center [115, 396] width 158 height 14
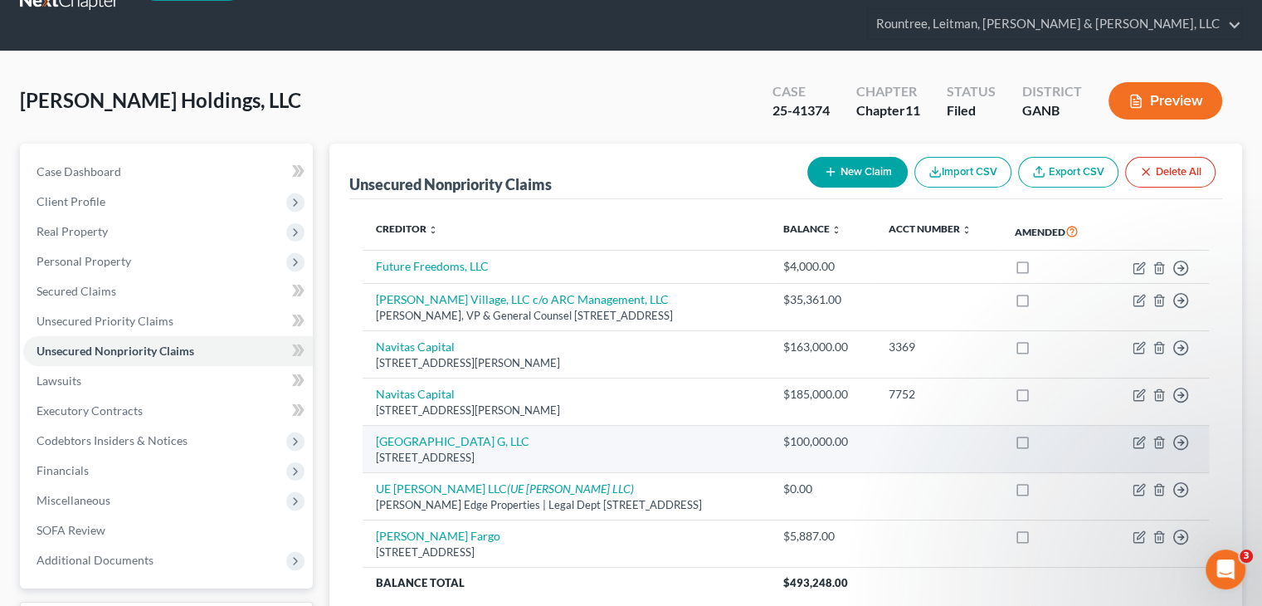
scroll to position [83, 0]
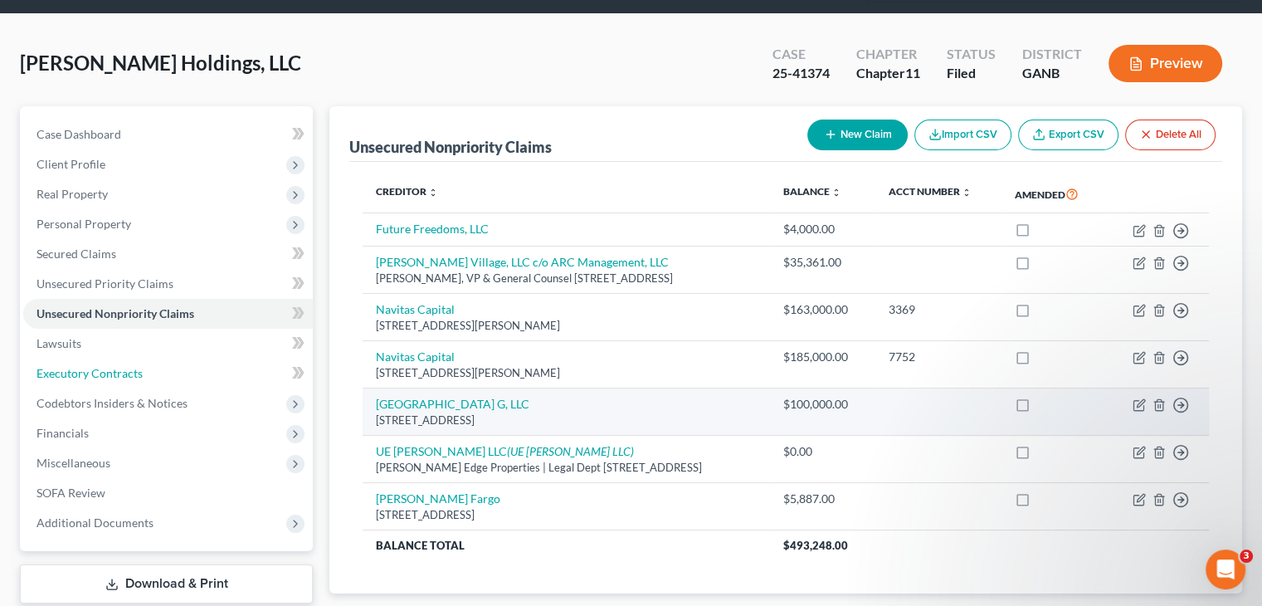
click at [84, 366] on span "Executory Contracts" at bounding box center [89, 373] width 106 height 14
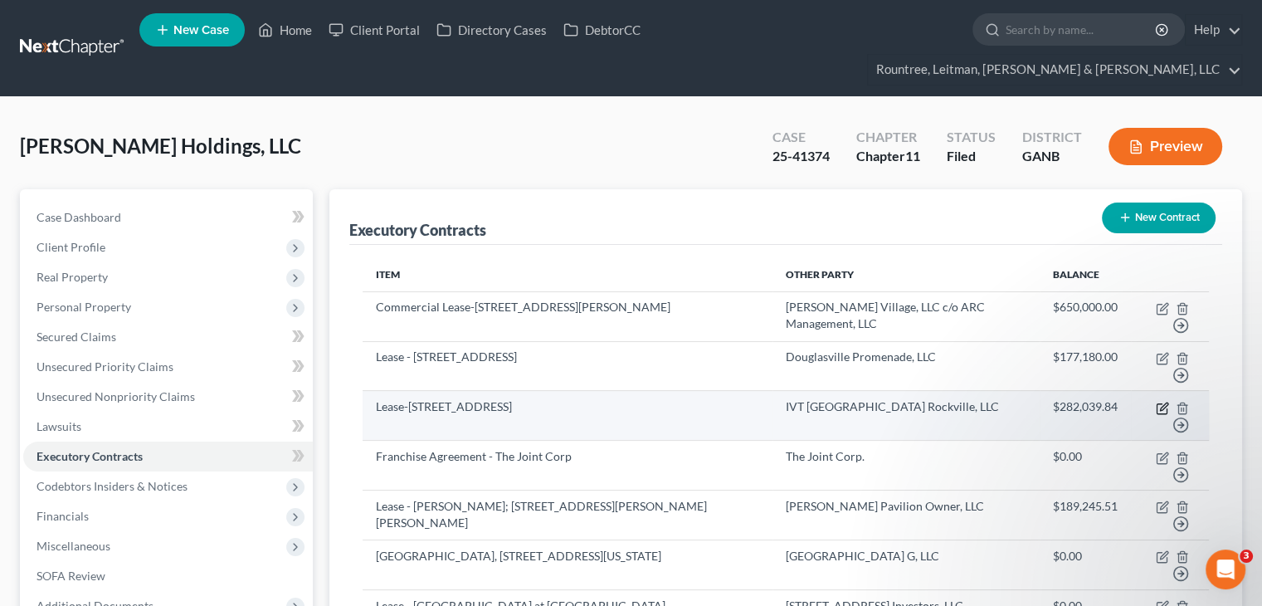
click at [1161, 401] on icon "button" at bounding box center [1162, 407] width 13 height 13
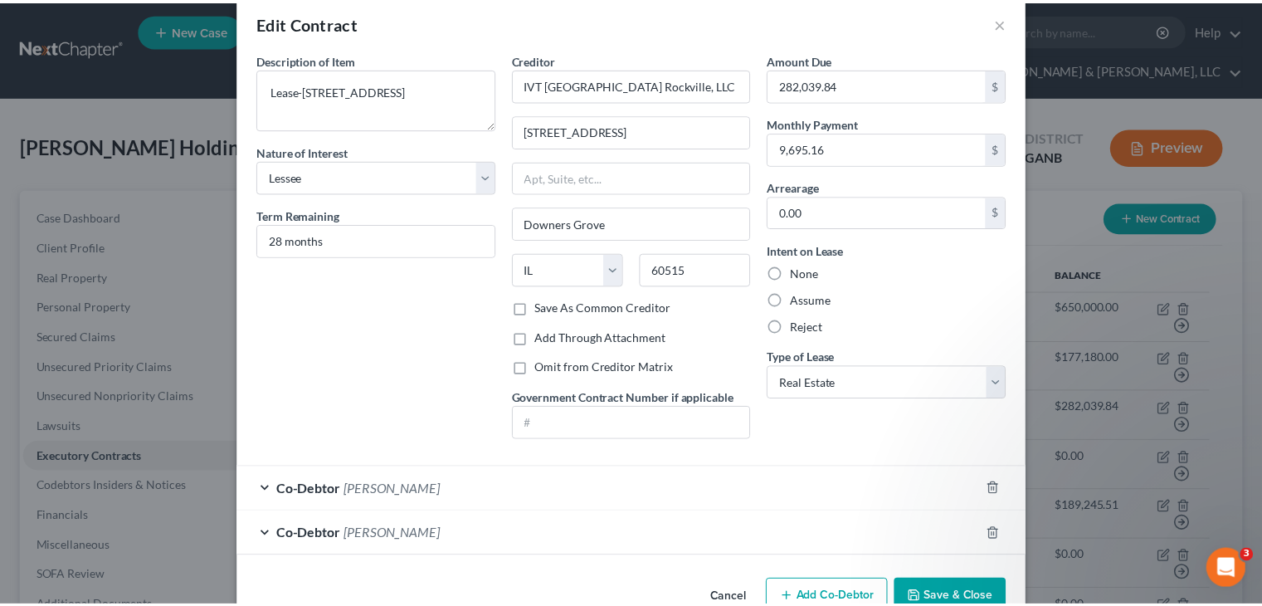
scroll to position [66, 0]
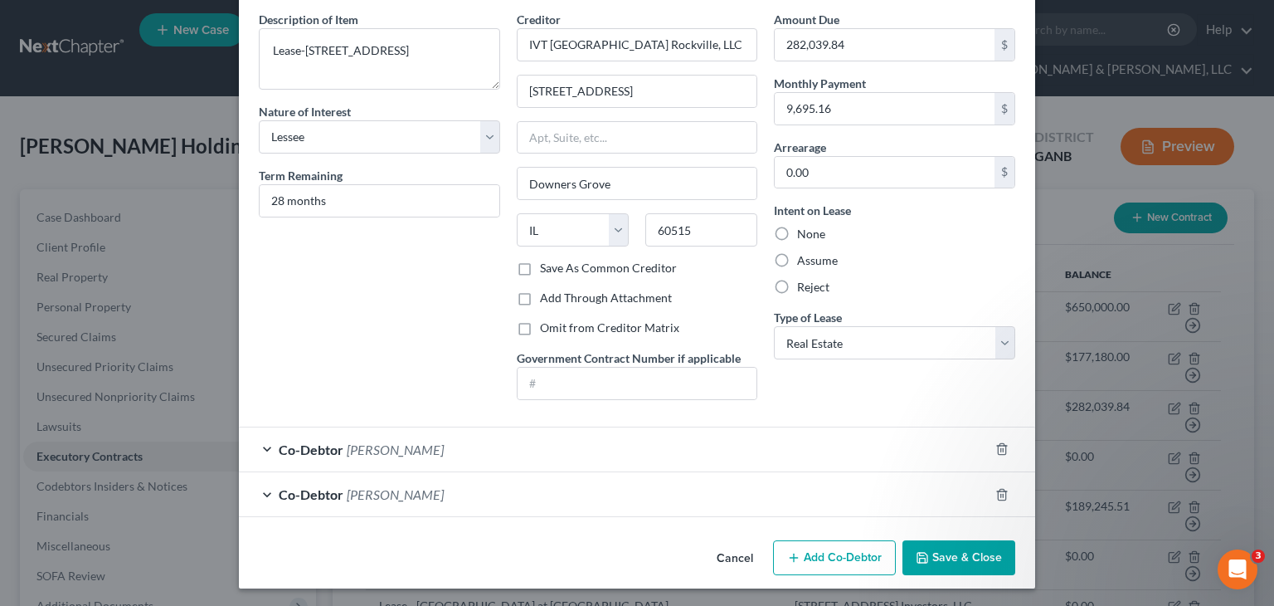
click at [920, 542] on button "Save & Close" at bounding box center [959, 557] width 113 height 35
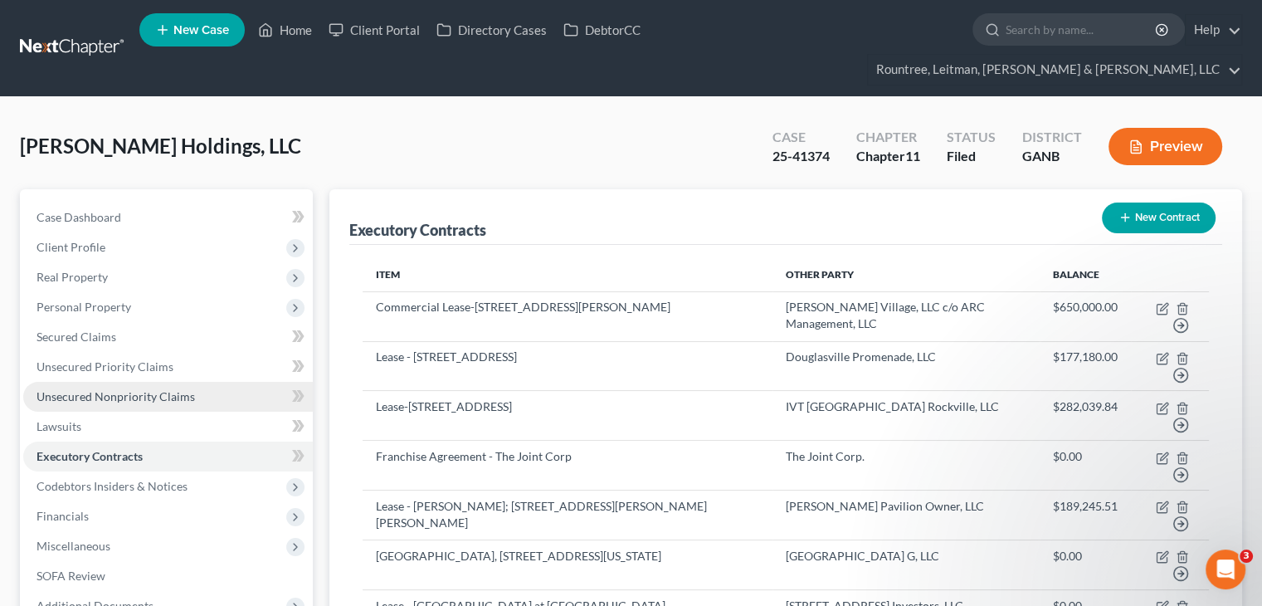
click at [116, 382] on link "Unsecured Nonpriority Claims" at bounding box center [168, 397] width 290 height 30
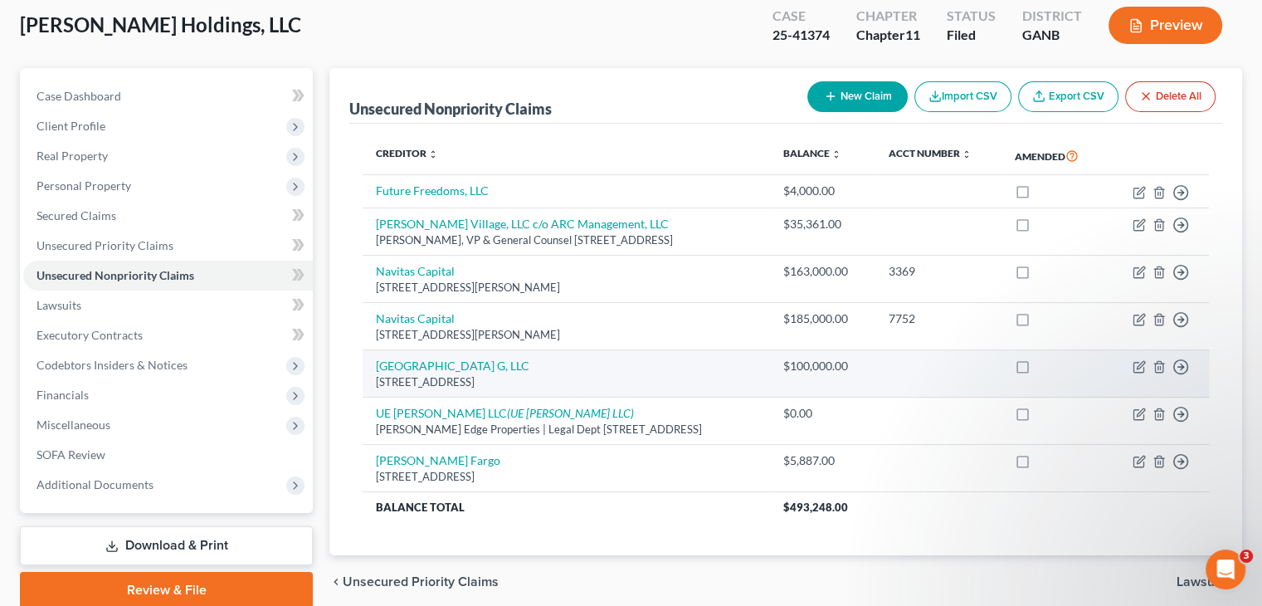
scroll to position [156, 0]
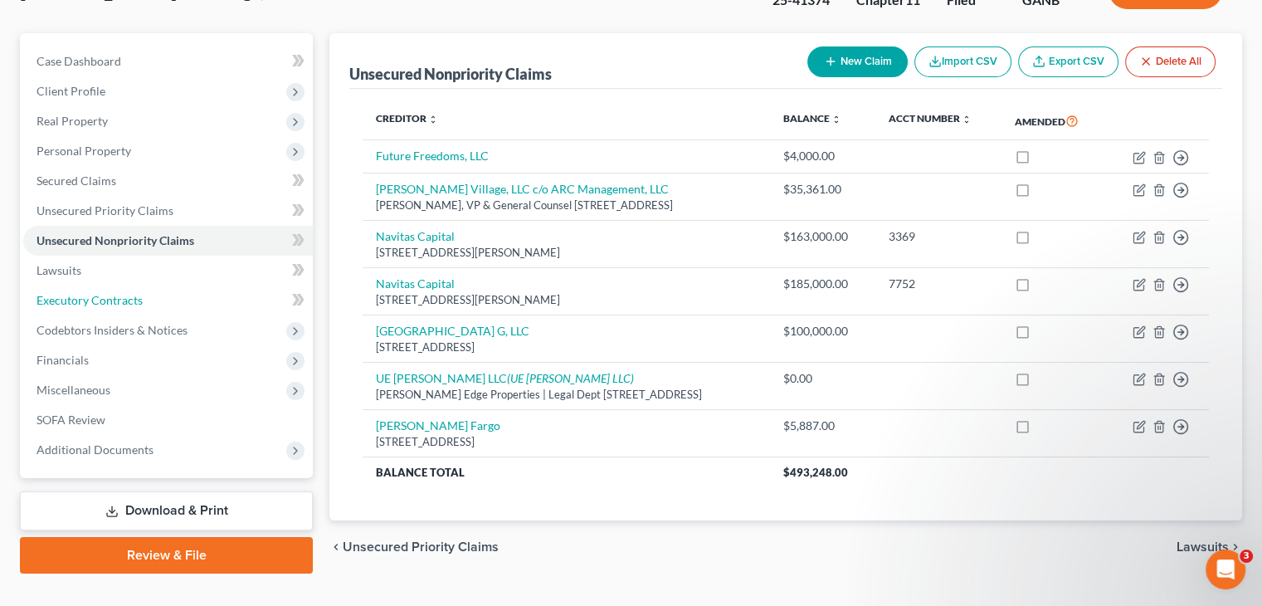
drag, startPoint x: 97, startPoint y: 270, endPoint x: 725, endPoint y: 261, distance: 628.0
click at [97, 293] on span "Executory Contracts" at bounding box center [89, 300] width 106 height 14
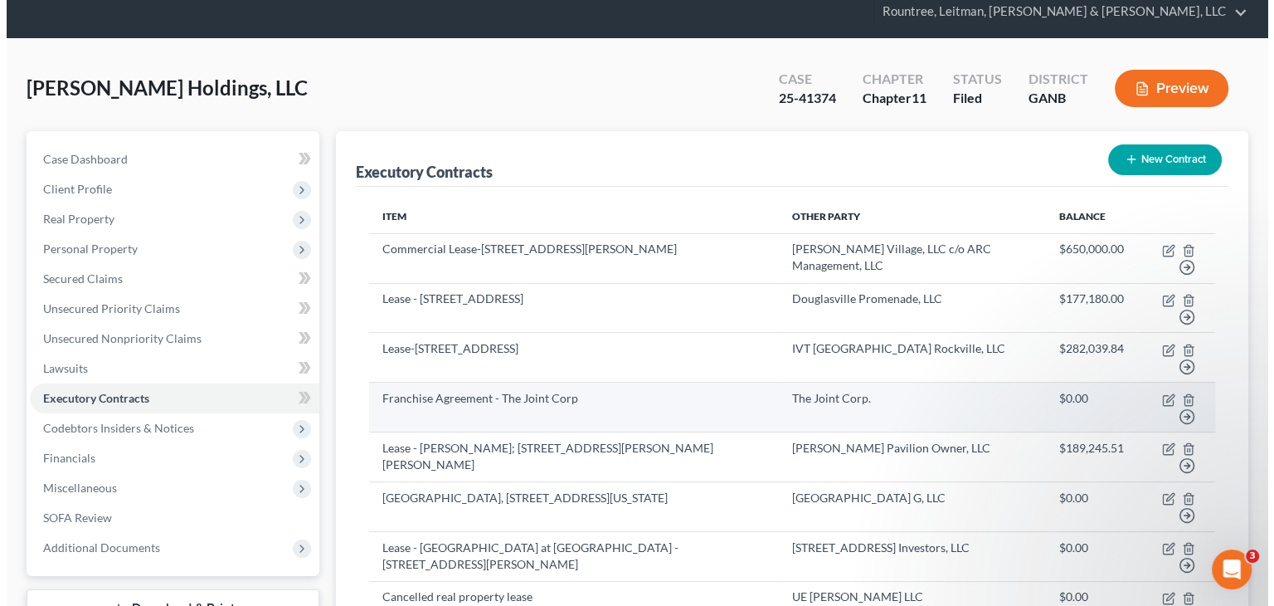
scroll to position [83, 0]
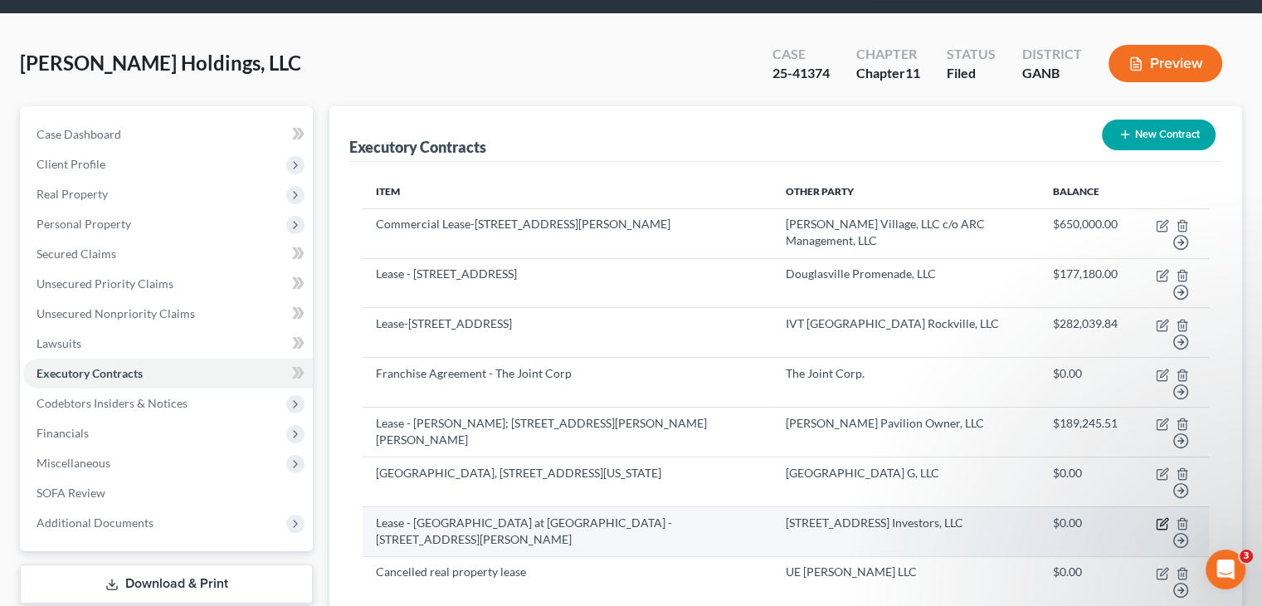
click at [1161, 518] on icon "button" at bounding box center [1163, 521] width 7 height 7
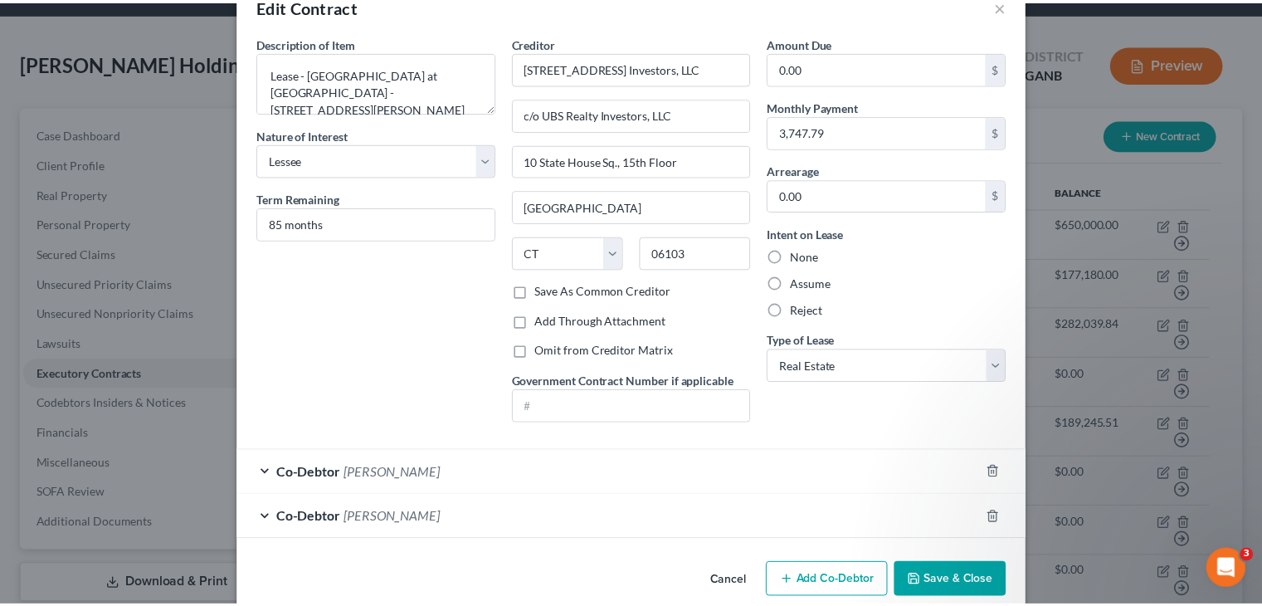
scroll to position [66, 0]
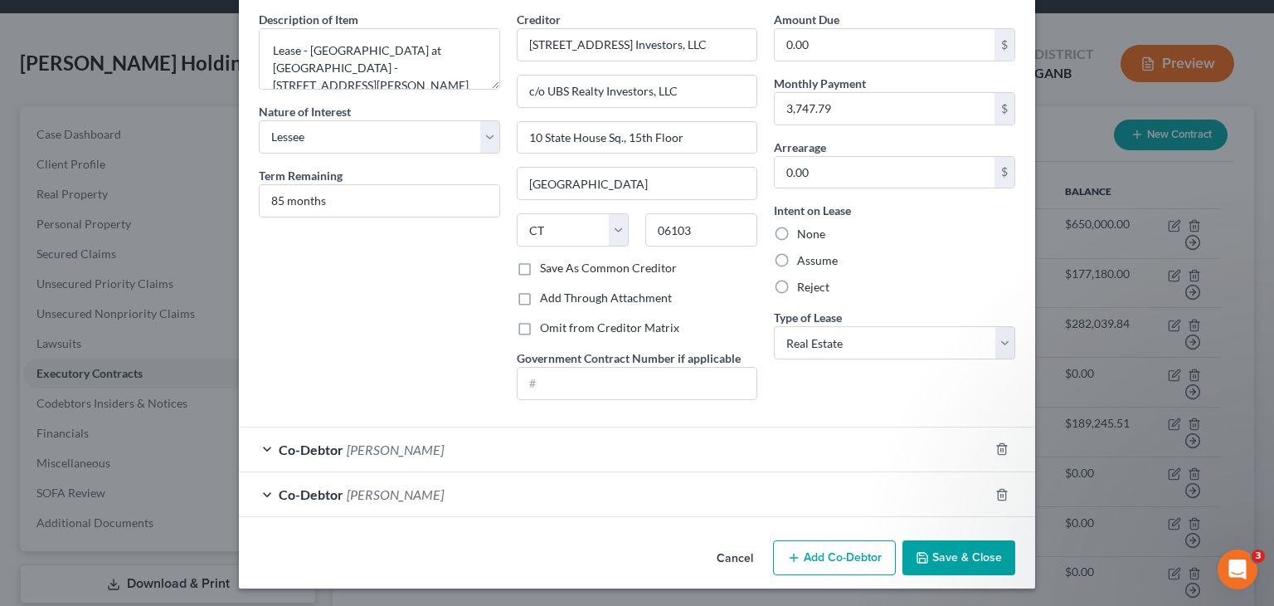
click at [956, 550] on button "Save & Close" at bounding box center [959, 557] width 113 height 35
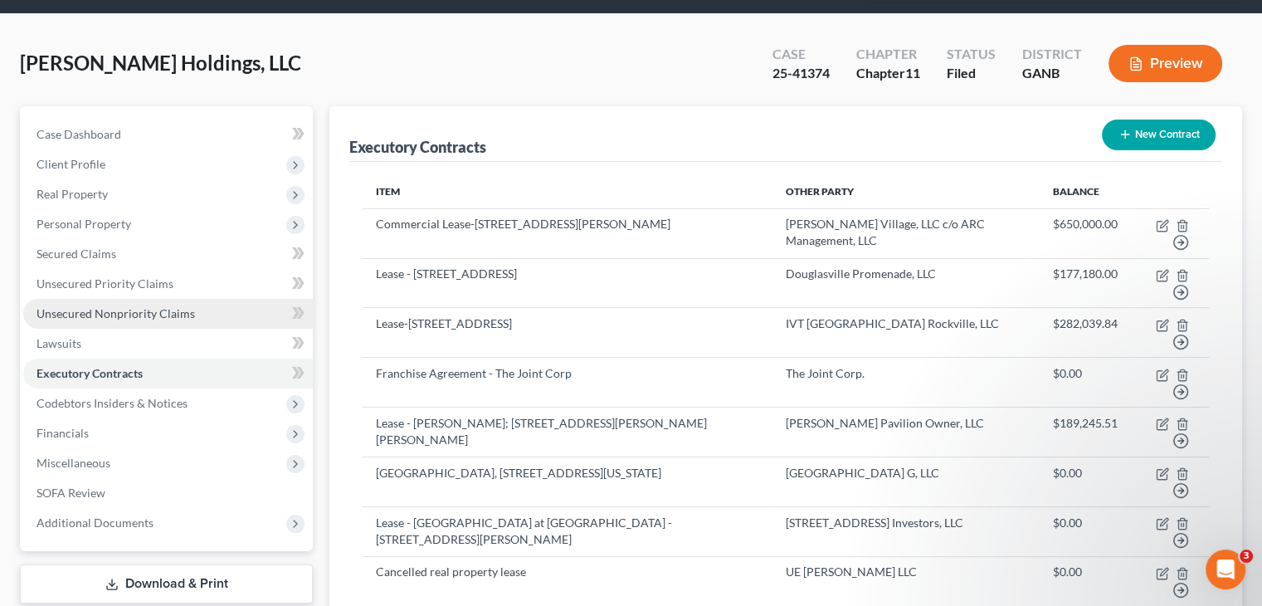
click at [99, 306] on span "Unsecured Nonpriority Claims" at bounding box center [115, 313] width 158 height 14
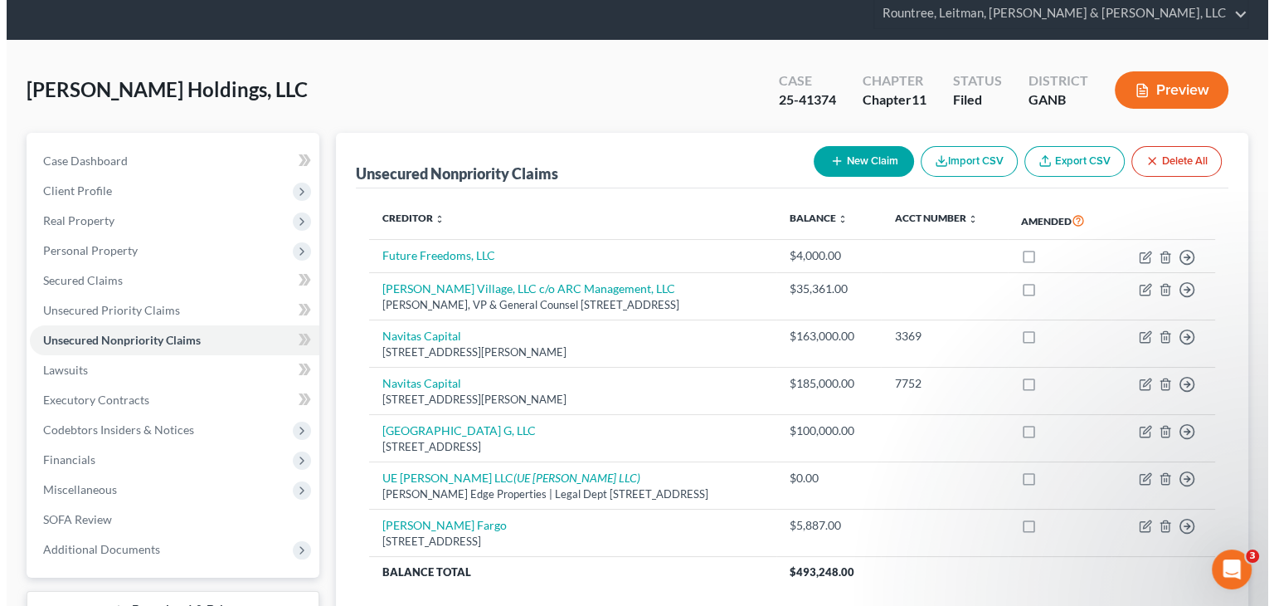
scroll to position [83, 0]
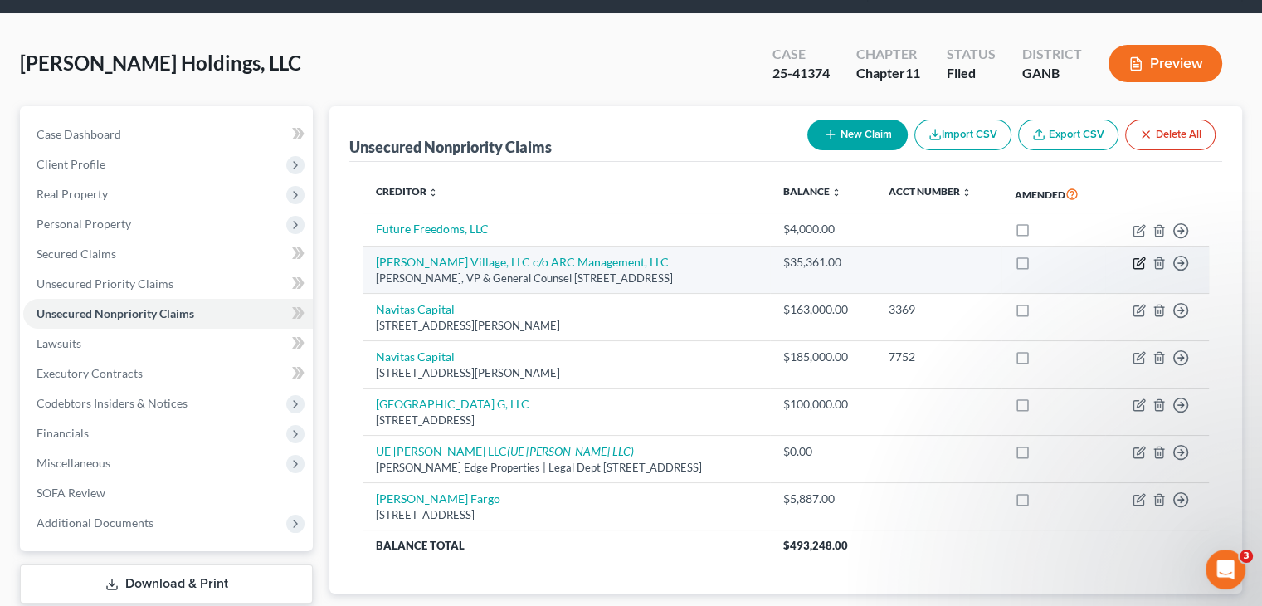
click at [1136, 256] on icon "button" at bounding box center [1138, 262] width 13 height 13
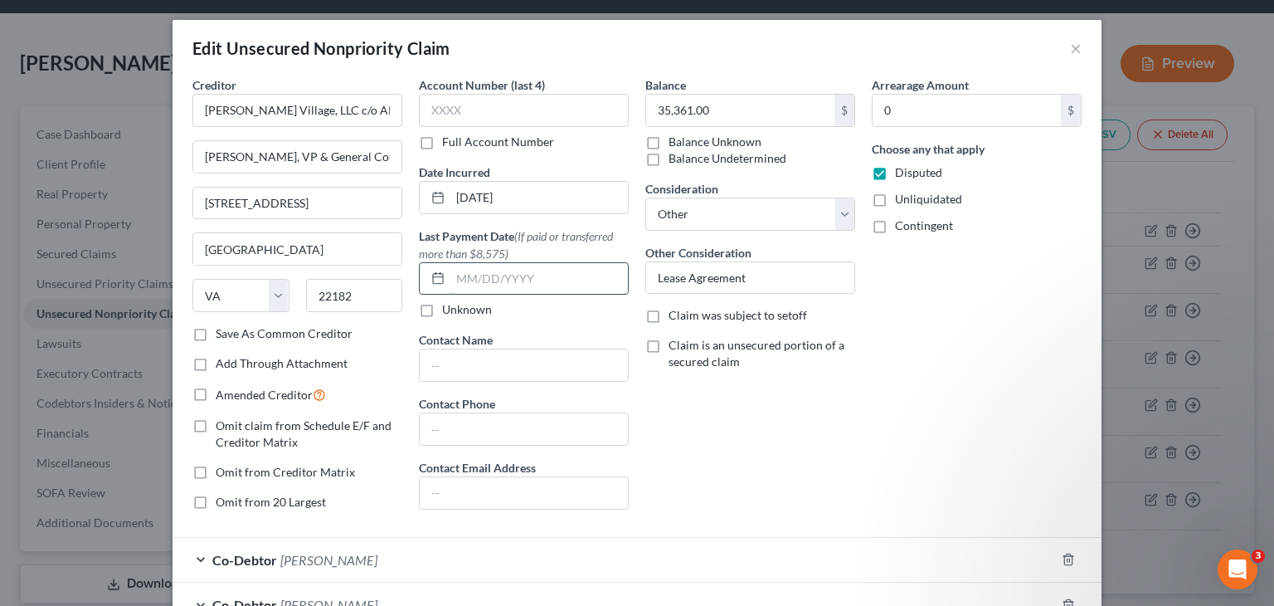
click at [455, 281] on input "text" at bounding box center [539, 279] width 178 height 32
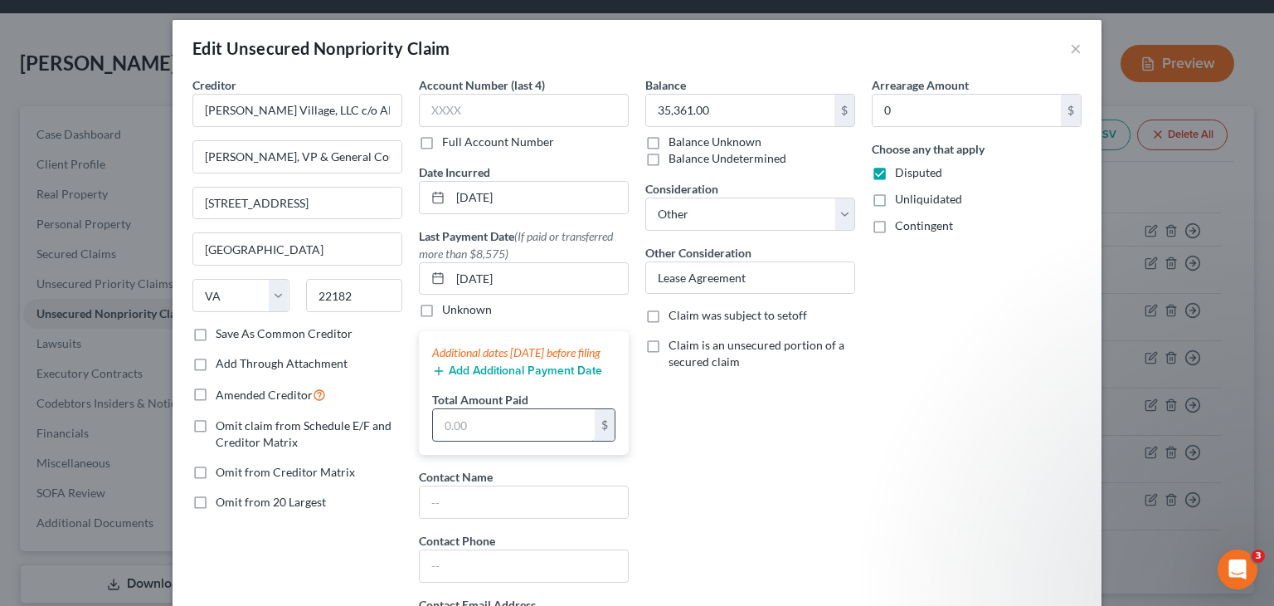
click at [500, 429] on input "text" at bounding box center [514, 425] width 162 height 32
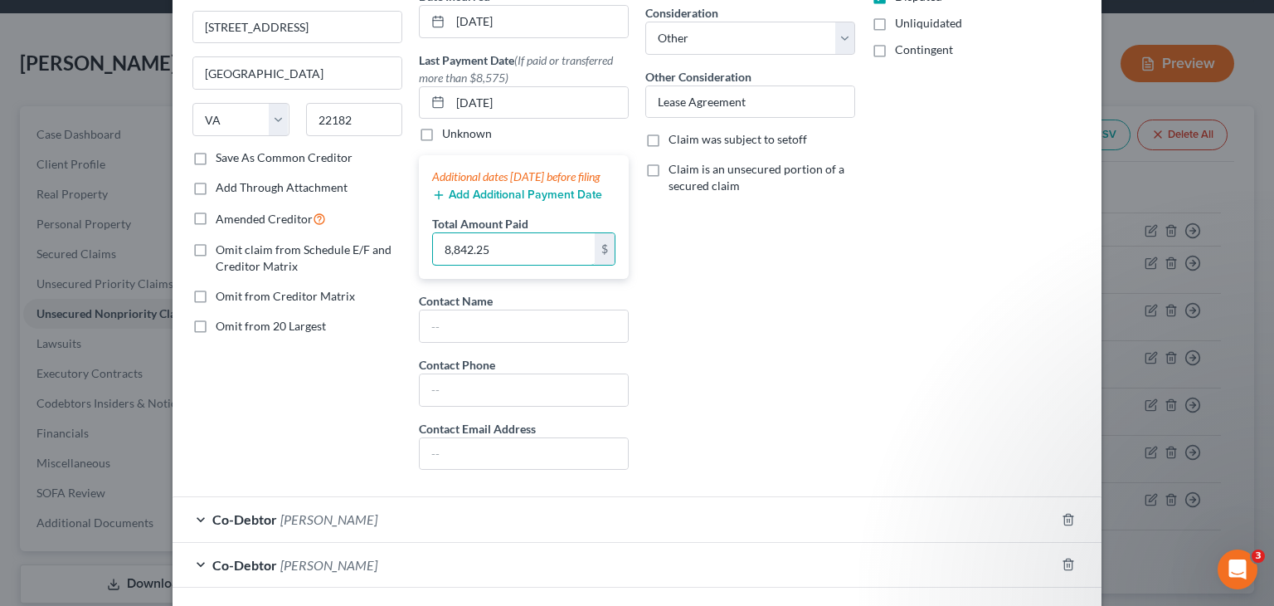
scroll to position [310, 0]
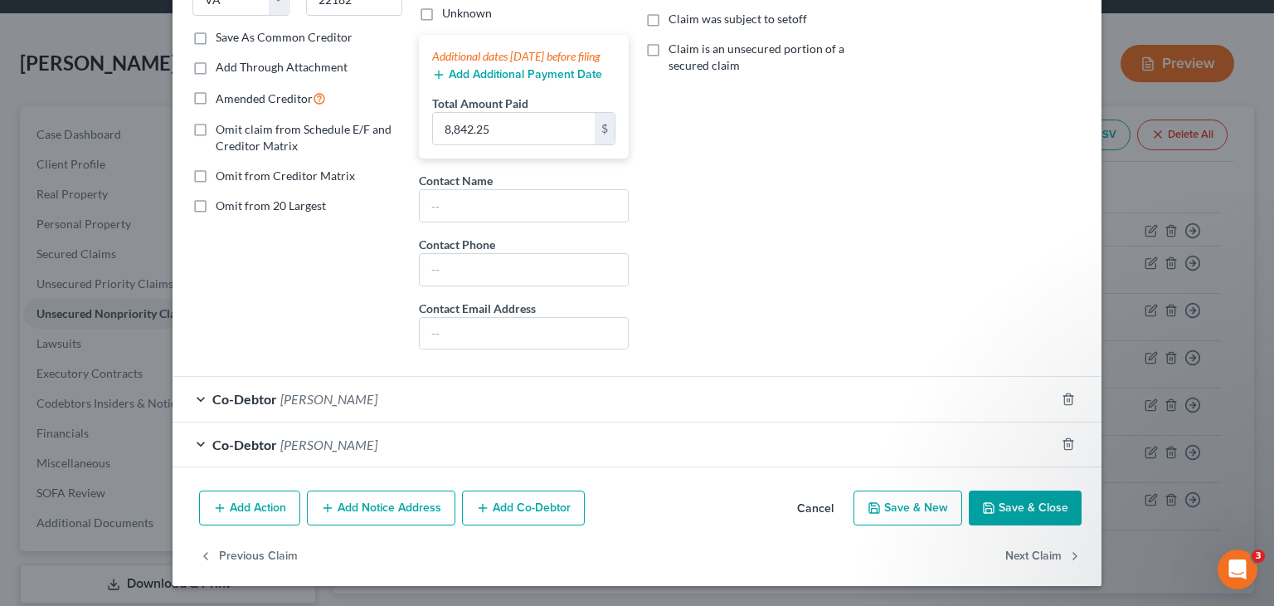
click at [1022, 511] on button "Save & Close" at bounding box center [1025, 507] width 113 height 35
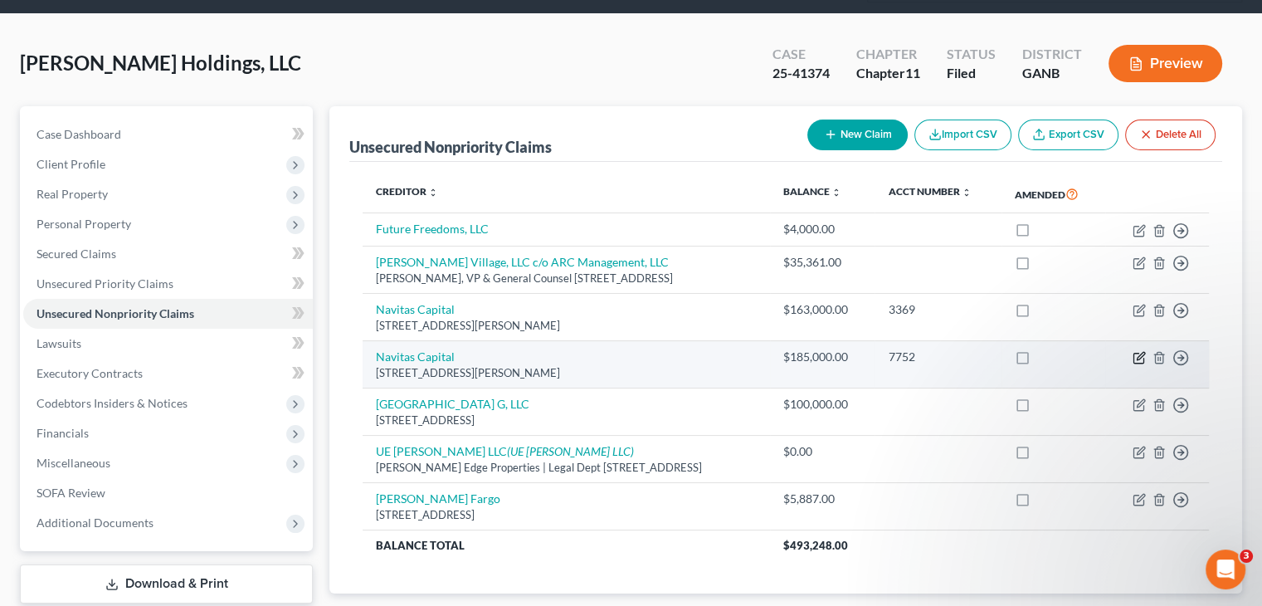
click at [1136, 351] on icon "button" at bounding box center [1138, 357] width 13 height 13
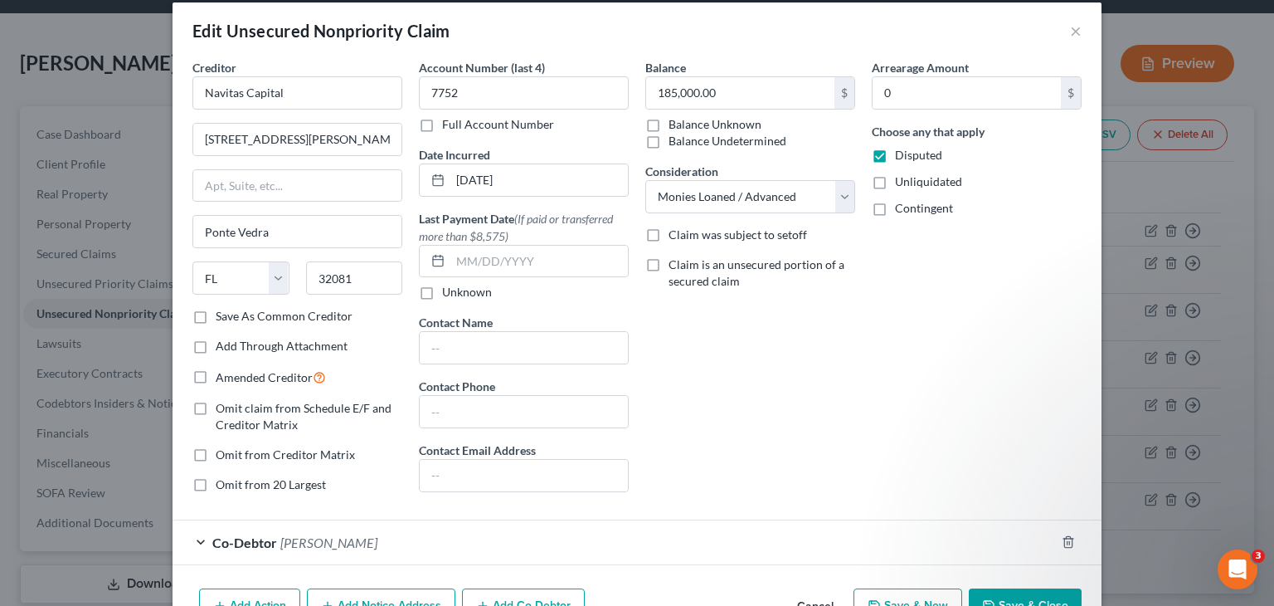
scroll to position [0, 0]
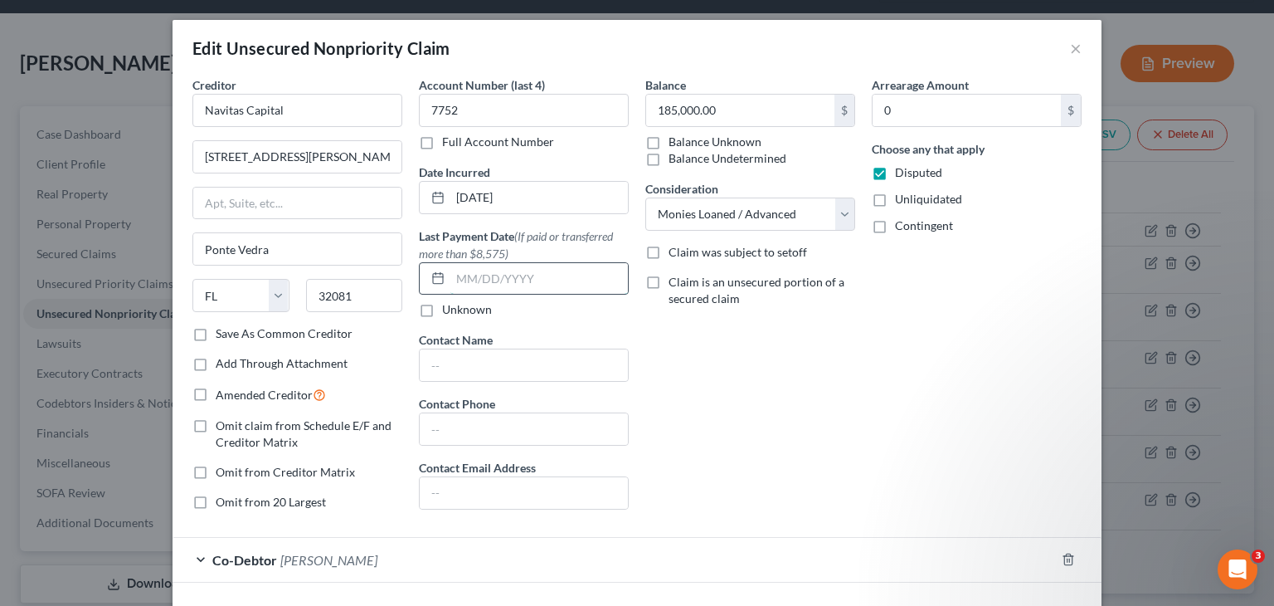
click at [465, 280] on input "text" at bounding box center [539, 279] width 178 height 32
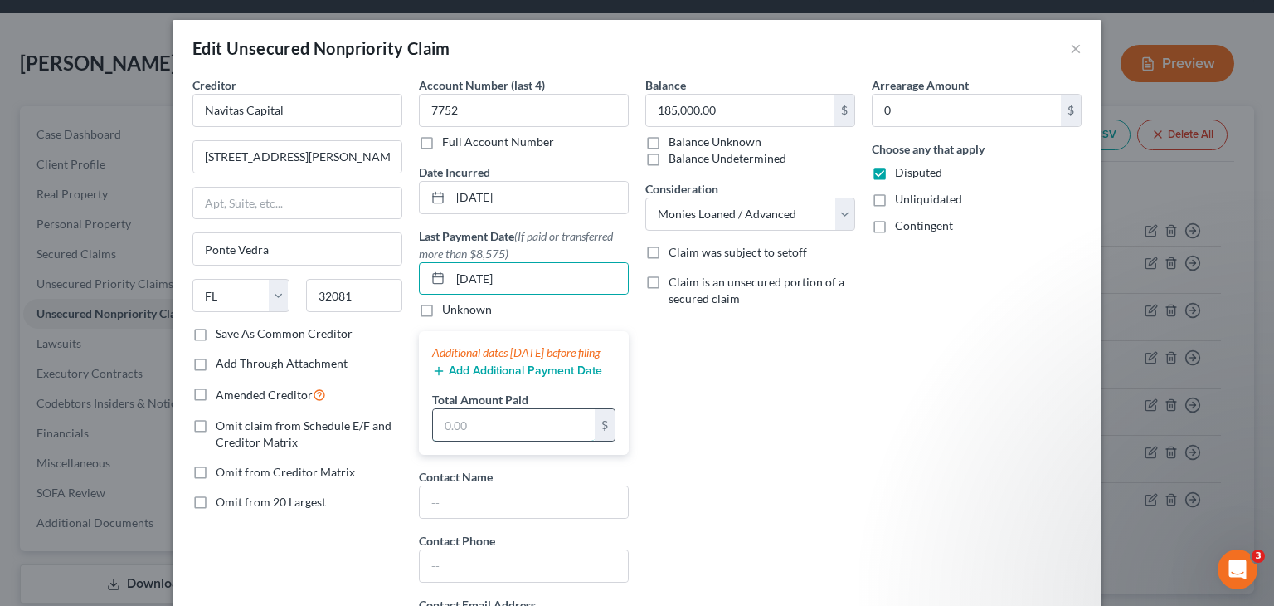
click at [496, 440] on input "text" at bounding box center [514, 425] width 162 height 32
click at [491, 377] on button "Add Additional Payment Date" at bounding box center [517, 370] width 170 height 13
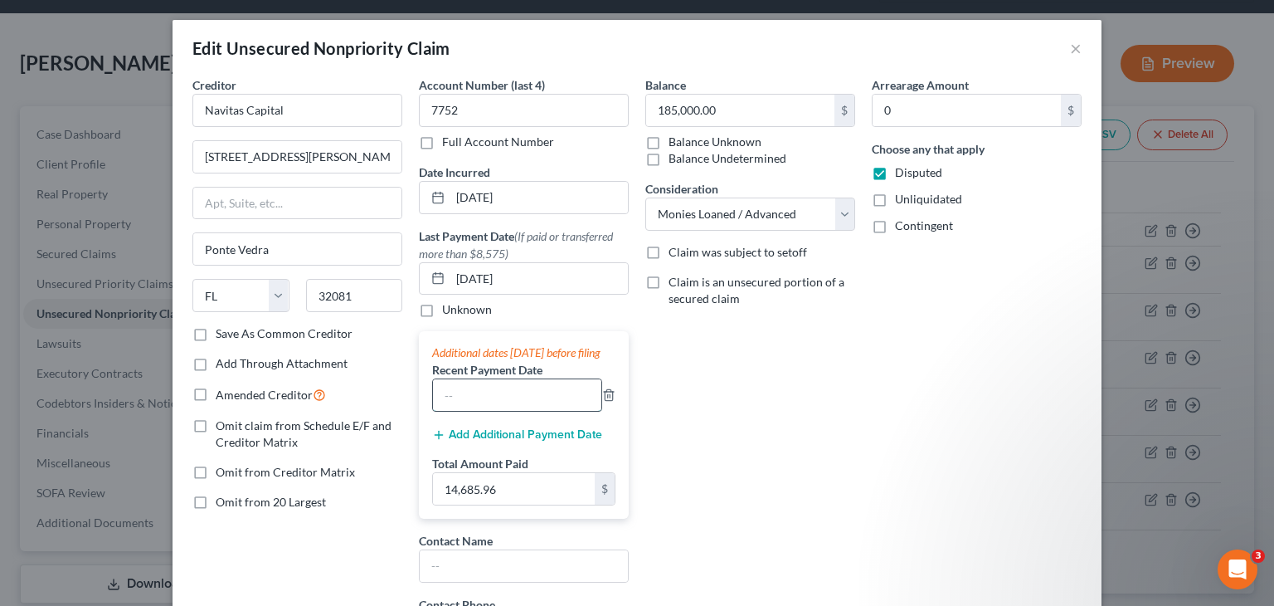
click at [494, 409] on input "text" at bounding box center [517, 395] width 168 height 32
click at [479, 441] on button "Add Additional Payment Date" at bounding box center [517, 434] width 170 height 13
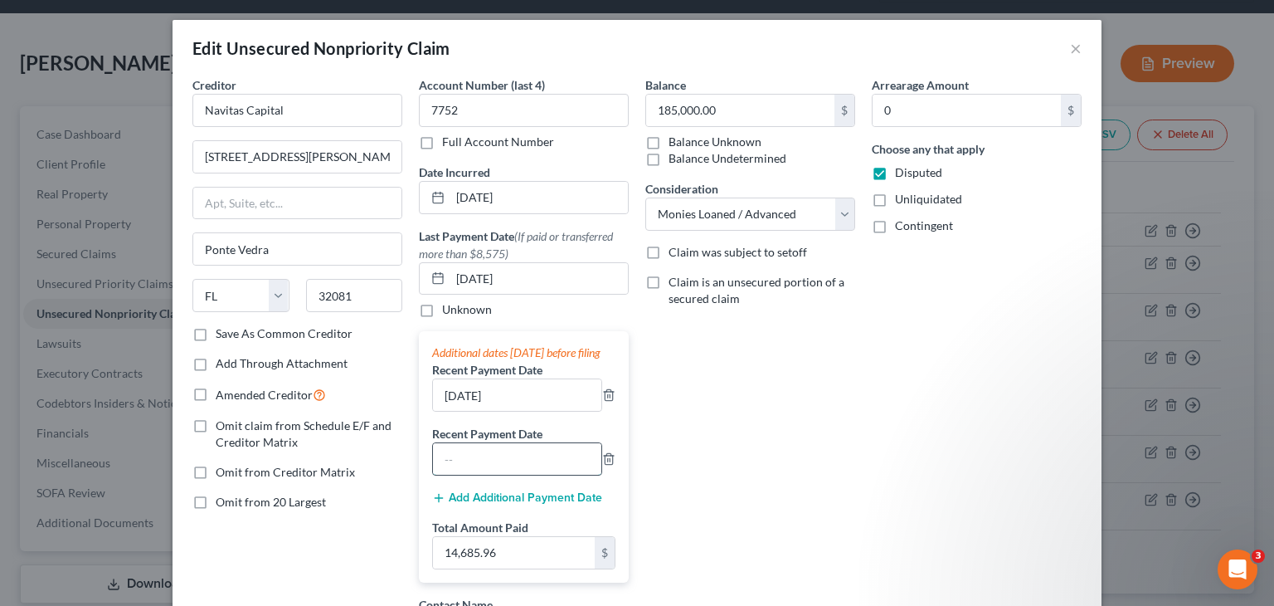
click at [480, 474] on input "text" at bounding box center [517, 459] width 168 height 32
click at [534, 504] on button "Add Additional Payment Date" at bounding box center [517, 497] width 170 height 13
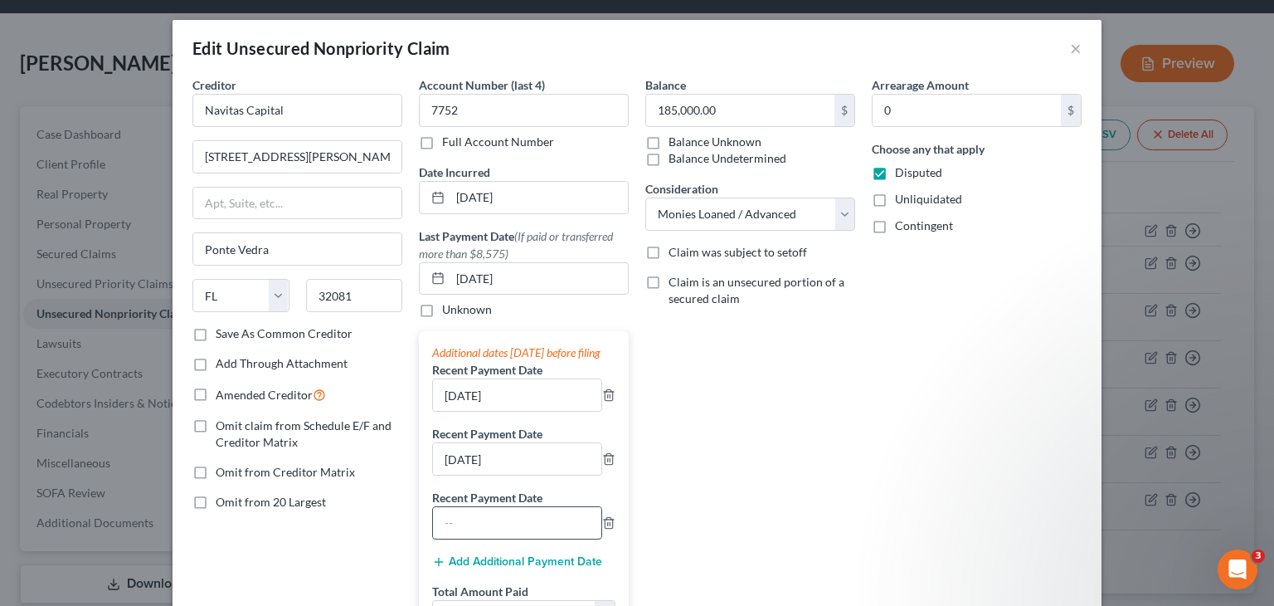
click at [488, 538] on input "text" at bounding box center [517, 523] width 168 height 32
click at [530, 568] on button "Add Additional Payment Date" at bounding box center [517, 561] width 170 height 13
click at [479, 586] on input "text" at bounding box center [517, 587] width 168 height 32
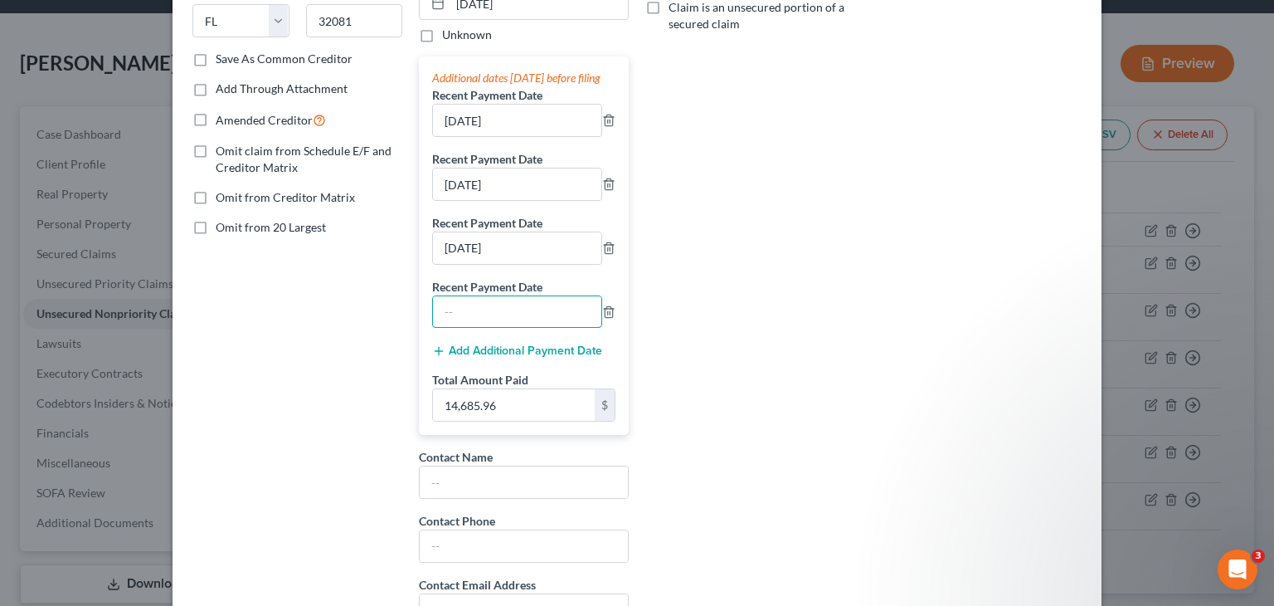
scroll to position [332, 0]
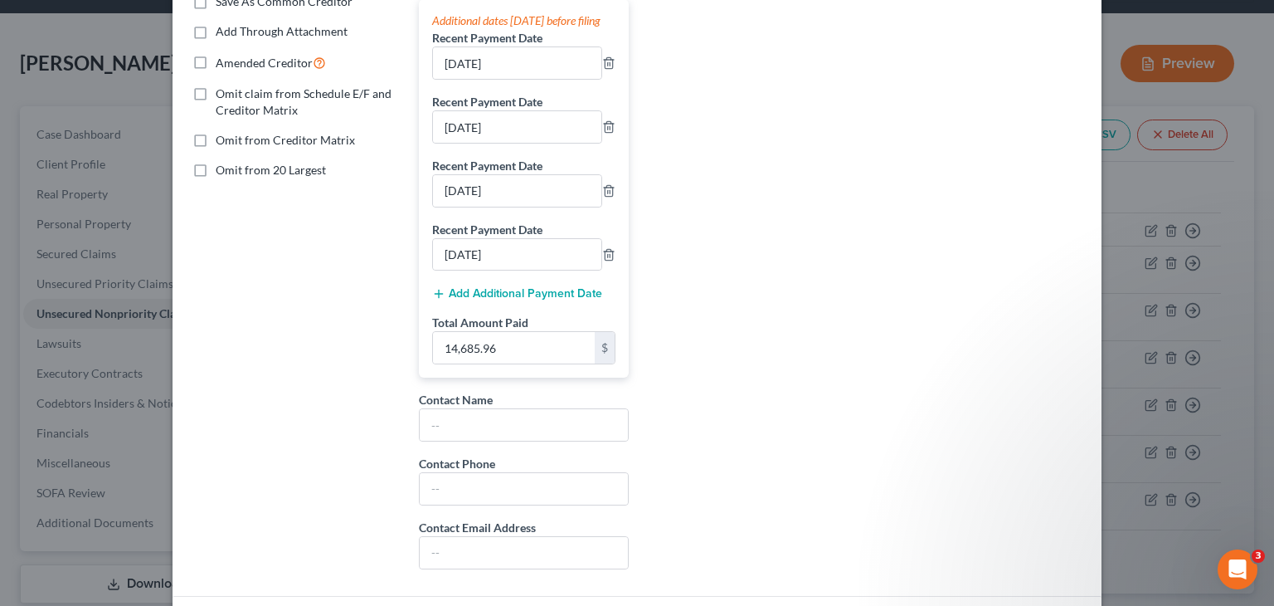
click at [486, 300] on button "Add Additional Payment Date" at bounding box center [517, 293] width 170 height 13
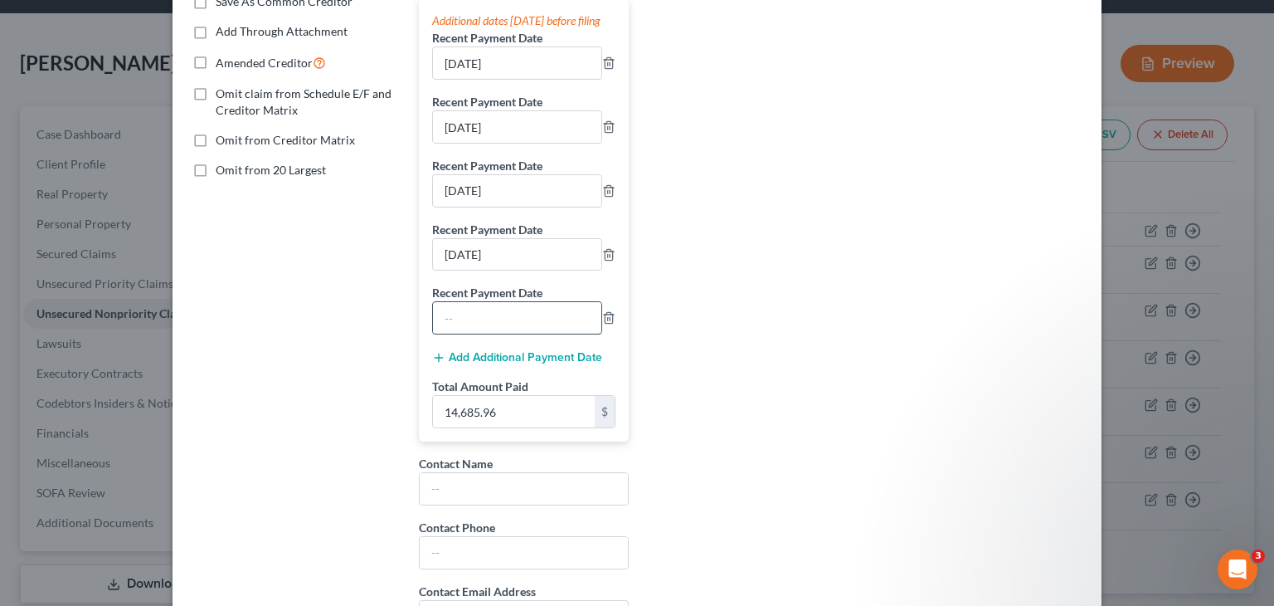
click at [490, 333] on input "text" at bounding box center [517, 318] width 168 height 32
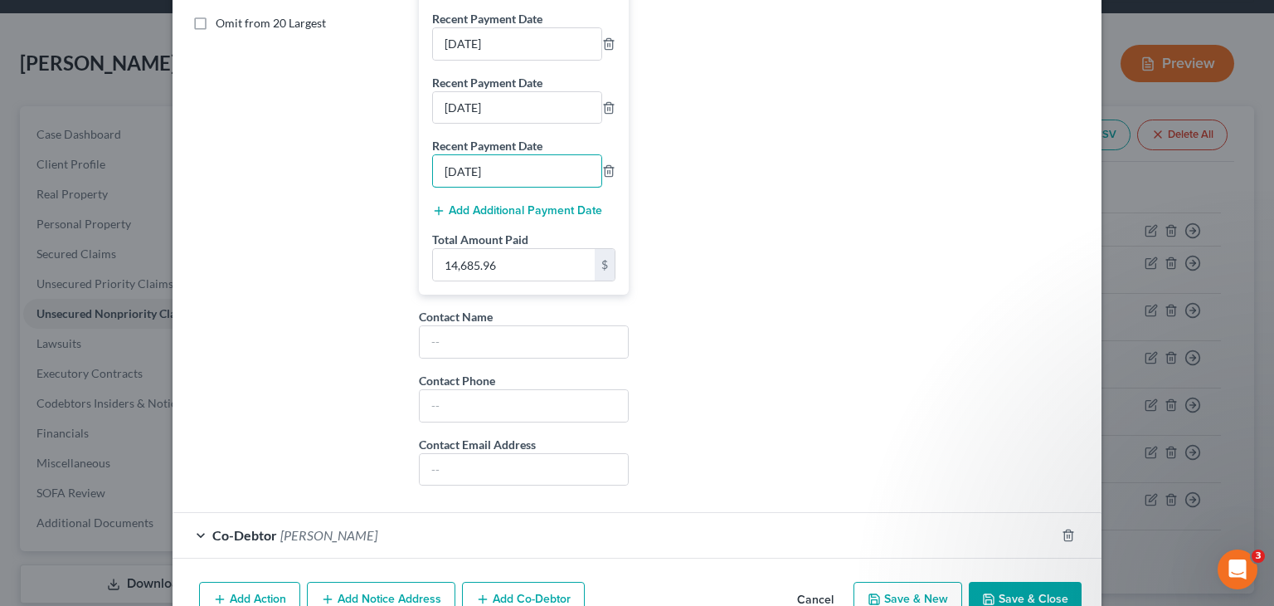
scroll to position [582, 0]
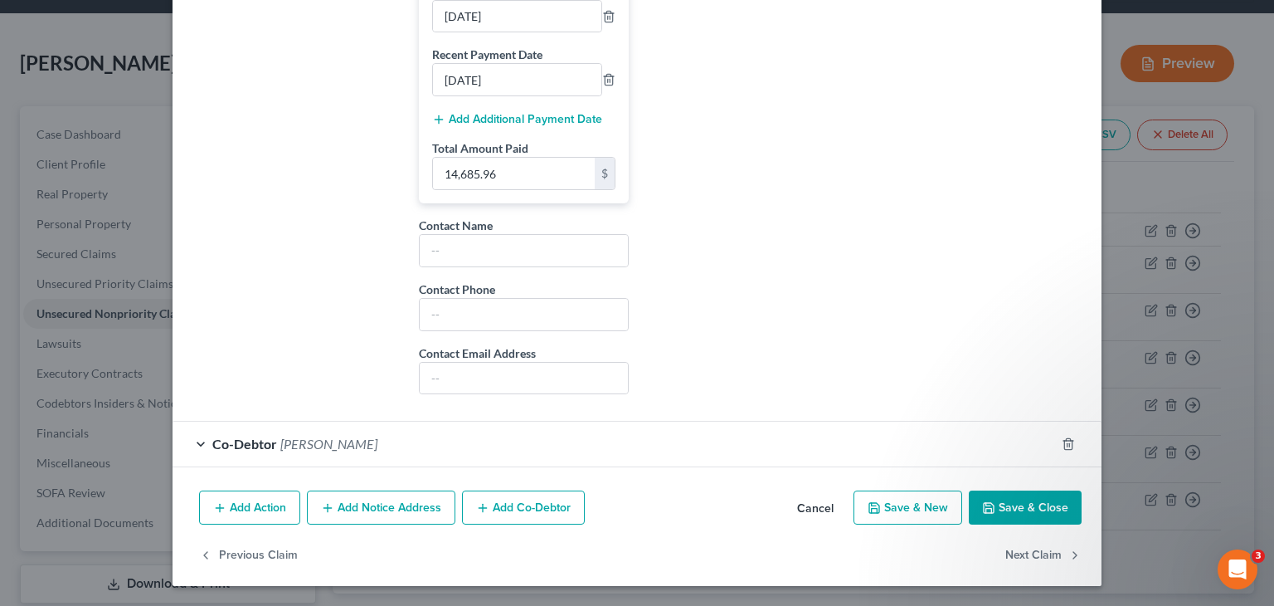
drag, startPoint x: 1021, startPoint y: 508, endPoint x: 413, endPoint y: 543, distance: 609.0
click at [1021, 507] on button "Save & Close" at bounding box center [1025, 507] width 113 height 35
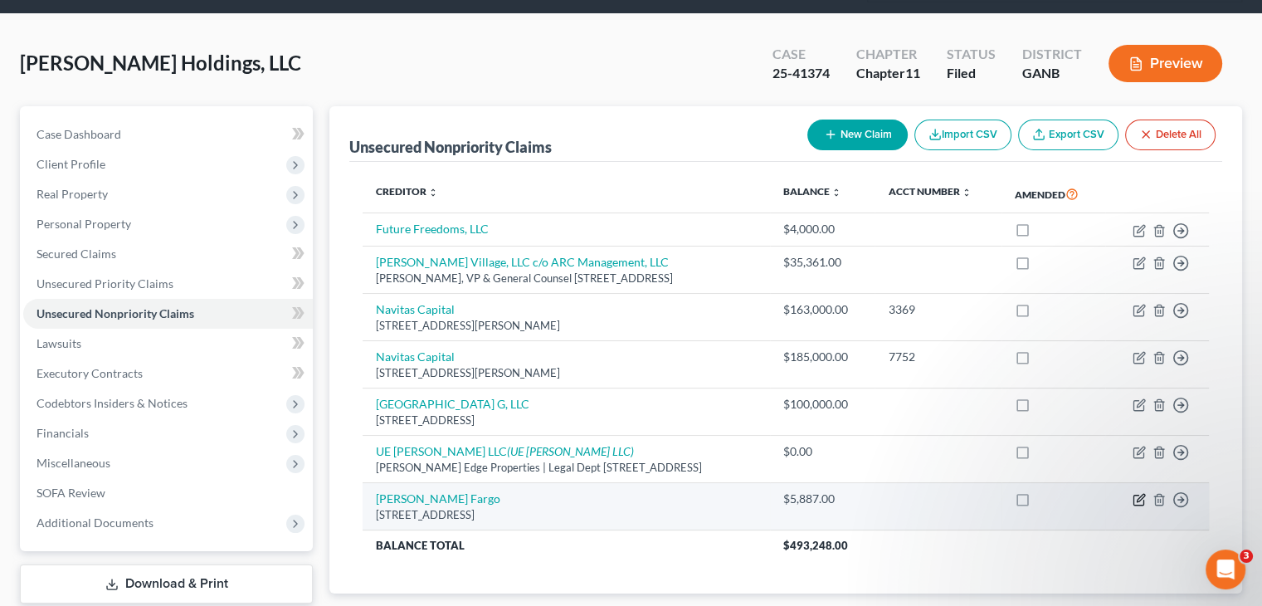
click at [1136, 495] on icon "button" at bounding box center [1138, 500] width 10 height 10
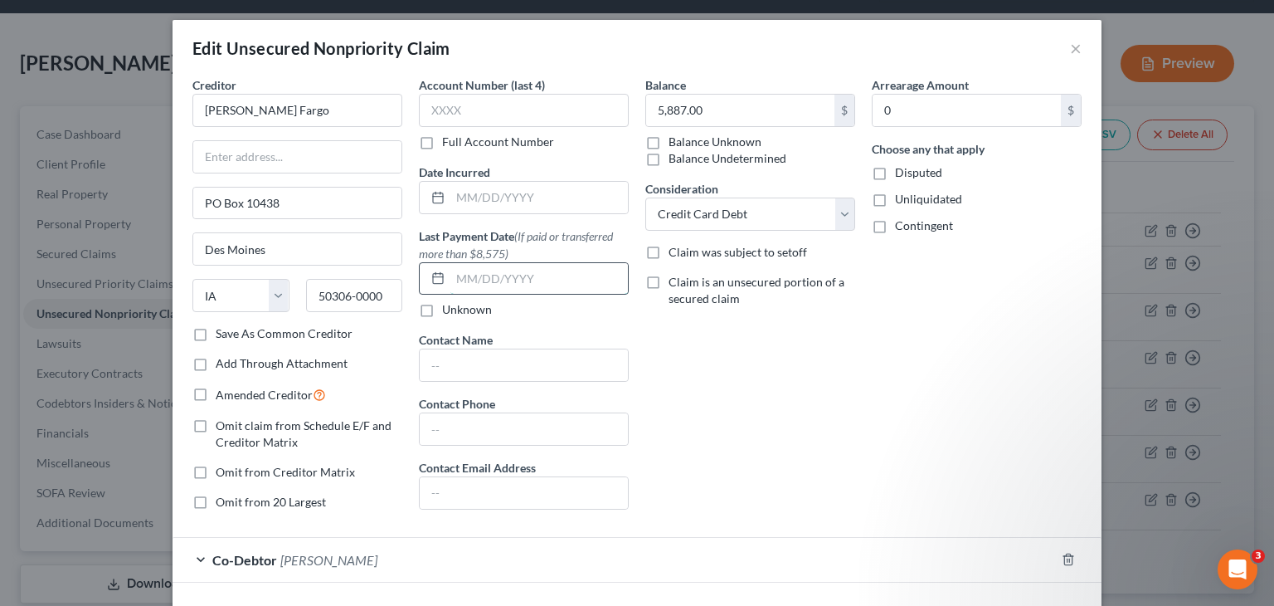
click at [481, 275] on input "text" at bounding box center [539, 279] width 178 height 32
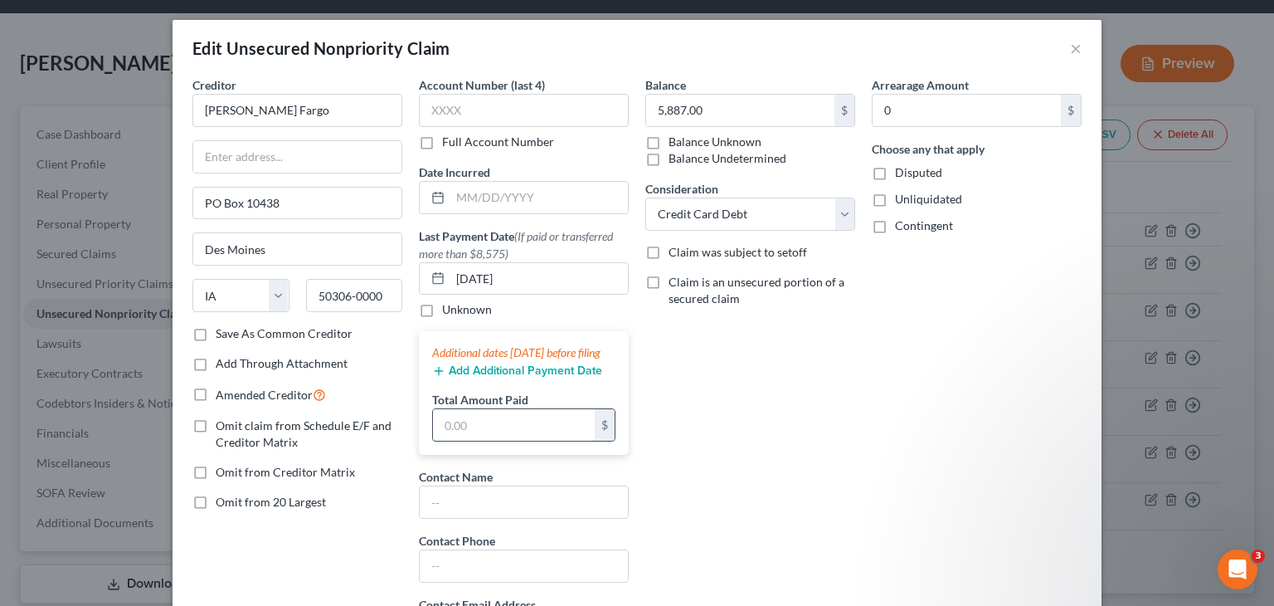
click at [542, 440] on input "text" at bounding box center [514, 425] width 162 height 32
click at [470, 377] on button "Add Additional Payment Date" at bounding box center [517, 370] width 170 height 13
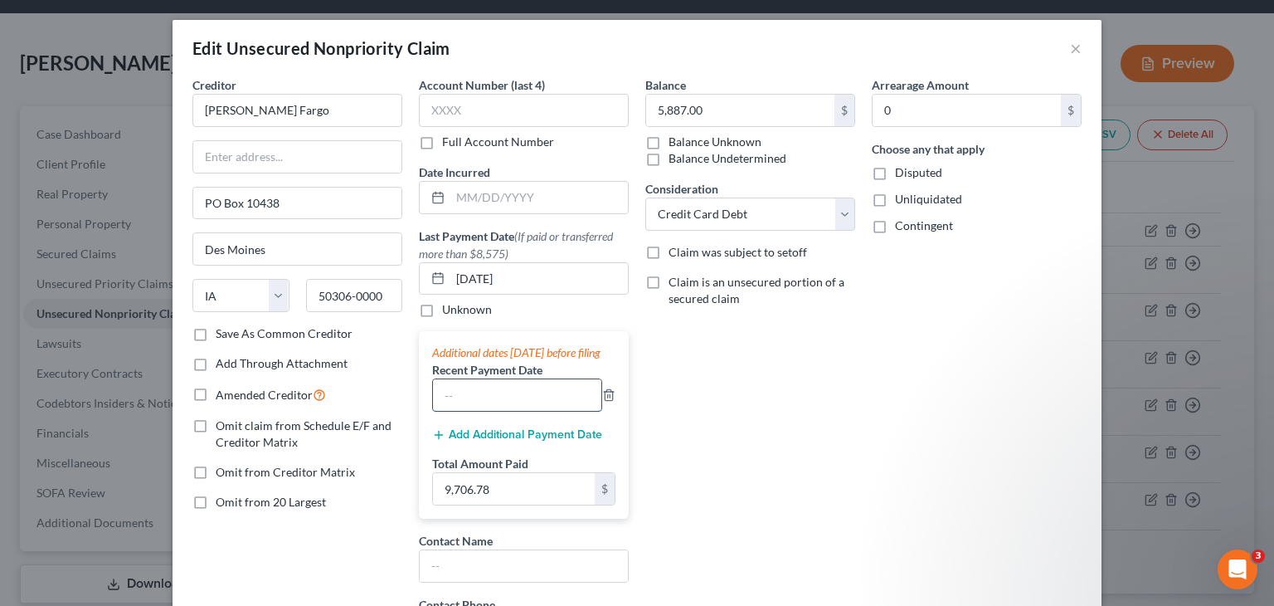
click at [478, 406] on input "text" at bounding box center [517, 395] width 168 height 32
click at [493, 441] on button "Add Additional Payment Date" at bounding box center [517, 434] width 170 height 13
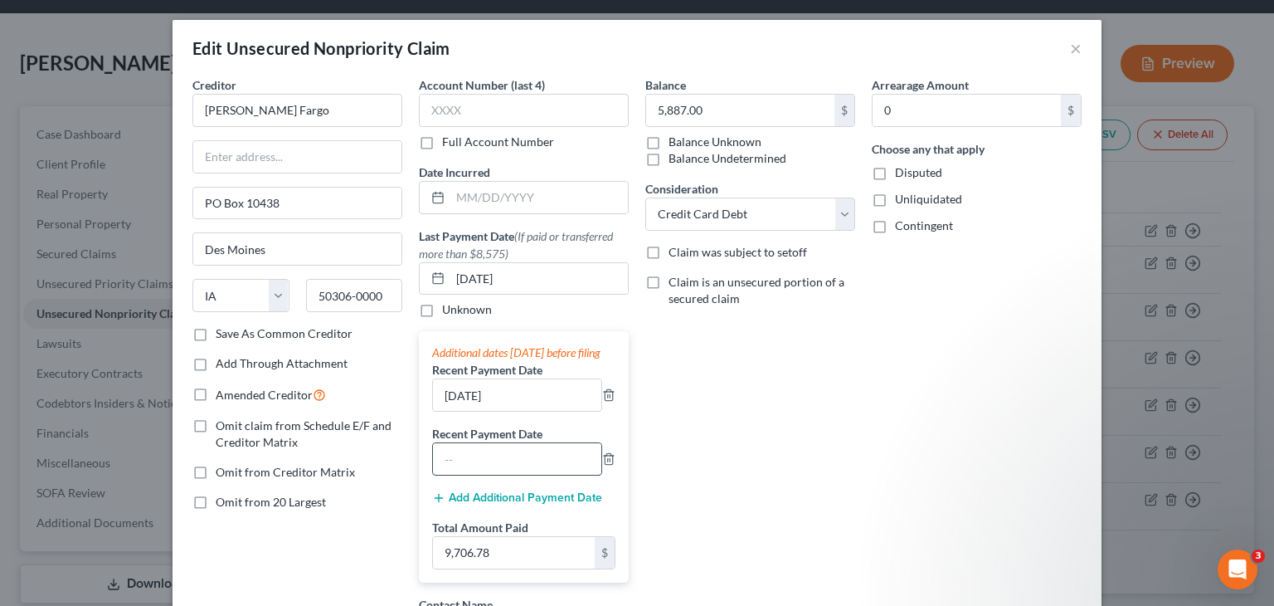
click at [484, 474] on input "text" at bounding box center [517, 459] width 168 height 32
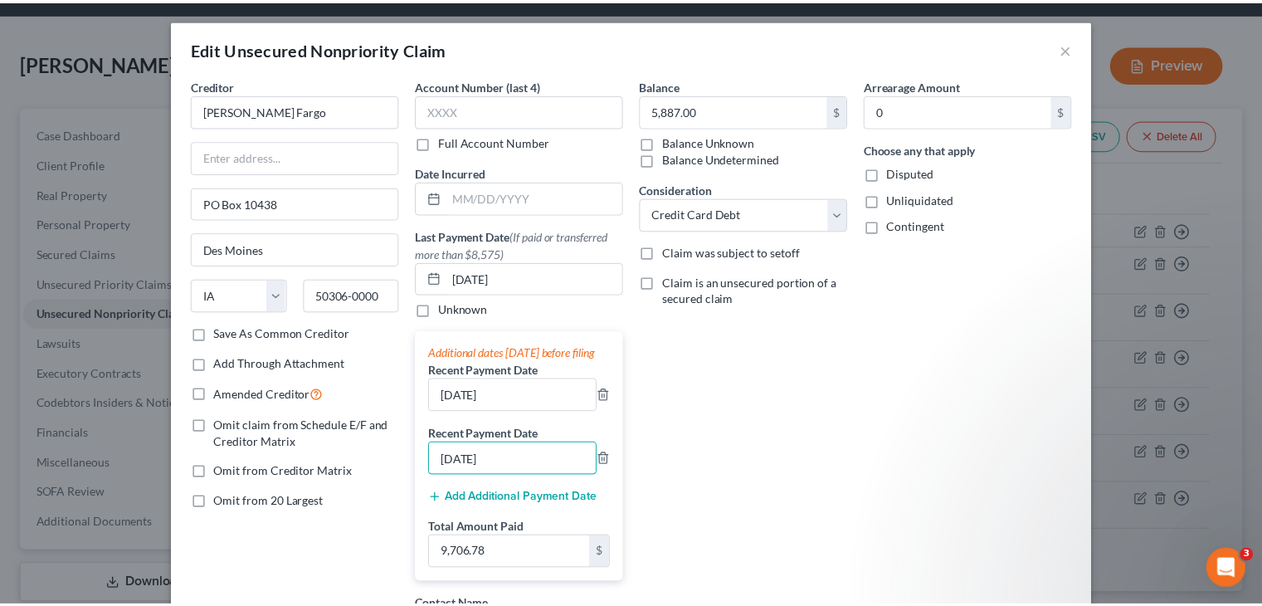
scroll to position [332, 0]
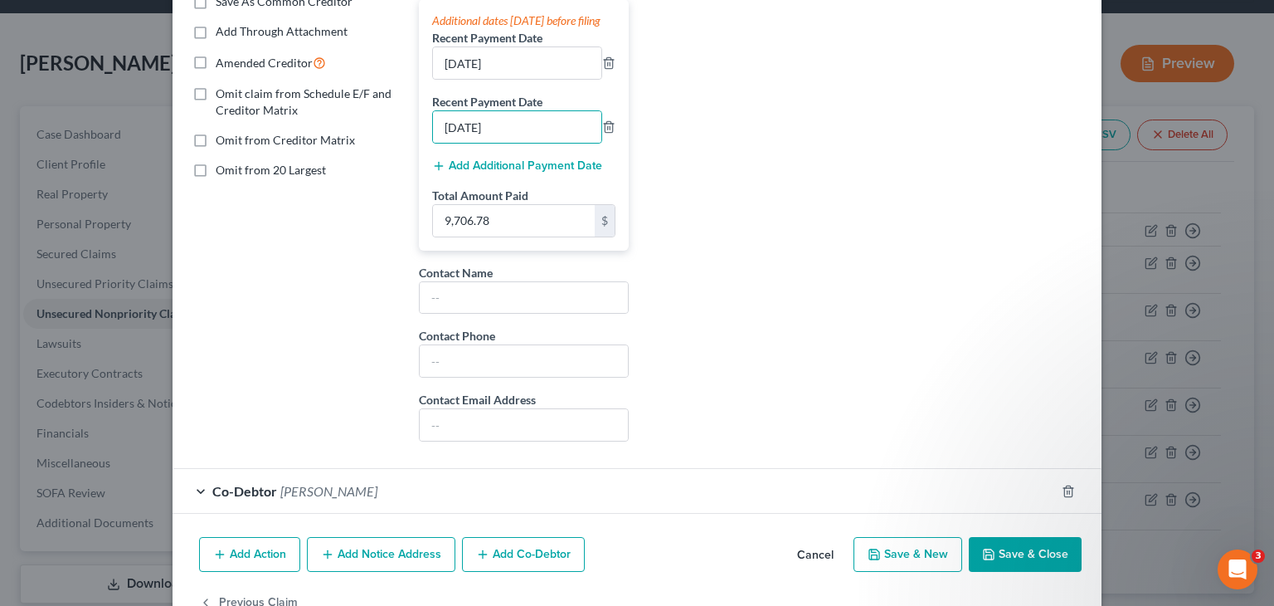
click at [1032, 562] on button "Save & Close" at bounding box center [1025, 554] width 113 height 35
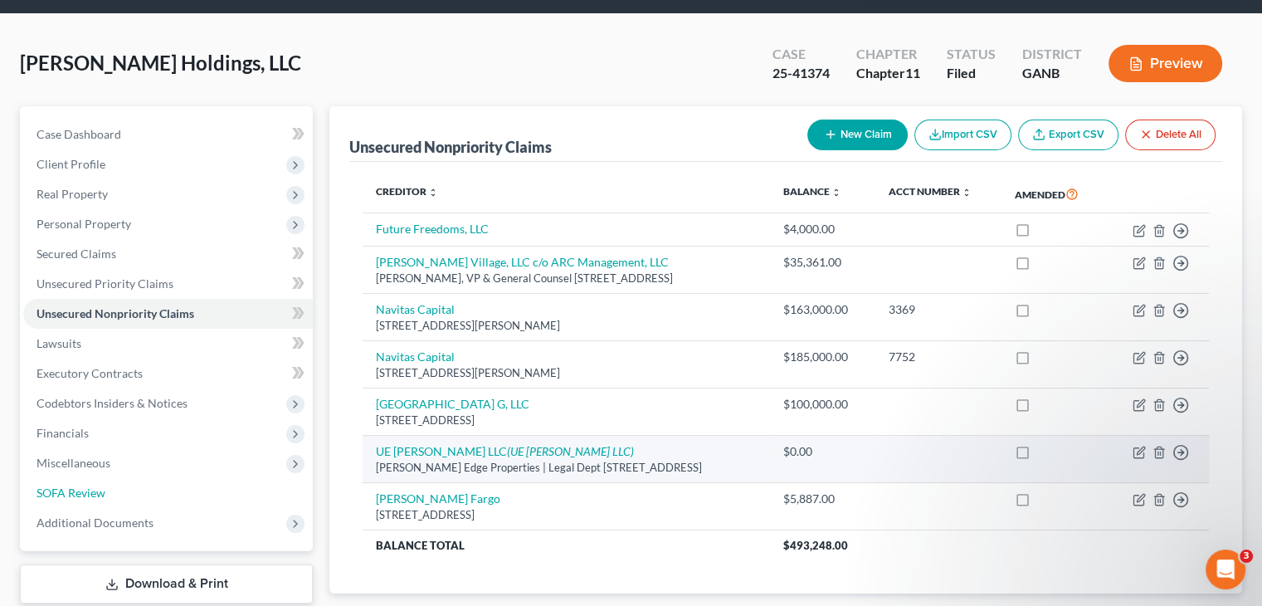
drag, startPoint x: 73, startPoint y: 468, endPoint x: 536, endPoint y: 411, distance: 466.4
click at [73, 485] on span "SOFA Review" at bounding box center [70, 492] width 69 height 14
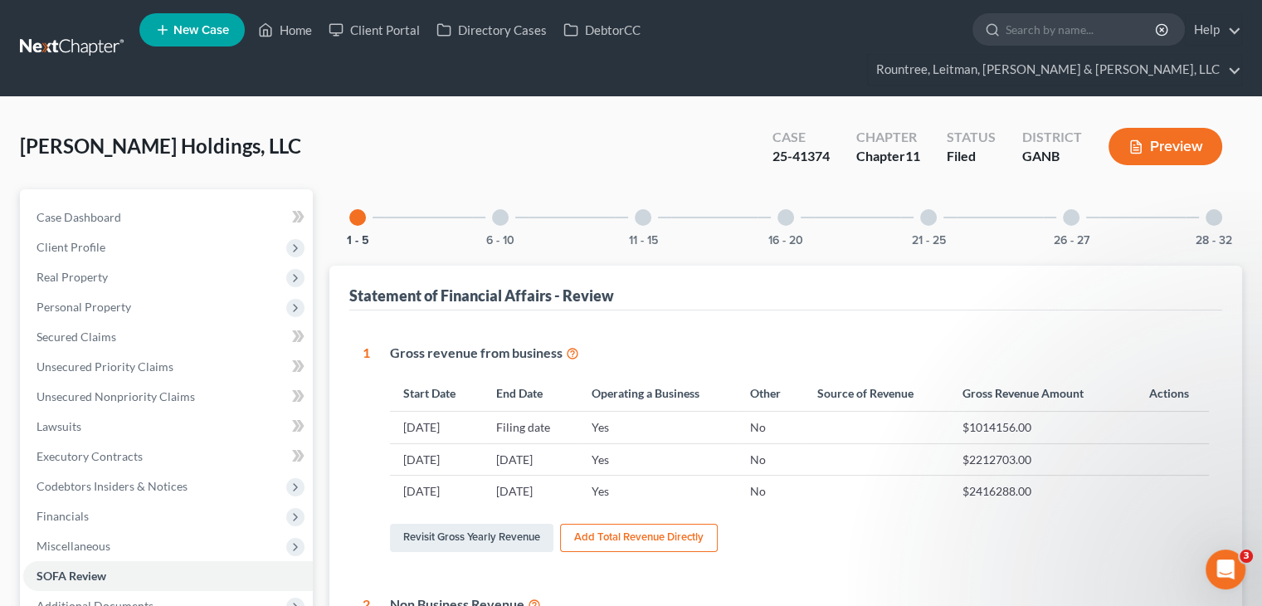
click at [1214, 209] on div at bounding box center [1213, 217] width 17 height 17
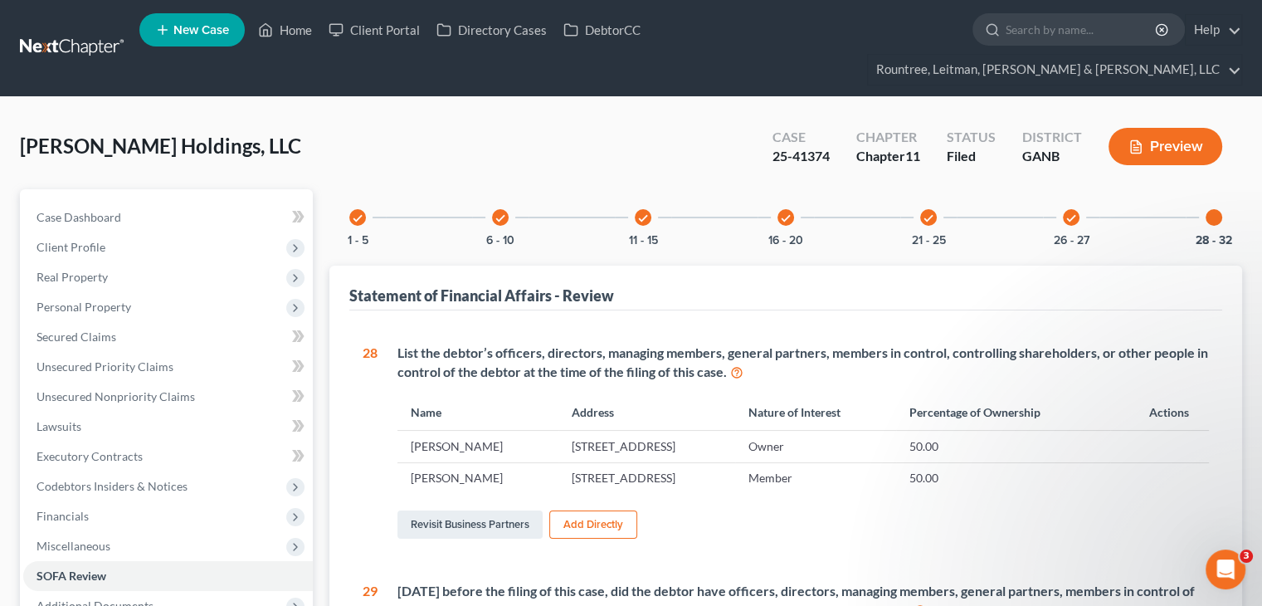
scroll to position [332, 0]
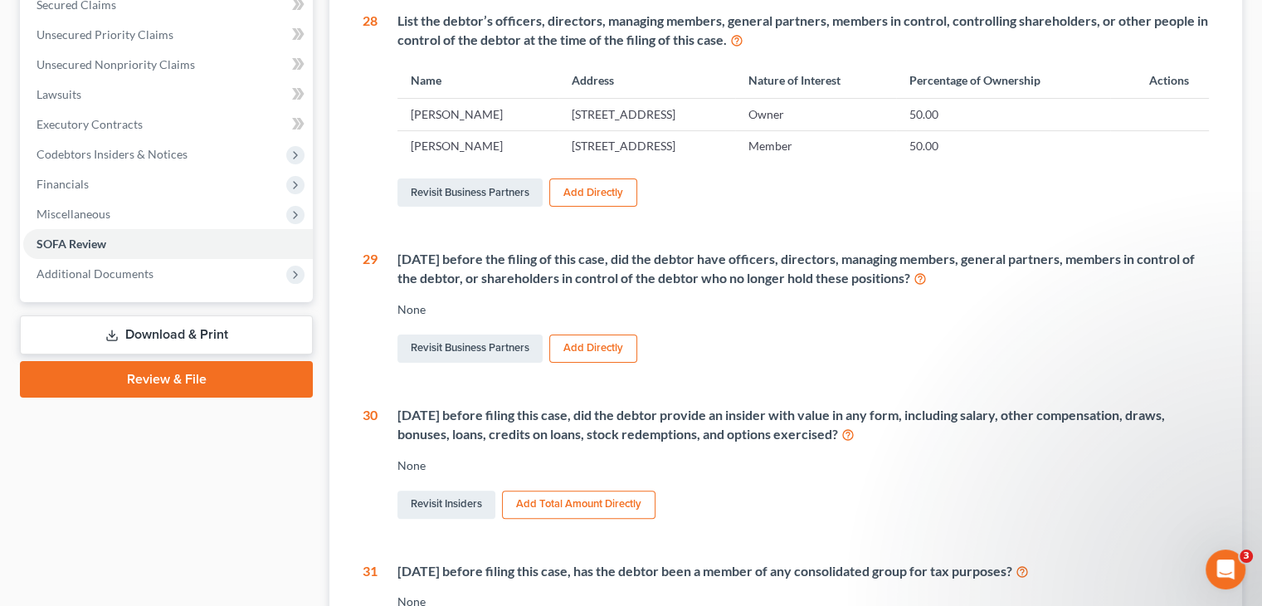
click at [365, 406] on div "30" at bounding box center [370, 464] width 15 height 116
click at [475, 490] on link "Revisit Insiders" at bounding box center [446, 504] width 98 height 28
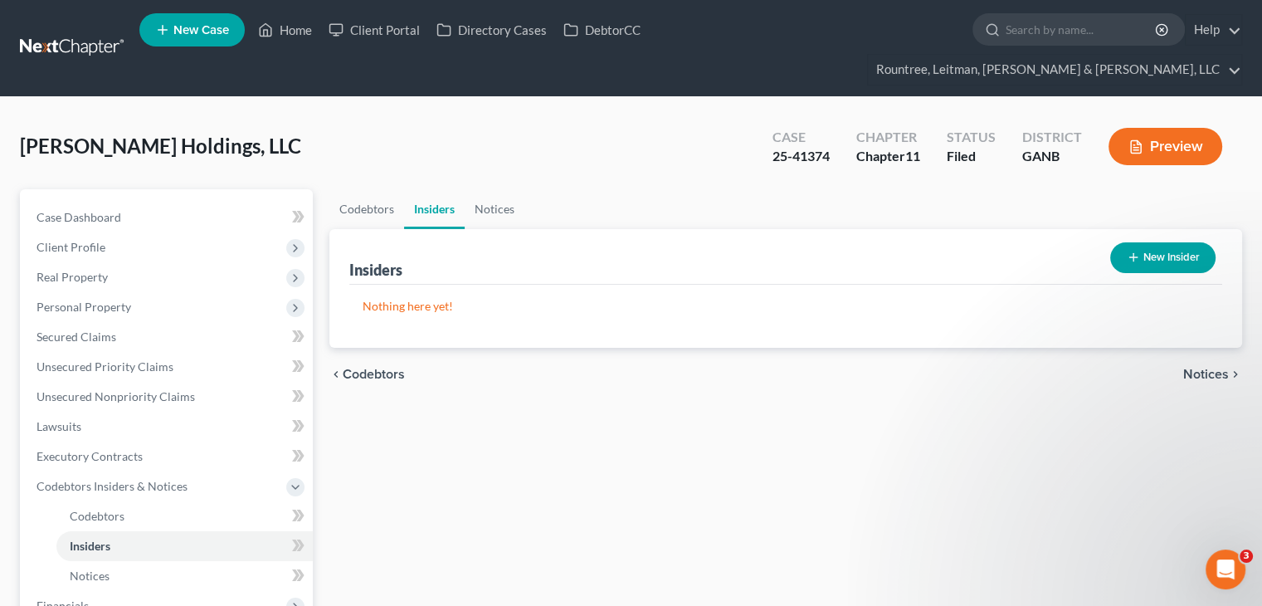
click at [1166, 242] on button "New Insider" at bounding box center [1162, 257] width 105 height 31
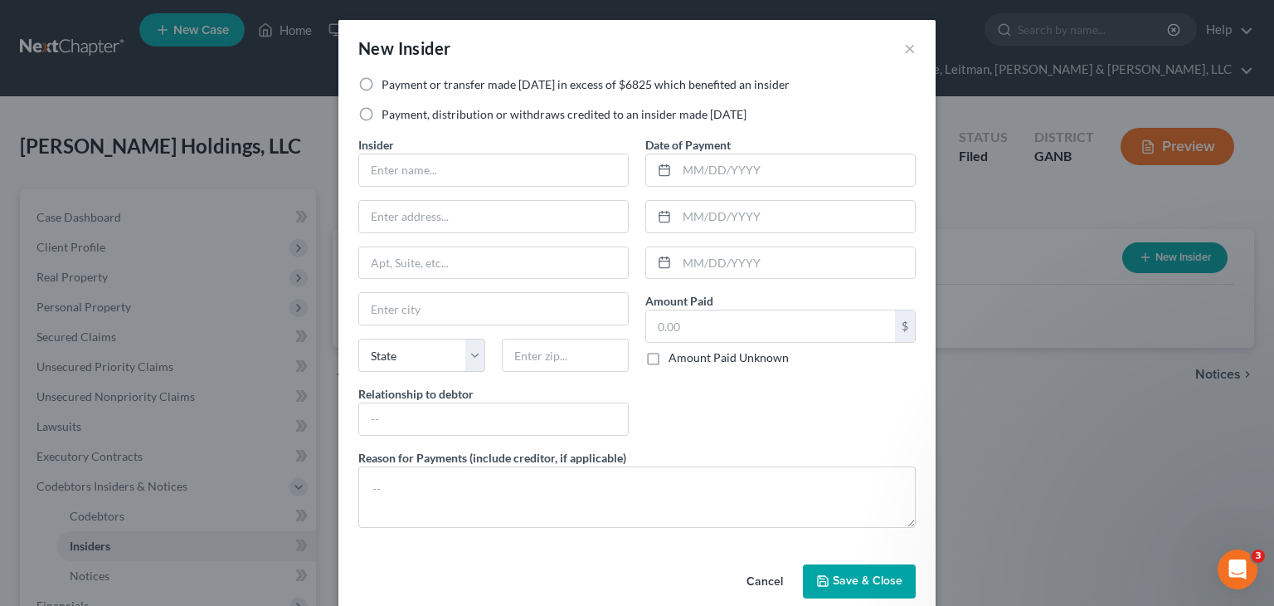
drag, startPoint x: 358, startPoint y: 114, endPoint x: 459, endPoint y: 189, distance: 125.6
click at [382, 114] on label "Payment, distribution or withdraws credited to an insider made within 1 year" at bounding box center [564, 114] width 365 height 17
click at [388, 114] on input "Payment, distribution or withdraws credited to an insider made within 1 year" at bounding box center [393, 111] width 11 height 11
click at [478, 175] on input "text" at bounding box center [493, 170] width 269 height 32
click at [528, 217] on input "text" at bounding box center [493, 217] width 269 height 32
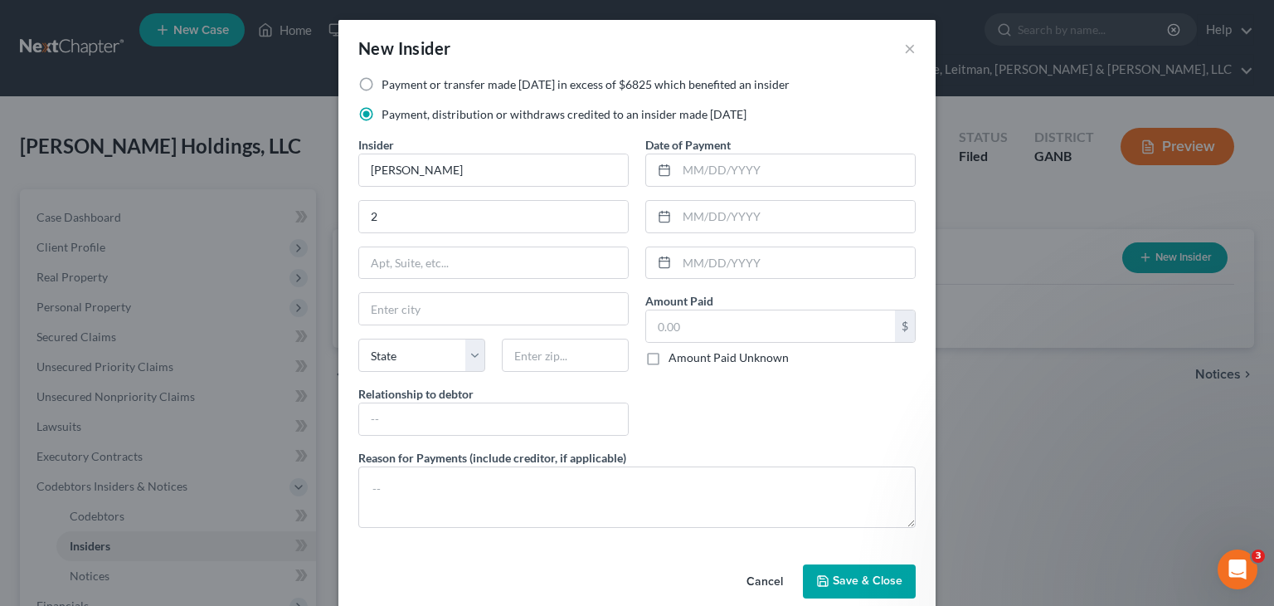
click at [1096, 36] on div "New Insider × Payment or transfer made within 1 year in excess of $6825 which b…" at bounding box center [637, 303] width 1274 height 606
click at [416, 220] on input "2" at bounding box center [493, 217] width 269 height 32
click at [561, 354] on input "text" at bounding box center [565, 354] width 127 height 33
click at [460, 419] on input "text" at bounding box center [493, 419] width 269 height 32
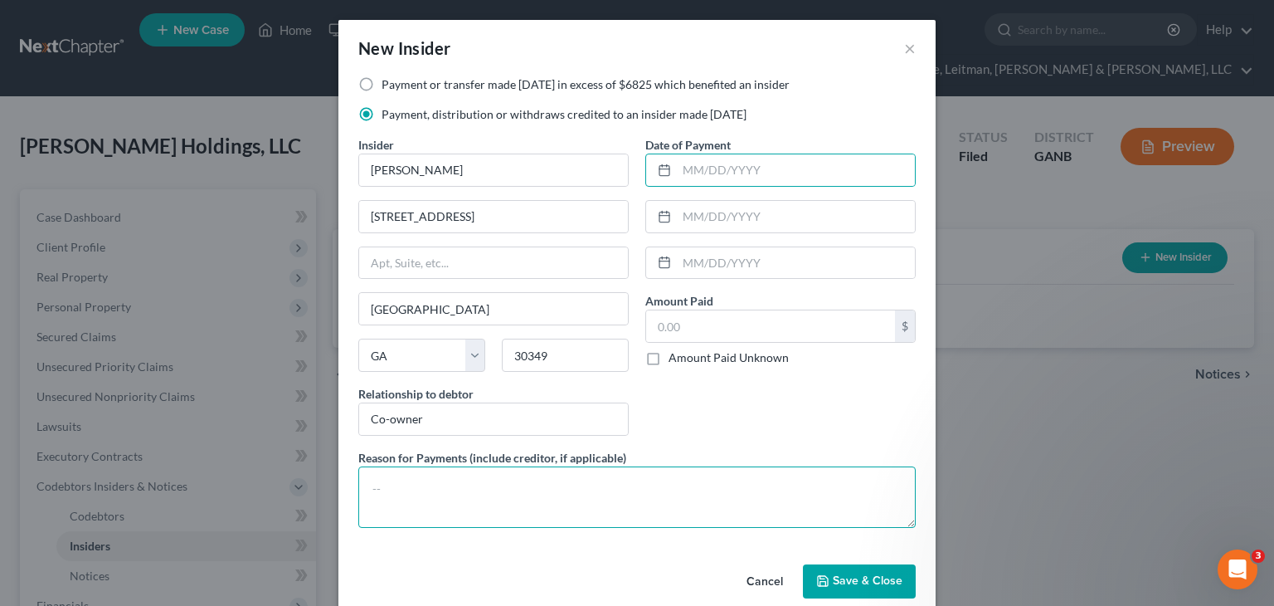
click at [441, 475] on textarea at bounding box center [636, 496] width 557 height 61
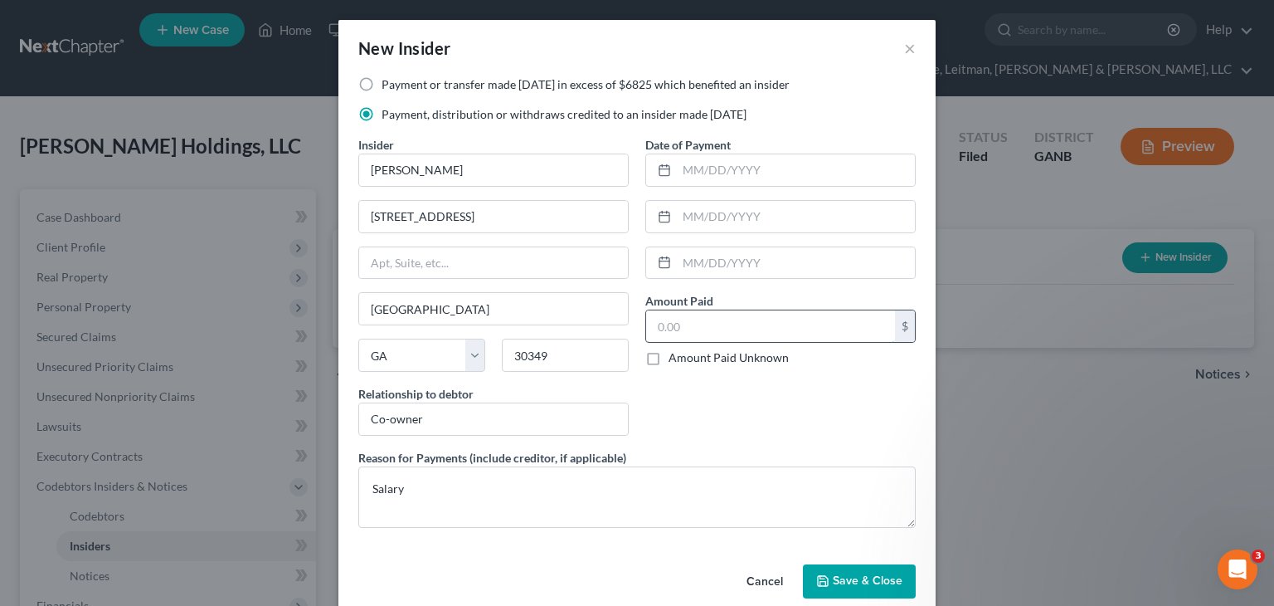
click at [698, 325] on input "text" at bounding box center [770, 326] width 249 height 32
paste input "126,388.45"
click at [868, 584] on span "Save & Close" at bounding box center [868, 581] width 70 height 14
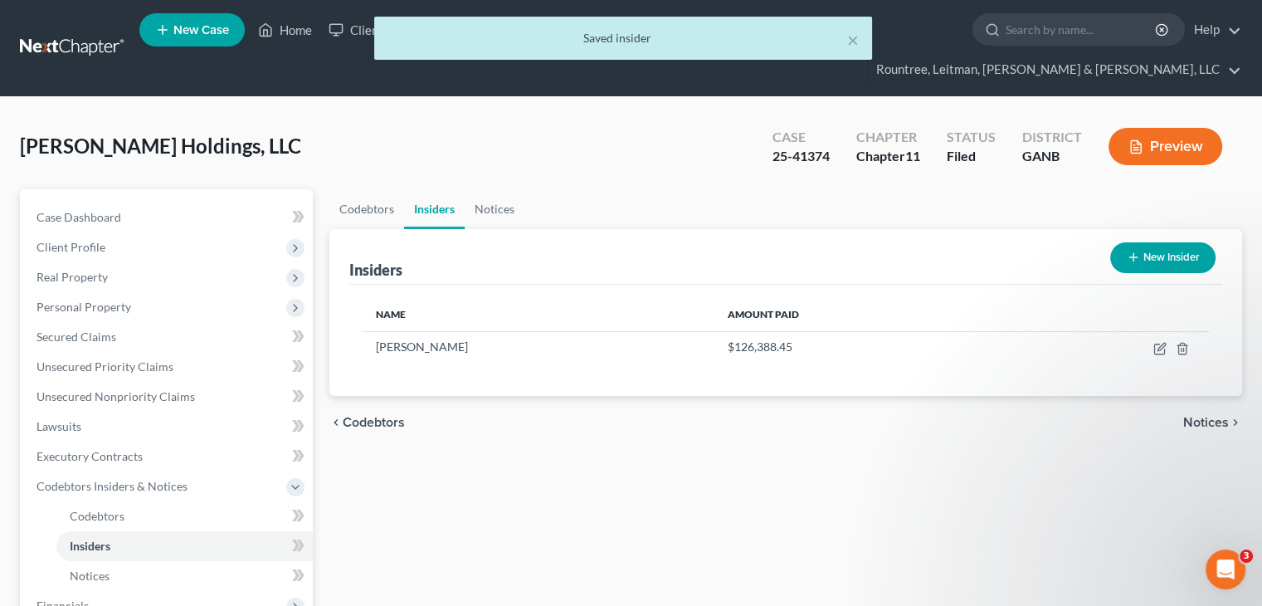
click at [1176, 242] on button "New Insider" at bounding box center [1162, 257] width 105 height 31
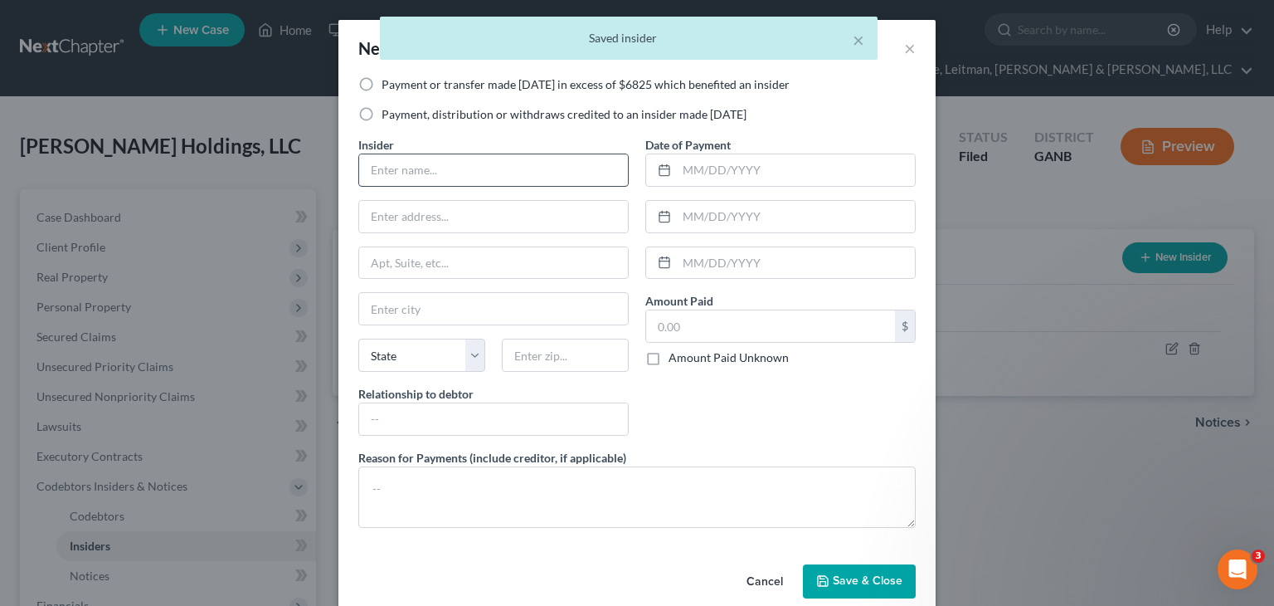
drag, startPoint x: 357, startPoint y: 113, endPoint x: 379, endPoint y: 160, distance: 52.3
click at [382, 113] on label "Payment, distribution or withdraws credited to an insider made within 1 year" at bounding box center [564, 114] width 365 height 17
click at [388, 113] on input "Payment, distribution or withdraws credited to an insider made within 1 year" at bounding box center [393, 111] width 11 height 11
drag, startPoint x: 387, startPoint y: 168, endPoint x: 431, endPoint y: 163, distance: 45.2
click at [387, 168] on input "text" at bounding box center [493, 170] width 269 height 32
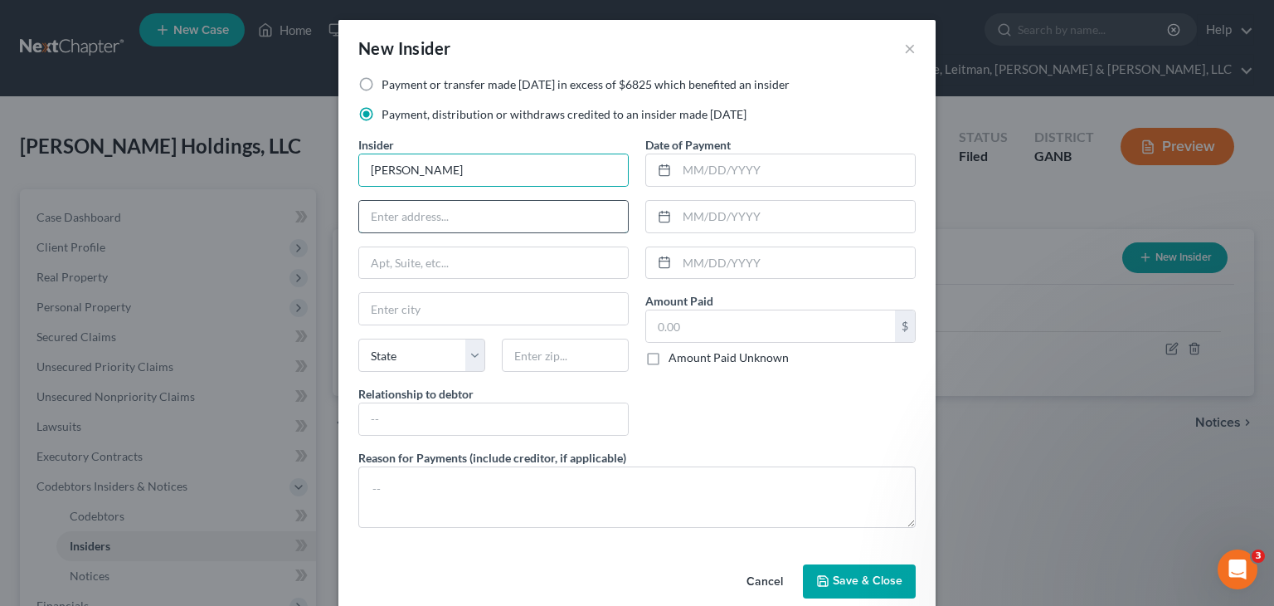
click at [410, 217] on input "text" at bounding box center [493, 217] width 269 height 32
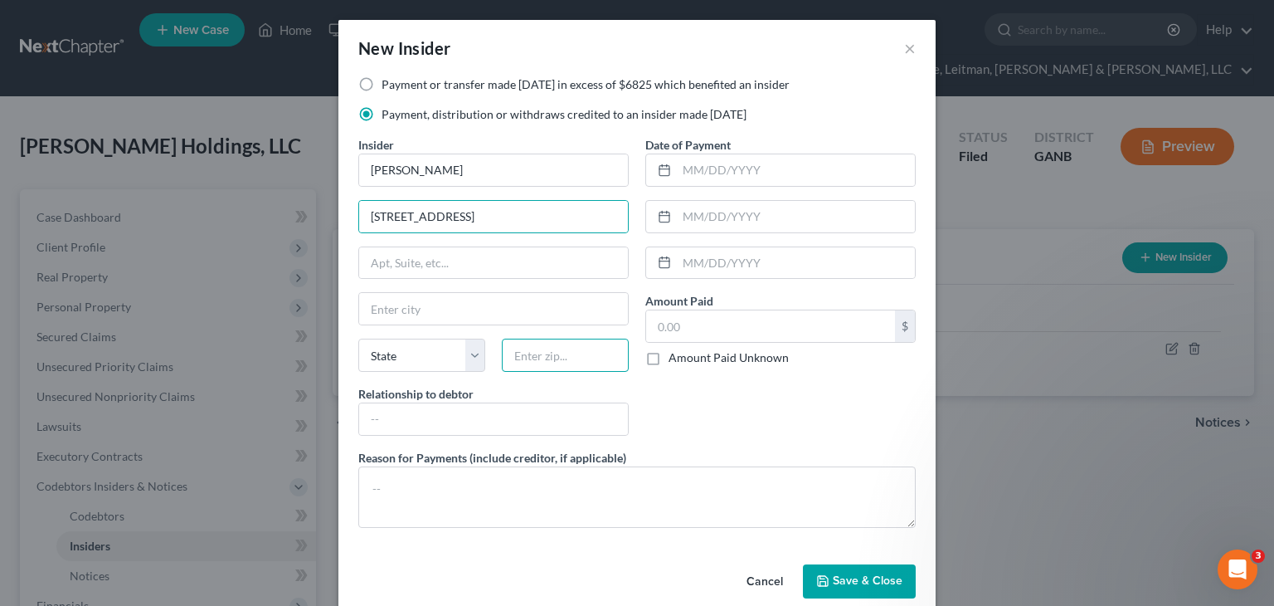
click at [545, 358] on input "text" at bounding box center [565, 354] width 127 height 33
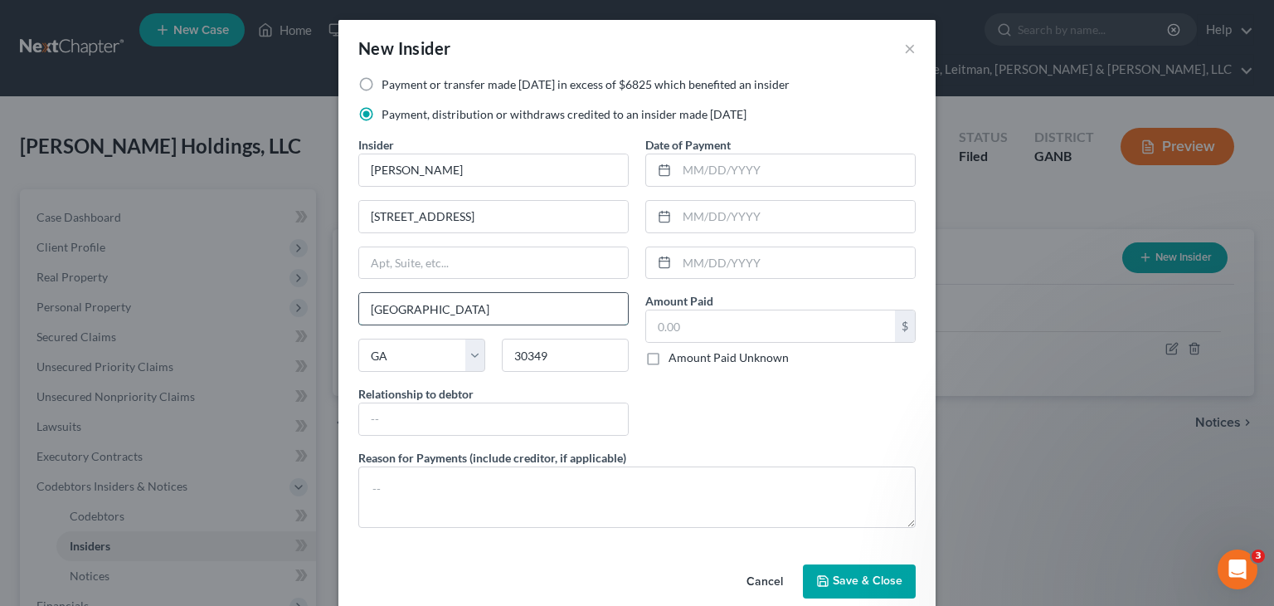
click at [500, 304] on input "Atlanta" at bounding box center [493, 309] width 269 height 32
click at [395, 416] on input "text" at bounding box center [493, 419] width 269 height 32
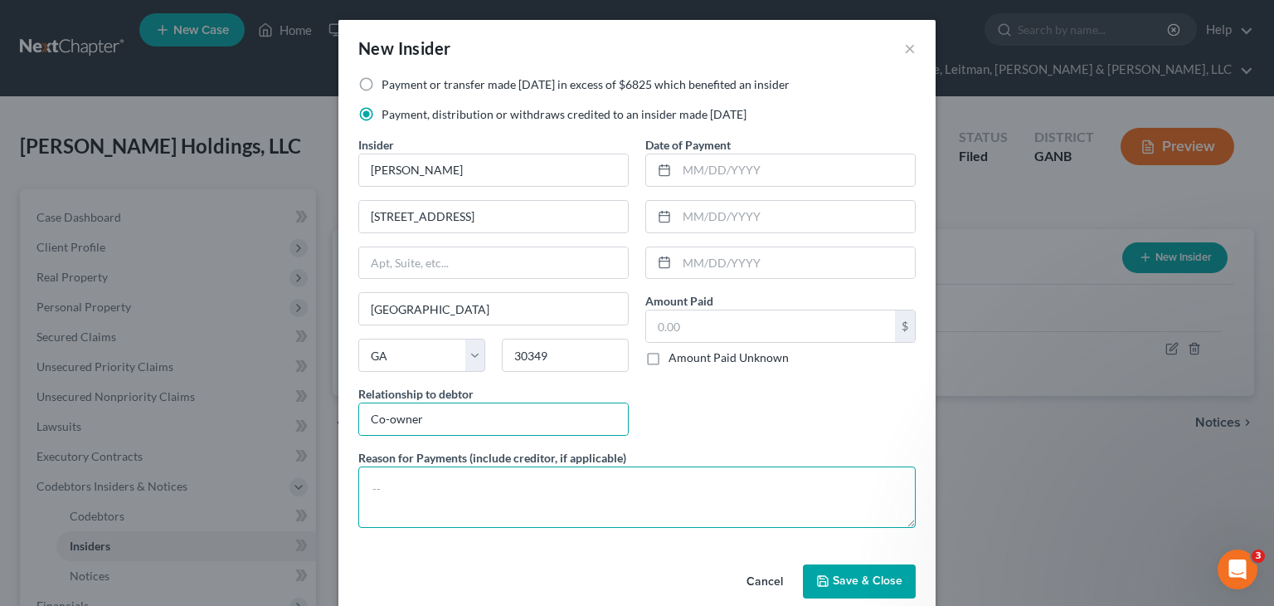
click at [443, 502] on textarea at bounding box center [636, 496] width 557 height 61
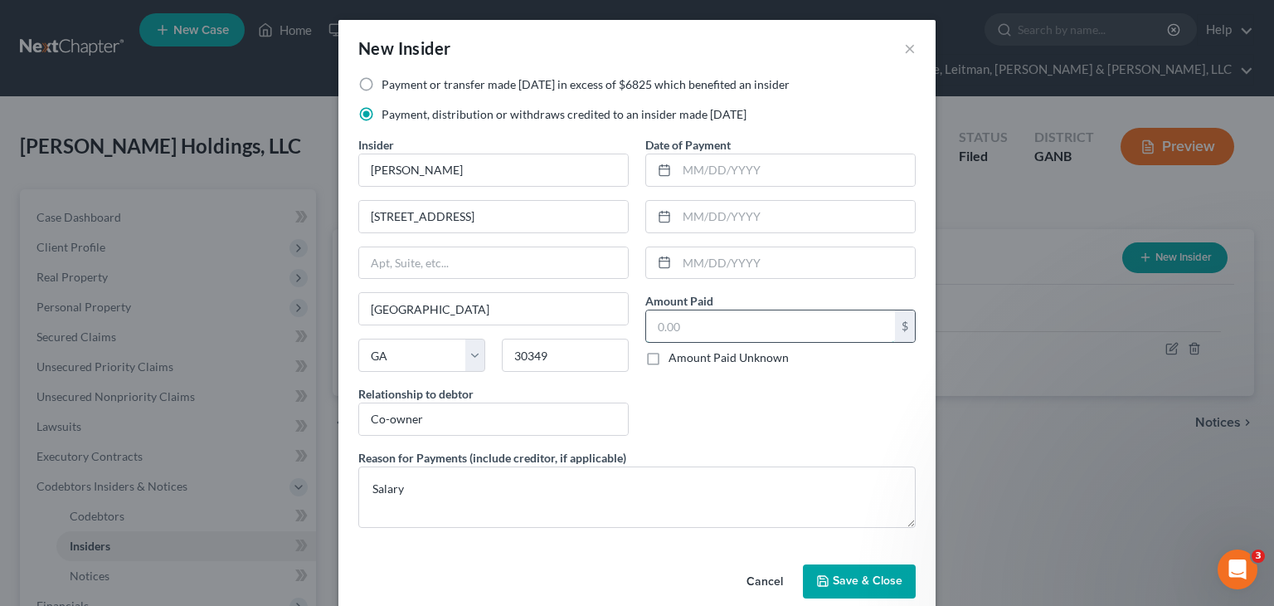
click at [711, 319] on input "text" at bounding box center [770, 326] width 249 height 32
paste input "18,304.66"
click at [674, 497] on textarea "Salary" at bounding box center [636, 496] width 557 height 61
click at [844, 588] on button "Save & Close" at bounding box center [859, 581] width 113 height 35
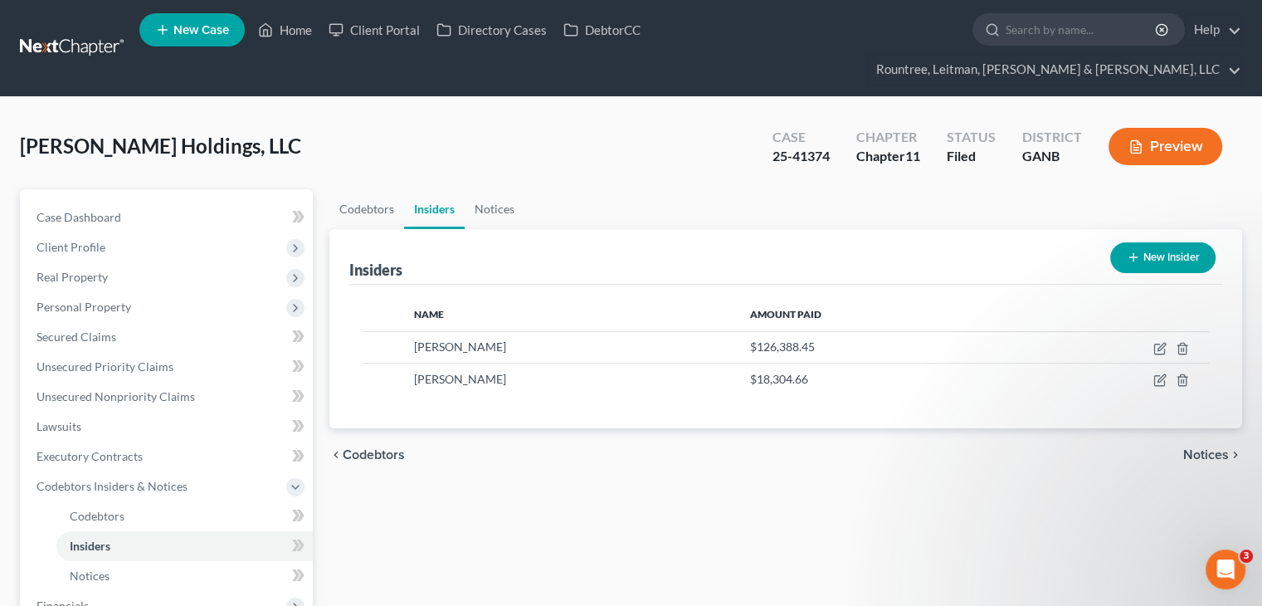
click at [1156, 242] on button "New Insider" at bounding box center [1162, 257] width 105 height 31
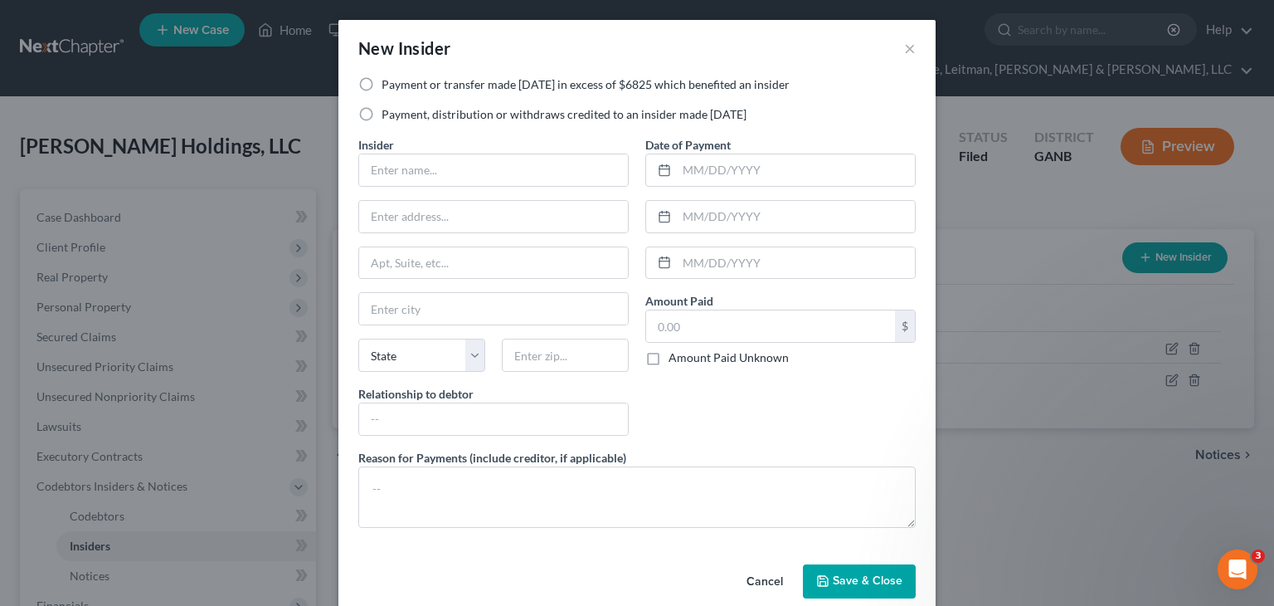
click at [382, 110] on label "Payment, distribution or withdraws credited to an insider made within 1 year" at bounding box center [564, 114] width 365 height 17
click at [388, 110] on input "Payment, distribution or withdraws credited to an insider made within 1 year" at bounding box center [393, 111] width 11 height 11
click at [462, 177] on input "text" at bounding box center [493, 170] width 269 height 32
drag, startPoint x: 461, startPoint y: 185, endPoint x: 466, endPoint y: 219, distance: 34.4
click at [466, 219] on input "text" at bounding box center [493, 217] width 269 height 32
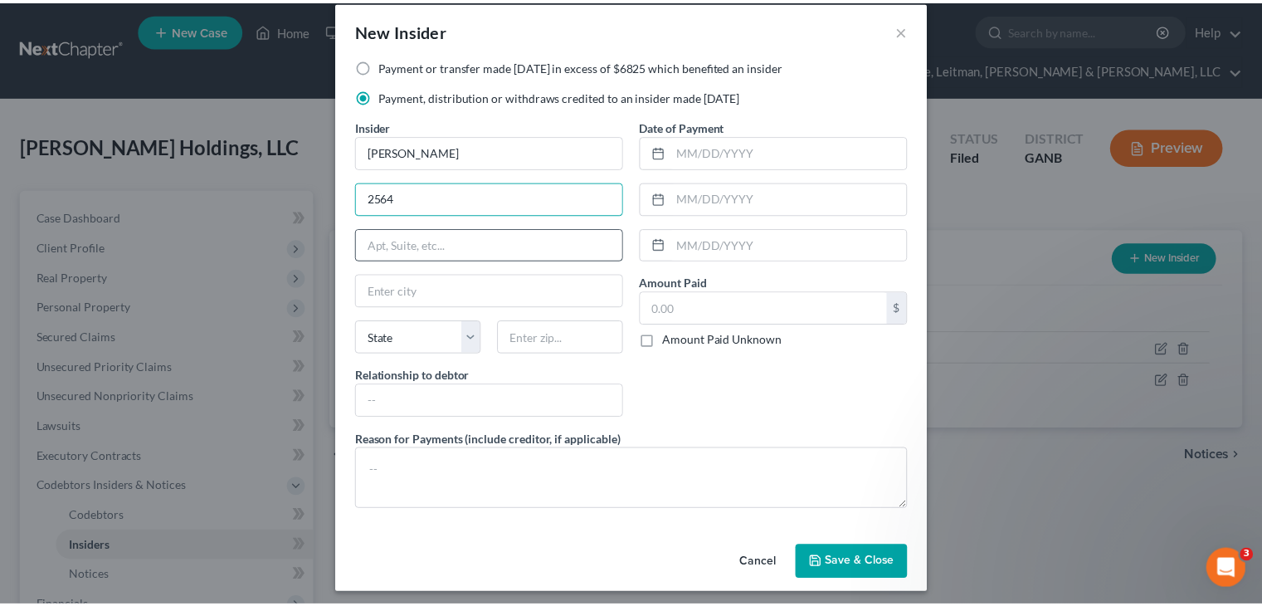
scroll to position [23, 0]
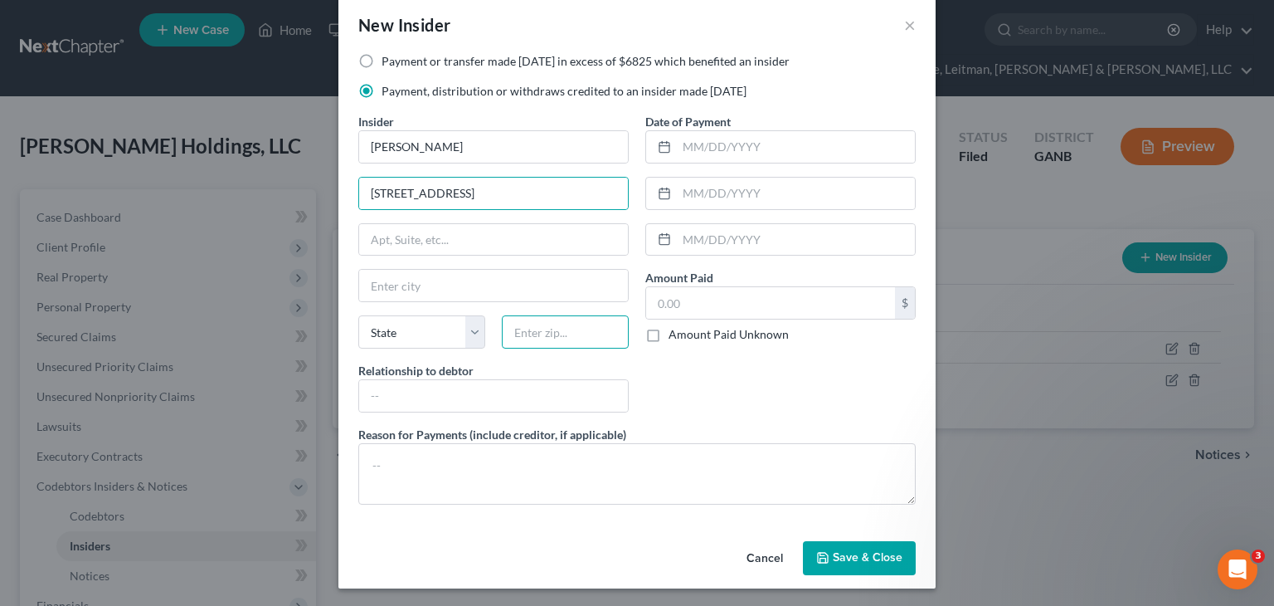
click at [538, 327] on input "text" at bounding box center [565, 331] width 127 height 33
click at [514, 402] on input "text" at bounding box center [493, 396] width 269 height 32
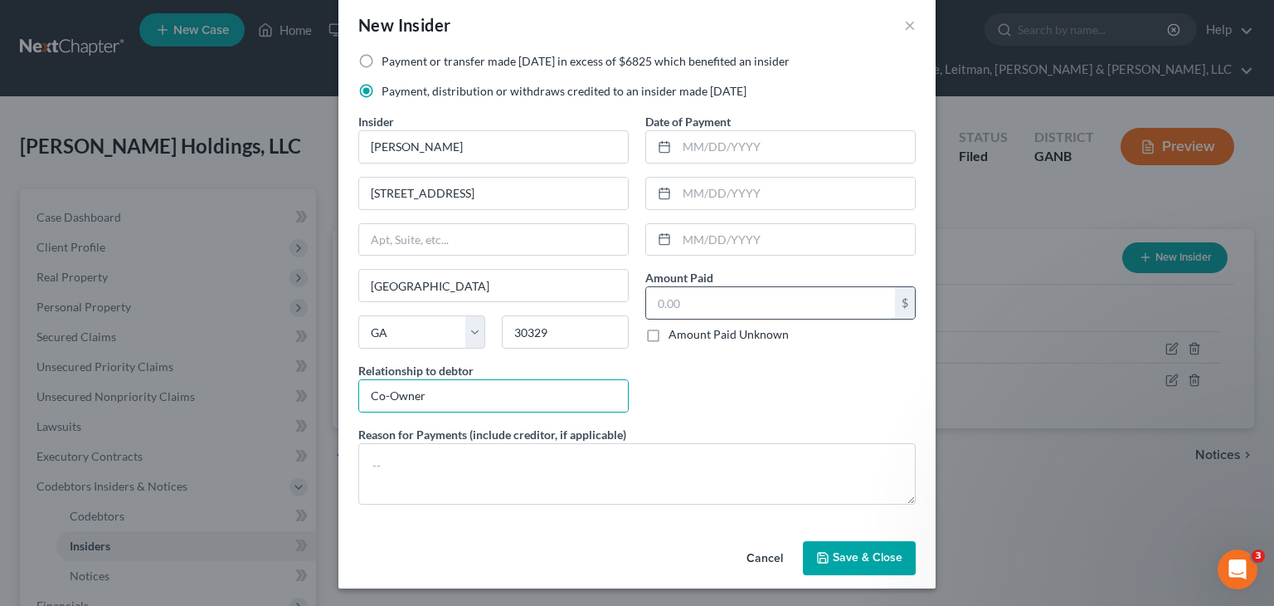
click at [681, 312] on input "text" at bounding box center [770, 303] width 249 height 32
click at [398, 458] on textarea at bounding box center [636, 473] width 557 height 61
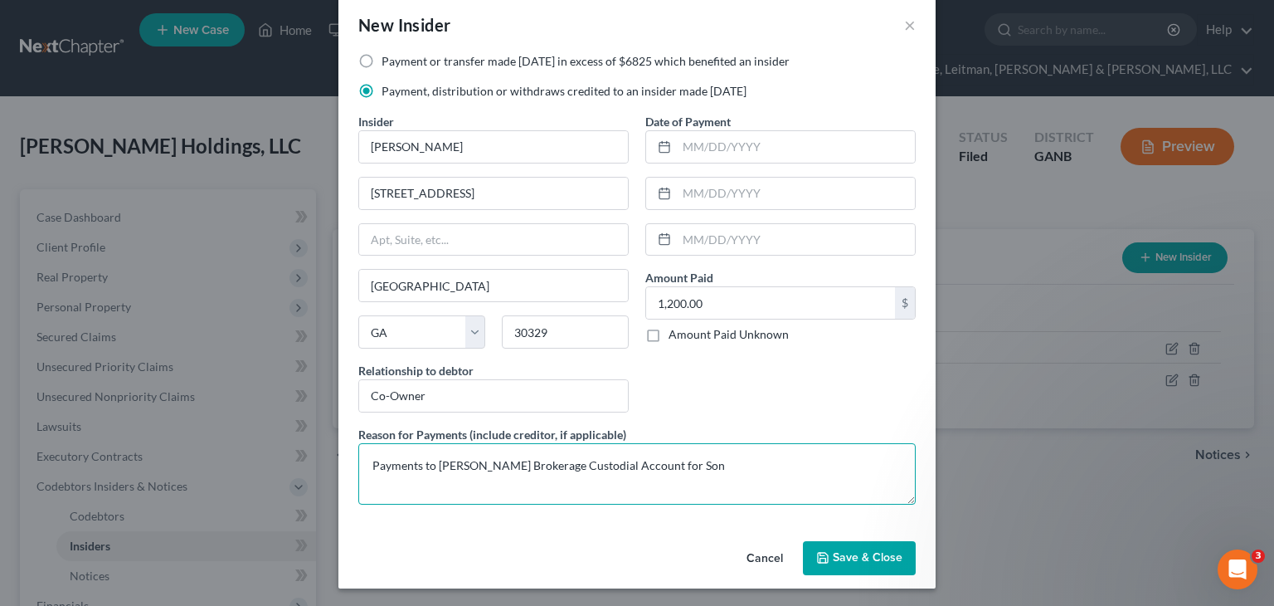
drag, startPoint x: 695, startPoint y: 466, endPoint x: 164, endPoint y: 439, distance: 531.6
click at [164, 439] on div "New Insider × Payment or transfer made within 1 year in excess of $6825 which b…" at bounding box center [637, 303] width 1274 height 606
click at [858, 558] on span "Save & Close" at bounding box center [868, 558] width 70 height 14
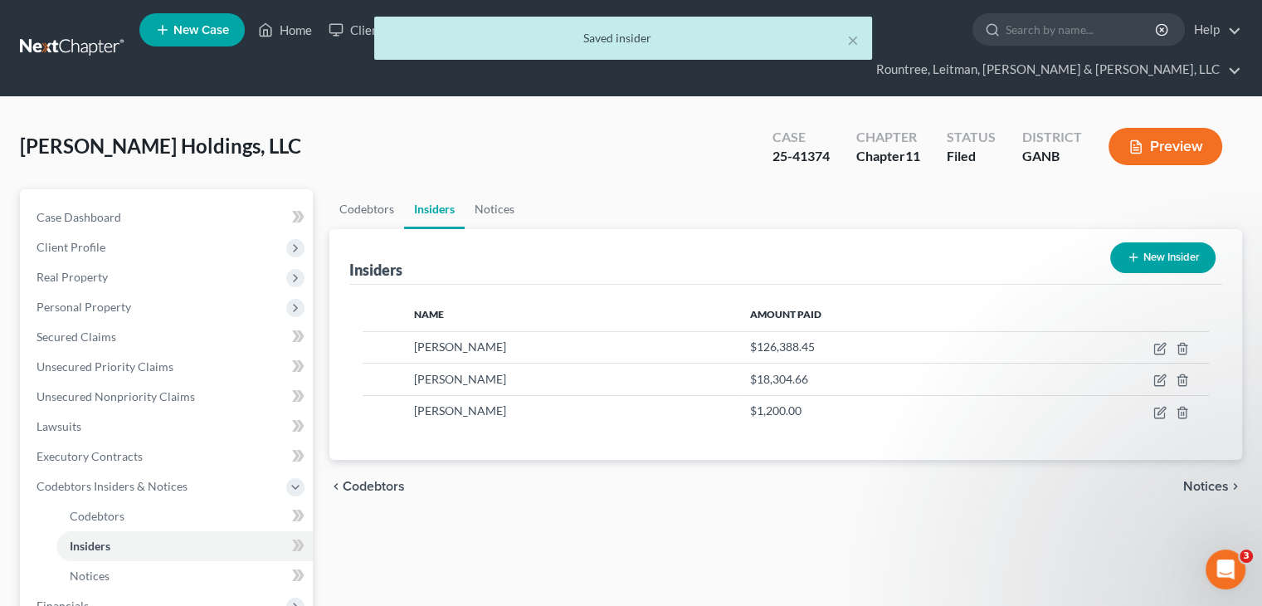
click at [1160, 242] on button "New Insider" at bounding box center [1162, 257] width 105 height 31
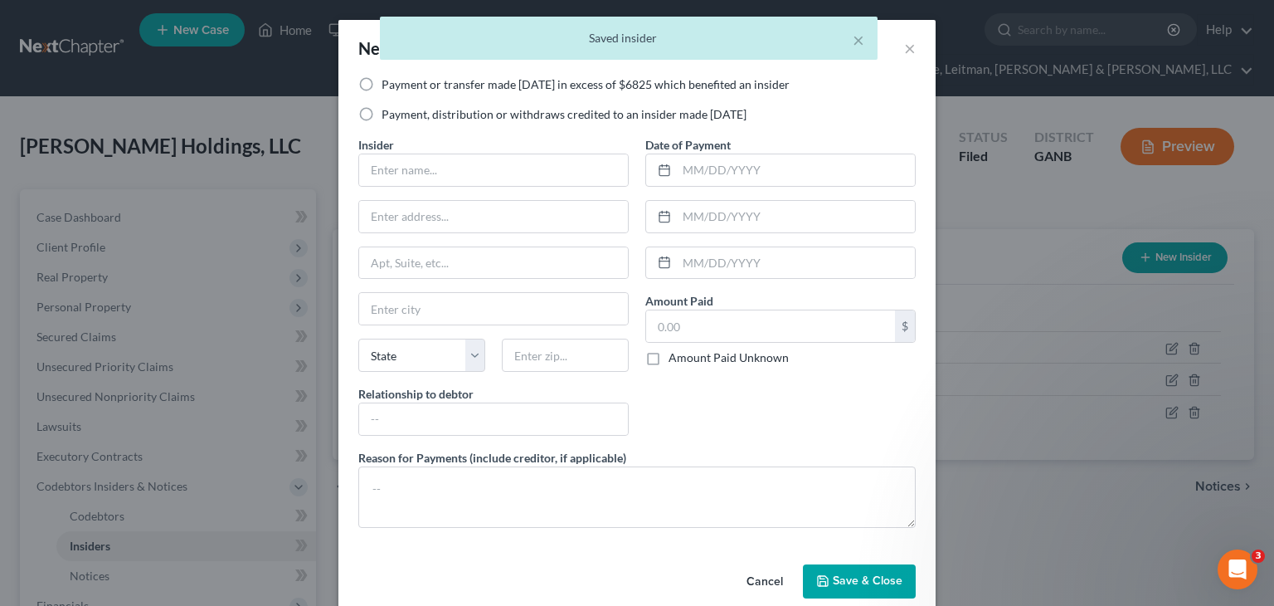
click at [382, 109] on label "Payment, distribution or withdraws credited to an insider made within 1 year" at bounding box center [564, 114] width 365 height 17
click at [388, 109] on input "Payment, distribution or withdraws credited to an insider made within 1 year" at bounding box center [393, 111] width 11 height 11
click at [405, 173] on input "text" at bounding box center [493, 170] width 269 height 32
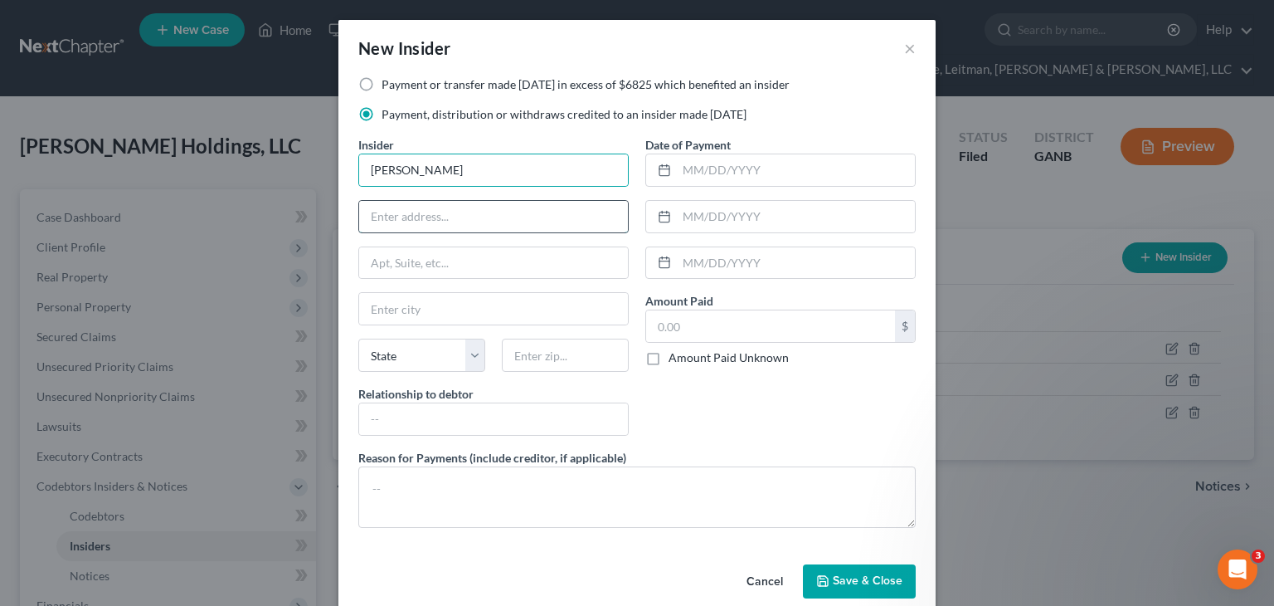
click at [470, 212] on input "text" at bounding box center [493, 217] width 269 height 32
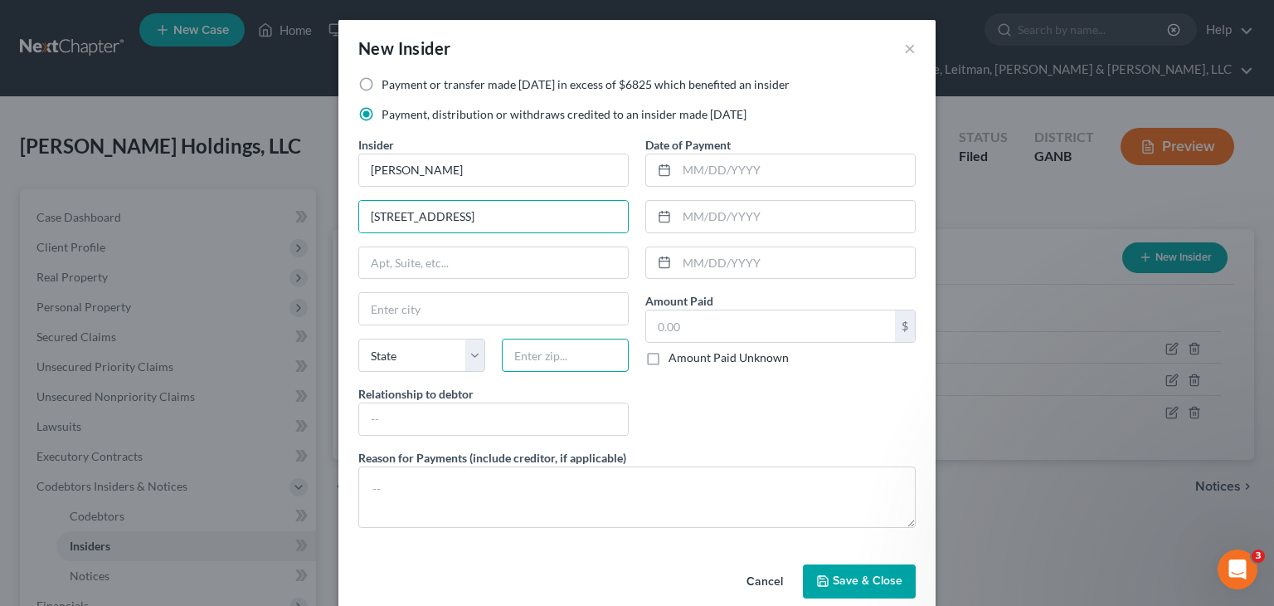
click at [547, 366] on input "text" at bounding box center [565, 354] width 127 height 33
click at [617, 361] on input "303296" at bounding box center [565, 354] width 127 height 33
click at [387, 422] on input "text" at bounding box center [493, 419] width 269 height 32
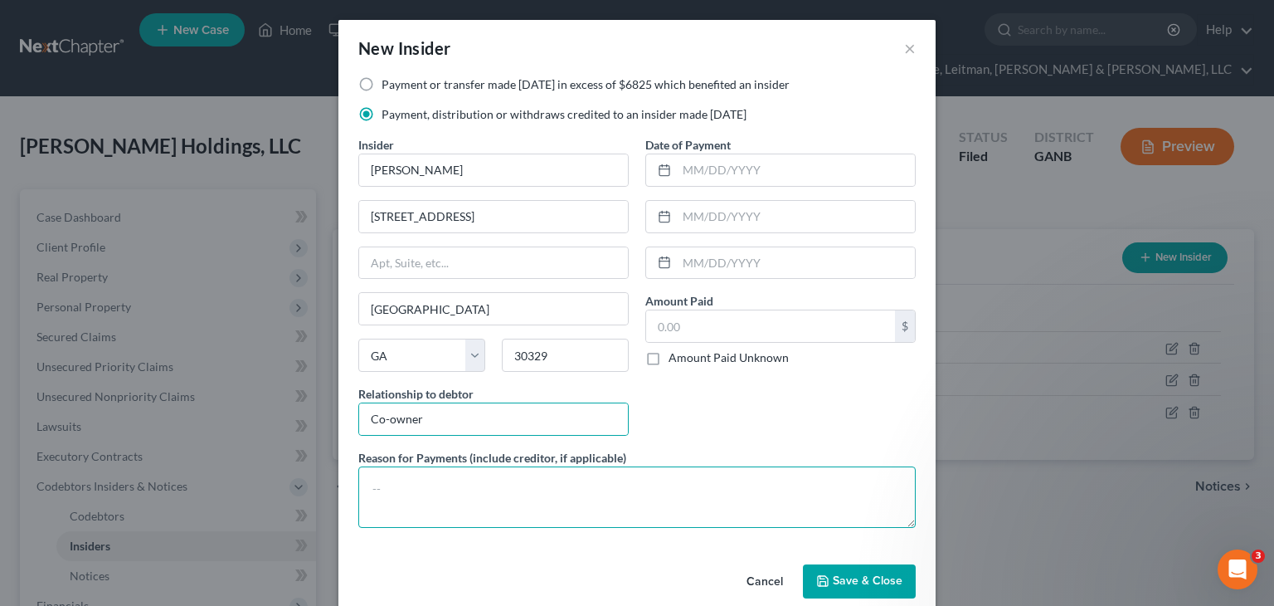
click at [461, 492] on textarea at bounding box center [636, 496] width 557 height 61
paste textarea "Payments to Schwab Brokerage Custodial Account for Son"
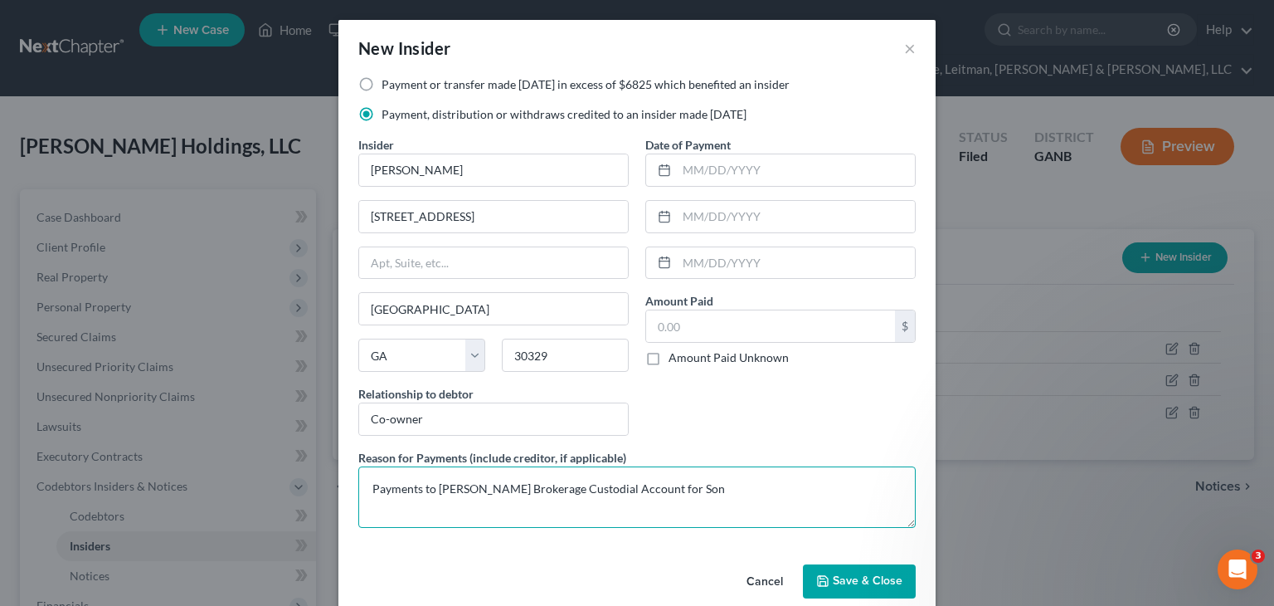
drag, startPoint x: 642, startPoint y: 489, endPoint x: 710, endPoint y: 474, distance: 69.6
click at [713, 483] on textarea "Payments to Schwab Brokerage Custodial Account for Son" at bounding box center [636, 496] width 557 height 61
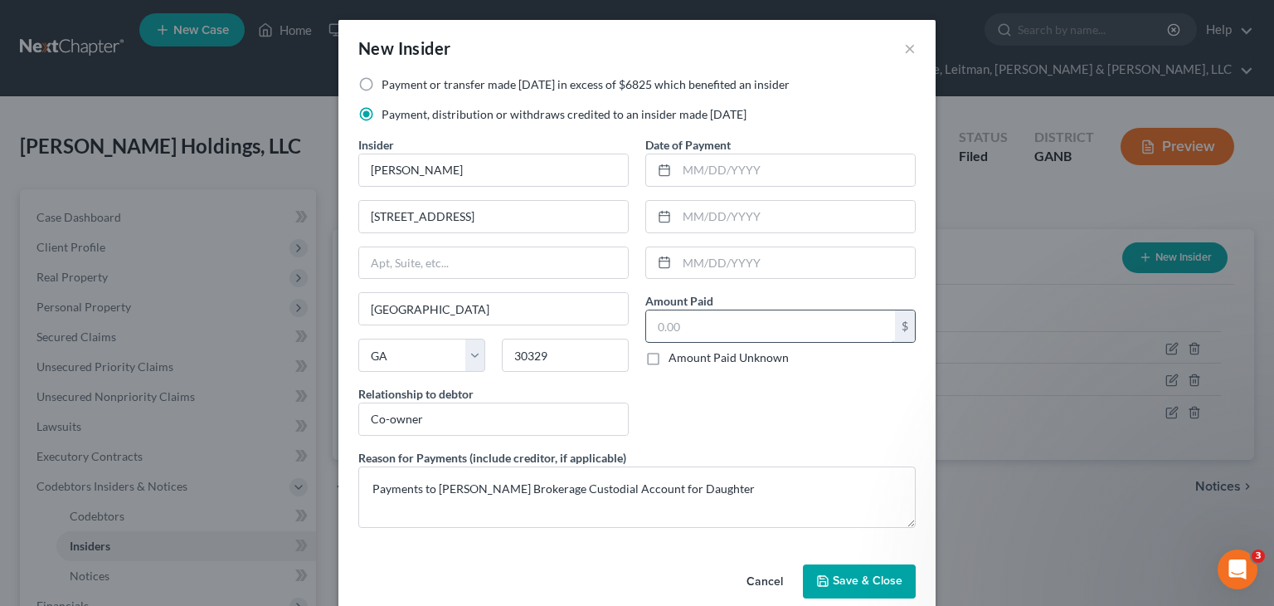
click at [717, 320] on input "text" at bounding box center [770, 326] width 249 height 32
click at [861, 569] on button "Save & Close" at bounding box center [859, 581] width 113 height 35
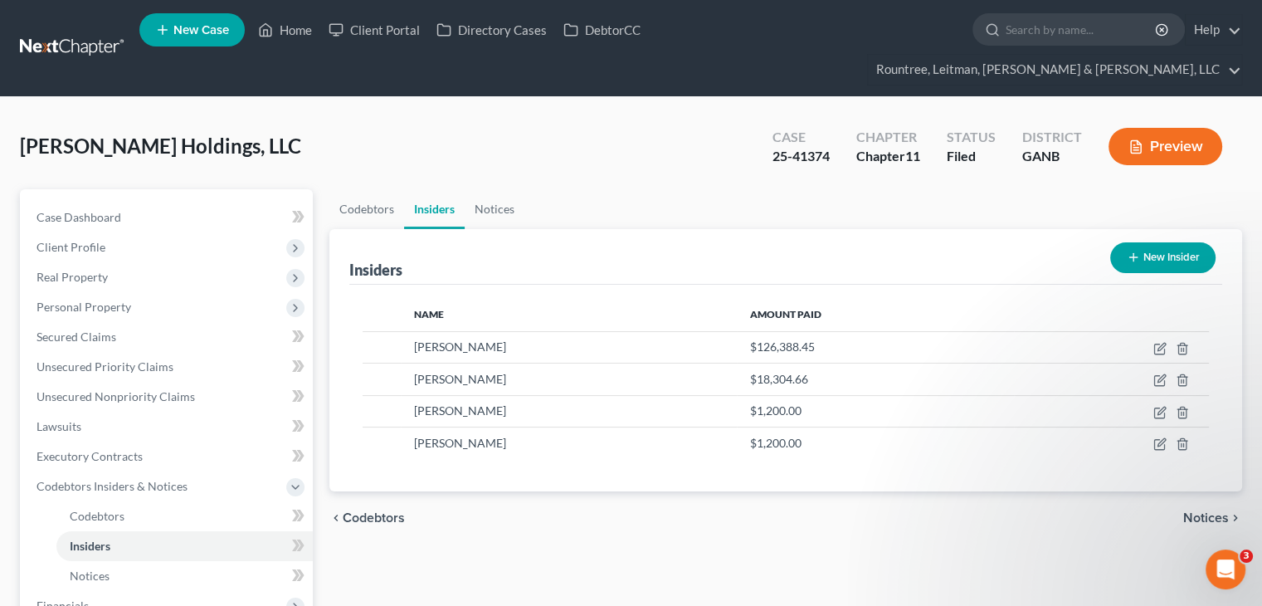
click at [1152, 242] on button "New Insider" at bounding box center [1162, 257] width 105 height 31
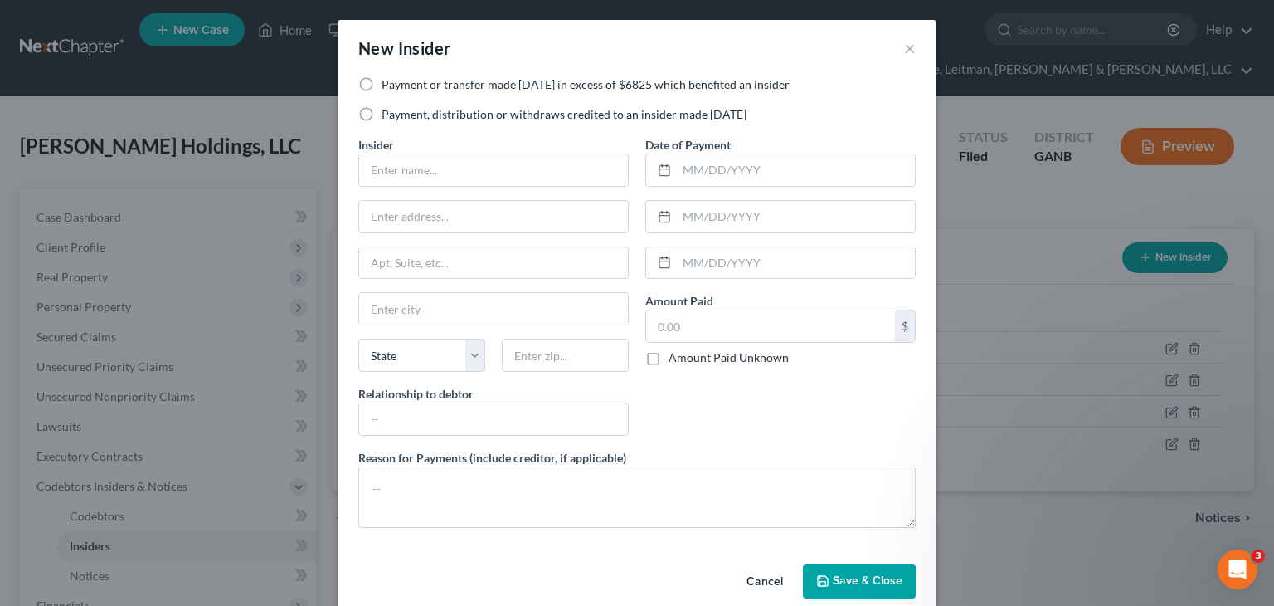
click at [382, 109] on label "Payment, distribution or withdraws credited to an insider made within 1 year" at bounding box center [564, 114] width 365 height 17
click at [388, 109] on input "Payment, distribution or withdraws credited to an insider made within 1 year" at bounding box center [393, 111] width 11 height 11
click at [397, 169] on input "text" at bounding box center [493, 170] width 269 height 32
click at [515, 212] on input "text" at bounding box center [493, 217] width 269 height 32
click at [545, 353] on input "text" at bounding box center [565, 354] width 127 height 33
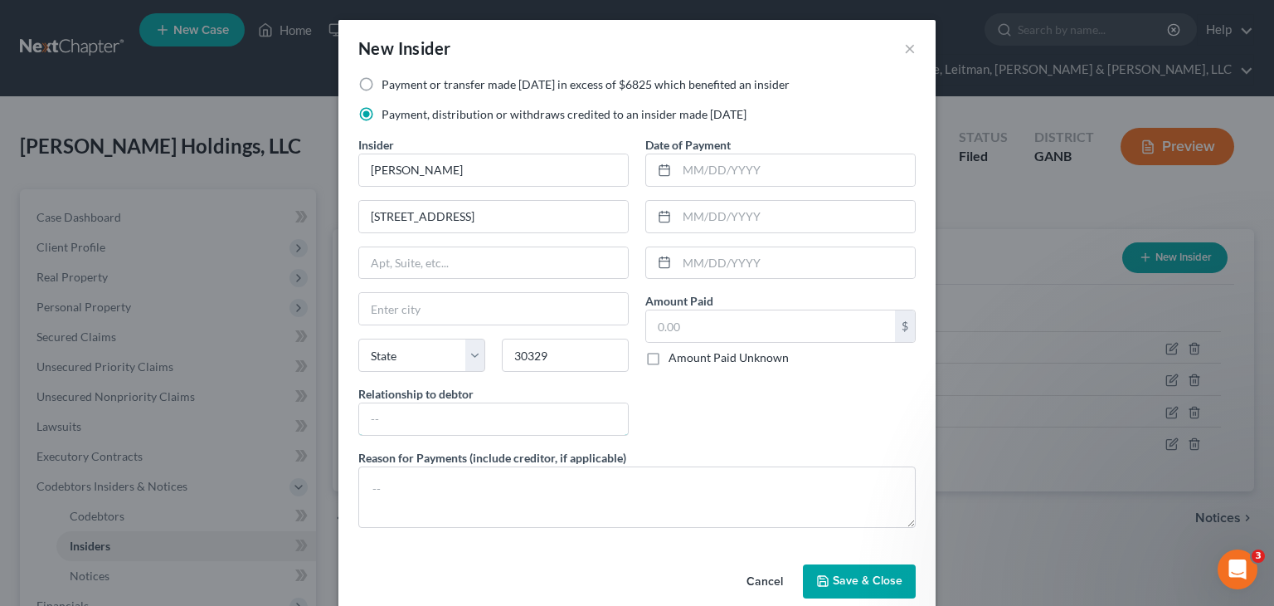
drag, startPoint x: 421, startPoint y: 422, endPoint x: 421, endPoint y: 380, distance: 42.3
click at [421, 421] on input "text" at bounding box center [493, 419] width 269 height 32
click at [695, 323] on input "text" at bounding box center [770, 326] width 249 height 32
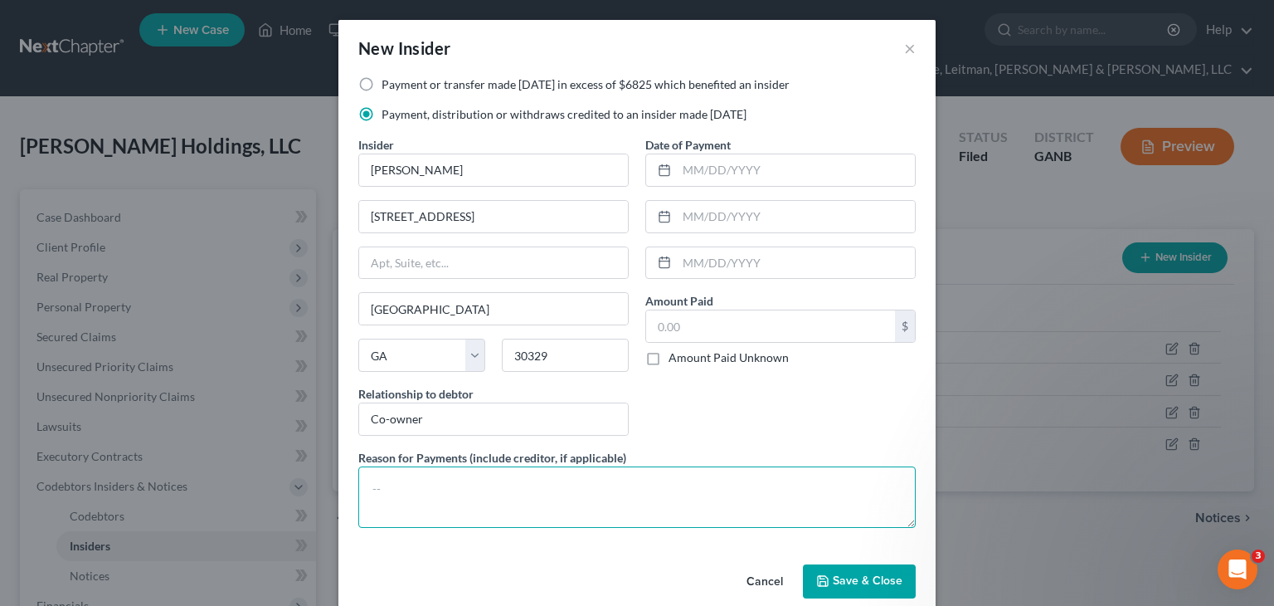
click at [496, 477] on textarea at bounding box center [636, 496] width 557 height 61
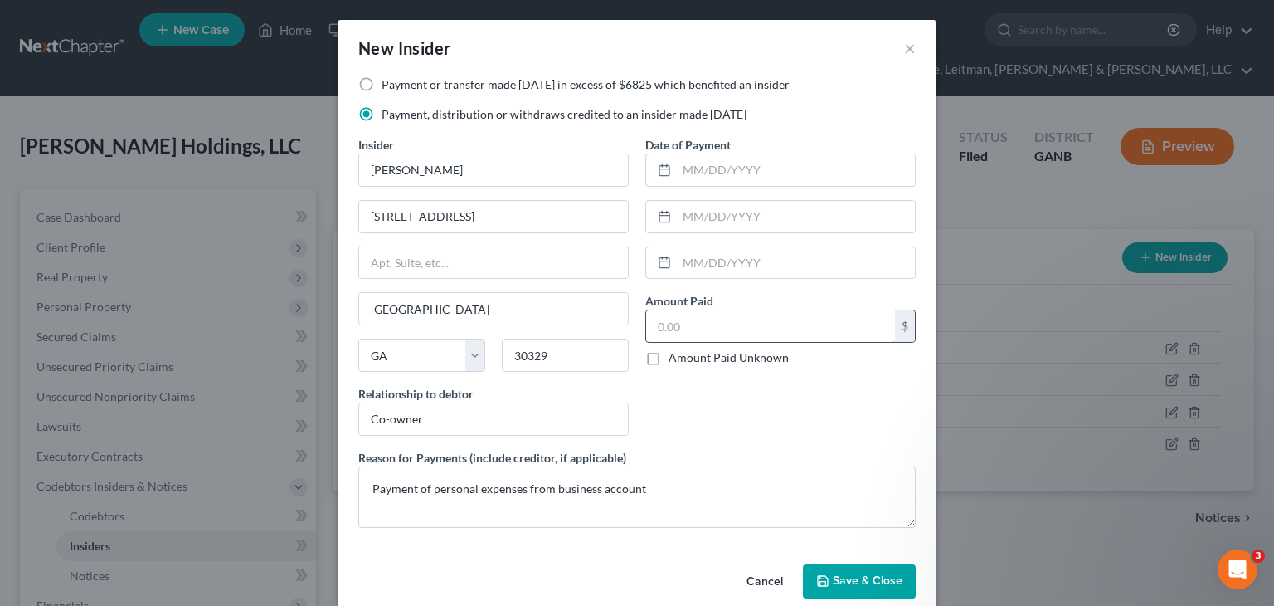
click at [705, 326] on input "text" at bounding box center [770, 326] width 249 height 32
click at [854, 580] on span "Save & Close" at bounding box center [868, 581] width 70 height 14
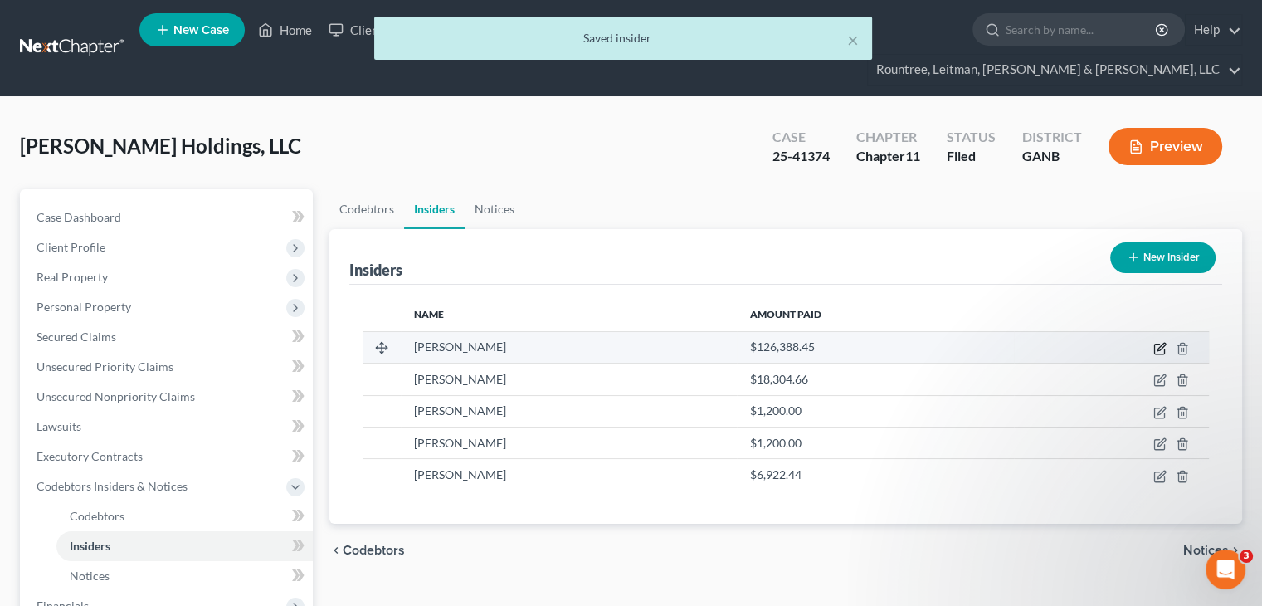
click at [1158, 343] on icon "button" at bounding box center [1160, 346] width 7 height 7
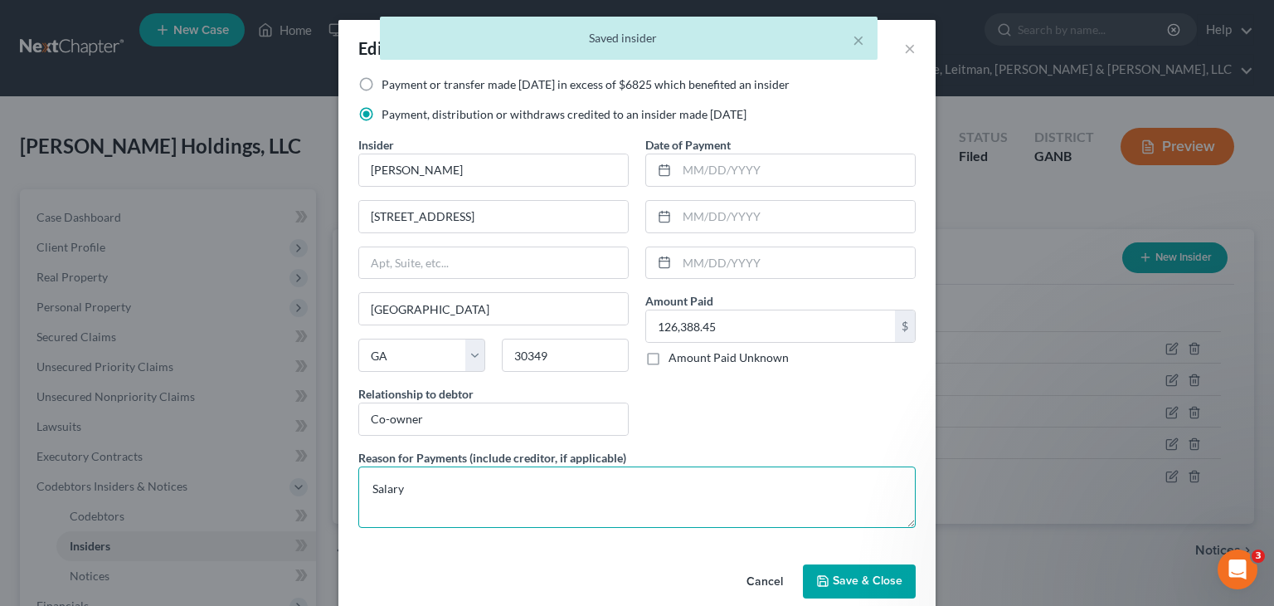
click at [494, 478] on textarea "Salary" at bounding box center [636, 496] width 557 height 61
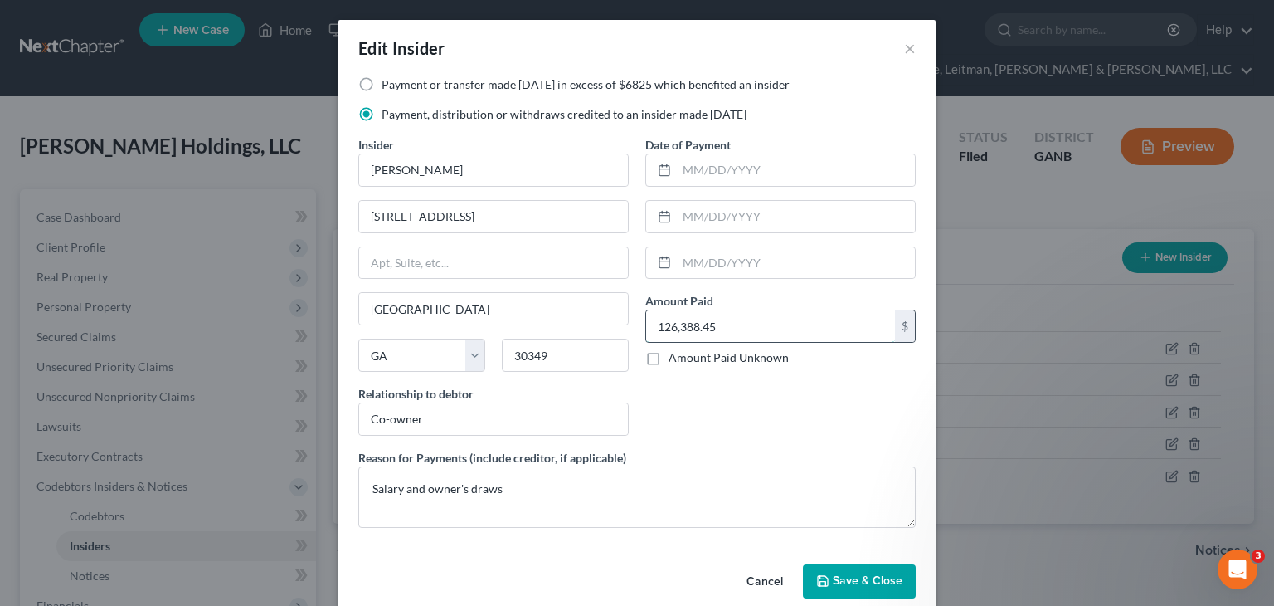
click at [788, 328] on input "126,388.45" at bounding box center [770, 326] width 249 height 32
drag, startPoint x: 788, startPoint y: 328, endPoint x: 281, endPoint y: 339, distance: 507.0
click at [276, 340] on div "Edit Insider × Payment or transfer made within 1 year in excess of $6825 which …" at bounding box center [637, 303] width 1274 height 606
click at [848, 575] on span "Save & Close" at bounding box center [868, 581] width 70 height 14
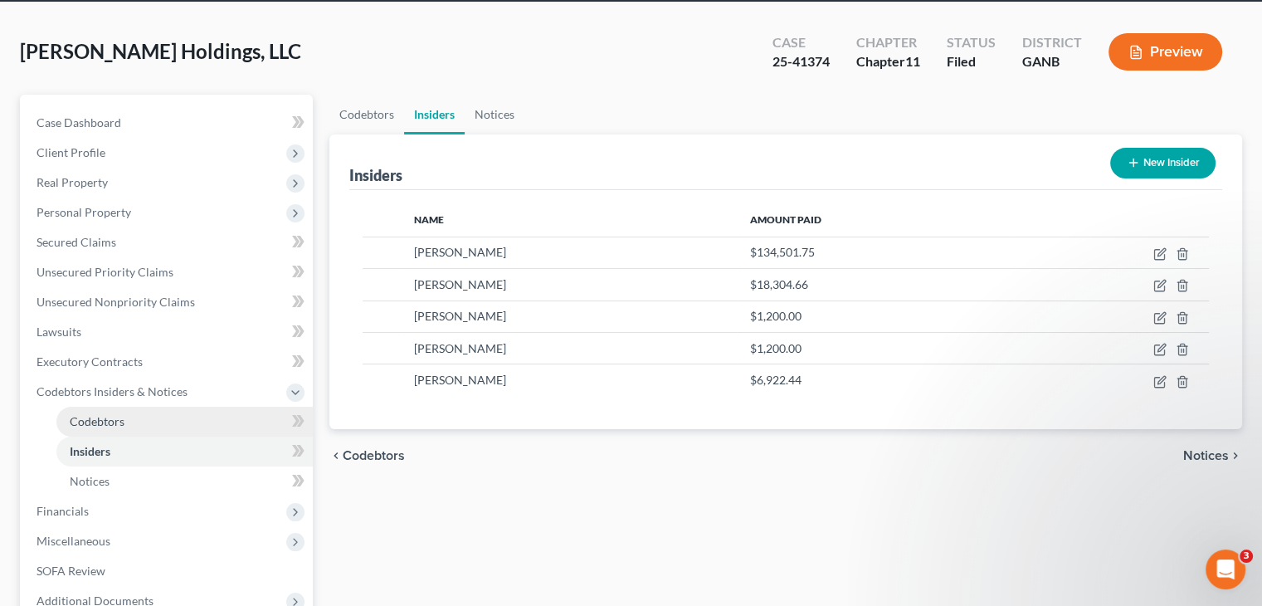
scroll to position [246, 0]
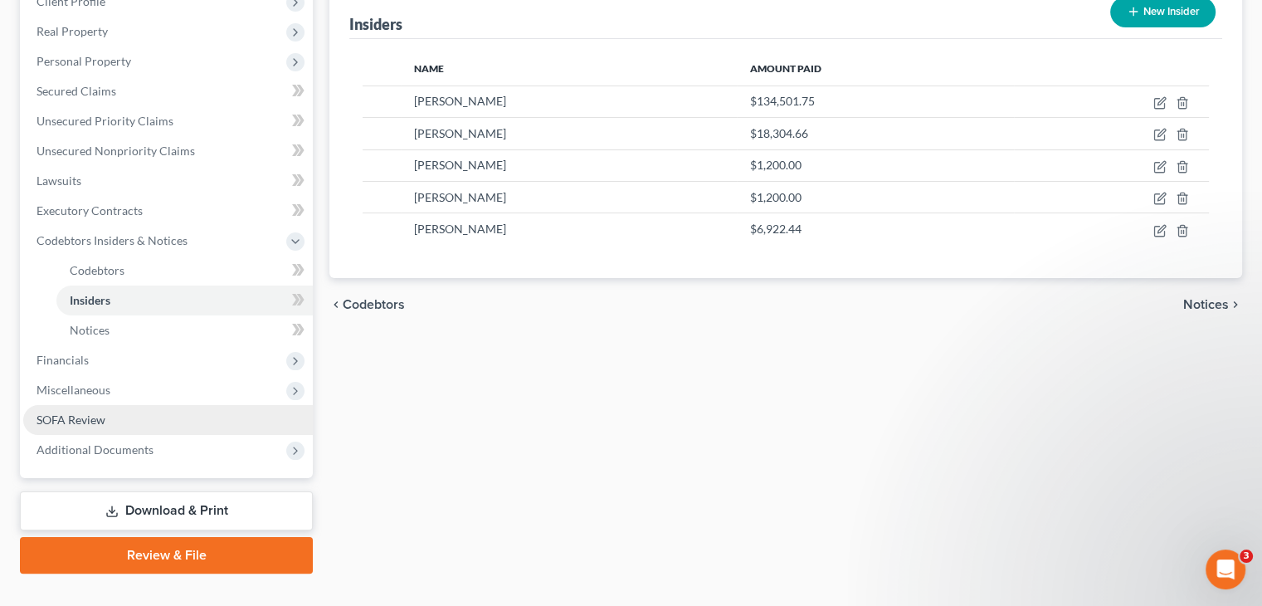
click at [85, 412] on span "SOFA Review" at bounding box center [70, 419] width 69 height 14
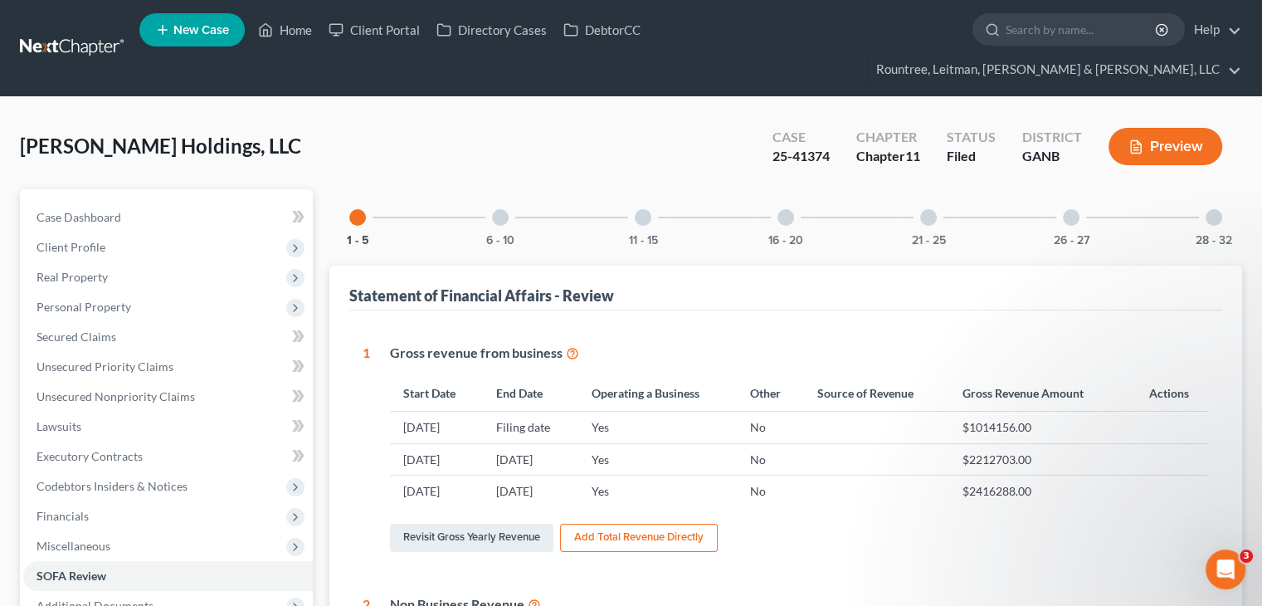
click at [503, 209] on div at bounding box center [500, 217] width 17 height 17
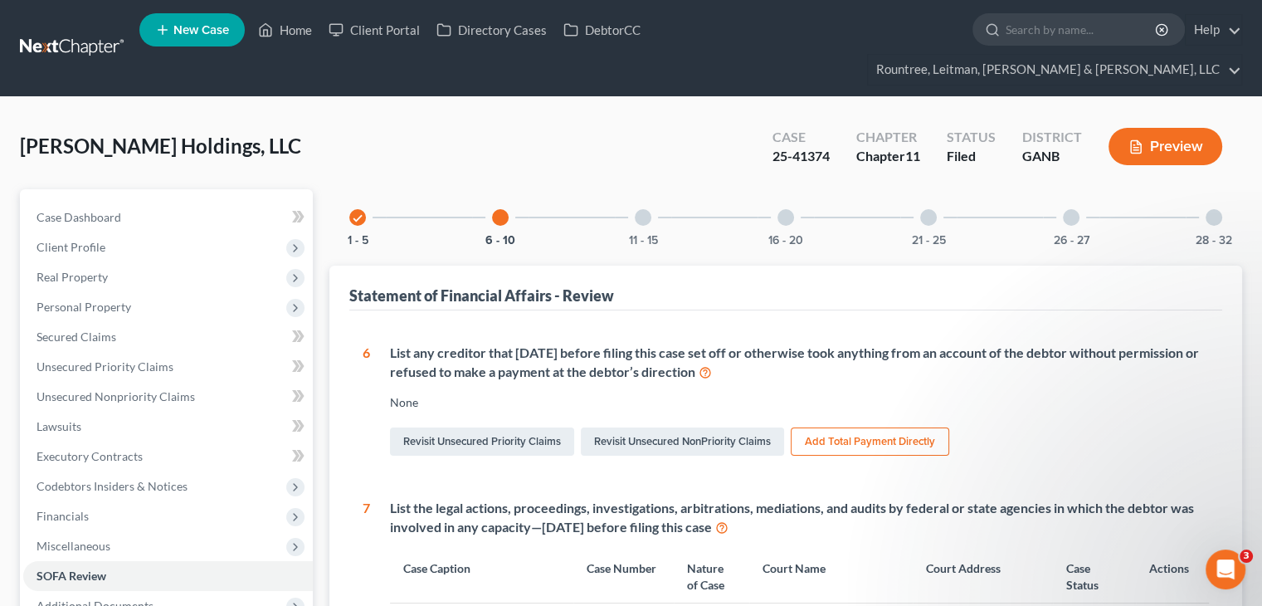
click at [1214, 209] on div at bounding box center [1213, 217] width 17 height 17
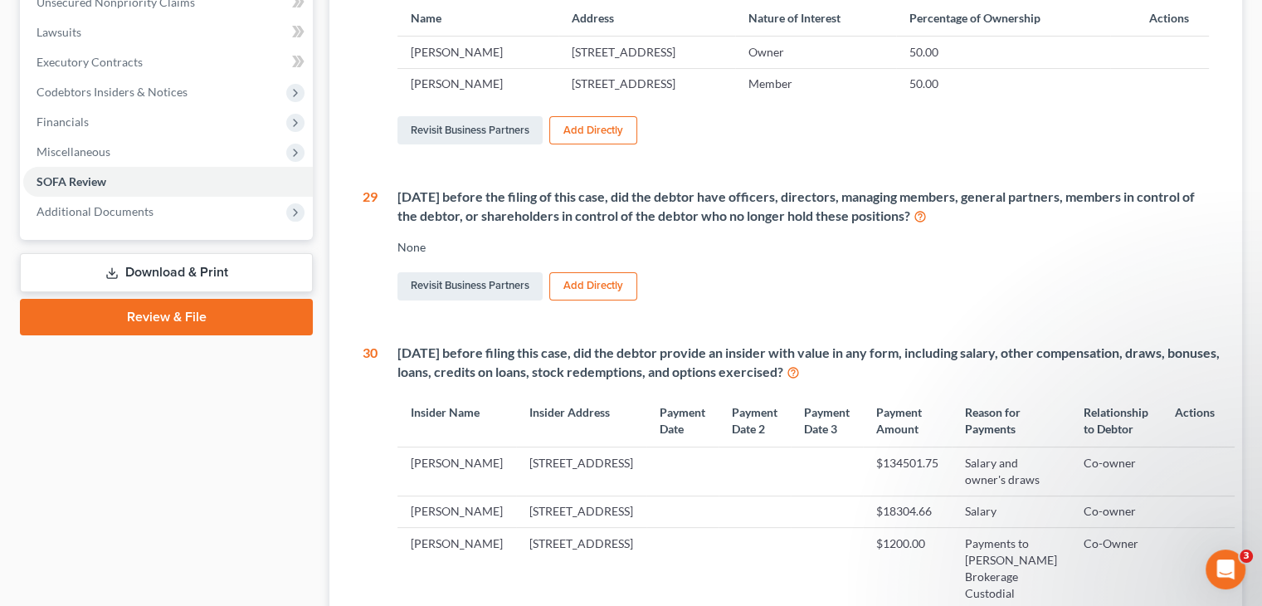
scroll to position [415, 0]
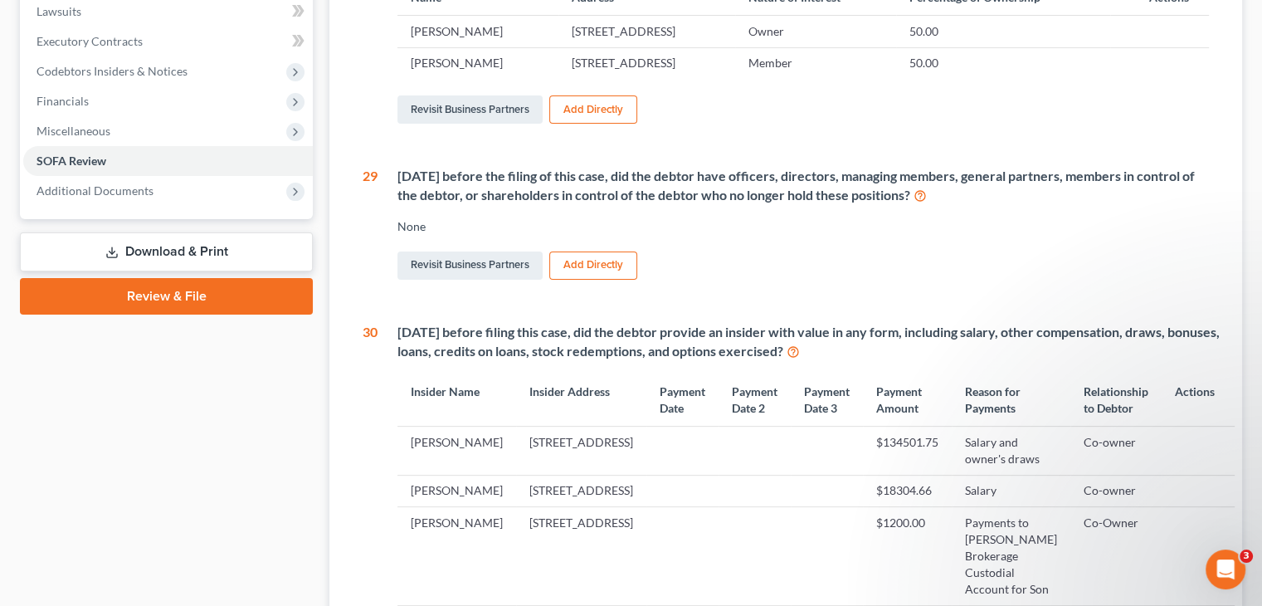
click at [800, 343] on icon at bounding box center [792, 351] width 13 height 16
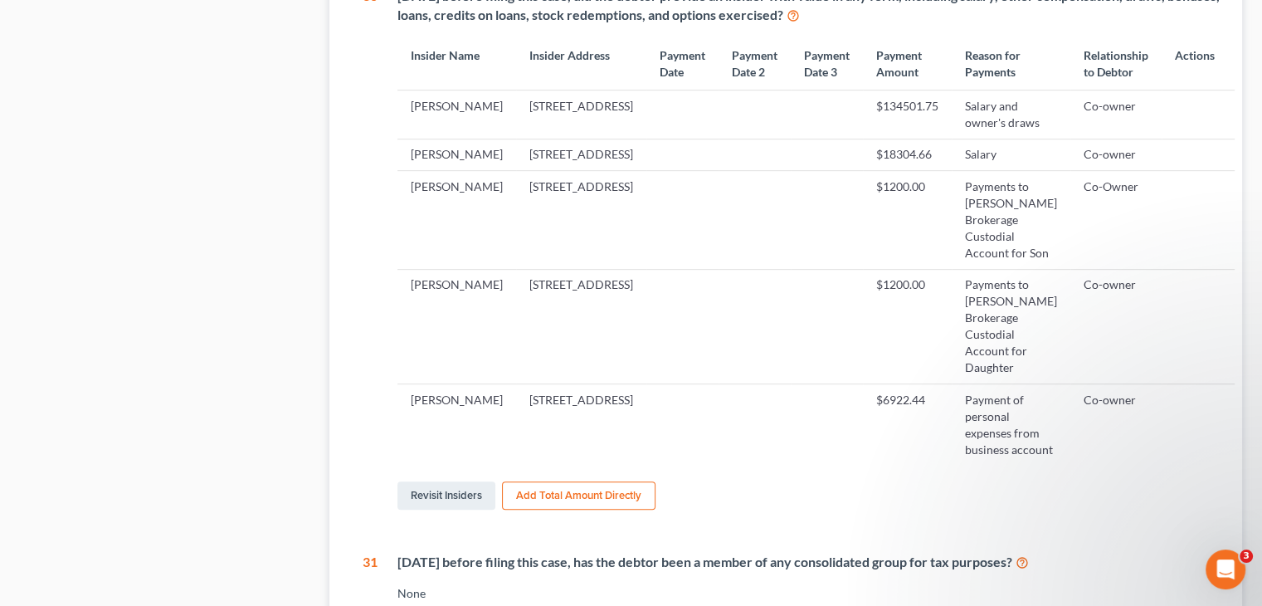
scroll to position [912, 0]
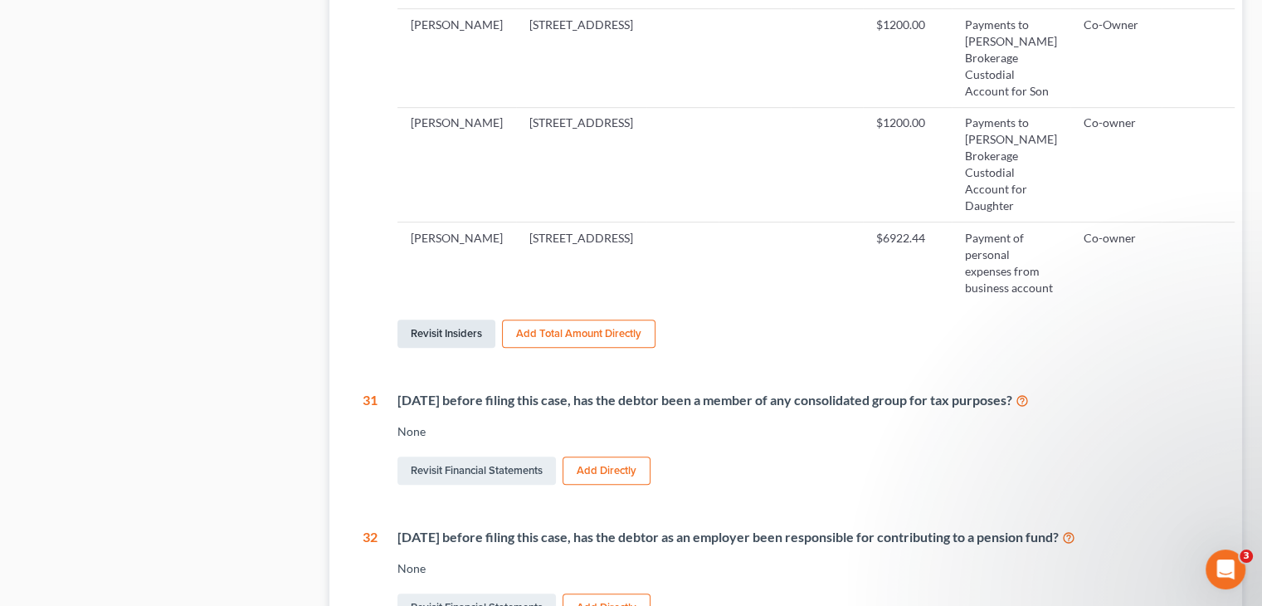
click at [456, 333] on link "Revisit Insiders" at bounding box center [446, 333] width 98 height 28
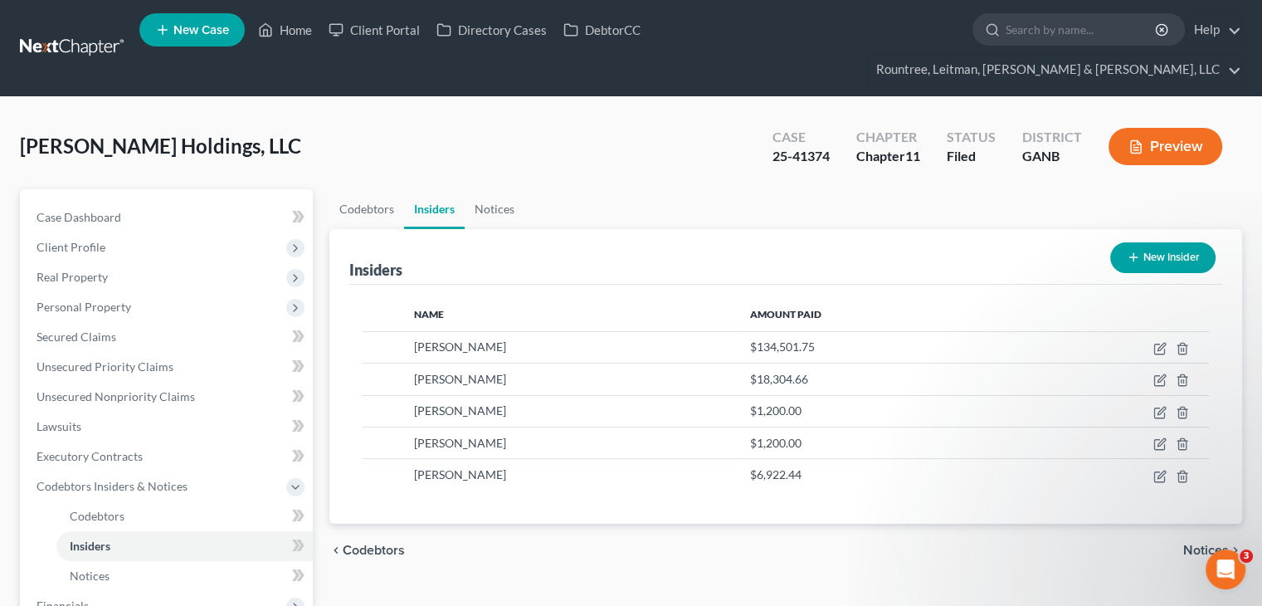
click at [1150, 242] on button "New Insider" at bounding box center [1162, 257] width 105 height 31
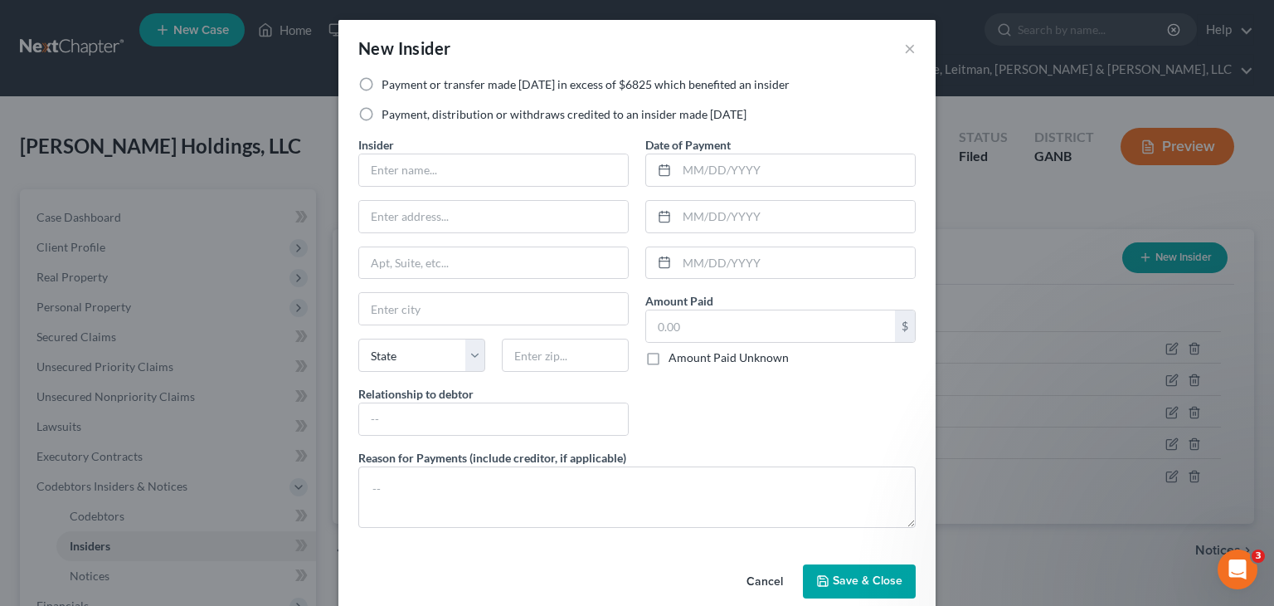
click at [382, 111] on label "Payment, distribution or withdraws credited to an insider made within 1 year" at bounding box center [564, 114] width 365 height 17
click at [388, 111] on input "Payment, distribution or withdraws credited to an insider made within 1 year" at bounding box center [393, 111] width 11 height 11
click at [416, 181] on input "text" at bounding box center [493, 170] width 269 height 32
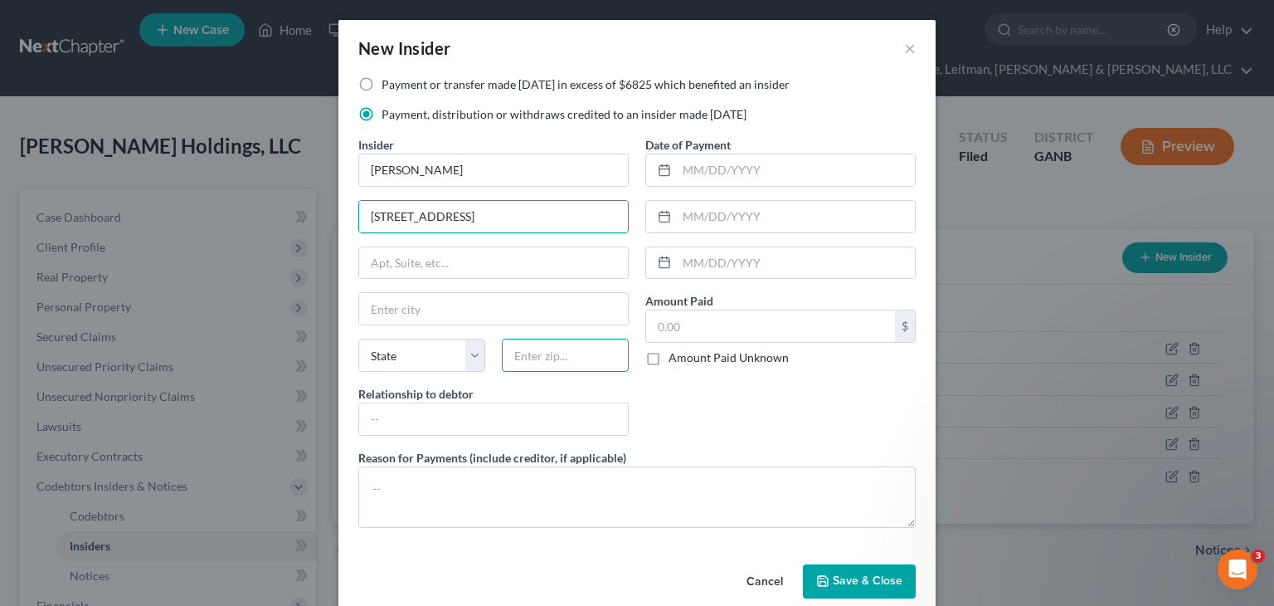
drag, startPoint x: 547, startPoint y: 356, endPoint x: 545, endPoint y: 331, distance: 24.9
click at [547, 356] on input "text" at bounding box center [565, 354] width 127 height 33
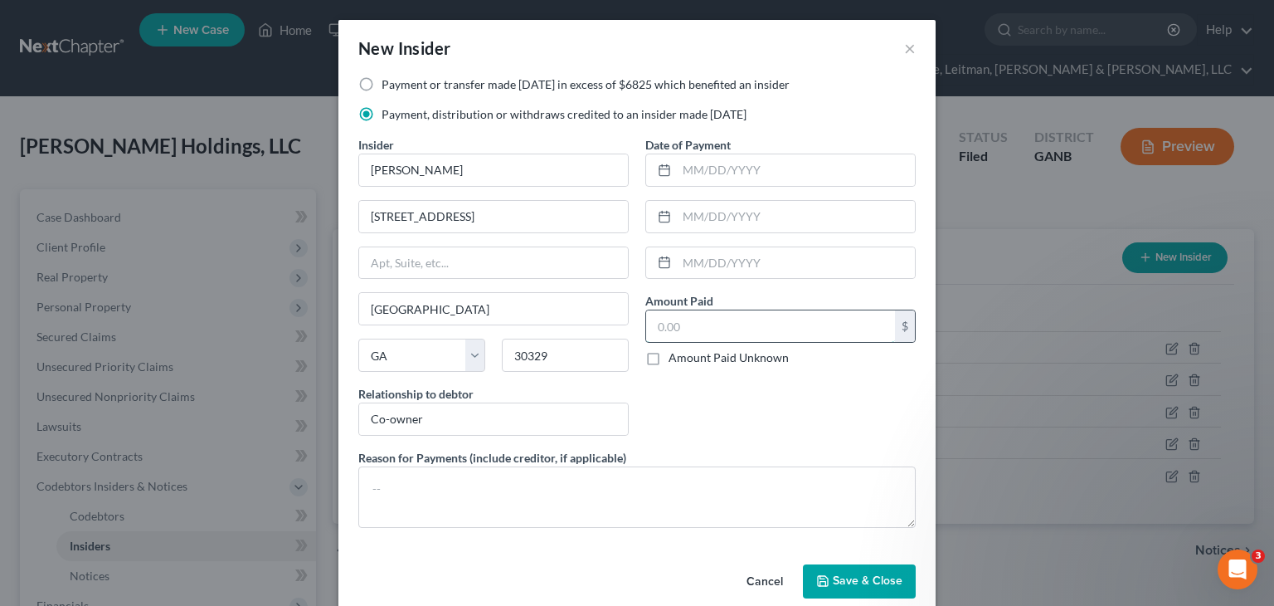
click at [706, 323] on input "text" at bounding box center [770, 326] width 249 height 32
click at [709, 169] on input "text" at bounding box center [796, 170] width 238 height 32
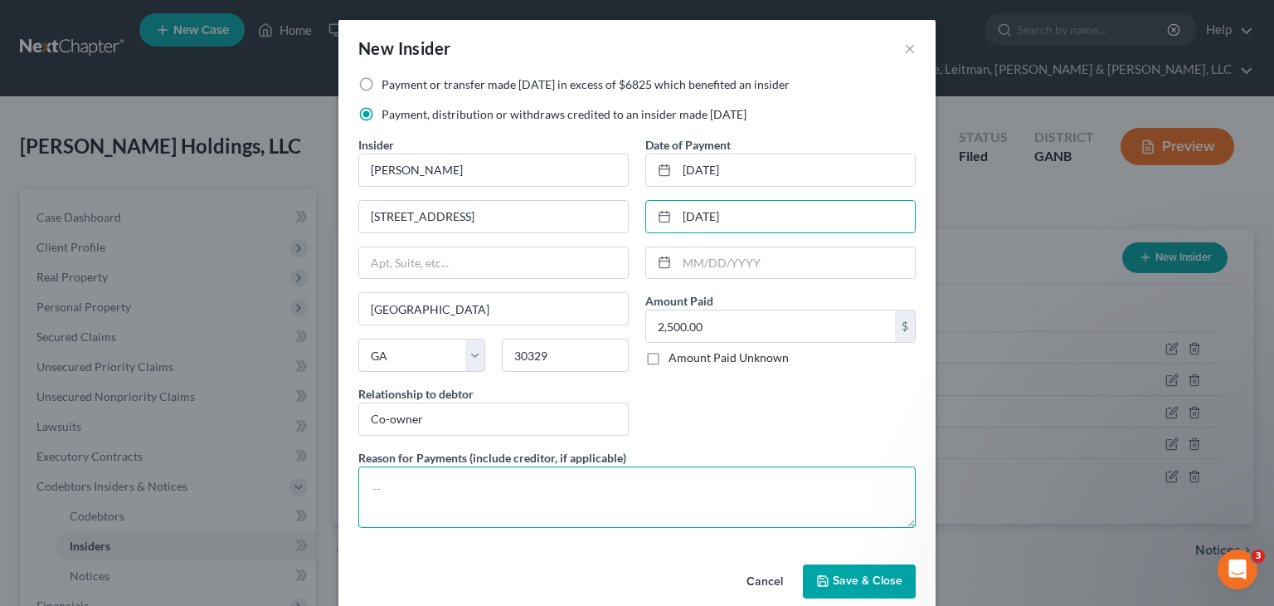
click at [462, 514] on textarea at bounding box center [636, 496] width 557 height 61
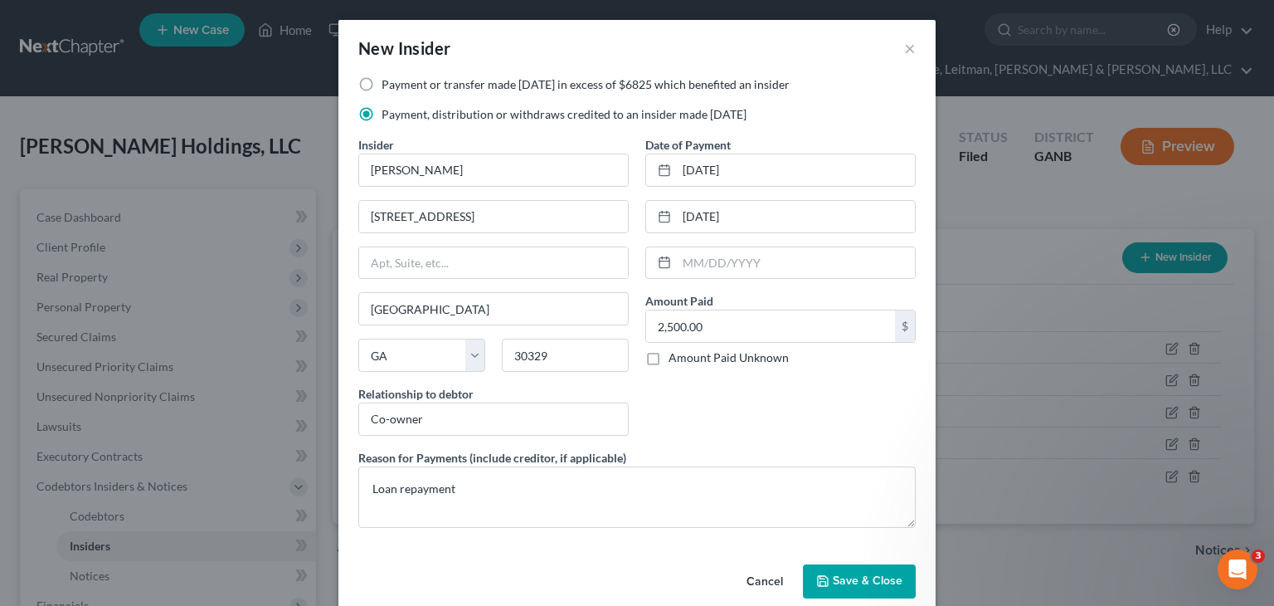
click at [864, 582] on span "Save & Close" at bounding box center [868, 581] width 70 height 14
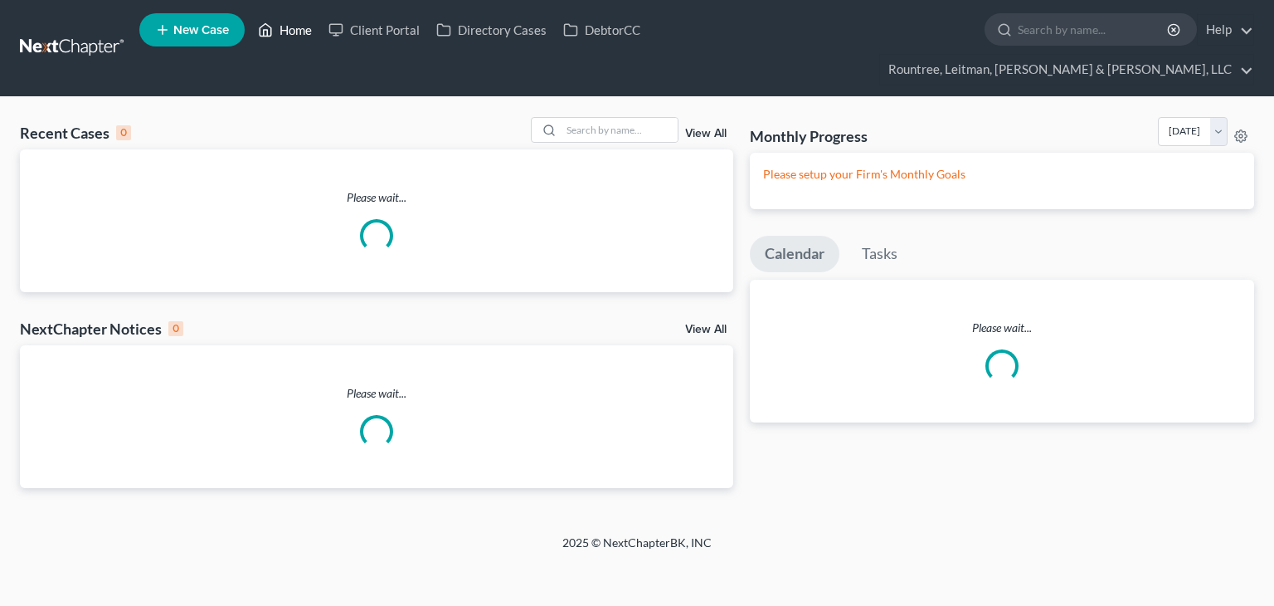
click at [301, 25] on link "Home" at bounding box center [285, 30] width 71 height 30
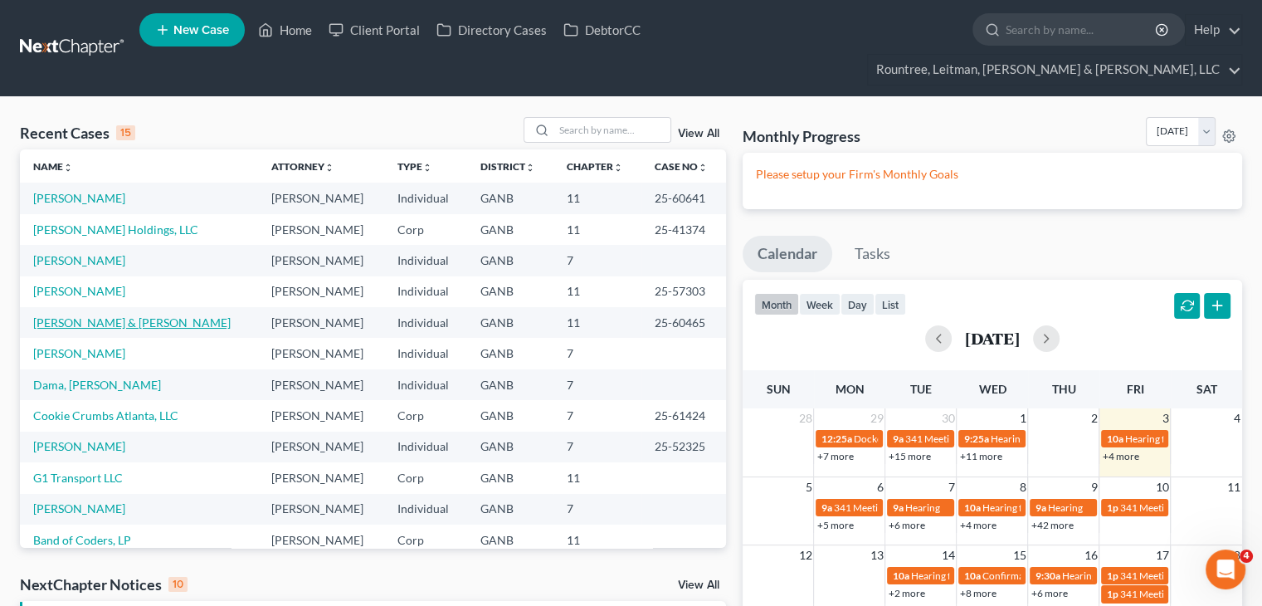
click at [82, 315] on link "[PERSON_NAME] & [PERSON_NAME]" at bounding box center [131, 322] width 197 height 14
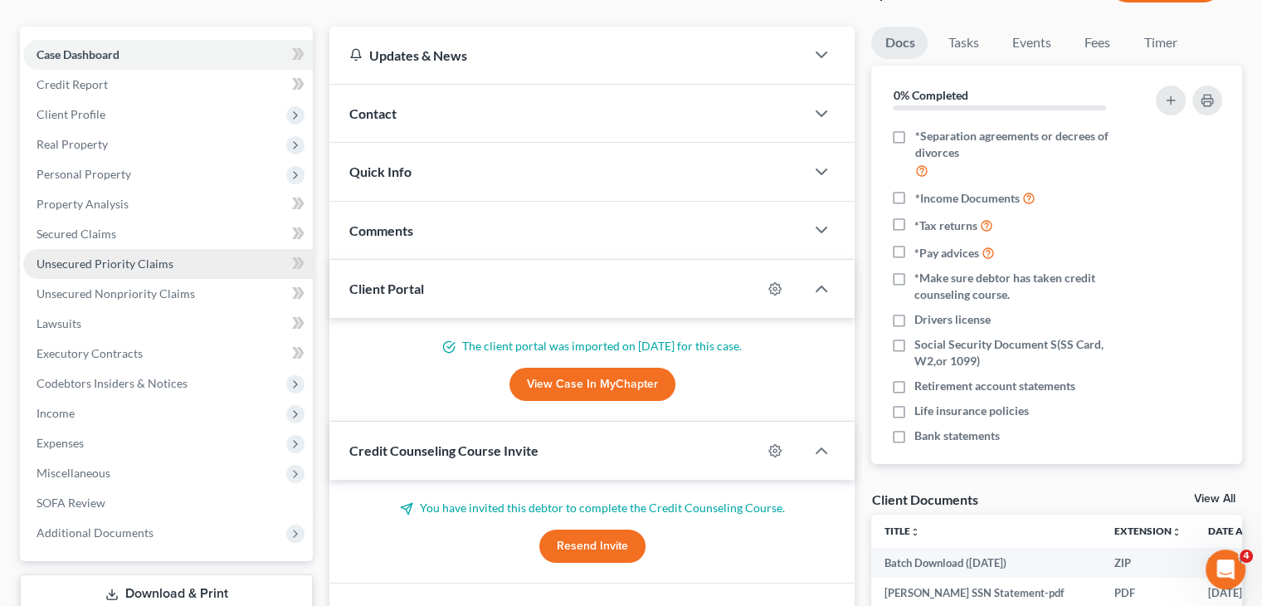
scroll to position [166, 0]
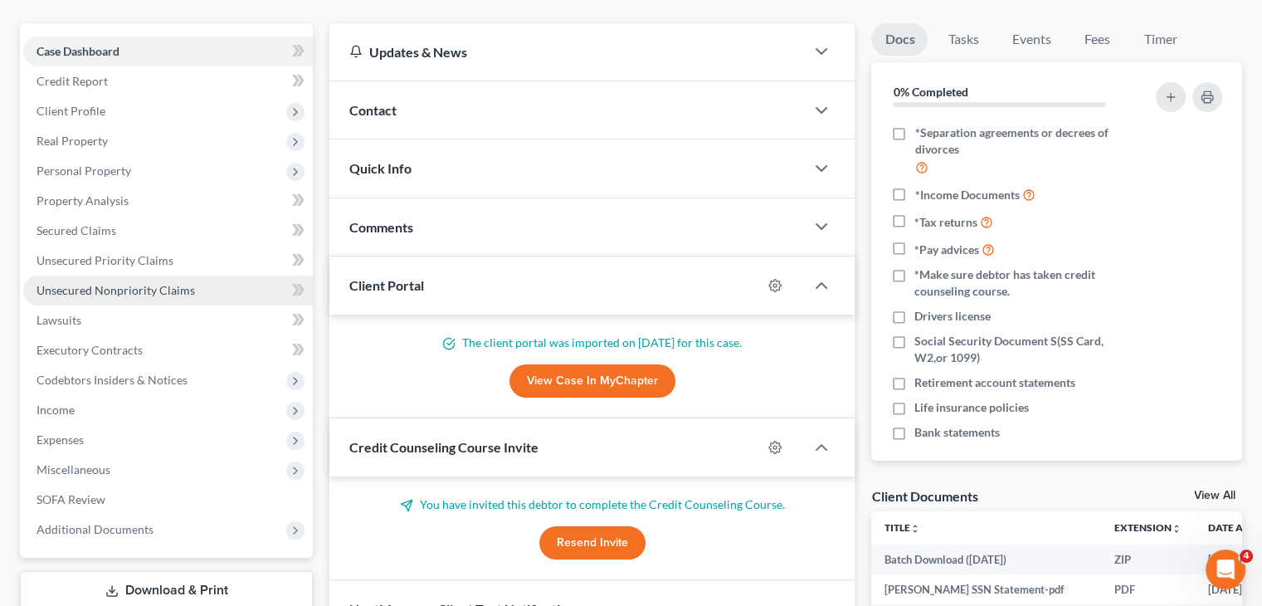
click at [106, 283] on span "Unsecured Nonpriority Claims" at bounding box center [115, 290] width 158 height 14
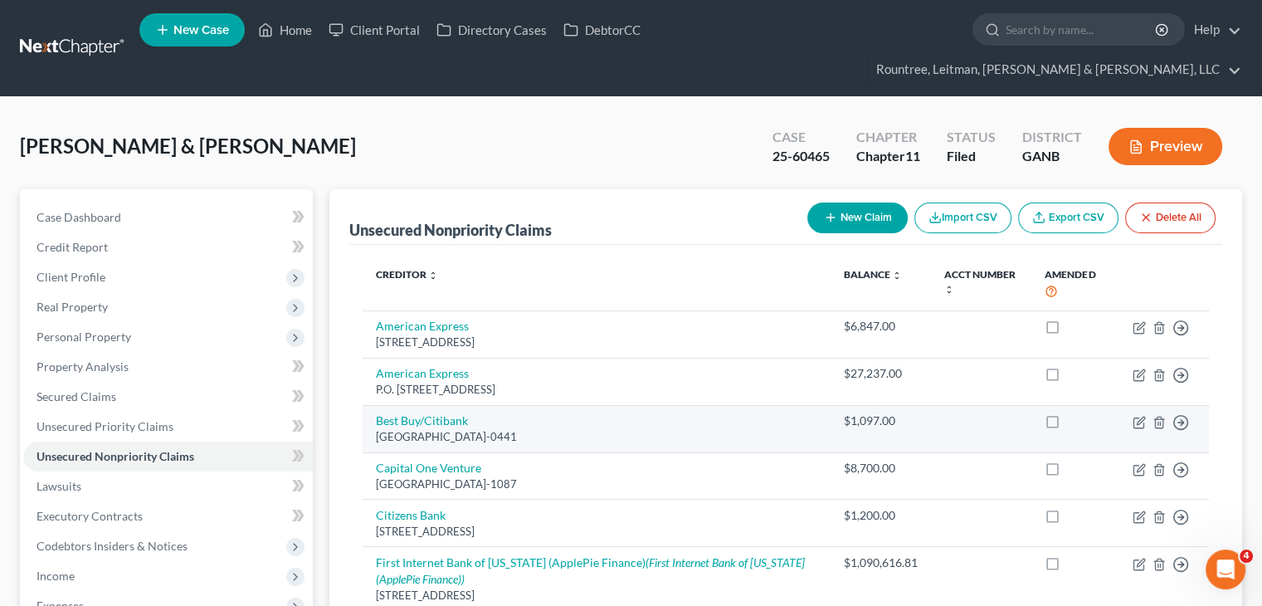
scroll to position [498, 0]
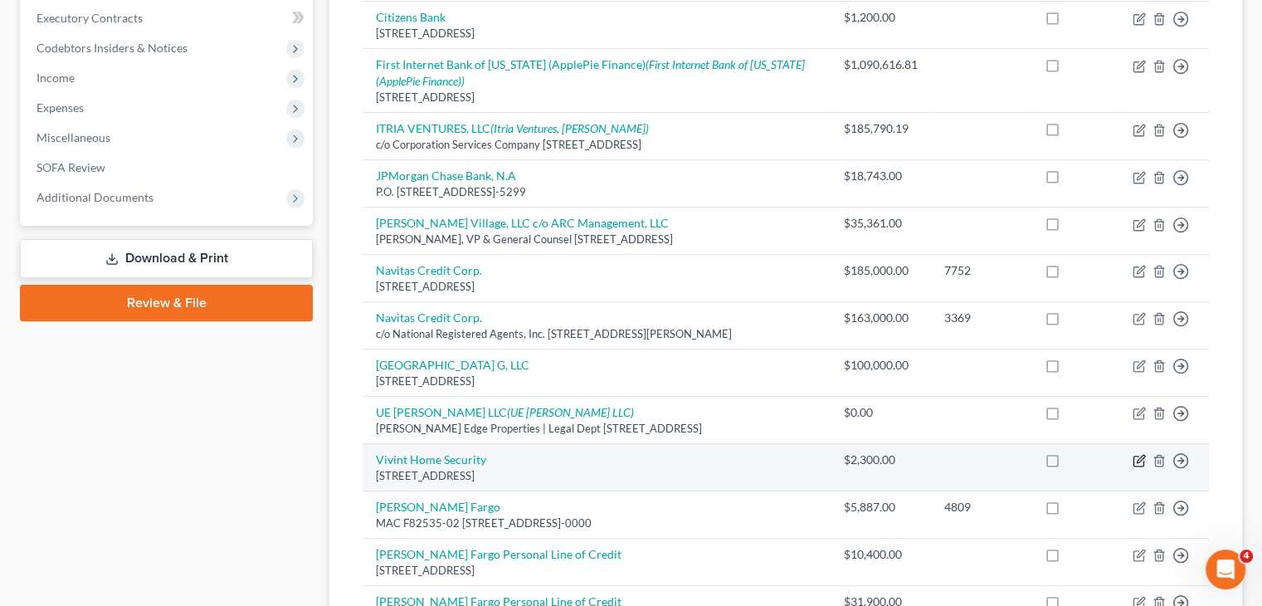
click at [1139, 455] on icon "button" at bounding box center [1139, 458] width 7 height 7
select select "14"
select select "0"
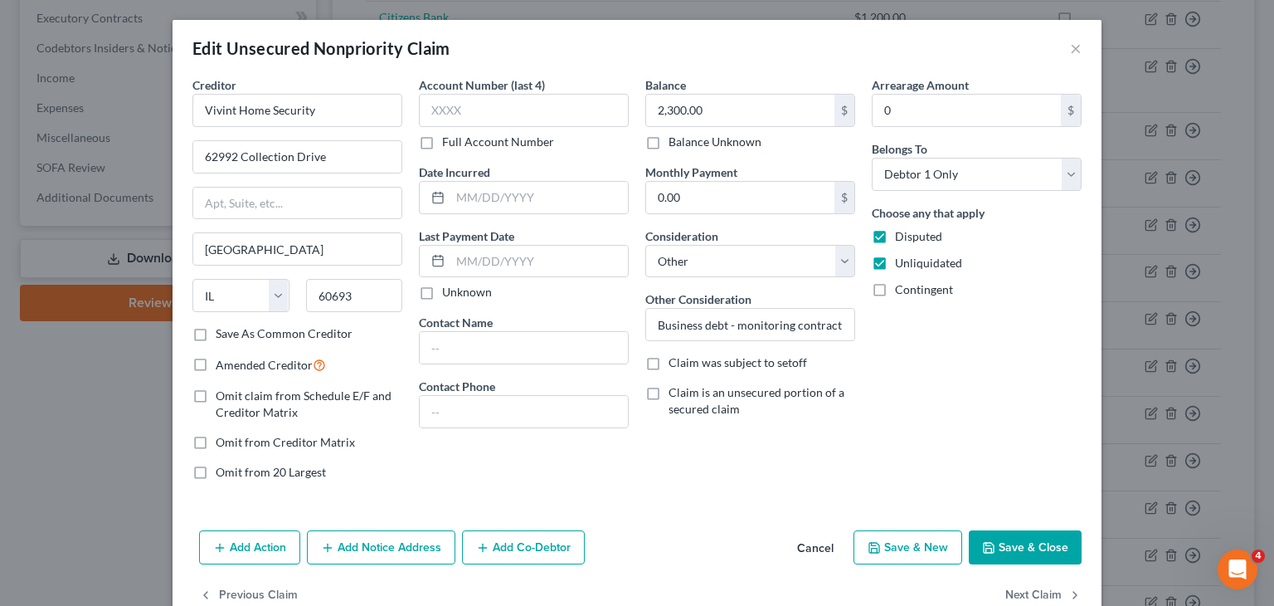
click at [1011, 538] on button "Save & Close" at bounding box center [1025, 547] width 113 height 35
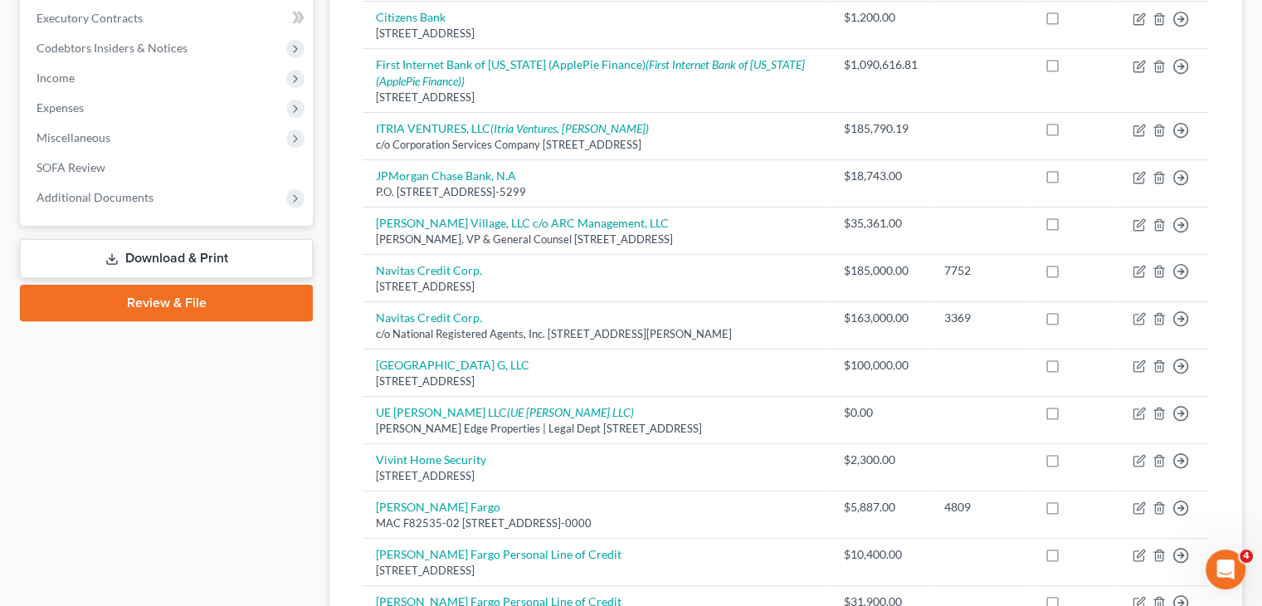
scroll to position [0, 0]
